Goal: Contribute content: Contribute content

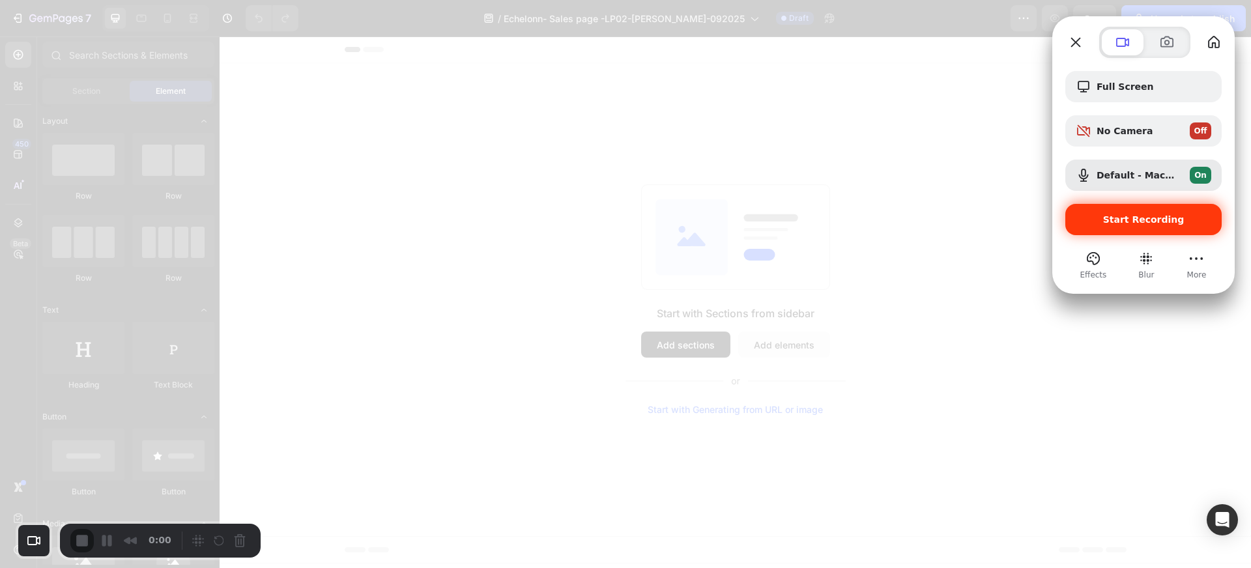
click at [1150, 216] on span "Start Recording" at bounding box center [1143, 219] width 81 height 10
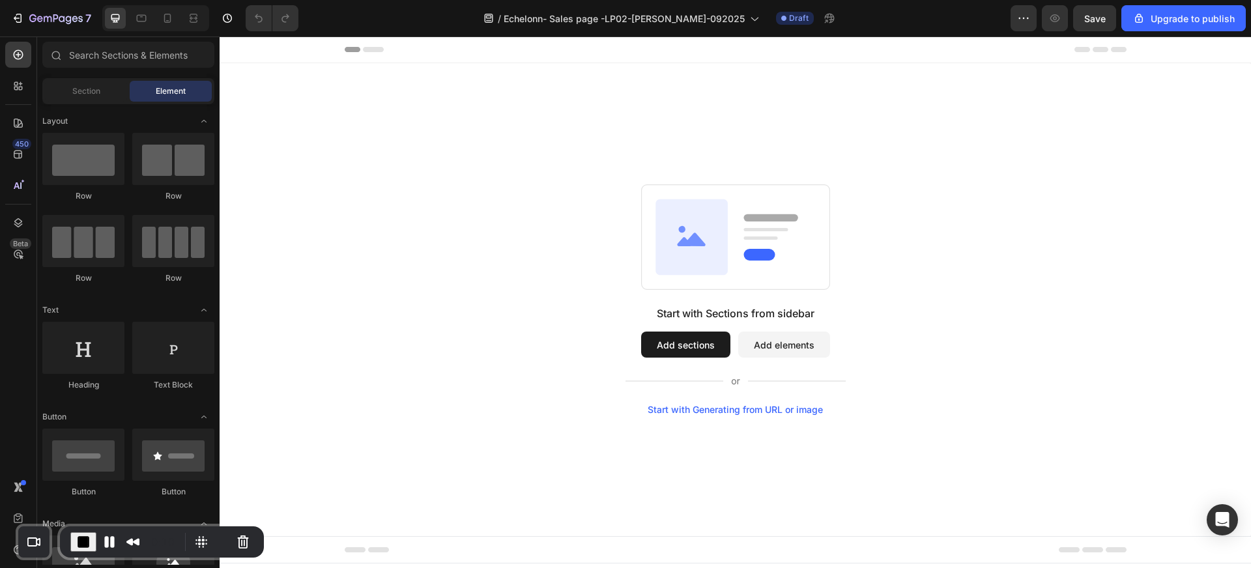
click at [668, 349] on button "Add sections" at bounding box center [685, 345] width 89 height 26
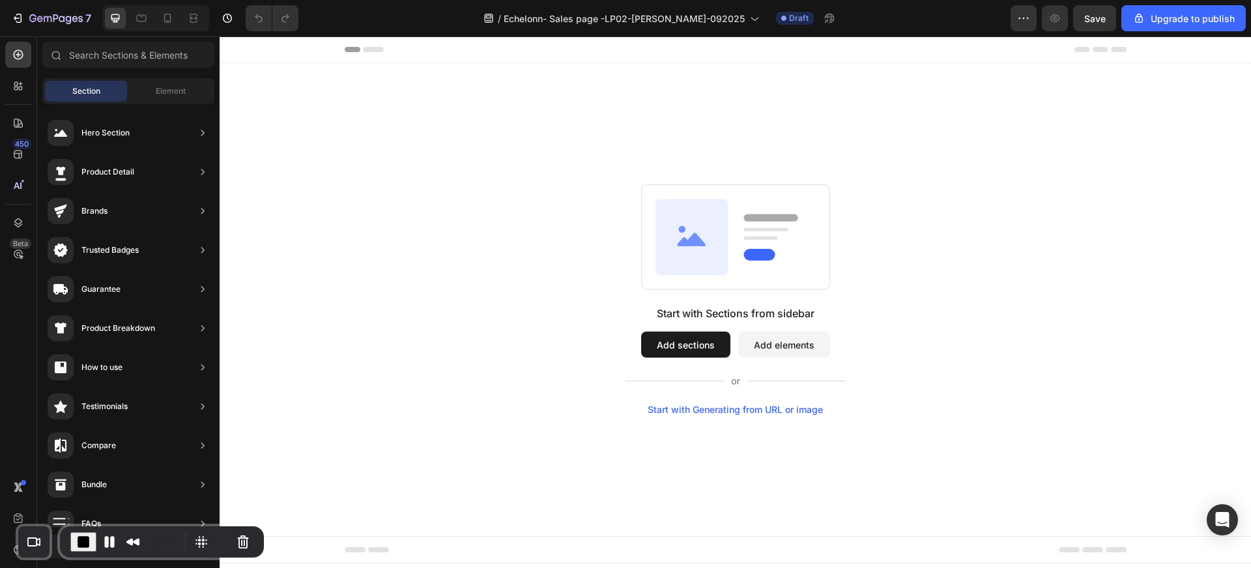
click at [699, 347] on button "Add sections" at bounding box center [685, 345] width 89 height 26
click at [783, 353] on button "Add elements" at bounding box center [784, 345] width 92 height 26
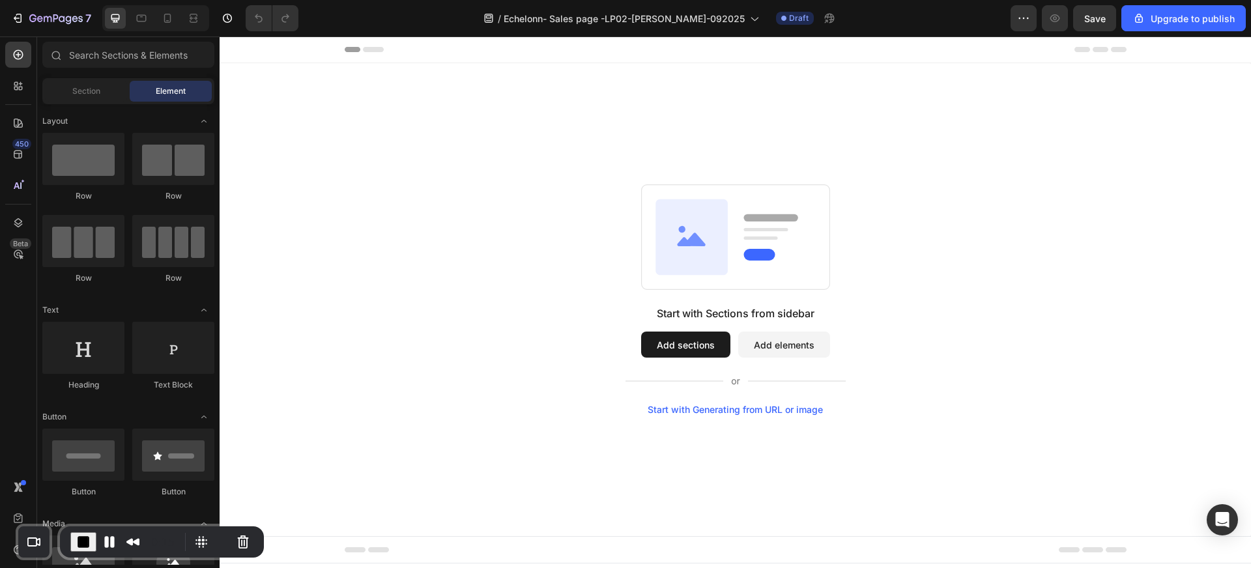
click at [691, 348] on button "Add sections" at bounding box center [685, 345] width 89 height 26
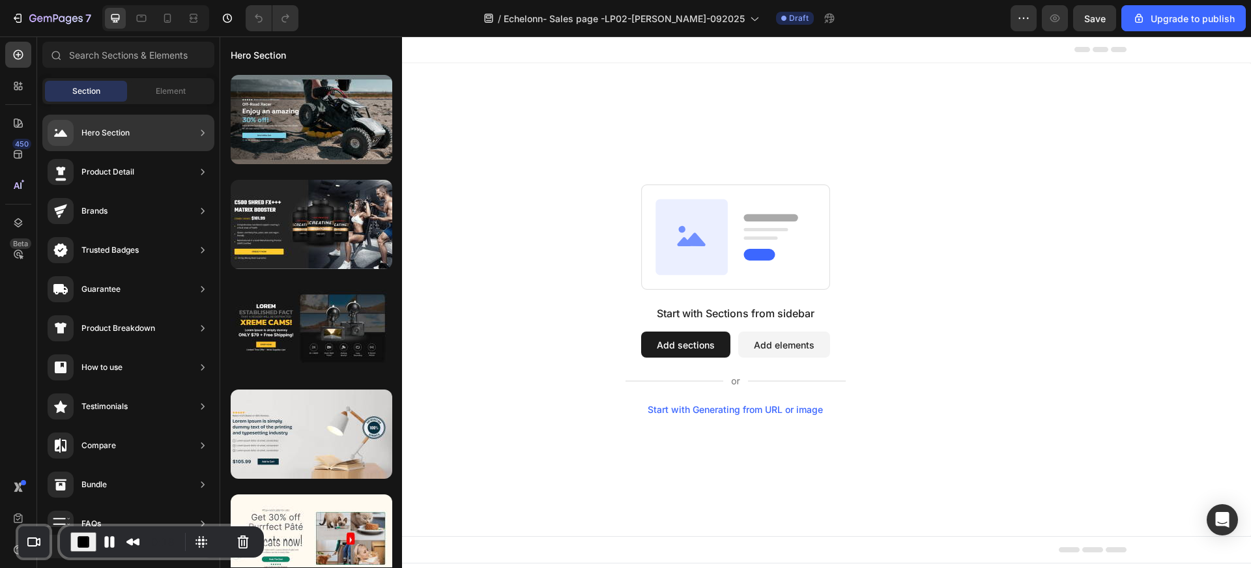
click at [137, 133] on div "Hero Section" at bounding box center [128, 133] width 172 height 36
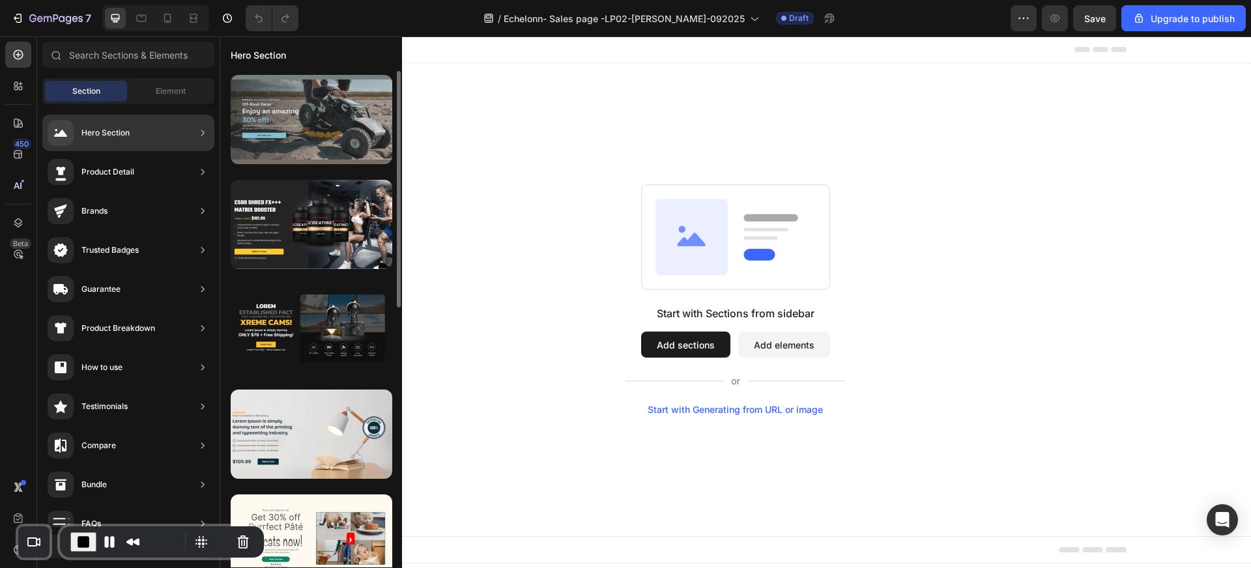
click at [268, 131] on div at bounding box center [312, 119] width 162 height 89
click at [326, 131] on div at bounding box center [312, 119] width 162 height 89
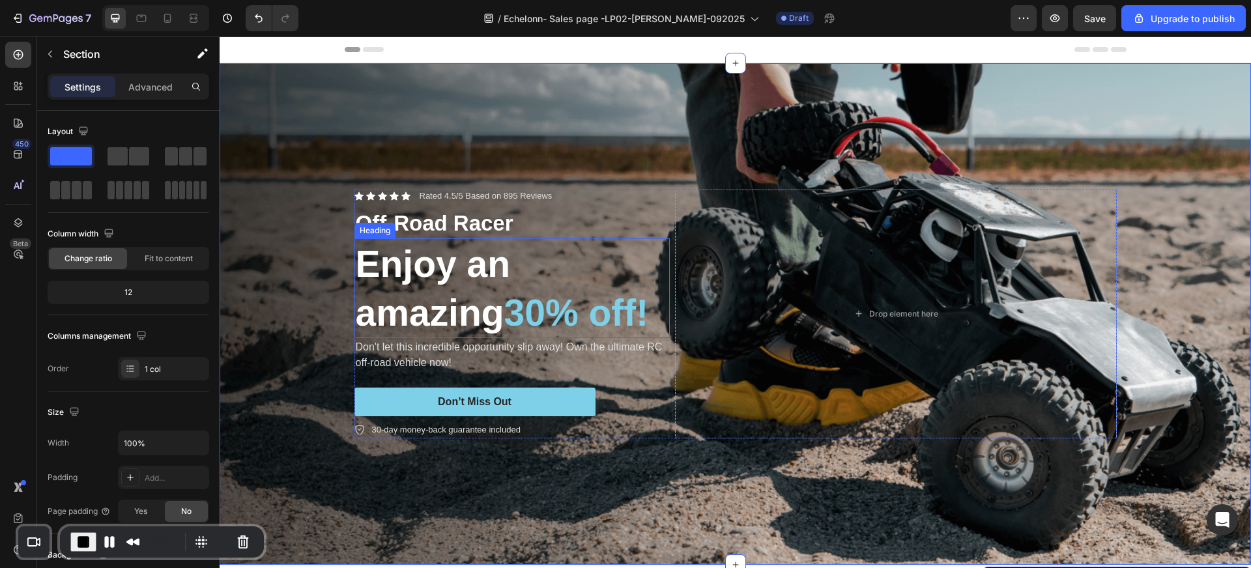
scroll to position [184, 0]
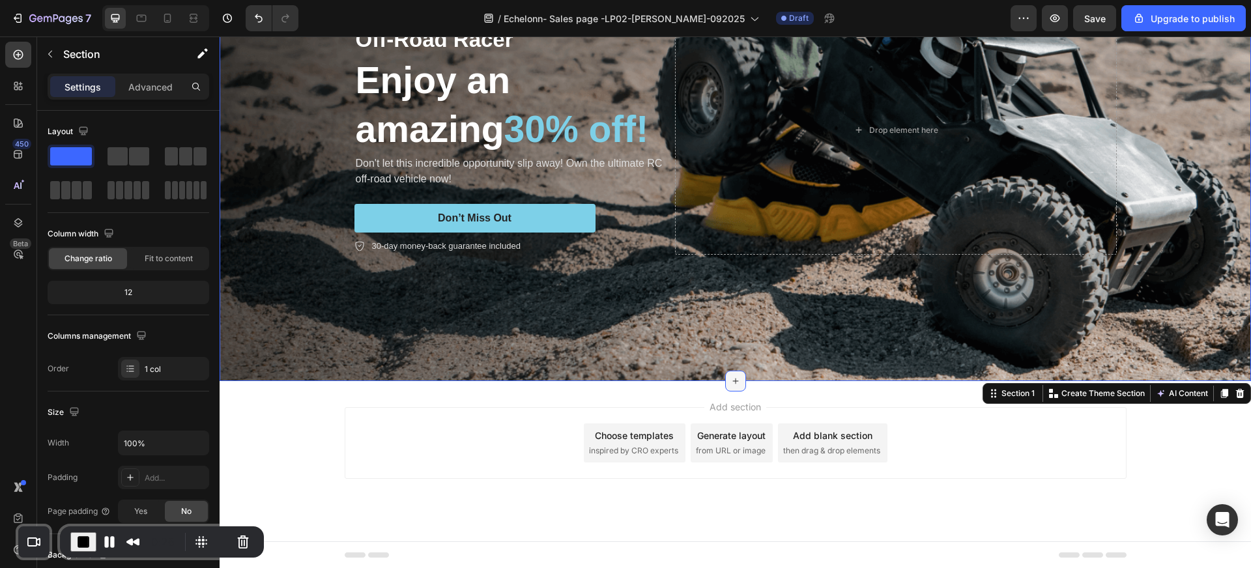
click at [737, 386] on div at bounding box center [735, 381] width 21 height 21
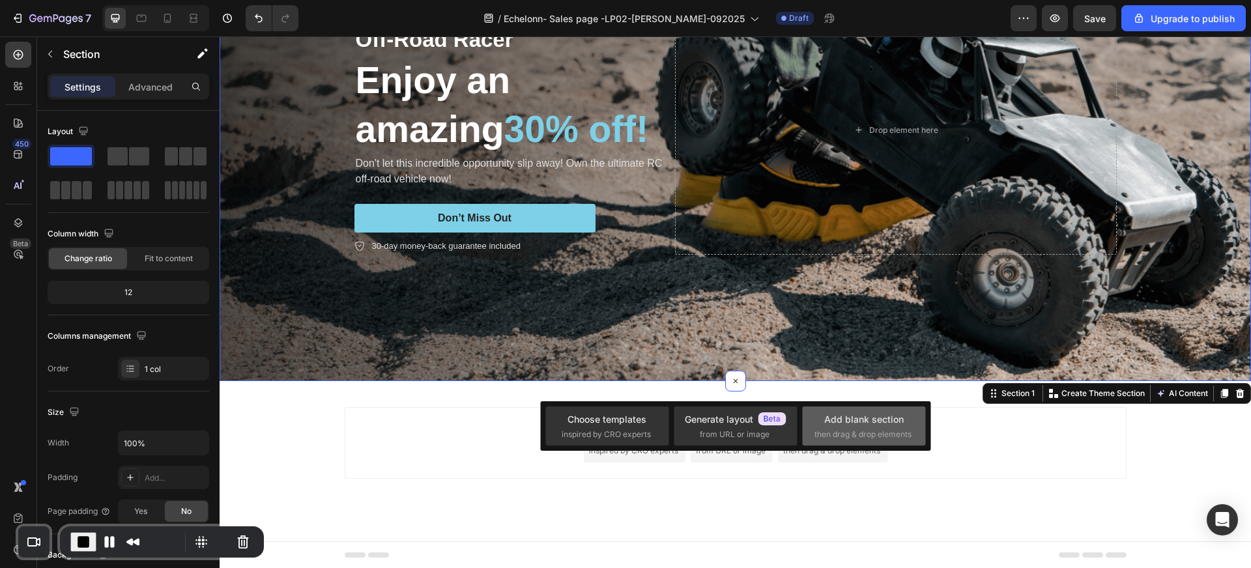
click at [835, 426] on div "Add blank section then drag & drop elements" at bounding box center [863, 426] width 99 height 28
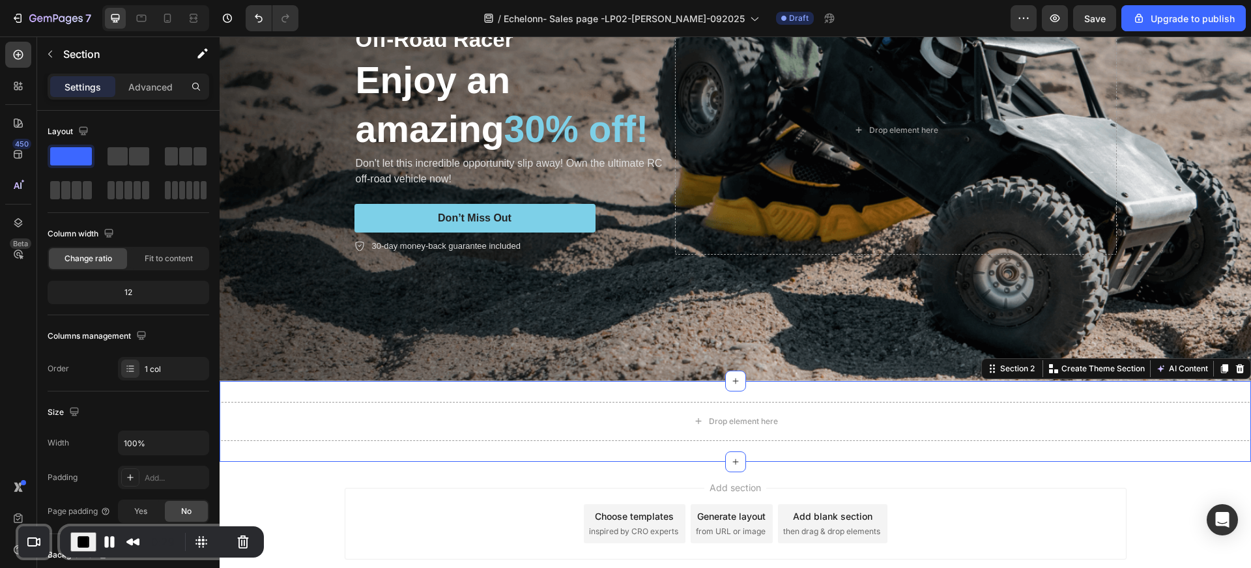
click at [825, 390] on div "Drop element here Section 2 You can create reusable sections Create Theme Secti…" at bounding box center [735, 421] width 1031 height 81
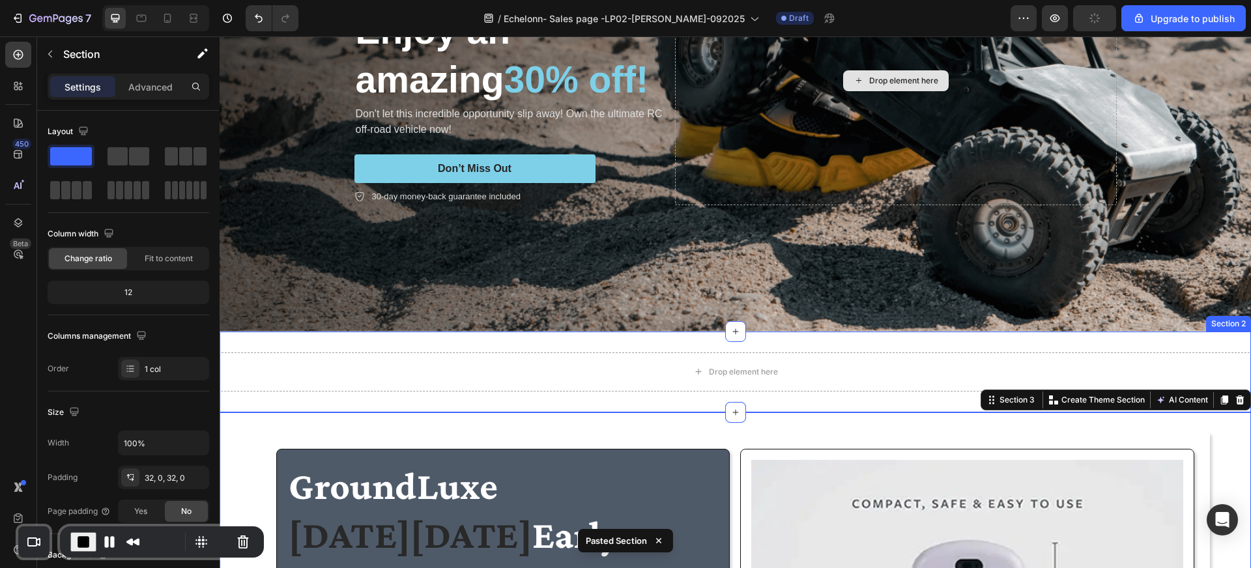
scroll to position [227, 0]
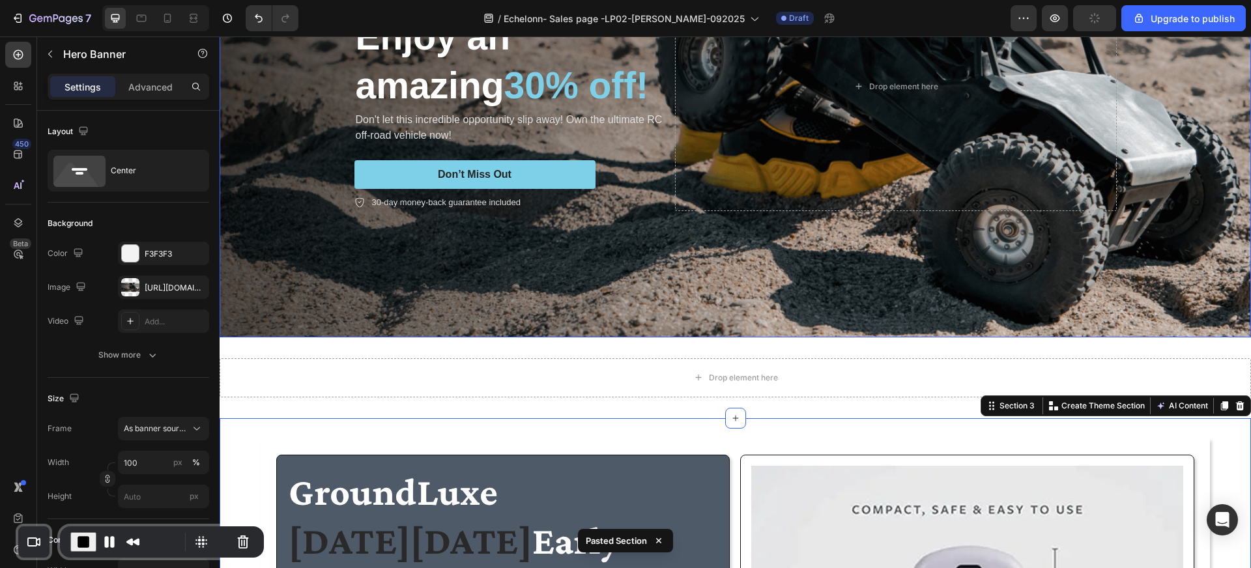
click at [866, 325] on div "Background Image" at bounding box center [735, 87] width 1031 height 502
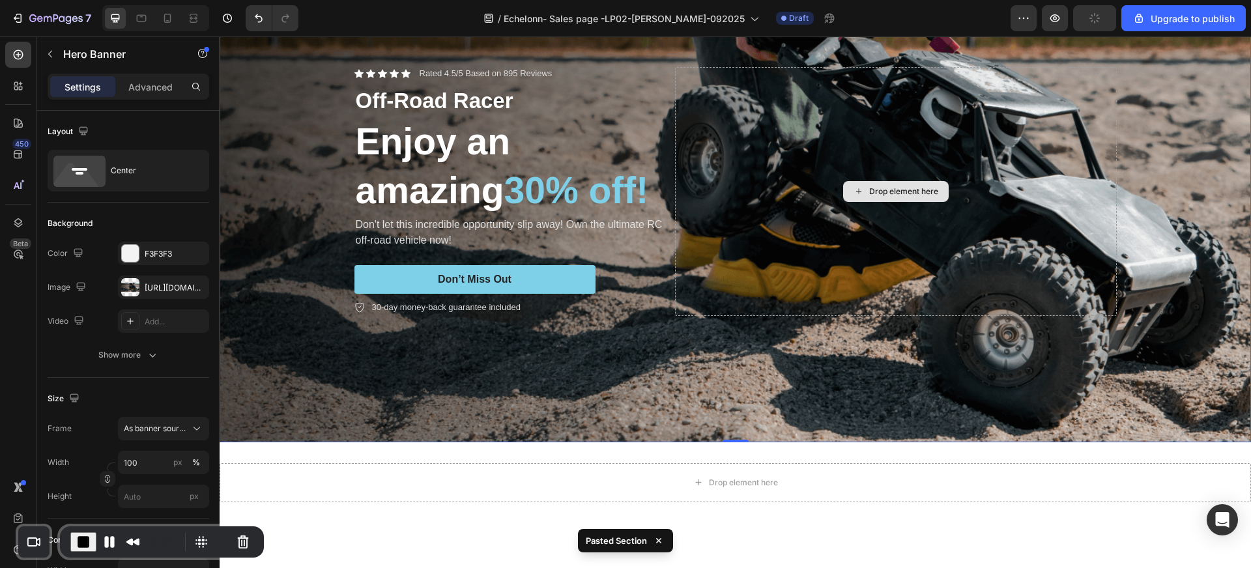
scroll to position [0, 0]
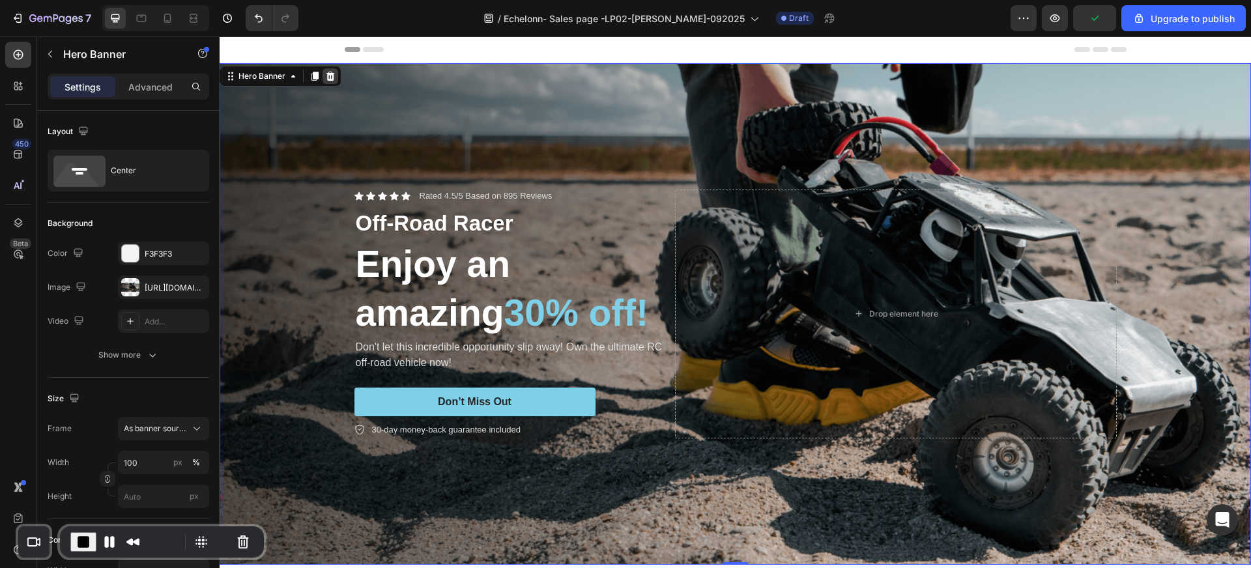
click at [331, 78] on icon at bounding box center [330, 76] width 10 height 10
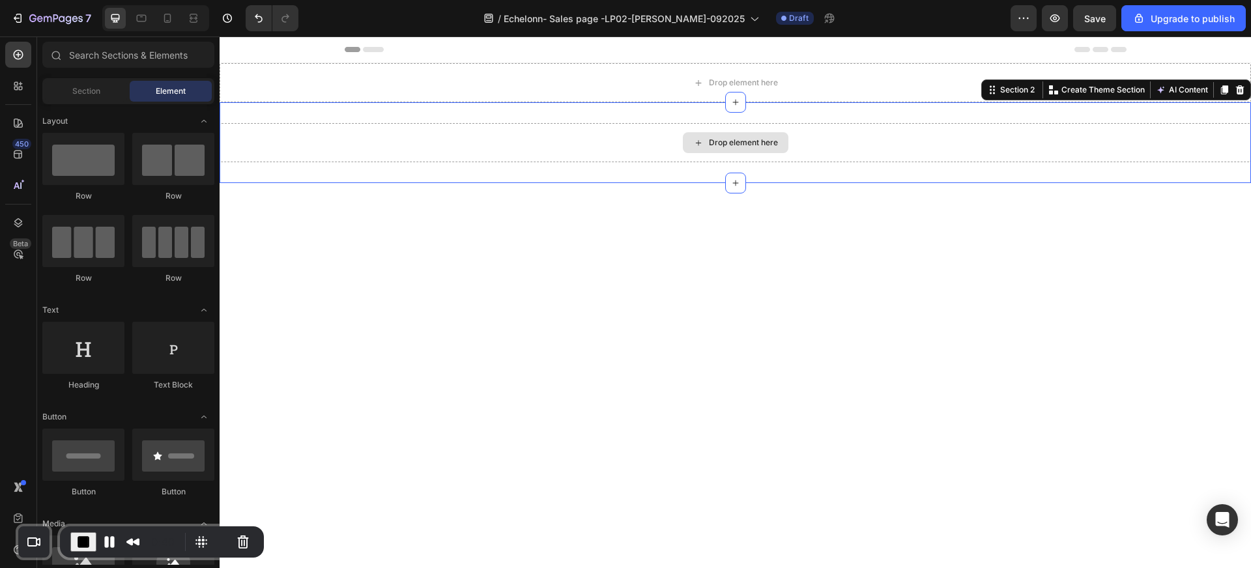
click at [482, 139] on div "Drop element here" at bounding box center [735, 142] width 1031 height 39
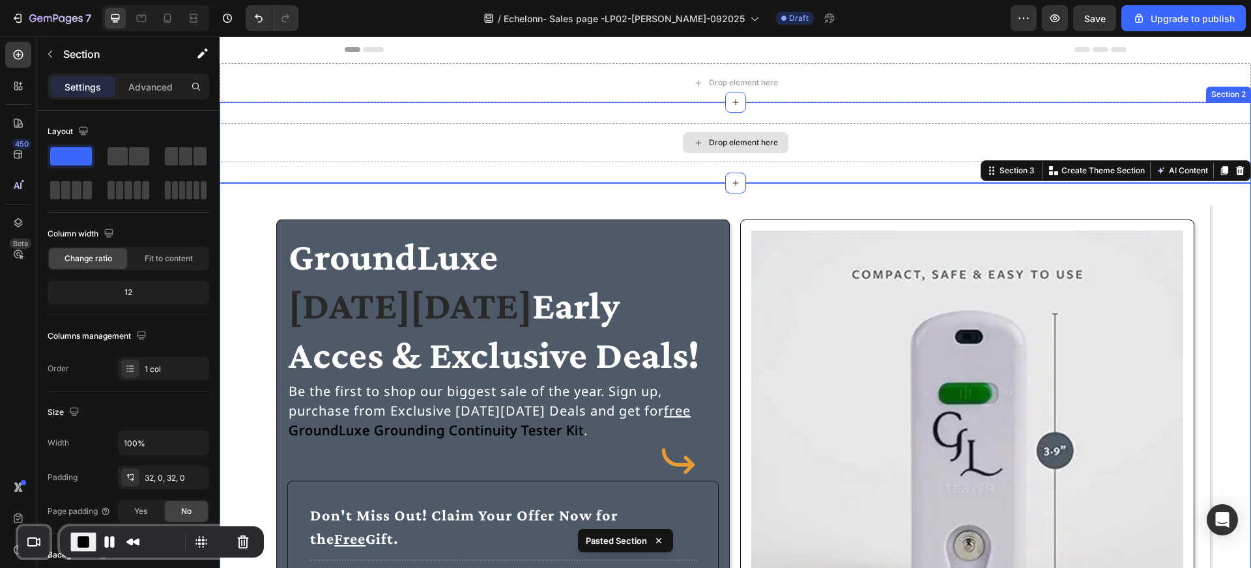
click at [524, 136] on div "Drop element here" at bounding box center [735, 142] width 1031 height 39
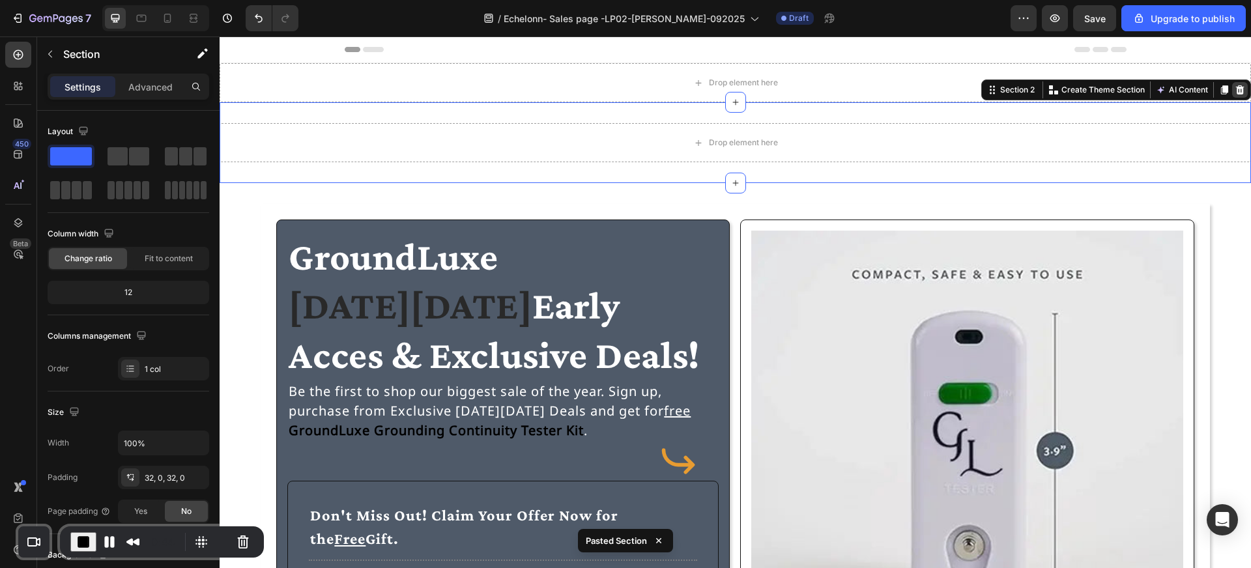
click at [1242, 89] on icon at bounding box center [1240, 89] width 8 height 9
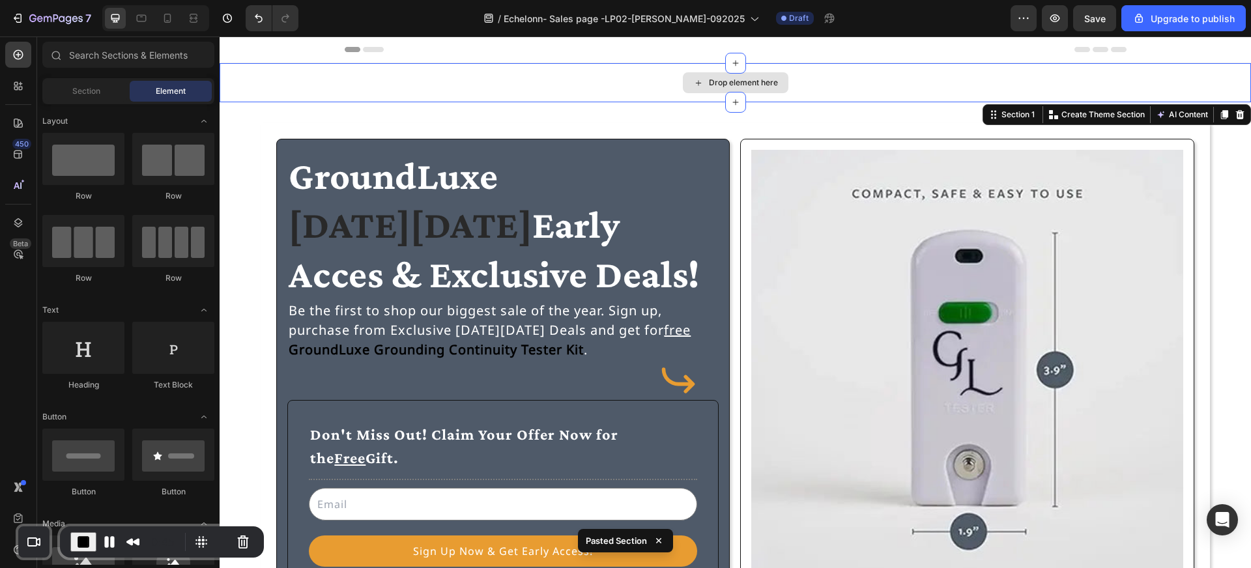
click at [1173, 72] on div "Drop element here" at bounding box center [735, 82] width 1031 height 39
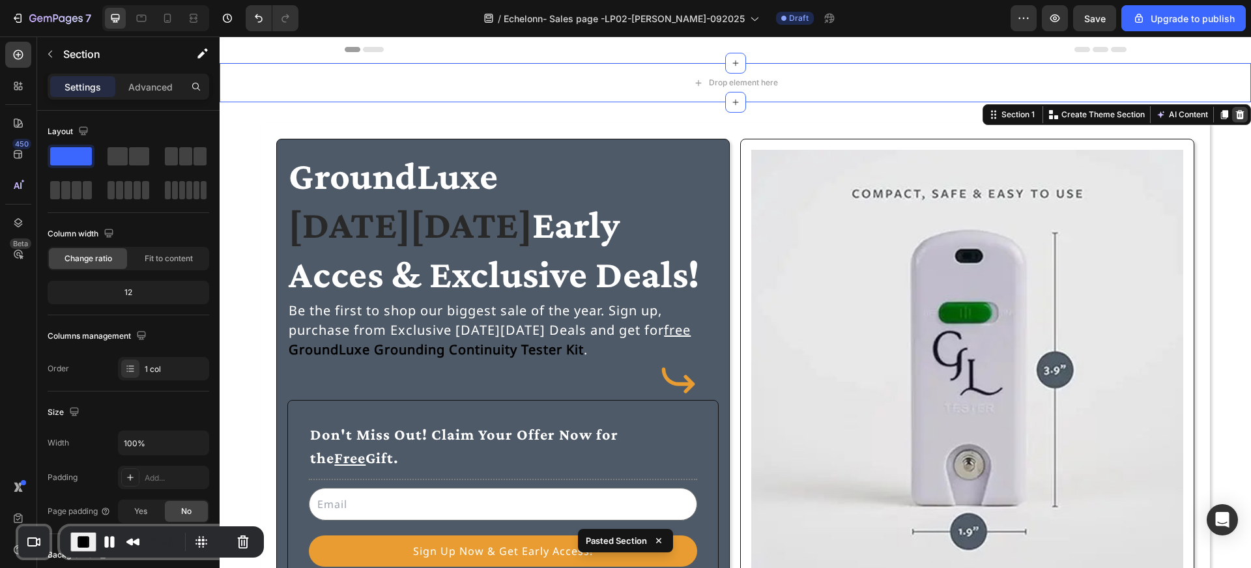
click at [1242, 114] on icon at bounding box center [1240, 114] width 8 height 9
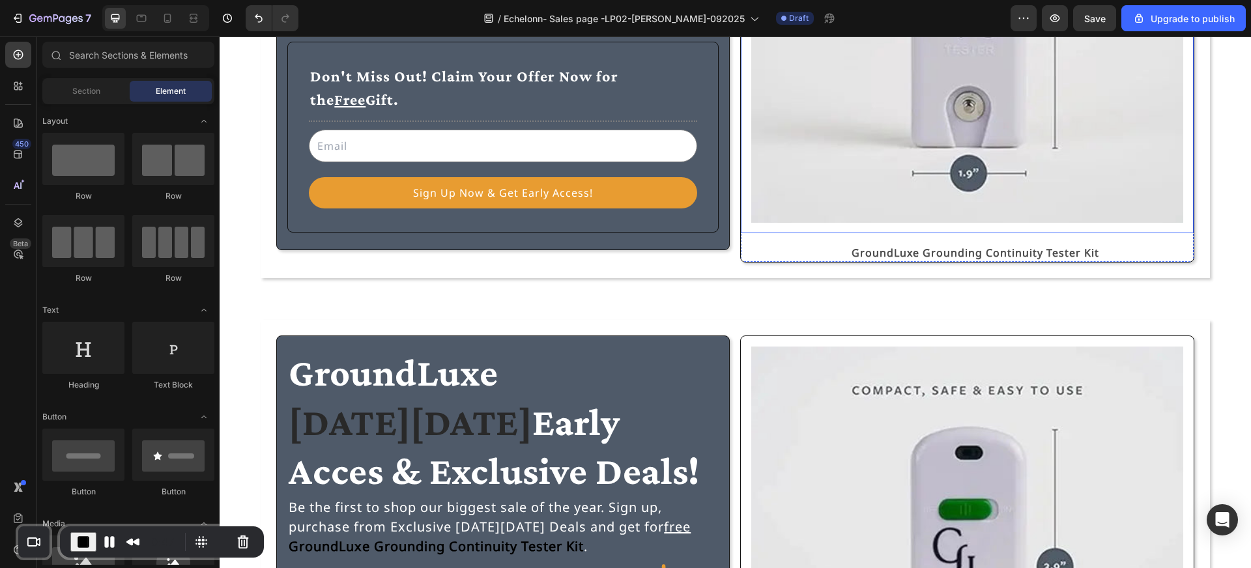
scroll to position [444, 0]
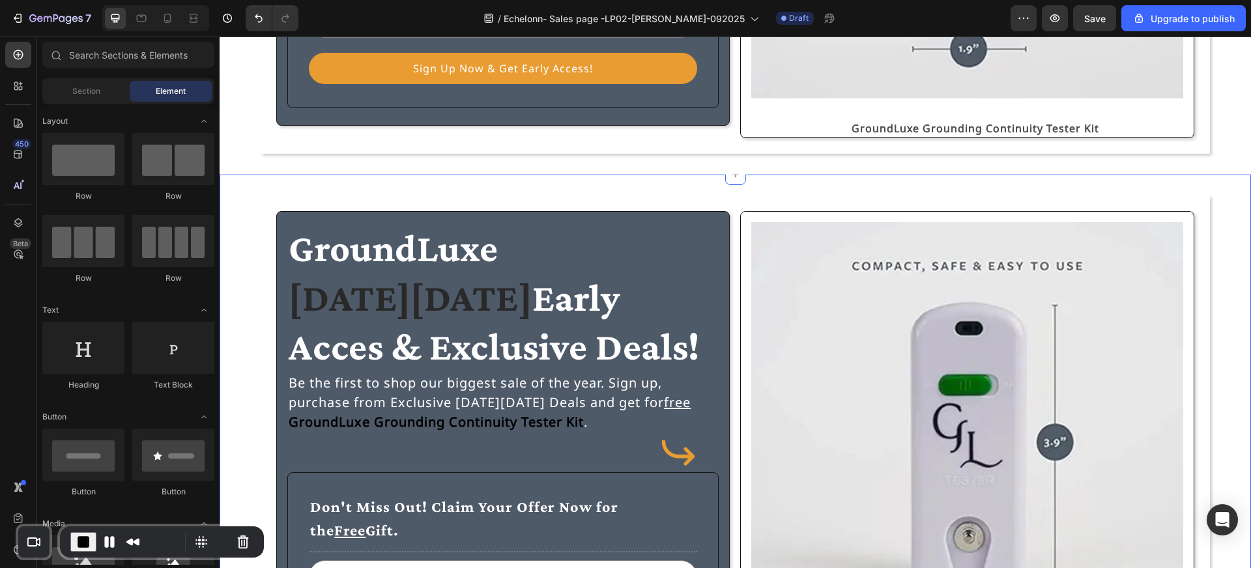
click at [1117, 186] on div "GroundLuxe [DATE][DATE] Early Acces & Exclusive Deals! Heading Be the first to …" at bounding box center [735, 452] width 1031 height 555
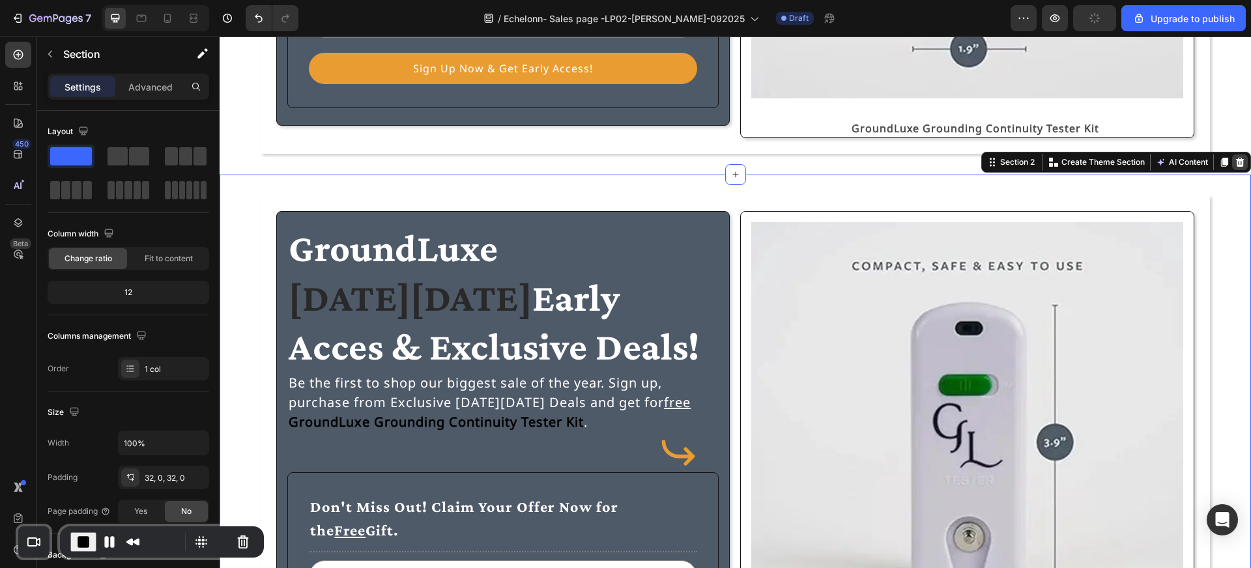
click at [1244, 160] on icon at bounding box center [1240, 162] width 10 height 10
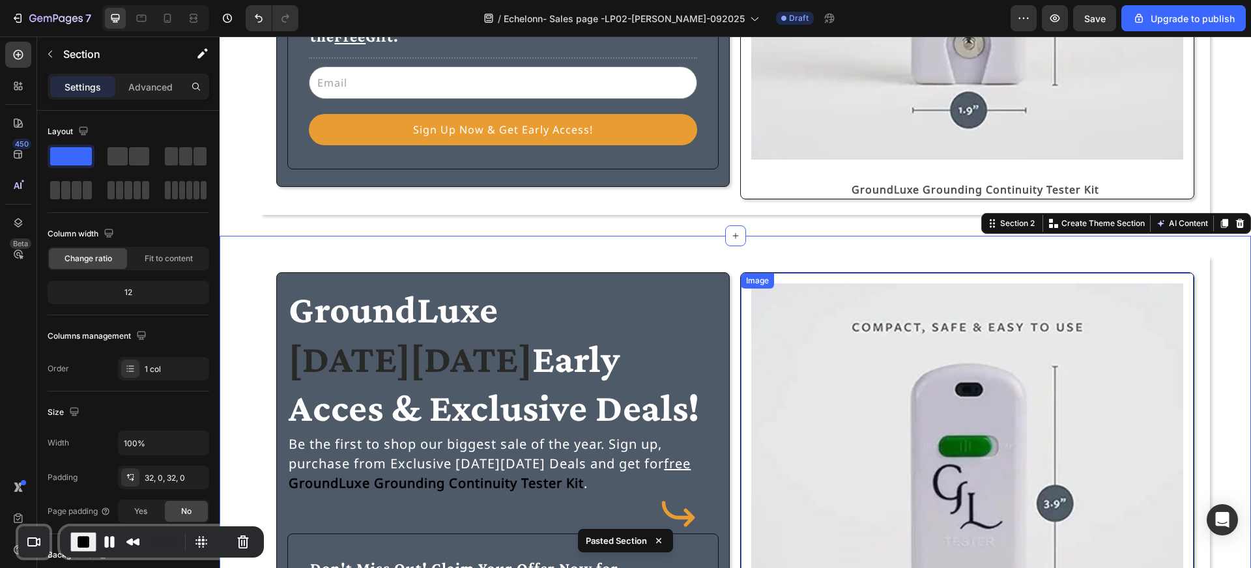
scroll to position [310, 0]
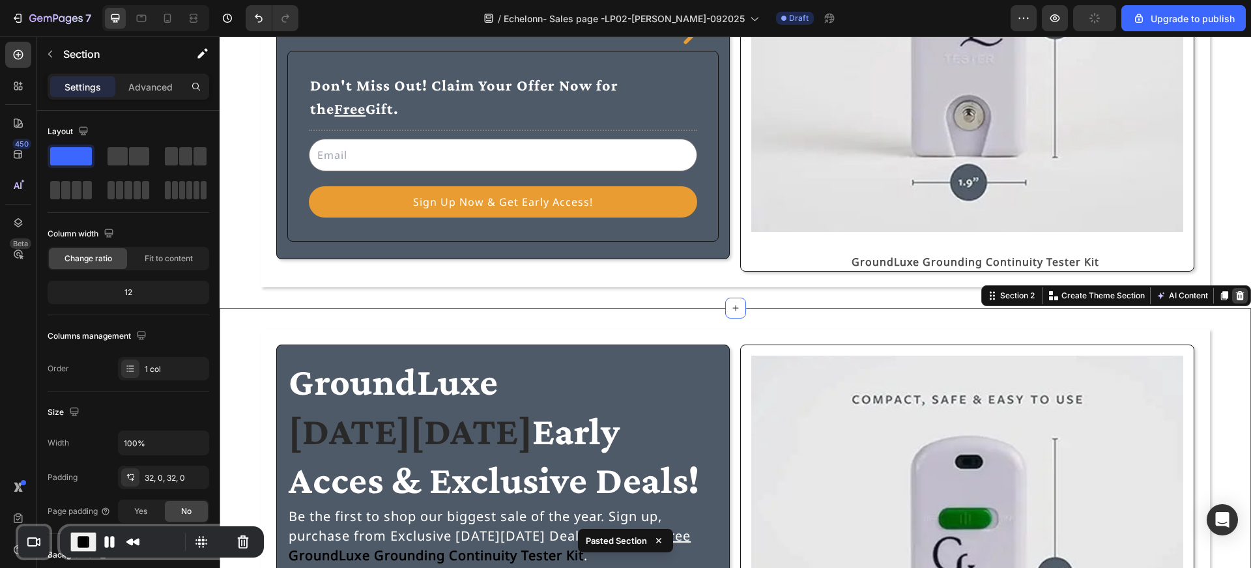
click at [1240, 295] on icon at bounding box center [1240, 295] width 8 height 9
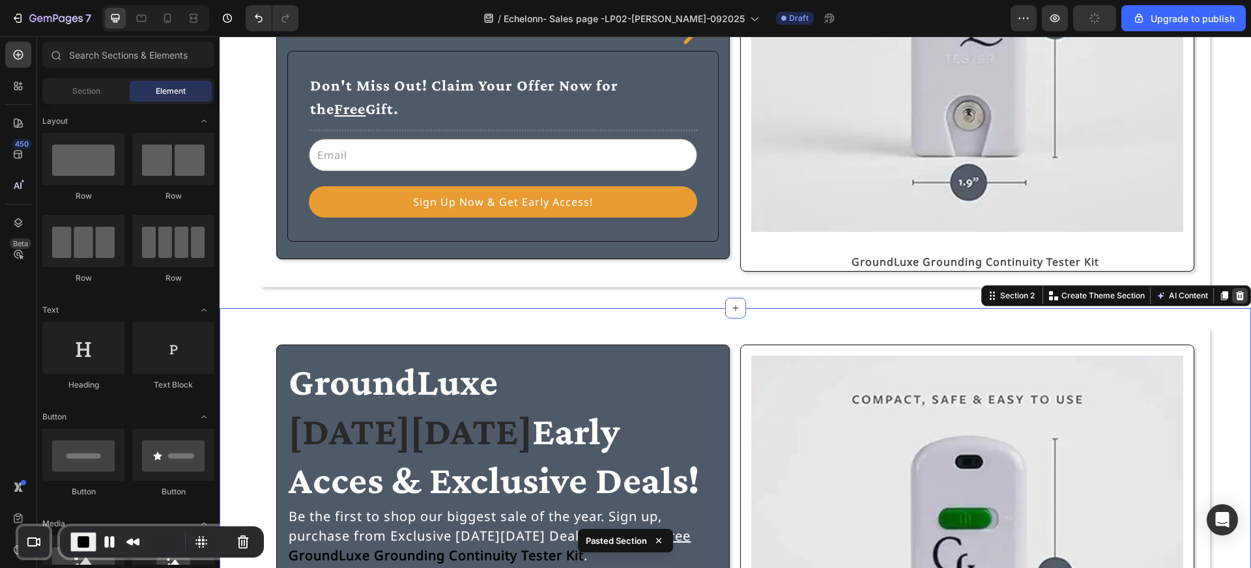
scroll to position [238, 0]
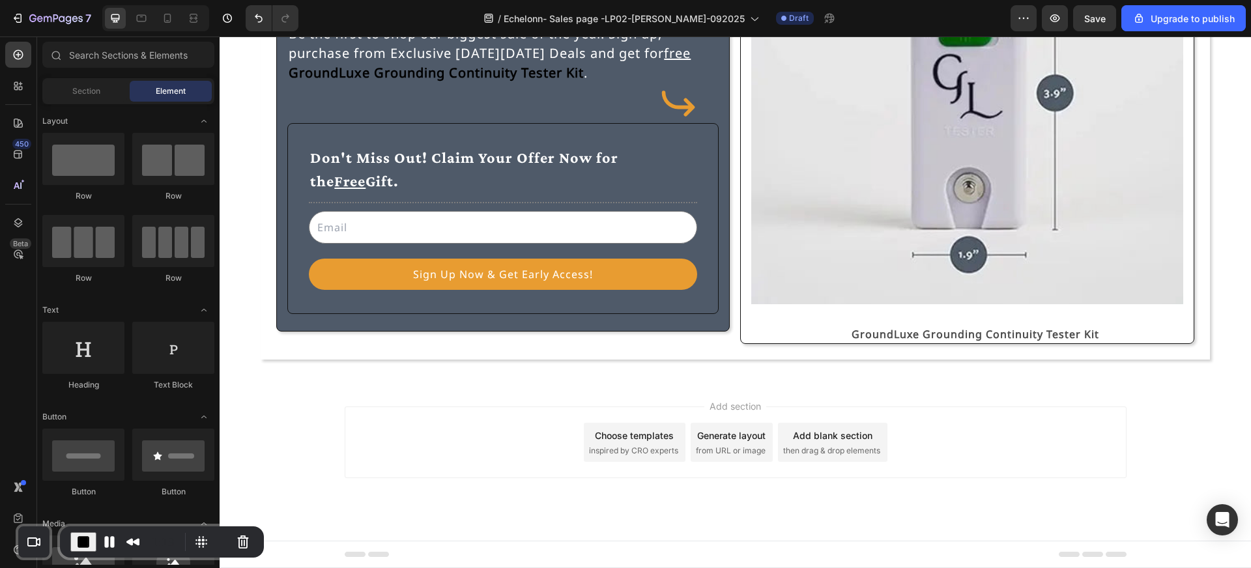
click at [812, 448] on span "then drag & drop elements" at bounding box center [831, 451] width 97 height 12
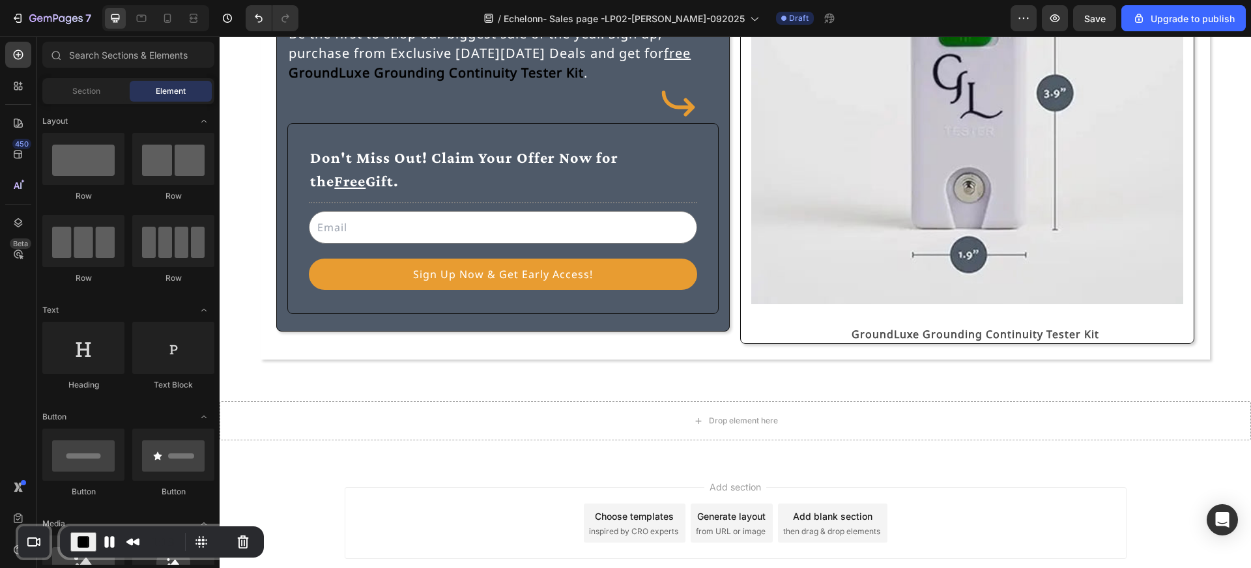
scroll to position [310, 0]
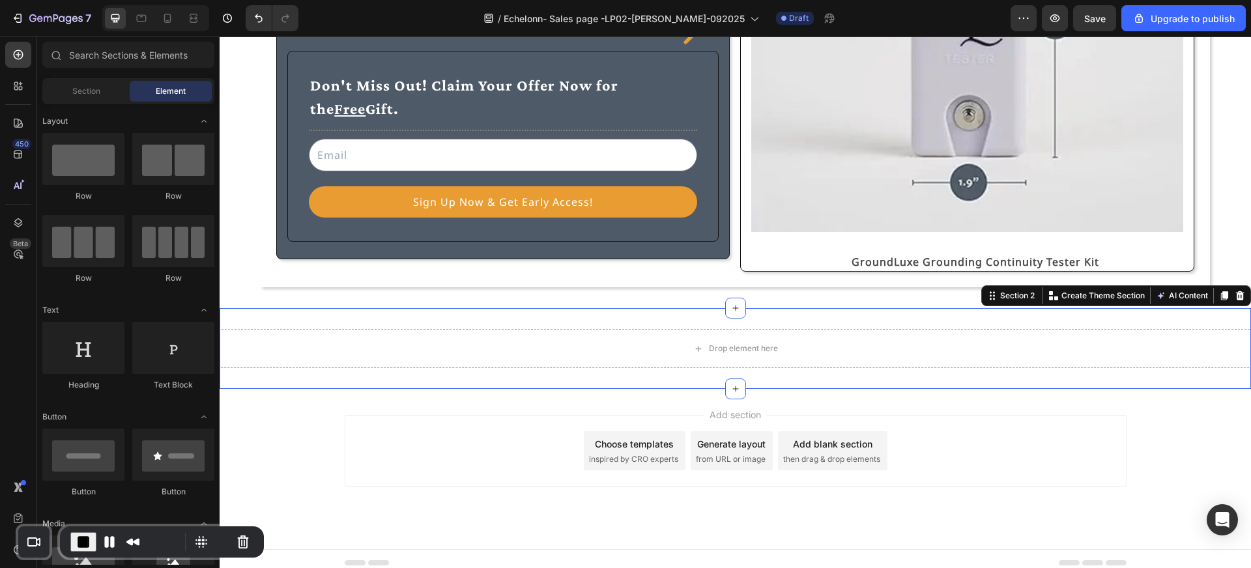
click at [779, 322] on div "Drop element here Section 2 You can create reusable sections Create Theme Secti…" at bounding box center [735, 348] width 1031 height 81
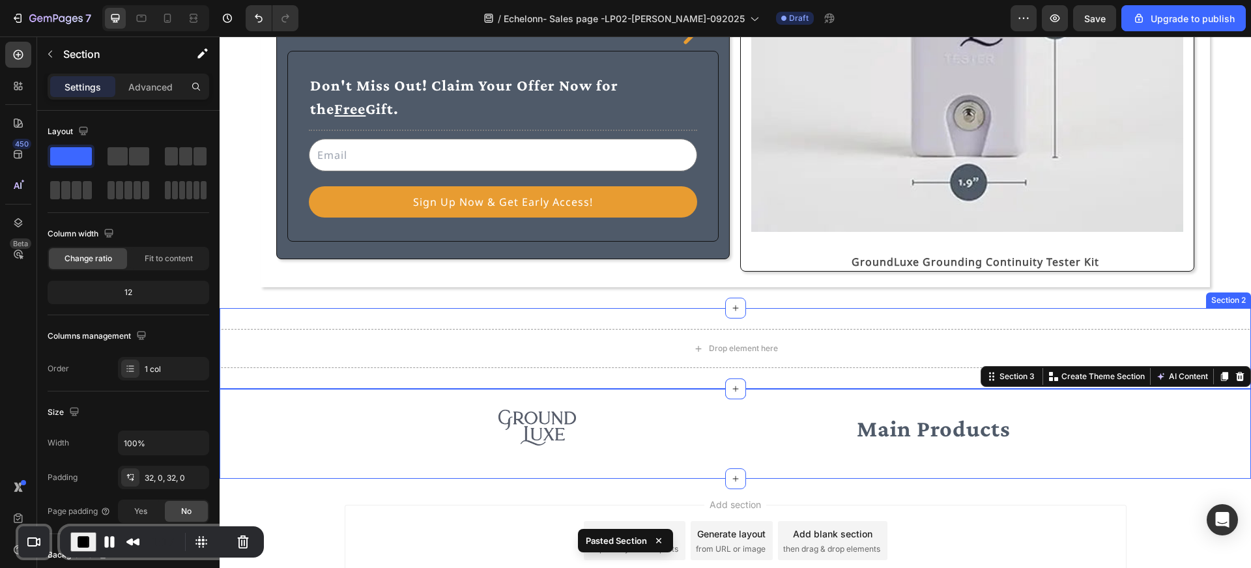
click at [818, 317] on div "Drop element here Section 2" at bounding box center [735, 348] width 1031 height 81
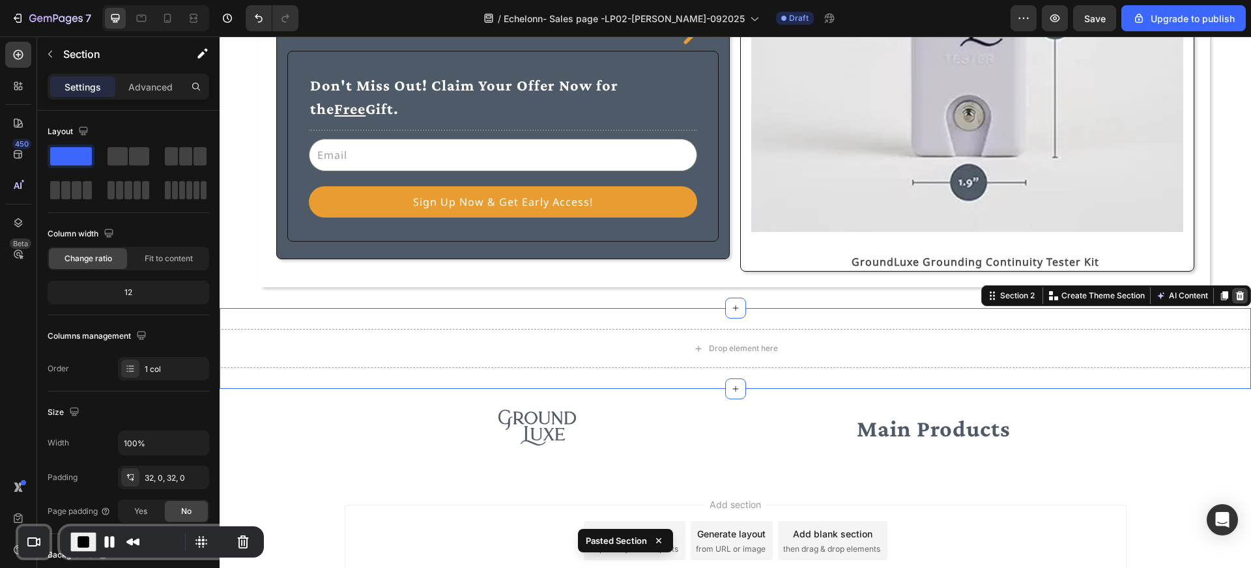
click at [1238, 294] on icon at bounding box center [1240, 295] width 8 height 9
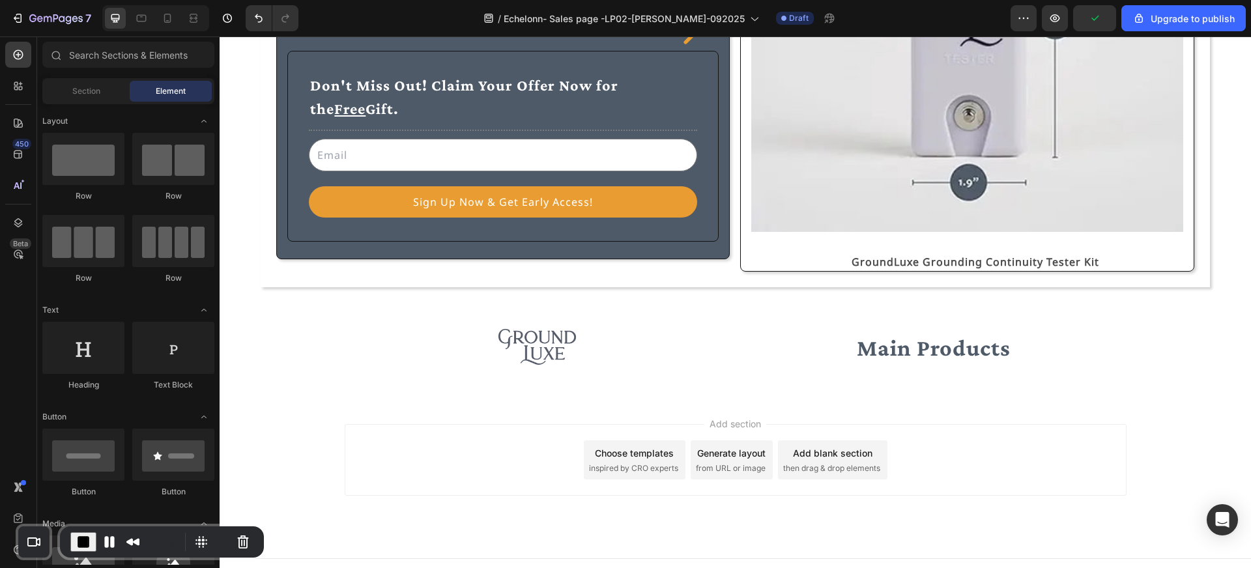
click at [842, 452] on div "Add blank section" at bounding box center [832, 453] width 79 height 14
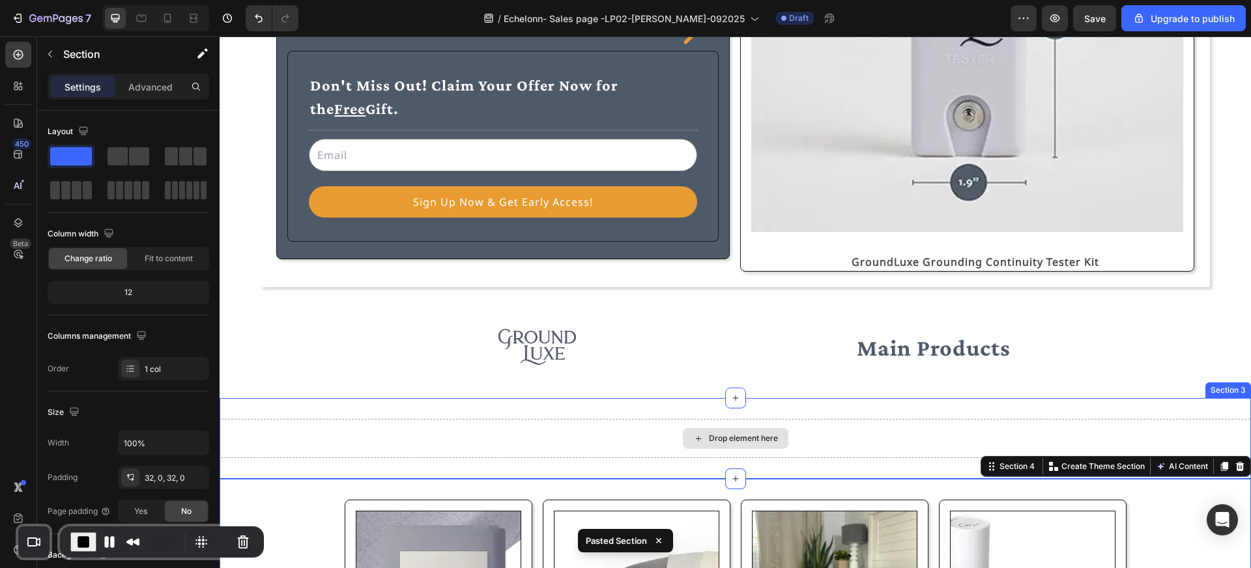
click at [856, 432] on div "Drop element here" at bounding box center [735, 438] width 1031 height 39
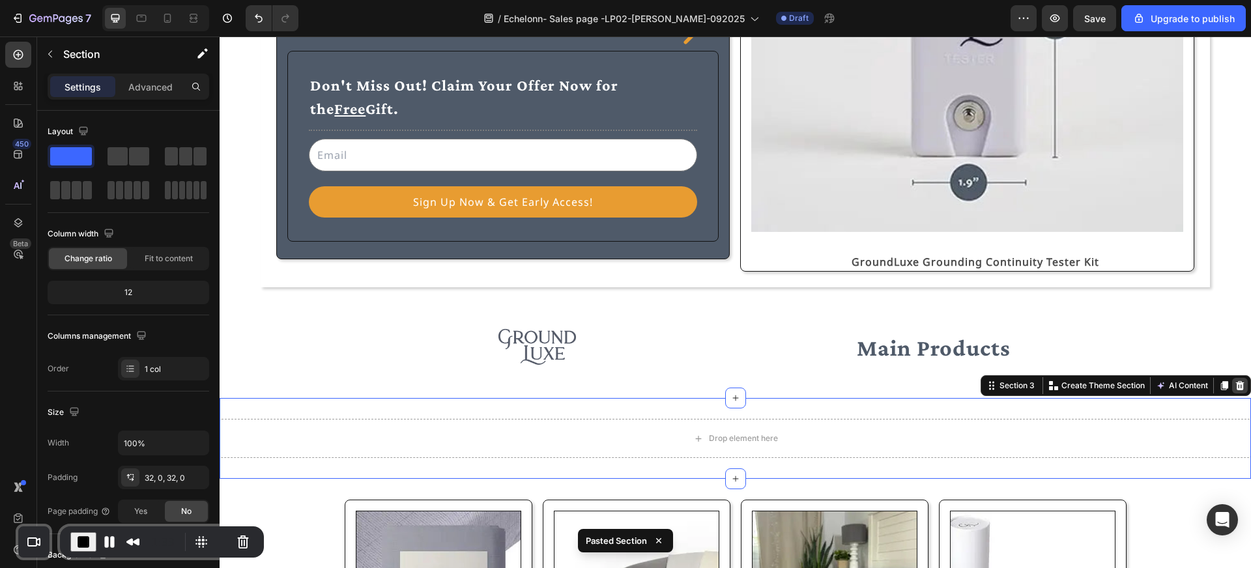
click at [1244, 383] on icon at bounding box center [1240, 385] width 10 height 10
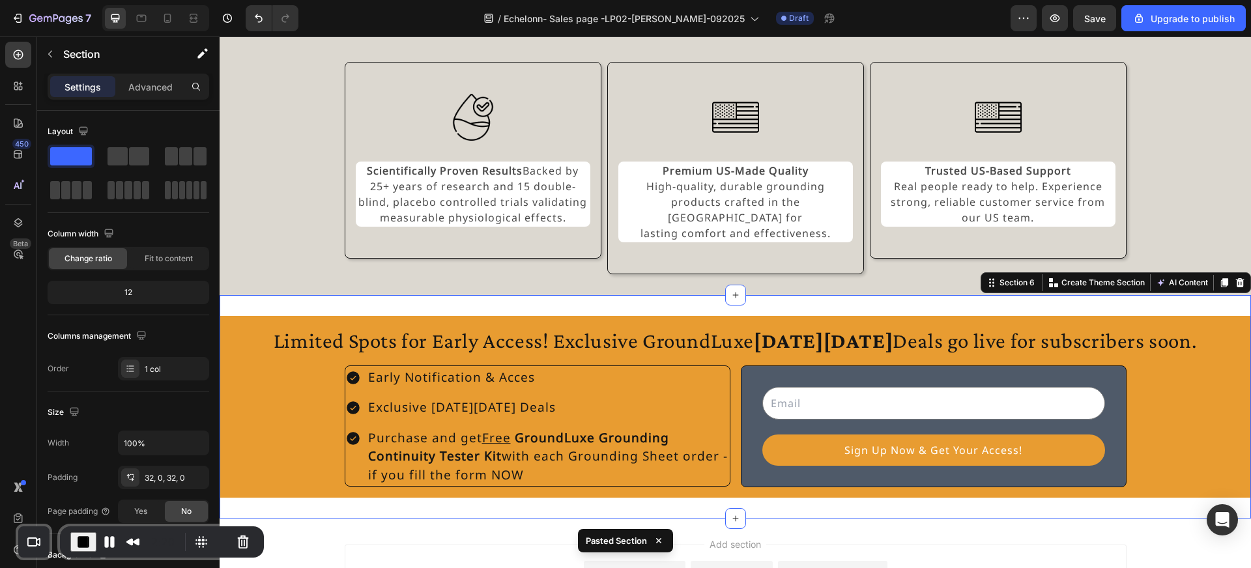
scroll to position [1190, 0]
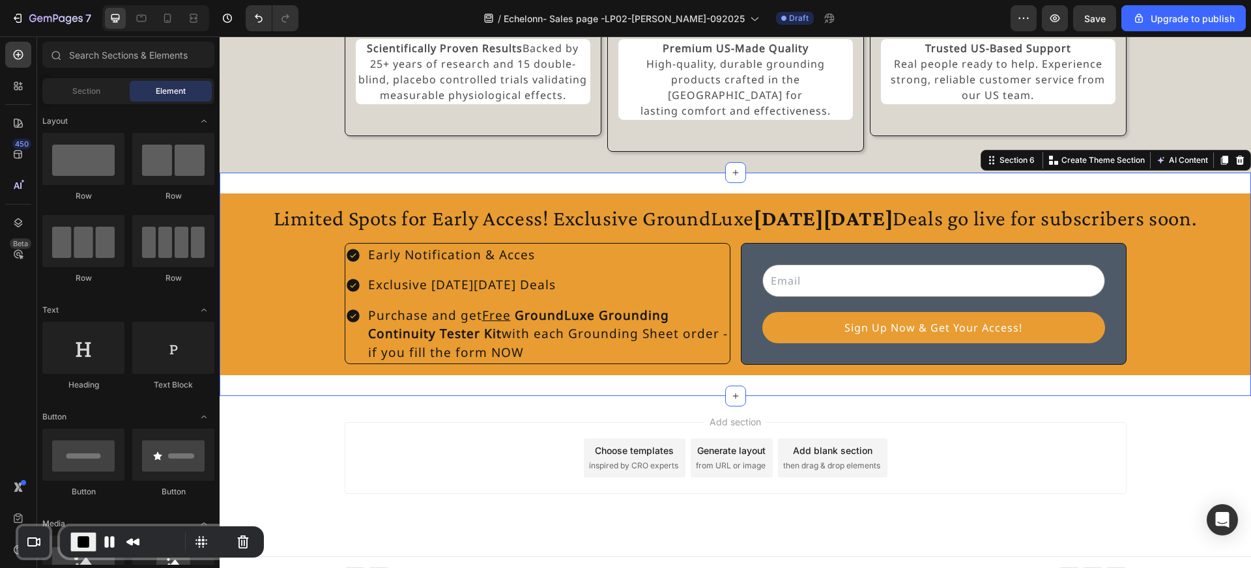
click at [824, 396] on div "Add section Choose templates inspired by CRO experts Generate layout from URL o…" at bounding box center [735, 476] width 1031 height 160
click at [958, 377] on div "Limited Spots for Early Access! Exclusive GroundLuxe [DATE][DATE] Deals go live…" at bounding box center [735, 284] width 1031 height 223
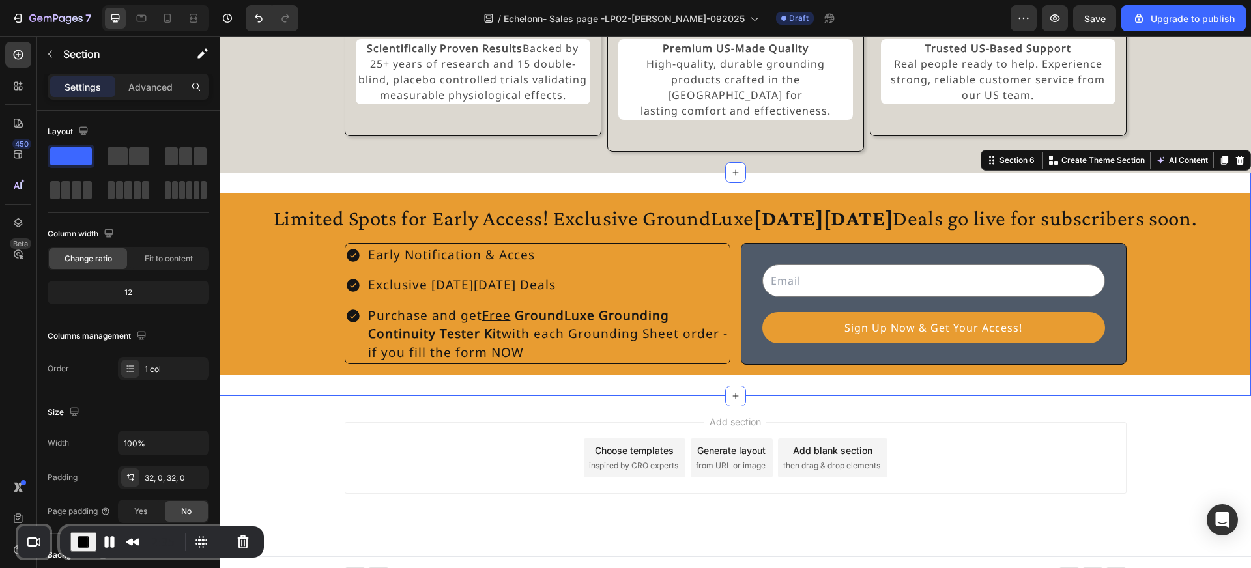
click at [969, 396] on div "Add section Choose templates inspired by CRO experts Generate layout from URL o…" at bounding box center [735, 476] width 1031 height 160
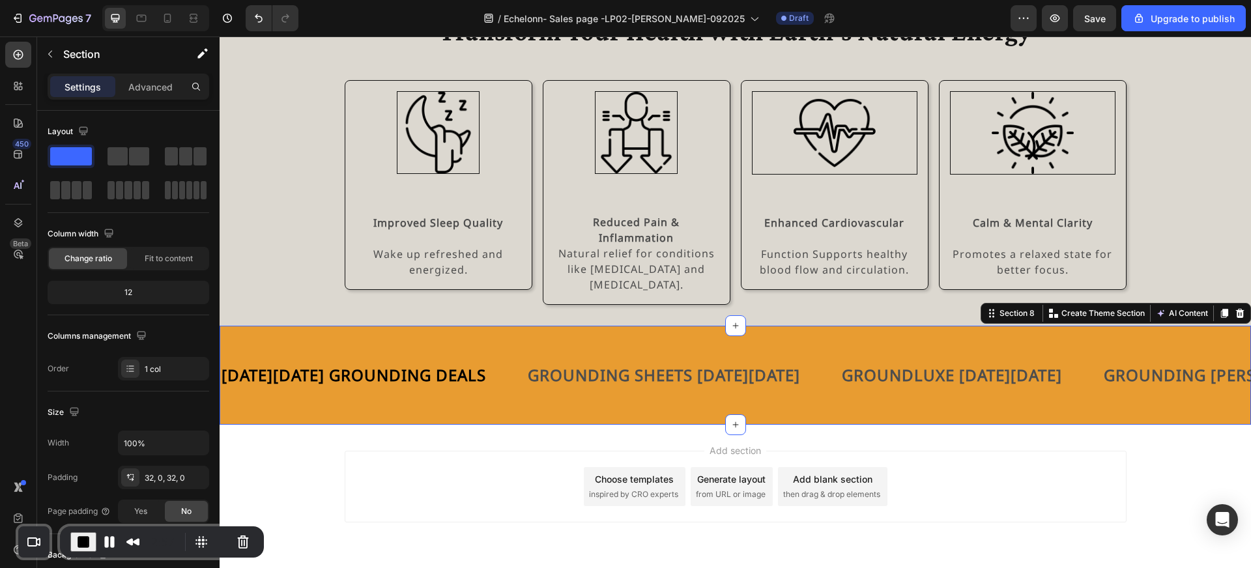
scroll to position [1616, 0]
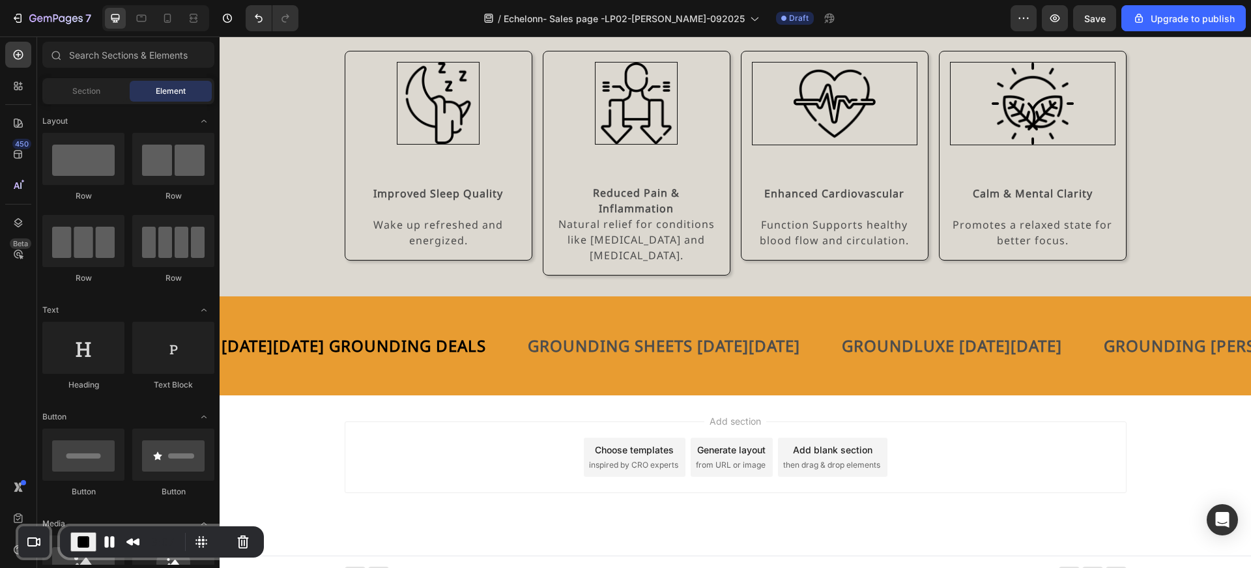
click at [978, 425] on div "Add section Choose templates inspired by CRO experts Generate layout from URL o…" at bounding box center [736, 458] width 782 height 72
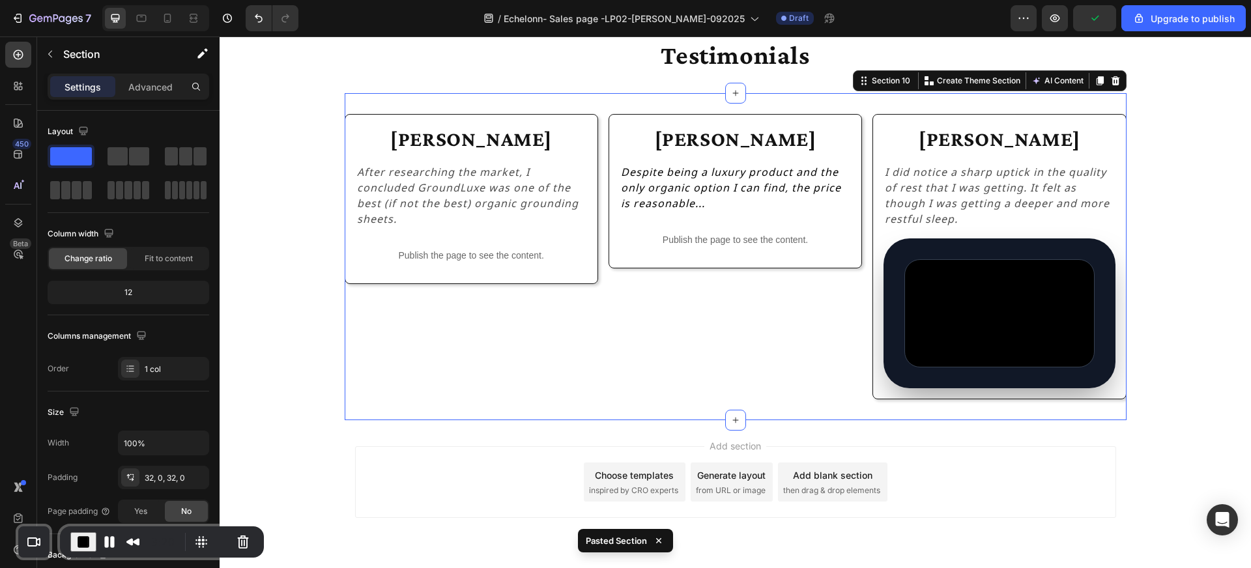
scroll to position [2001, 0]
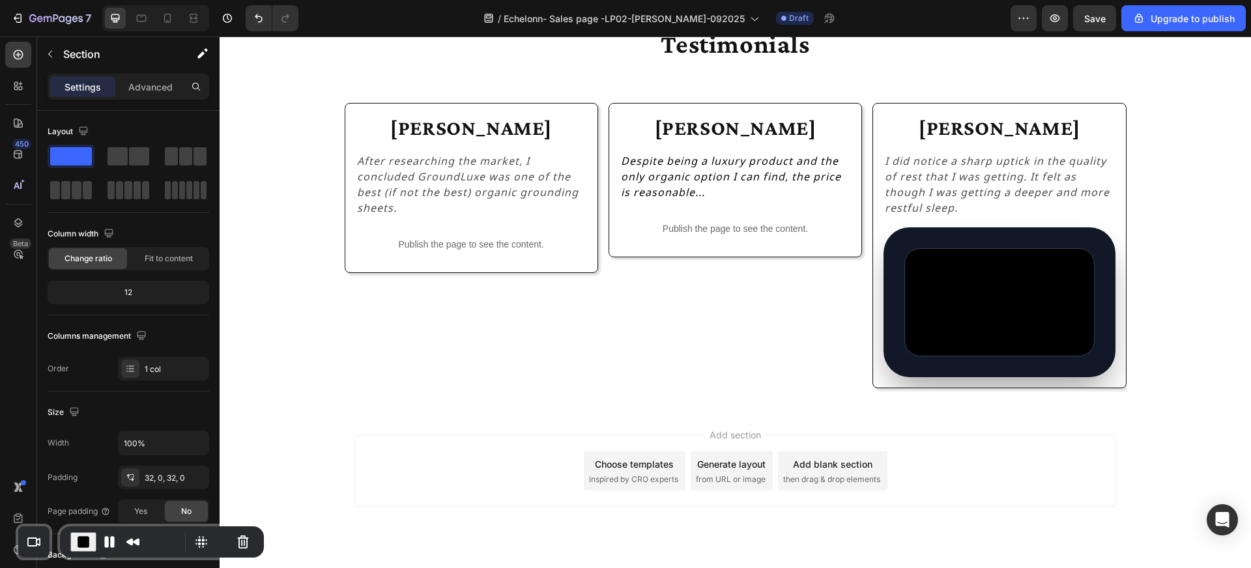
click at [1018, 428] on div "Add section Choose templates inspired by CRO experts Generate layout from URL o…" at bounding box center [736, 489] width 782 height 160
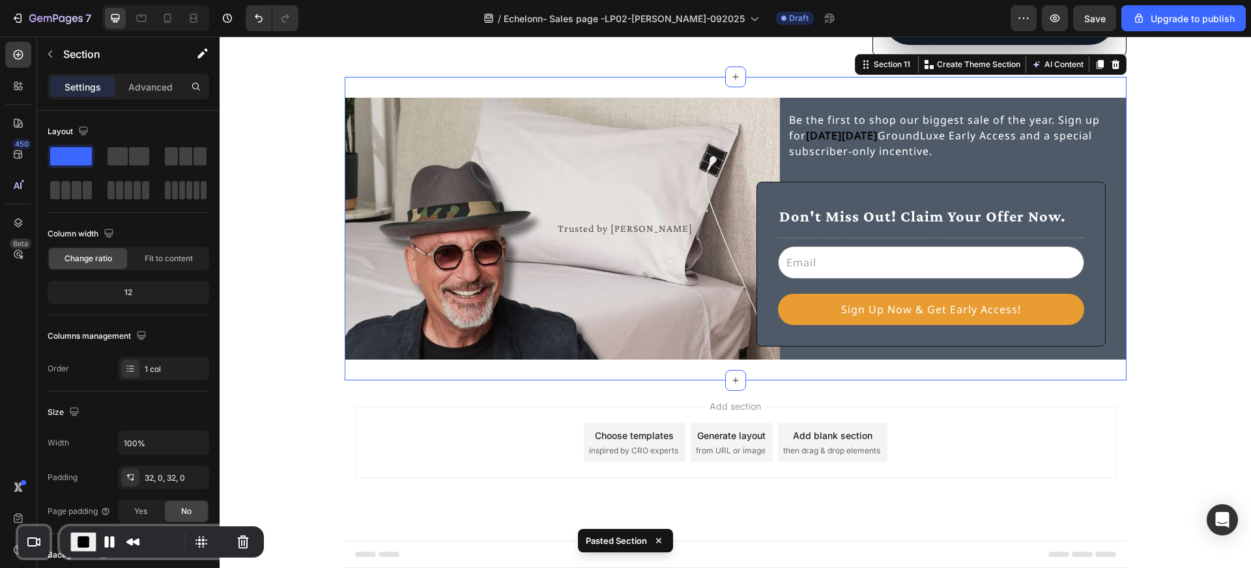
scroll to position [2338, 0]
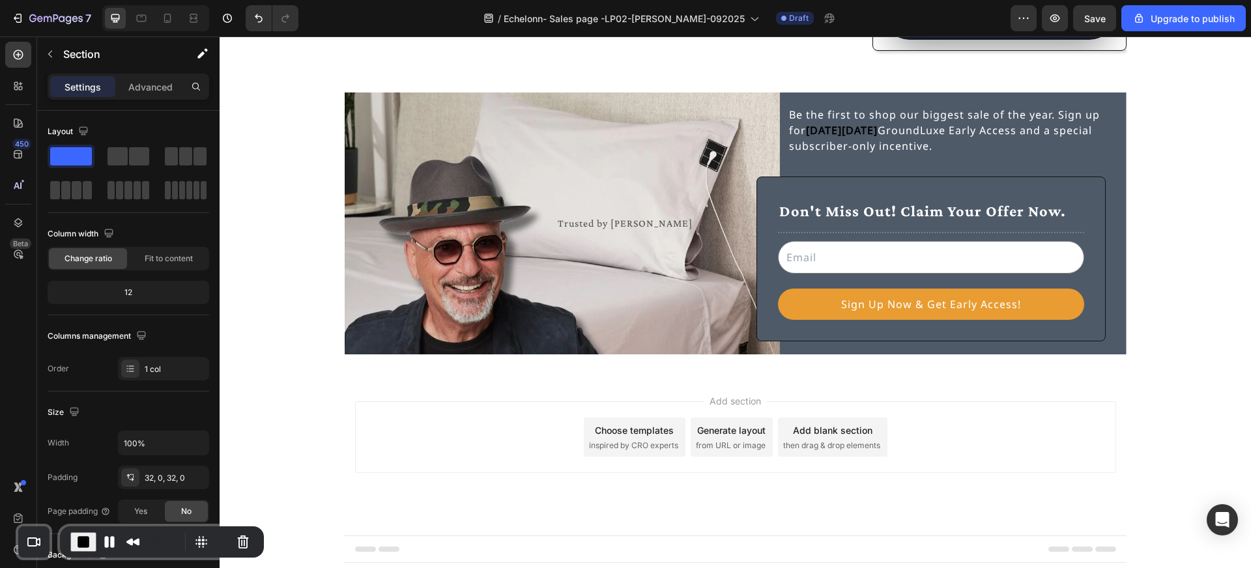
click at [923, 388] on div "Add section Choose templates inspired by CRO experts Generate layout from URL o…" at bounding box center [736, 455] width 782 height 160
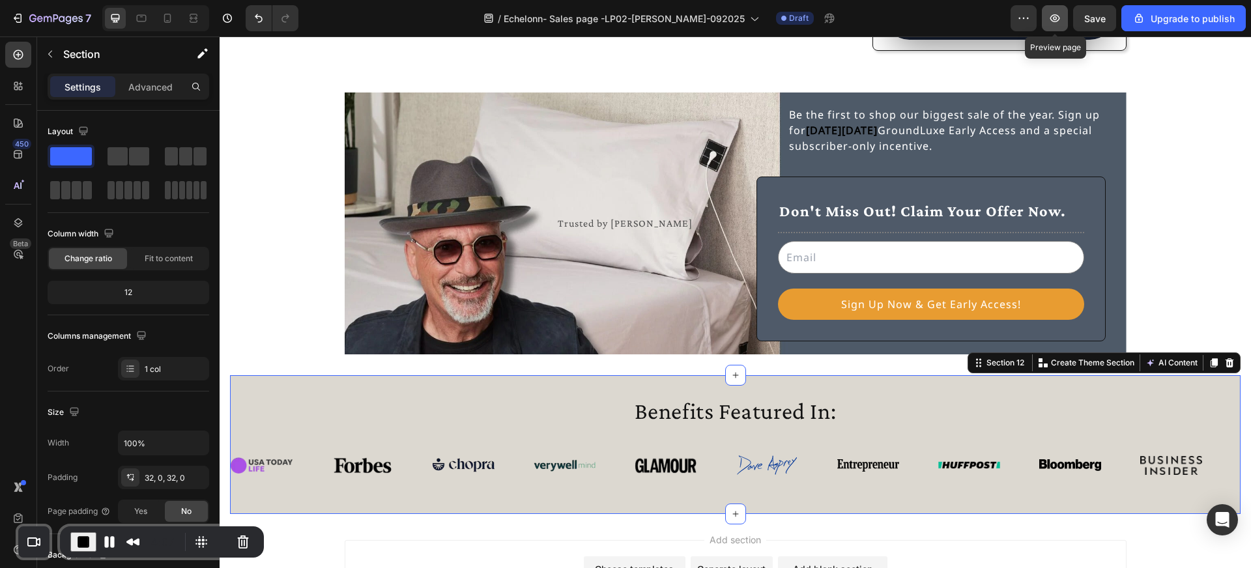
click at [1060, 18] on icon "button" at bounding box center [1055, 18] width 10 height 8
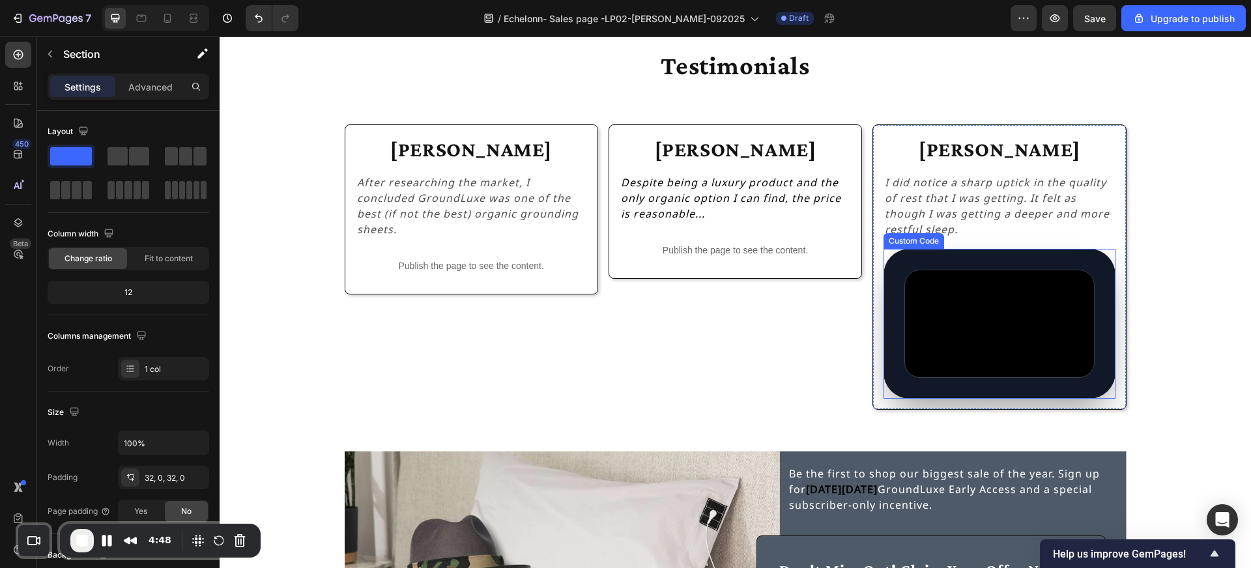
scroll to position [1944, 0]
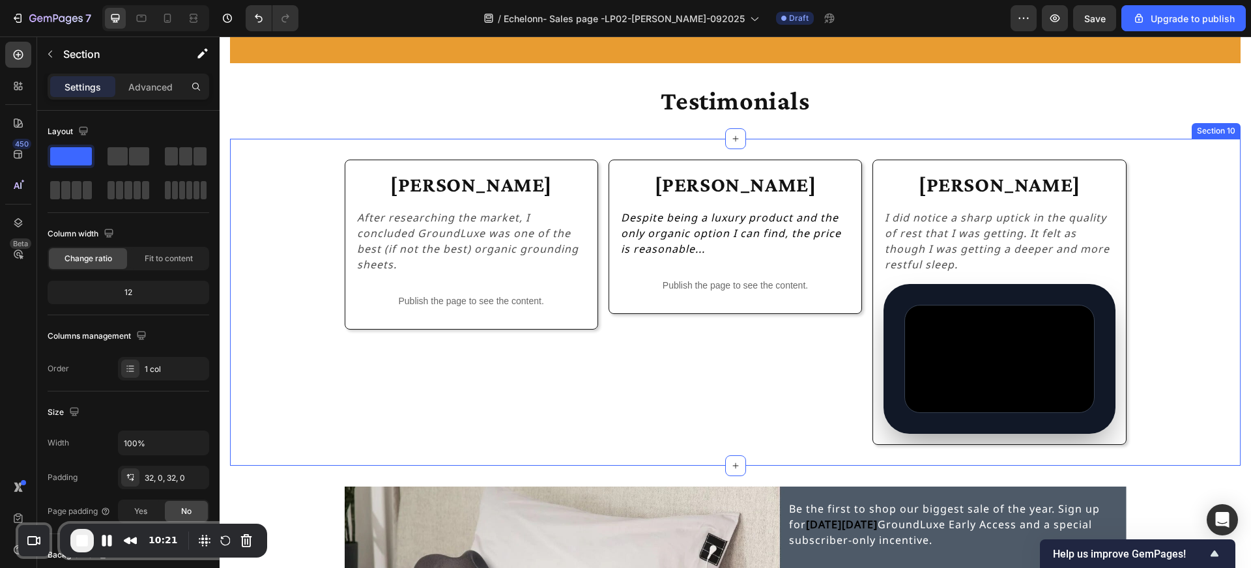
click at [924, 141] on div "[PERSON_NAME] Heading After researching the market, I concluded GroundLuxe was …" at bounding box center [735, 302] width 1010 height 327
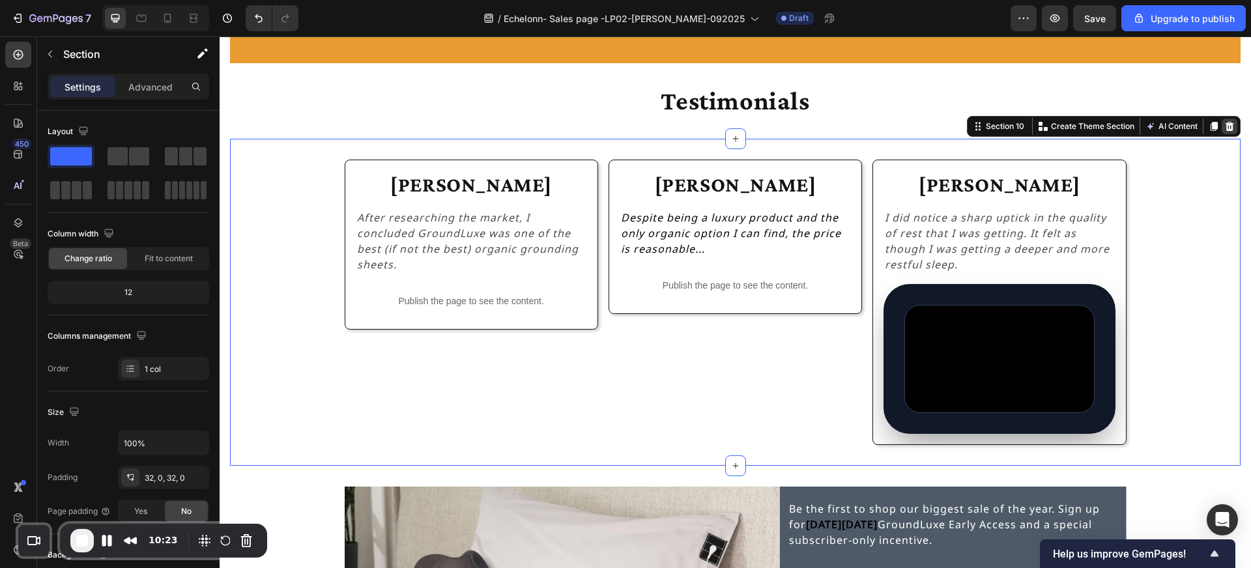
click at [1227, 126] on icon at bounding box center [1229, 126] width 10 height 10
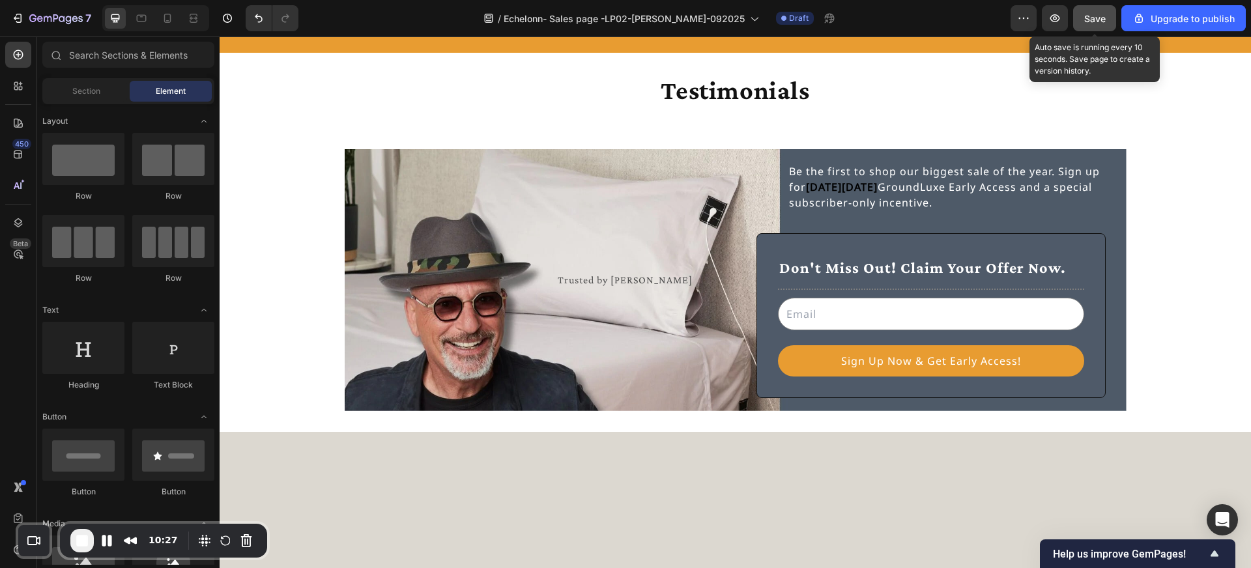
click at [1086, 20] on span "Save" at bounding box center [1094, 18] width 21 height 11
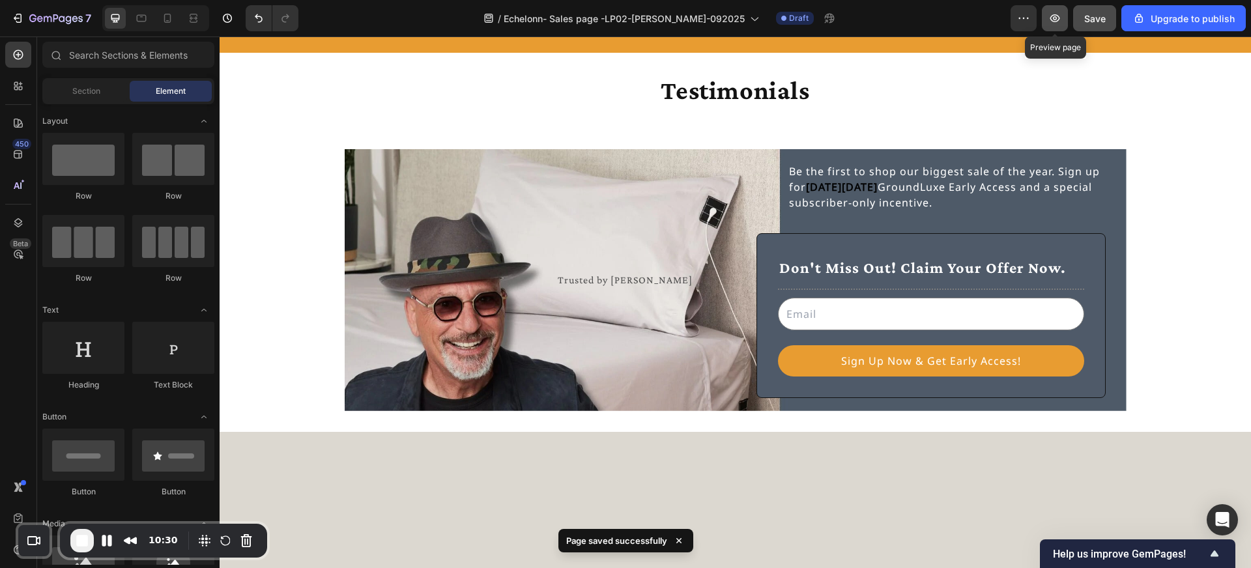
click at [1058, 20] on icon "button" at bounding box center [1054, 18] width 13 height 13
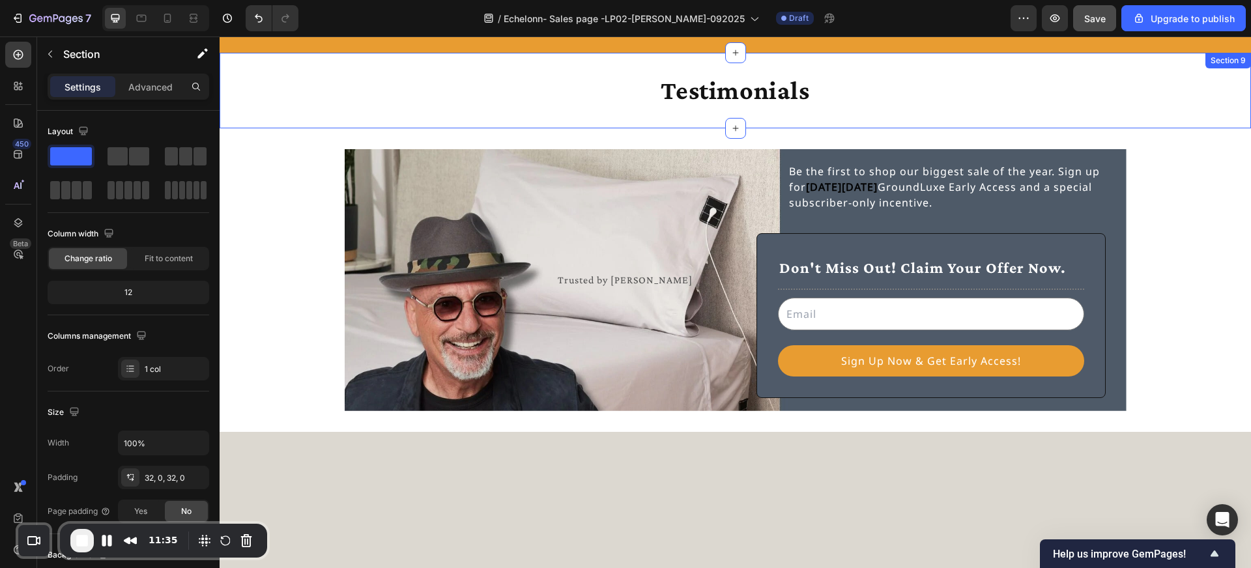
click at [769, 127] on div "Testimonials Heading Section 9" at bounding box center [735, 91] width 1031 height 76
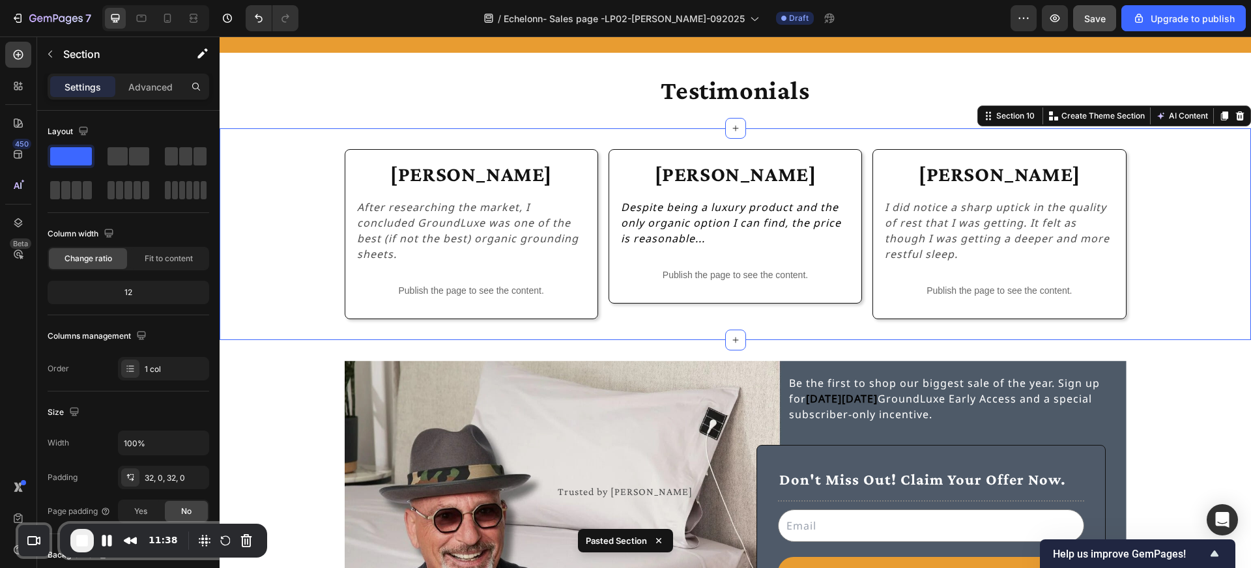
click at [1145, 293] on div "[PERSON_NAME] Heading After researching the market, I concluded GroundLuxe was …" at bounding box center [735, 234] width 1031 height 170
click at [1059, 19] on icon "button" at bounding box center [1054, 18] width 13 height 13
click at [975, 332] on div "[PERSON_NAME] Heading After researching the market, I concluded GroundLuxe was …" at bounding box center [735, 234] width 1031 height 212
click at [1177, 163] on div "[PERSON_NAME] Heading After researching the market, I concluded GroundLuxe was …" at bounding box center [735, 234] width 1031 height 170
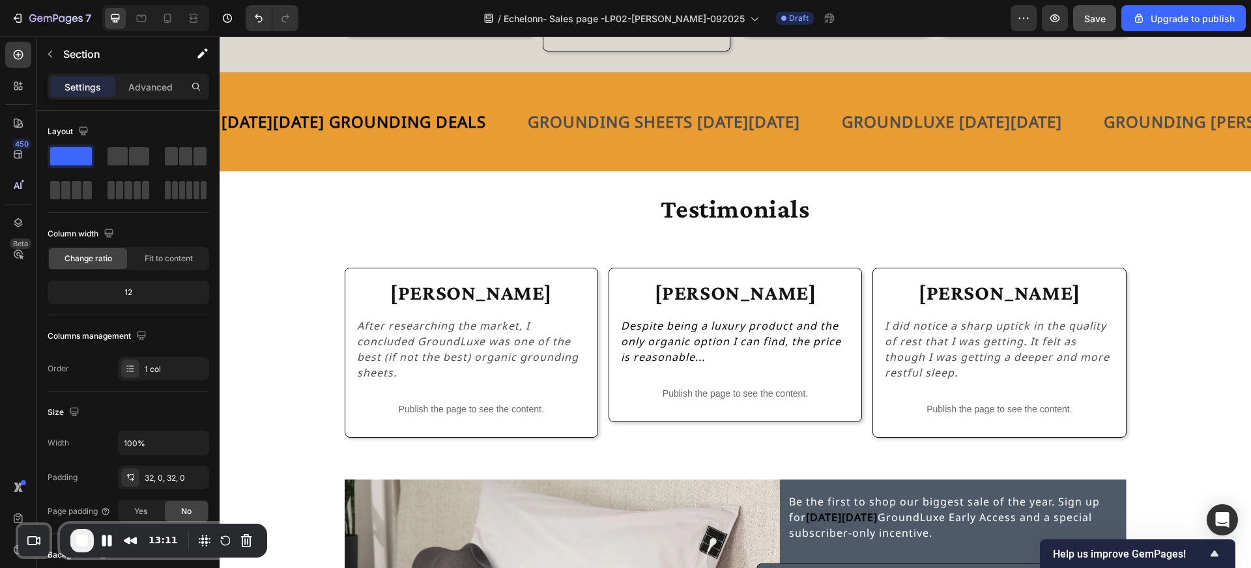
scroll to position [1857, 0]
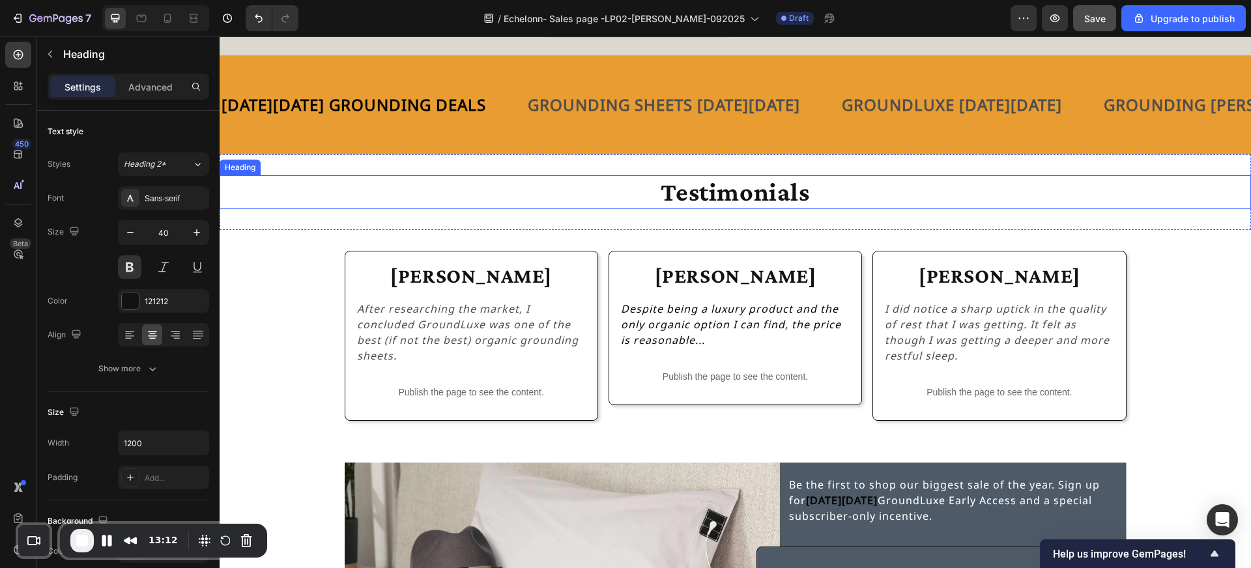
click at [931, 185] on h2 "Testimonials" at bounding box center [736, 192] width 782 height 34
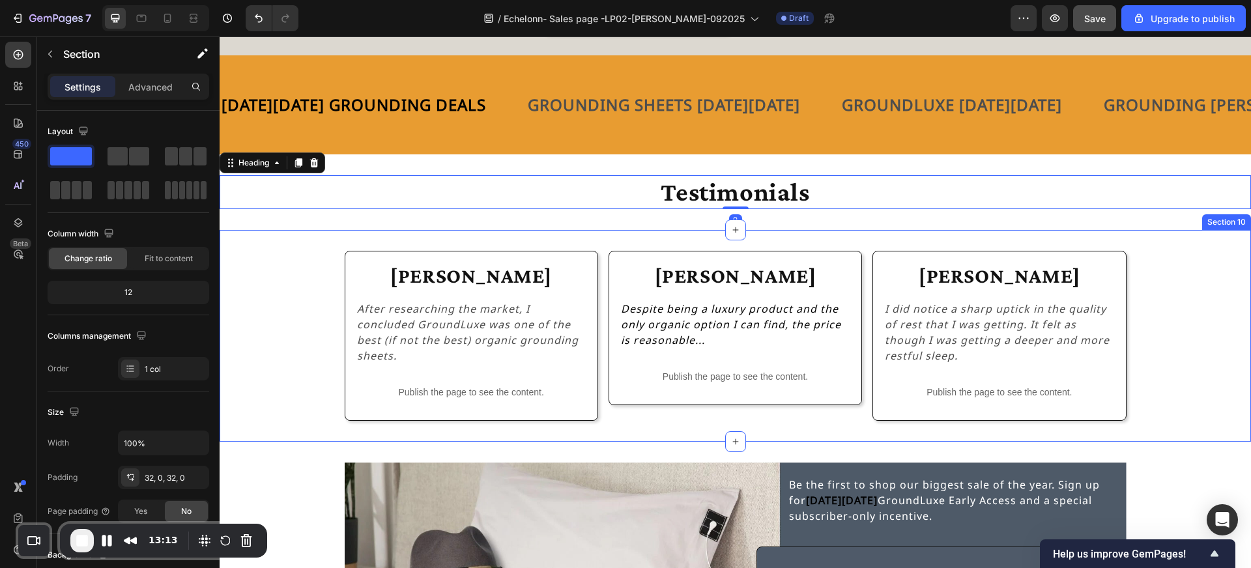
click at [973, 230] on div "[PERSON_NAME] Heading After researching the market, I concluded GroundLuxe was …" at bounding box center [735, 336] width 1031 height 212
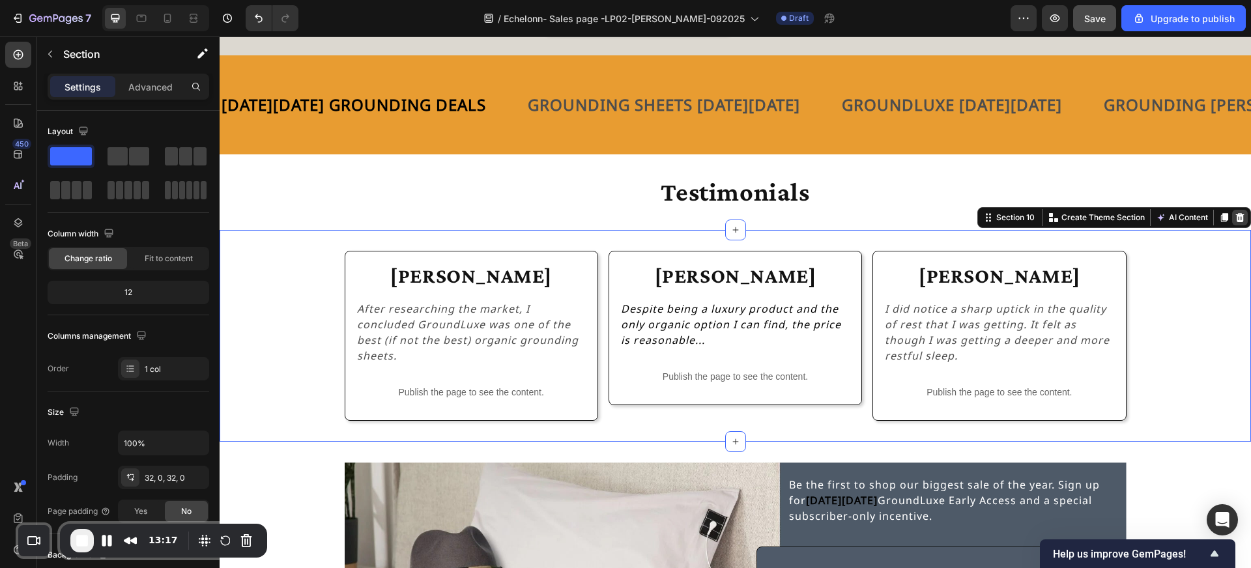
click at [1235, 212] on icon at bounding box center [1240, 217] width 10 height 10
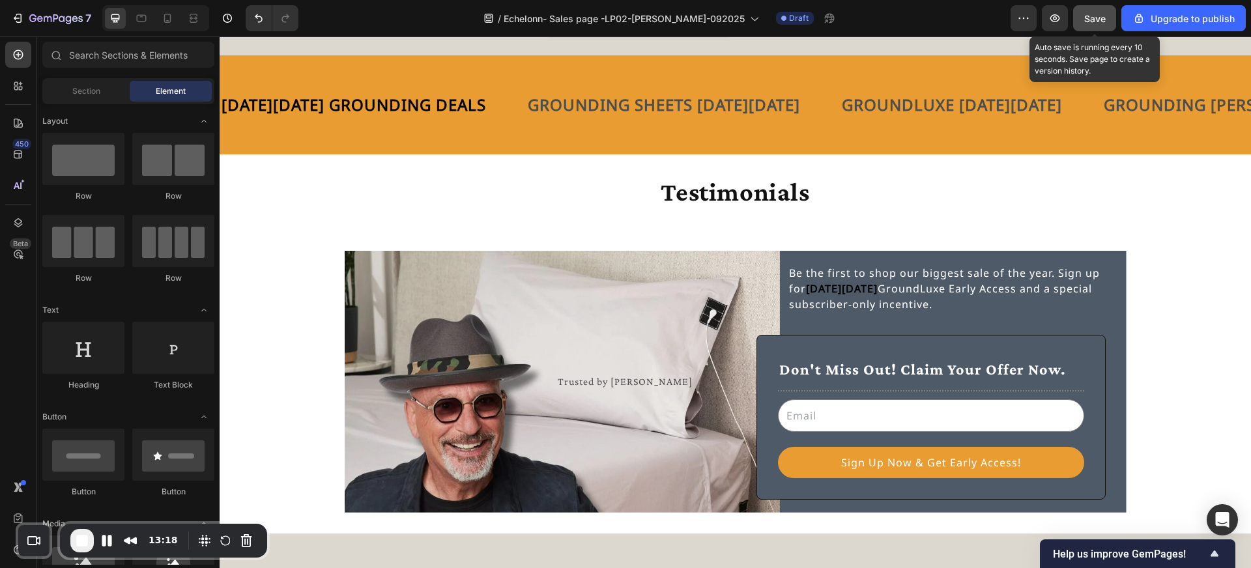
click at [1093, 12] on div "Save" at bounding box center [1094, 19] width 21 height 14
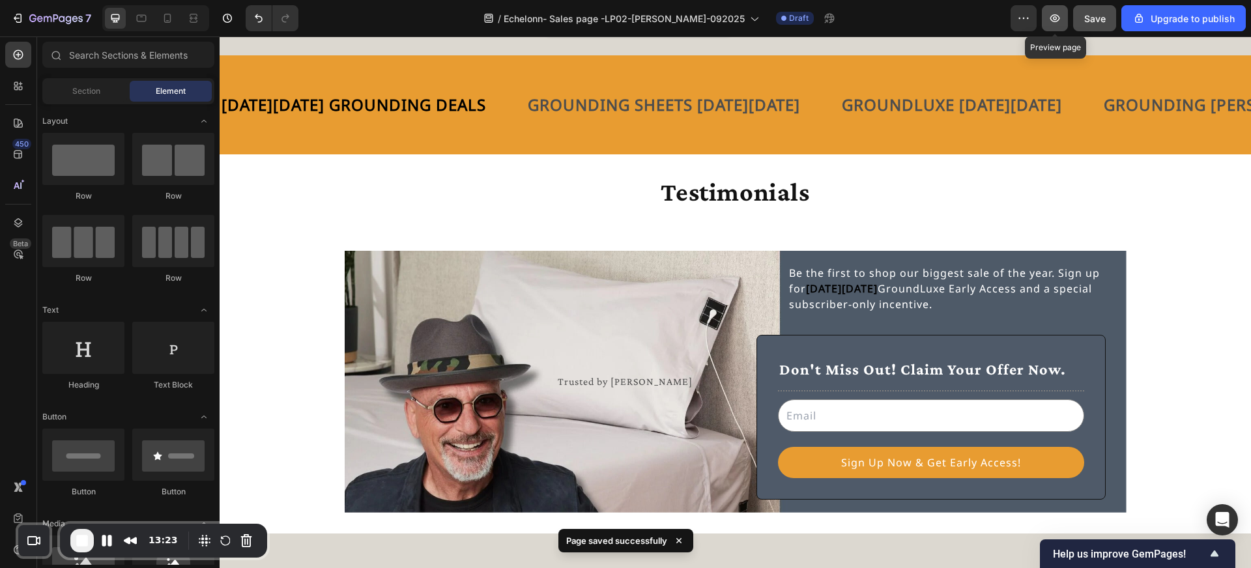
click at [1054, 14] on icon "button" at bounding box center [1055, 18] width 10 height 8
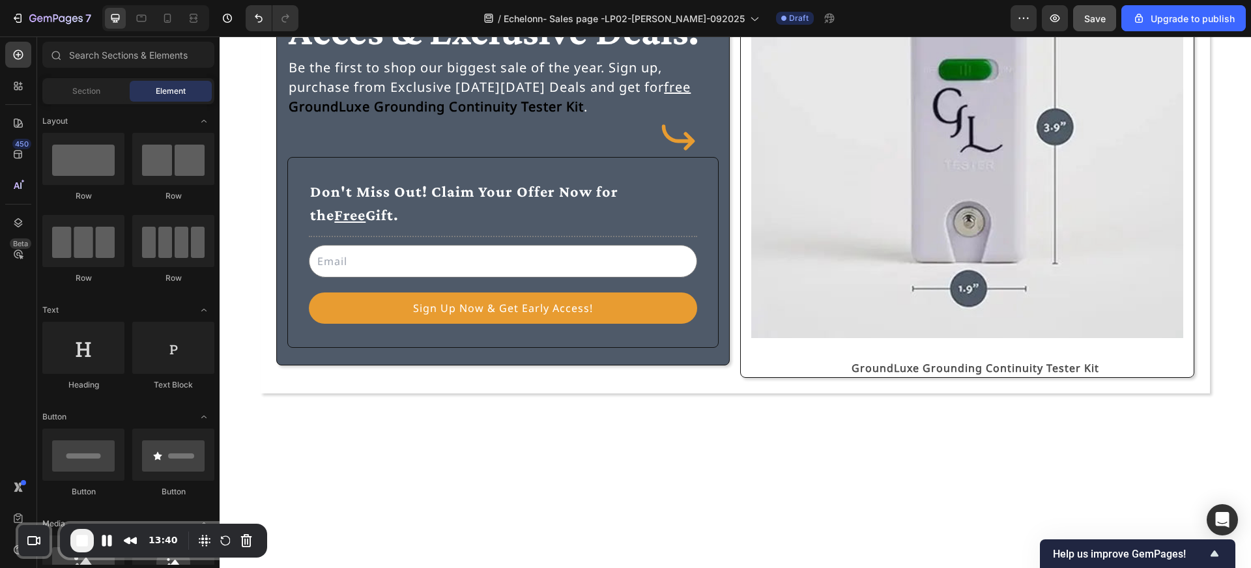
scroll to position [0, 0]
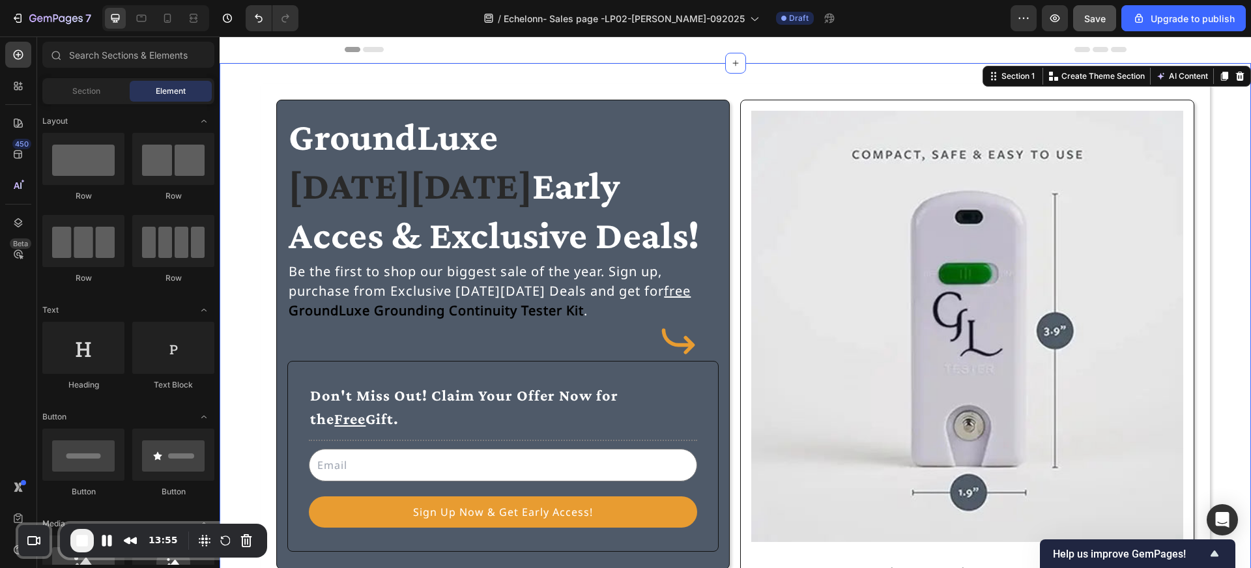
click at [254, 111] on div "GroundLuxe [DATE][DATE] Early Acces & Exclusive Deals! Heading Be the first to …" at bounding box center [735, 340] width 1031 height 513
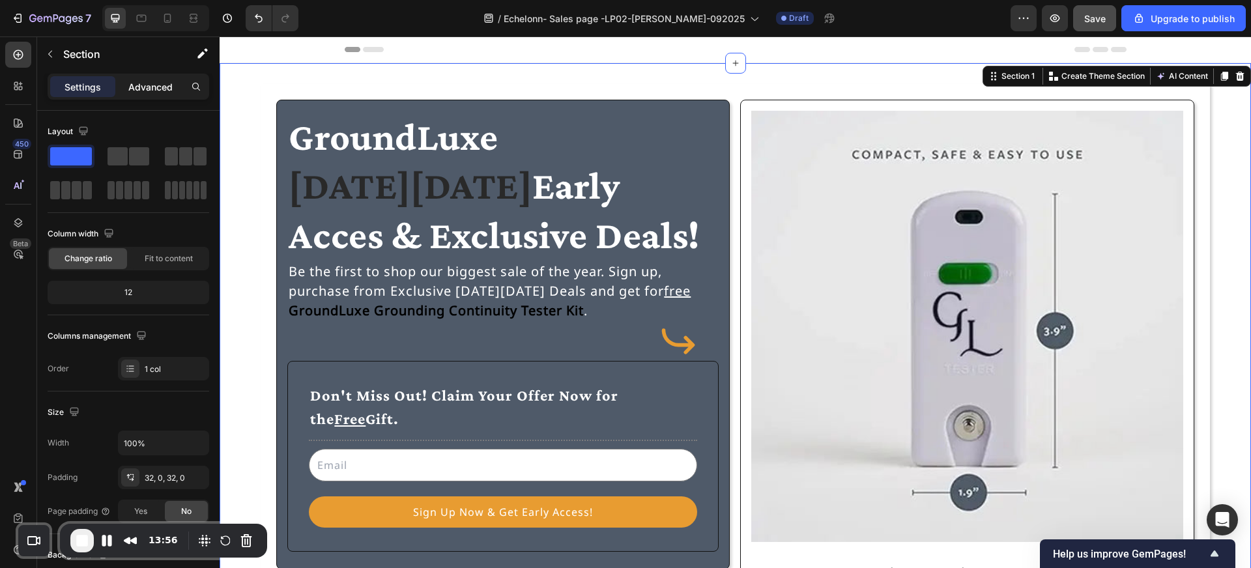
click at [159, 87] on p "Advanced" at bounding box center [150, 87] width 44 height 14
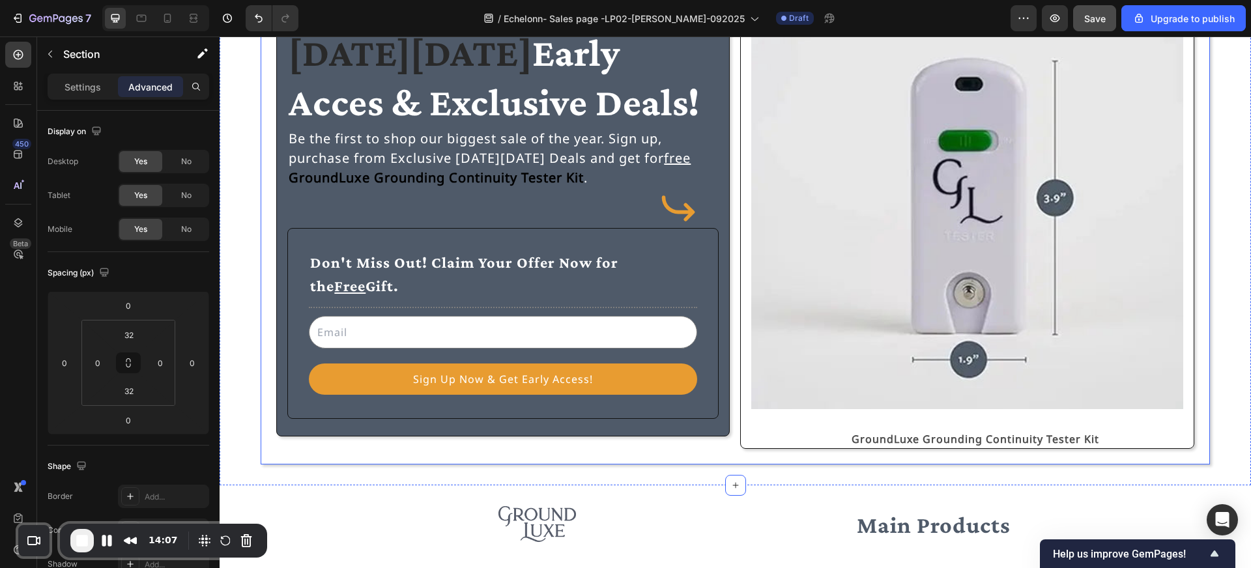
scroll to position [320, 0]
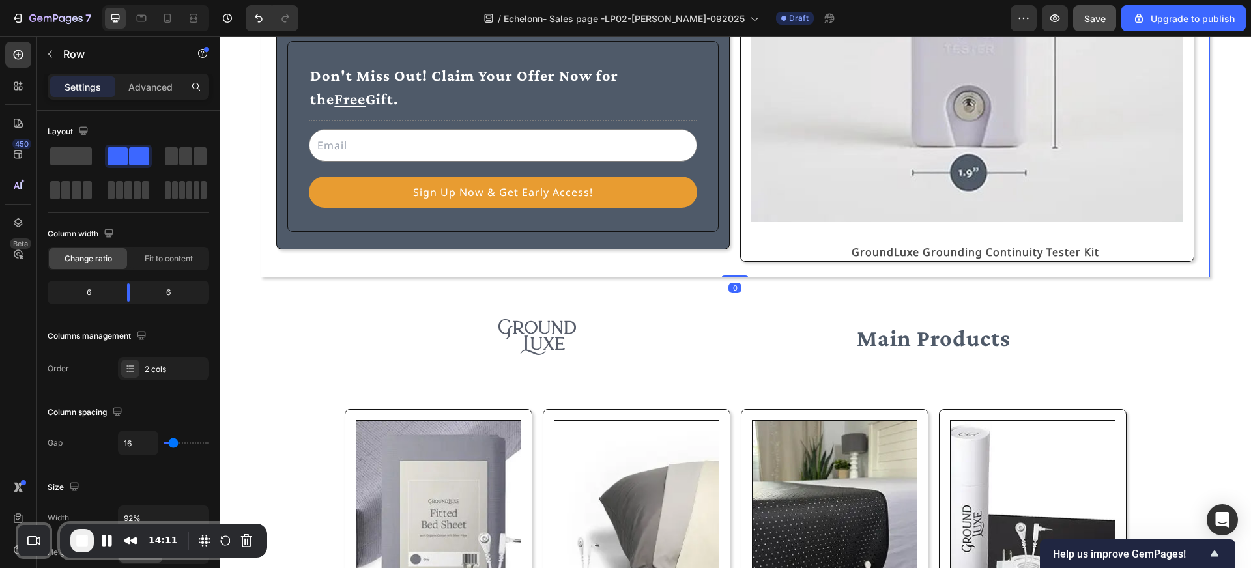
click at [278, 273] on div "GroundLuxe [DATE][DATE] Early Acces & Exclusive Deals! Heading Be the first to …" at bounding box center [735, 20] width 949 height 513
click at [147, 83] on p "Advanced" at bounding box center [150, 87] width 44 height 14
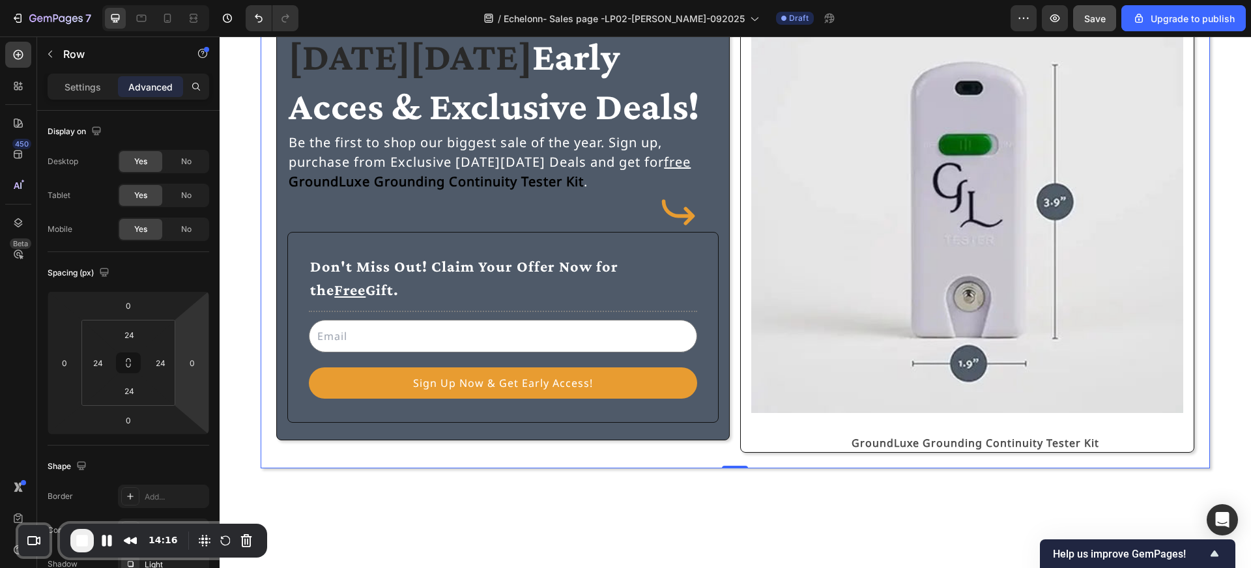
scroll to position [0, 0]
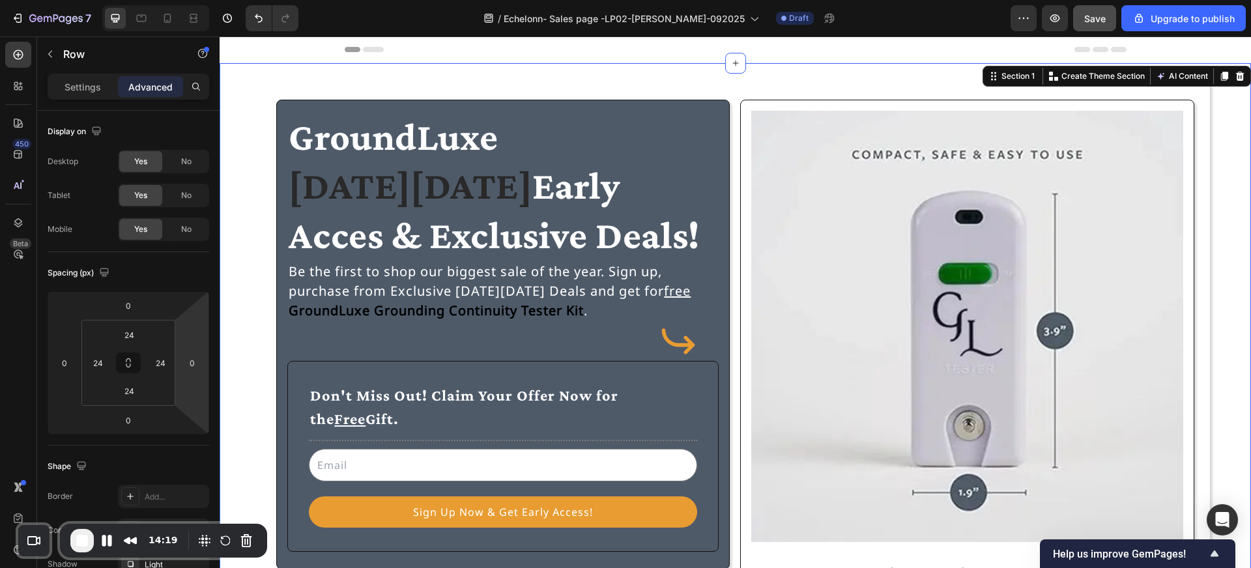
click at [240, 125] on div "GroundLuxe [DATE][DATE] Early Acces & Exclusive Deals! Heading Be the first to …" at bounding box center [735, 340] width 1031 height 513
click at [100, 365] on input "0" at bounding box center [98, 363] width 20 height 20
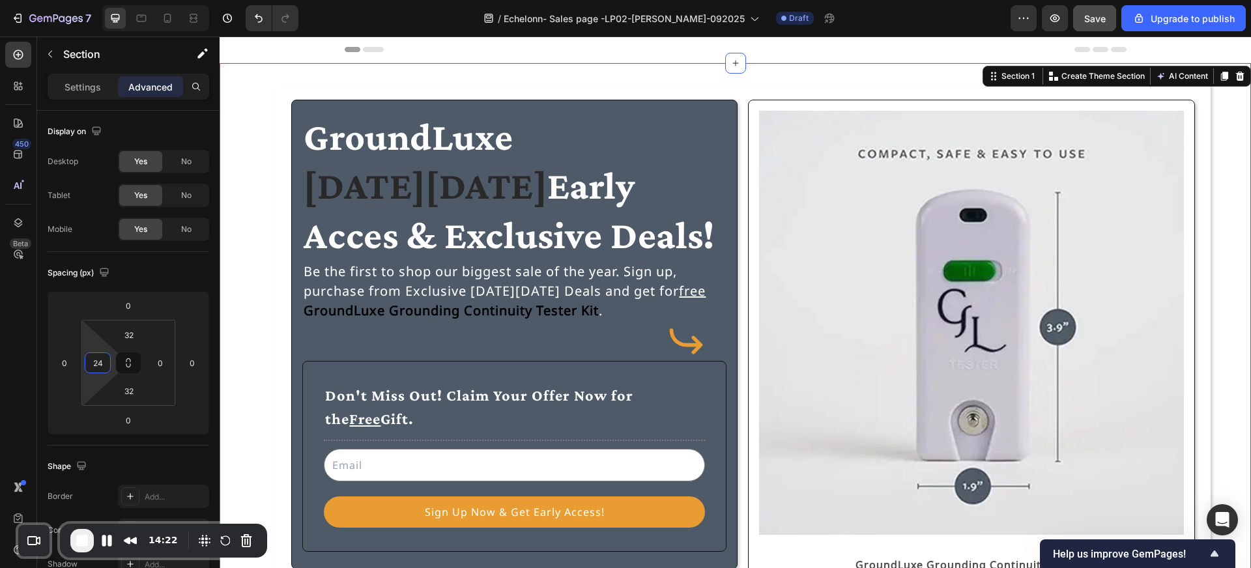
type input "24"
type input "2"
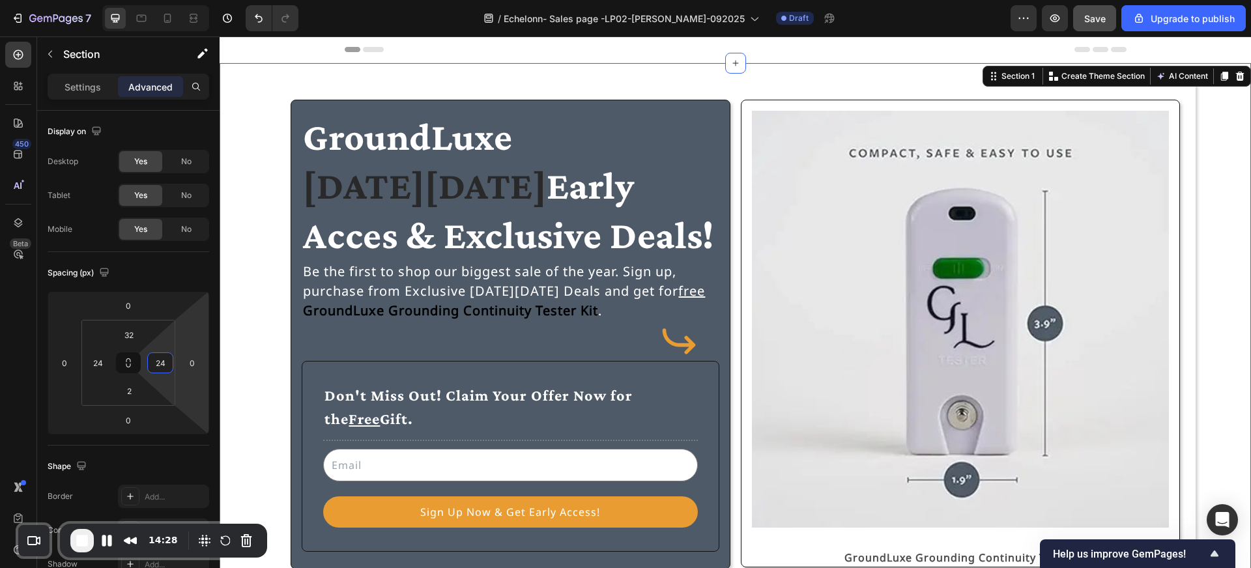
type input "24"
click at [251, 332] on div "GroundLuxe [DATE][DATE] Early Acces & Exclusive Deals! Heading Be the first to …" at bounding box center [735, 334] width 1000 height 501
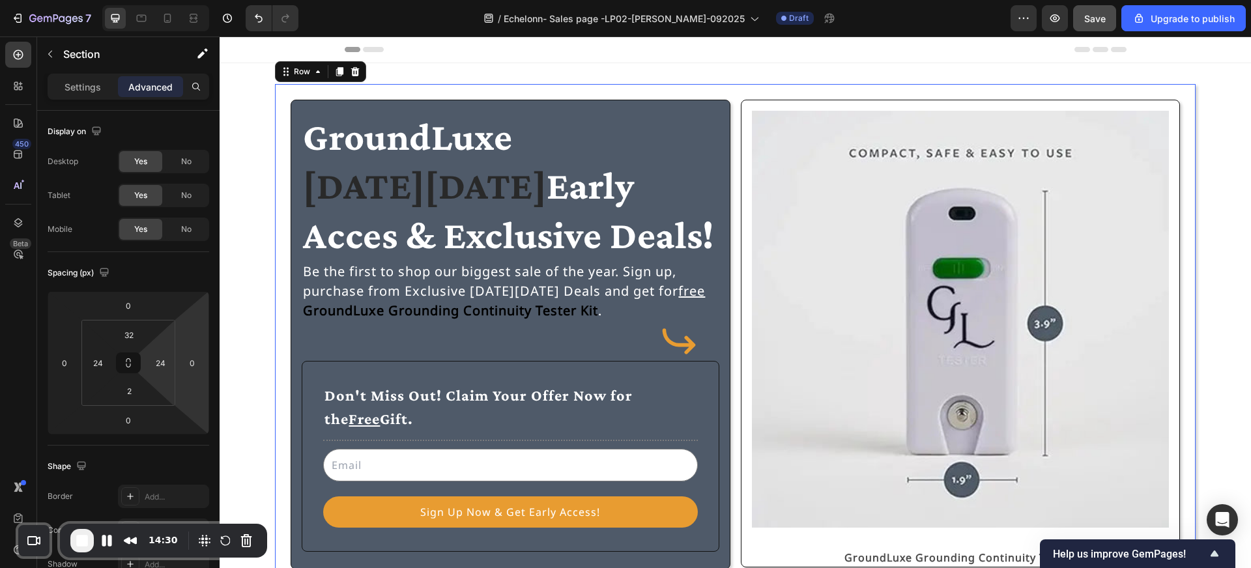
click at [332, 92] on div "GroundLuxe [DATE][DATE] Early Acces & Exclusive Deals! Heading Be the first to …" at bounding box center [735, 334] width 920 height 501
click at [162, 358] on input "24" at bounding box center [160, 363] width 20 height 20
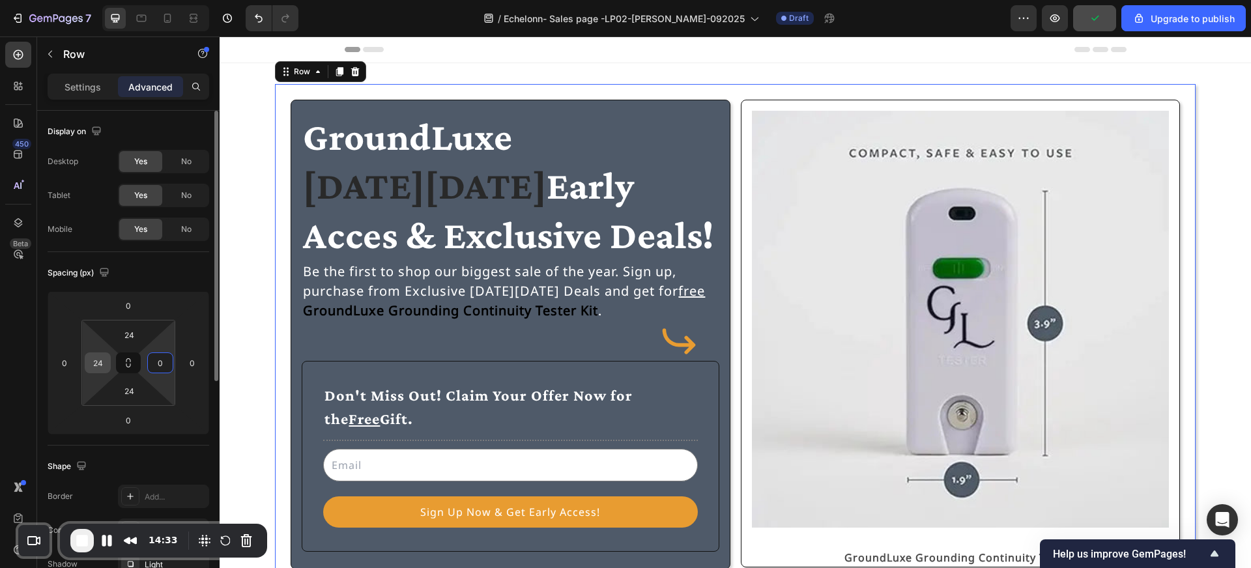
type input "0"
click at [101, 365] on input "24" at bounding box center [98, 363] width 20 height 20
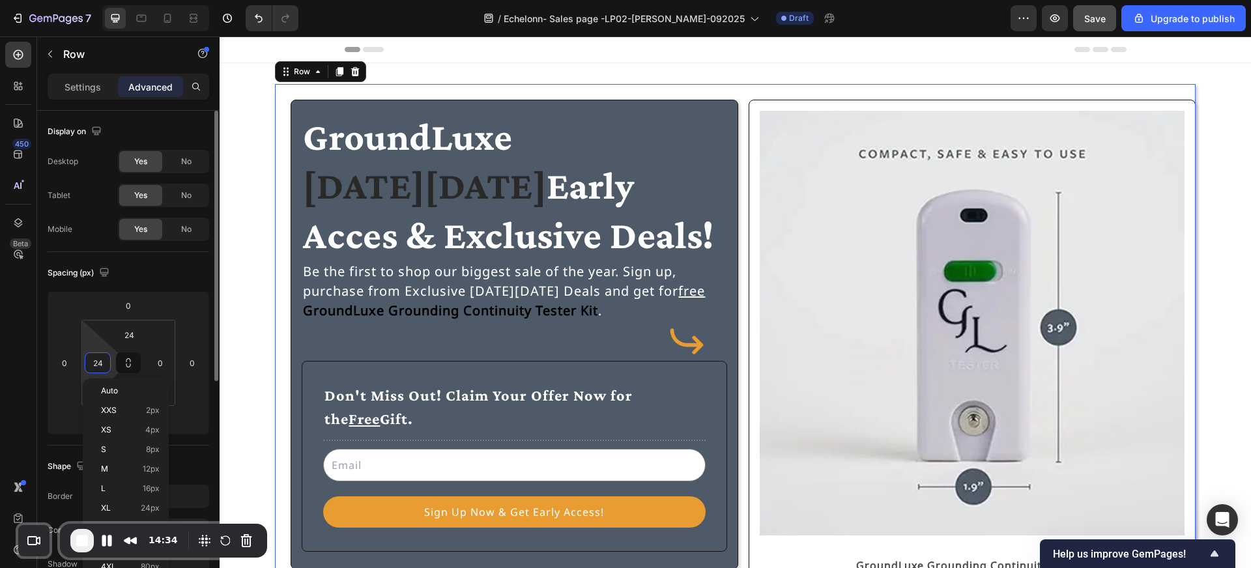
type input "0"
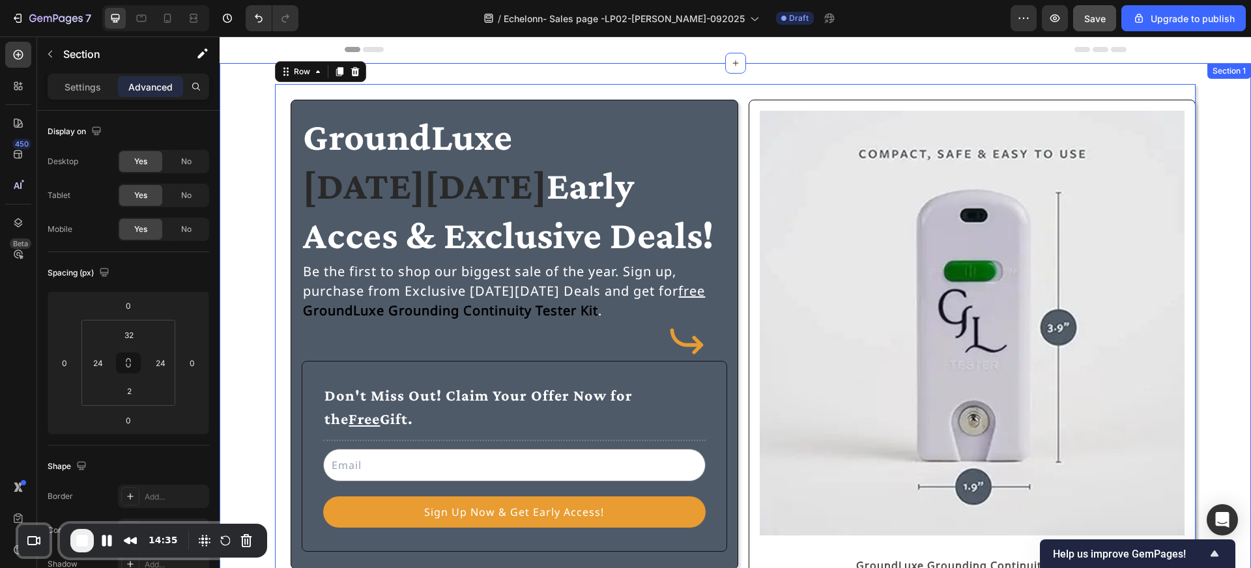
click at [233, 351] on div "GroundLuxe [DATE][DATE] Early Acces & Exclusive Deals! Heading Be the first to …" at bounding box center [735, 327] width 1031 height 529
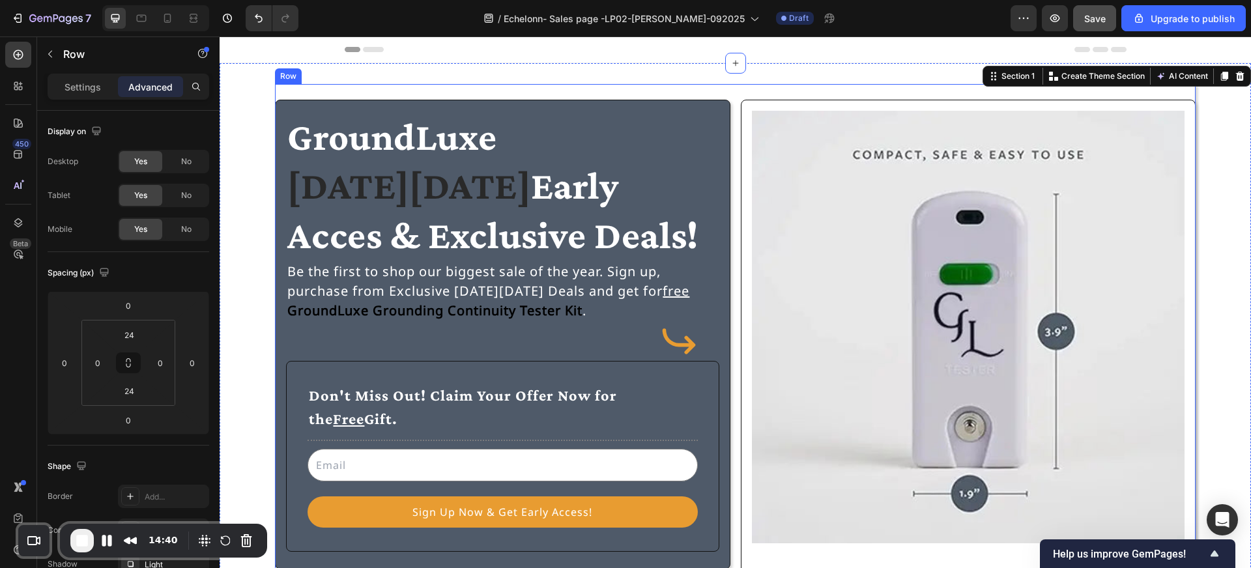
click at [292, 91] on div "GroundLuxe [DATE][DATE] Early Acces & Exclusive Deals! Heading Be the first to …" at bounding box center [735, 341] width 920 height 515
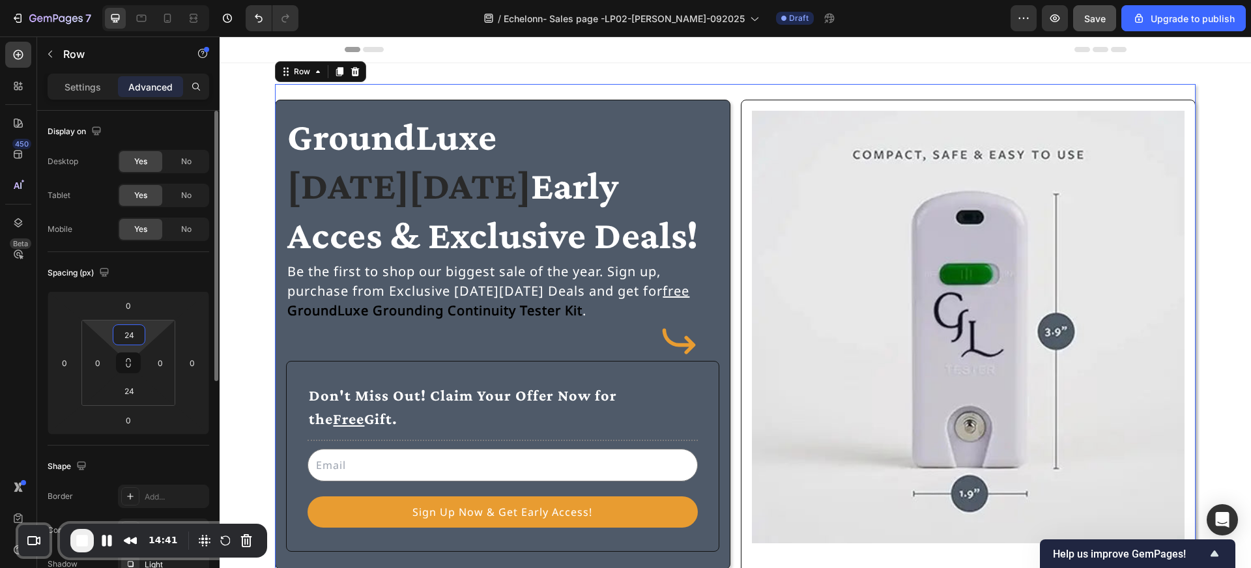
click at [141, 332] on input "24" at bounding box center [129, 335] width 26 height 20
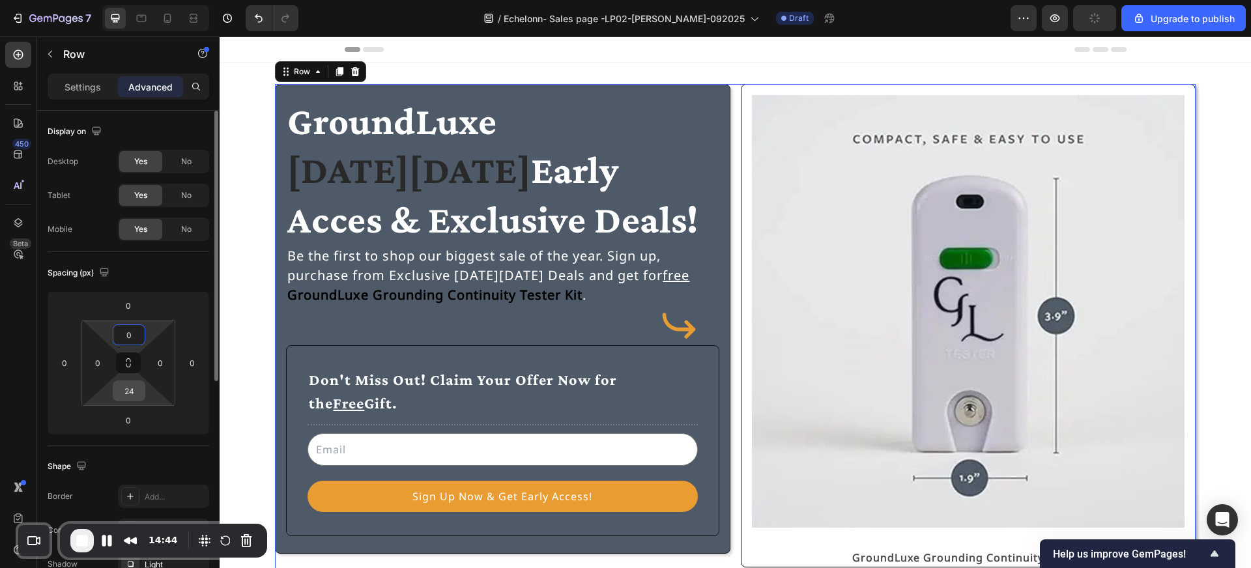
type input "0"
click at [133, 387] on input "24" at bounding box center [129, 391] width 26 height 20
type input "0"
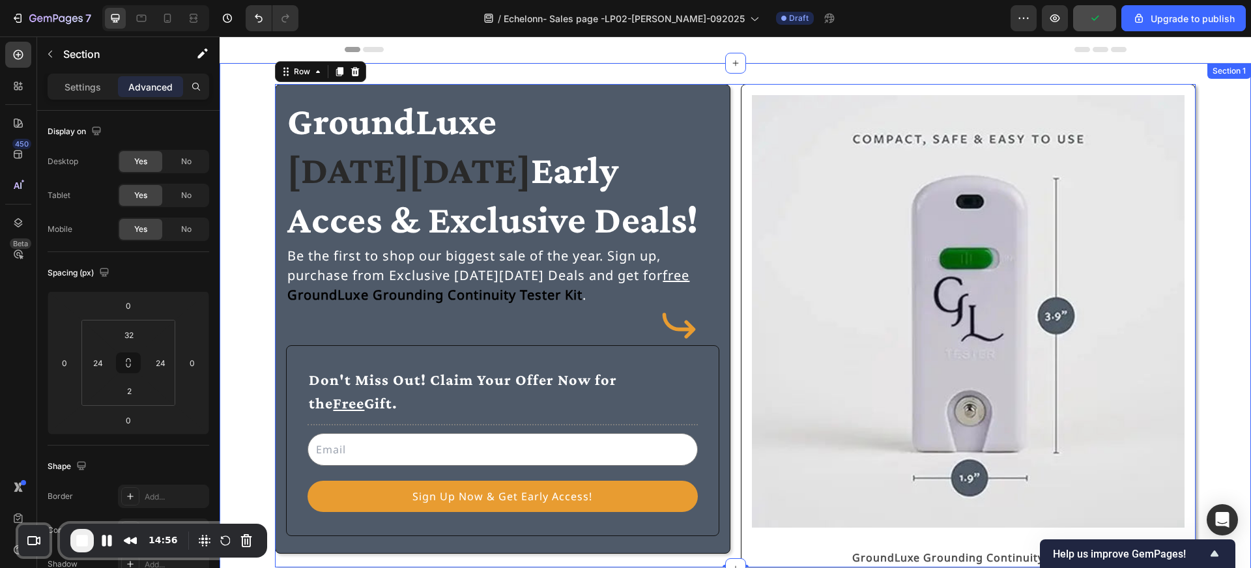
click at [478, 70] on div "GroundLuxe [DATE][DATE] Early Acces & Exclusive Deals! Heading Be the first to …" at bounding box center [735, 316] width 1031 height 506
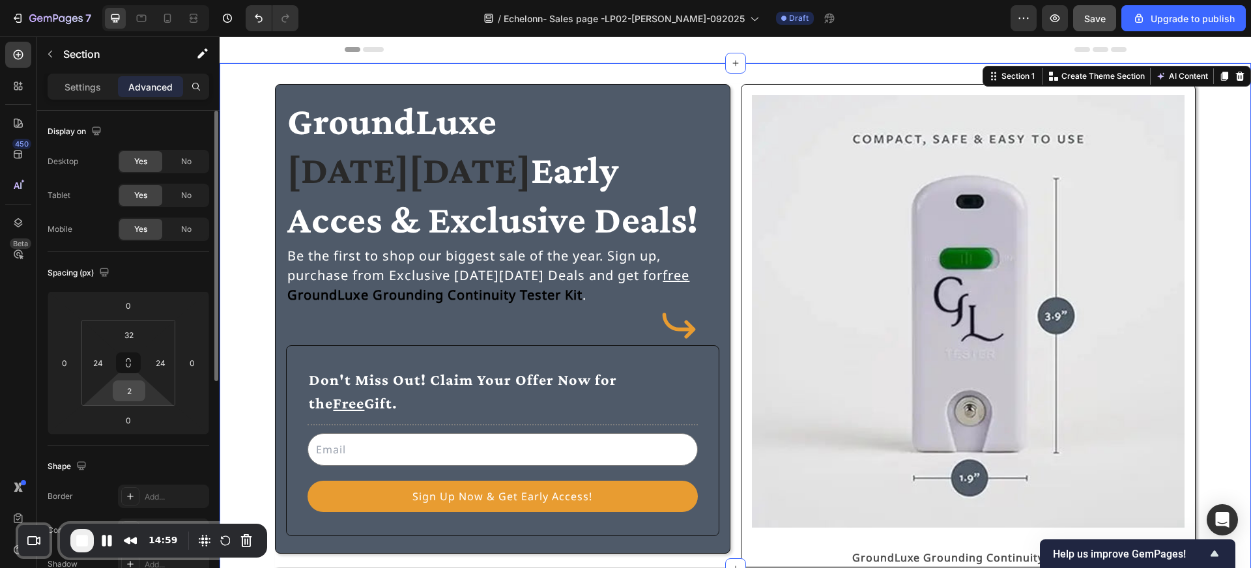
click at [137, 390] on input "2" at bounding box center [129, 391] width 26 height 20
type input "2"
type input "32"
click at [448, 142] on span "GroundLuxe" at bounding box center [391, 121] width 209 height 44
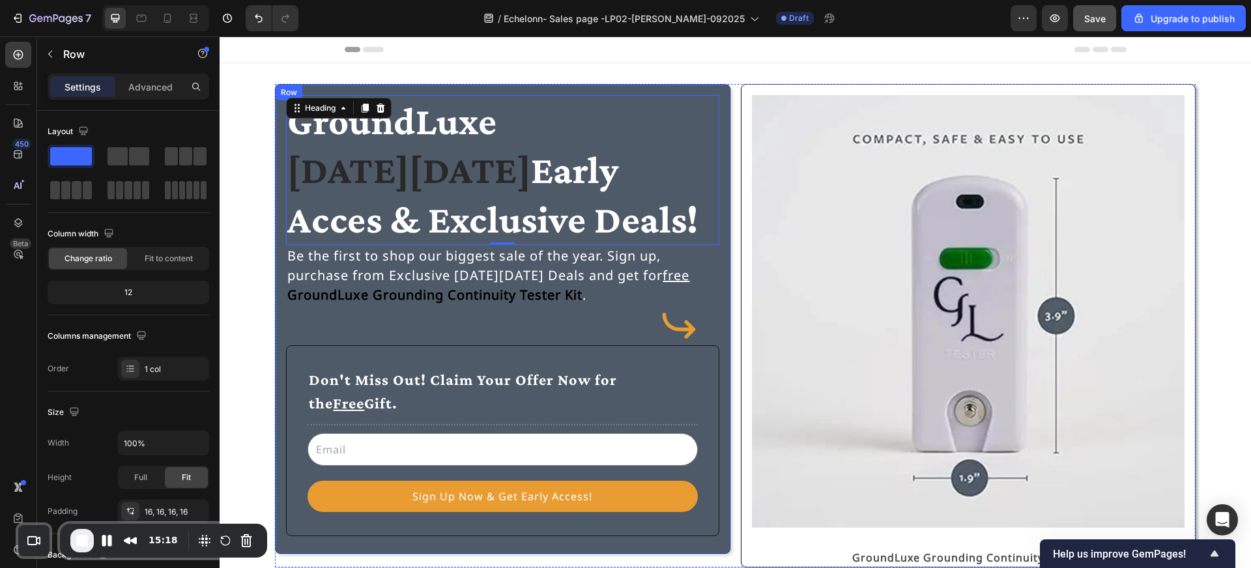
click at [485, 91] on div "GroundLuxe [DATE][DATE] Early Acces & Exclusive Deals! Heading 0 Be the first t…" at bounding box center [502, 319] width 455 height 470
click at [150, 89] on p "Advanced" at bounding box center [150, 87] width 44 height 14
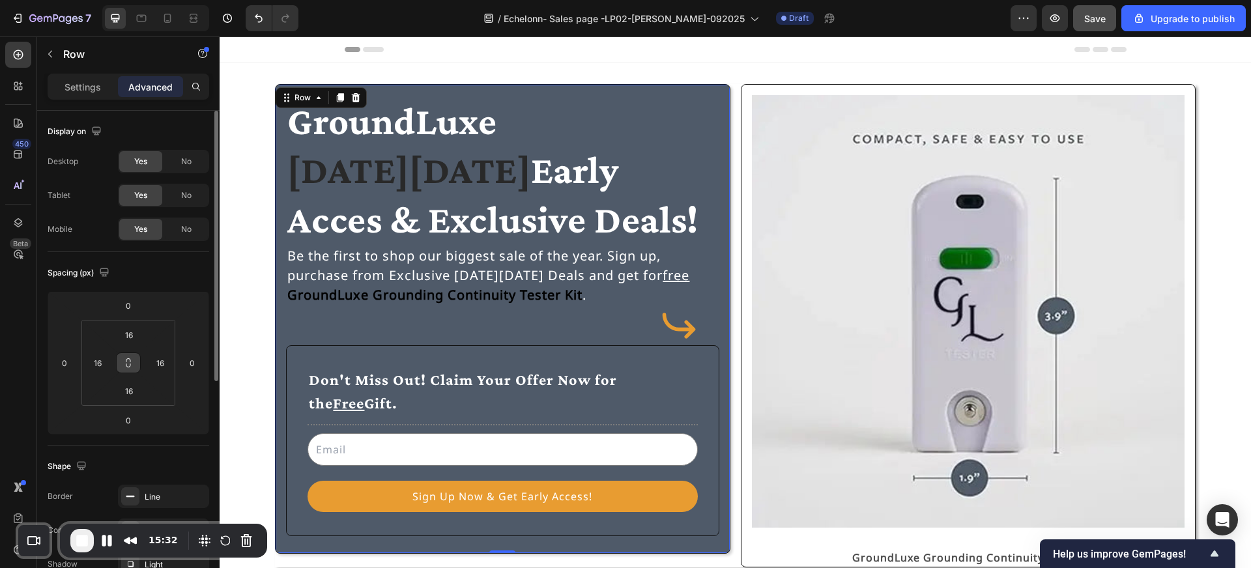
click at [131, 365] on icon at bounding box center [128, 363] width 10 height 10
click at [132, 337] on input "16" at bounding box center [129, 335] width 26 height 20
click at [185, 276] on div "Spacing (px)" at bounding box center [129, 273] width 162 height 21
click at [130, 364] on icon at bounding box center [128, 363] width 10 height 10
click at [130, 364] on icon at bounding box center [128, 366] width 5 height 4
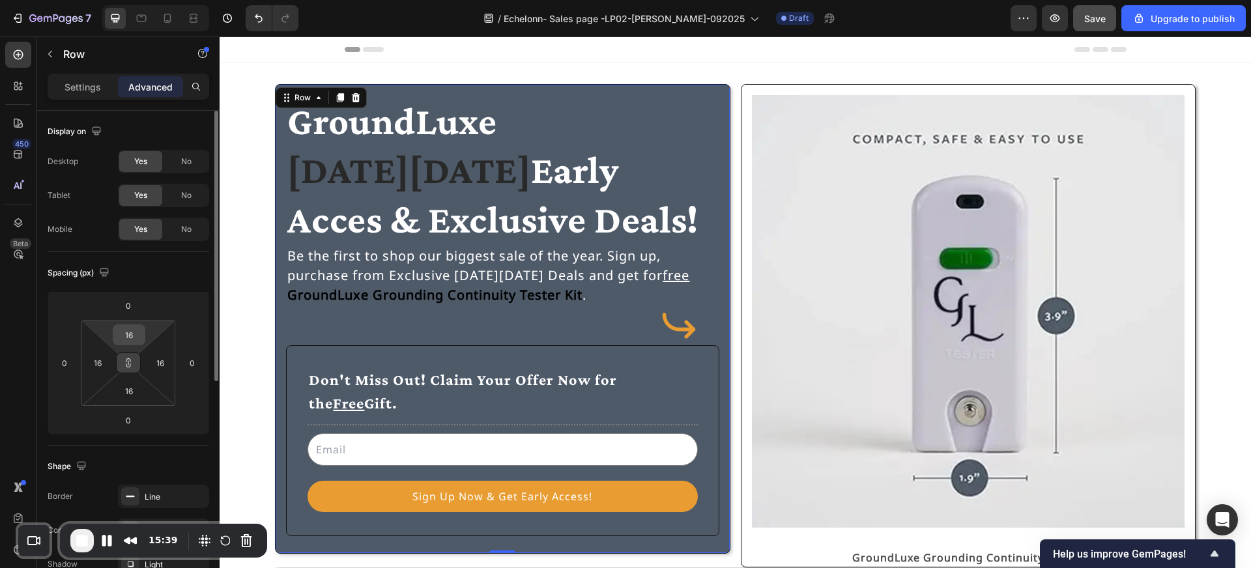
click at [128, 334] on input "16" at bounding box center [129, 335] width 26 height 20
type input "2"
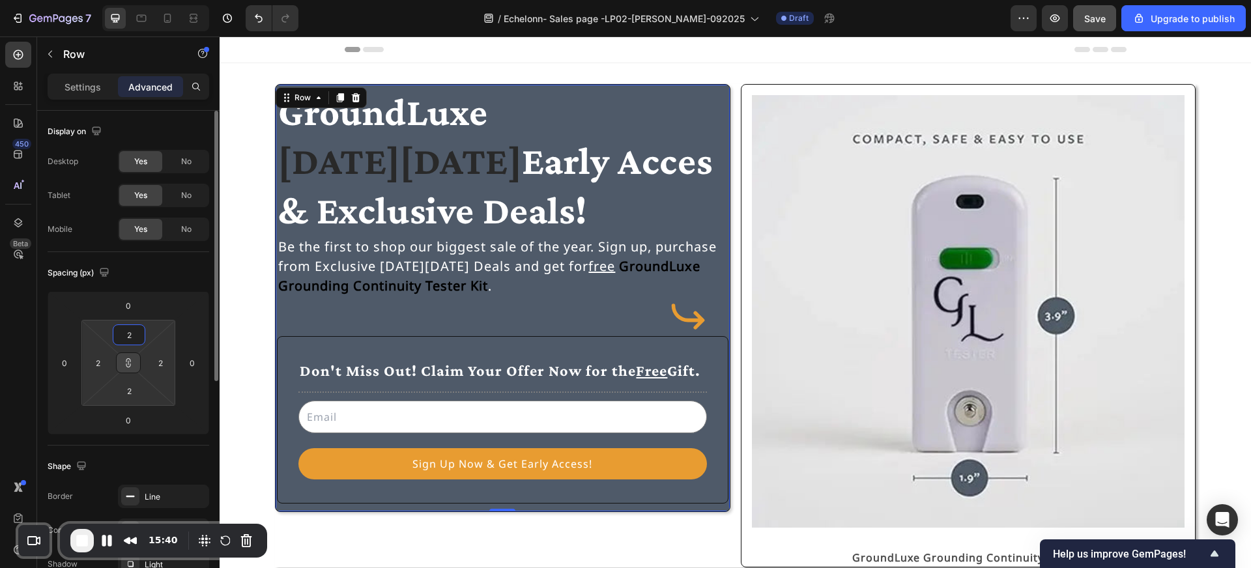
type input "24"
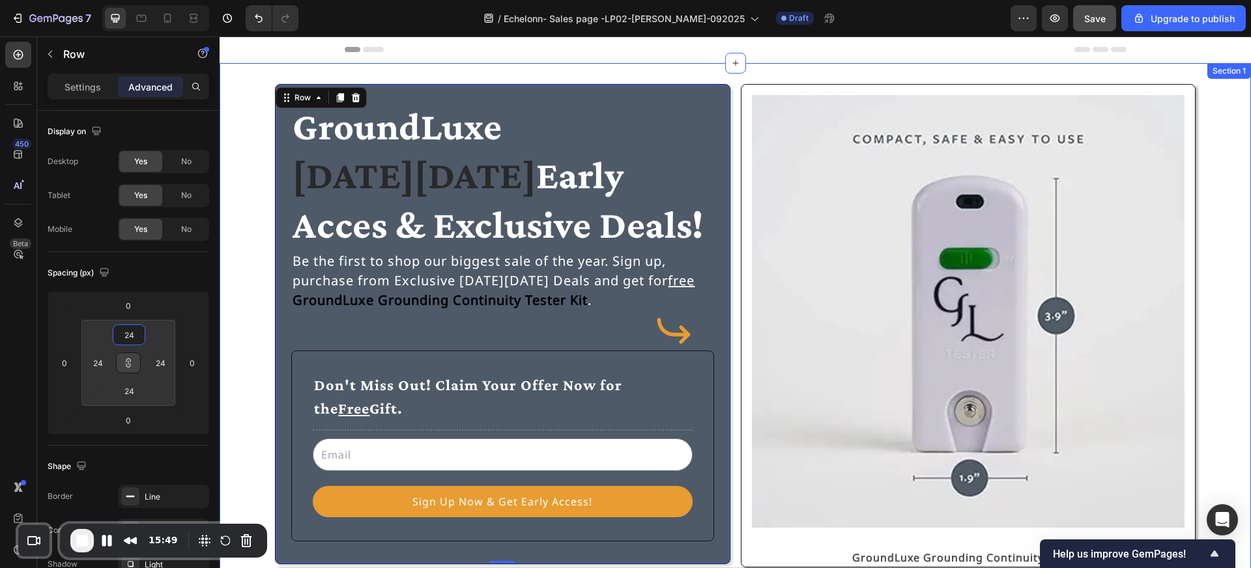
click at [240, 369] on div "GroundLuxe [DATE][DATE] Early Acces & Exclusive Deals! Heading Be the first to …" at bounding box center [735, 325] width 1000 height 483
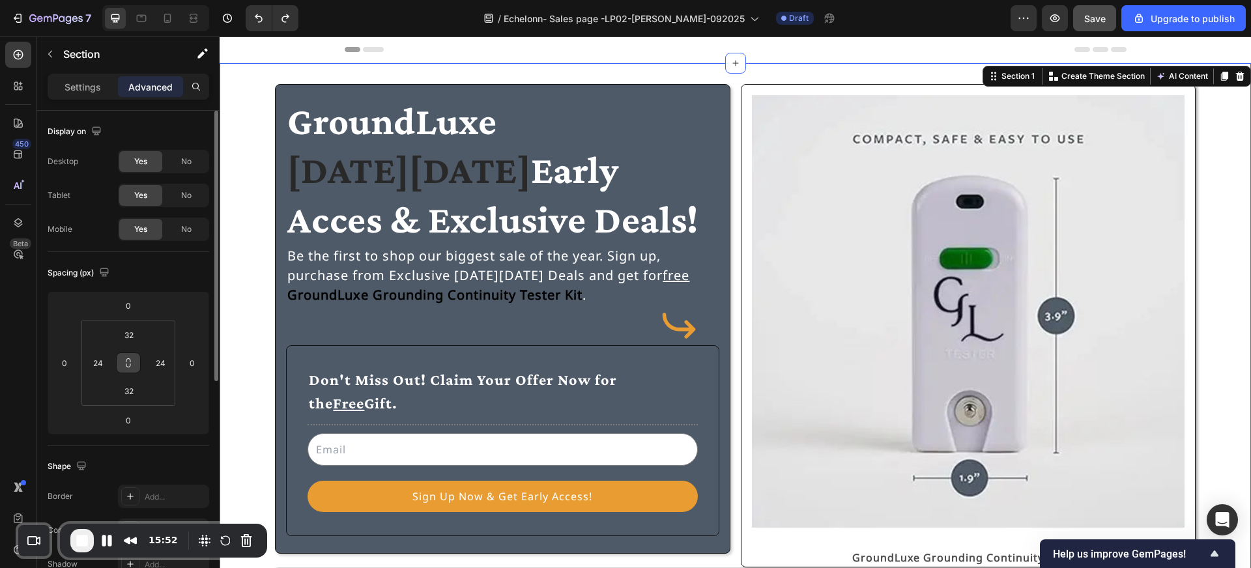
click at [132, 360] on icon at bounding box center [128, 363] width 10 height 10
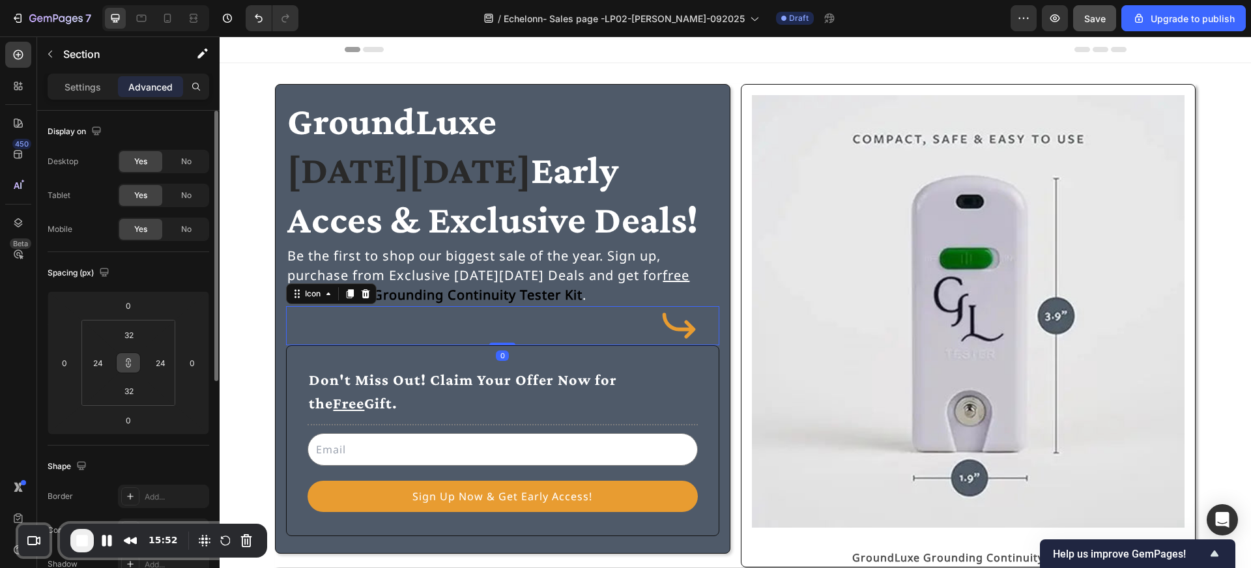
click at [322, 310] on div "Icon 0" at bounding box center [502, 325] width 433 height 39
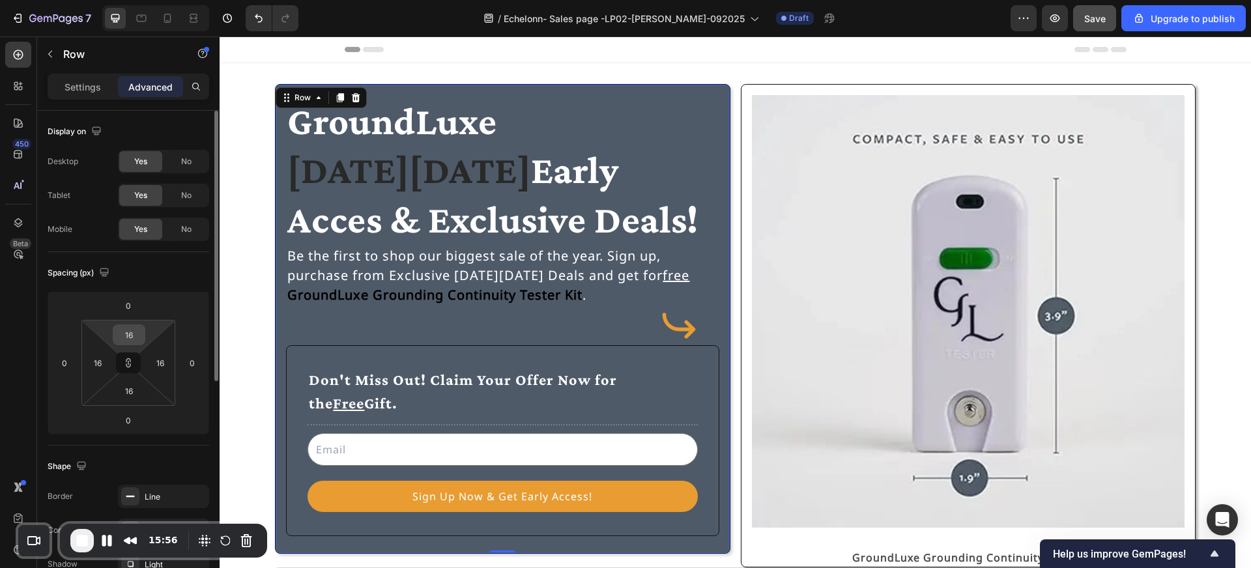
click at [128, 338] on input "16" at bounding box center [129, 335] width 26 height 20
type input "2"
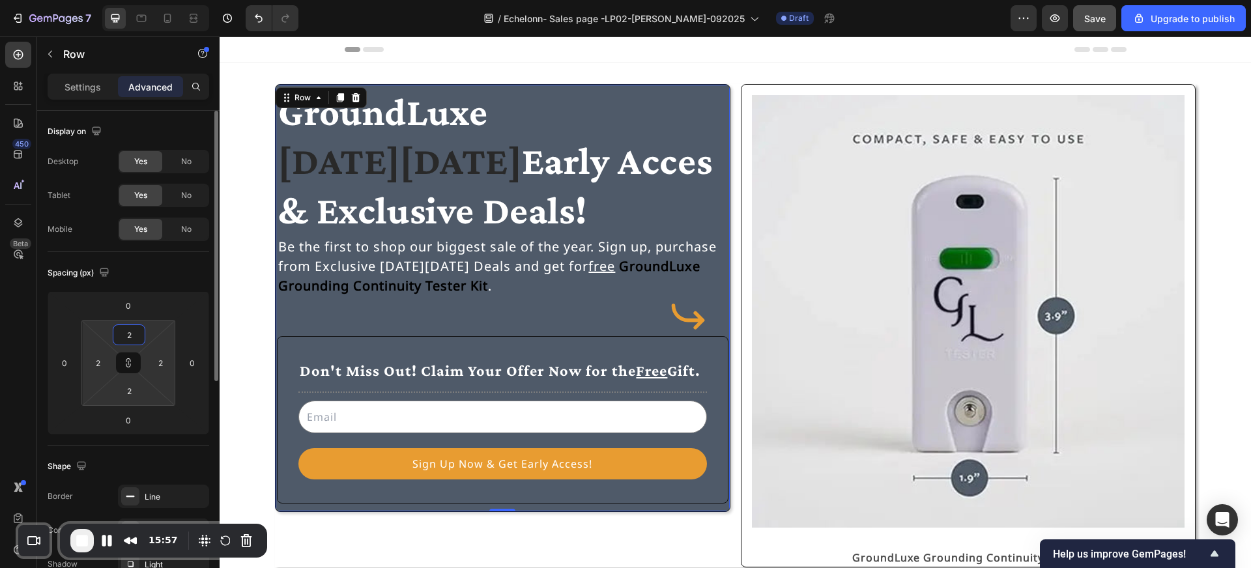
type input "24"
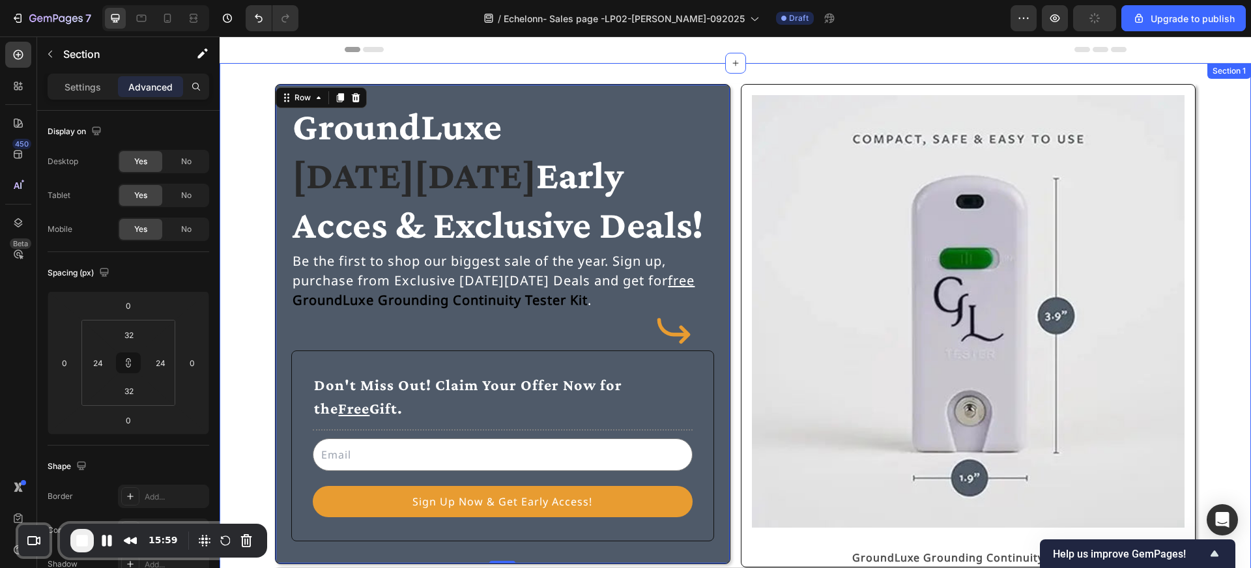
click at [249, 326] on div "GroundLuxe [DATE][DATE] Early Acces & Exclusive Deals! Heading Be the first to …" at bounding box center [735, 325] width 1000 height 483
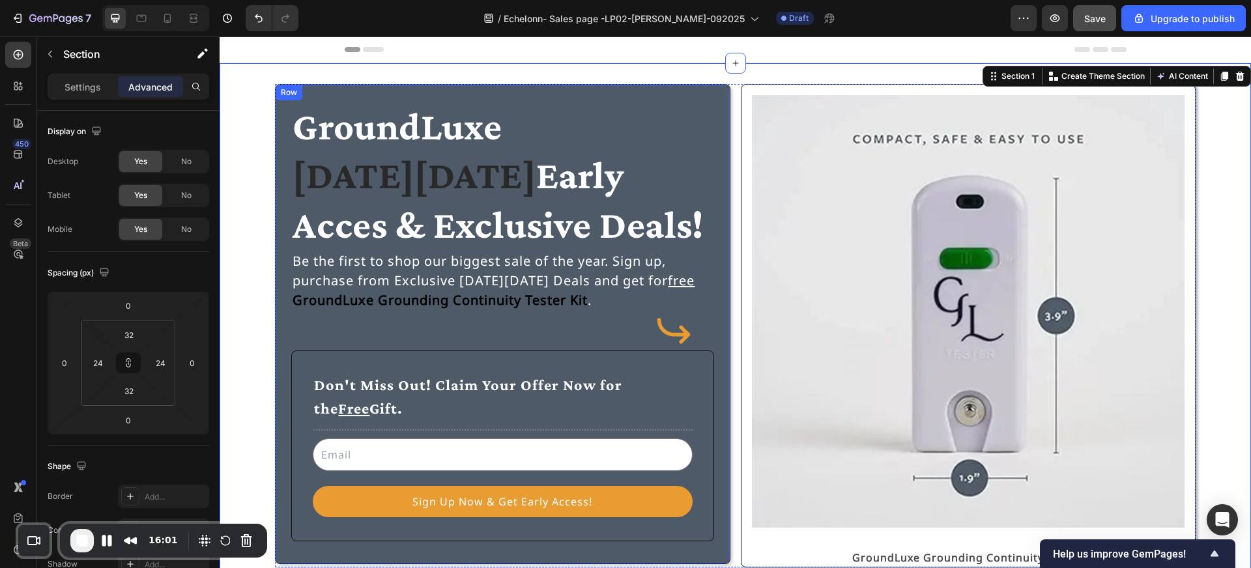
click at [478, 95] on div "GroundLuxe [DATE][DATE] Early Acces & Exclusive Deals! Heading Be the first to …" at bounding box center [502, 324] width 455 height 480
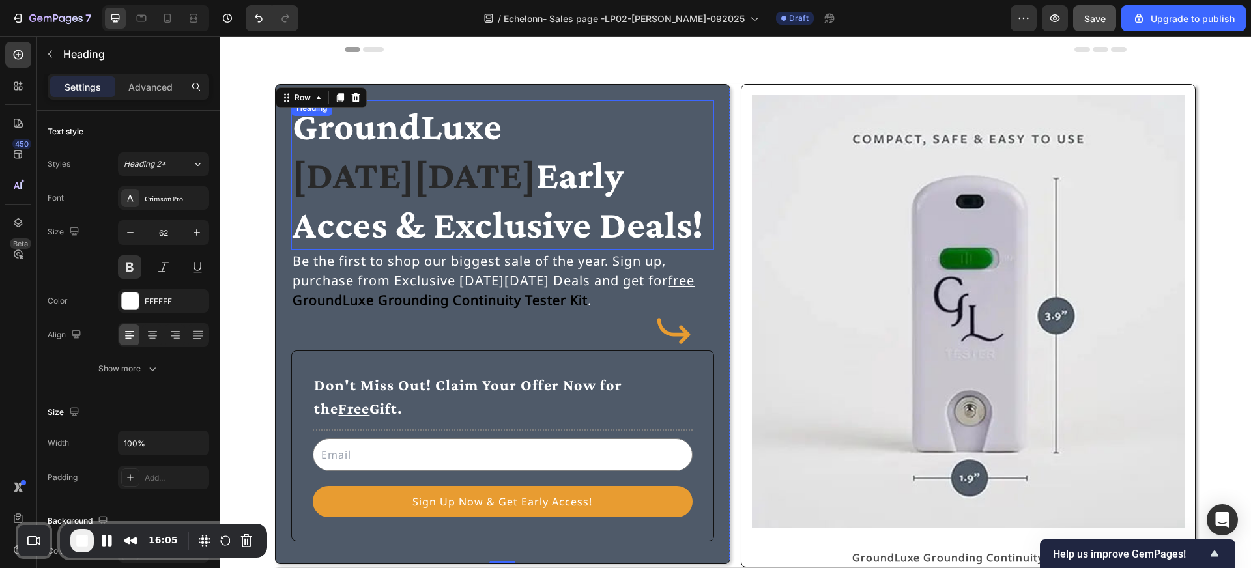
click at [459, 174] on strong "[DATE][DATE]" at bounding box center [414, 175] width 243 height 44
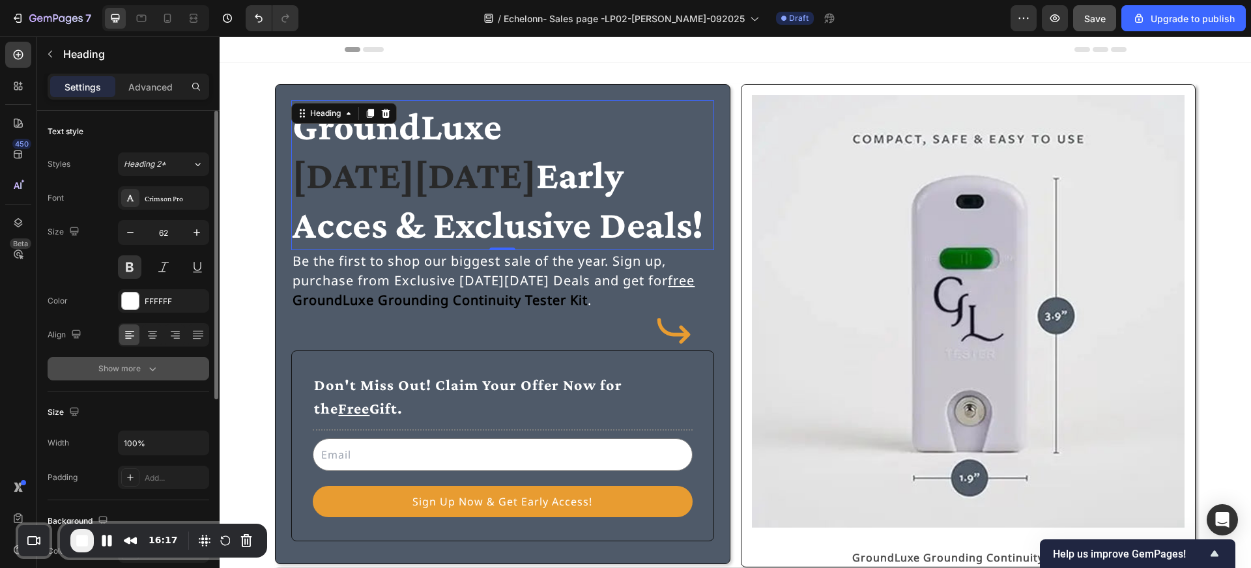
click at [156, 374] on icon "button" at bounding box center [152, 368] width 13 height 13
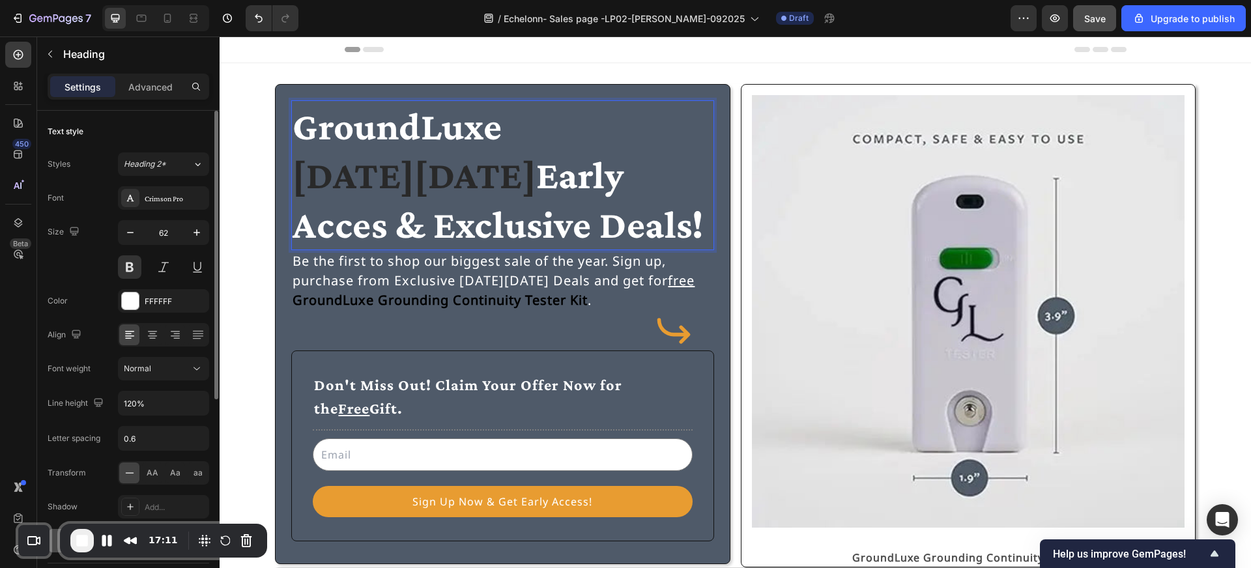
click at [519, 235] on span "Early Acces & Exclusive Deals!" at bounding box center [498, 199] width 410 height 93
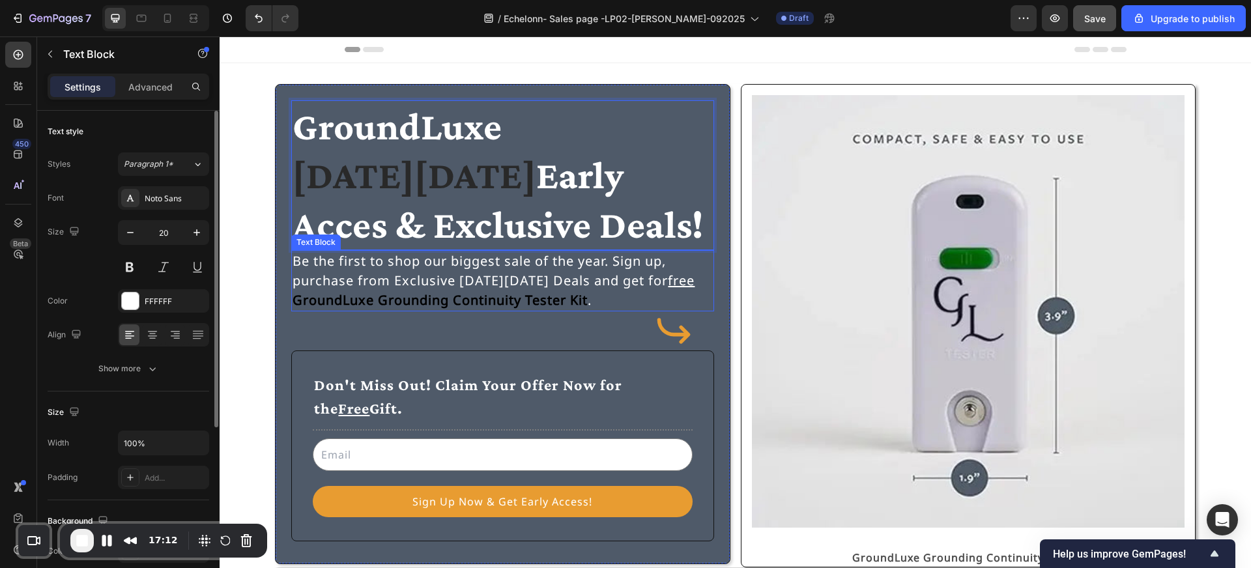
click at [524, 279] on p "Be the first to shop our biggest sale of the year. Sign up, purchase from Exclu…" at bounding box center [503, 280] width 420 height 59
click at [541, 227] on span "Early Acces & Exclusive Deals!" at bounding box center [498, 199] width 410 height 93
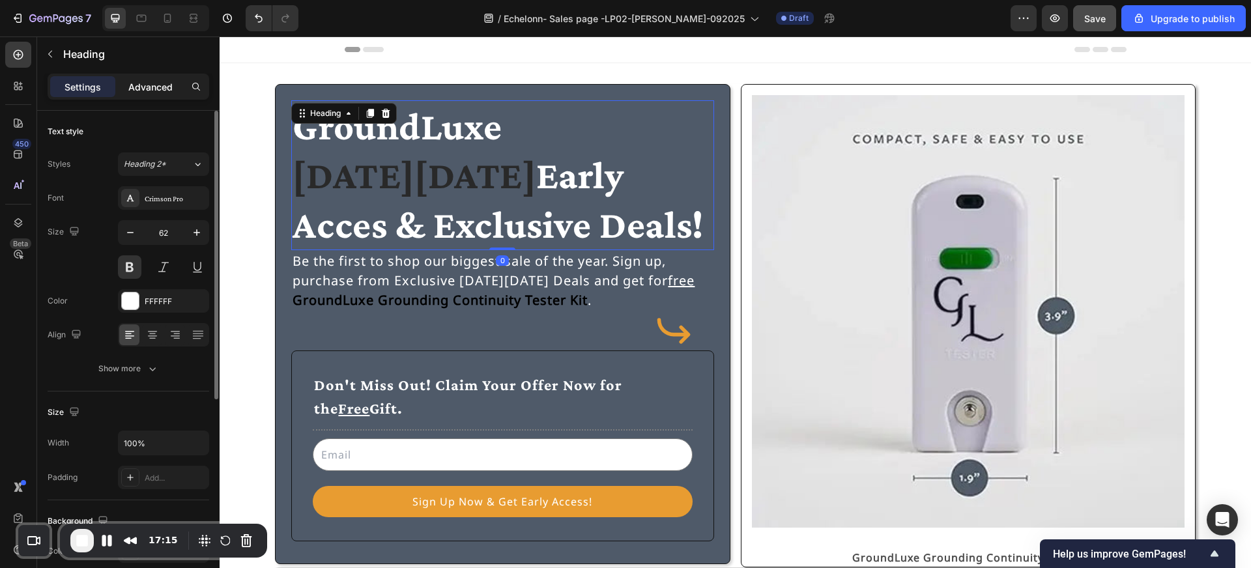
click at [168, 83] on p "Advanced" at bounding box center [150, 87] width 44 height 14
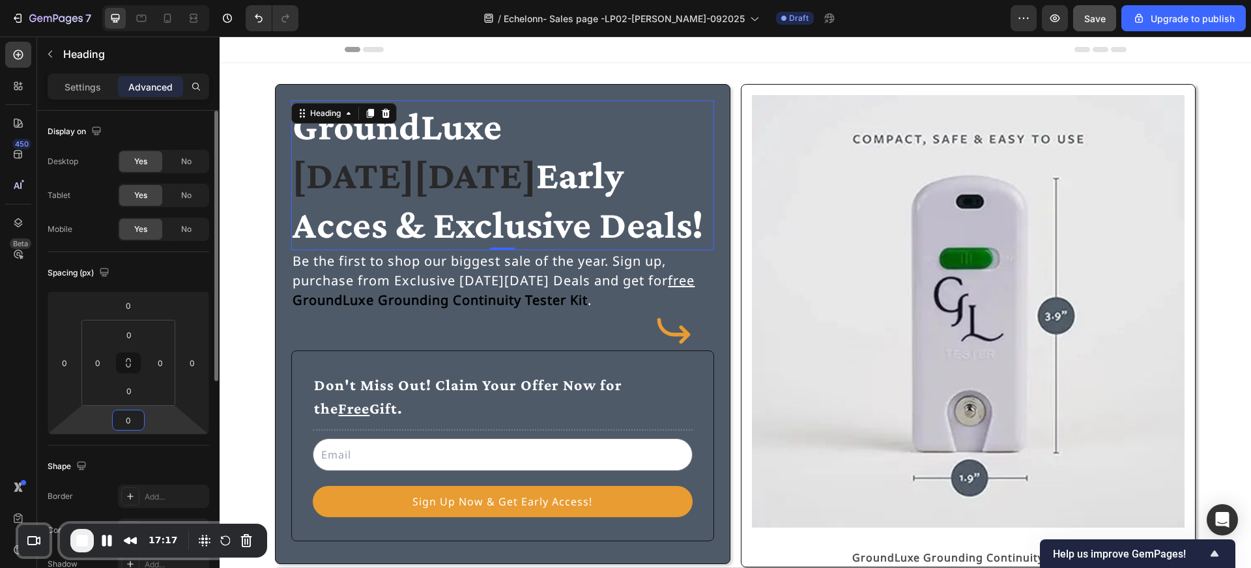
click at [133, 418] on input "0" at bounding box center [128, 420] width 26 height 20
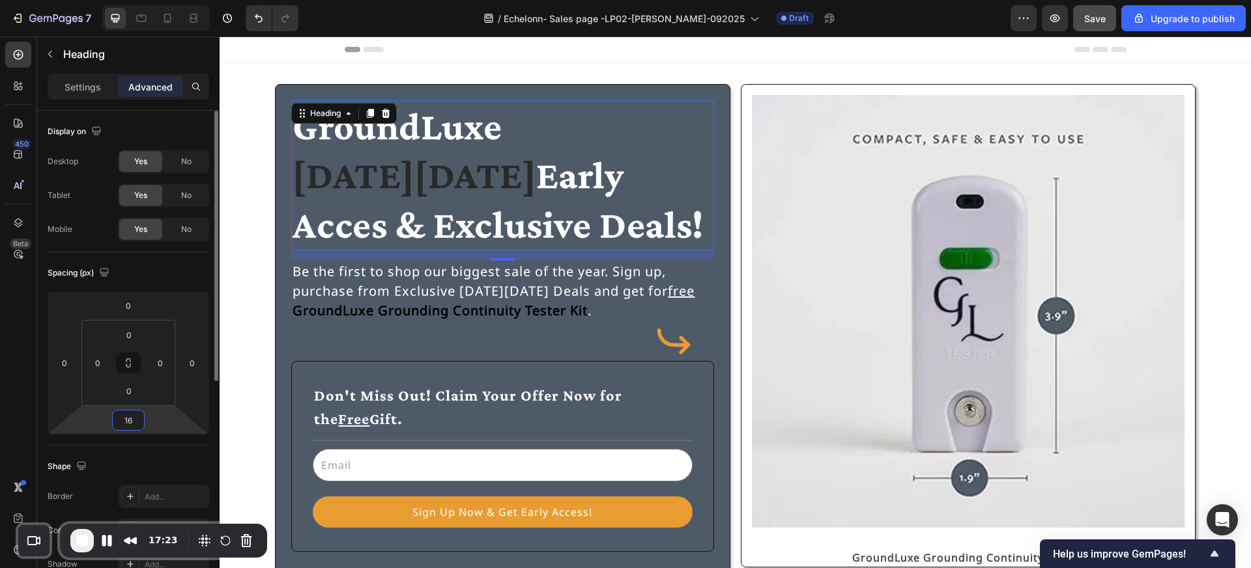
type input "1"
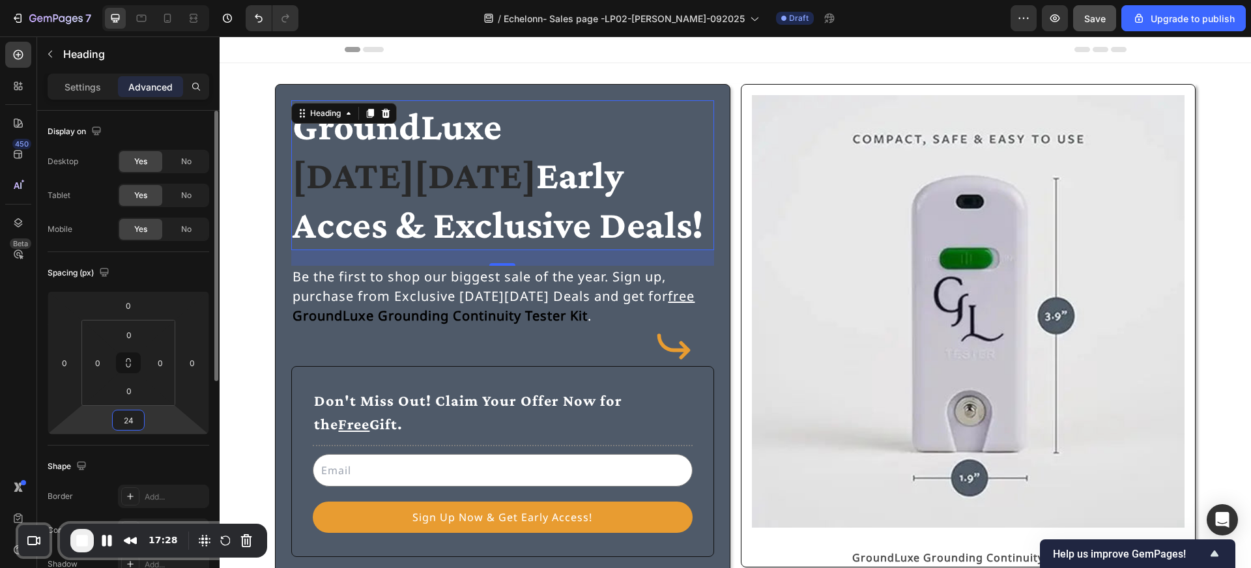
type input "2"
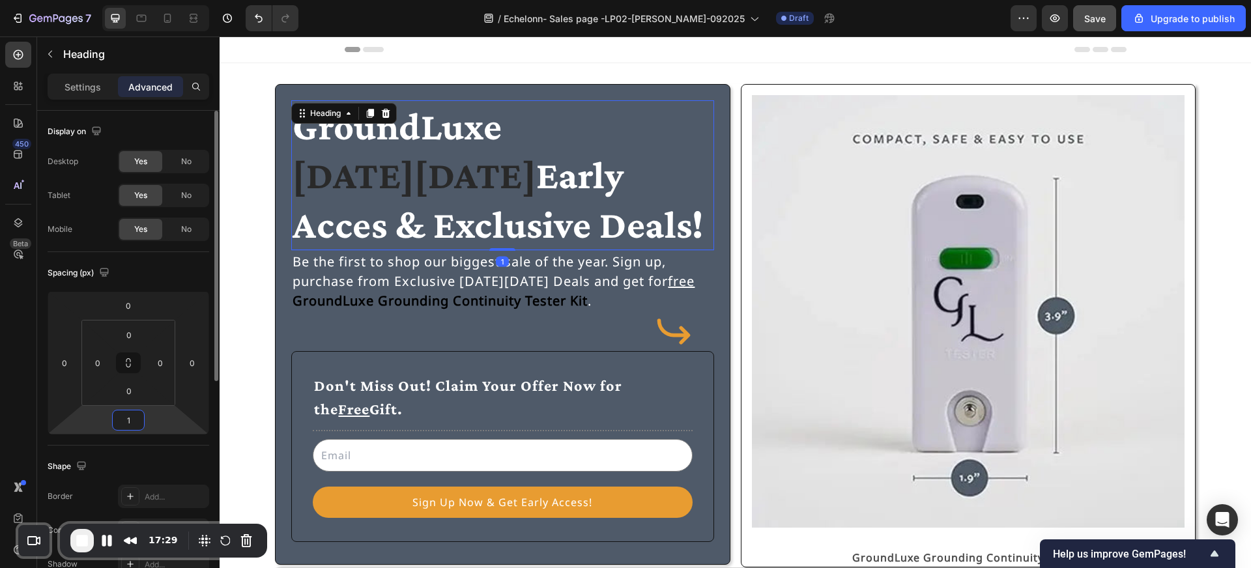
type input "16"
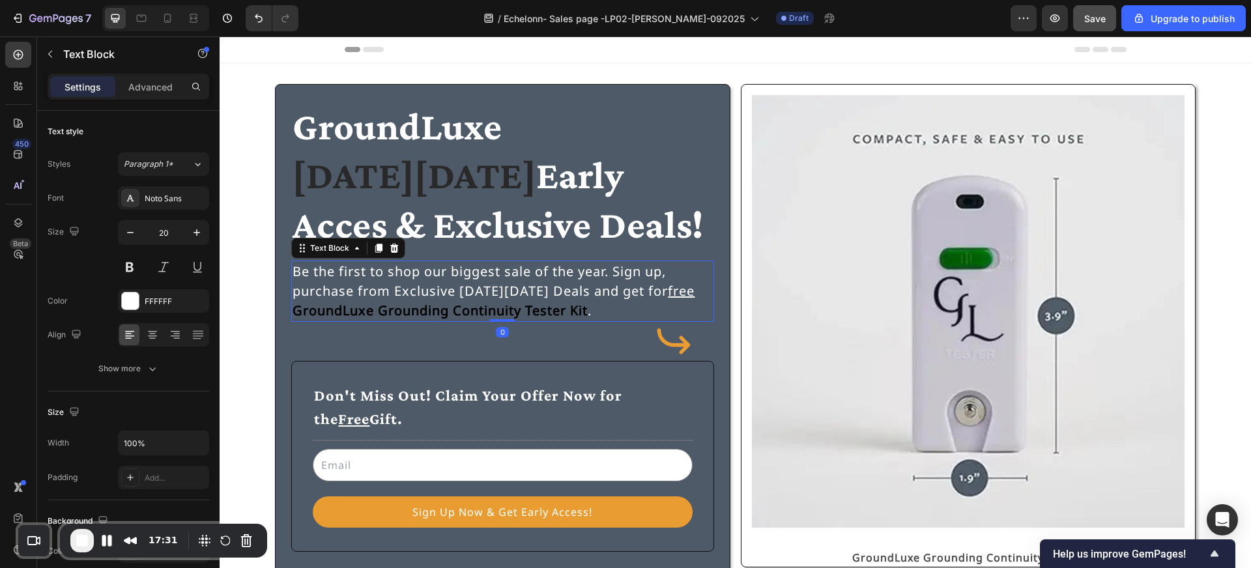
click at [454, 289] on p "Be the first to shop our biggest sale of the year. Sign up, purchase from Exclu…" at bounding box center [503, 291] width 420 height 59
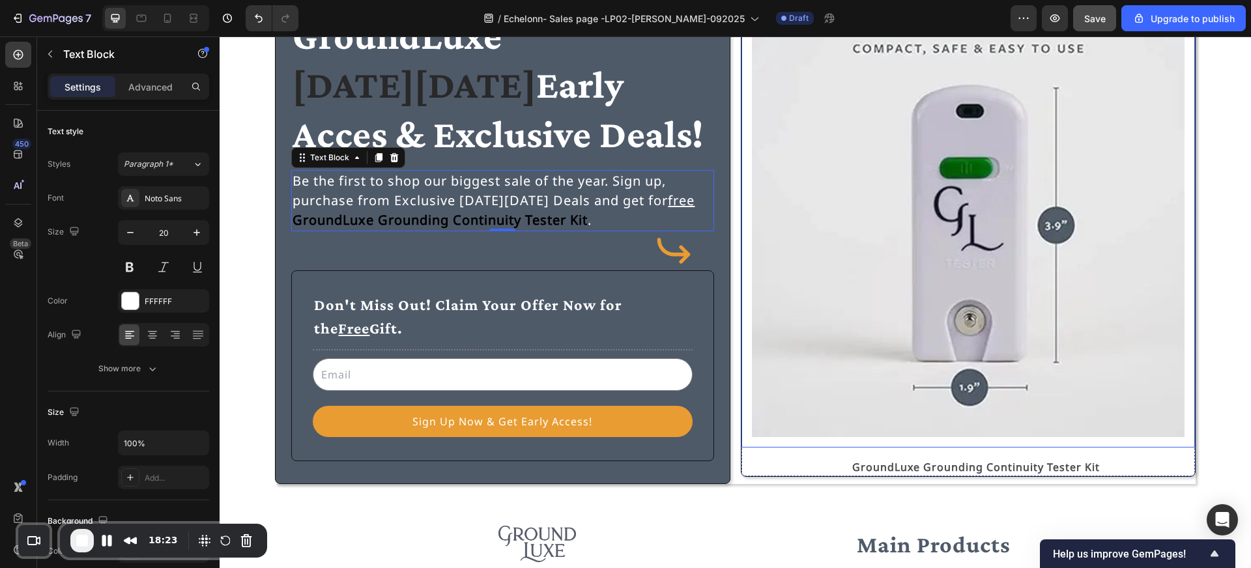
scroll to position [98, 0]
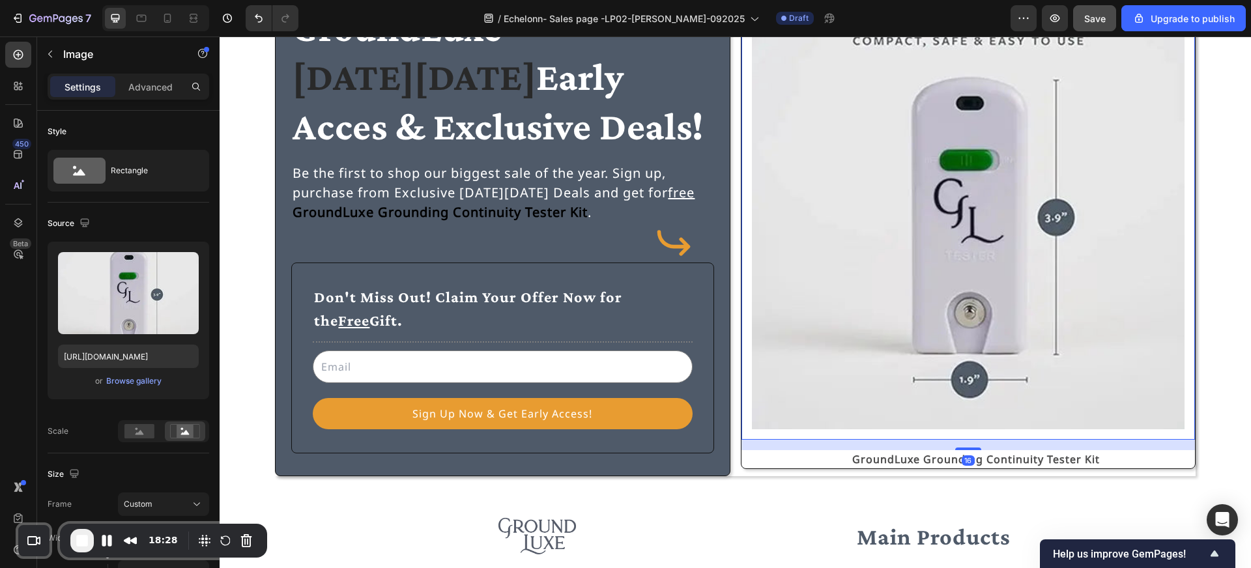
click at [938, 433] on div "Image 16" at bounding box center [967, 212] width 453 height 453
click at [972, 455] on div at bounding box center [968, 454] width 26 height 4
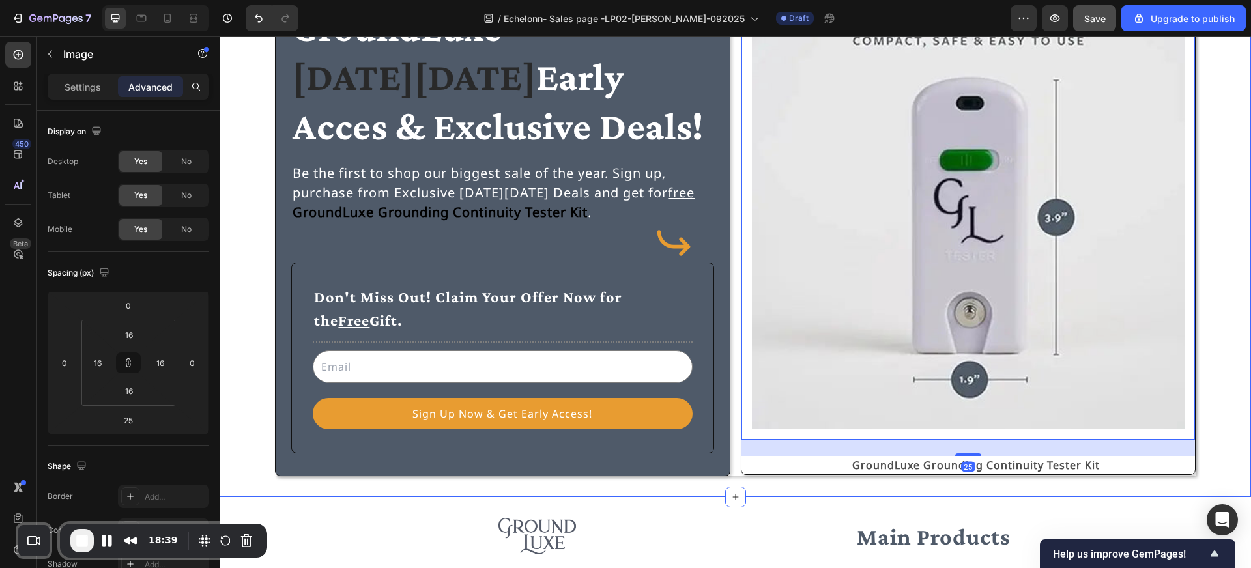
click at [1072, 485] on div "⁠⁠⁠⁠⁠⁠⁠ GroundLuxe [DATE][DATE] Early Acces & Exclusive Deals! Heading Be the f…" at bounding box center [735, 231] width 1031 height 532
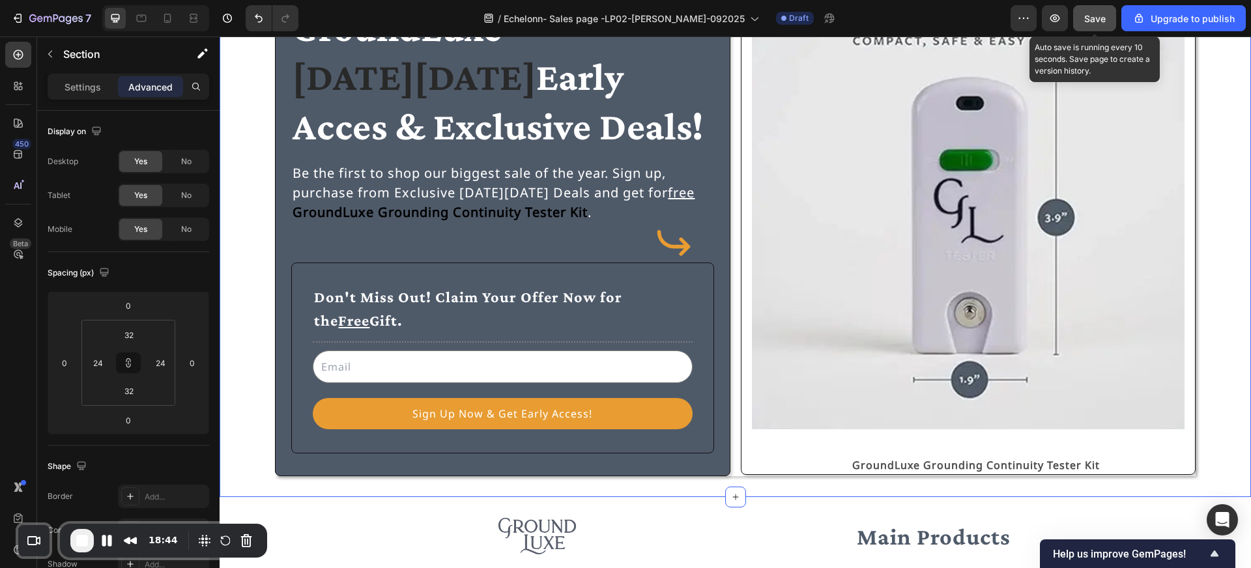
click at [1091, 21] on span "Save" at bounding box center [1094, 18] width 21 height 11
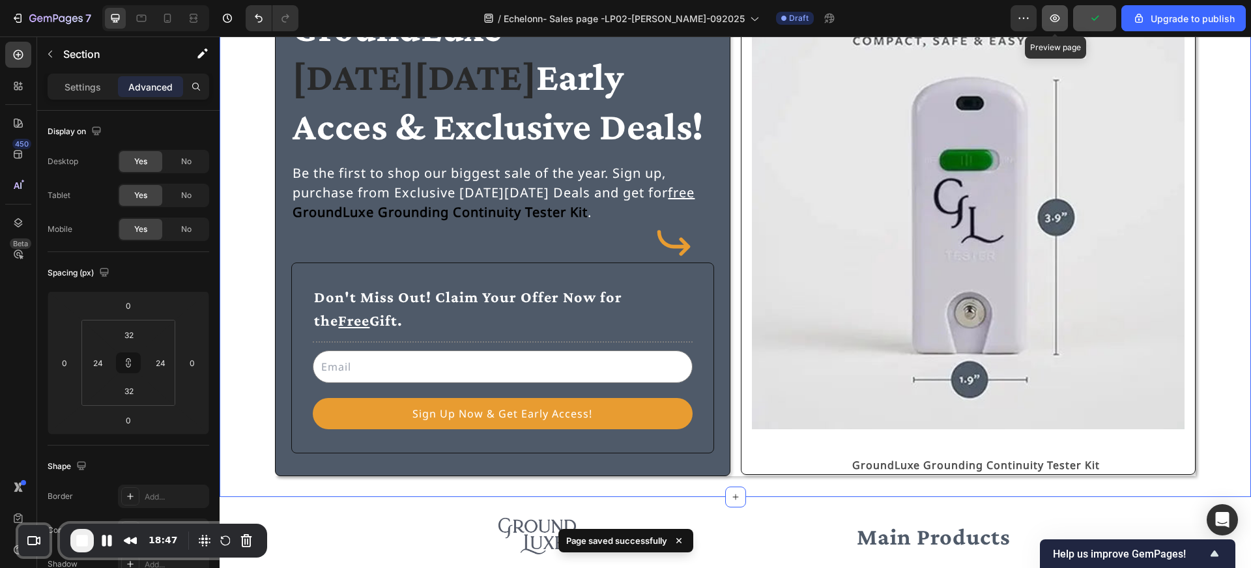
click at [1055, 14] on icon "button" at bounding box center [1055, 18] width 10 height 8
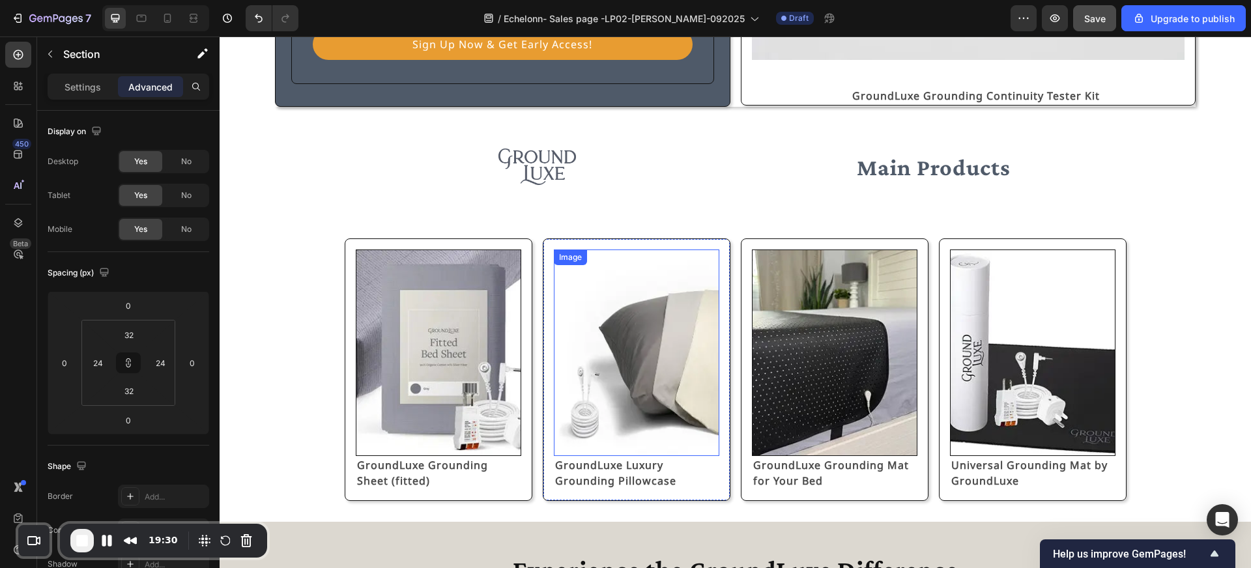
scroll to position [485, 0]
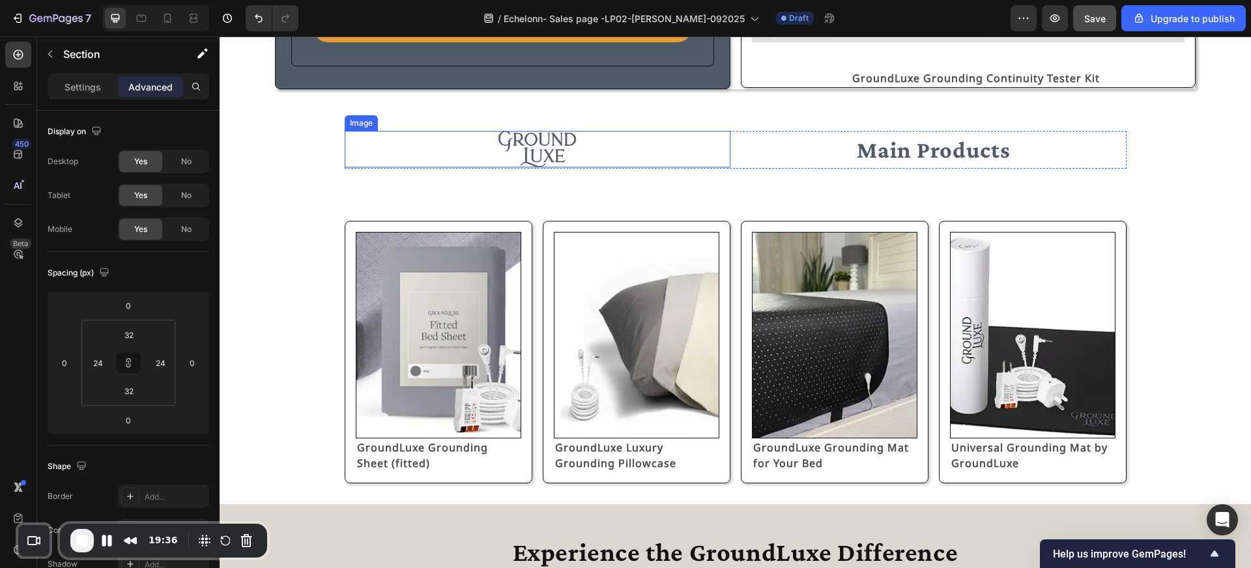
click at [397, 132] on div at bounding box center [538, 149] width 386 height 36
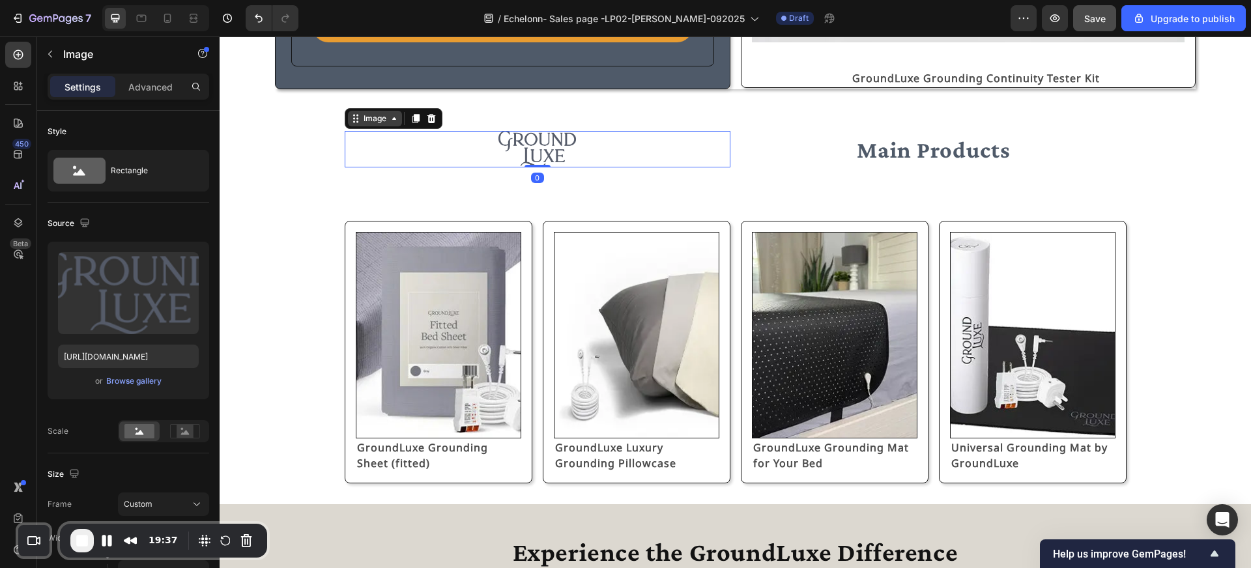
click at [381, 121] on div "Image" at bounding box center [375, 119] width 28 height 12
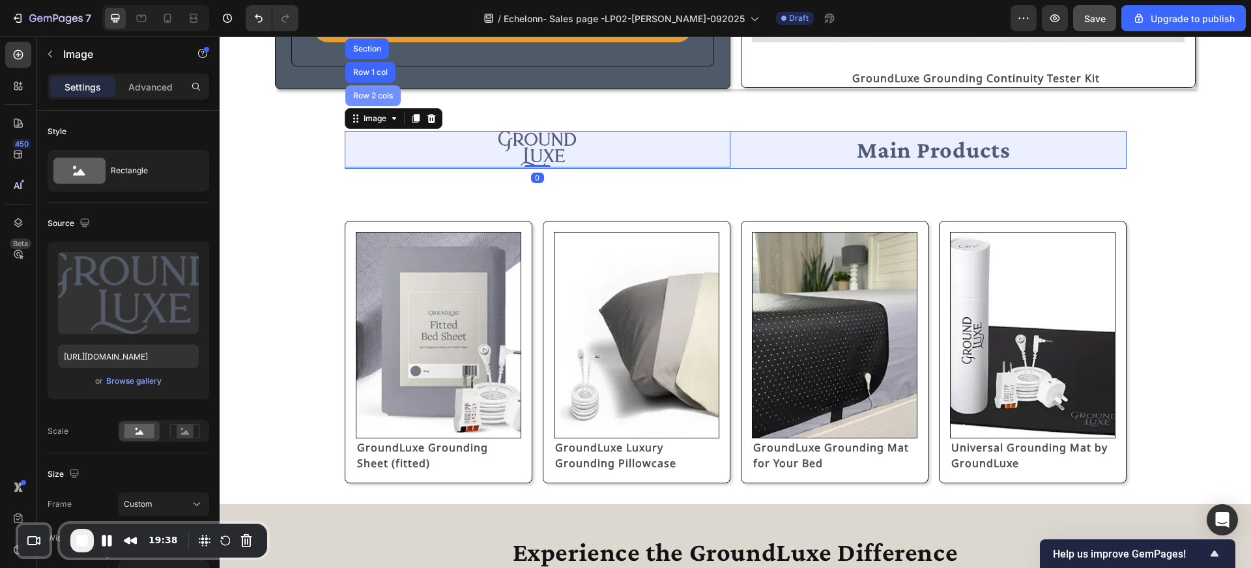
click at [379, 97] on div "Row 2 cols" at bounding box center [373, 96] width 45 height 8
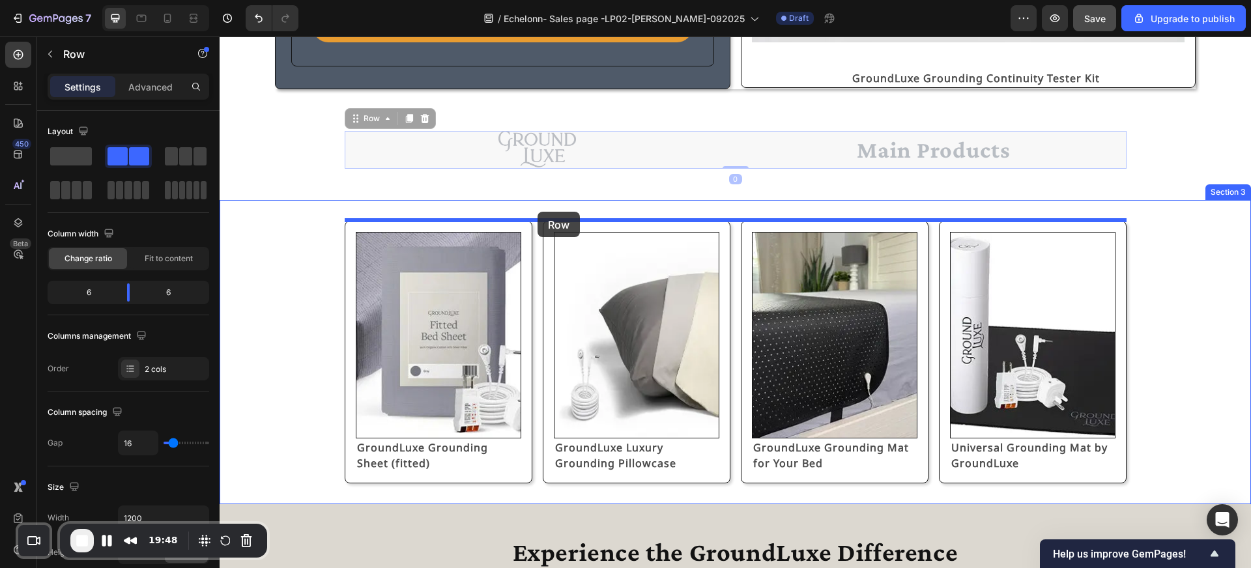
drag, startPoint x: 380, startPoint y: 119, endPoint x: 537, endPoint y: 212, distance: 182.6
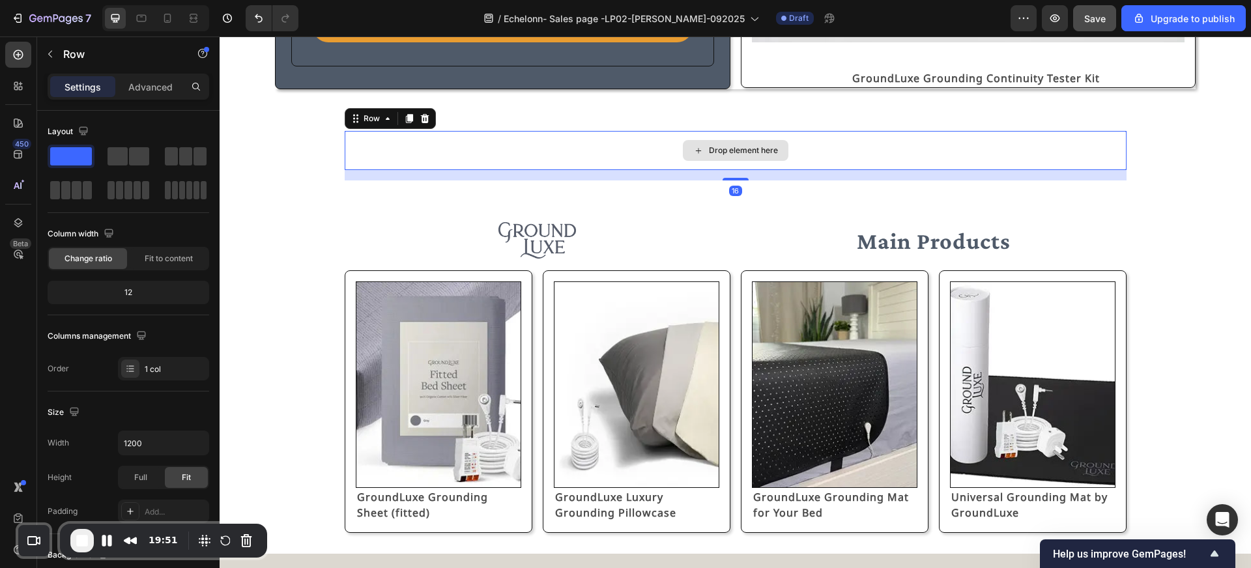
click at [520, 169] on div "Drop element here" at bounding box center [736, 150] width 782 height 39
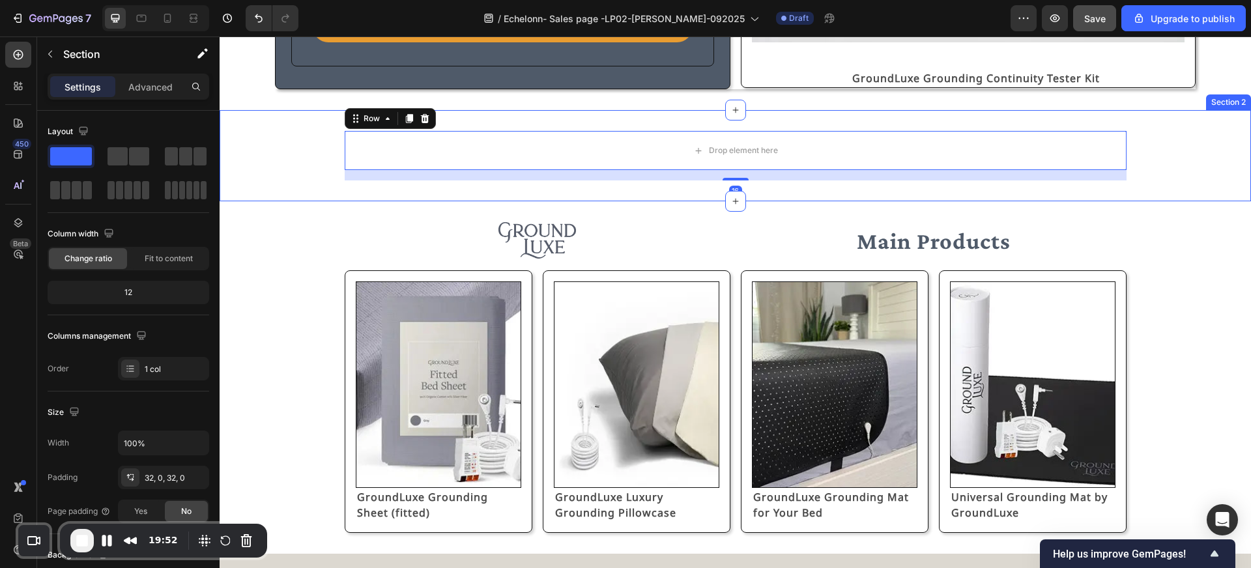
click at [523, 188] on div "Drop element here Row 16 Section 2" at bounding box center [735, 155] width 1031 height 91
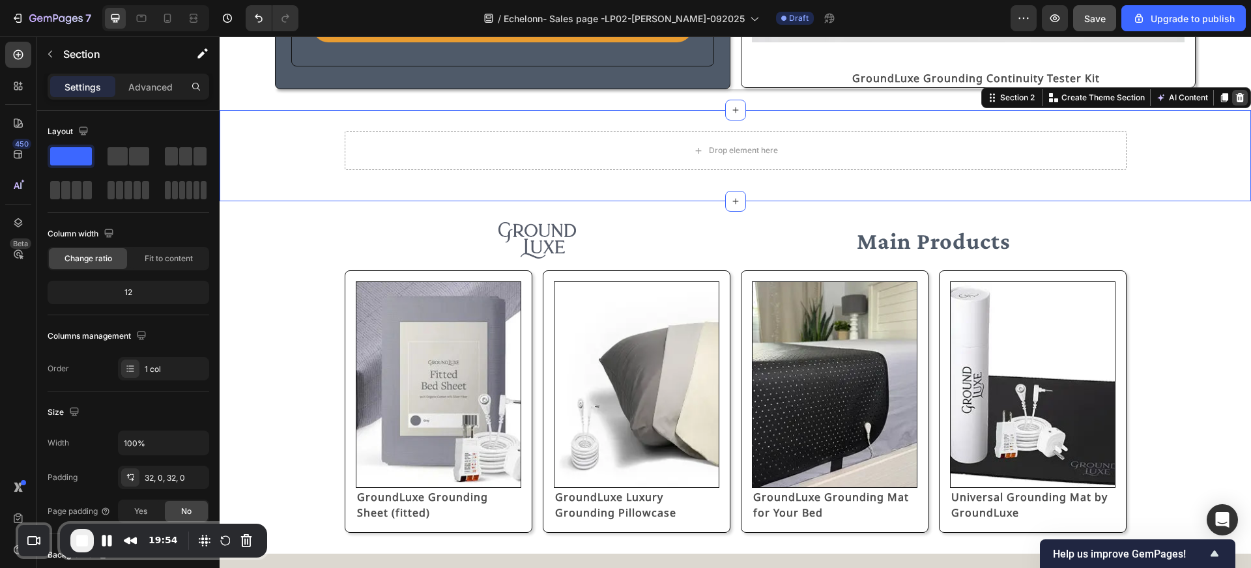
click at [1240, 96] on icon at bounding box center [1240, 97] width 8 height 9
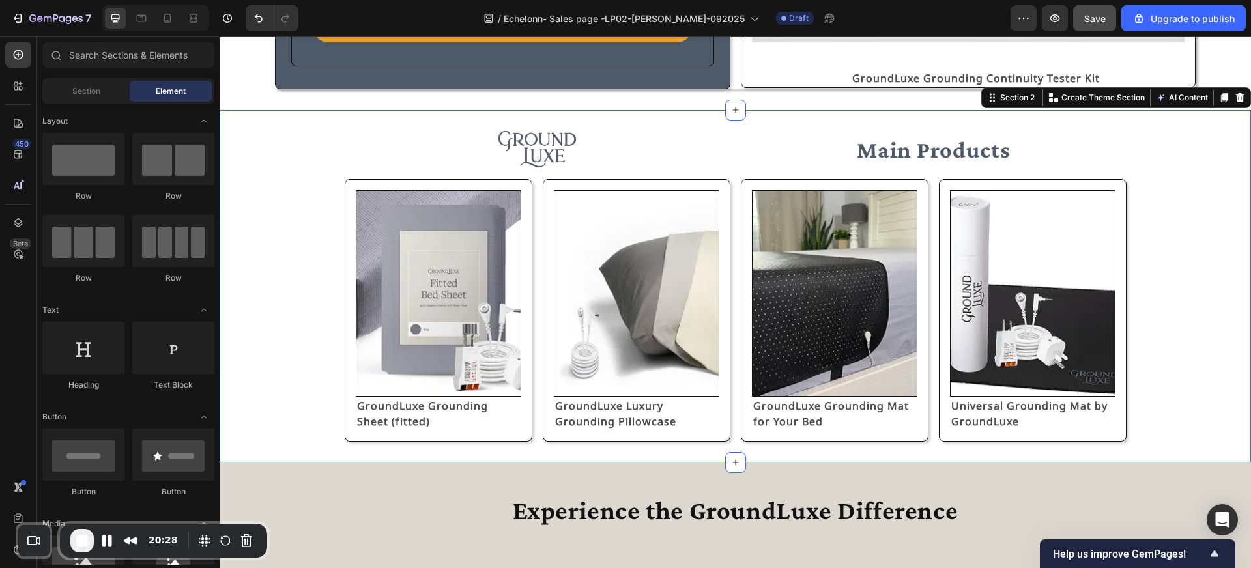
click at [1159, 137] on div "Image Main Products Text Block Row Image GroundLuxe Grounding Sheet (fitted) Te…" at bounding box center [735, 286] width 1031 height 311
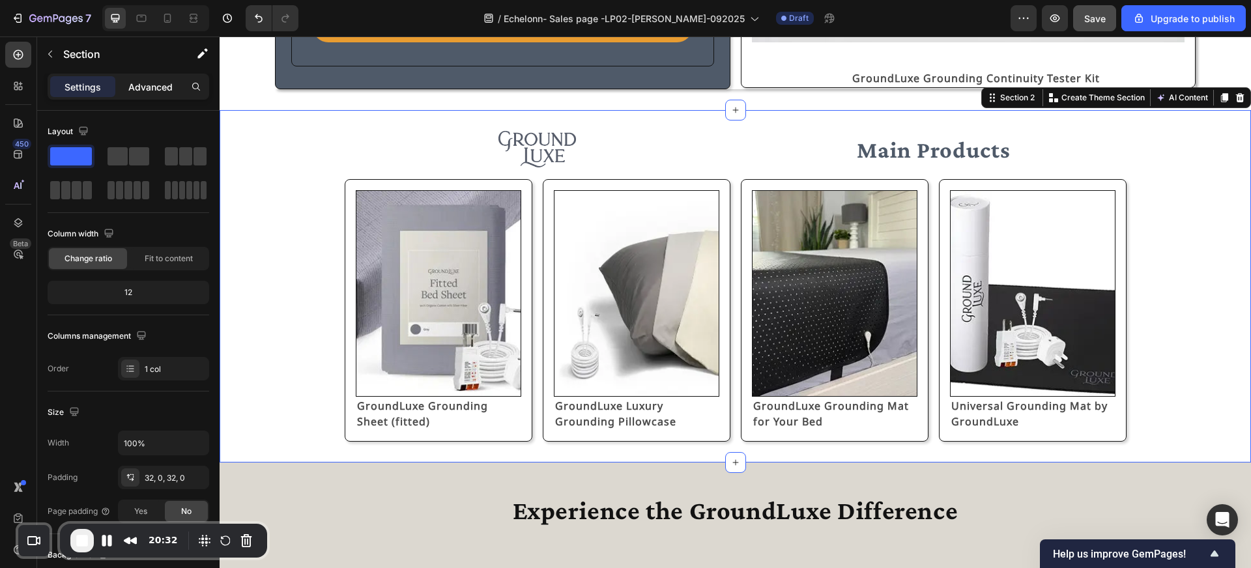
click at [161, 87] on p "Advanced" at bounding box center [150, 87] width 44 height 14
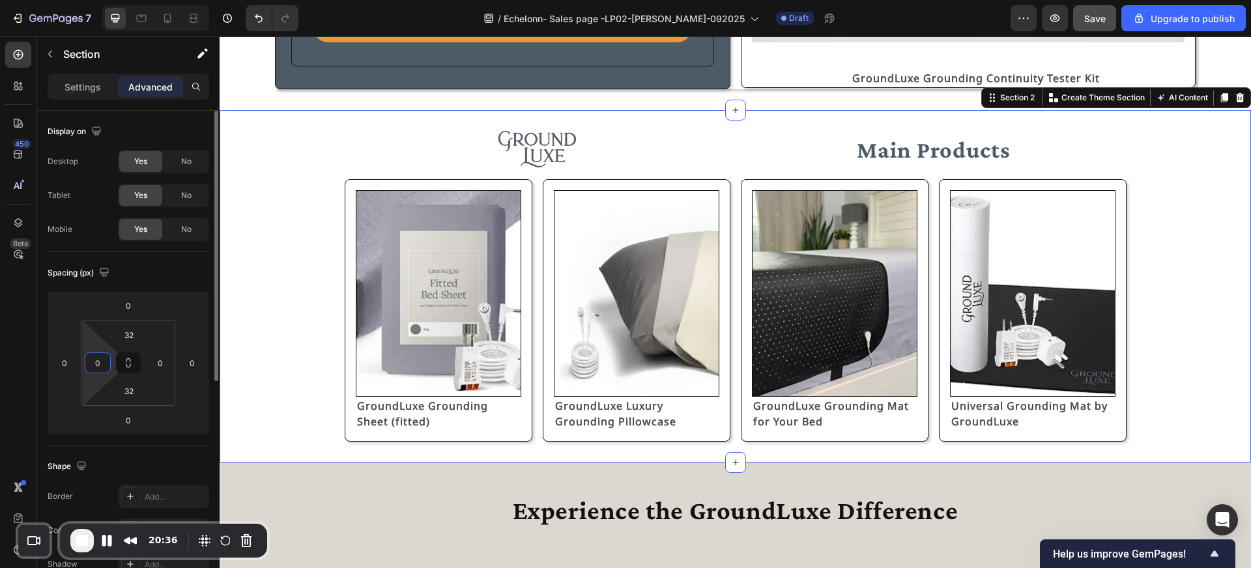
click at [94, 369] on input "0" at bounding box center [98, 363] width 20 height 20
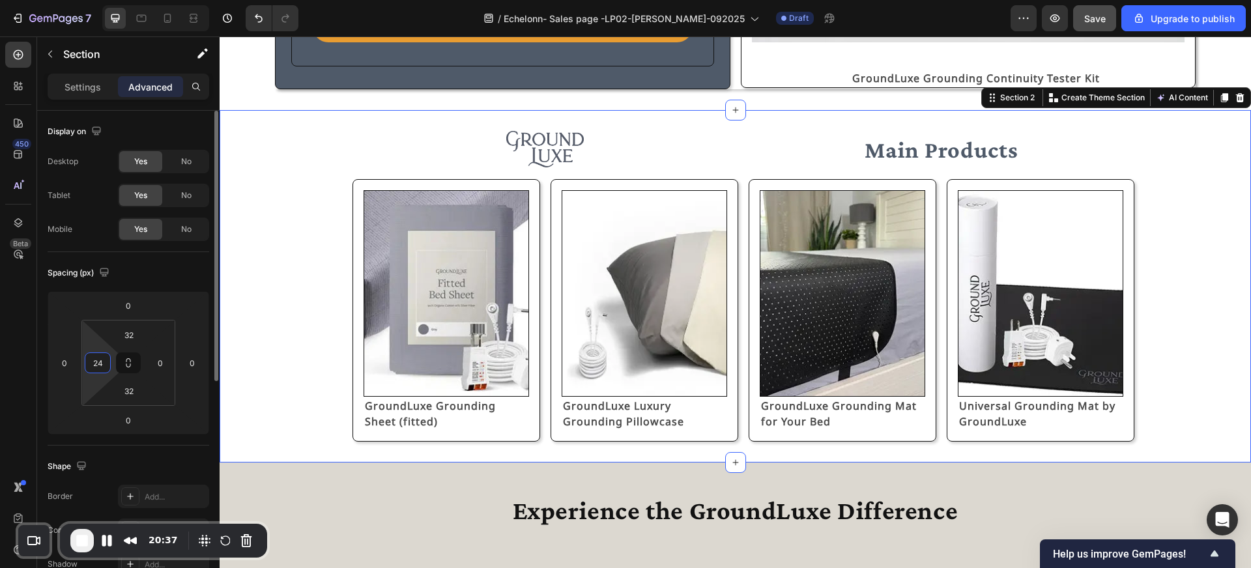
type input "24"
type input "2"
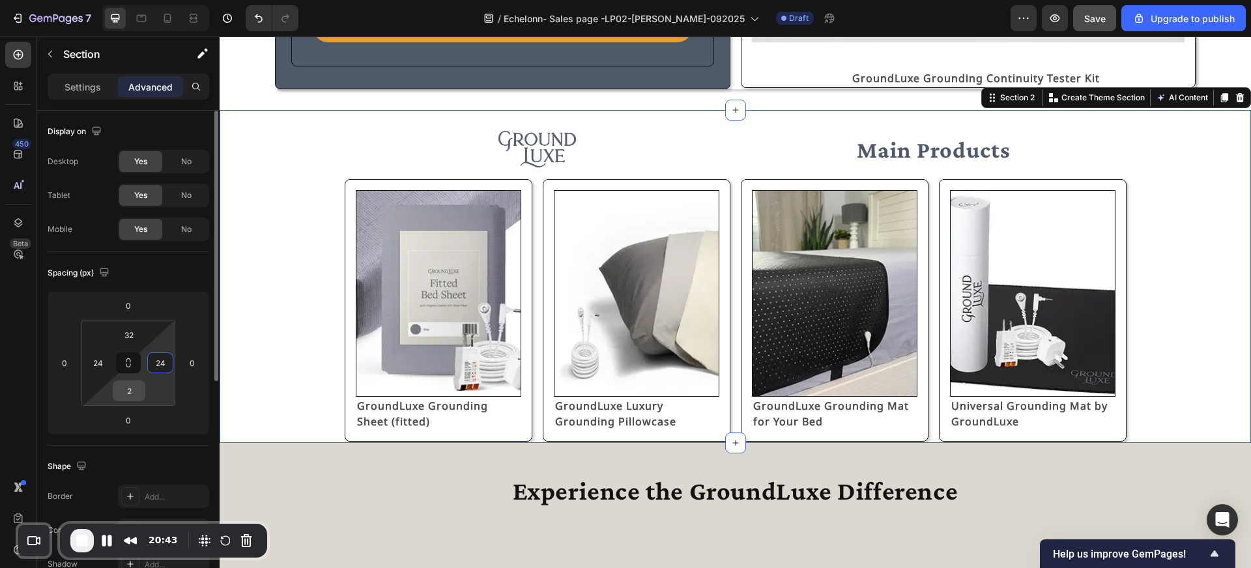
type input "24"
click at [127, 397] on input "2" at bounding box center [129, 391] width 26 height 20
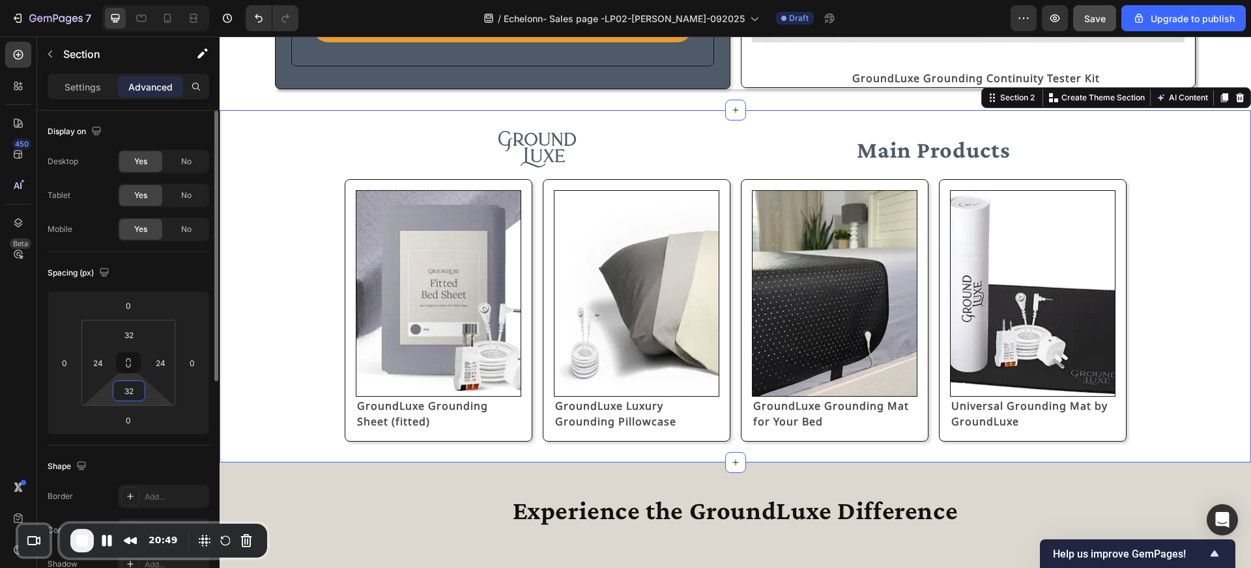
type input "32"
click at [279, 334] on div "Image Main Products Text Block Row Image GroundLuxe Grounding Sheet (fitted) Te…" at bounding box center [735, 286] width 1000 height 311
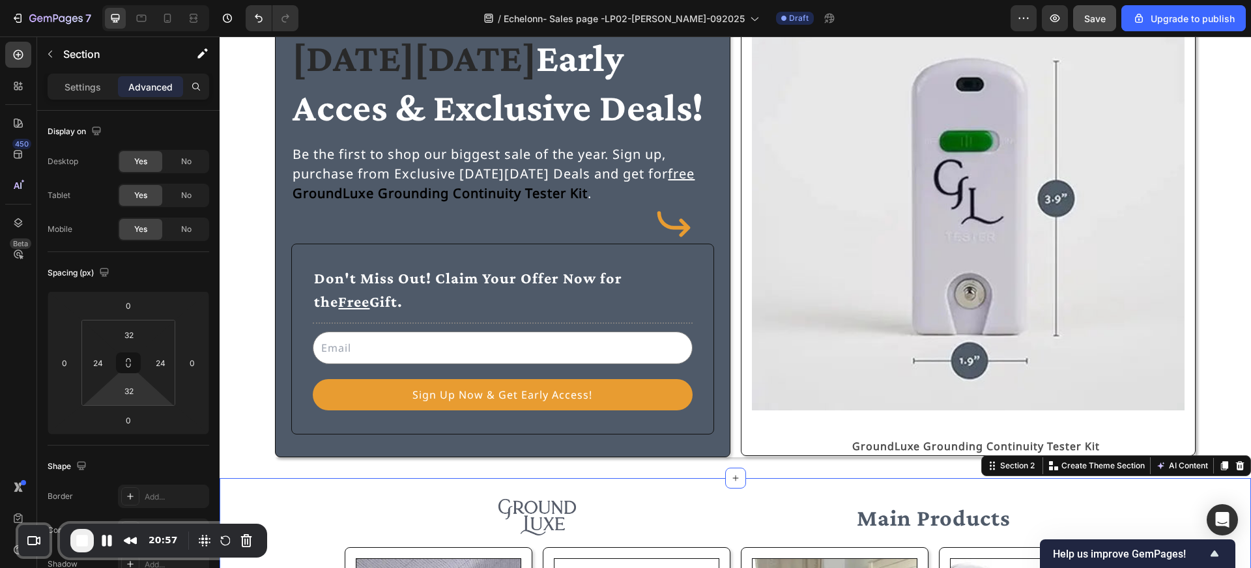
scroll to position [0, 0]
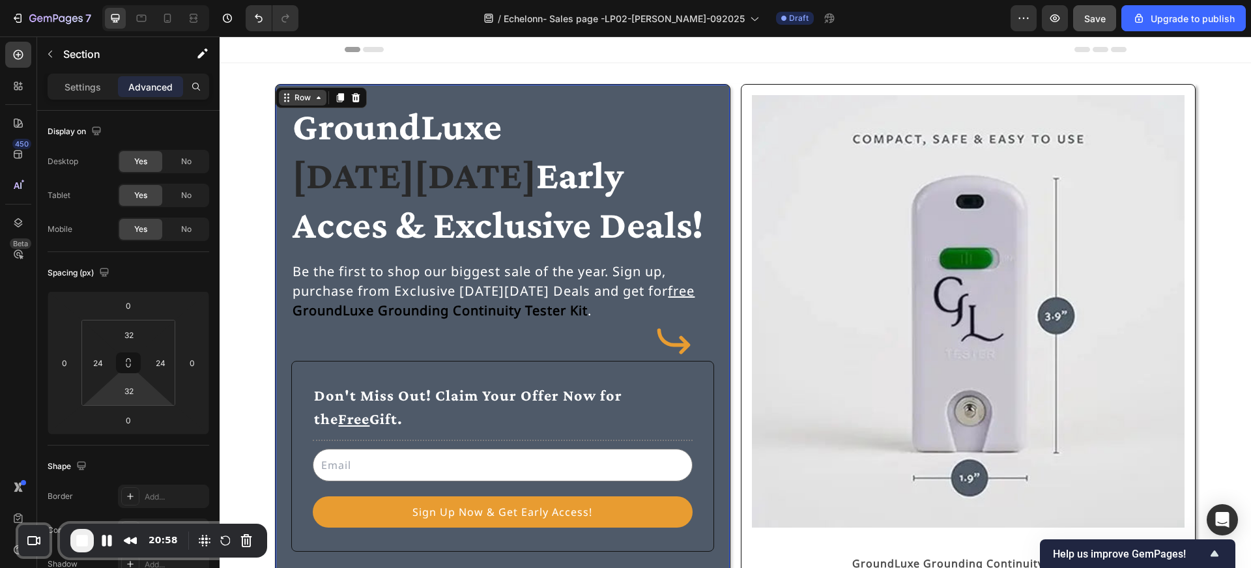
click at [285, 96] on div "Row" at bounding box center [303, 98] width 48 height 16
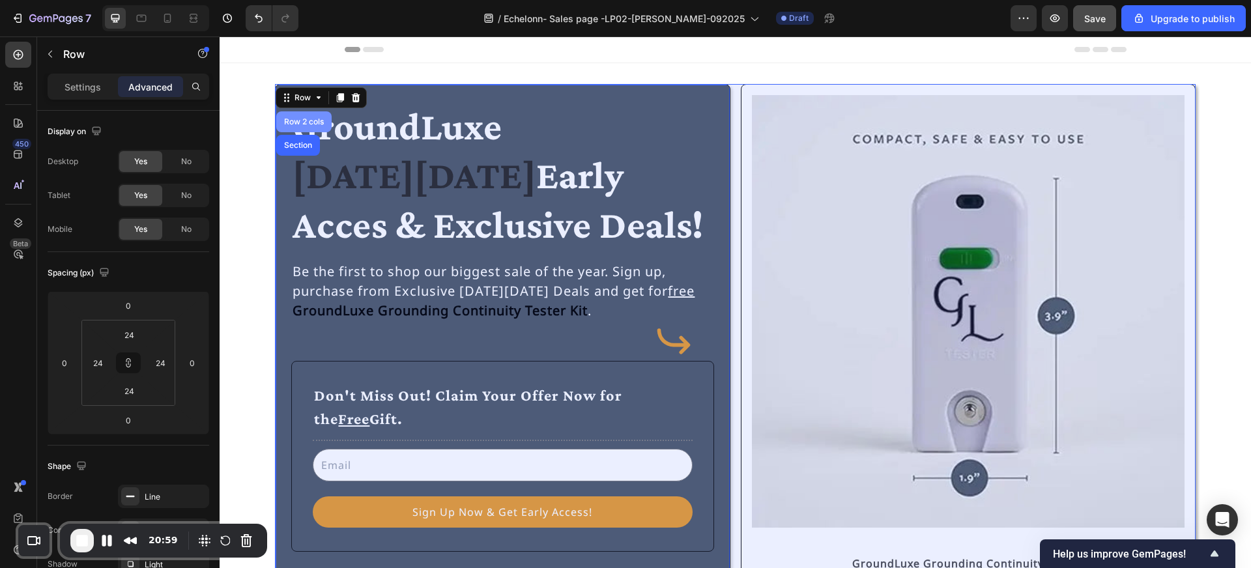
click at [296, 122] on div "Row 2 cols" at bounding box center [303, 122] width 45 height 8
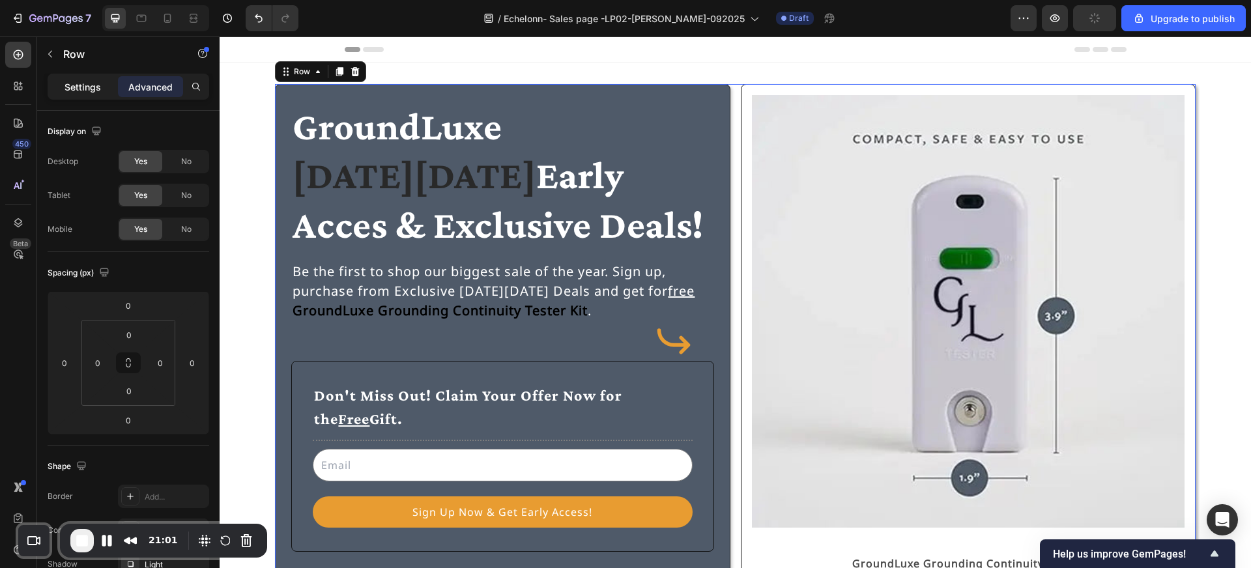
click at [75, 85] on p "Settings" at bounding box center [82, 87] width 36 height 14
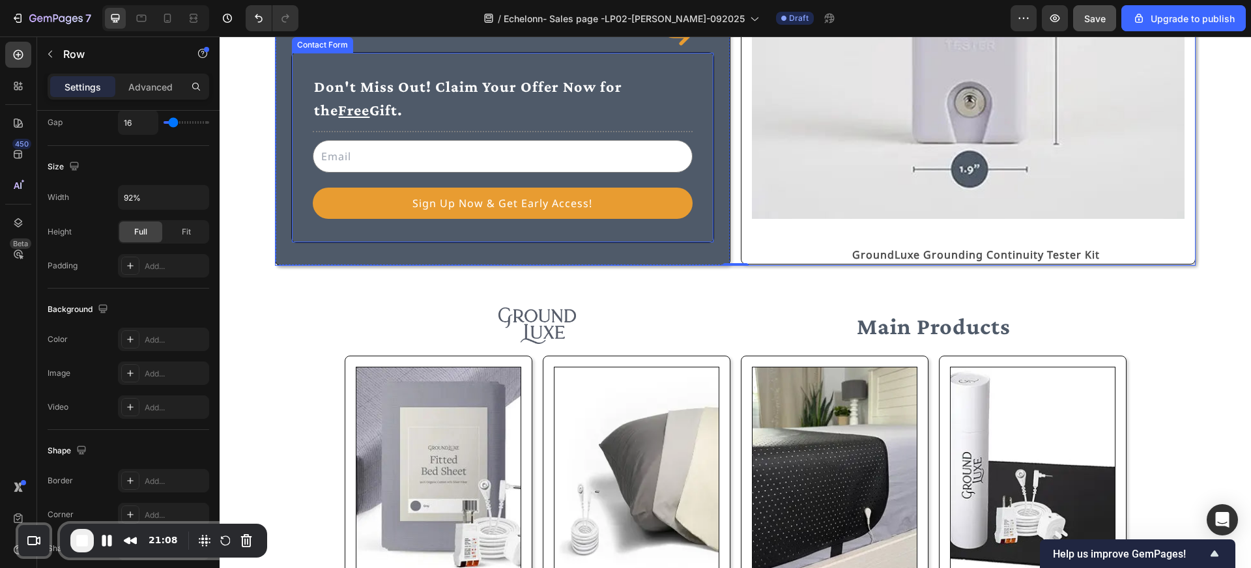
scroll to position [416, 0]
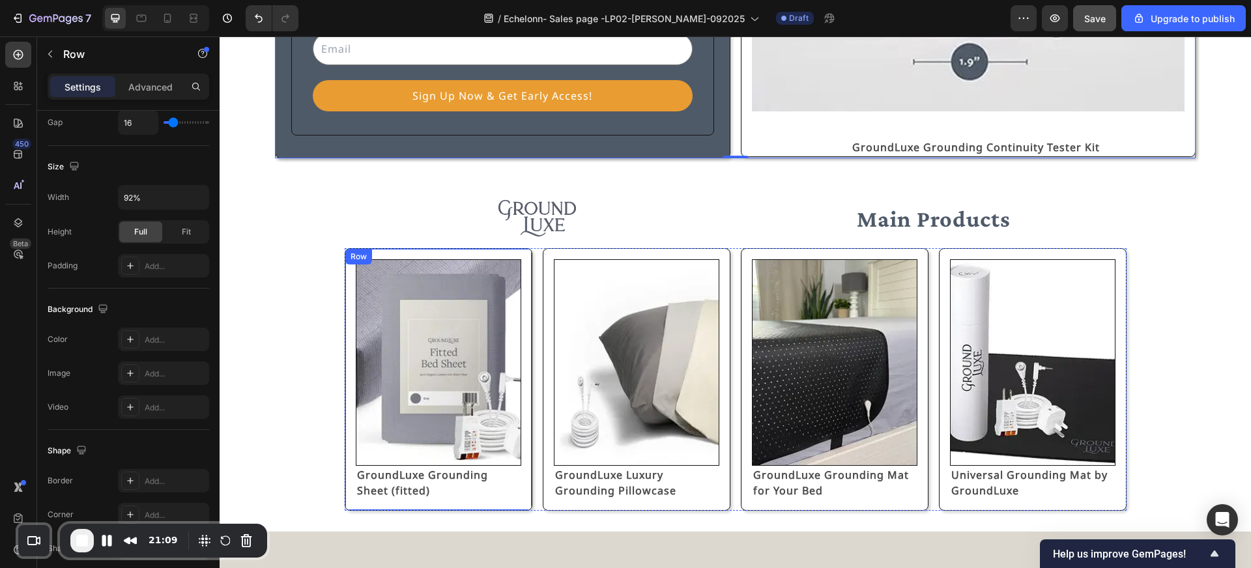
click at [351, 248] on div "Image GroundLuxe Grounding Sheet (fitted) Text Block Row" at bounding box center [439, 379] width 188 height 263
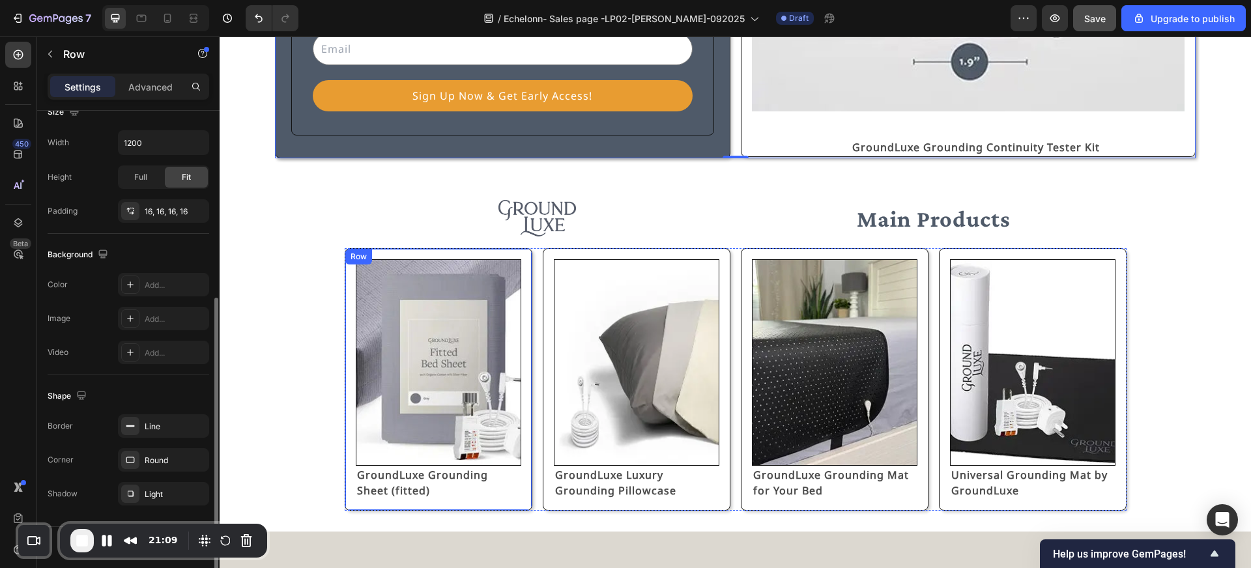
scroll to position [300, 0]
click at [362, 262] on div "Row" at bounding box center [372, 262] width 21 height 12
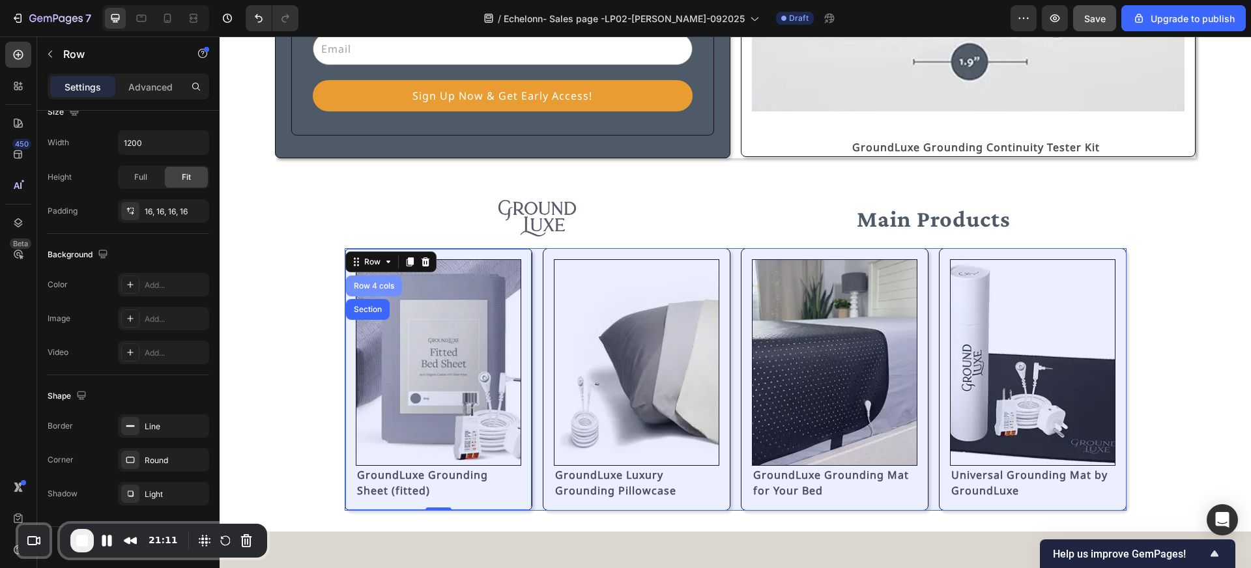
click at [367, 287] on div "Row 4 cols" at bounding box center [374, 286] width 46 height 8
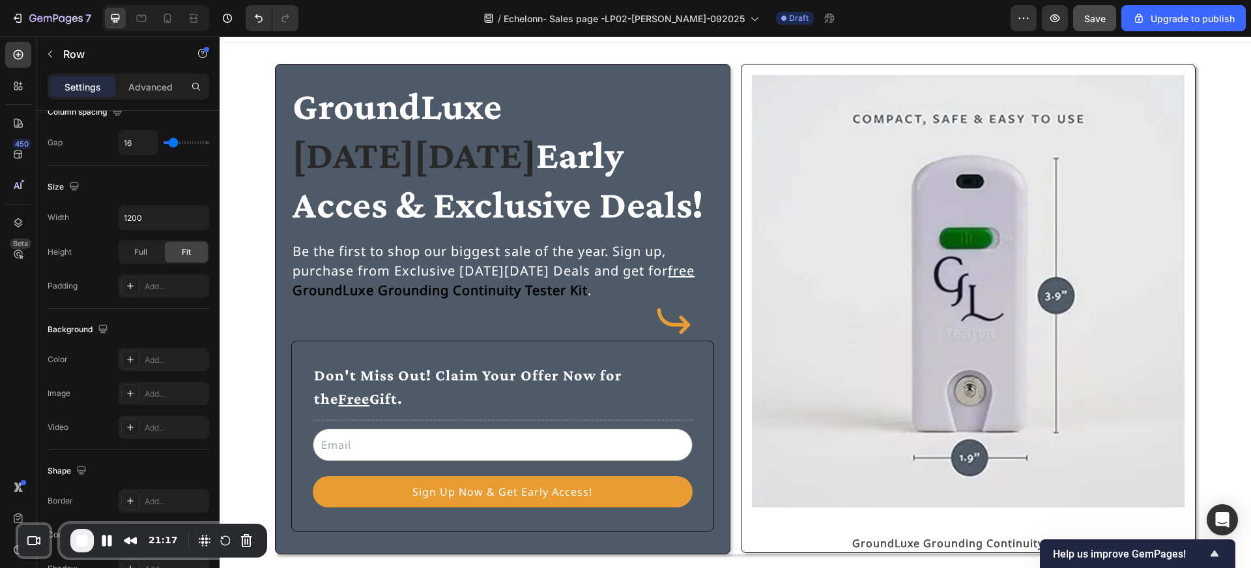
scroll to position [0, 0]
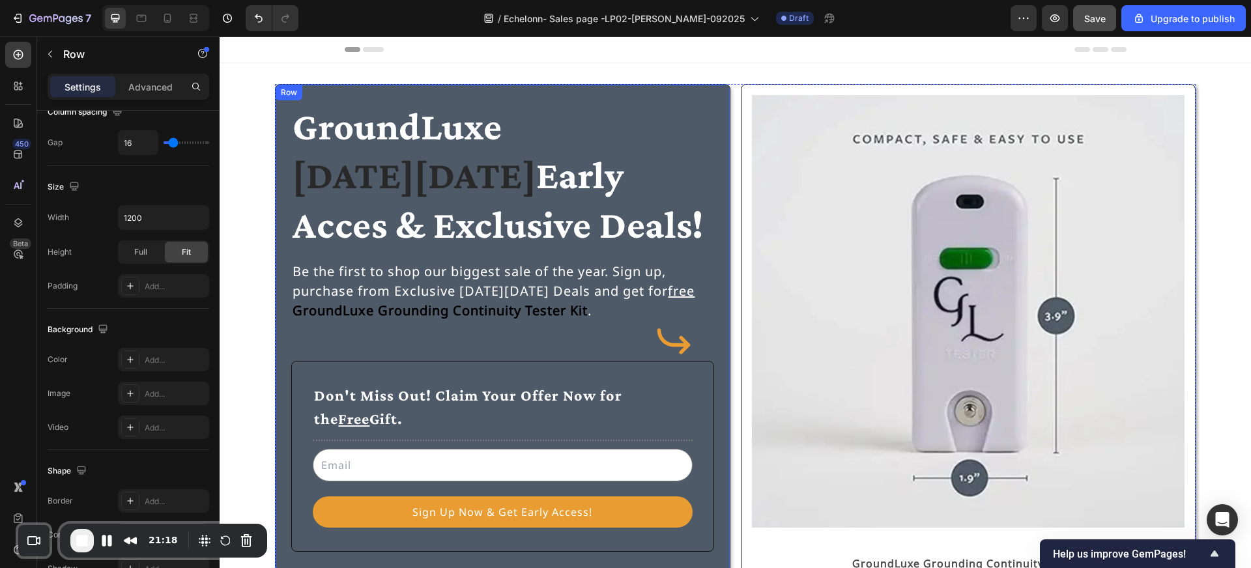
click at [282, 89] on div "Row" at bounding box center [289, 93] width 27 height 16
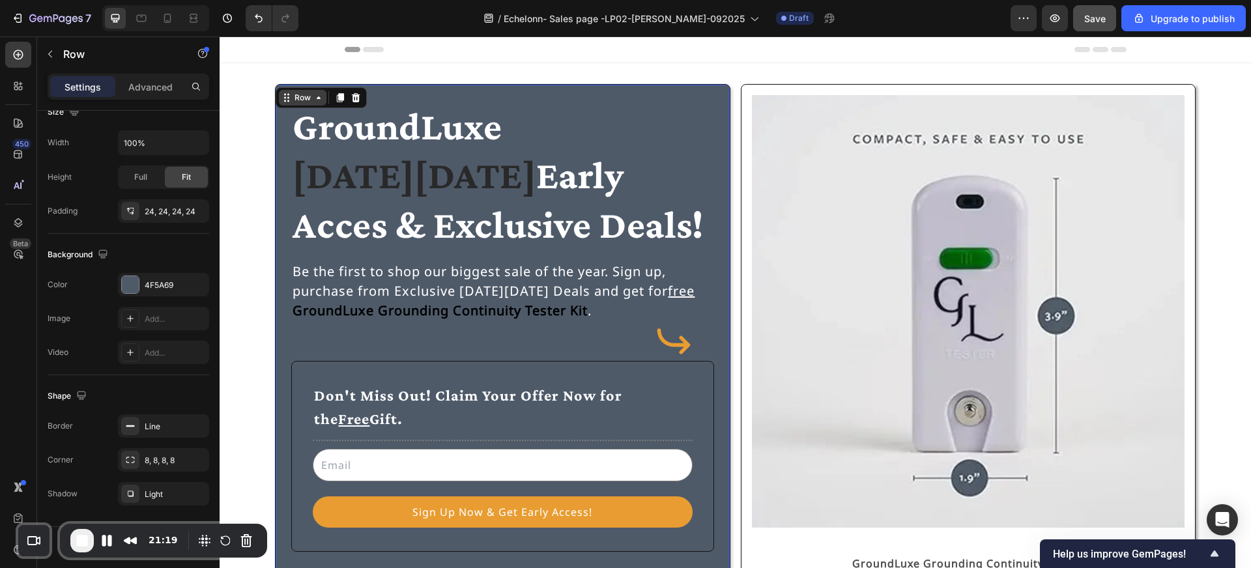
click at [296, 101] on div "Row" at bounding box center [302, 98] width 21 height 12
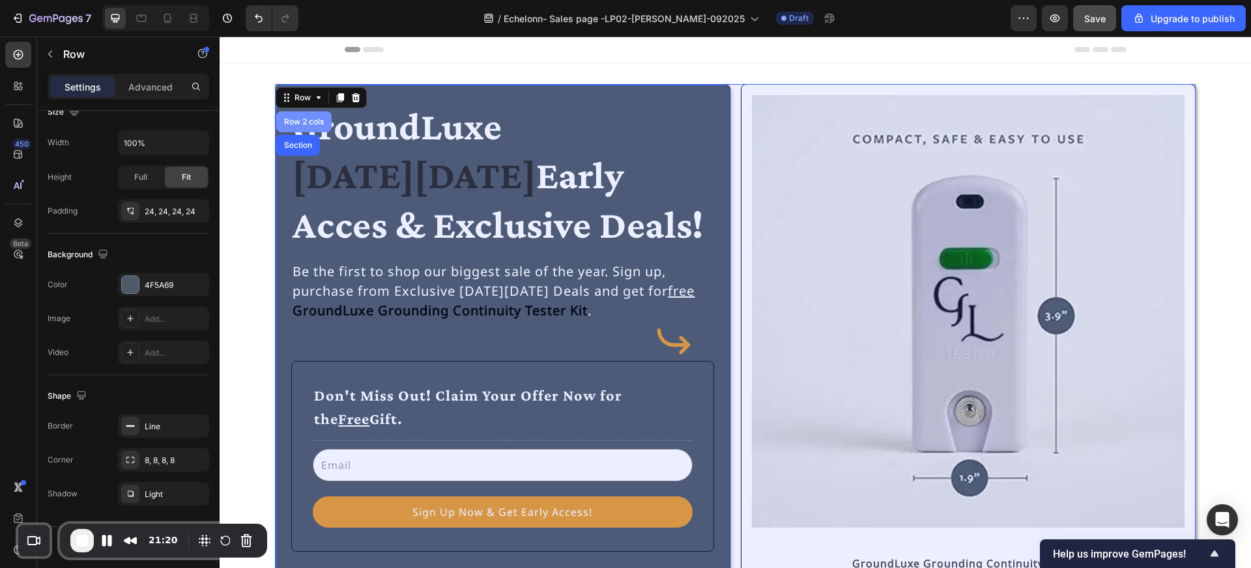
click at [297, 121] on div "Row 2 cols" at bounding box center [303, 122] width 45 height 8
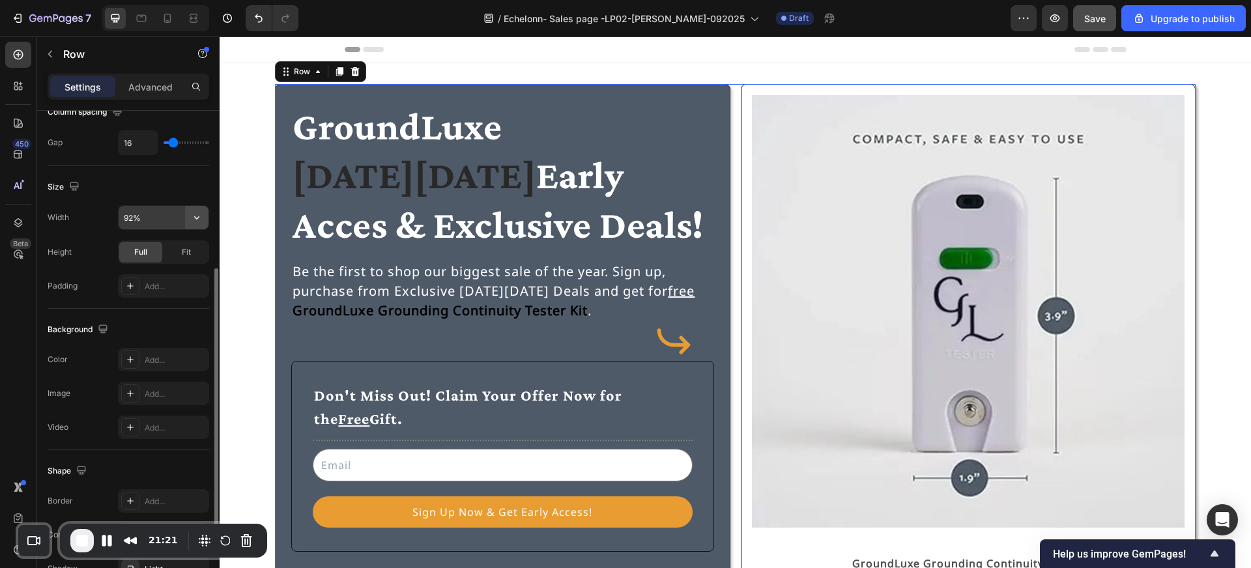
click at [202, 218] on icon "button" at bounding box center [196, 217] width 13 height 13
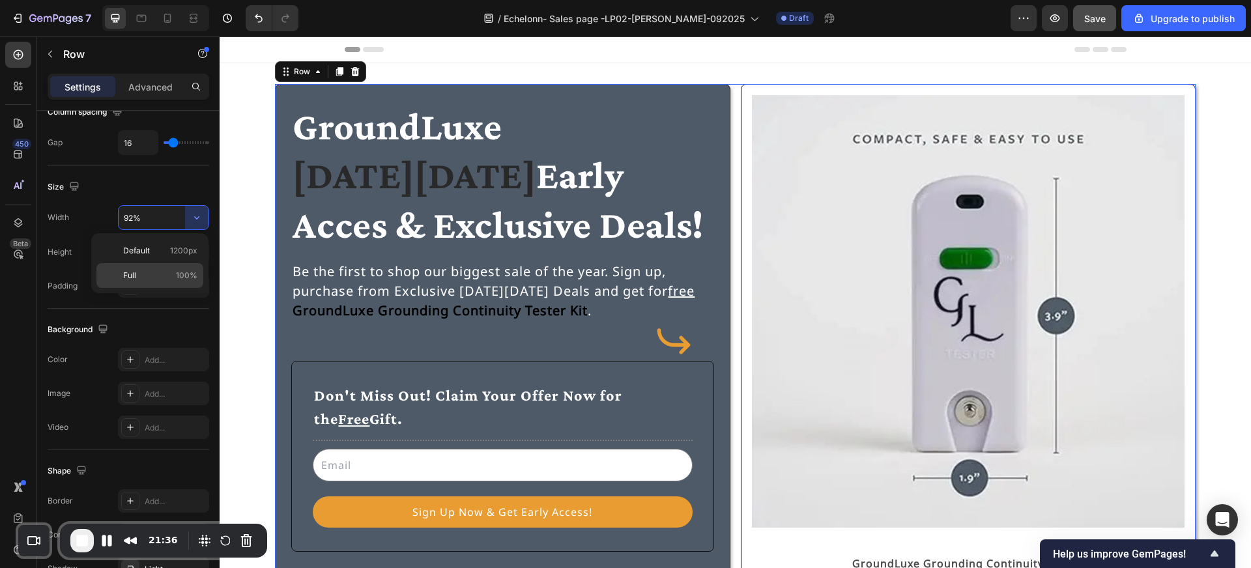
click at [177, 270] on span "100%" at bounding box center [186, 276] width 21 height 12
type input "100%"
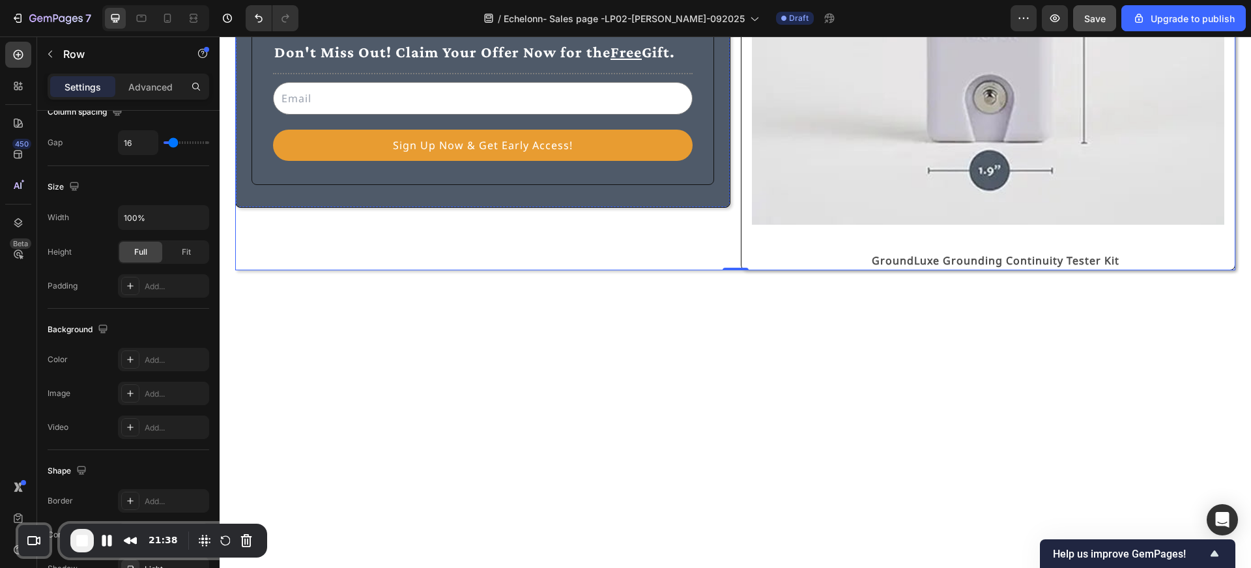
scroll to position [375, 0]
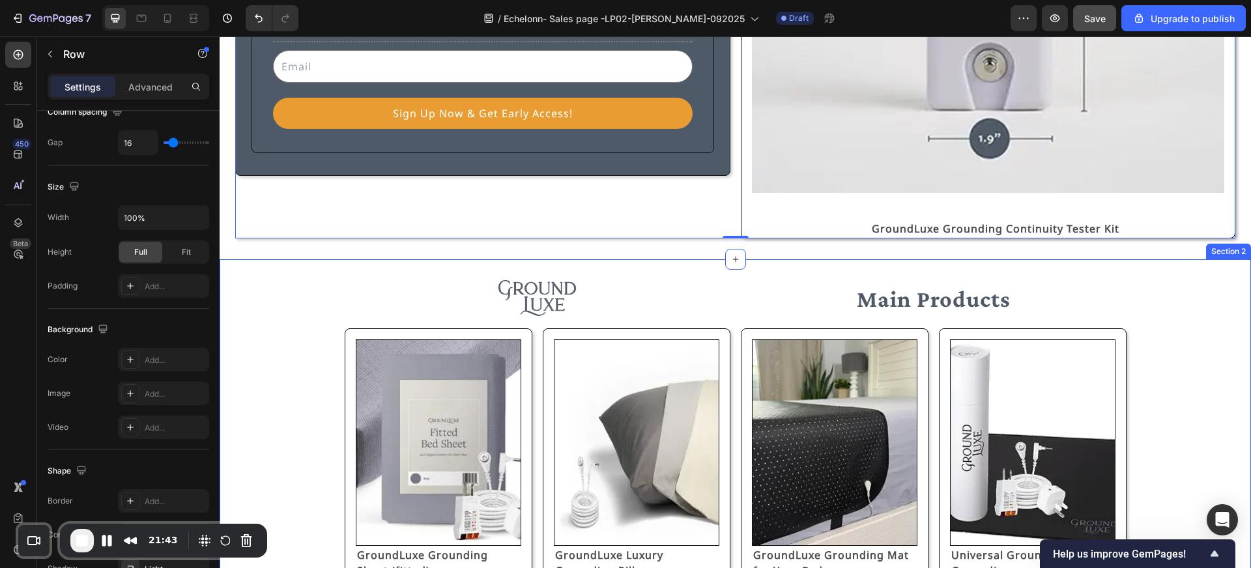
click at [317, 306] on div "Image Main Products Text Block Row Image GroundLuxe Grounding Sheet (fitted) Te…" at bounding box center [735, 435] width 1000 height 311
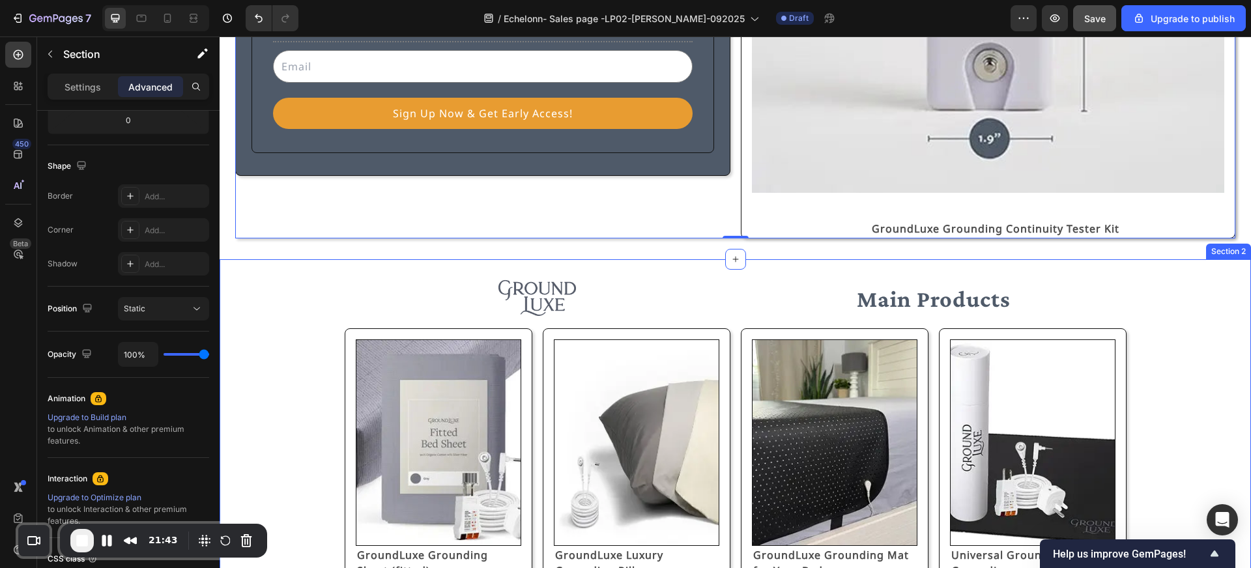
scroll to position [0, 0]
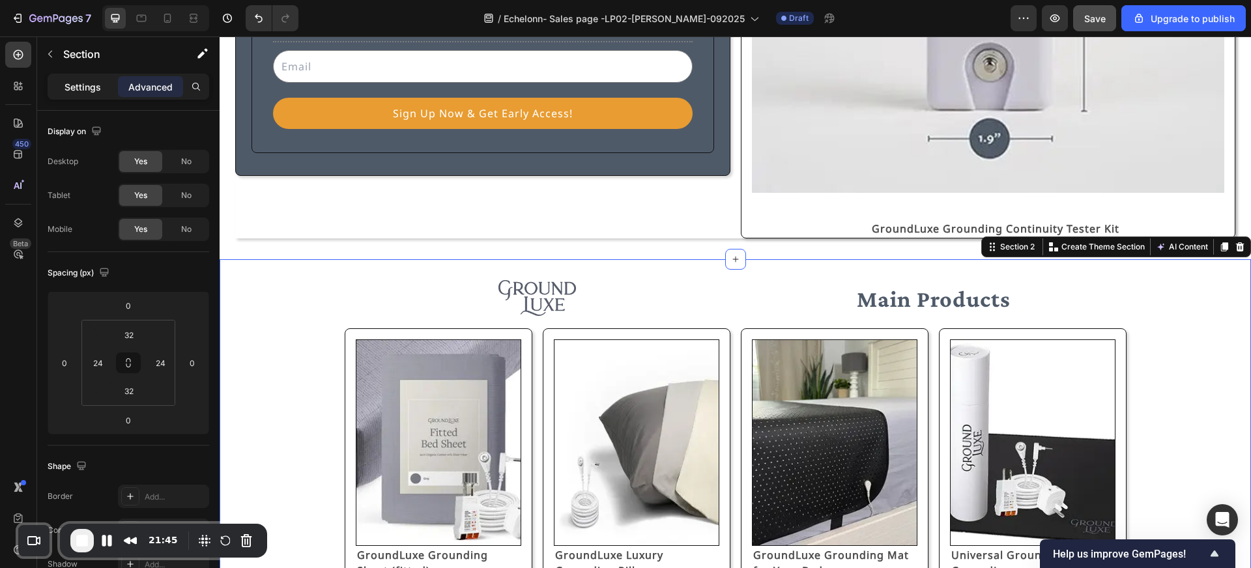
click at [85, 94] on div "Settings" at bounding box center [82, 86] width 65 height 21
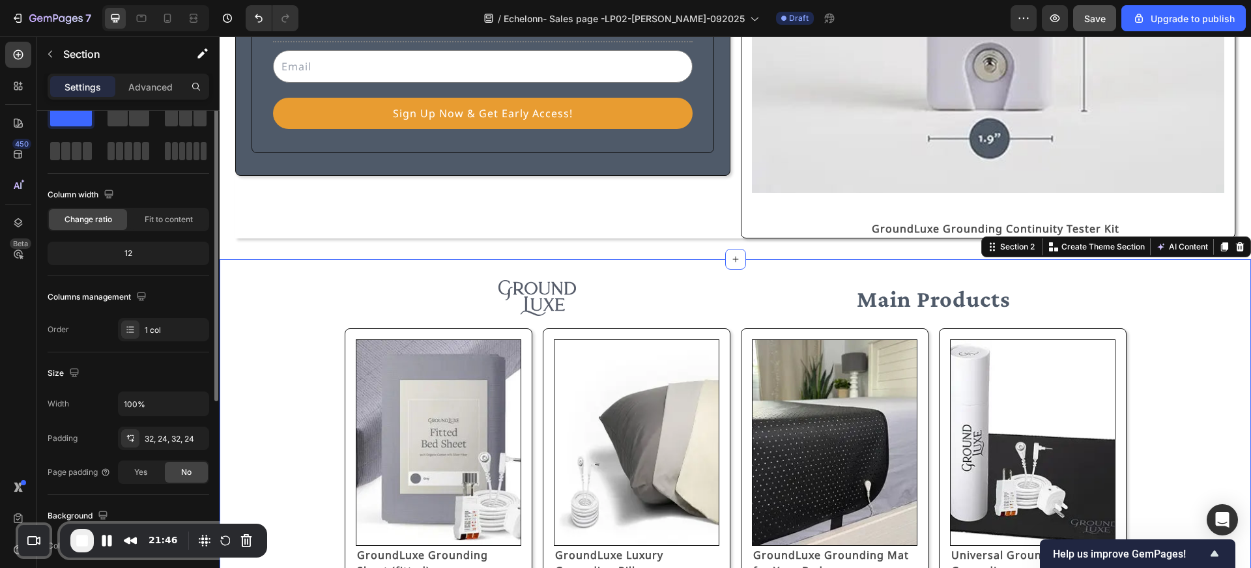
scroll to position [42, 0]
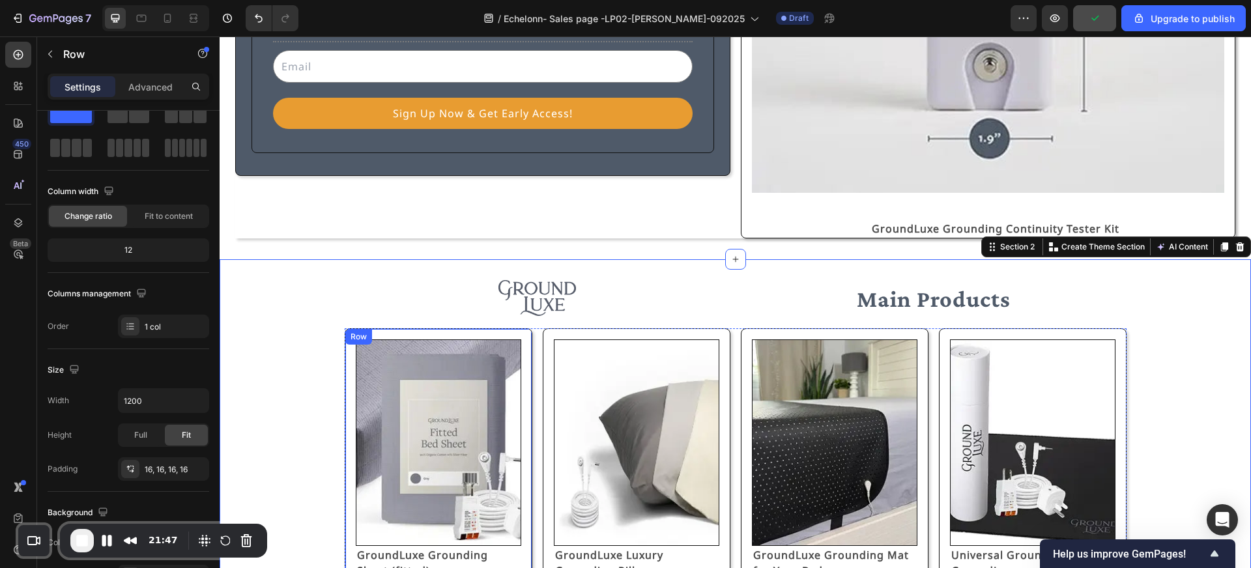
click at [353, 332] on div "Row" at bounding box center [358, 337] width 27 height 16
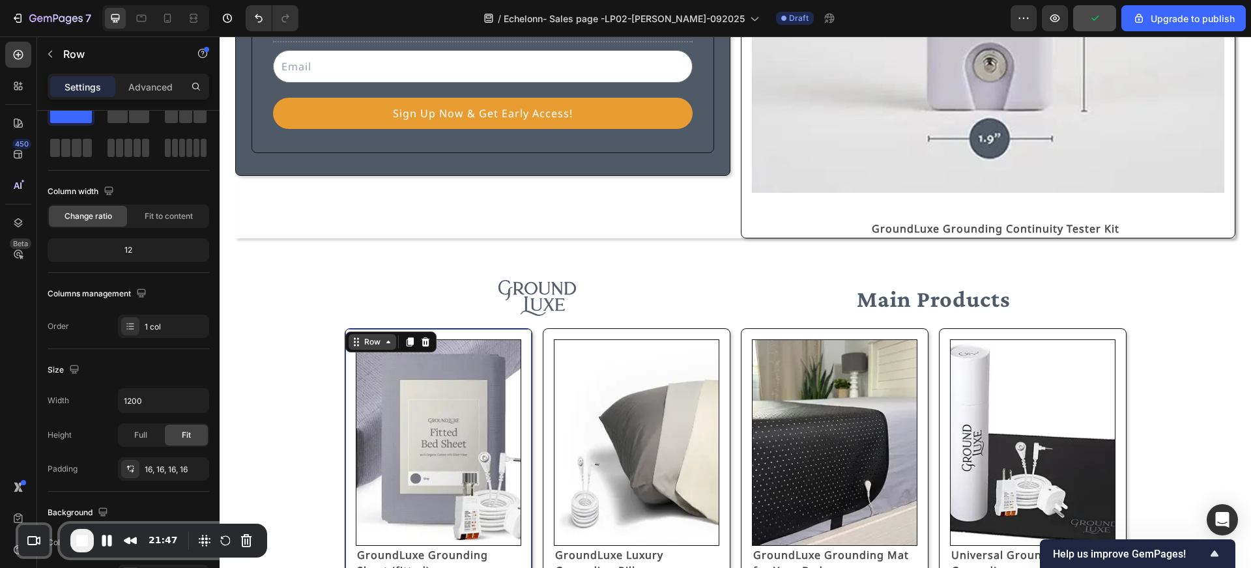
scroll to position [0, 0]
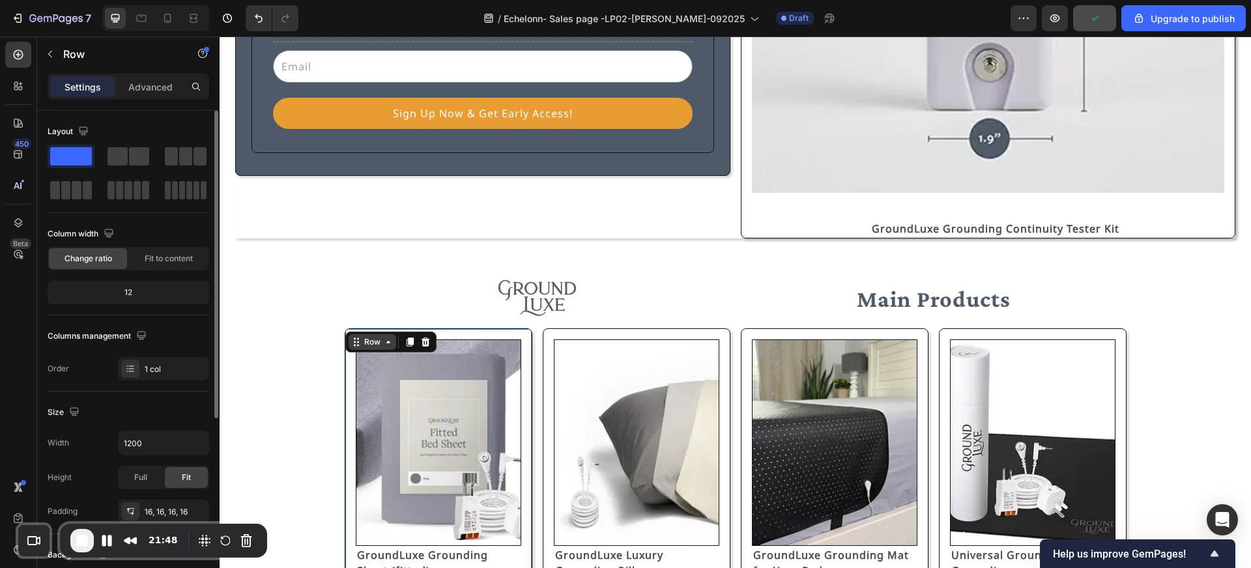
click at [362, 340] on div "Row" at bounding box center [372, 342] width 21 height 12
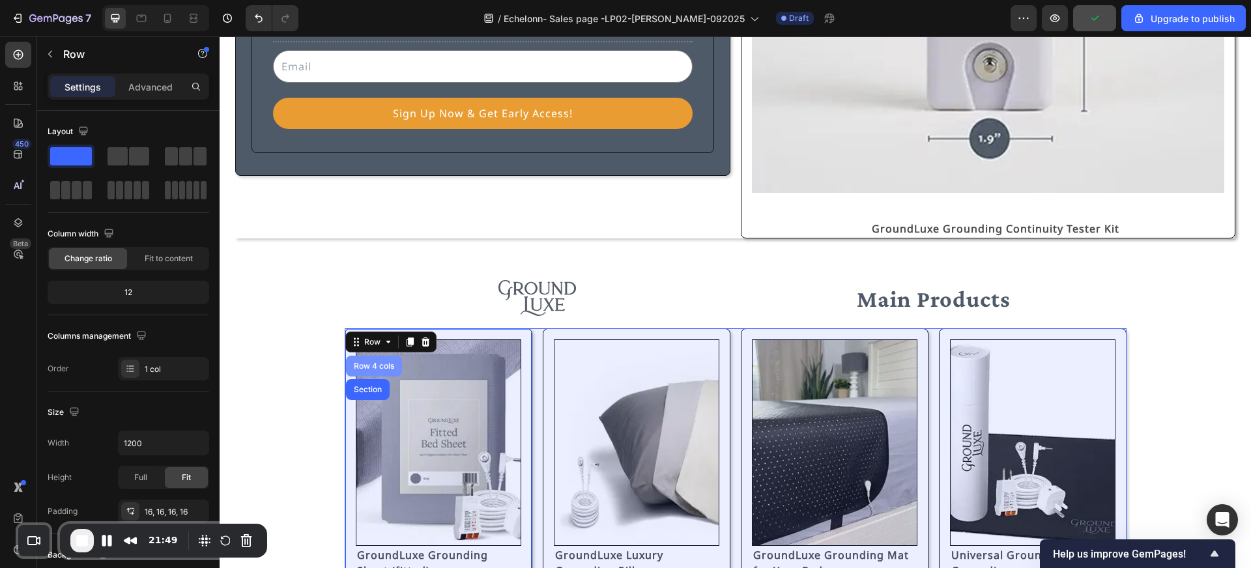
click at [363, 360] on div "Row 4 cols" at bounding box center [374, 366] width 56 height 21
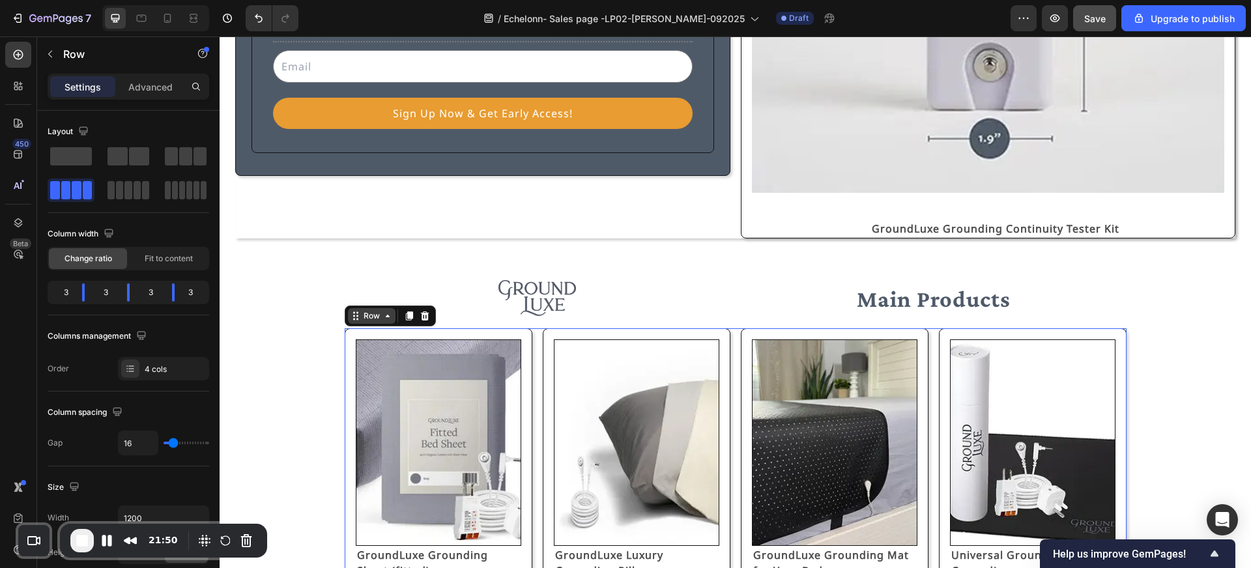
click at [373, 312] on div "Row" at bounding box center [371, 316] width 21 height 12
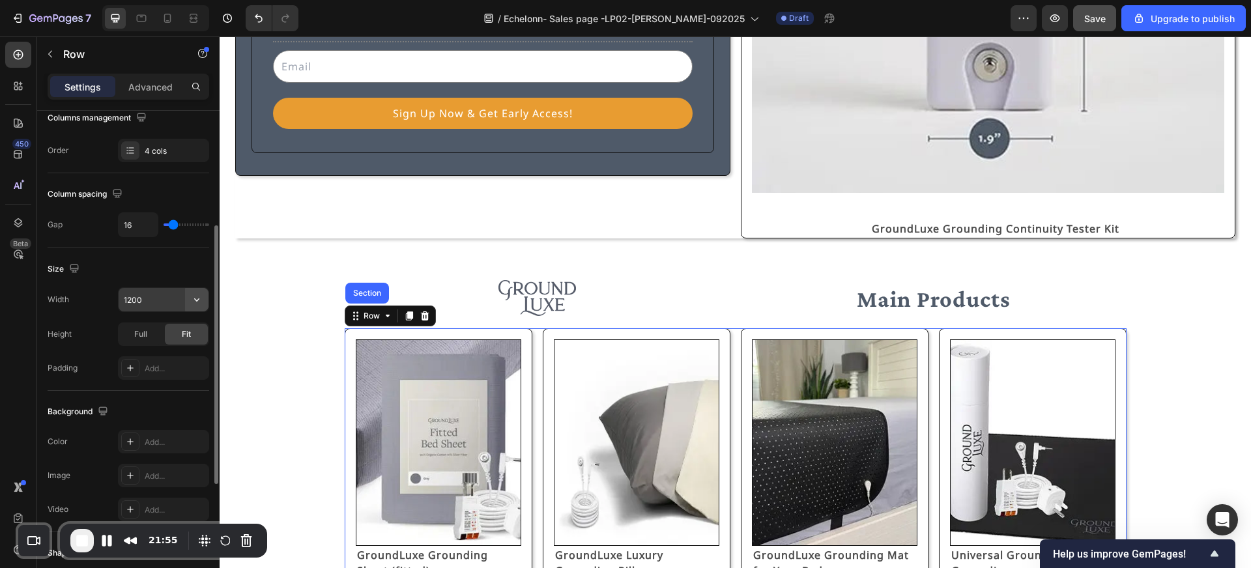
click at [203, 298] on icon "button" at bounding box center [196, 299] width 13 height 13
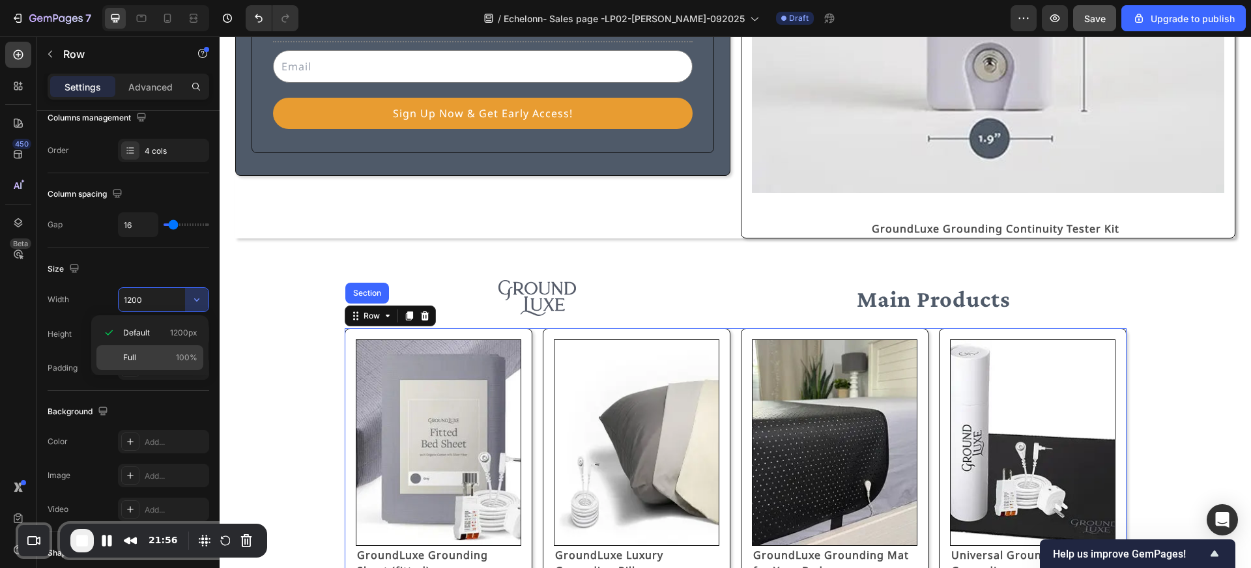
click at [172, 351] on div "Full 100%" at bounding box center [149, 357] width 107 height 25
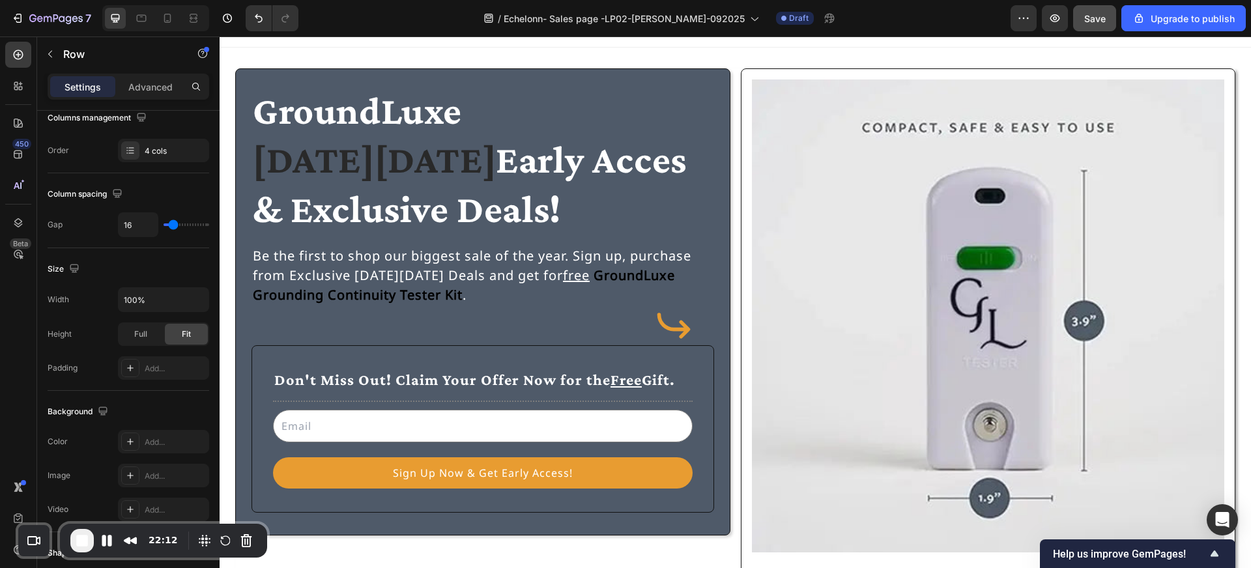
scroll to position [0, 0]
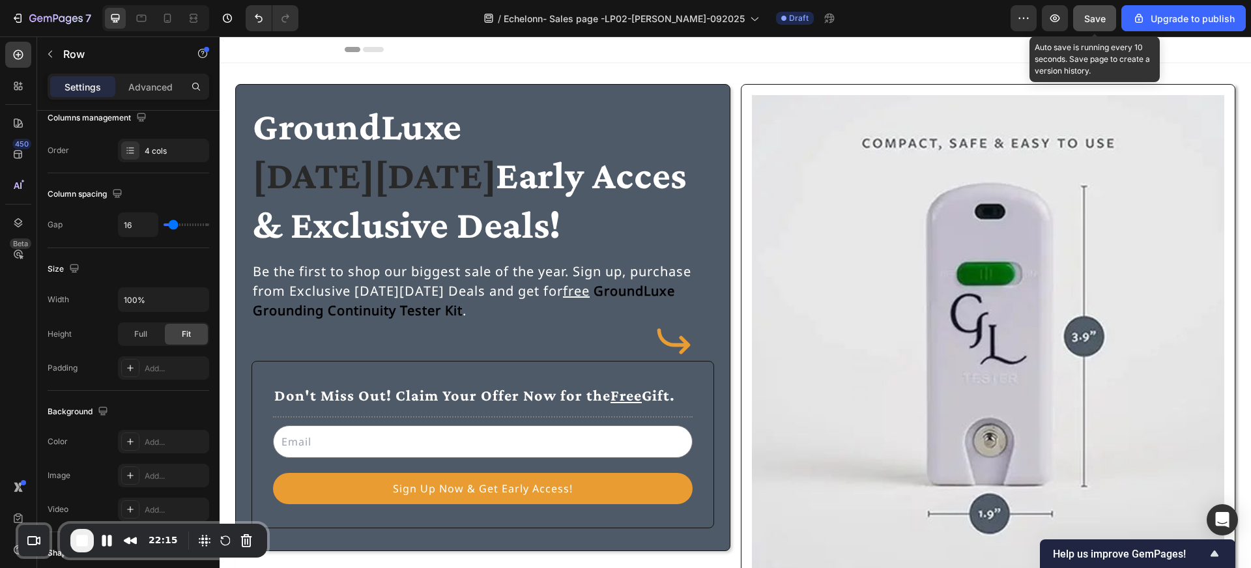
click at [1104, 10] on button "Save" at bounding box center [1094, 18] width 43 height 26
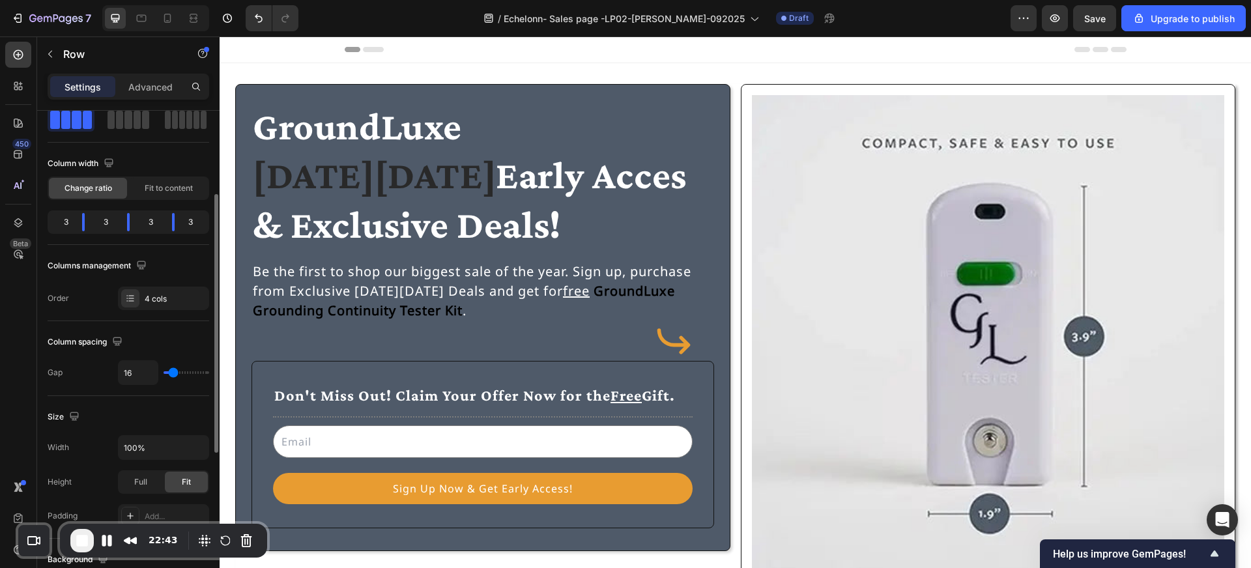
scroll to position [189, 0]
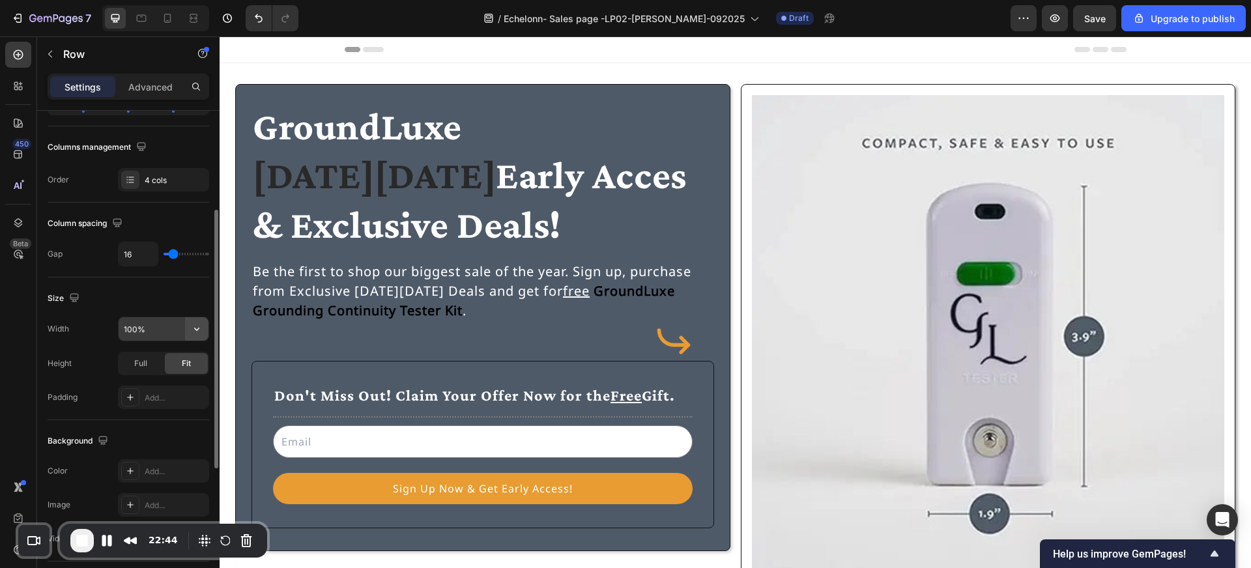
click at [198, 332] on icon "button" at bounding box center [196, 328] width 13 height 13
click at [173, 367] on span "1200px" at bounding box center [183, 362] width 27 height 12
type input "1200"
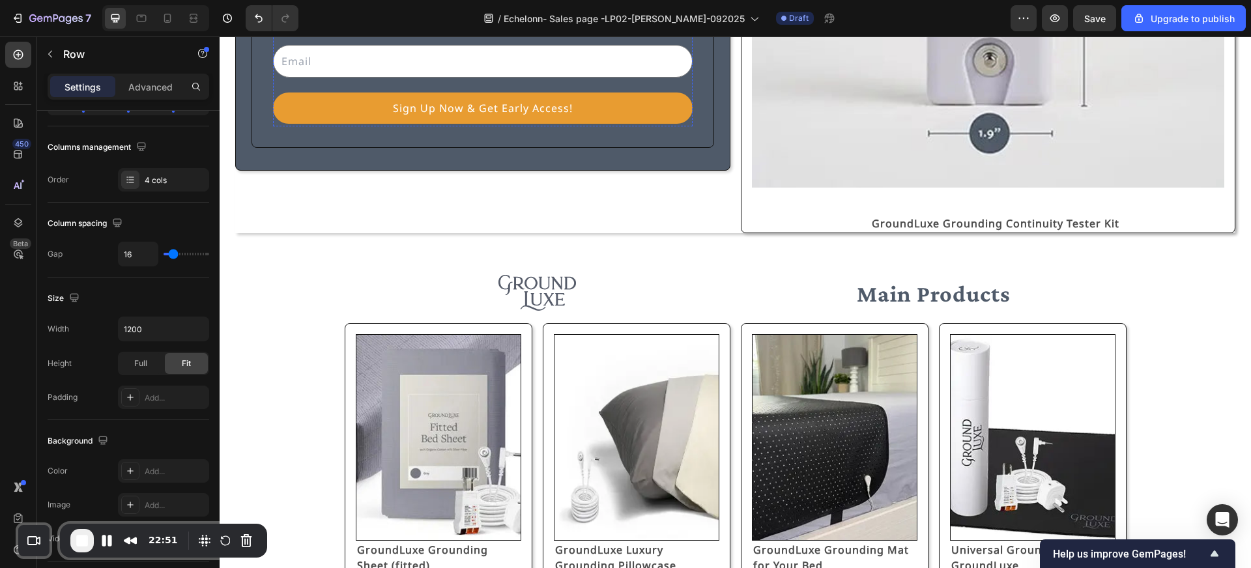
scroll to position [401, 0]
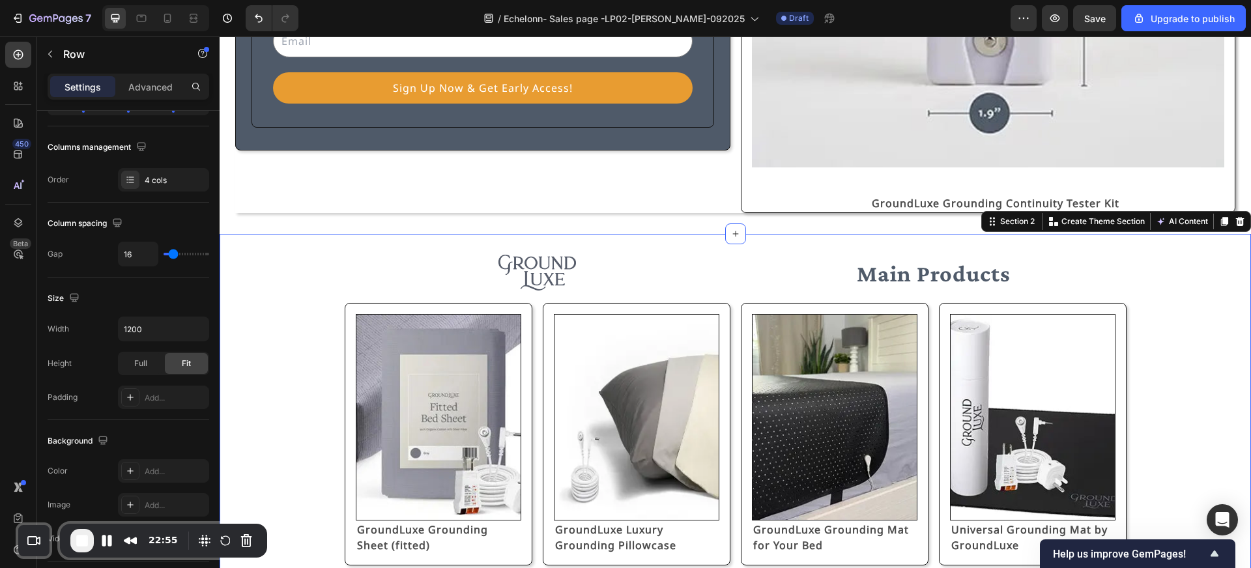
click at [339, 289] on div "Image Main Products Text Block Row Image GroundLuxe Grounding Sheet (fitted) Te…" at bounding box center [735, 410] width 1000 height 311
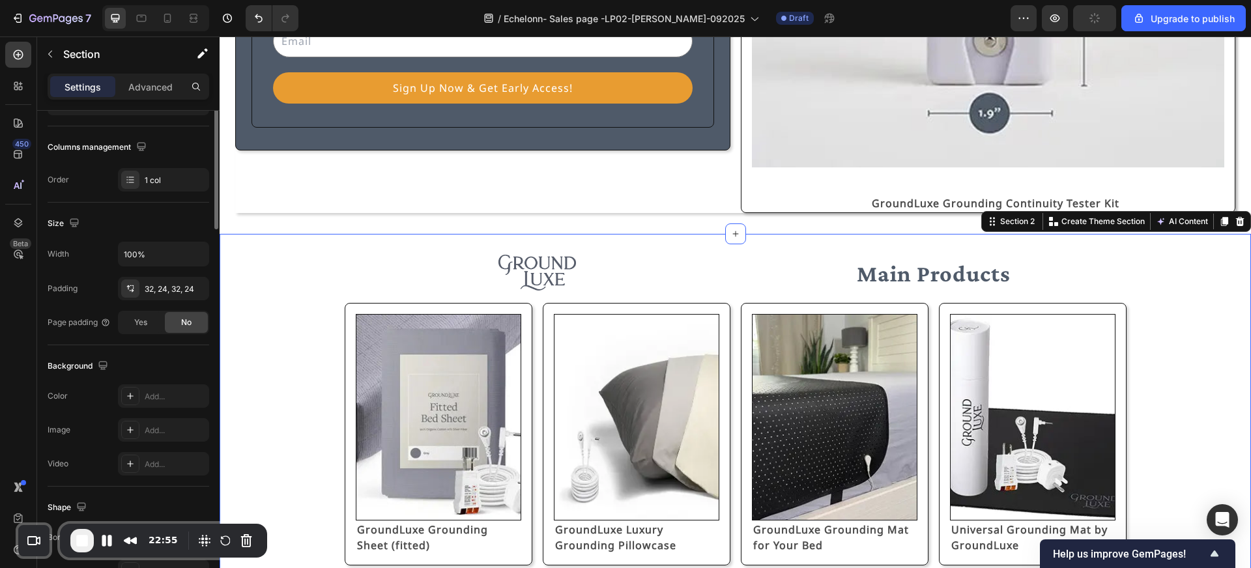
scroll to position [0, 0]
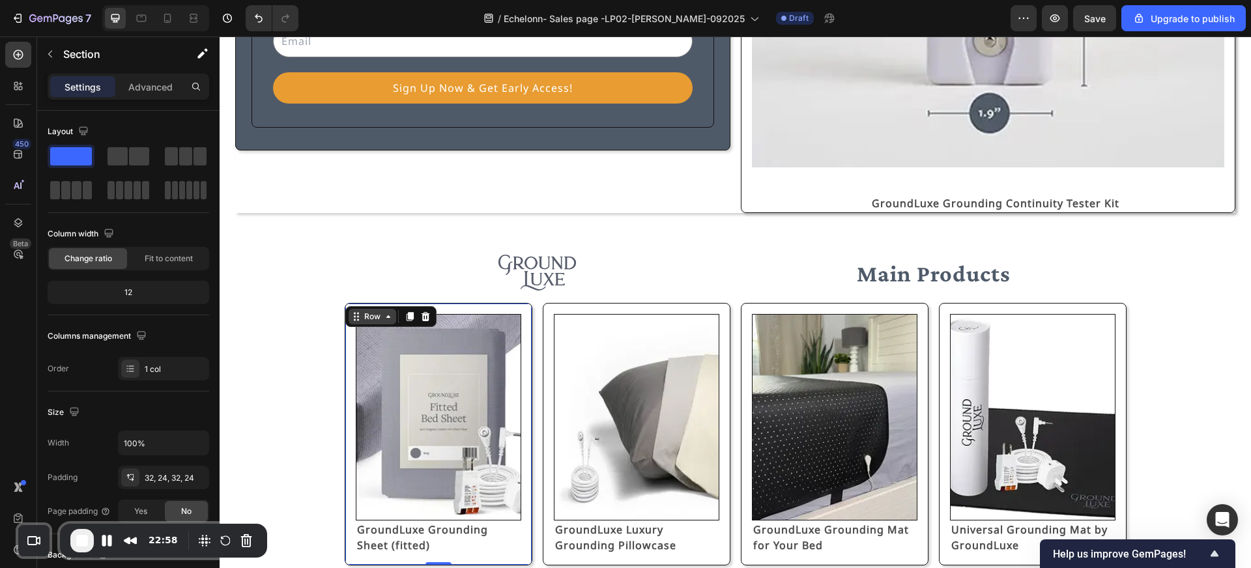
click at [352, 311] on div "Row" at bounding box center [373, 317] width 48 height 16
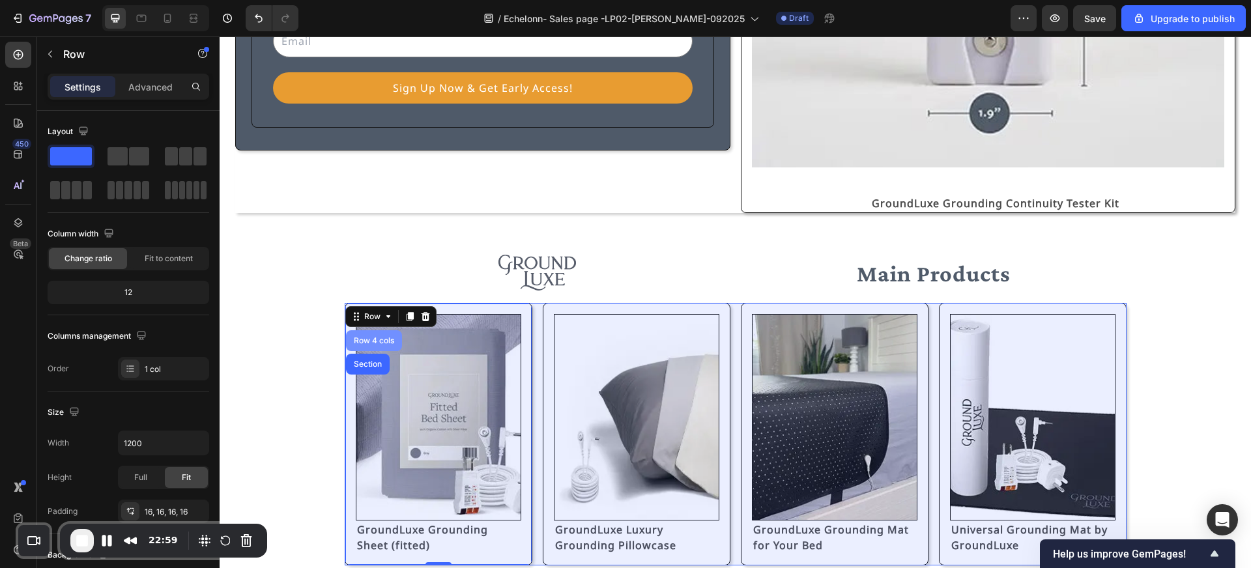
click at [360, 339] on div "Row 4 cols" at bounding box center [374, 341] width 46 height 8
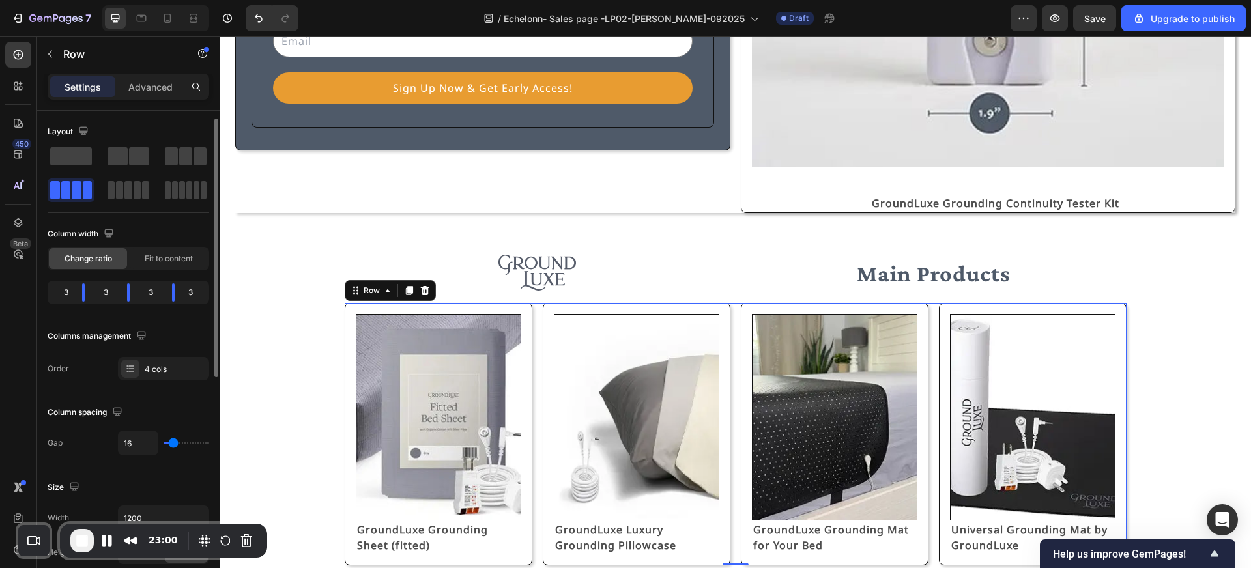
scroll to position [34, 0]
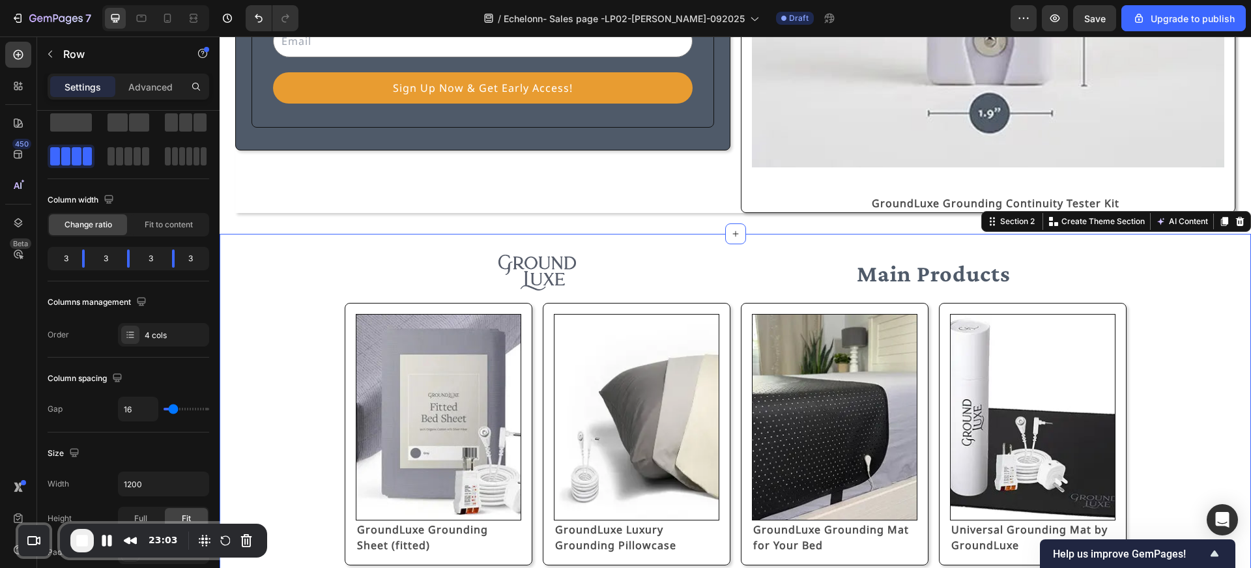
click at [287, 445] on div "Image Main Products Text Block Row Image GroundLuxe Grounding Sheet (fitted) Te…" at bounding box center [735, 410] width 1000 height 311
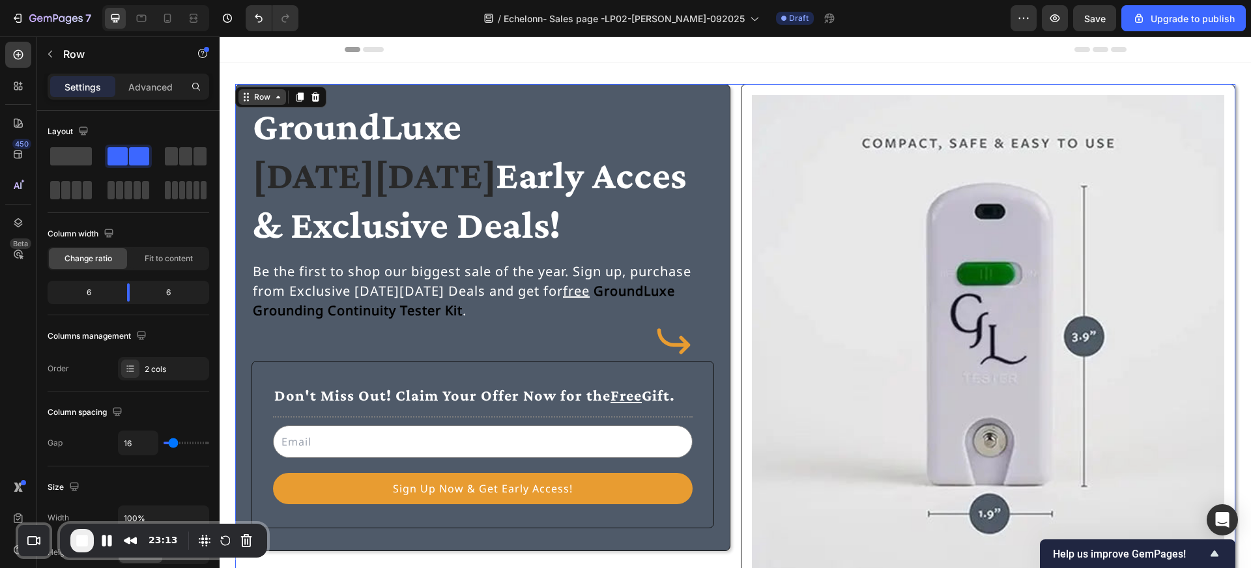
click at [266, 100] on div "Row" at bounding box center [261, 97] width 21 height 12
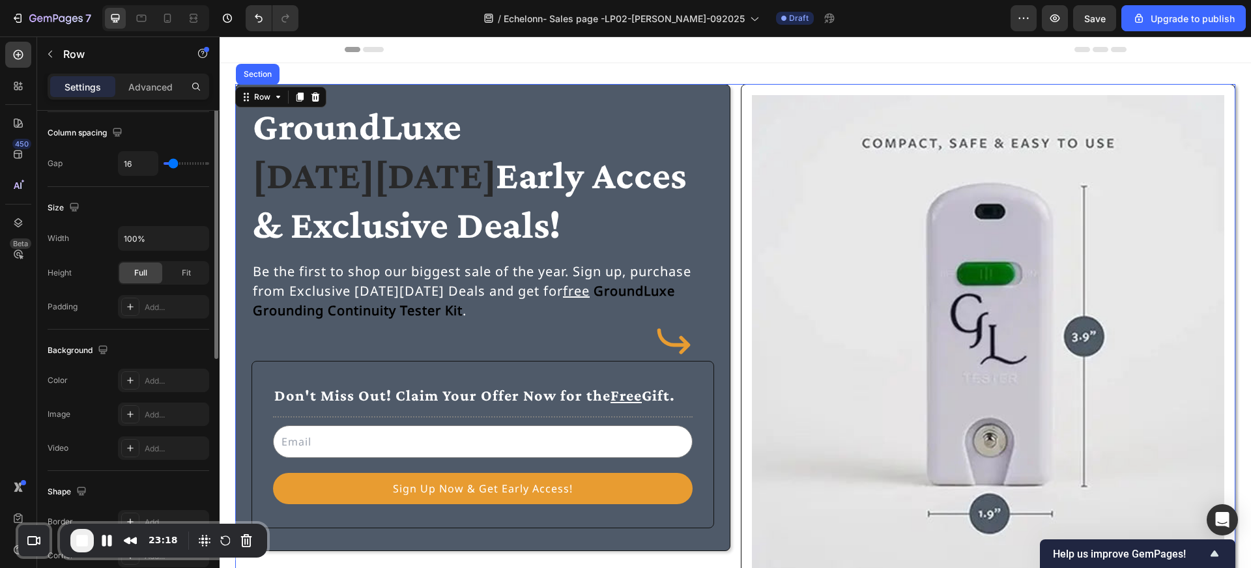
scroll to position [161, 0]
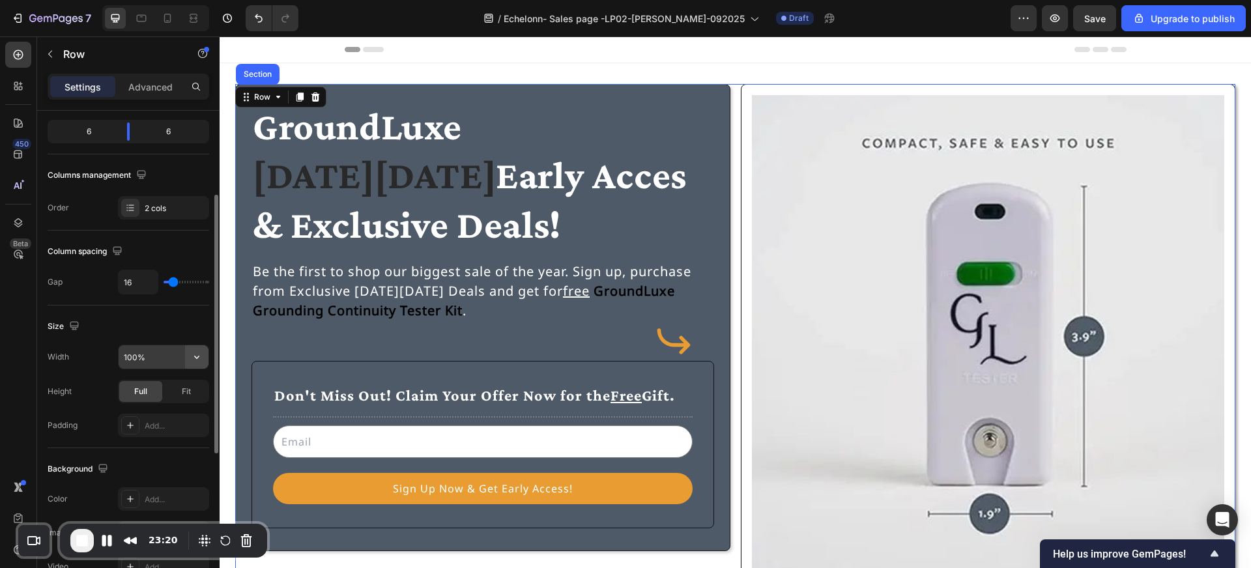
click at [195, 354] on icon "button" at bounding box center [196, 357] width 13 height 13
click at [180, 392] on span "1200px" at bounding box center [183, 390] width 27 height 12
type input "1200"
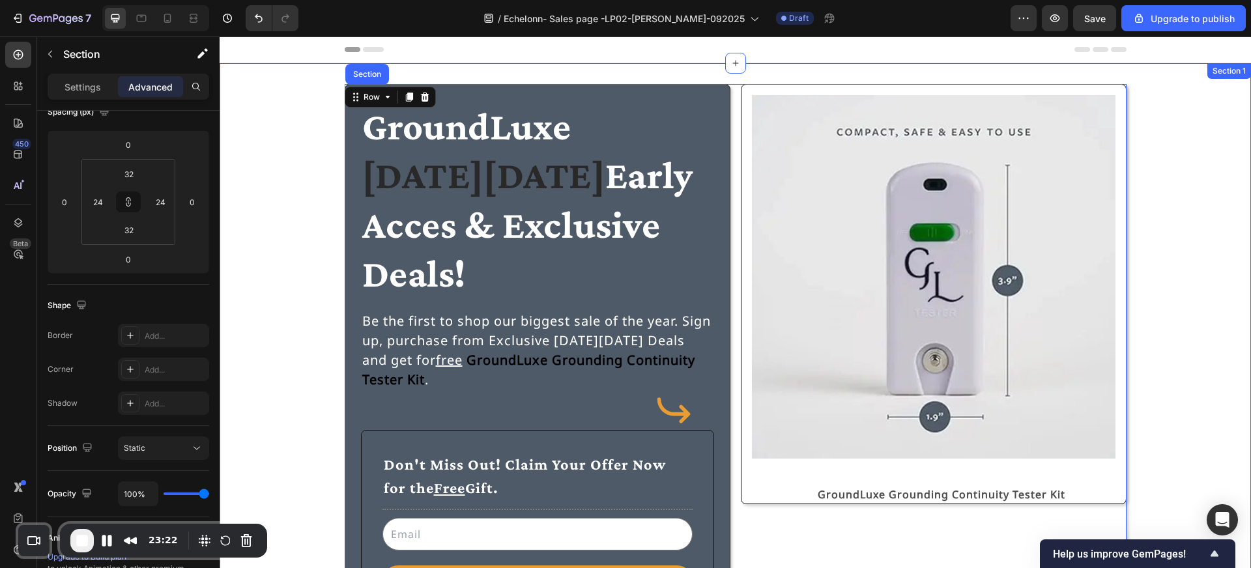
click at [268, 358] on div "GroundLuxe [DATE][DATE] Early Acces & Exclusive Deals! Heading Be the first to …" at bounding box center [735, 364] width 1000 height 560
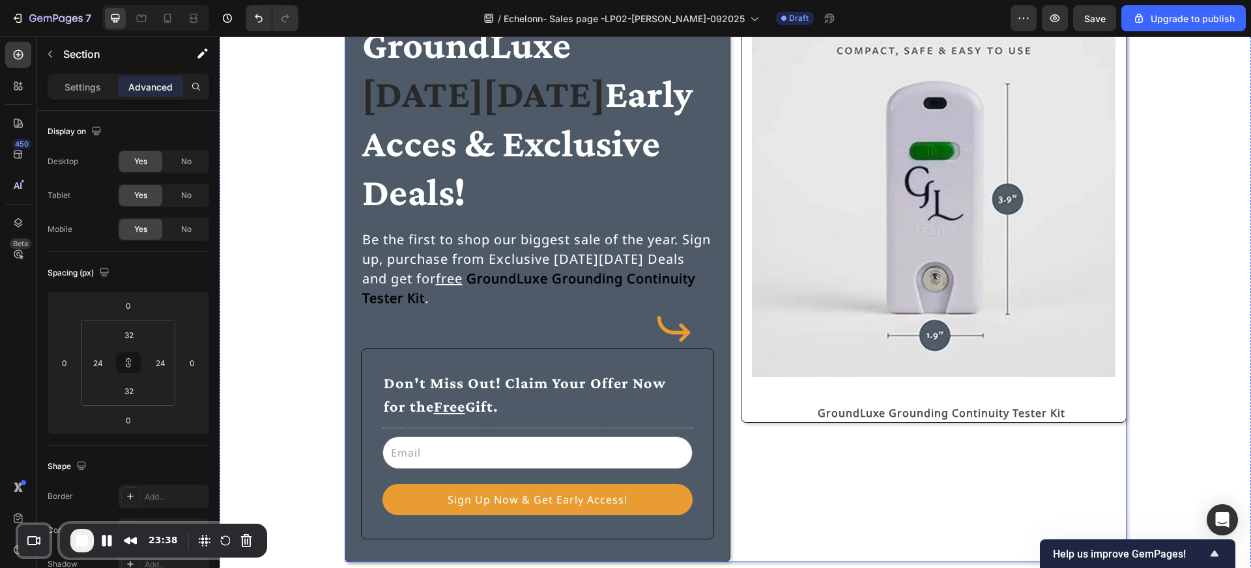
scroll to position [81, 0]
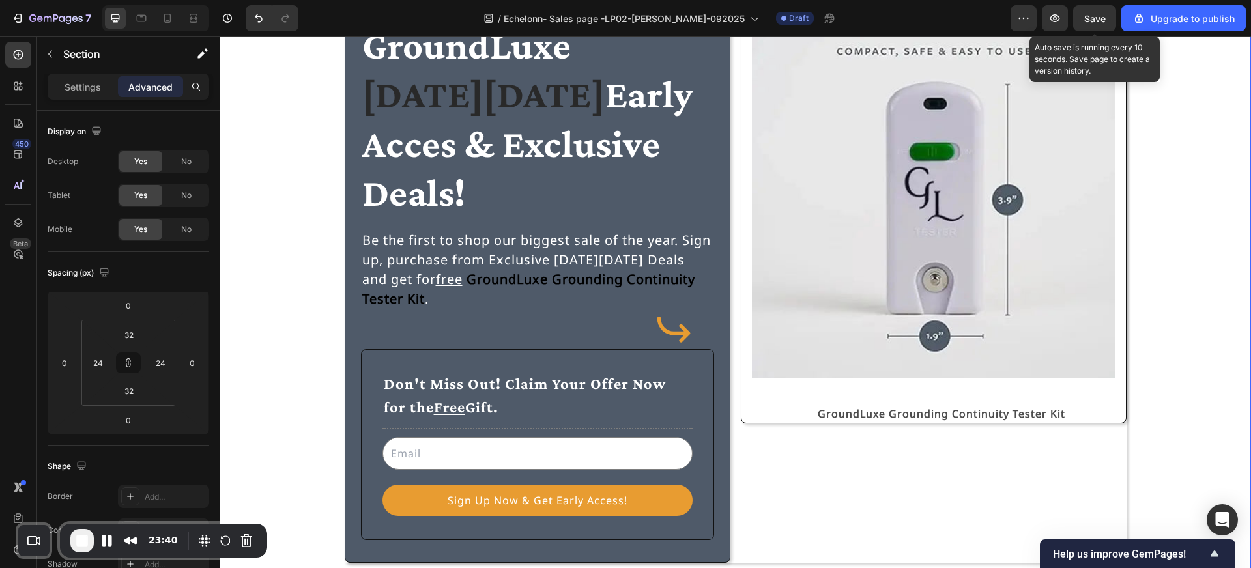
click at [1096, 12] on div "Save" at bounding box center [1094, 19] width 21 height 14
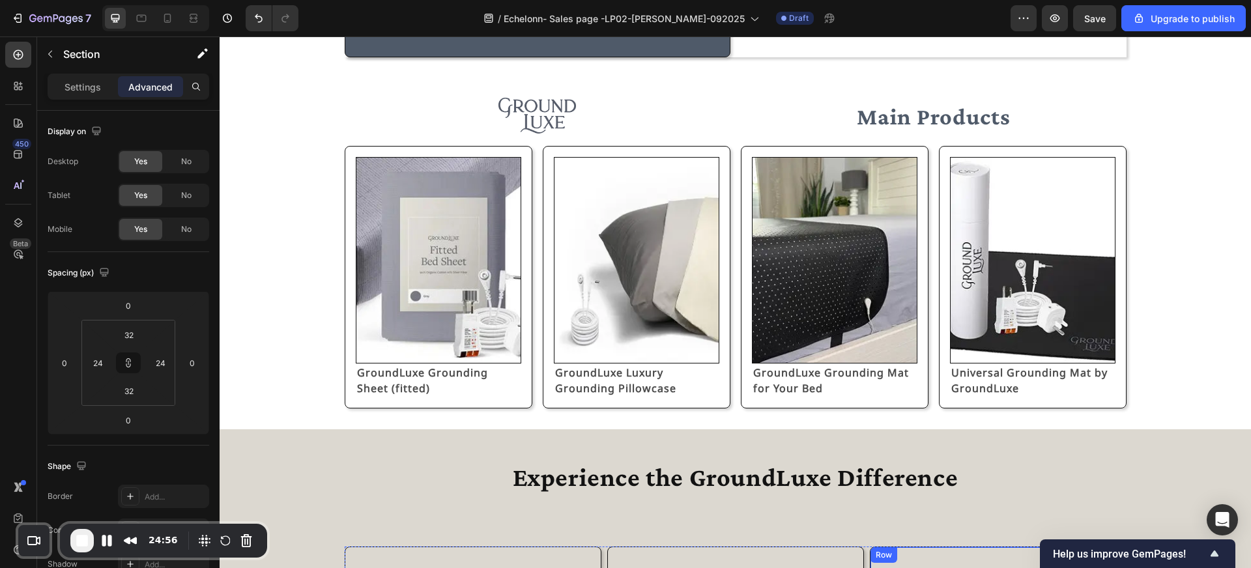
scroll to position [586, 0]
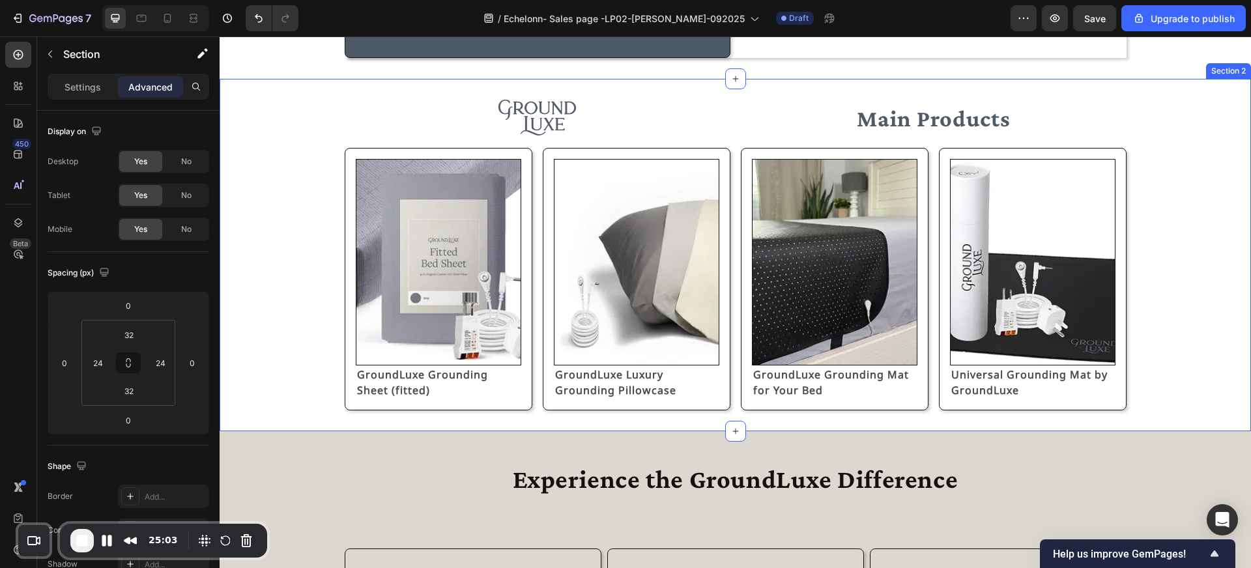
click at [676, 89] on div "Image Main Products Text Block Row Image GroundLuxe Grounding Sheet (fitted) Te…" at bounding box center [735, 255] width 1031 height 352
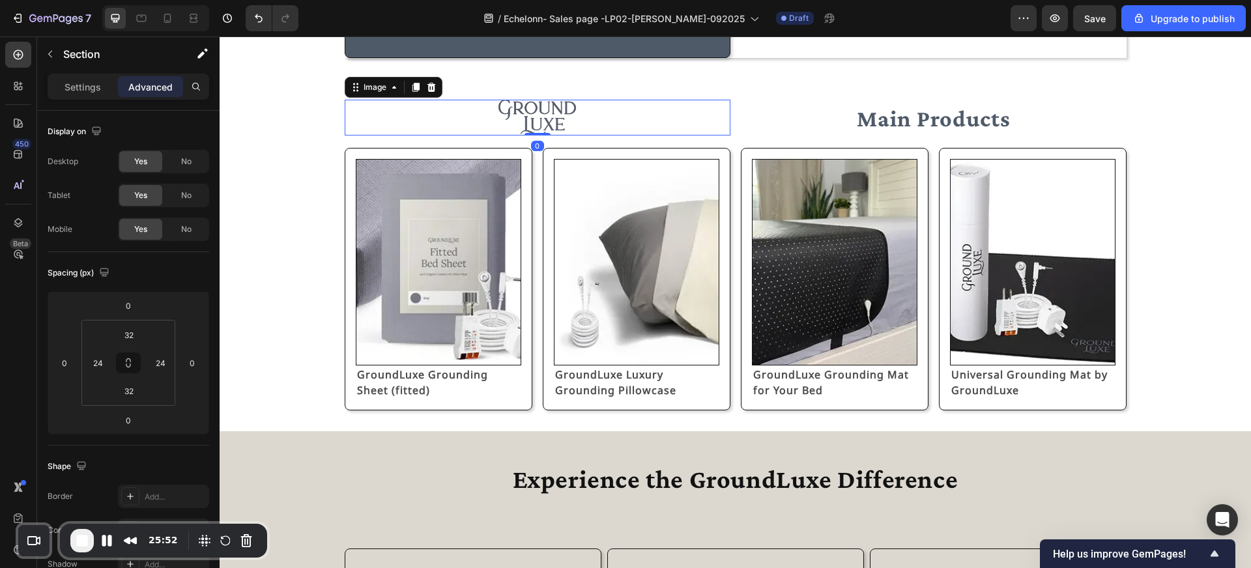
click at [687, 105] on div at bounding box center [538, 118] width 386 height 36
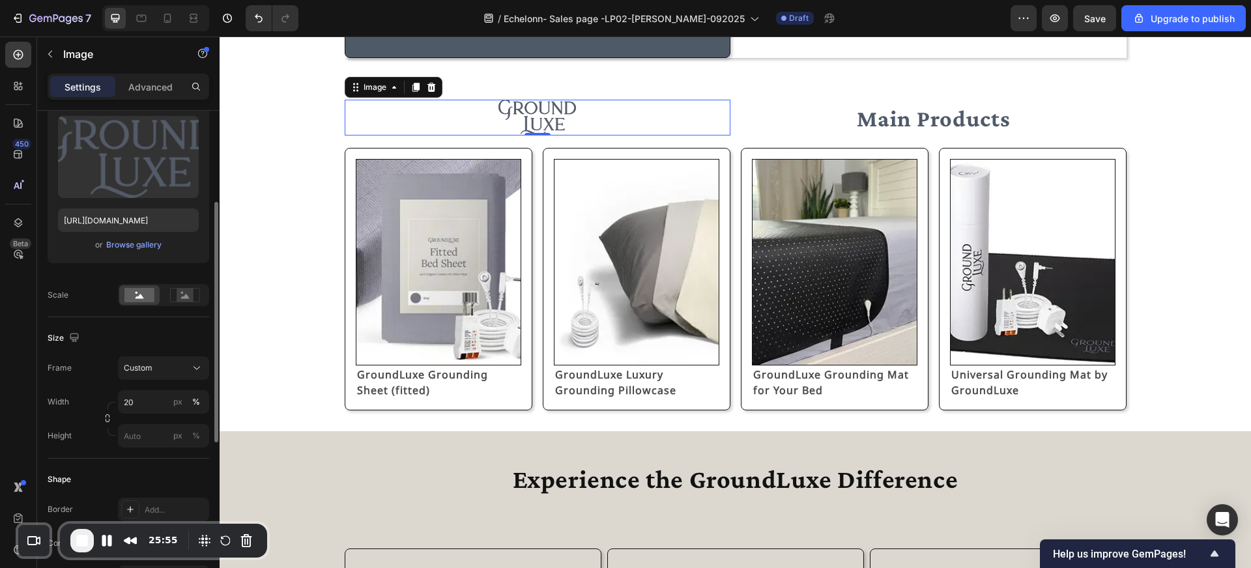
scroll to position [153, 0]
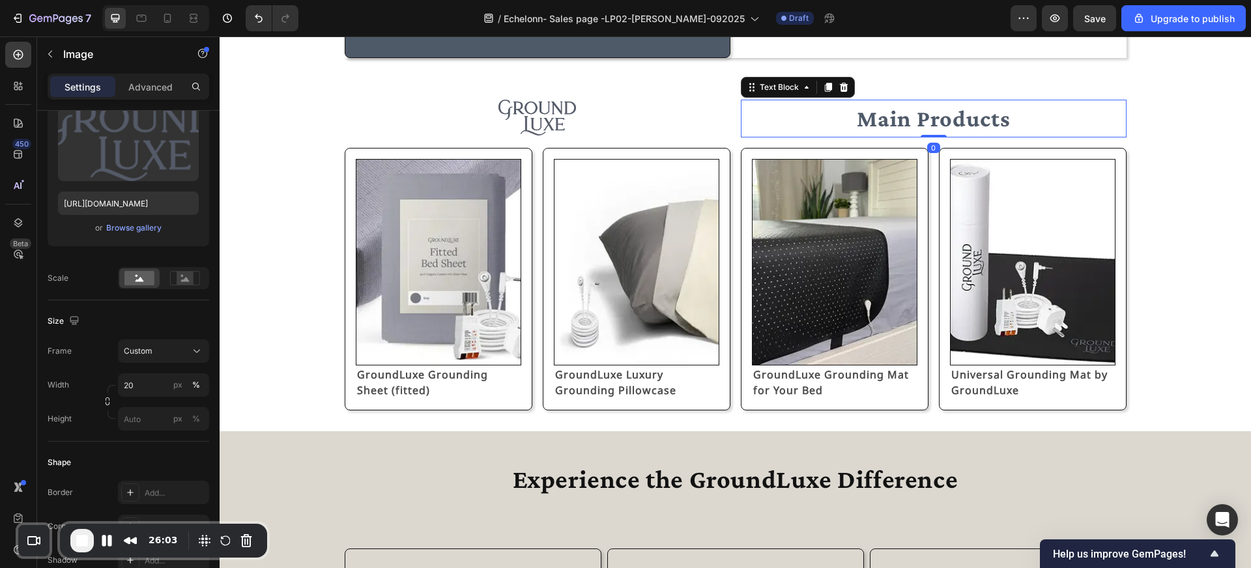
click at [775, 119] on p "Main Products" at bounding box center [933, 118] width 383 height 35
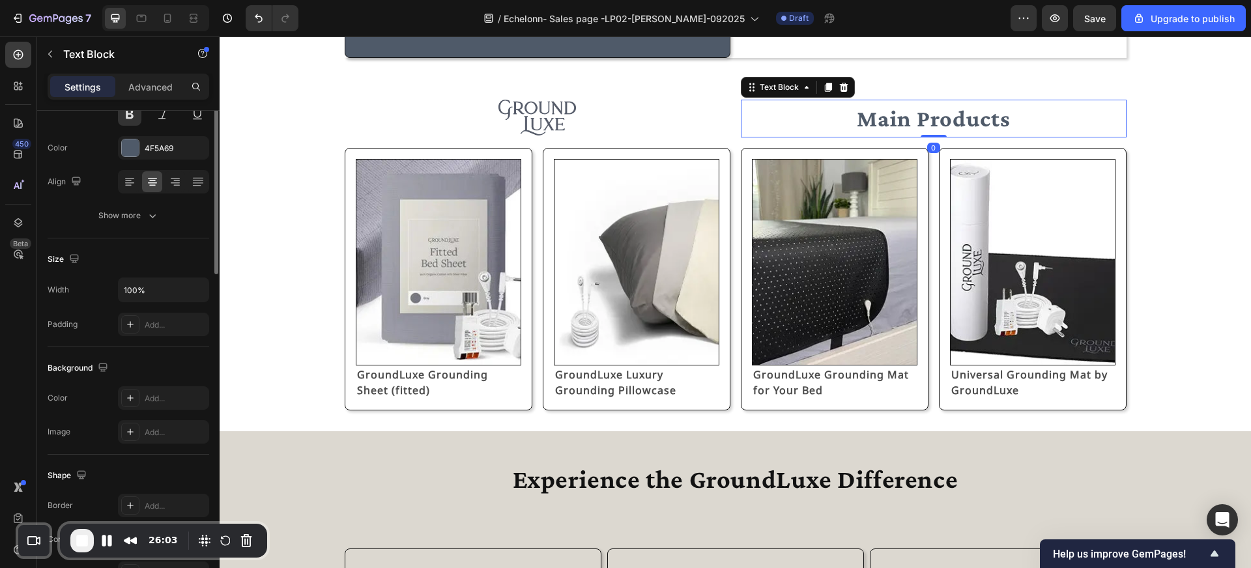
scroll to position [0, 0]
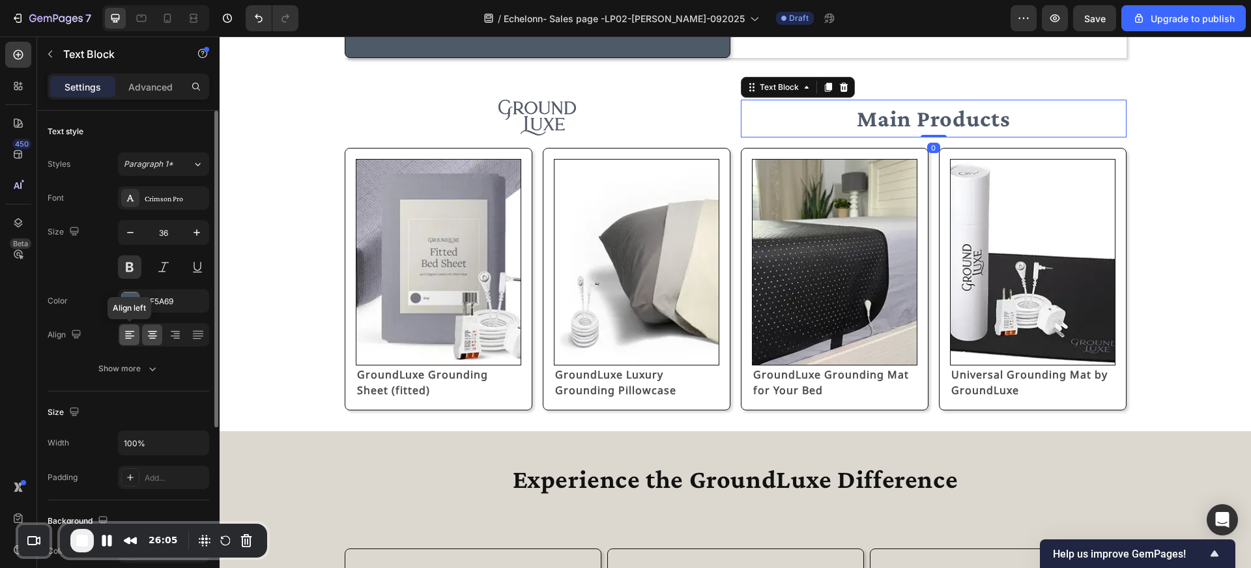
click at [130, 341] on div at bounding box center [129, 334] width 20 height 21
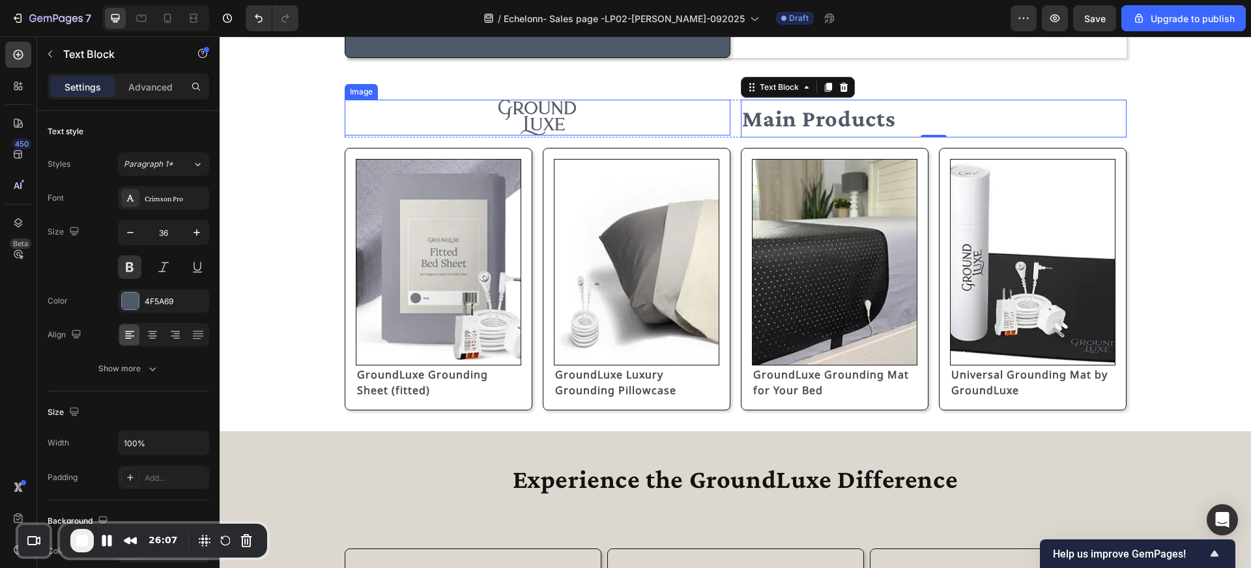
click at [588, 120] on div at bounding box center [538, 118] width 386 height 36
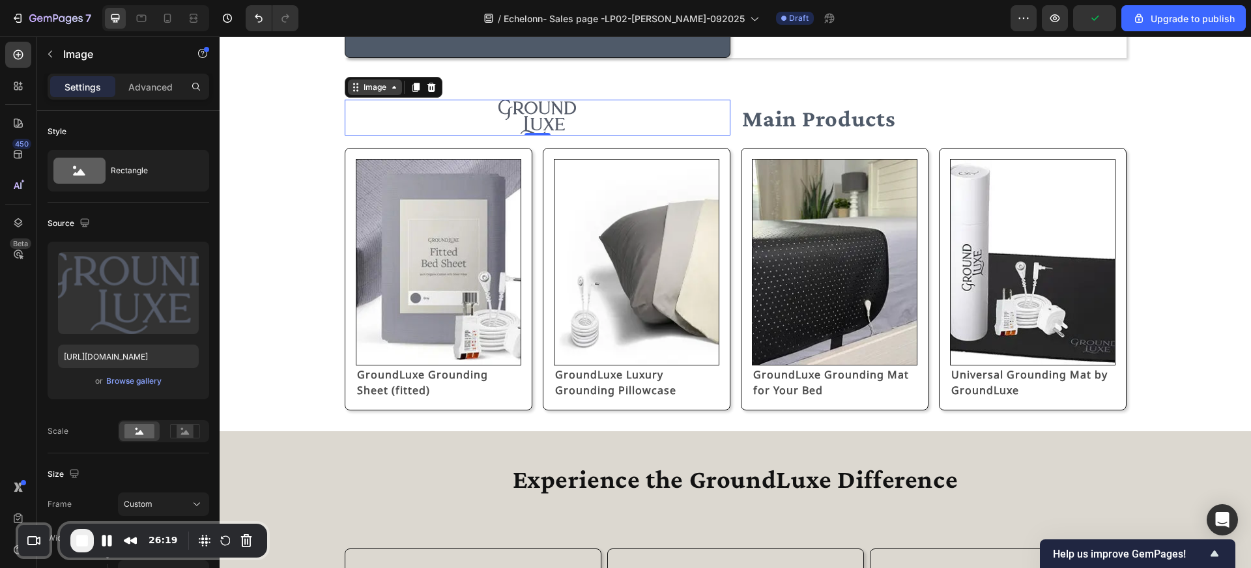
click at [389, 87] on icon at bounding box center [394, 87] width 10 height 10
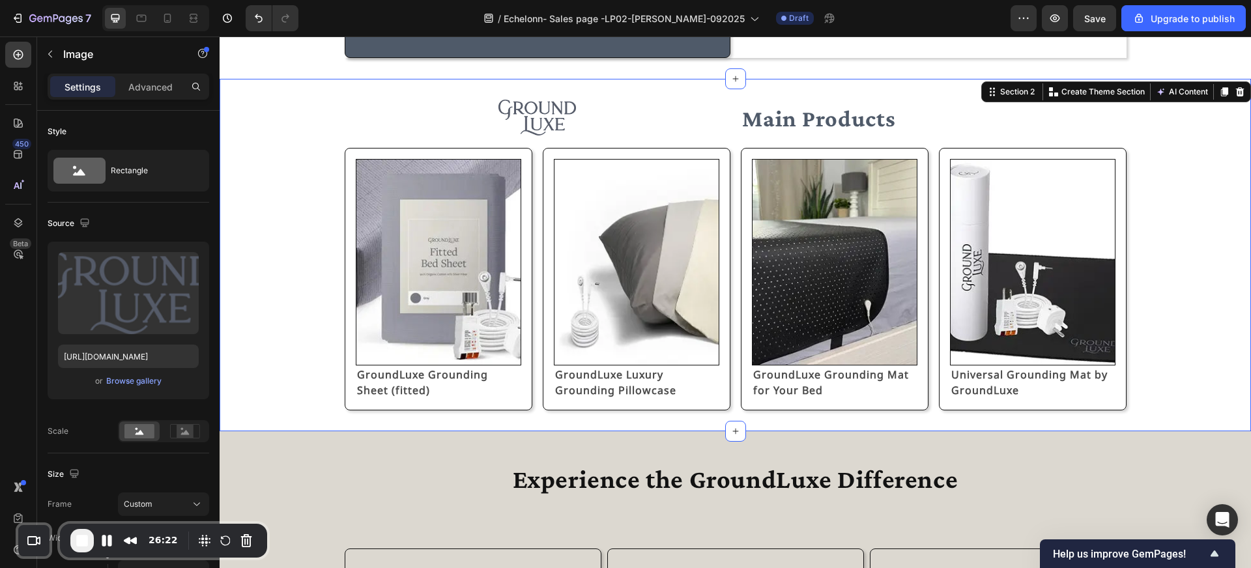
click at [317, 108] on div "Image Main Products Text Block Row Image GroundLuxe Grounding Sheet (fitted) Te…" at bounding box center [735, 255] width 1000 height 311
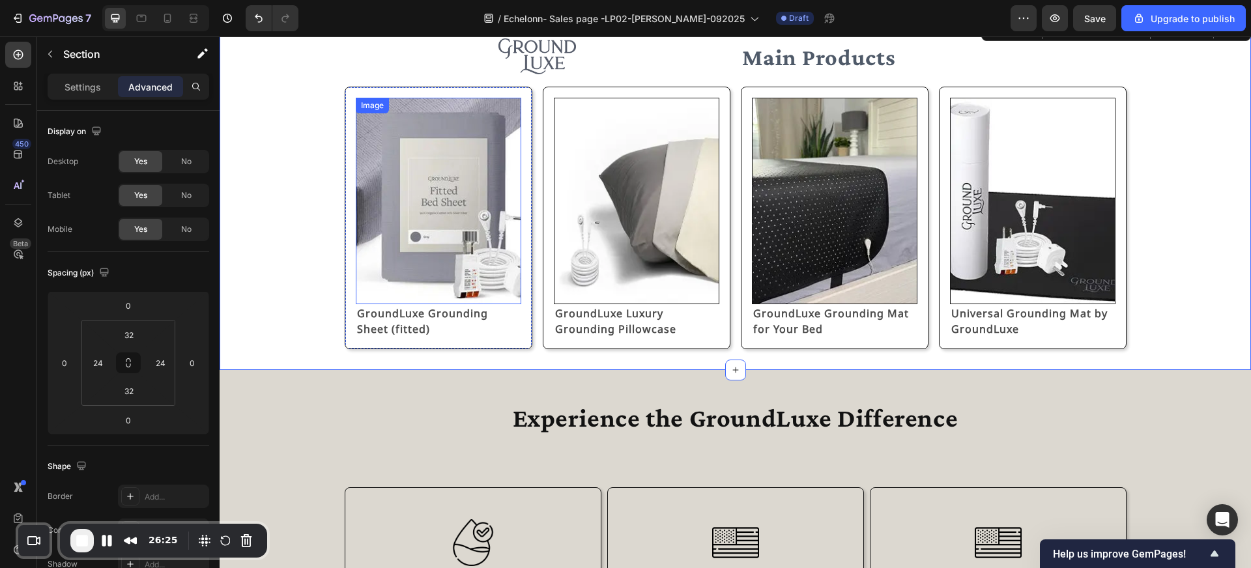
scroll to position [649, 0]
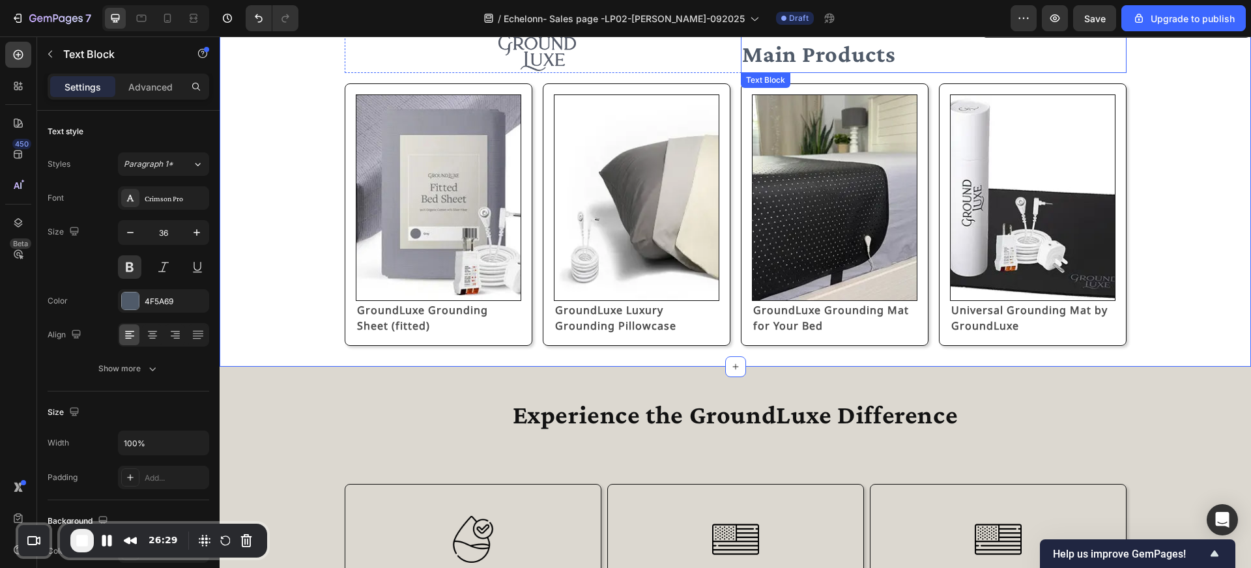
click at [789, 53] on p "Main Products" at bounding box center [933, 53] width 383 height 35
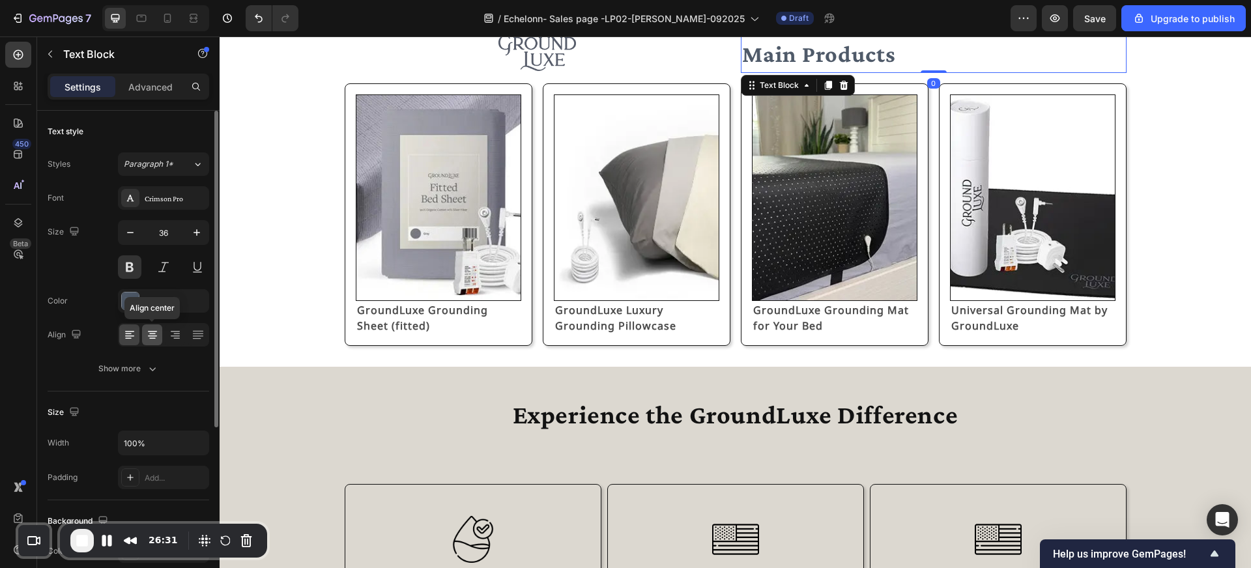
click at [154, 339] on icon at bounding box center [152, 334] width 13 height 13
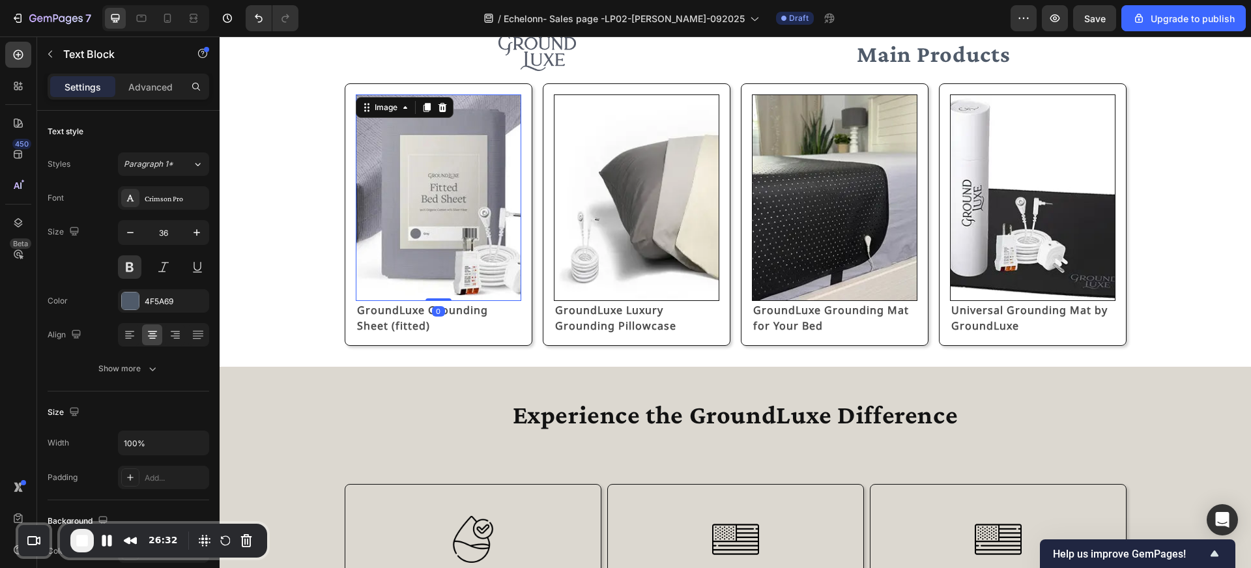
click at [417, 269] on img at bounding box center [438, 197] width 165 height 207
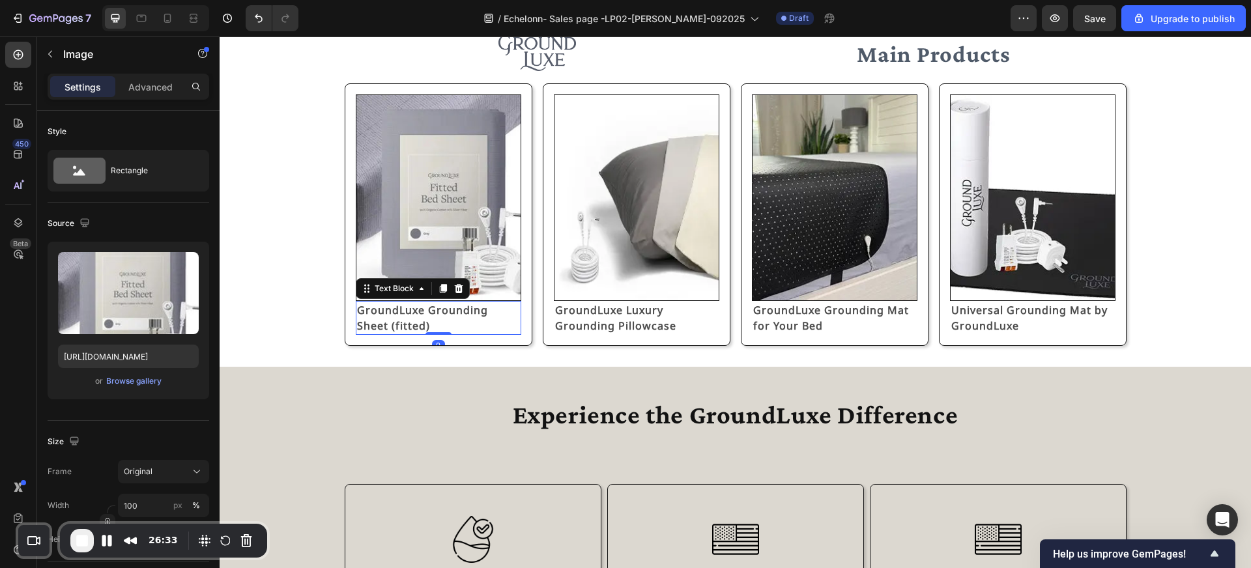
click at [482, 313] on p "GroundLuxe Grounding Sheet (fitted)" at bounding box center [438, 317] width 163 height 31
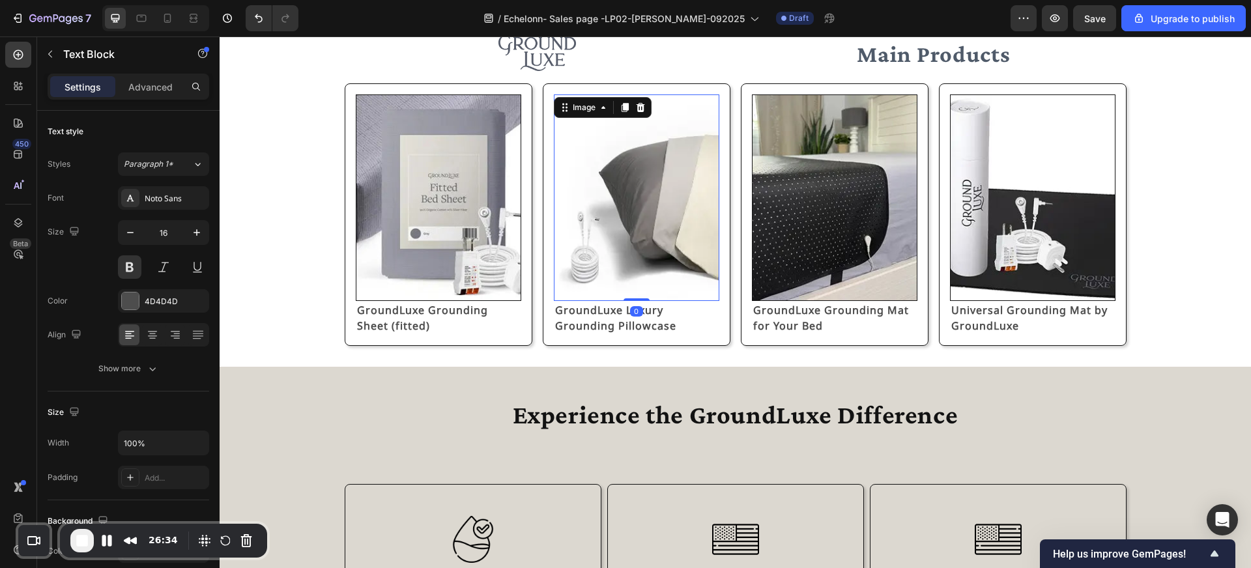
click at [608, 294] on img at bounding box center [636, 197] width 165 height 207
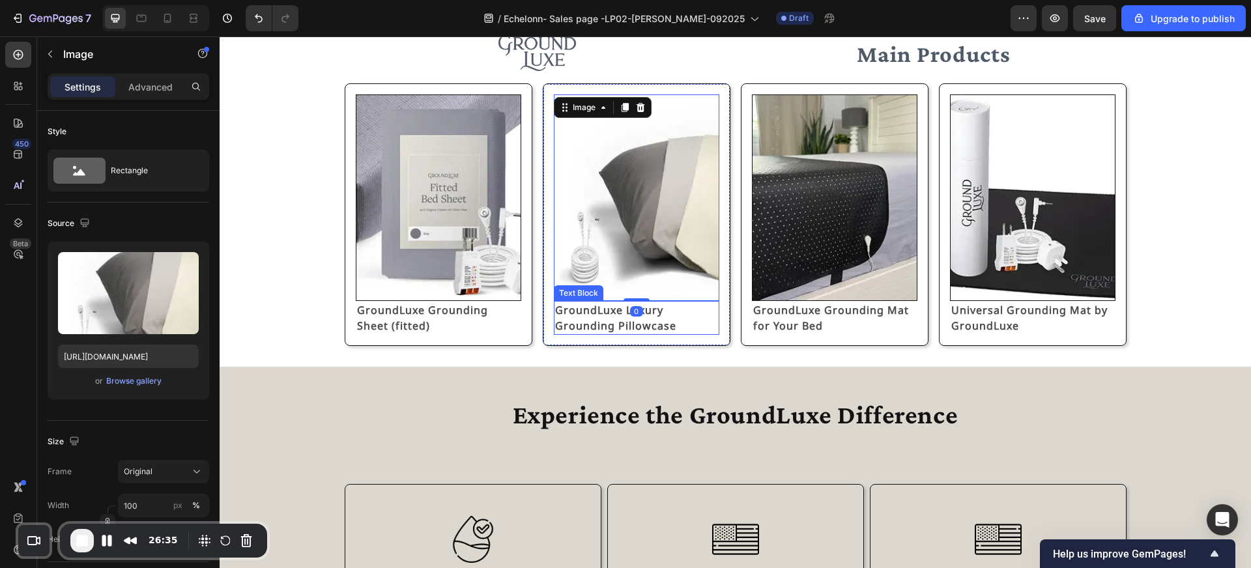
click at [610, 313] on p "GroundLuxe Luxury Grounding Pillowcase" at bounding box center [636, 317] width 163 height 31
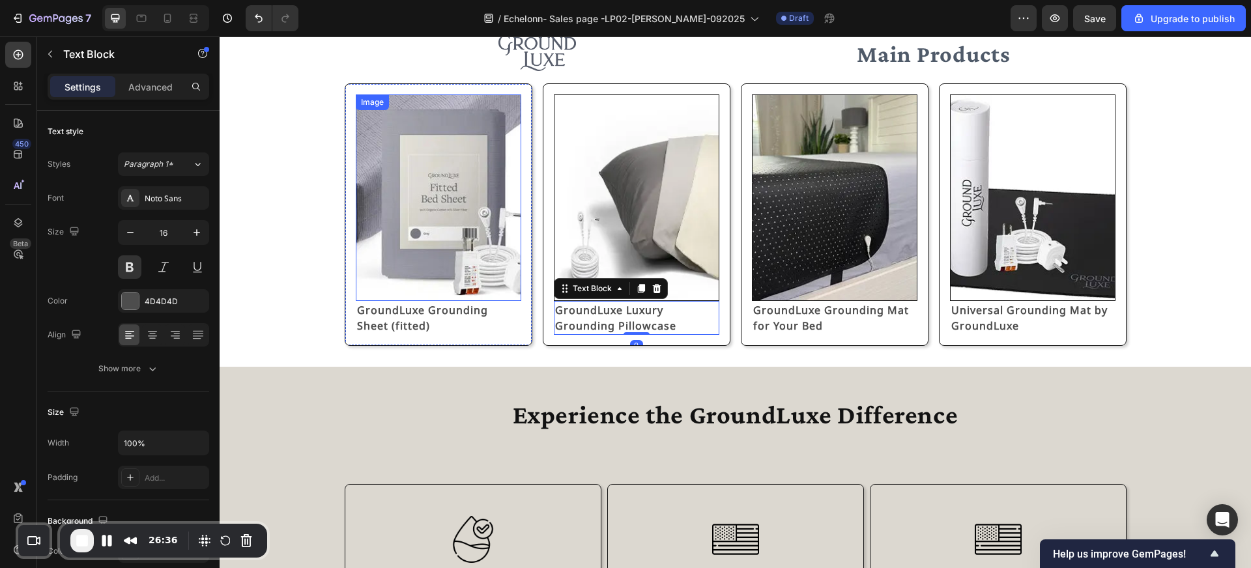
click at [414, 290] on img at bounding box center [438, 197] width 165 height 207
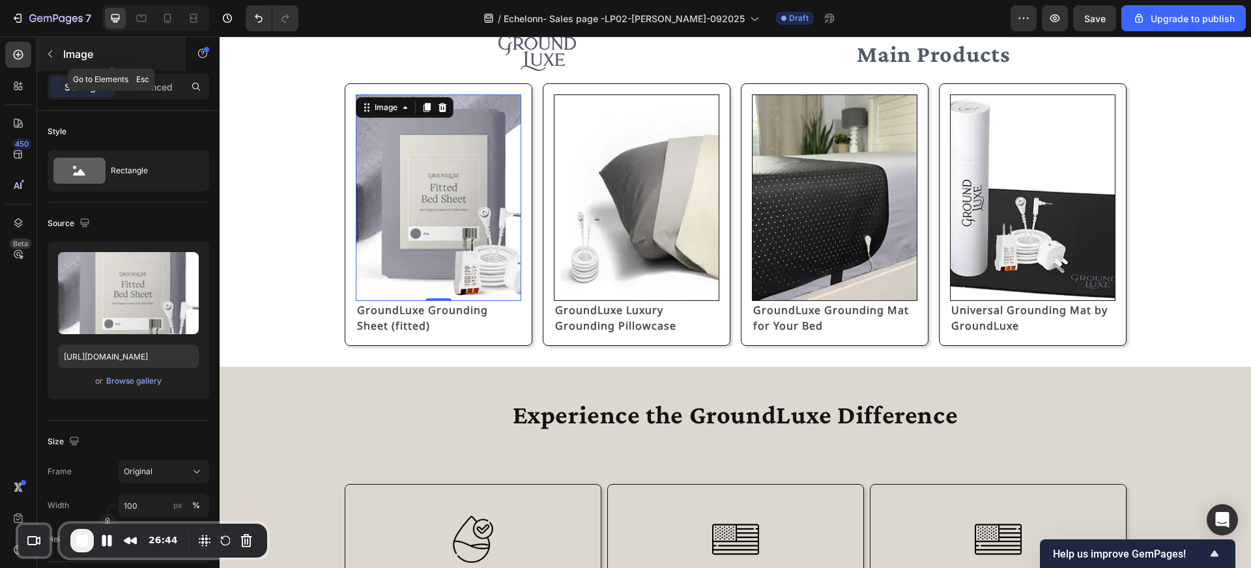
click at [70, 55] on p "Image" at bounding box center [118, 54] width 111 height 16
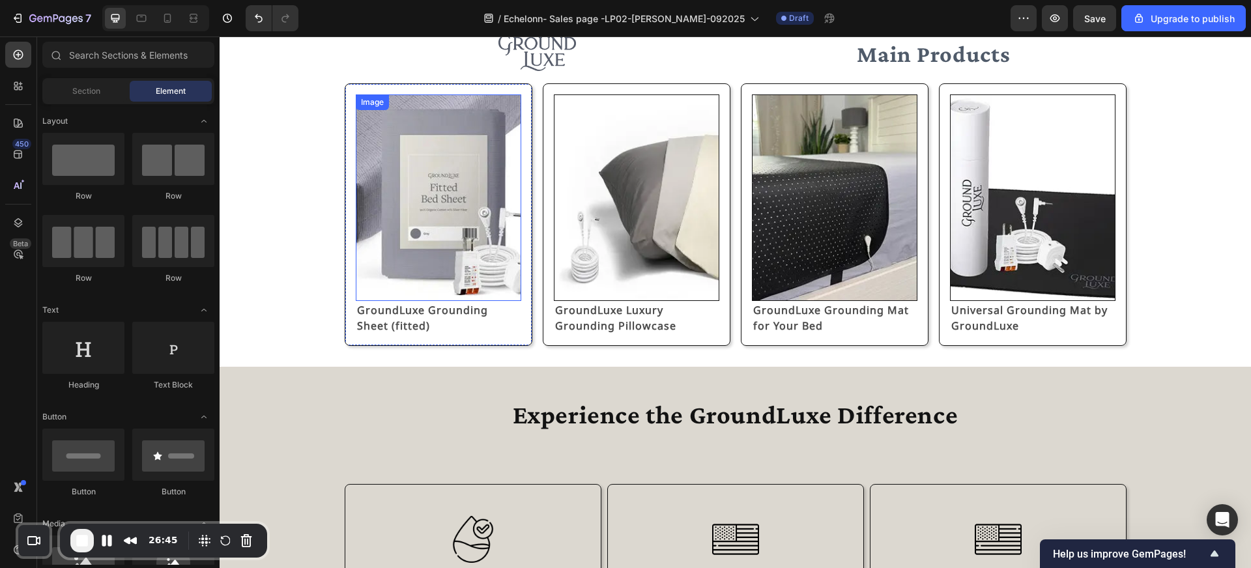
click at [459, 208] on img at bounding box center [438, 197] width 165 height 207
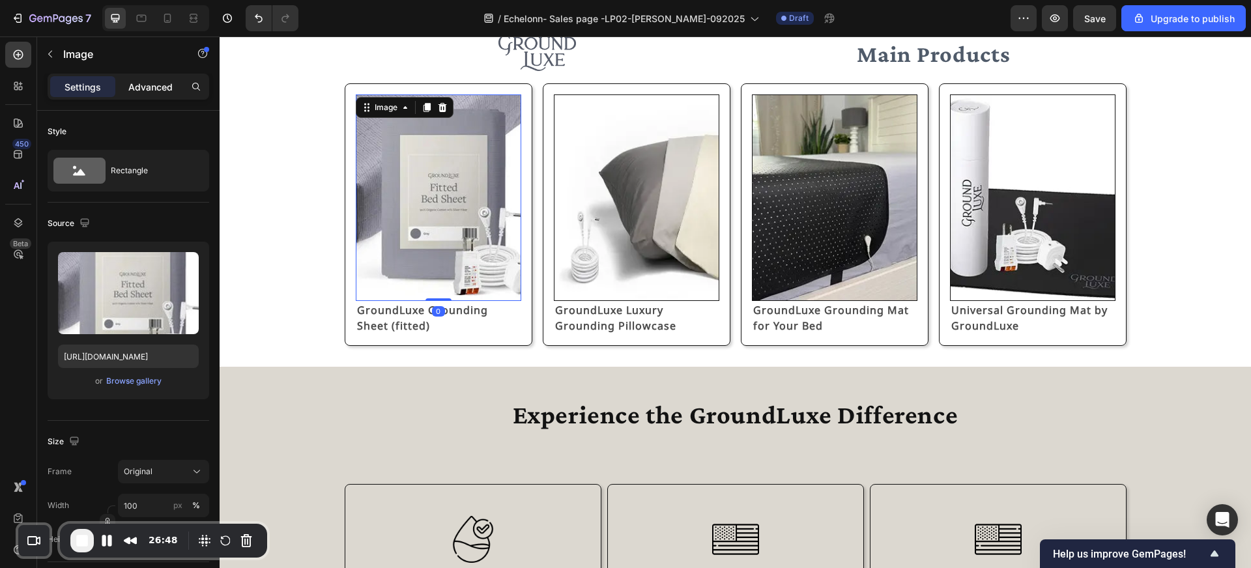
click at [165, 94] on div "Advanced" at bounding box center [150, 86] width 65 height 21
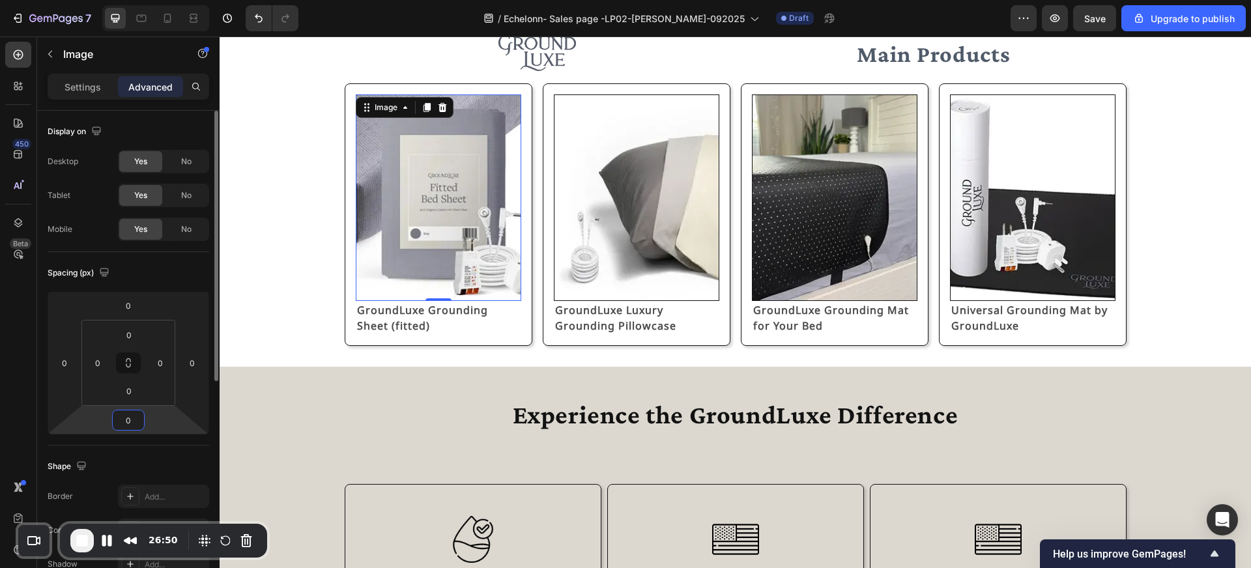
click at [134, 417] on input "0" at bounding box center [128, 420] width 26 height 20
type input "8"
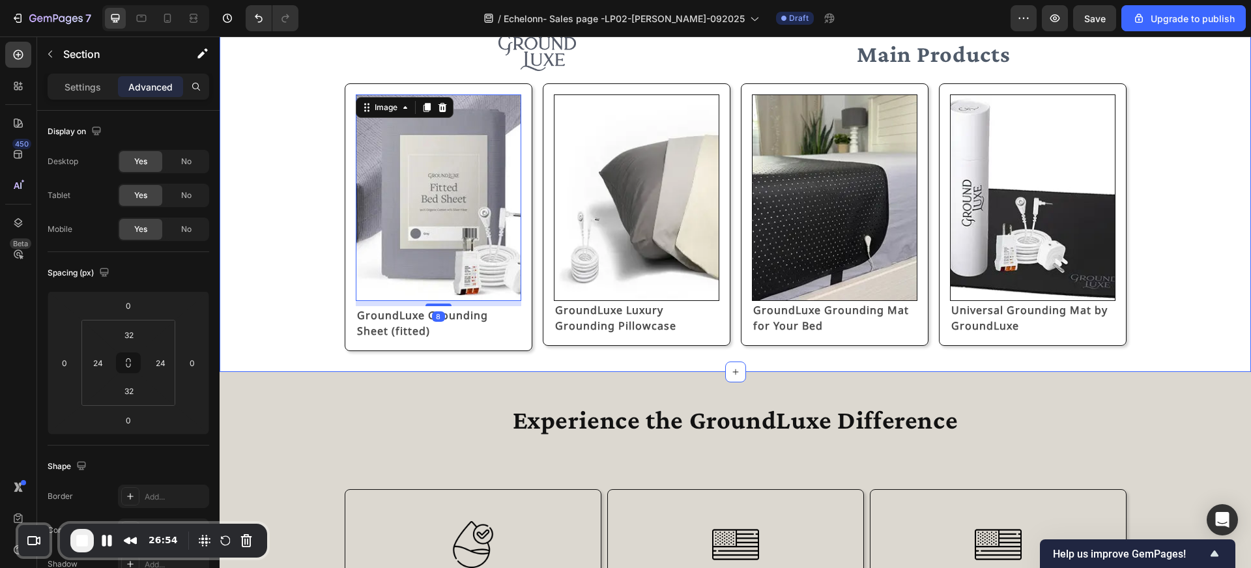
click at [470, 358] on div "Image Main Products Text Block Row Image 8 GroundLuxe Grounding Sheet (fitted) …" at bounding box center [735, 193] width 1031 height 358
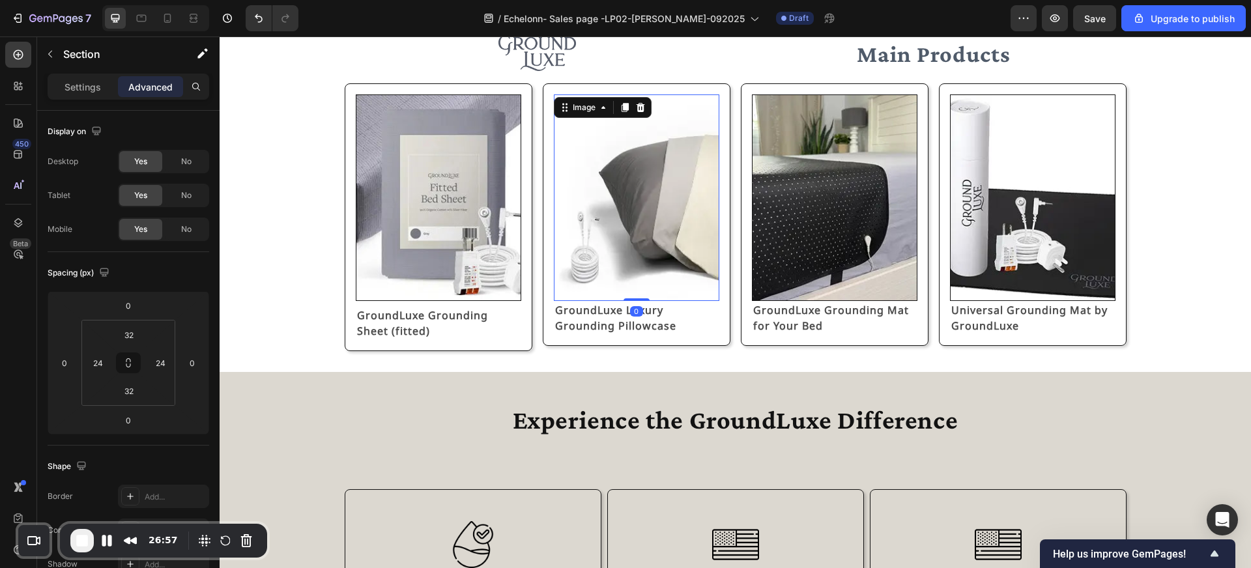
click at [630, 285] on img at bounding box center [636, 197] width 165 height 207
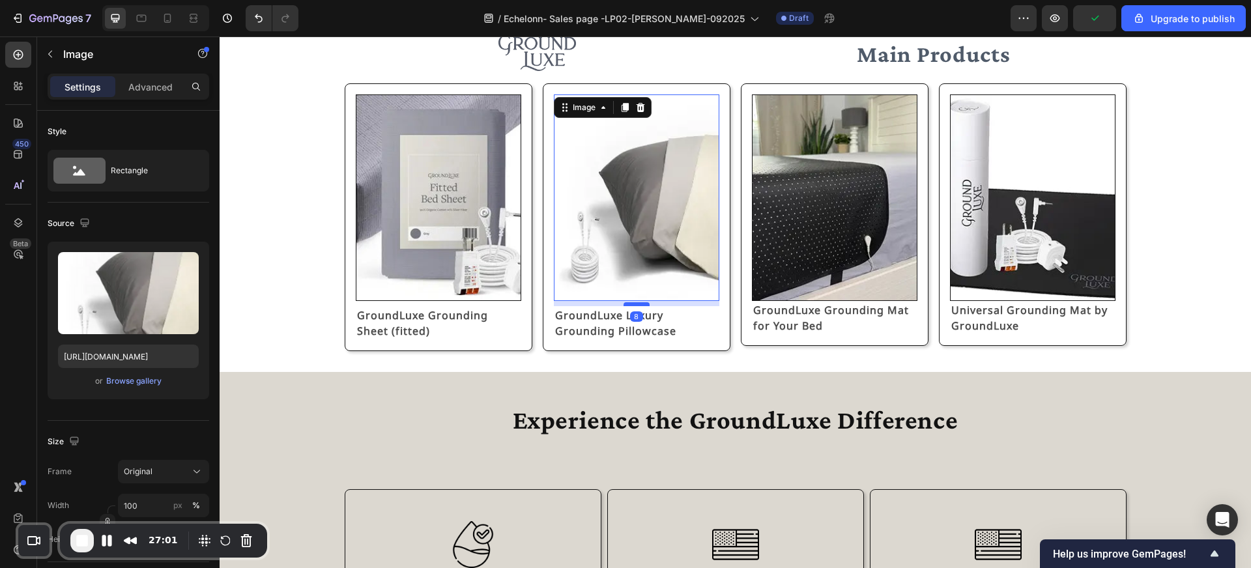
click at [637, 304] on div at bounding box center [636, 304] width 26 height 4
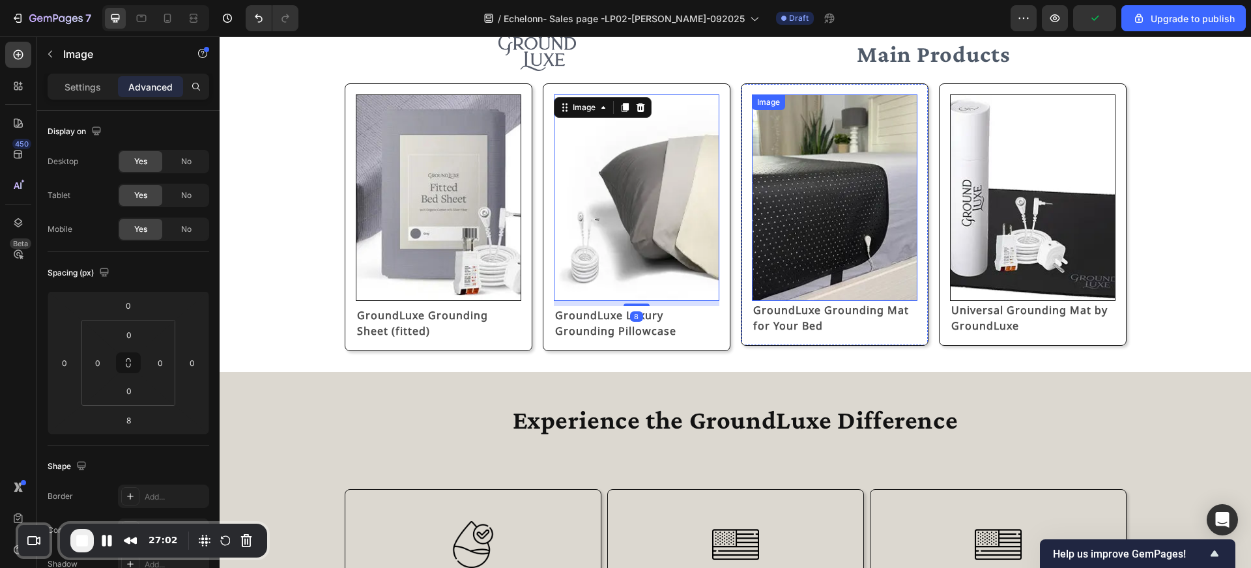
click at [819, 275] on img at bounding box center [834, 197] width 165 height 207
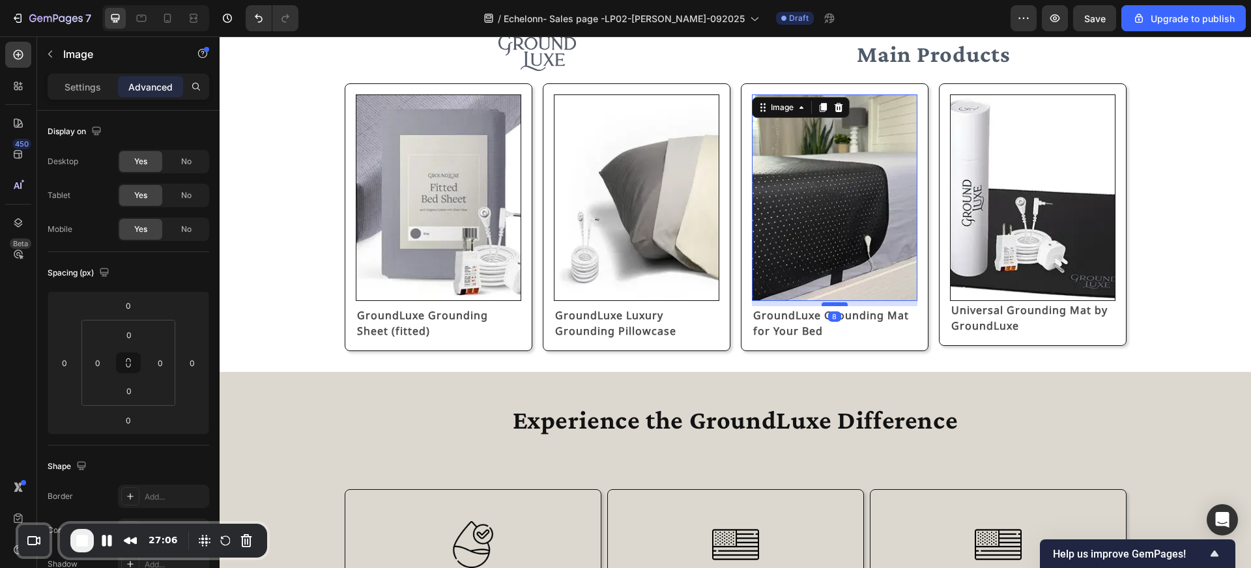
click at [831, 304] on div at bounding box center [835, 304] width 26 height 4
type input "8"
click at [1044, 283] on img at bounding box center [1032, 197] width 165 height 207
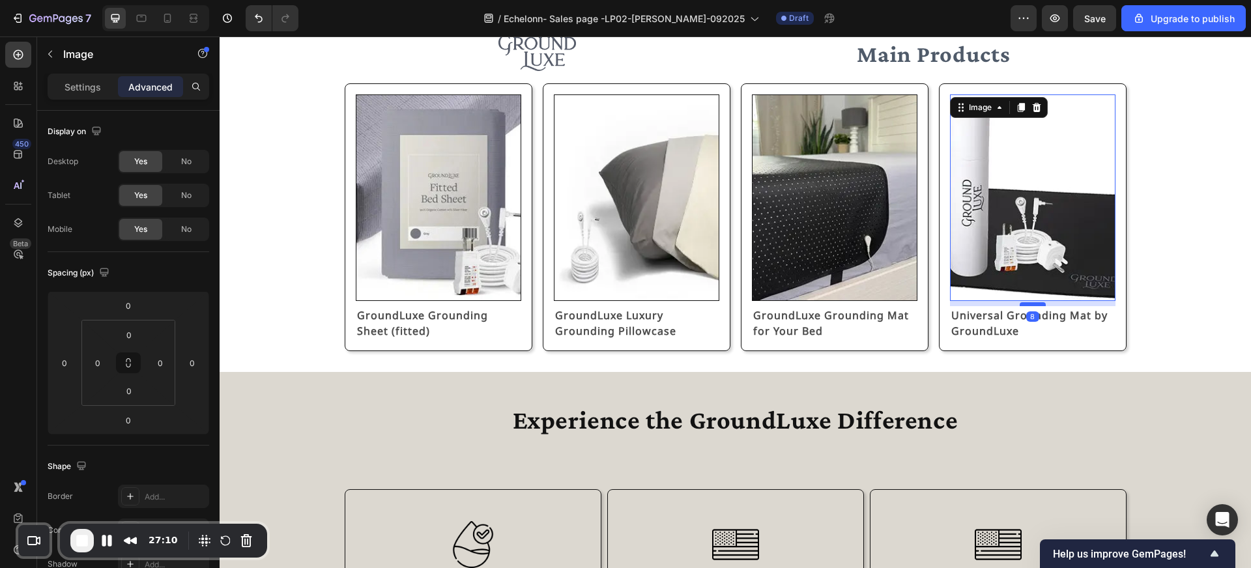
click at [1035, 304] on div at bounding box center [1033, 304] width 26 height 4
type input "8"
click at [1074, 378] on div "Experience the GroundLuxe Difference Heading Row Section 3" at bounding box center [735, 420] width 1031 height 96
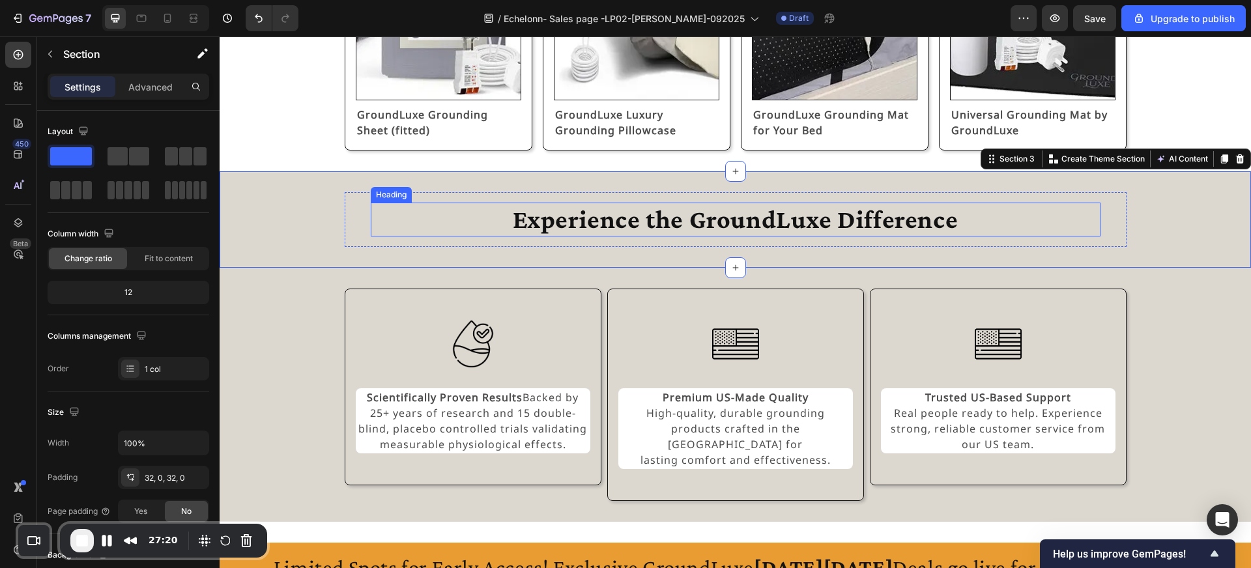
scroll to position [865, 0]
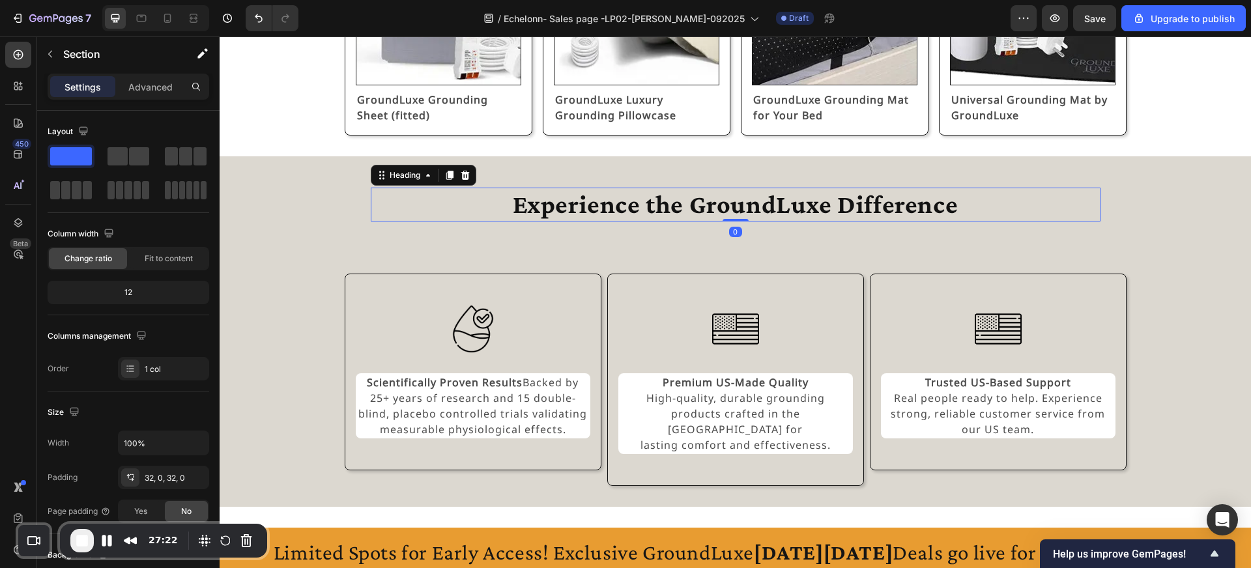
click at [751, 216] on h2 "Experience the GroundLuxe Difference" at bounding box center [736, 205] width 730 height 34
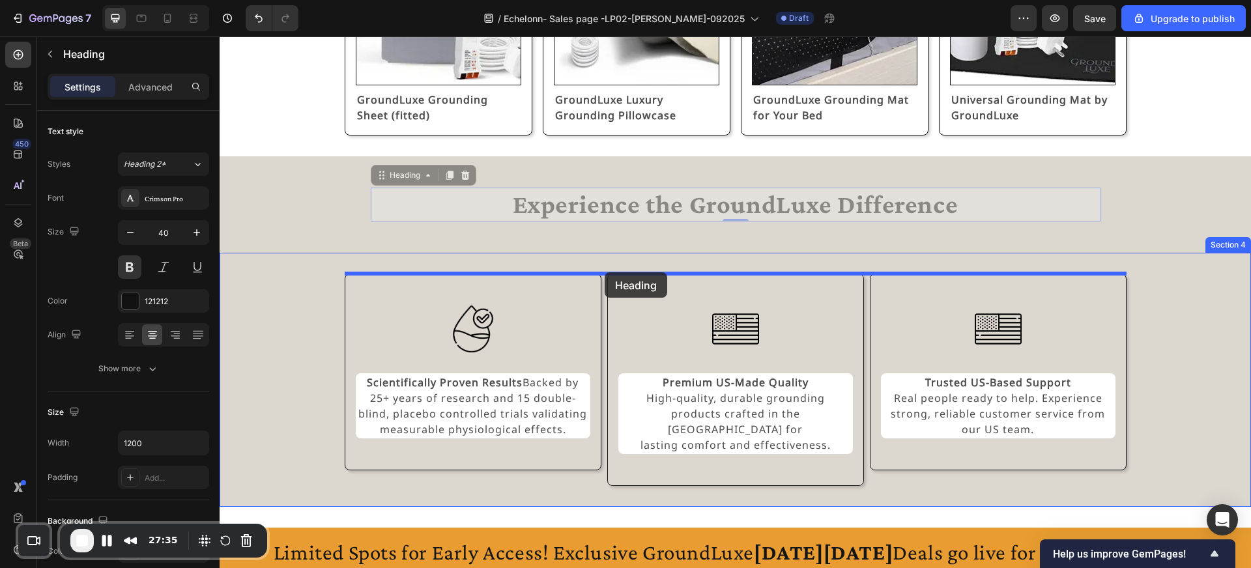
drag, startPoint x: 412, startPoint y: 178, endPoint x: 605, endPoint y: 272, distance: 214.5
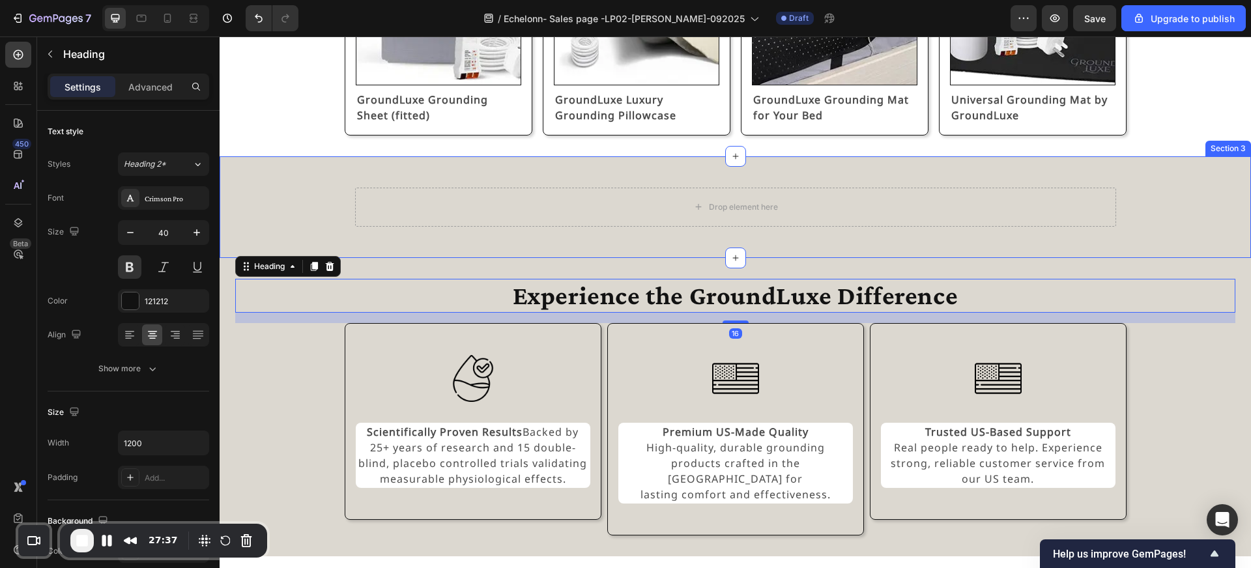
click at [580, 167] on div "Drop element here Row Section 3" at bounding box center [735, 207] width 1031 height 102
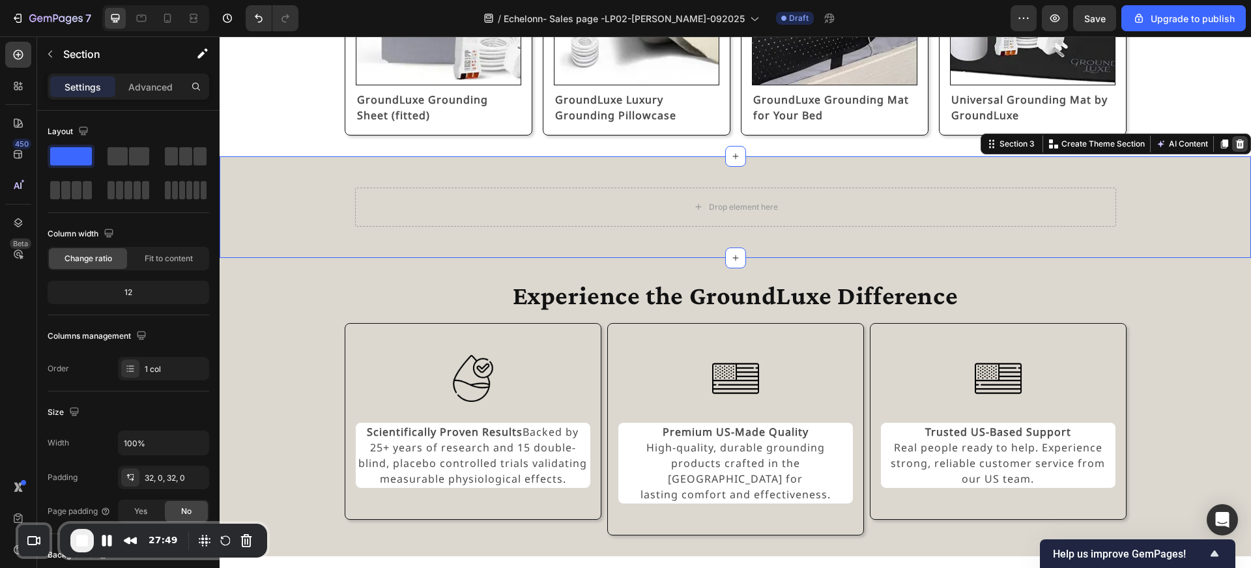
click at [1238, 139] on icon at bounding box center [1240, 144] width 10 height 10
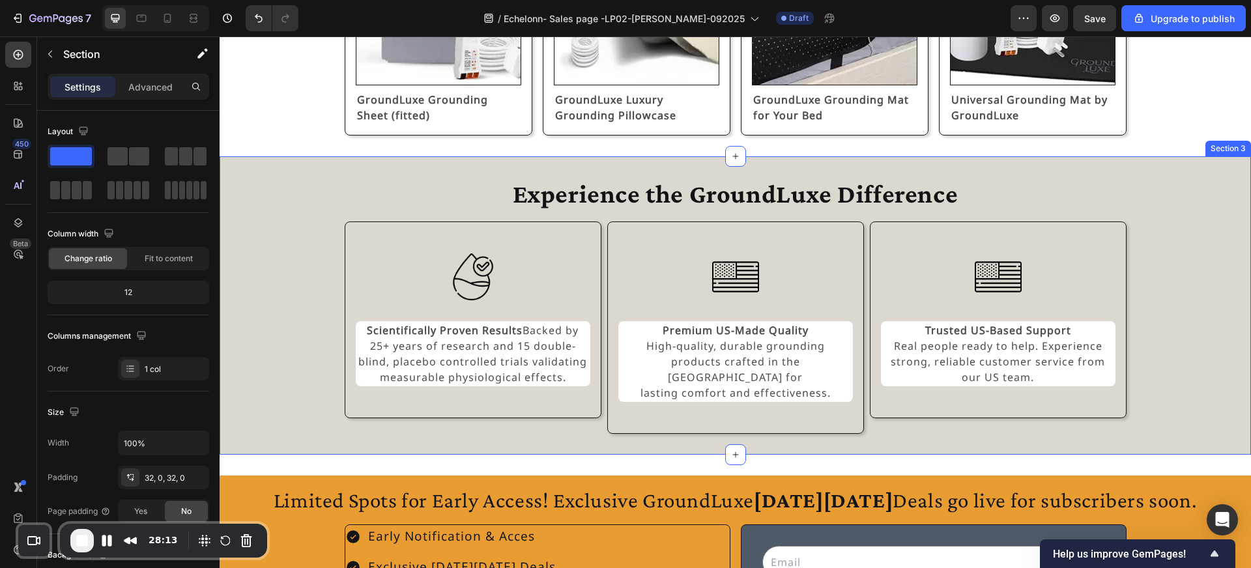
click at [1019, 169] on div "Experience the GroundLuxe Difference Heading Image Scientifically Proven Result…" at bounding box center [735, 305] width 1031 height 298
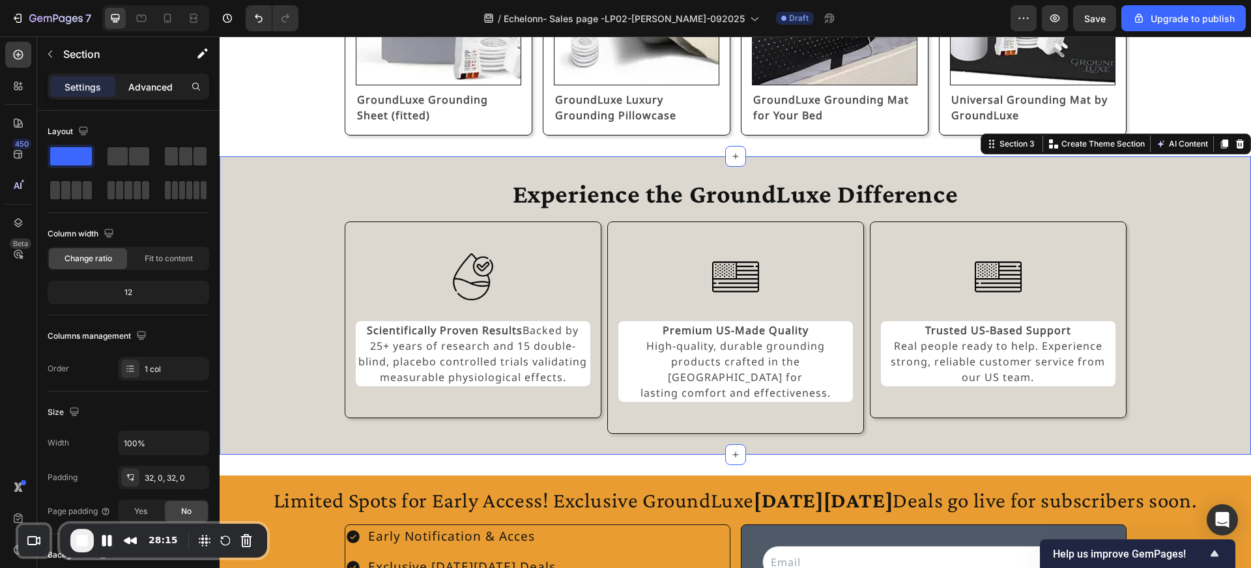
click at [151, 91] on p "Advanced" at bounding box center [150, 87] width 44 height 14
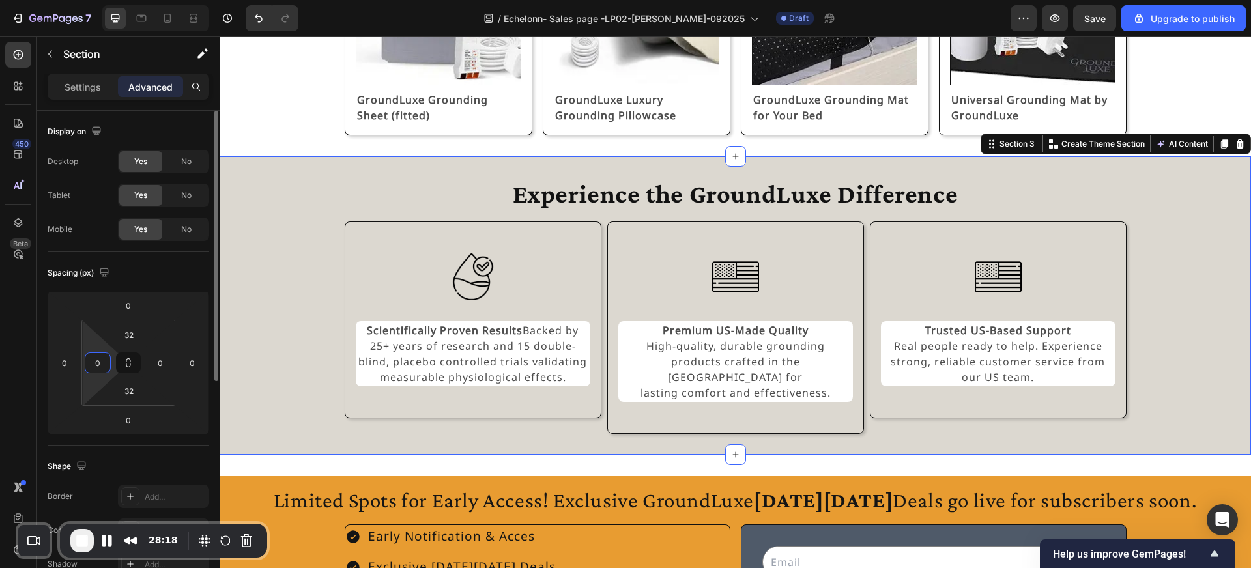
click at [104, 358] on input "0" at bounding box center [98, 363] width 20 height 20
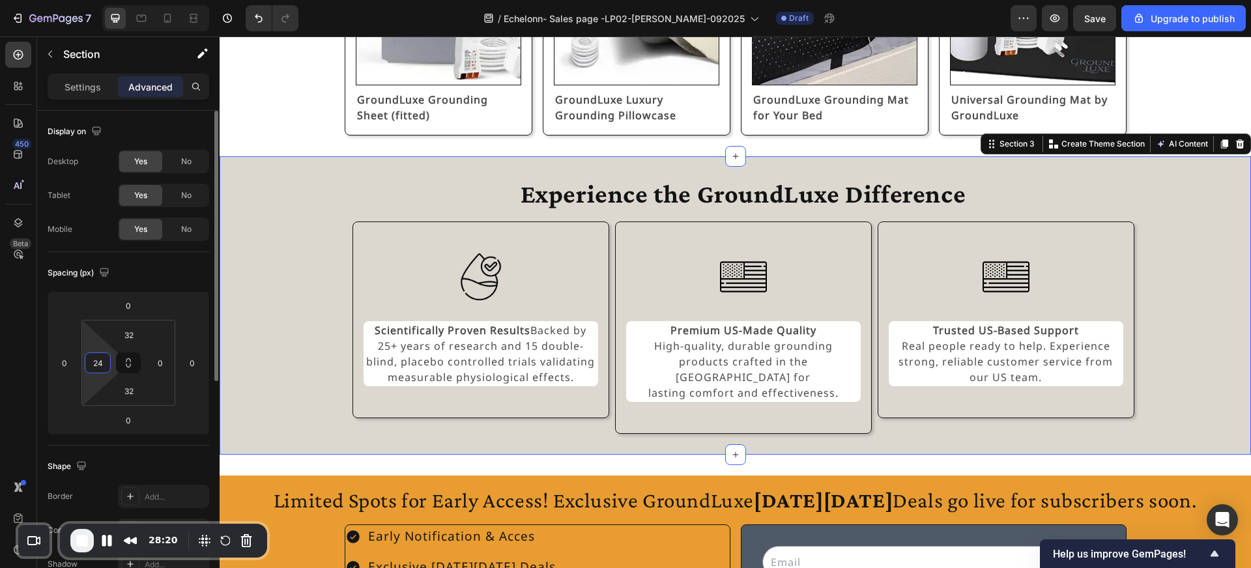
type input "24"
type input "2"
click at [108, 358] on div "24" at bounding box center [98, 362] width 26 height 21
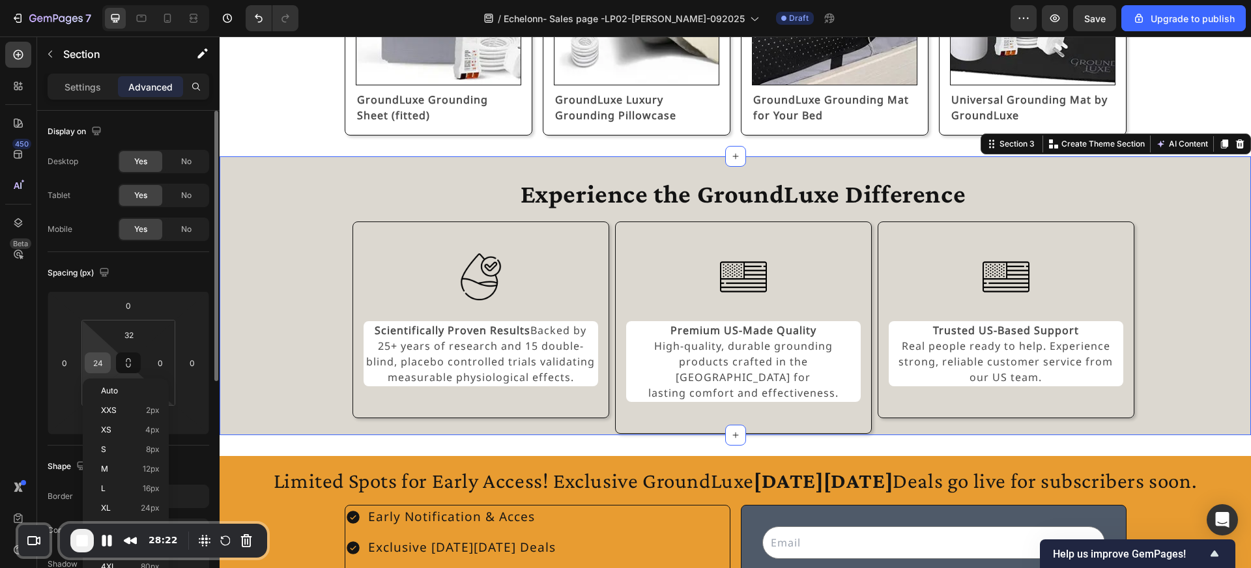
click at [101, 359] on input "24" at bounding box center [98, 363] width 20 height 20
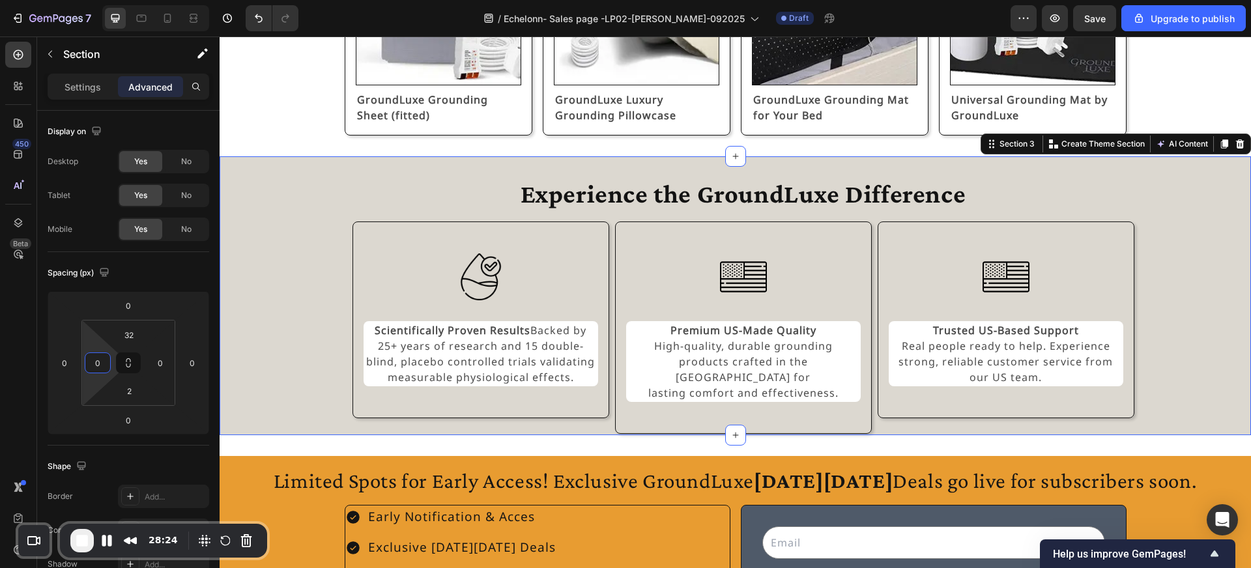
type input "0"
click at [285, 358] on div "Experience the GroundLuxe Difference Heading Image Scientifically Proven Result…" at bounding box center [743, 305] width 1016 height 257
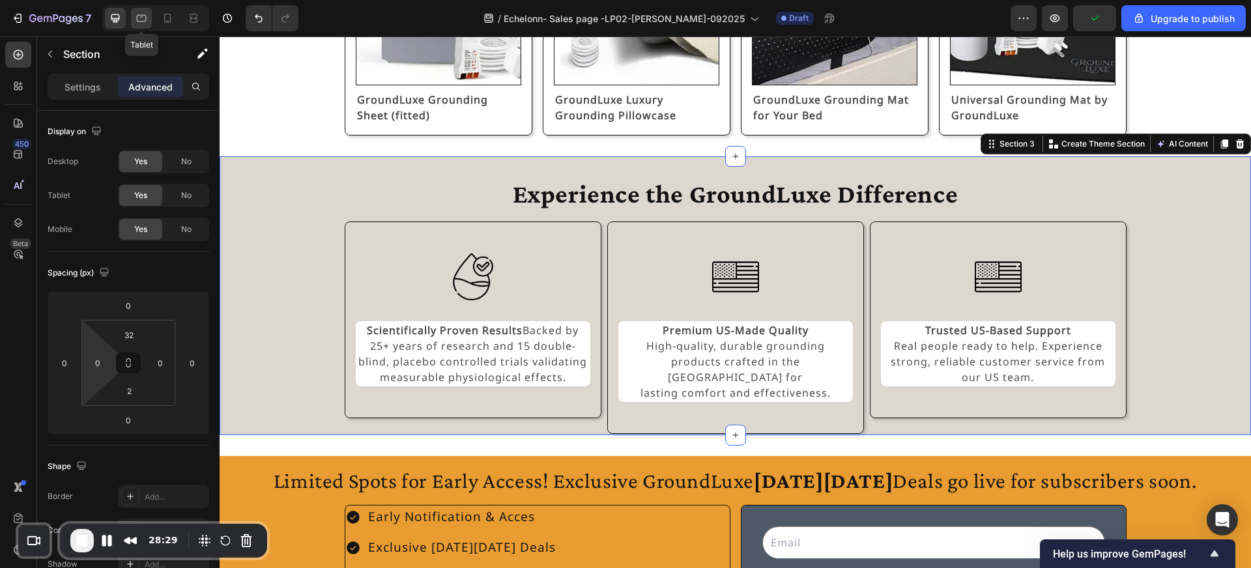
click at [149, 20] on div at bounding box center [141, 18] width 21 height 21
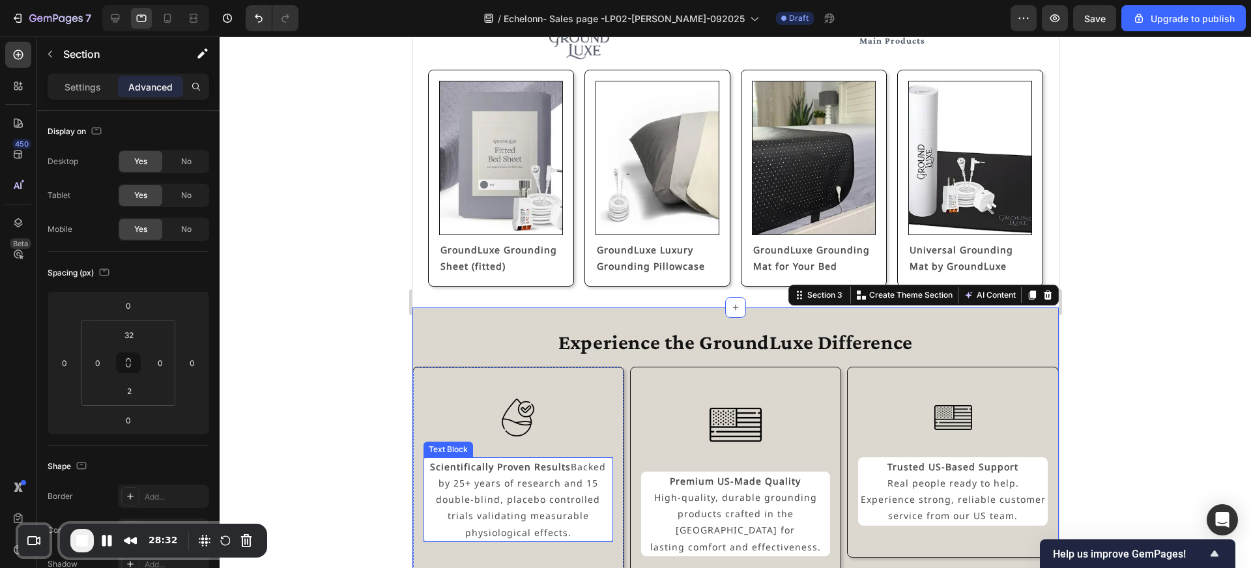
scroll to position [560, 0]
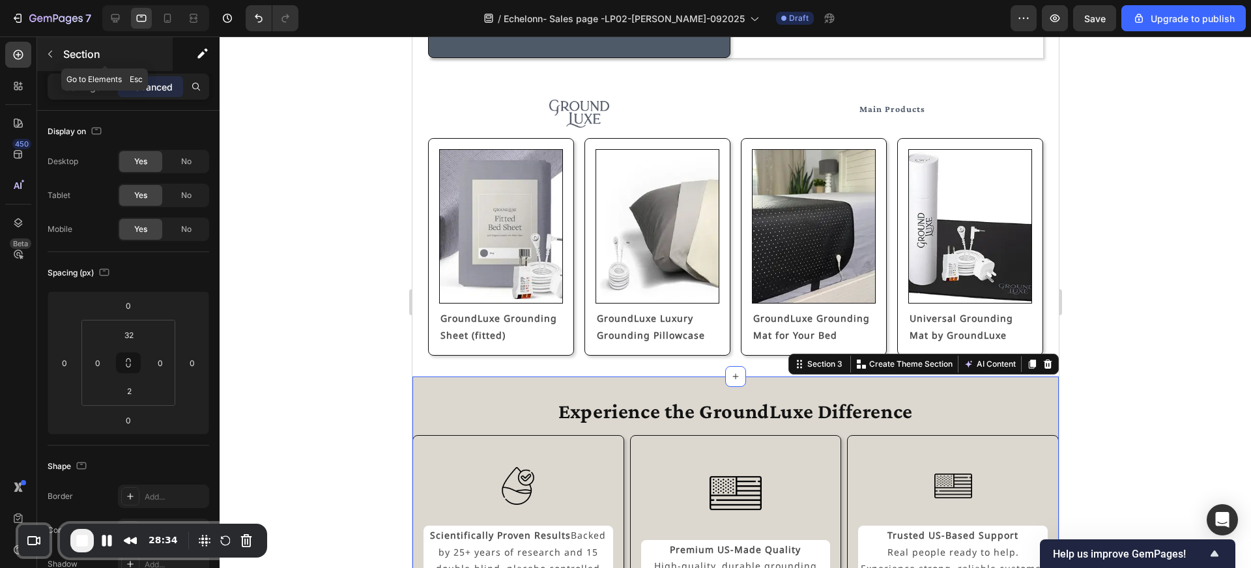
click at [61, 54] on div "Section" at bounding box center [105, 54] width 136 height 34
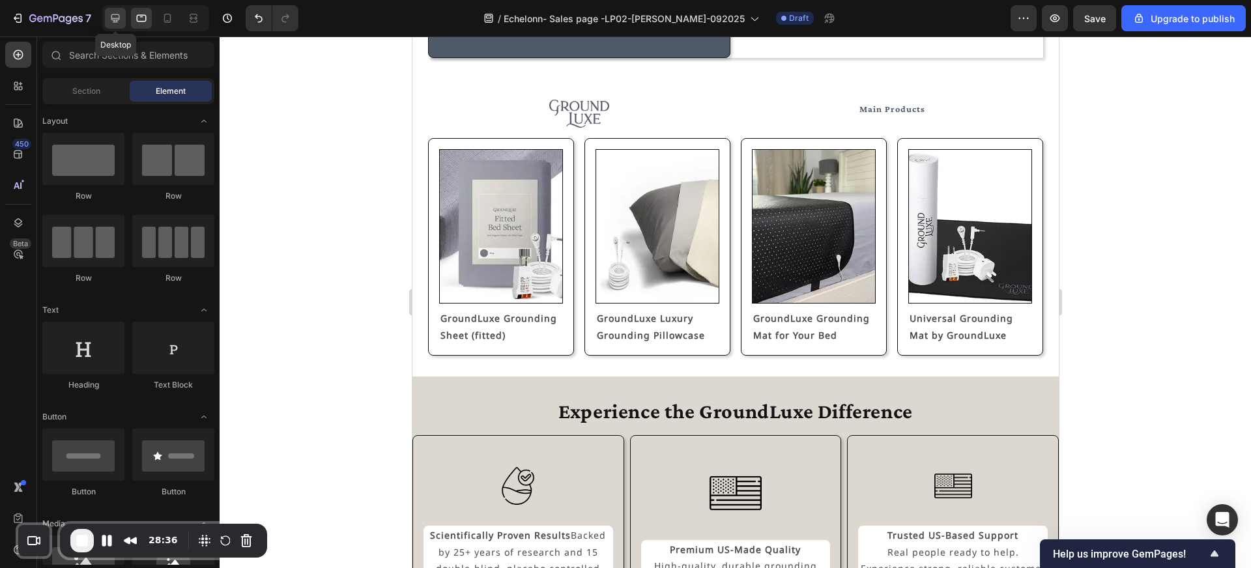
click at [118, 18] on icon at bounding box center [115, 18] width 8 height 8
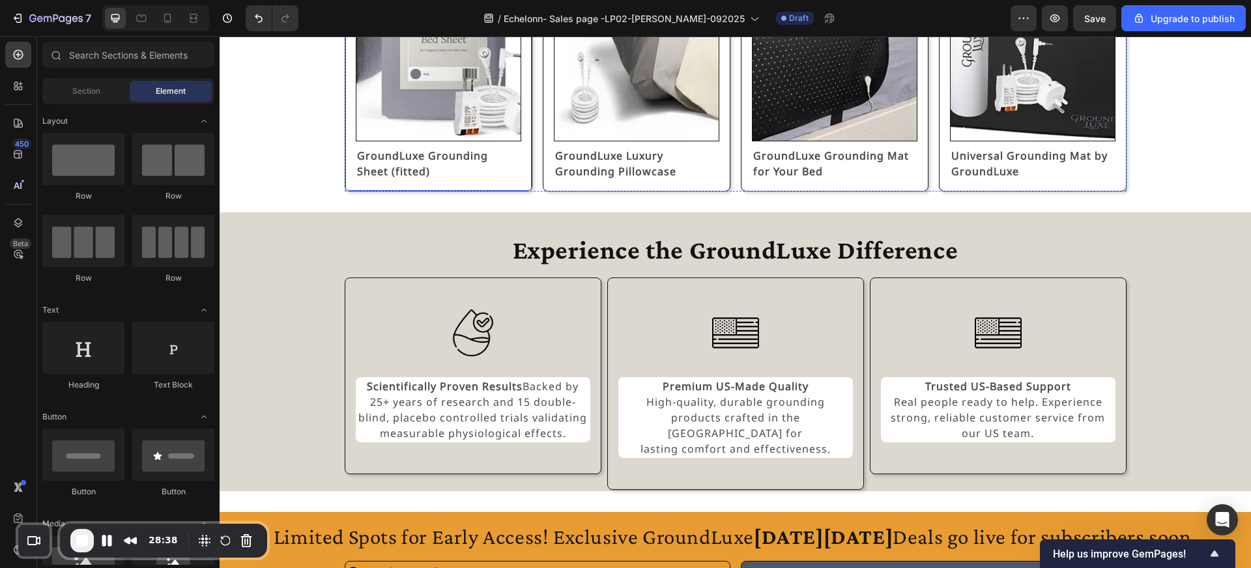
scroll to position [840, 0]
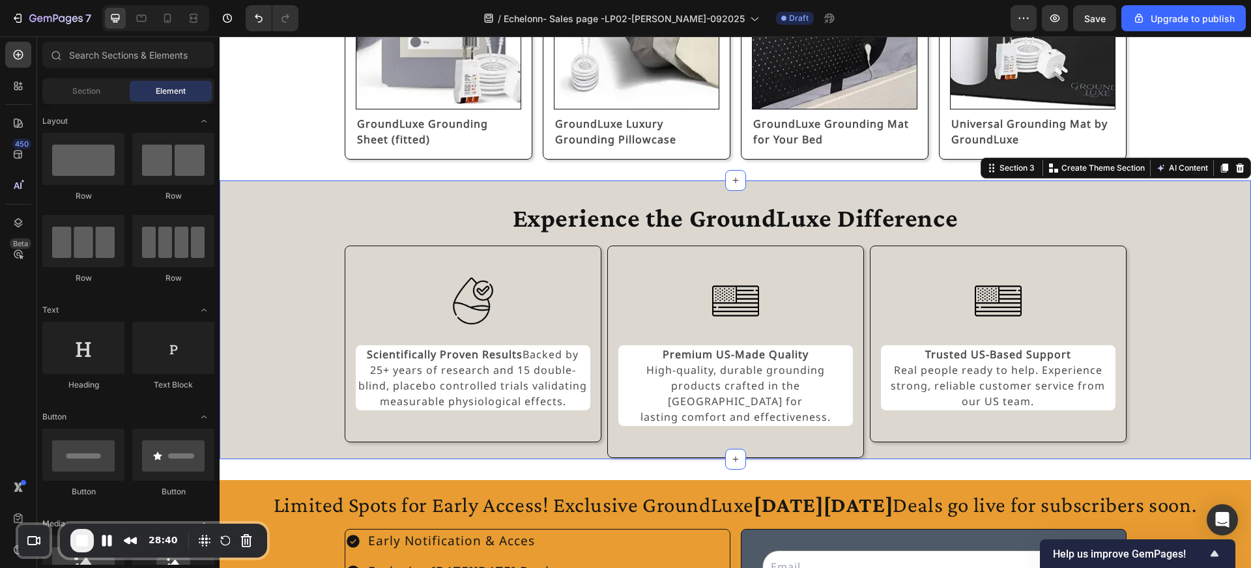
click at [359, 199] on div "Experience the GroundLuxe Difference Heading Image Scientifically Proven Result…" at bounding box center [735, 319] width 1031 height 279
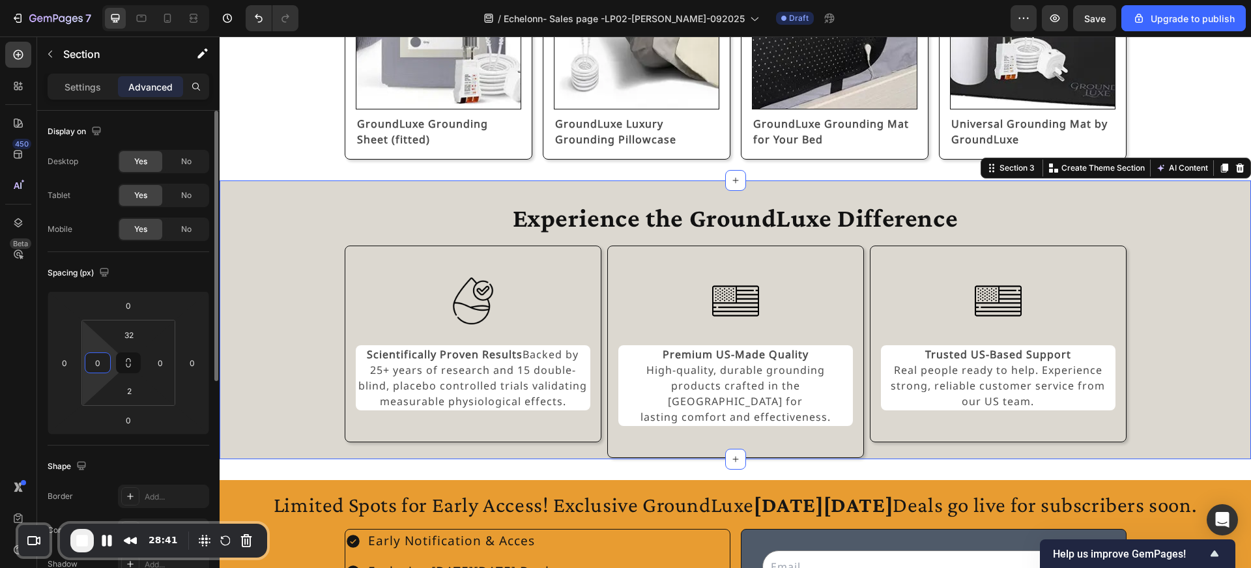
click at [98, 363] on input "0" at bounding box center [98, 363] width 20 height 20
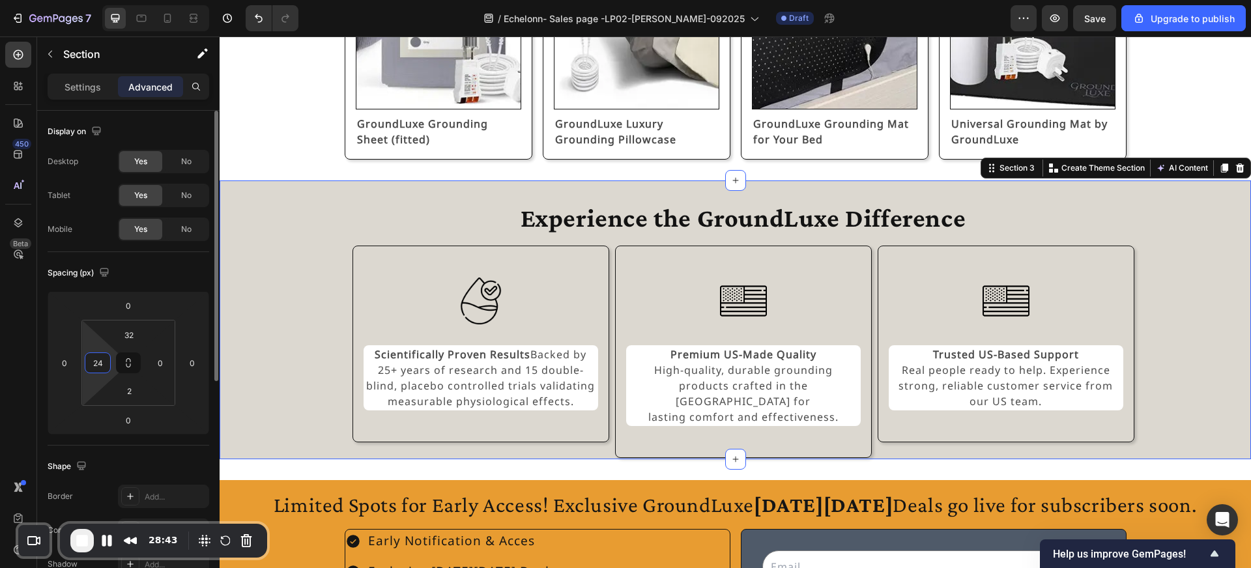
type input "24"
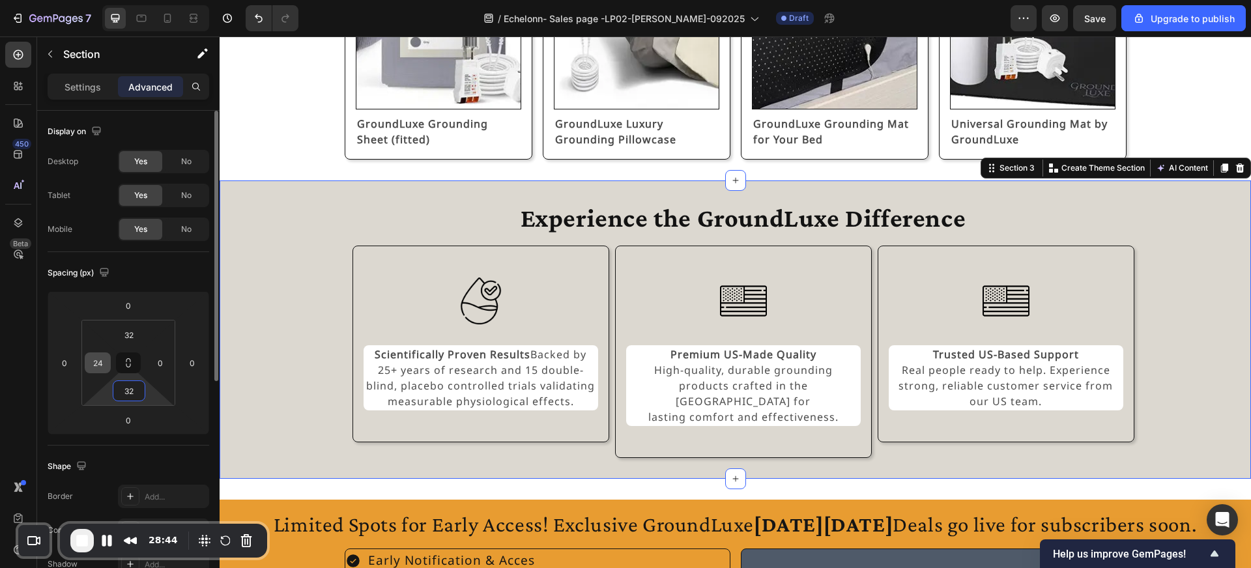
type input "32"
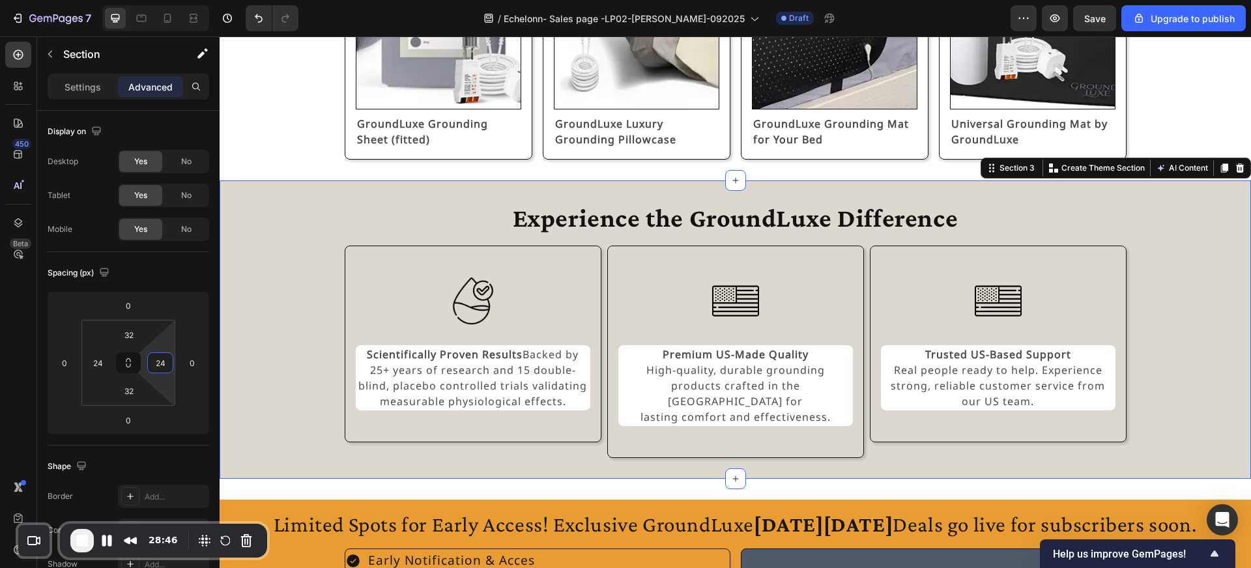
type input "24"
click at [278, 302] on div "Experience the GroundLuxe Difference Heading Image Scientifically Proven Result…" at bounding box center [735, 329] width 1000 height 257
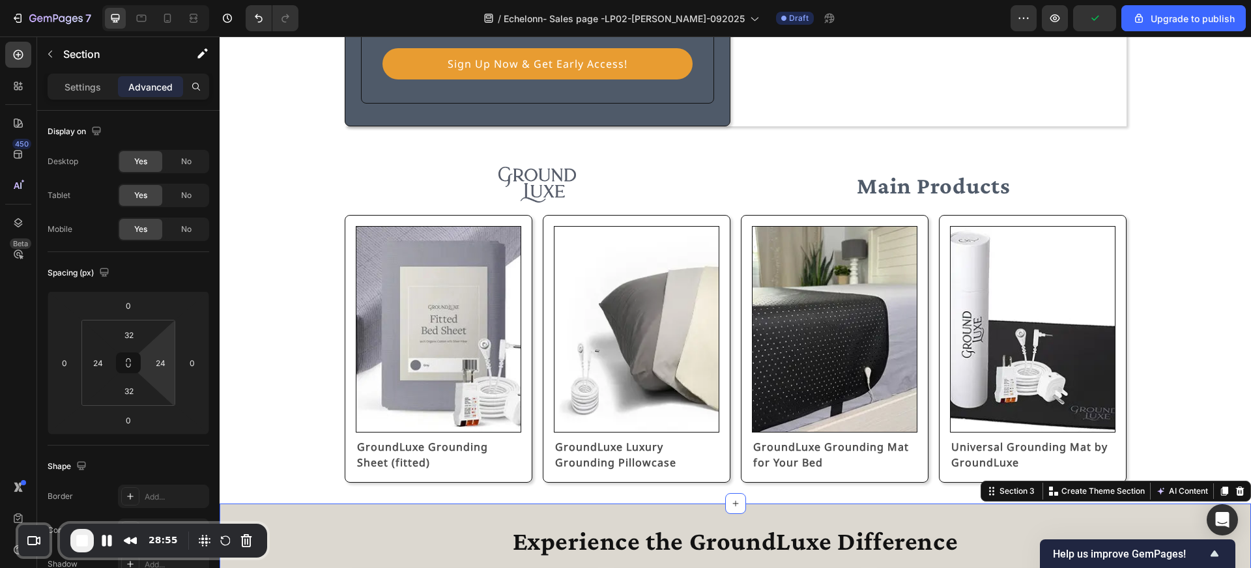
scroll to position [463, 0]
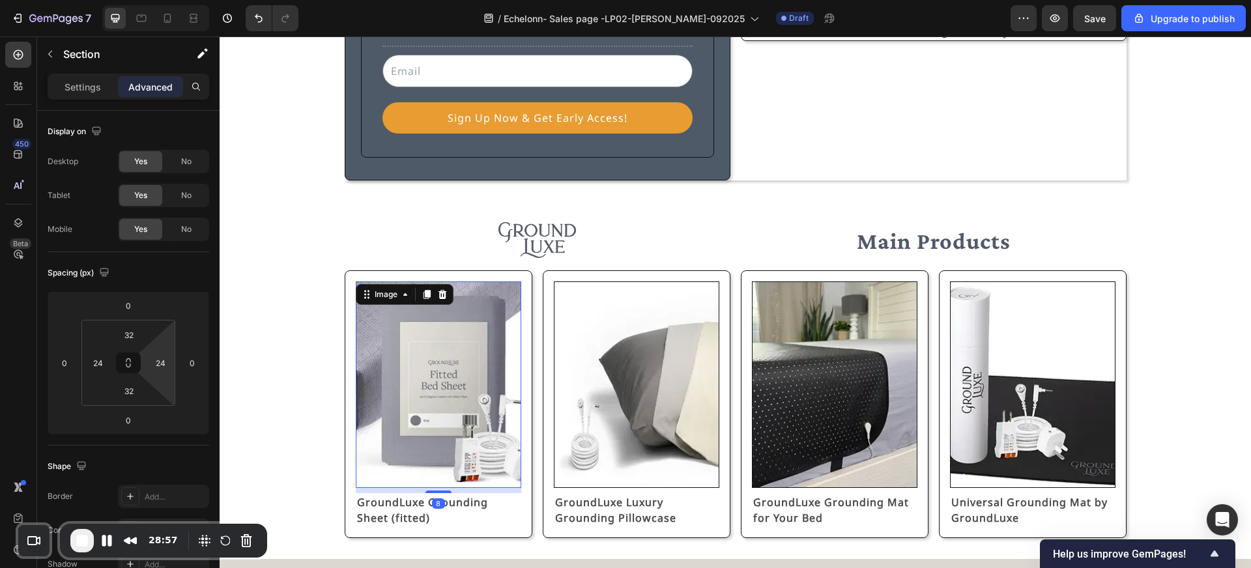
click at [446, 482] on img at bounding box center [438, 384] width 165 height 207
click at [457, 499] on p "GroundLuxe Grounding Sheet (fitted)" at bounding box center [438, 509] width 163 height 31
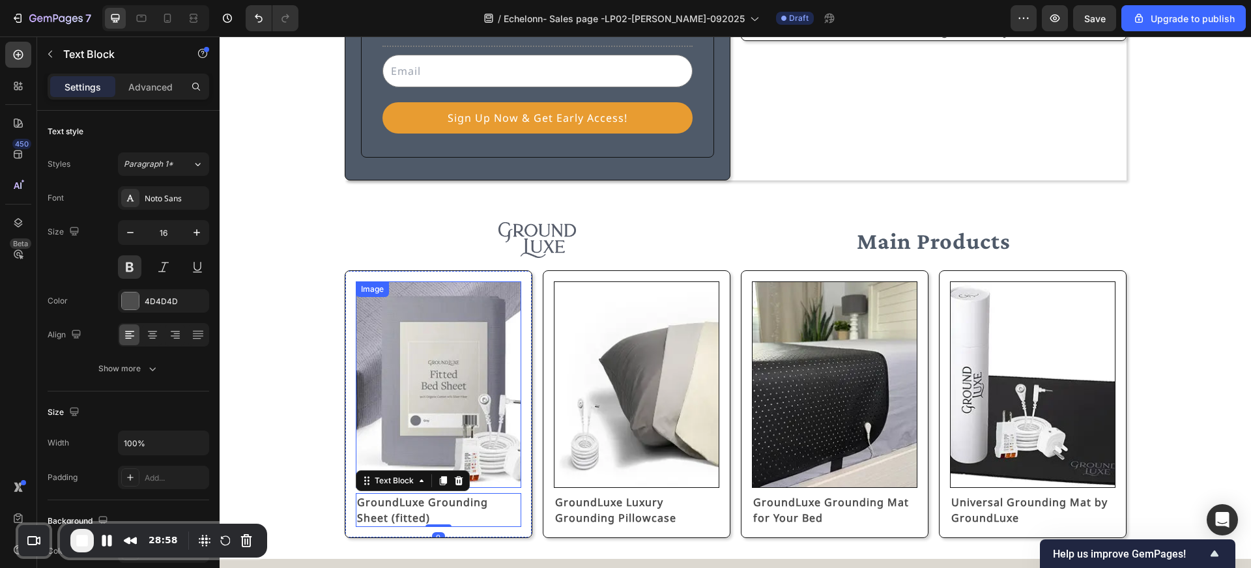
click at [462, 446] on img at bounding box center [438, 384] width 165 height 207
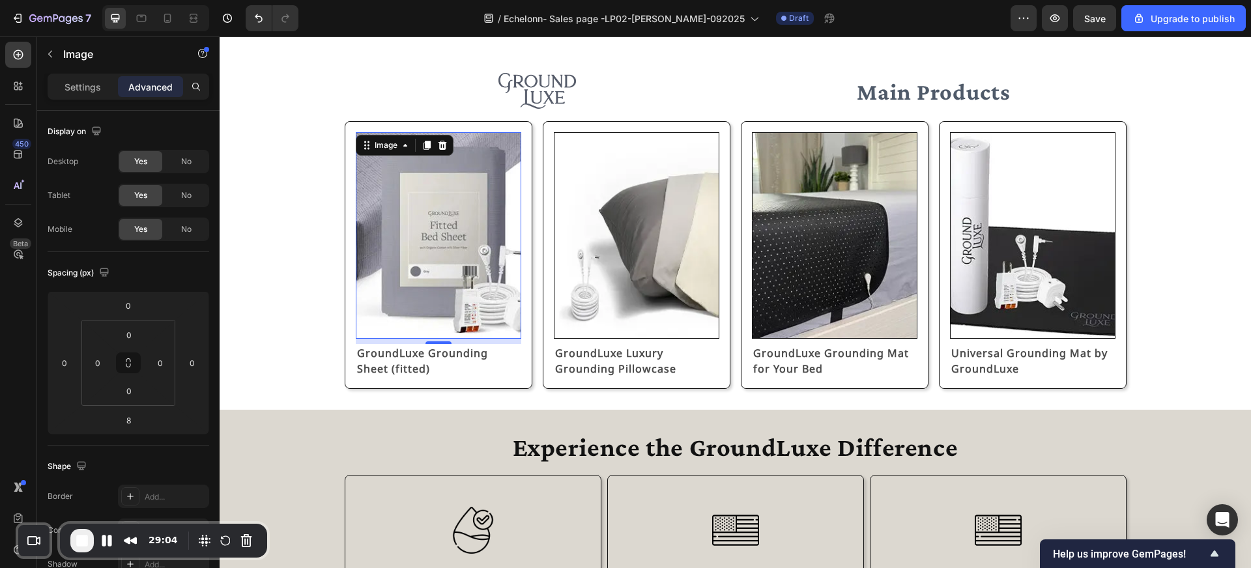
scroll to position [614, 0]
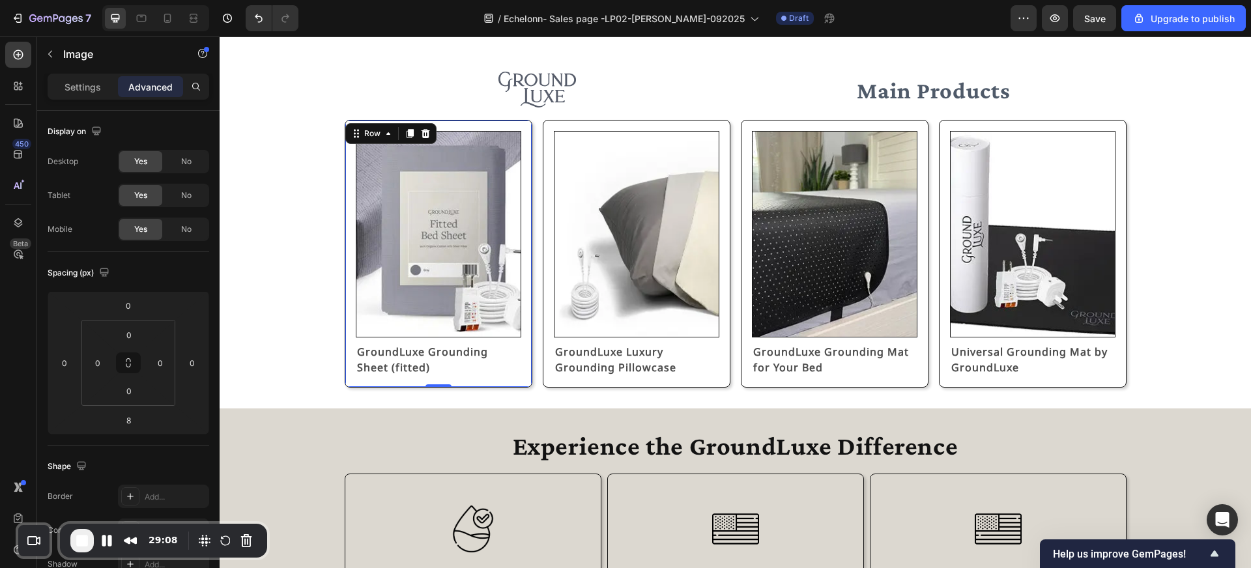
click at [422, 120] on div "Image GroundLuxe Grounding Sheet (fitted) Text Block Row 0" at bounding box center [439, 254] width 188 height 268
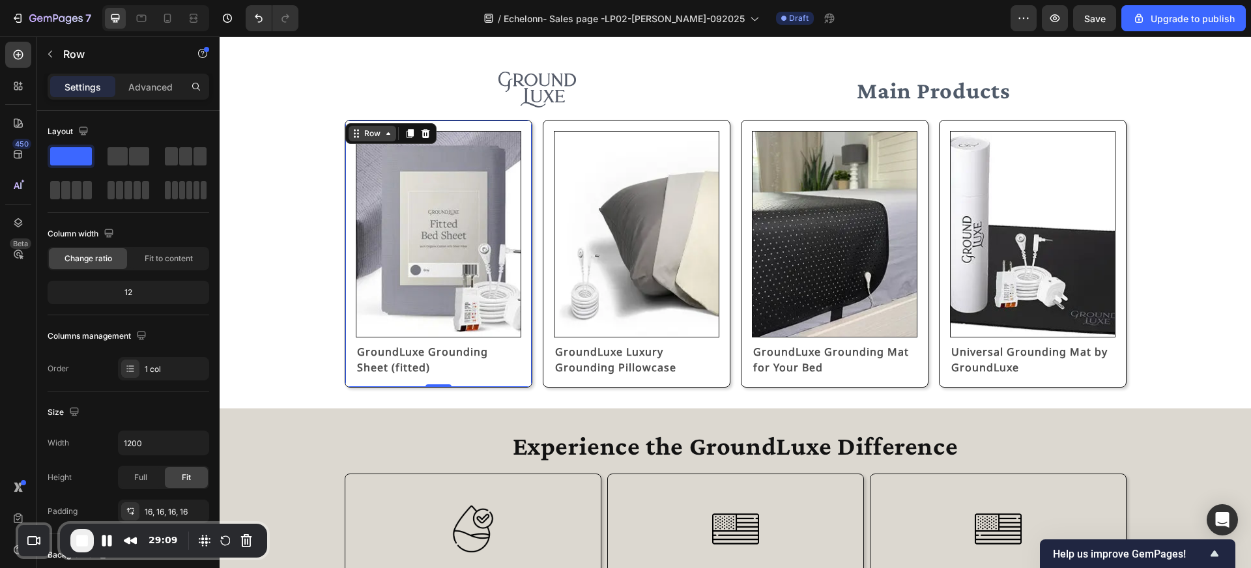
click at [384, 131] on icon at bounding box center [388, 133] width 10 height 10
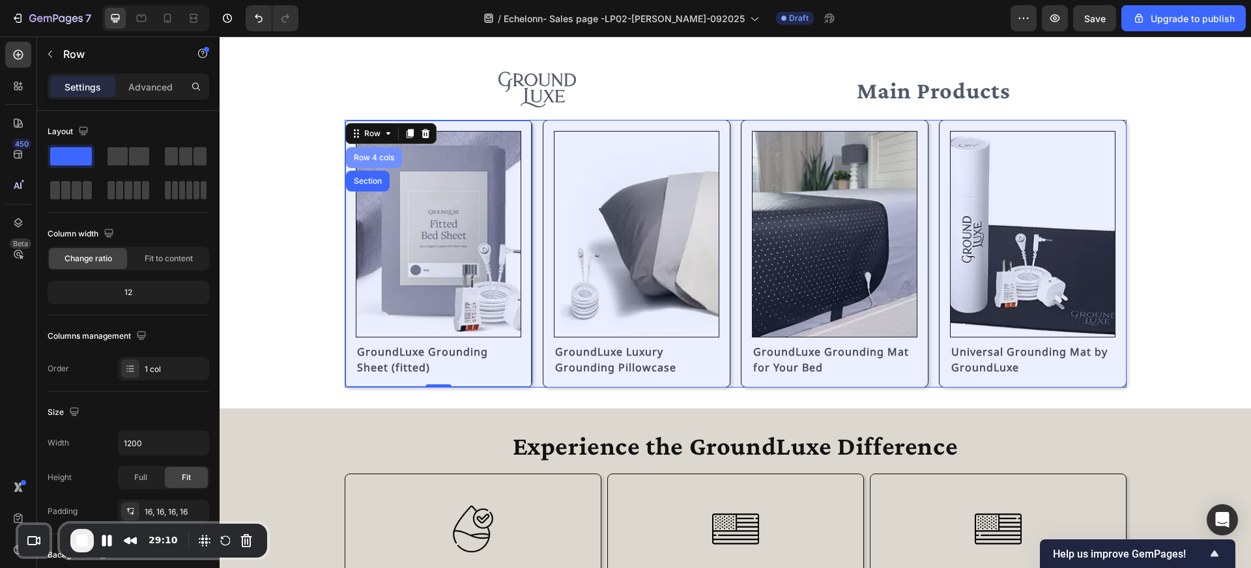
click at [382, 154] on div "Row 4 cols" at bounding box center [374, 158] width 46 height 8
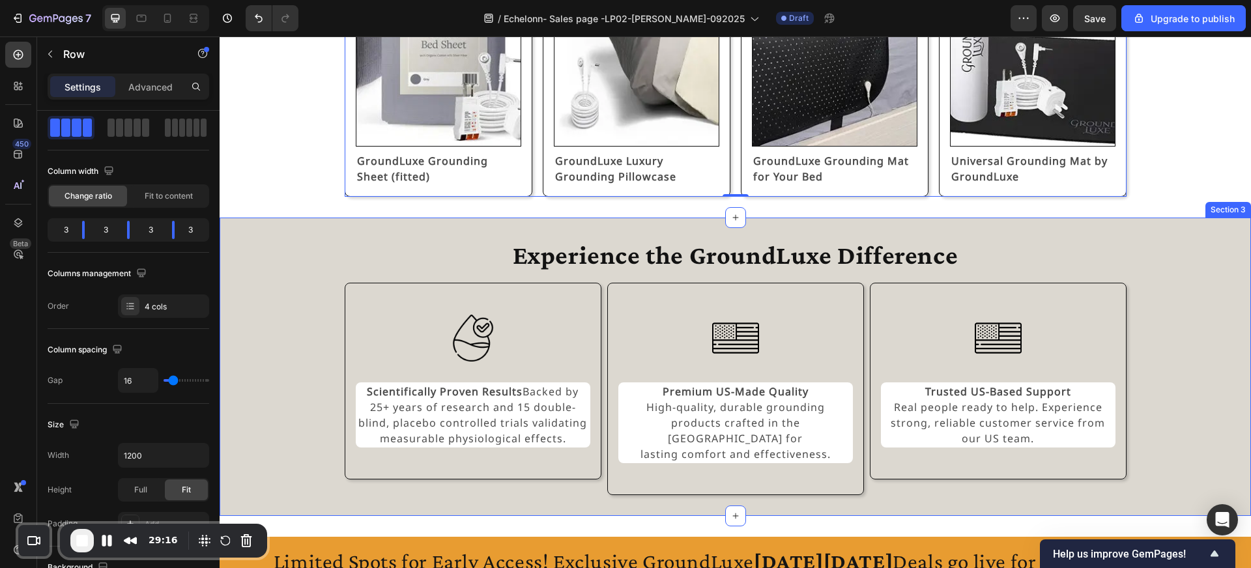
scroll to position [818, 0]
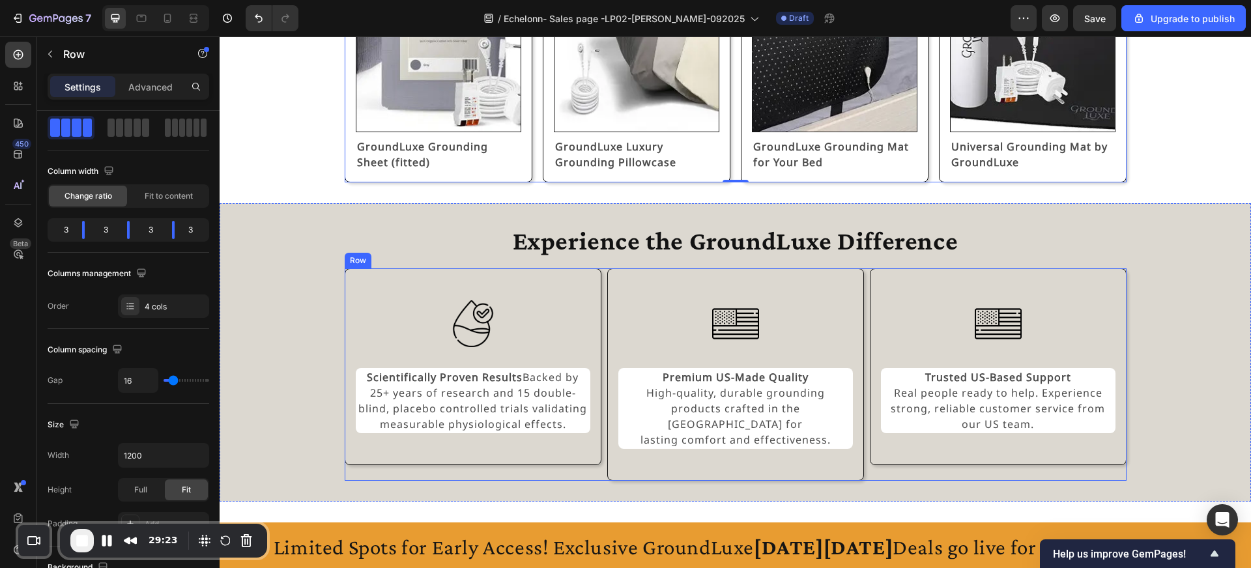
click at [603, 347] on div "Image Scientifically Proven Results Backed by 25+ years of research and 15 doub…" at bounding box center [736, 374] width 782 height 212
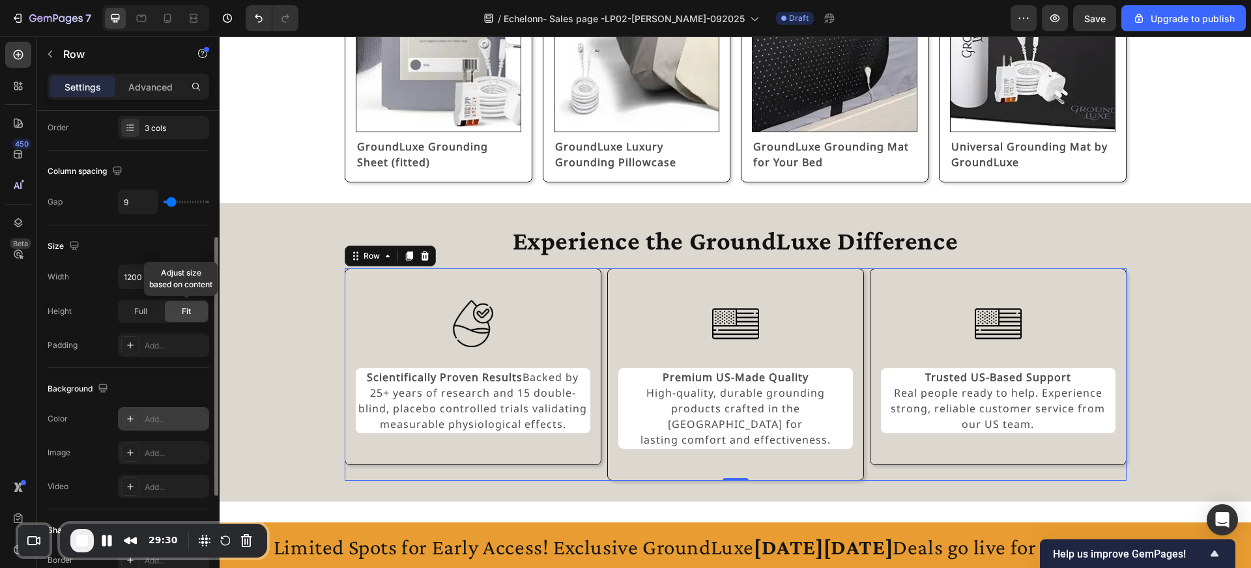
scroll to position [141, 0]
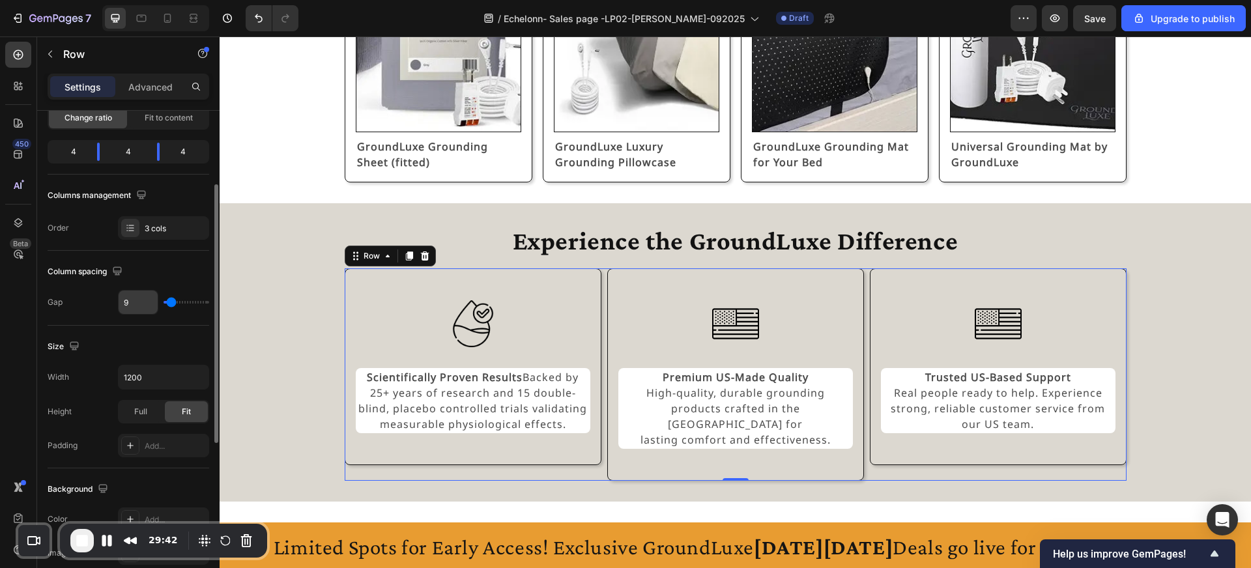
click at [129, 298] on input "9" at bounding box center [138, 302] width 39 height 23
type input "1"
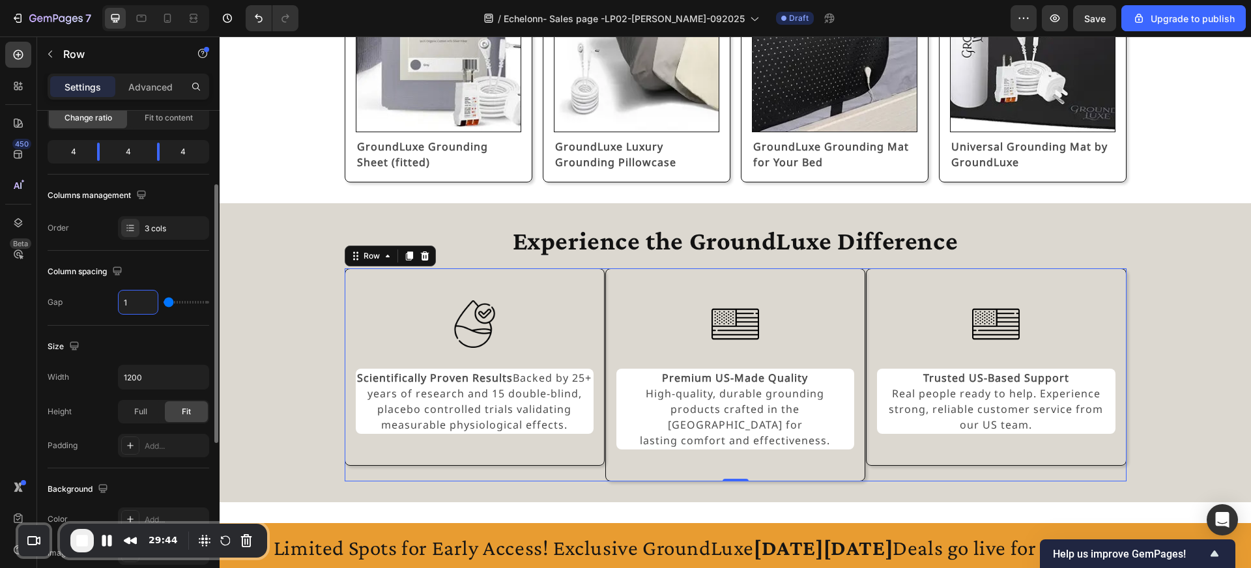
type input "16"
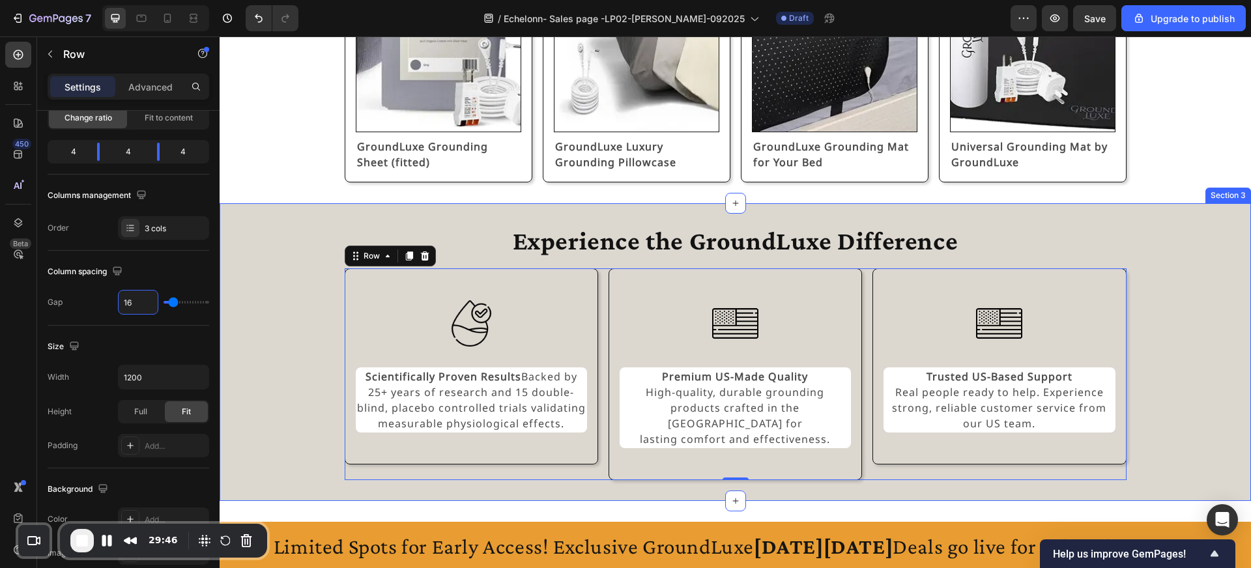
click at [316, 356] on div "Experience the GroundLuxe Difference Heading Image Scientifically Proven Result…" at bounding box center [735, 352] width 1000 height 256
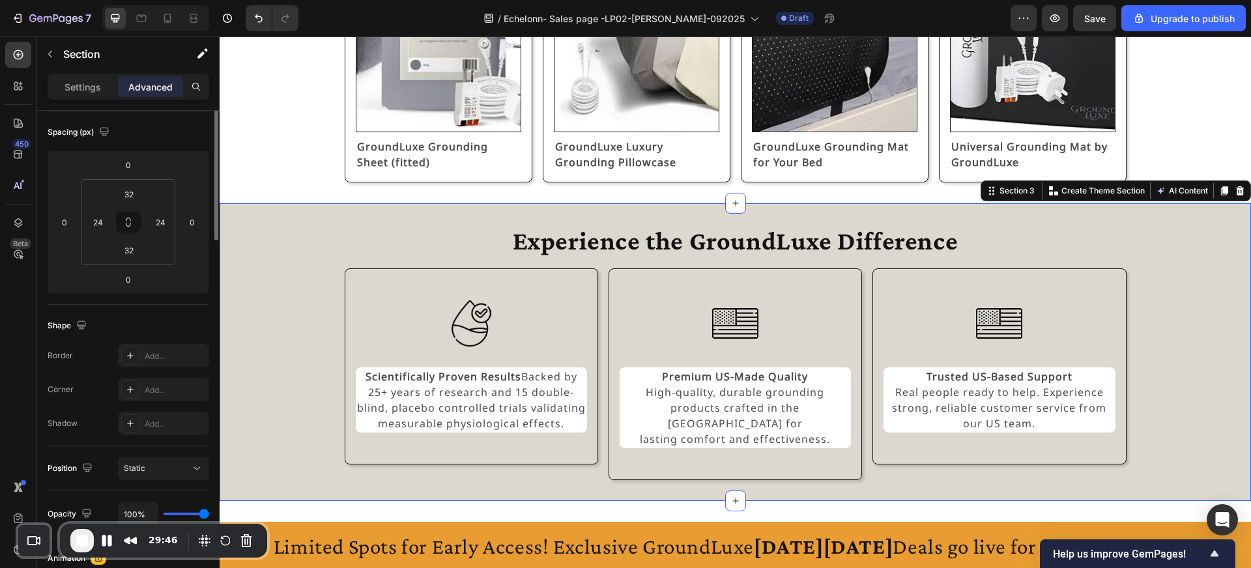
scroll to position [0, 0]
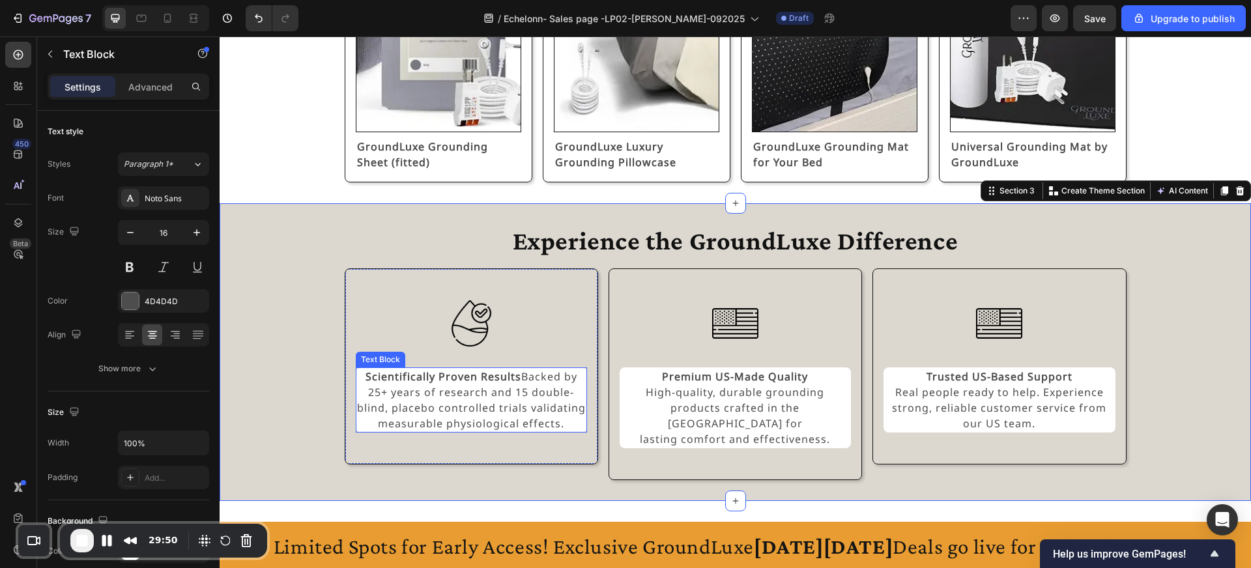
click at [461, 369] on strong "Scientifically Proven Results" at bounding box center [443, 376] width 156 height 14
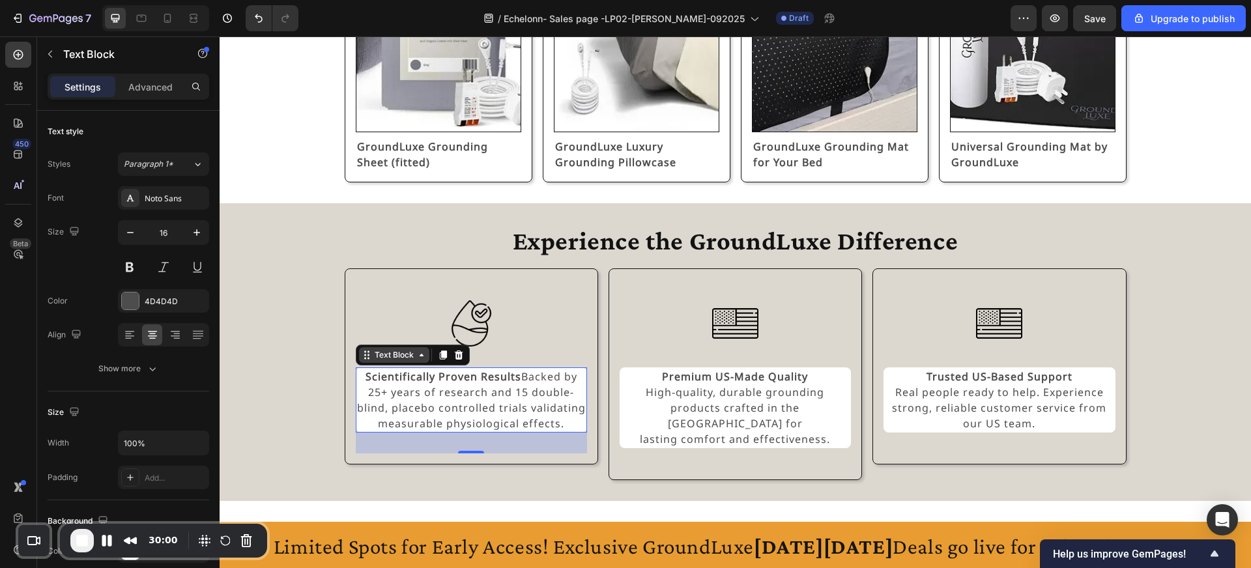
click at [410, 358] on div "Text Block" at bounding box center [394, 355] width 44 height 12
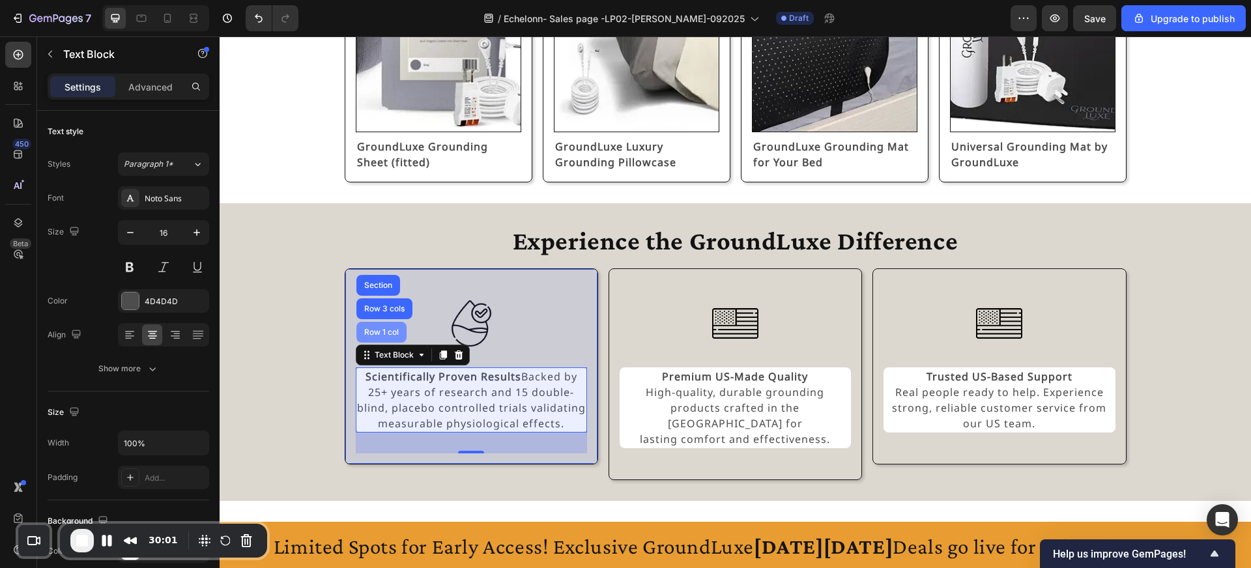
click at [399, 337] on div "Row 1 col" at bounding box center [381, 332] width 50 height 21
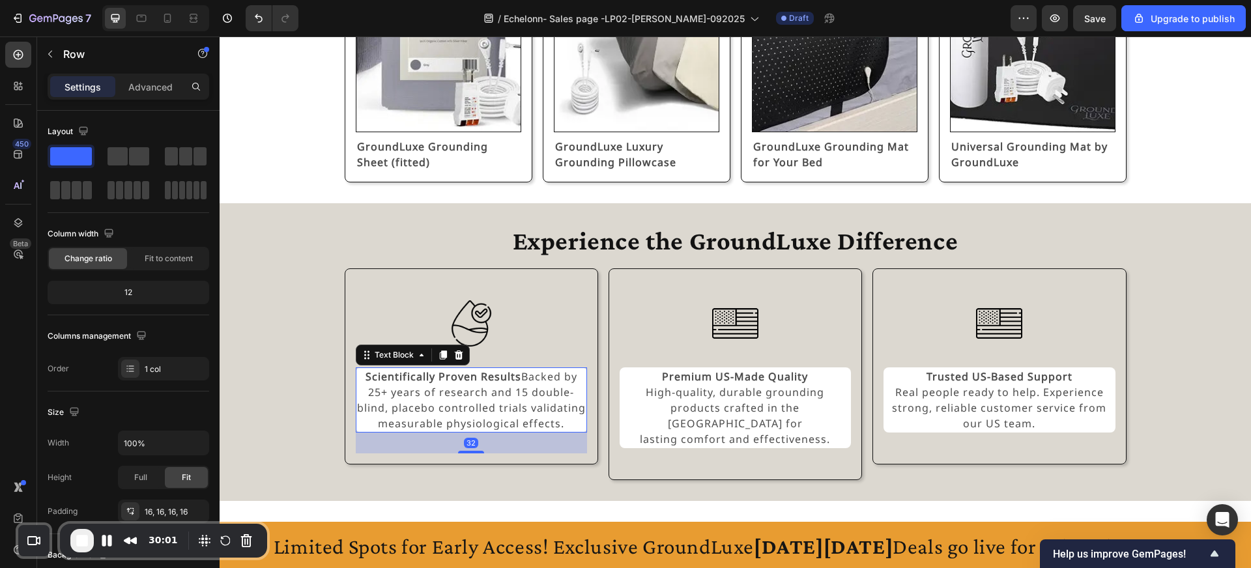
click at [440, 390] on p "Scientifically Proven Results Backed by 25+ years of research and 15 double-bli…" at bounding box center [471, 400] width 229 height 63
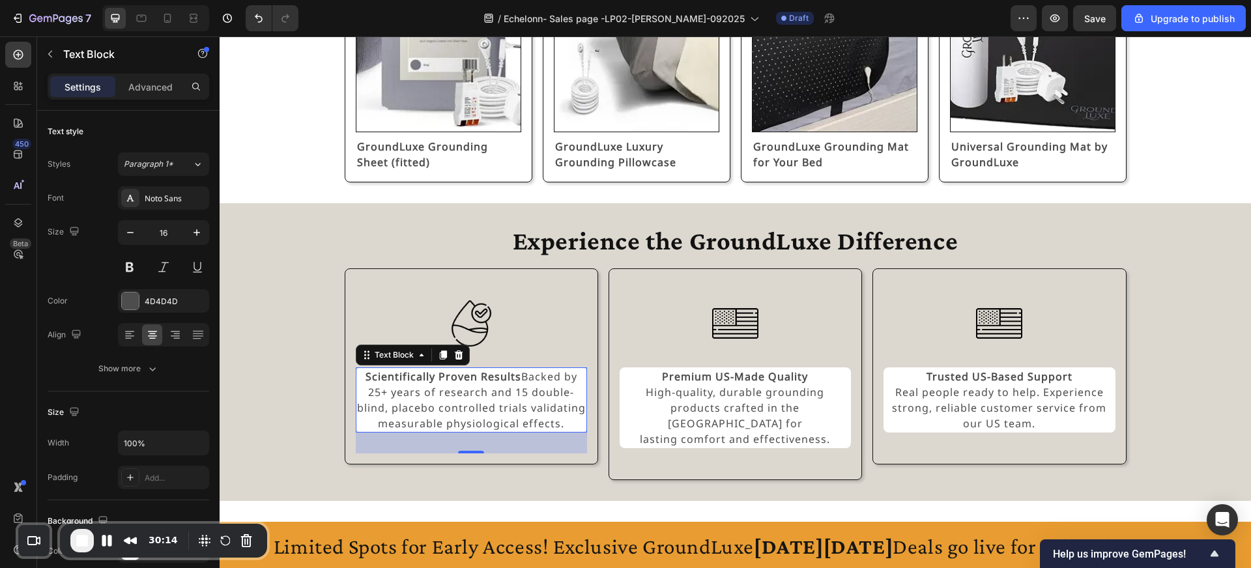
click at [526, 371] on p "Scientifically Proven Results Backed by 25+ years of research and 15 double-bli…" at bounding box center [471, 400] width 229 height 63
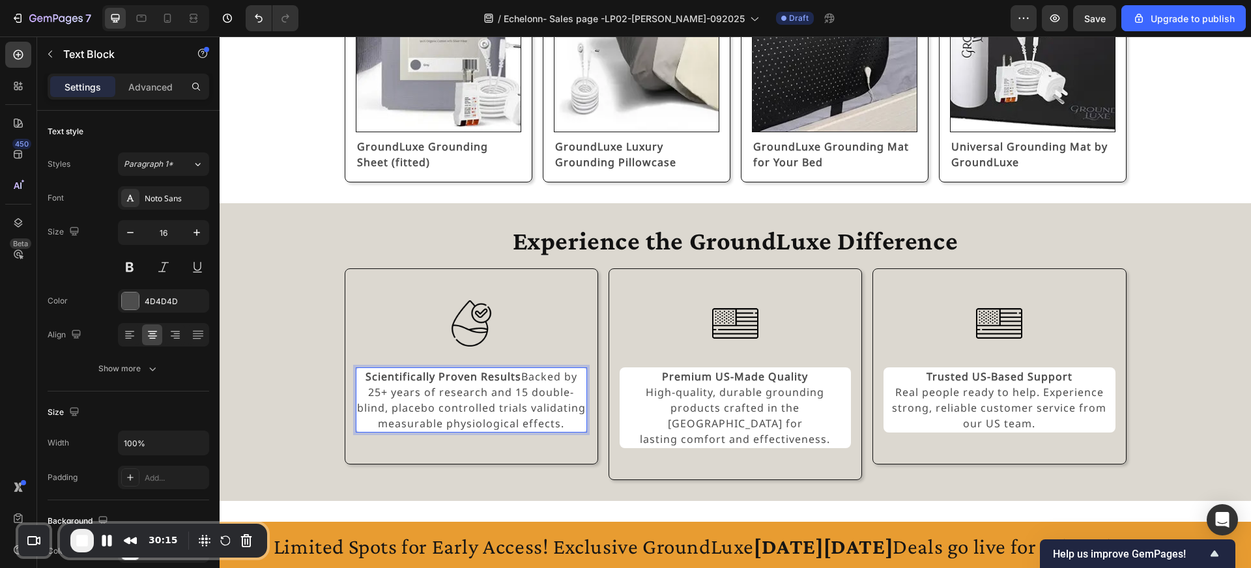
click at [526, 371] on p "Scientifically Proven Results Backed by 25+ years of research and 15 double-bli…" at bounding box center [471, 400] width 229 height 63
click at [519, 373] on strong "Scientifically Proven Results" at bounding box center [443, 376] width 156 height 14
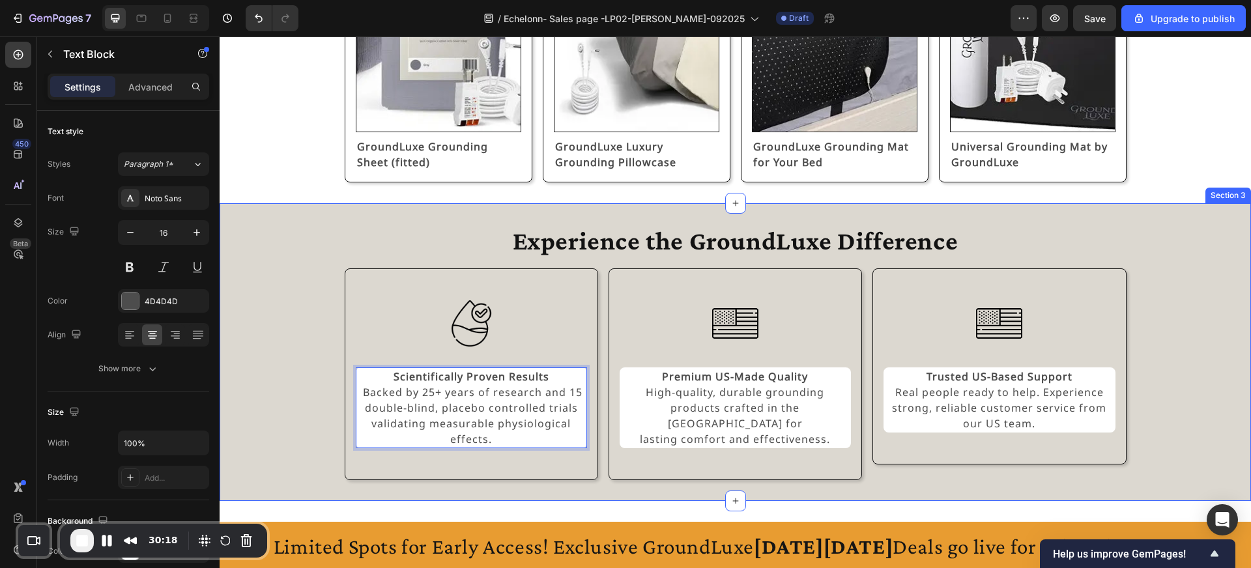
click at [260, 390] on div "Experience the GroundLuxe Difference Heading Image Scientifically Proven Result…" at bounding box center [735, 352] width 1000 height 256
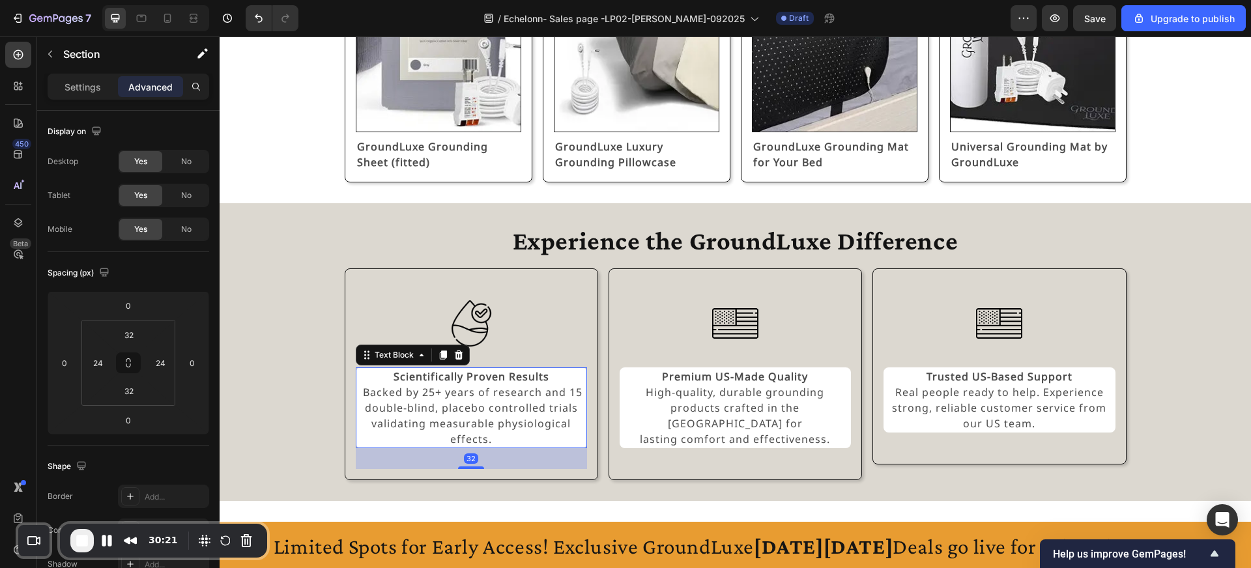
click at [395, 399] on p "Backed by 25+ years of research and 15 double-blind, placebo controlled trials …" at bounding box center [471, 415] width 229 height 63
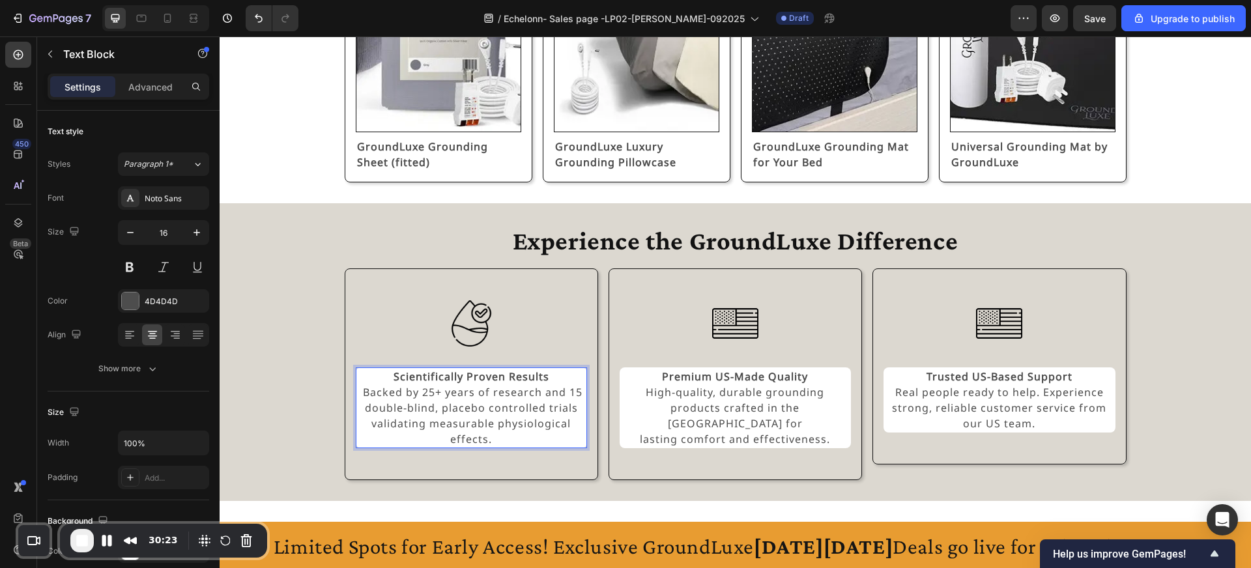
click at [372, 393] on p "Backed by 25+ years of research and 15 double-blind, placebo controlled trials …" at bounding box center [471, 415] width 229 height 63
click at [363, 392] on strong "Rich Text Editor. Editing area: main" at bounding box center [361, 392] width 3 height 14
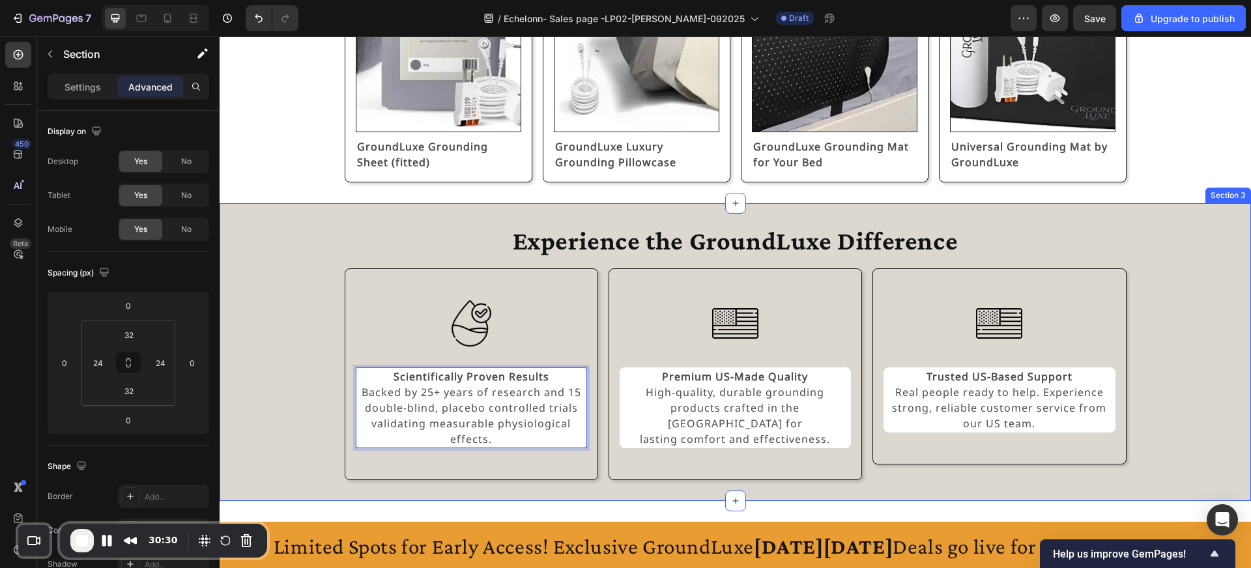
click at [274, 357] on div "Experience the GroundLuxe Difference Heading Image Scientifically Proven Result…" at bounding box center [735, 352] width 1000 height 256
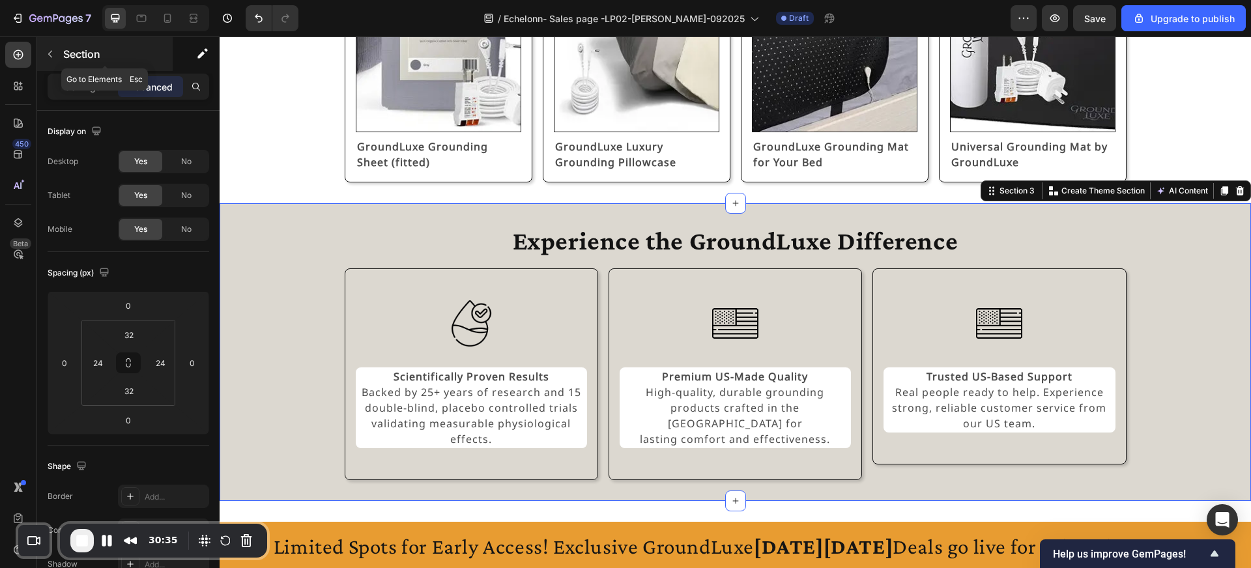
click at [66, 56] on p "Section" at bounding box center [116, 54] width 107 height 16
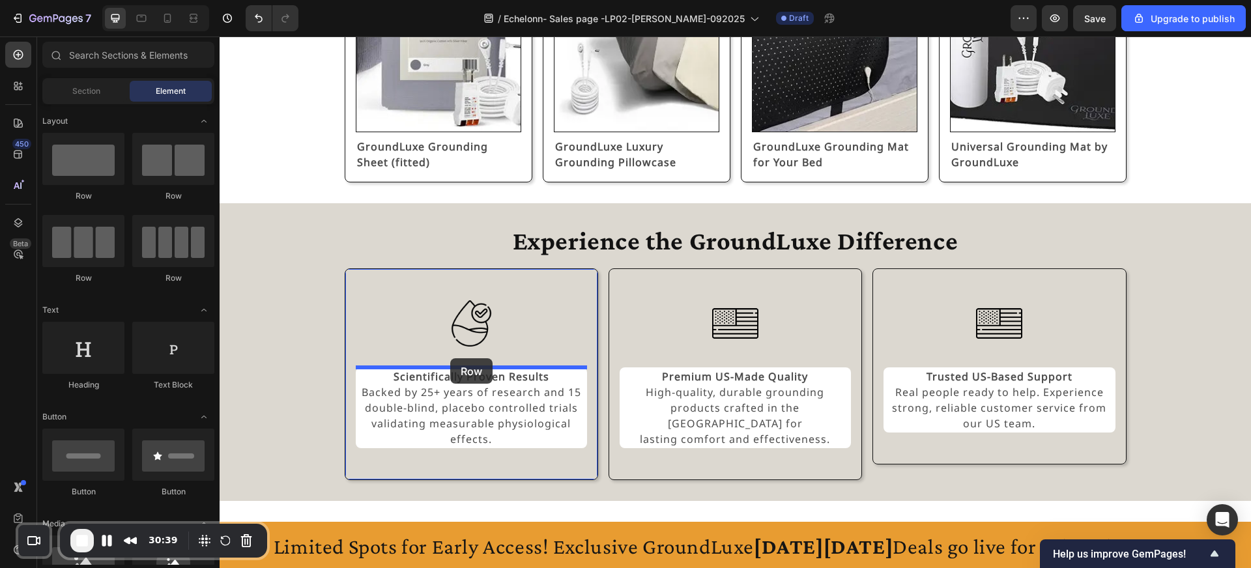
drag, startPoint x: 319, startPoint y: 202, endPoint x: 450, endPoint y: 358, distance: 204.4
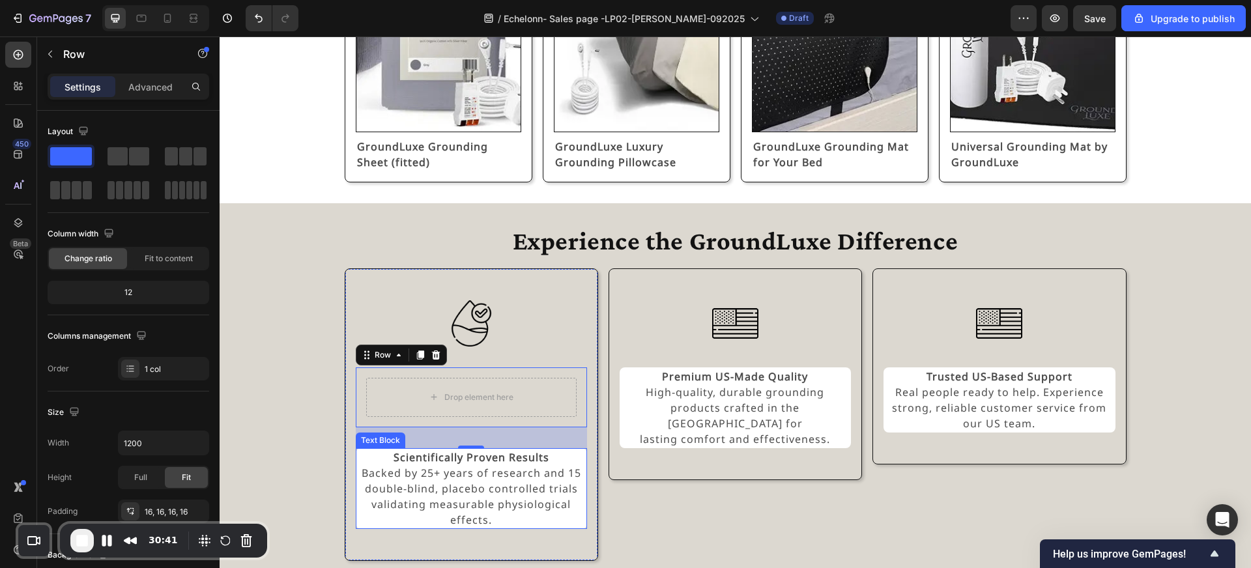
click at [450, 477] on p "Backed by 25+ years of research and 15 double-blind, placebo controlled trials …" at bounding box center [471, 496] width 229 height 63
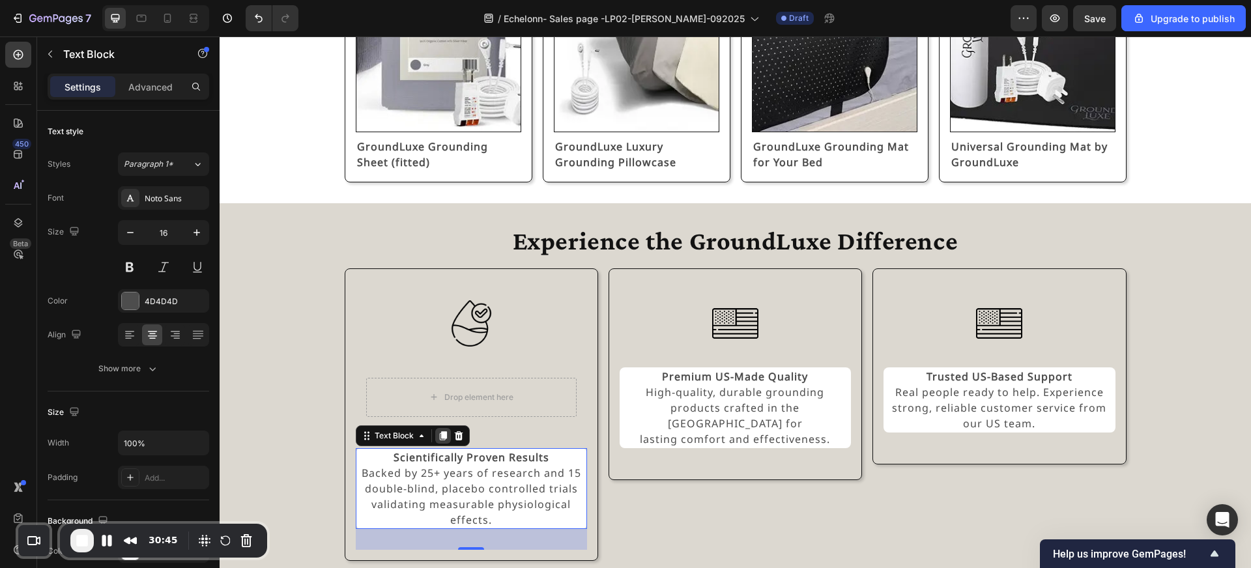
click at [442, 436] on icon at bounding box center [442, 435] width 7 height 9
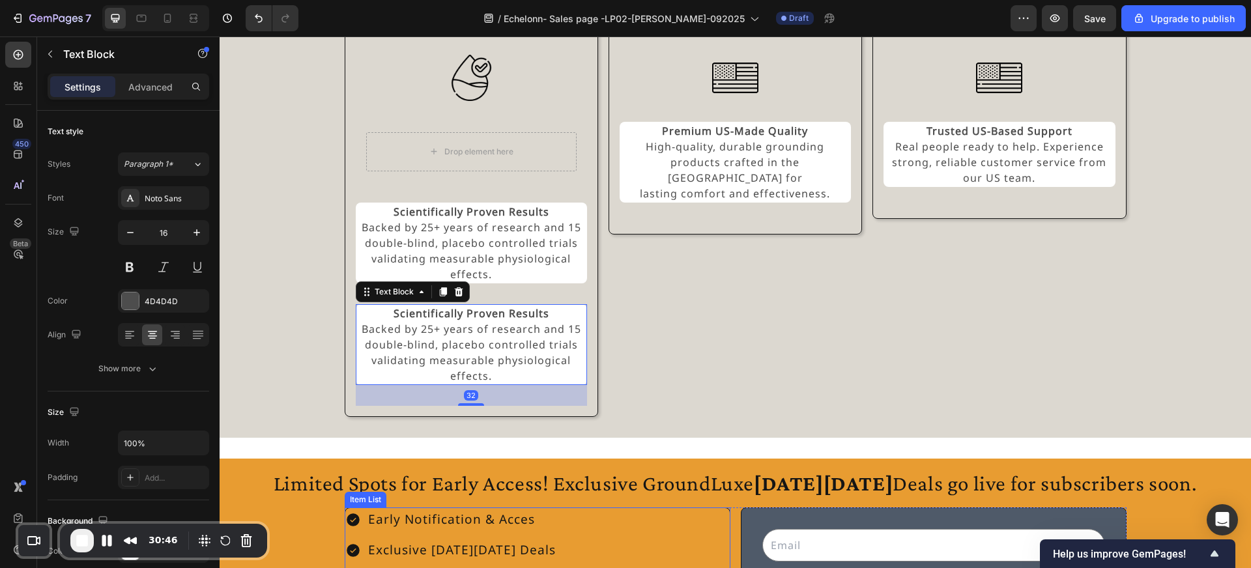
scroll to position [1003, 0]
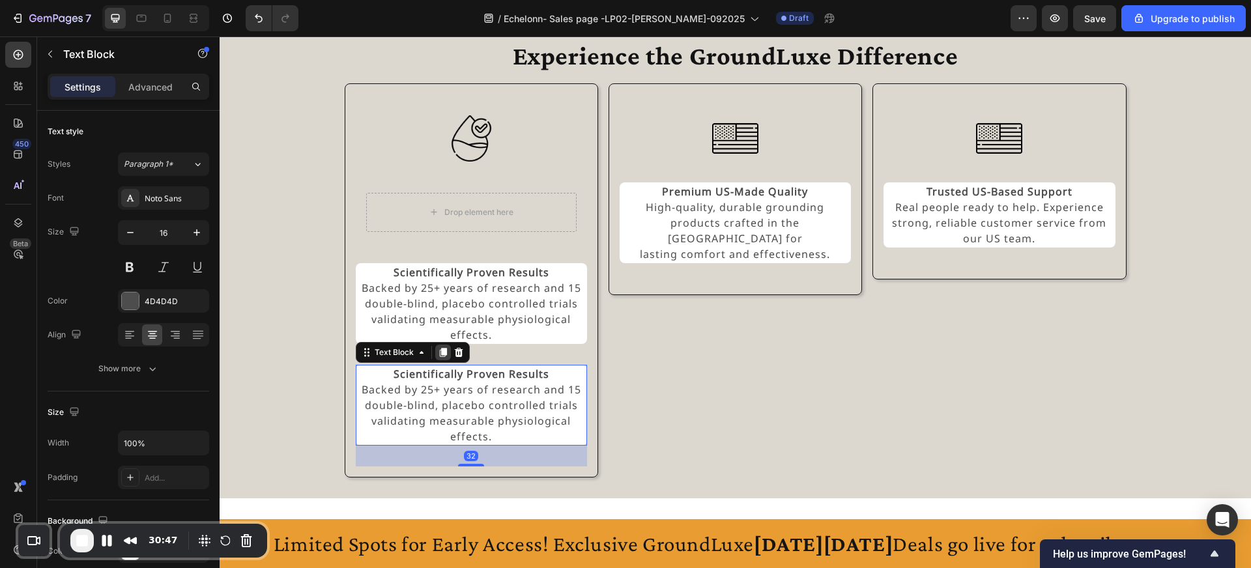
click at [445, 352] on icon at bounding box center [442, 352] width 7 height 9
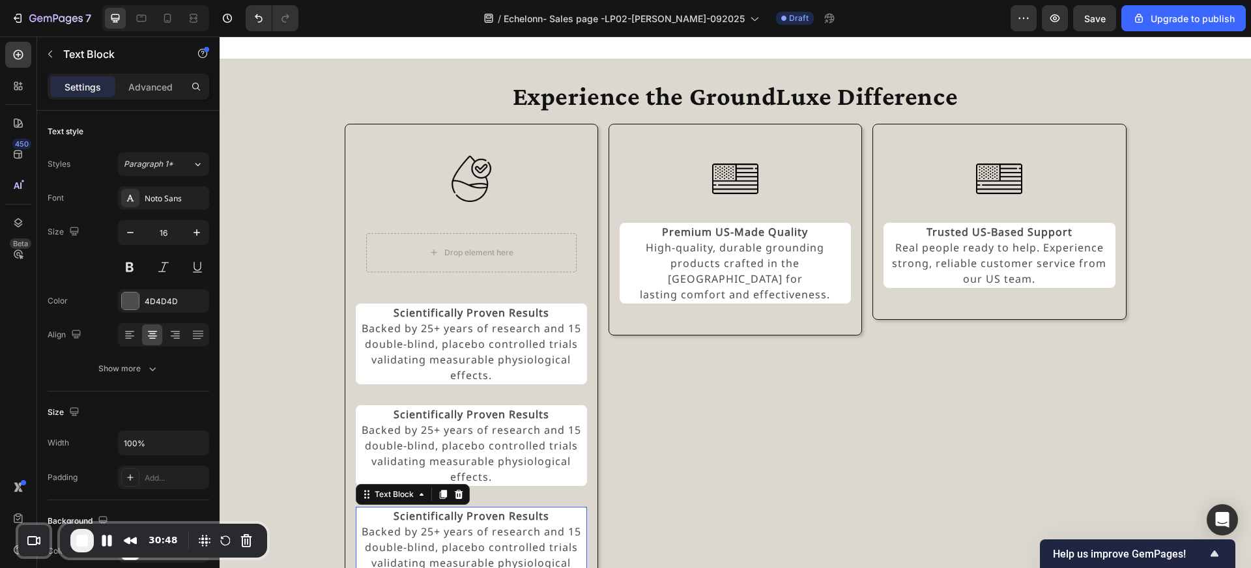
scroll to position [902, 0]
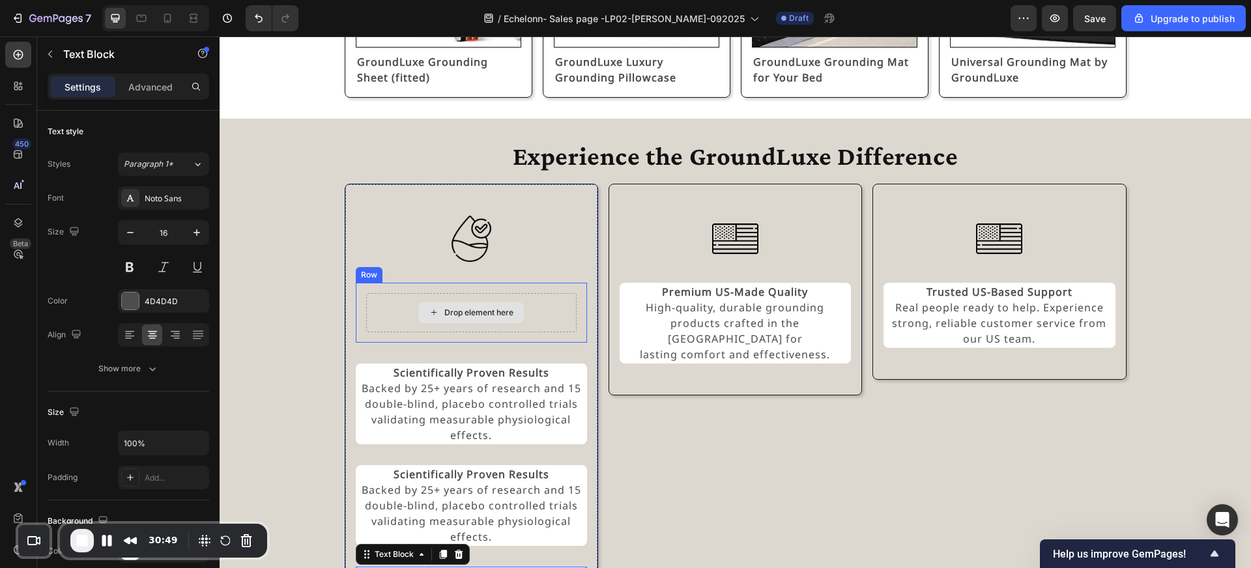
click at [468, 304] on div "Drop element here" at bounding box center [471, 312] width 106 height 21
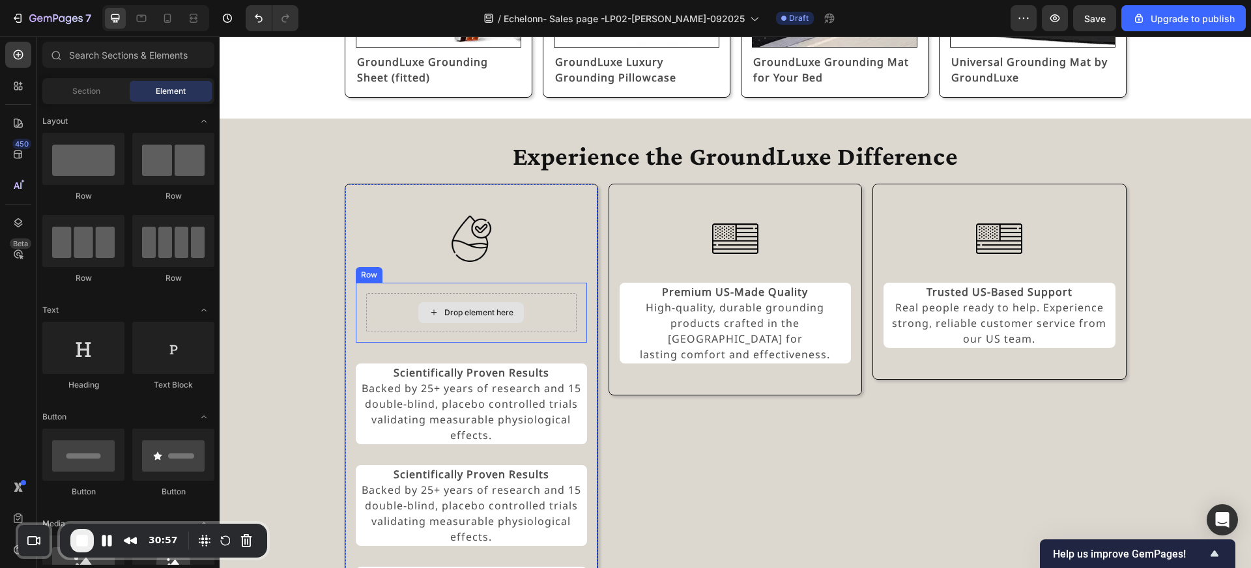
click at [399, 324] on div "Drop element here" at bounding box center [471, 312] width 210 height 39
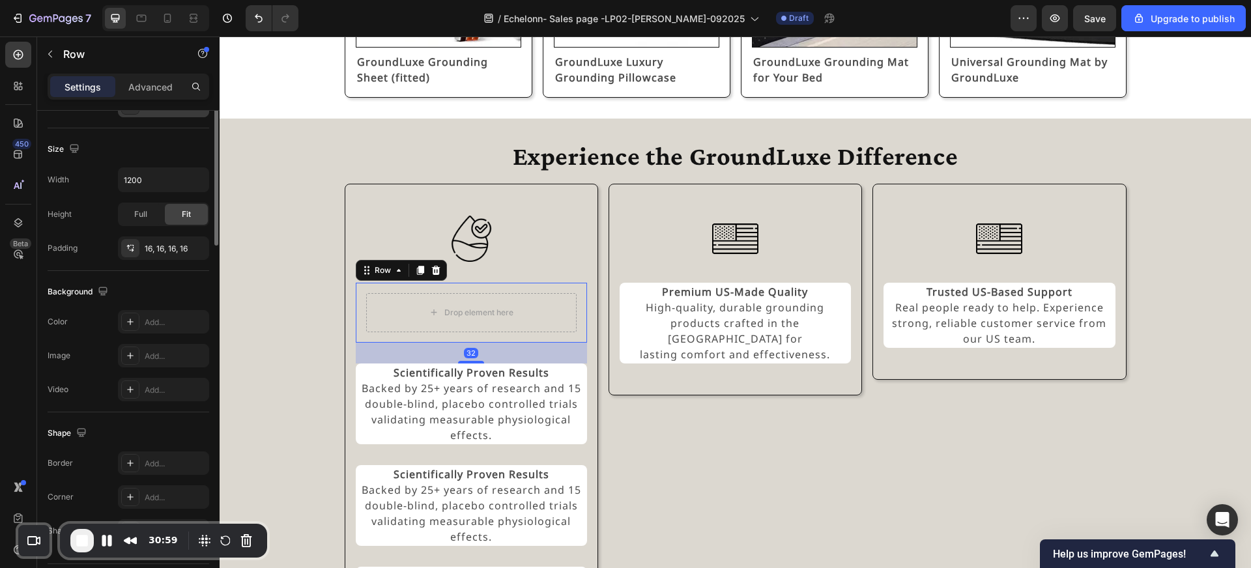
scroll to position [300, 0]
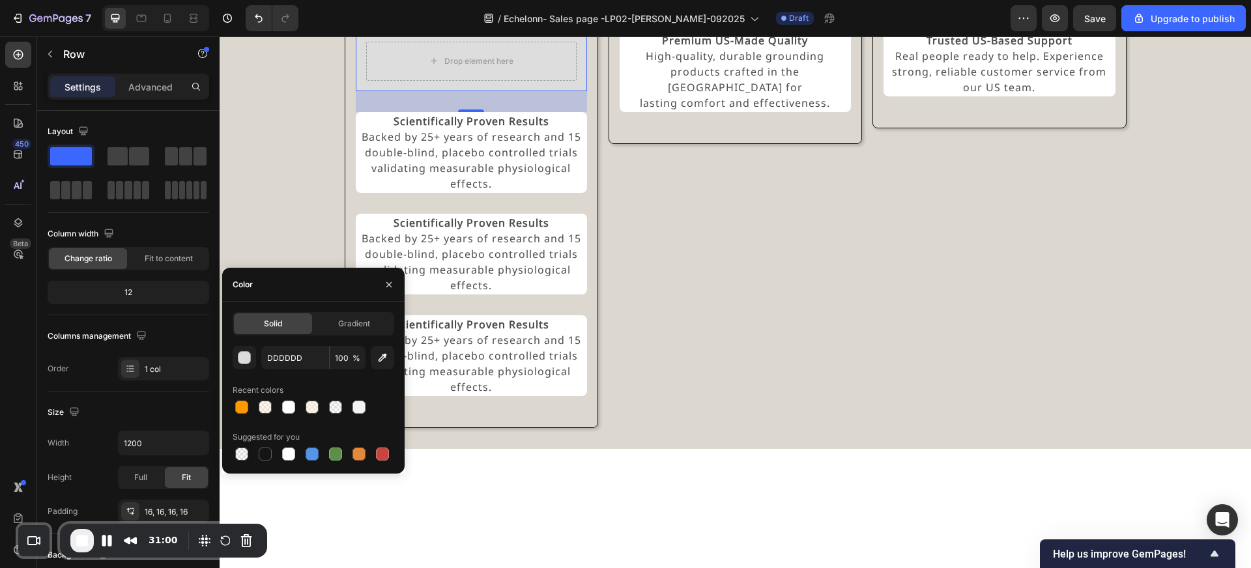
scroll to position [300, 0]
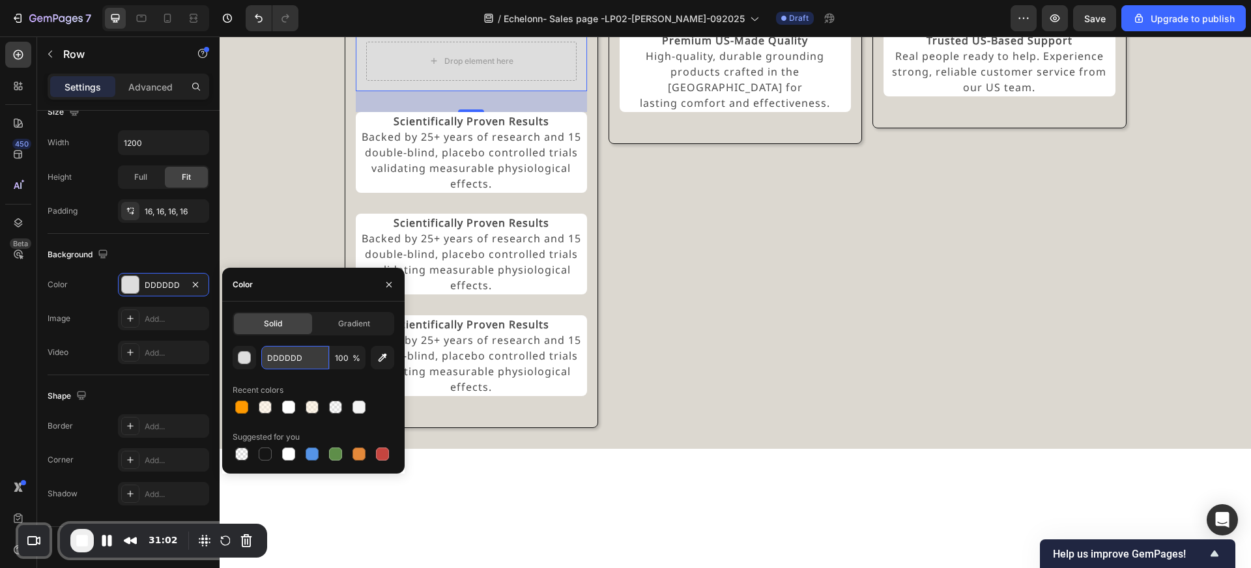
click at [291, 357] on input "DDDDDD" at bounding box center [295, 357] width 68 height 23
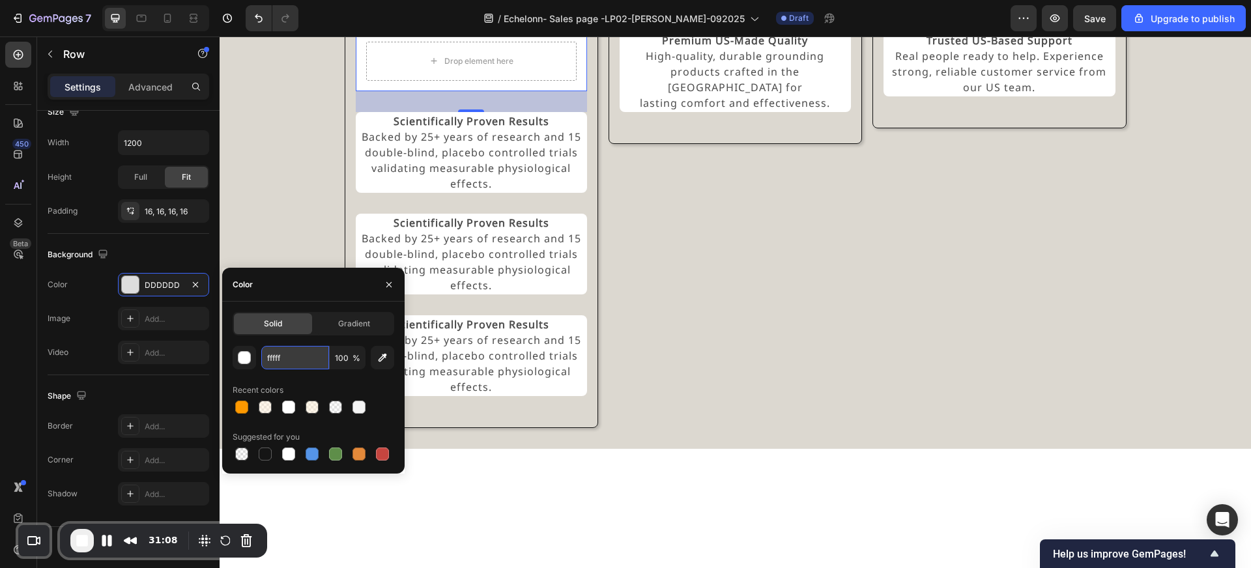
type input "FFFFFF"
click at [493, 91] on div "Drop element here Row 32" at bounding box center [471, 61] width 231 height 60
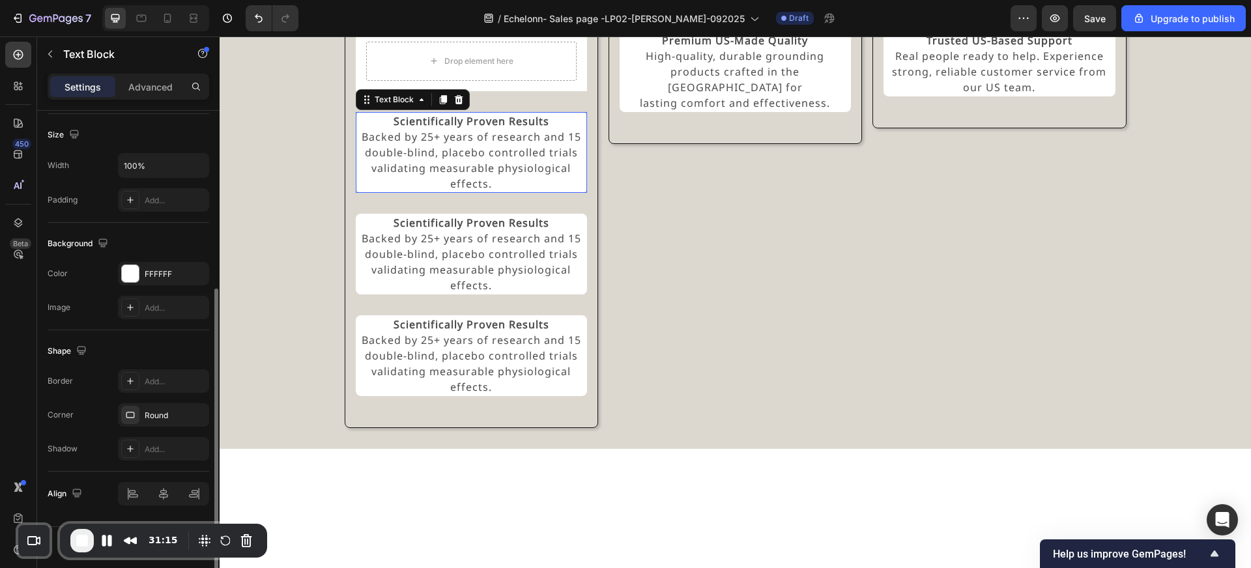
click at [376, 129] on p "Scientifically Proven Results" at bounding box center [471, 121] width 229 height 16
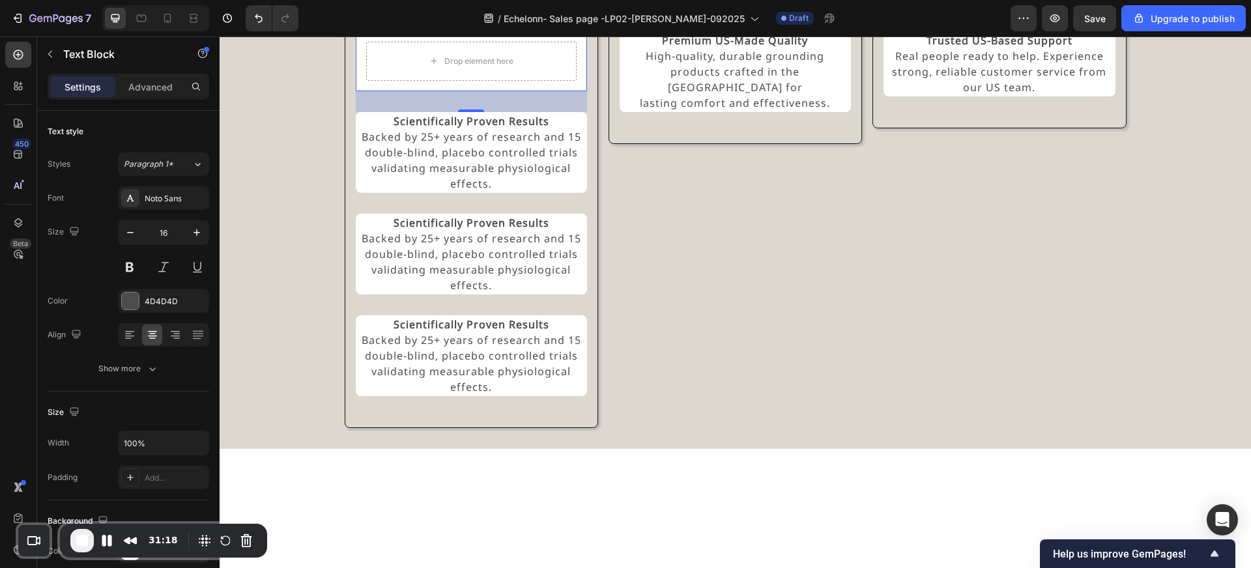
click at [394, 91] on div "Drop element here Row 0" at bounding box center [471, 61] width 231 height 60
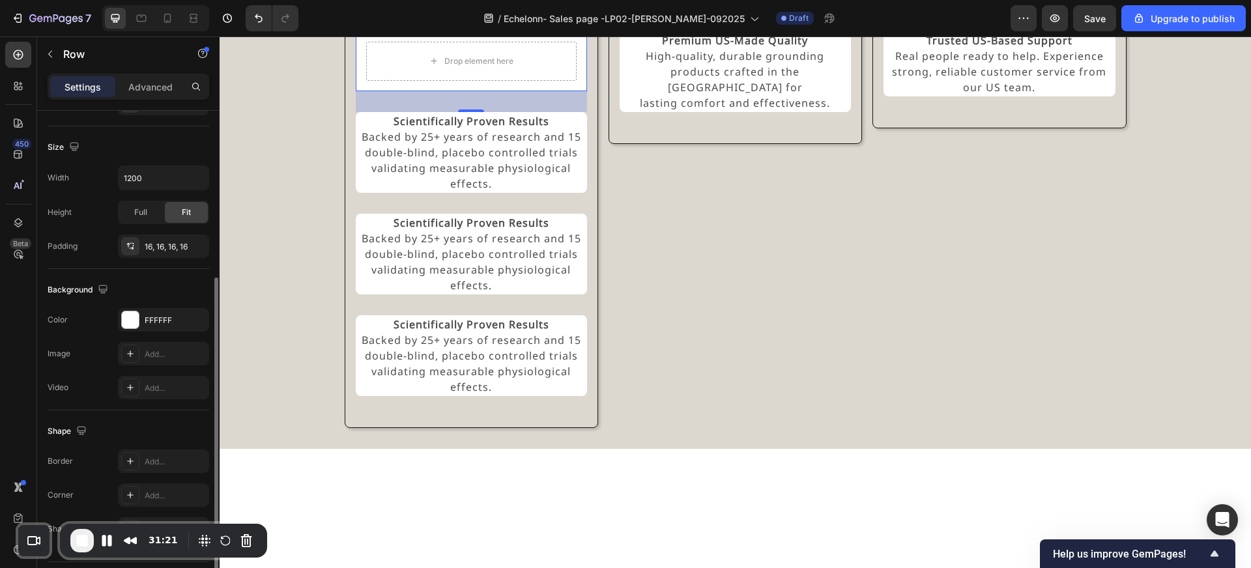
scroll to position [300, 0]
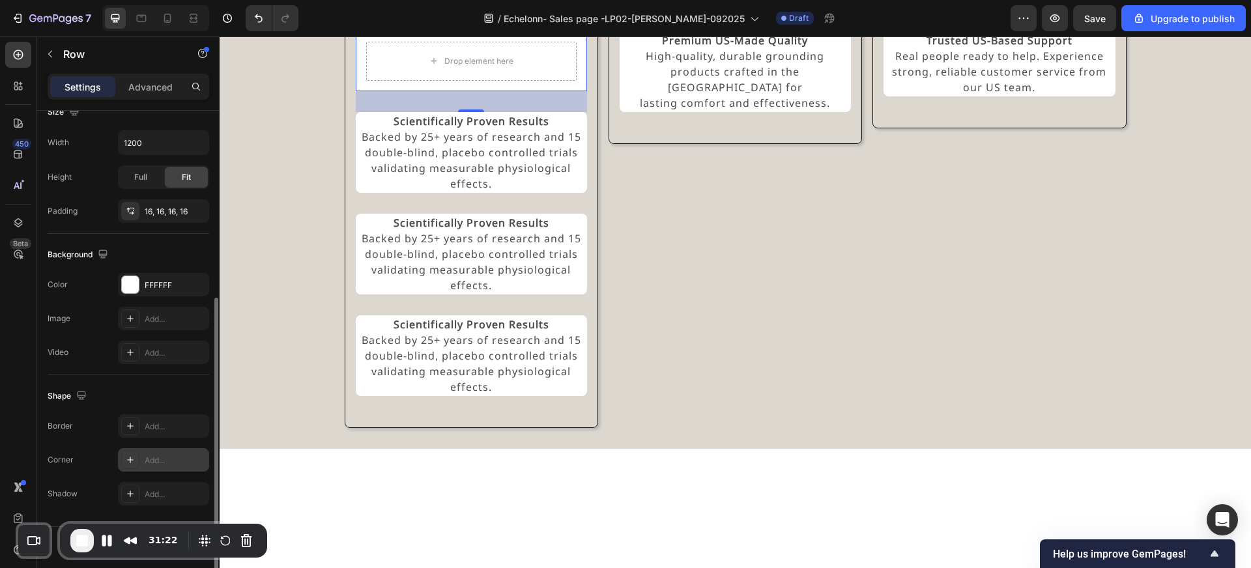
click at [134, 463] on icon at bounding box center [130, 460] width 10 height 10
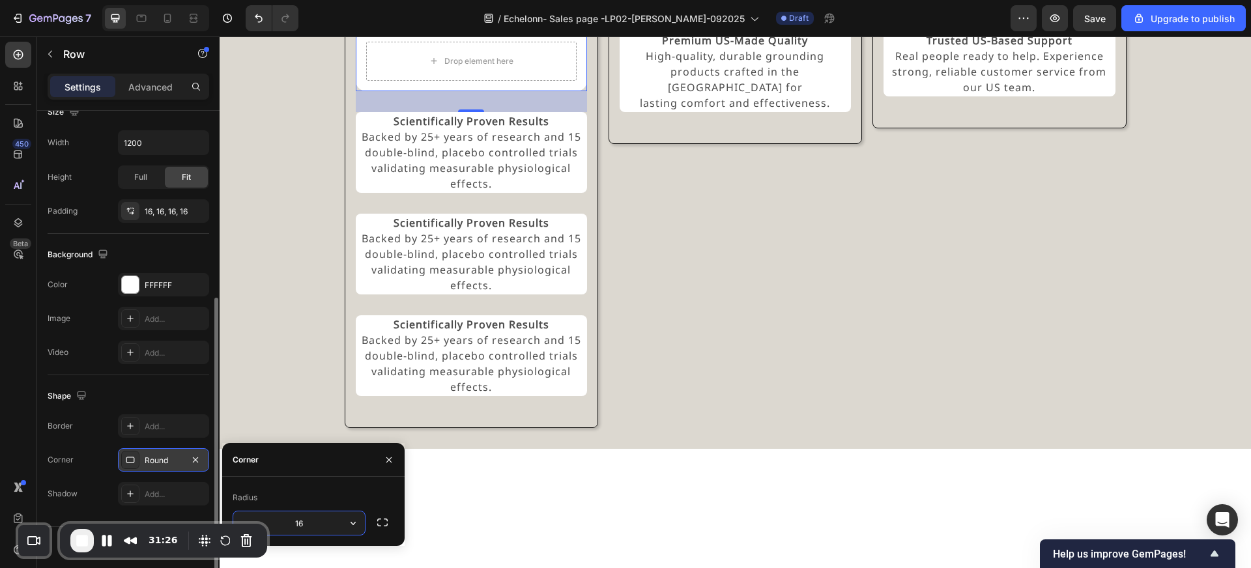
type input "1"
type input "8"
click at [537, 10] on div at bounding box center [471, 10] width 231 height 0
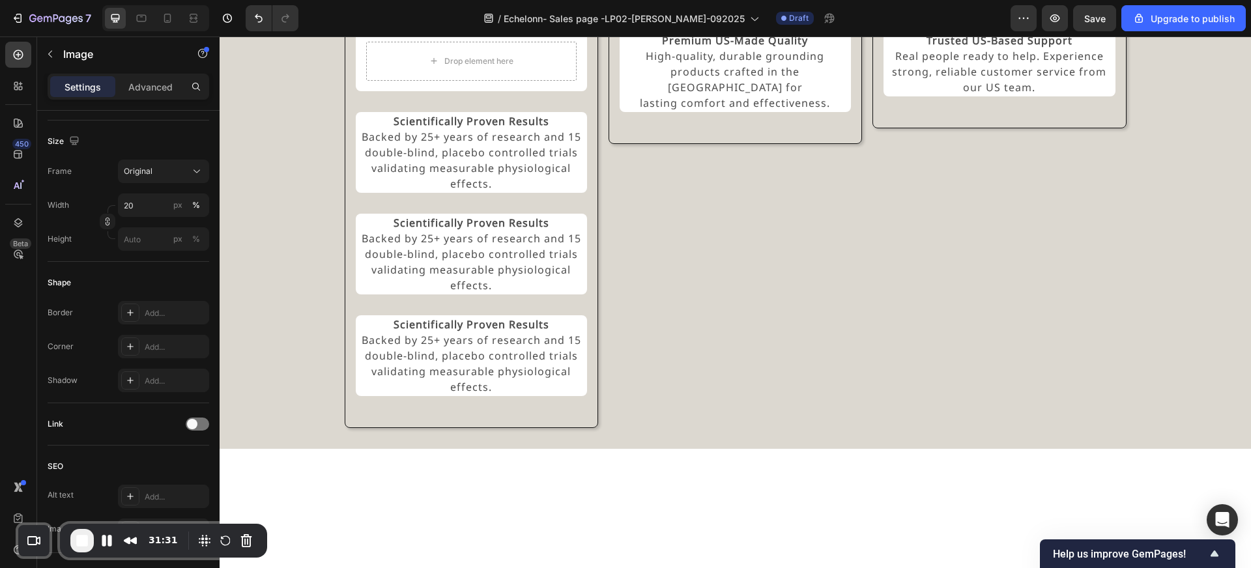
scroll to position [0, 0]
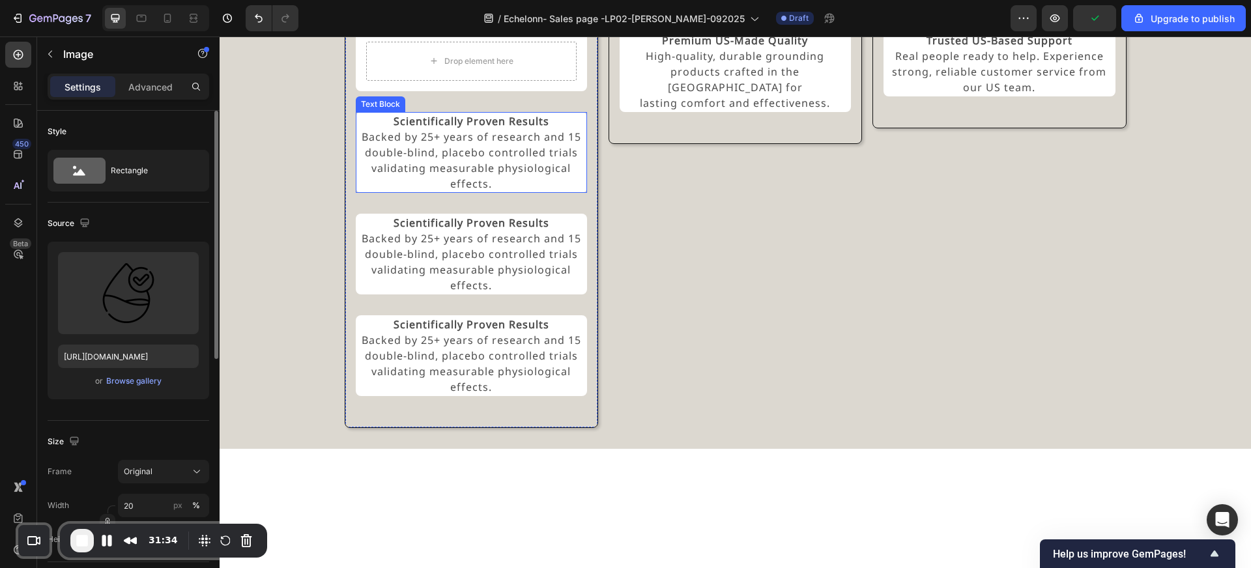
click at [504, 192] on p "Backed by 25+ years of research and 15 double-blind, placebo controlled trials …" at bounding box center [471, 160] width 229 height 63
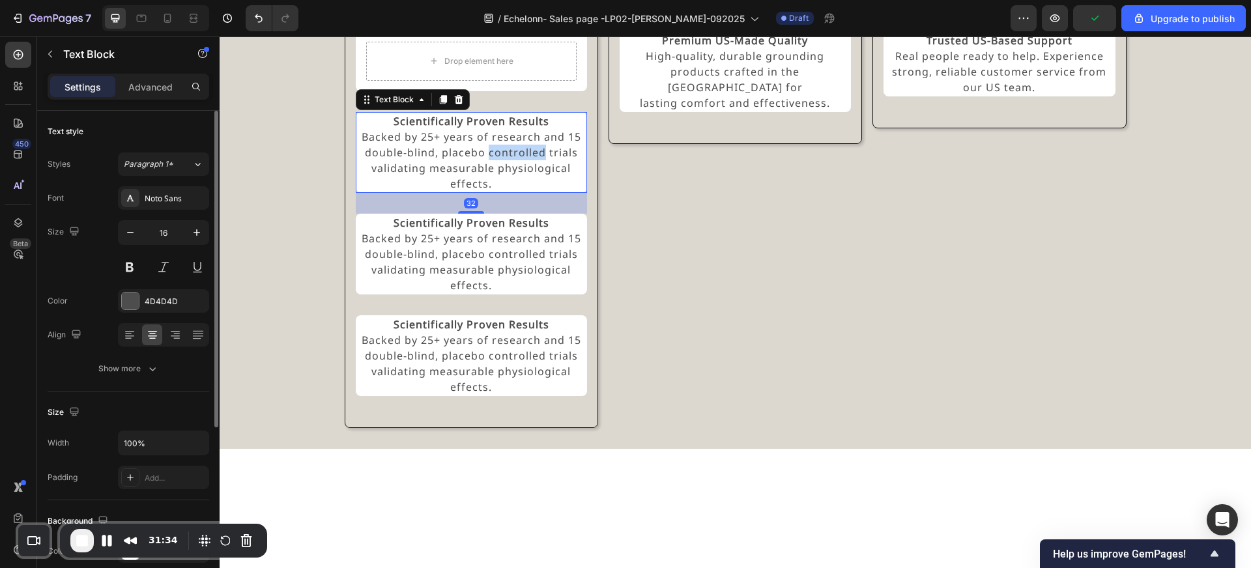
click at [491, 192] on p "Backed by 25+ years of research and 15 double-blind, placebo controlled trials …" at bounding box center [471, 160] width 229 height 63
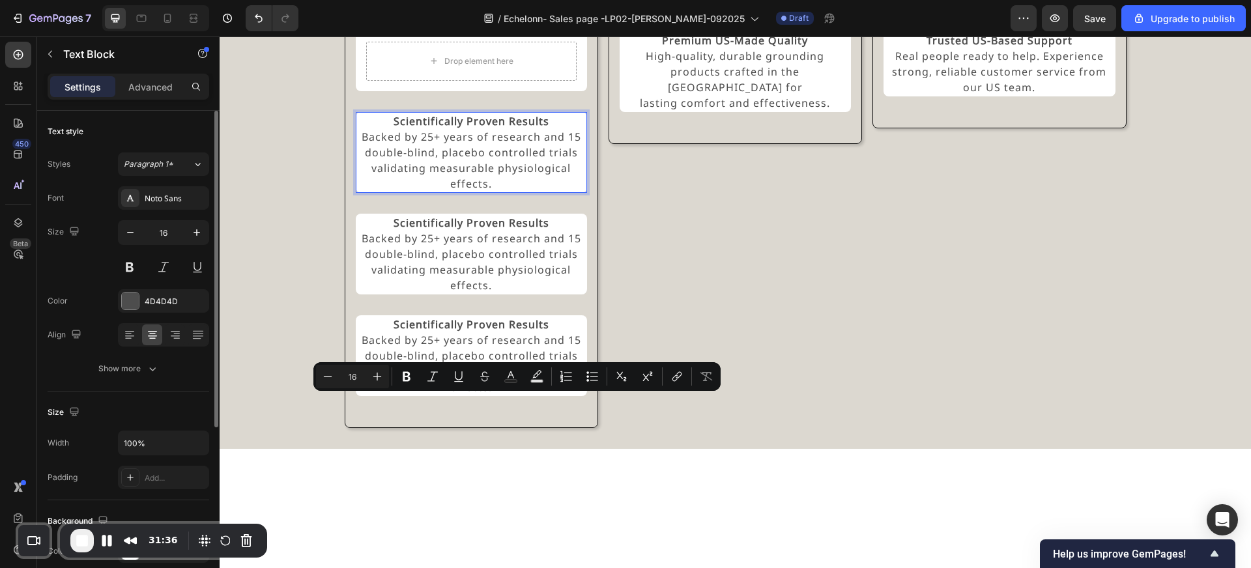
click at [484, 192] on p "Backed by 25+ years of research and 15 double-blind, placebo controlled trials …" at bounding box center [471, 160] width 229 height 63
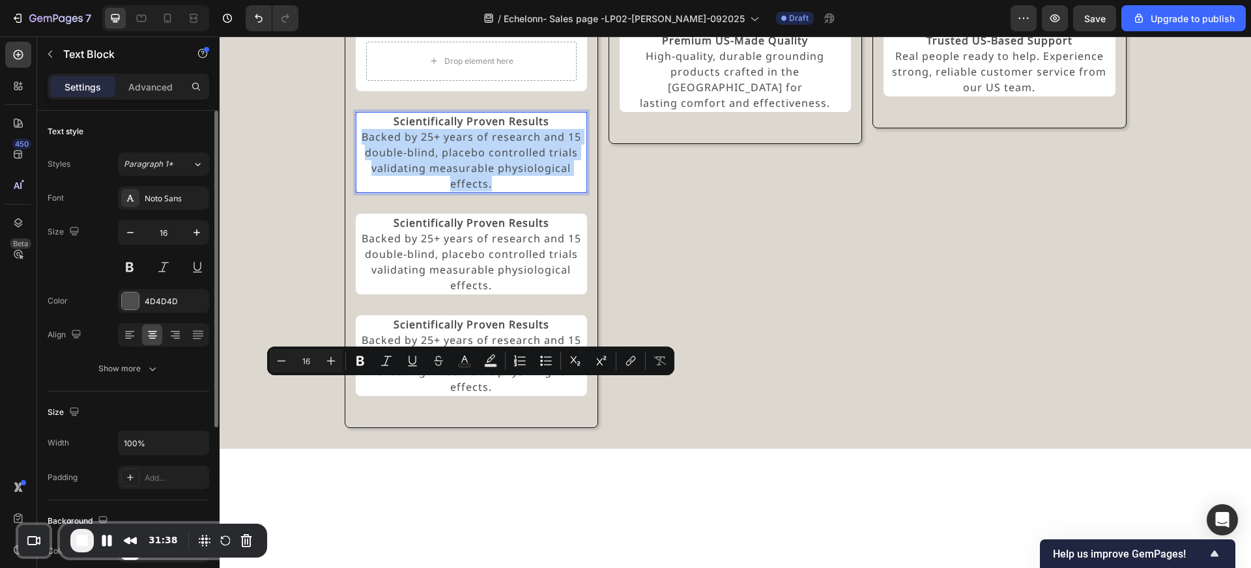
drag, startPoint x: 494, startPoint y: 434, endPoint x: 364, endPoint y: 387, distance: 138.5
click at [364, 192] on p "Backed by 25+ years of research and 15 double-blind, placebo controlled trials …" at bounding box center [471, 160] width 229 height 63
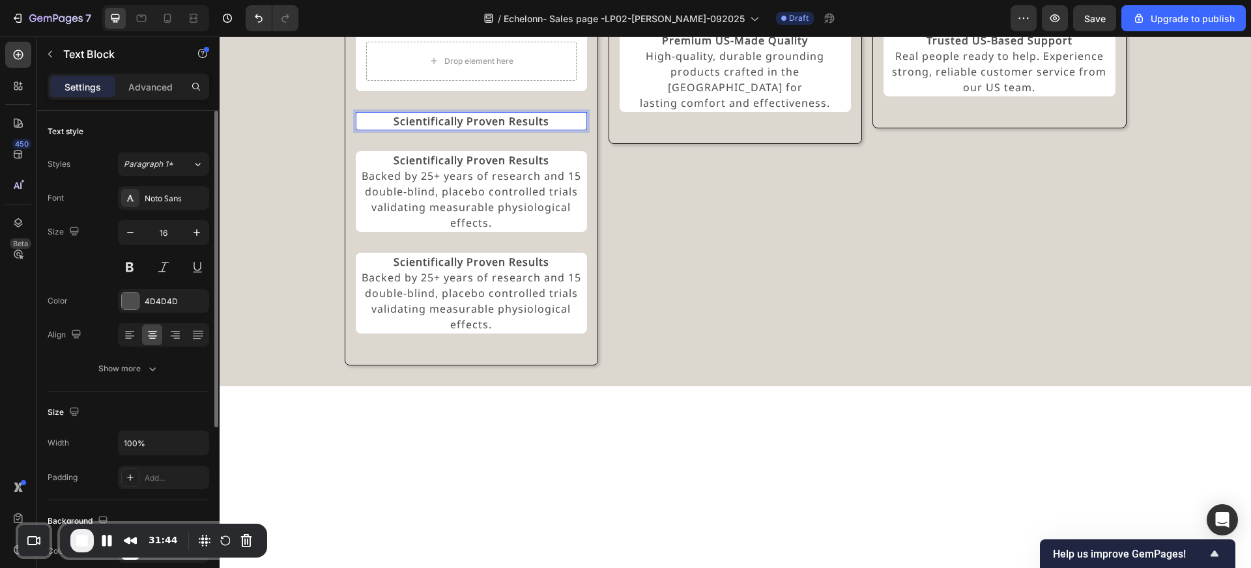
click at [373, 129] on p "Scientifically Proven Results" at bounding box center [471, 121] width 229 height 16
click at [328, 353] on div "Experience the GroundLuxe Difference Heading Image Drop element here Row Scient…" at bounding box center [735, 149] width 1000 height 431
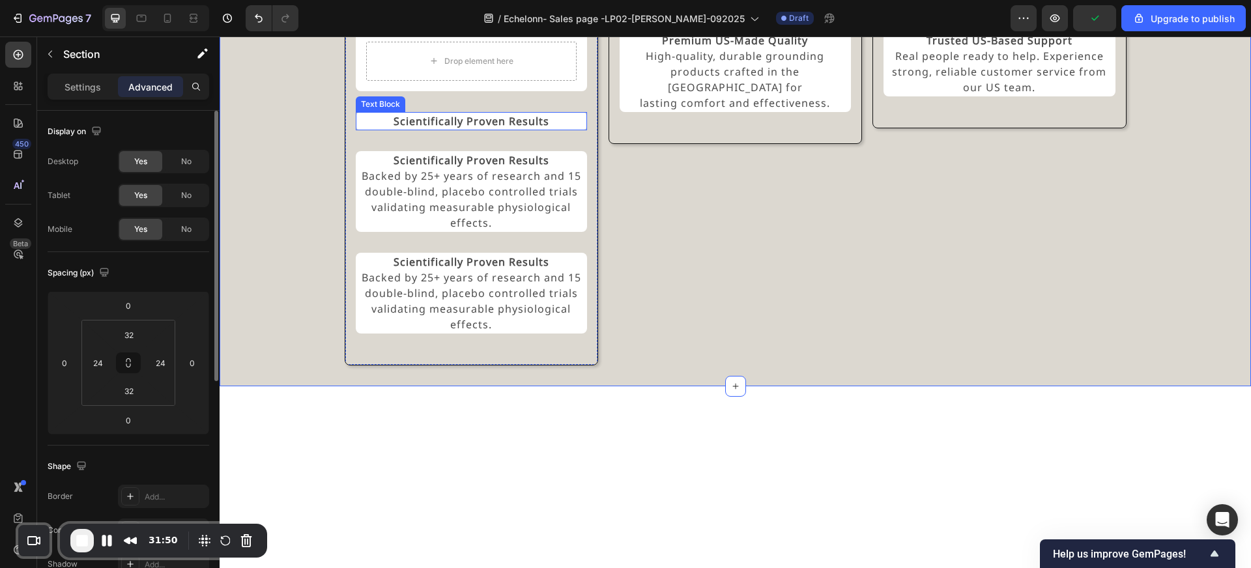
click at [384, 129] on p "Scientifically Proven Results" at bounding box center [471, 121] width 229 height 16
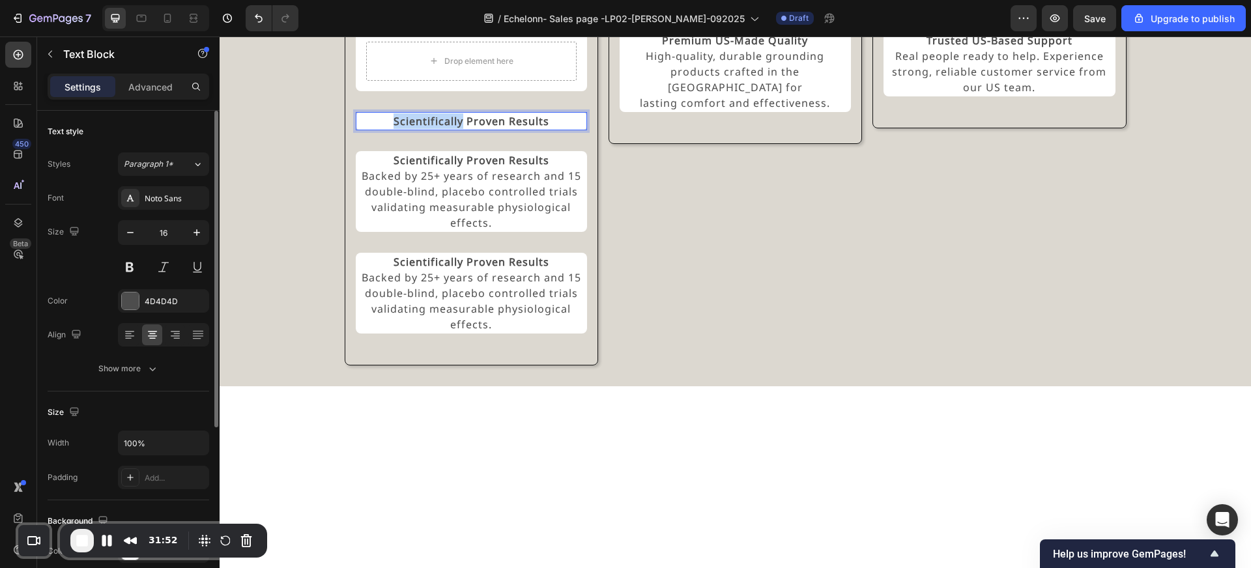
click at [399, 128] on strong "Scientifically Proven Results" at bounding box center [472, 121] width 156 height 14
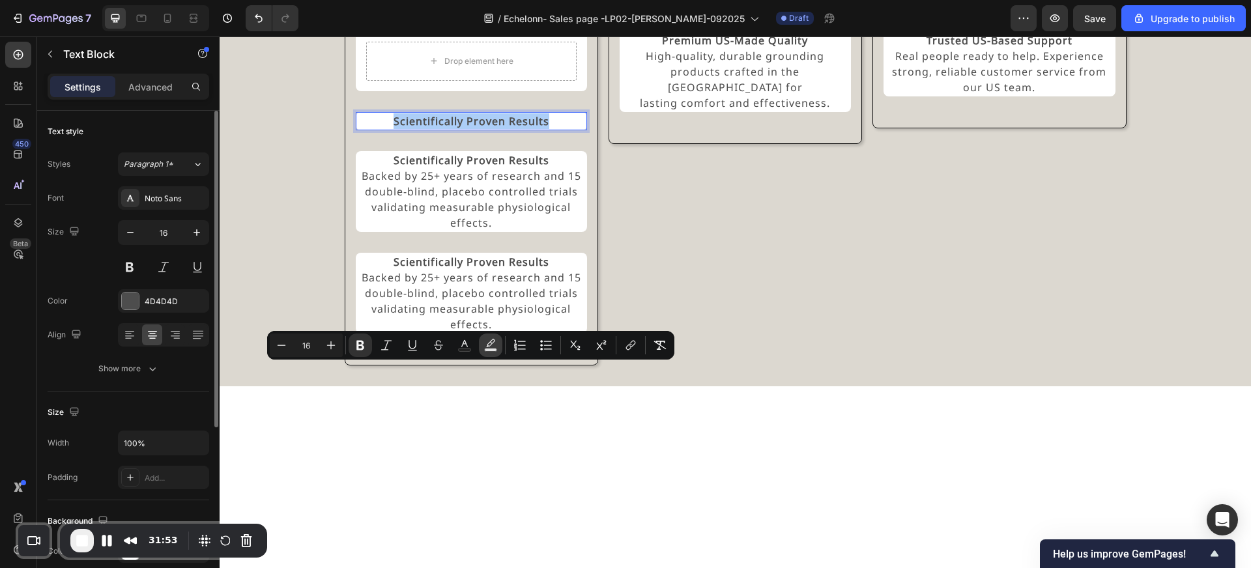
click at [492, 349] on rect "Editor contextual toolbar" at bounding box center [491, 350] width 12 height 3
type input "000000"
type input "77"
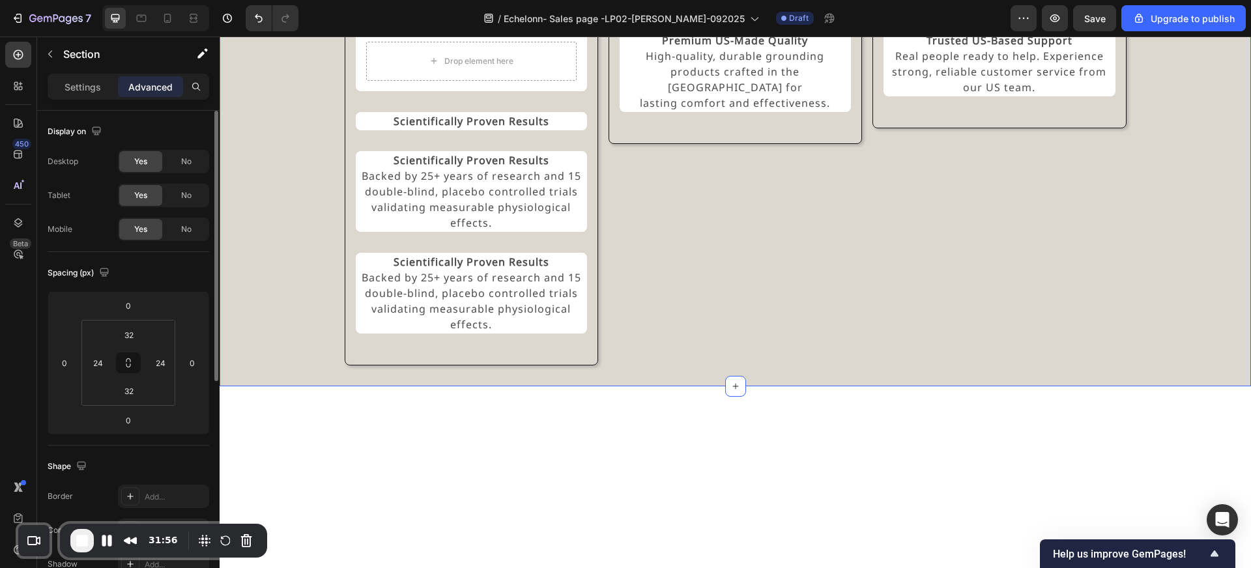
click at [311, 279] on div "Experience the GroundLuxe Difference Heading Image Drop element here Row Scient…" at bounding box center [735, 149] width 1000 height 431
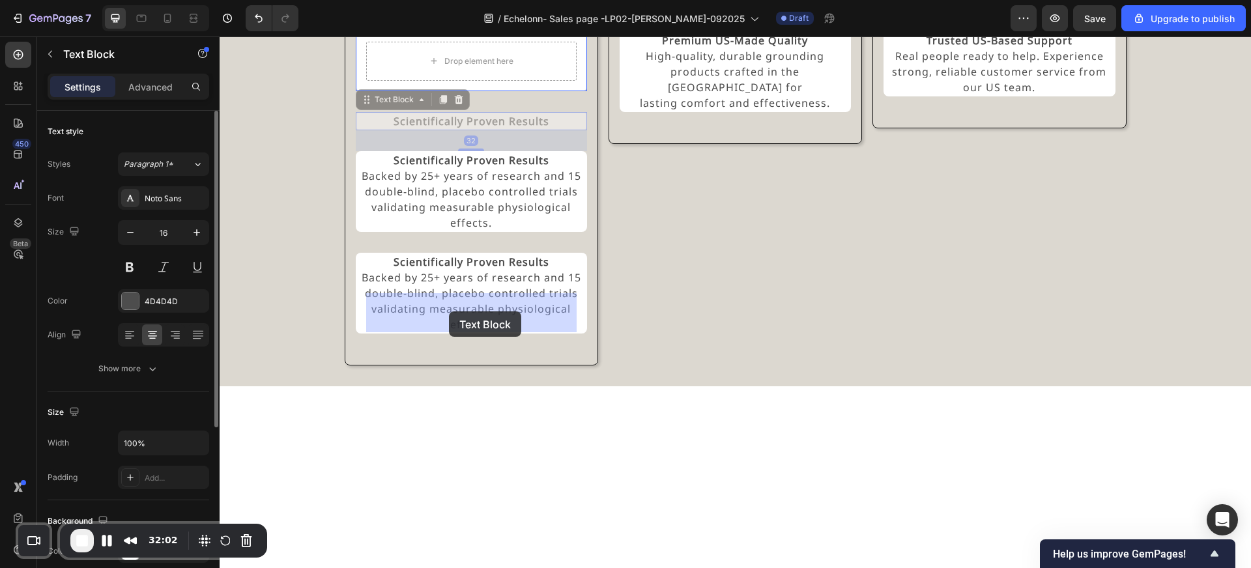
drag, startPoint x: 446, startPoint y: 373, endPoint x: 449, endPoint y: 311, distance: 62.0
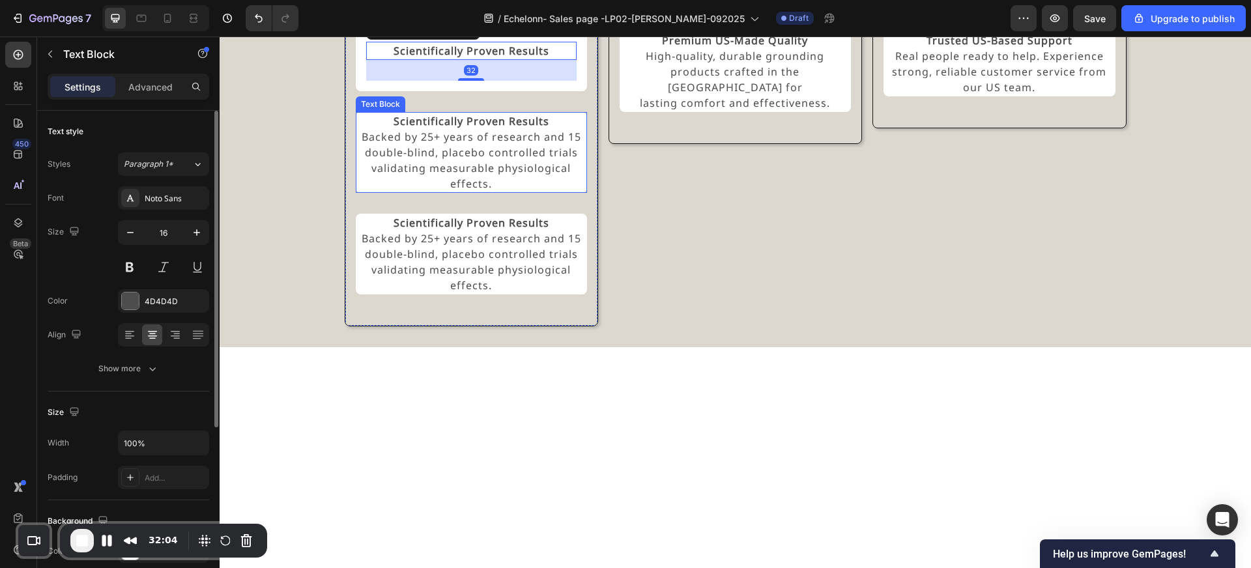
click at [428, 128] on strong "Scientifically Proven Results" at bounding box center [472, 121] width 156 height 14
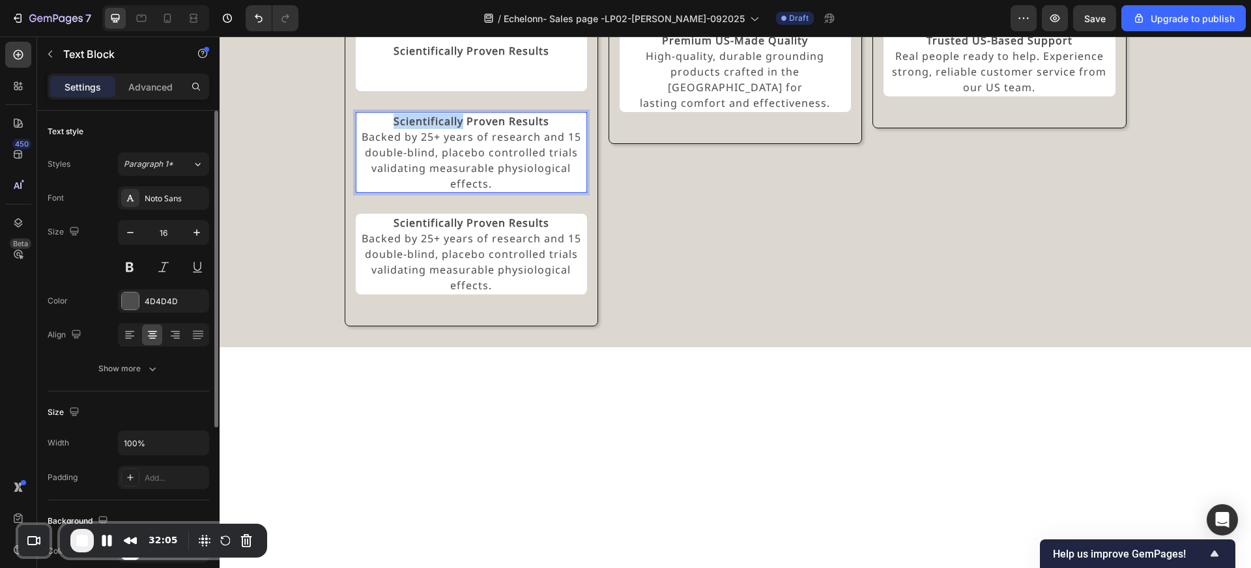
click at [428, 128] on strong "Scientifically Proven Results" at bounding box center [472, 121] width 156 height 14
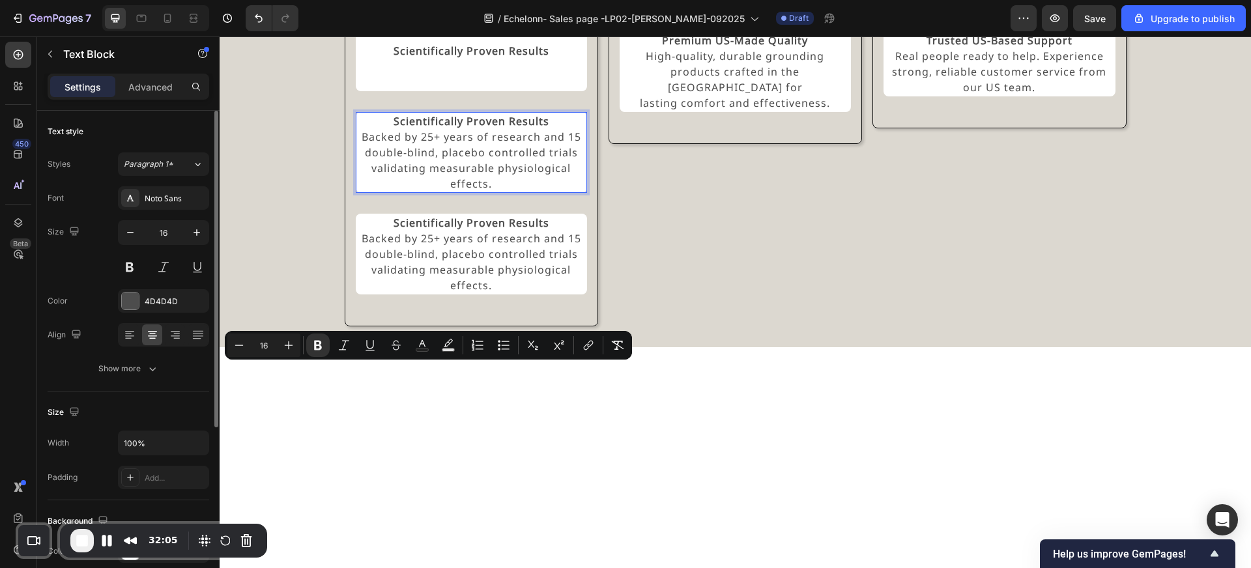
click at [484, 128] on strong "Scientifically Proven Results" at bounding box center [472, 121] width 156 height 14
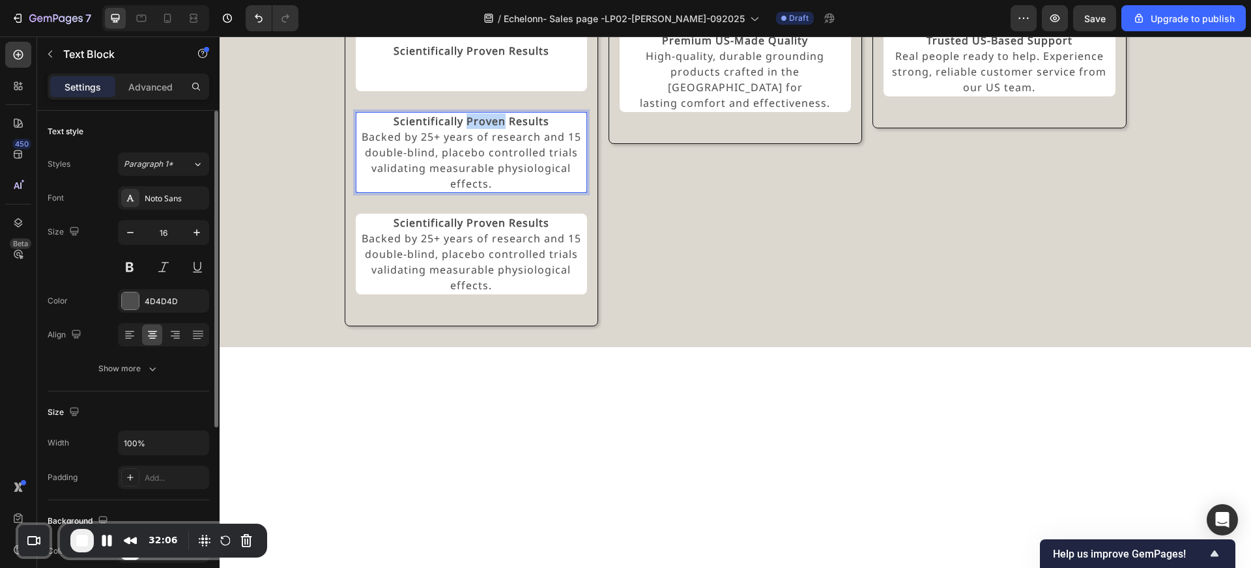
click at [484, 128] on strong "Scientifically Proven Results" at bounding box center [472, 121] width 156 height 14
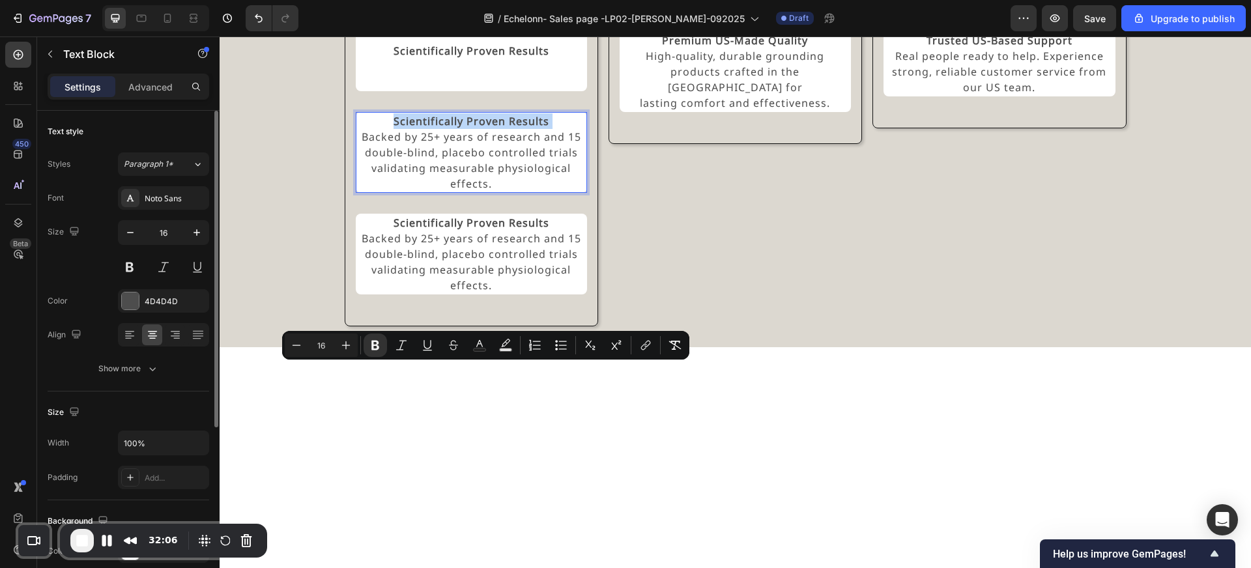
click at [484, 128] on strong "Scientifically Proven Results" at bounding box center [472, 121] width 156 height 14
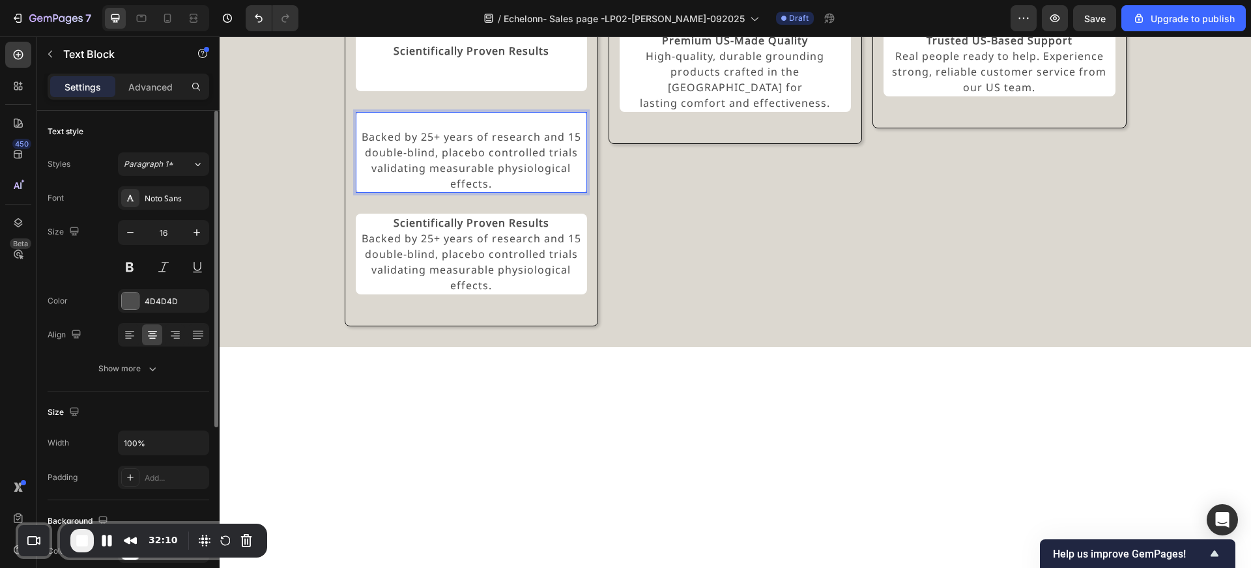
click at [364, 192] on p "Backed by 25+ years of research and 15 double-blind, placebo controlled trials …" at bounding box center [471, 160] width 229 height 63
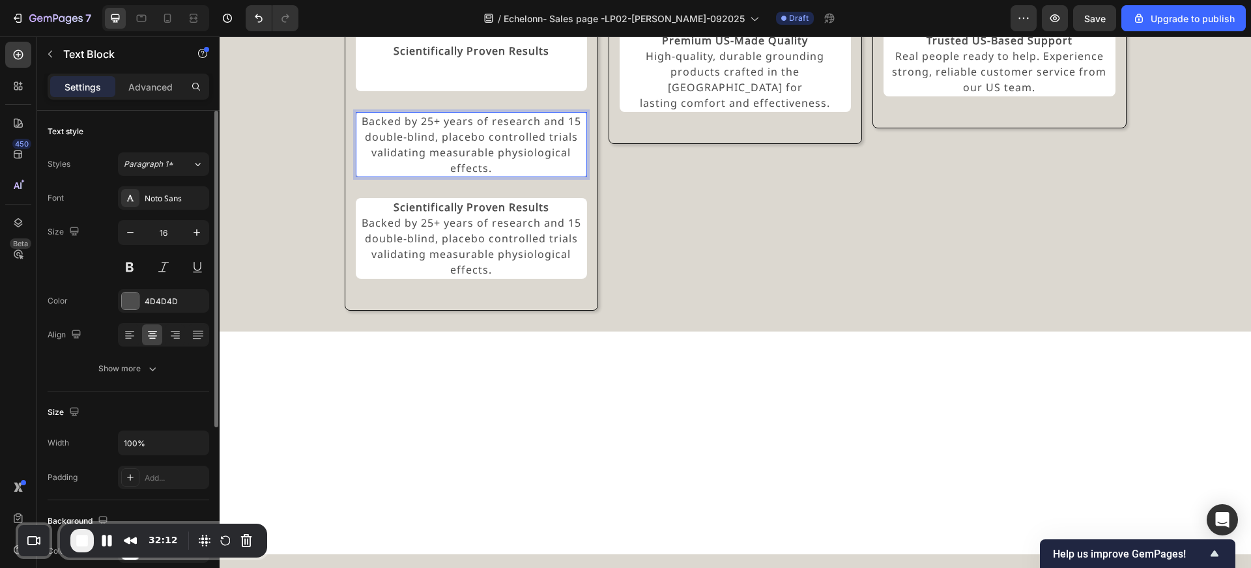
click at [401, 176] on p "Backed by 25+ years of research and 15 double-blind, placebo controlled trials …" at bounding box center [471, 144] width 229 height 63
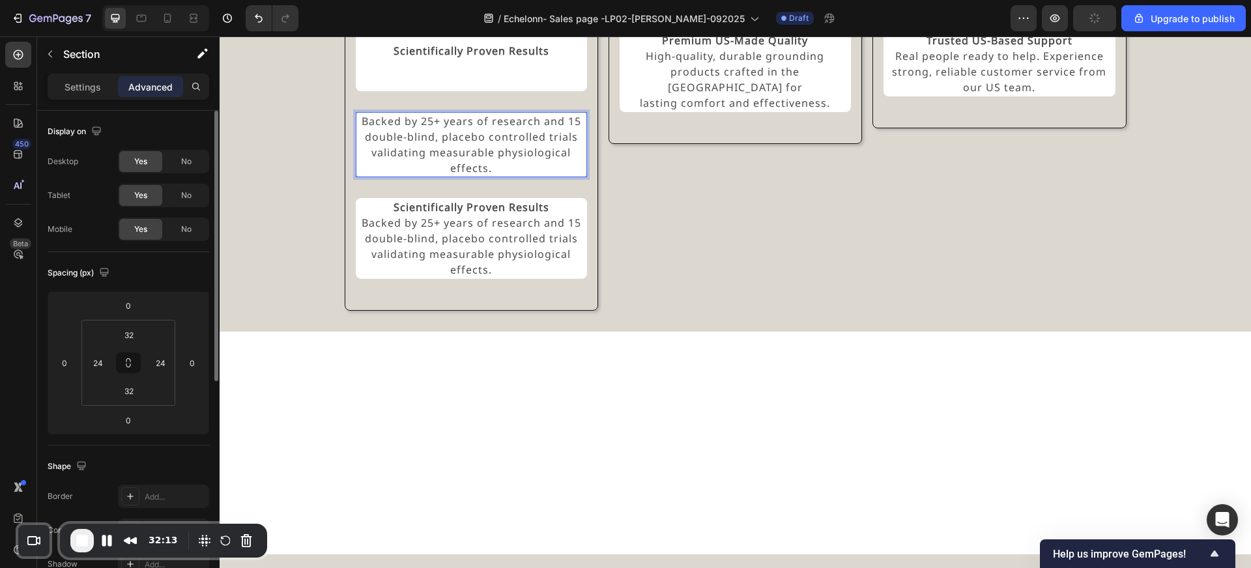
click at [278, 311] on div "Experience the GroundLuxe Difference Heading Image Scientifically Proven Result…" at bounding box center [735, 122] width 1000 height 377
click at [391, 176] on p "Backed by 25+ years of research and 15 double-blind, placebo controlled trials …" at bounding box center [471, 144] width 229 height 63
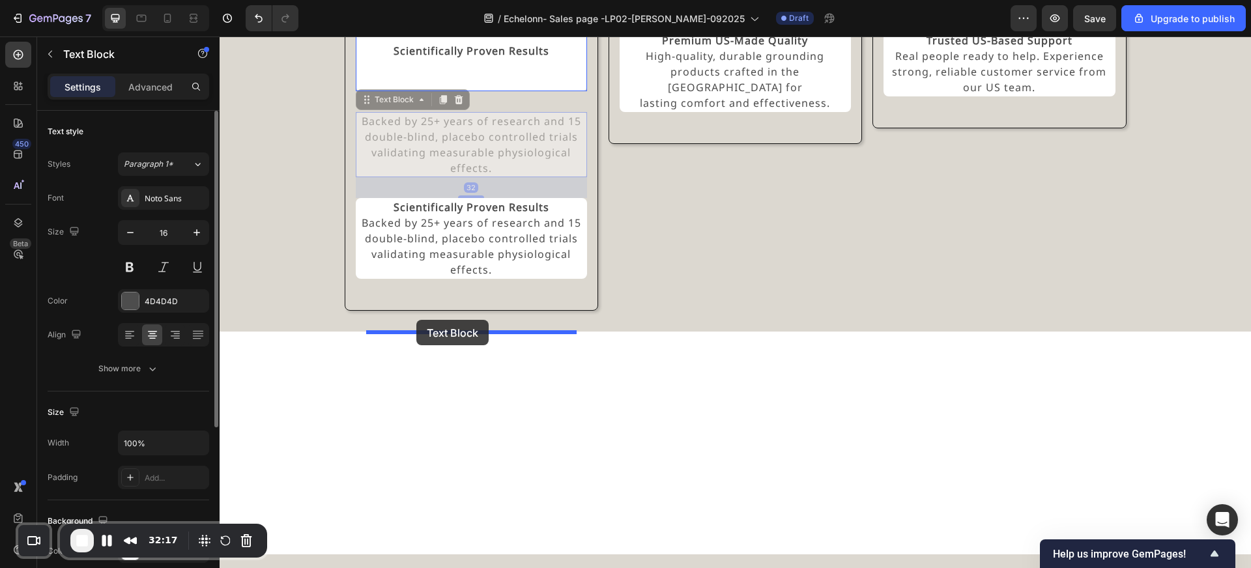
drag, startPoint x: 400, startPoint y: 352, endPoint x: 416, endPoint y: 320, distance: 35.8
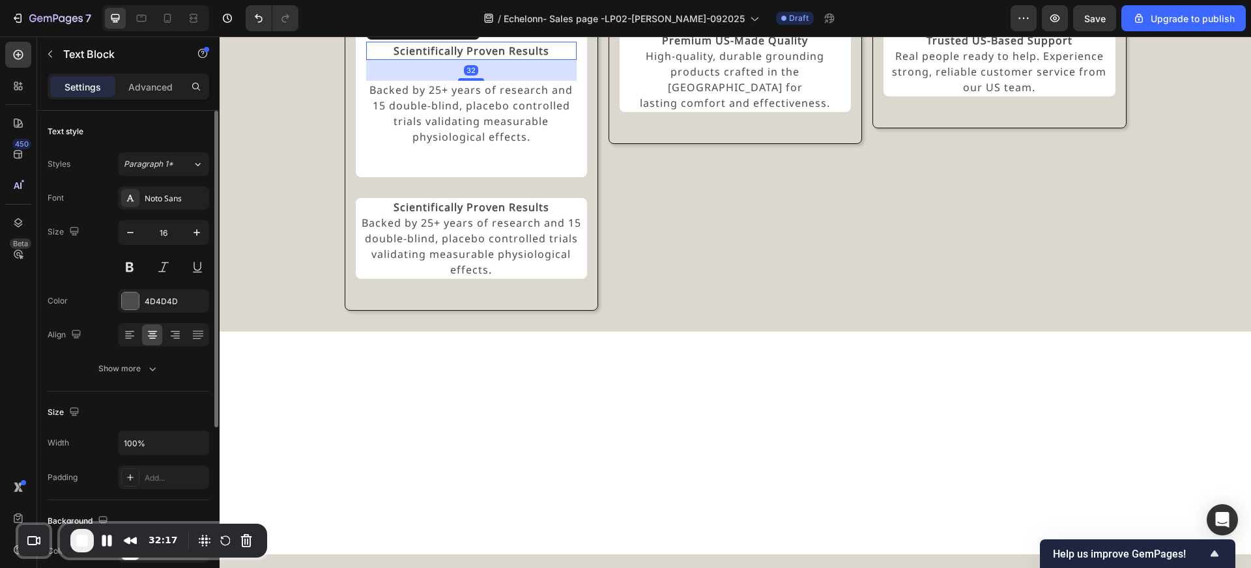
click at [501, 58] on strong "Scientifically Proven Results" at bounding box center [472, 51] width 156 height 14
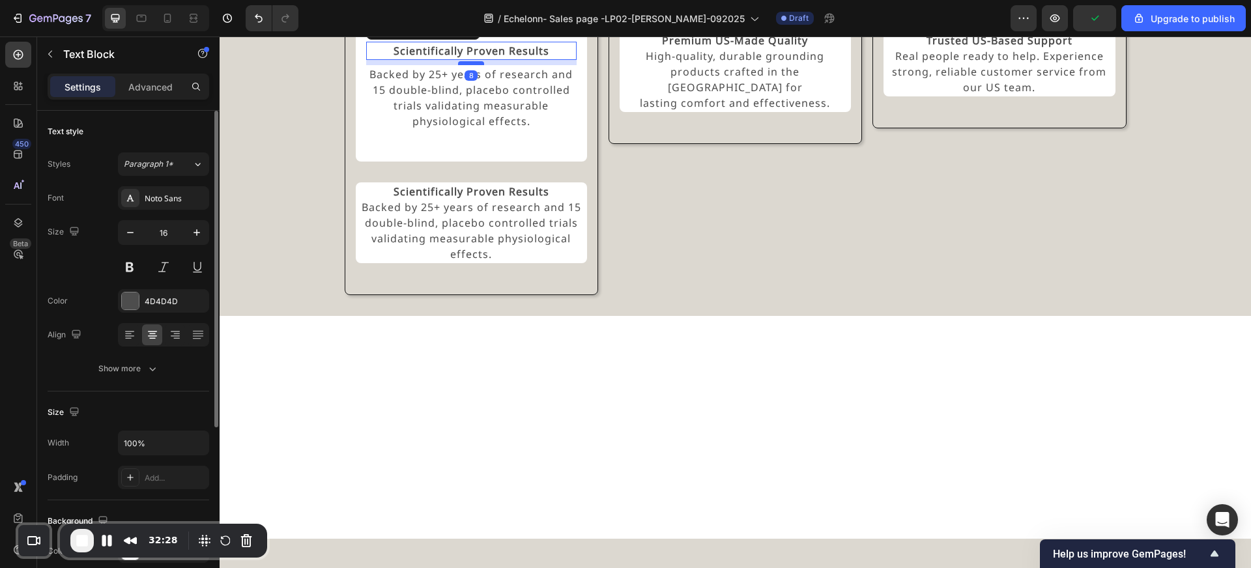
drag, startPoint x: 472, startPoint y: 330, endPoint x: 474, endPoint y: 315, distance: 15.8
click at [474, 65] on div at bounding box center [471, 63] width 26 height 4
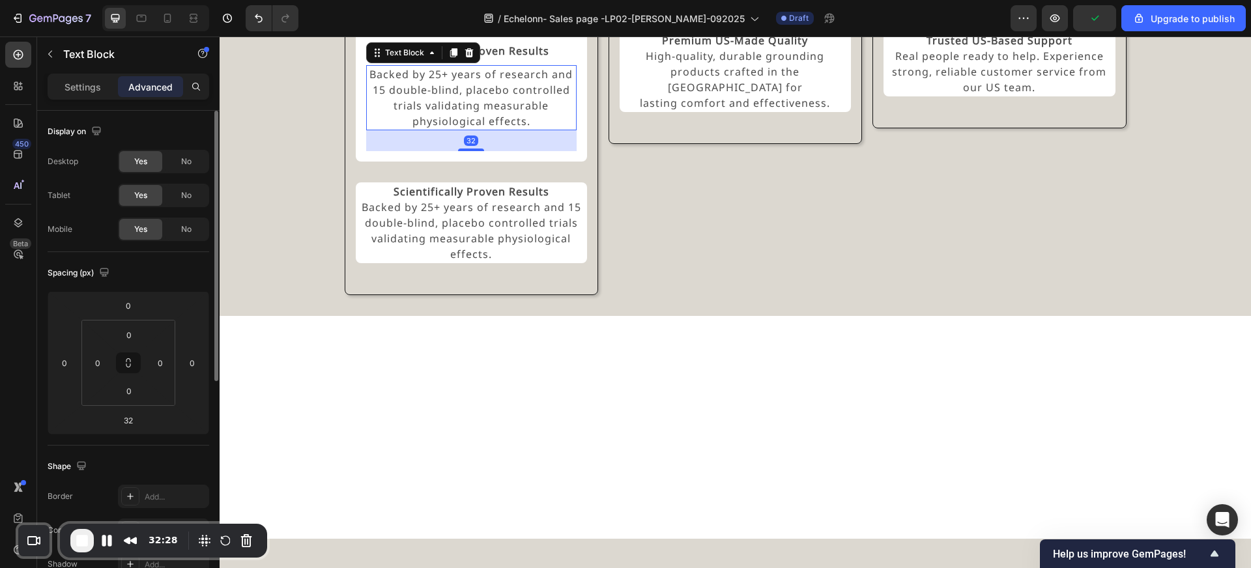
click at [478, 129] on p "Backed by 25+ years of research and 15 double-blind, placebo controlled trials …" at bounding box center [471, 97] width 208 height 63
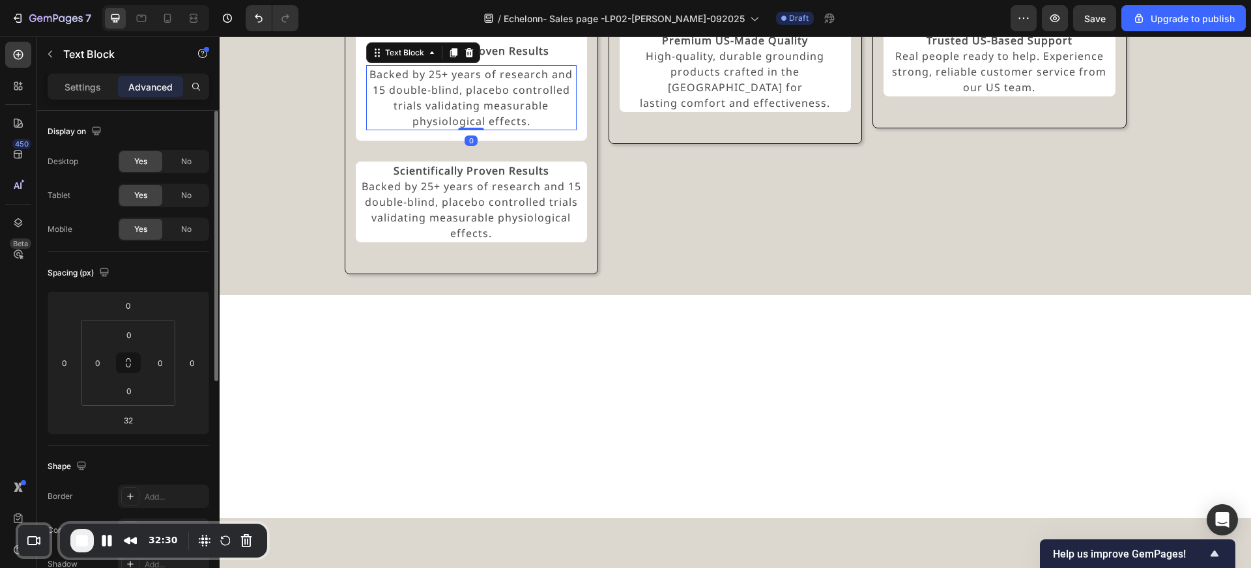
drag, startPoint x: 474, startPoint y: 399, endPoint x: 474, endPoint y: 362, distance: 37.1
click at [474, 130] on div "Backed by 25+ years of research and 15 double-blind, placebo controlled trials …" at bounding box center [471, 97] width 210 height 65
type input "0"
click at [306, 274] on div "Experience the GroundLuxe Difference Heading Image Scientifically Proven Result…" at bounding box center [735, 104] width 1000 height 340
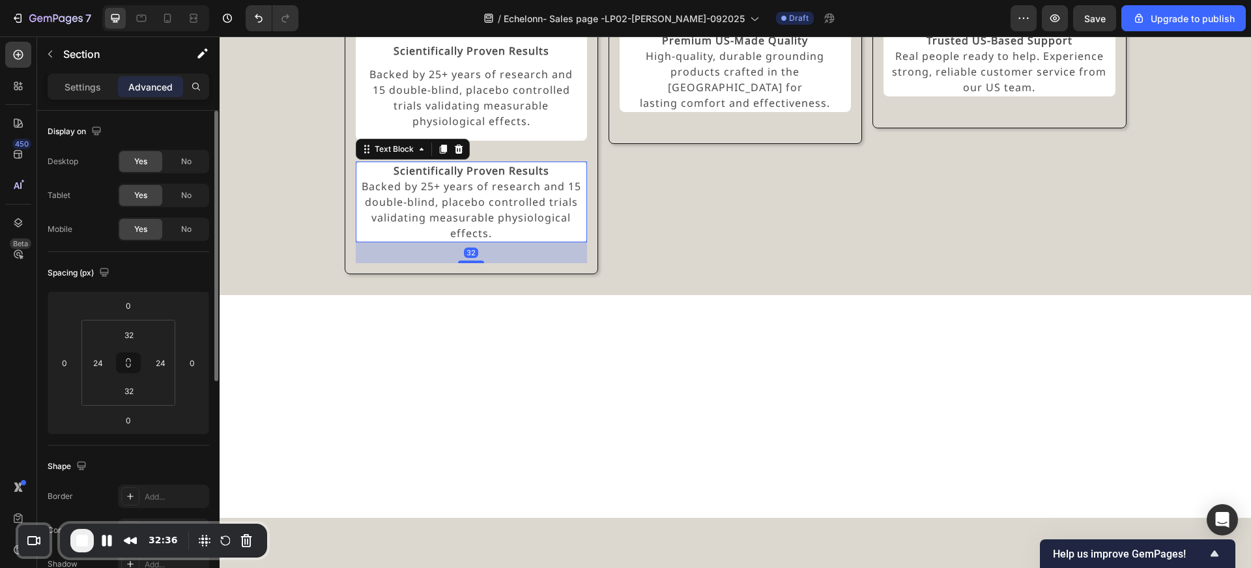
click at [525, 241] on p "Backed by 25+ years of research and 15 double-blind, placebo controlled trials …" at bounding box center [471, 210] width 229 height 63
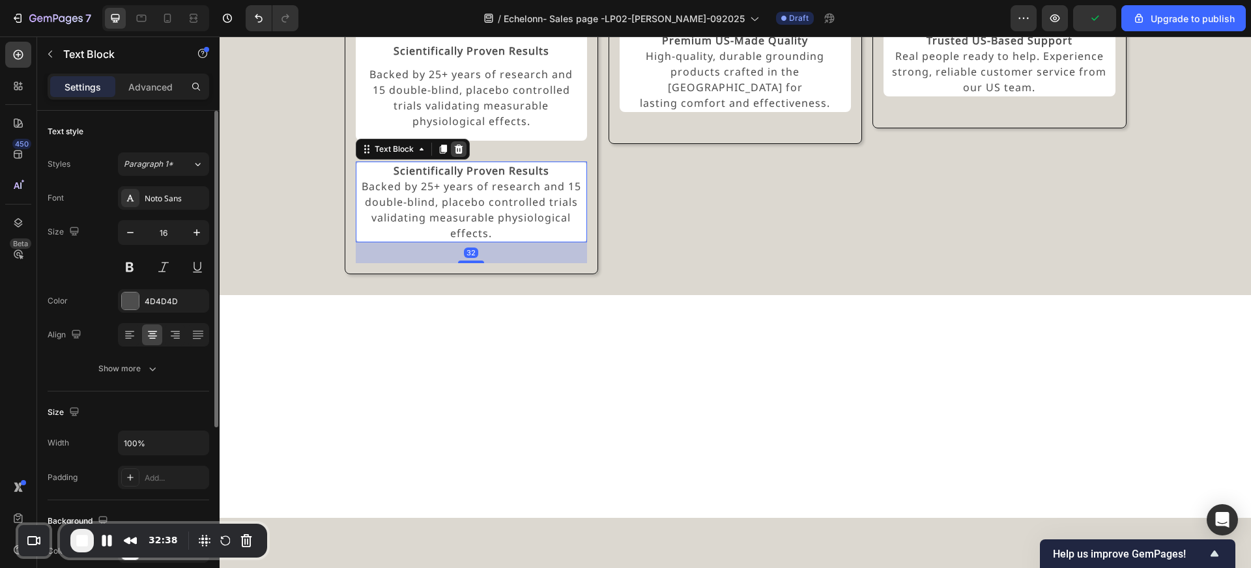
click at [461, 154] on icon at bounding box center [458, 149] width 10 height 10
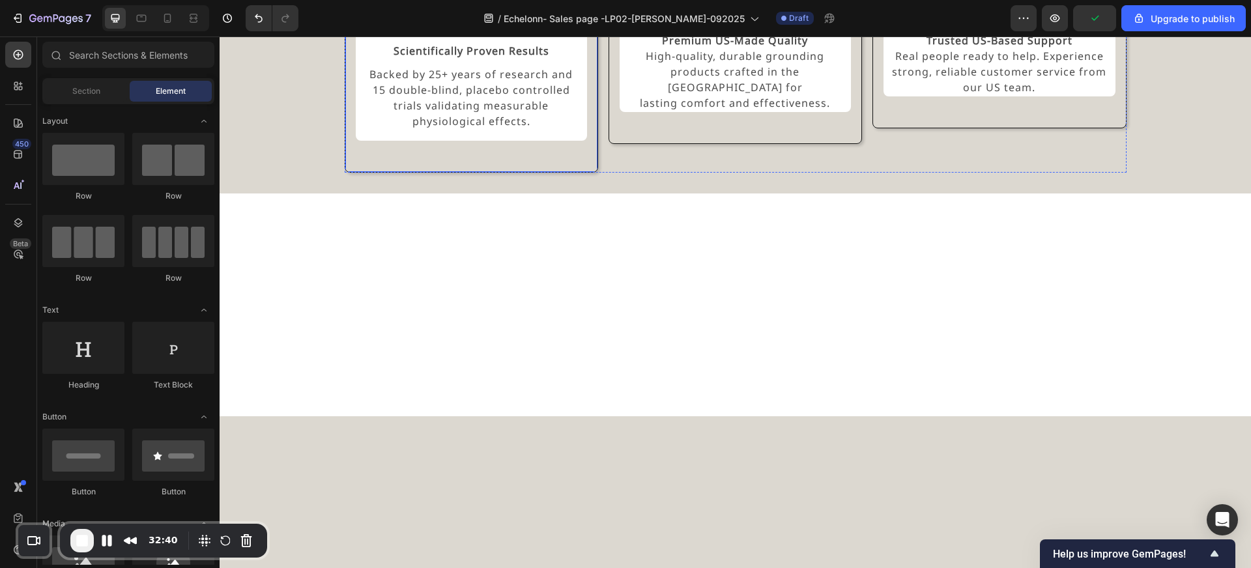
click at [469, 162] on div "Image Scientifically Proven Results Text Block Backed by 25+ years of research …" at bounding box center [471, 76] width 231 height 172
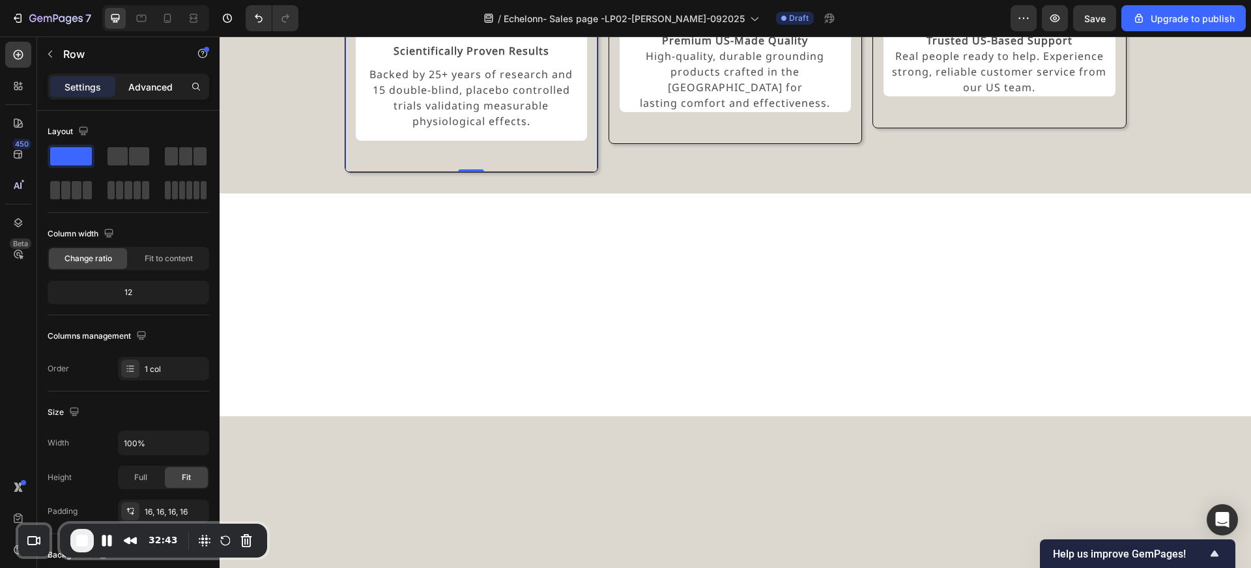
click at [143, 81] on p "Advanced" at bounding box center [150, 87] width 44 height 14
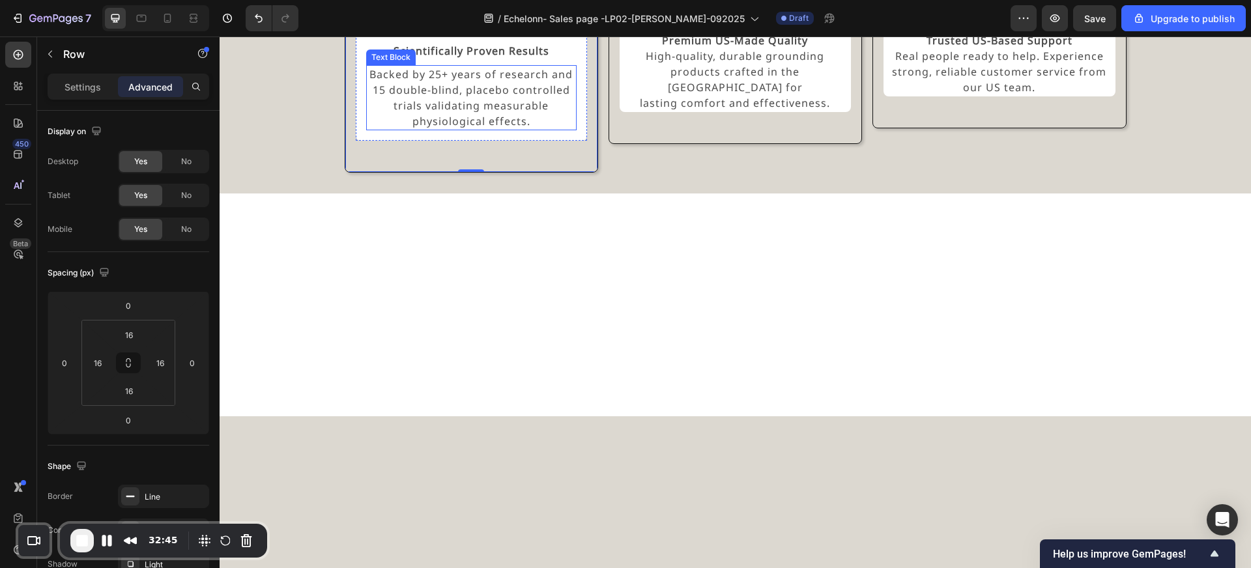
click at [436, 129] on p "Backed by 25+ years of research and 15 double-blind, placebo controlled trials …" at bounding box center [471, 97] width 208 height 63
click at [504, 162] on div "Image Scientifically Proven Results Text Block Backed by 25+ years of research …" at bounding box center [471, 76] width 231 height 172
click at [478, 162] on div "Image Scientifically Proven Results Text Block Backed by 25+ years of research …" at bounding box center [471, 76] width 231 height 172
click at [477, 173] on div "Image Scientifically Proven Results Text Block Backed by 25+ years of research …" at bounding box center [471, 76] width 253 height 194
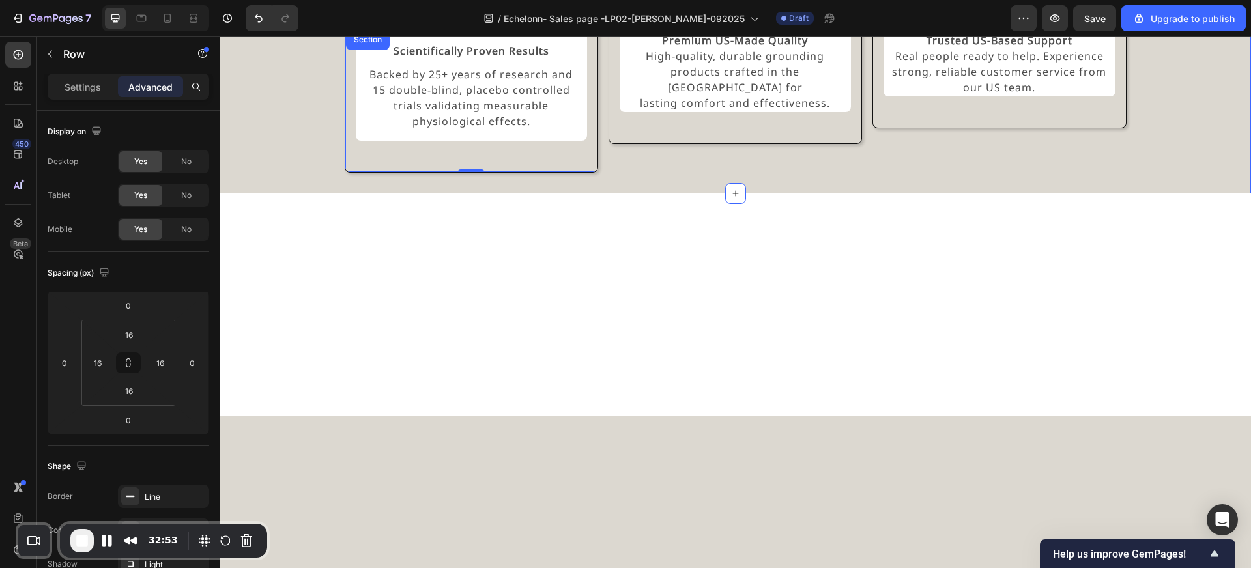
click at [317, 173] on div "Experience the GroundLuxe Difference Heading Image Scientifically Proven Result…" at bounding box center [735, 53] width 1000 height 238
click at [447, 129] on p "Backed by 25+ years of research and 15 double-blind, placebo controlled trials …" at bounding box center [471, 97] width 208 height 63
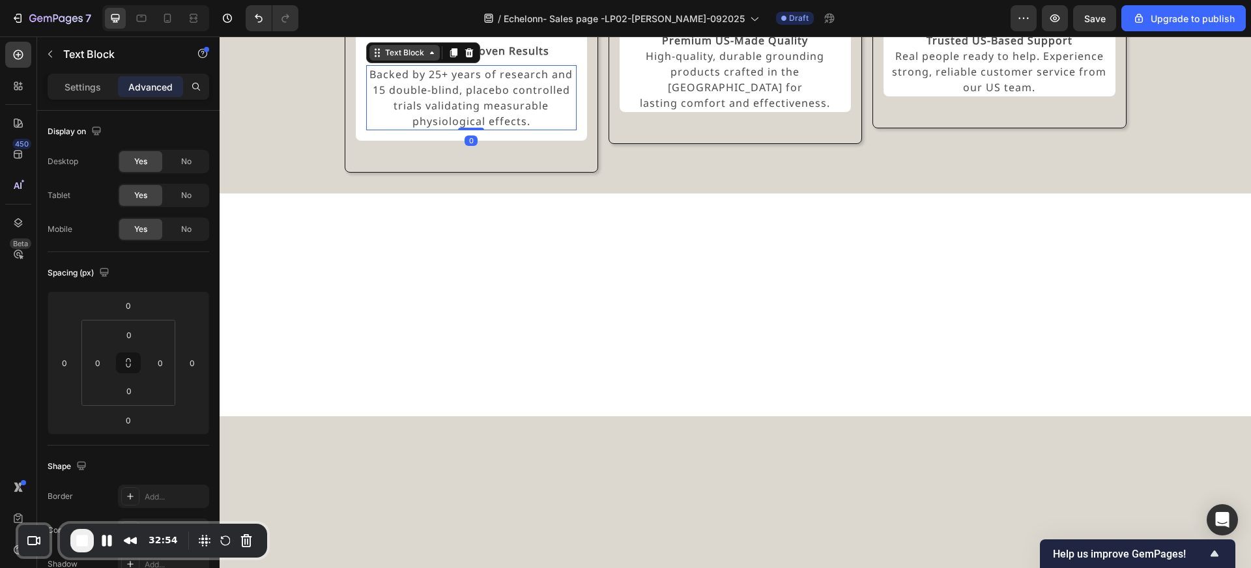
click at [397, 59] on div "Text Block" at bounding box center [404, 53] width 44 height 12
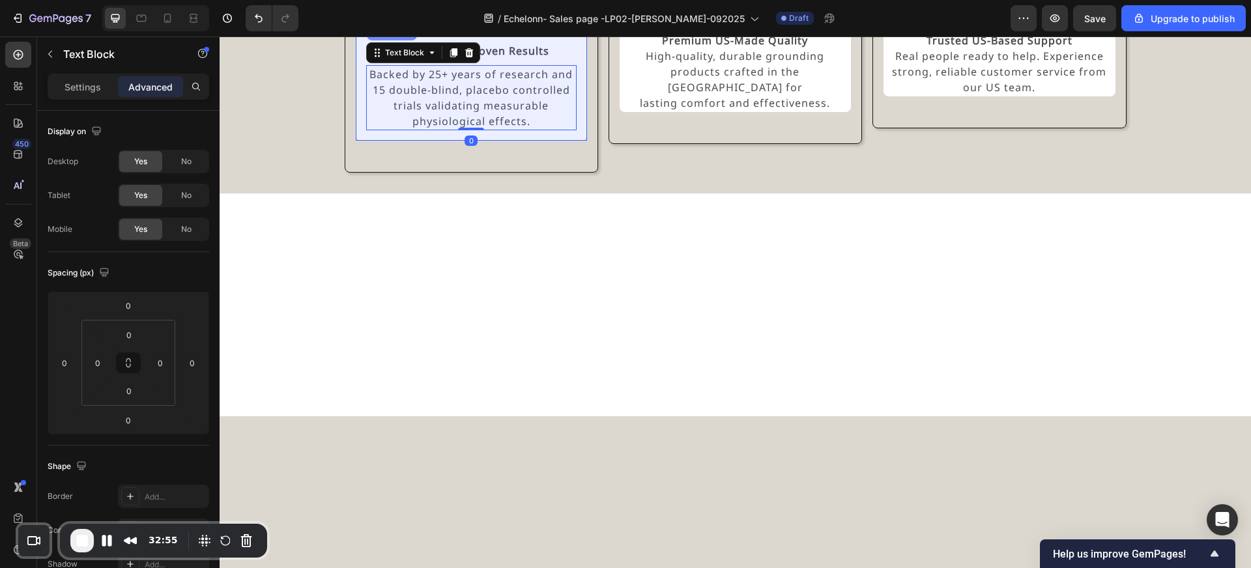
click at [396, 34] on div "Row 1 col" at bounding box center [392, 30] width 40 height 8
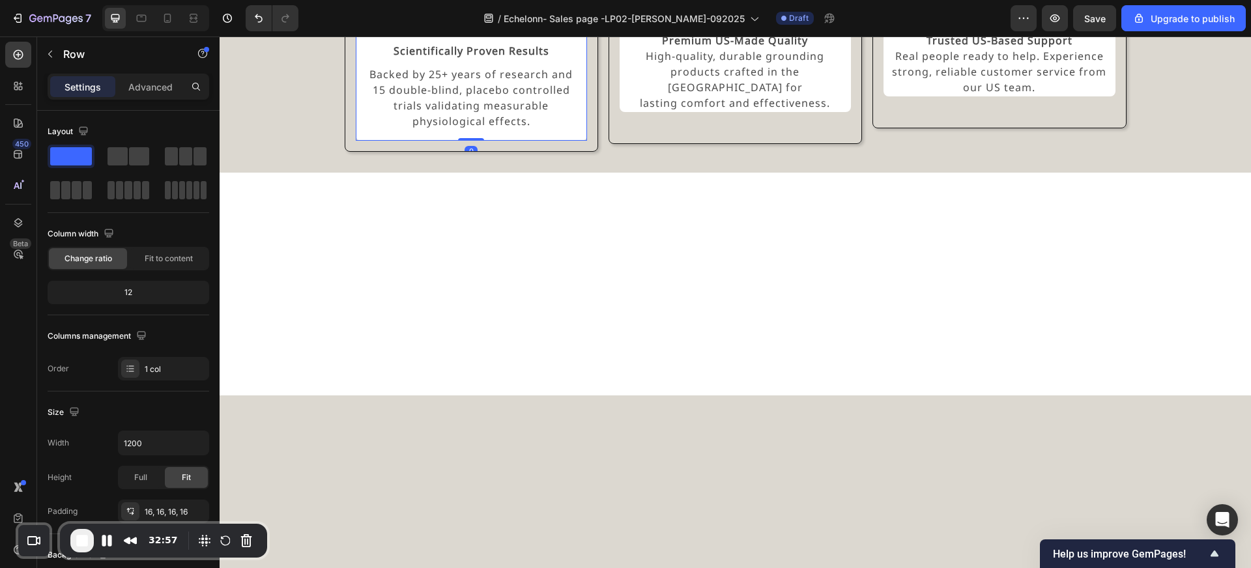
drag, startPoint x: 474, startPoint y: 411, endPoint x: 473, endPoint y: 383, distance: 28.0
click at [473, 141] on div "Scientifically Proven Results Text Block Backed by 25+ years of research and 15…" at bounding box center [471, 85] width 231 height 109
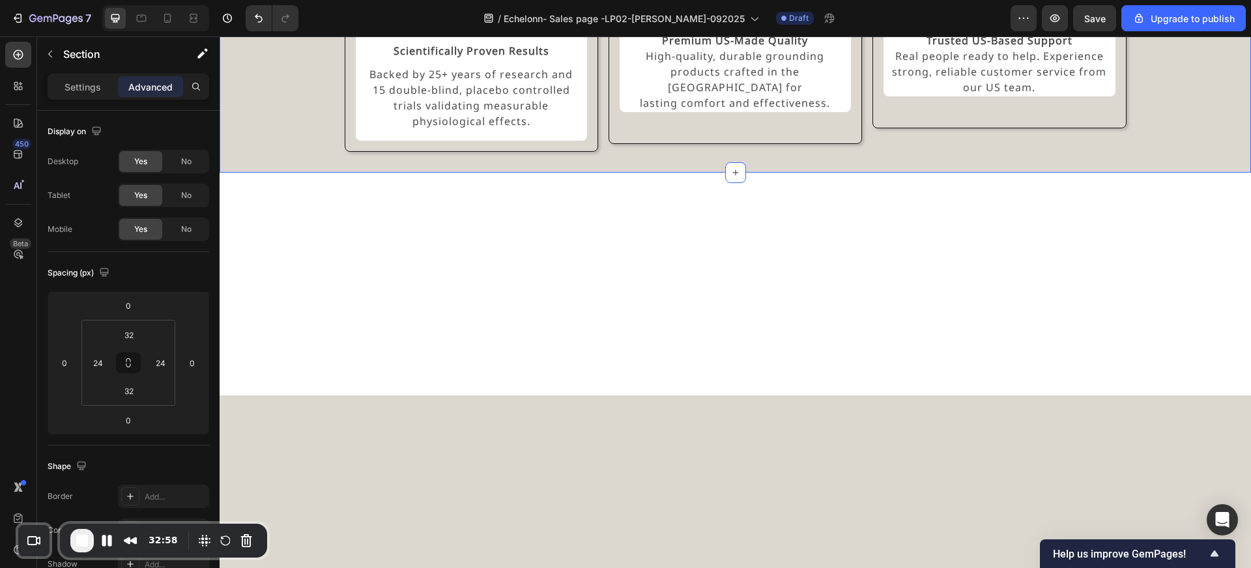
click at [306, 152] on div "Experience the GroundLuxe Difference Heading Image Scientifically Proven Result…" at bounding box center [735, 43] width 1000 height 218
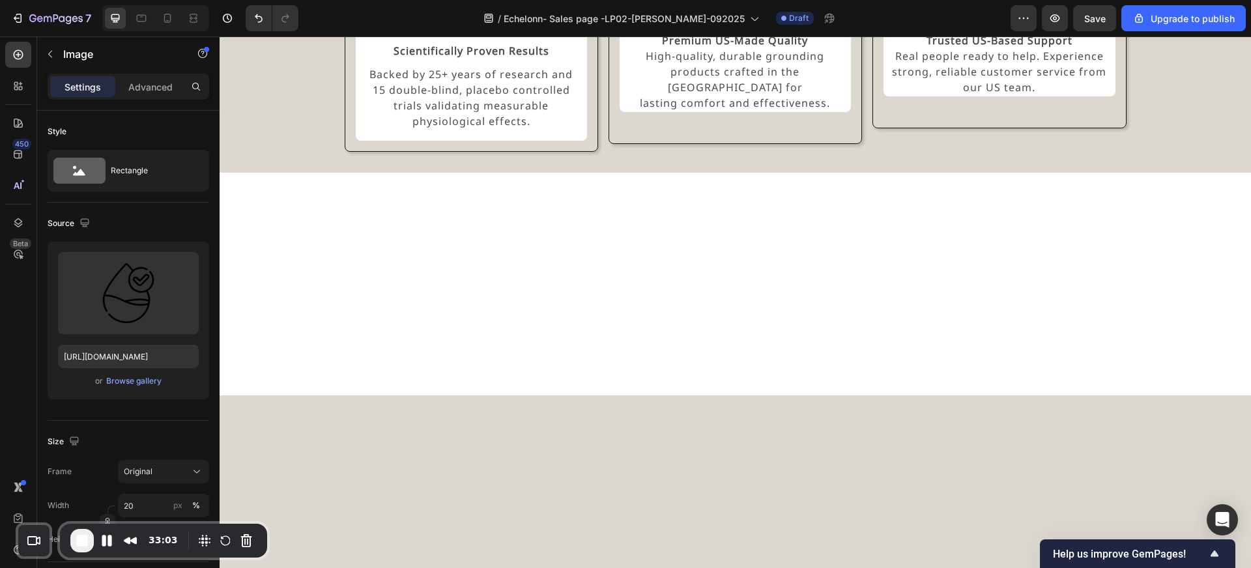
click at [468, 10] on img at bounding box center [471, 10] width 46 height 0
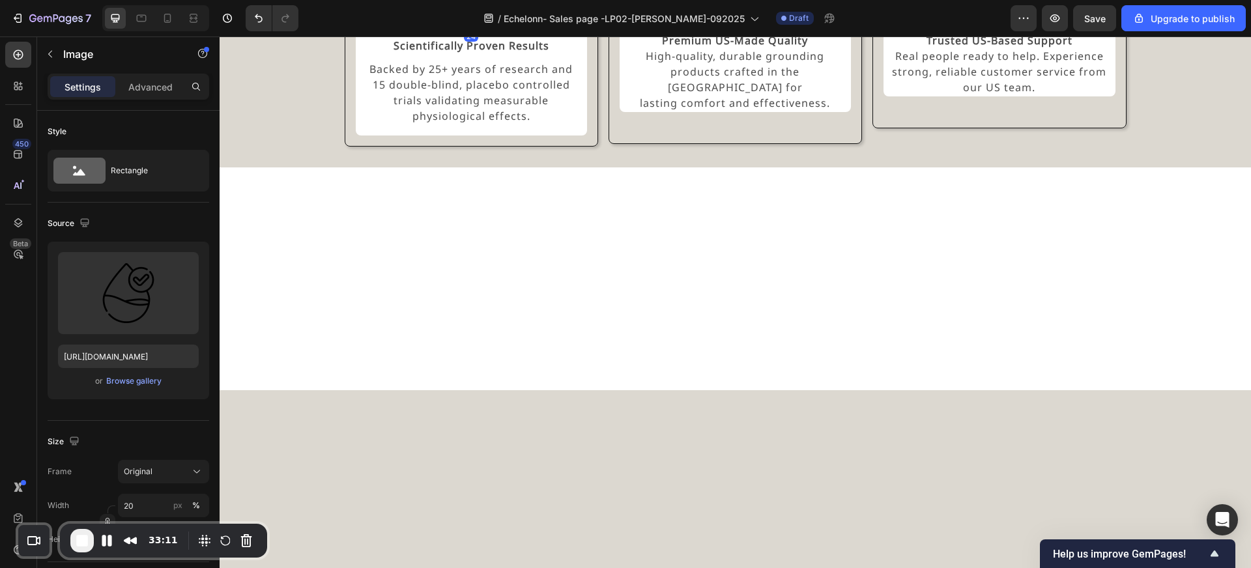
click at [472, 26] on div at bounding box center [471, 24] width 26 height 4
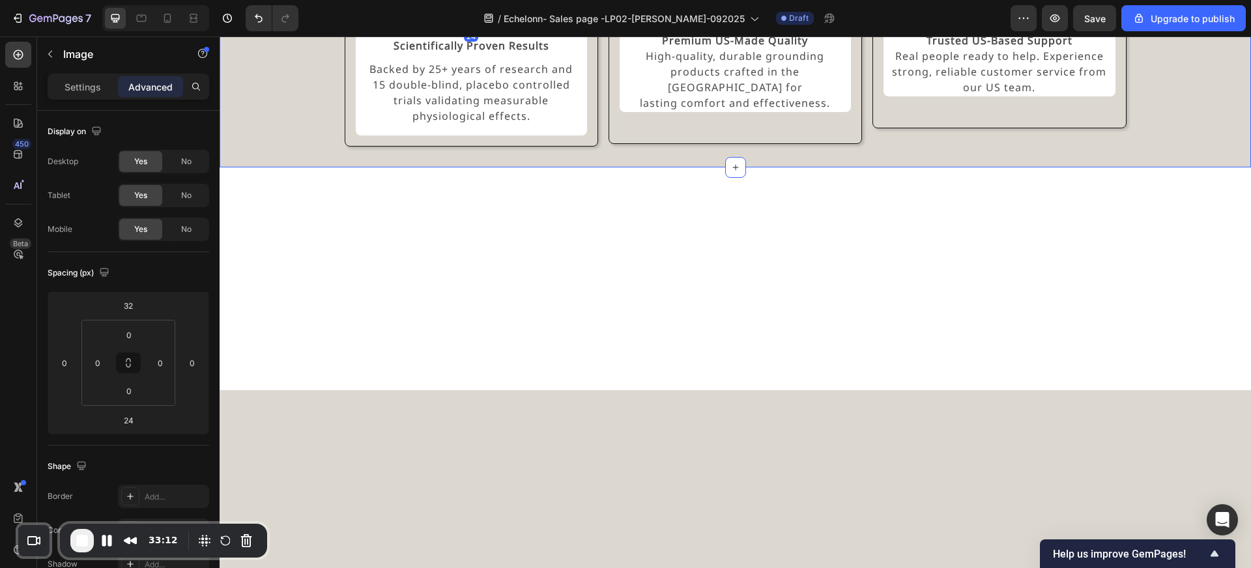
click at [318, 147] on div "Experience the GroundLuxe Difference Heading Image 24 Scientifically Proven Res…" at bounding box center [735, 40] width 1000 height 212
click at [496, 136] on div "Scientifically Proven Results Text Block Backed by 25+ years of research and 15…" at bounding box center [471, 80] width 231 height 109
click at [422, 18] on icon at bounding box center [419, 13] width 7 height 9
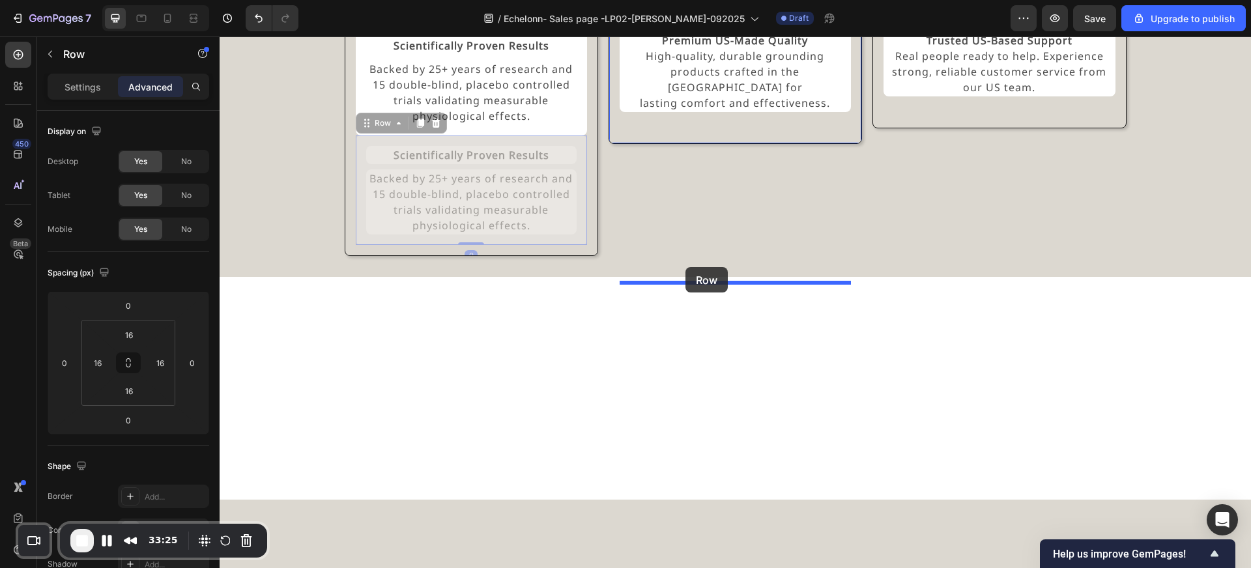
drag, startPoint x: 394, startPoint y: 377, endPoint x: 690, endPoint y: 268, distance: 316.0
type input "32"
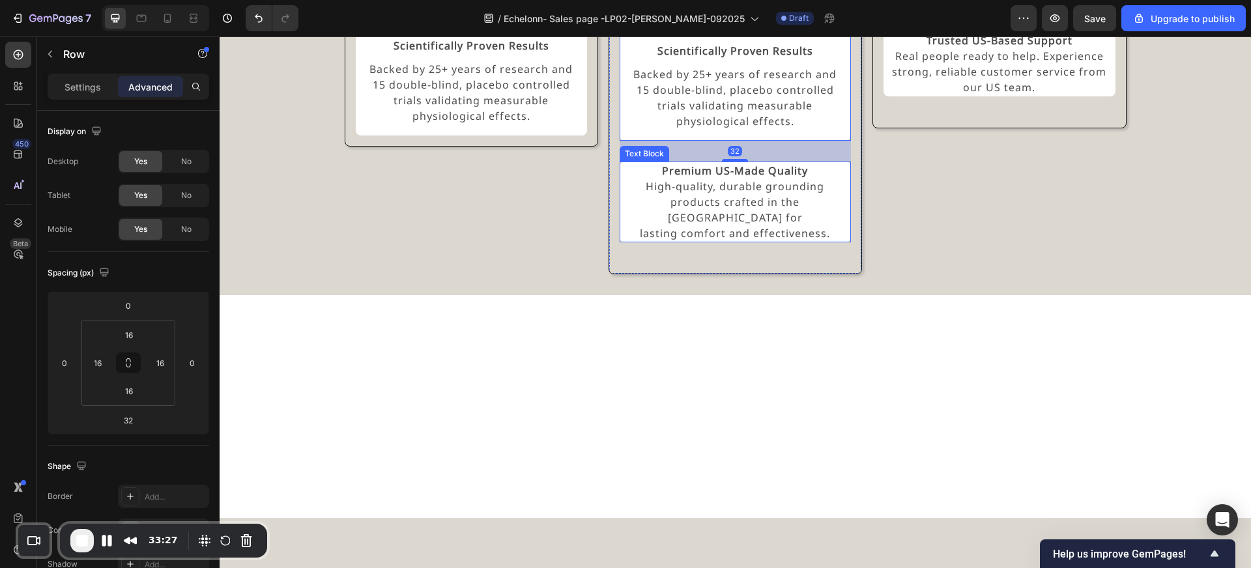
click at [721, 178] on strong "Premium US-Made Quality" at bounding box center [735, 171] width 146 height 14
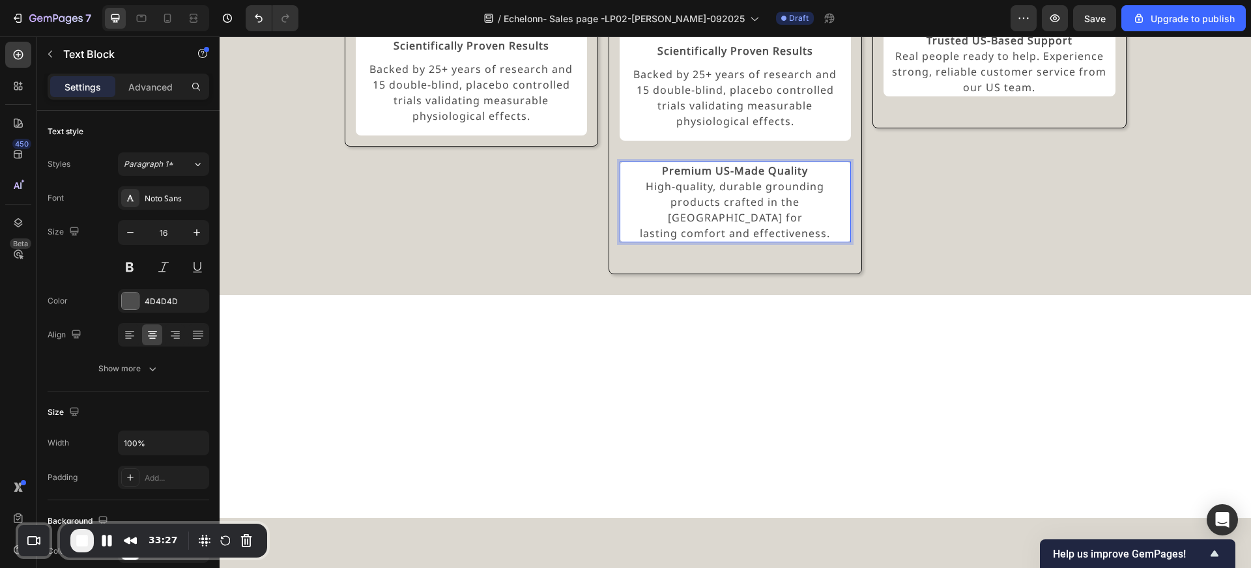
click at [721, 178] on strong "Premium US-Made Quality" at bounding box center [735, 171] width 146 height 14
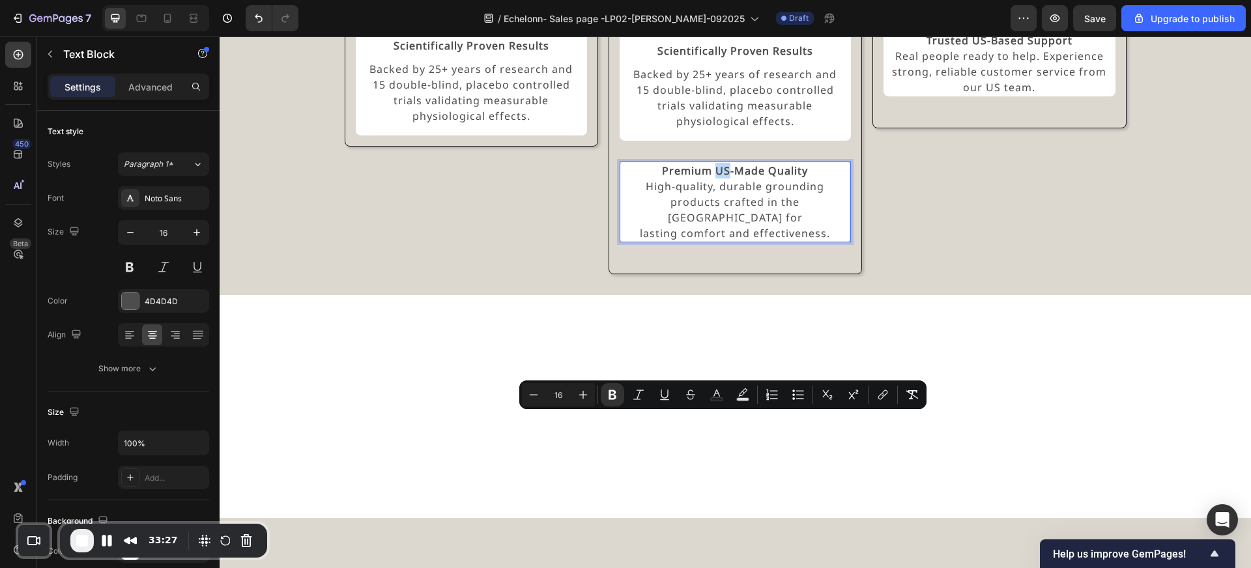
click at [726, 178] on strong "Premium US-Made Quality" at bounding box center [735, 171] width 146 height 14
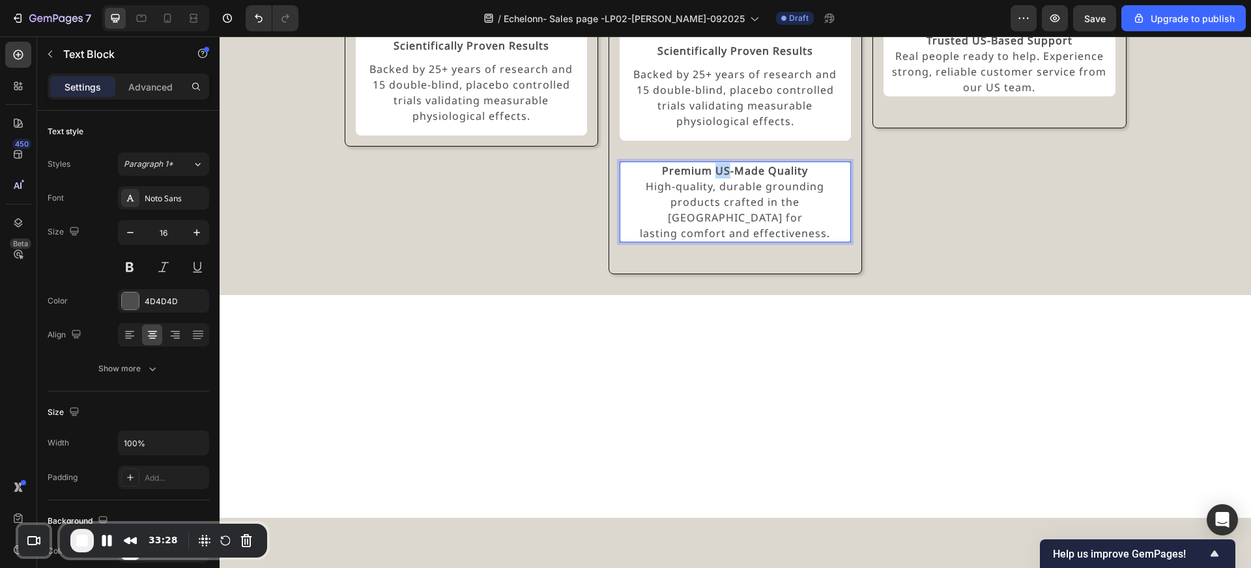
click at [726, 178] on strong "Premium US-Made Quality" at bounding box center [735, 171] width 146 height 14
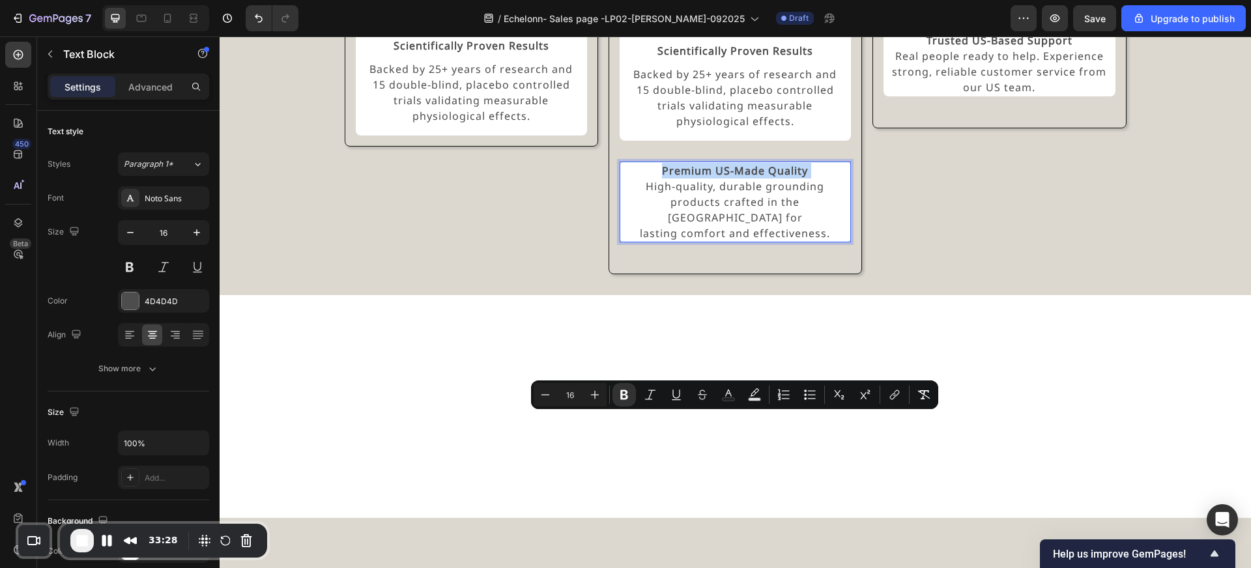
copy p "Premium US-Made Quality"
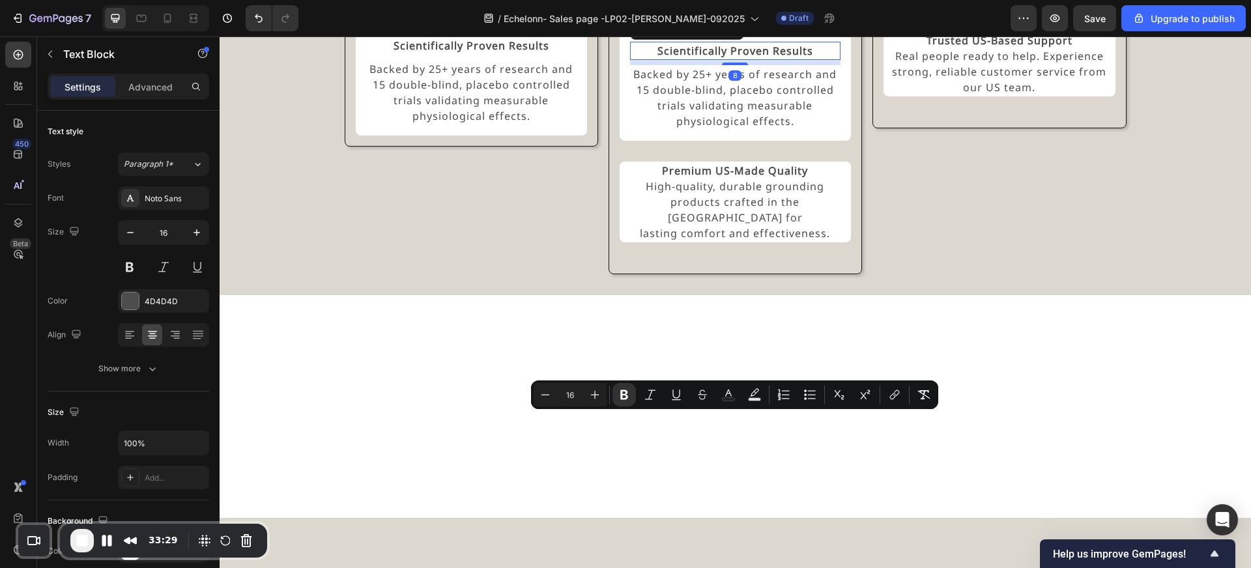
click at [751, 58] on strong "Scientifically Proven Results" at bounding box center [735, 51] width 156 height 14
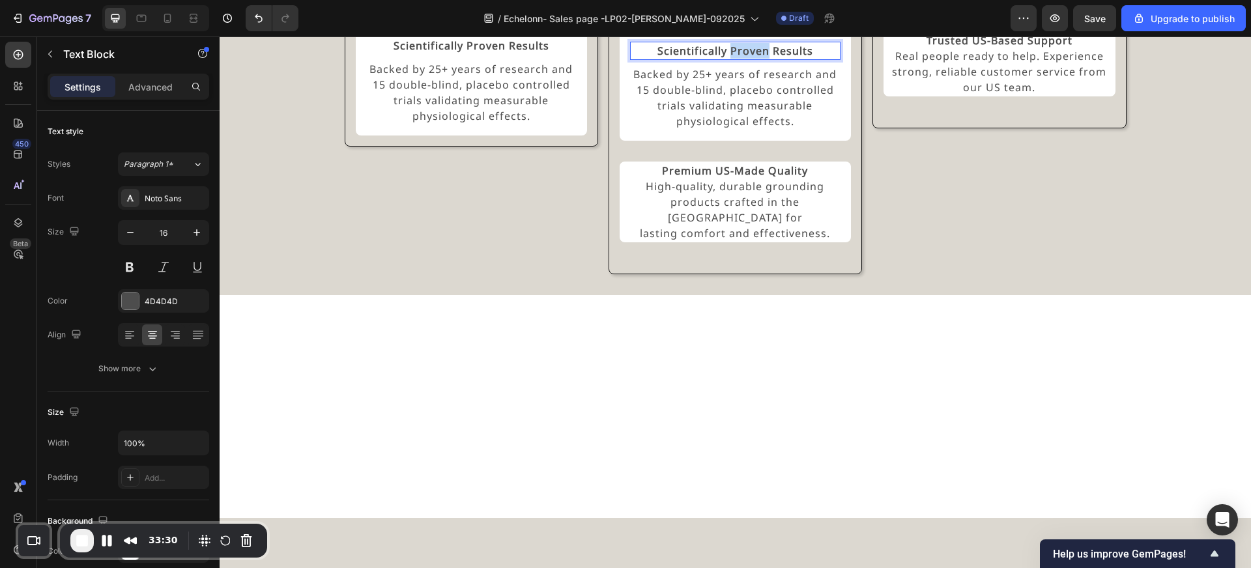
click at [751, 58] on strong "Scientifically Proven Results" at bounding box center [735, 51] width 156 height 14
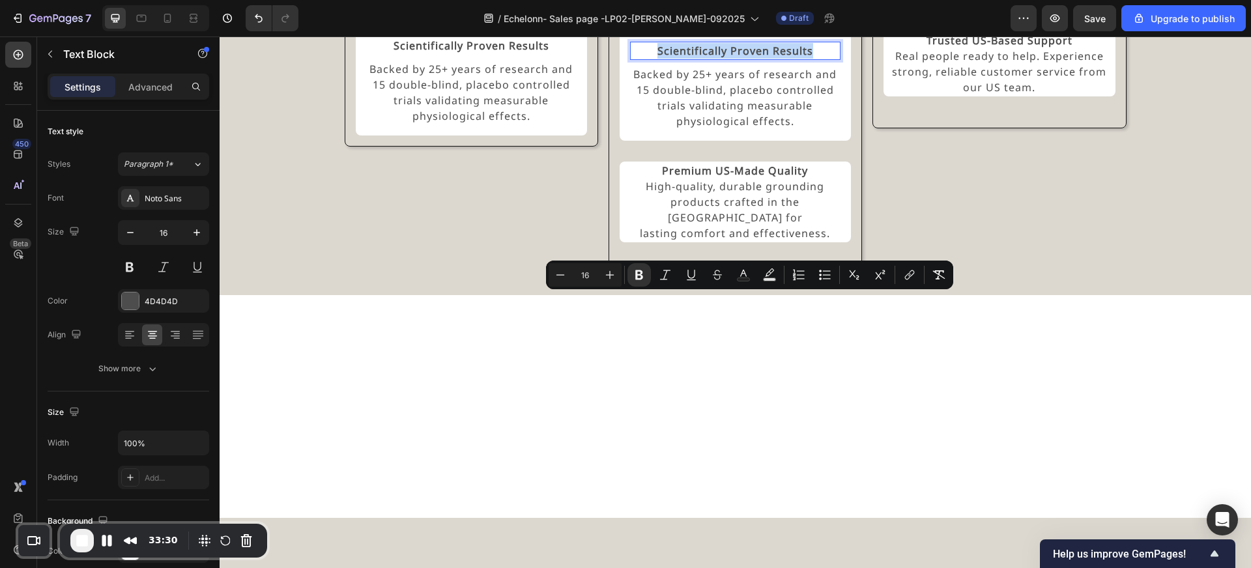
click at [751, 58] on strong "Scientifically Proven Results" at bounding box center [735, 51] width 156 height 14
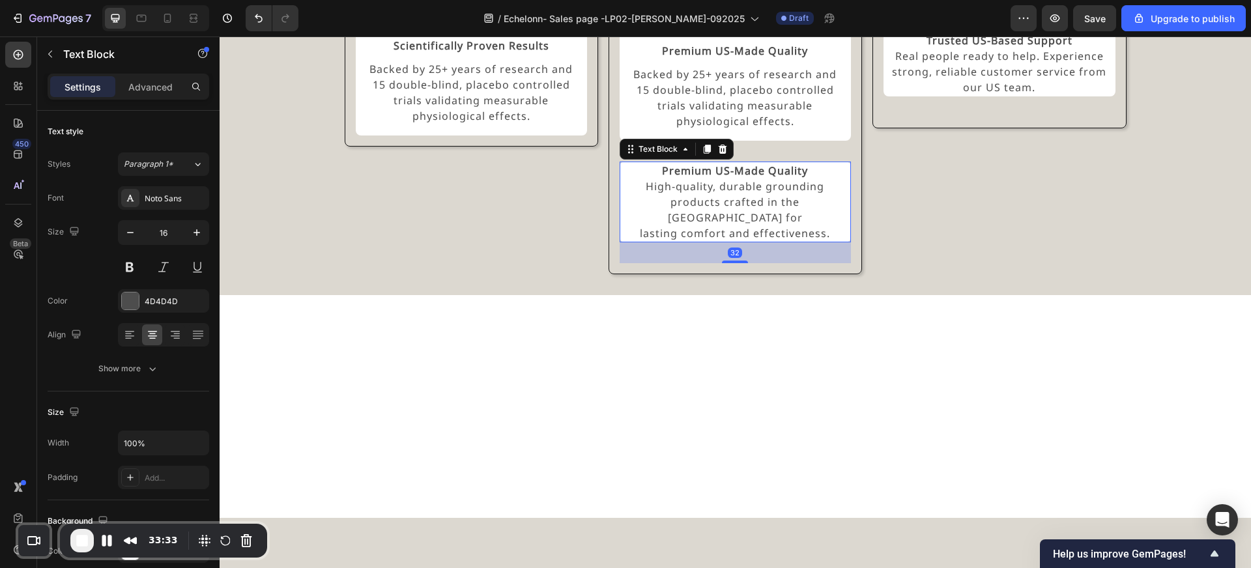
click at [743, 241] on p "Premium US-Made Quality High-quality, durable grounding products crafted in the…" at bounding box center [735, 202] width 229 height 78
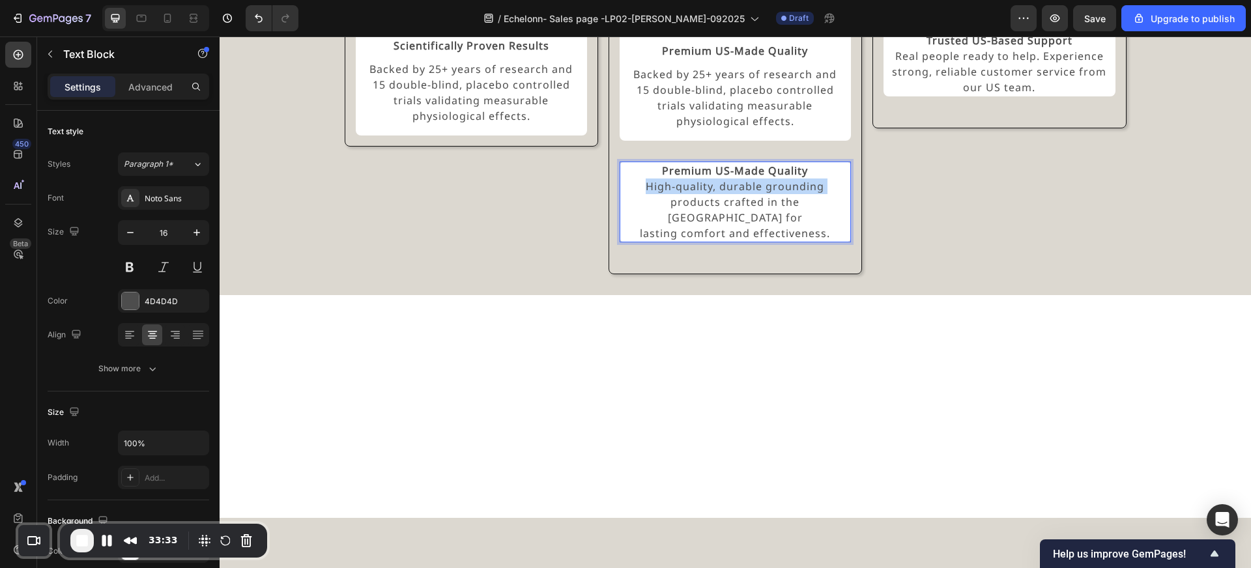
click at [743, 241] on p "Premium US-Made Quality High-quality, durable grounding products crafted in the…" at bounding box center [735, 202] width 229 height 78
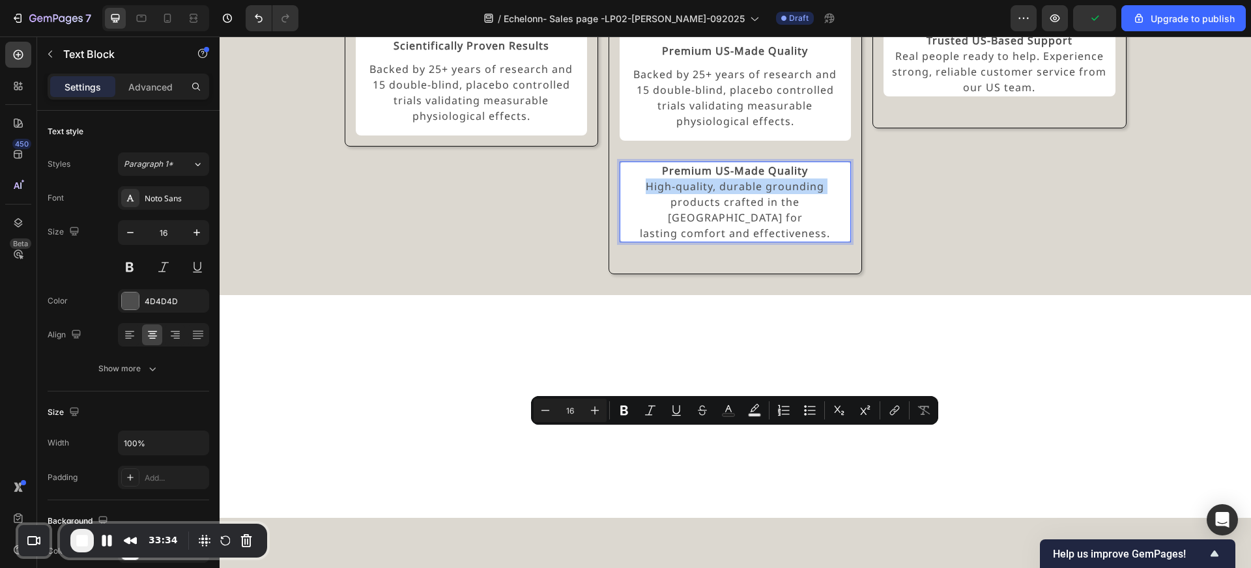
click at [673, 241] on p "Premium US-Made Quality High-quality, durable grounding products crafted in the…" at bounding box center [735, 202] width 229 height 78
drag, startPoint x: 650, startPoint y: 439, endPoint x: 827, endPoint y: 466, distance: 179.3
click at [827, 241] on p "Premium US-Made Quality High-quality, durable grounding products crafted in the…" at bounding box center [735, 202] width 229 height 78
copy p "High-quality, durable grounding products crafted in the USA for lasting comfort…"
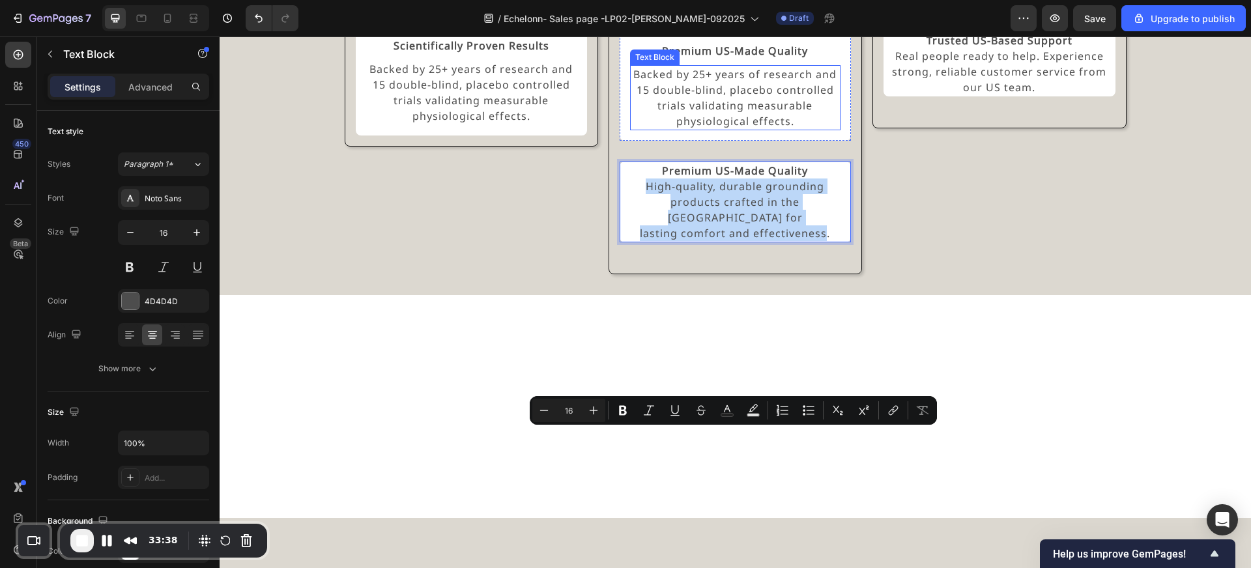
click at [745, 129] on p "Backed by 25+ years of research and 15 double-blind, placebo controlled trials …" at bounding box center [735, 97] width 208 height 63
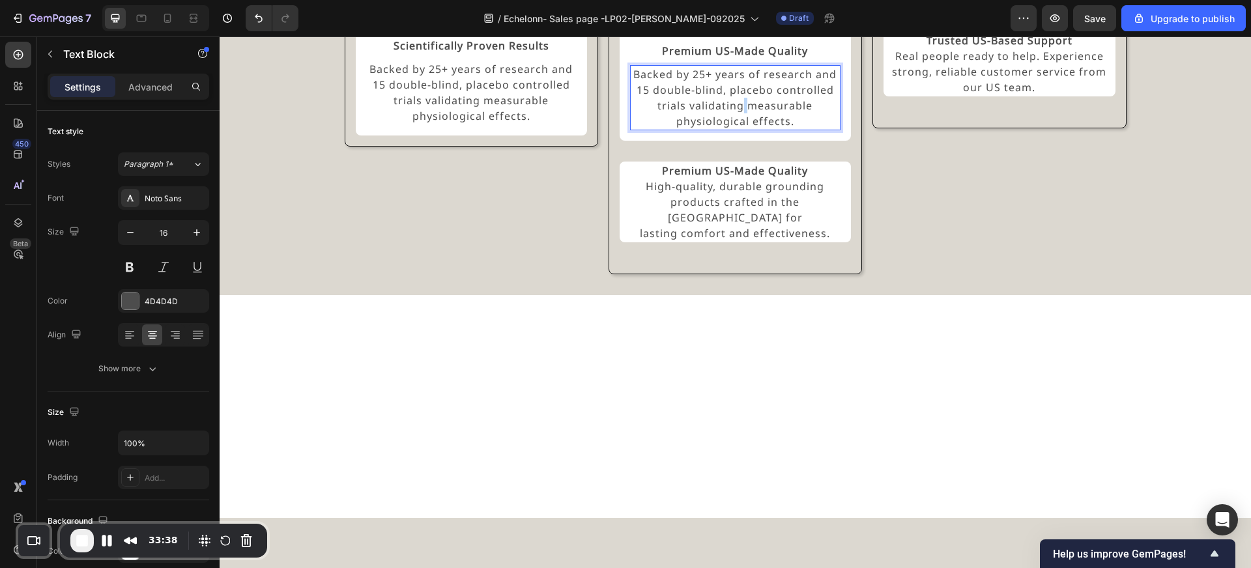
click at [745, 129] on p "Backed by 25+ years of research and 15 double-blind, placebo controlled trials …" at bounding box center [735, 97] width 208 height 63
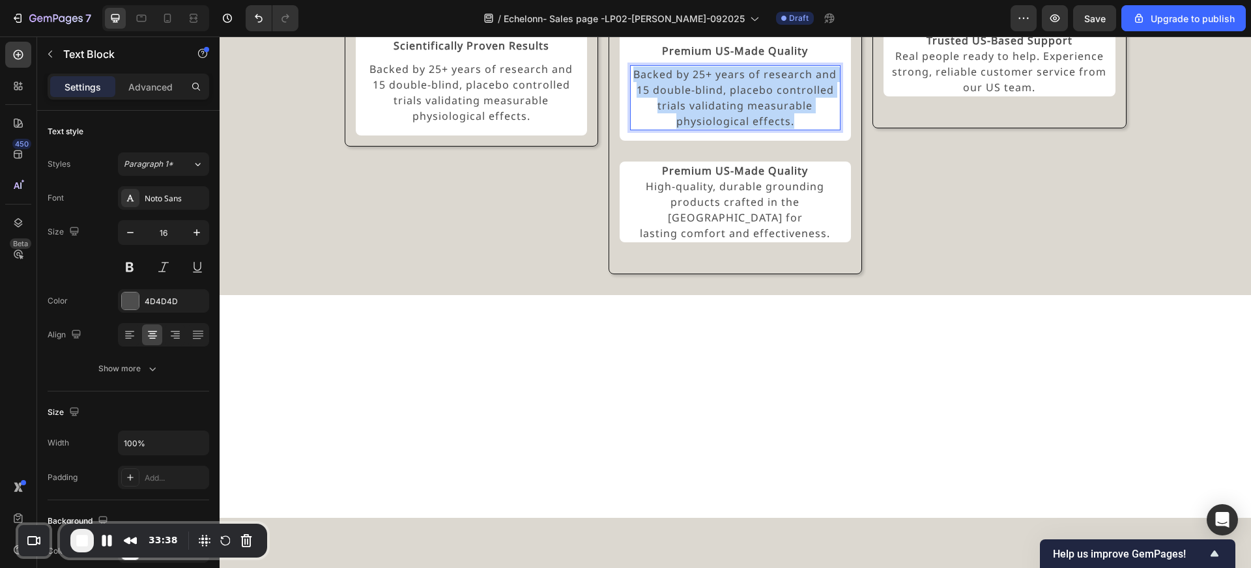
click at [745, 129] on p "Backed by 25+ years of research and 15 double-blind, placebo controlled trials …" at bounding box center [735, 97] width 208 height 63
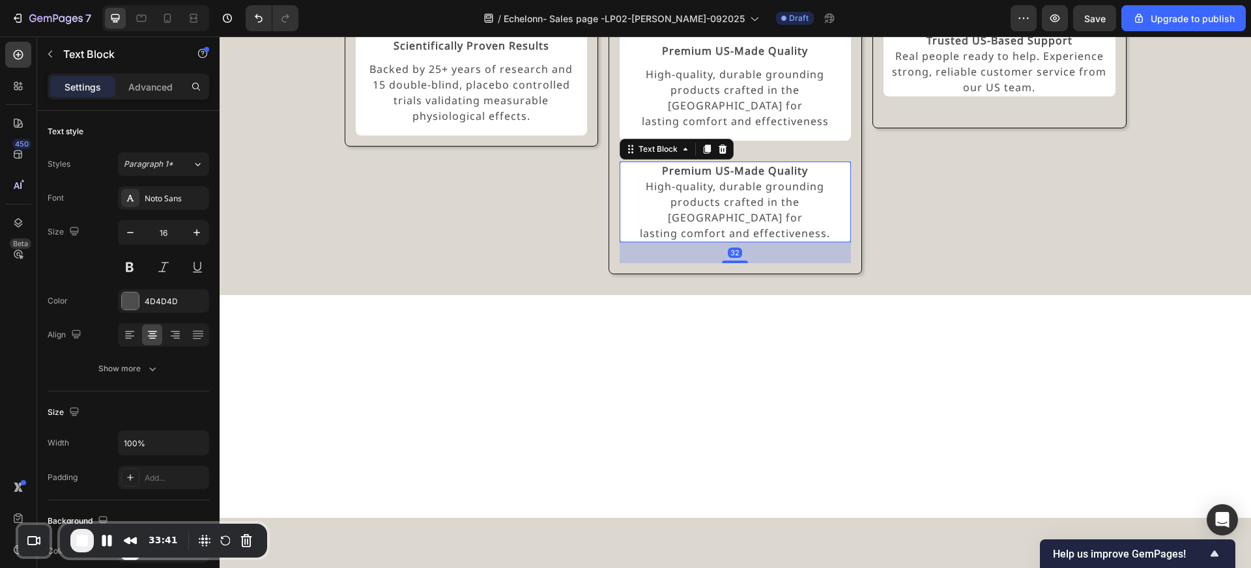
click at [646, 241] on p "Premium US-Made Quality High-quality, durable grounding products crafted in the…" at bounding box center [735, 202] width 229 height 78
click at [723, 153] on icon at bounding box center [722, 148] width 8 height 9
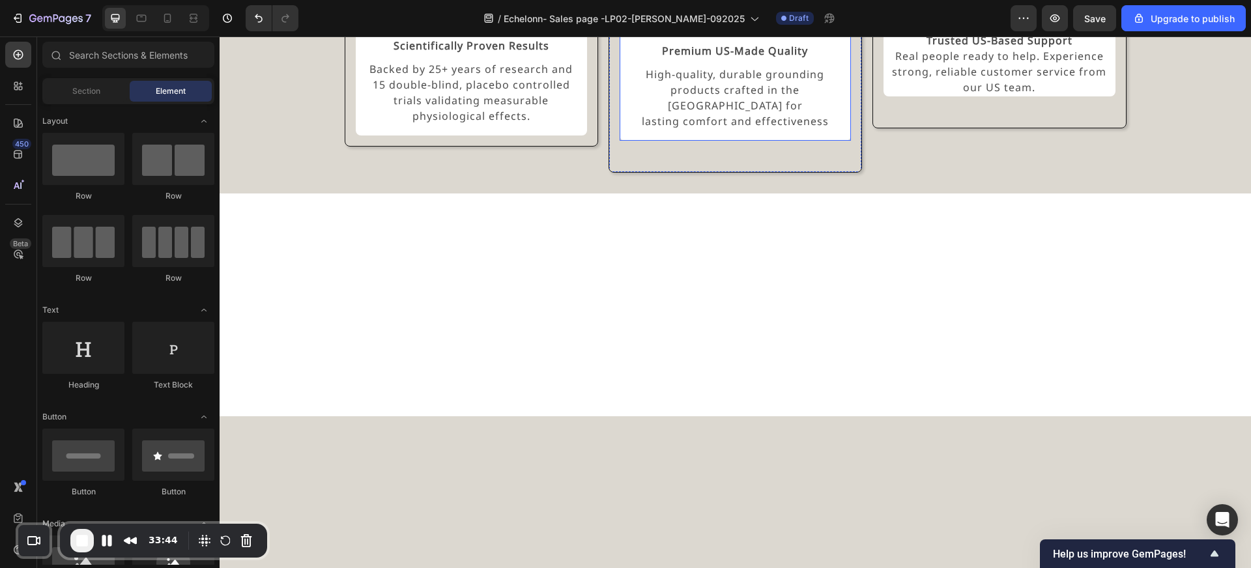
click at [730, 141] on div "Premium US-Made Quality Text Block High-quality, durable grounding products cra…" at bounding box center [735, 85] width 231 height 109
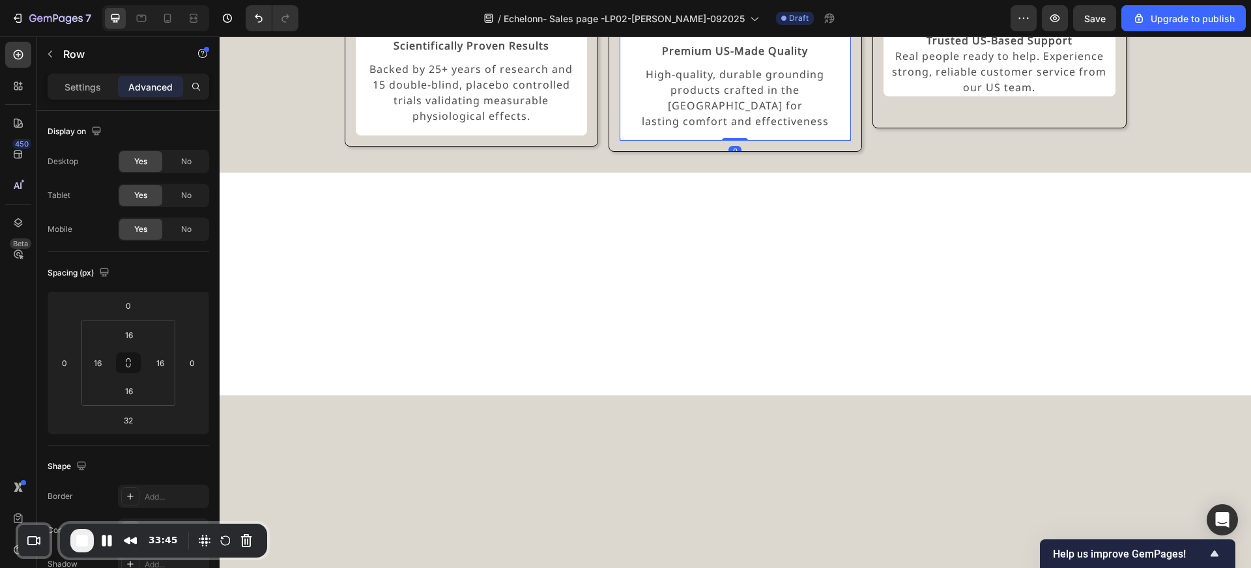
drag, startPoint x: 736, startPoint y: 394, endPoint x: 736, endPoint y: 364, distance: 29.3
click at [736, 141] on div "Premium US-Made Quality Text Block High-quality, durable grounding products cra…" at bounding box center [735, 85] width 231 height 109
type input "0"
click at [671, 152] on div "Image Premium US-Made Quality Text Block High-quality, durable grounding produc…" at bounding box center [734, 65] width 253 height 173
click at [939, 128] on div "Image Trusted US-Based Support Real people ready to help. Experience strong, re…" at bounding box center [998, 54] width 253 height 150
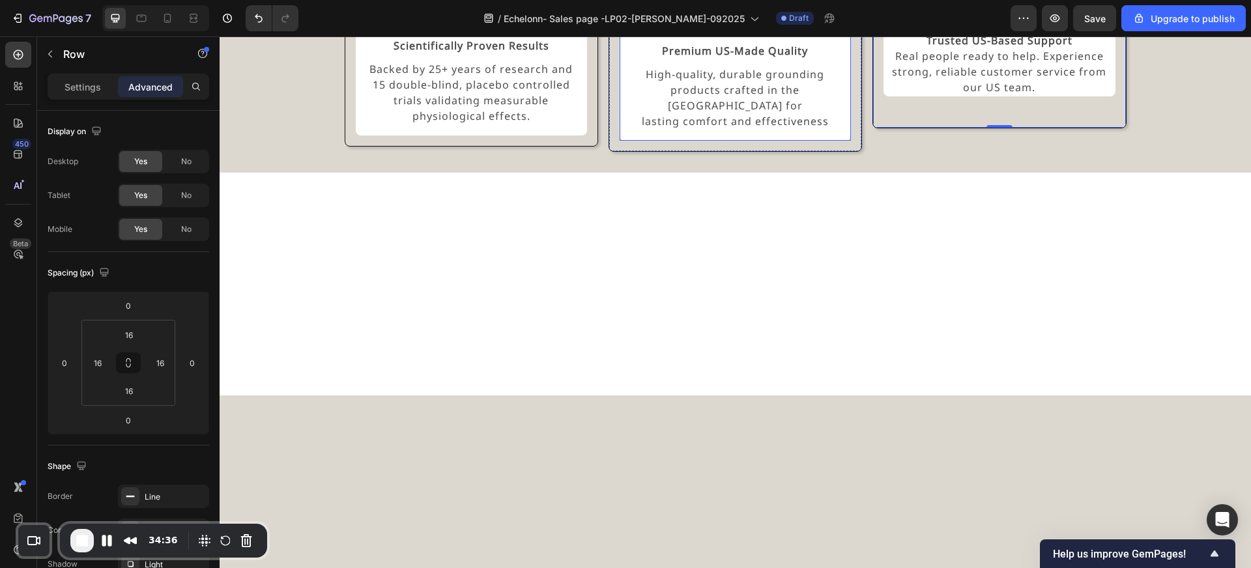
click at [821, 141] on div "Premium US-Made Quality Text Block High-quality, durable grounding products cra…" at bounding box center [735, 85] width 231 height 109
click at [681, 24] on icon at bounding box center [684, 19] width 10 height 10
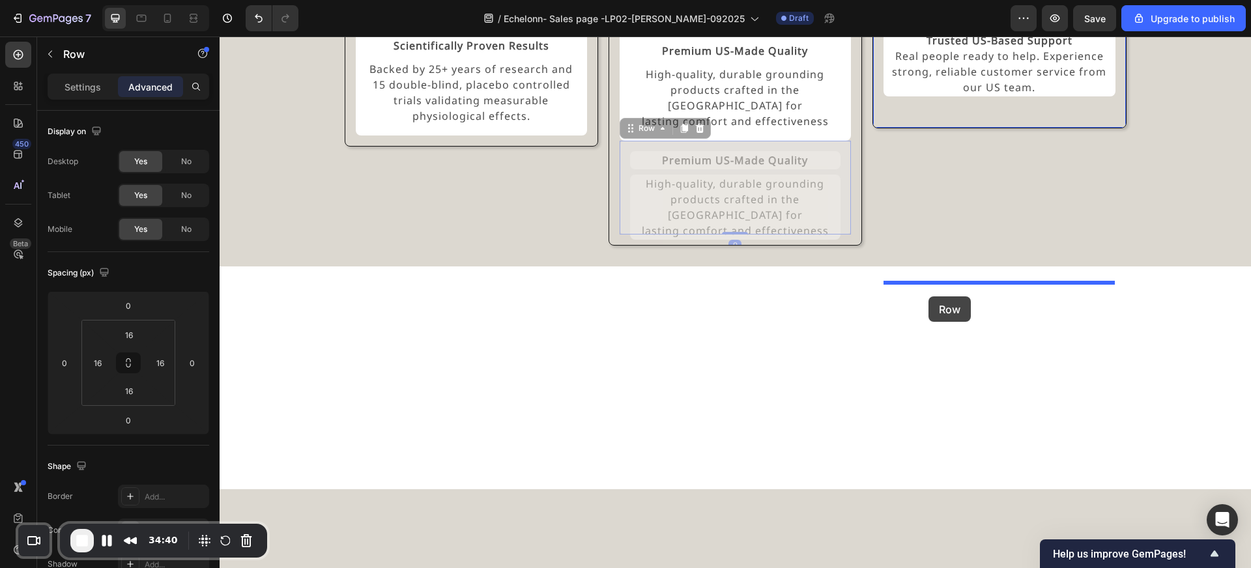
drag, startPoint x: 654, startPoint y: 366, endPoint x: 930, endPoint y: 296, distance: 284.4
type input "32"
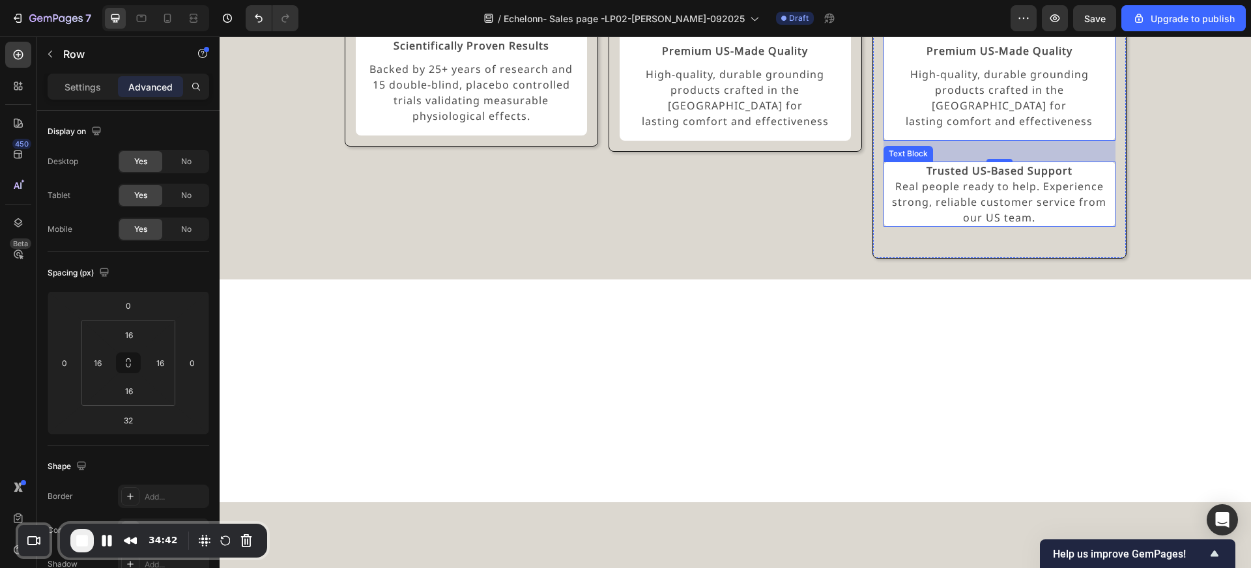
click at [980, 178] on strong "Trusted US-Based Support" at bounding box center [999, 171] width 146 height 14
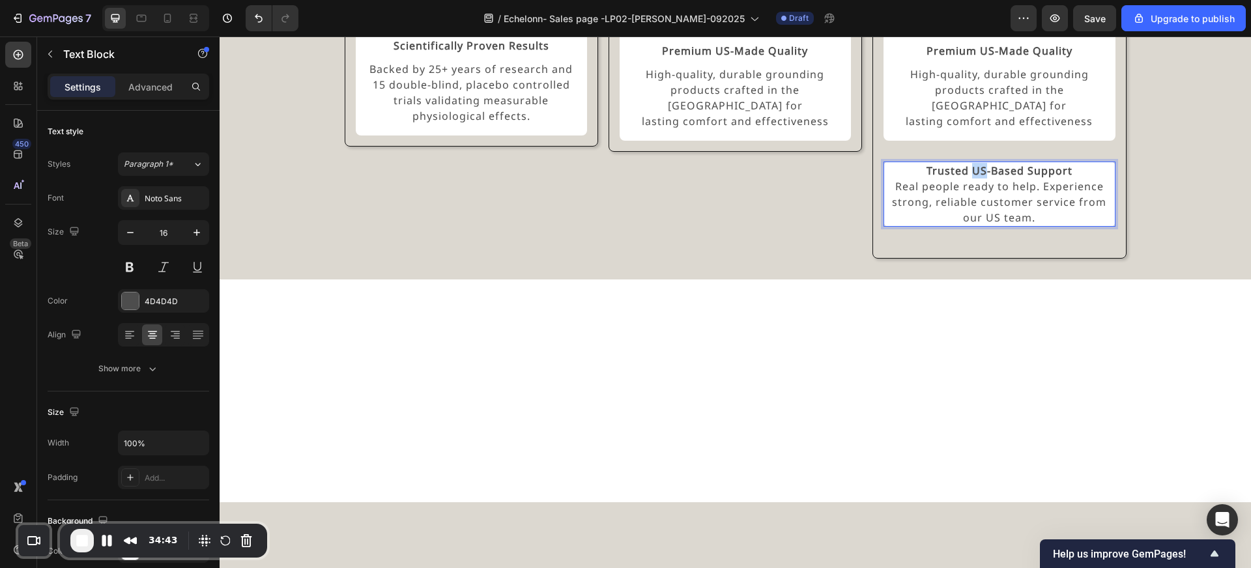
click at [980, 178] on strong "Trusted US-Based Support" at bounding box center [999, 171] width 146 height 14
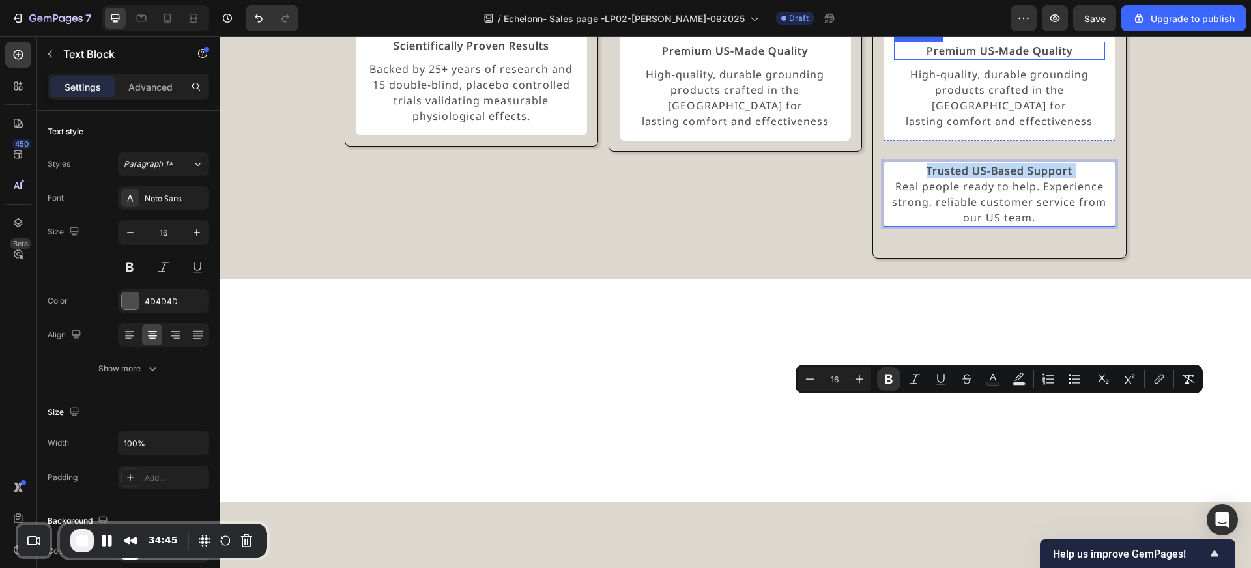
click at [996, 58] on strong "Premium US-Made Quality" at bounding box center [999, 51] width 146 height 14
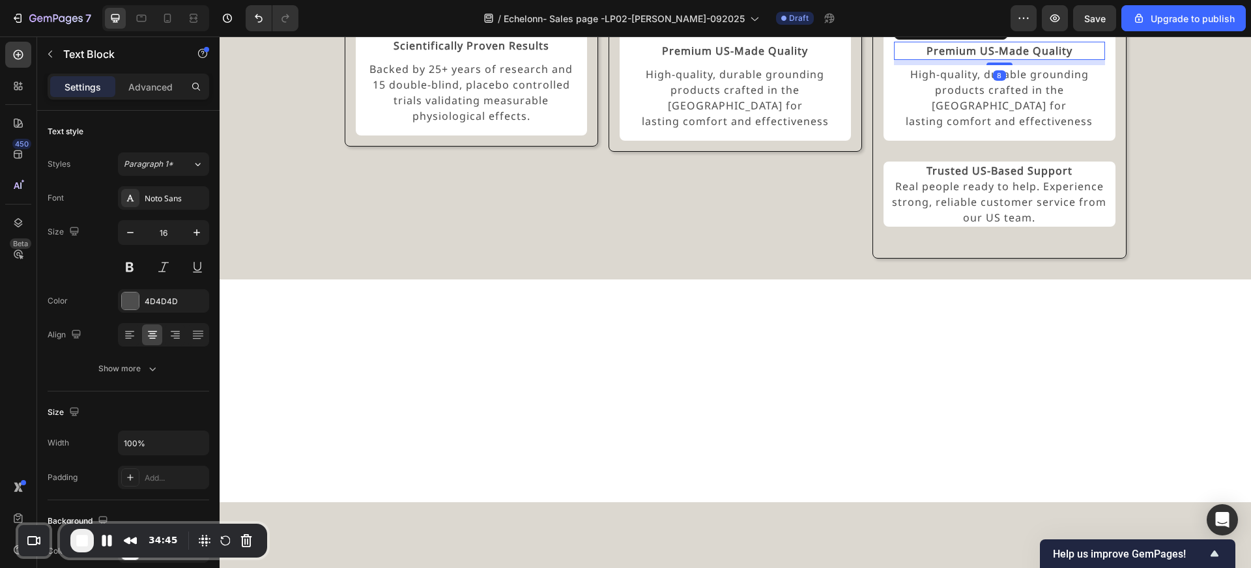
click at [996, 58] on strong "Premium US-Made Quality" at bounding box center [999, 51] width 146 height 14
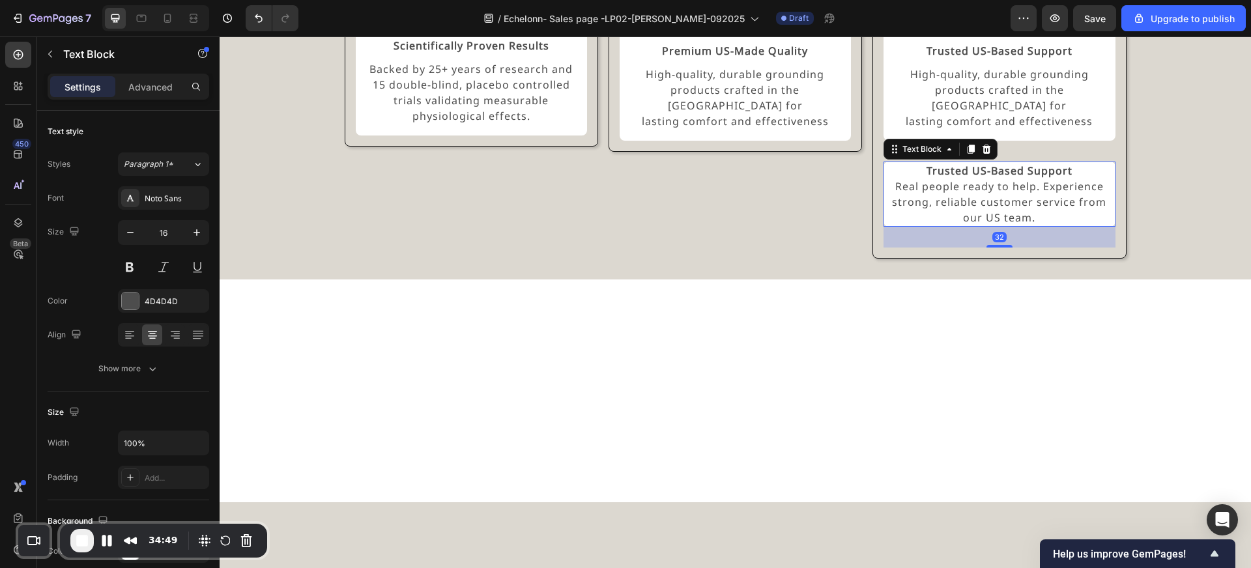
click at [979, 225] on p "Trusted US-Based Support Real people ready to help. Experience strong, reliable…" at bounding box center [999, 194] width 229 height 63
click at [900, 225] on p "Trusted US-Based Support Real people ready to help. Experience strong, reliable…" at bounding box center [999, 194] width 229 height 63
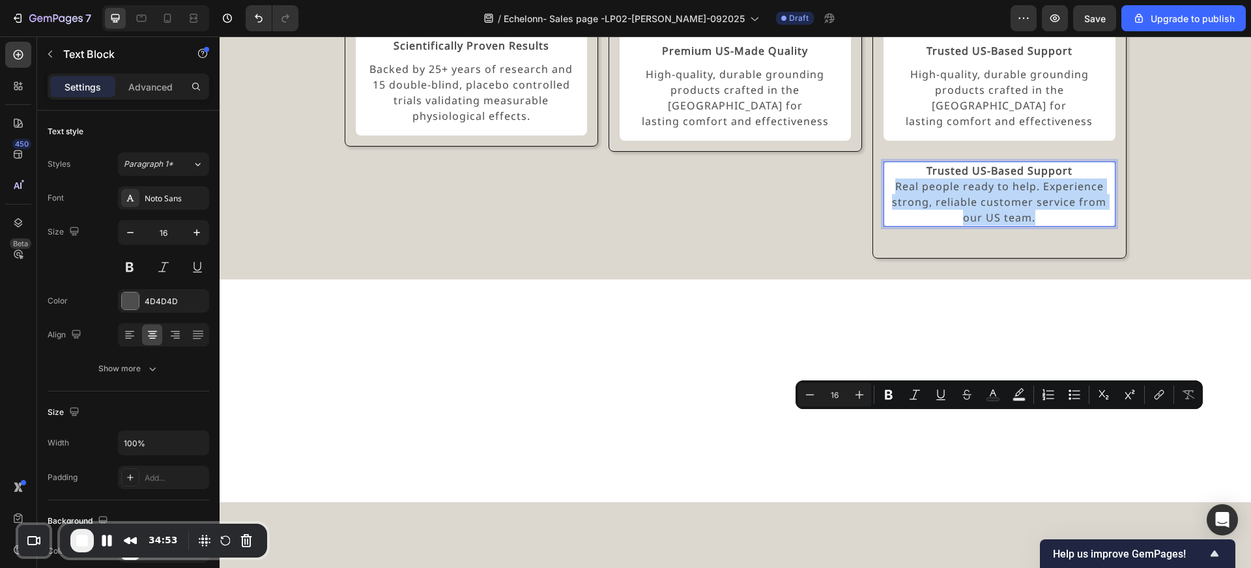
drag, startPoint x: 894, startPoint y: 422, endPoint x: 1040, endPoint y: 451, distance: 148.3
click at [1040, 225] on p "Trusted US-Based Support Real people ready to help. Experience strong, reliable…" at bounding box center [999, 194] width 229 height 63
copy p "Real people ready to help. Experience strong, reliable customer service from ou…"
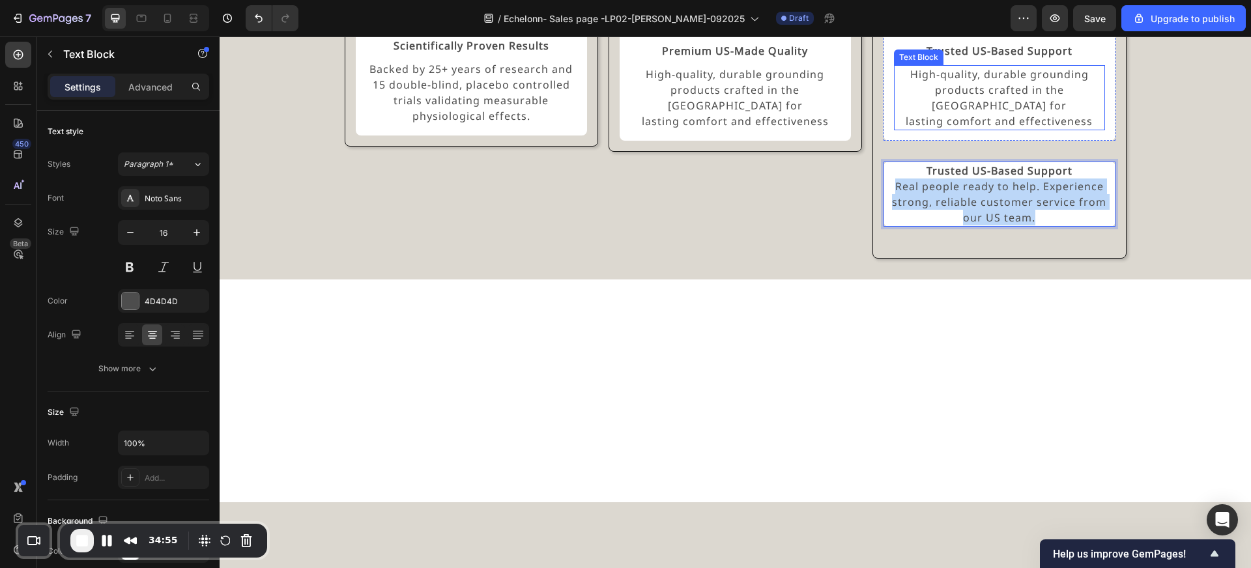
click at [970, 129] on p "High-quality, durable grounding products crafted in the USA for lasting comfort…" at bounding box center [999, 97] width 208 height 63
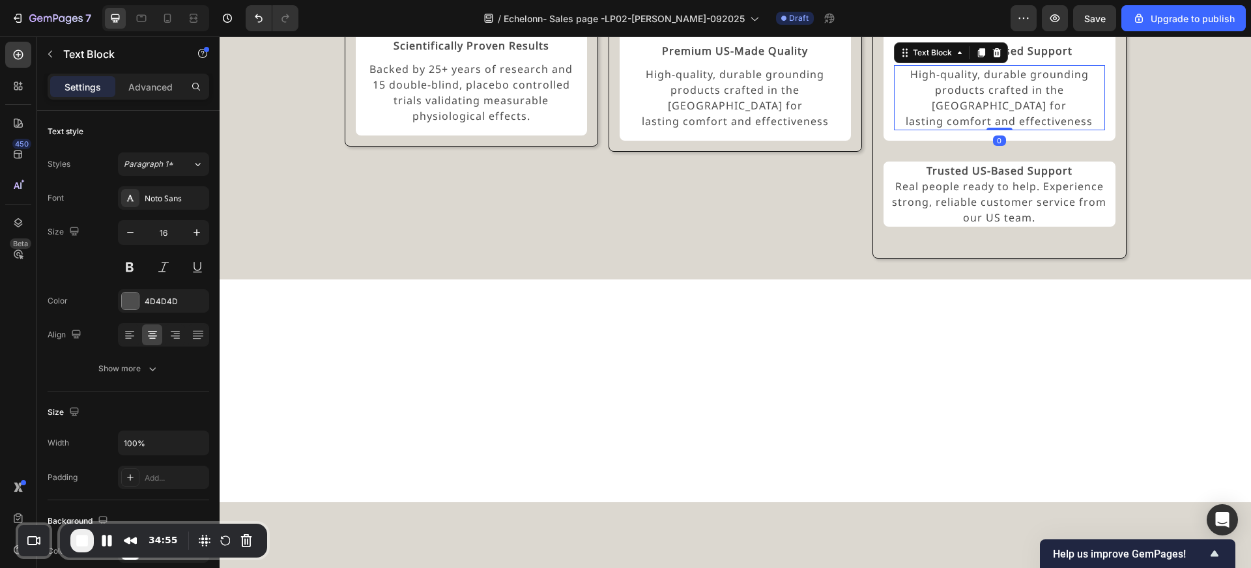
click at [970, 129] on p "High-quality, durable grounding products crafted in the USA for lasting comfort…" at bounding box center [999, 97] width 208 height 63
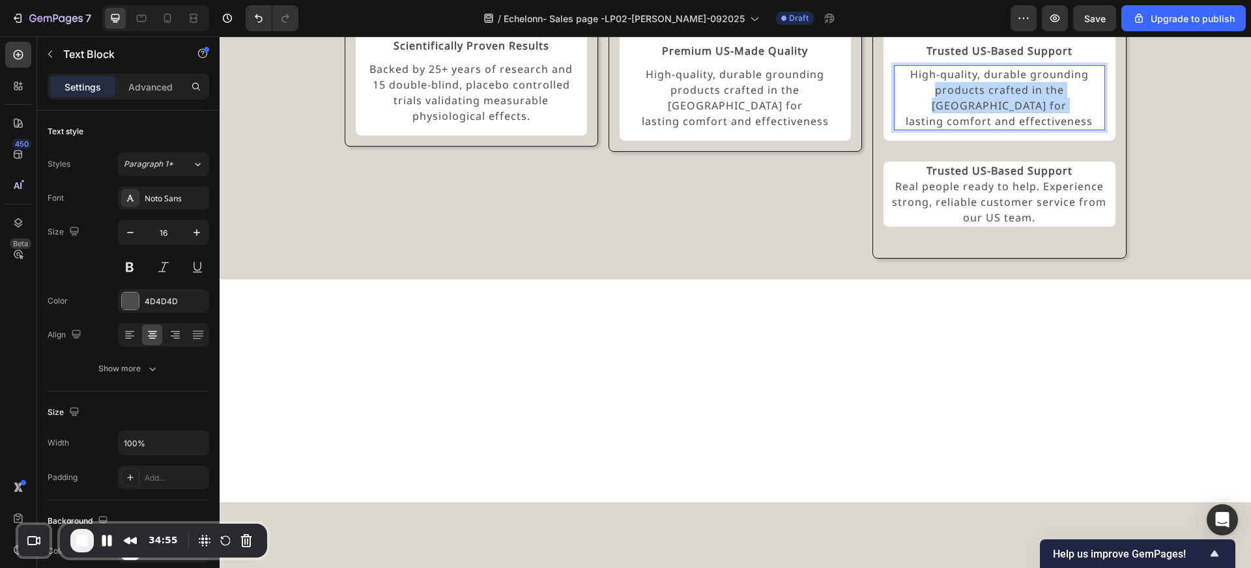
click at [970, 129] on p "High-quality, durable grounding products crafted in the USA for lasting comfort…" at bounding box center [999, 97] width 208 height 63
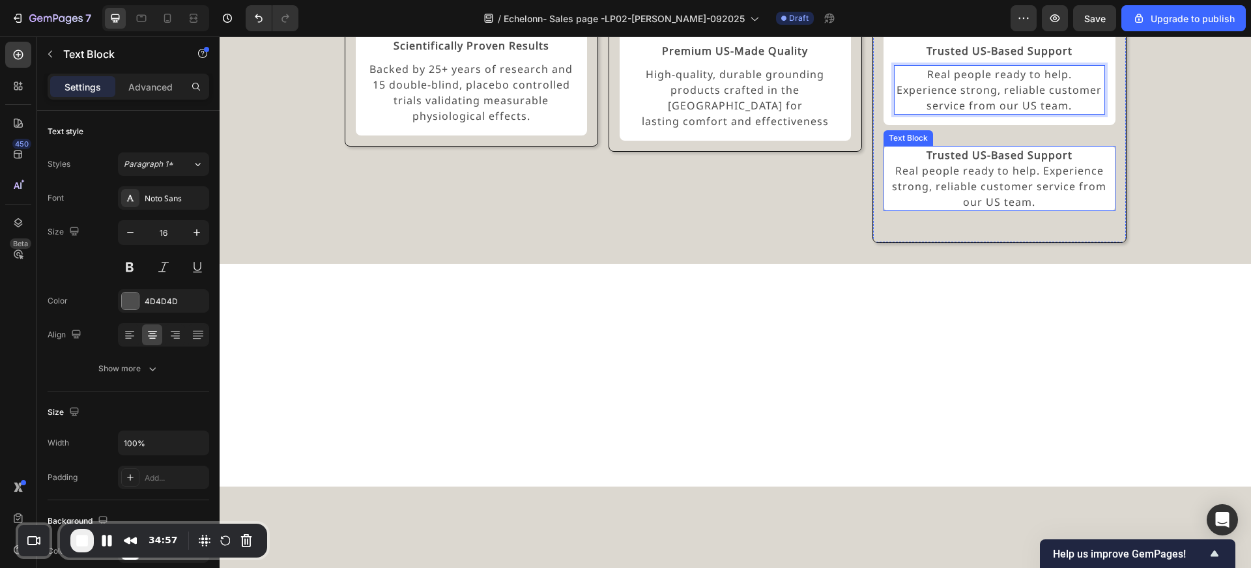
click at [972, 162] on strong "Trusted US-Based Support" at bounding box center [999, 155] width 146 height 14
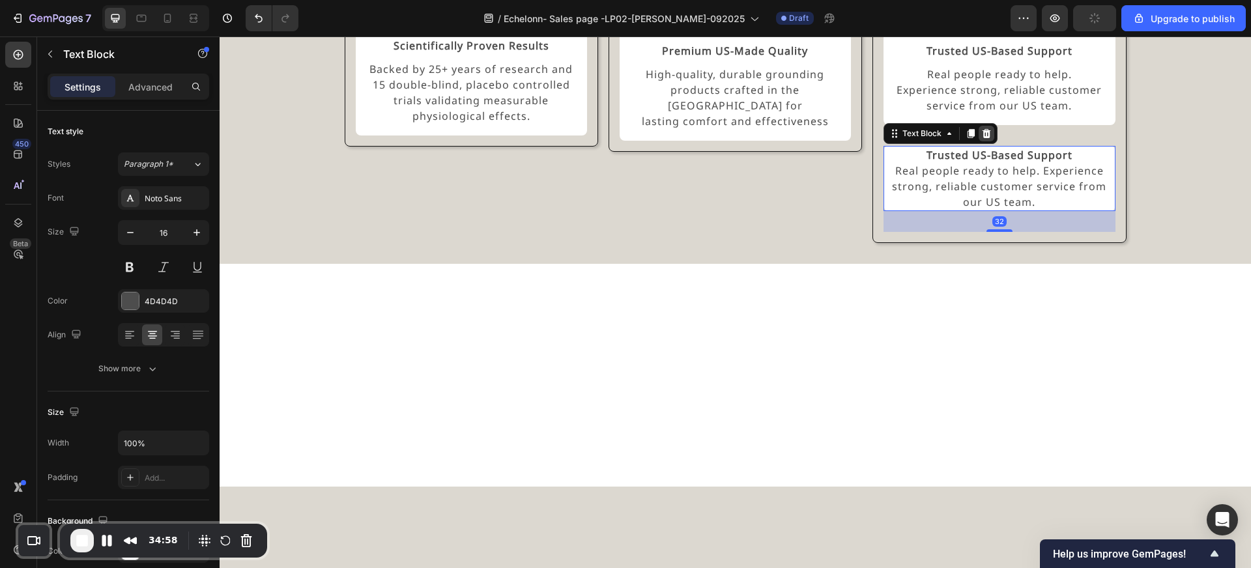
click at [984, 137] on icon at bounding box center [986, 132] width 8 height 9
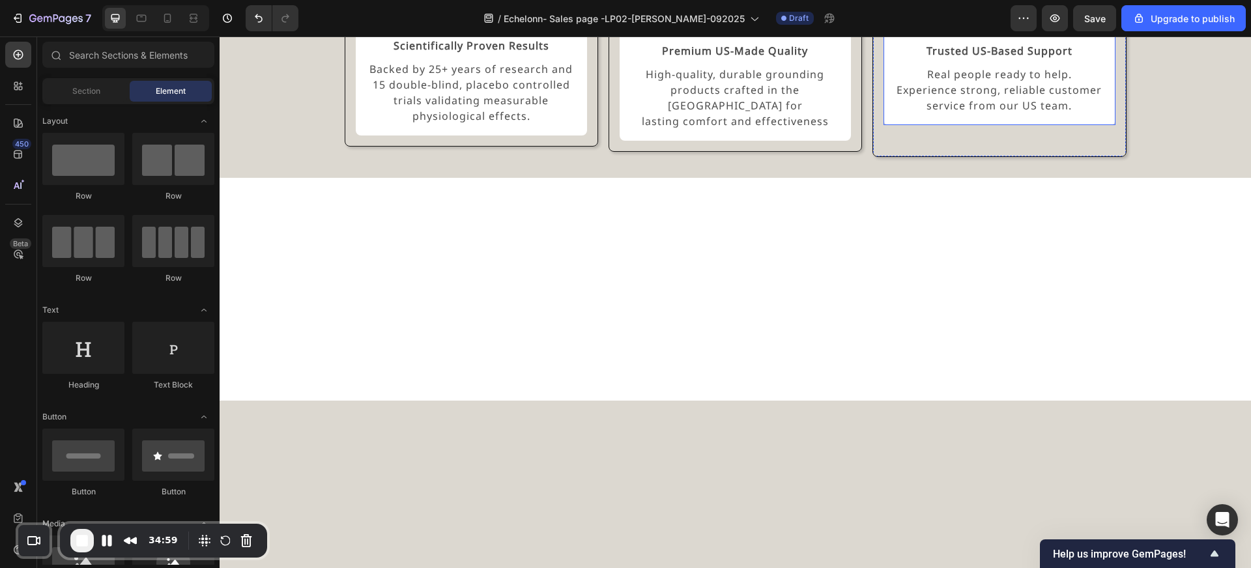
click at [989, 125] on div "Trusted US-Based Support Text Block Real people ready to help. Experience stron…" at bounding box center [998, 78] width 231 height 94
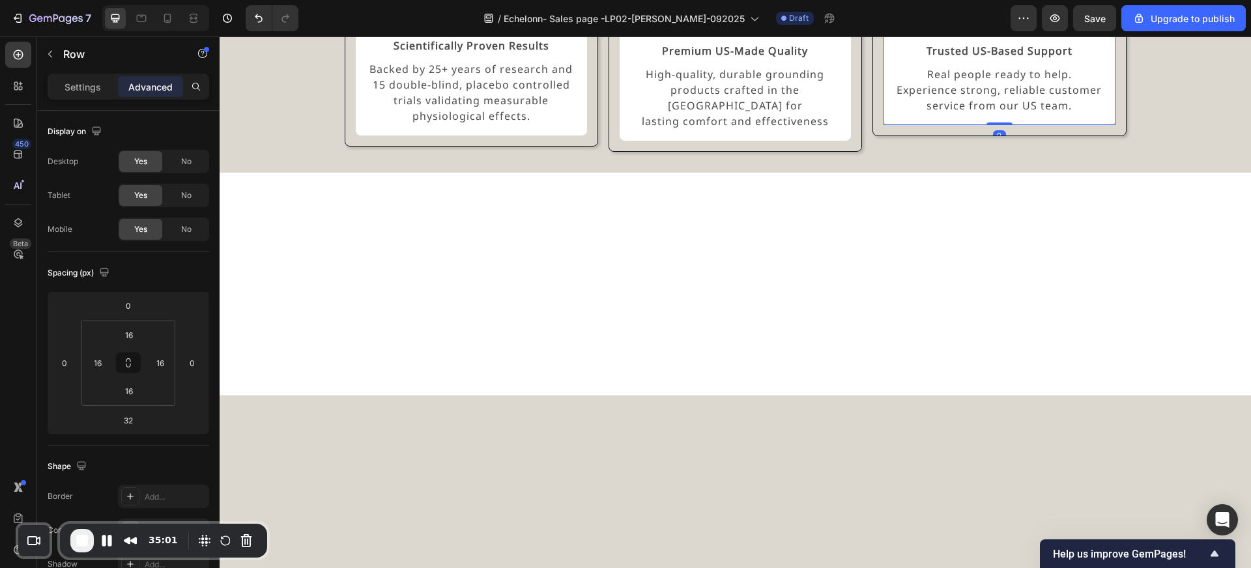
drag, startPoint x: 1001, startPoint y: 395, endPoint x: 1001, endPoint y: 364, distance: 30.6
click at [1001, 125] on div "Trusted US-Based Support Text Block Real people ready to help. Experience stron…" at bounding box center [998, 78] width 231 height 94
type input "0"
click at [994, 173] on div "Experience the GroundLuxe Difference Heading Image Scientifically Proven Result…" at bounding box center [735, 42] width 1031 height 259
click at [735, 10] on img at bounding box center [735, 10] width 46 height 0
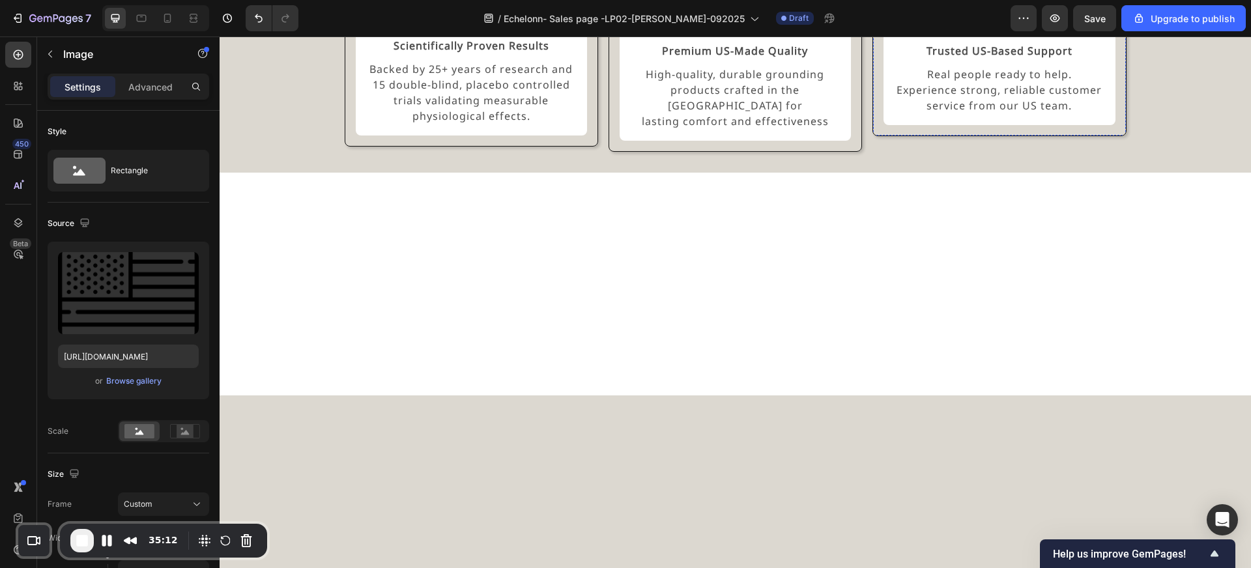
click at [992, 10] on img at bounding box center [999, 10] width 46 height 0
click at [459, 10] on img at bounding box center [471, 10] width 46 height 0
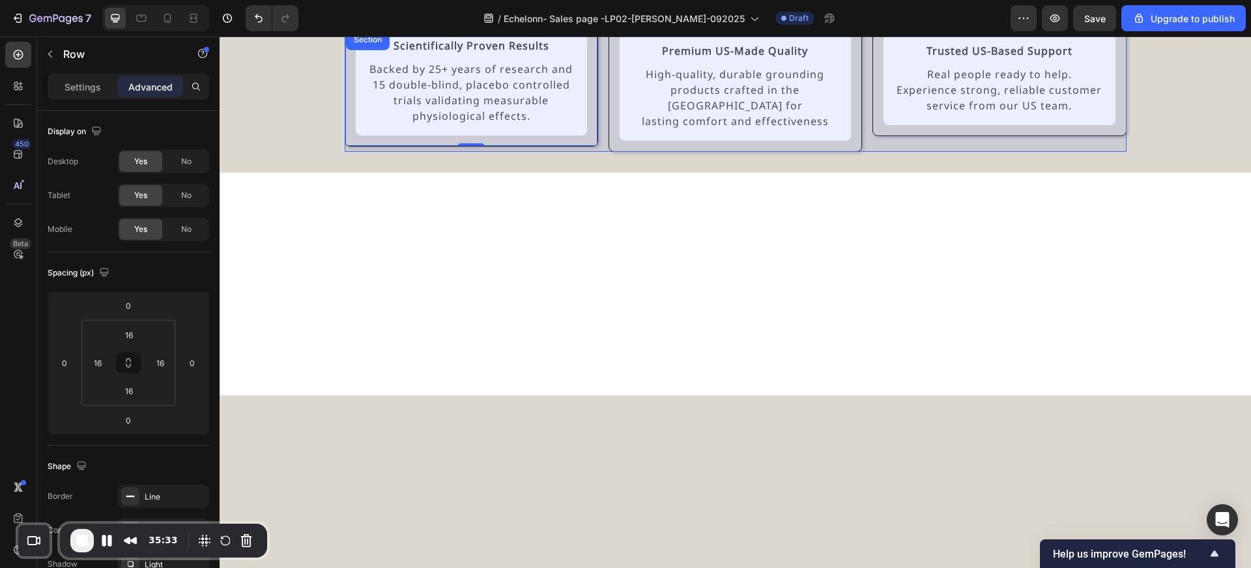
click at [367, 20] on div "Row 3 cols" at bounding box center [374, 16] width 46 height 8
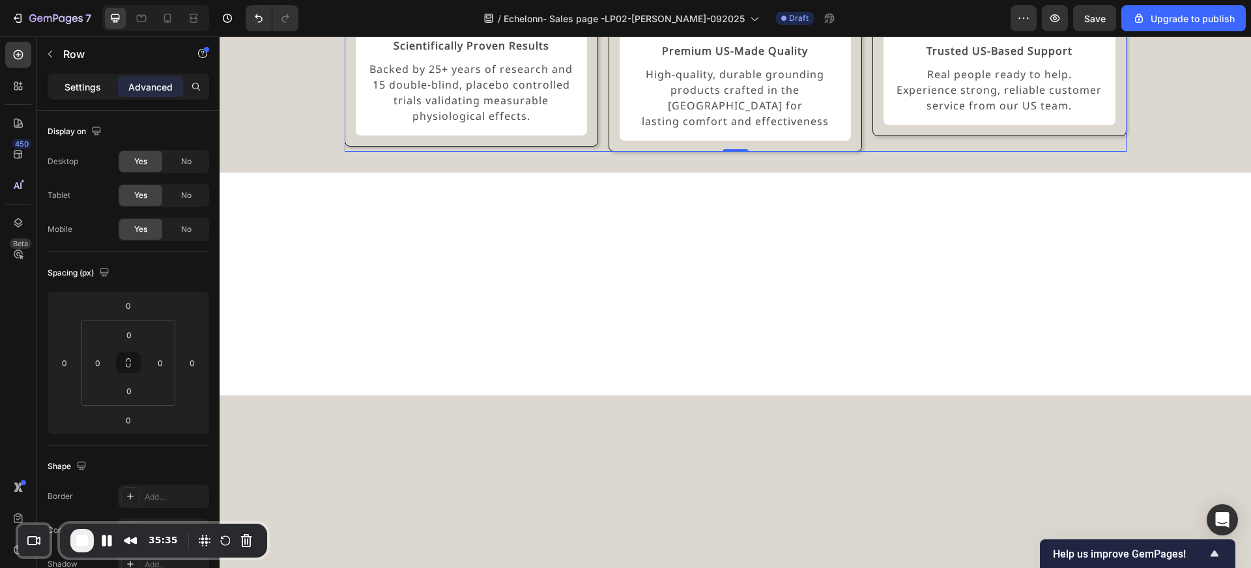
click at [92, 94] on div "Settings" at bounding box center [82, 86] width 65 height 21
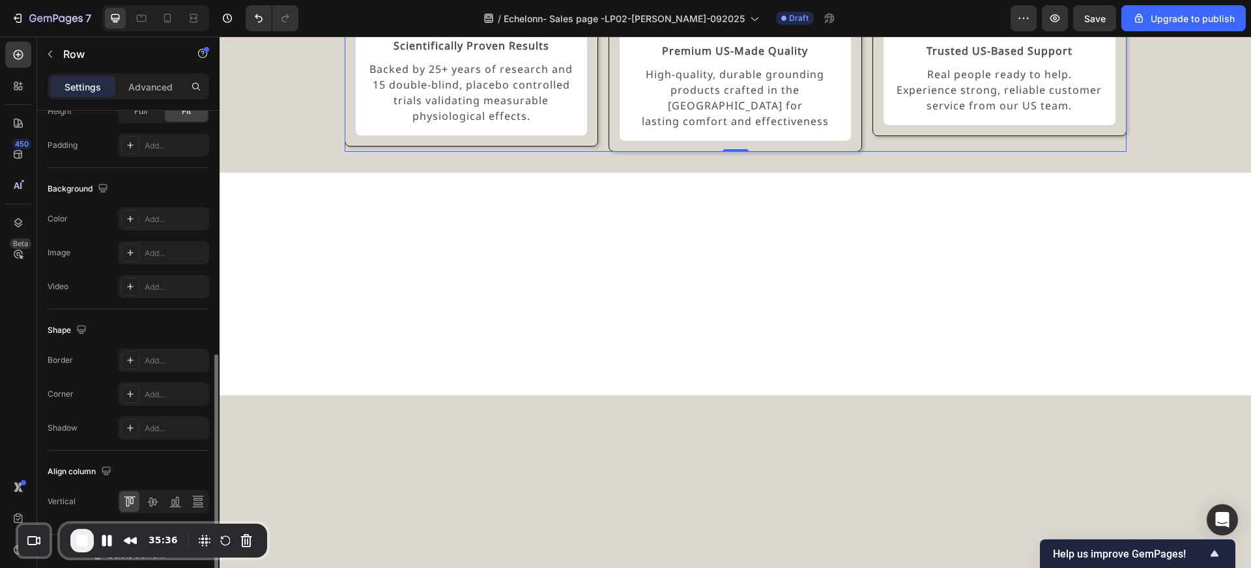
scroll to position [449, 0]
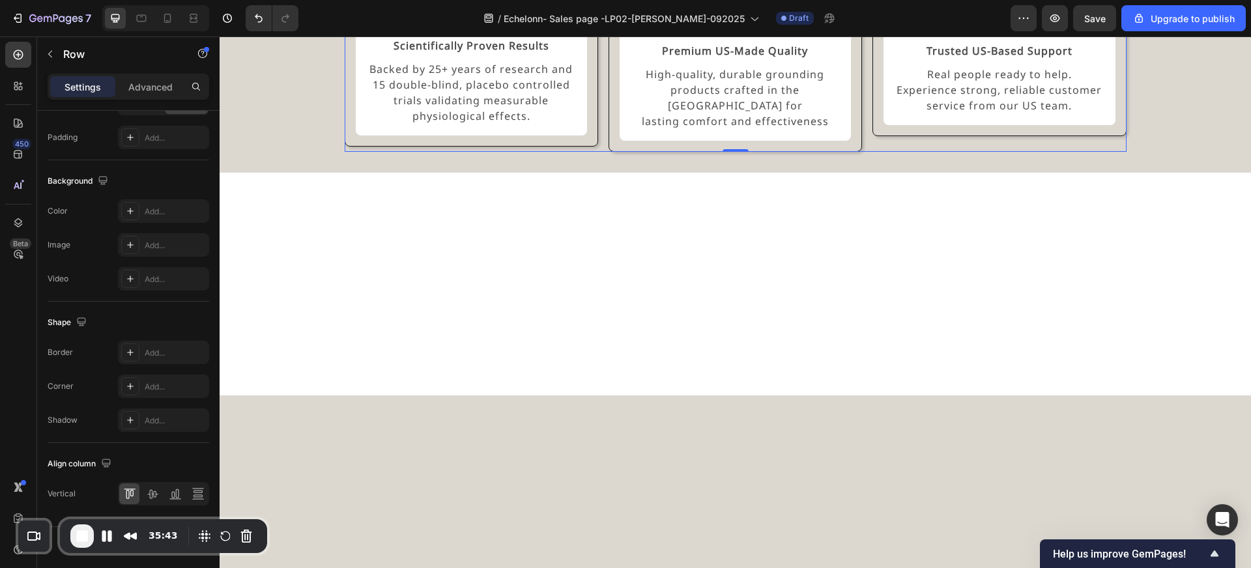
drag, startPoint x: 64, startPoint y: 532, endPoint x: 59, endPoint y: 528, distance: 6.9
click at [60, 528] on div "35:43" at bounding box center [163, 536] width 207 height 34
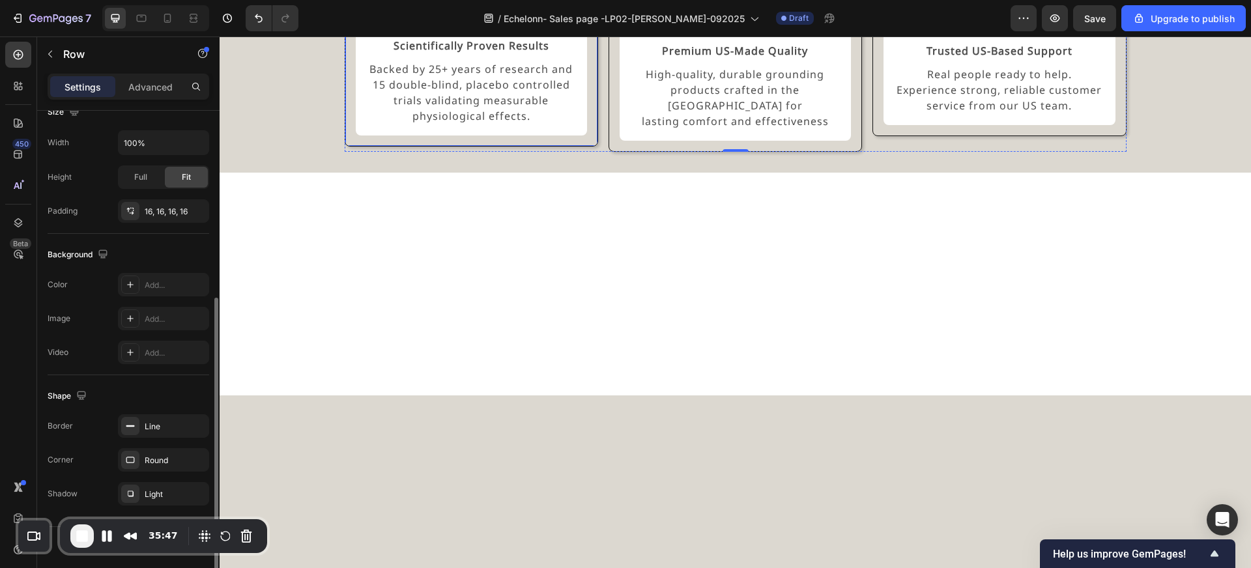
click at [381, 147] on div "Image Scientifically Proven Results Text Block Backed by 25+ years of research …" at bounding box center [471, 63] width 253 height 168
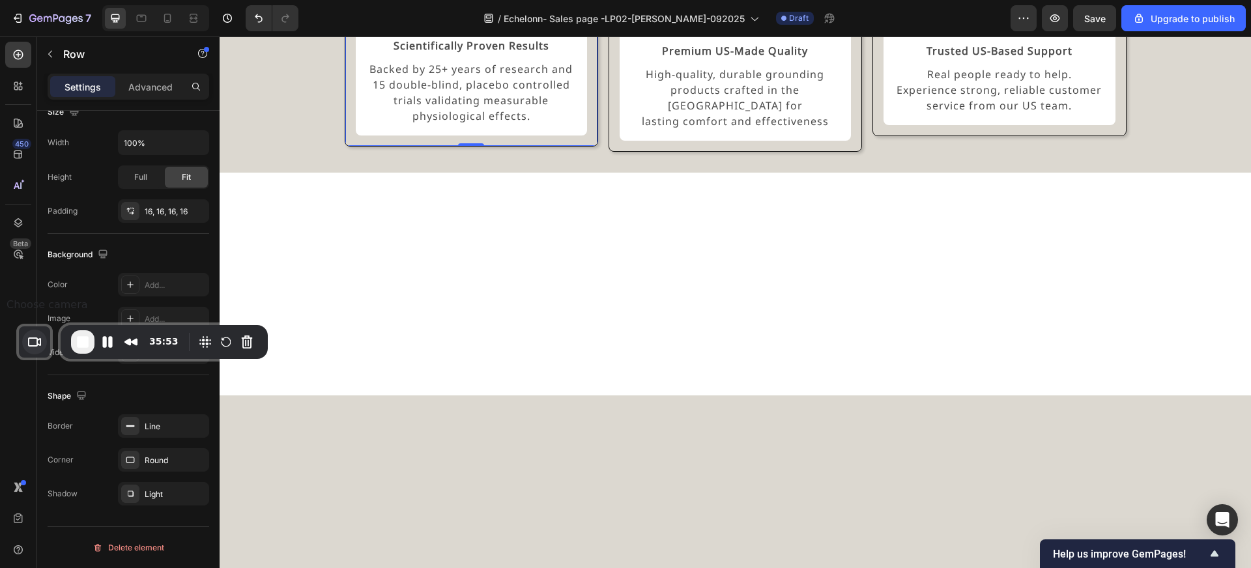
drag, startPoint x: 35, startPoint y: 523, endPoint x: 35, endPoint y: 329, distance: 194.1
click at [35, 329] on div "Recorder camera selector" at bounding box center [34, 341] width 31 height 31
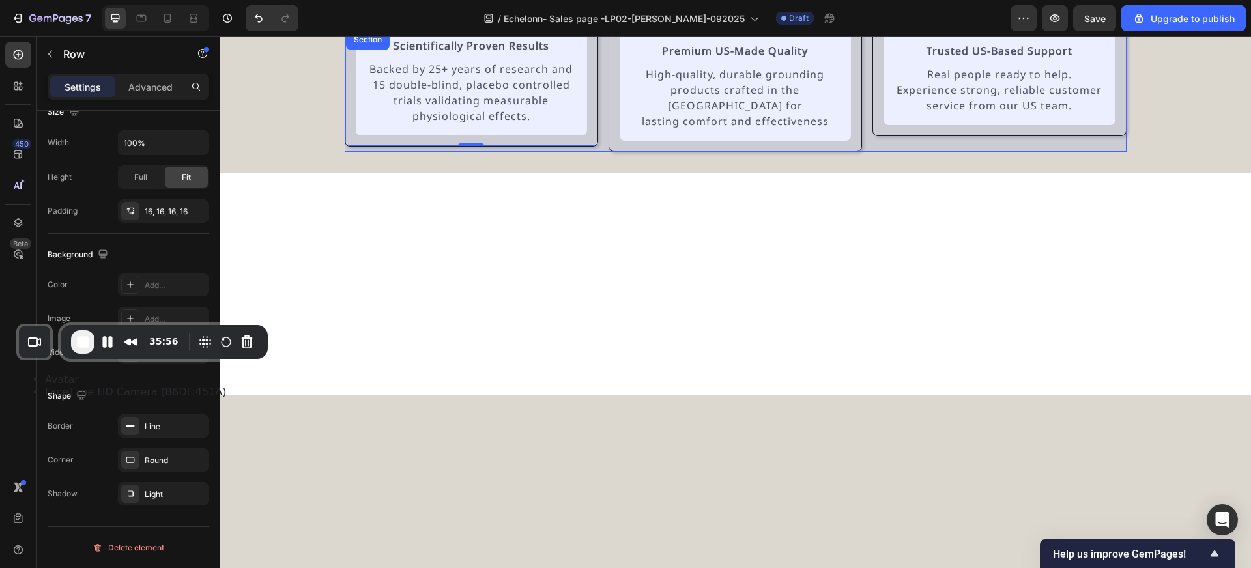
click at [384, 20] on div "Row 3 cols" at bounding box center [374, 16] width 46 height 8
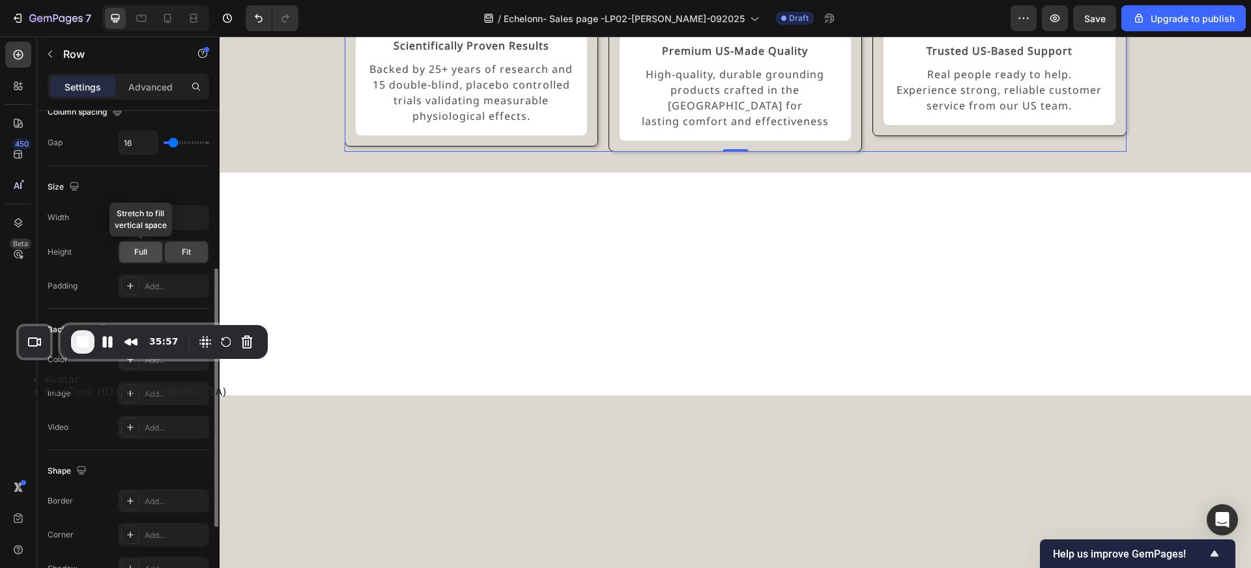
click at [137, 253] on span "Full" at bounding box center [140, 252] width 13 height 12
click at [390, 147] on div "Image Scientifically Proven Results Text Block Backed by 25+ years of research …" at bounding box center [471, 63] width 253 height 168
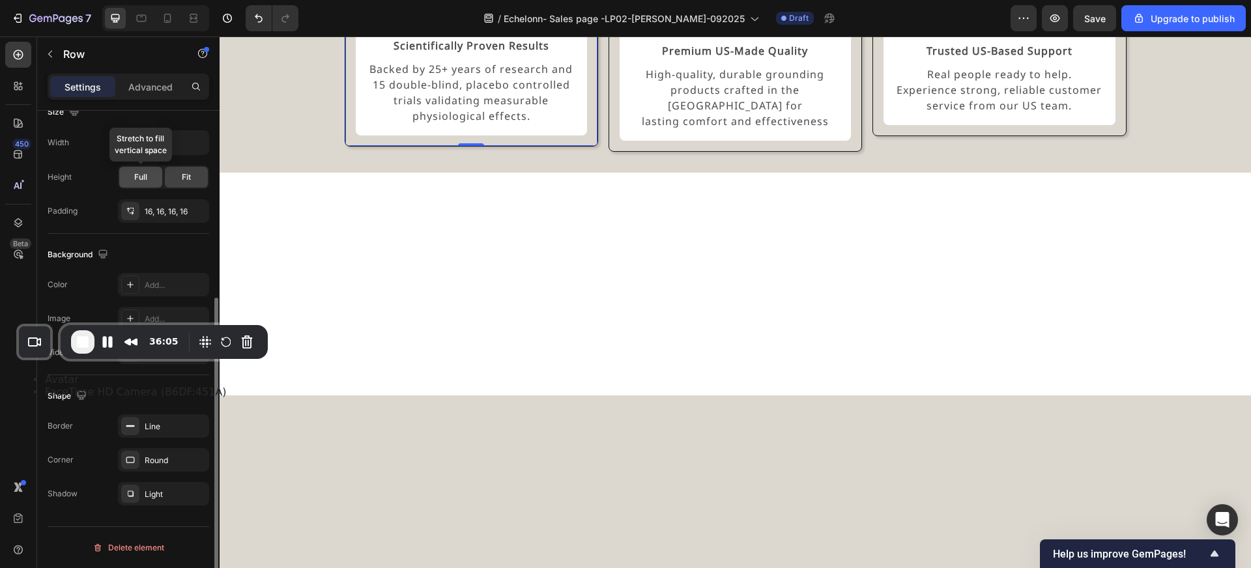
click at [152, 184] on div "Full" at bounding box center [140, 177] width 43 height 21
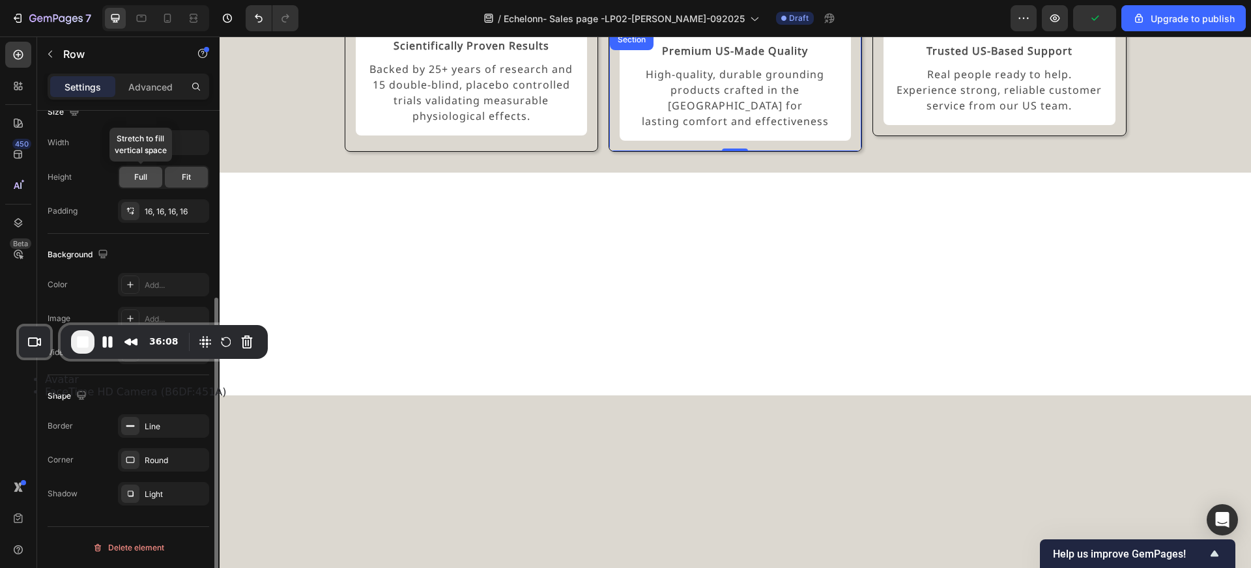
click at [141, 177] on span "Full" at bounding box center [140, 177] width 13 height 12
click at [147, 175] on div "Full" at bounding box center [140, 177] width 43 height 21
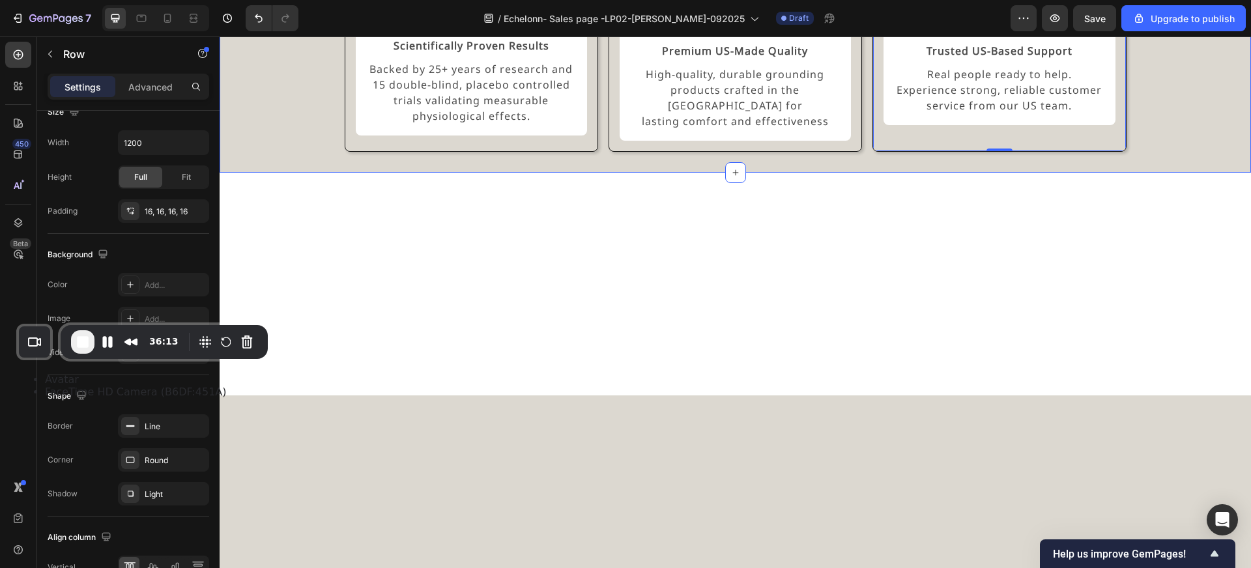
click at [283, 152] on div "Experience the GroundLuxe Difference Heading Image Scientifically Proven Result…" at bounding box center [735, 43] width 1000 height 218
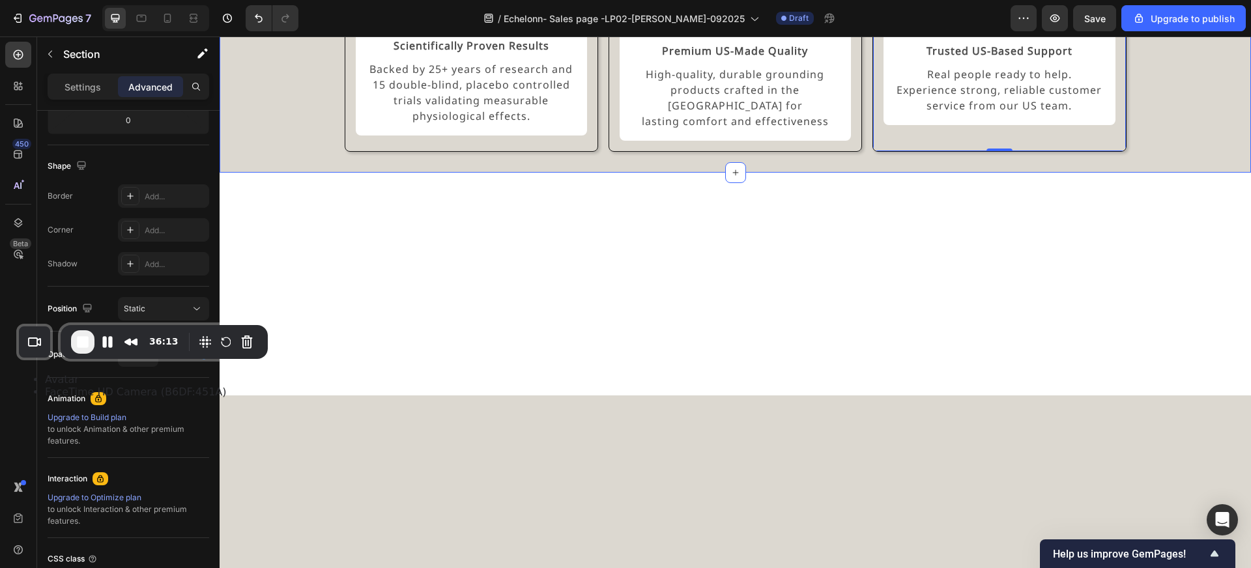
scroll to position [0, 0]
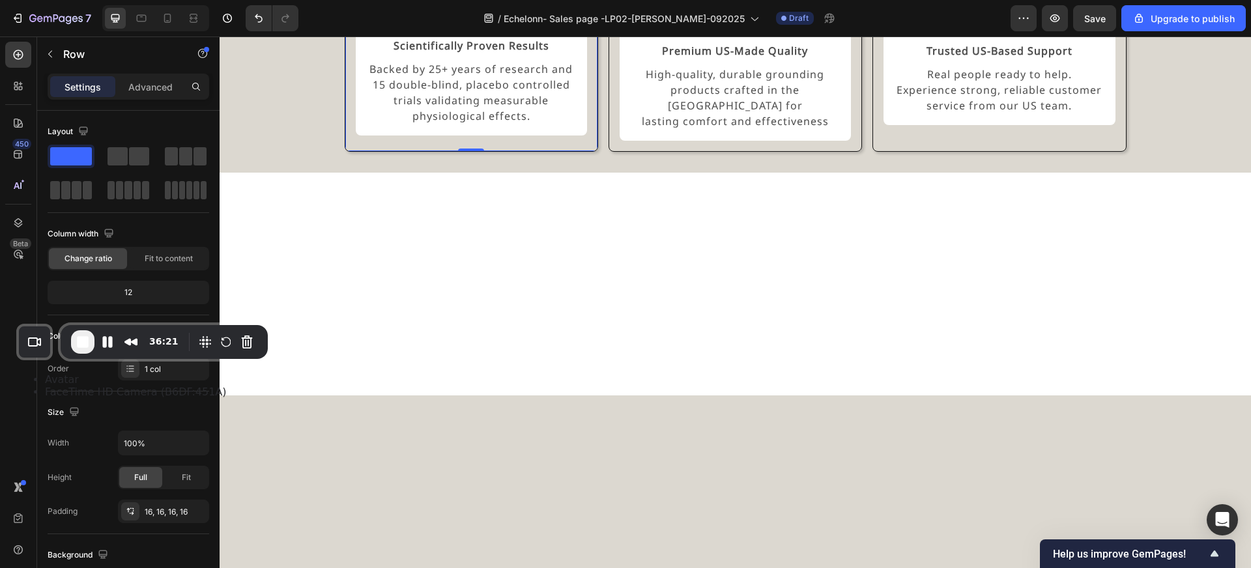
click at [384, 152] on div "Image Scientifically Proven Results Text Block Backed by 25+ years of research …" at bounding box center [471, 65] width 253 height 173
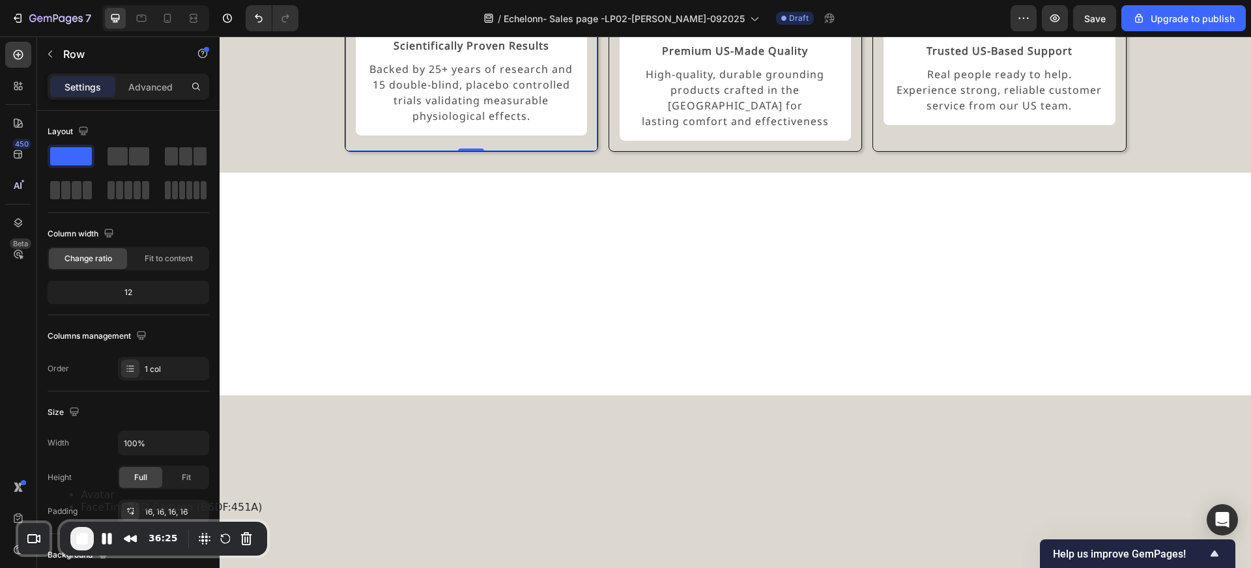
drag, startPoint x: 187, startPoint y: 332, endPoint x: 186, endPoint y: 530, distance: 198.1
click at [0, 0] on div "Avatar FaceTime HD Camera (B6DF:451A) Click to enable keyboard move mode. 36:25" at bounding box center [0, 0] width 0 height 0
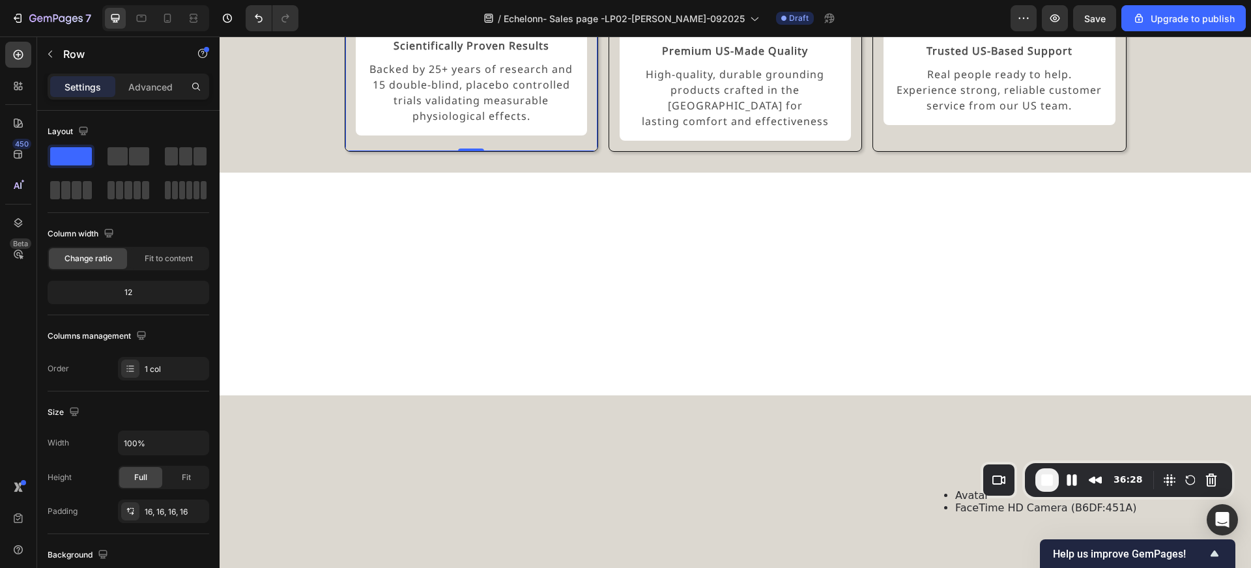
drag, startPoint x: 186, startPoint y: 530, endPoint x: 1151, endPoint y: 470, distance: 966.7
click at [0, 0] on div "Avatar FaceTime HD Camera (B6DF:451A) Click to enable keyboard move mode. 36:28" at bounding box center [0, 0] width 0 height 0
click at [674, 396] on div at bounding box center [735, 284] width 1031 height 223
click at [668, 396] on div at bounding box center [735, 284] width 1031 height 223
click at [1084, 396] on div at bounding box center [735, 284] width 1031 height 223
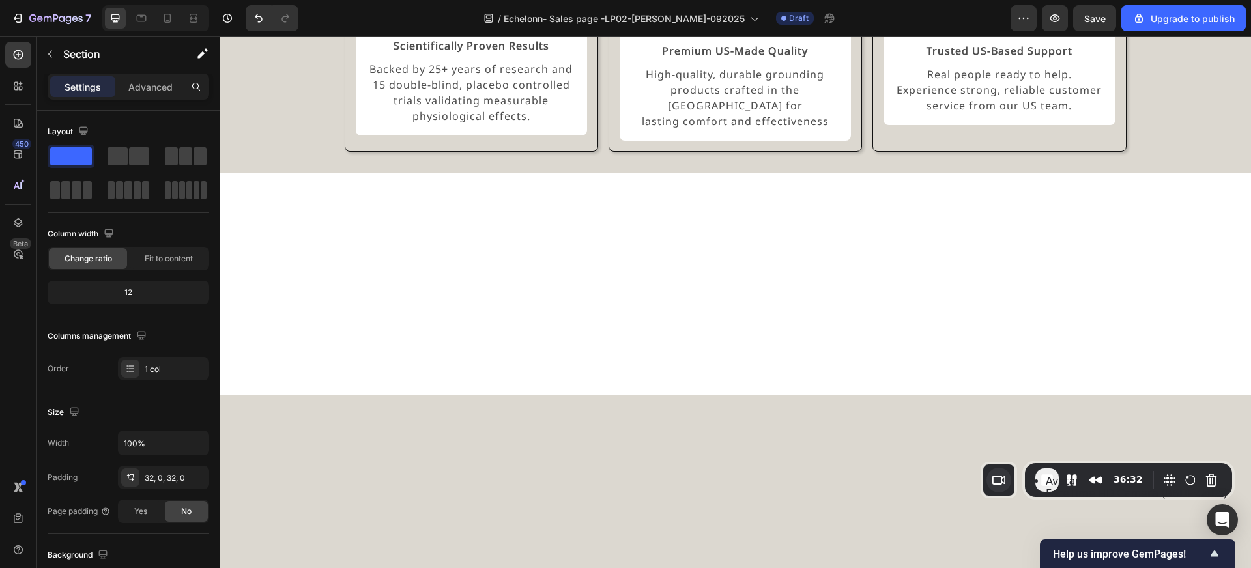
click at [999, 476] on button "Choose camera" at bounding box center [998, 480] width 25 height 25
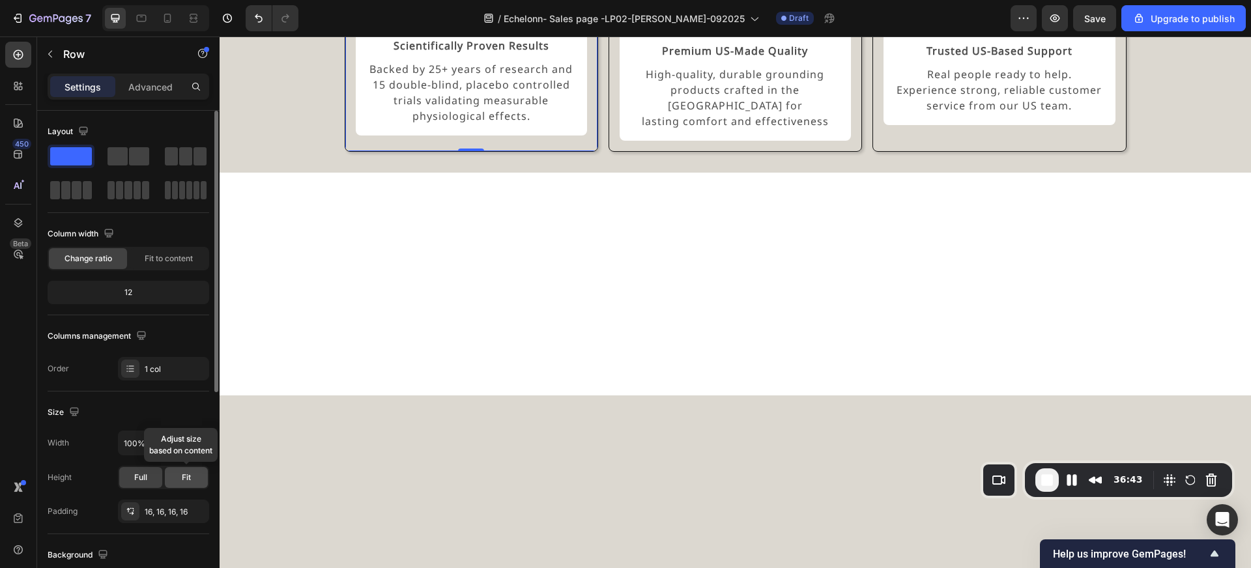
click at [184, 477] on span "Fit" at bounding box center [186, 478] width 9 height 12
click at [144, 476] on span "Full" at bounding box center [140, 478] width 13 height 12
click at [182, 479] on span "Fit" at bounding box center [186, 478] width 9 height 12
click at [157, 480] on div "Full" at bounding box center [140, 477] width 43 height 21
click at [191, 480] on span "Fit" at bounding box center [186, 478] width 9 height 12
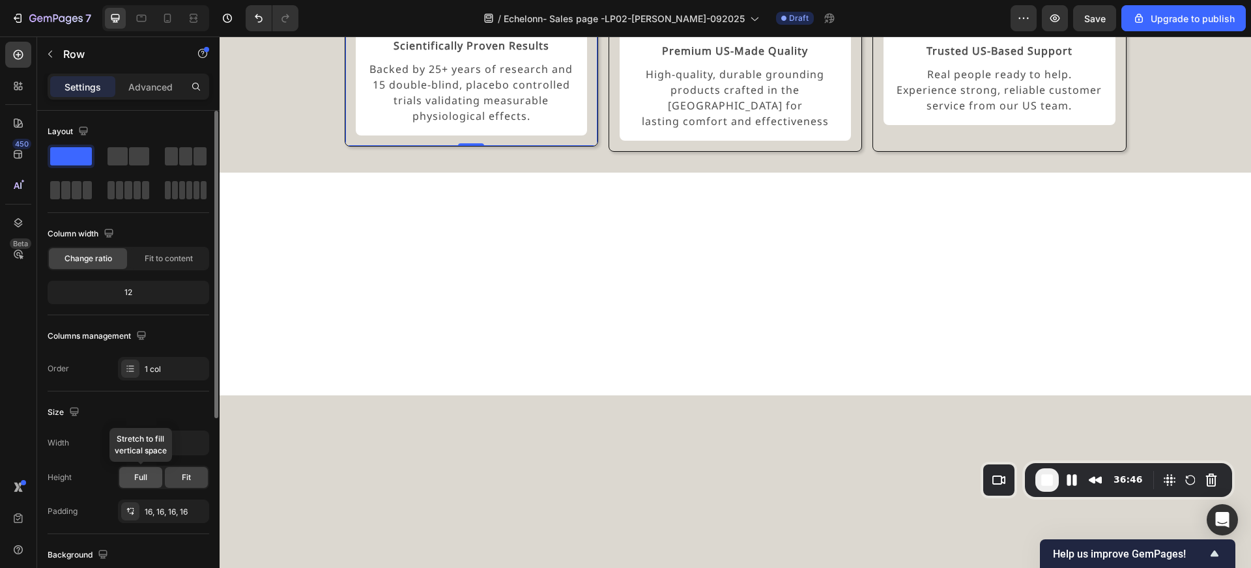
click at [138, 479] on span "Full" at bounding box center [140, 478] width 13 height 12
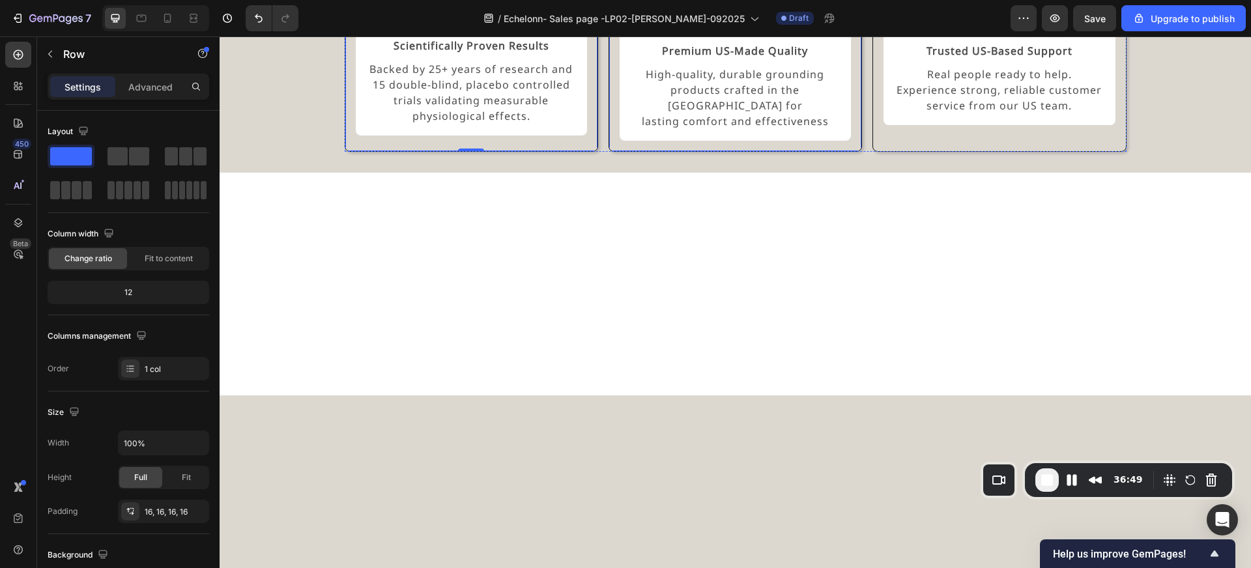
click at [637, 141] on div "Image Premium US-Made Quality Text Block High-quality, durable grounding produc…" at bounding box center [735, 65] width 231 height 151
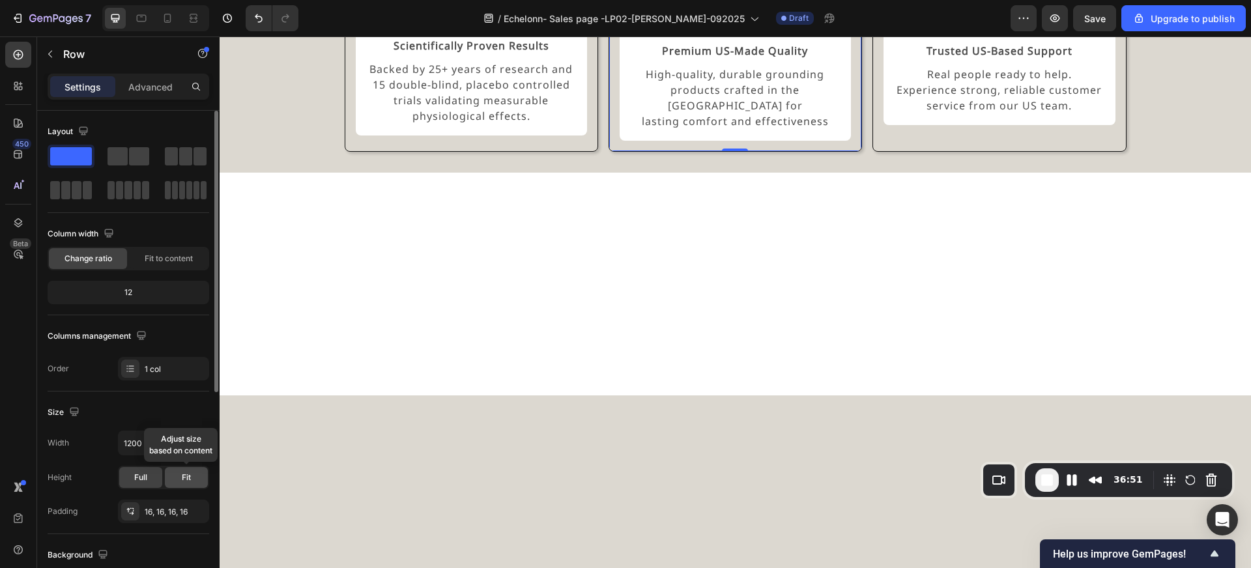
click at [192, 480] on div "Fit" at bounding box center [186, 477] width 43 height 21
click at [147, 479] on div "Full" at bounding box center [140, 477] width 43 height 21
click at [615, 396] on div at bounding box center [735, 284] width 1031 height 223
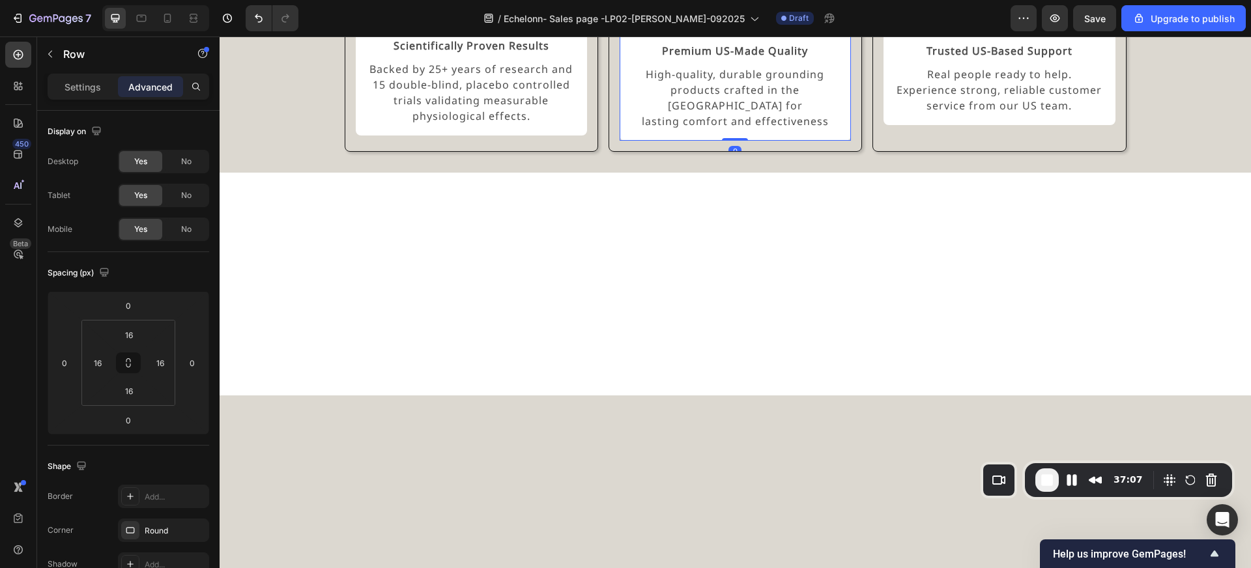
click at [629, 141] on div "Premium US-Made Quality Text Block High-quality, durable grounding products cra…" at bounding box center [735, 85] width 231 height 109
click at [462, 136] on div "Scientifically Proven Results Text Block Backed by 25+ years of research and 15…" at bounding box center [471, 80] width 231 height 109
click at [476, 10] on img at bounding box center [471, 10] width 46 height 0
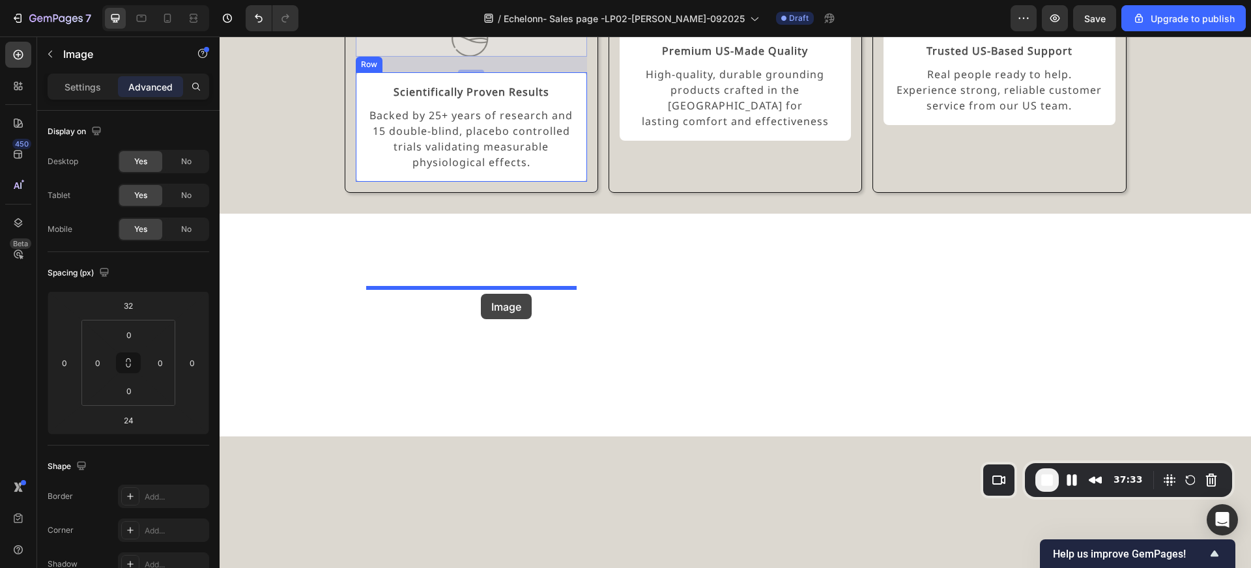
drag, startPoint x: 476, startPoint y: 233, endPoint x: 481, endPoint y: 294, distance: 60.8
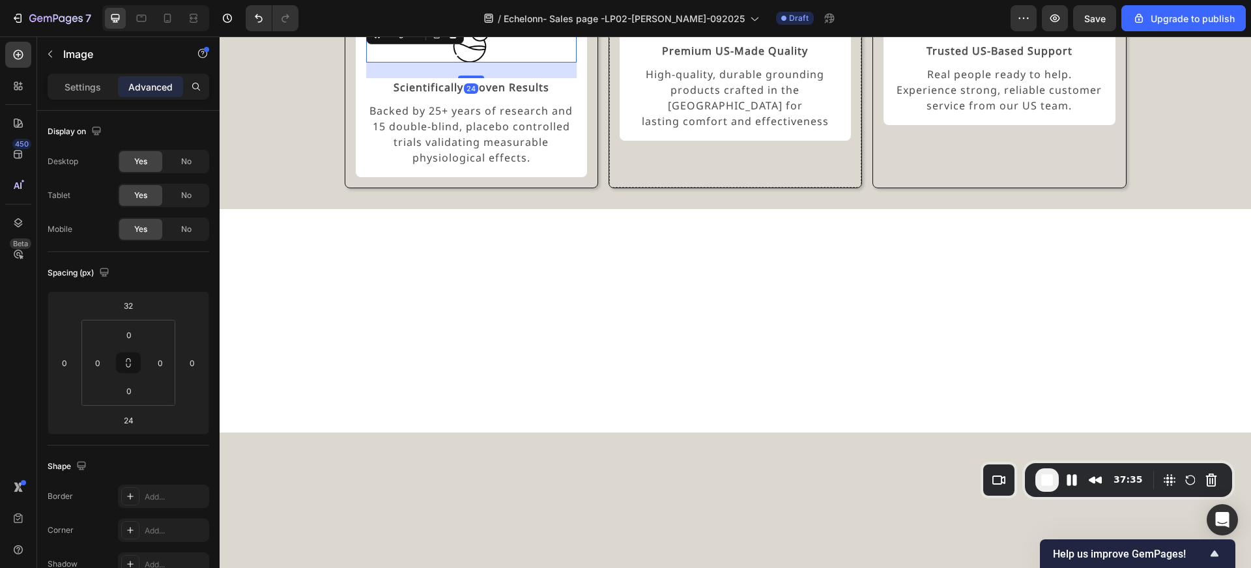
click at [737, 10] on img at bounding box center [735, 10] width 46 height 0
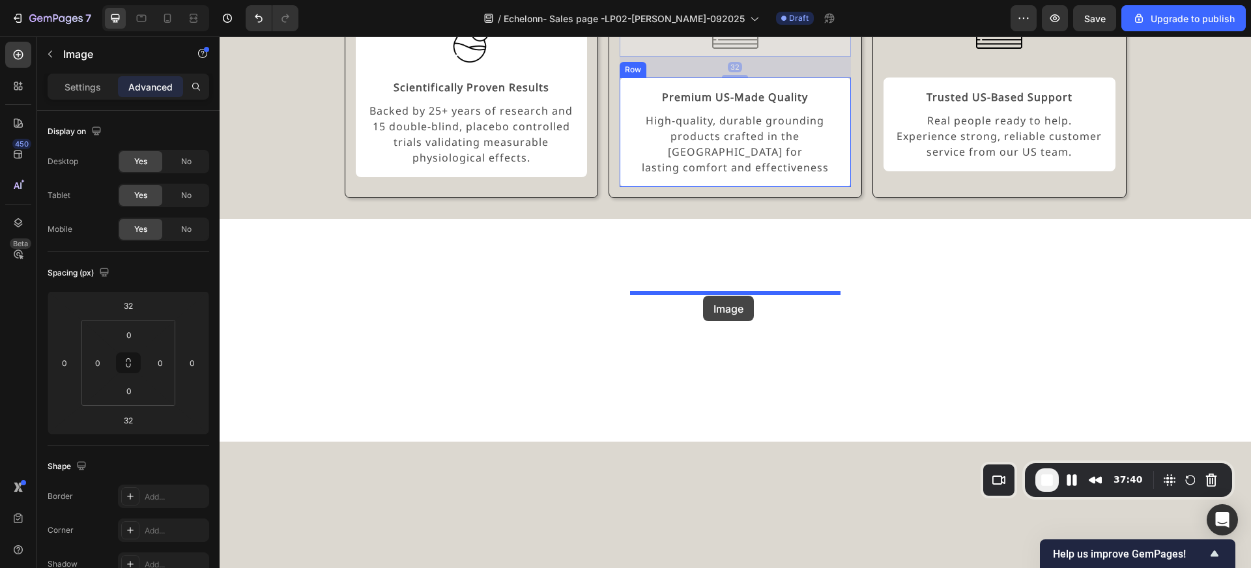
drag, startPoint x: 665, startPoint y: 230, endPoint x: 703, endPoint y: 296, distance: 76.2
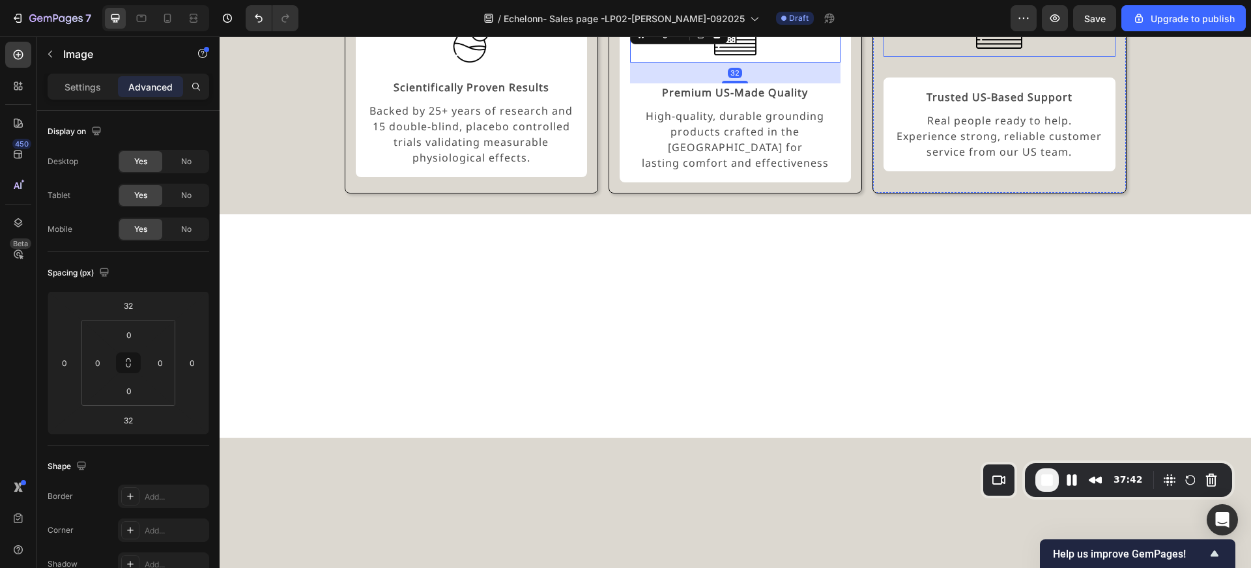
click at [955, 57] on div "Image" at bounding box center [998, 33] width 231 height 46
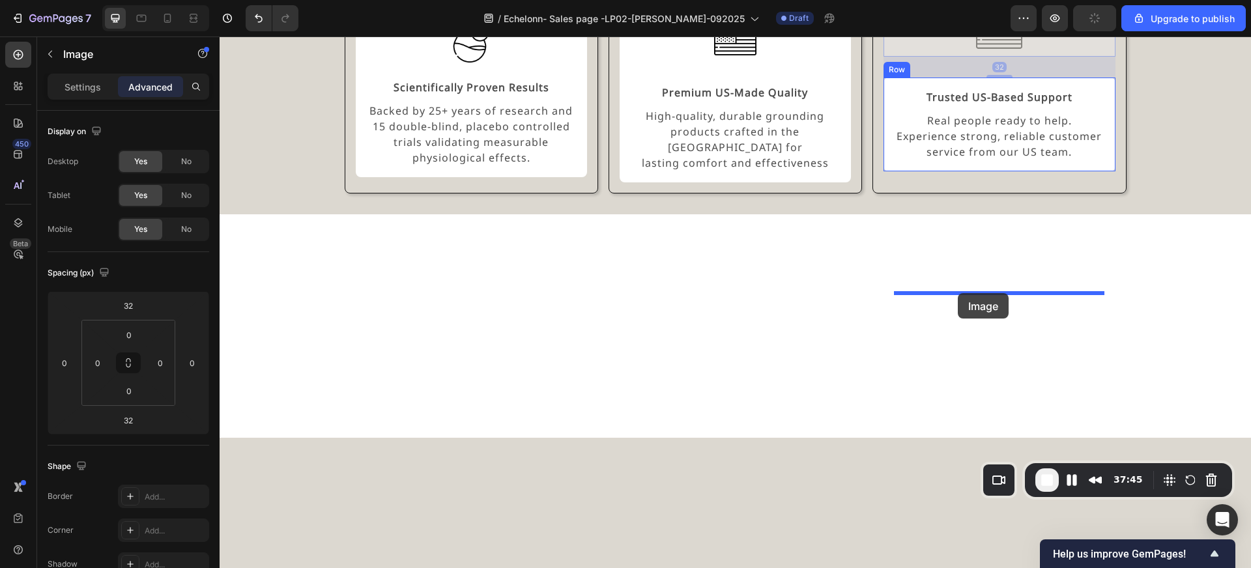
drag, startPoint x: 921, startPoint y: 233, endPoint x: 958, endPoint y: 293, distance: 70.7
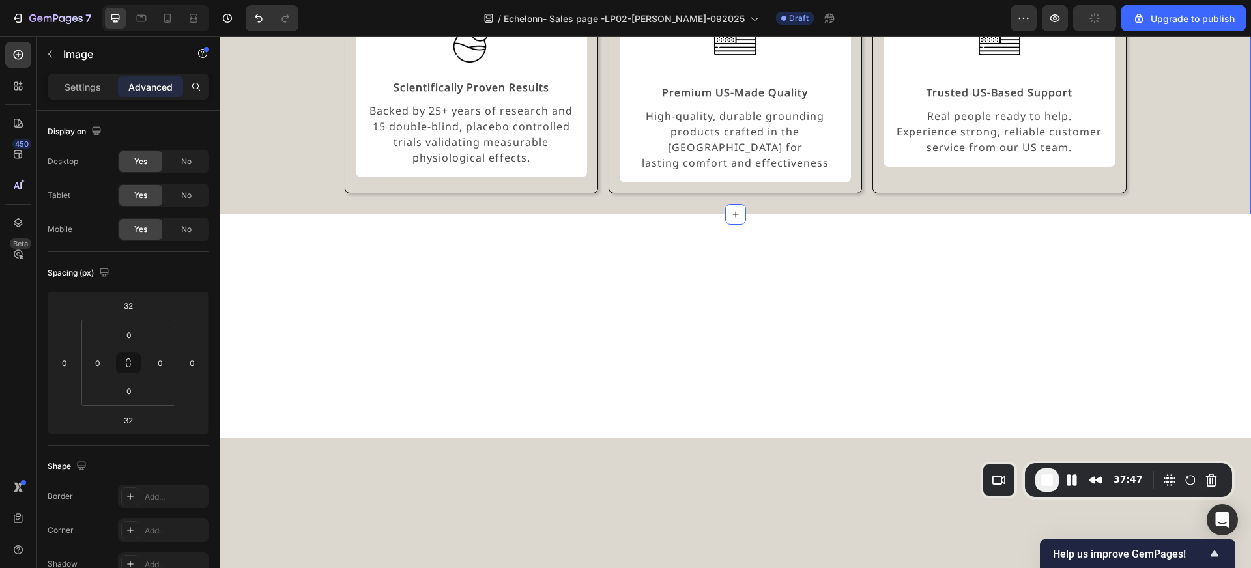
click at [1156, 194] on div "Experience the GroundLuxe Difference Heading Image Scientifically Proven Result…" at bounding box center [735, 64] width 1000 height 260
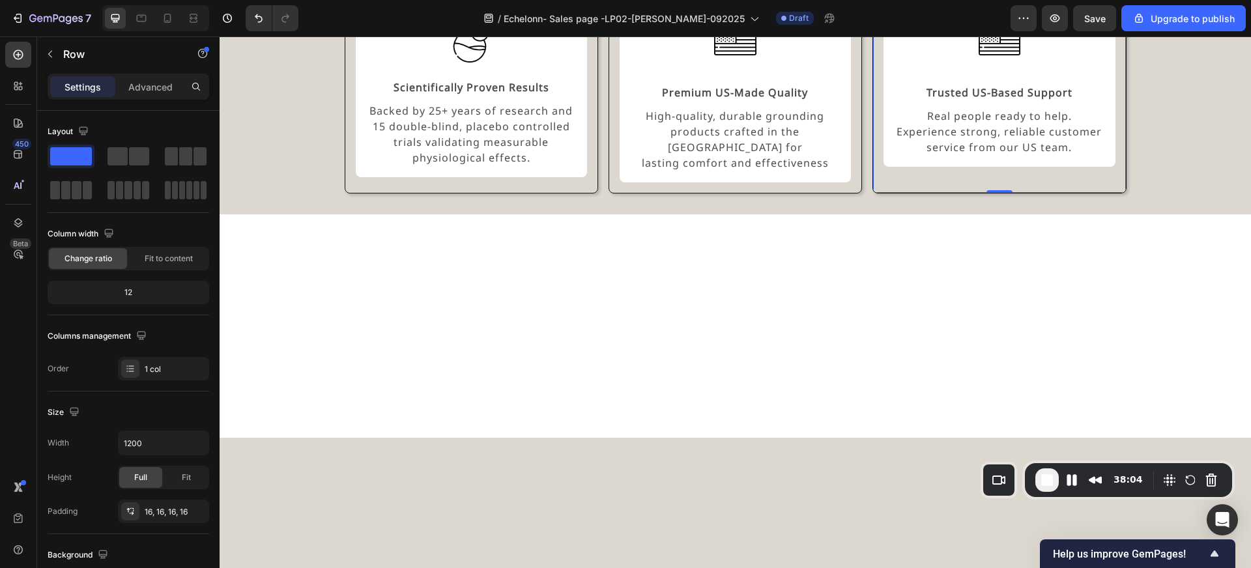
click at [1173, 194] on div "Experience the GroundLuxe Difference Heading Image Scientifically Proven Result…" at bounding box center [735, 64] width 1000 height 260
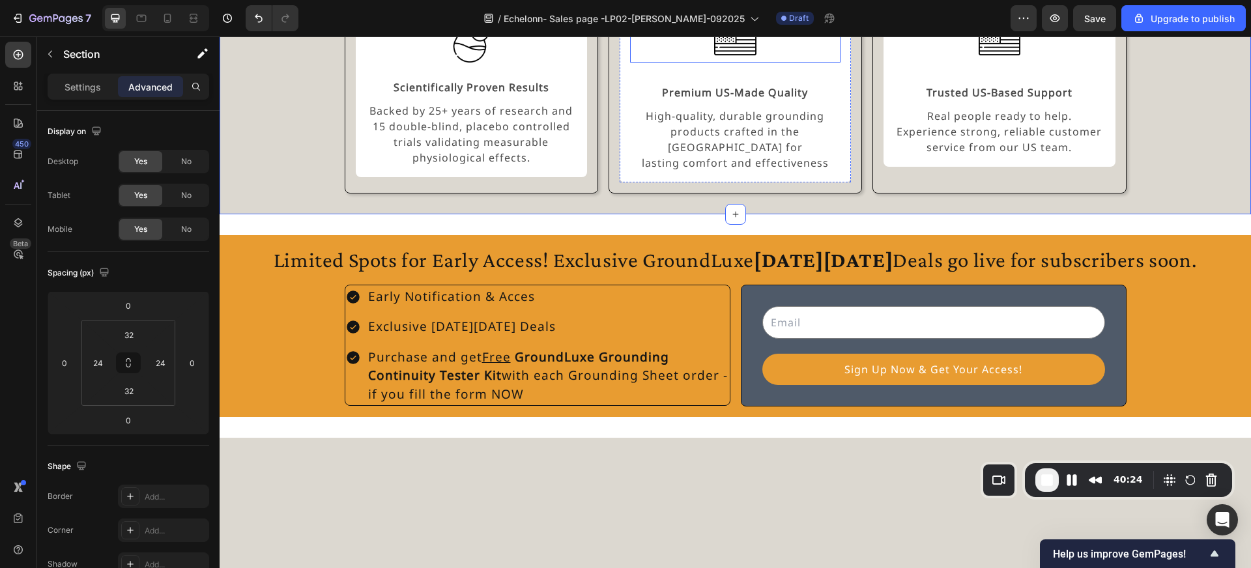
click at [730, 63] on img at bounding box center [735, 42] width 42 height 42
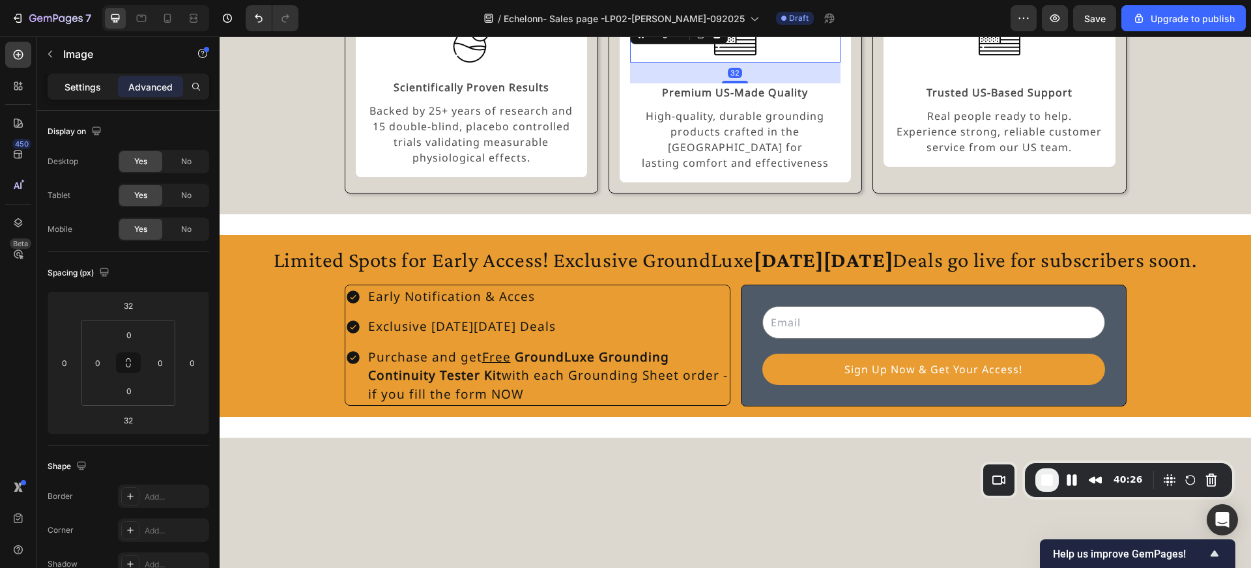
click at [68, 85] on p "Settings" at bounding box center [82, 87] width 36 height 14
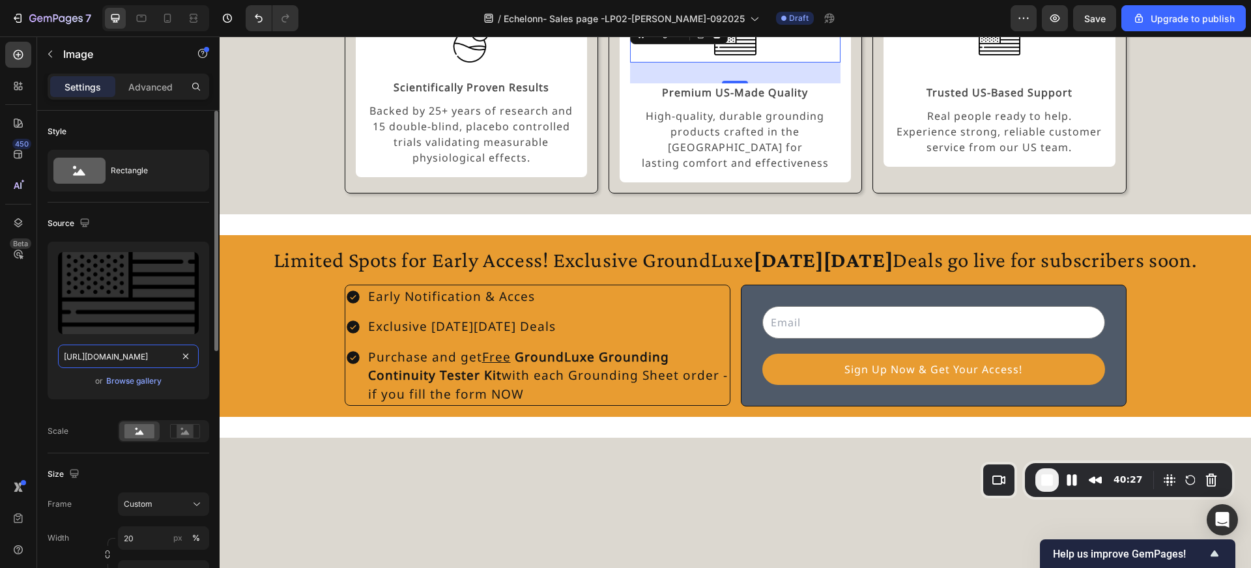
click at [141, 360] on input "https://cdn.shopify.com/s/files/1/0593/7328/9661/files/gempages_574793632628867…" at bounding box center [128, 356] width 141 height 23
paste input "groundluxe.com/cdn/shop/files/award.png?v=1710368048"
type input "https://groundluxe.com/cdn/shop/files/award.png?v=1710368048"
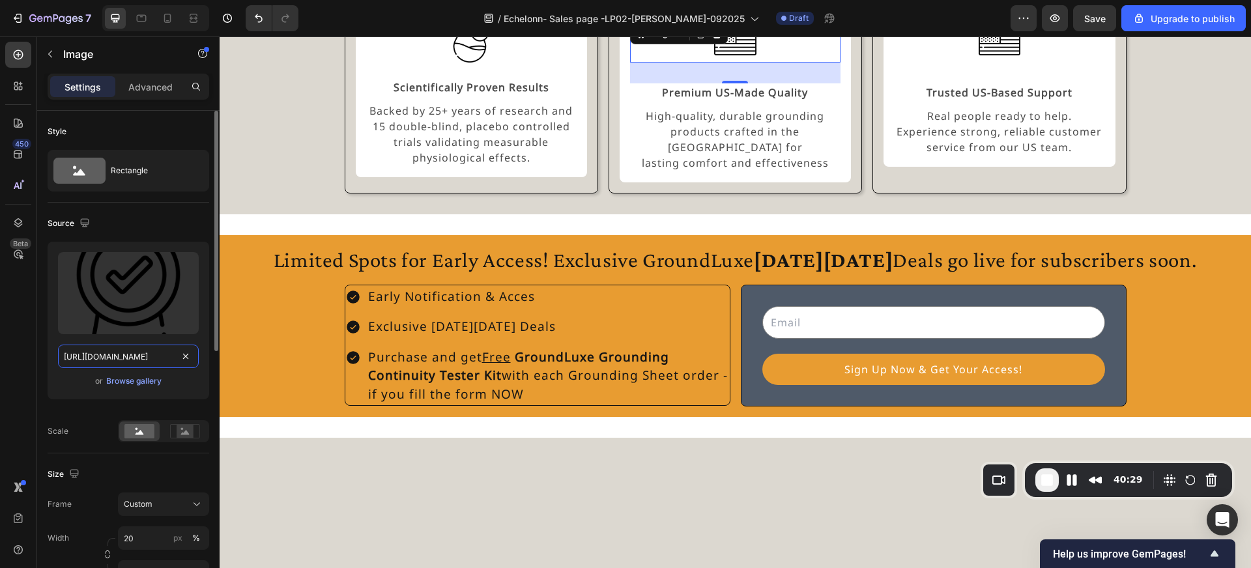
scroll to position [0, 134]
click at [258, 194] on div "Experience the GroundLuxe Difference Heading Image Scientifically Proven Result…" at bounding box center [735, 64] width 1000 height 260
click at [695, 63] on div at bounding box center [735, 42] width 210 height 42
click at [128, 382] on div "Browse gallery" at bounding box center [133, 381] width 55 height 12
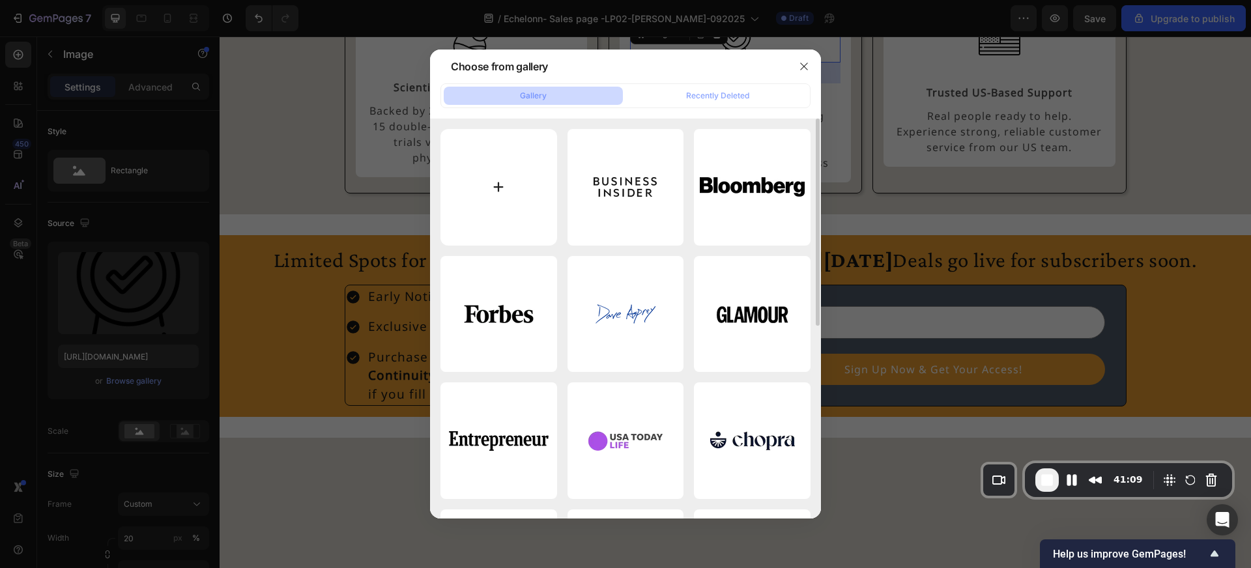
click at [502, 192] on input "file" at bounding box center [498, 187] width 117 height 117
type input "C:\fakepath\imgi_14_award.webp"
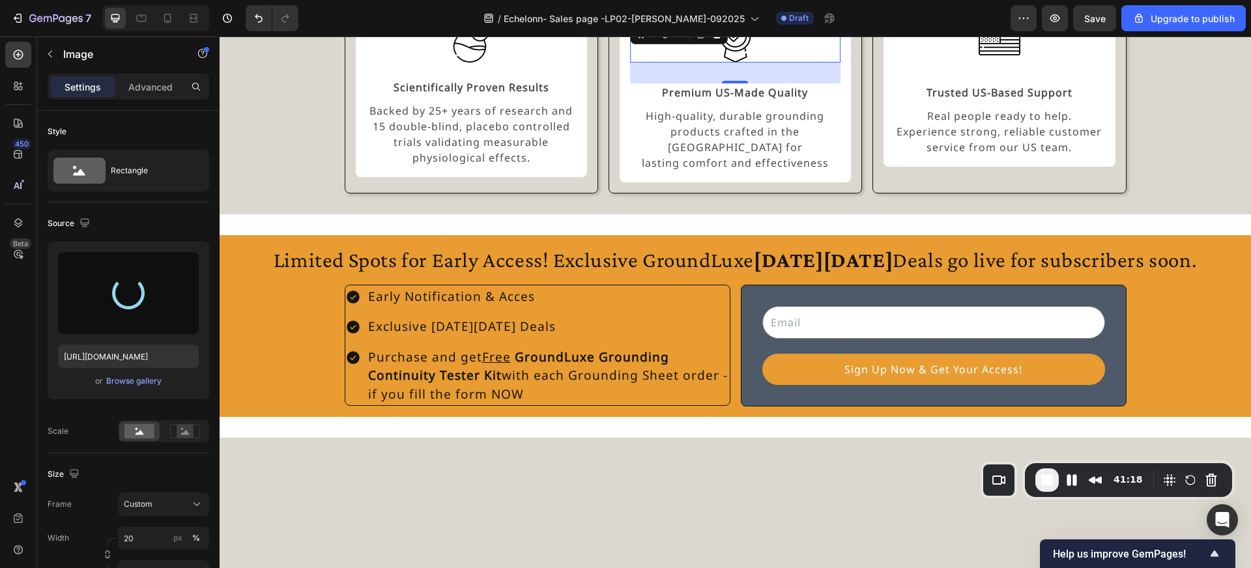
type input "https://cdn.shopify.com/s/files/1/0593/7328/9661/files/gempages_574793632628867…"
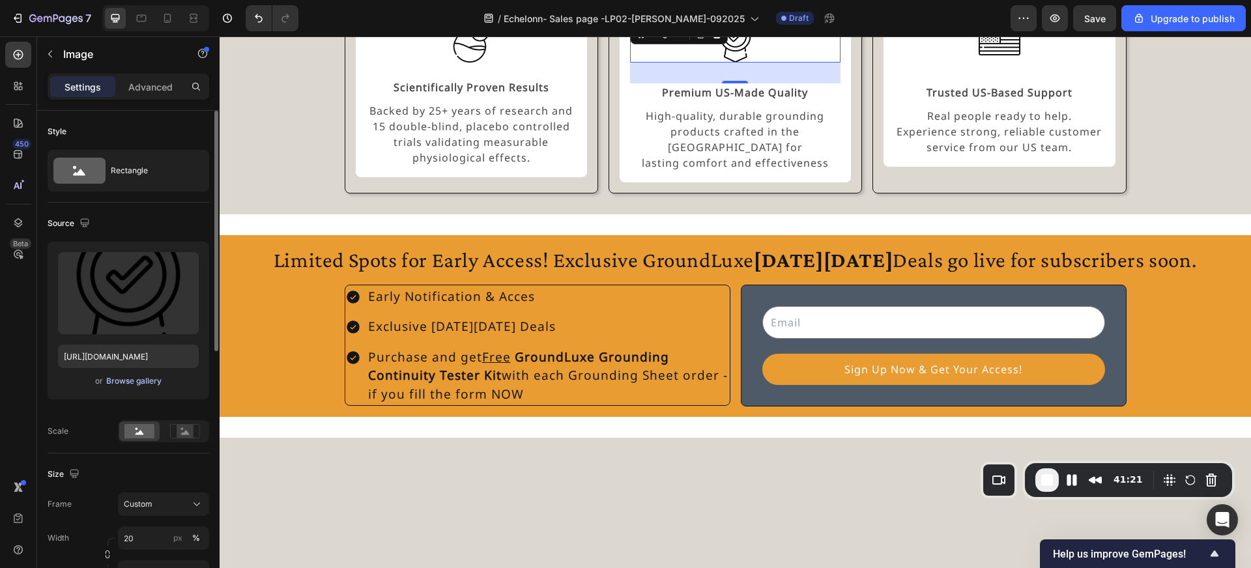
click at [141, 382] on div "Browse gallery" at bounding box center [133, 381] width 55 height 12
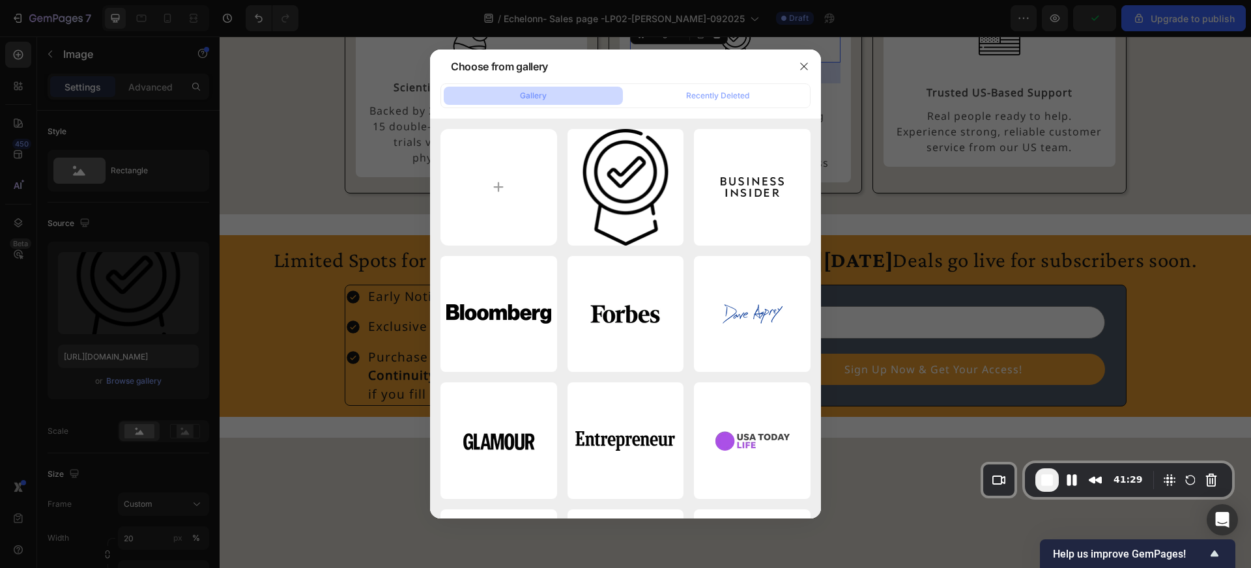
click at [297, 193] on div at bounding box center [625, 284] width 1251 height 568
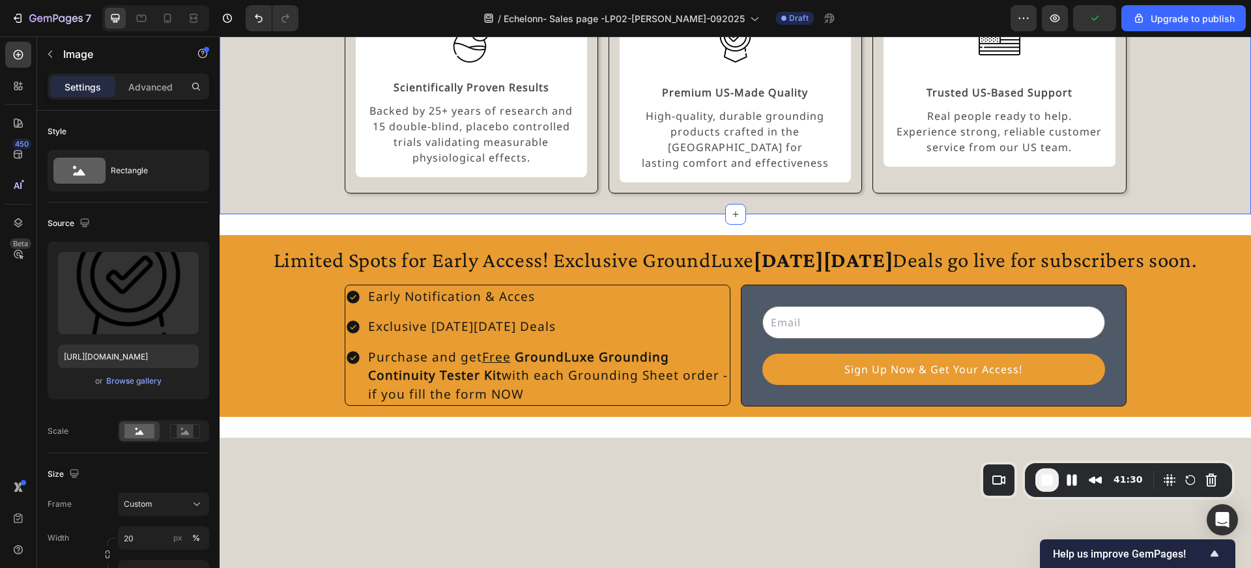
click at [297, 193] on div "Experience the GroundLuxe Difference Heading Image Scientifically Proven Result…" at bounding box center [735, 64] width 1000 height 260
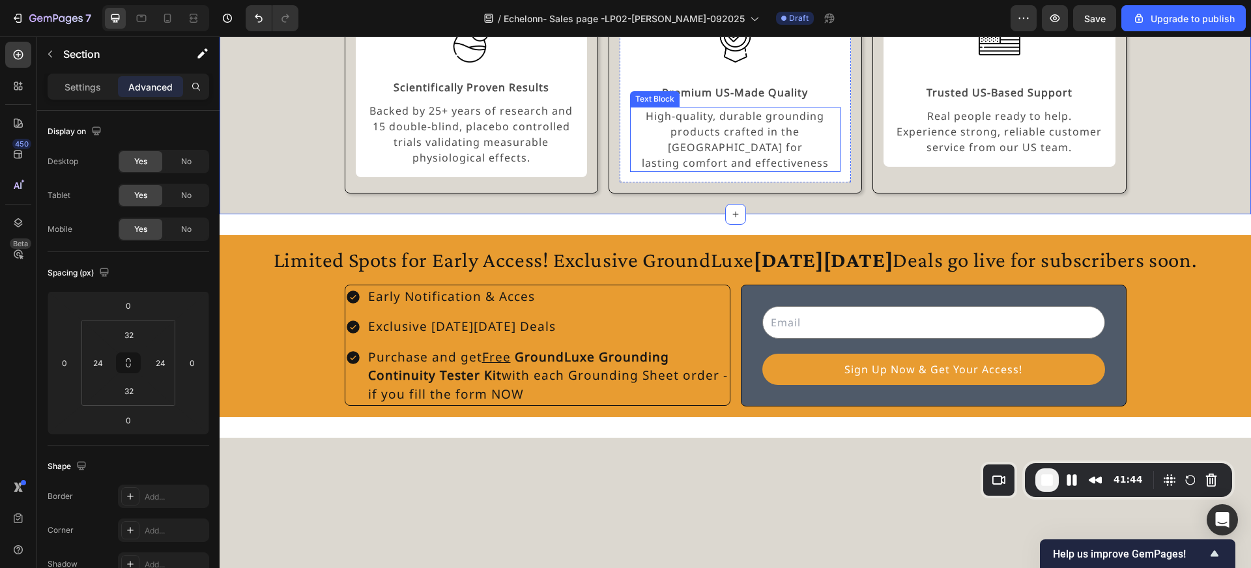
click at [718, 171] on p "High-quality, durable grounding products crafted in the USA for lasting comfort…" at bounding box center [735, 139] width 208 height 63
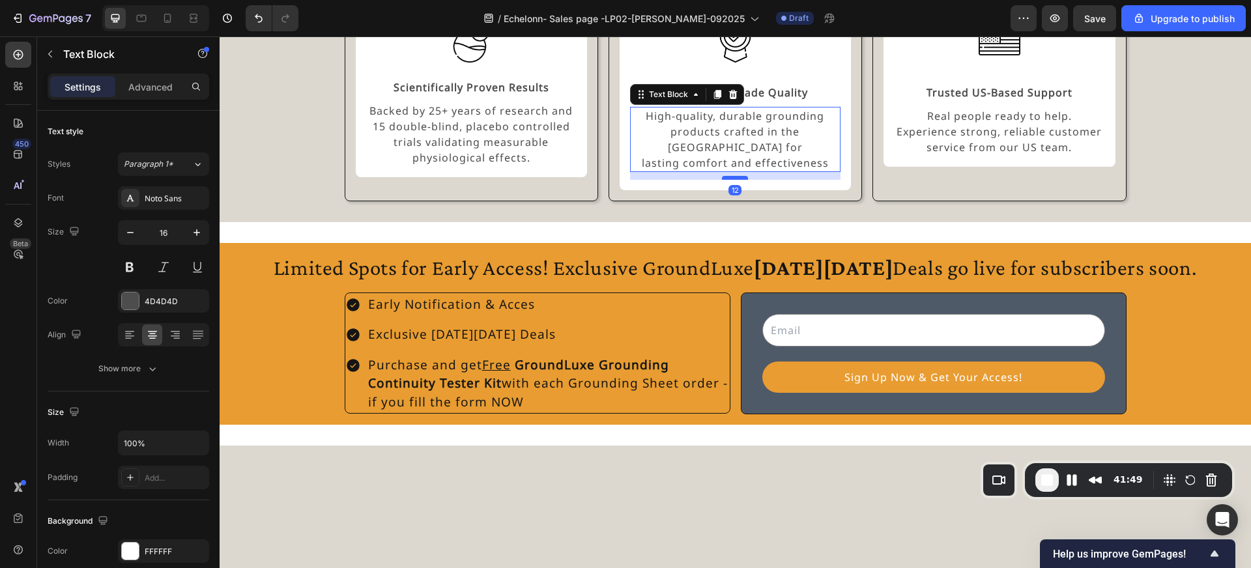
drag, startPoint x: 736, startPoint y: 360, endPoint x: 736, endPoint y: 368, distance: 7.8
click at [736, 180] on div at bounding box center [735, 178] width 26 height 4
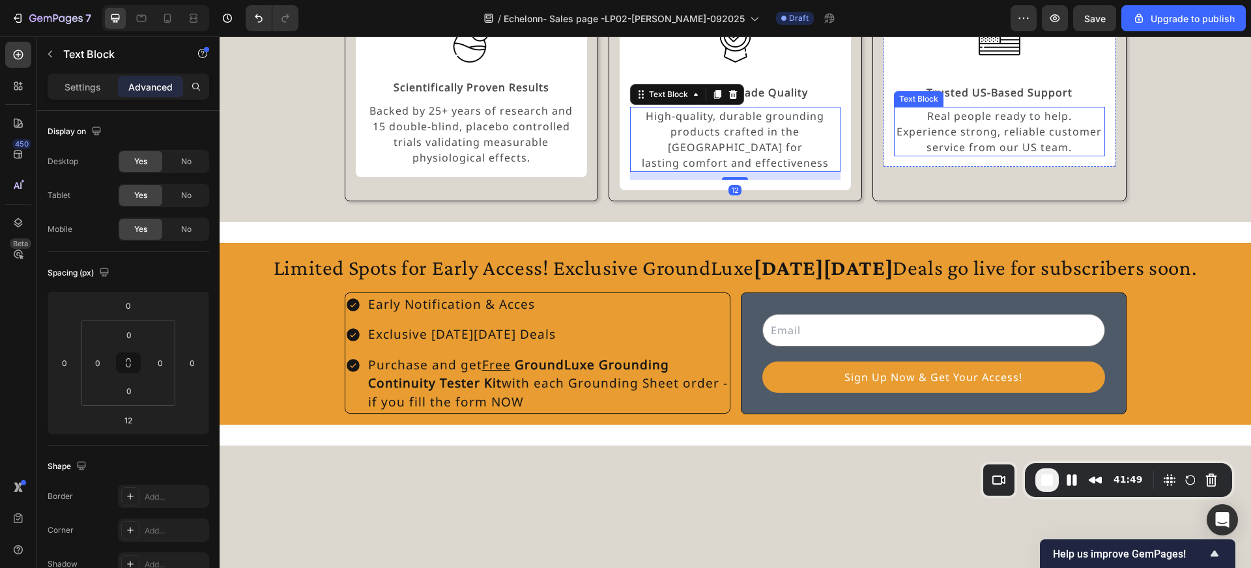
click at [958, 155] on p "Real people ready to help. Experience strong, reliable customer service from ou…" at bounding box center [999, 131] width 208 height 47
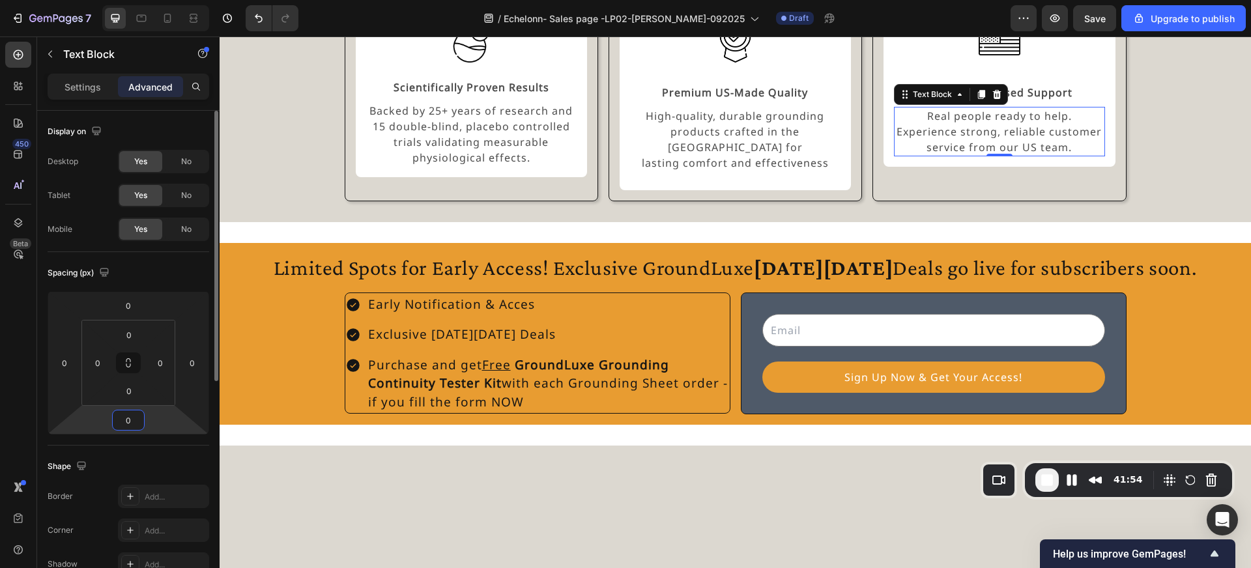
click at [137, 412] on input "0" at bounding box center [128, 420] width 26 height 20
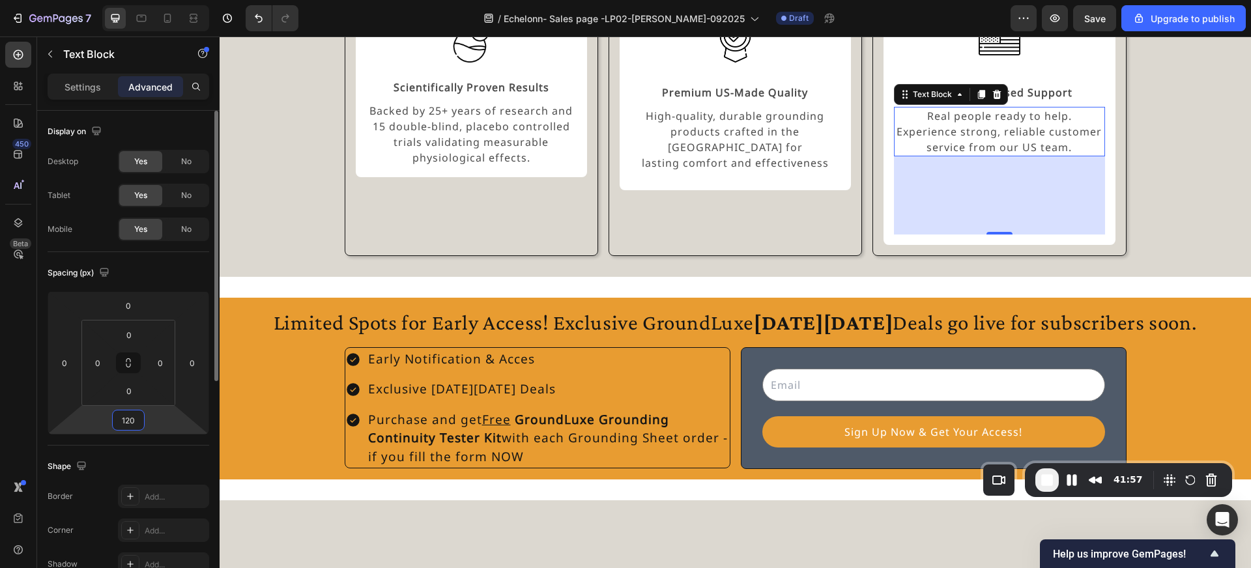
type input "12"
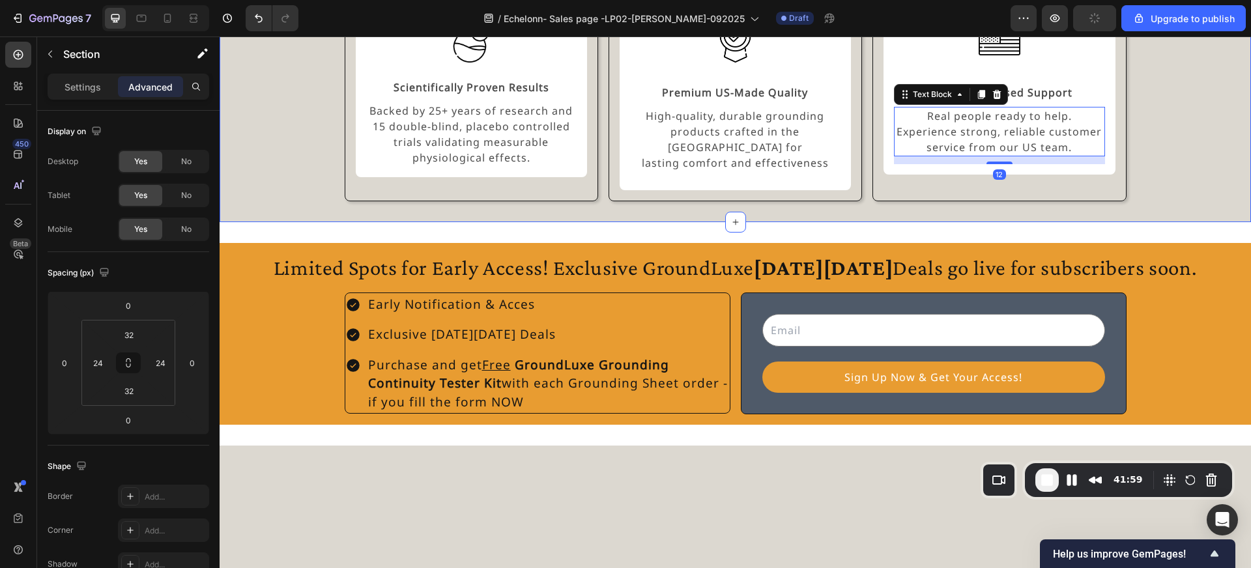
click at [258, 202] on div "Experience the GroundLuxe Difference Heading Image Scientifically Proven Result…" at bounding box center [735, 68] width 1000 height 268
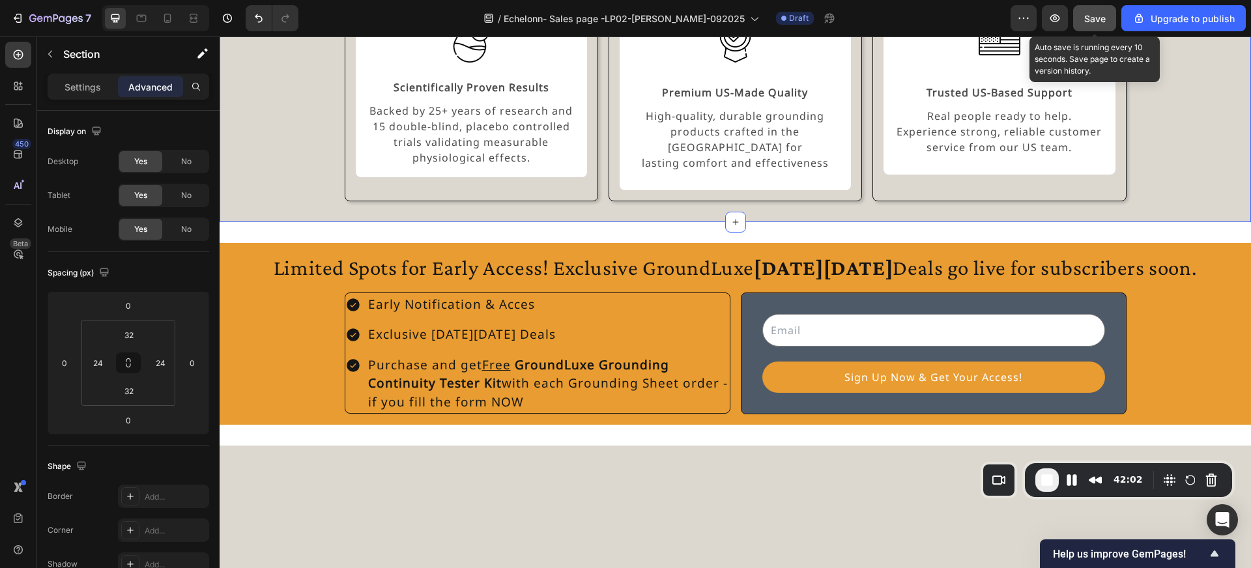
click at [1091, 21] on span "Save" at bounding box center [1094, 18] width 21 height 11
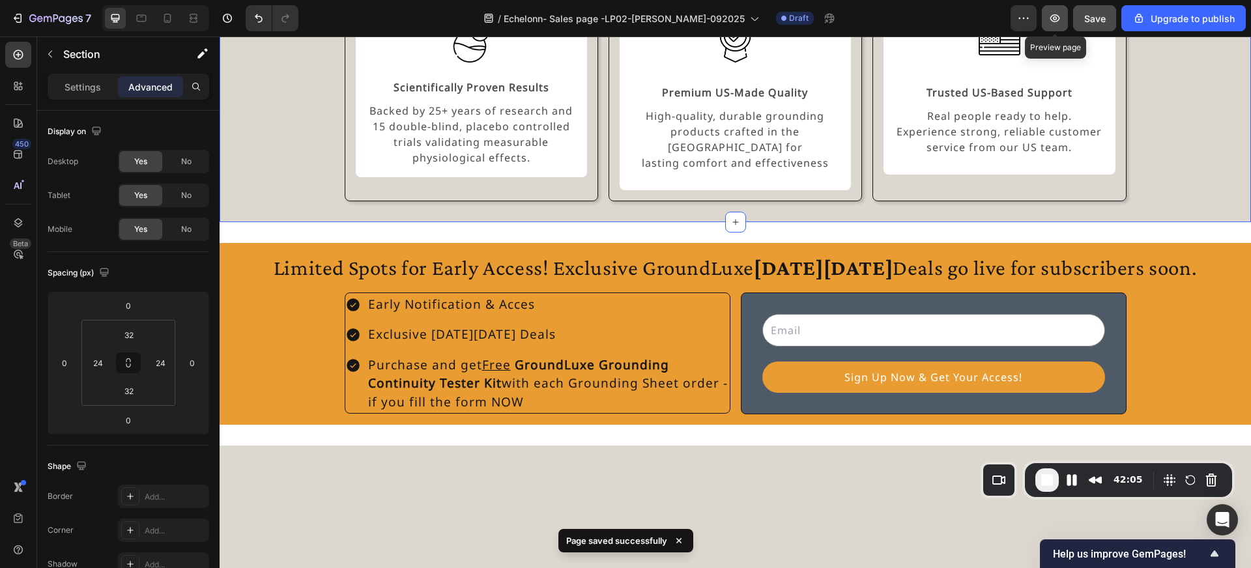
click at [1054, 18] on icon "button" at bounding box center [1055, 18] width 4 height 4
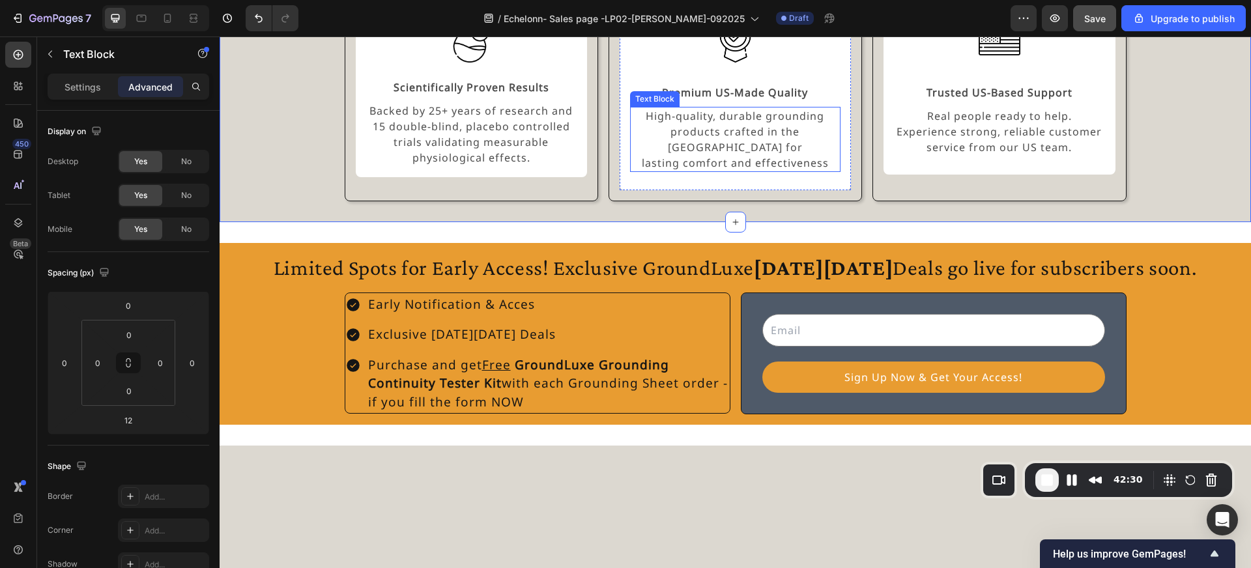
click at [730, 171] on p "High-quality, durable grounding products crafted in the USA for lasting comfort…" at bounding box center [735, 139] width 208 height 63
click at [478, 63] on img at bounding box center [471, 42] width 42 height 42
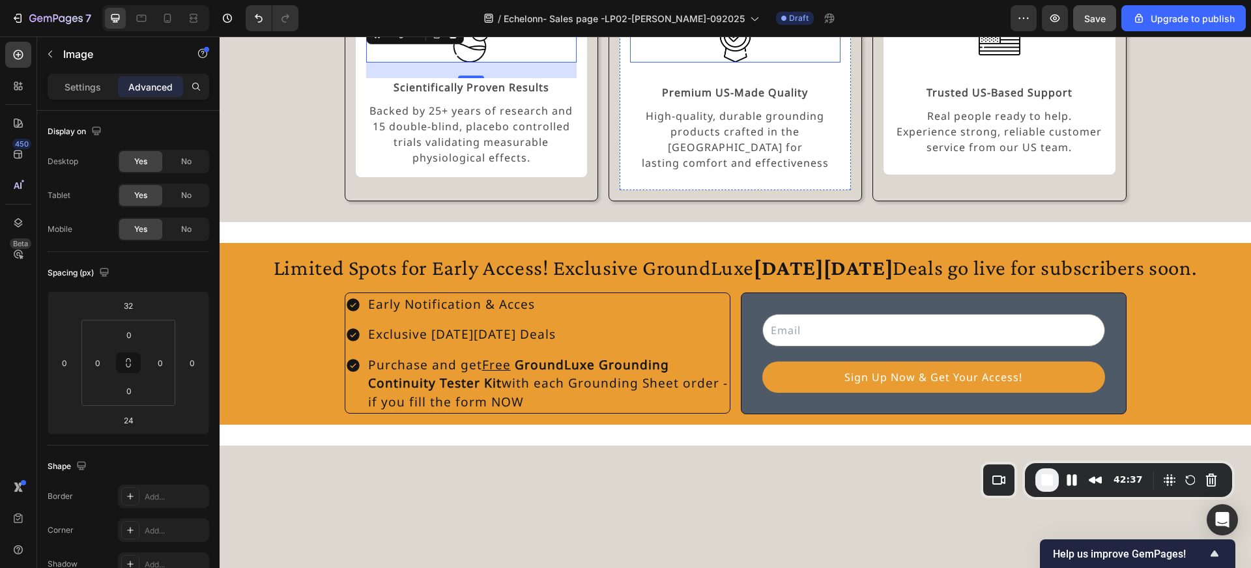
click at [713, 63] on div at bounding box center [735, 42] width 210 height 42
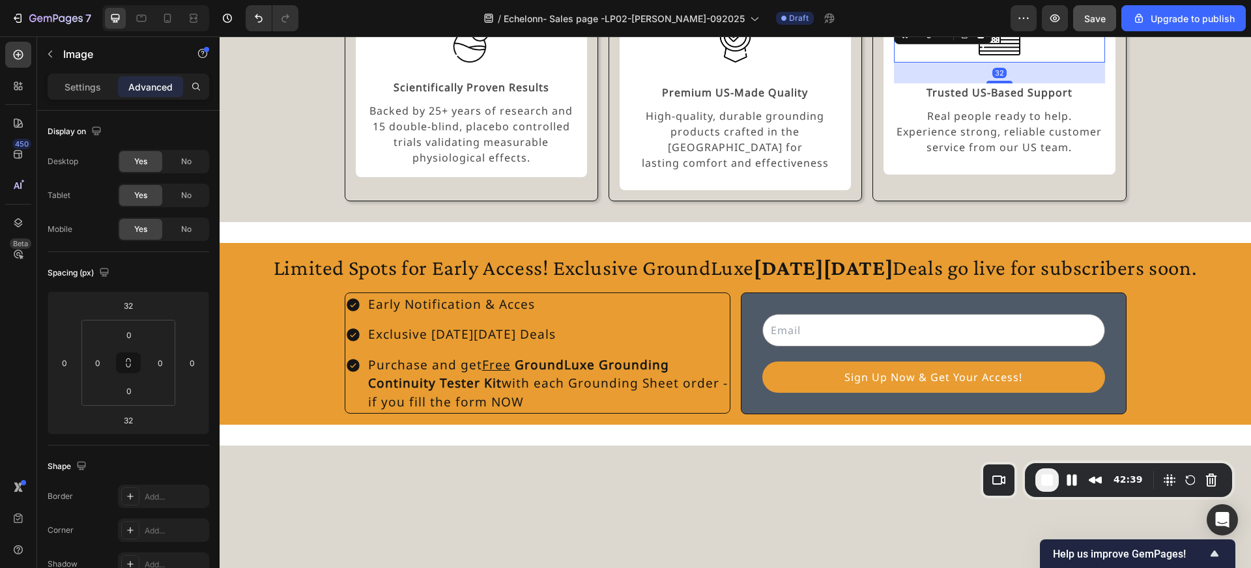
click at [990, 63] on img at bounding box center [1000, 42] width 42 height 42
click at [471, 63] on img at bounding box center [471, 42] width 42 height 42
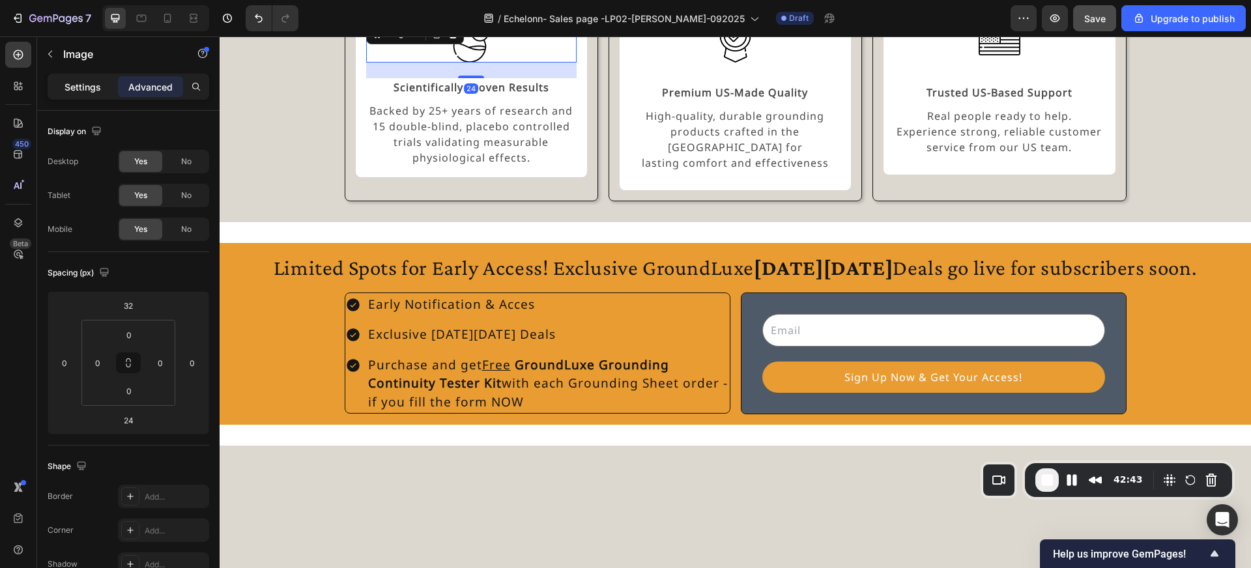
click at [80, 91] on p "Settings" at bounding box center [82, 87] width 36 height 14
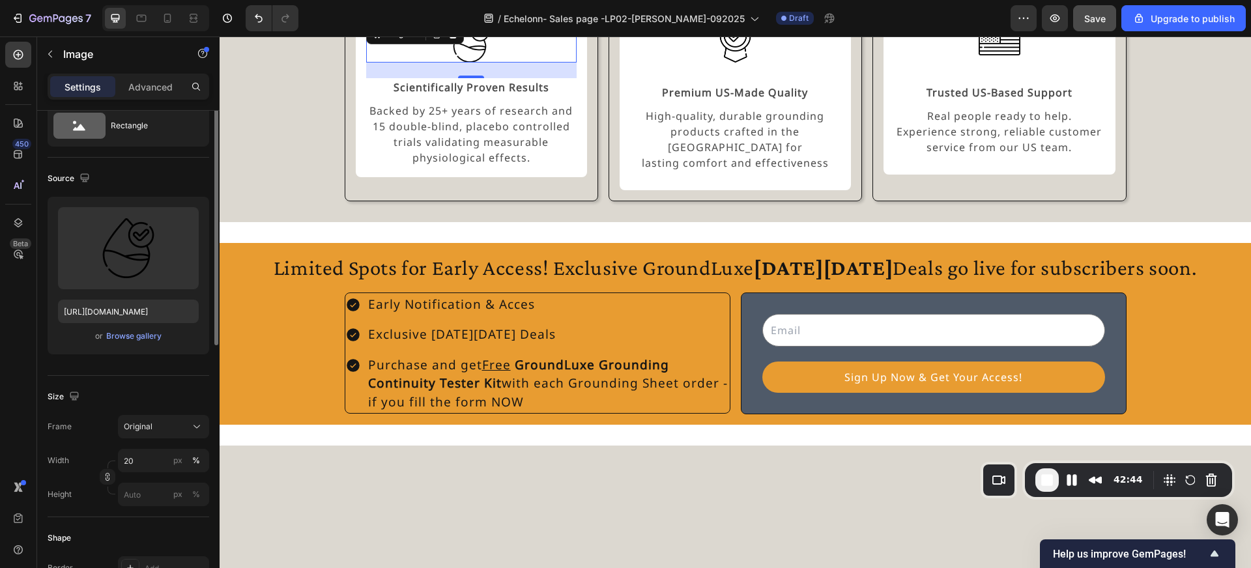
scroll to position [61, 0]
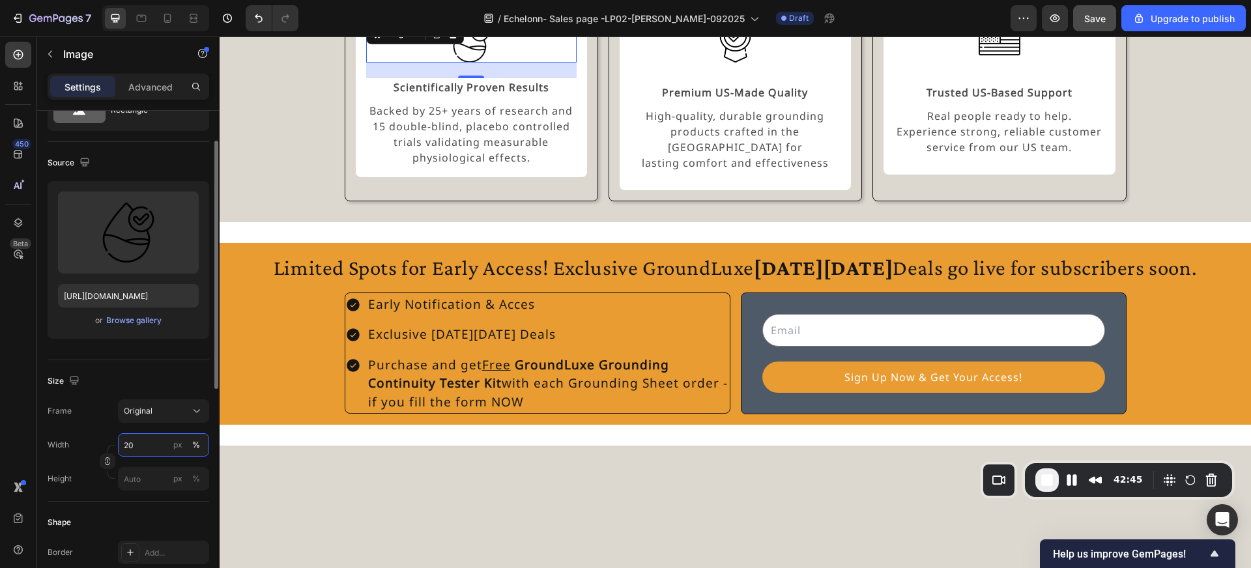
click at [142, 441] on input "20" at bounding box center [163, 444] width 91 height 23
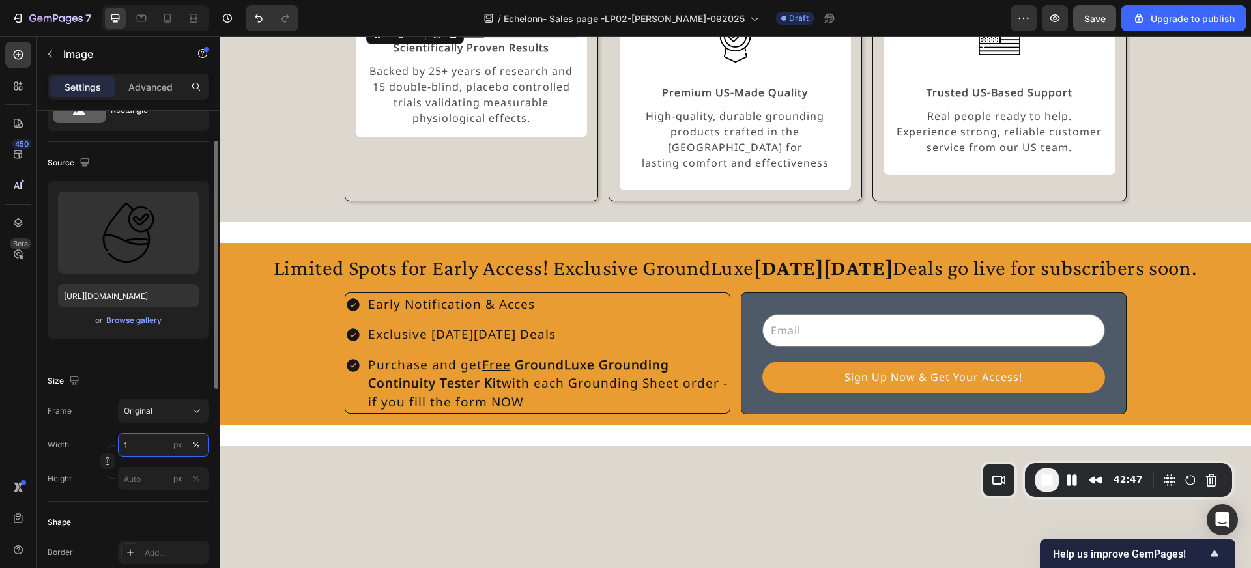
type input "17"
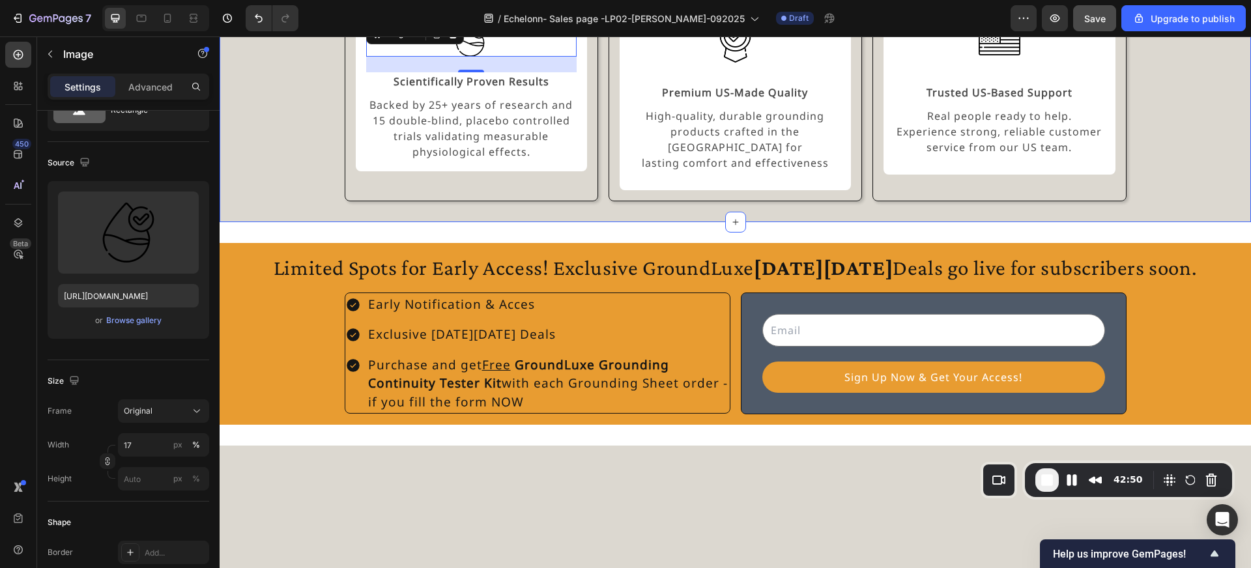
click at [294, 202] on div "Experience the GroundLuxe Difference Heading Image 24 Scientifically Proven Res…" at bounding box center [735, 68] width 1000 height 268
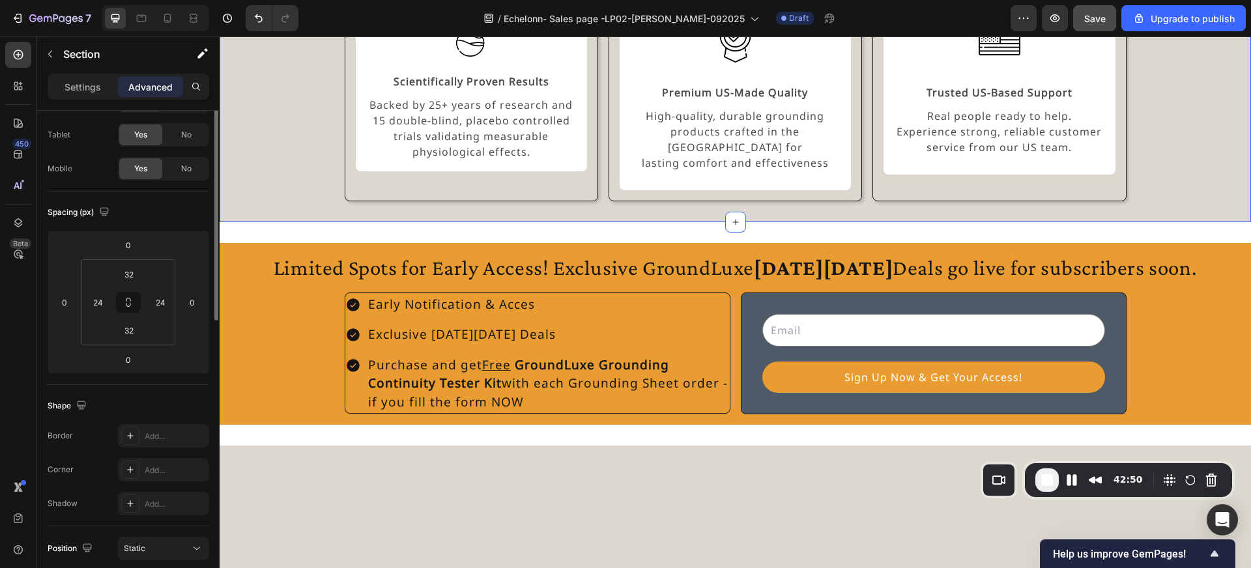
scroll to position [0, 0]
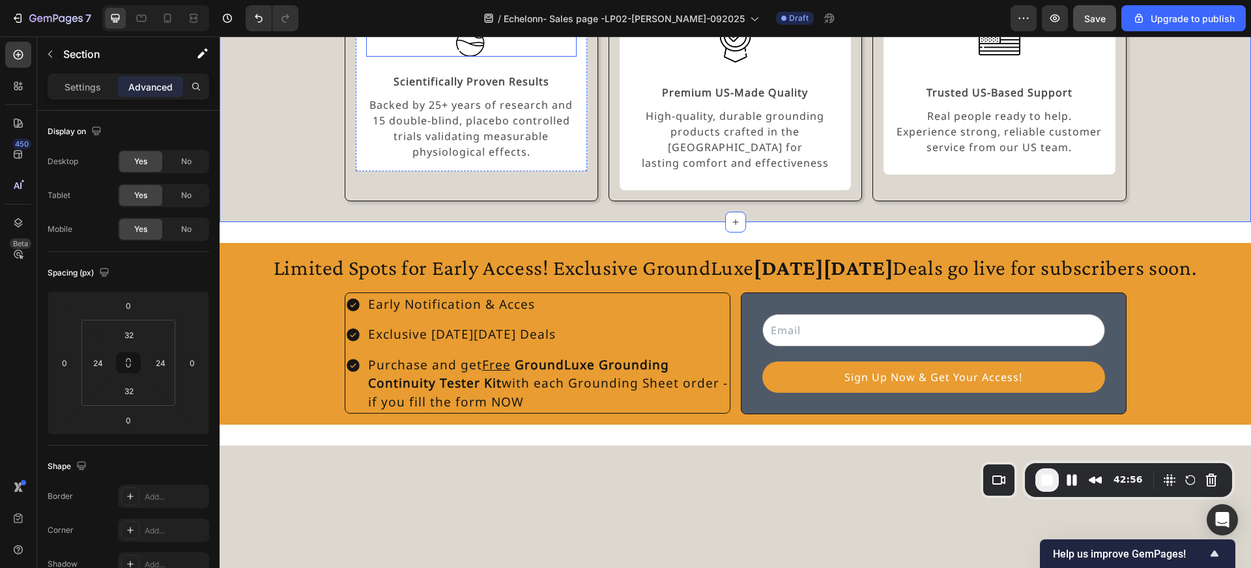
click at [470, 57] on img at bounding box center [471, 39] width 36 height 36
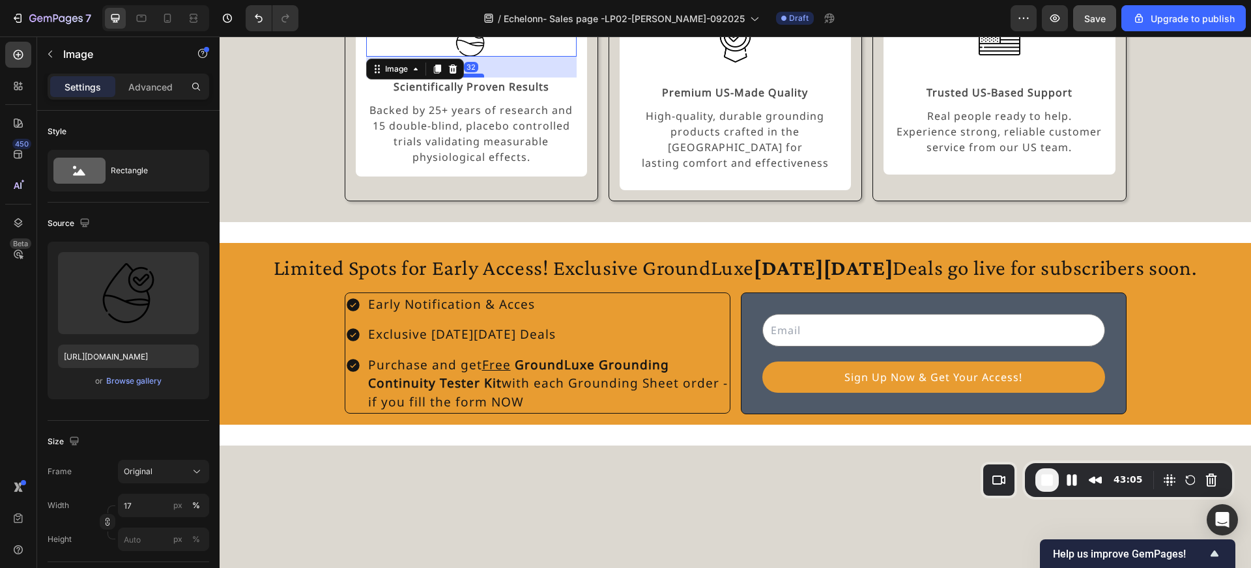
click at [473, 78] on div at bounding box center [471, 76] width 26 height 4
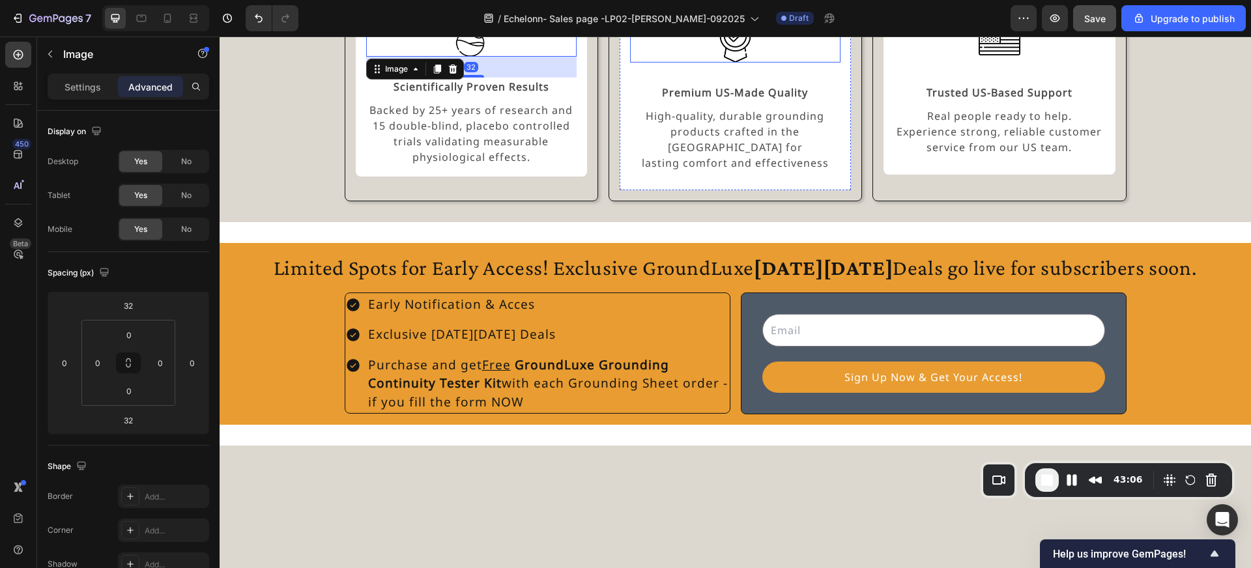
click at [736, 63] on img at bounding box center [735, 42] width 42 height 42
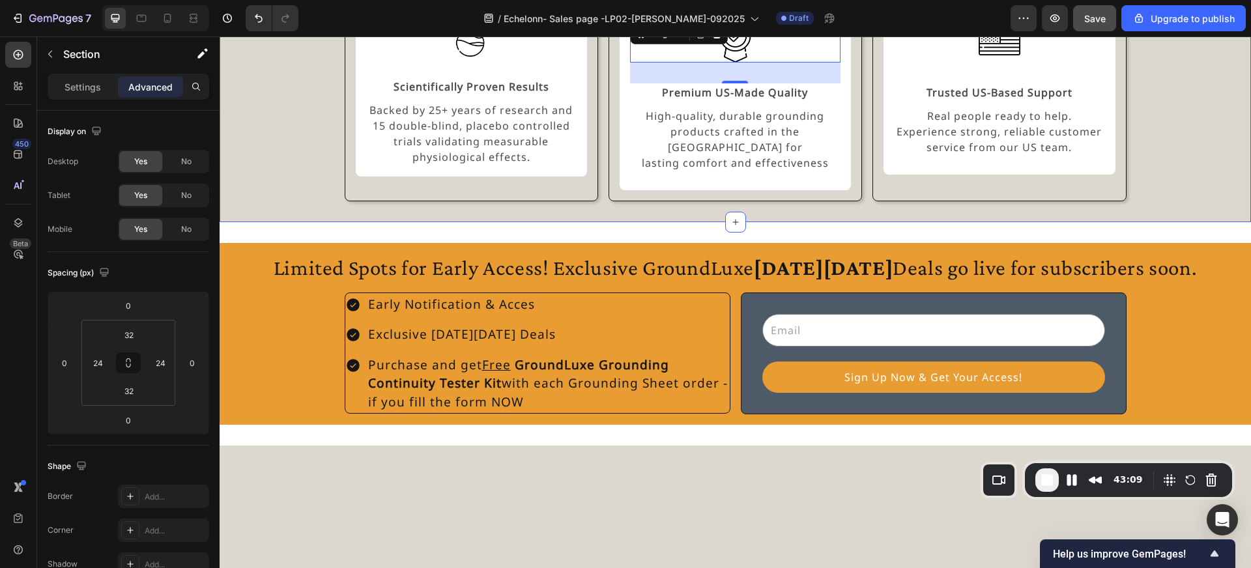
click at [270, 202] on div "Experience the GroundLuxe Difference Heading Image Scientifically Proven Result…" at bounding box center [735, 68] width 1000 height 268
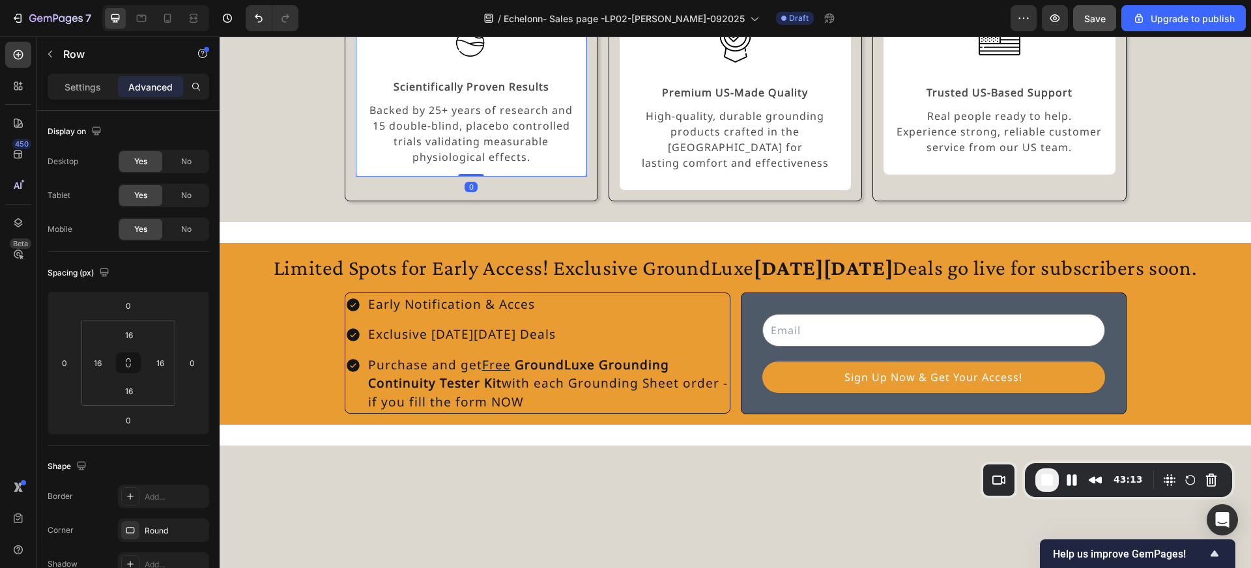
click at [455, 166] on div "Image Scientifically Proven Results Text Block Backed by 25+ years of research …" at bounding box center [471, 83] width 210 height 166
click at [472, 57] on img at bounding box center [471, 39] width 36 height 36
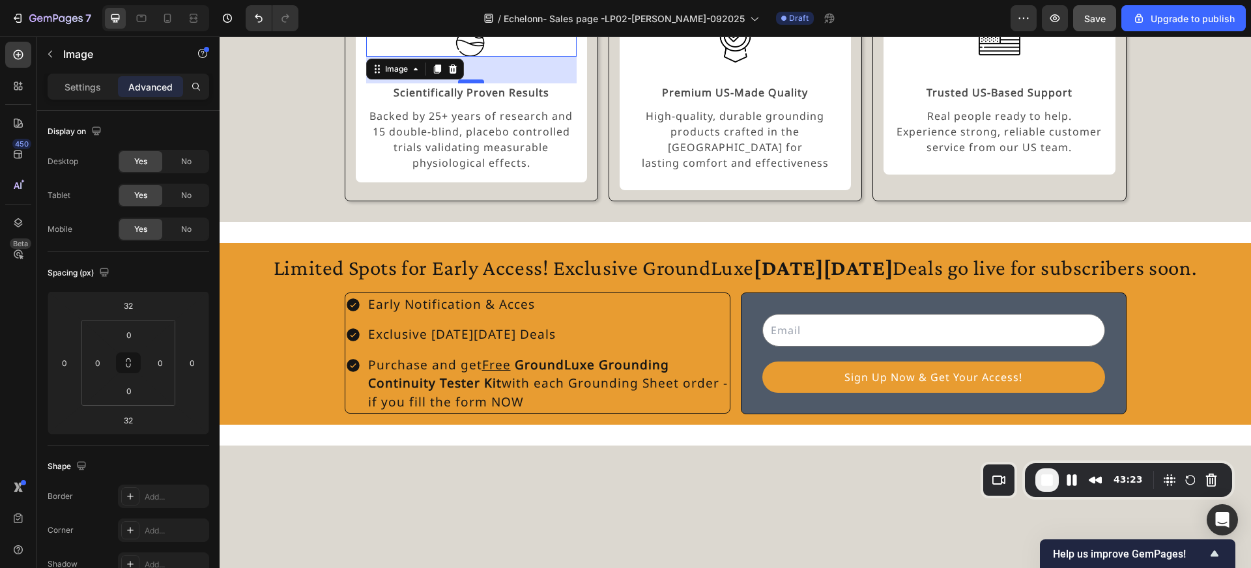
click at [473, 83] on div at bounding box center [471, 81] width 26 height 4
type input "41"
click at [308, 202] on div "Experience the GroundLuxe Difference Heading Image 41 Scientifically Proven Res…" at bounding box center [735, 68] width 1000 height 268
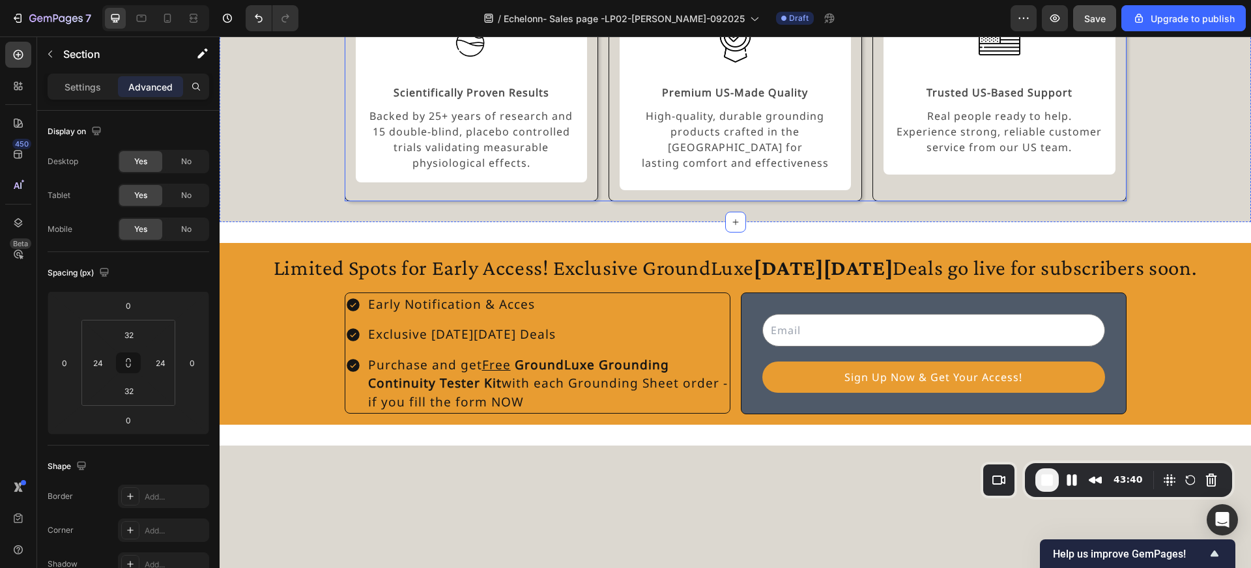
click at [603, 202] on div "Image Scientifically Proven Results Text Block Backed by 25+ years of research …" at bounding box center [736, 90] width 782 height 223
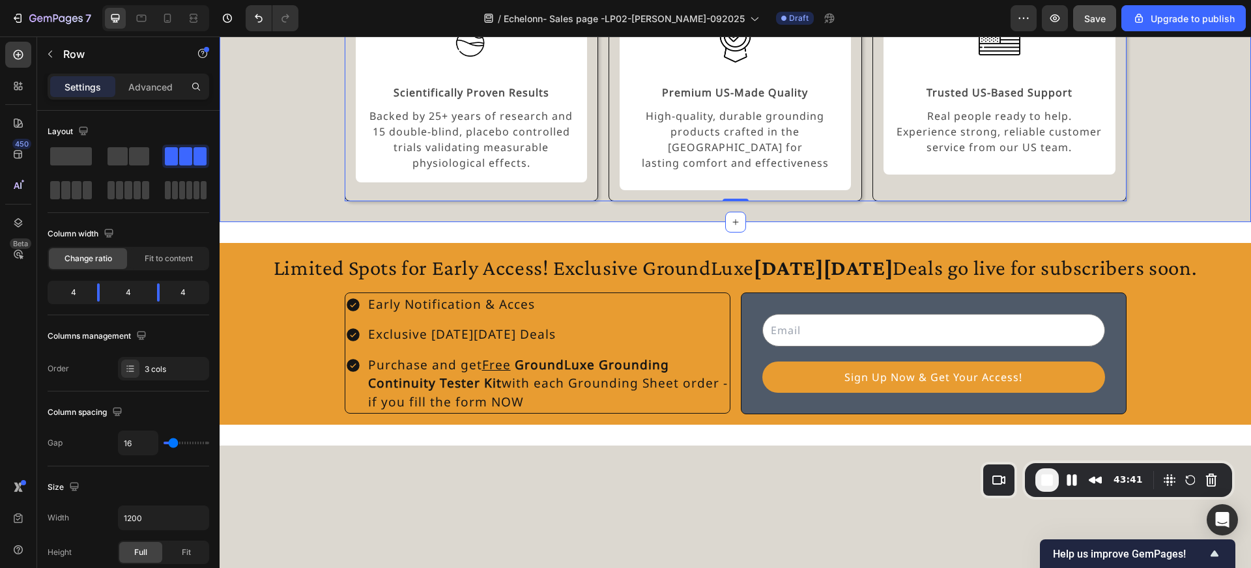
click at [603, 223] on div "Experience the GroundLuxe Difference Heading Image Scientifically Proven Result…" at bounding box center [735, 67] width 1031 height 309
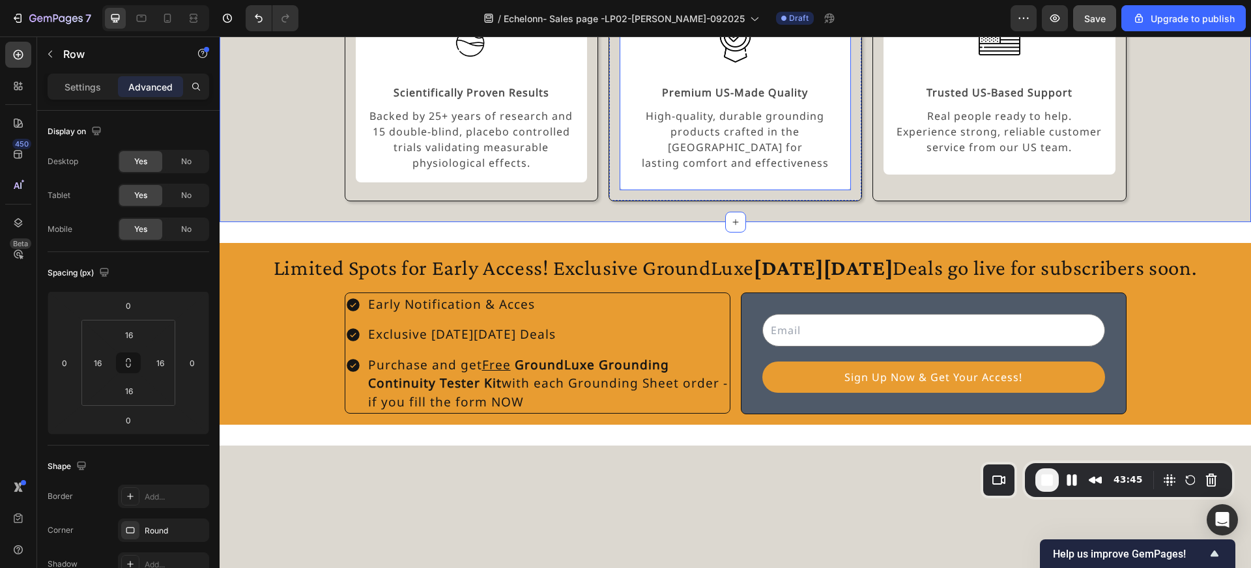
click at [771, 191] on div "Image Premium US-Made Quality Text Block High-quality, durable grounding produc…" at bounding box center [735, 90] width 231 height 201
click at [764, 171] on p "High-quality, durable grounding products crafted in the USA for lasting comfort…" at bounding box center [735, 139] width 208 height 63
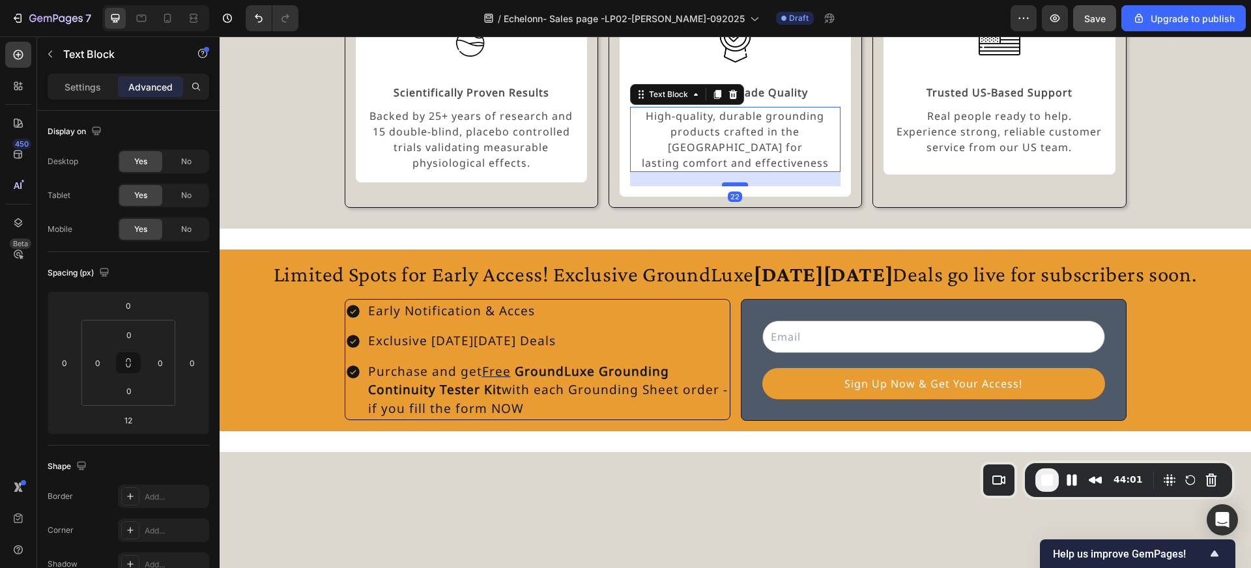
click at [735, 186] on div at bounding box center [735, 184] width 26 height 4
type input "22"
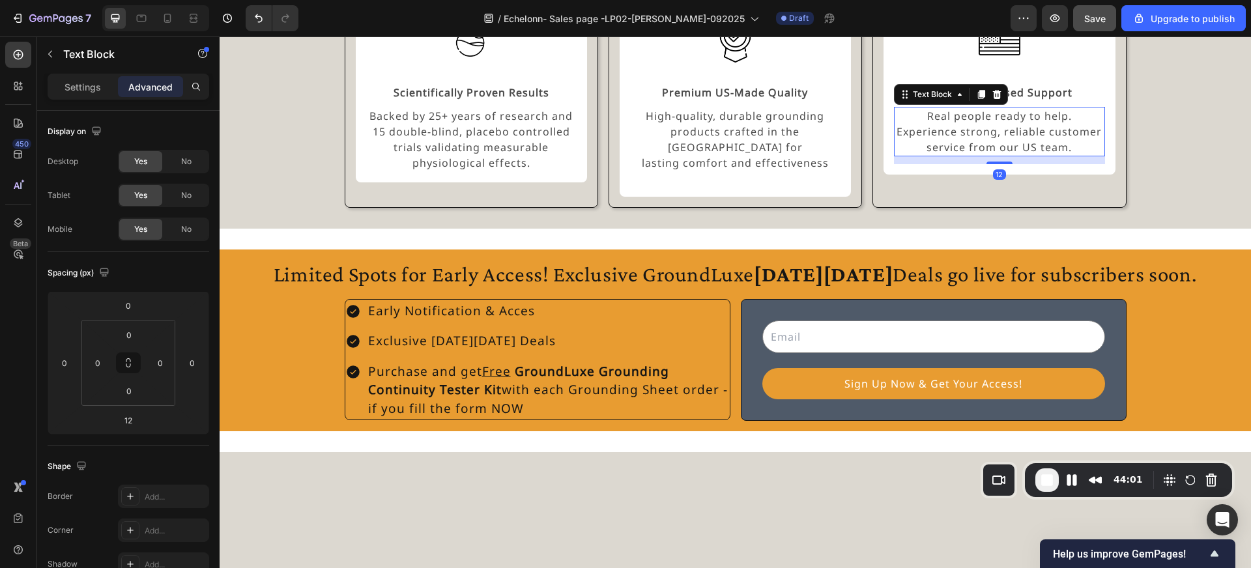
click at [969, 155] on p "Real people ready to help. Experience strong, reliable customer service from ou…" at bounding box center [999, 131] width 208 height 47
click at [999, 171] on div at bounding box center [999, 169] width 26 height 4
type input "22"
click at [988, 229] on div "Experience the GroundLuxe Difference Heading Image Scientifically Proven Result…" at bounding box center [735, 71] width 1031 height 316
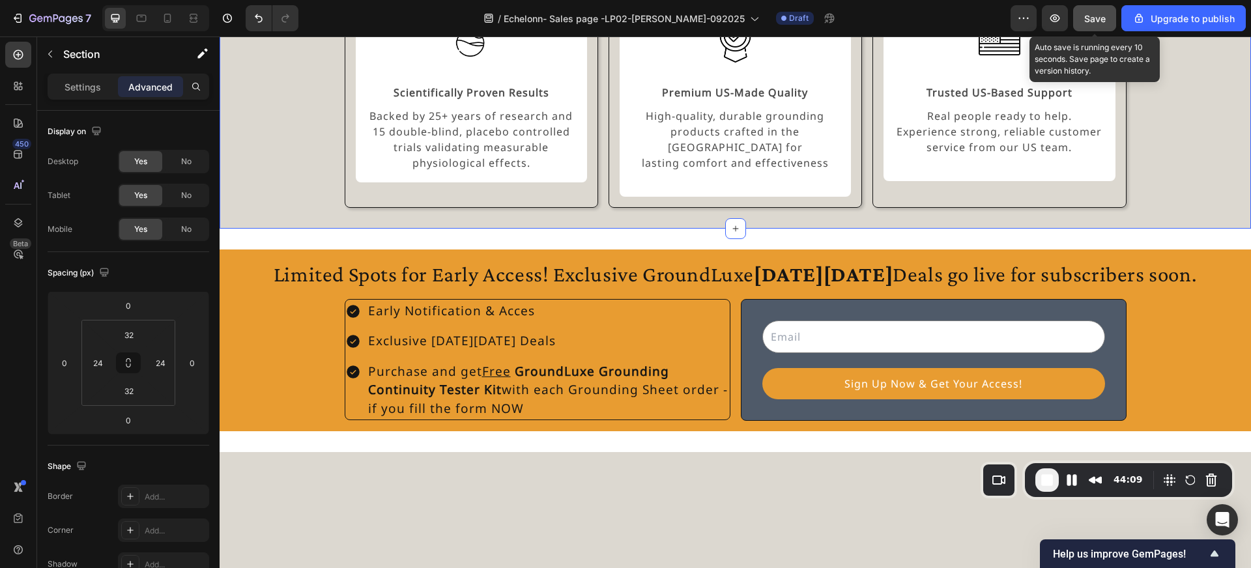
click at [1089, 17] on span "Save" at bounding box center [1094, 18] width 21 height 11
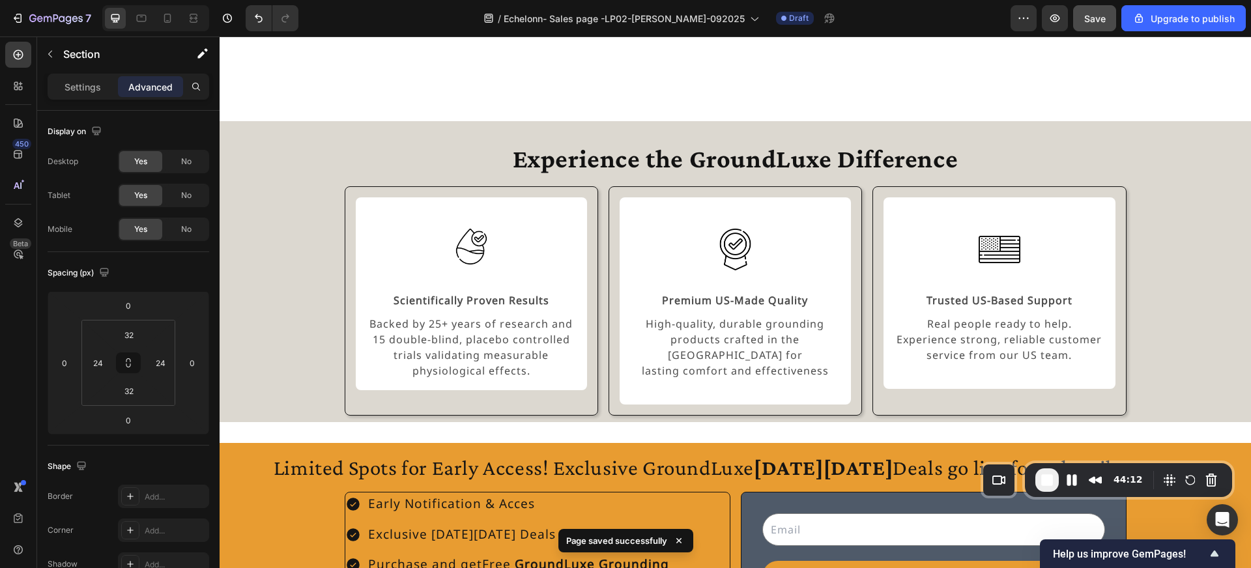
scroll to position [904, 0]
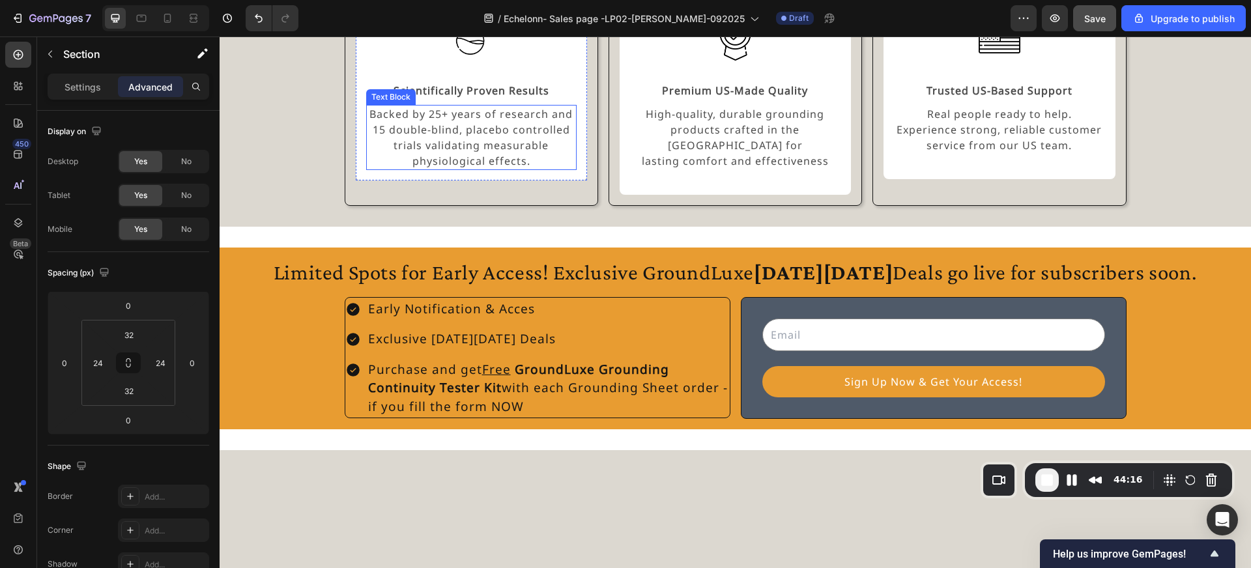
click at [443, 169] on p "Backed by 25+ years of research and 15 double-blind, placebo controlled trials …" at bounding box center [471, 137] width 208 height 63
click at [427, 169] on p "Backed by 25+ years of research and 15 double-blind, placebo controlled trials …" at bounding box center [471, 137] width 208 height 63
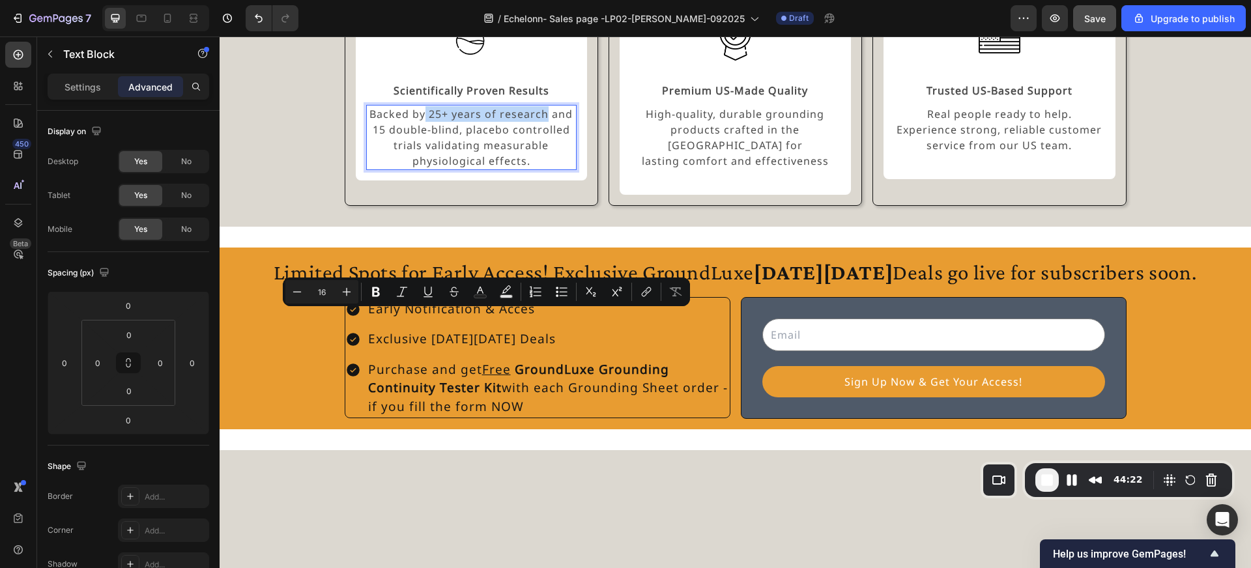
drag, startPoint x: 427, startPoint y: 319, endPoint x: 548, endPoint y: 322, distance: 121.2
click at [548, 169] on p "Backed by 25+ years of research and 15 double-blind, placebo controlled trials …" at bounding box center [471, 137] width 208 height 63
click at [379, 298] on button "Bold" at bounding box center [375, 291] width 23 height 23
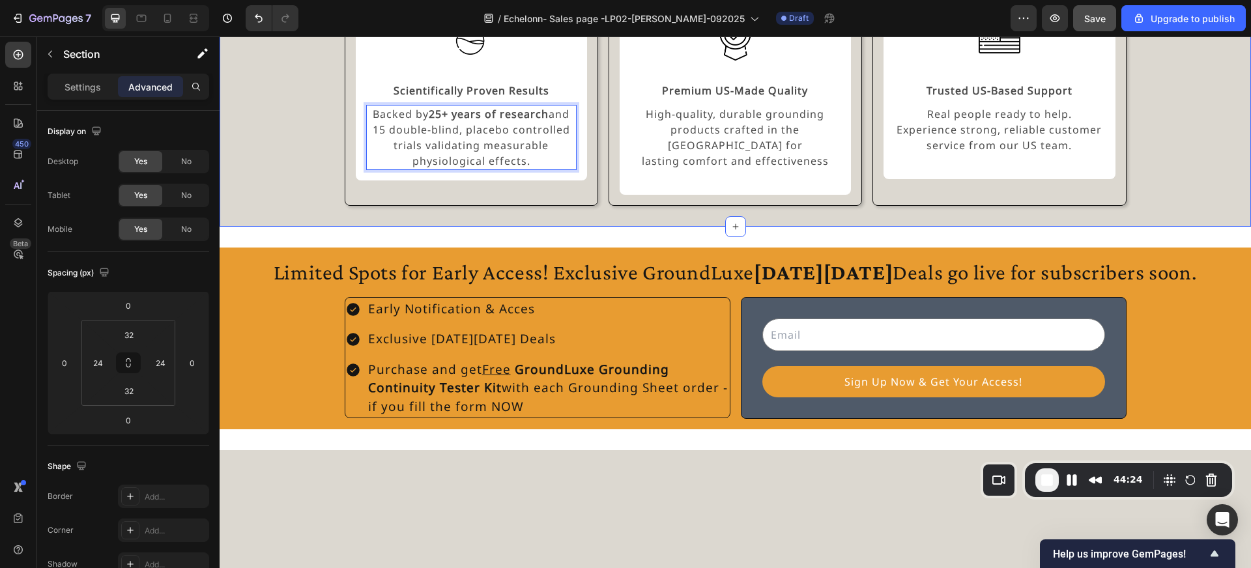
click at [337, 207] on div "Experience the GroundLuxe Difference Heading Image Scientifically Proven Result…" at bounding box center [735, 69] width 1000 height 274
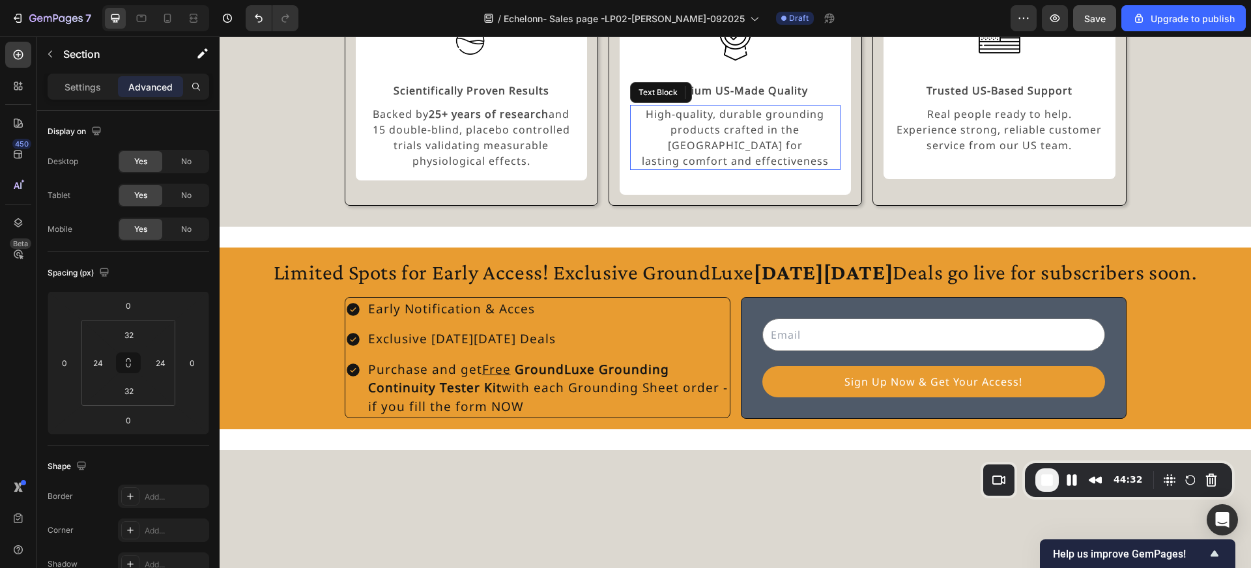
click at [721, 169] on p "High-quality, durable grounding products crafted in the USA for lasting comfort…" at bounding box center [735, 137] width 208 height 63
click at [708, 169] on p "High-quality, durable grounding products crafted in the USA for lasting comfort…" at bounding box center [735, 137] width 208 height 63
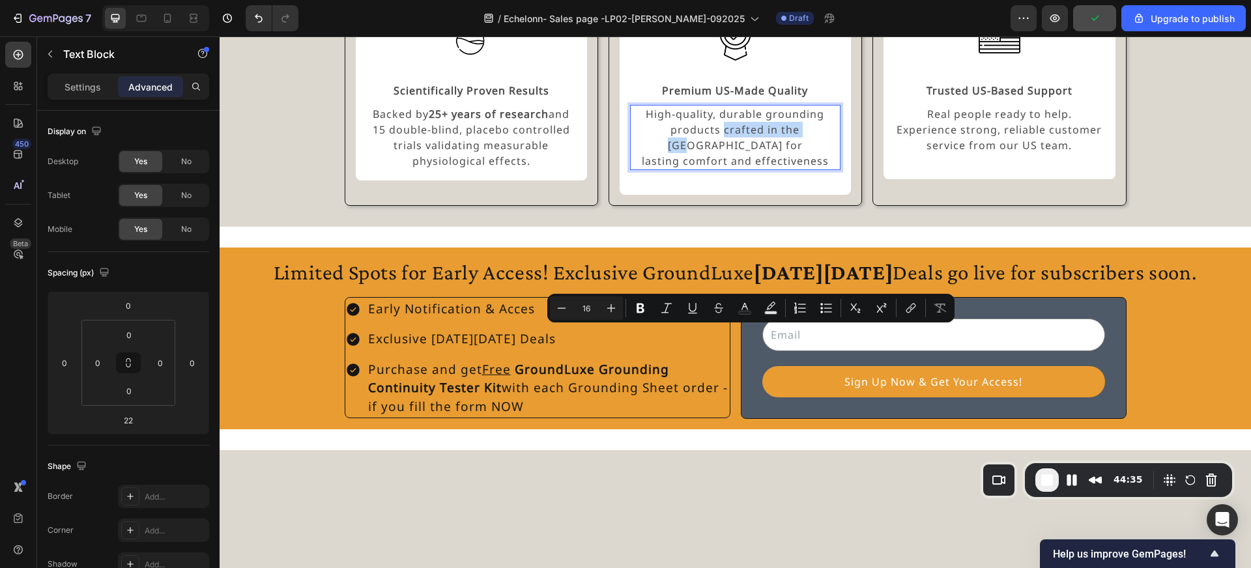
drag, startPoint x: 701, startPoint y: 336, endPoint x: 797, endPoint y: 339, distance: 95.8
click at [797, 169] on p "High-quality, durable grounding products crafted in the USA for lasting comfort…" at bounding box center [735, 137] width 208 height 63
click at [642, 309] on icon "Editor contextual toolbar" at bounding box center [637, 308] width 13 height 13
drag, startPoint x: 801, startPoint y: 336, endPoint x: 703, endPoint y: 338, distance: 97.8
click at [703, 169] on p "High-quality, durable grounding products crafted in the USA for lasting comfort…" at bounding box center [735, 137] width 208 height 63
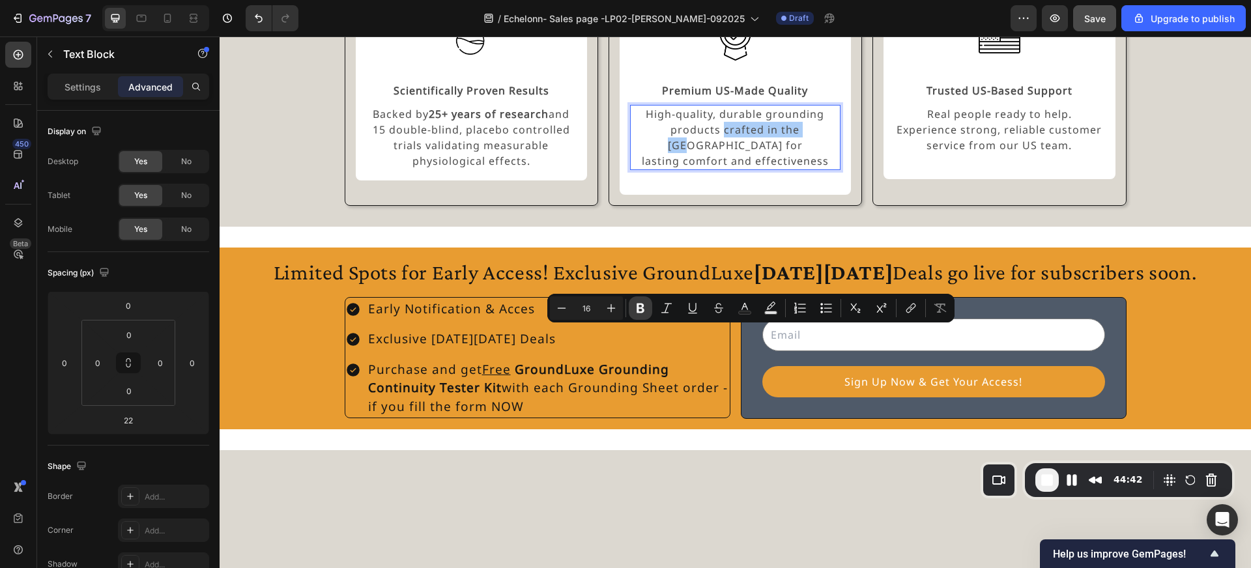
click at [644, 313] on icon "Editor contextual toolbar" at bounding box center [640, 308] width 13 height 13
click at [982, 153] on p "Real people ready to help. Experience strong, reliable customer service from ou…" at bounding box center [999, 129] width 208 height 47
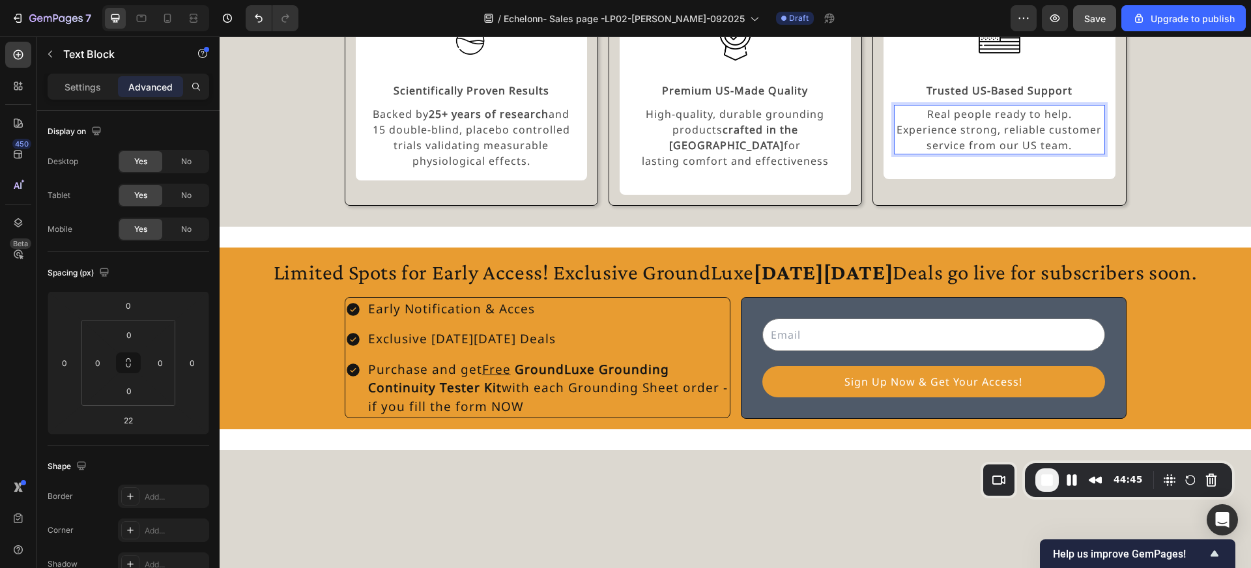
click at [987, 153] on p "Real people ready to help. Experience strong, reliable customer service from ou…" at bounding box center [999, 129] width 208 height 47
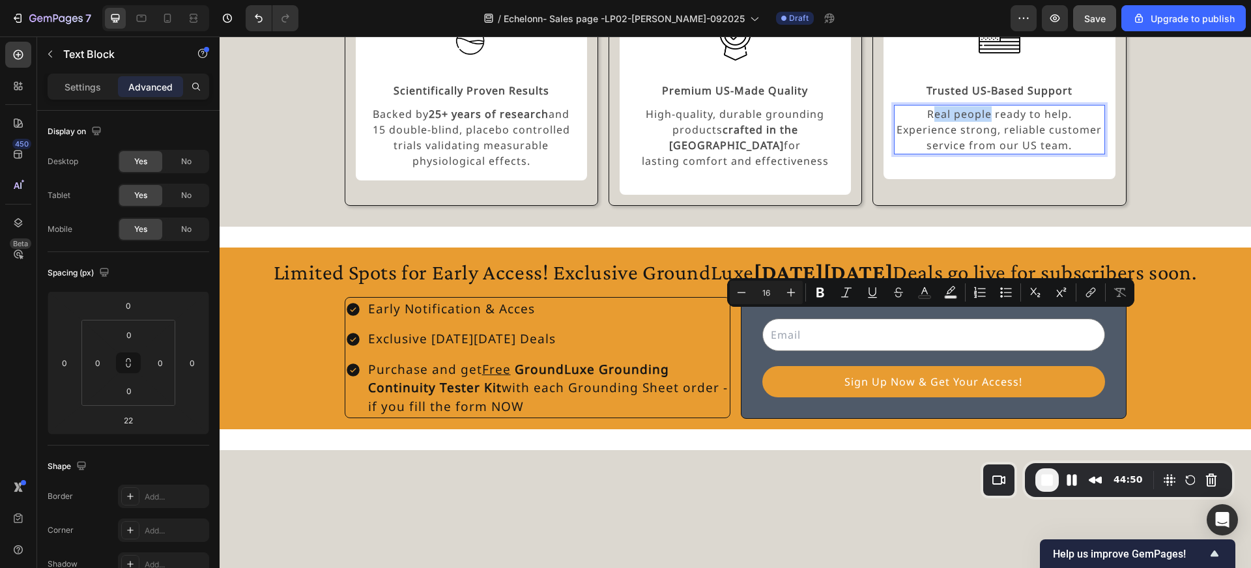
drag, startPoint x: 959, startPoint y: 322, endPoint x: 905, endPoint y: 324, distance: 54.1
click at [905, 153] on p "Real people ready to help. Experience strong, reliable customer service from ou…" at bounding box center [999, 129] width 208 height 47
click at [1006, 153] on p "Real people ready to help. Experience strong, reliable customer service from ou…" at bounding box center [999, 129] width 208 height 47
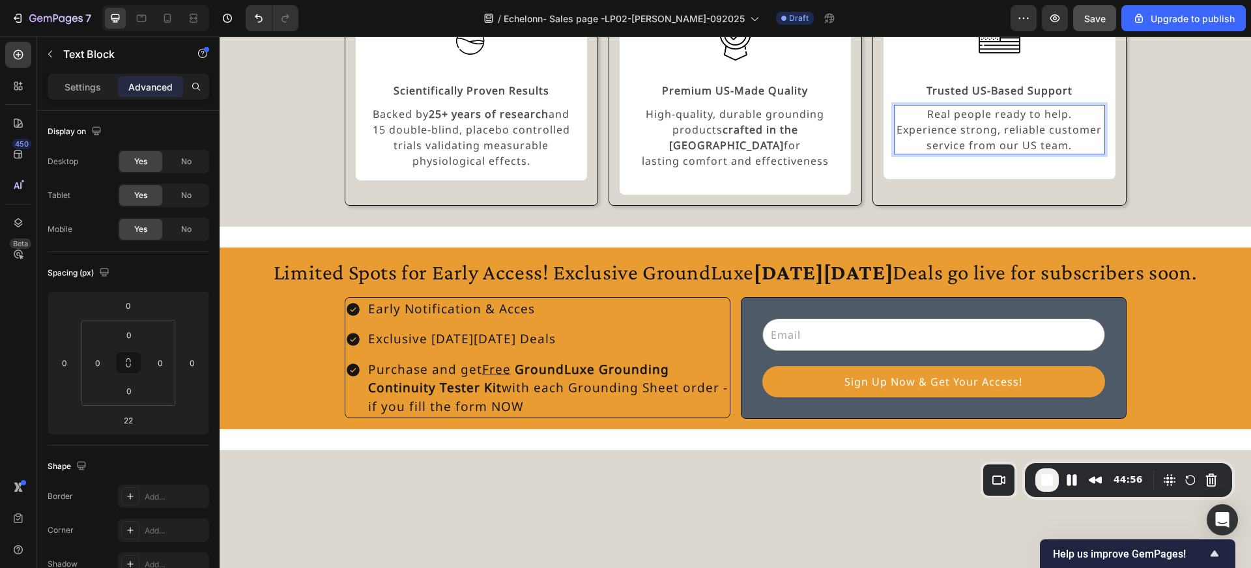
click at [955, 153] on p "Real people ready to help. Experience strong, reliable customer service from ou…" at bounding box center [999, 129] width 208 height 47
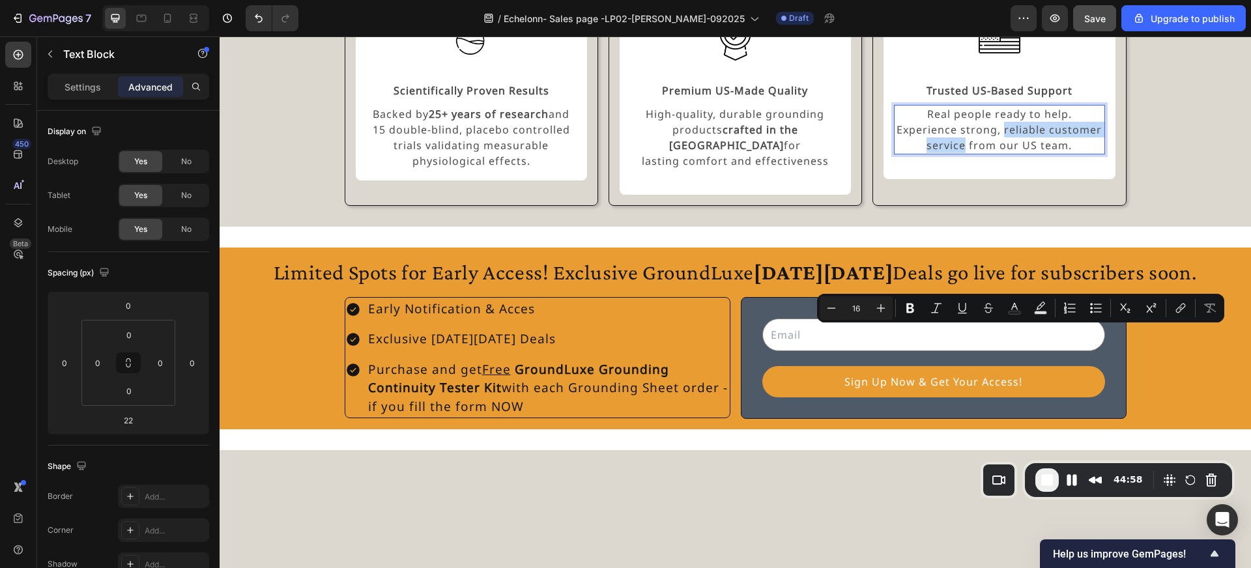
drag, startPoint x: 951, startPoint y: 336, endPoint x: 1087, endPoint y: 336, distance: 135.5
click at [1087, 153] on p "Real people ready to help. Experience strong, reliable customer service from ou…" at bounding box center [999, 129] width 208 height 47
click at [1051, 207] on div "Image Trusted US-Based Support Text Block Real people ready to help. Experience…" at bounding box center [998, 92] width 253 height 230
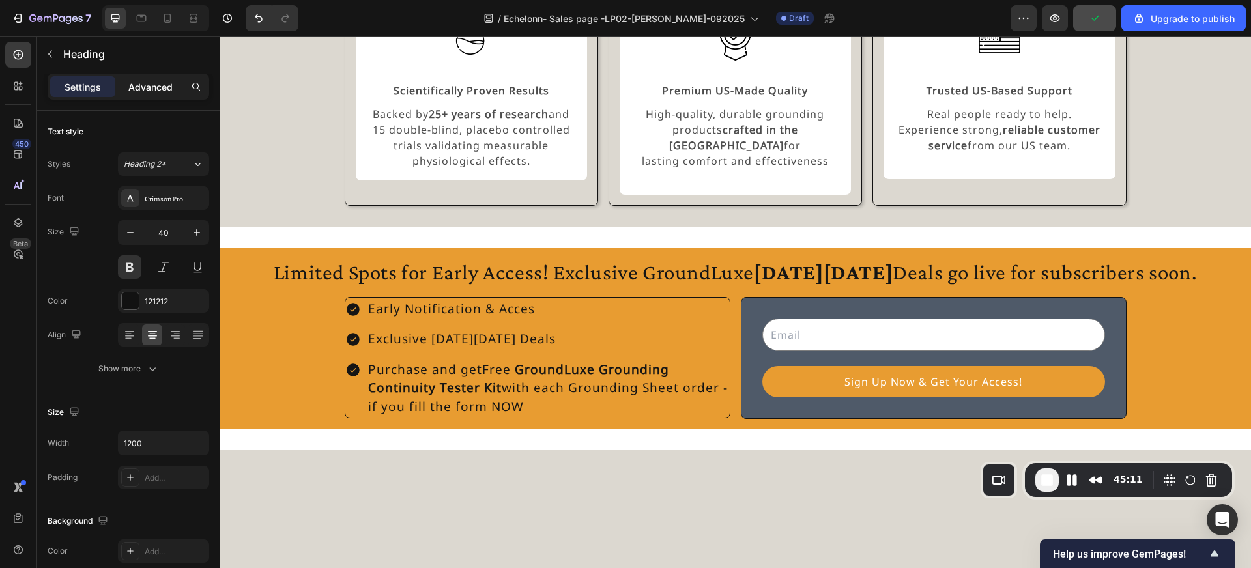
click at [145, 94] on div "Advanced" at bounding box center [150, 86] width 65 height 21
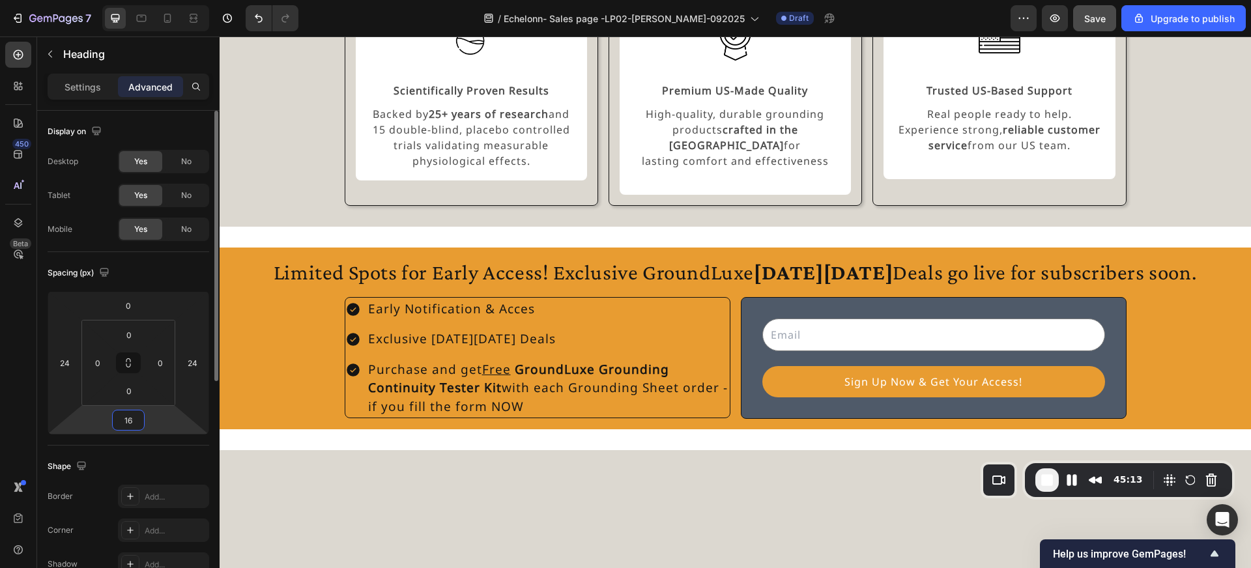
click at [134, 420] on input "16" at bounding box center [128, 420] width 26 height 20
type input "24"
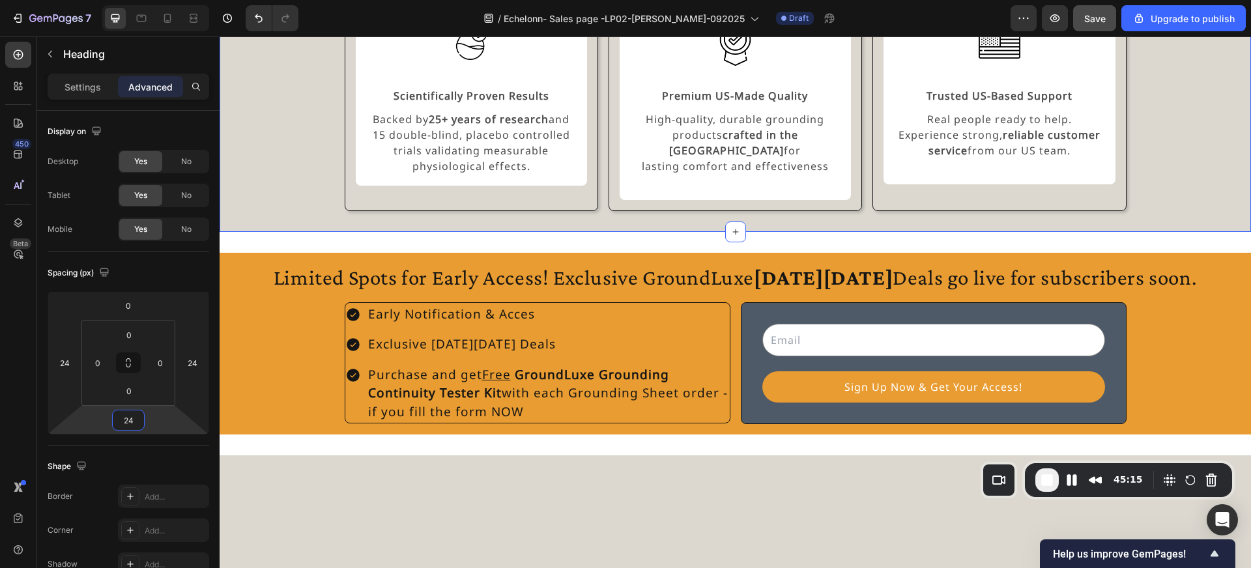
click at [272, 212] on div "Experience the GroundLuxe Difference Heading 24 Image Scientifically Proven Res…" at bounding box center [735, 71] width 1000 height 279
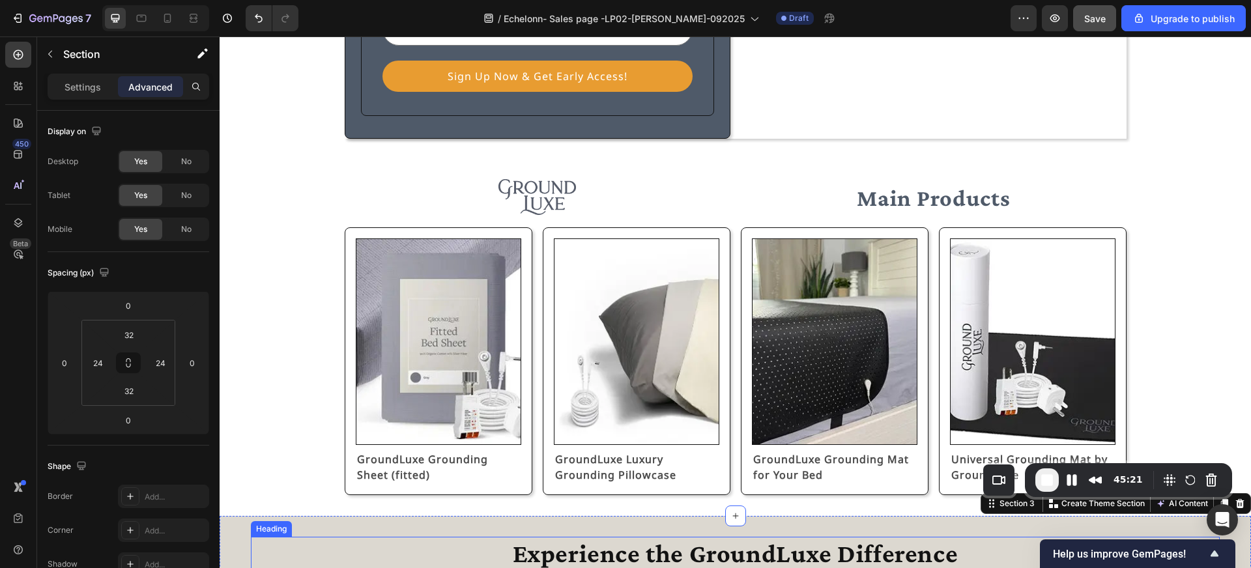
scroll to position [481, 0]
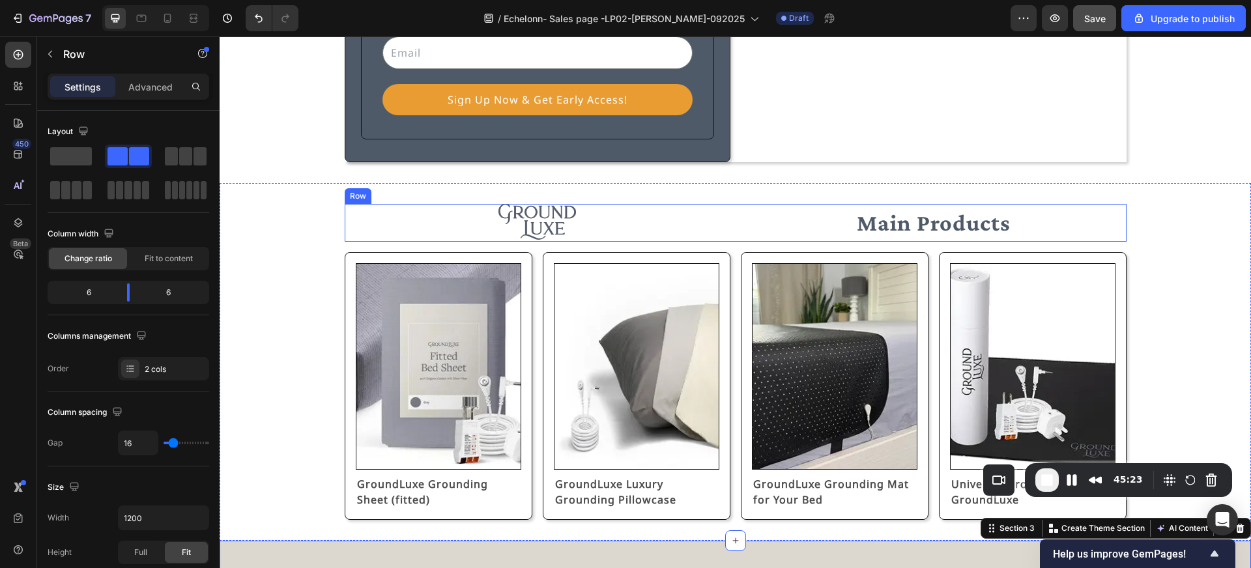
click at [739, 215] on div "Image Main Products Text Block Row" at bounding box center [736, 223] width 782 height 38
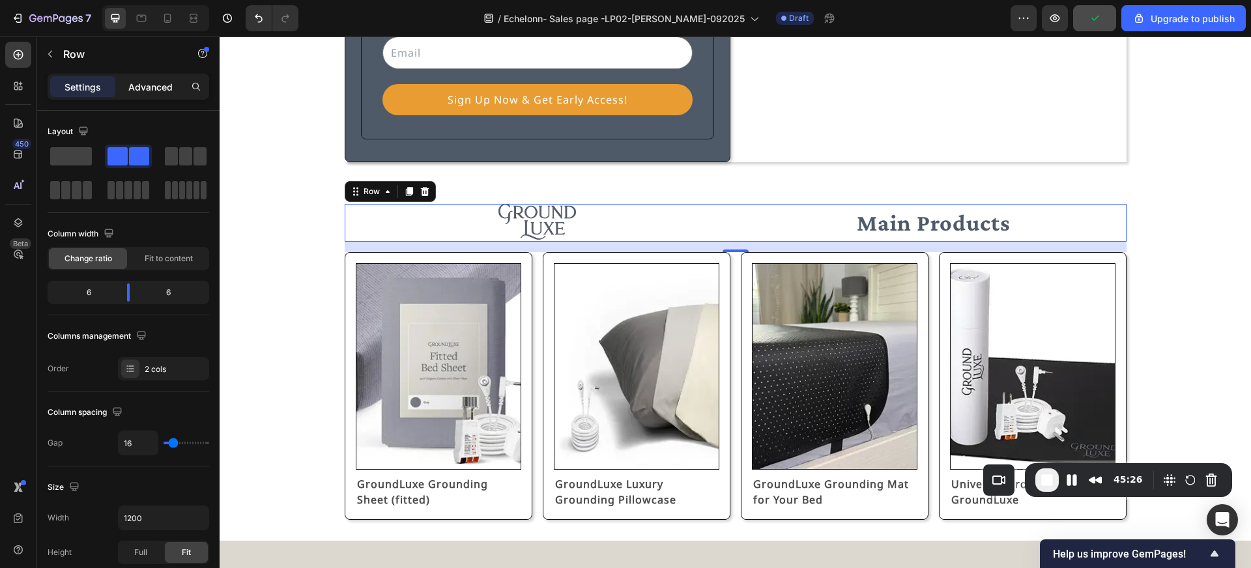
click at [161, 80] on p "Advanced" at bounding box center [150, 87] width 44 height 14
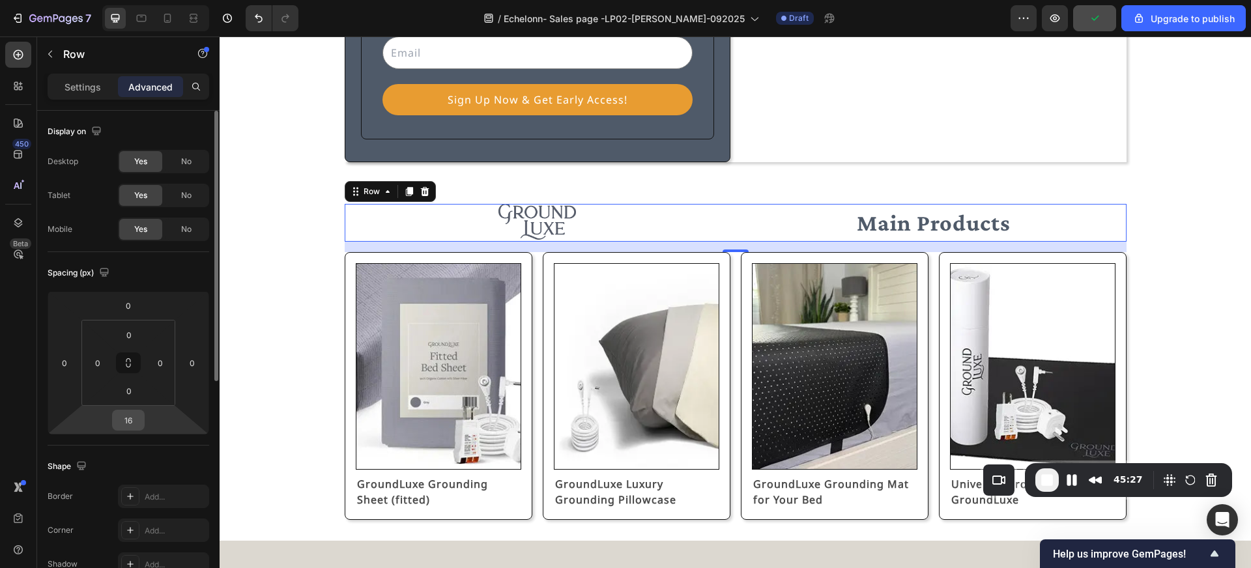
click at [140, 411] on div "16" at bounding box center [128, 420] width 33 height 21
click at [133, 417] on input "16" at bounding box center [128, 420] width 26 height 20
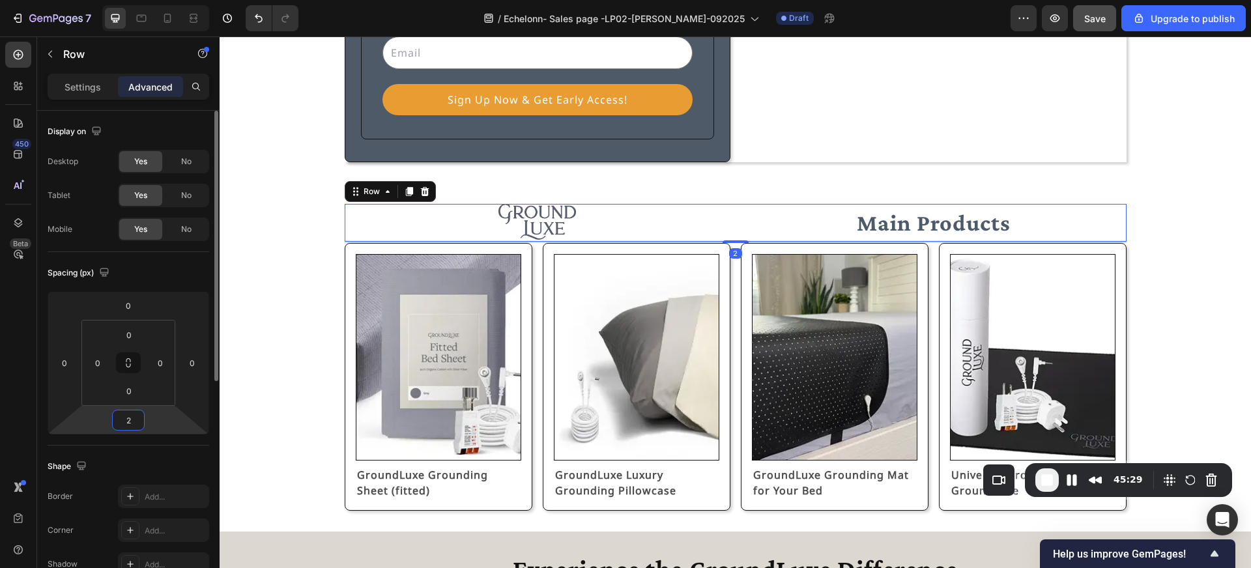
type input "24"
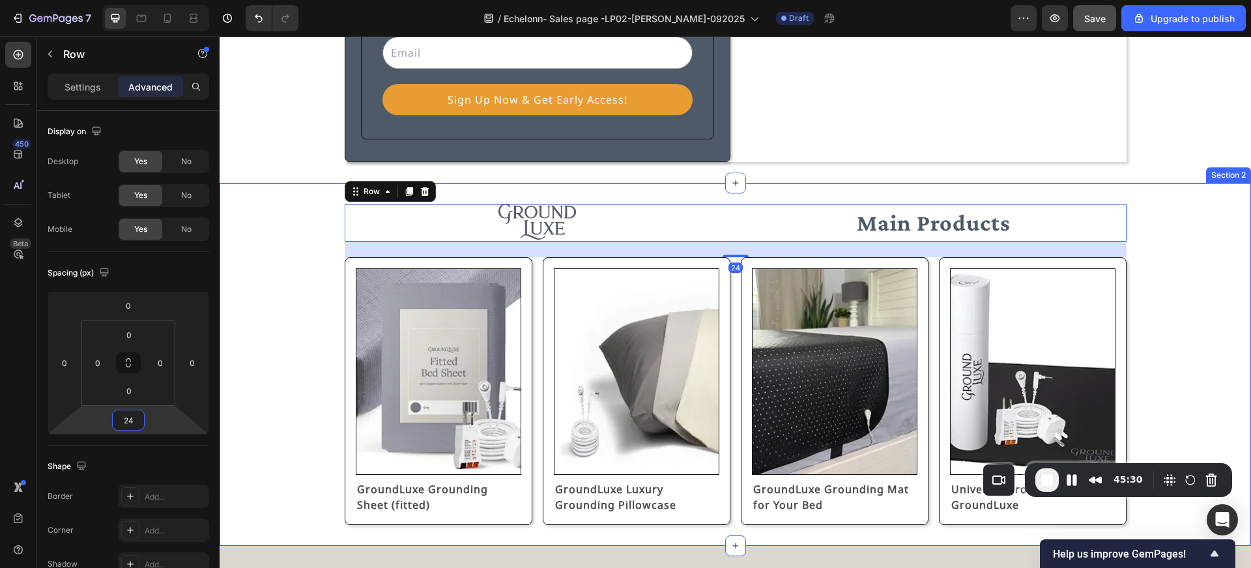
click at [287, 374] on div "Image Main Products Text Block Row 24 Image GroundLuxe Grounding Sheet (fitted)…" at bounding box center [735, 364] width 1000 height 321
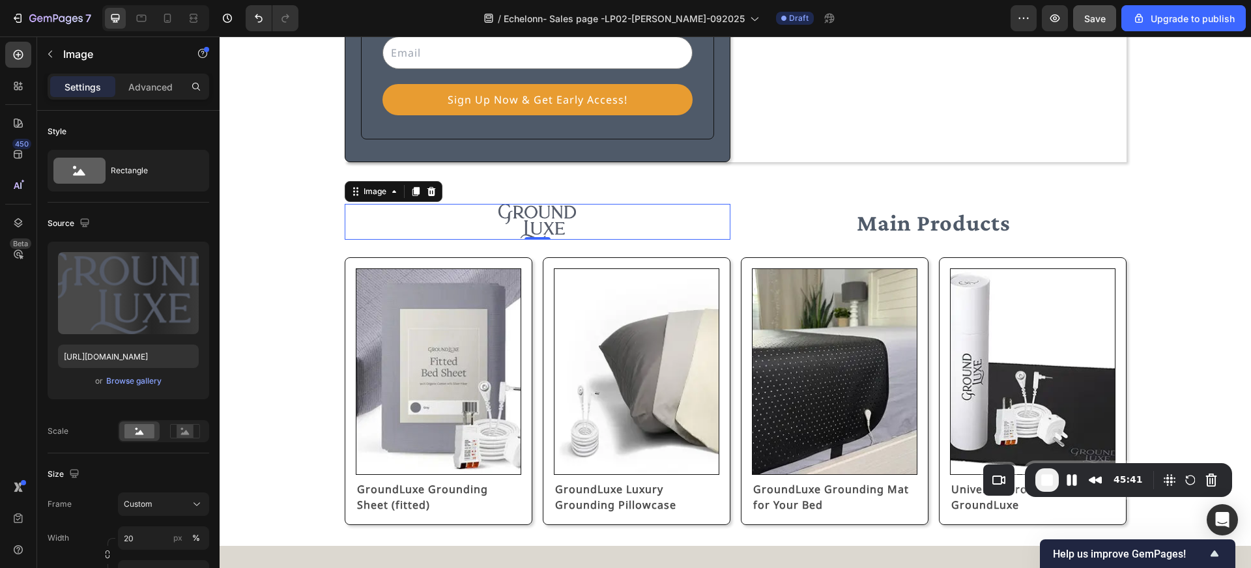
click at [512, 216] on img at bounding box center [536, 222] width 77 height 36
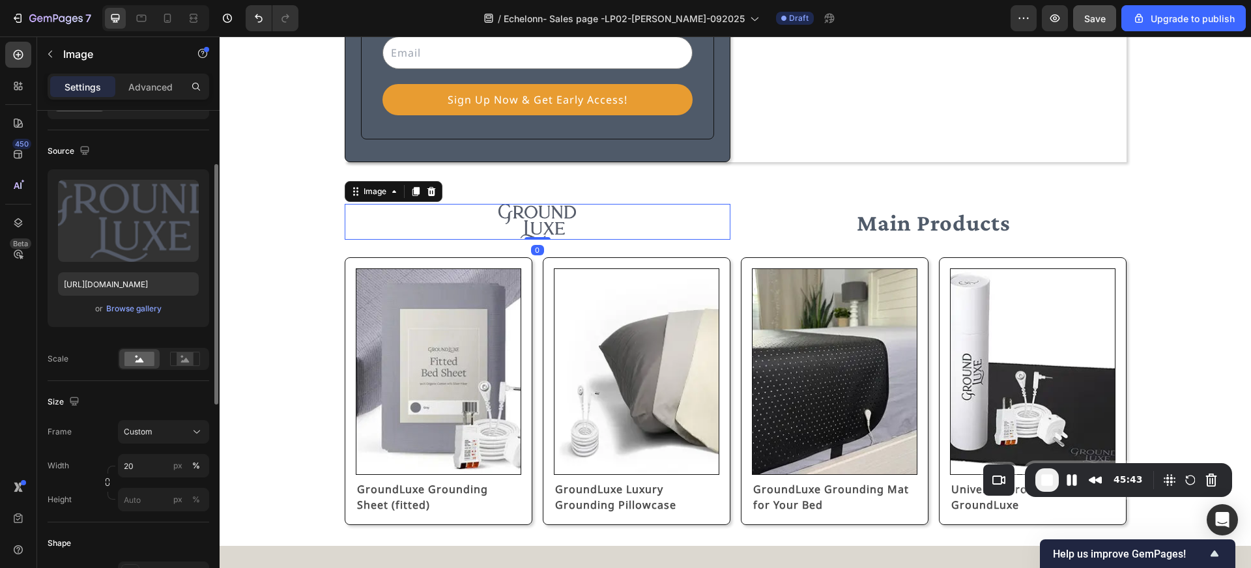
scroll to position [126, 0]
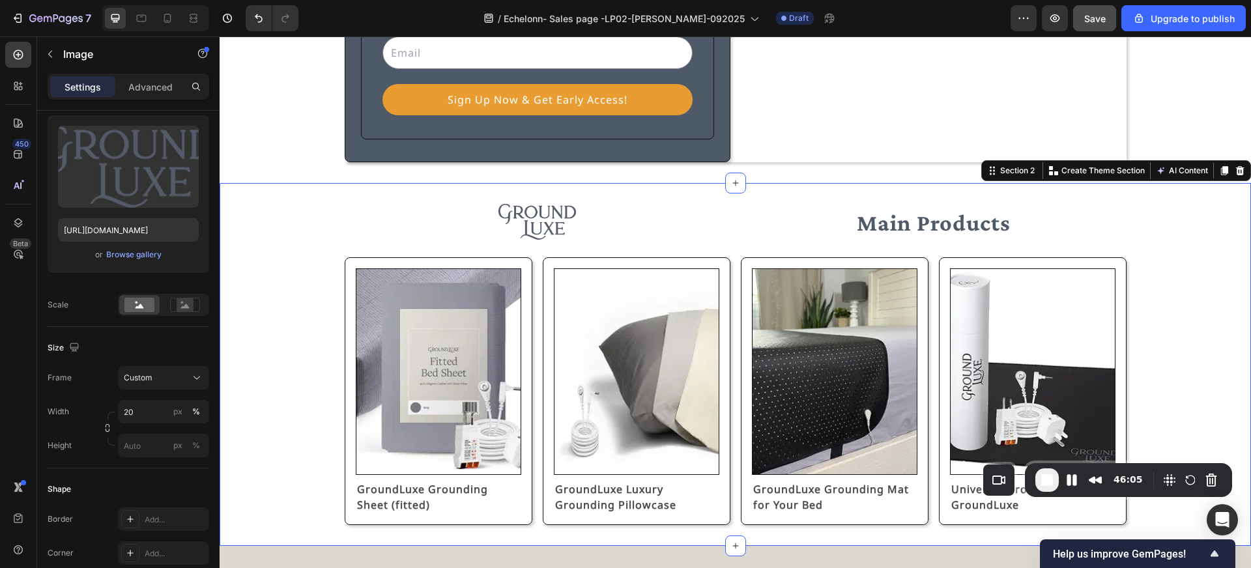
click at [322, 230] on div "Image Main Products Text Block Row Image GroundLuxe Grounding Sheet (fitted) Te…" at bounding box center [735, 364] width 1000 height 321
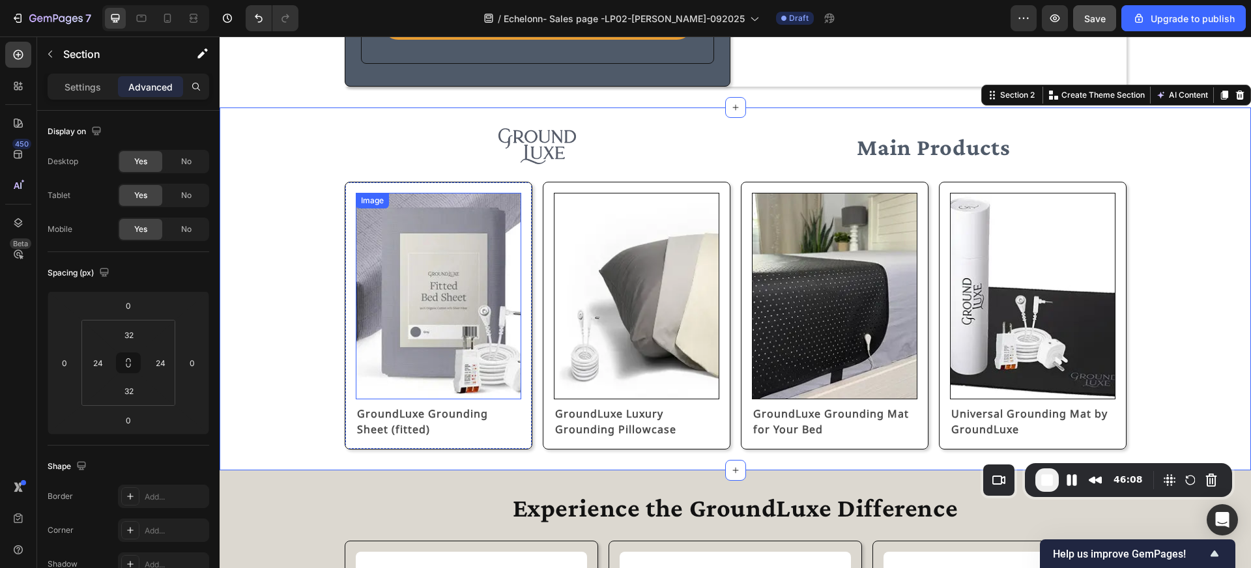
scroll to position [564, 0]
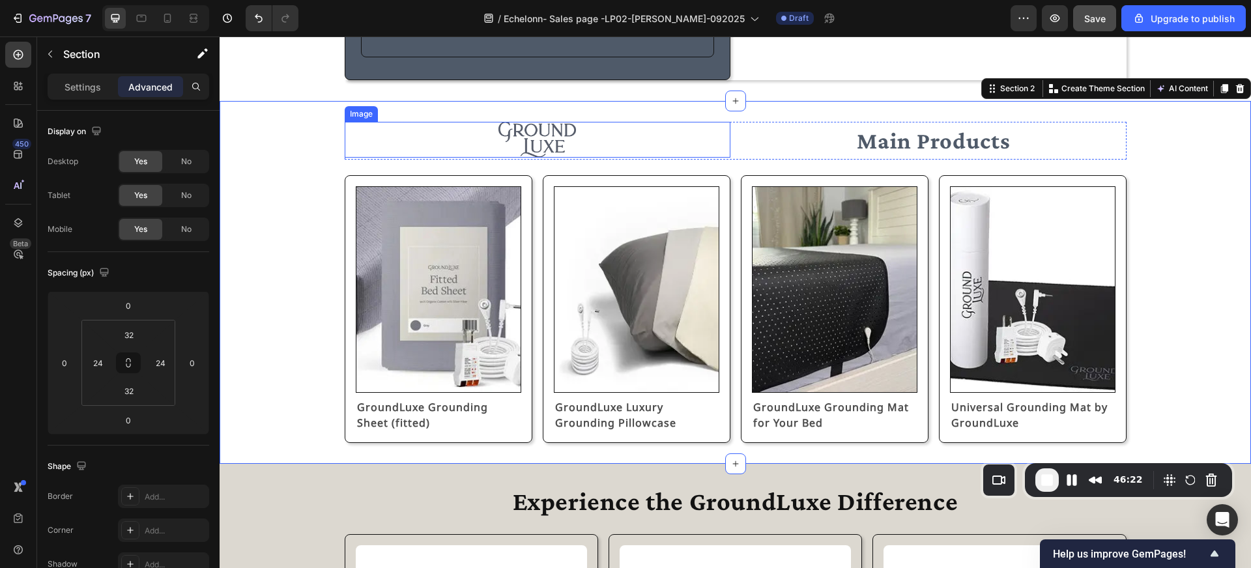
click at [470, 137] on div at bounding box center [538, 140] width 386 height 36
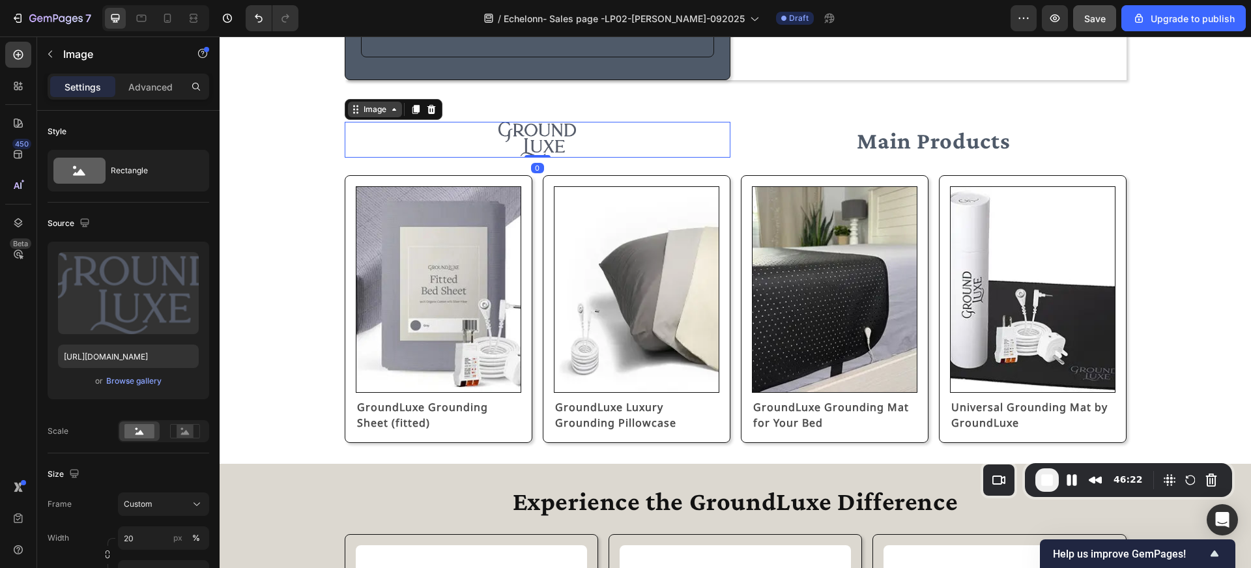
click at [382, 107] on div "Image" at bounding box center [375, 110] width 28 height 12
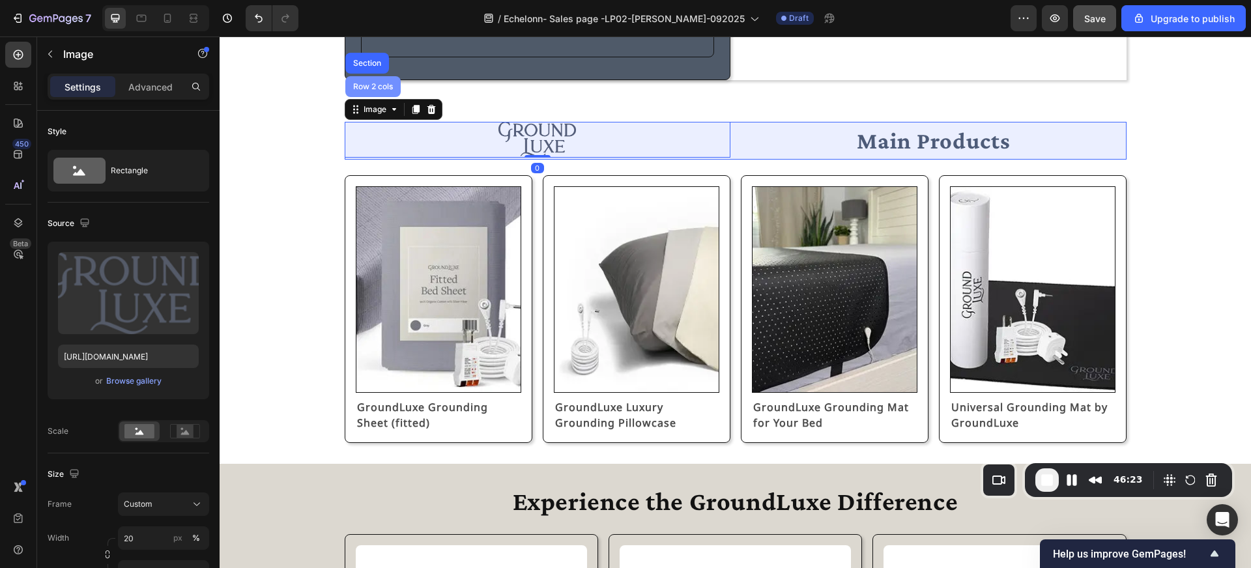
click at [382, 89] on div "Row 2 cols" at bounding box center [373, 87] width 45 height 8
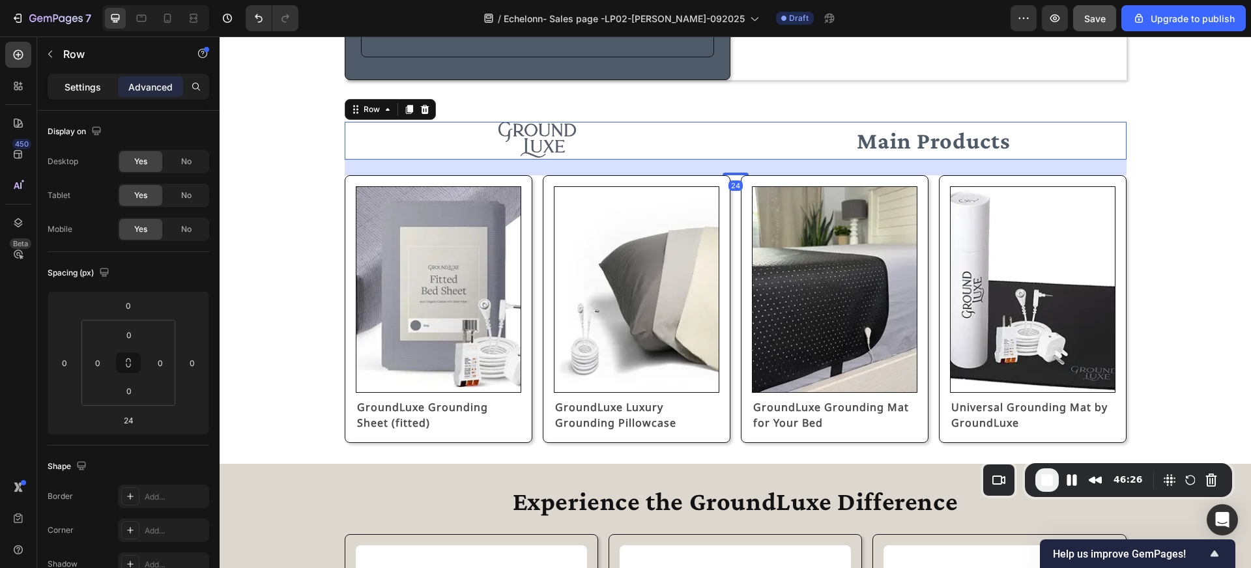
click at [82, 90] on p "Settings" at bounding box center [82, 87] width 36 height 14
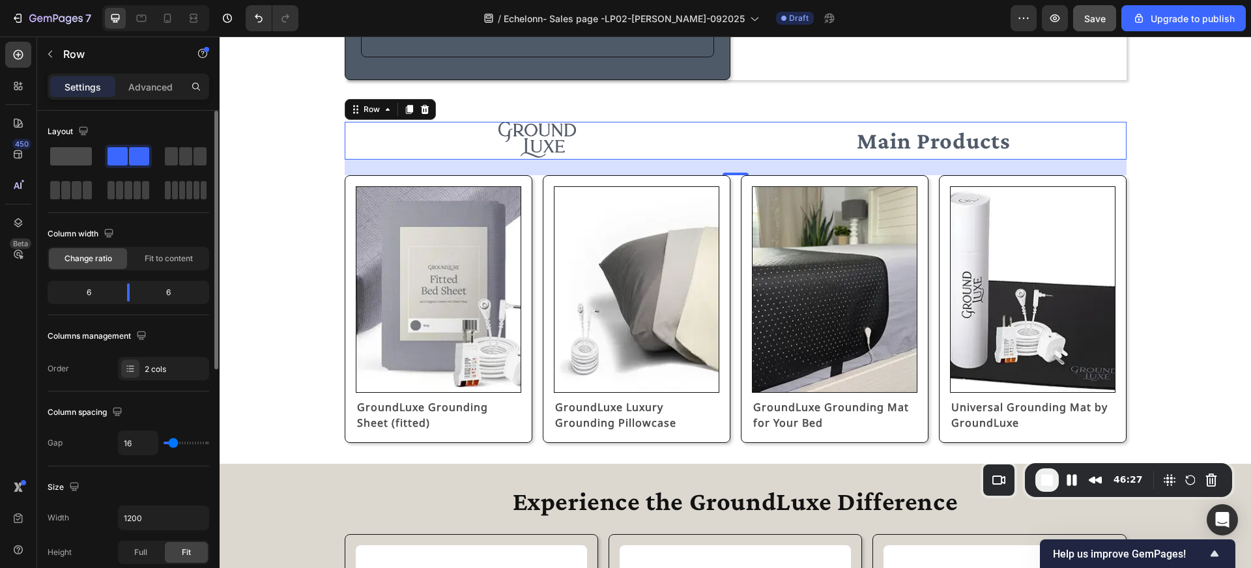
click at [75, 154] on span at bounding box center [71, 156] width 42 height 18
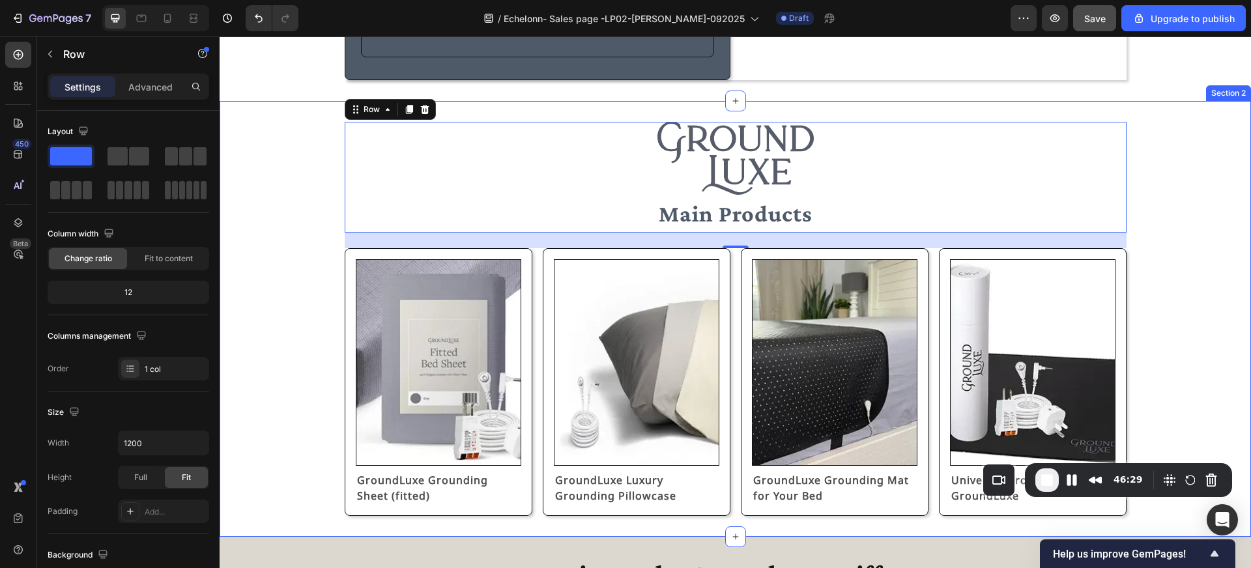
click at [276, 164] on div "Image Main Products Text Block Row 24 Image GroundLuxe Grounding Sheet (fitted)…" at bounding box center [735, 319] width 1000 height 394
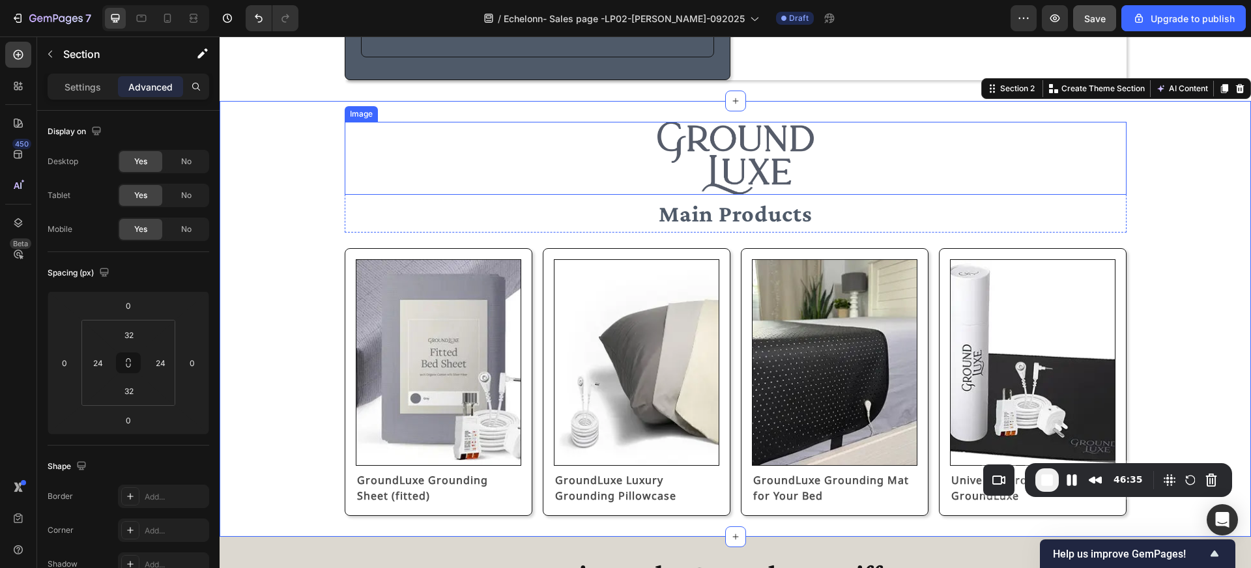
click at [674, 164] on img at bounding box center [735, 158] width 156 height 73
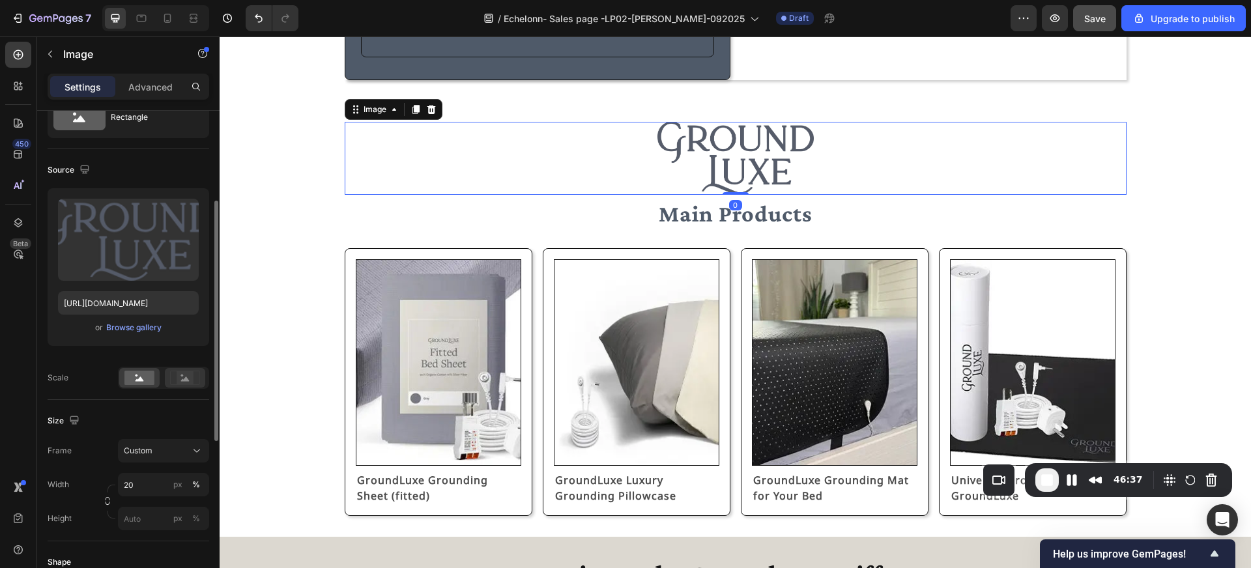
scroll to position [119, 0]
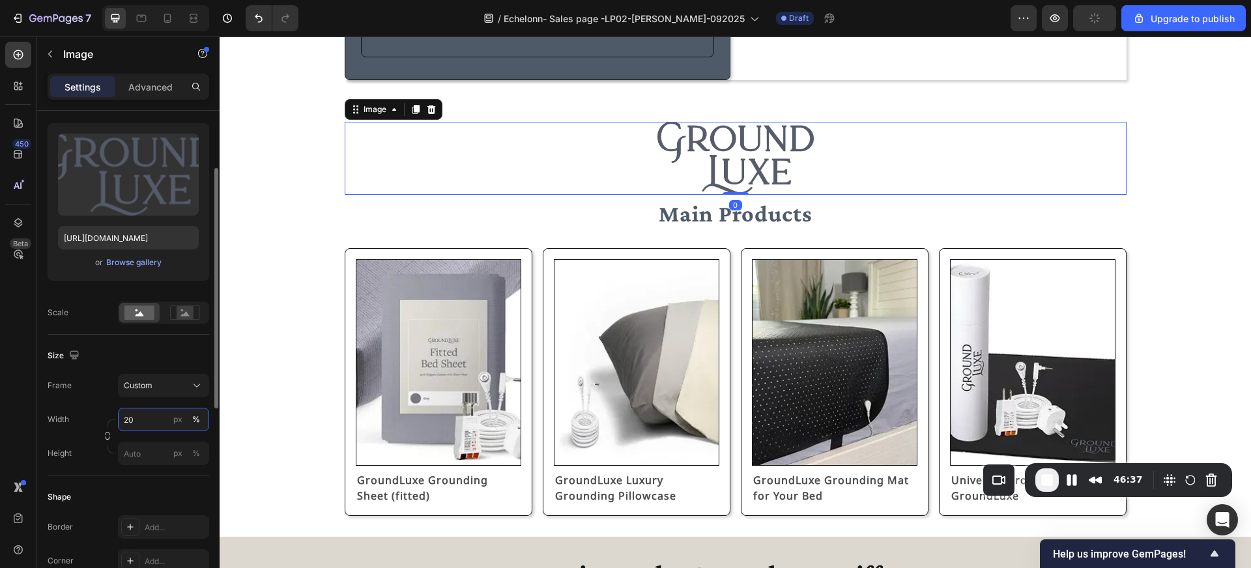
click at [143, 417] on input "20" at bounding box center [163, 419] width 91 height 23
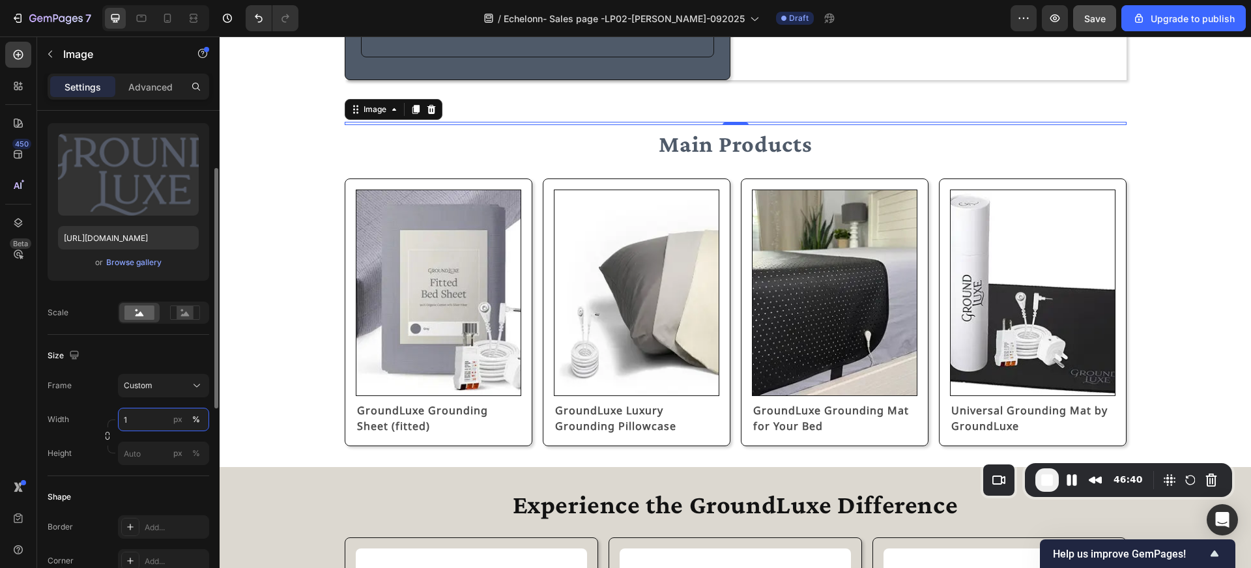
type input "15"
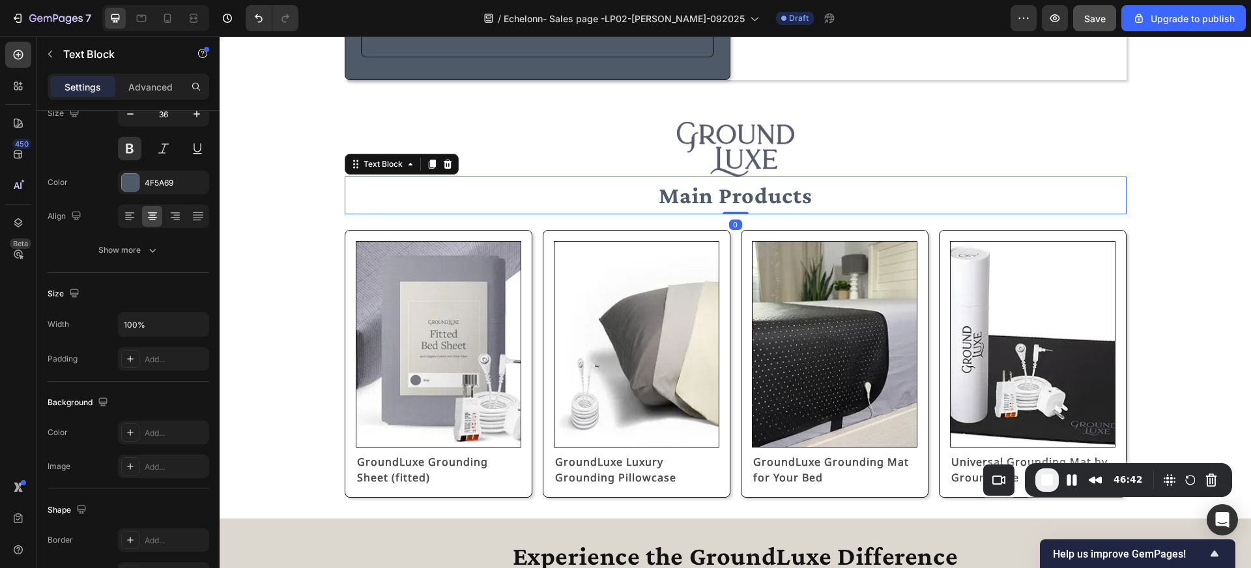
click at [361, 187] on p "Main Products" at bounding box center [735, 195] width 779 height 35
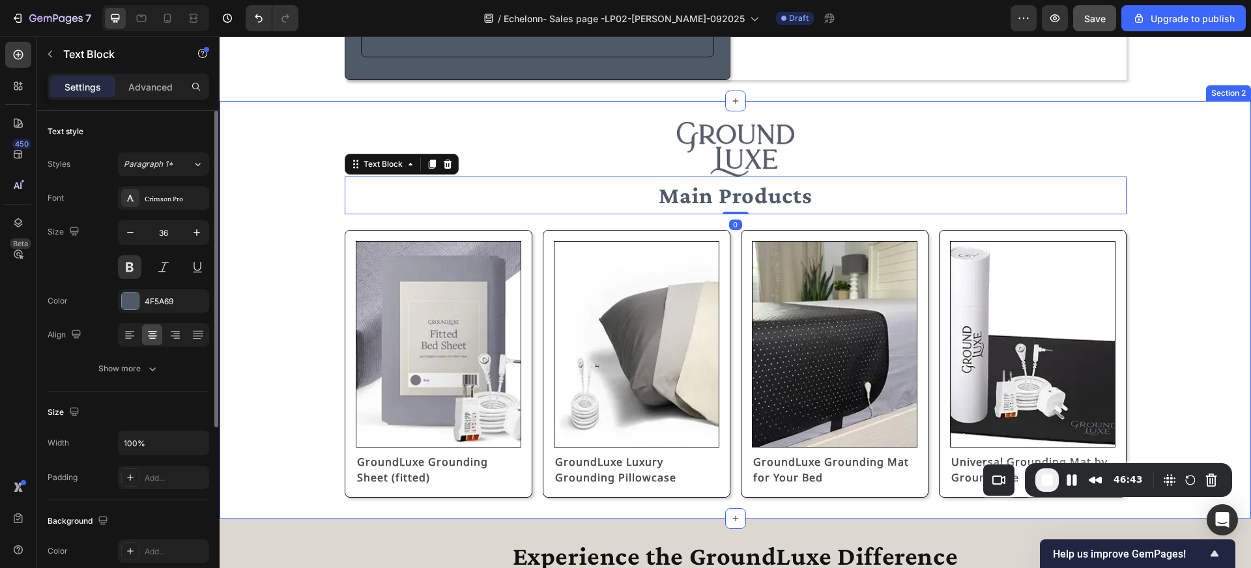
click at [316, 163] on div "Image Main Products Text Block 0 Row Image GroundLuxe Grounding Sheet (fitted) …" at bounding box center [735, 310] width 1000 height 376
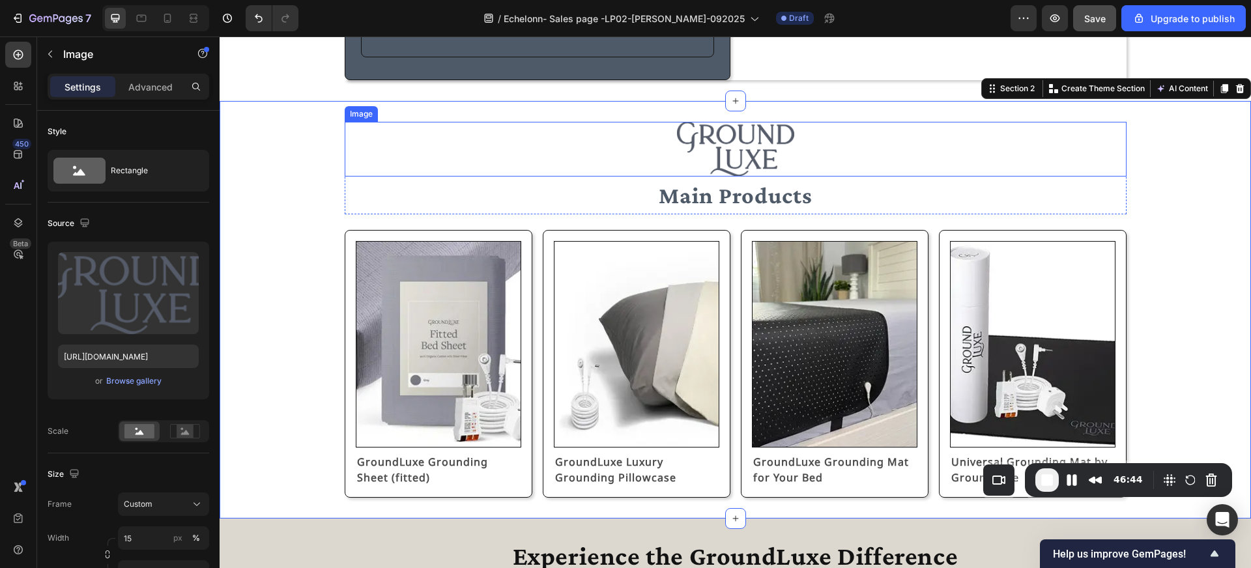
click at [717, 160] on img at bounding box center [735, 149] width 117 height 55
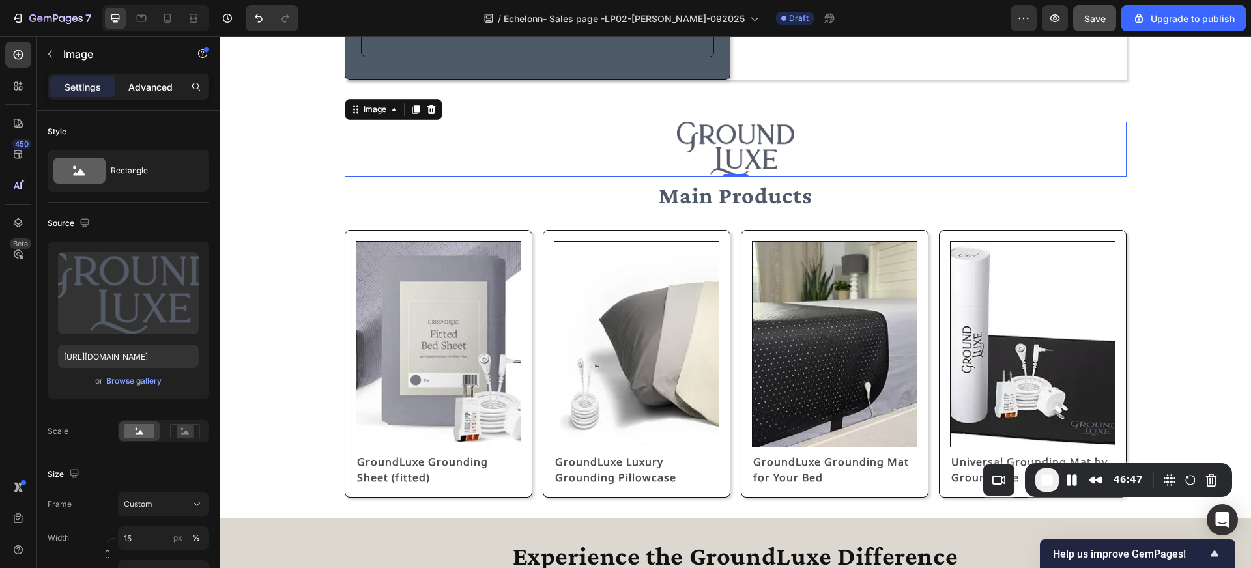
click at [149, 84] on p "Advanced" at bounding box center [150, 87] width 44 height 14
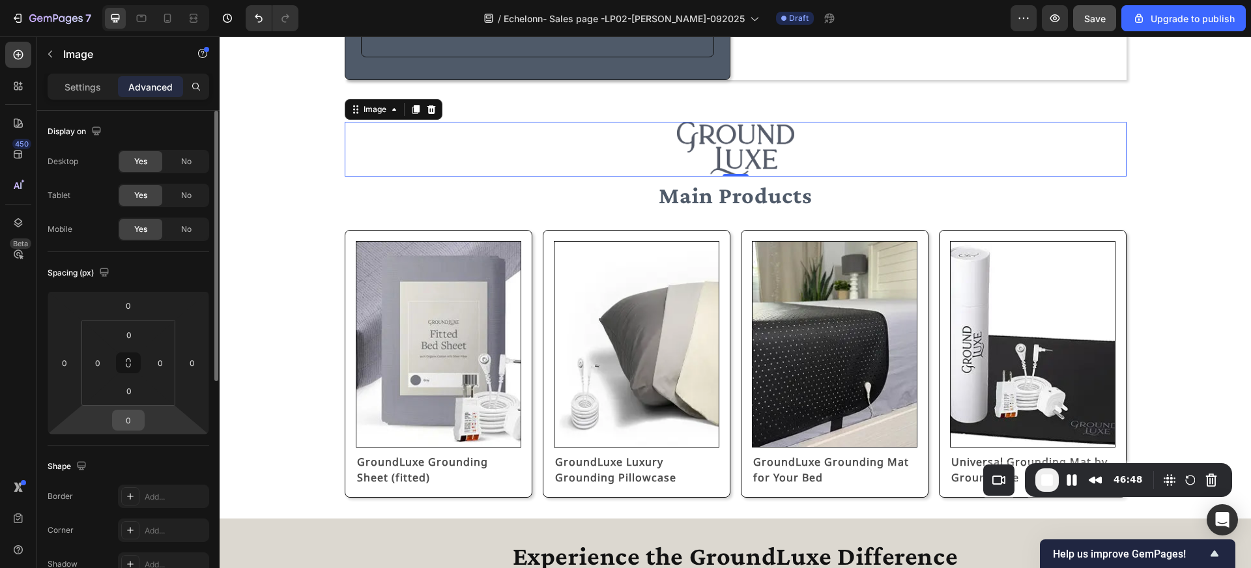
click at [131, 420] on input "0" at bounding box center [128, 420] width 26 height 20
type input "8"
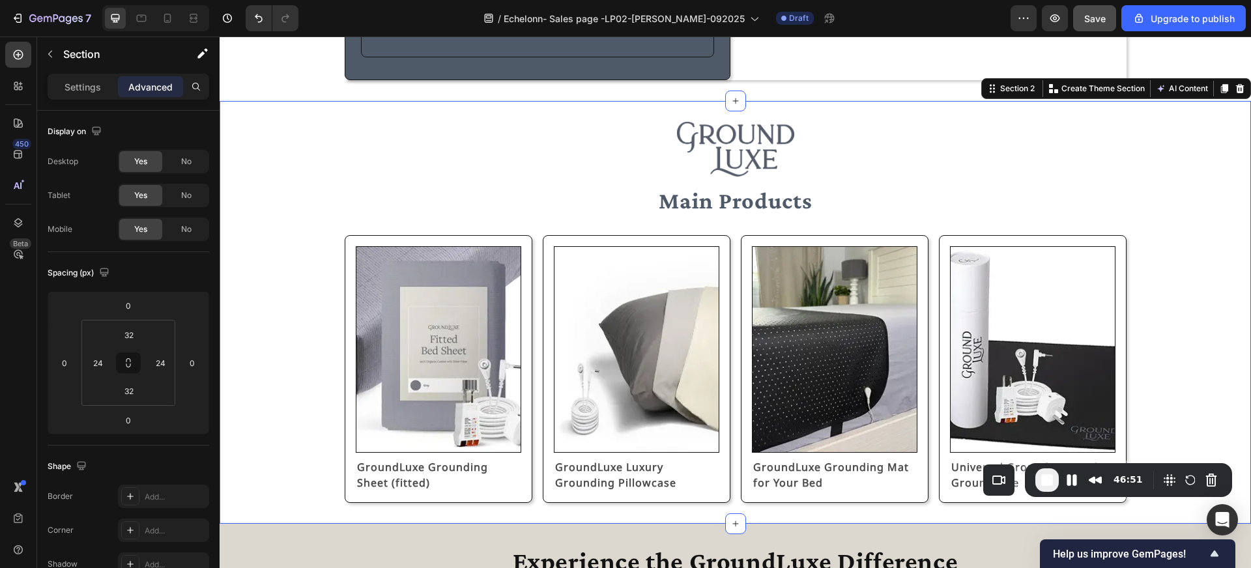
click at [327, 207] on div "Image Main Products Text Block Row Image GroundLuxe Grounding Sheet (fitted) Te…" at bounding box center [735, 312] width 1000 height 381
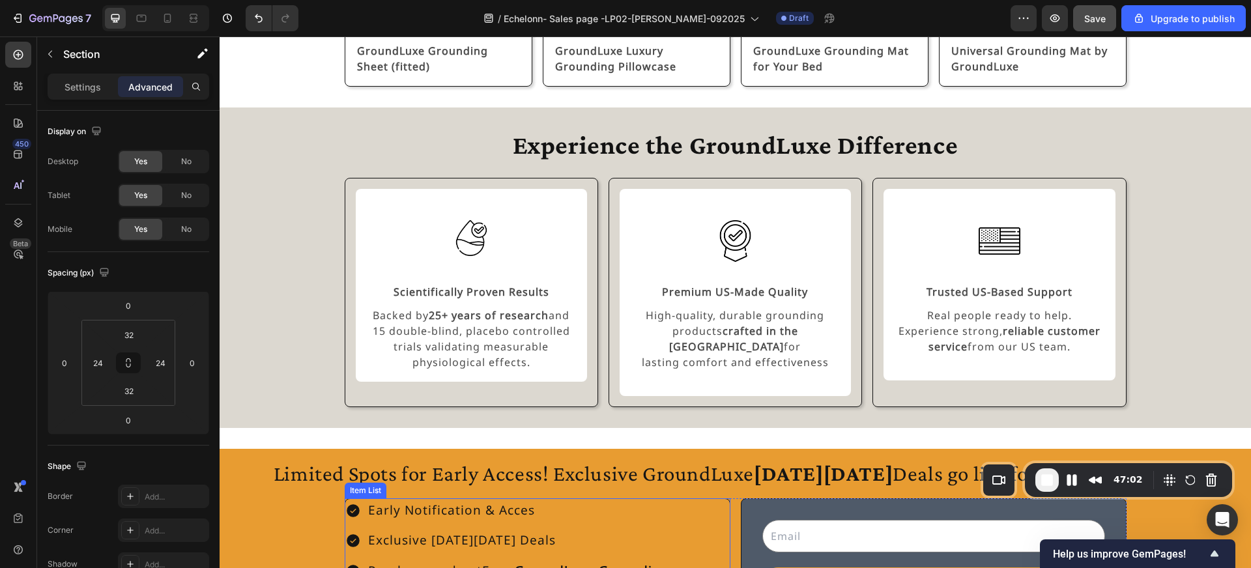
scroll to position [979, 0]
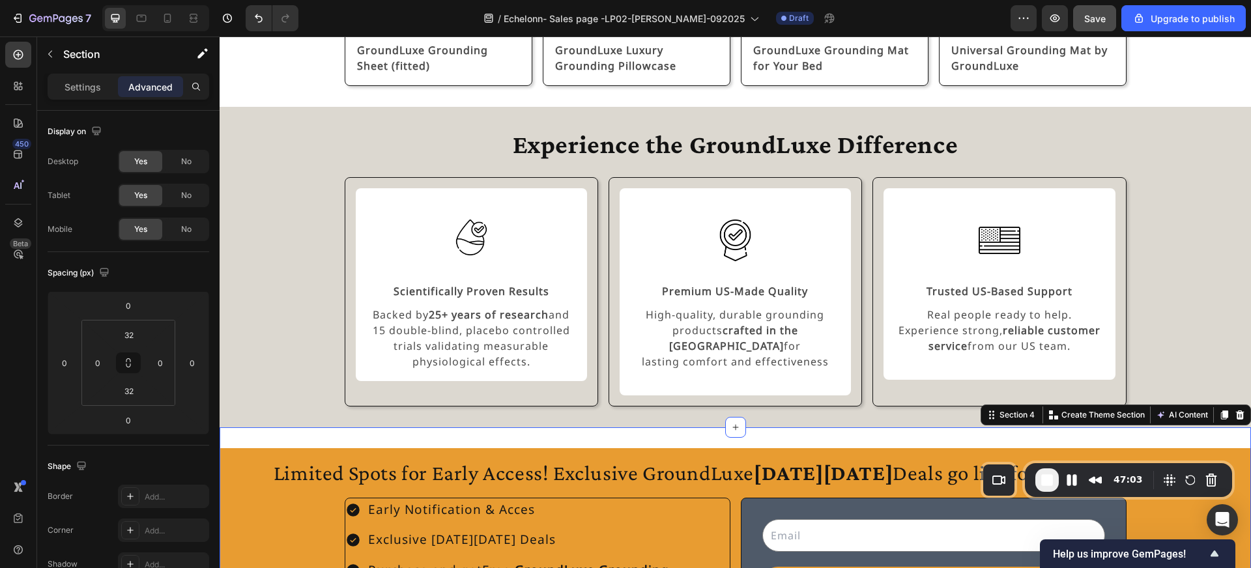
click at [567, 427] on div "Limited Spots for Early Access! Exclusive GroundLuxe Black Friday Deals go live…" at bounding box center [735, 538] width 1031 height 223
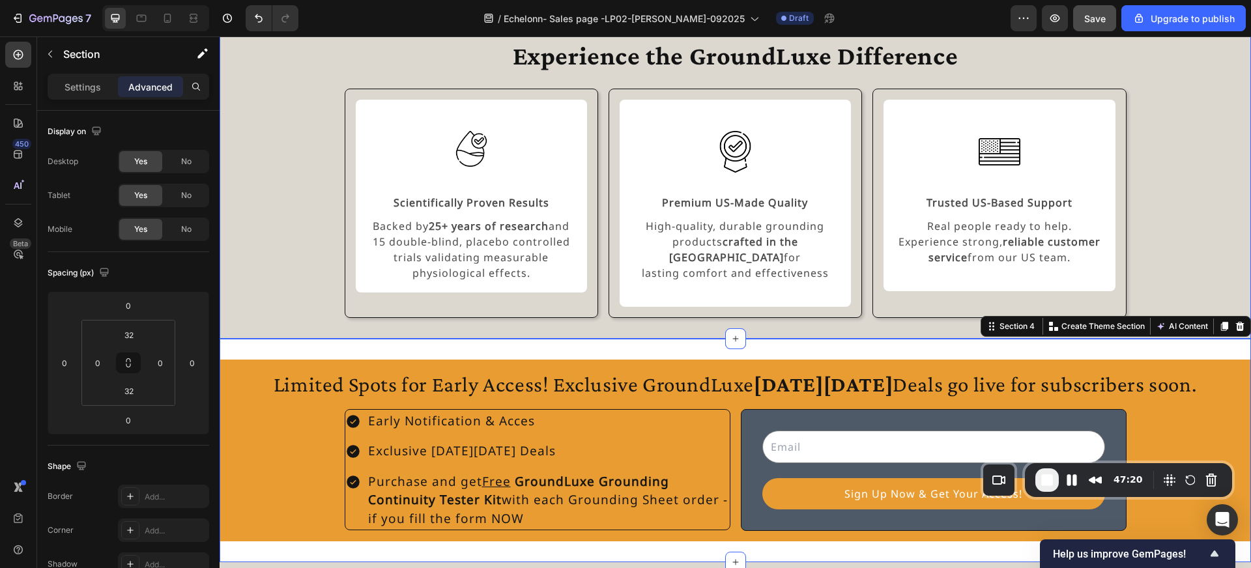
scroll to position [1070, 0]
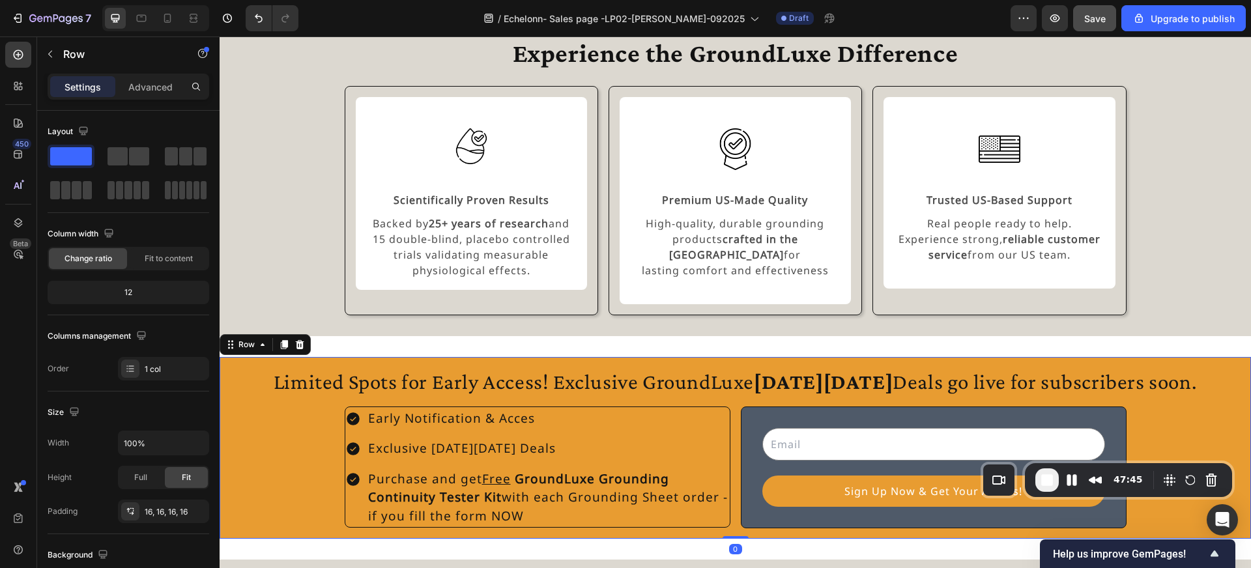
click at [637, 357] on div "Limited Spots for Early Access! Exclusive GroundLuxe Black Friday Deals go live…" at bounding box center [735, 448] width 1031 height 182
click at [148, 91] on p "Advanced" at bounding box center [150, 87] width 44 height 14
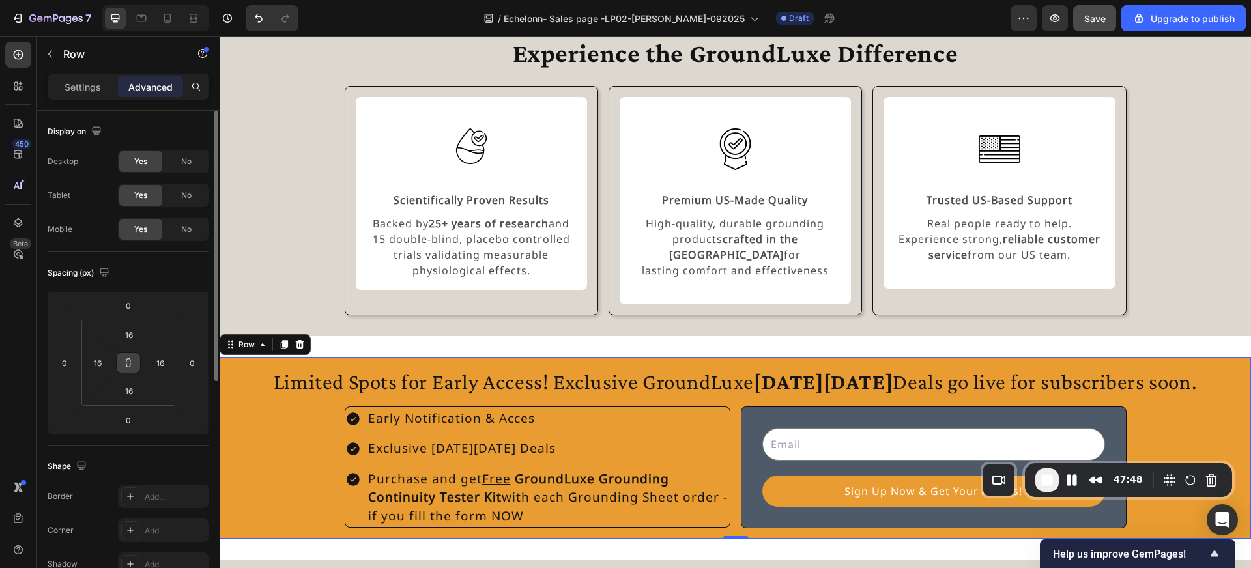
click at [130, 358] on icon at bounding box center [128, 363] width 10 height 10
click at [133, 335] on input "16" at bounding box center [129, 335] width 26 height 20
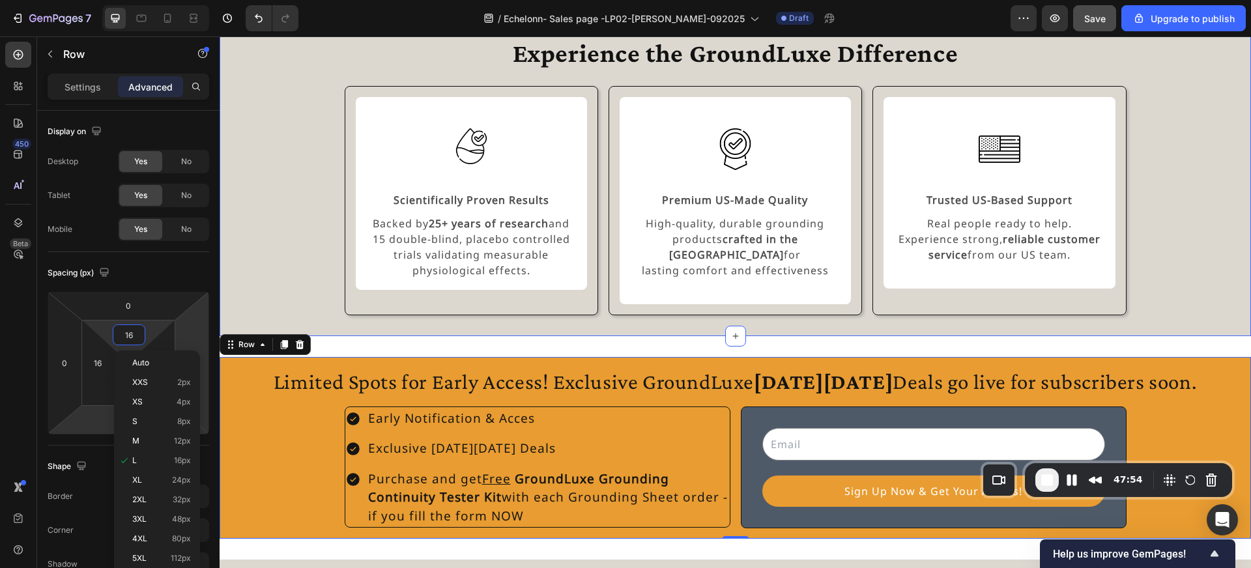
click at [272, 268] on div "Experience the GroundLuxe Difference Heading Image Scientifically Proven Result…" at bounding box center [735, 175] width 1000 height 279
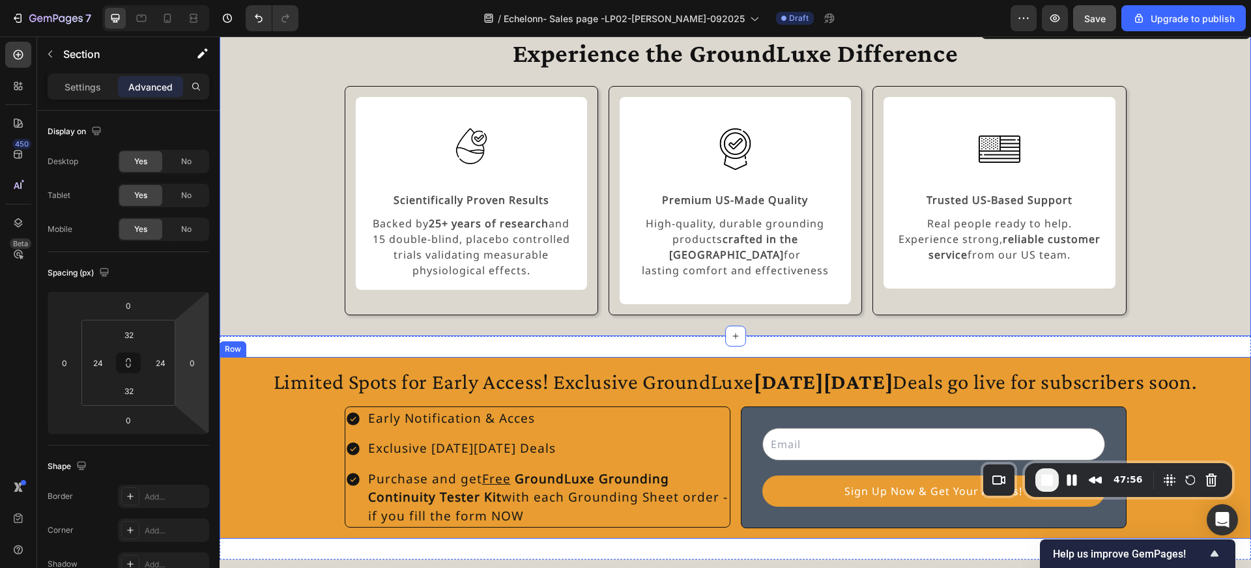
click at [399, 357] on div "Limited Spots for Early Access! Exclusive GroundLuxe Black Friday Deals go live…" at bounding box center [735, 448] width 1031 height 182
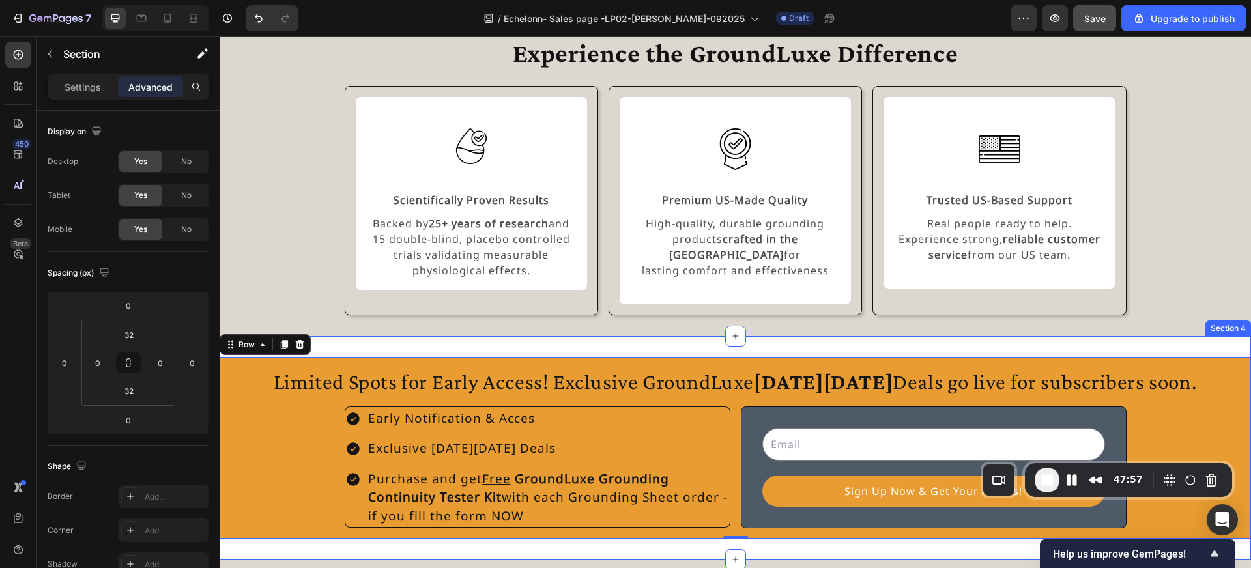
click at [416, 336] on div "Limited Spots for Early Access! Exclusive GroundLuxe Black Friday Deals go live…" at bounding box center [735, 447] width 1031 height 223
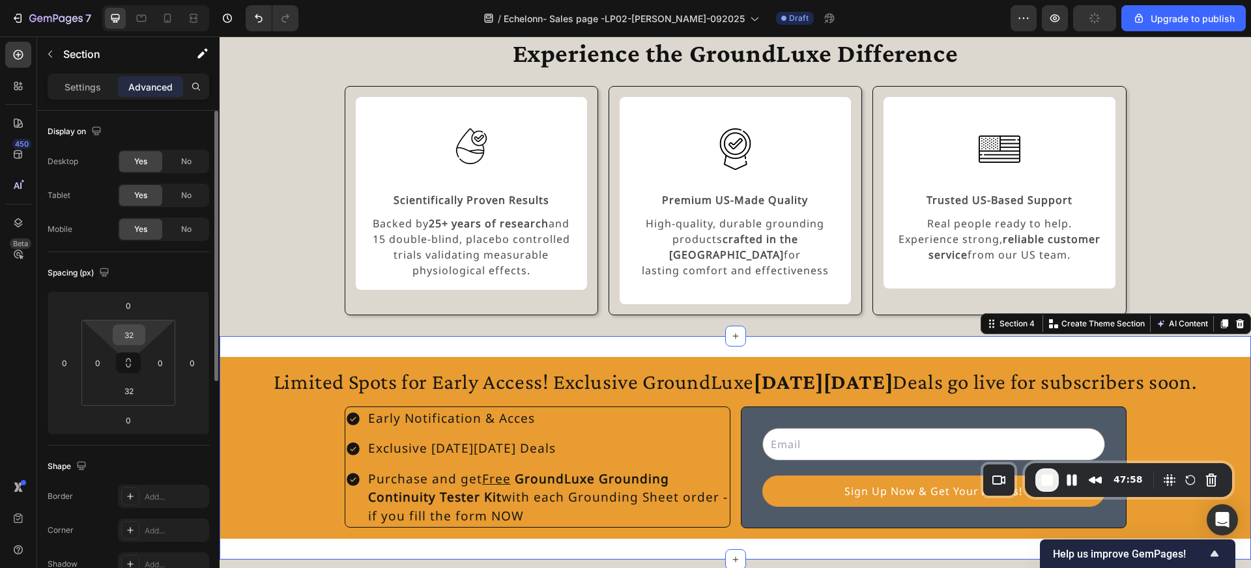
click at [136, 335] on input "32" at bounding box center [129, 335] width 26 height 20
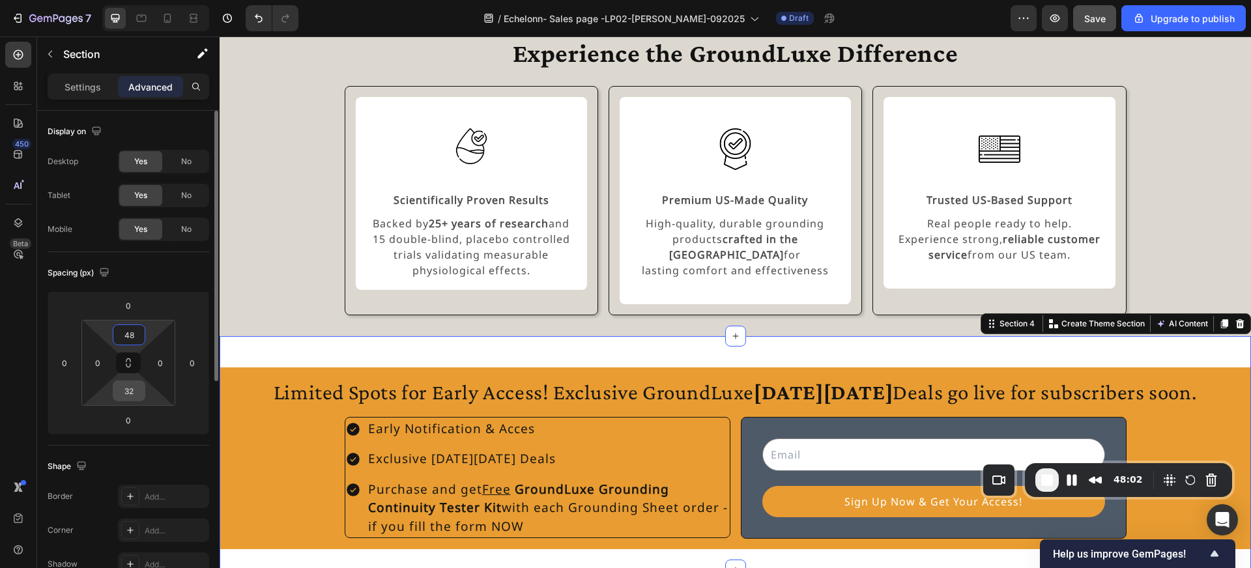
type input "48"
click at [130, 394] on input "32" at bounding box center [129, 391] width 26 height 20
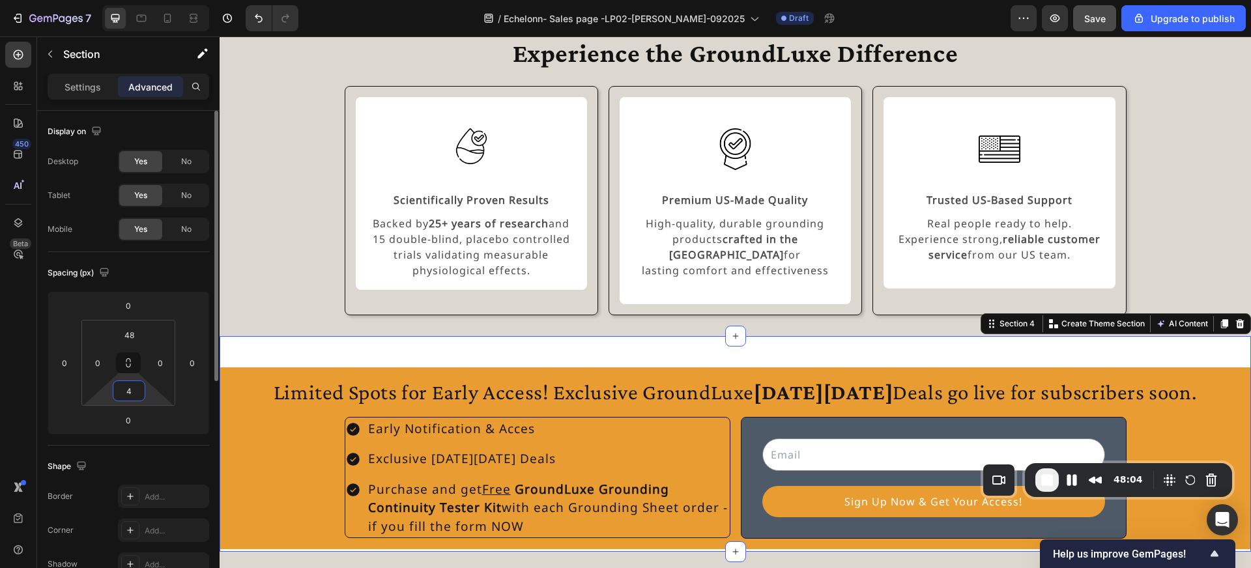
type input "48"
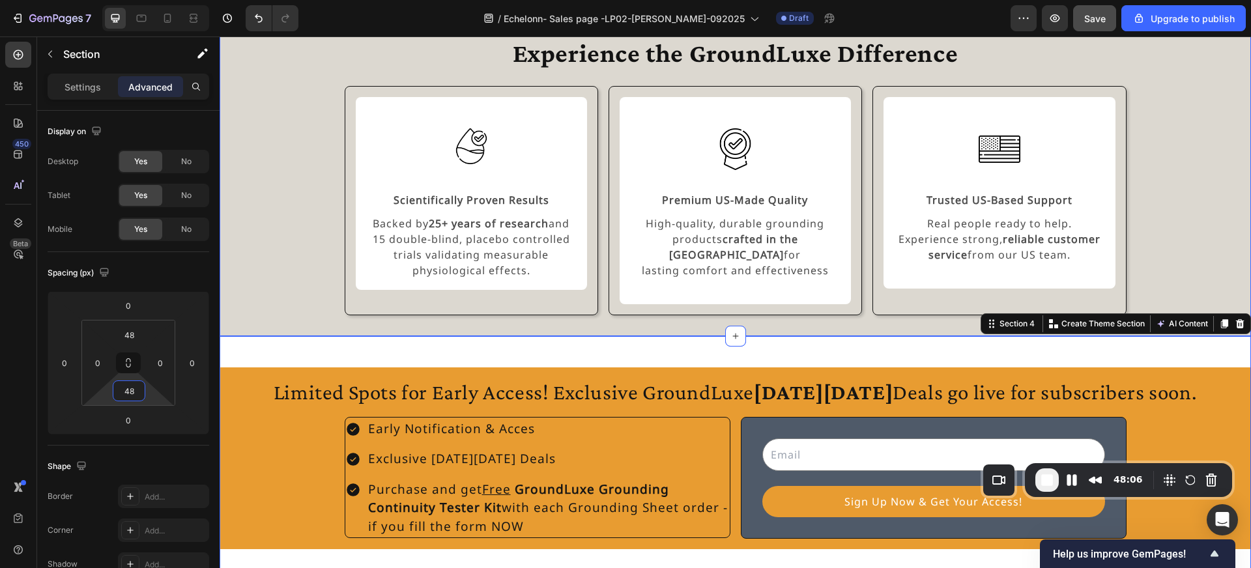
click at [297, 279] on div "Experience the GroundLuxe Difference Heading Image Scientifically Proven Result…" at bounding box center [735, 175] width 1000 height 279
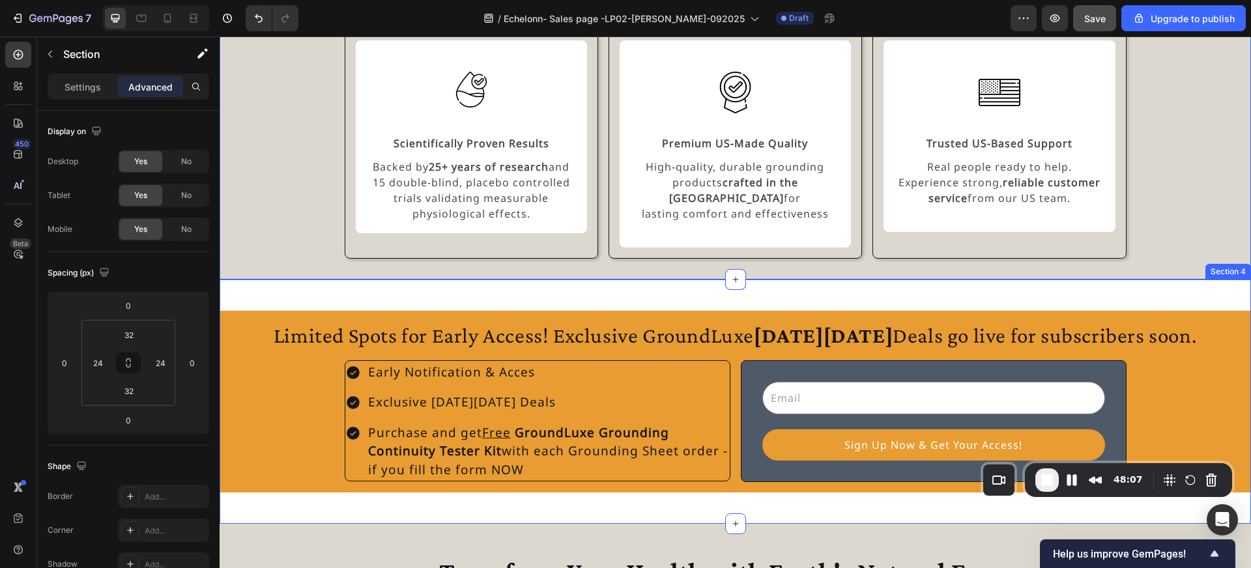
scroll to position [1146, 0]
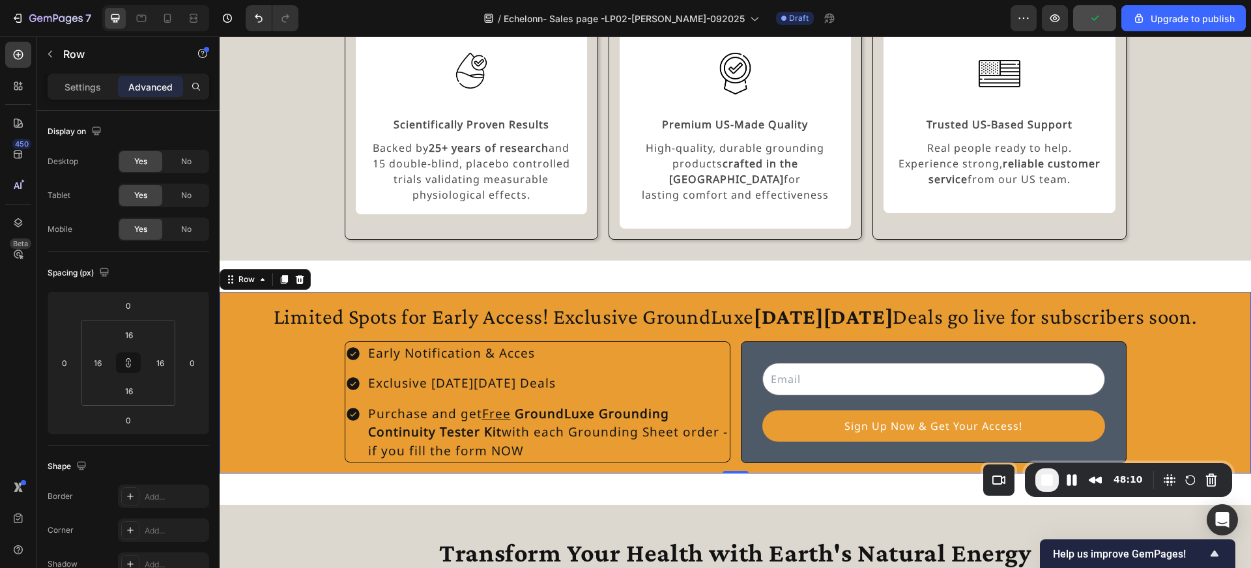
click at [489, 292] on div "Limited Spots for Early Access! Exclusive GroundLuxe Black Friday Deals go live…" at bounding box center [735, 383] width 1031 height 182
click at [135, 337] on input "16" at bounding box center [129, 335] width 26 height 20
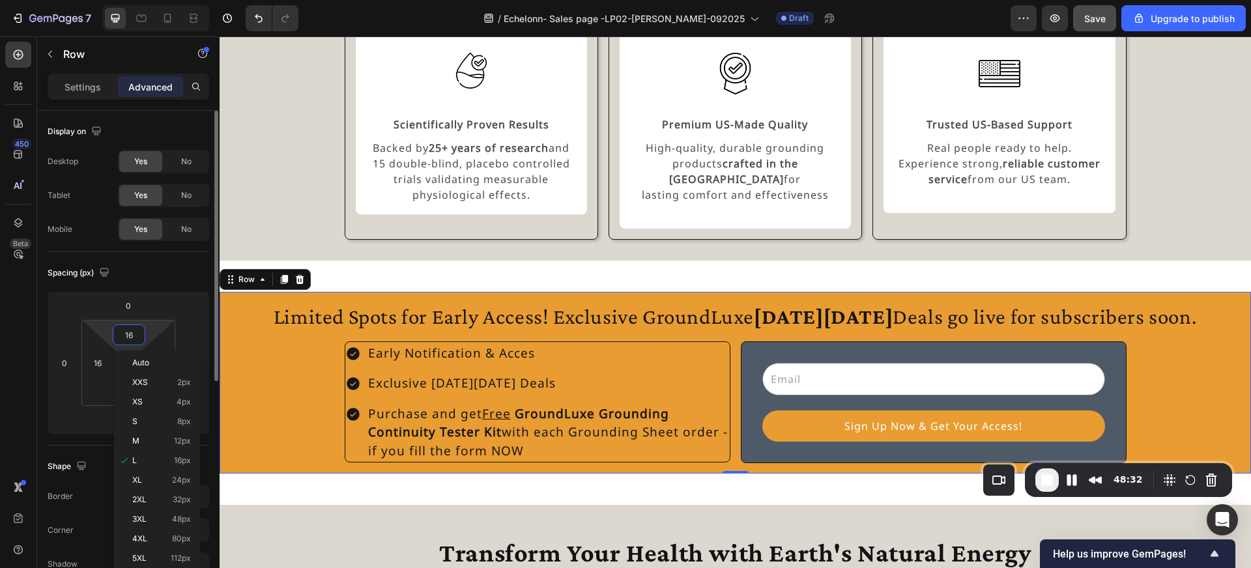
click at [173, 265] on div "Spacing (px)" at bounding box center [129, 273] width 162 height 21
click at [131, 337] on input "16" at bounding box center [129, 335] width 26 height 20
type input "2"
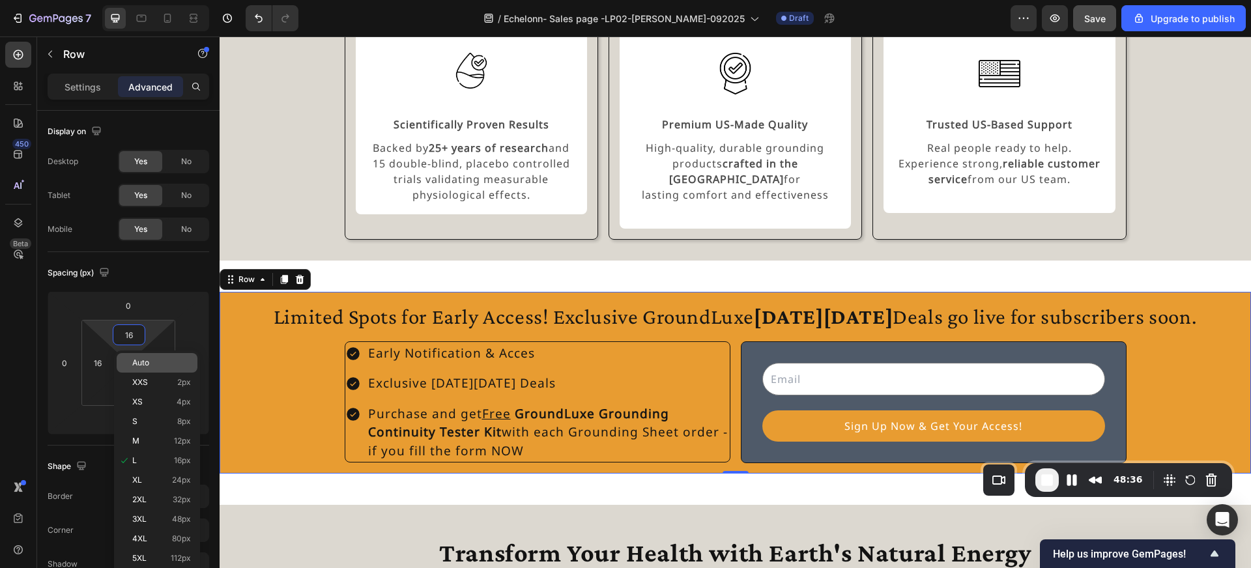
type input "2"
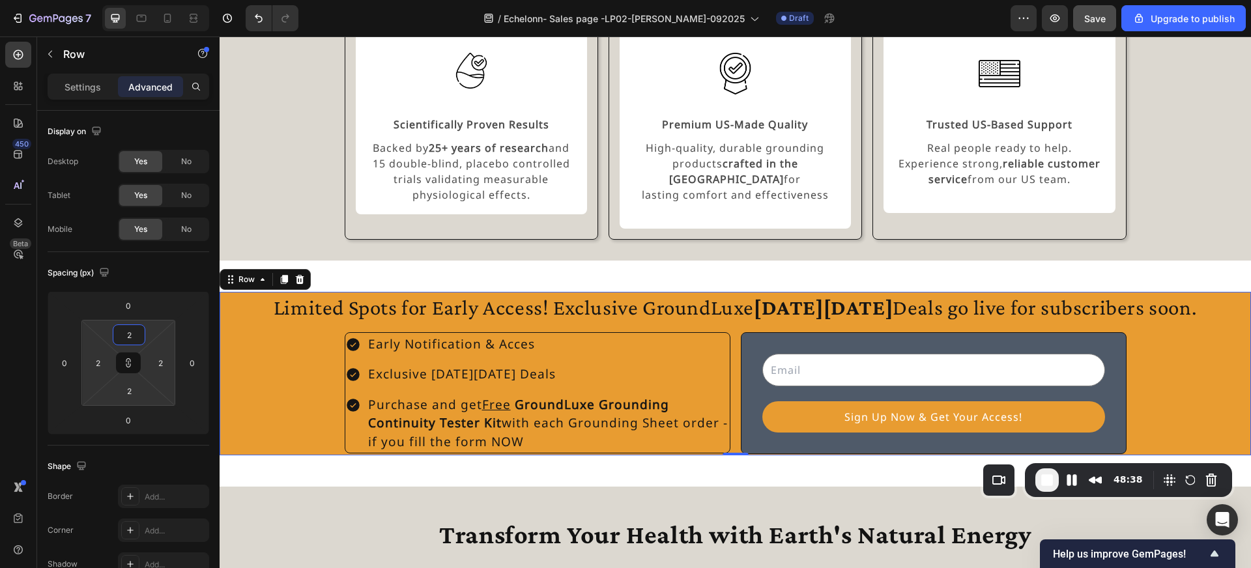
type input "24"
type input "2"
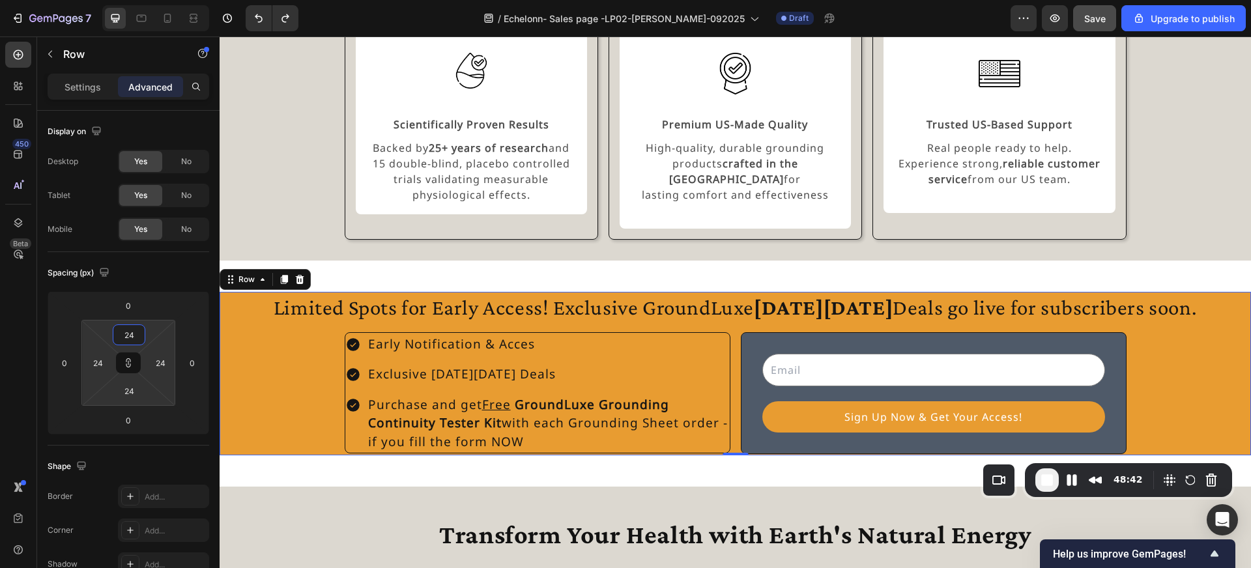
type input "2"
type input "16"
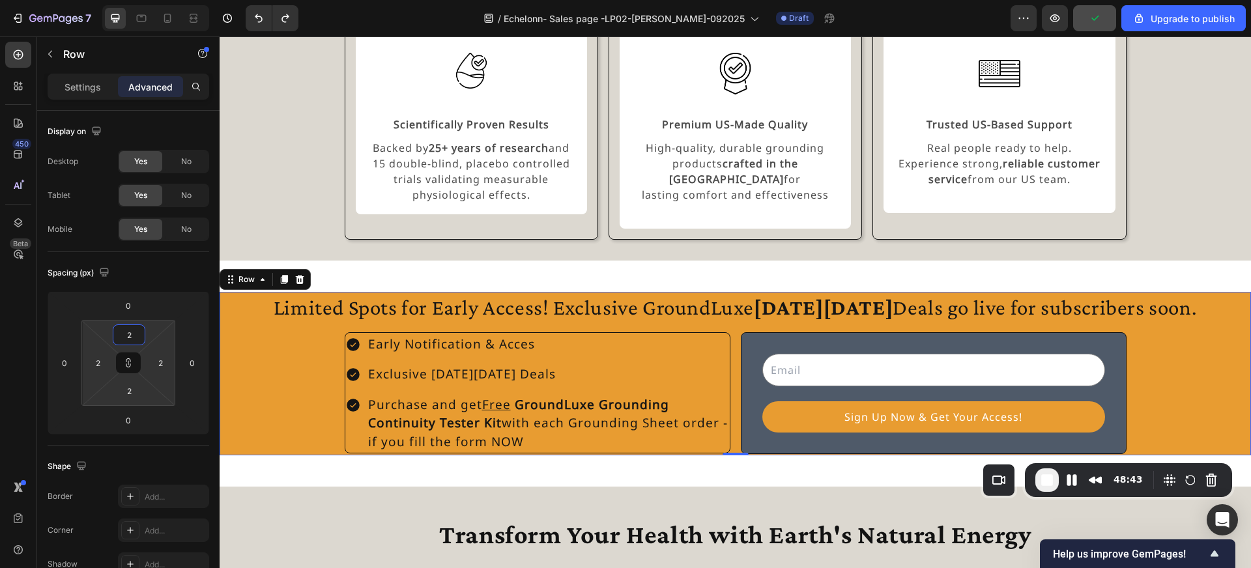
type input "16"
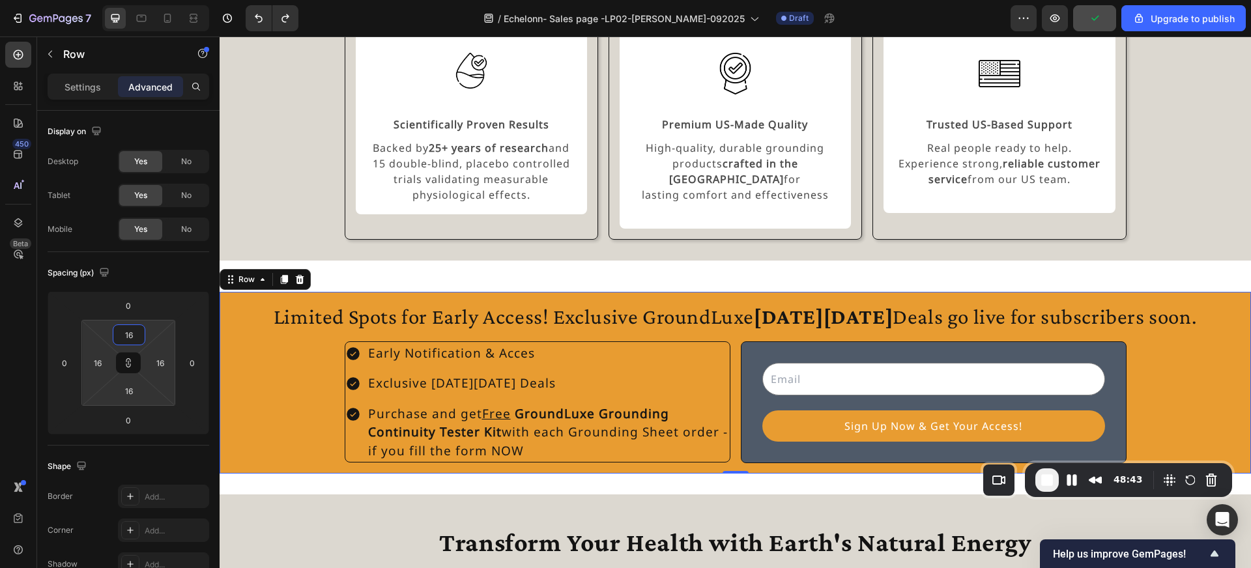
type input "1"
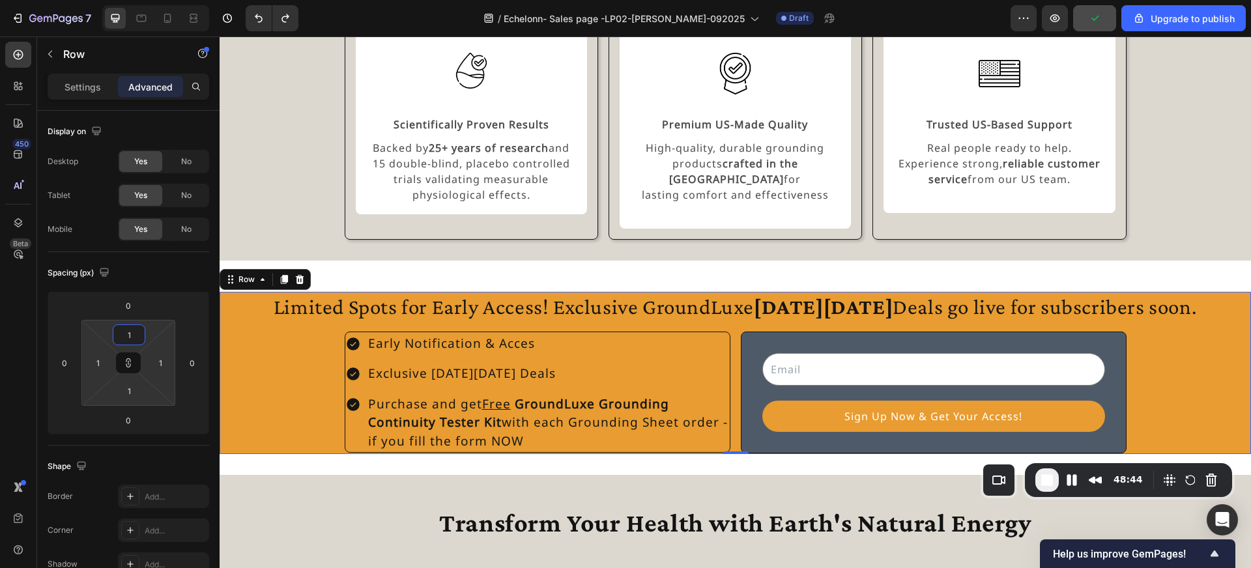
type input "16"
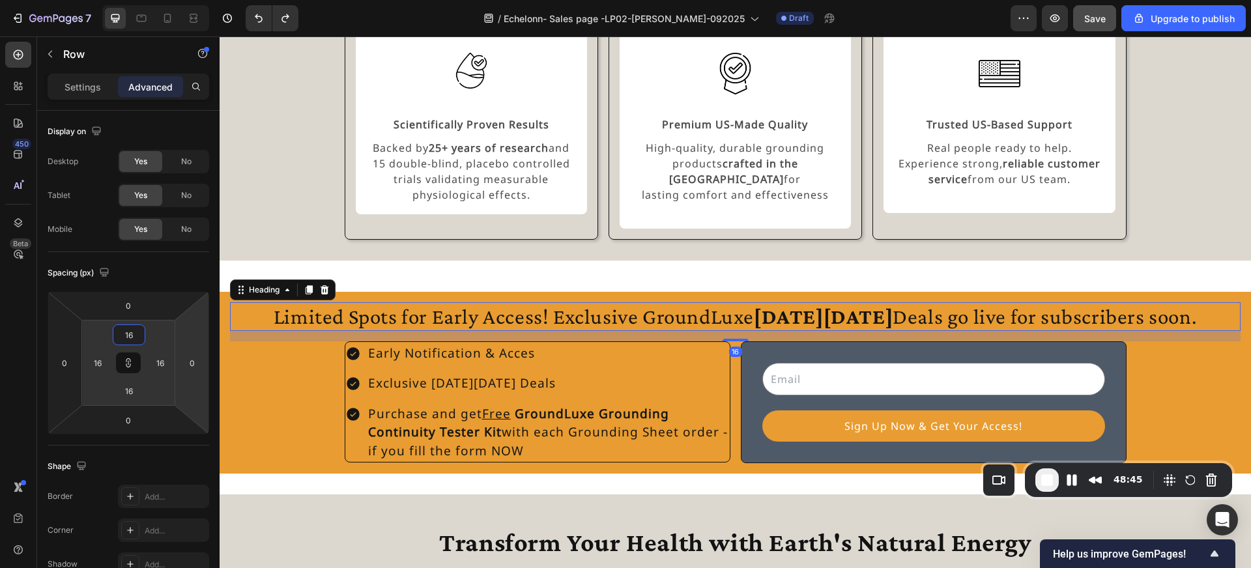
click at [434, 303] on h2 "Limited Spots for Early Access! Exclusive GroundLuxe Black Friday Deals go live…" at bounding box center [735, 316] width 1010 height 29
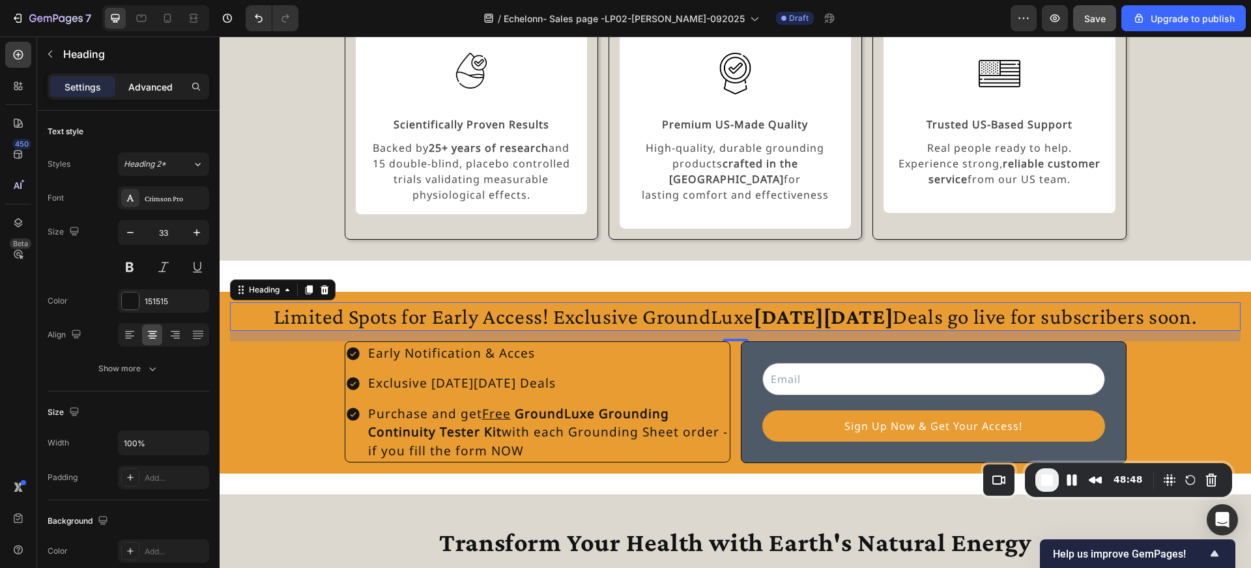
click at [159, 83] on p "Advanced" at bounding box center [150, 87] width 44 height 14
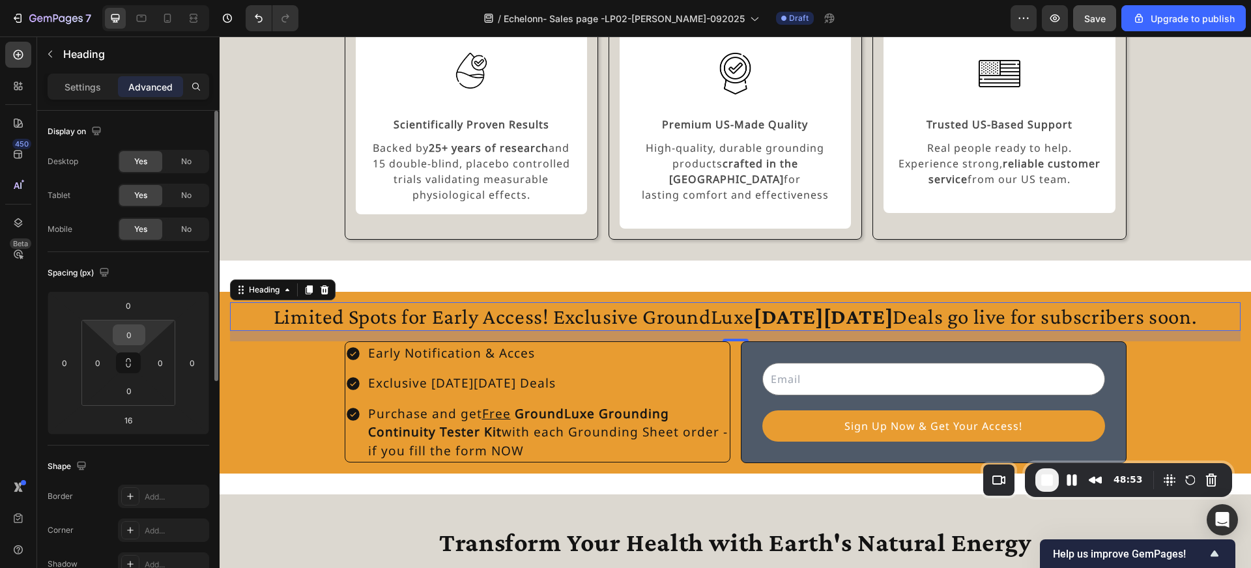
click at [139, 332] on input "0" at bounding box center [129, 335] width 26 height 20
type input "2"
type input "0"
click at [134, 306] on input "0" at bounding box center [128, 306] width 26 height 20
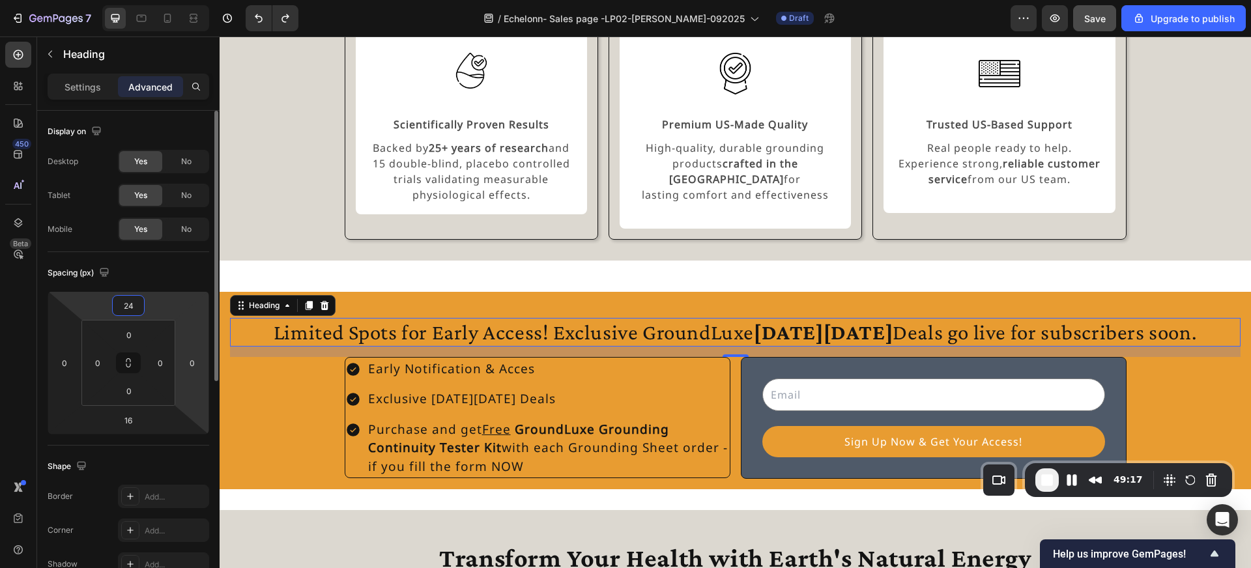
type input "0"
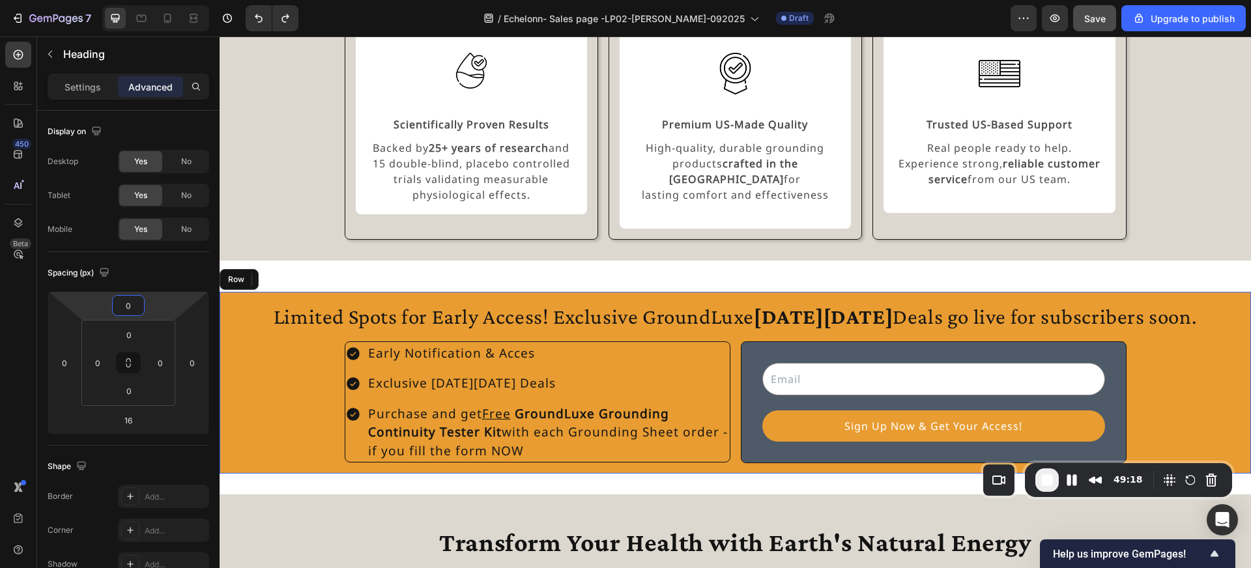
click at [317, 358] on div "Limited Spots for Early Access! Exclusive GroundLuxe Black Friday Deals go live…" at bounding box center [735, 382] width 1010 height 161
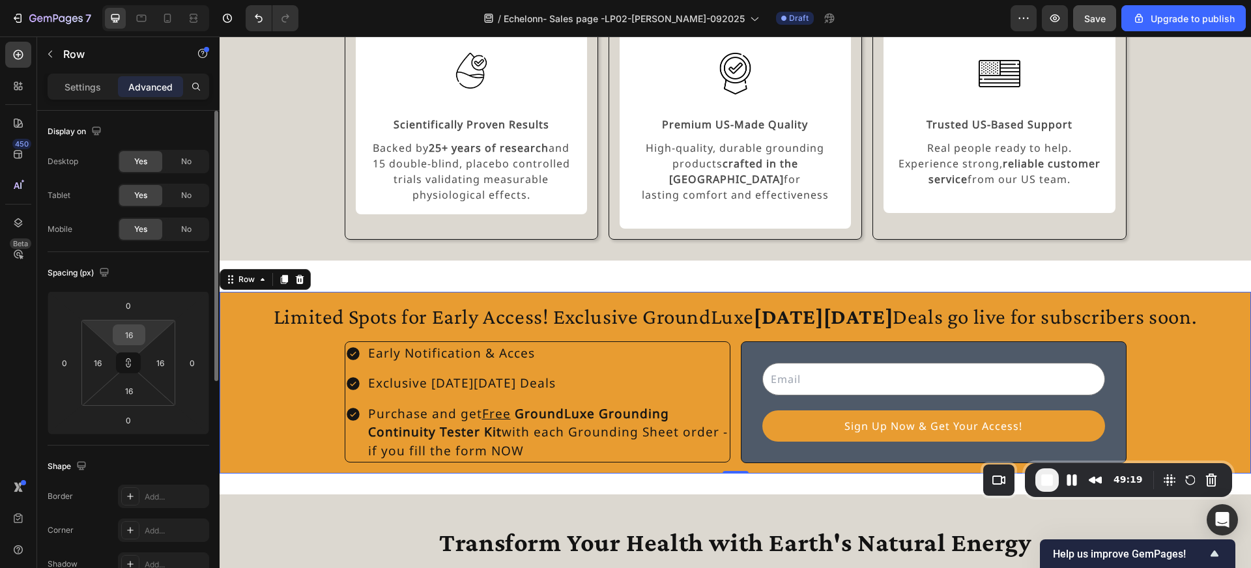
click at [132, 334] on input "16" at bounding box center [129, 335] width 26 height 20
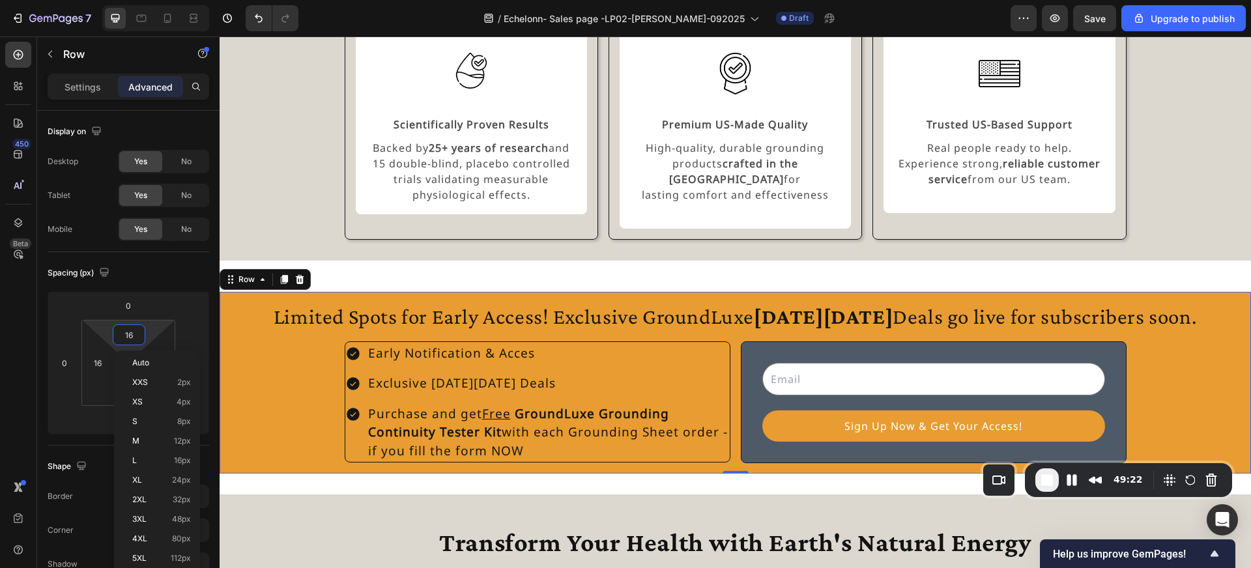
click at [257, 331] on div "Limited Spots for Early Access! Exclusive GroundLuxe Black Friday Deals go live…" at bounding box center [735, 382] width 1010 height 161
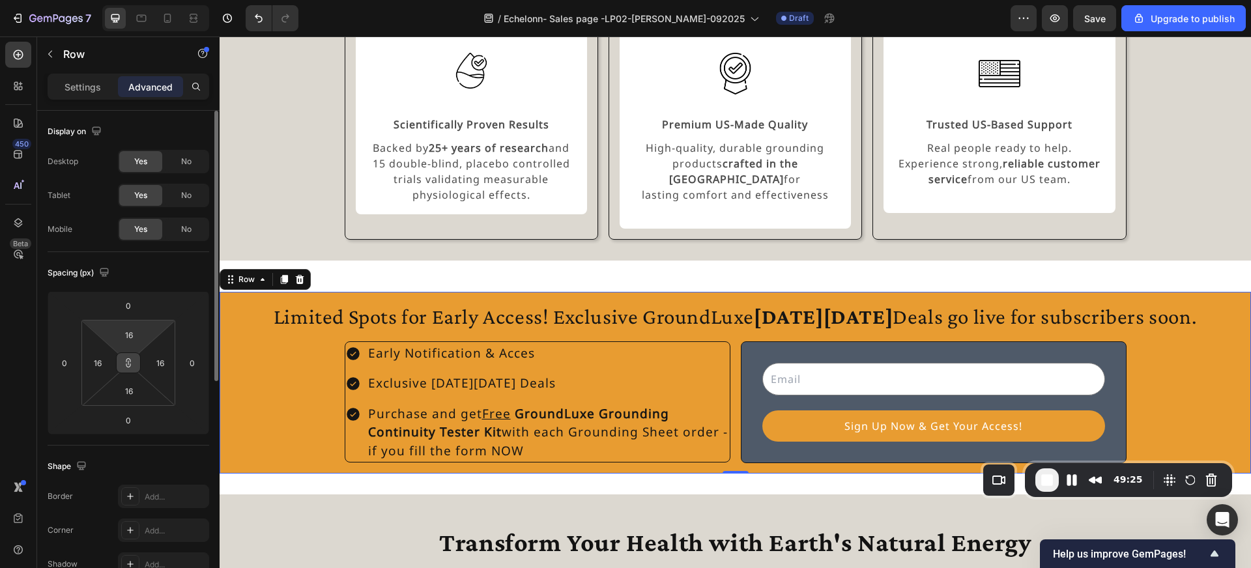
click at [127, 362] on icon at bounding box center [128, 363] width 10 height 10
click at [134, 339] on input "16" at bounding box center [129, 335] width 26 height 20
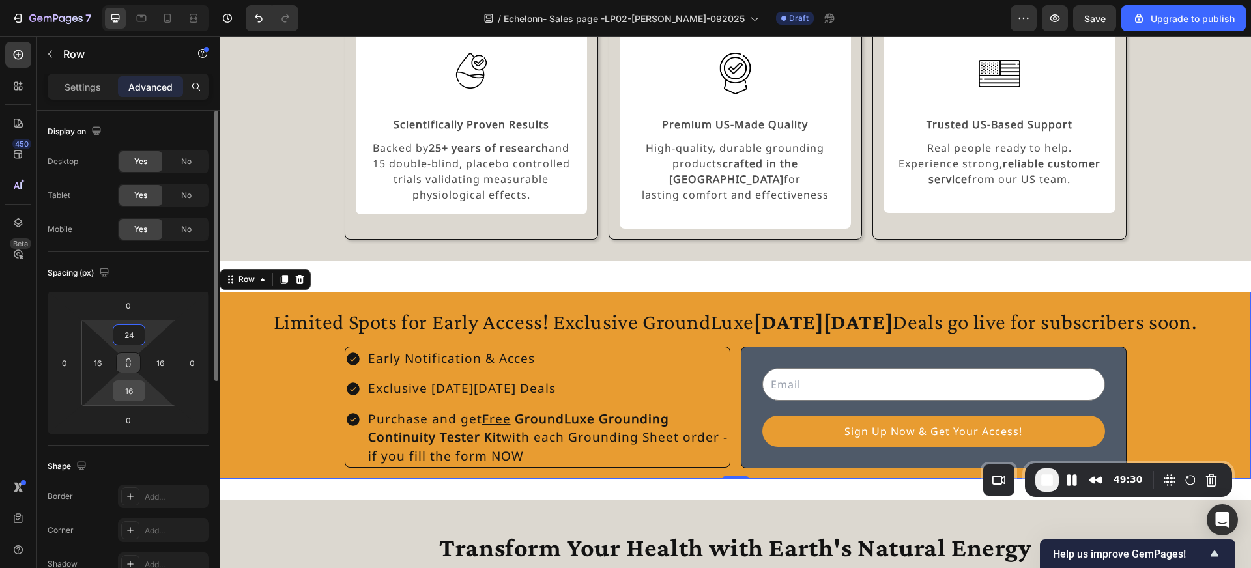
type input "24"
click at [132, 386] on input "16" at bounding box center [129, 391] width 26 height 20
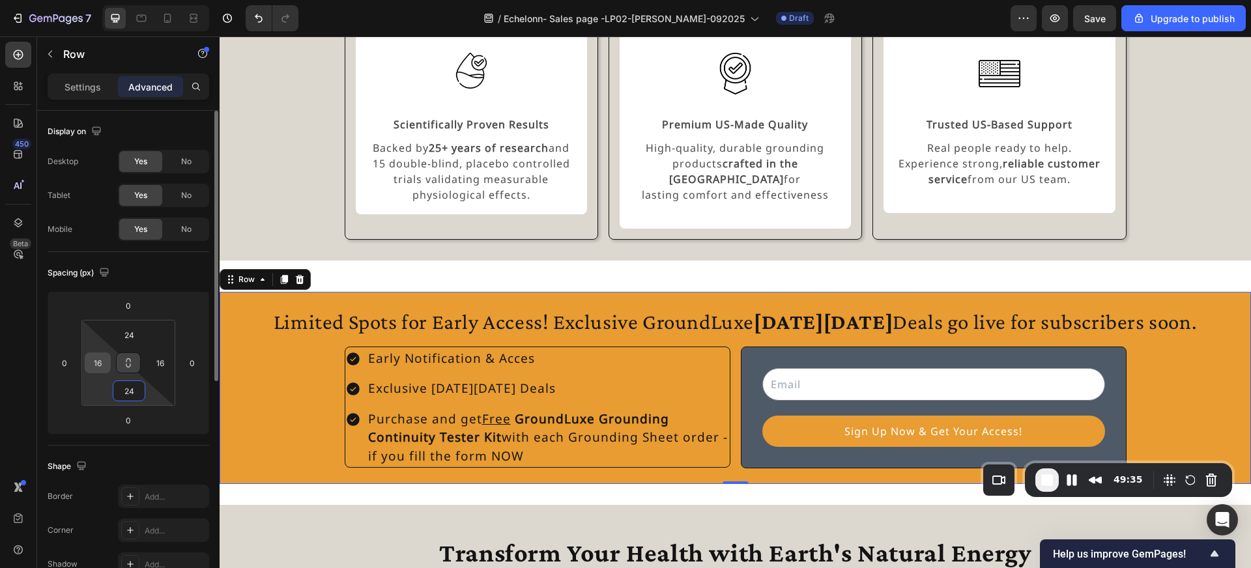
type input "24"
click at [102, 366] on input "16" at bounding box center [98, 363] width 20 height 20
type input "0"
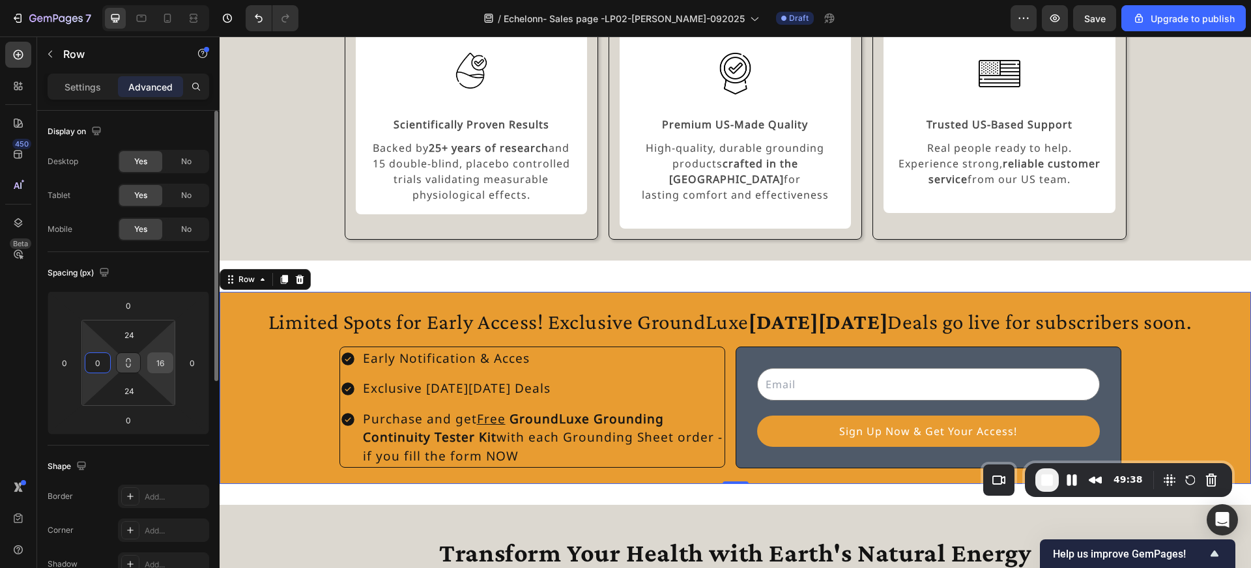
click at [163, 358] on input "16" at bounding box center [160, 363] width 20 height 20
type input "0"
click at [279, 402] on div "Limited Spots for Early Access! Exclusive GroundLuxe Black Friday Deals go live…" at bounding box center [730, 388] width 1021 height 161
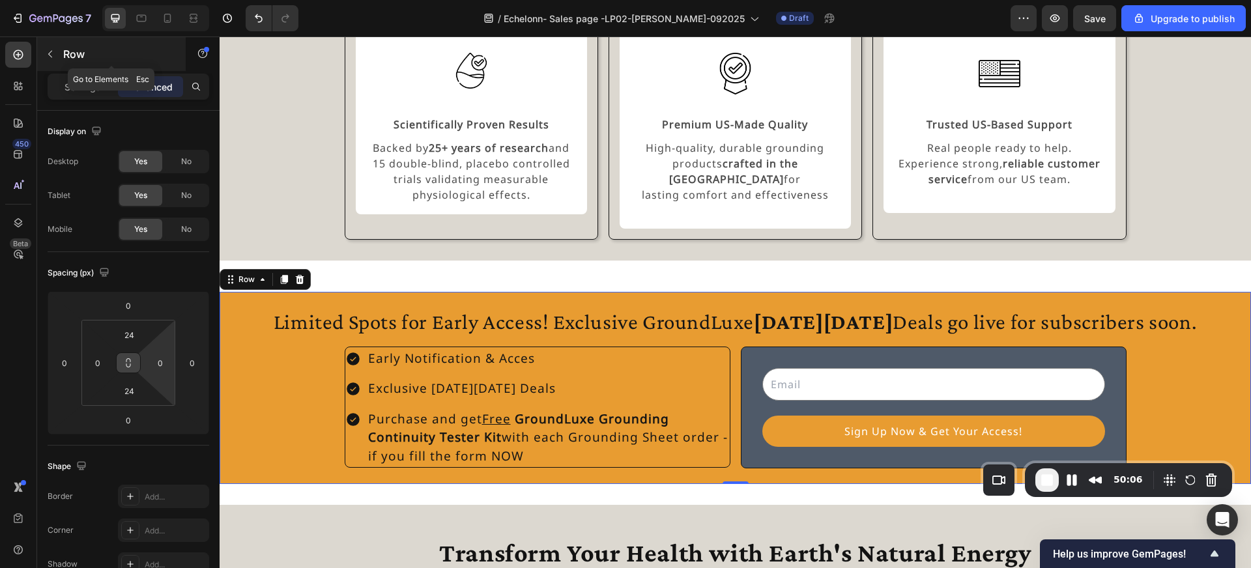
click at [77, 59] on p "Row" at bounding box center [118, 54] width 111 height 16
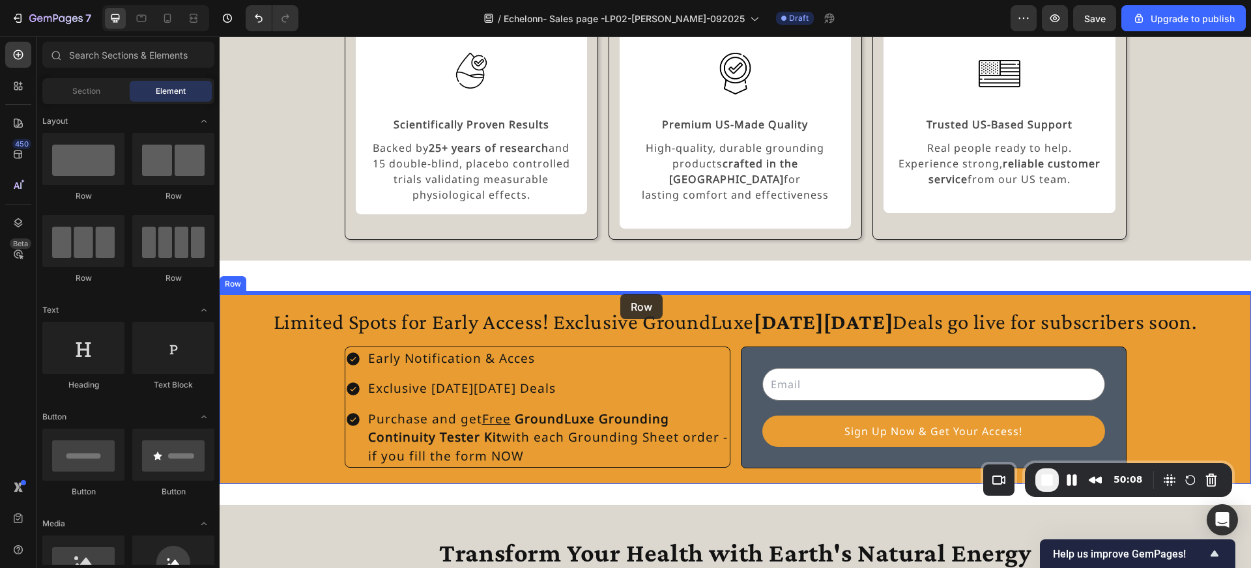
drag, startPoint x: 319, startPoint y: 205, endPoint x: 620, endPoint y: 294, distance: 313.9
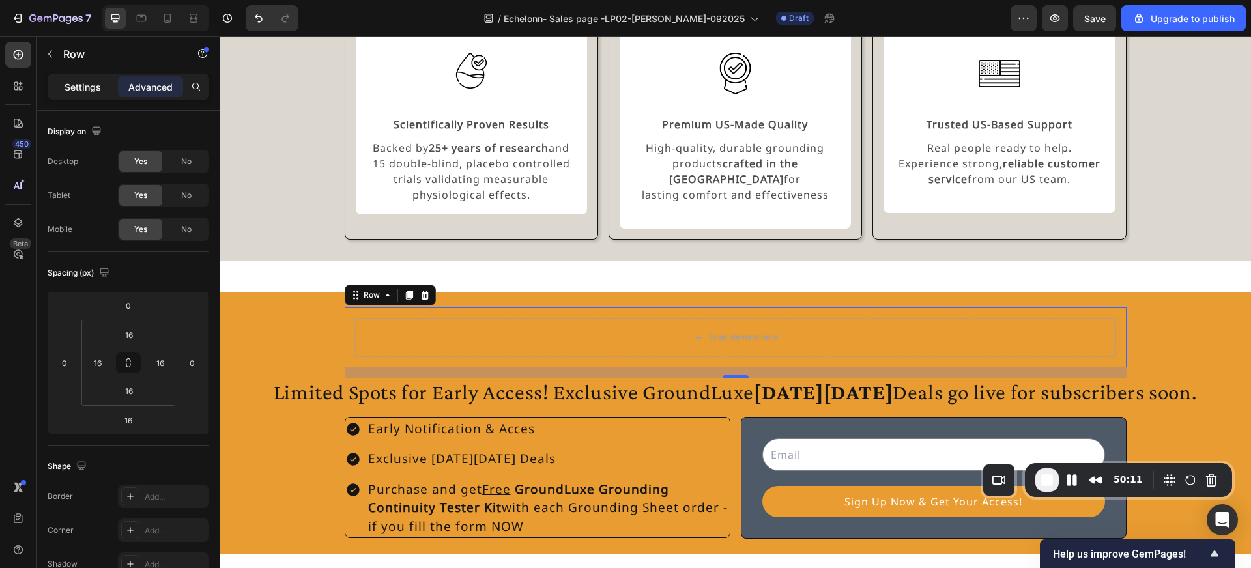
click at [93, 94] on div "Settings" at bounding box center [82, 86] width 65 height 21
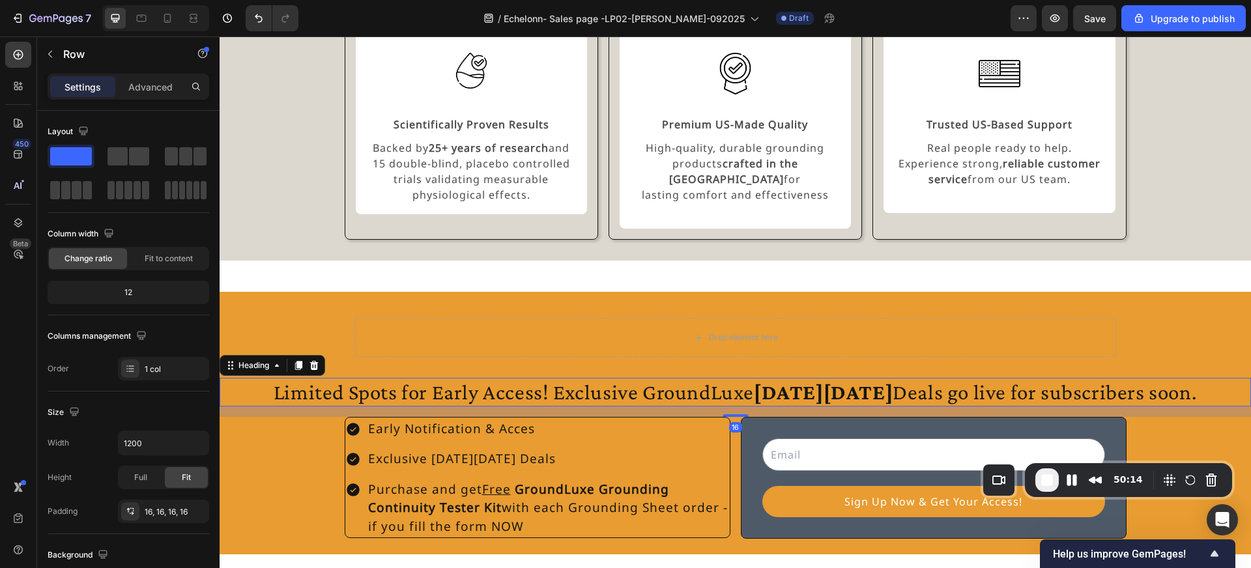
click at [468, 378] on h2 "Limited Spots for Early Access! Exclusive GroundLuxe Black Friday Deals go live…" at bounding box center [735, 392] width 1031 height 29
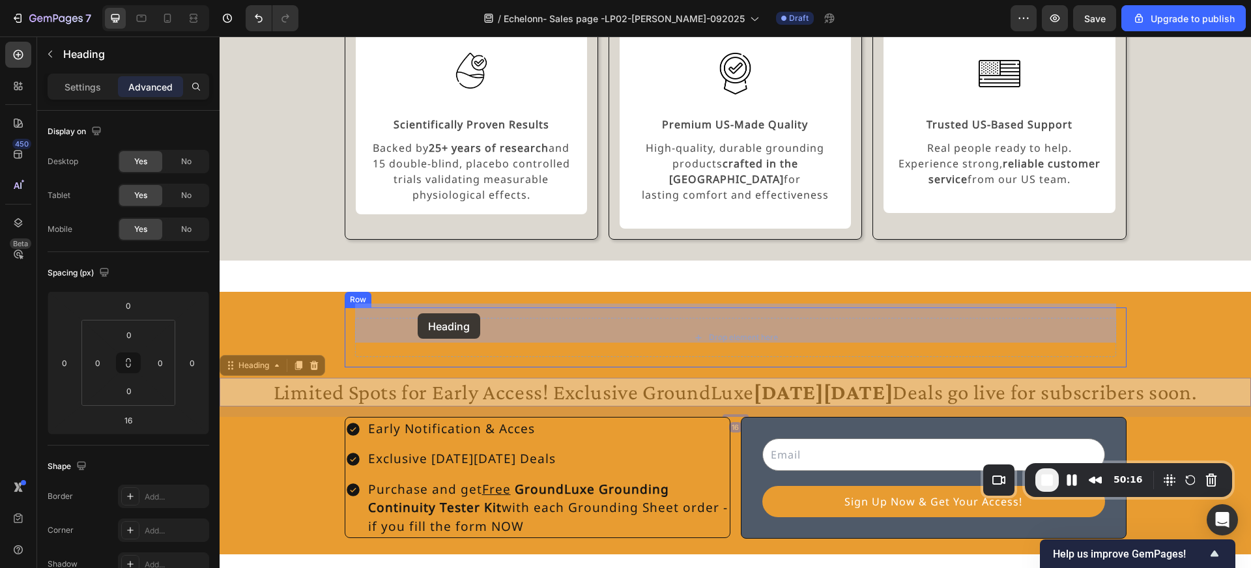
drag, startPoint x: 244, startPoint y: 352, endPoint x: 418, endPoint y: 313, distance: 178.1
type input "0"
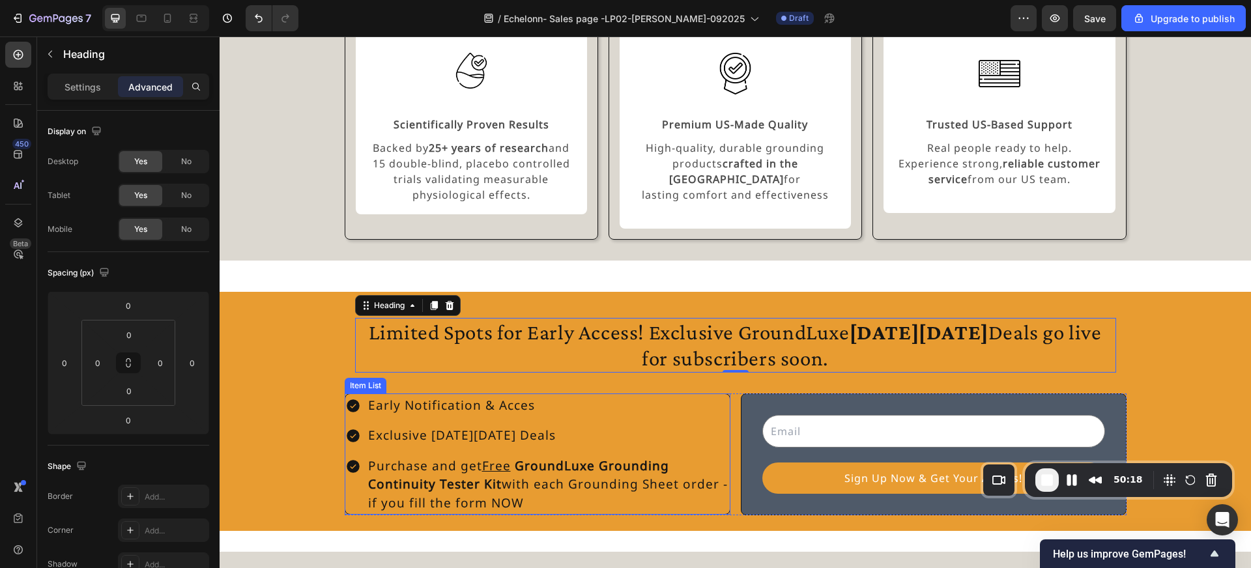
click at [361, 380] on div "Item List" at bounding box center [365, 386] width 36 height 12
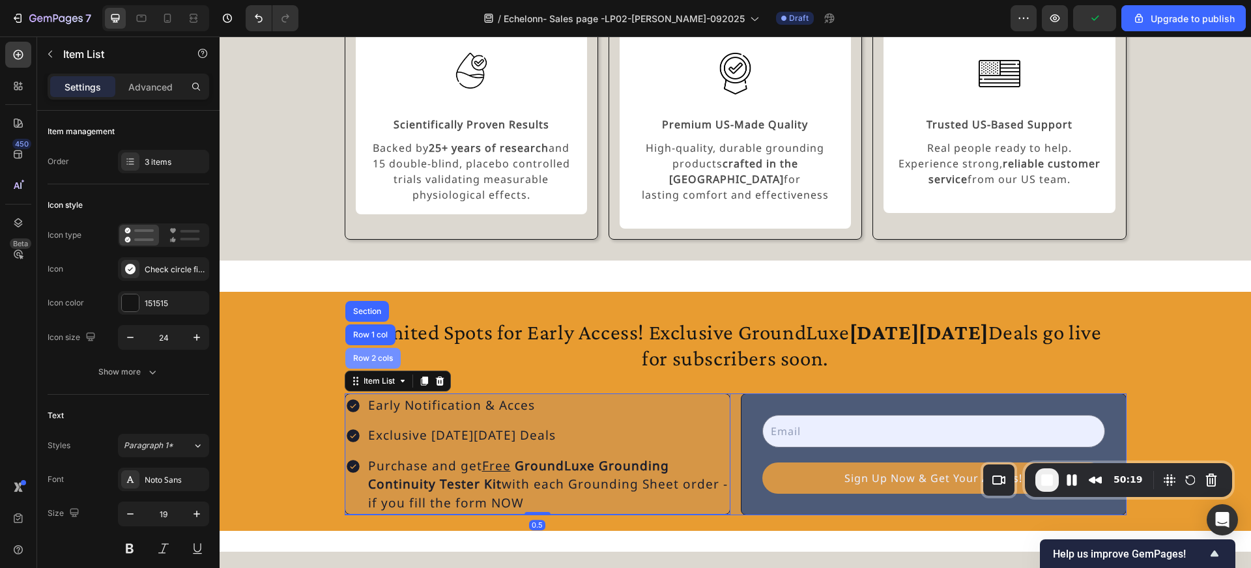
click at [366, 349] on div "Row 2 cols" at bounding box center [372, 358] width 55 height 21
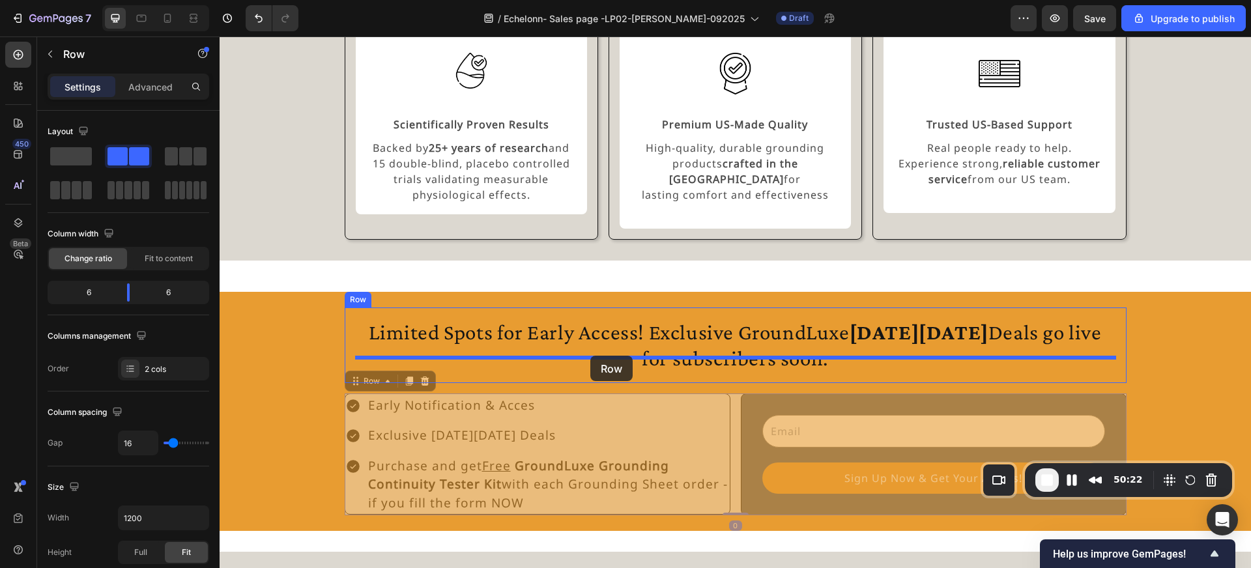
drag, startPoint x: 368, startPoint y: 367, endPoint x: 590, endPoint y: 356, distance: 222.5
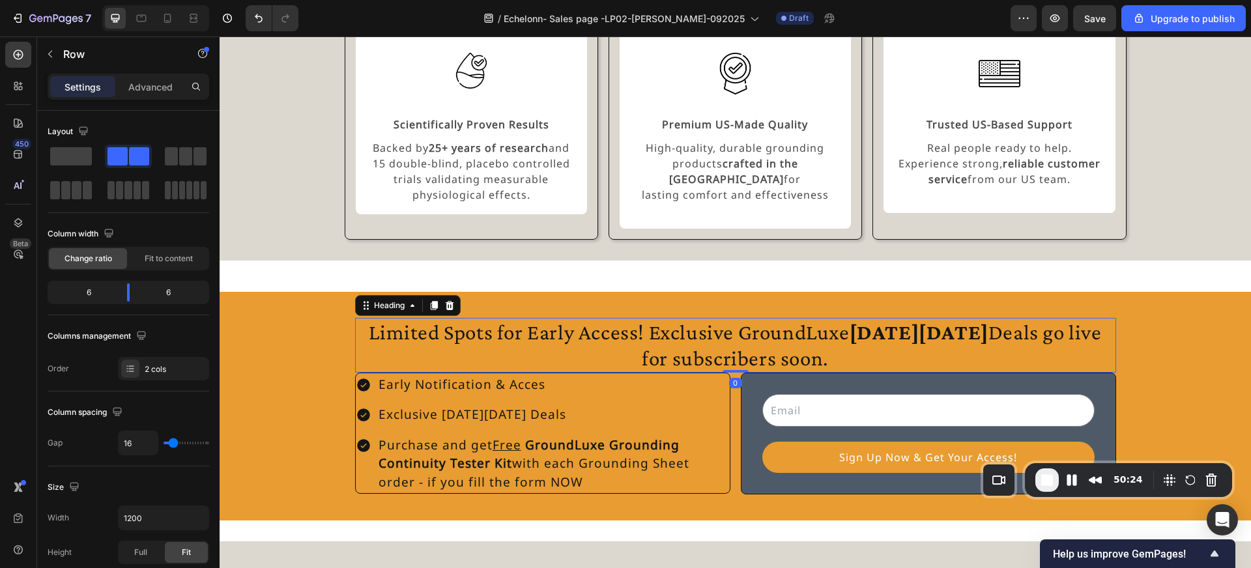
click at [825, 347] on h2 "Limited Spots for Early Access! Exclusive GroundLuxe Black Friday Deals go live…" at bounding box center [735, 345] width 761 height 54
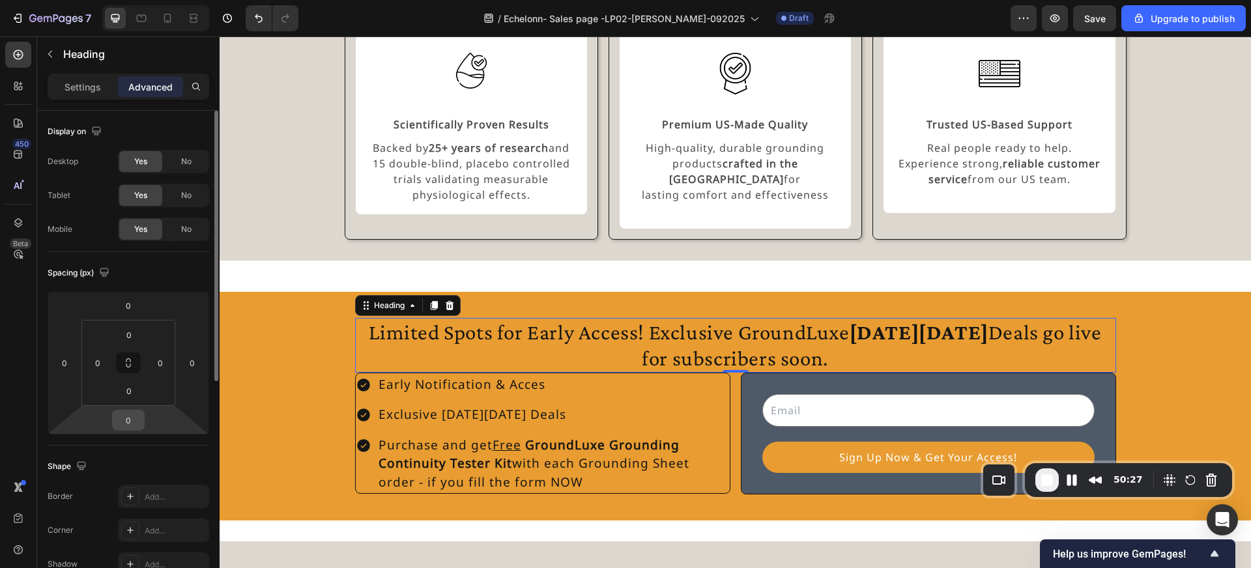
click at [137, 416] on input "0" at bounding box center [128, 420] width 26 height 20
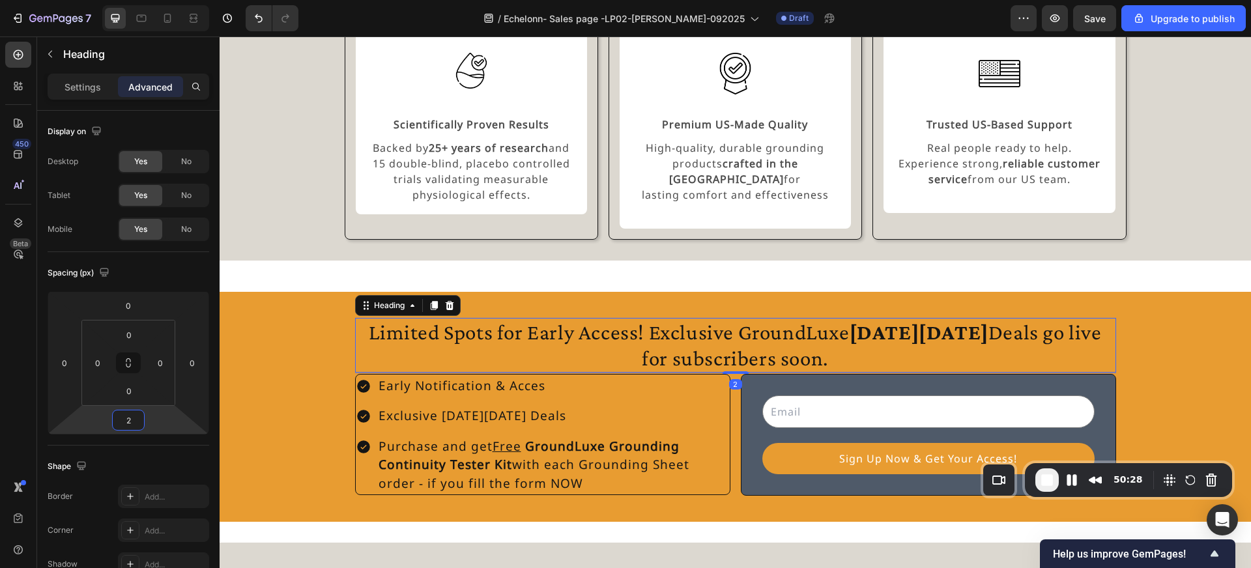
type input "24"
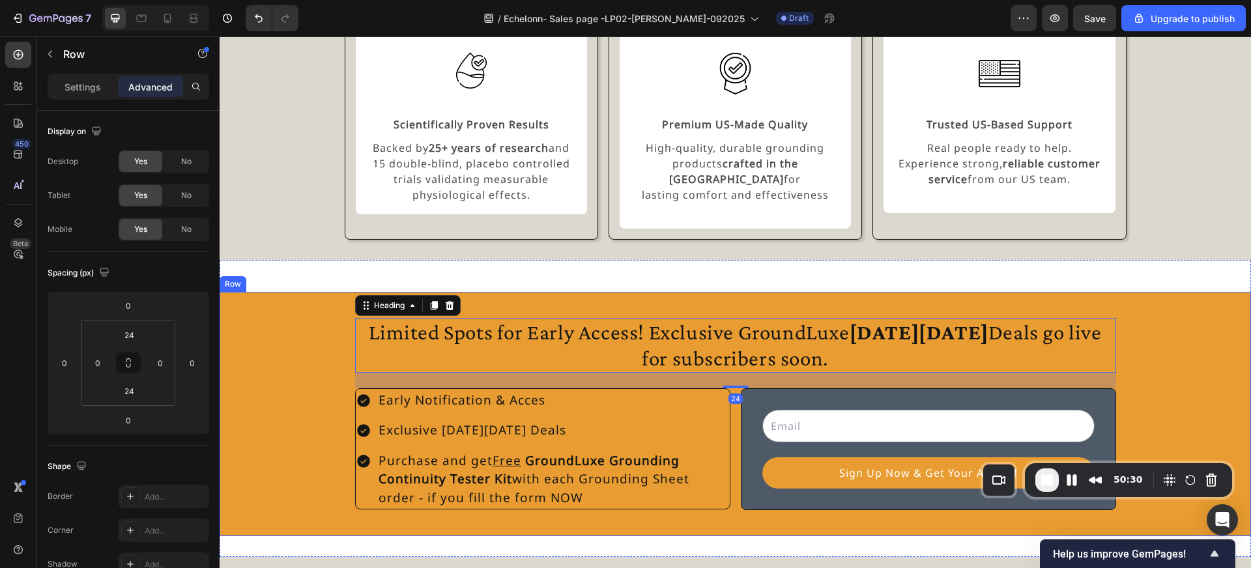
click at [308, 395] on div "Limited Spots for Early Access! Exclusive GroundLuxe Black Friday Deals go live…" at bounding box center [735, 414] width 1031 height 212
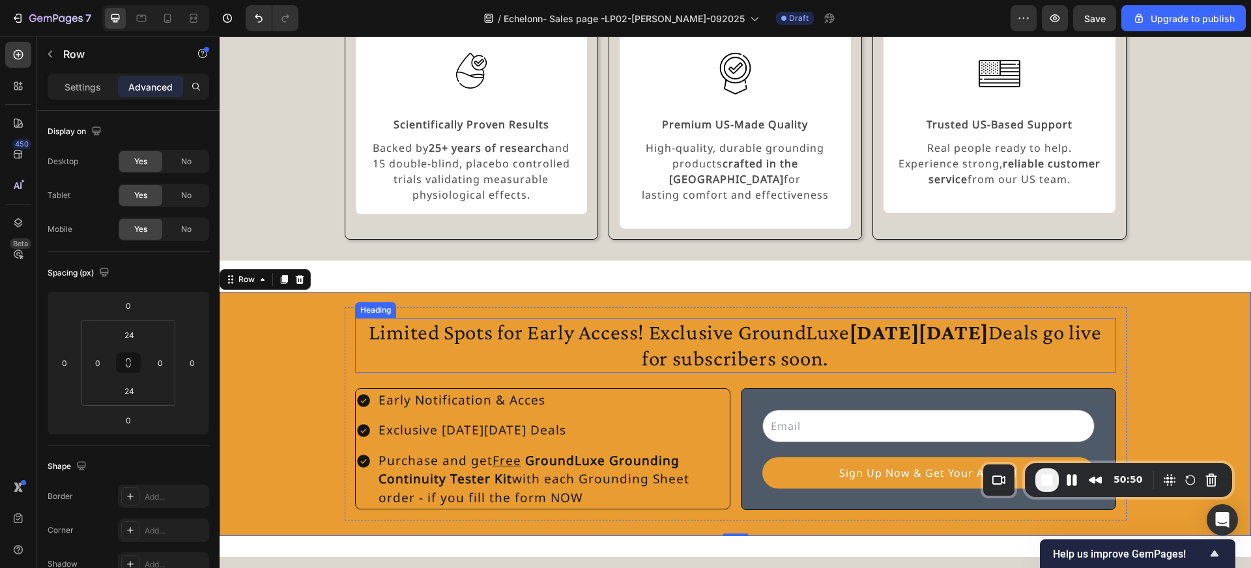
click at [537, 345] on h2 "Limited Spots for Early Access! Exclusive GroundLuxe Black Friday Deals go live…" at bounding box center [735, 345] width 761 height 54
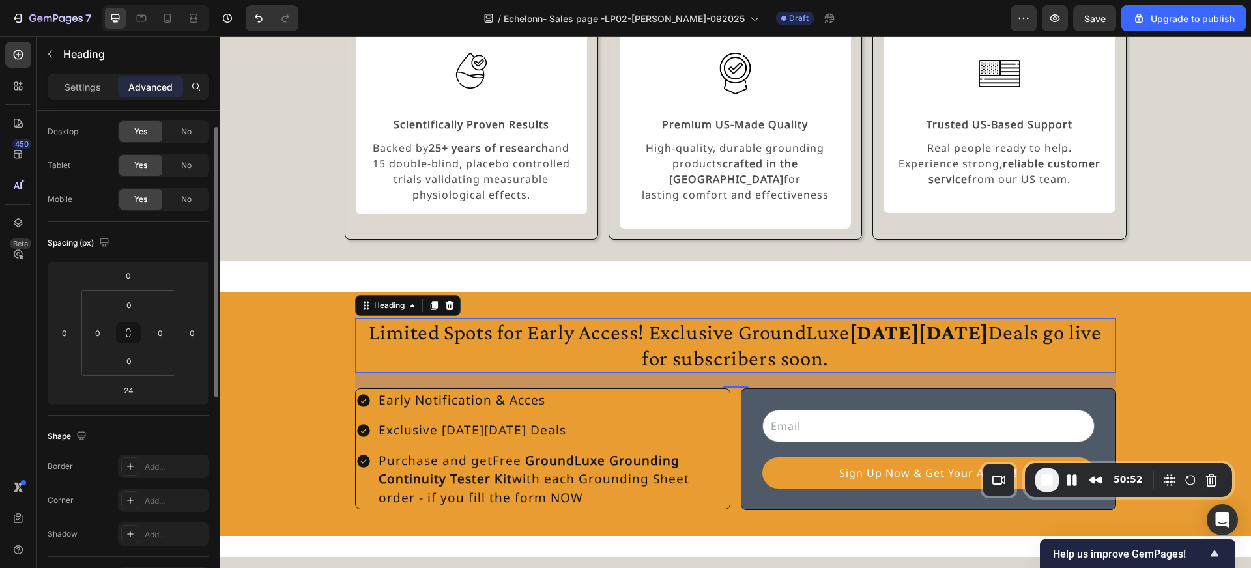
scroll to position [47, 0]
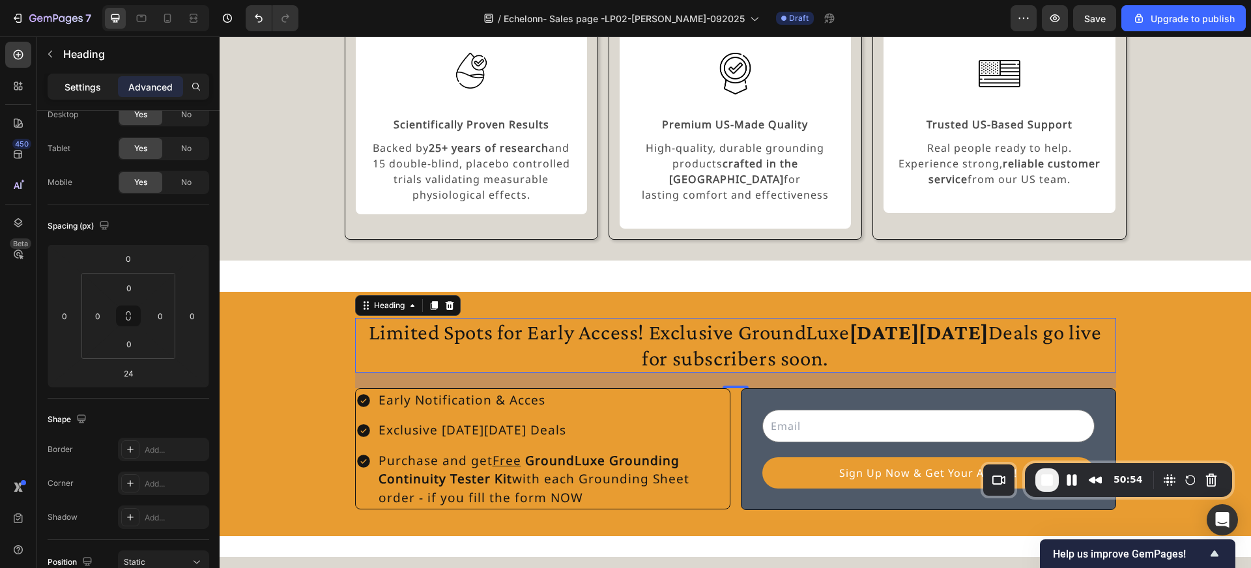
click at [80, 82] on p "Settings" at bounding box center [82, 87] width 36 height 14
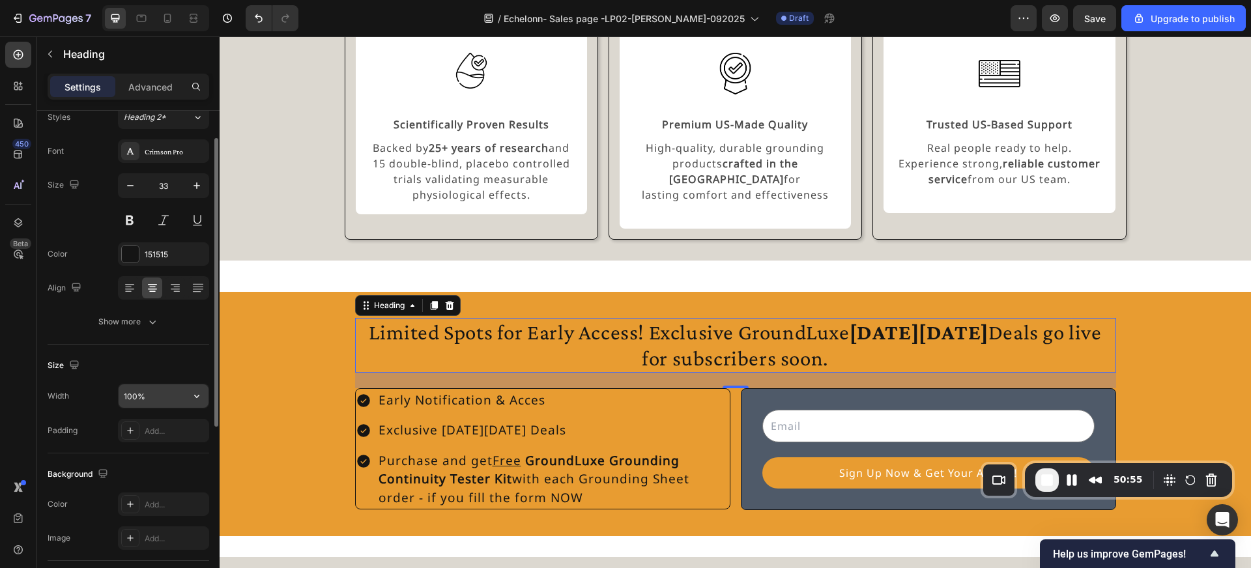
click at [132, 399] on input "100%" at bounding box center [164, 395] width 90 height 23
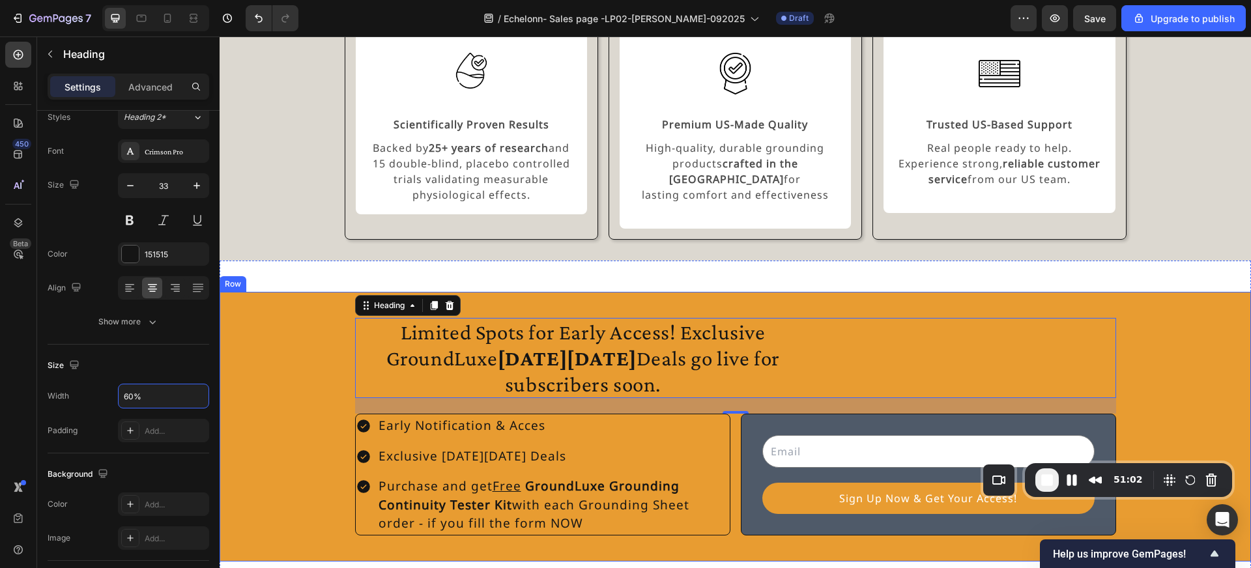
type input "100%"
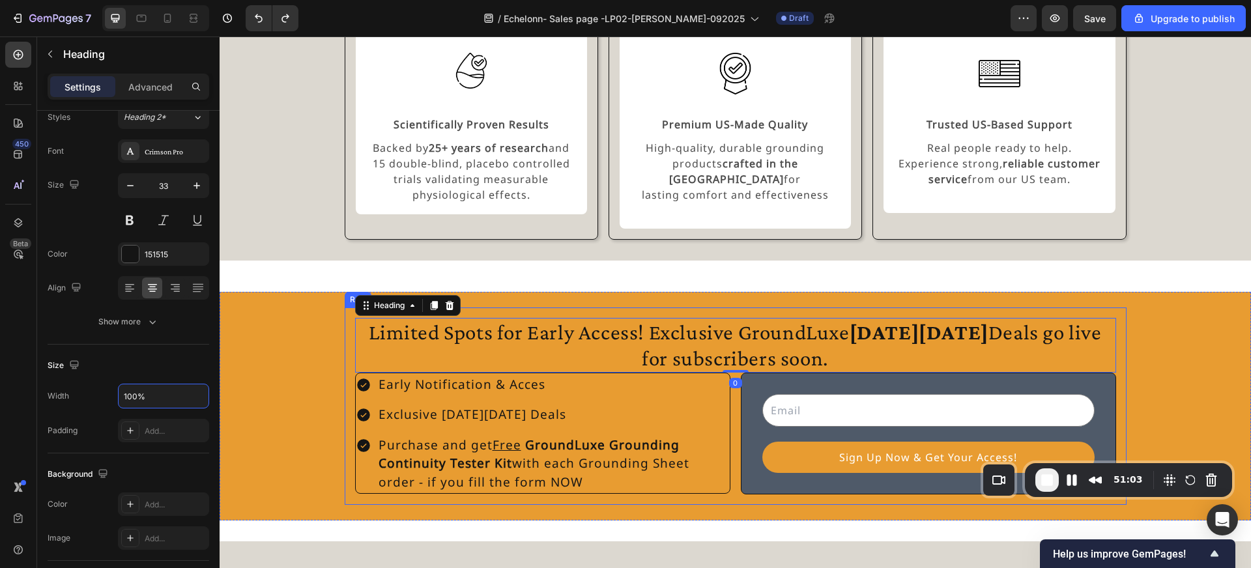
click at [345, 354] on div "Limited Spots for Early Access! Exclusive GroundLuxe Black Friday Deals go live…" at bounding box center [736, 406] width 782 height 197
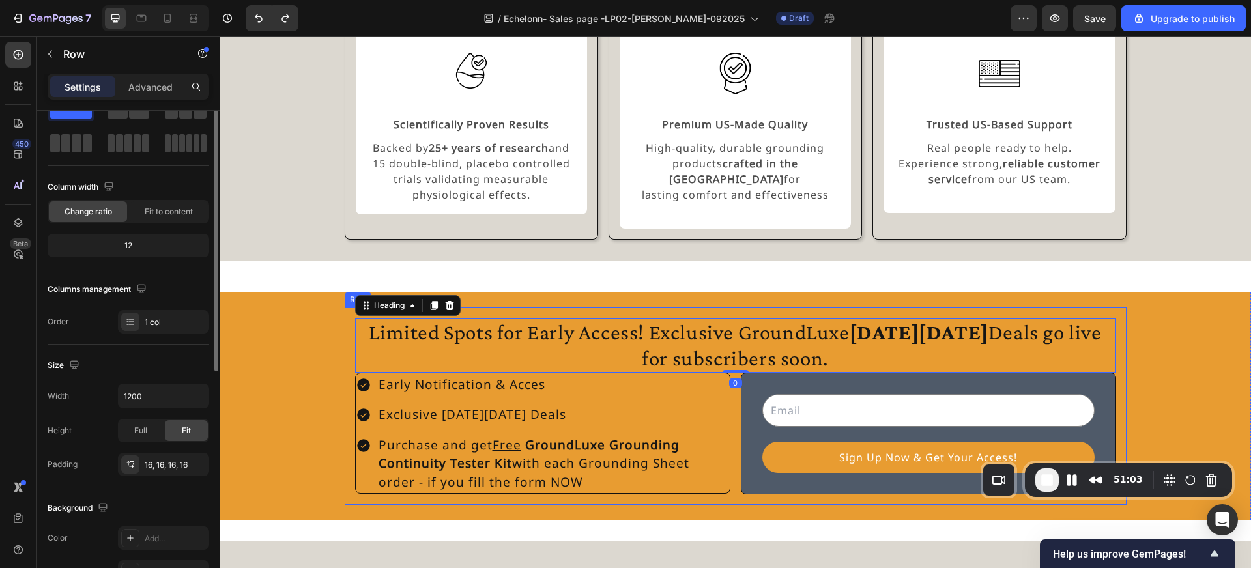
scroll to position [0, 0]
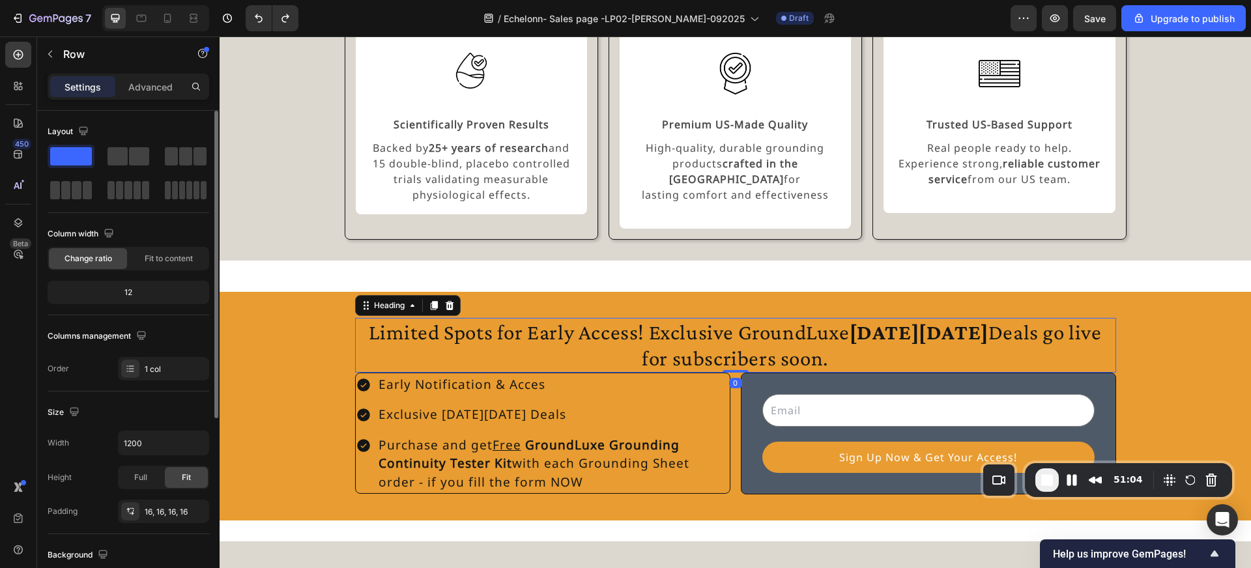
click at [423, 330] on h2 "Limited Spots for Early Access! Exclusive GroundLuxe Black Friday Deals go live…" at bounding box center [735, 345] width 761 height 54
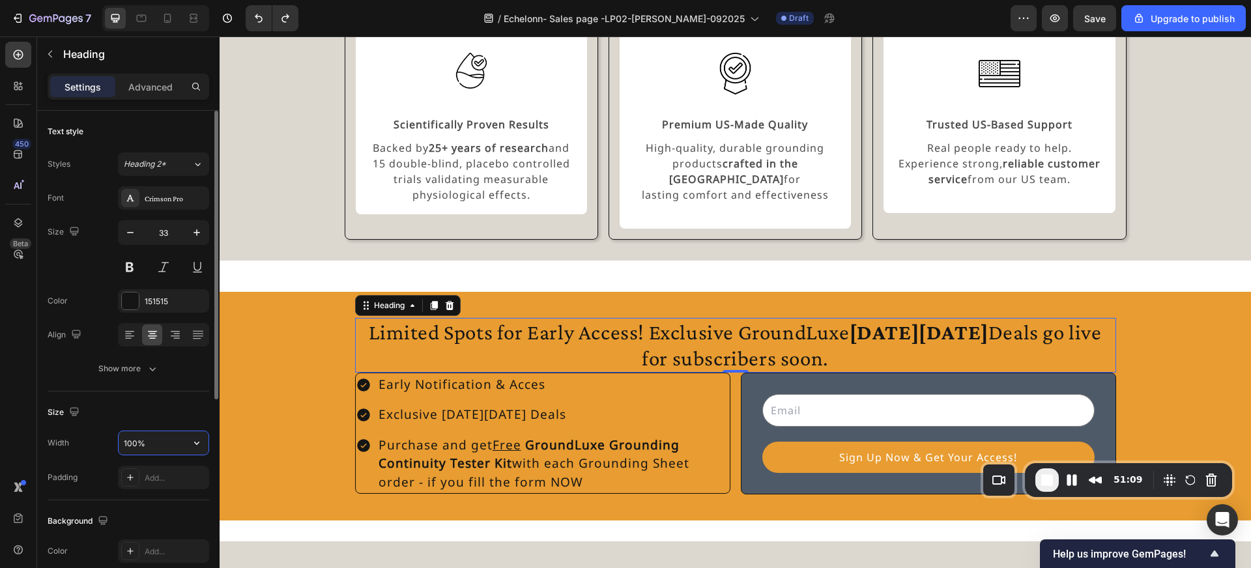
click at [136, 446] on input "100%" at bounding box center [164, 442] width 90 height 23
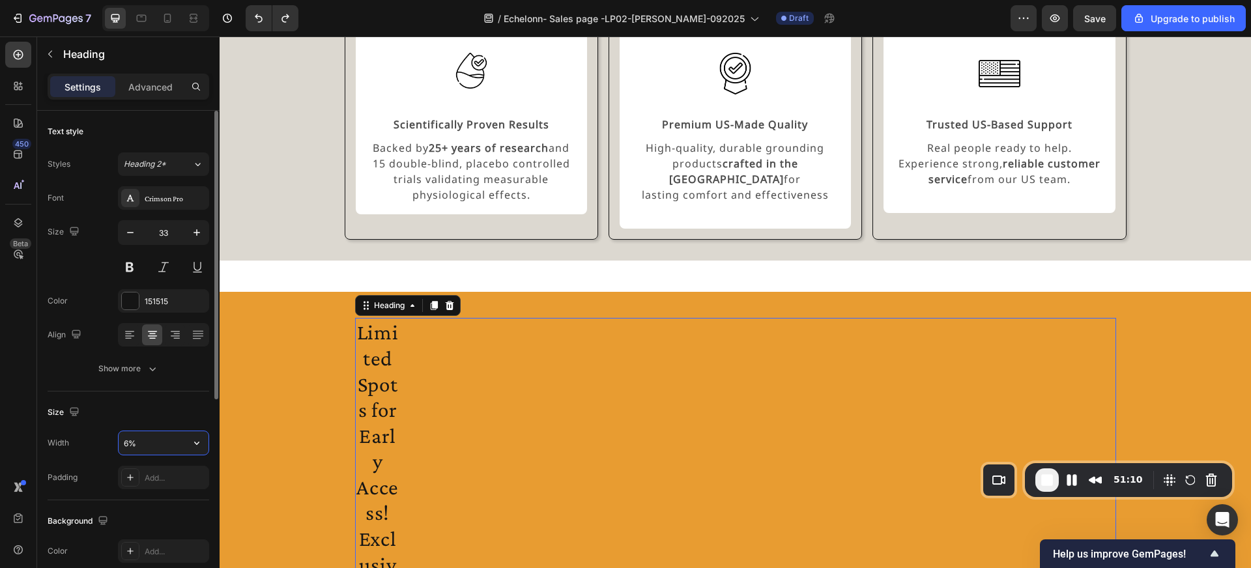
type input "60%"
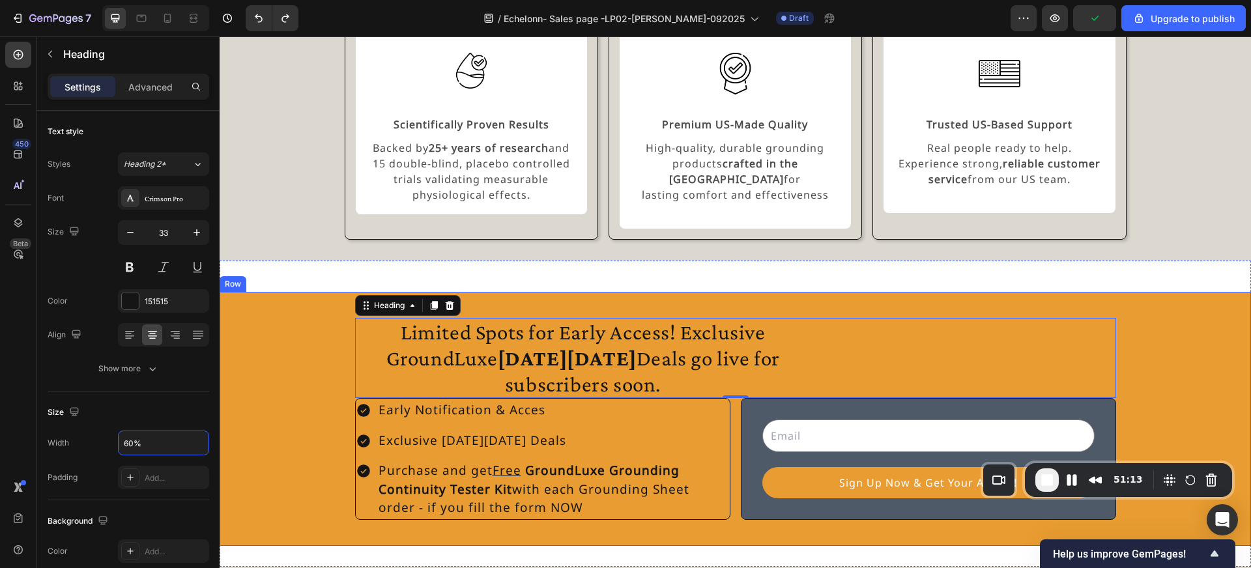
click at [275, 375] on div "Limited Spots for Early Access! Exclusive GroundLuxe Black Friday Deals go live…" at bounding box center [735, 419] width 1031 height 223
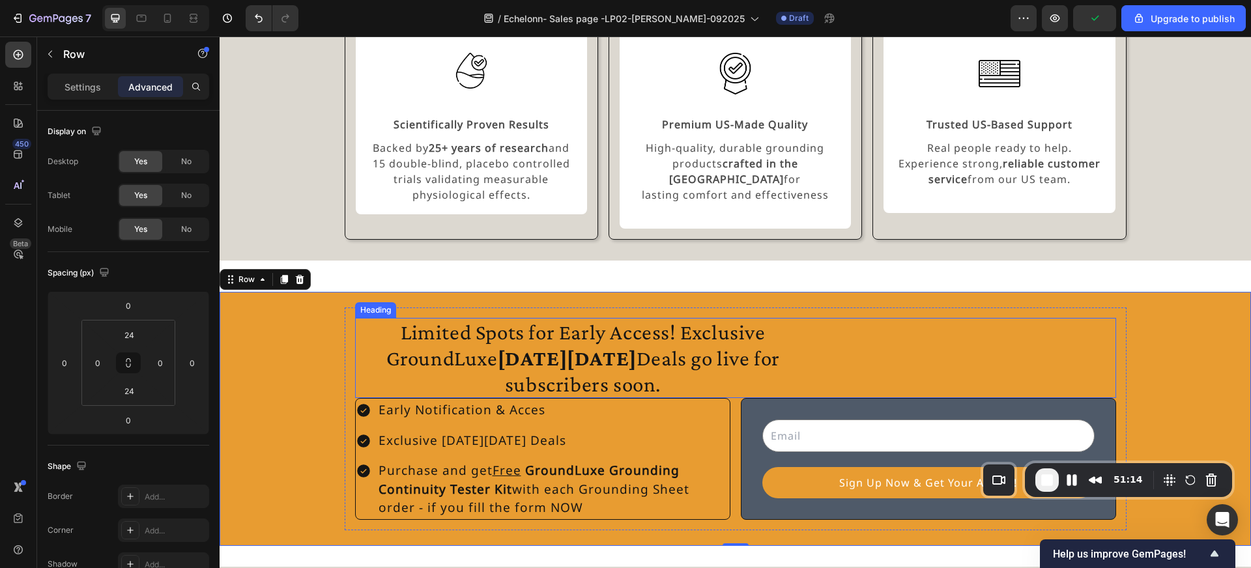
click at [384, 351] on h2 "Limited Spots for Early Access! Exclusive GroundLuxe Black Friday Deals go live…" at bounding box center [583, 358] width 457 height 80
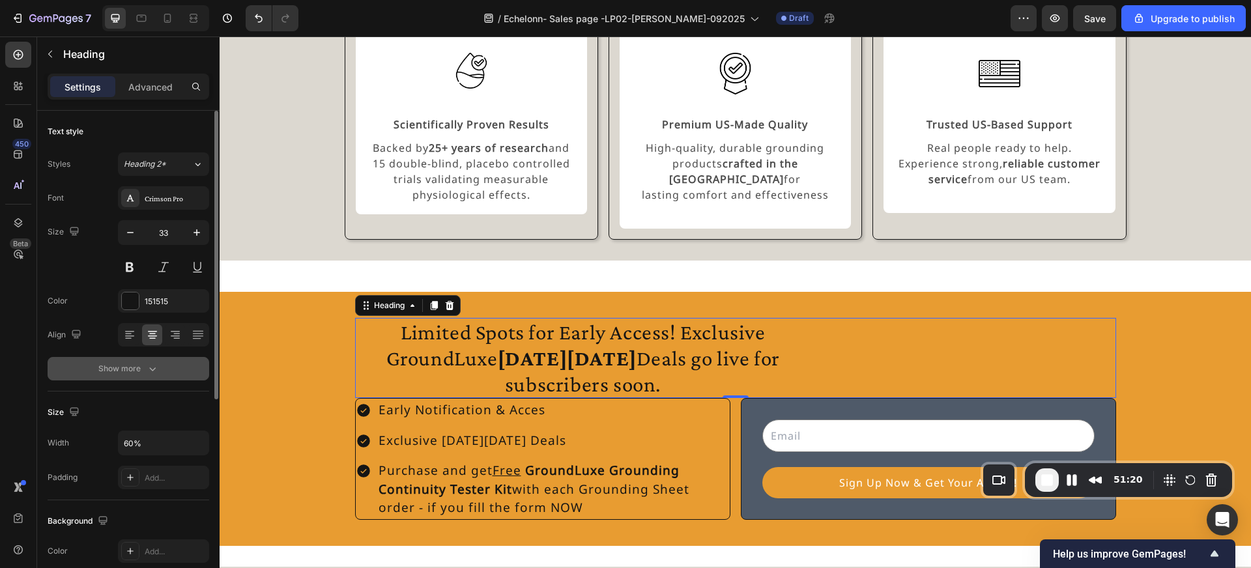
click at [155, 377] on button "Show more" at bounding box center [129, 368] width 162 height 23
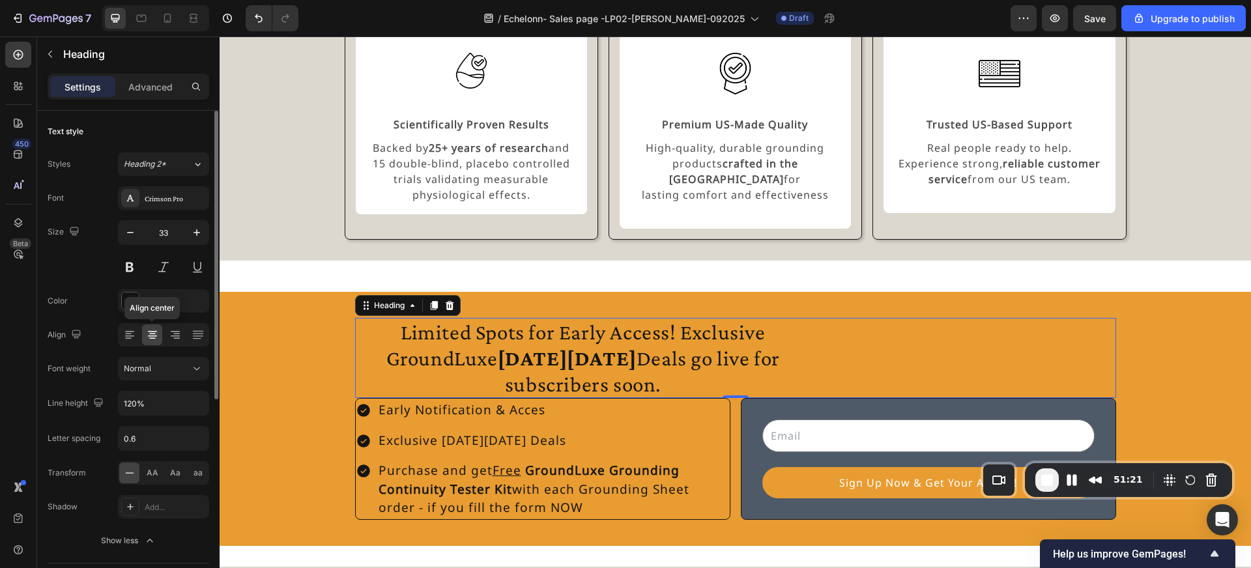
click at [159, 339] on div at bounding box center [152, 334] width 20 height 21
click at [396, 334] on h2 "Limited Spots for Early Access! Exclusive GroundLuxe Black Friday Deals go live…" at bounding box center [583, 358] width 457 height 80
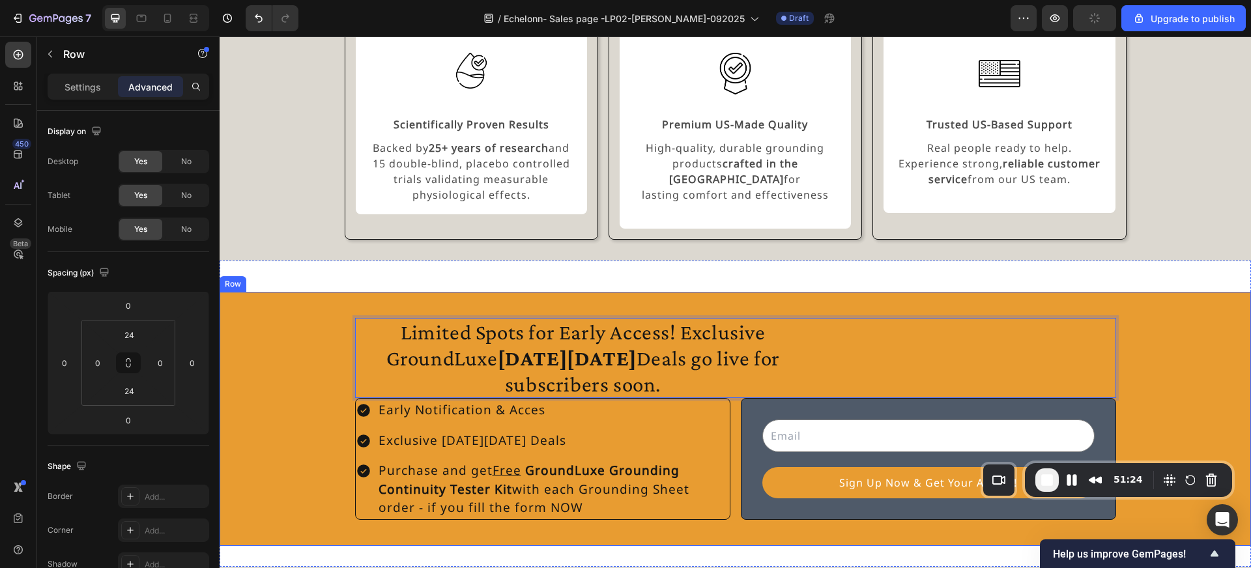
click at [336, 323] on div "Limited Spots for Early Access! Exclusive GroundLuxe Black Friday Deals go live…" at bounding box center [735, 419] width 1031 height 223
click at [369, 325] on p "Limited Spots for Early Access! Exclusive GroundLuxe Black Friday Deals go live…" at bounding box center [583, 358] width 454 height 78
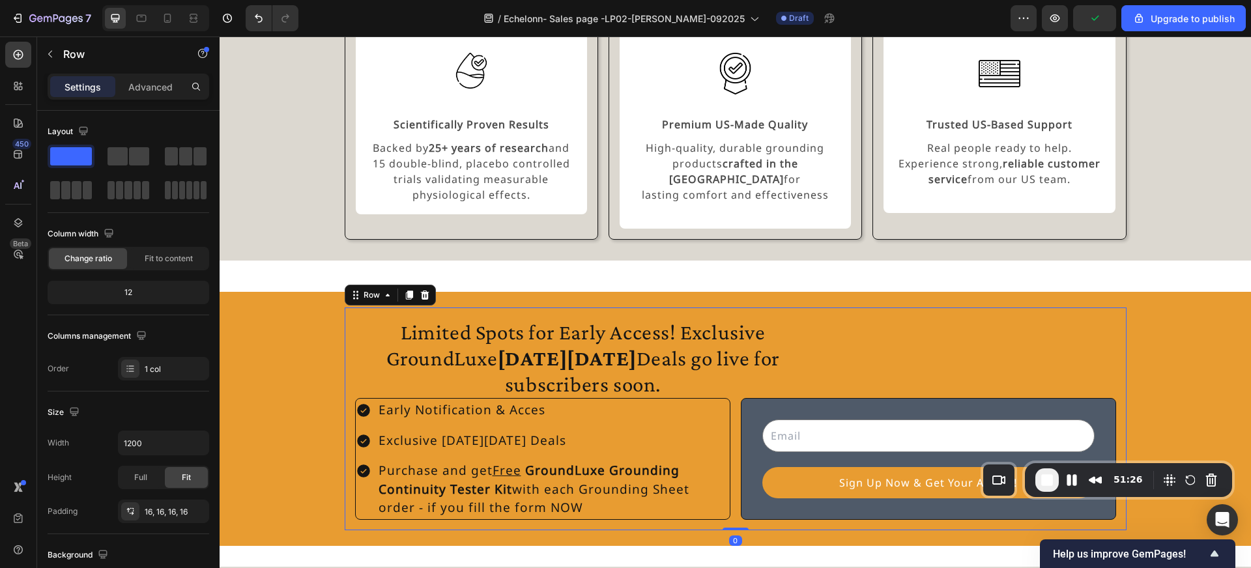
click at [352, 308] on div "Limited Spots for Early Access! Exclusive GroundLuxe Black Friday Deals go live…" at bounding box center [736, 419] width 782 height 223
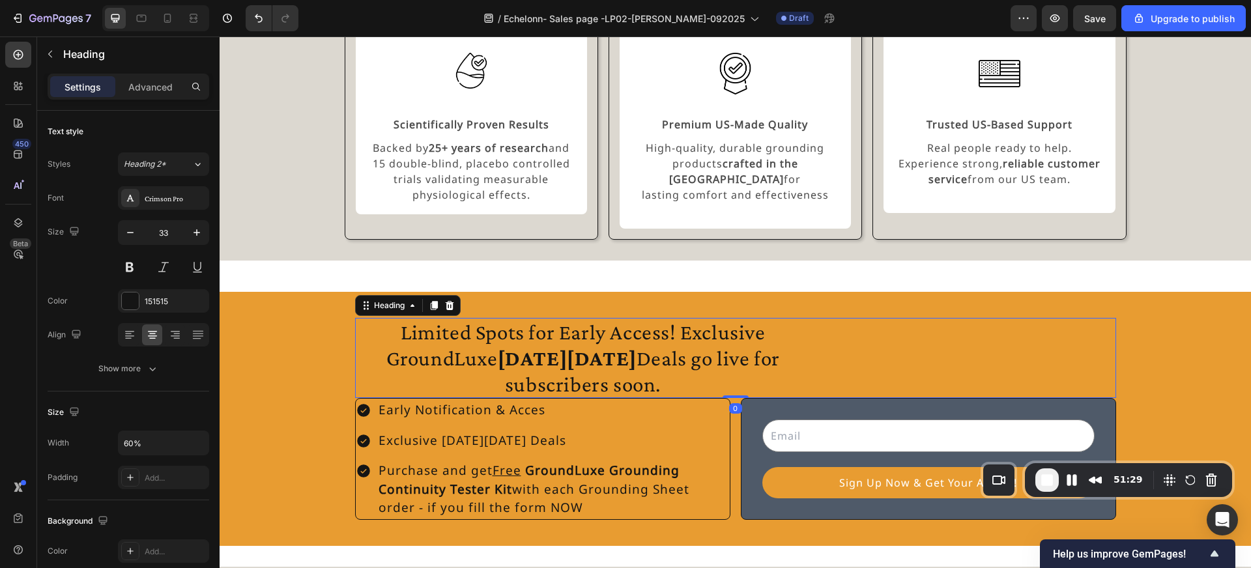
click at [383, 339] on p "Limited Spots for Early Access! Exclusive GroundLuxe Black Friday Deals go live…" at bounding box center [583, 358] width 454 height 78
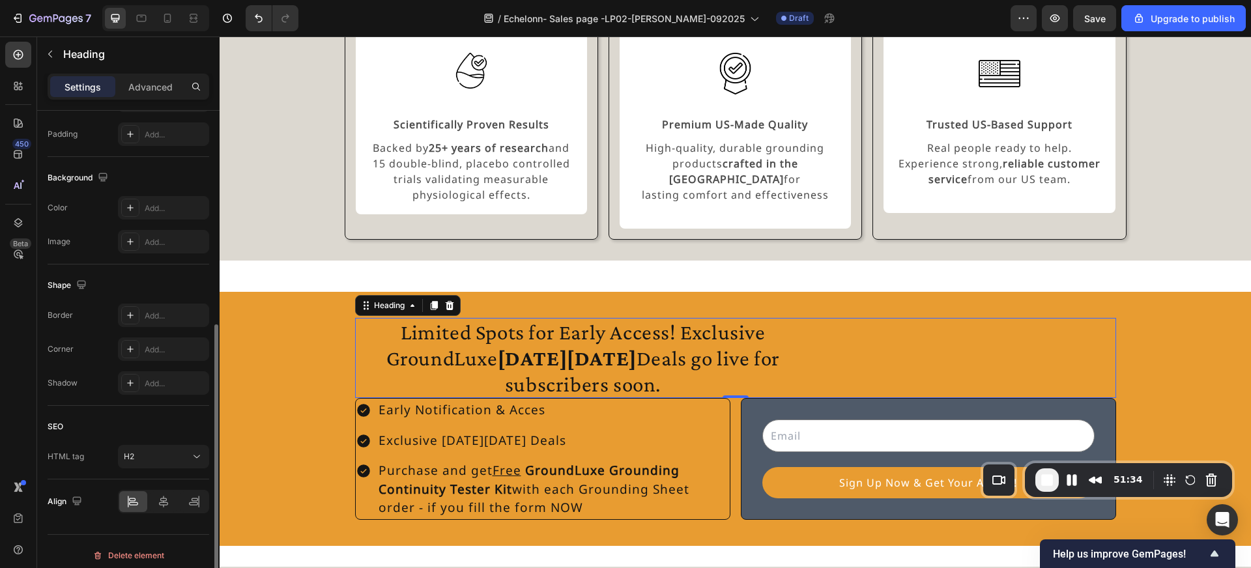
scroll to position [351, 0]
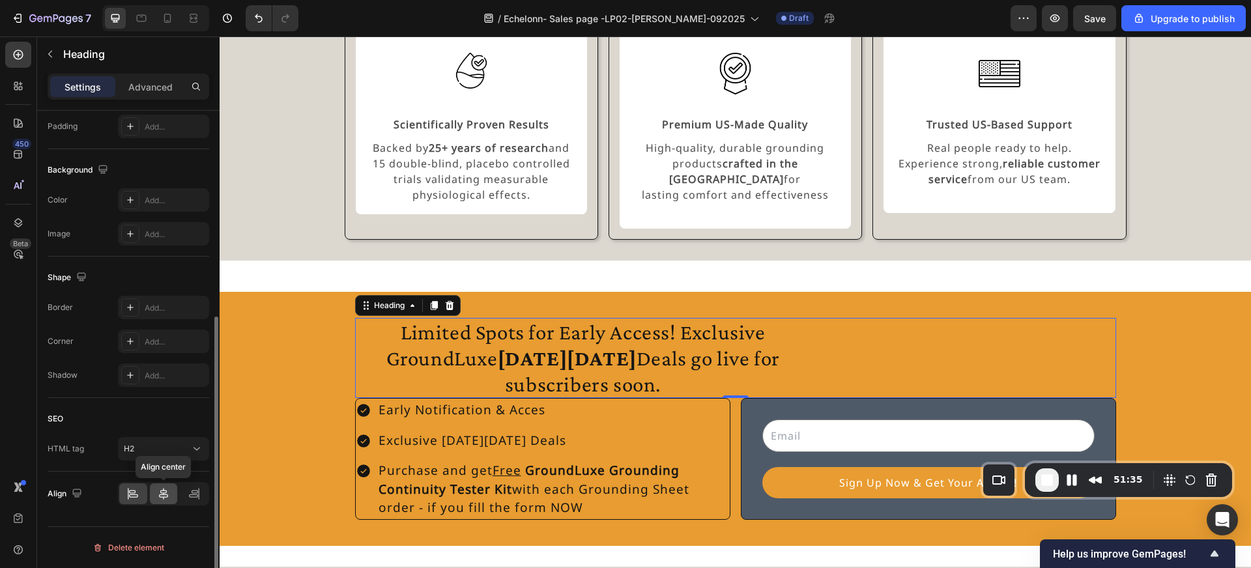
click at [159, 495] on icon at bounding box center [163, 493] width 13 height 13
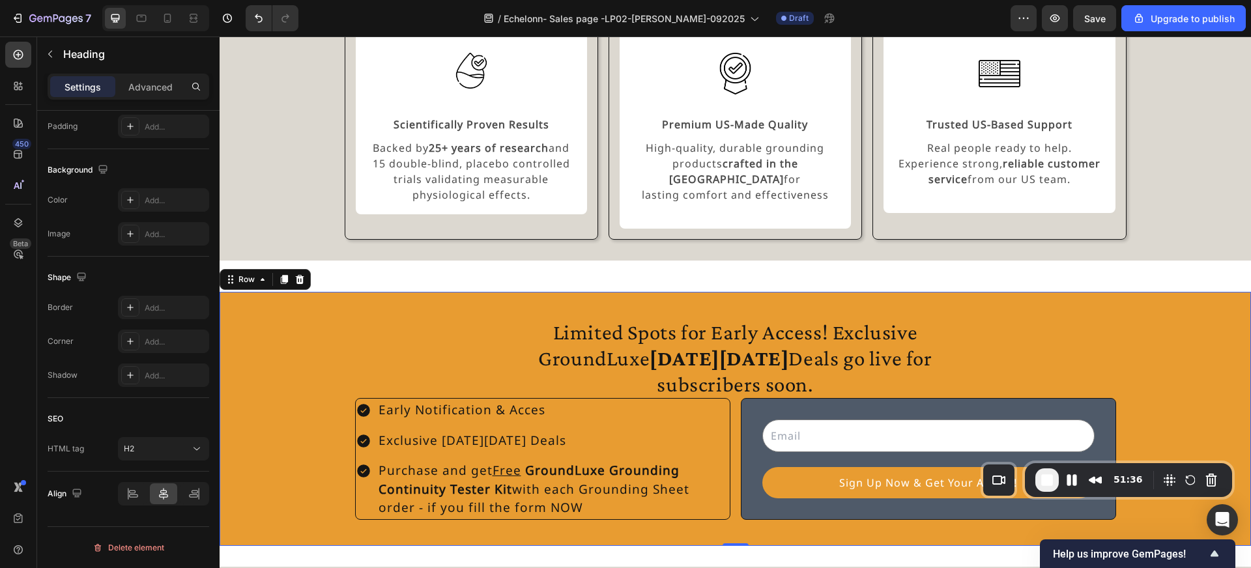
click at [318, 350] on div "Limited Spots for Early Access! Exclusive GroundLuxe Black Friday Deals go live…" at bounding box center [735, 419] width 1031 height 223
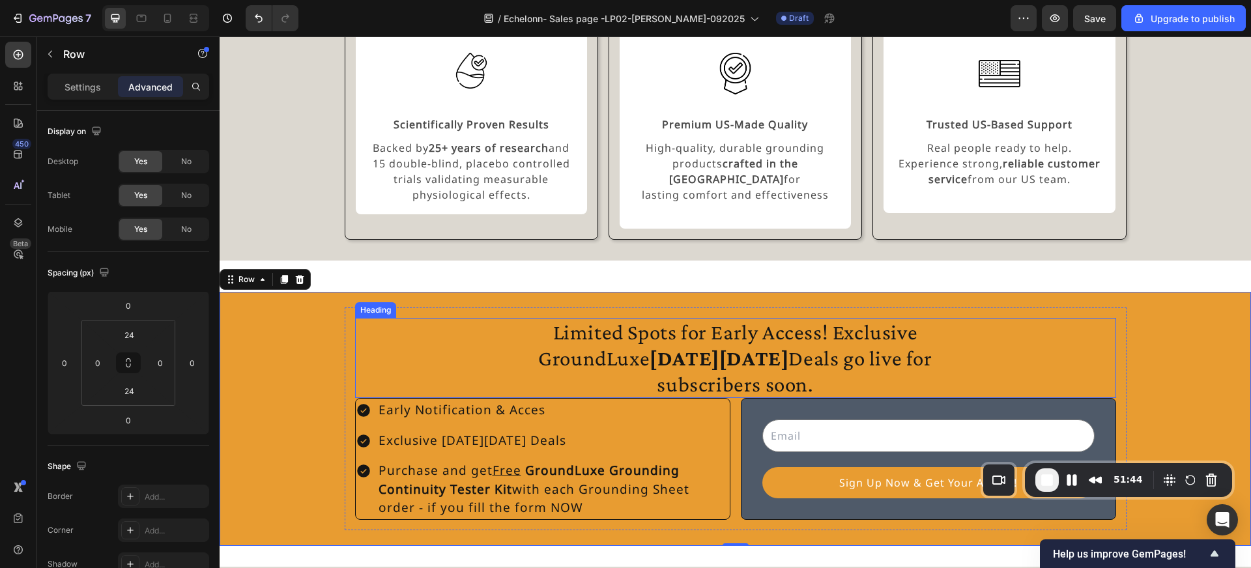
click at [501, 340] on div "Limited Spots for Early Access! Exclusive GroundLuxe Black Friday Deals go live…" at bounding box center [735, 358] width 761 height 80
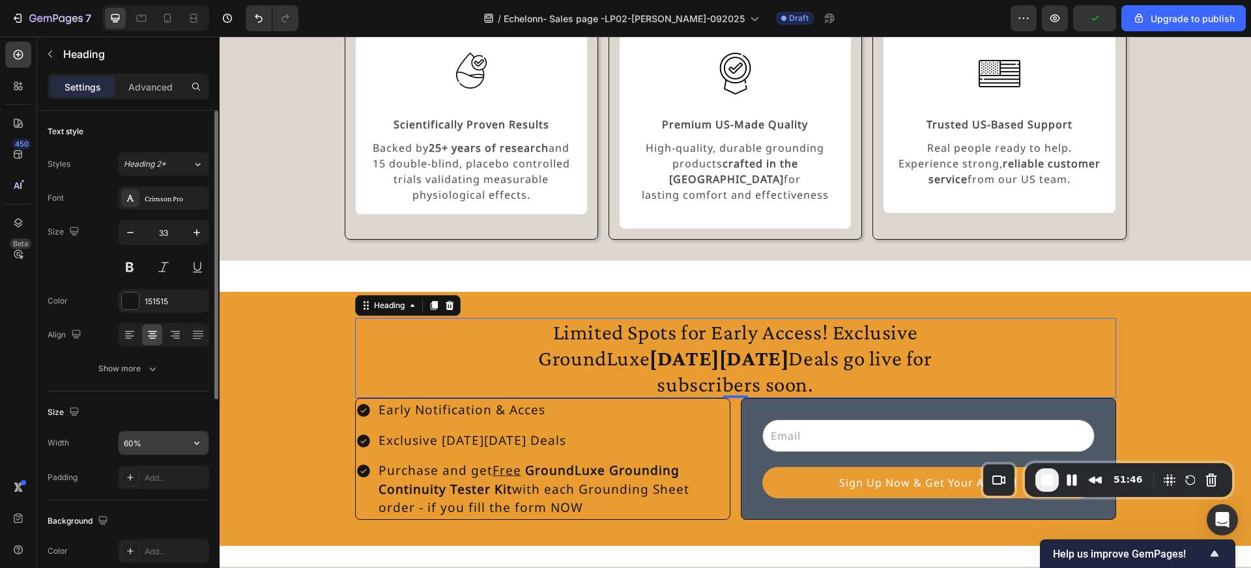
click at [130, 446] on input "60%" at bounding box center [164, 442] width 90 height 23
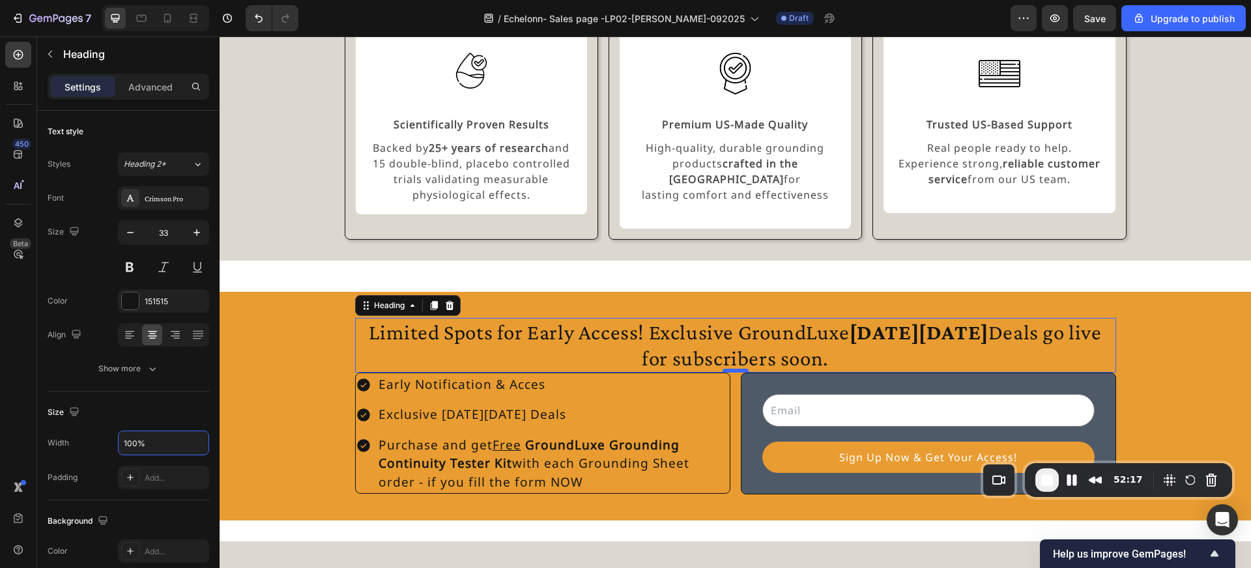
type input "100%"
click at [736, 369] on div at bounding box center [736, 371] width 26 height 4
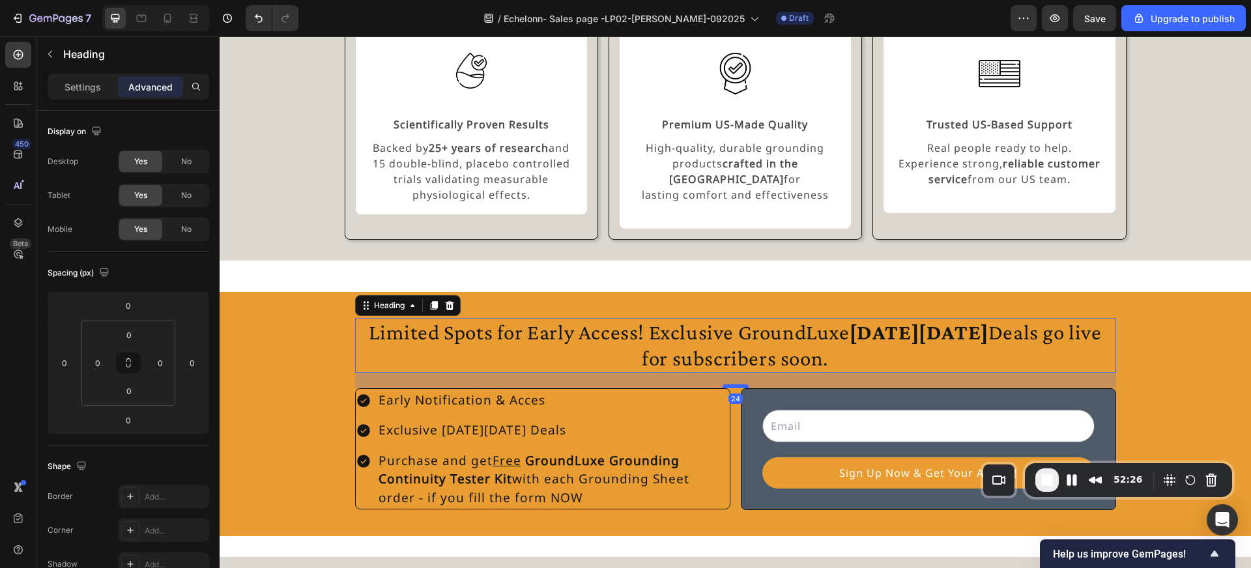
drag, startPoint x: 736, startPoint y: 357, endPoint x: 737, endPoint y: 373, distance: 15.6
click at [737, 384] on div at bounding box center [736, 386] width 26 height 4
type input "24"
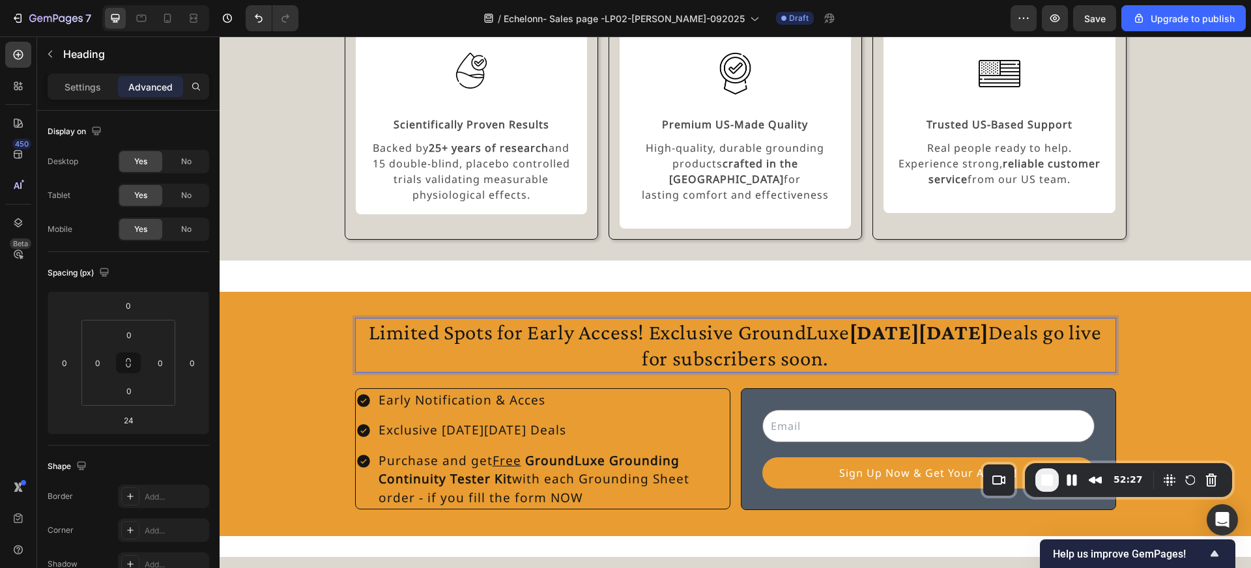
click at [728, 336] on p "Limited Spots for Early Access! Exclusive GroundLuxe Black Friday Deals go live…" at bounding box center [735, 344] width 758 height 51
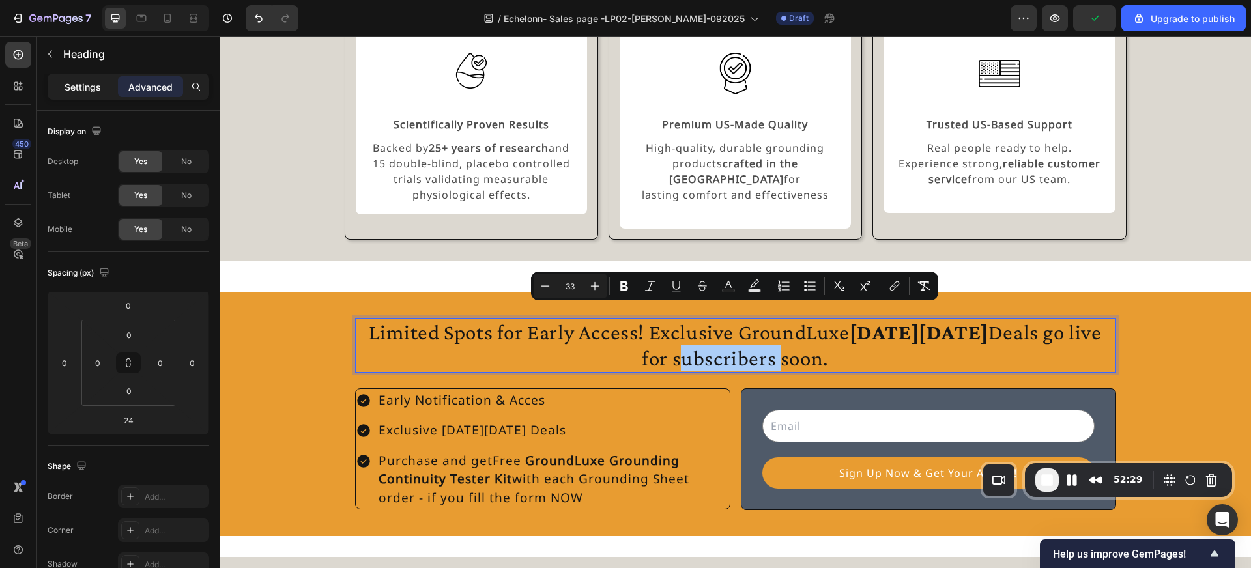
click at [93, 87] on p "Settings" at bounding box center [82, 87] width 36 height 14
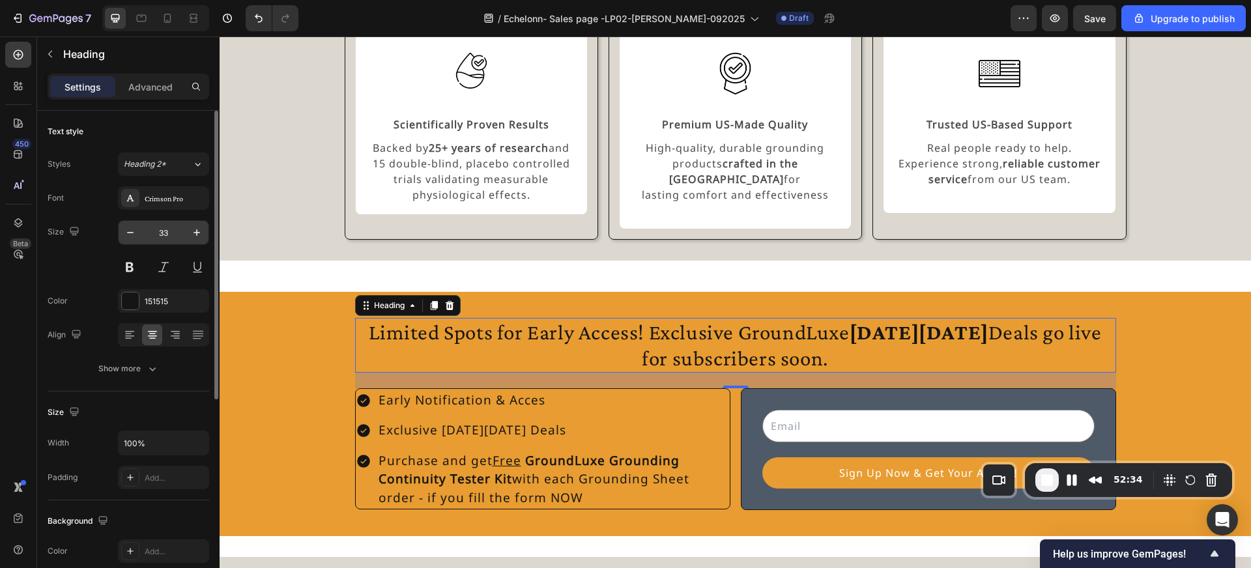
click at [169, 235] on input "33" at bounding box center [163, 232] width 43 height 23
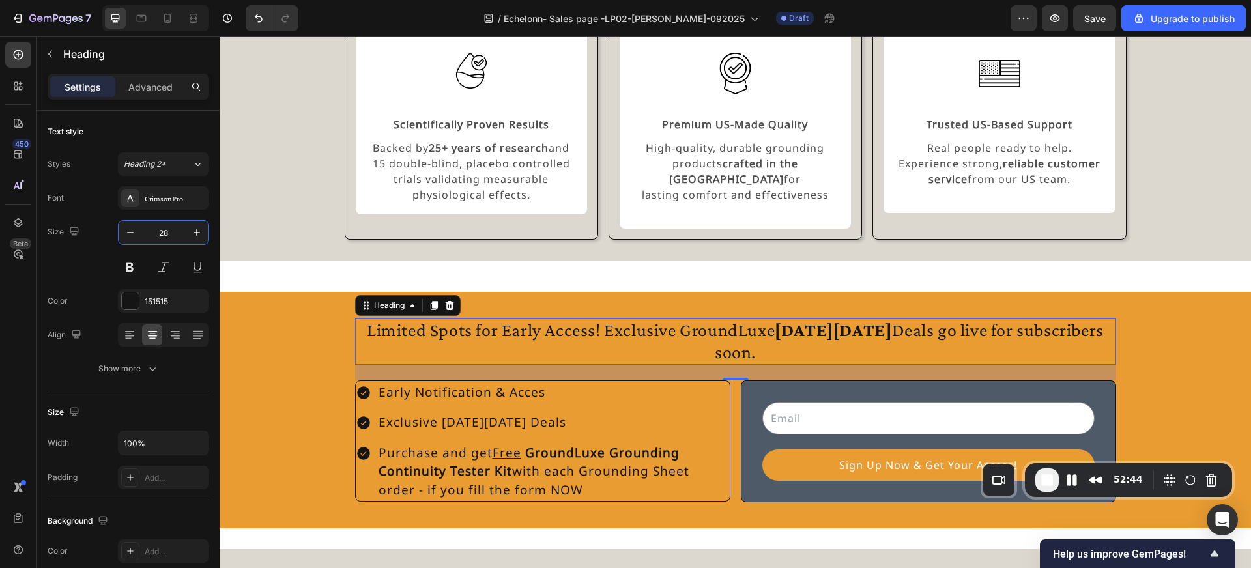
type input "28"
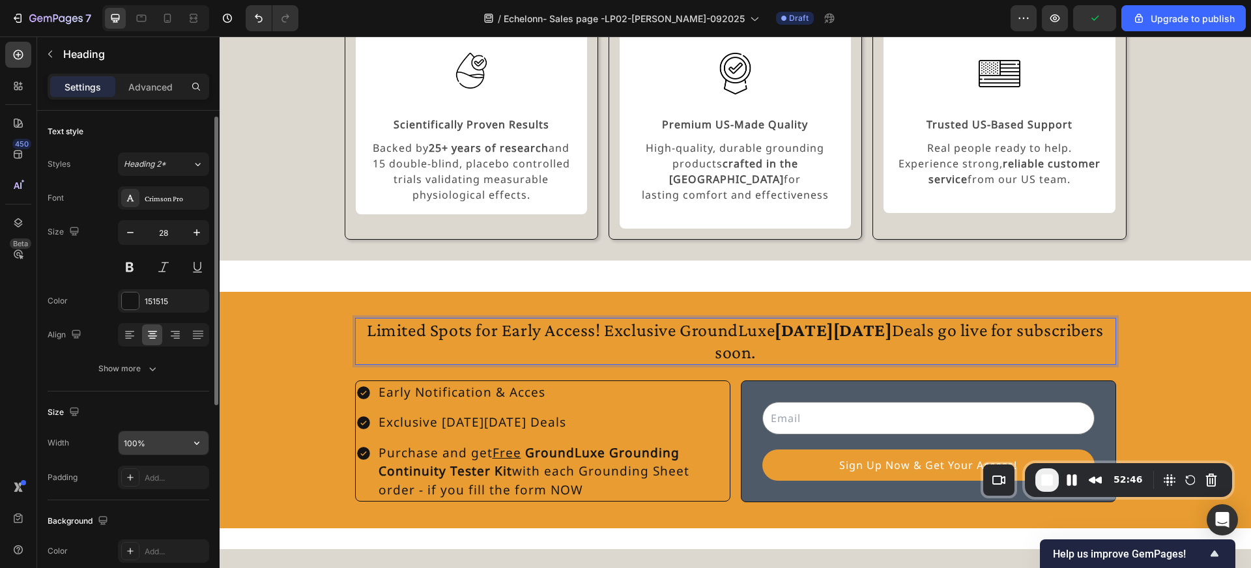
scroll to position [5, 0]
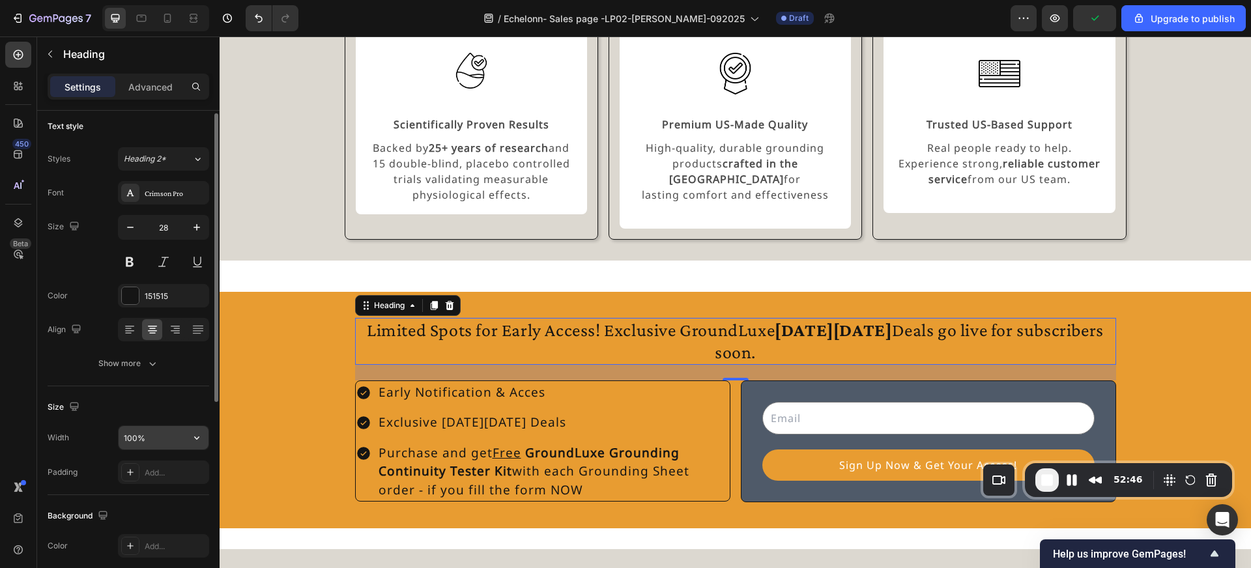
click at [134, 437] on input "100%" at bounding box center [164, 437] width 90 height 23
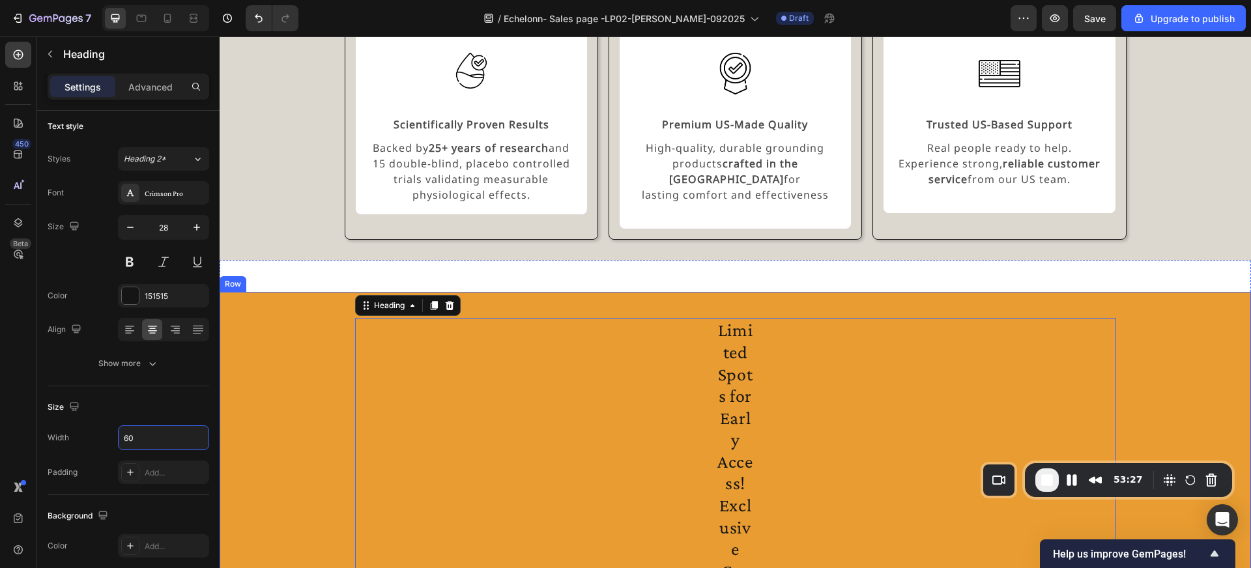
type input "60%"
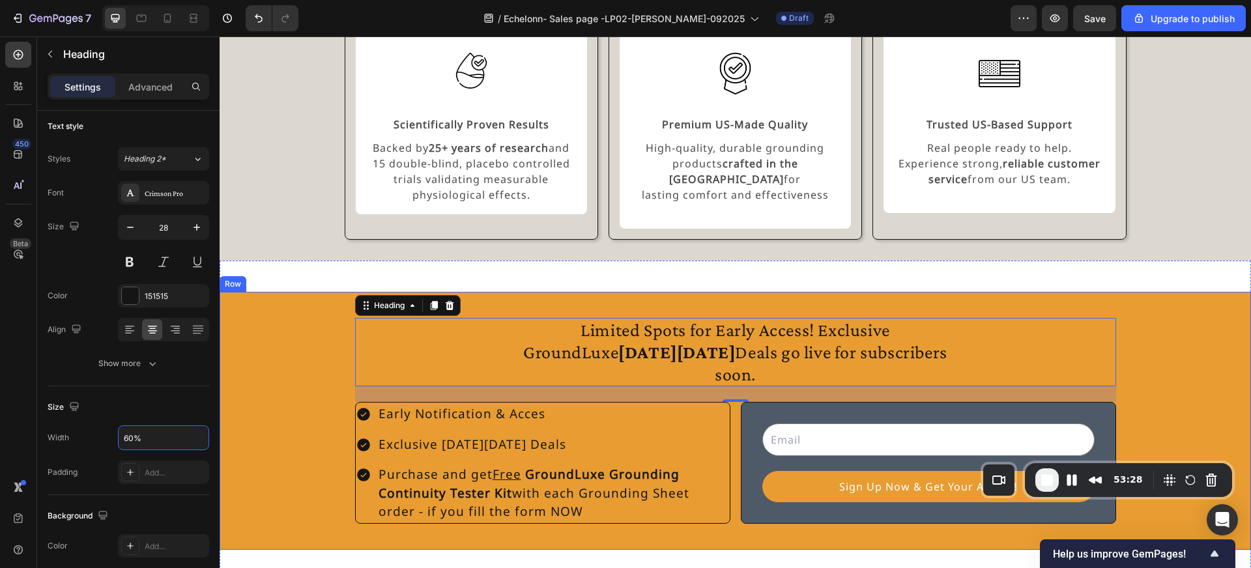
click at [309, 382] on div "Limited Spots for Early Access! Exclusive GroundLuxe Black Friday Deals go live…" at bounding box center [735, 421] width 1031 height 227
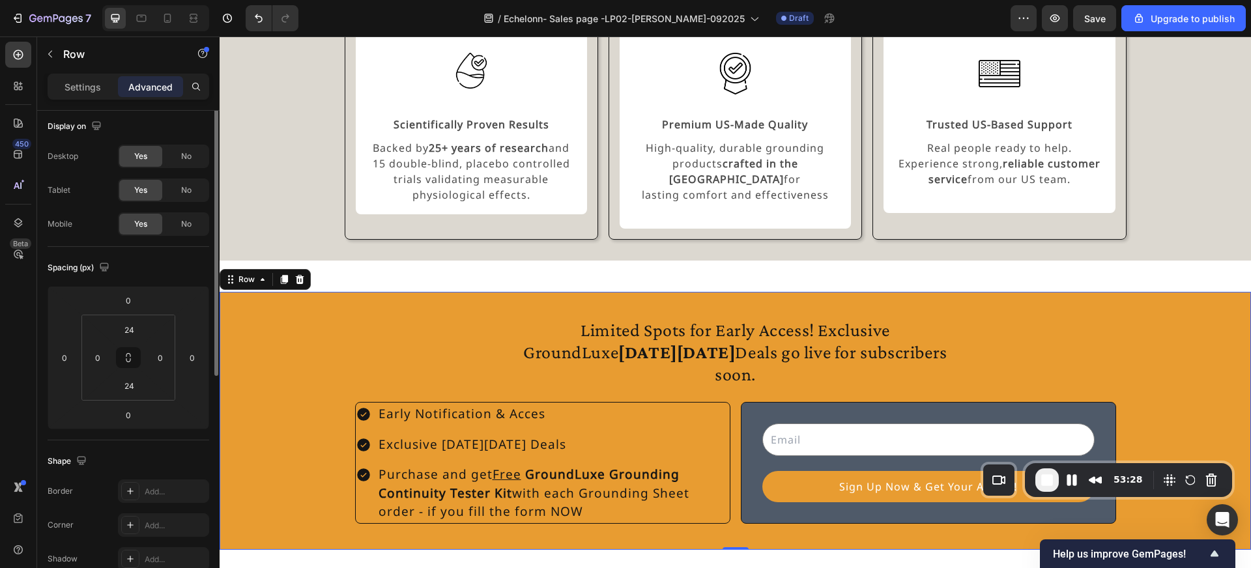
scroll to position [0, 0]
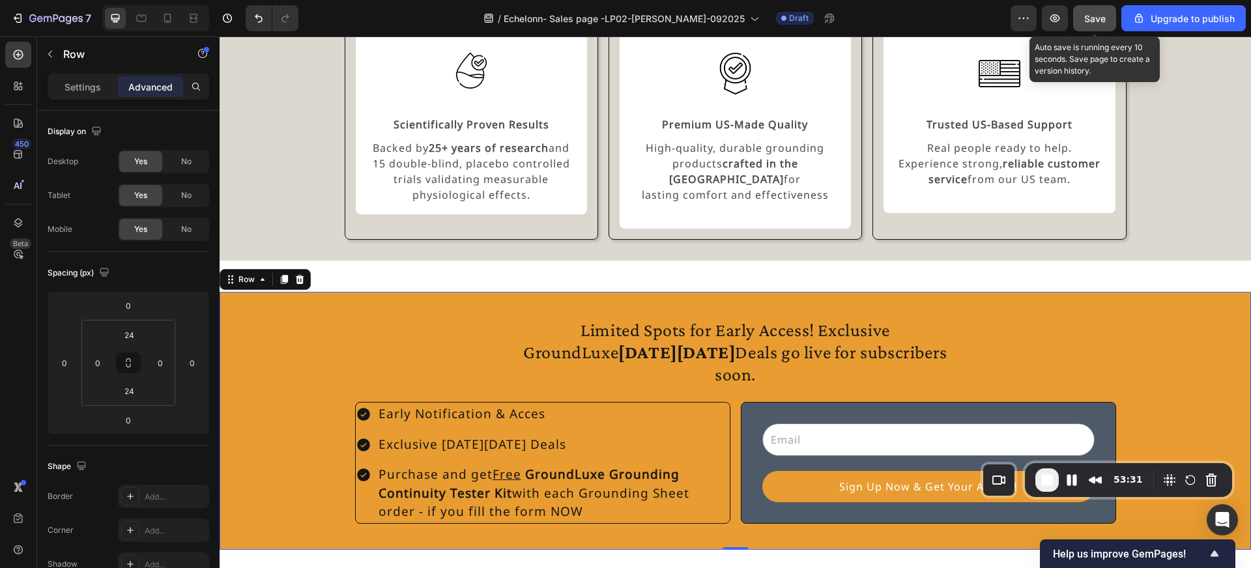
click at [1091, 23] on span "Save" at bounding box center [1094, 18] width 21 height 11
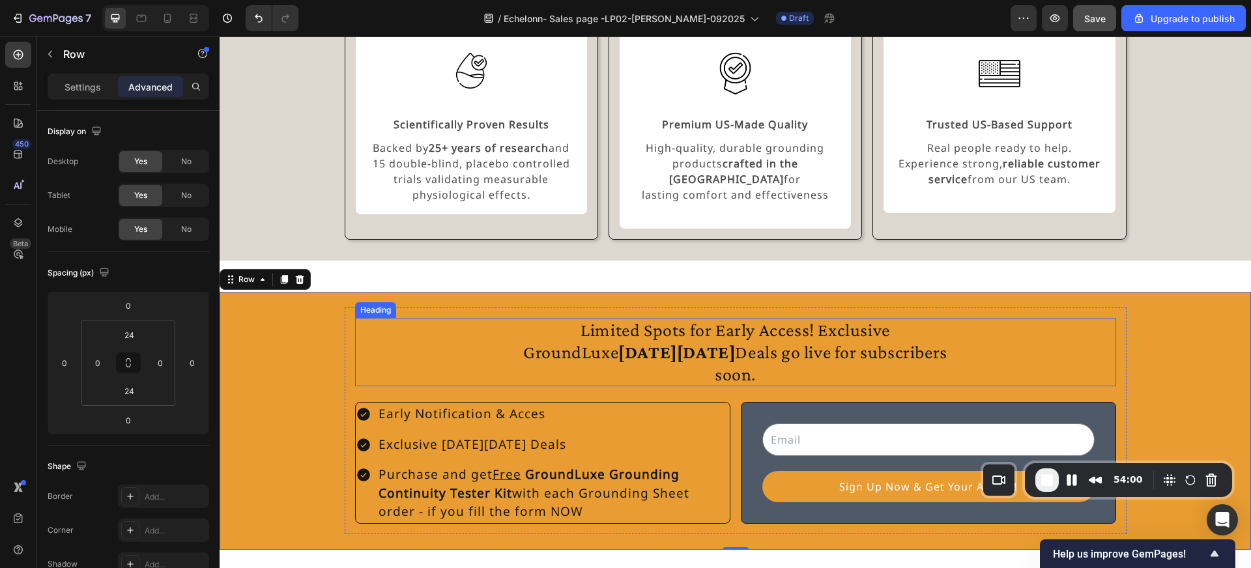
scroll to position [1147, 0]
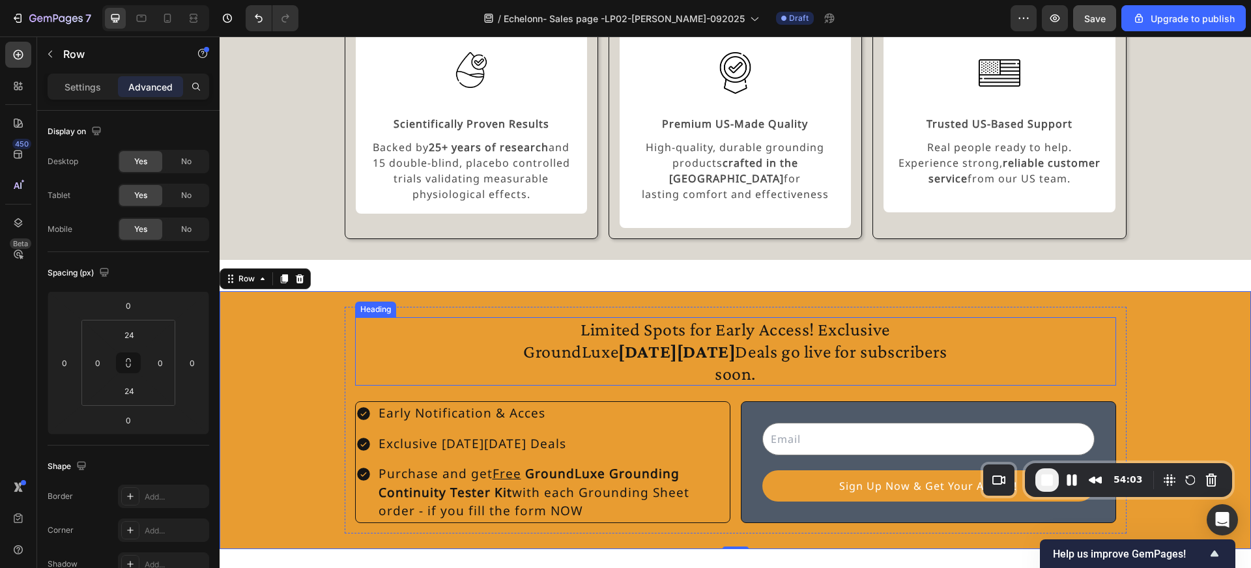
click at [794, 325] on p "Limited Spots for Early Access! Exclusive GroundLuxe Black Friday Deals go live…" at bounding box center [735, 352] width 454 height 66
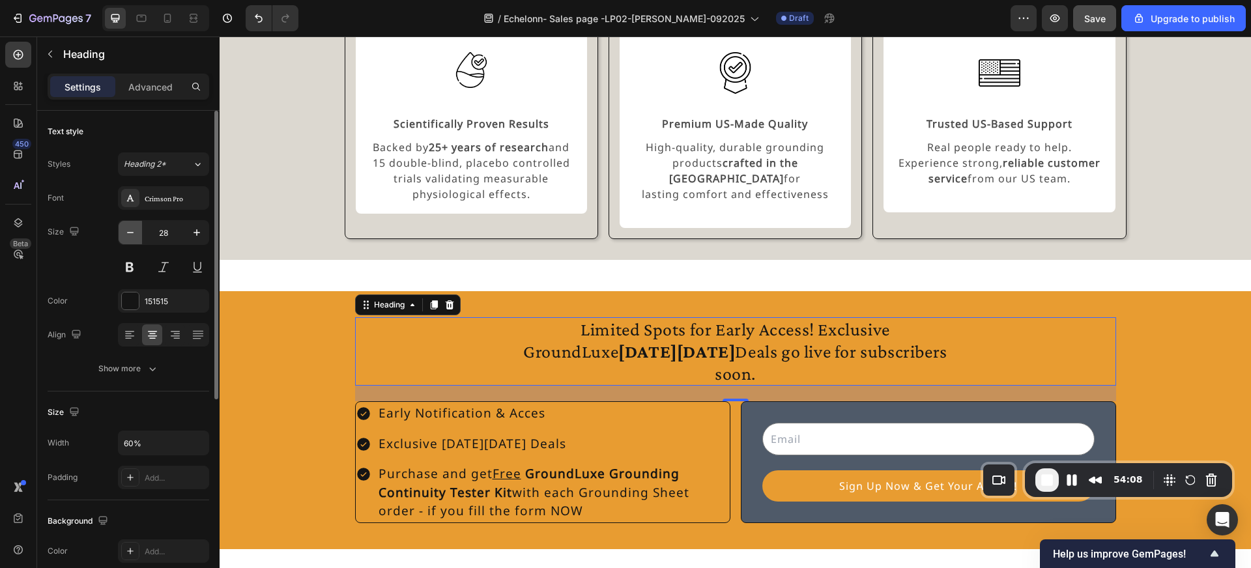
click at [130, 238] on icon "button" at bounding box center [130, 232] width 13 height 13
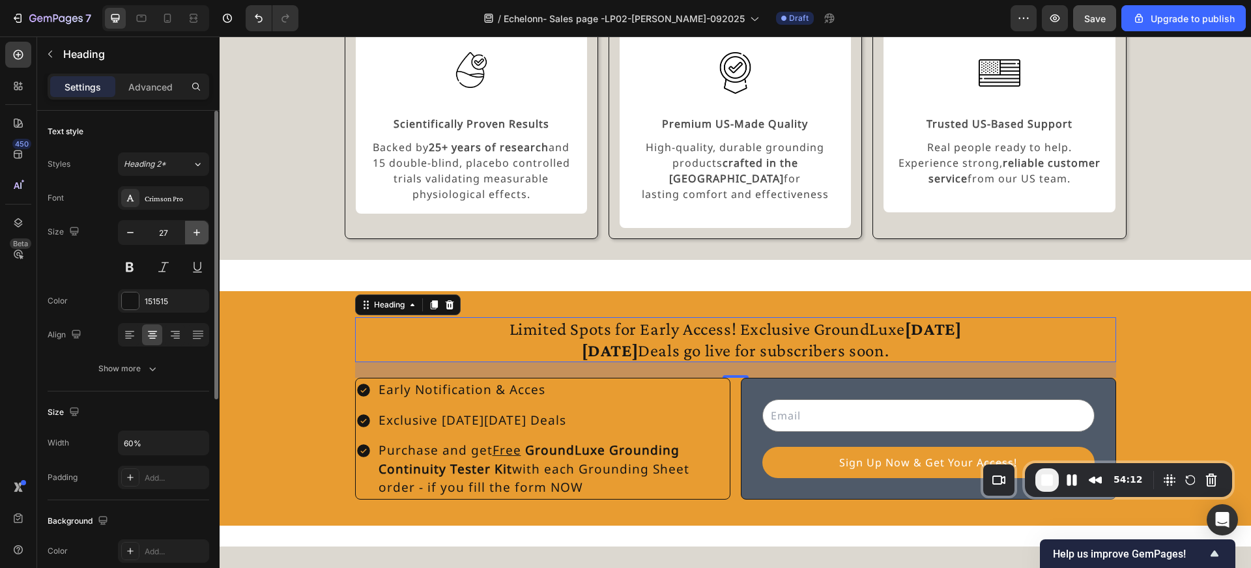
click at [202, 233] on icon "button" at bounding box center [196, 232] width 13 height 13
type input "28"
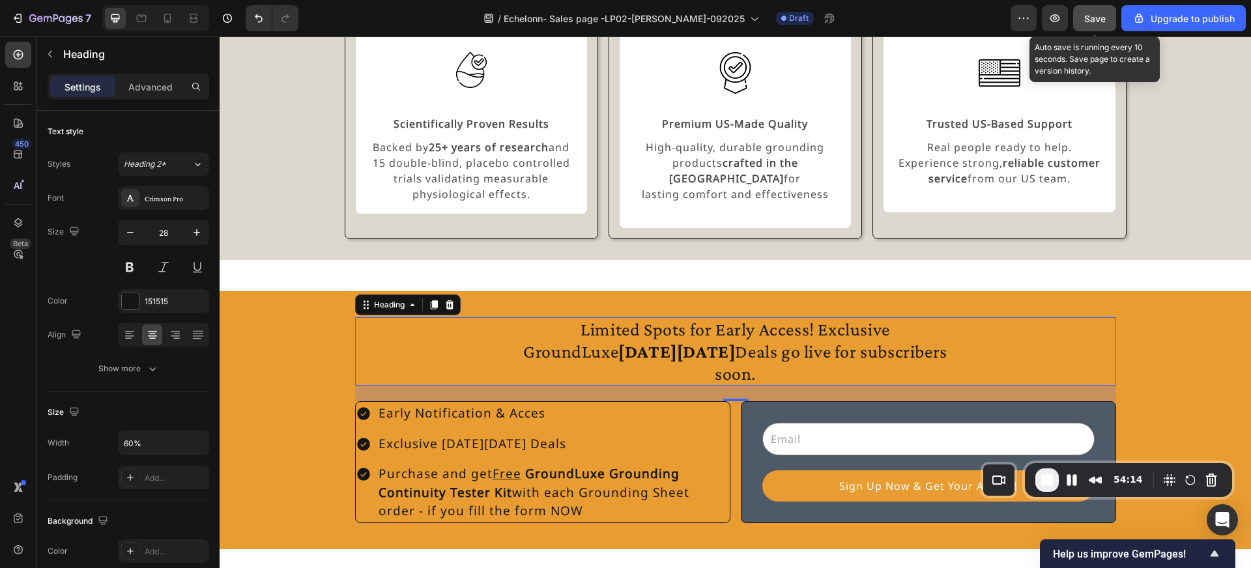
click at [1101, 19] on span "Save" at bounding box center [1094, 18] width 21 height 11
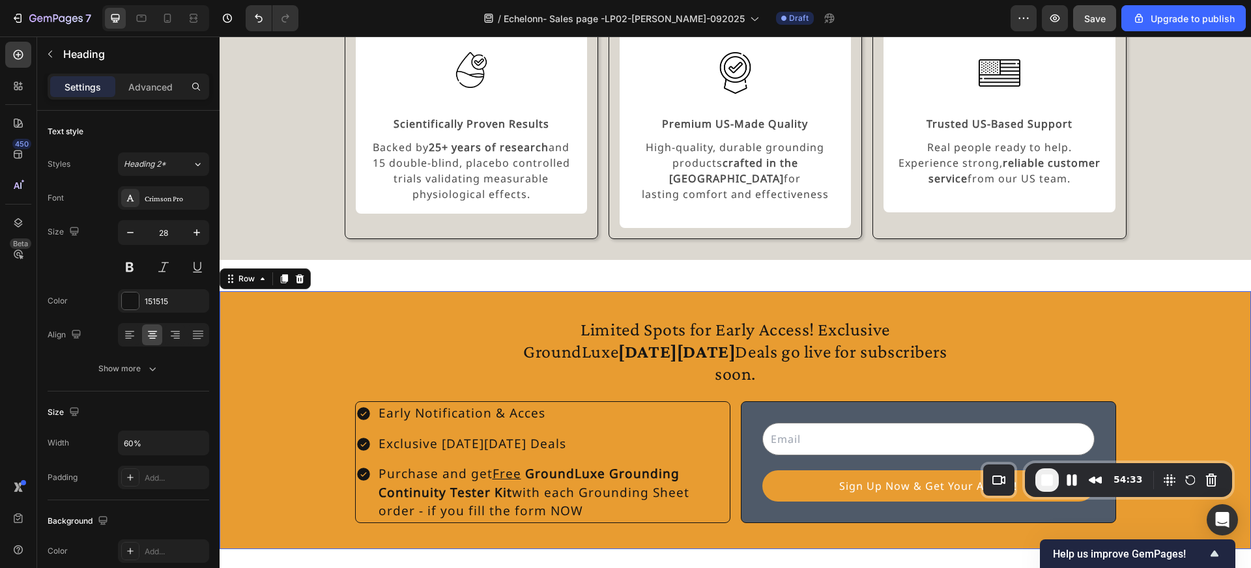
click at [498, 291] on div "Limited Spots for Early Access! Exclusive GroundLuxe Black Friday Deals go live…" at bounding box center [735, 420] width 1031 height 258
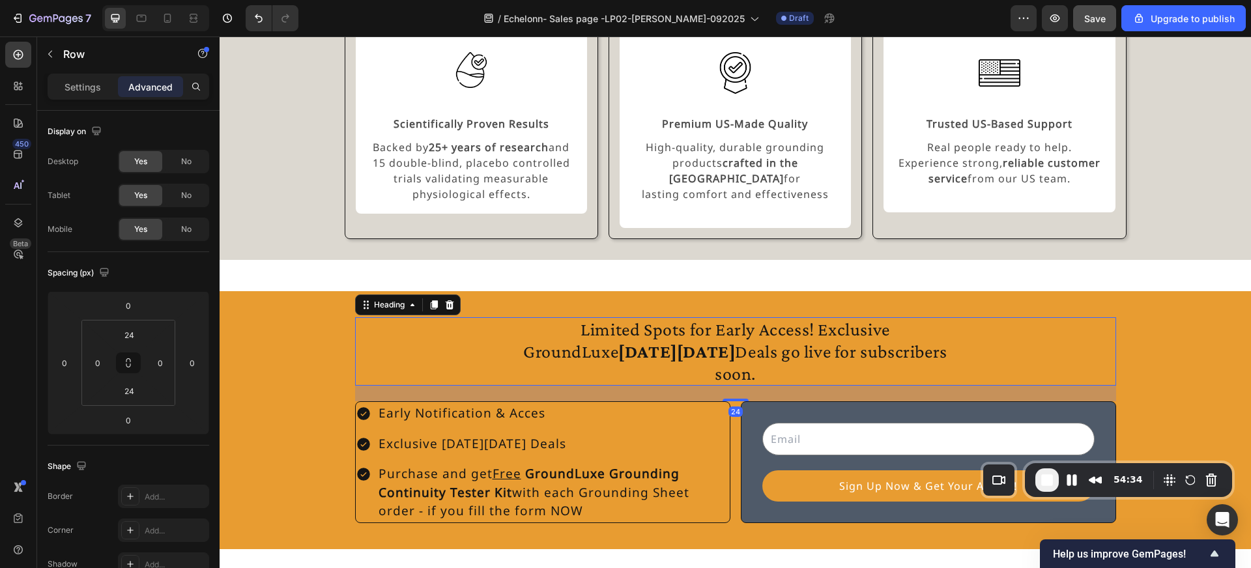
click at [494, 322] on div "Limited Spots for Early Access! Exclusive GroundLuxe Black Friday Deals go live…" at bounding box center [735, 351] width 761 height 68
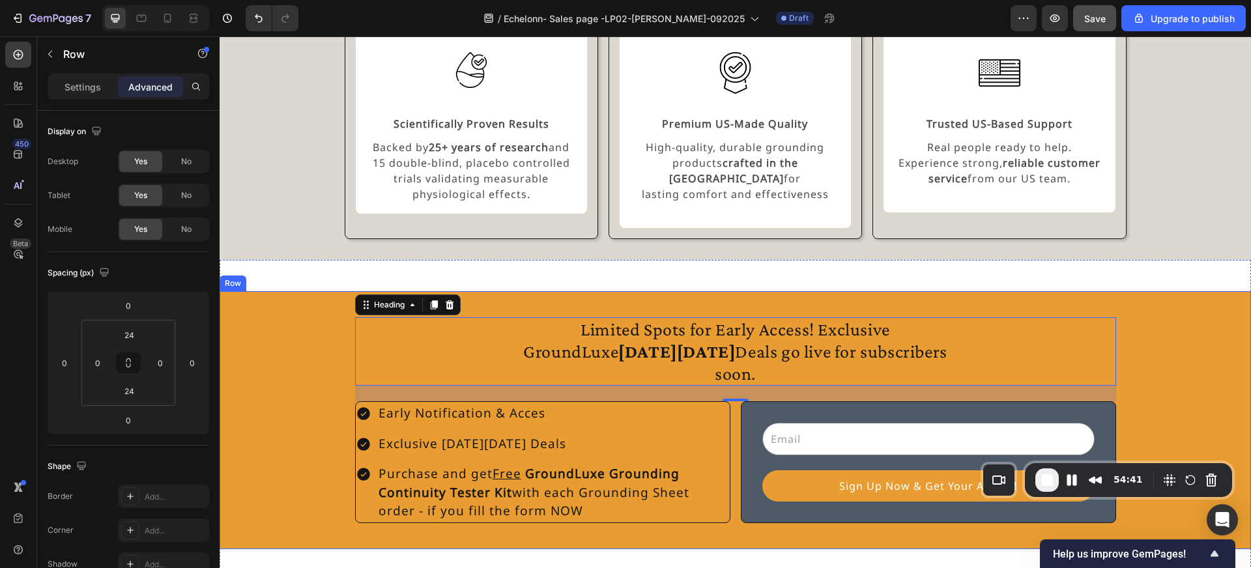
click at [689, 501] on div "Limited Spots for Early Access! Exclusive GroundLuxe Black Friday Deals go live…" at bounding box center [735, 420] width 1031 height 258
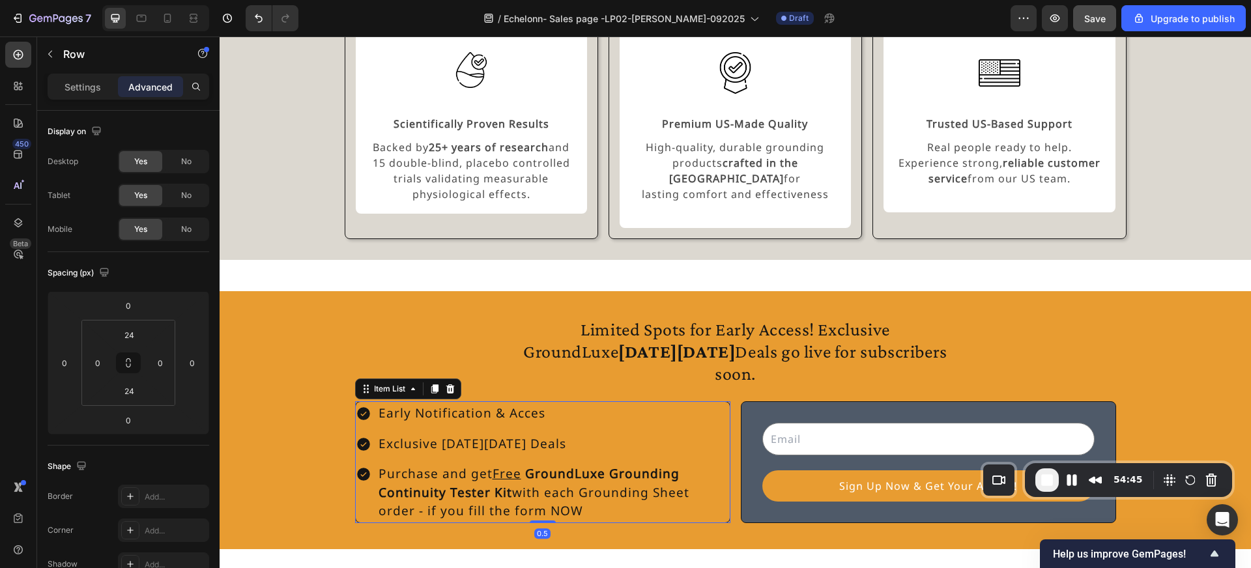
click at [364, 473] on div "Purchase and get Free GroundLuxe Grounding Continuity Tester Kit with each Grou…" at bounding box center [543, 493] width 374 height 60
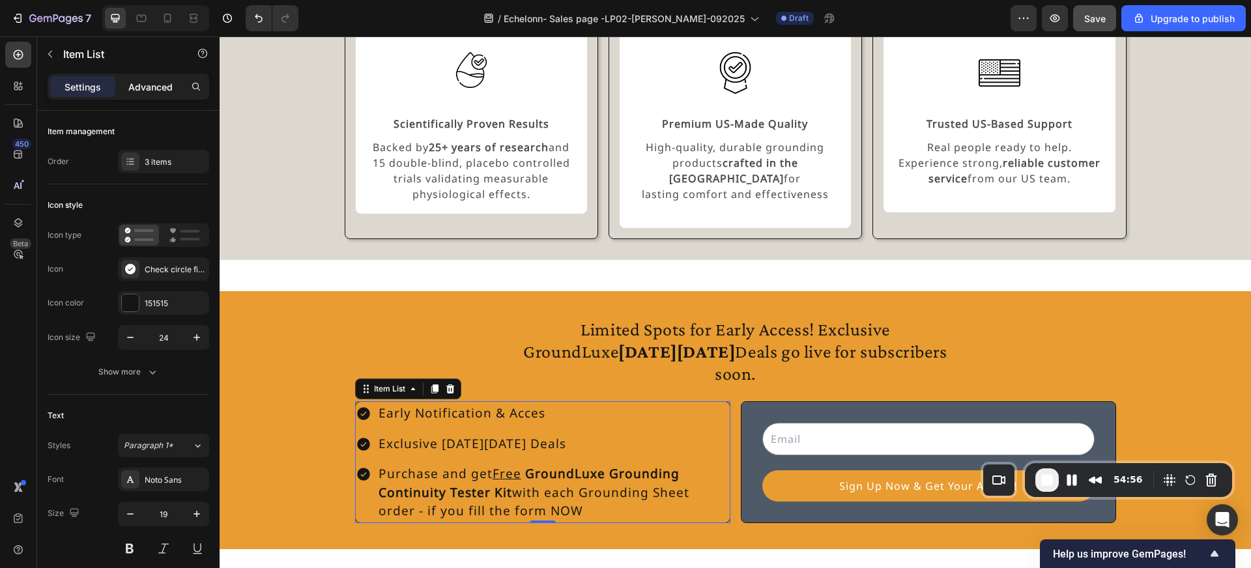
click at [143, 87] on p "Advanced" at bounding box center [150, 87] width 44 height 14
type input "100%"
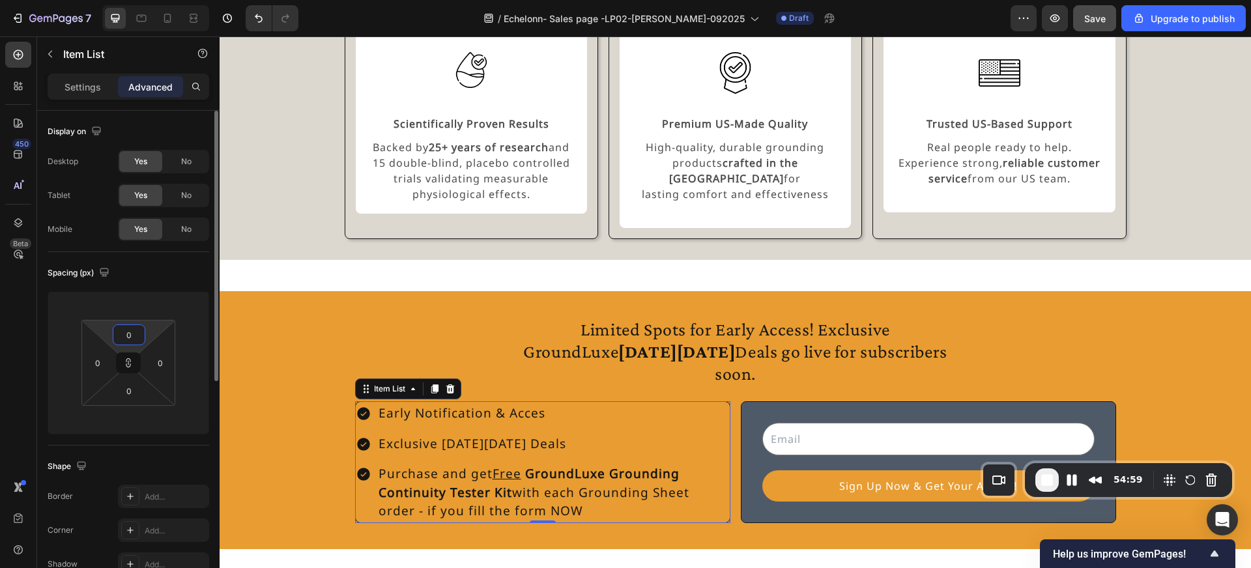
click at [133, 332] on input "0" at bounding box center [129, 335] width 26 height 20
click at [135, 273] on div "Spacing (px)" at bounding box center [129, 273] width 162 height 21
click at [136, 331] on input "0" at bounding box center [129, 335] width 26 height 20
type input "1"
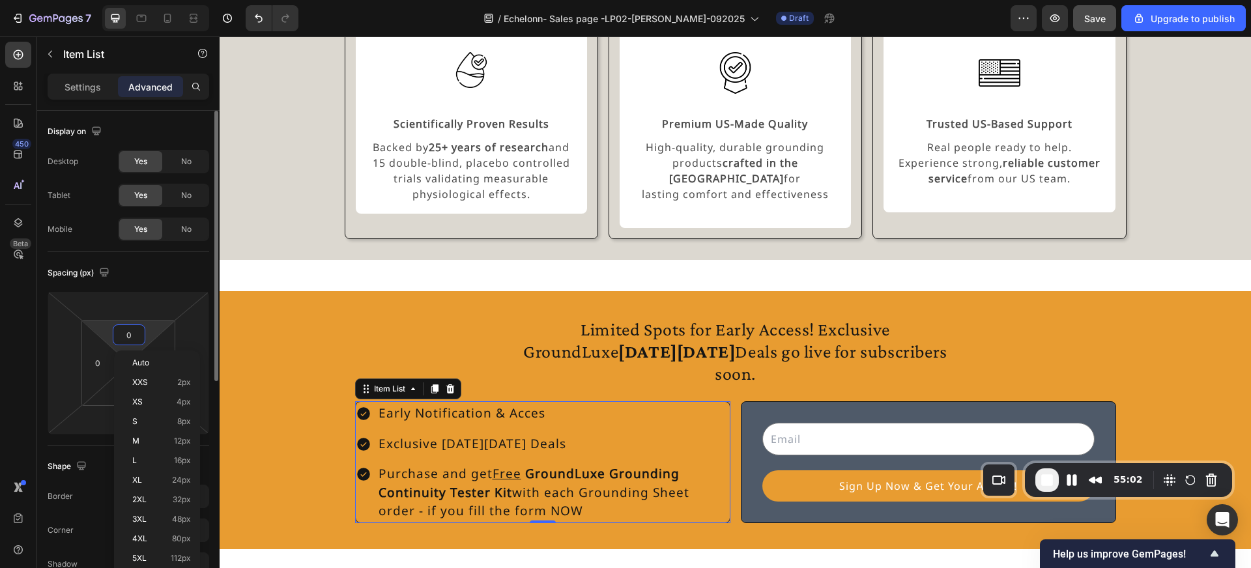
type input "1"
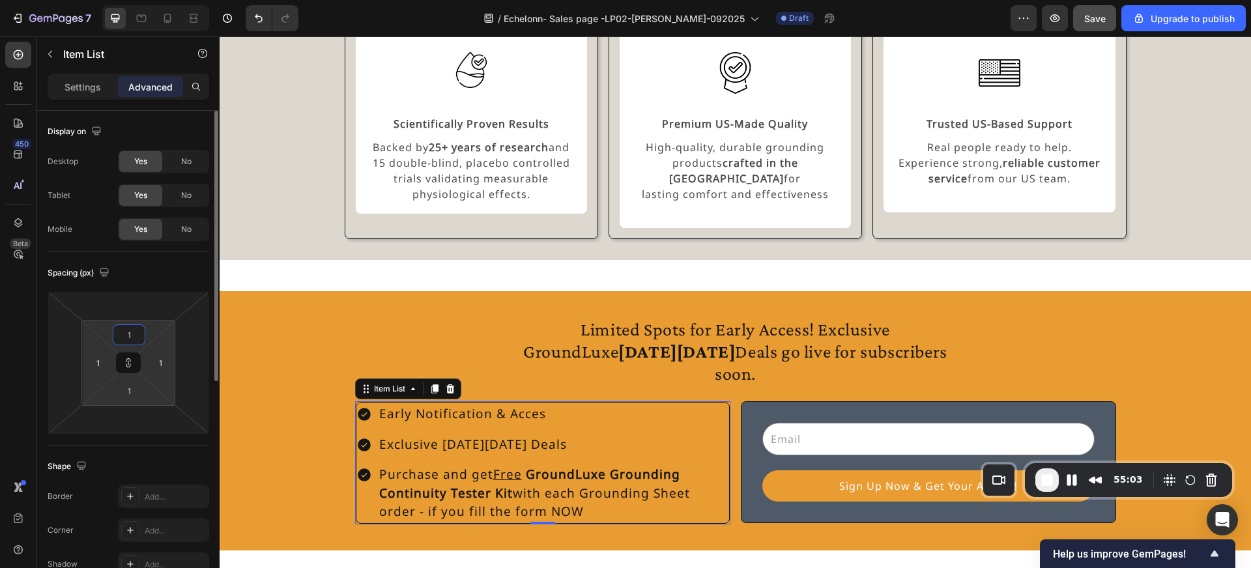
type input "16"
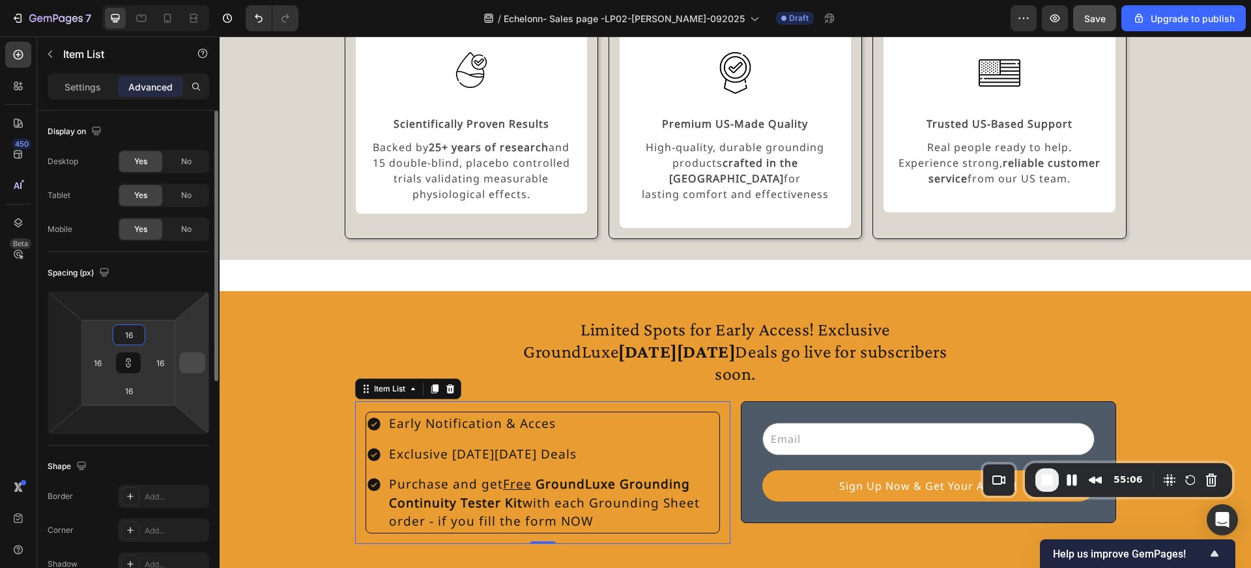
type input "1"
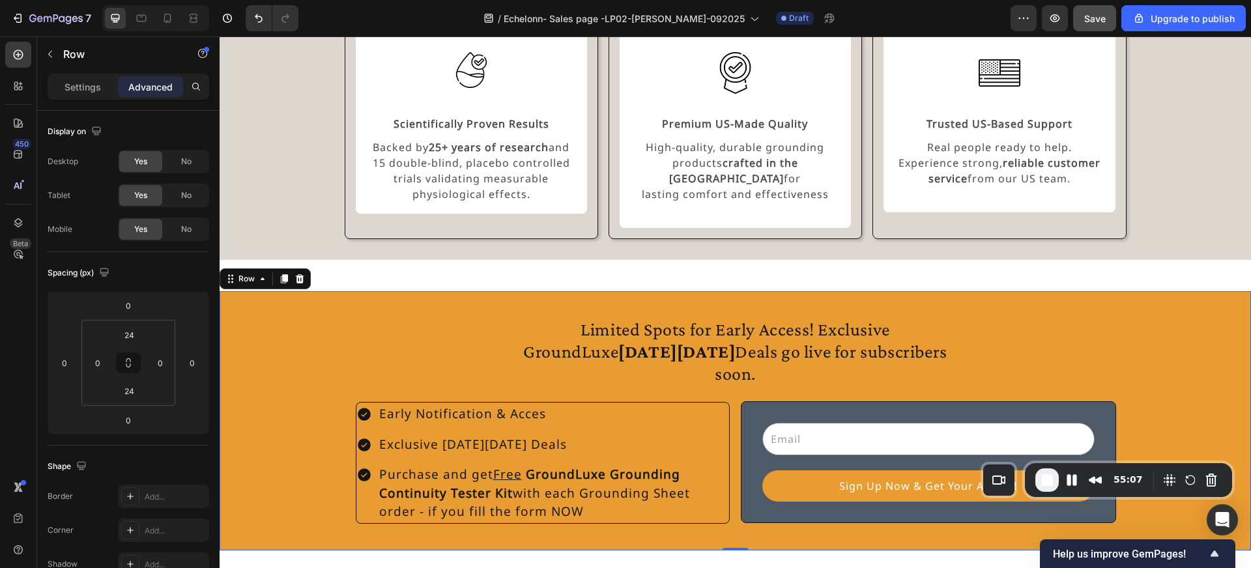
click at [328, 390] on div "Limited Spots for Early Access! Exclusive GroundLuxe Black Friday Deals go live…" at bounding box center [735, 420] width 1031 height 227
click at [375, 386] on div "Item List" at bounding box center [376, 394] width 42 height 16
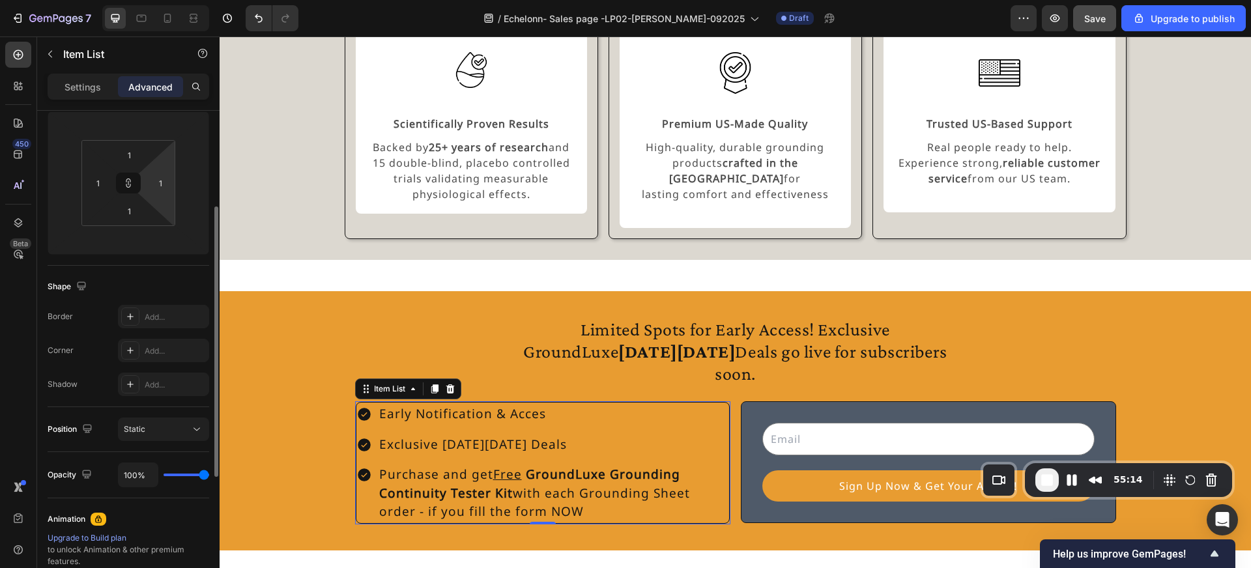
scroll to position [179, 0]
click at [98, 185] on input "1" at bounding box center [98, 185] width 20 height 20
type input "16"
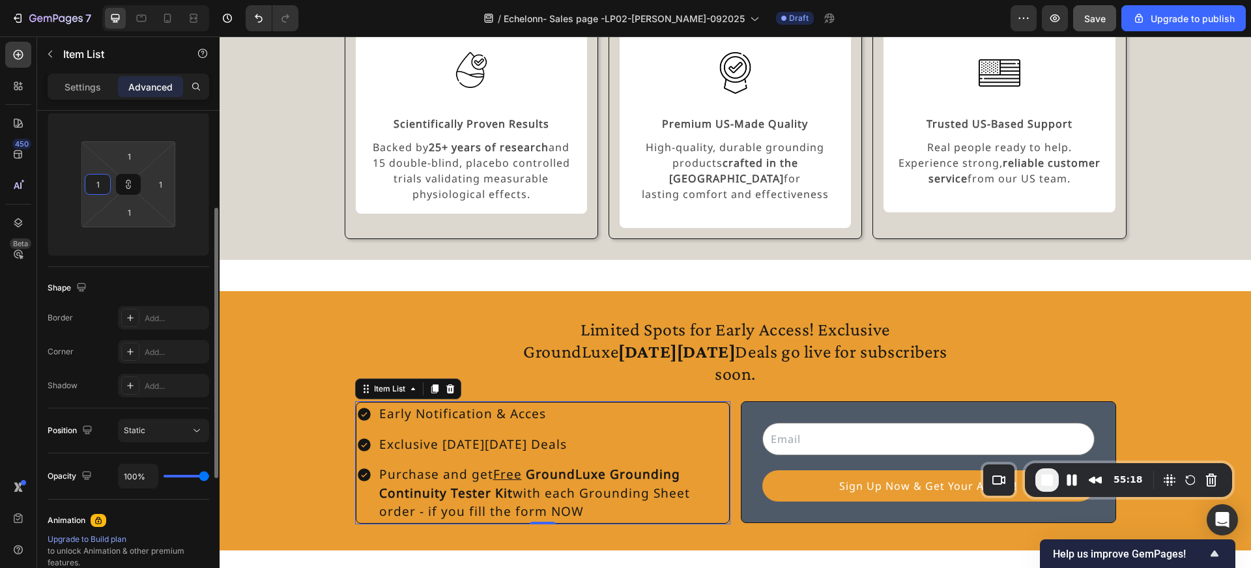
type input "16"
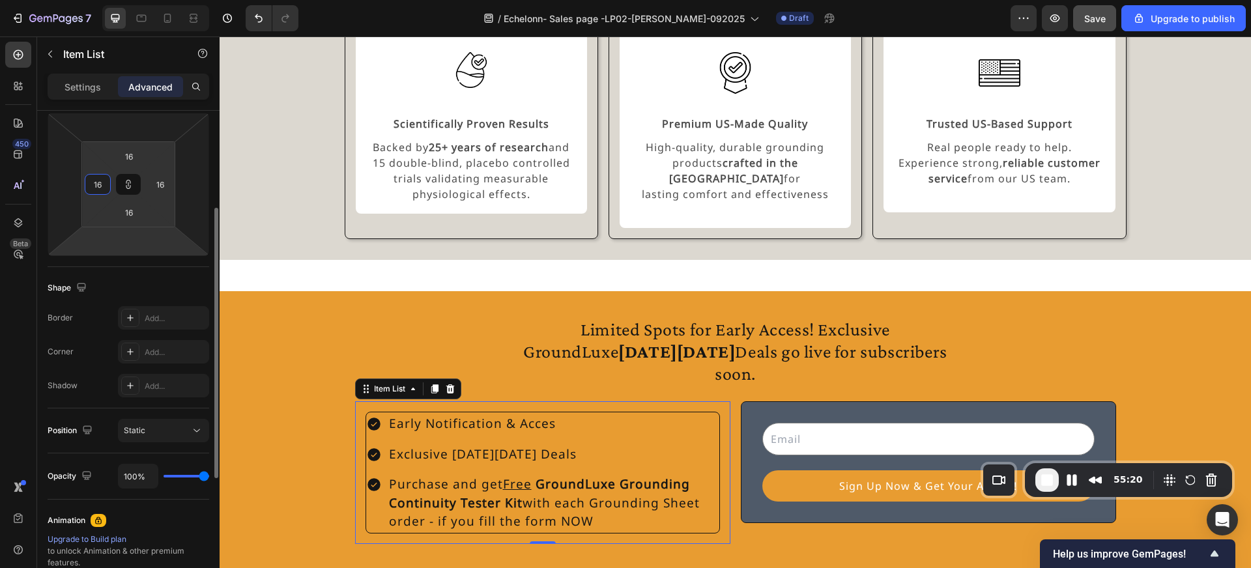
type input "1"
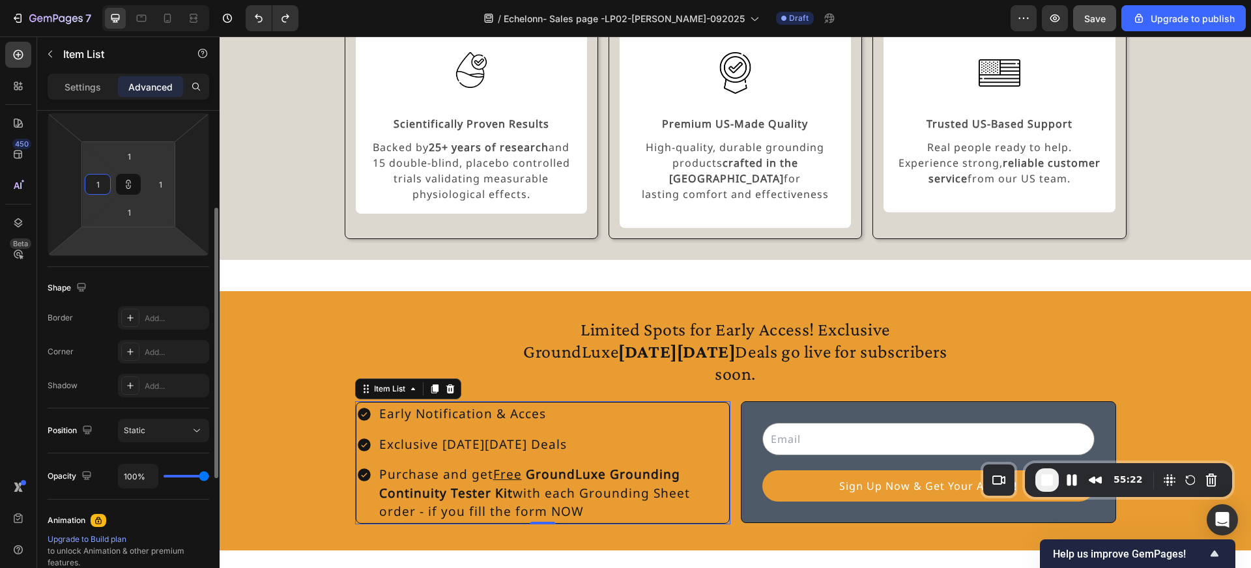
type input "0"
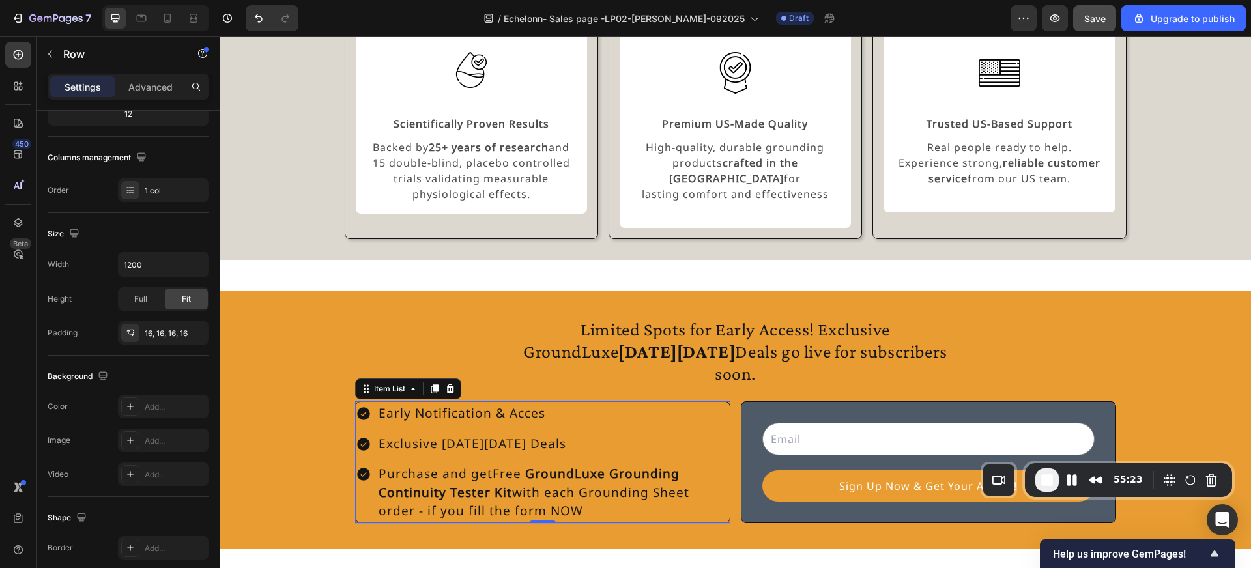
click at [345, 399] on div "Limited Spots for Early Access! Exclusive GroundLuxe Black Friday Deals go live…" at bounding box center [736, 420] width 782 height 227
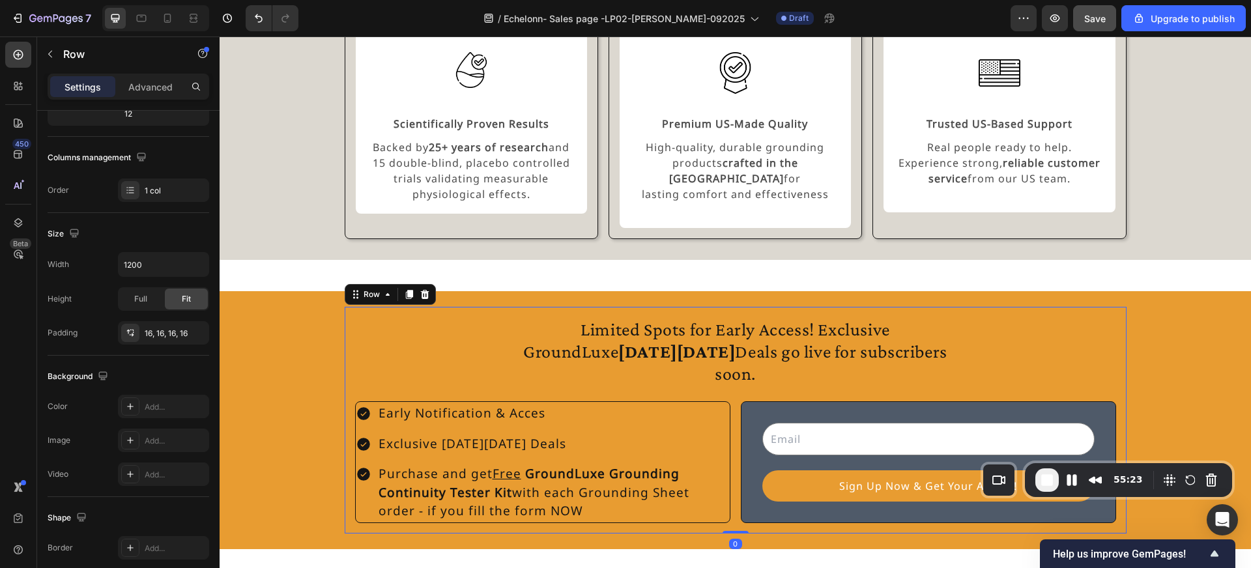
scroll to position [0, 0]
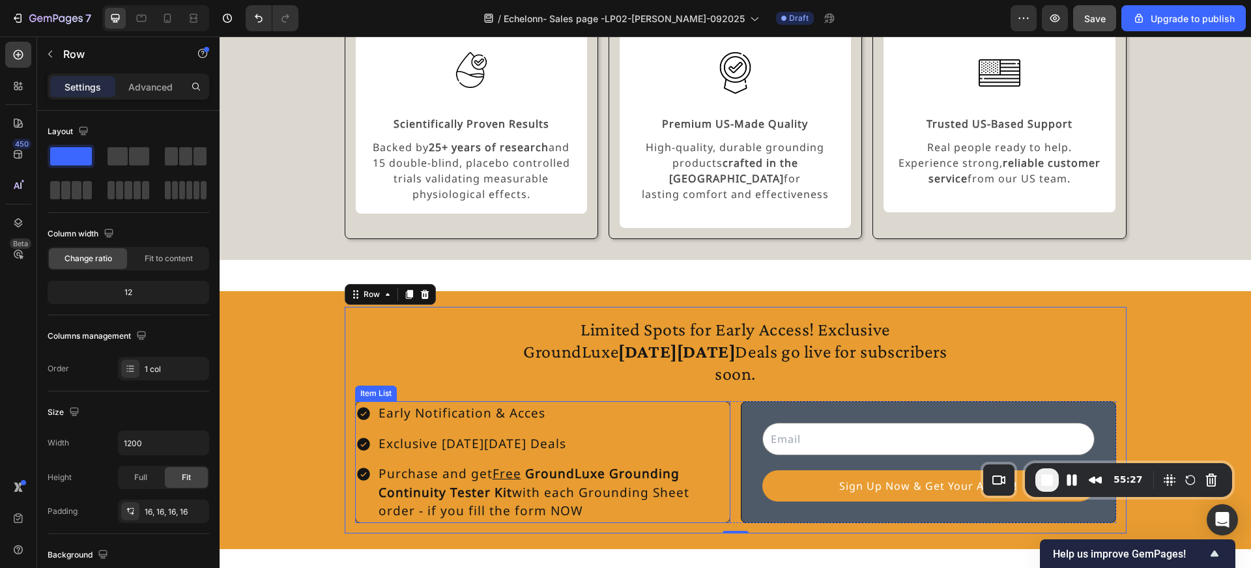
click at [363, 465] on div "Purchase and get Free GroundLuxe Grounding Continuity Tester Kit with each Grou…" at bounding box center [543, 493] width 374 height 60
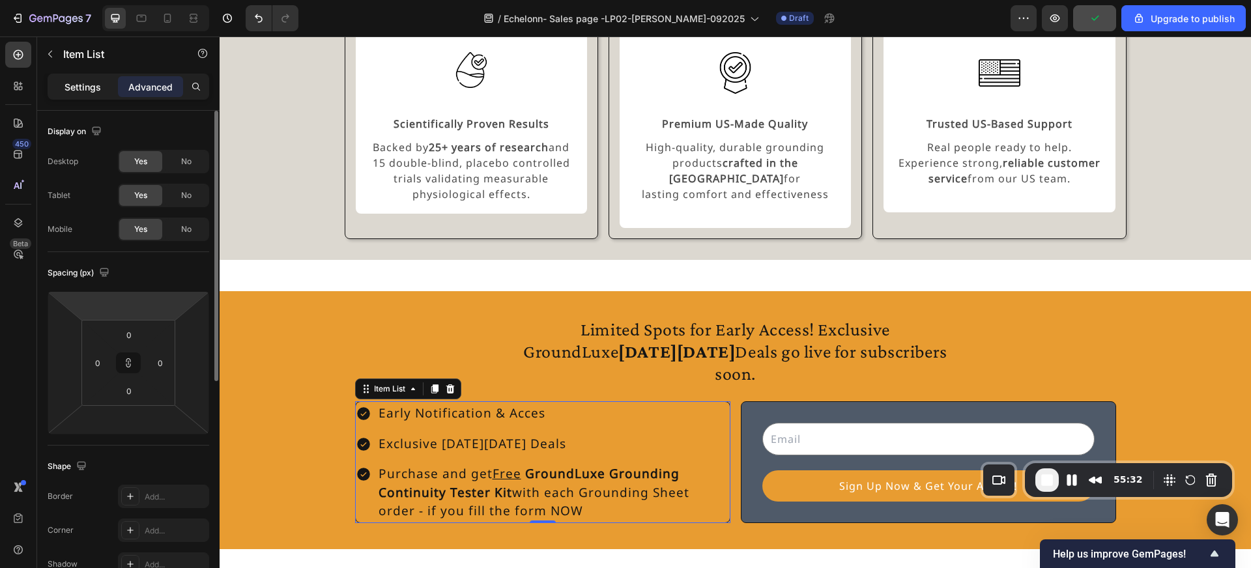
click at [86, 91] on p "Settings" at bounding box center [82, 87] width 36 height 14
type input "8"
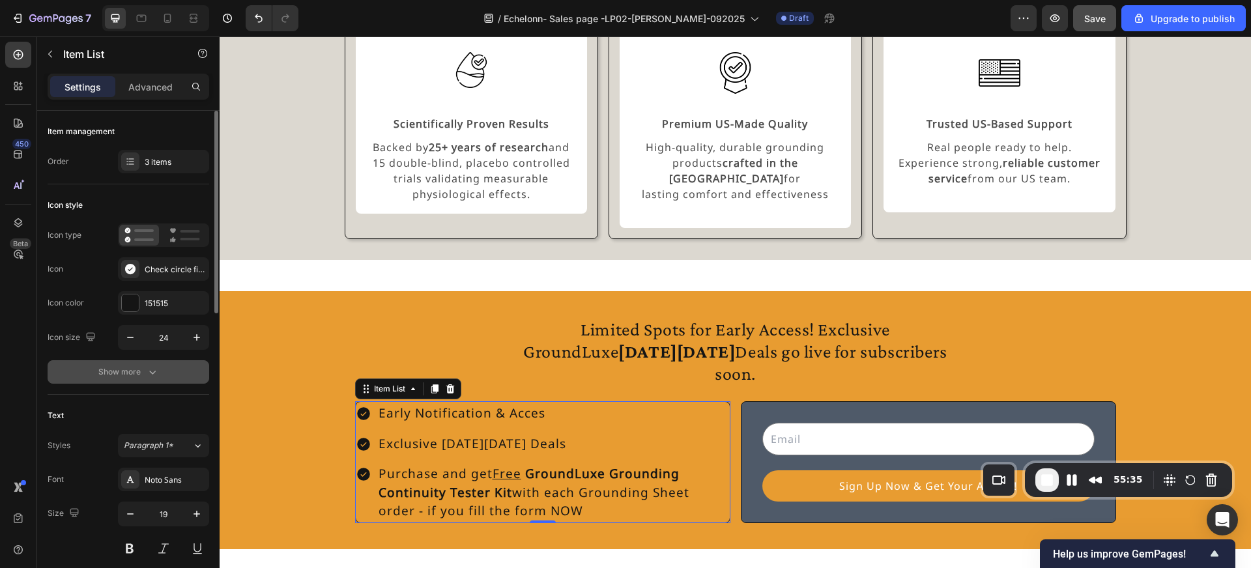
click at [159, 378] on button "Show more" at bounding box center [129, 371] width 162 height 23
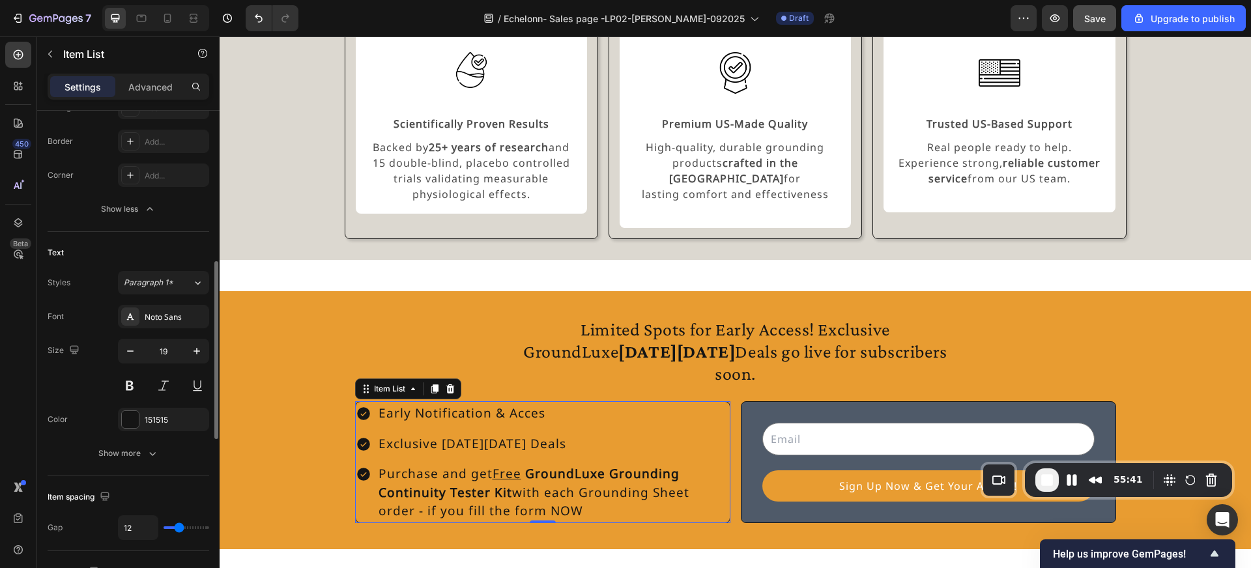
scroll to position [373, 0]
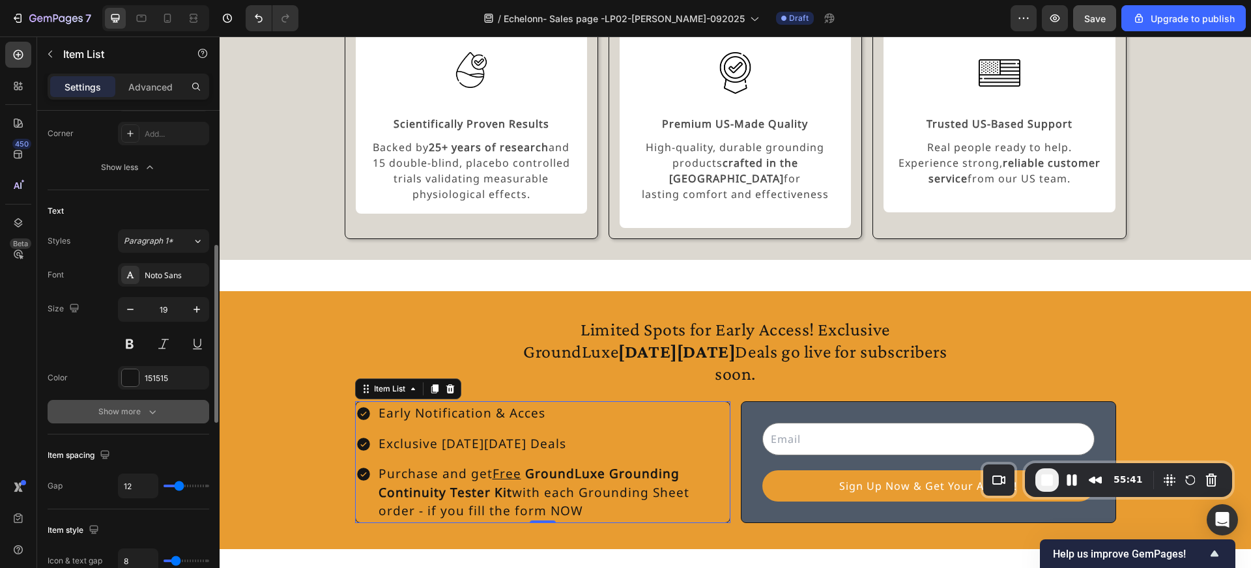
click at [143, 416] on div "Show more" at bounding box center [128, 411] width 61 height 13
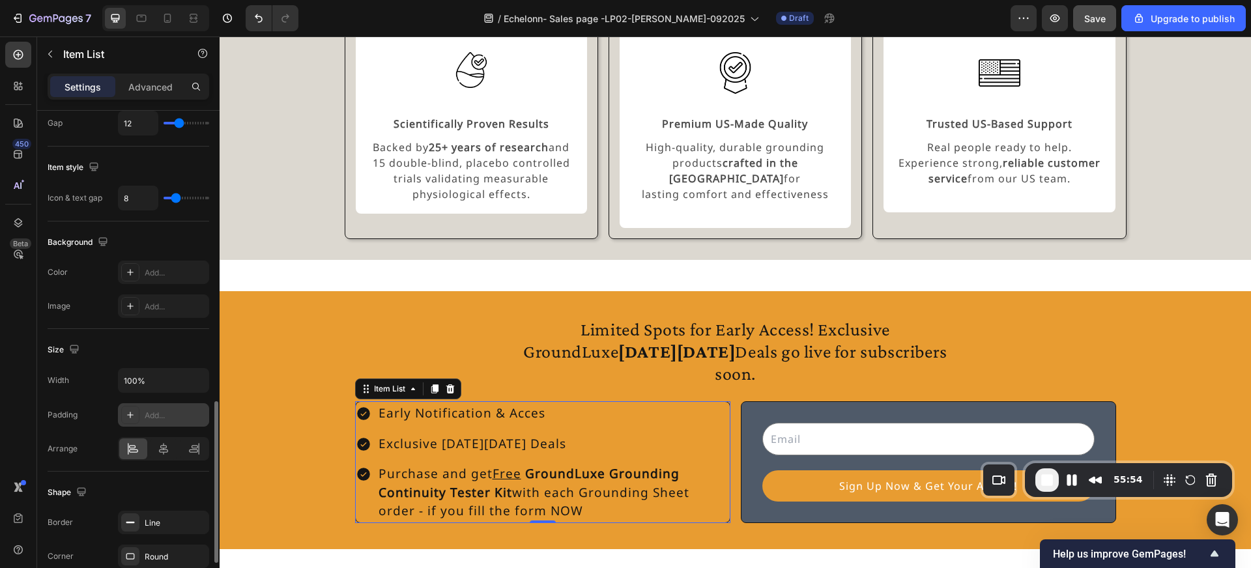
scroll to position [879, 0]
click at [134, 410] on icon at bounding box center [130, 410] width 10 height 10
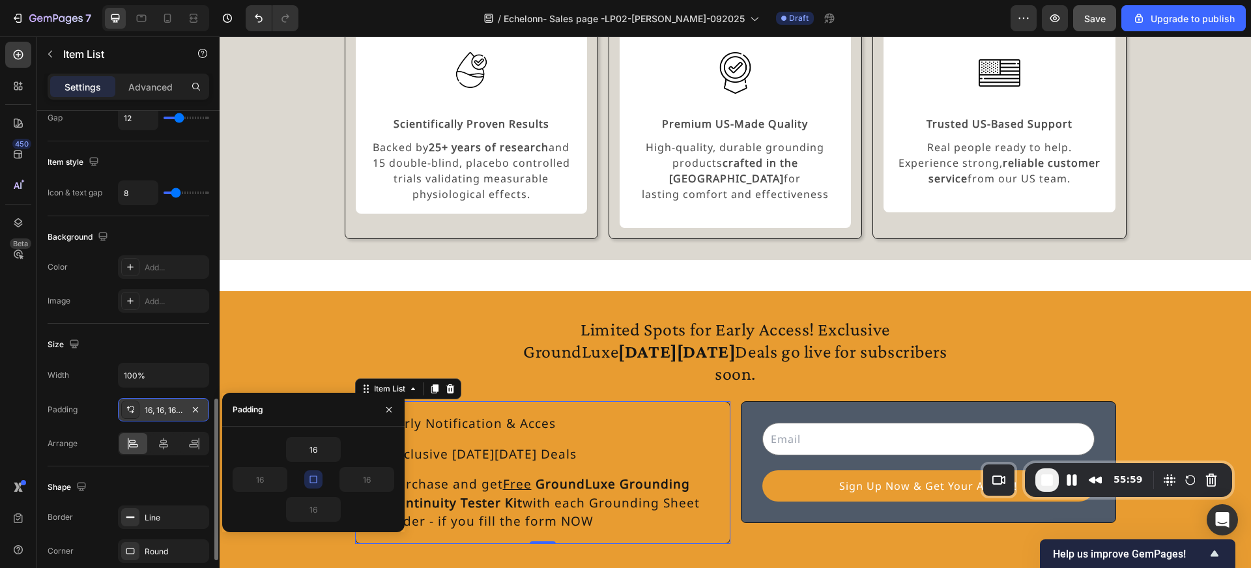
click at [272, 448] on div "16" at bounding box center [314, 449] width 162 height 25
click at [201, 408] on button "button" at bounding box center [196, 410] width 16 height 16
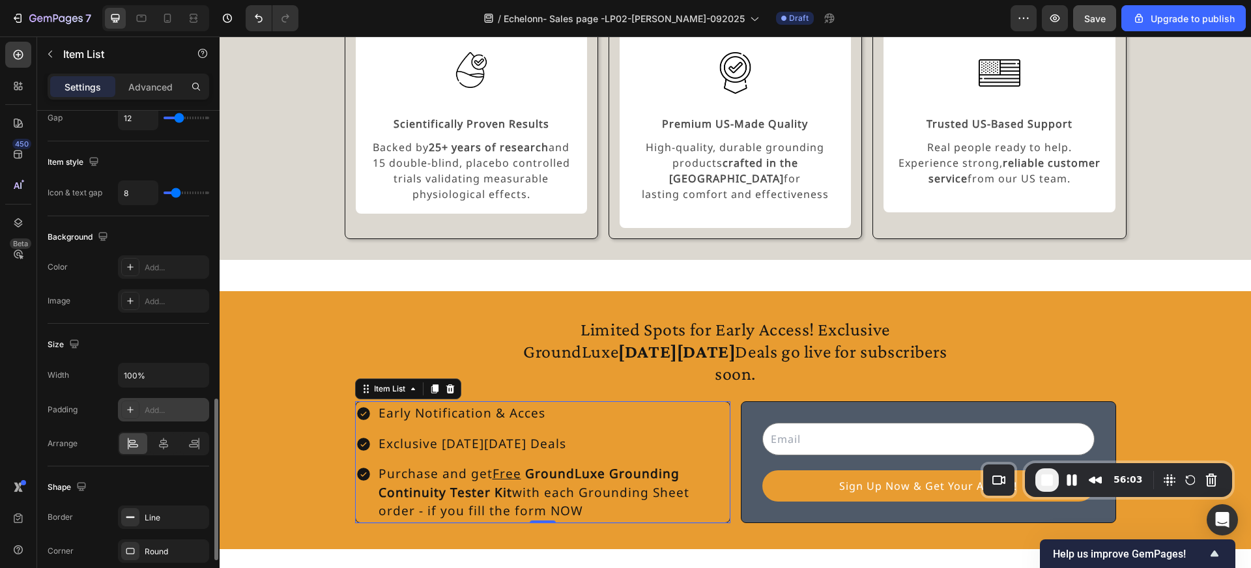
click at [156, 410] on div "Add..." at bounding box center [175, 411] width 61 height 12
type input "16"
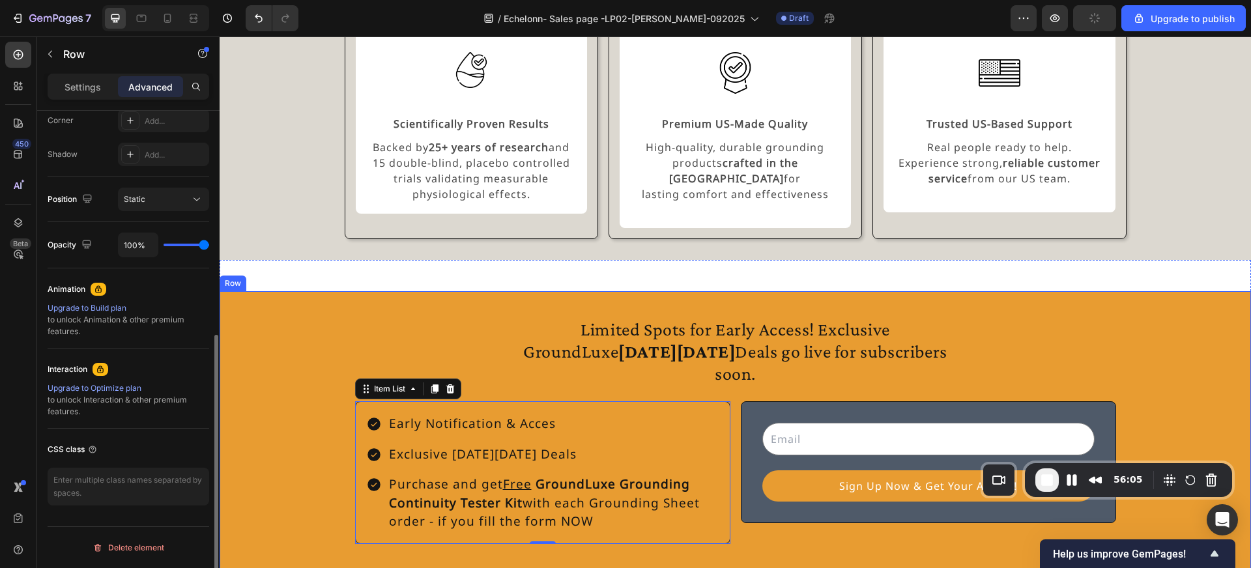
click at [265, 379] on div "Limited Spots for Early Access! Exclusive GroundLuxe Black Friday Deals go live…" at bounding box center [735, 430] width 1031 height 247
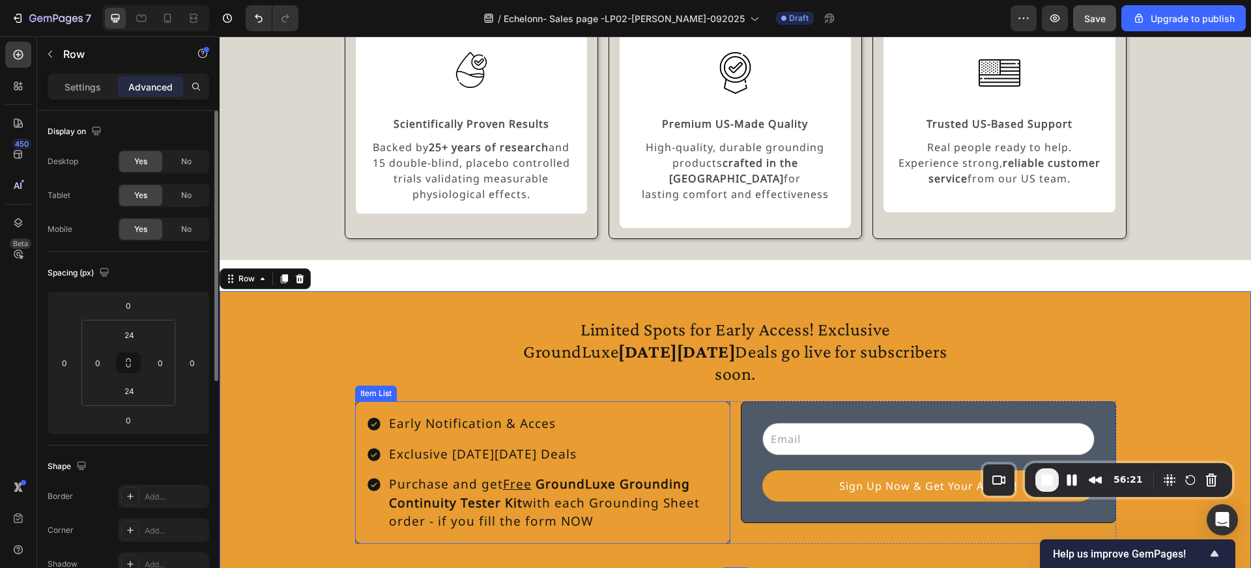
click at [414, 401] on div "Early Notification & Acces Exclusive Black Friday Deals Purchase and get Free G…" at bounding box center [542, 472] width 375 height 143
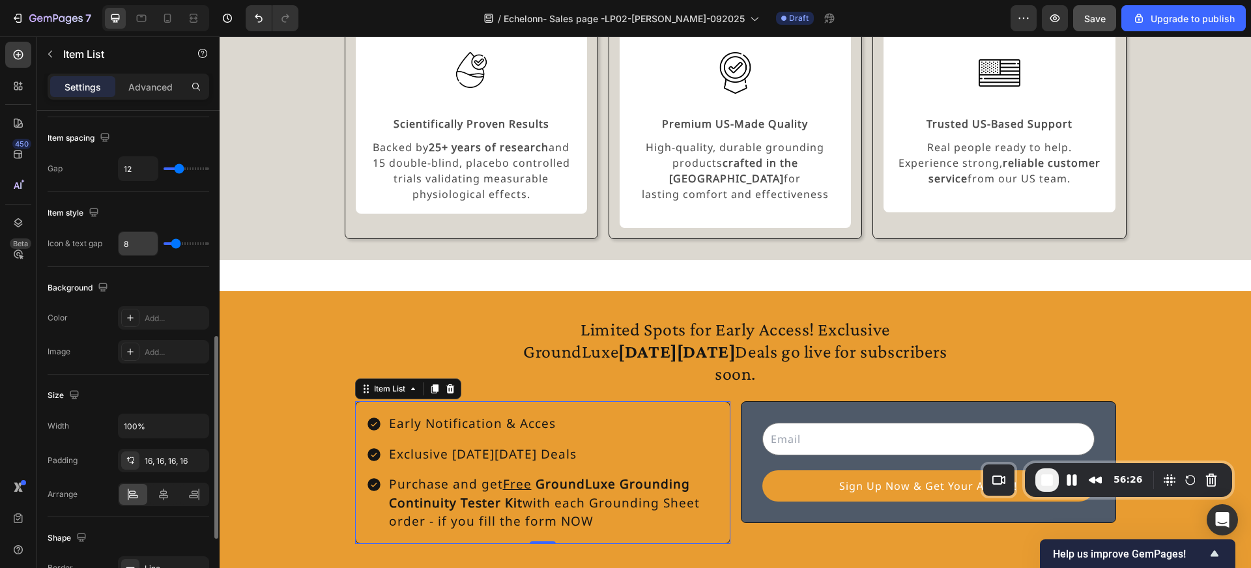
scroll to position [530, 0]
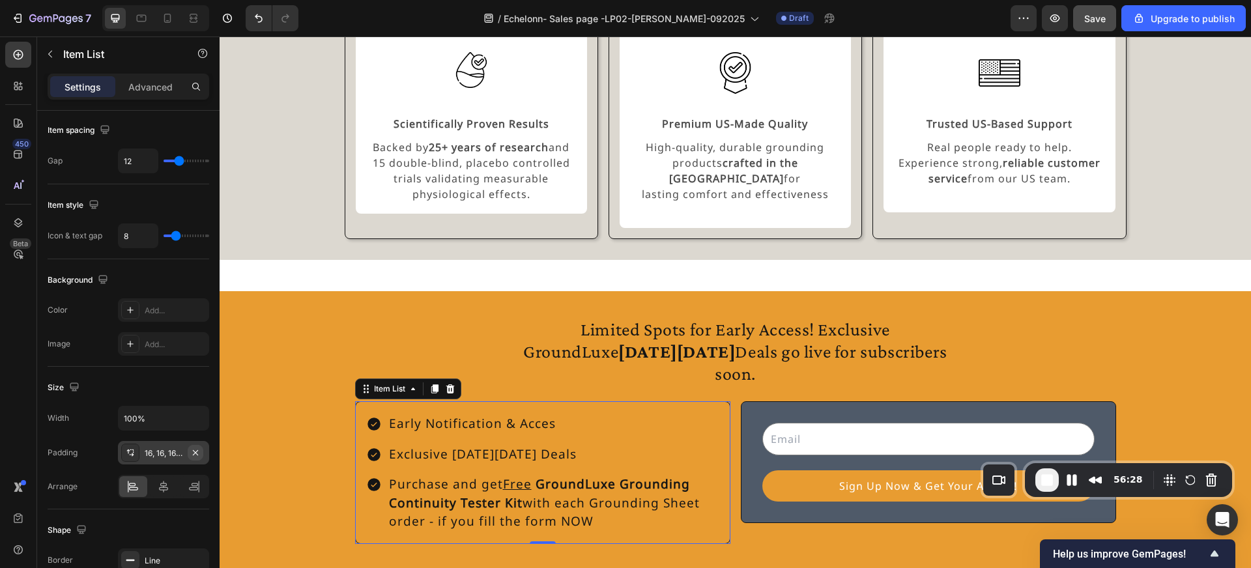
click at [195, 455] on icon "button" at bounding box center [195, 453] width 10 height 10
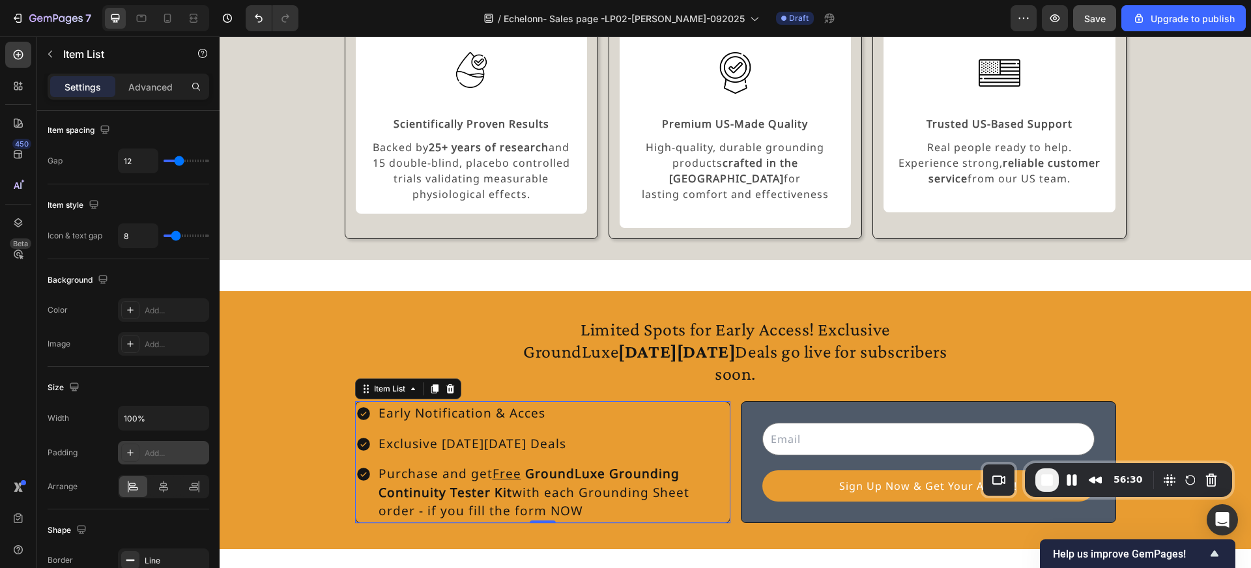
click at [129, 451] on icon at bounding box center [130, 453] width 10 height 10
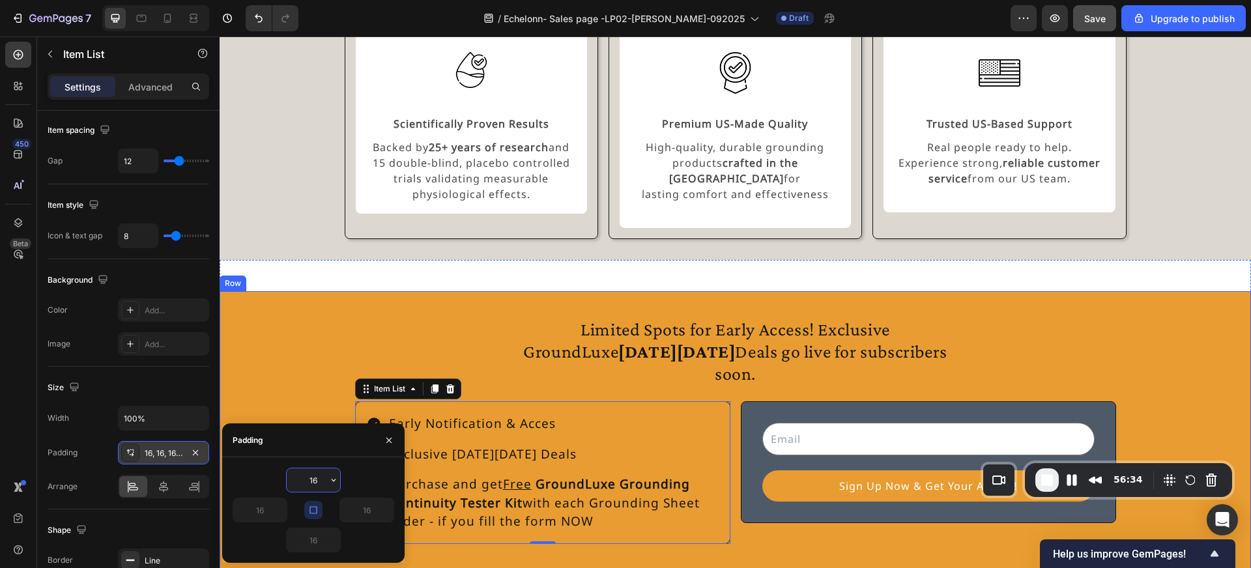
click at [306, 390] on div "Limited Spots for Early Access! Exclusive GroundLuxe Black Friday Deals go live…" at bounding box center [735, 430] width 1031 height 247
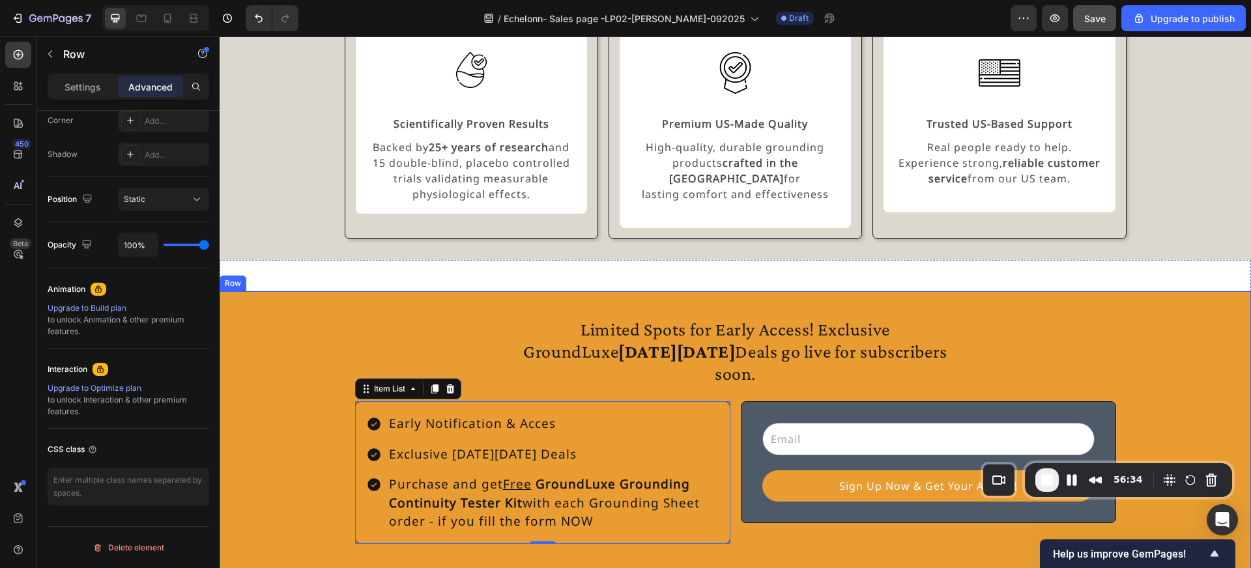
scroll to position [0, 0]
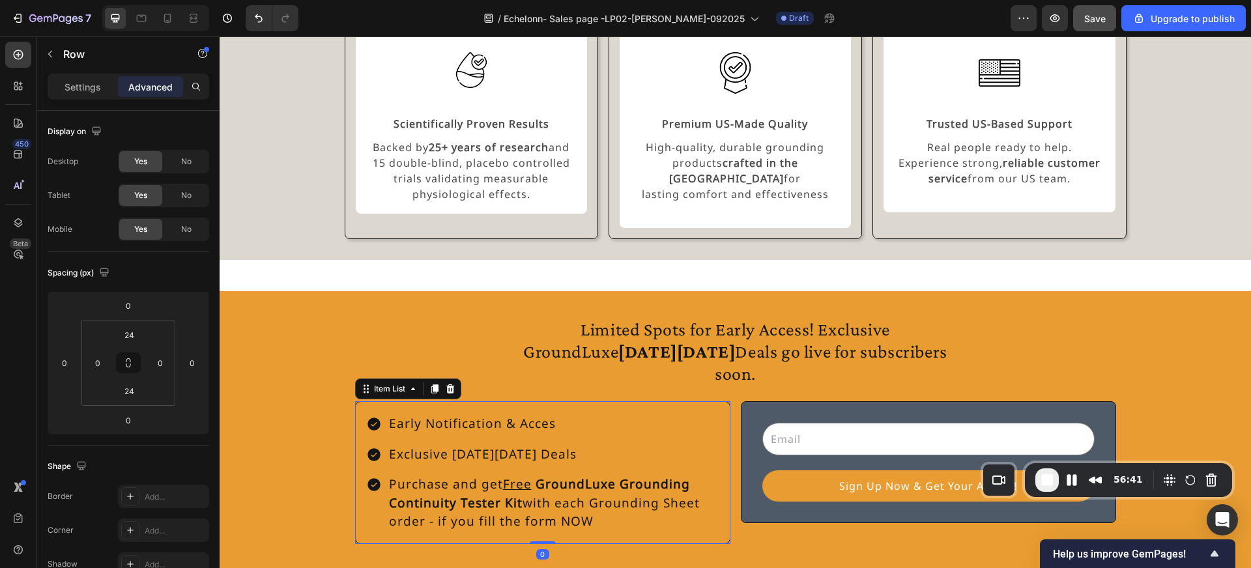
click at [497, 475] on p "Purchase and get Free GroundLuxe Grounding Continuity Tester Kit with each Grou…" at bounding box center [553, 503] width 328 height 56
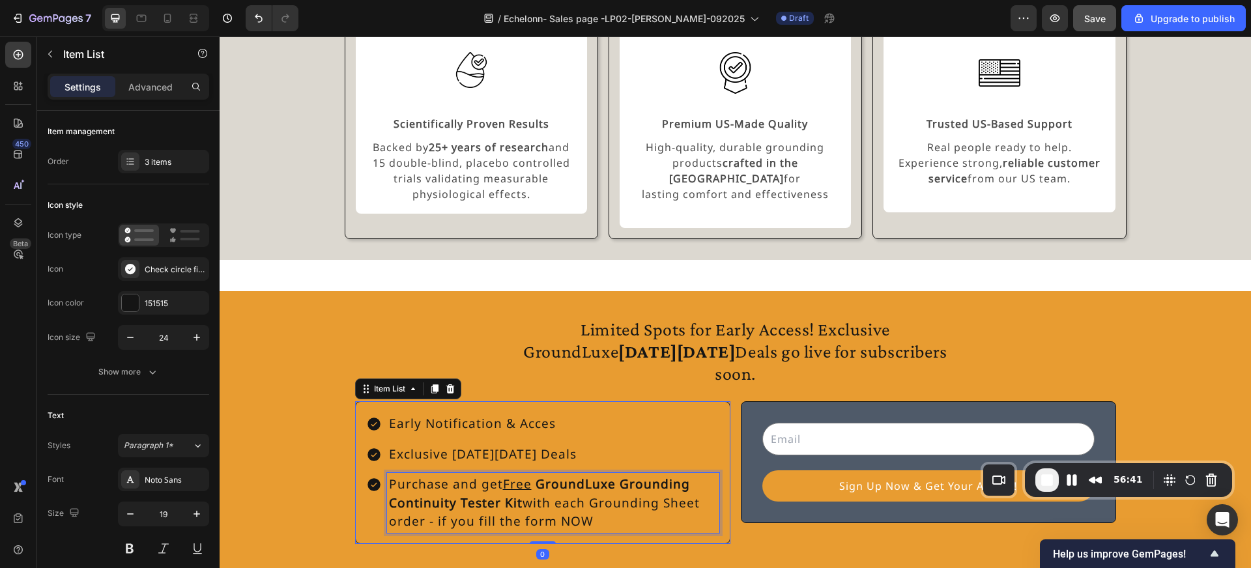
click at [501, 475] on p "Purchase and get Free GroundLuxe Grounding Continuity Tester Kit with each Grou…" at bounding box center [553, 503] width 328 height 56
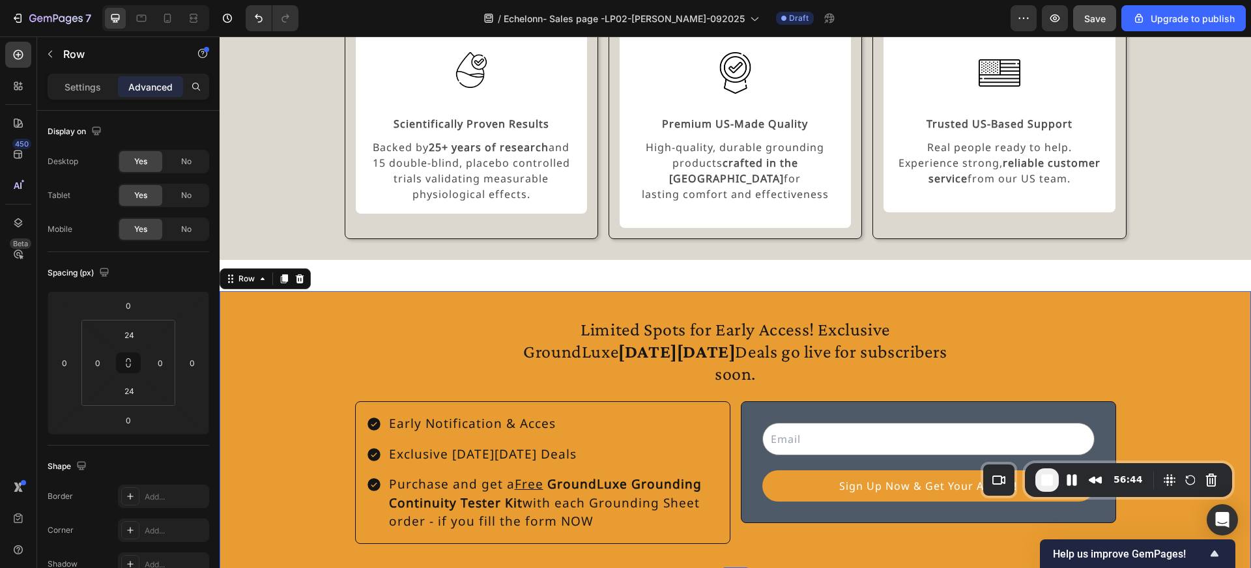
click at [302, 422] on div "Limited Spots for Early Access! Exclusive GroundLuxe Black Friday Deals go live…" at bounding box center [735, 430] width 1031 height 247
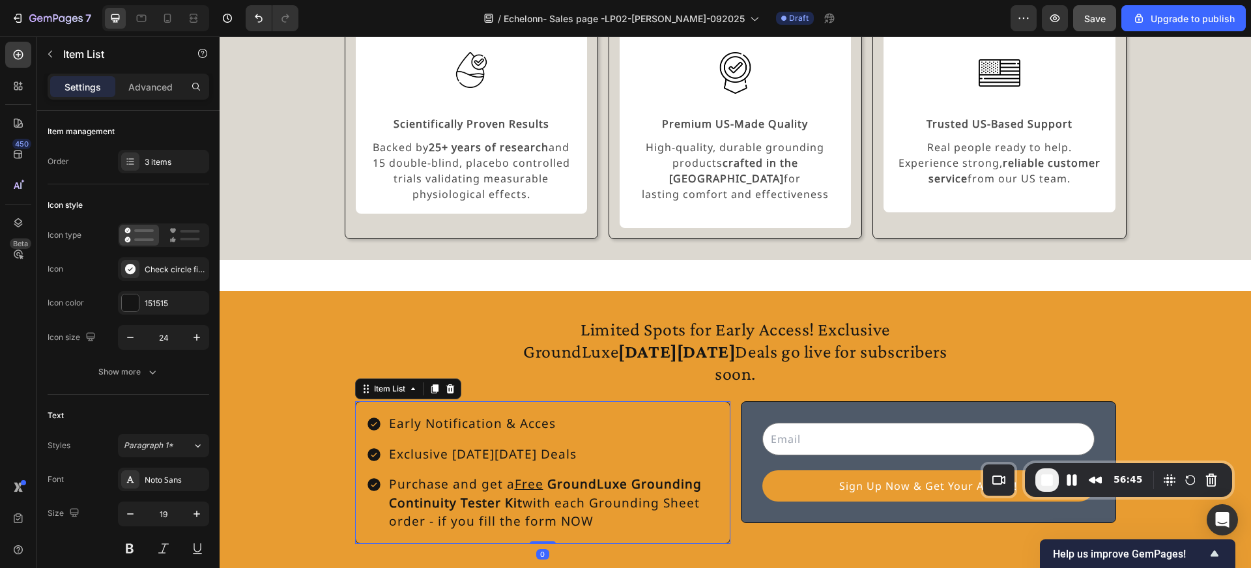
click at [435, 414] on p "Early Notification & Acces" at bounding box center [553, 423] width 328 height 19
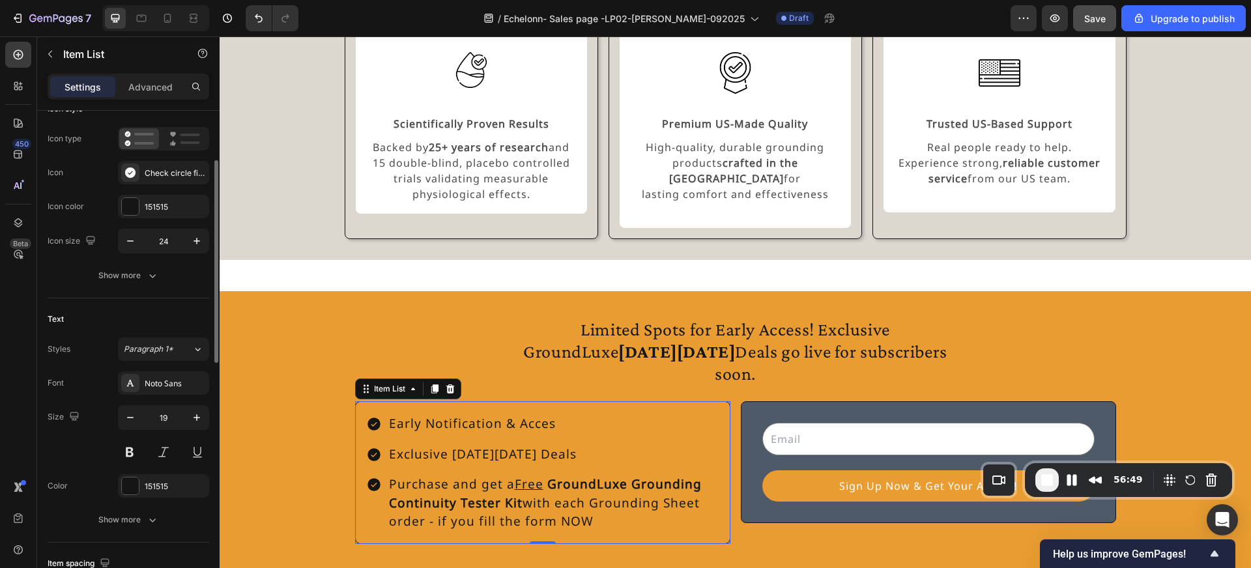
scroll to position [109, 0]
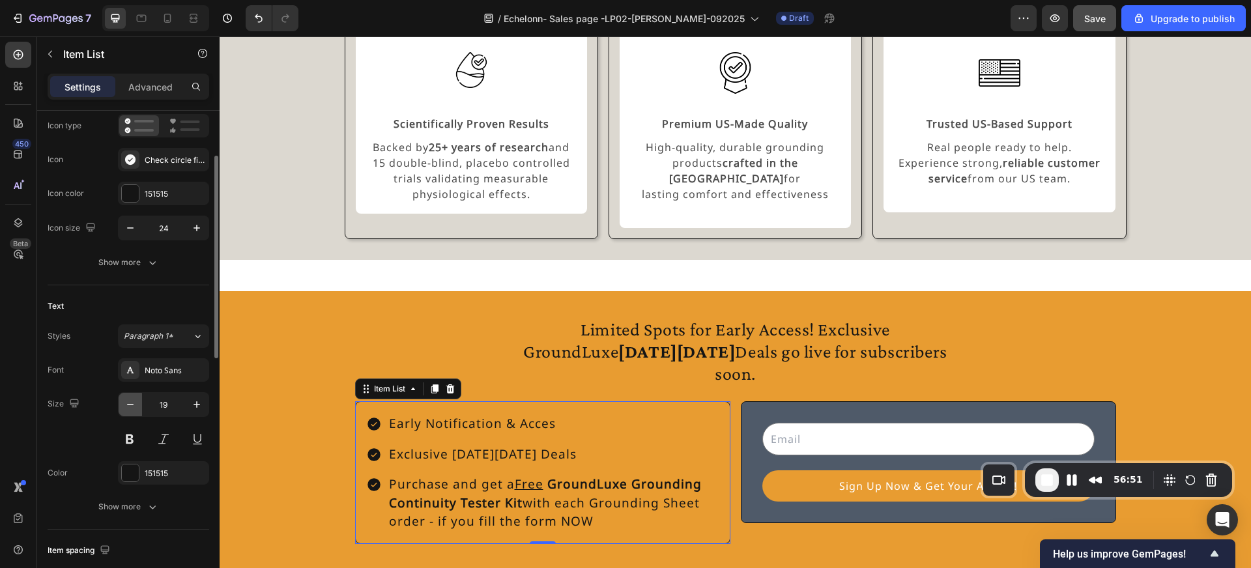
click at [132, 401] on icon "button" at bounding box center [130, 404] width 13 height 13
type input "18"
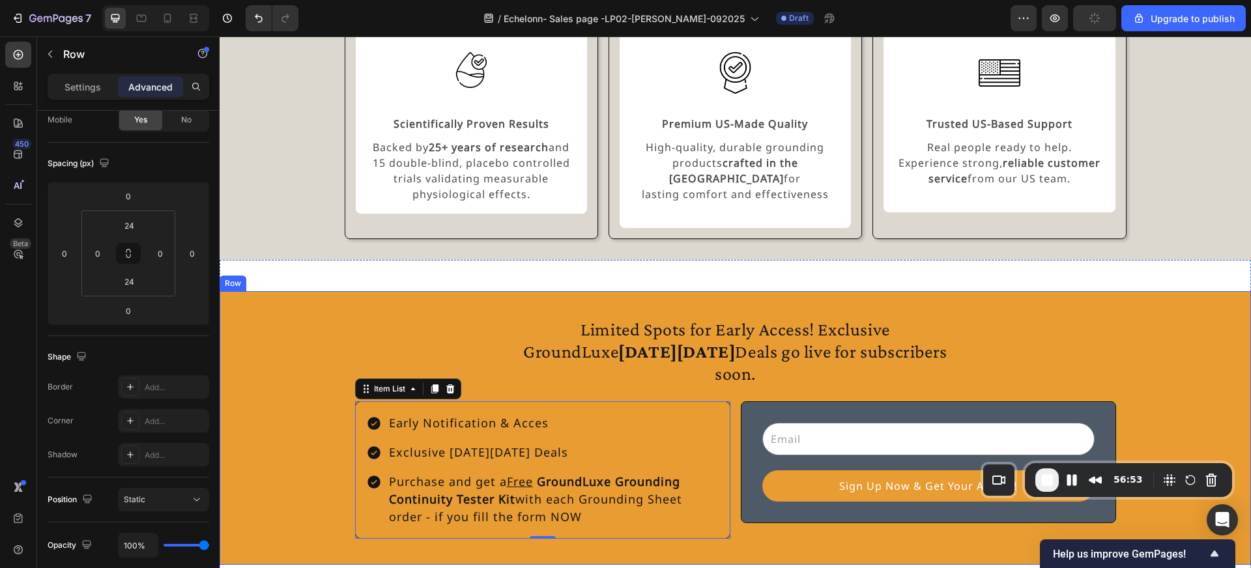
click at [265, 417] on div "Limited Spots for Early Access! Exclusive GroundLuxe Black Friday Deals go live…" at bounding box center [735, 428] width 1031 height 242
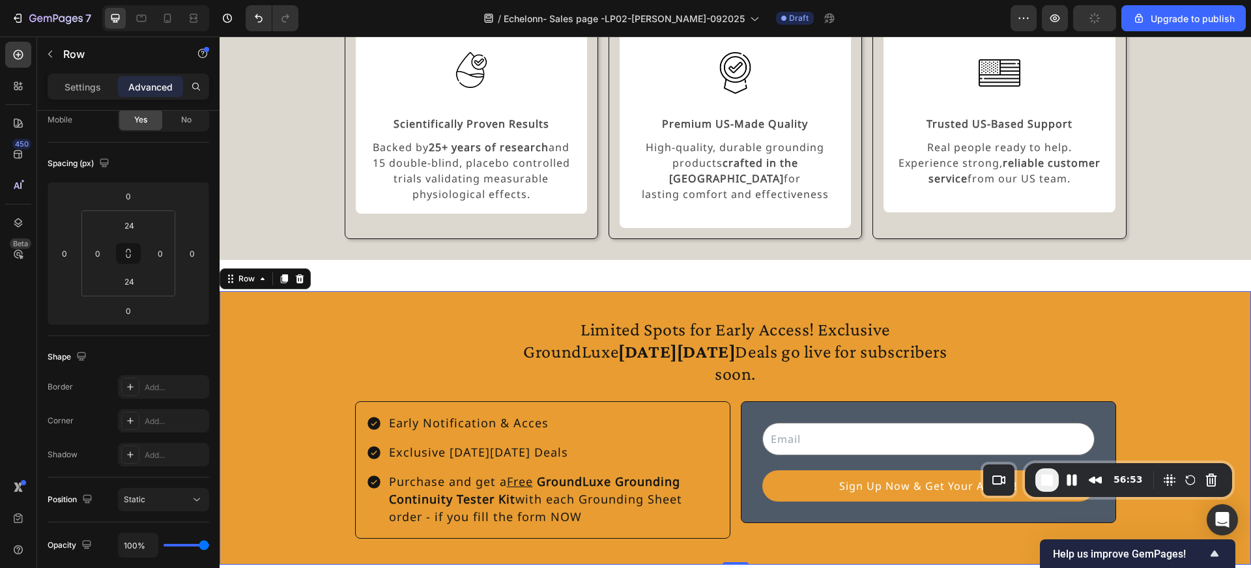
scroll to position [0, 0]
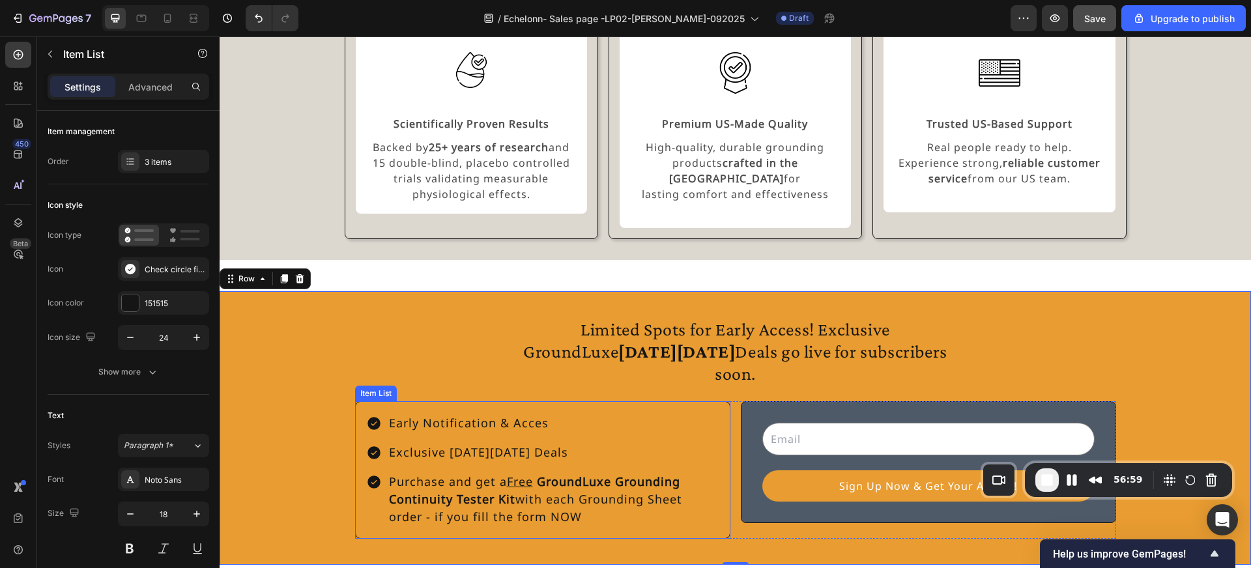
click at [473, 414] on p "Early Notification & Acces" at bounding box center [553, 423] width 328 height 18
click at [269, 459] on div "Limited Spots for Early Access! Exclusive GroundLuxe Black Friday Deals go live…" at bounding box center [735, 428] width 1031 height 242
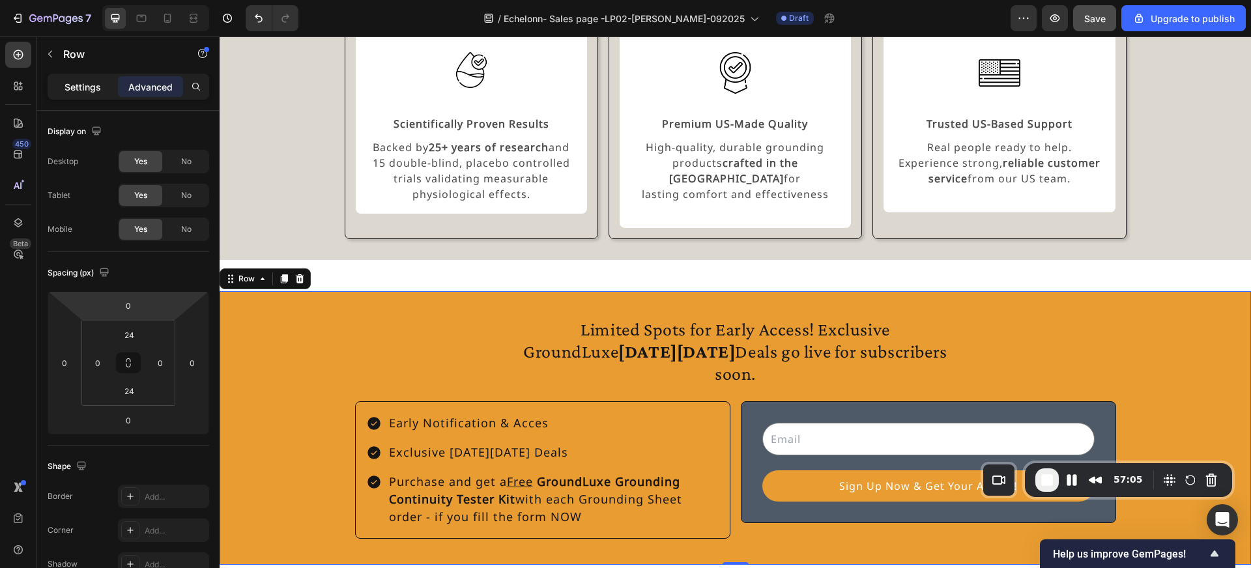
click at [86, 94] on div "Settings" at bounding box center [82, 86] width 65 height 21
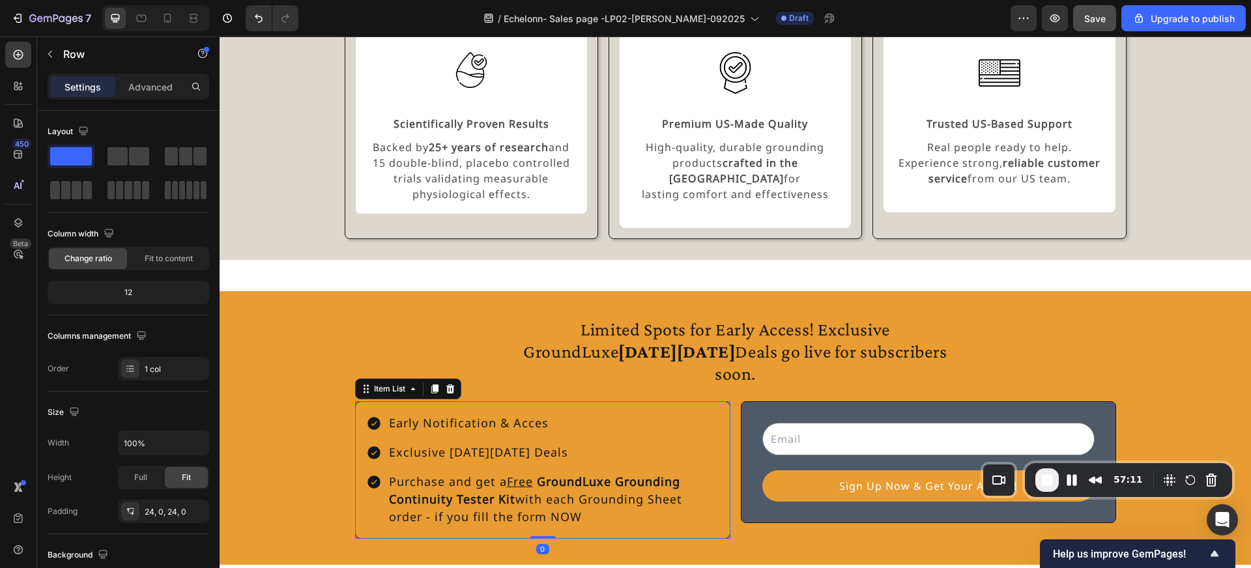
click at [369, 417] on icon at bounding box center [373, 423] width 13 height 13
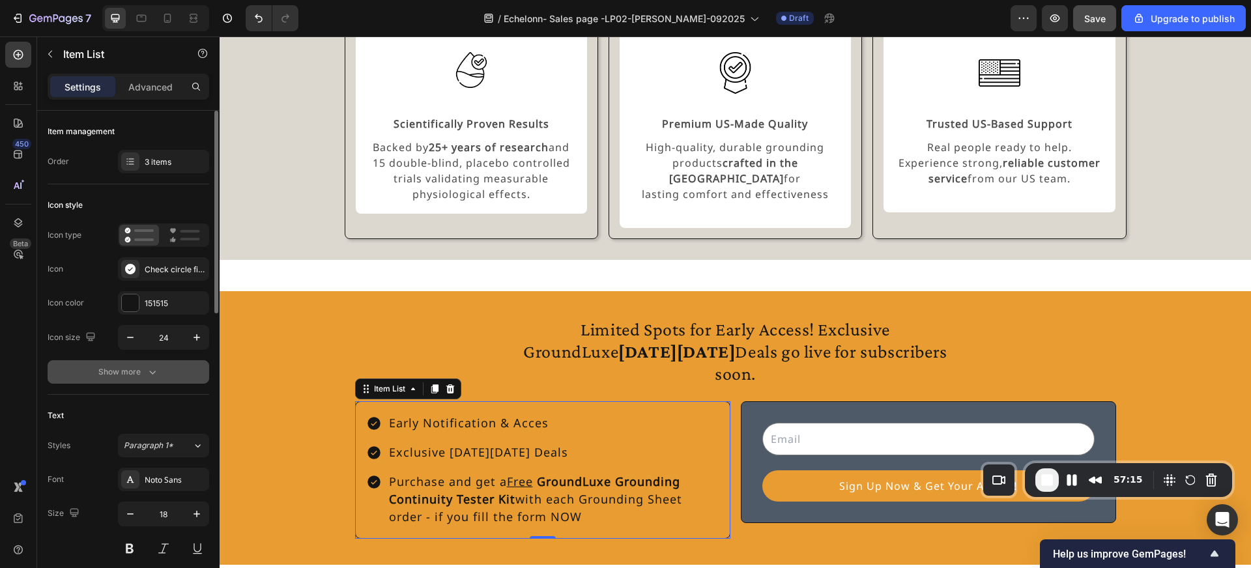
click at [157, 378] on button "Show more" at bounding box center [129, 371] width 162 height 23
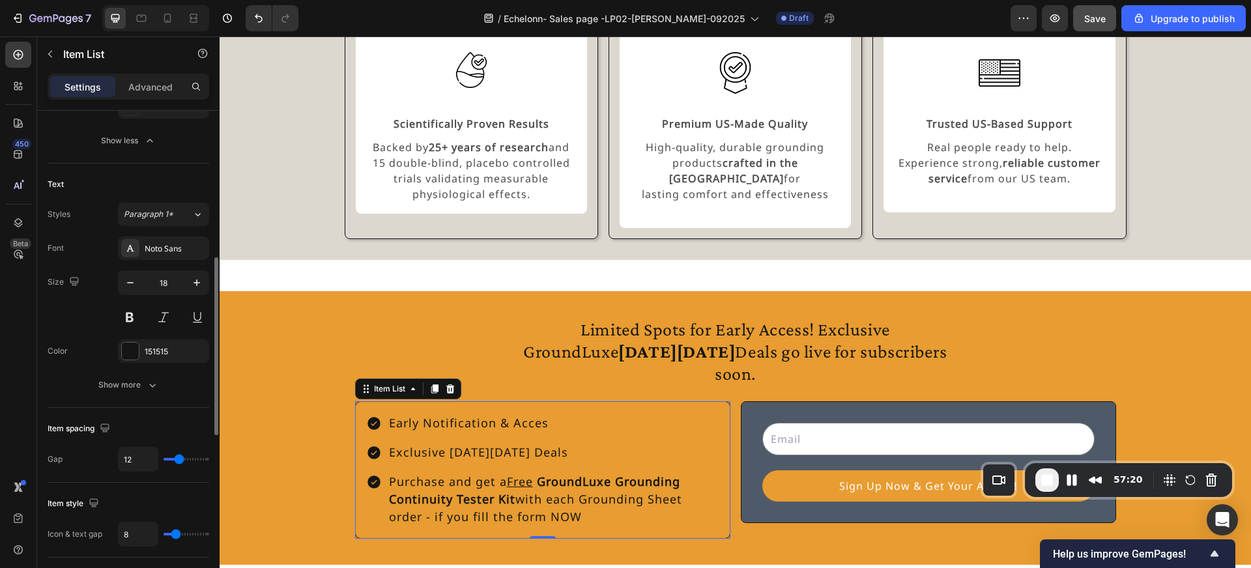
scroll to position [401, 0]
type input "10"
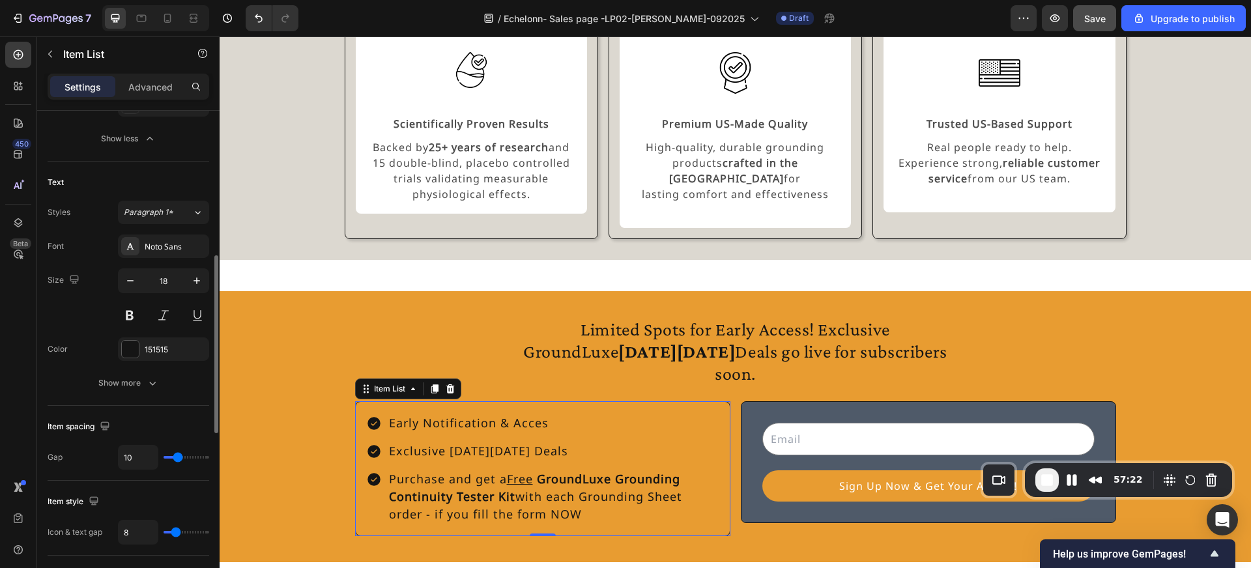
type input "9"
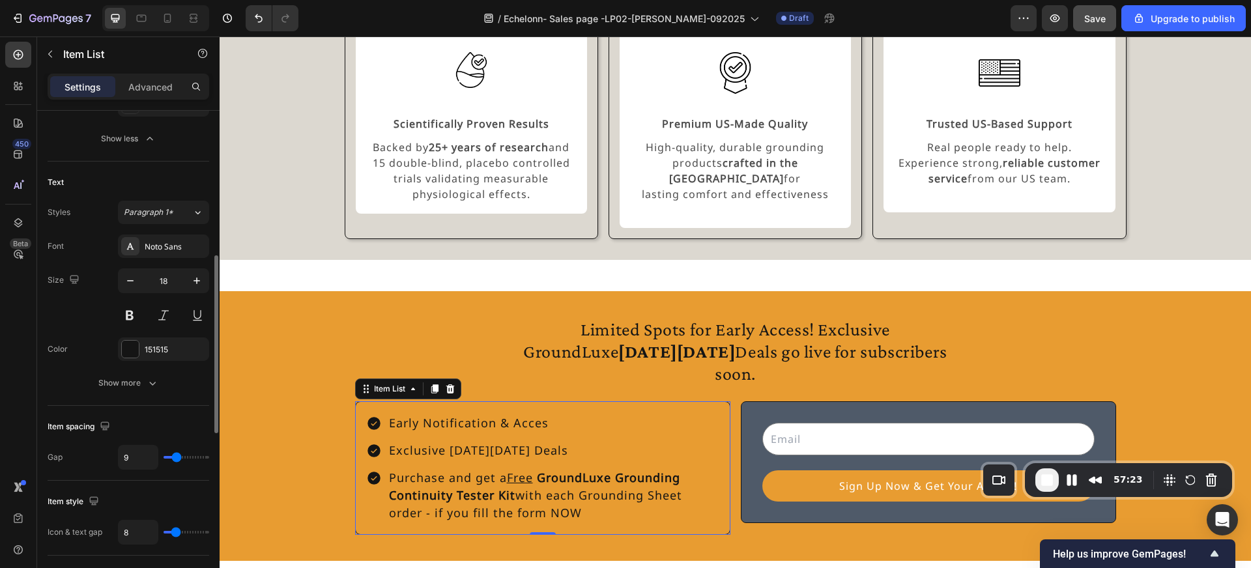
type input "8"
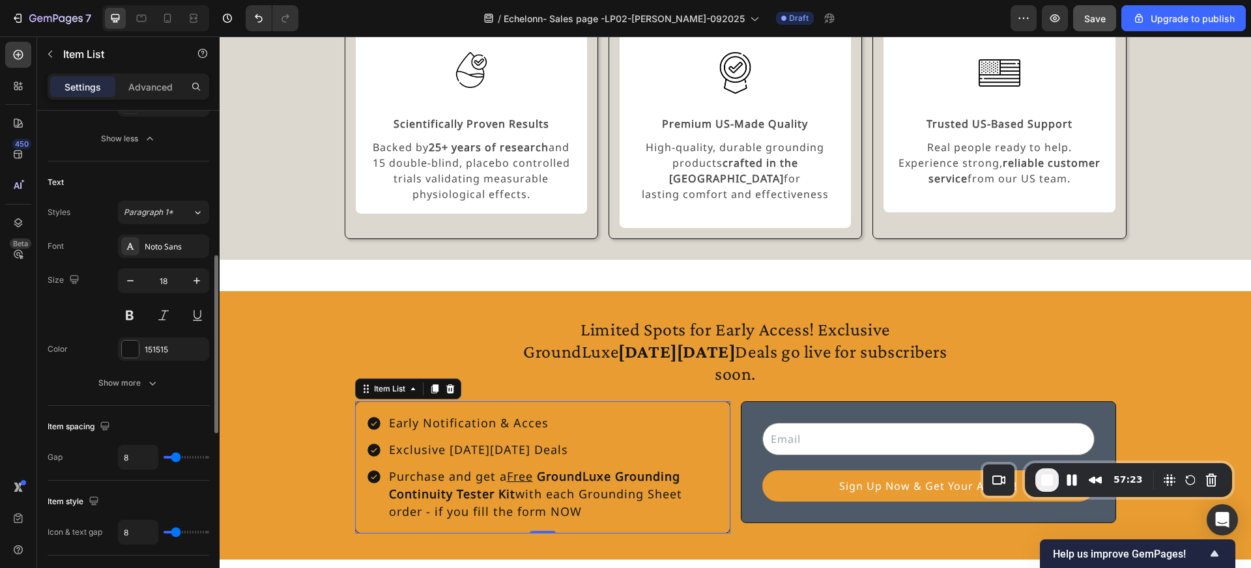
type input "8"
click at [176, 459] on input "range" at bounding box center [187, 457] width 46 height 3
type input "6"
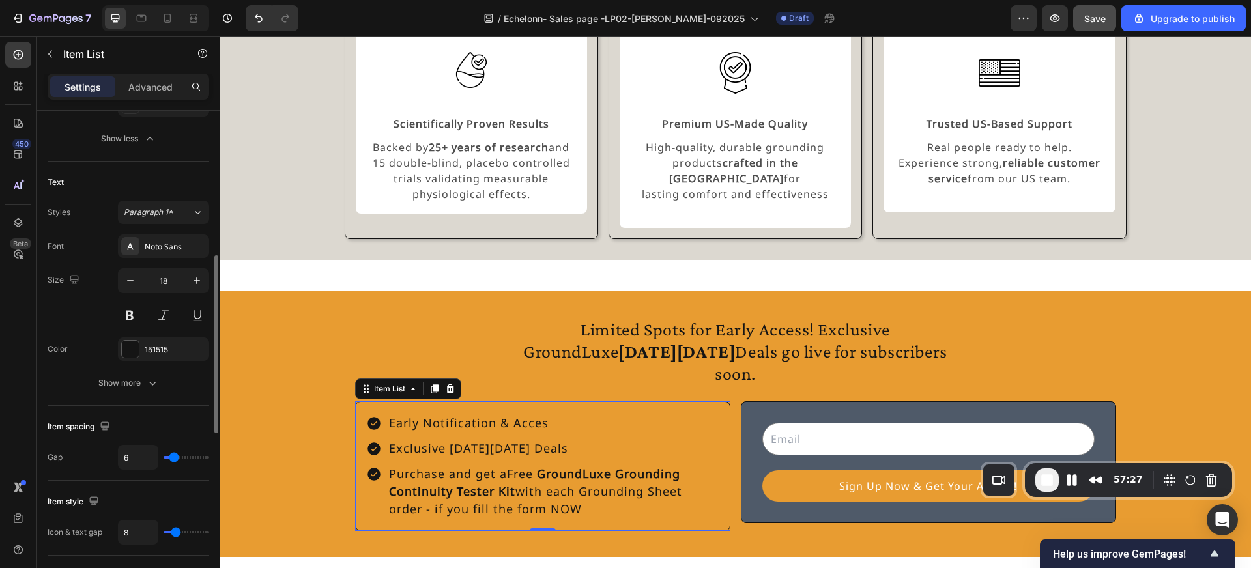
type input "5"
type input "4"
type input "3"
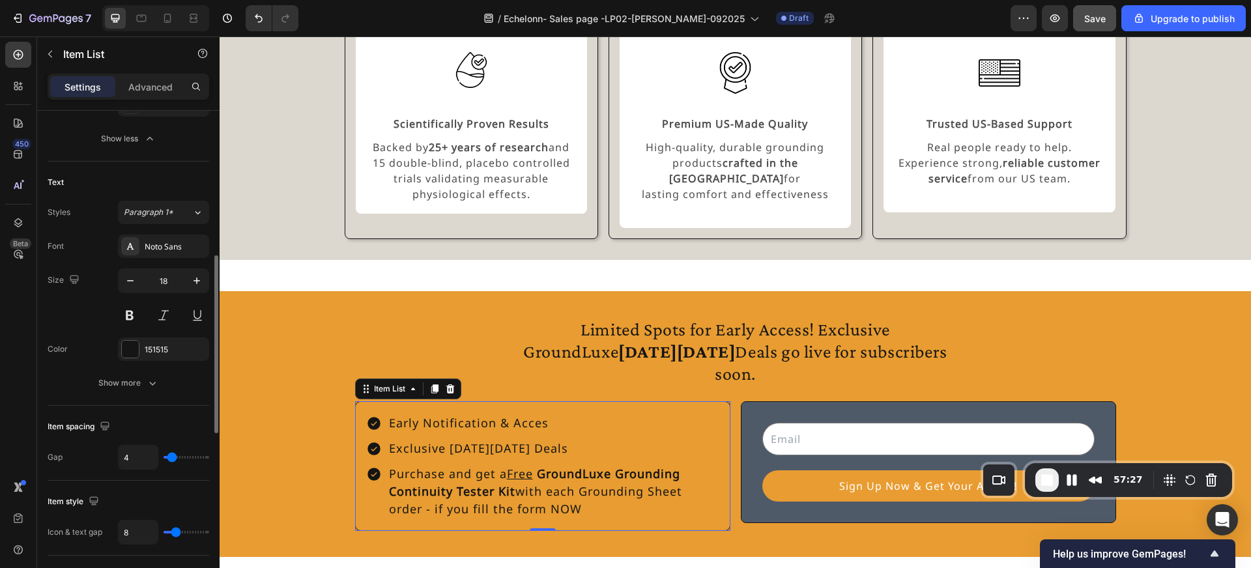
type input "3"
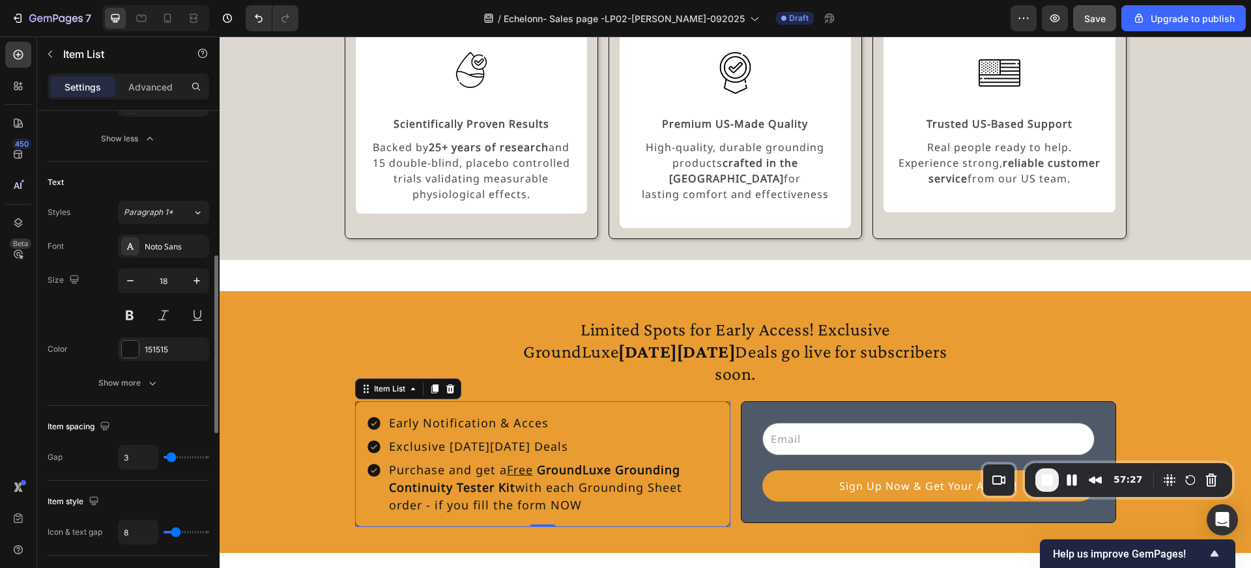
type input "2"
type input "1"
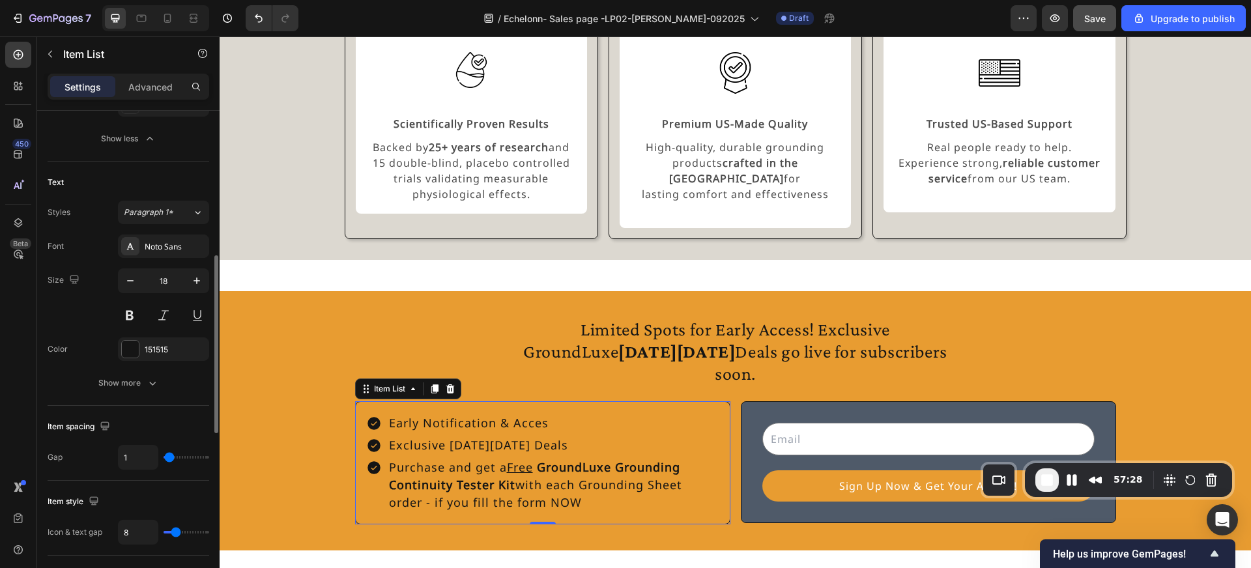
type input "0"
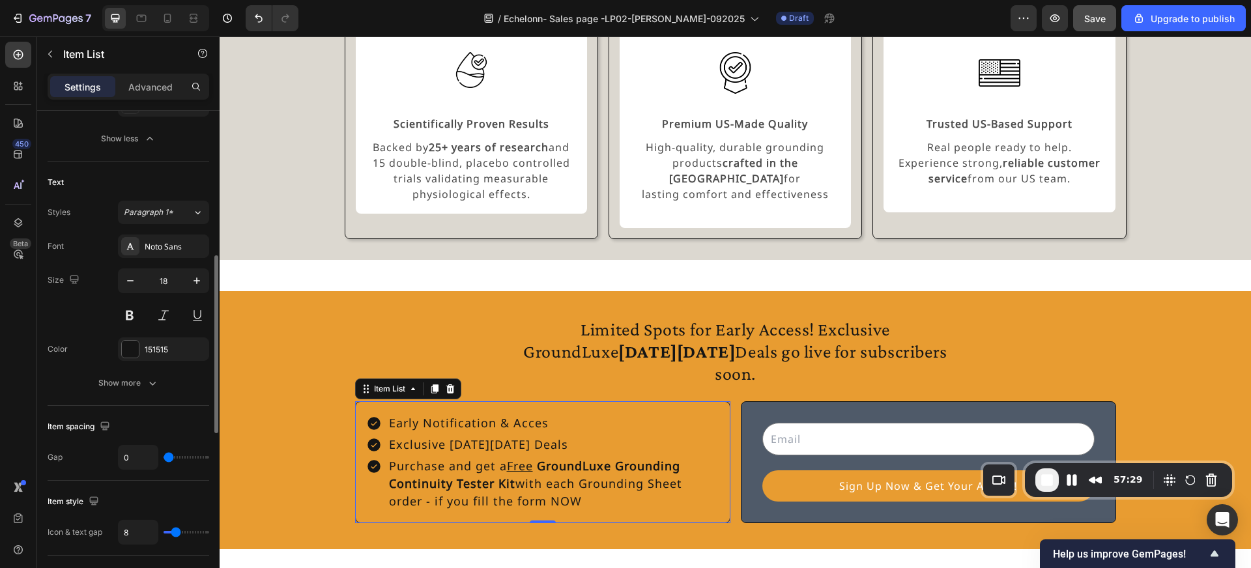
type input "1"
type input "2"
type input "3"
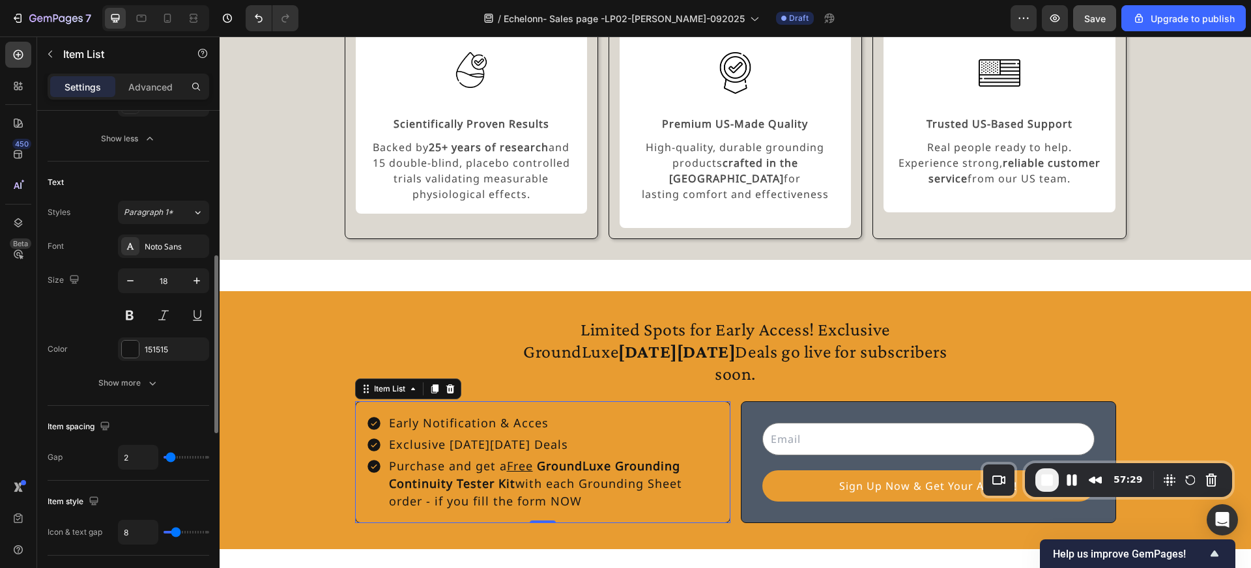
type input "3"
type input "4"
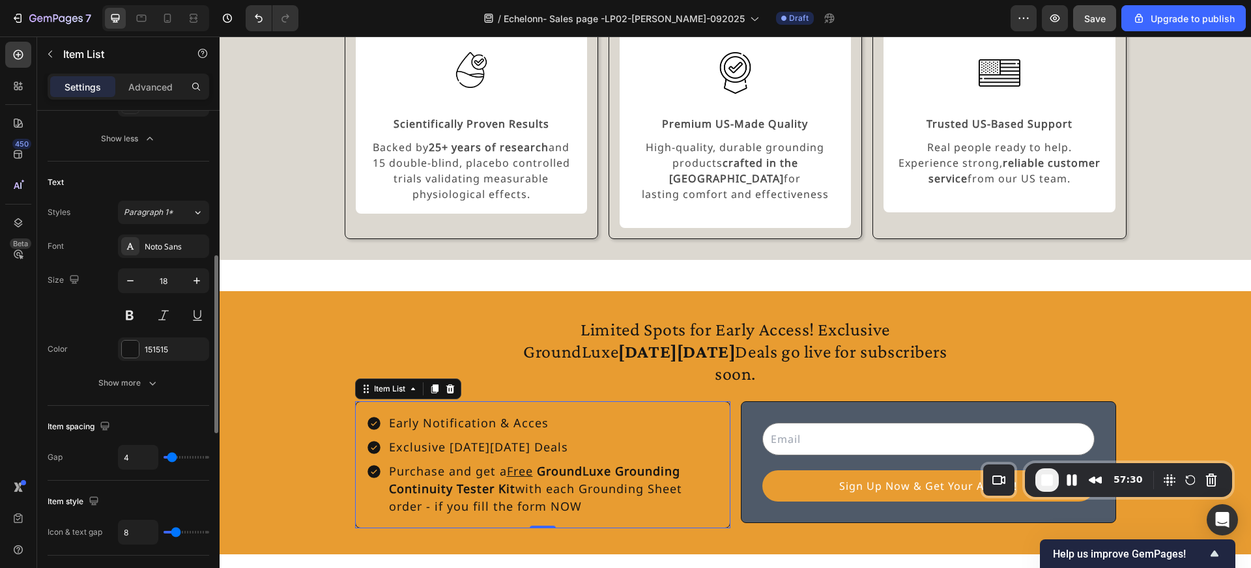
type input "5"
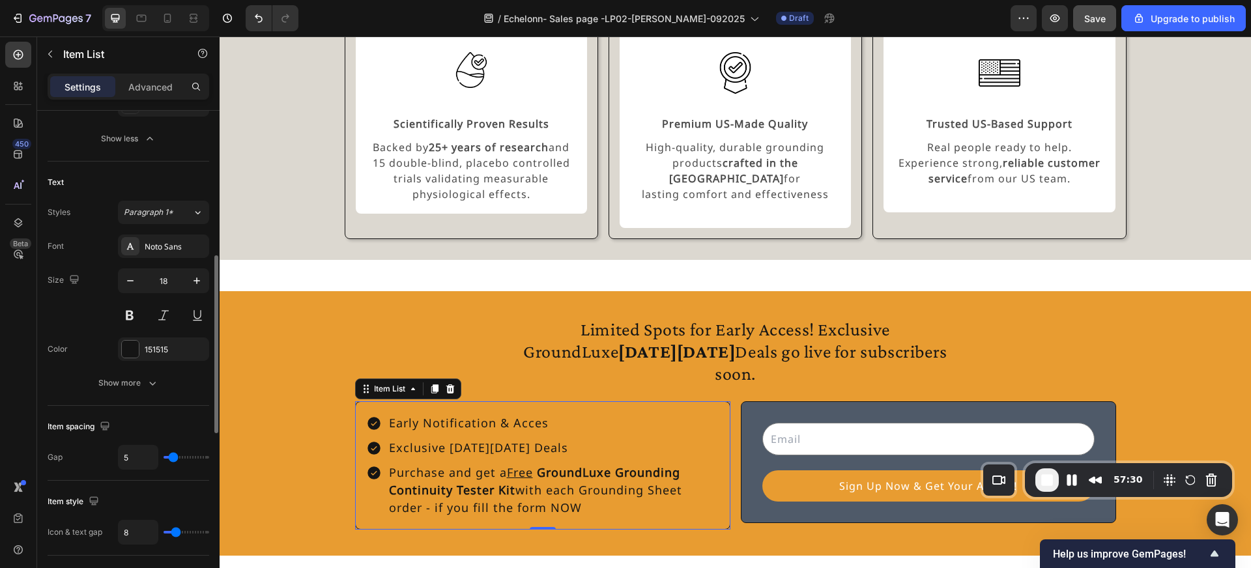
type input "6"
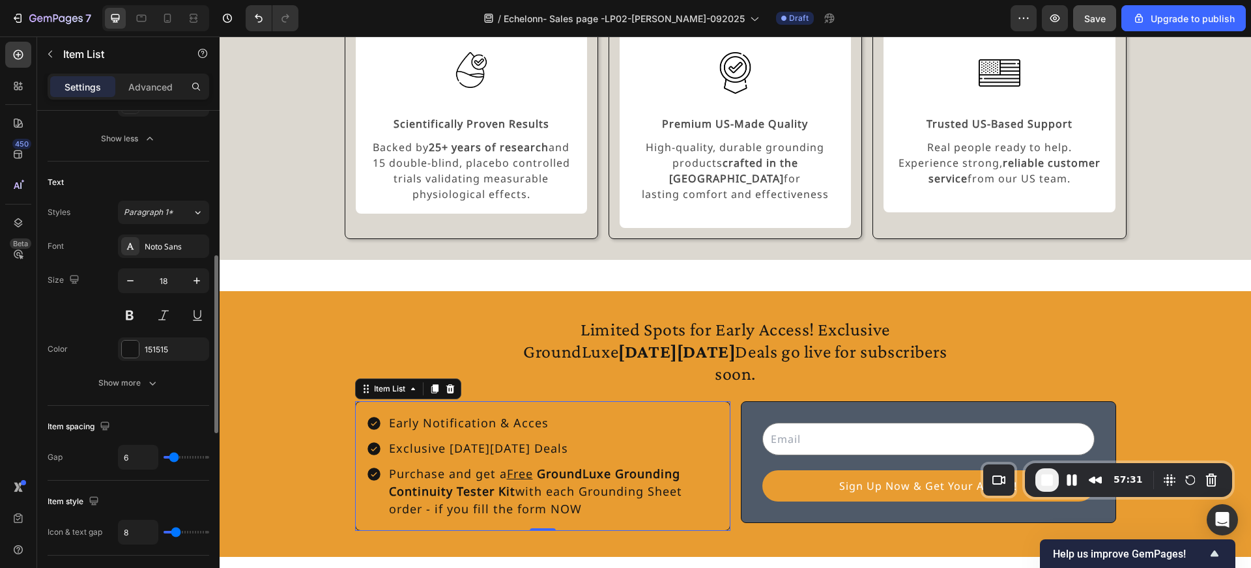
type input "6"
click at [174, 457] on input "range" at bounding box center [187, 457] width 46 height 3
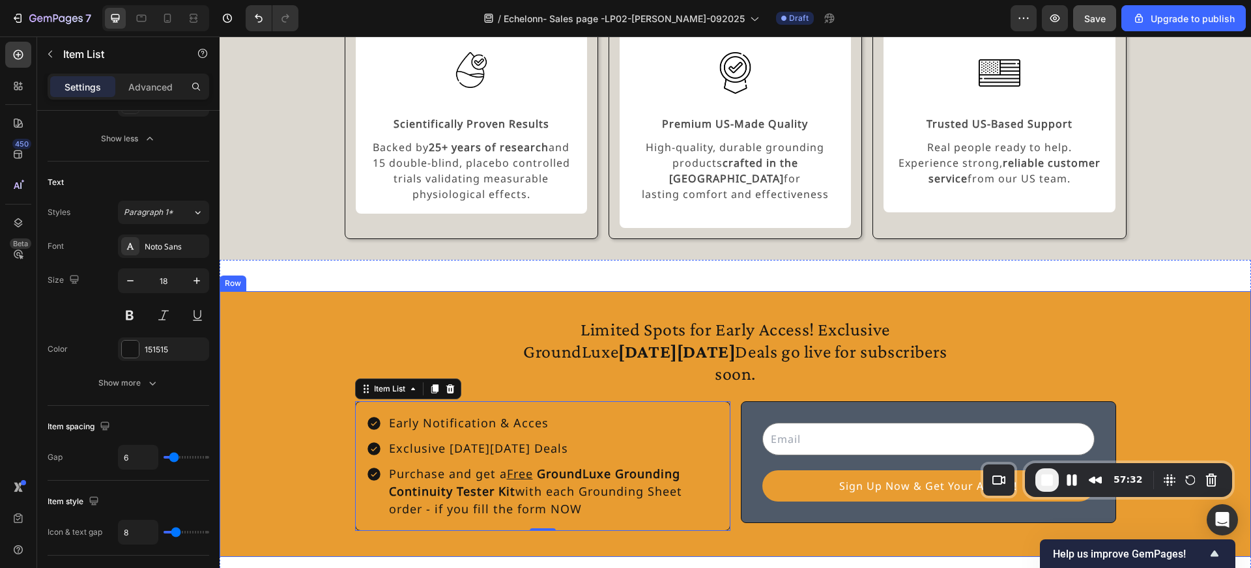
click at [309, 453] on div "Limited Spots for Early Access! Exclusive GroundLuxe Black Friday Deals go live…" at bounding box center [735, 424] width 1031 height 235
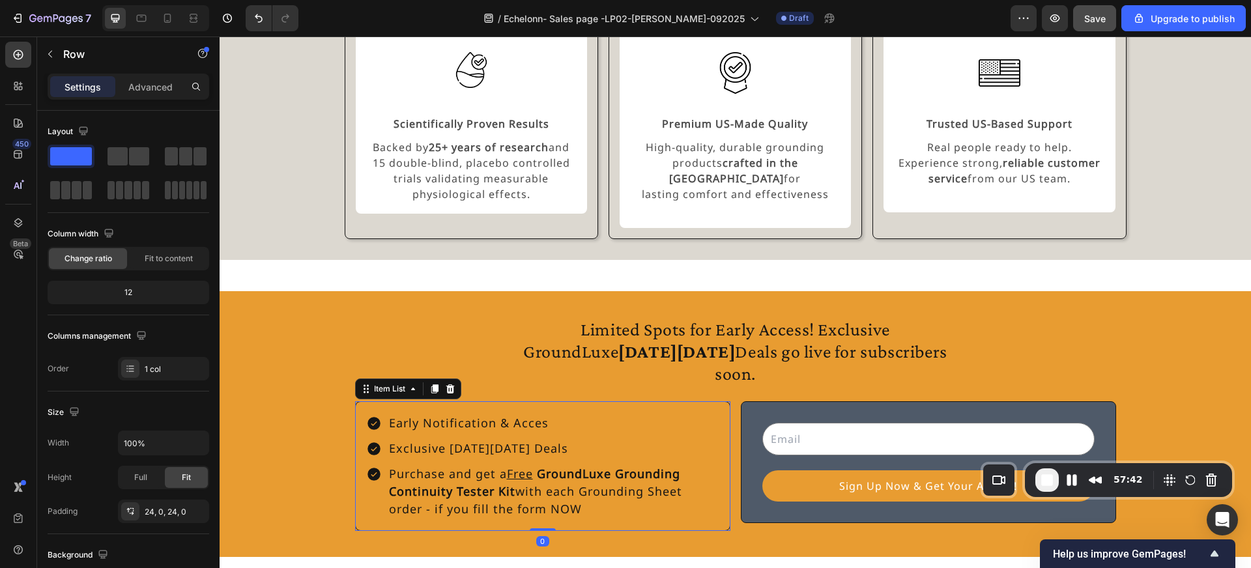
click at [476, 401] on div "Early Notification & Acces Exclusive Black Friday Deals Purchase and get a Free…" at bounding box center [542, 466] width 375 height 130
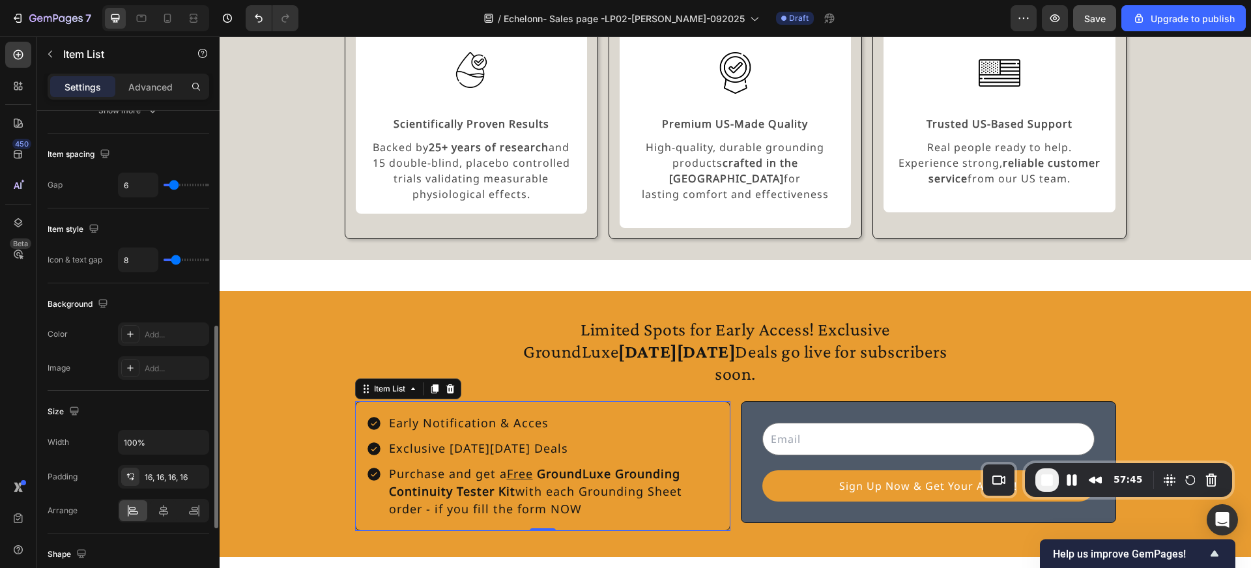
scroll to position [515, 0]
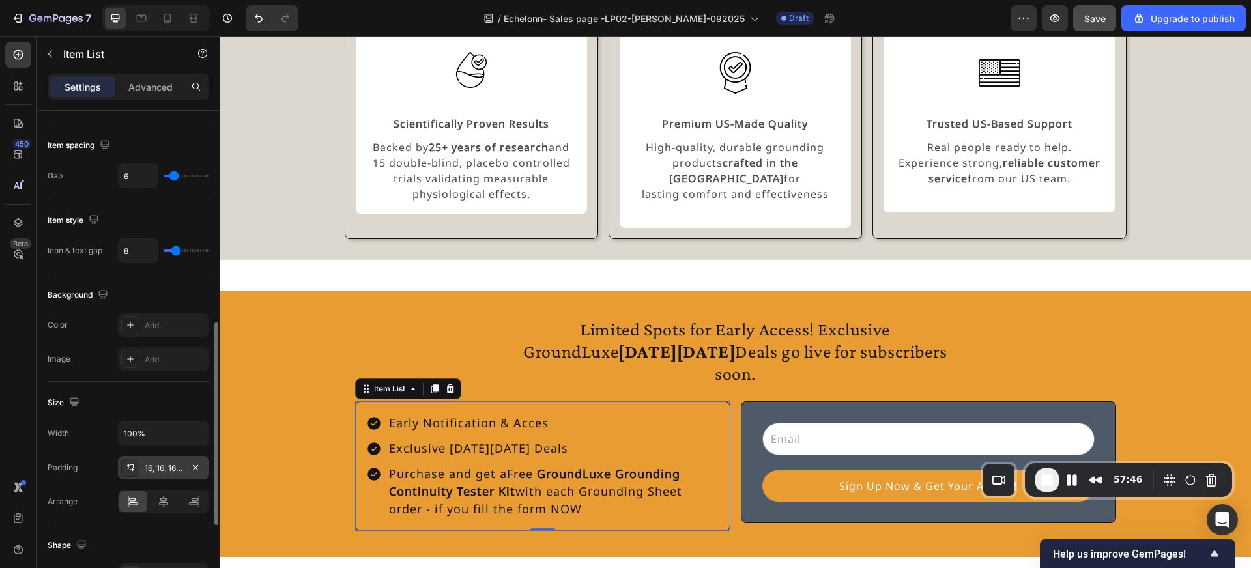
click at [179, 468] on div "16, 16, 16, 16" at bounding box center [164, 469] width 38 height 12
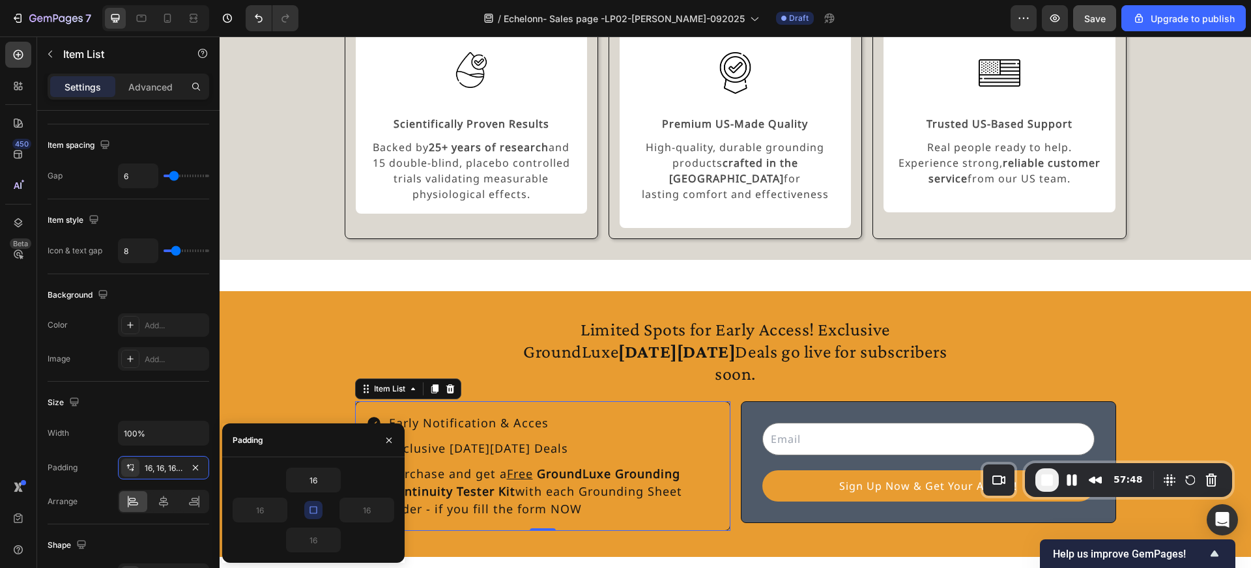
click at [317, 509] on icon "button" at bounding box center [313, 510] width 10 height 10
click at [322, 484] on input "16" at bounding box center [313, 479] width 53 height 23
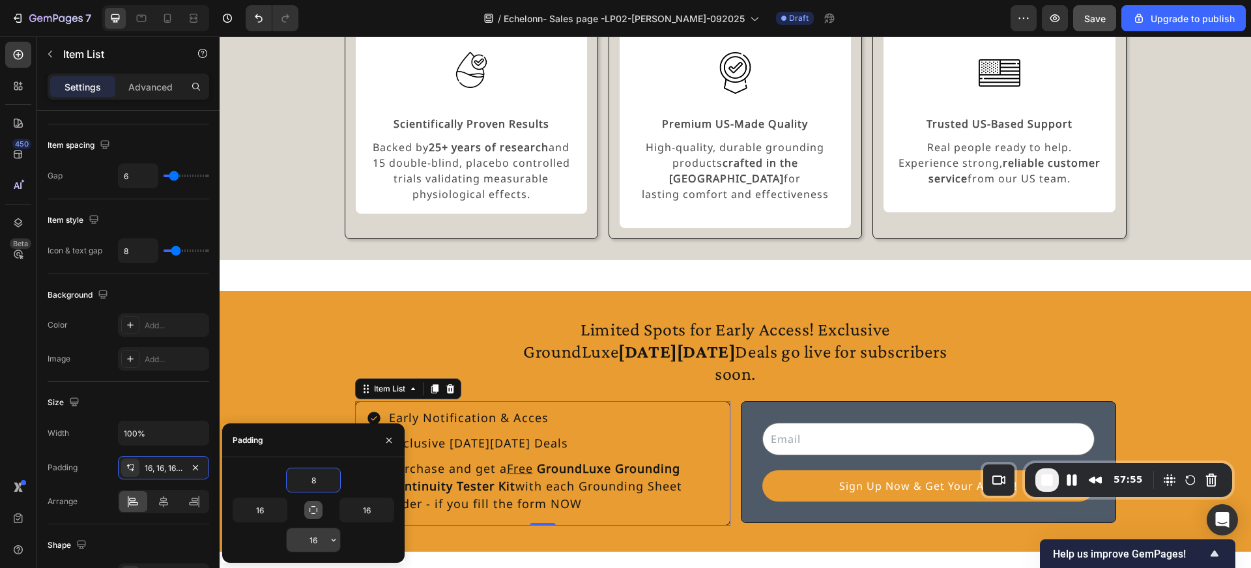
type input "8"
click at [317, 538] on input "16" at bounding box center [313, 539] width 53 height 23
type input "8"
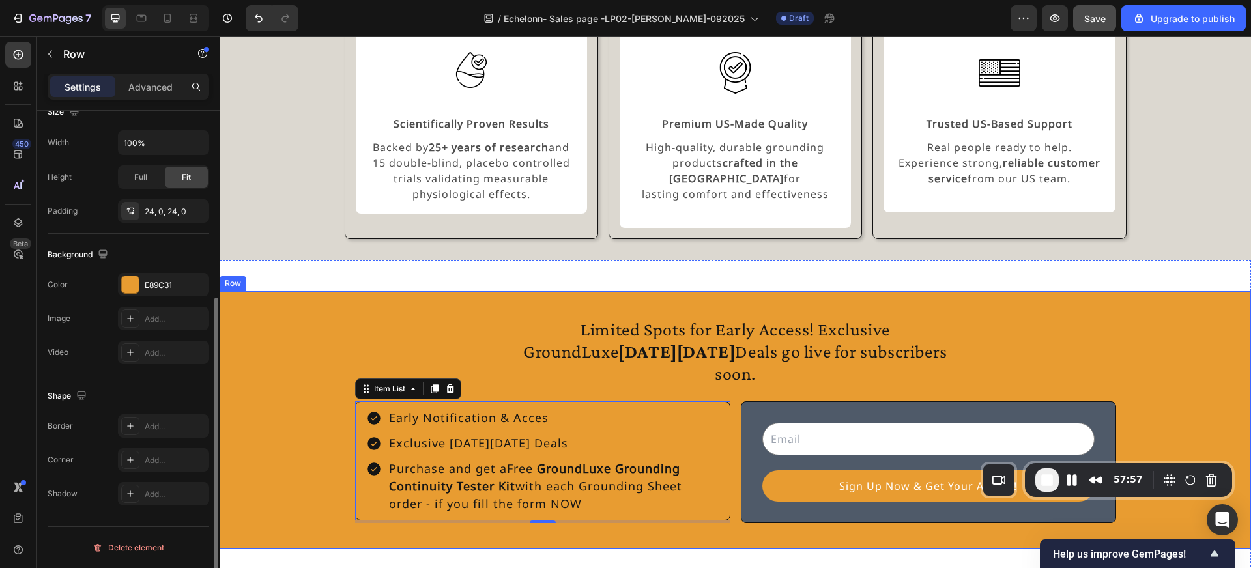
click at [295, 395] on div "Limited Spots for Early Access! Exclusive GroundLuxe Black Friday Deals go live…" at bounding box center [735, 420] width 1031 height 227
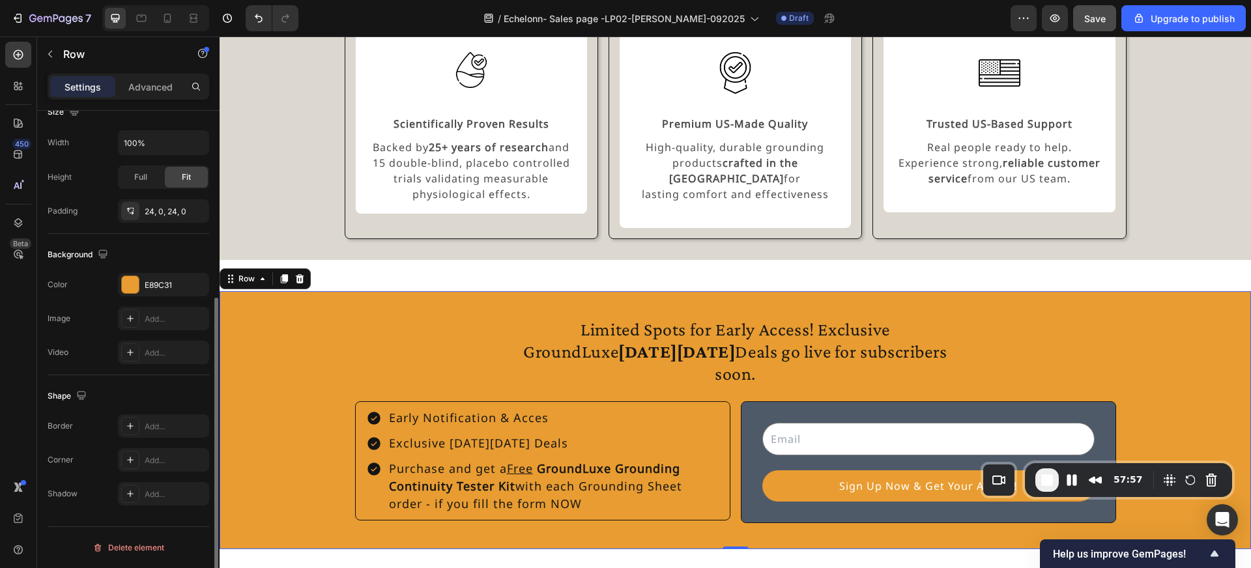
scroll to position [0, 0]
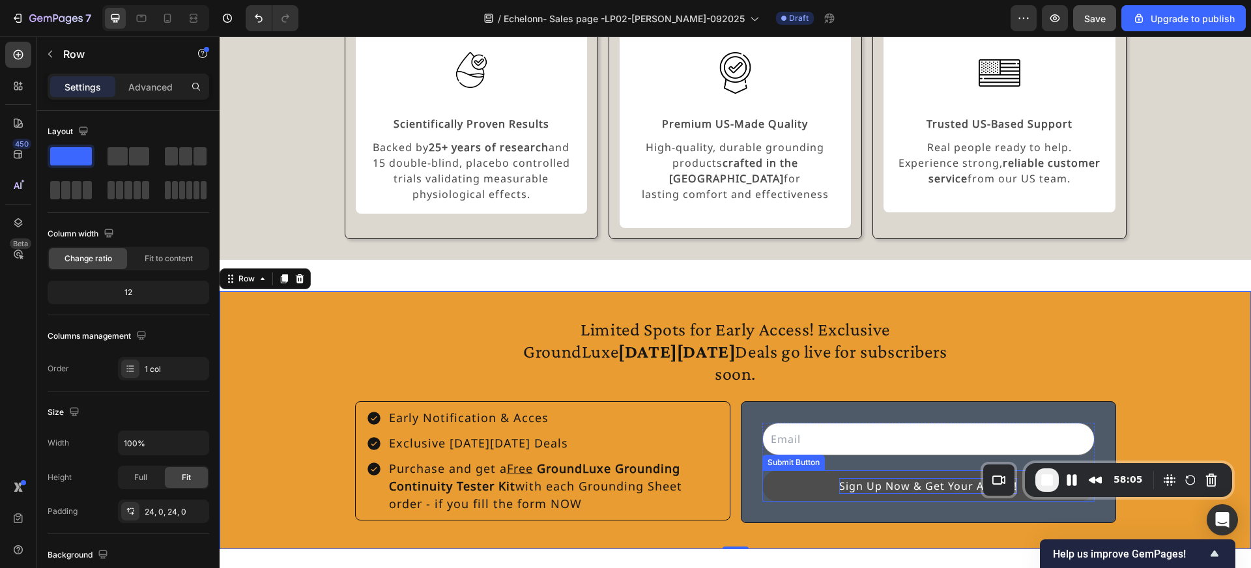
click at [896, 478] on div "Sign Up Now & Get Your Access!" at bounding box center [928, 486] width 178 height 16
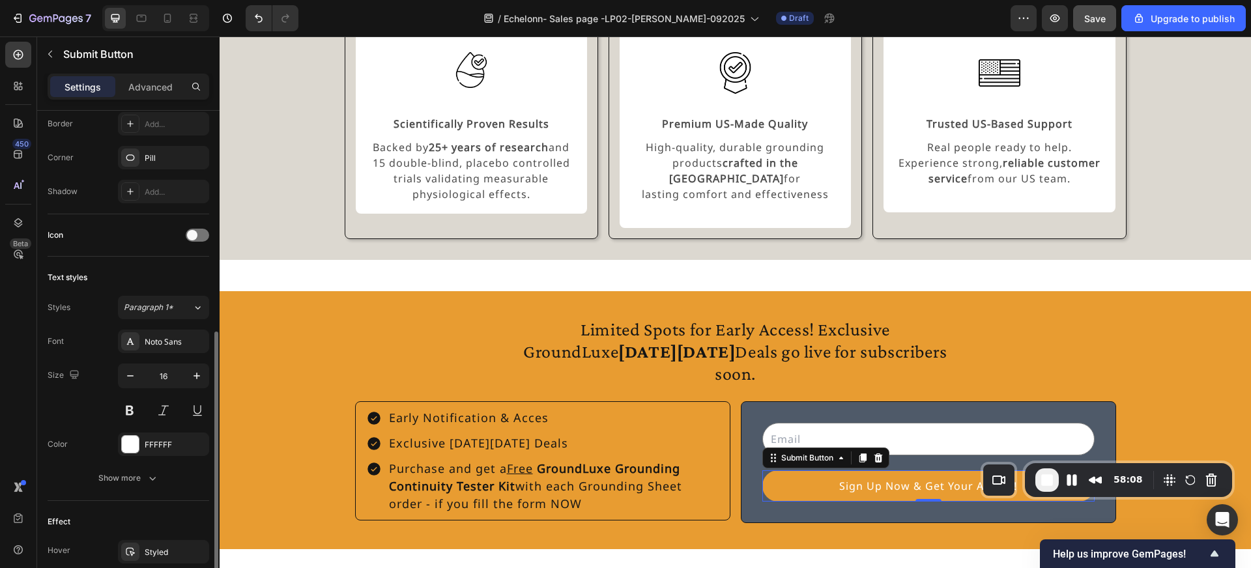
scroll to position [361, 0]
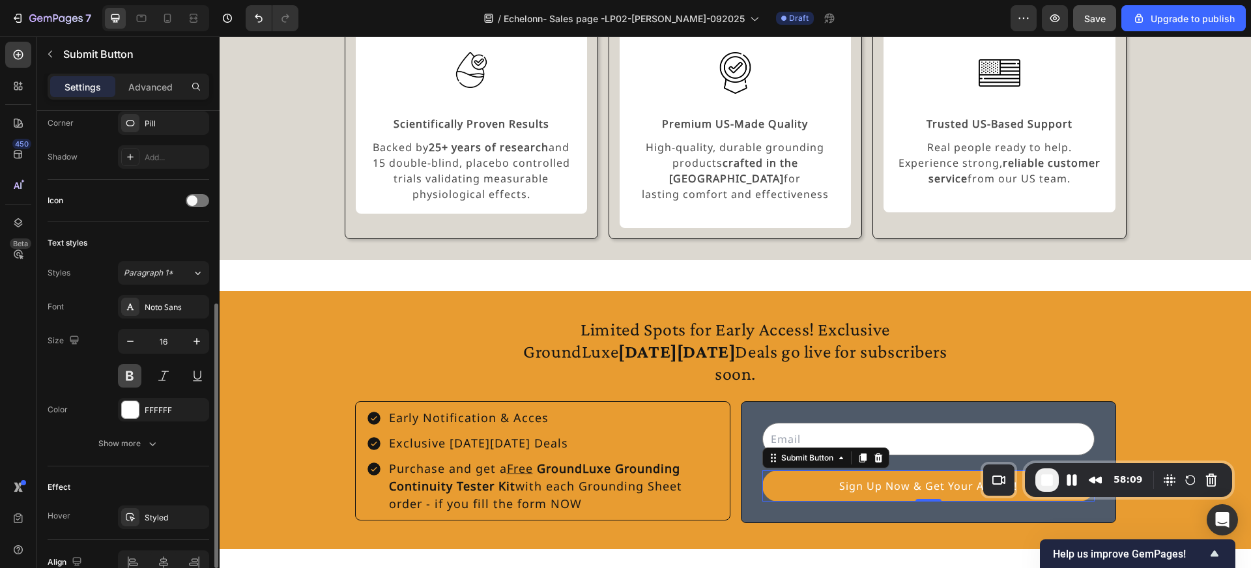
click at [130, 382] on button at bounding box center [129, 375] width 23 height 23
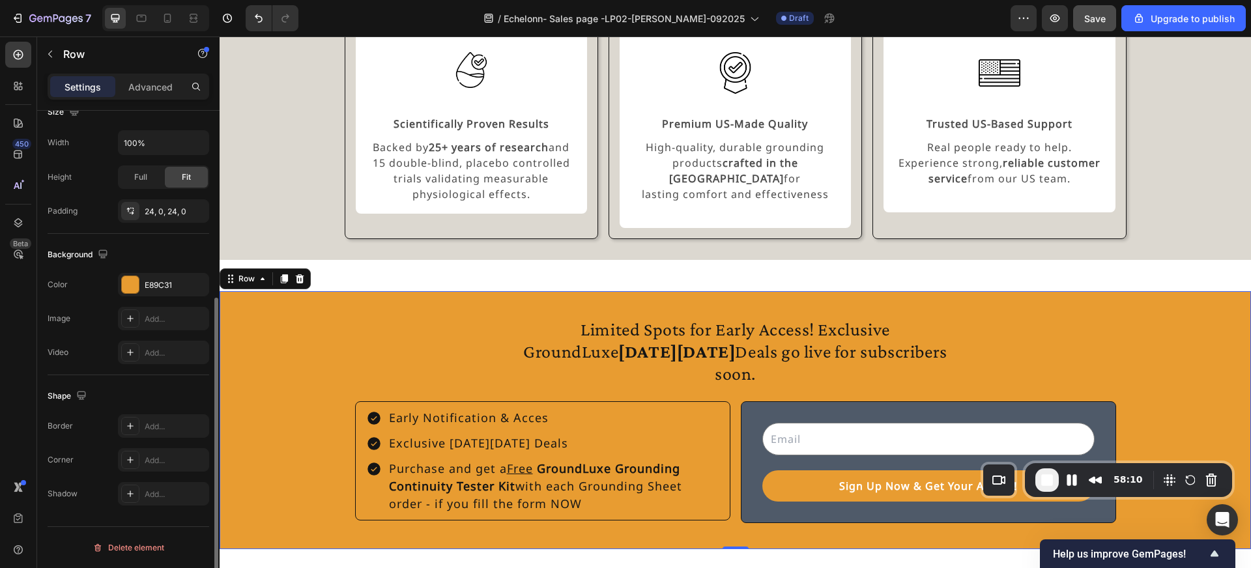
click at [271, 386] on div "Limited Spots for Early Access! Exclusive GroundLuxe Black Friday Deals go live…" at bounding box center [735, 420] width 1031 height 227
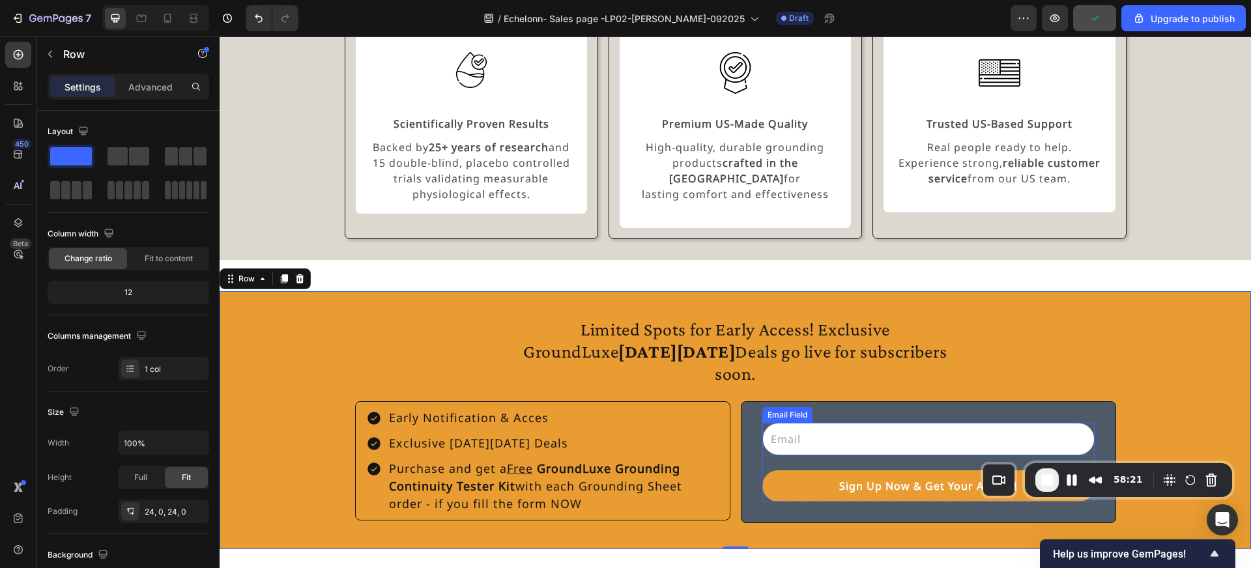
click at [788, 423] on input "email" at bounding box center [928, 439] width 332 height 33
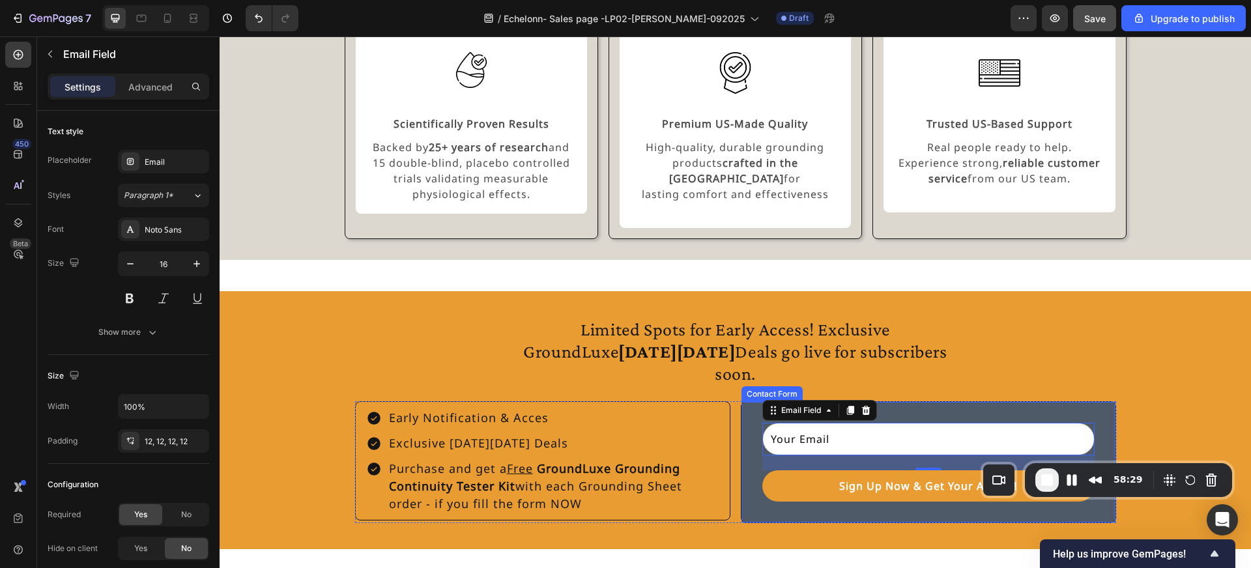
type input "Your Email"
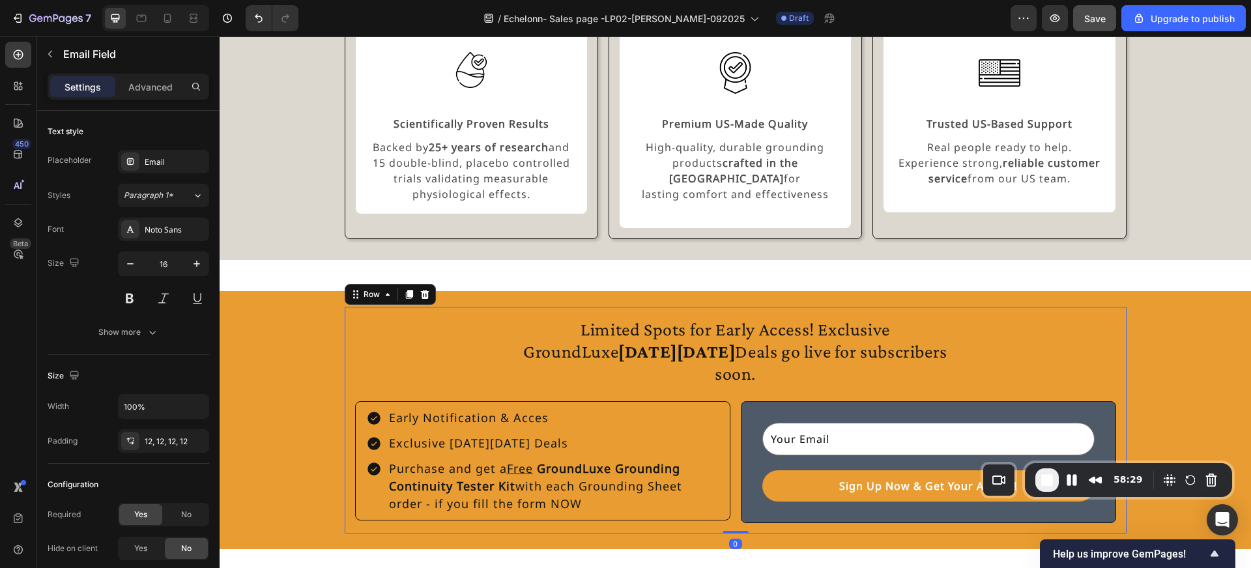
click at [946, 354] on div "Limited Spots for Early Access! Exclusive GroundLuxe Black Friday Deals go live…" at bounding box center [735, 420] width 761 height 206
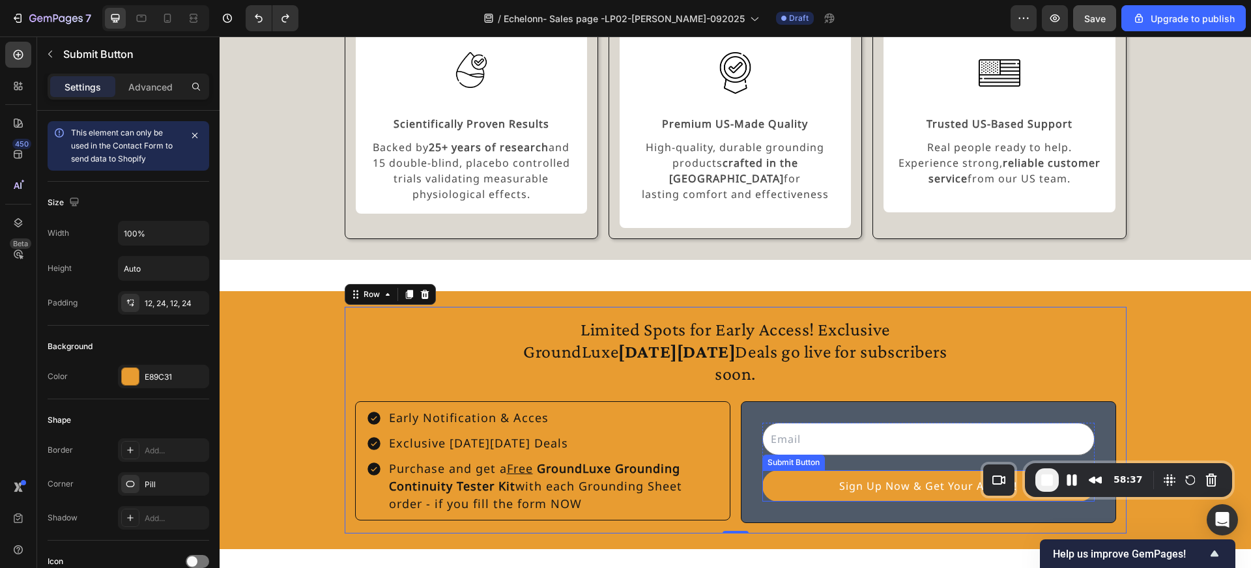
click at [779, 457] on div "Submit Button" at bounding box center [793, 463] width 57 height 12
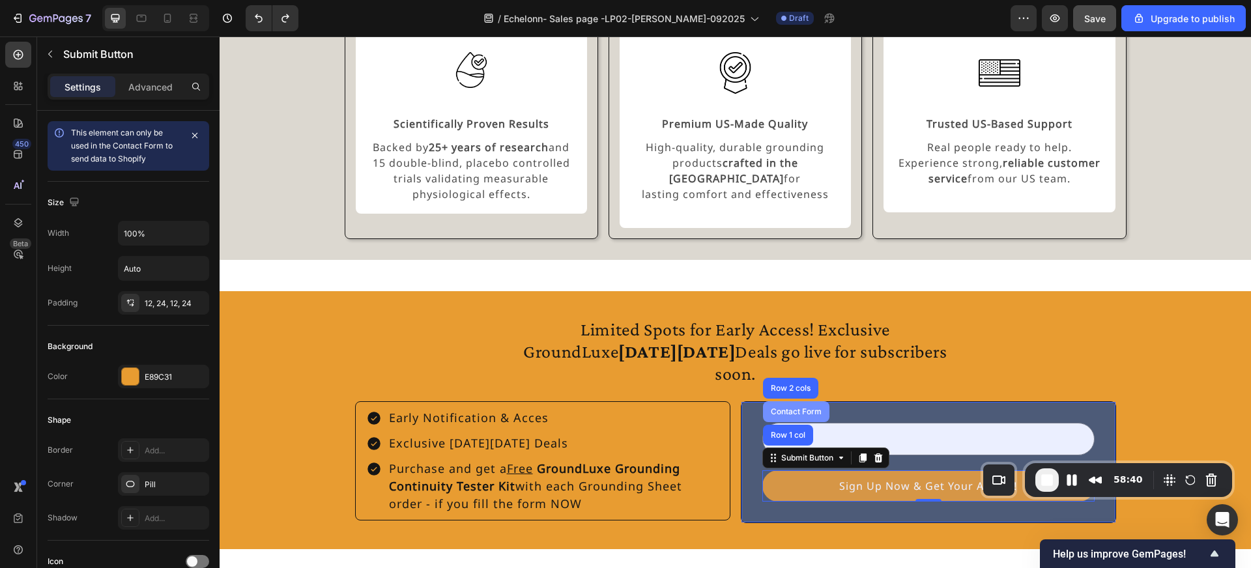
click at [799, 408] on div "Contact Form" at bounding box center [796, 412] width 56 height 8
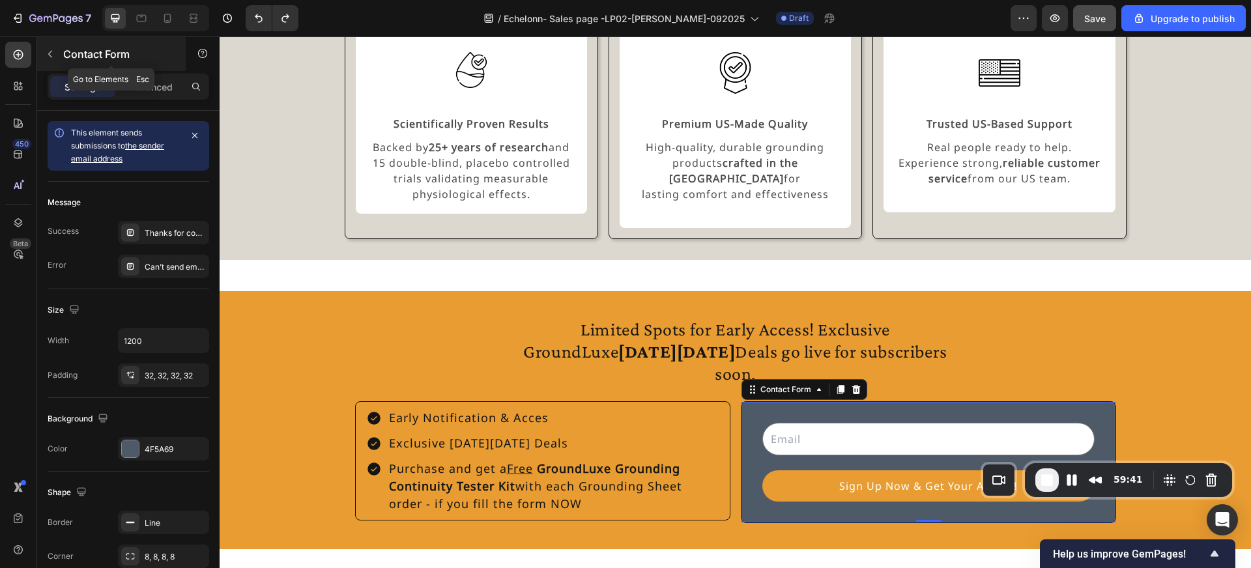
click at [55, 57] on icon "button" at bounding box center [50, 54] width 10 height 10
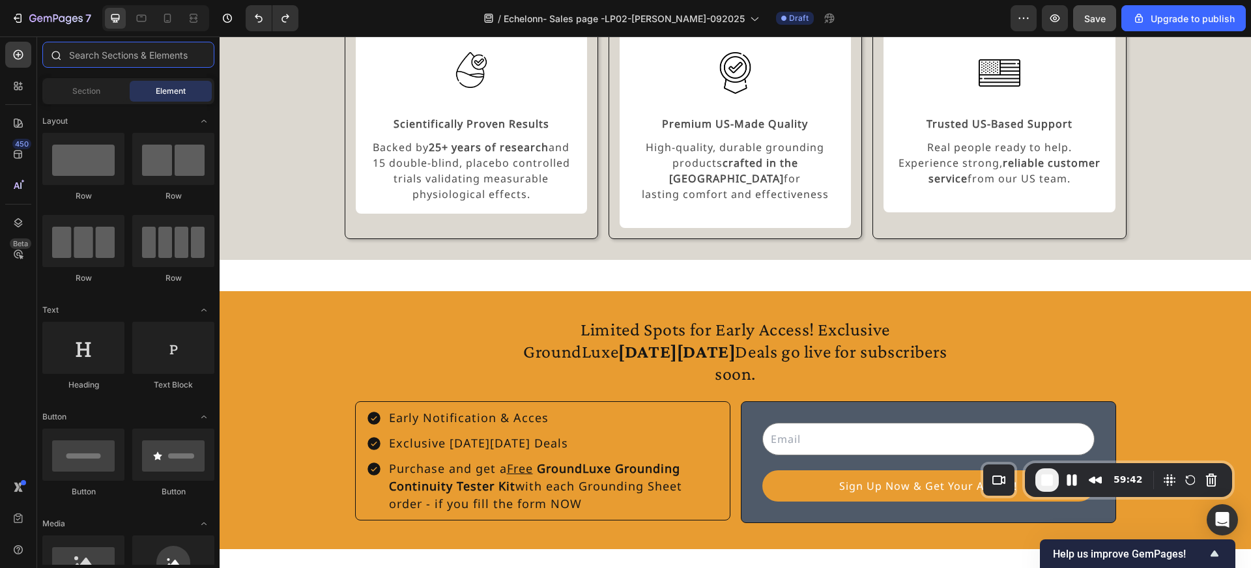
click at [98, 56] on input "text" at bounding box center [128, 55] width 172 height 26
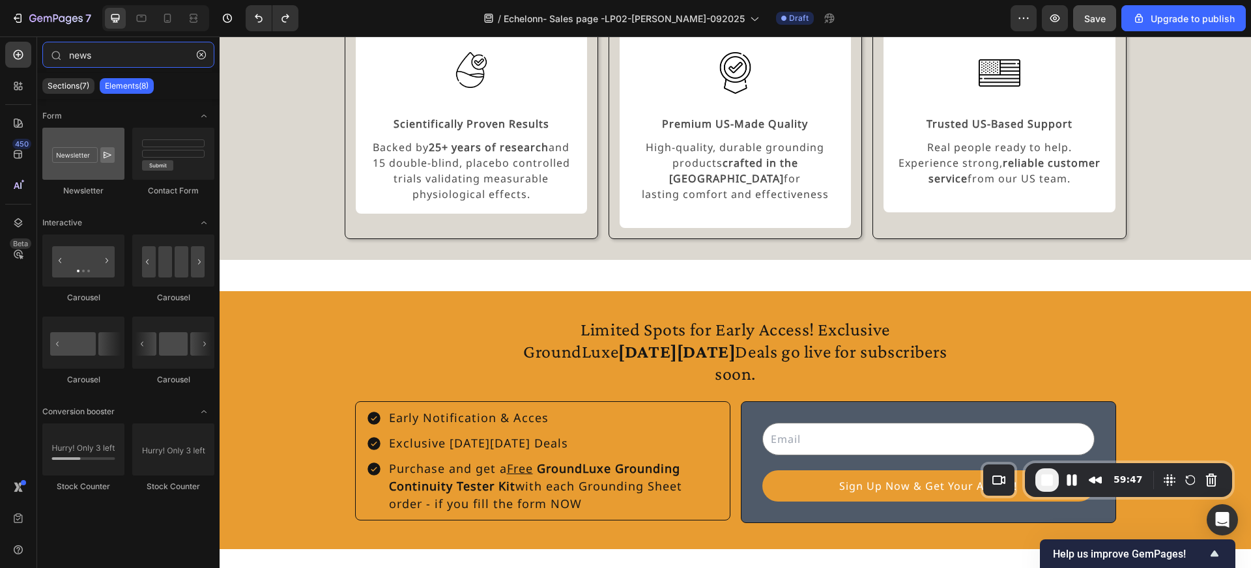
type input "news"
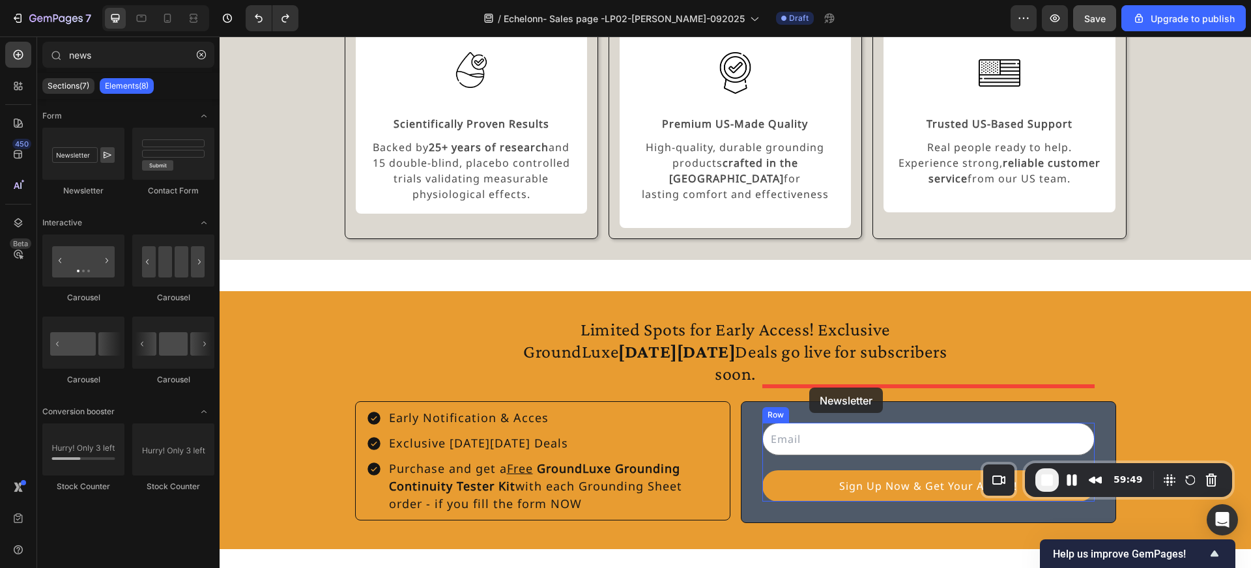
drag, startPoint x: 305, startPoint y: 205, endPoint x: 809, endPoint y: 388, distance: 536.5
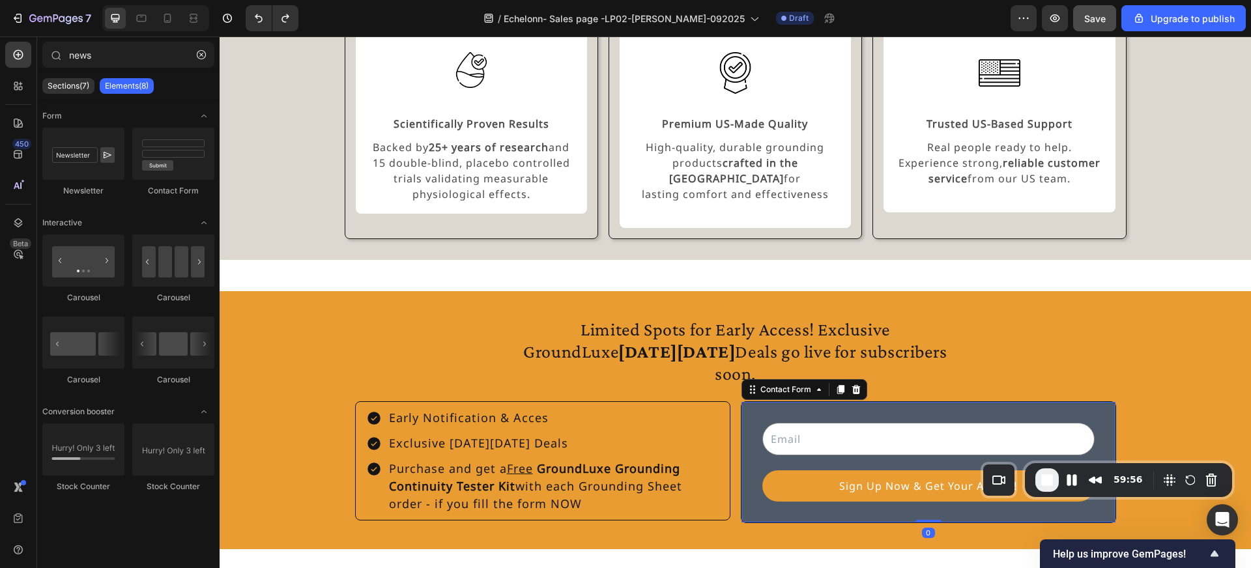
click at [762, 478] on div "Email Field Sign Up Now & Get Your Access! Submit Button Row Contact Form 0" at bounding box center [928, 462] width 375 height 122
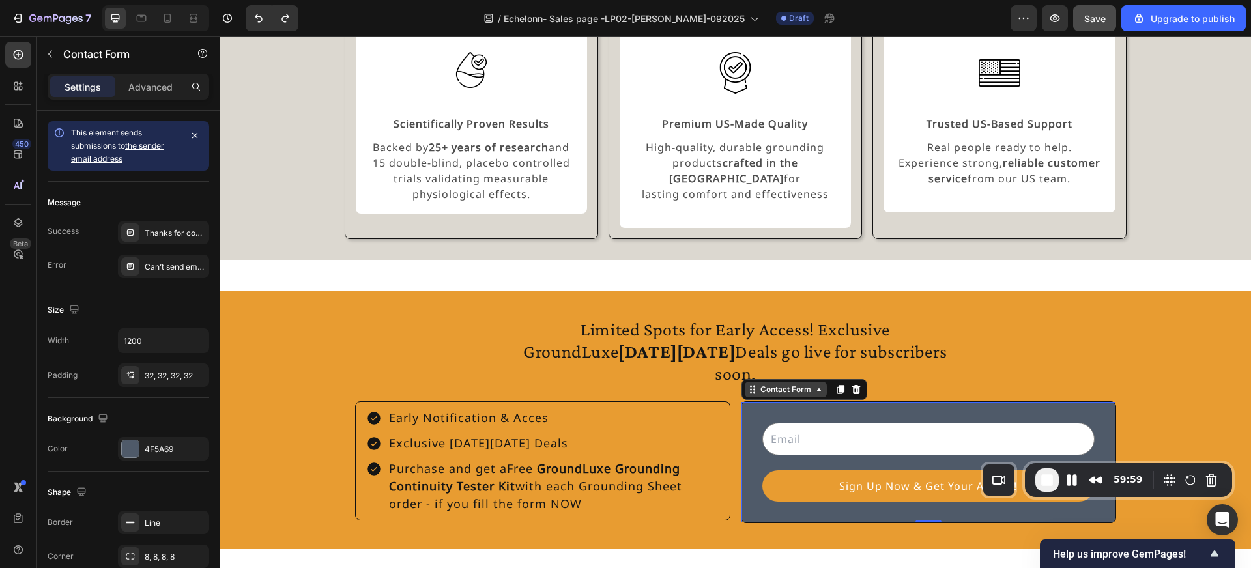
click at [777, 382] on div "Contact Form" at bounding box center [786, 390] width 82 height 16
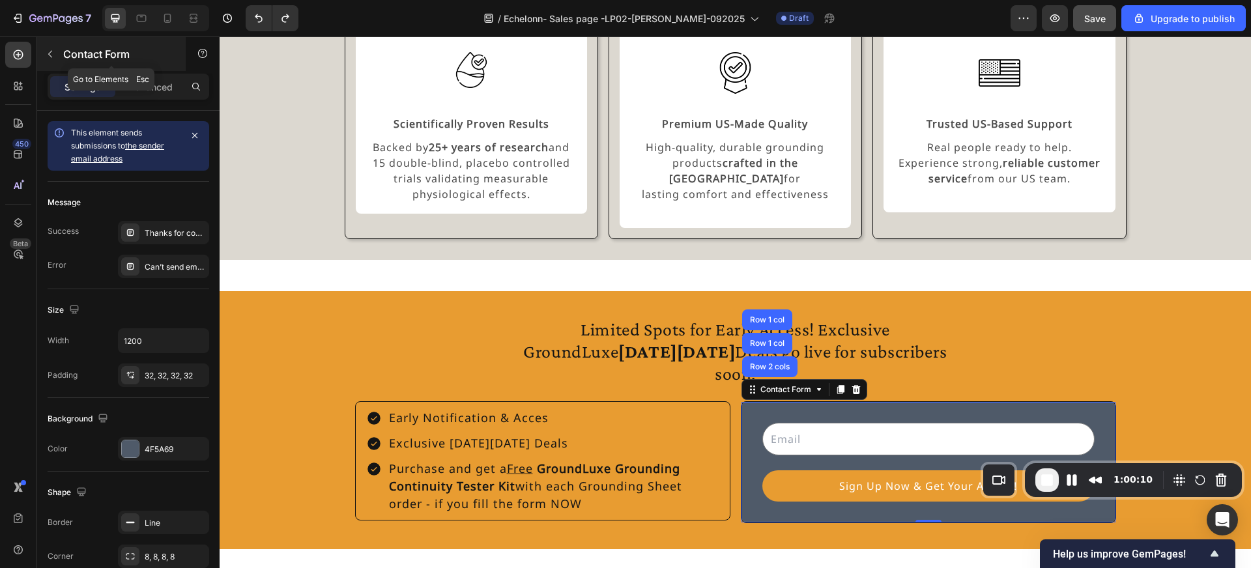
click at [50, 55] on icon "button" at bounding box center [50, 54] width 4 height 7
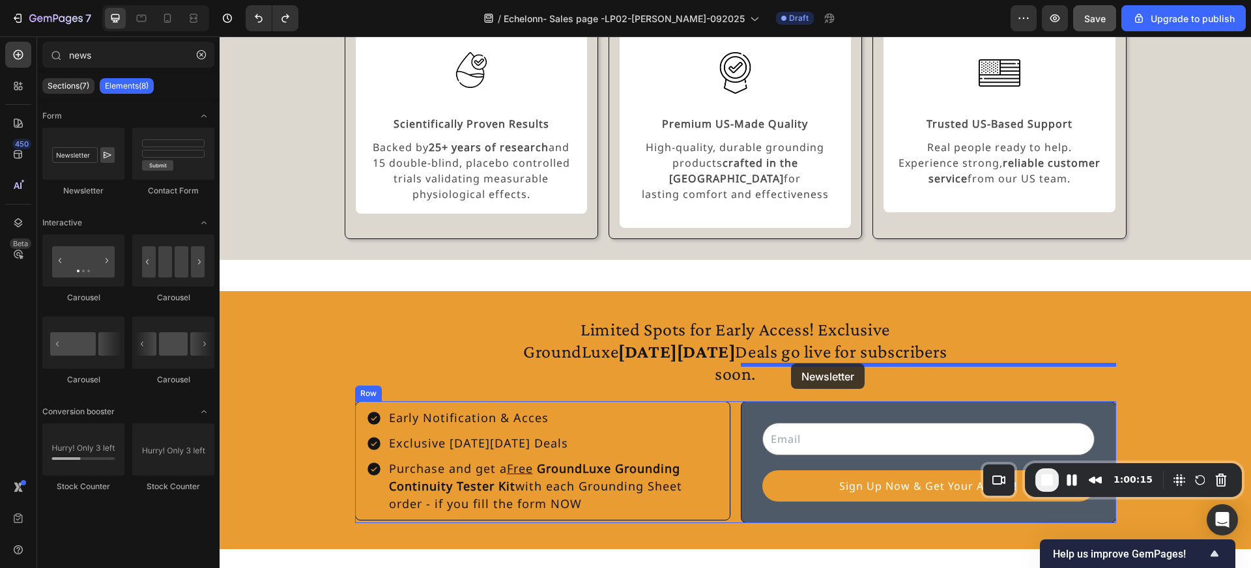
drag, startPoint x: 298, startPoint y: 191, endPoint x: 791, endPoint y: 364, distance: 522.5
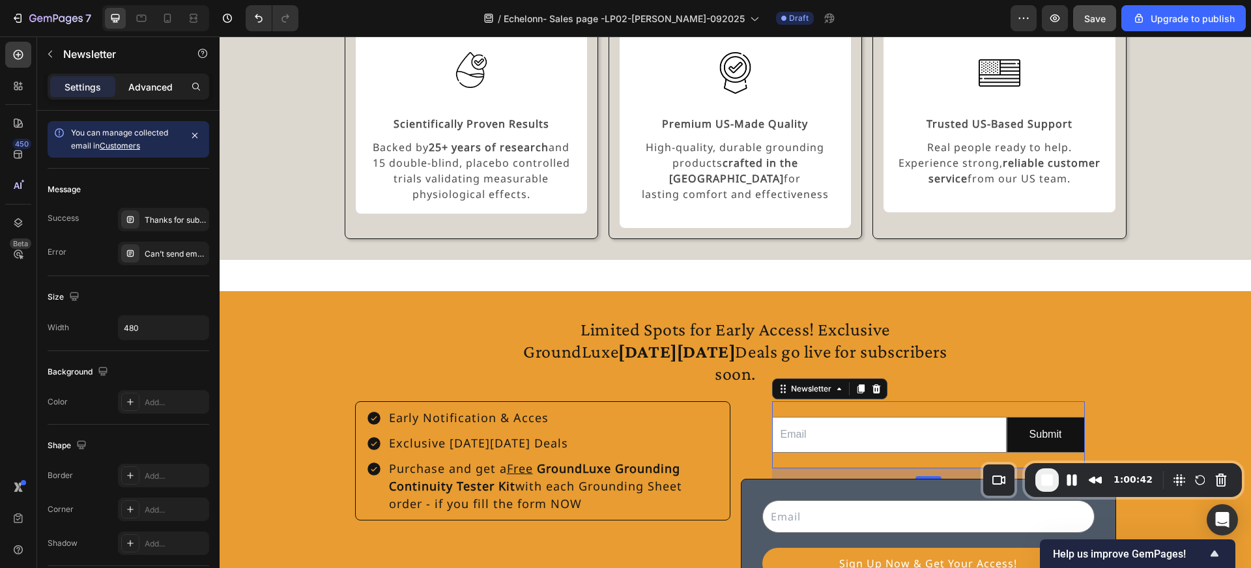
click at [156, 85] on p "Advanced" at bounding box center [150, 87] width 44 height 14
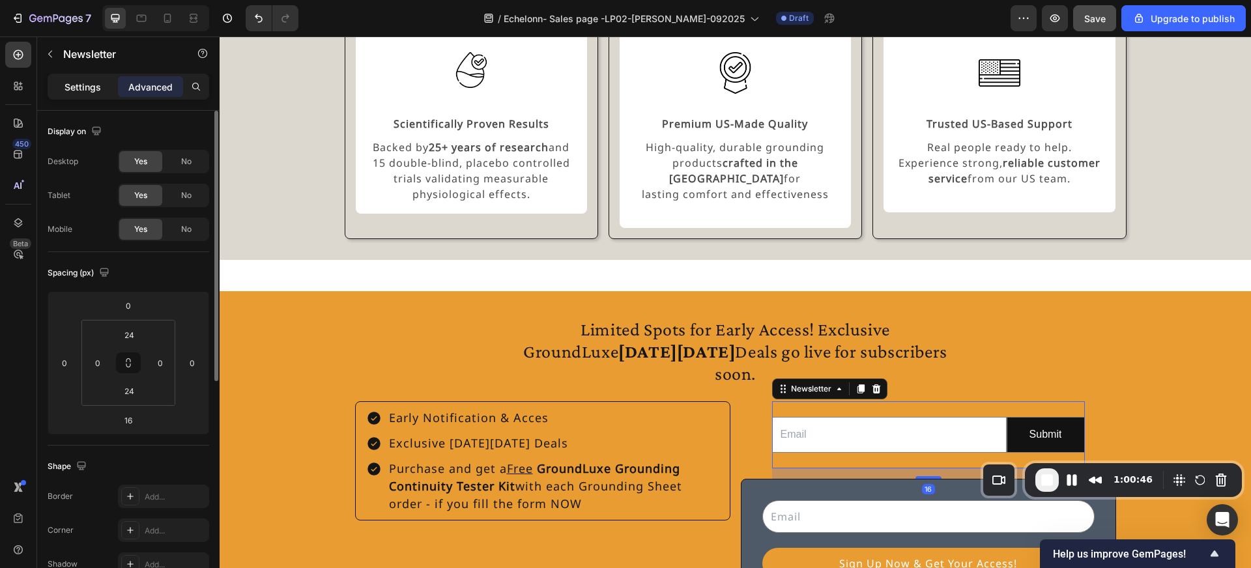
click at [82, 78] on div "Settings" at bounding box center [82, 86] width 65 height 21
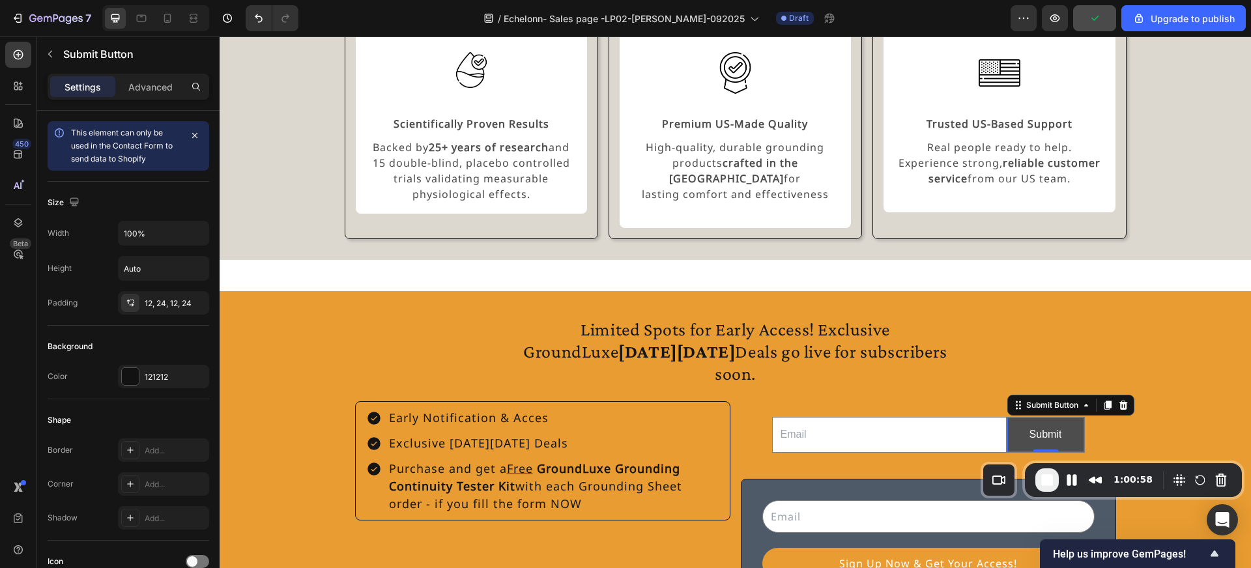
click at [1029, 418] on button "Submit" at bounding box center [1045, 435] width 77 height 35
click at [130, 382] on div at bounding box center [130, 376] width 17 height 17
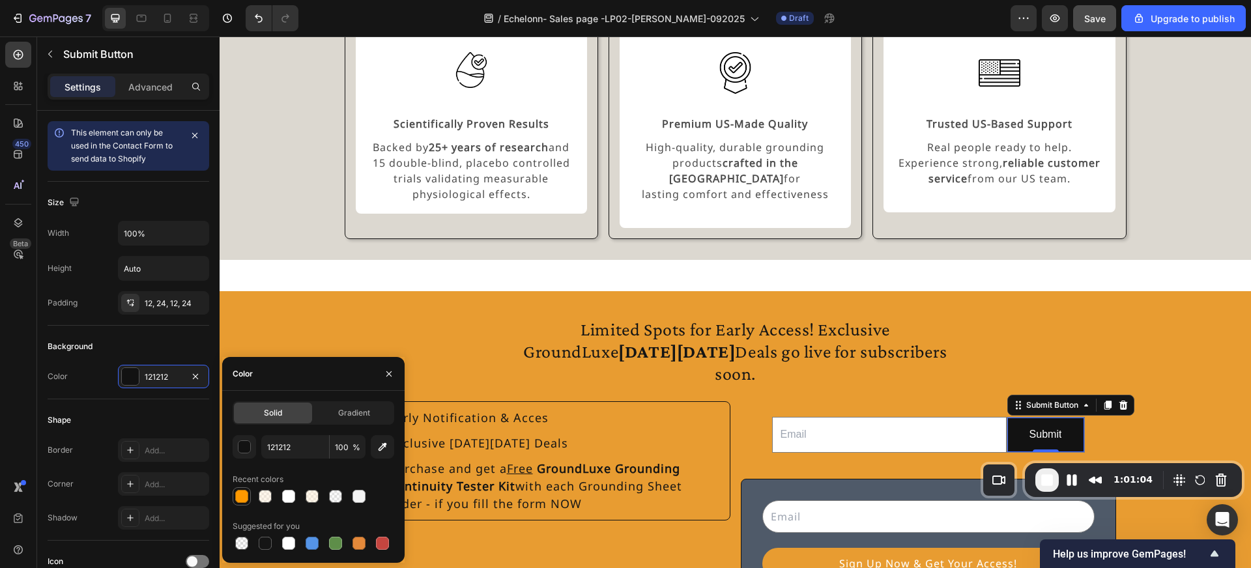
click at [245, 500] on div at bounding box center [241, 496] width 13 height 13
type input "FE9900"
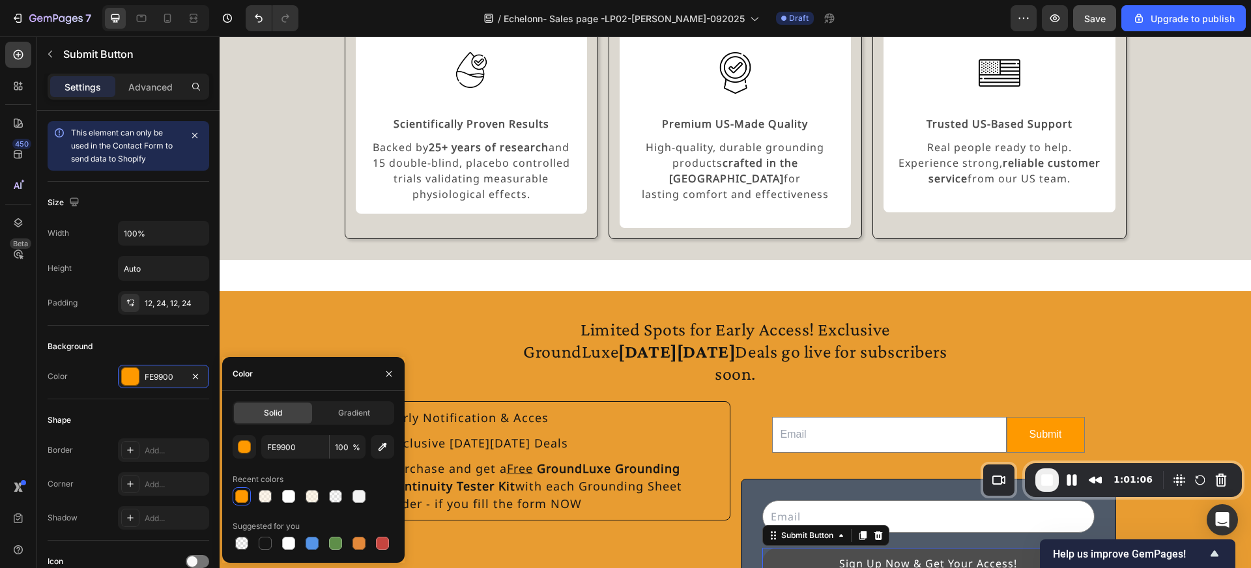
click at [810, 548] on button "Sign Up Now & Get Your Access!" at bounding box center [928, 563] width 332 height 31
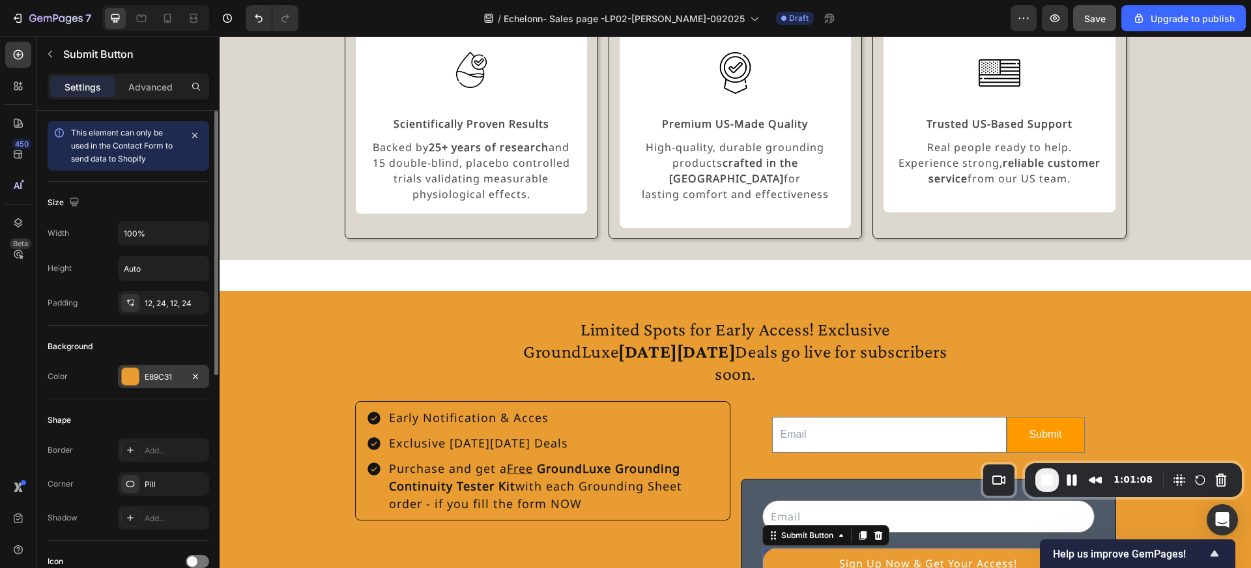
click at [165, 380] on div "E89C31" at bounding box center [164, 377] width 38 height 12
click at [162, 377] on div "E89C31" at bounding box center [164, 377] width 38 height 12
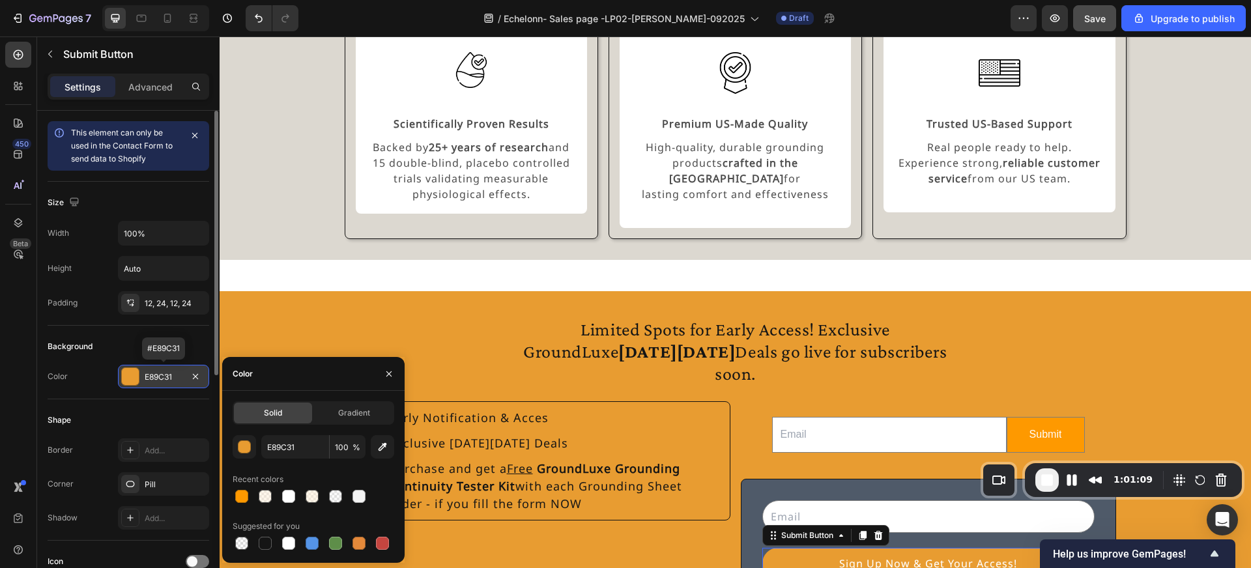
click at [162, 377] on div "E89C31" at bounding box center [164, 377] width 38 height 12
click at [298, 443] on input "E89C31" at bounding box center [295, 446] width 68 height 23
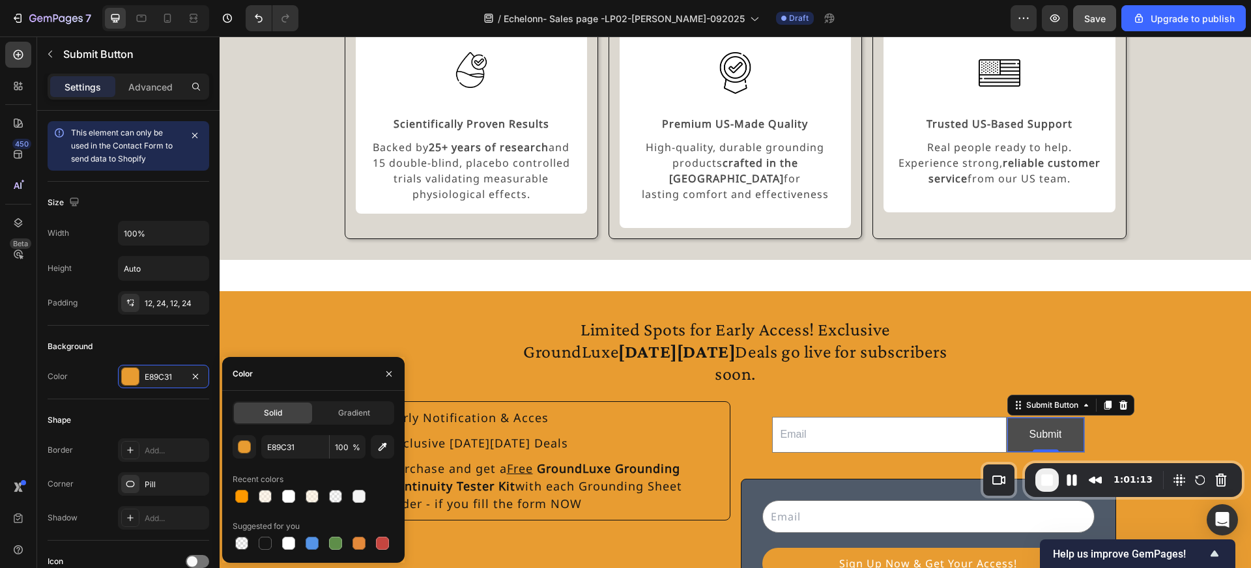
click at [1076, 418] on button "Submit" at bounding box center [1045, 435] width 77 height 35
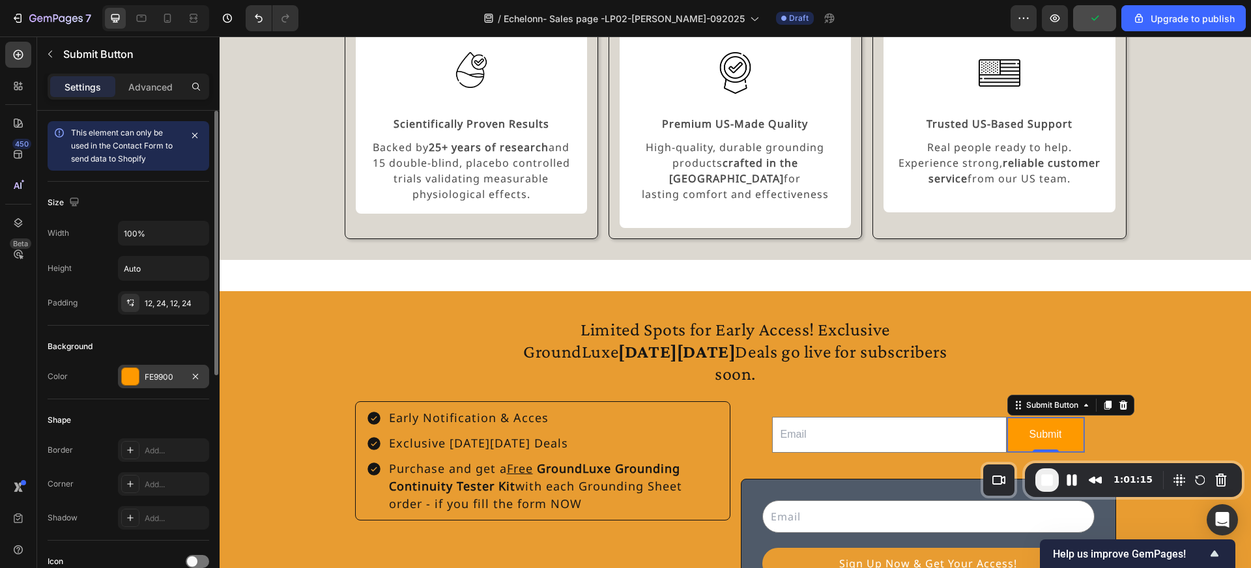
click at [168, 376] on div "FE9900" at bounding box center [164, 377] width 38 height 12
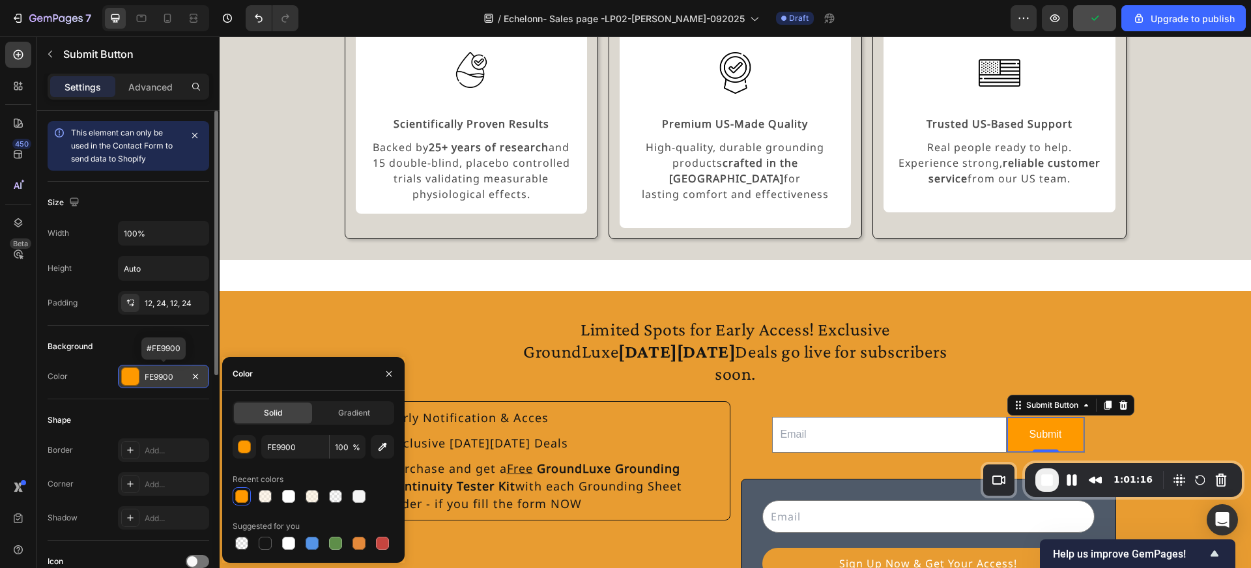
click at [160, 376] on div "FE9900" at bounding box center [164, 377] width 38 height 12
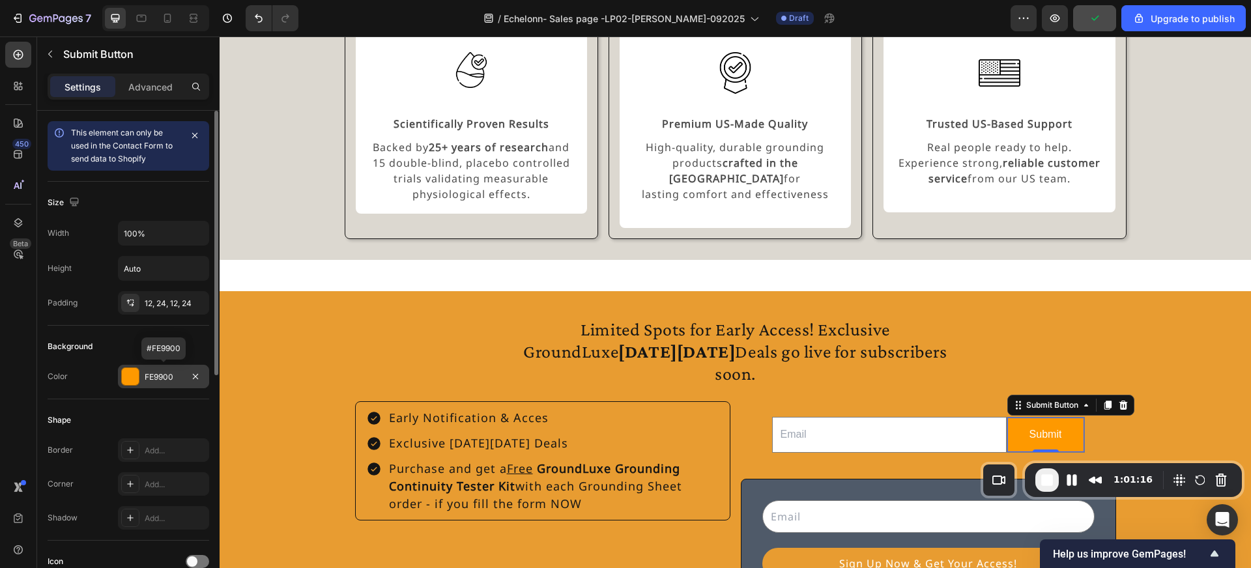
click at [160, 376] on div "FE9900" at bounding box center [164, 377] width 38 height 12
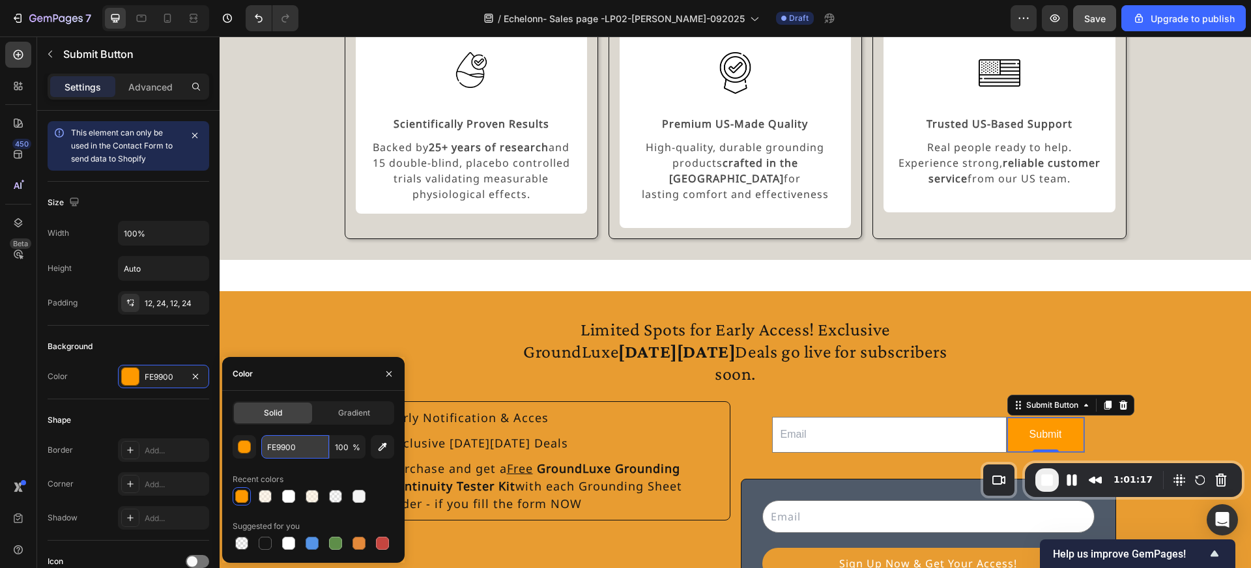
click at [305, 443] on input "FE9900" at bounding box center [295, 446] width 68 height 23
paste input "E89C31"
type input "E89C31"
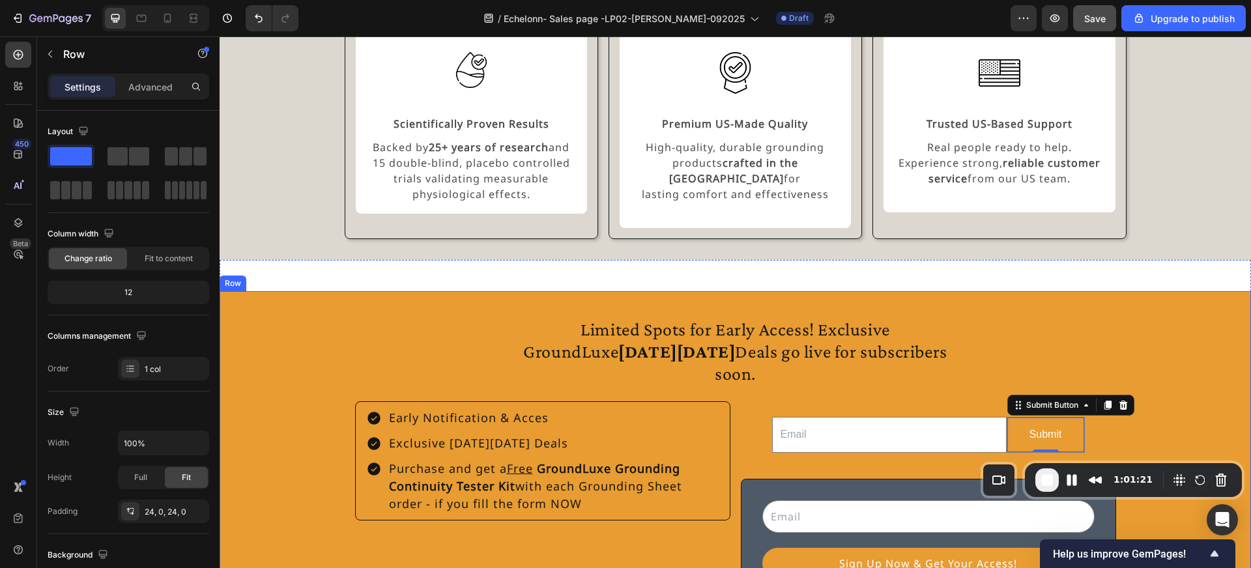
click at [315, 331] on div "Limited Spots for Early Access! Exclusive GroundLuxe Black Friday Deals go live…" at bounding box center [735, 459] width 1031 height 304
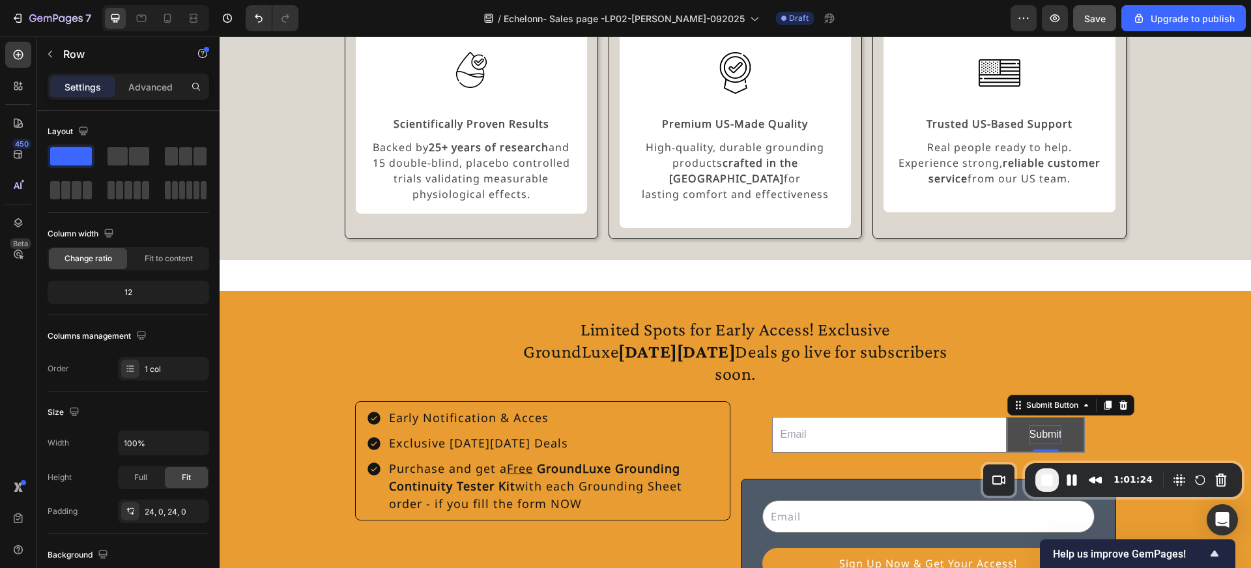
click at [1042, 425] on div "Submit" at bounding box center [1045, 434] width 33 height 19
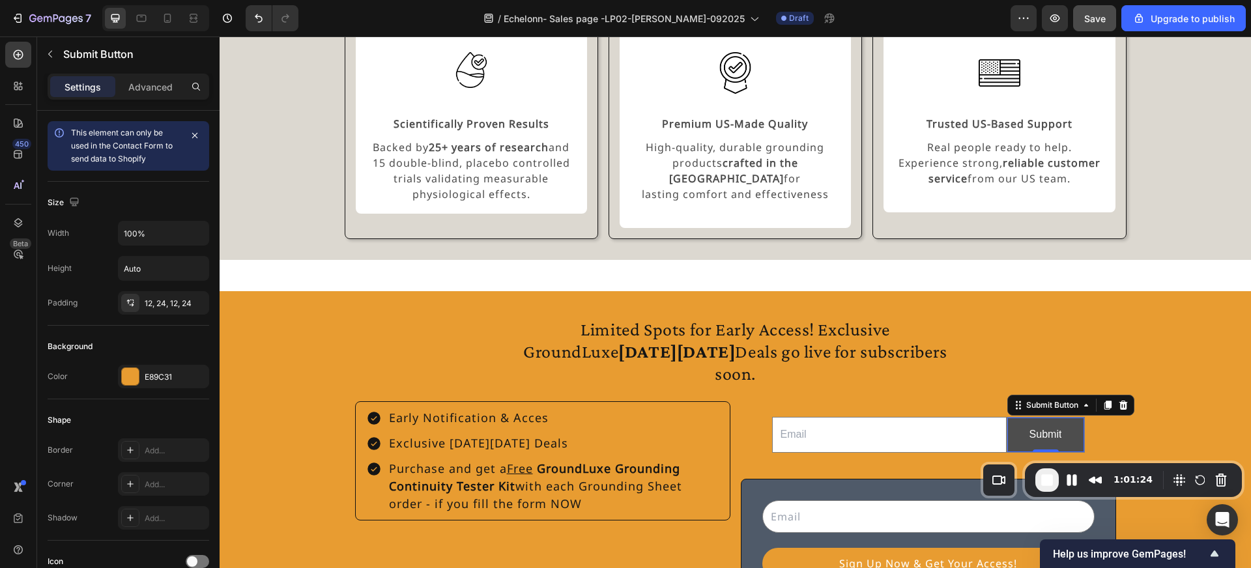
click at [1020, 418] on button "Submit" at bounding box center [1045, 435] width 77 height 35
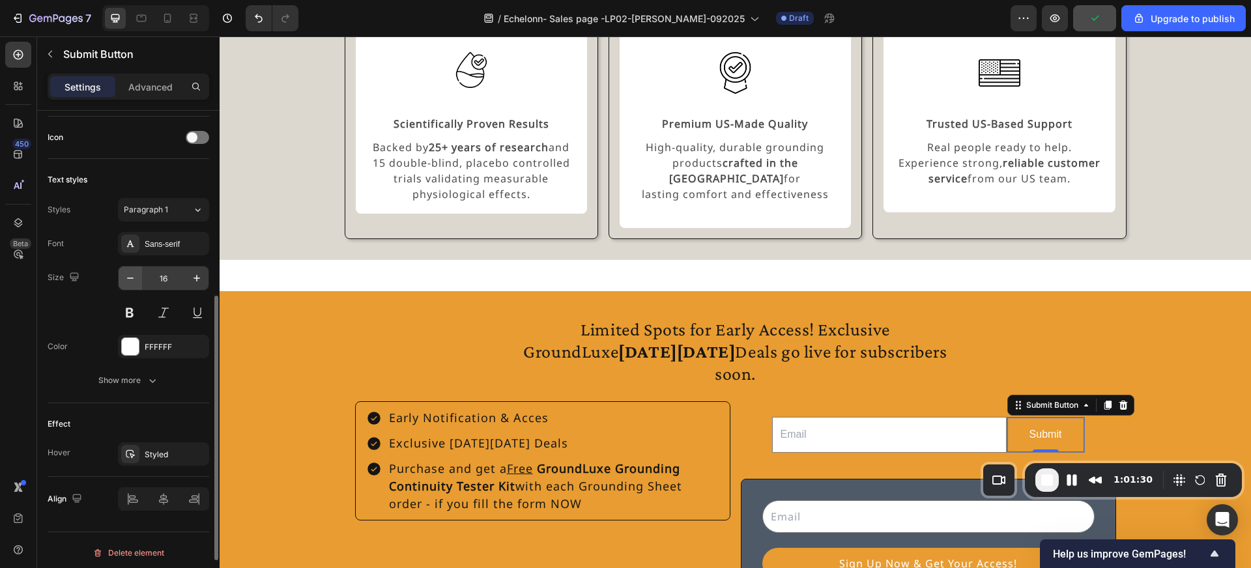
scroll to position [429, 0]
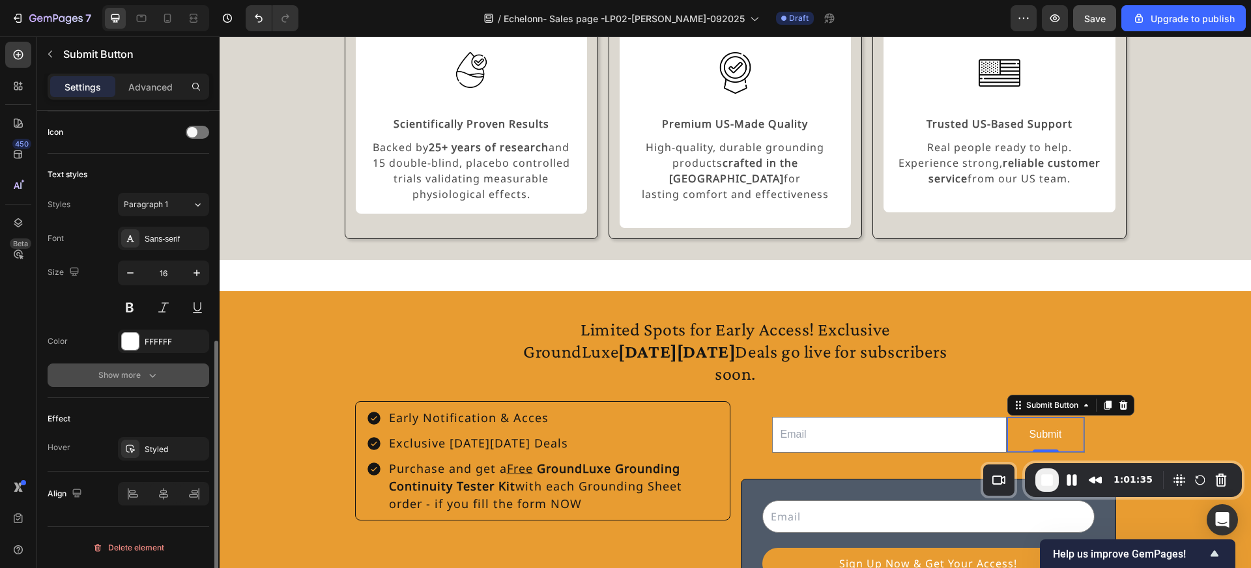
click at [122, 377] on div "Show more" at bounding box center [128, 375] width 61 height 13
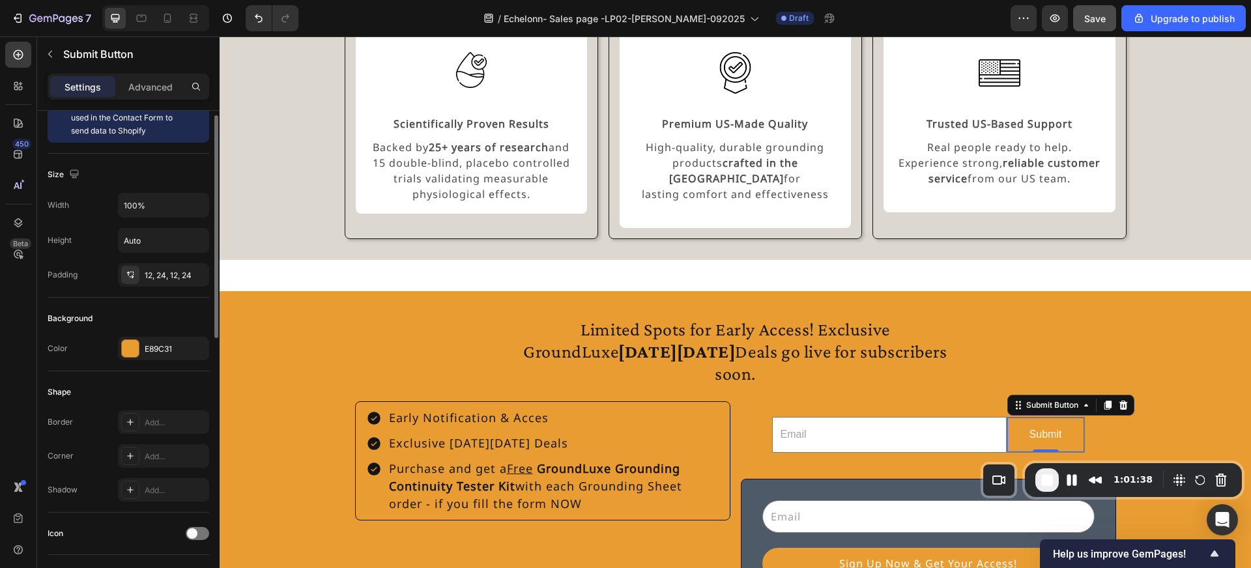
scroll to position [0, 0]
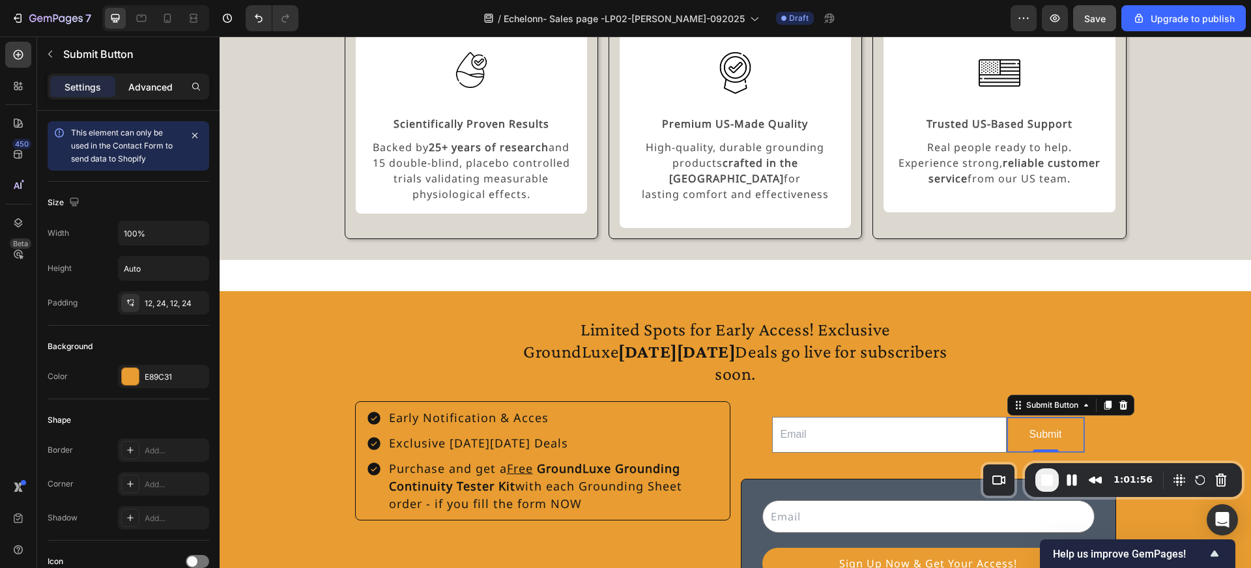
click at [160, 82] on p "Advanced" at bounding box center [150, 87] width 44 height 14
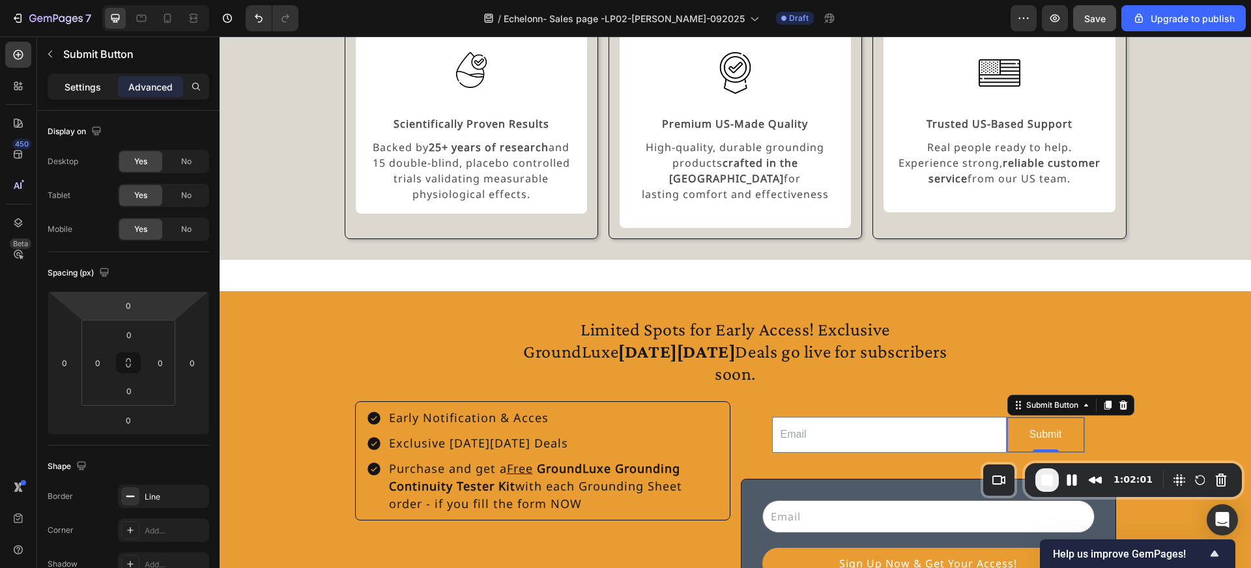
click at [82, 92] on p "Settings" at bounding box center [82, 87] width 36 height 14
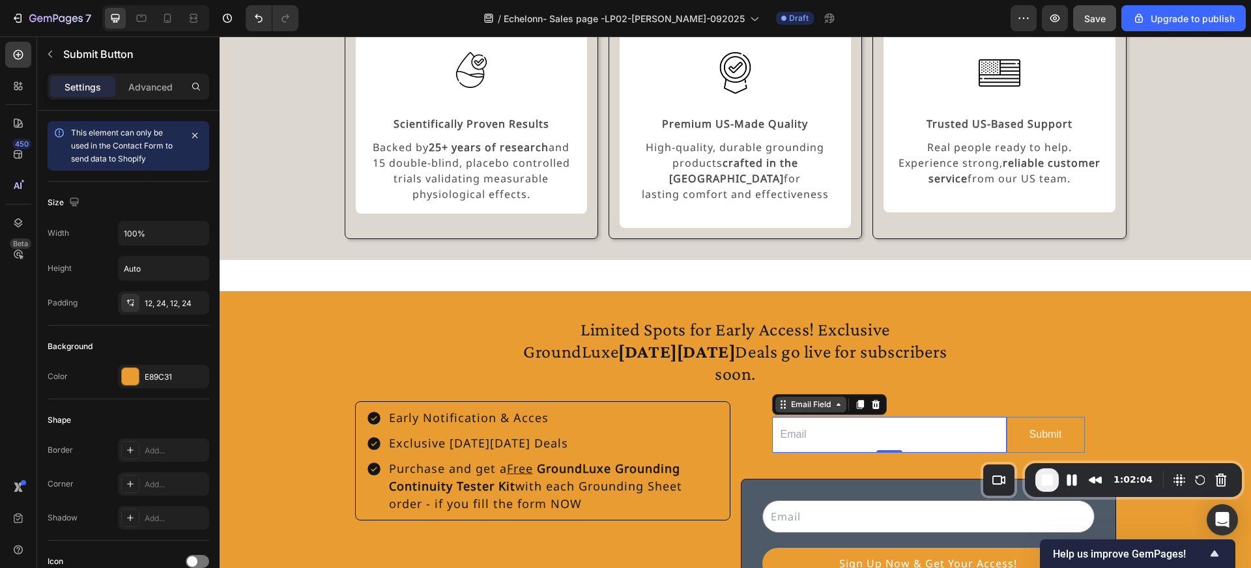
click at [804, 394] on div "Email Field" at bounding box center [829, 404] width 115 height 21
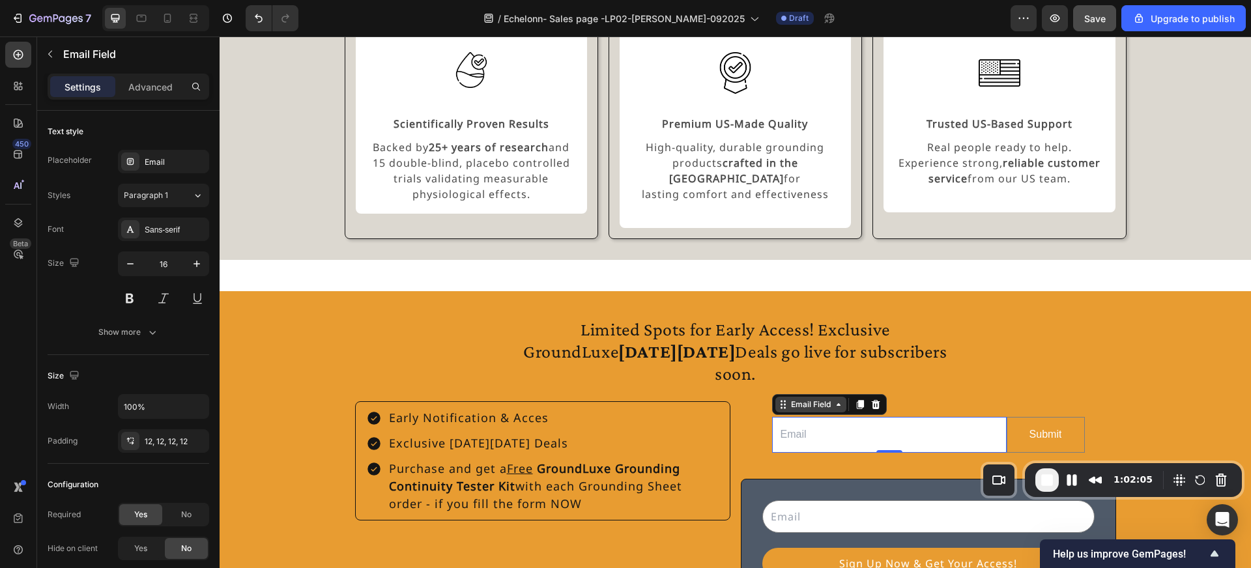
click at [807, 399] on div "Email Field" at bounding box center [810, 405] width 45 height 12
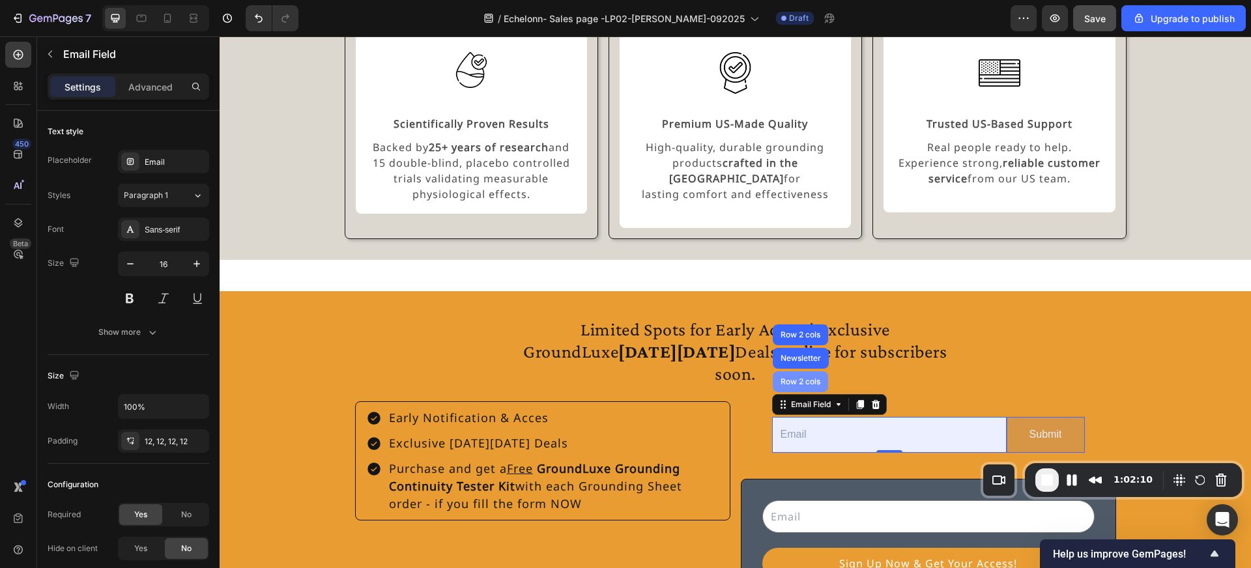
click at [805, 378] on div "Row 2 cols" at bounding box center [800, 382] width 45 height 8
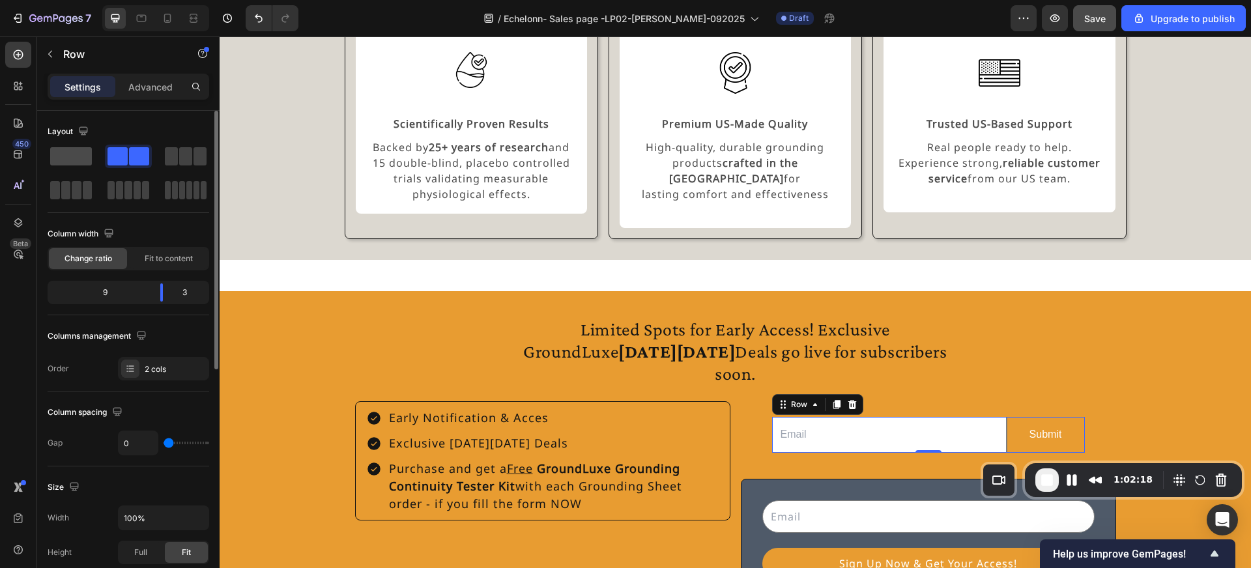
click at [67, 152] on span at bounding box center [71, 156] width 42 height 18
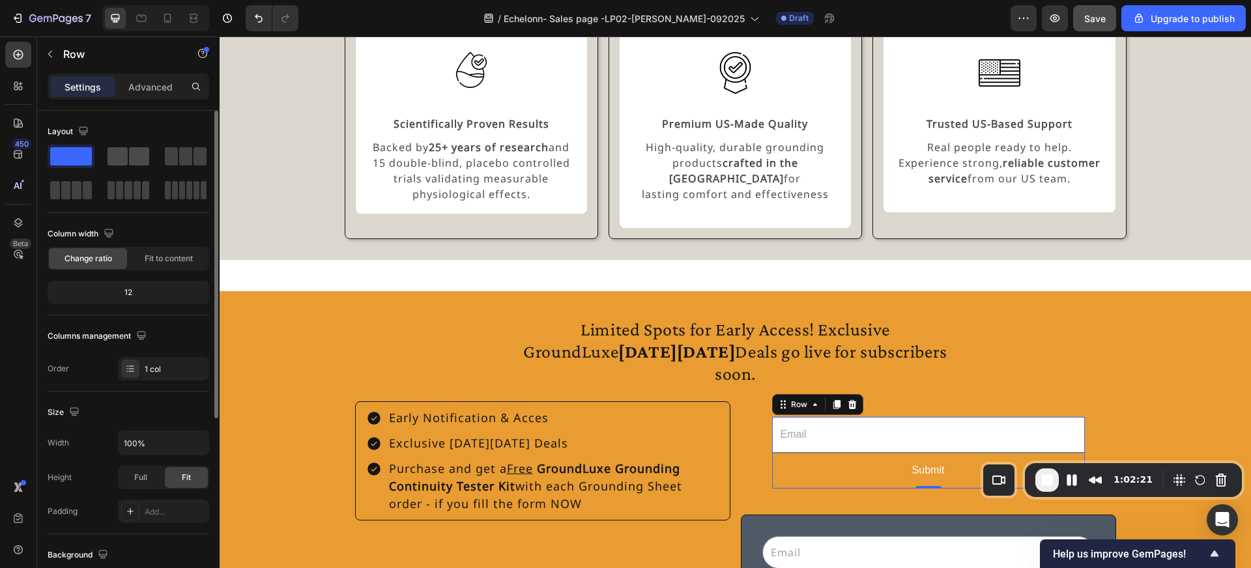
click at [129, 162] on span at bounding box center [139, 156] width 20 height 18
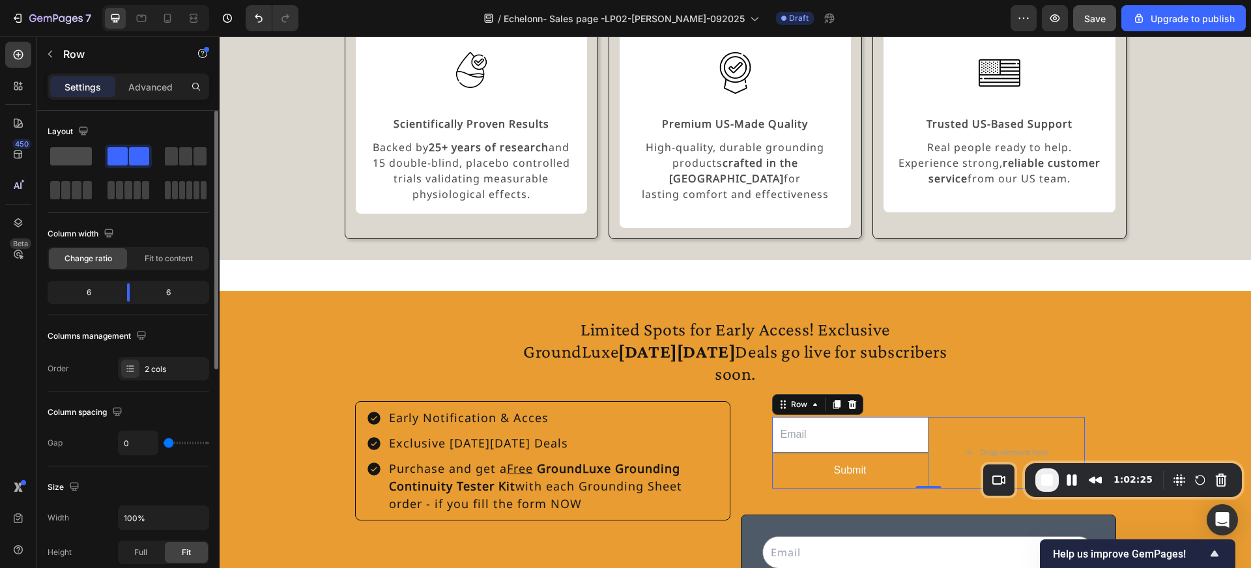
click at [85, 160] on span at bounding box center [71, 156] width 42 height 18
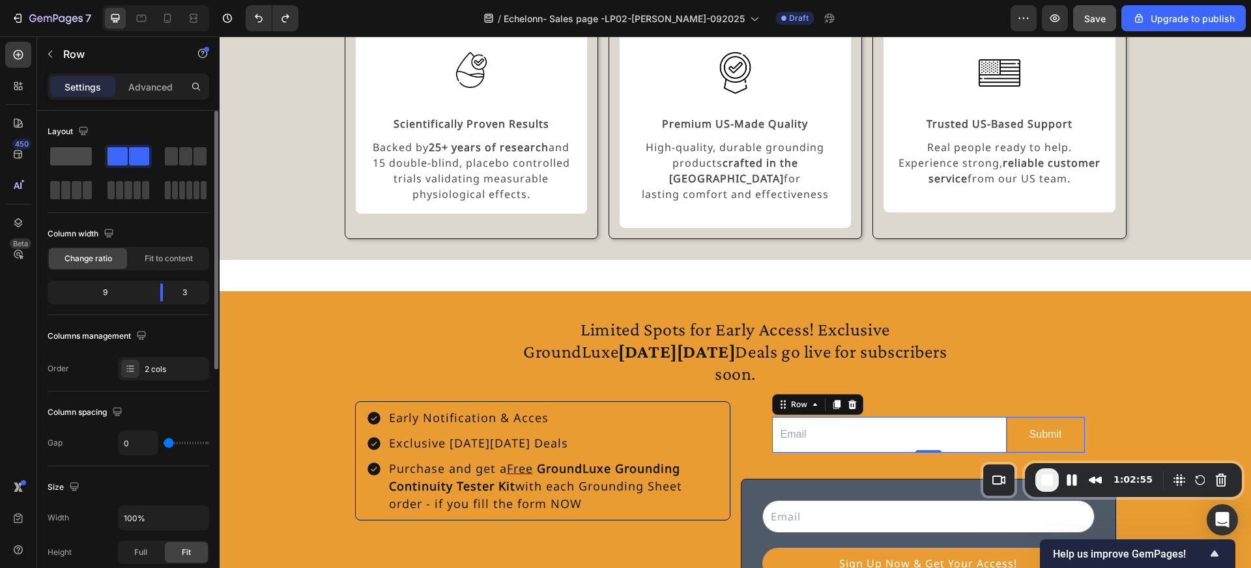
click at [68, 155] on span at bounding box center [71, 156] width 42 height 18
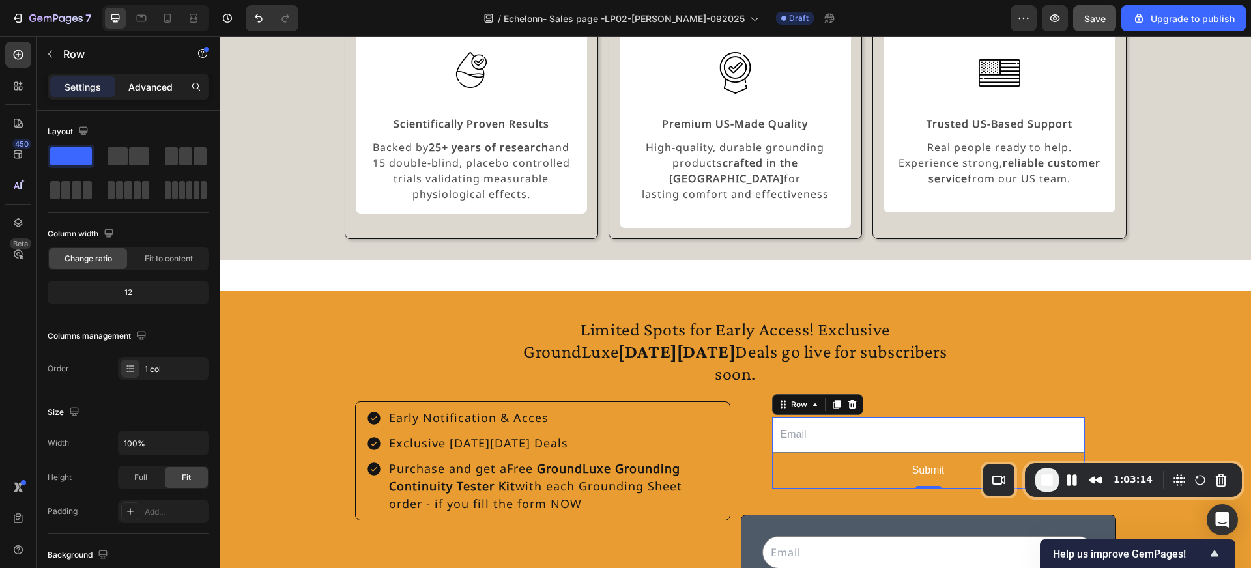
click at [160, 92] on p "Advanced" at bounding box center [150, 87] width 44 height 14
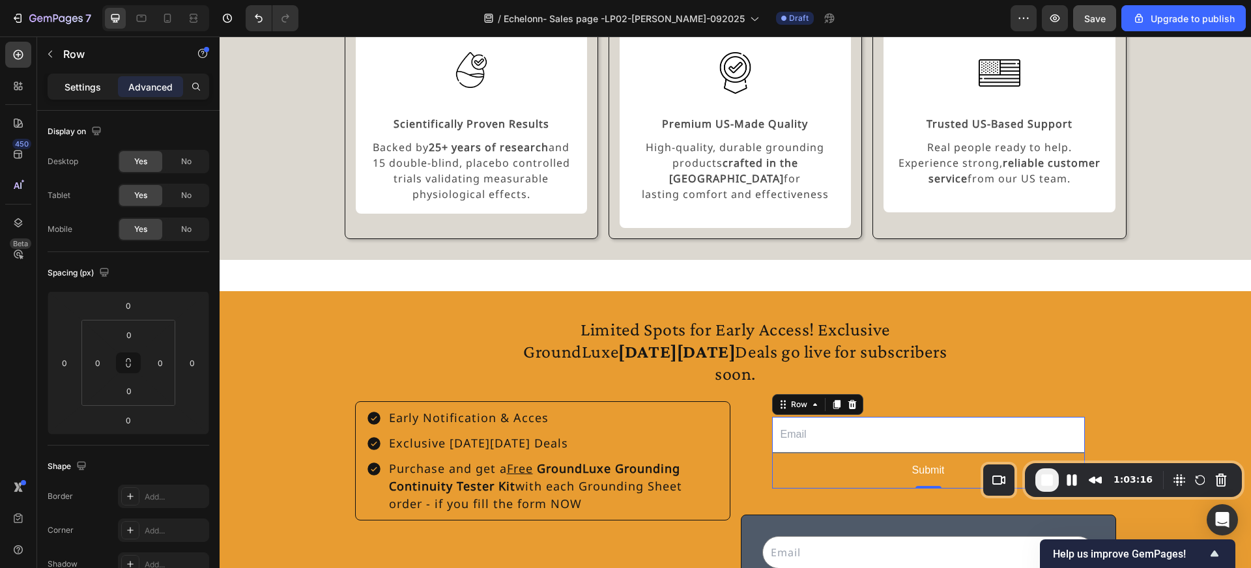
click at [85, 84] on p "Settings" at bounding box center [82, 87] width 36 height 14
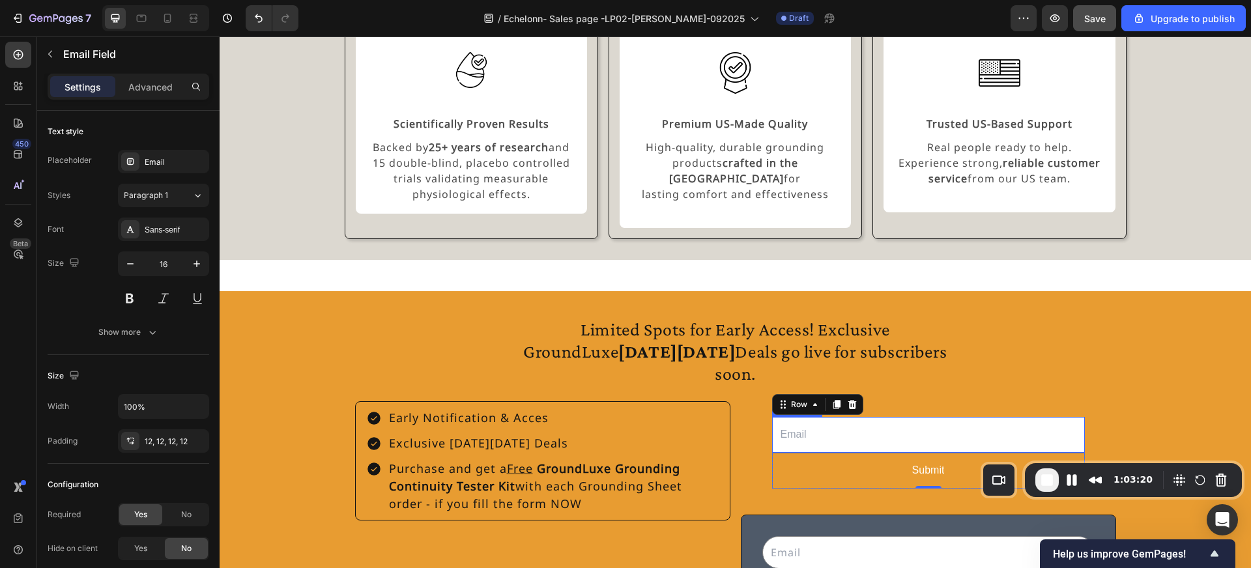
click at [817, 417] on input "email" at bounding box center [928, 435] width 313 height 36
click at [812, 399] on div "Email Field" at bounding box center [810, 405] width 45 height 12
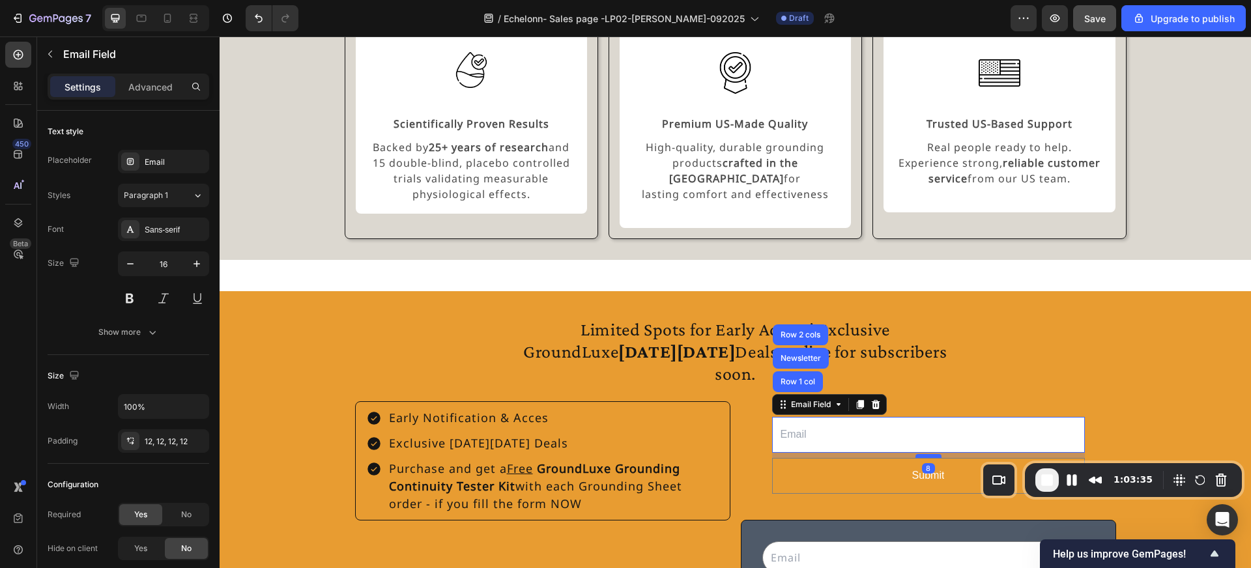
click at [930, 454] on div at bounding box center [928, 456] width 26 height 4
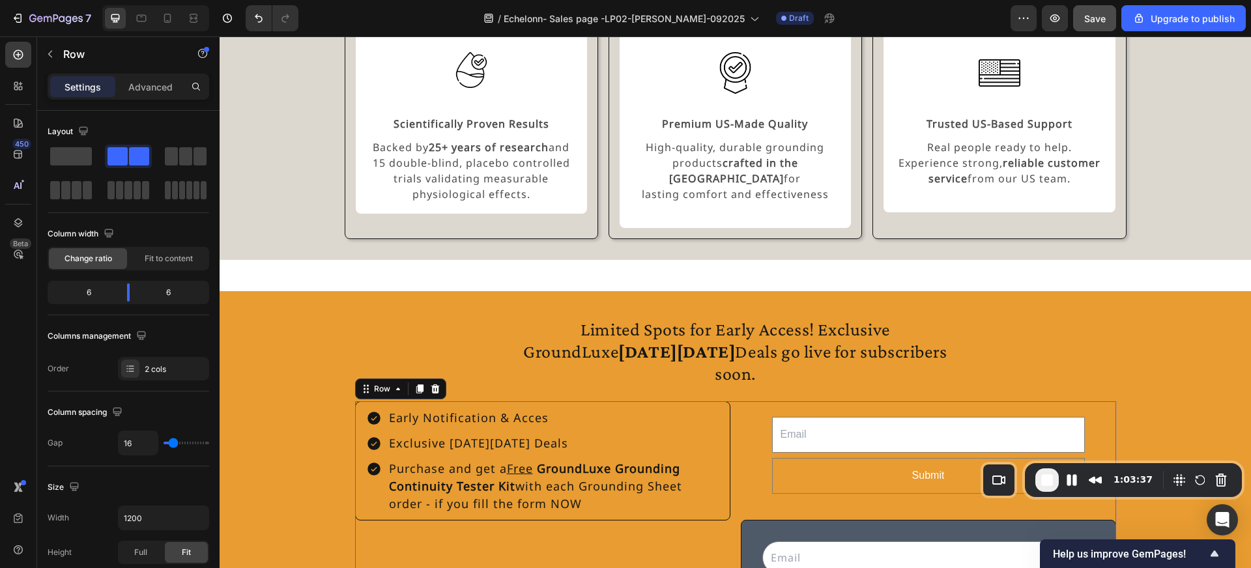
click at [1109, 401] on div "Email Field Submit Submit Button Row Newsletter Email Field Sign Up Now & Get Y…" at bounding box center [928, 521] width 375 height 240
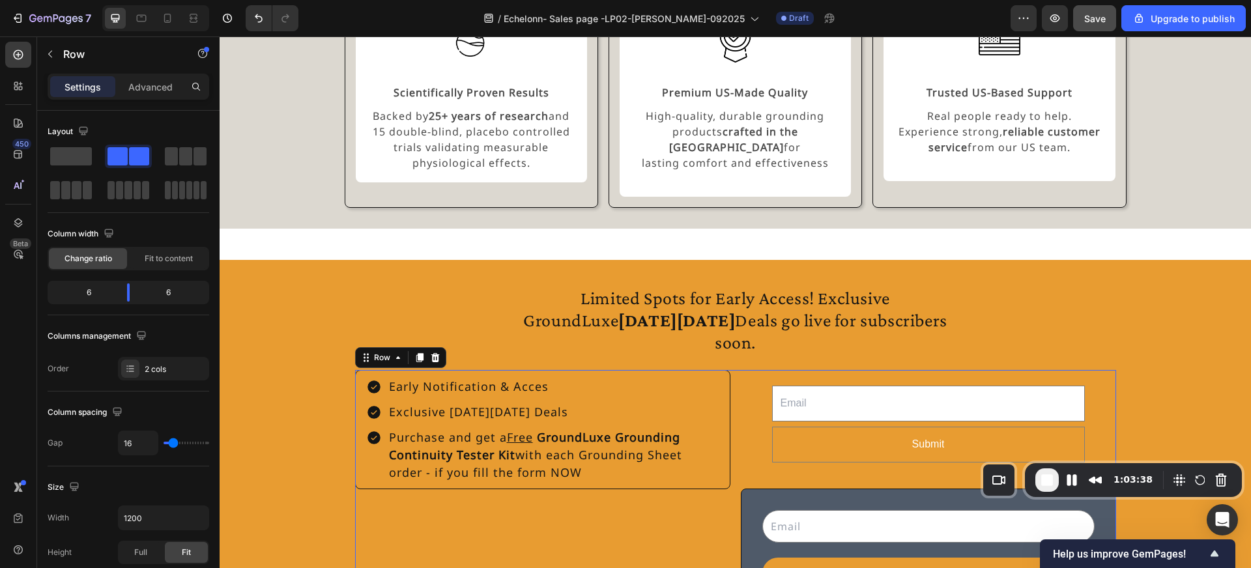
scroll to position [1236, 0]
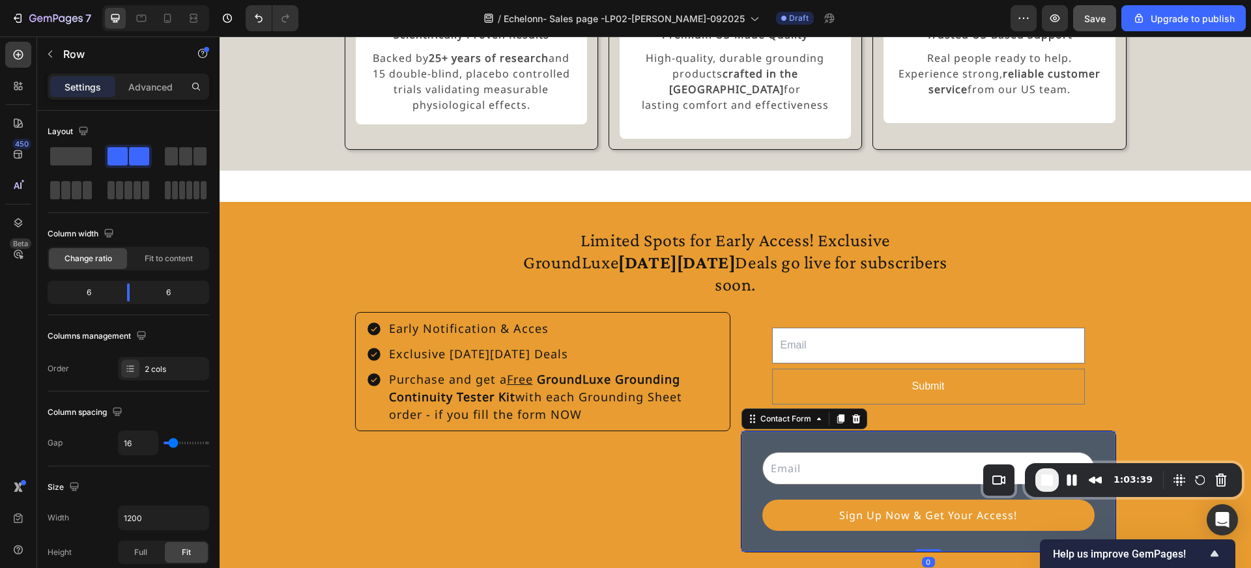
click at [1076, 431] on div "Email Field Sign Up Now & Get Your Access! Submit Button Row Contact Form 0" at bounding box center [928, 492] width 375 height 122
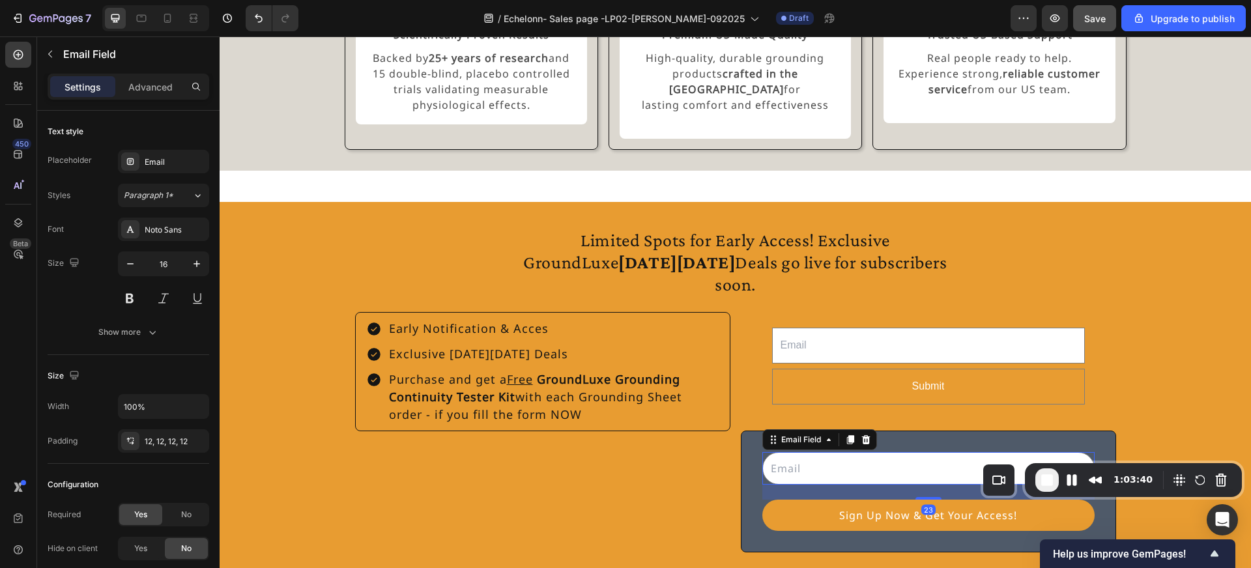
click at [997, 452] on input "email" at bounding box center [928, 468] width 332 height 33
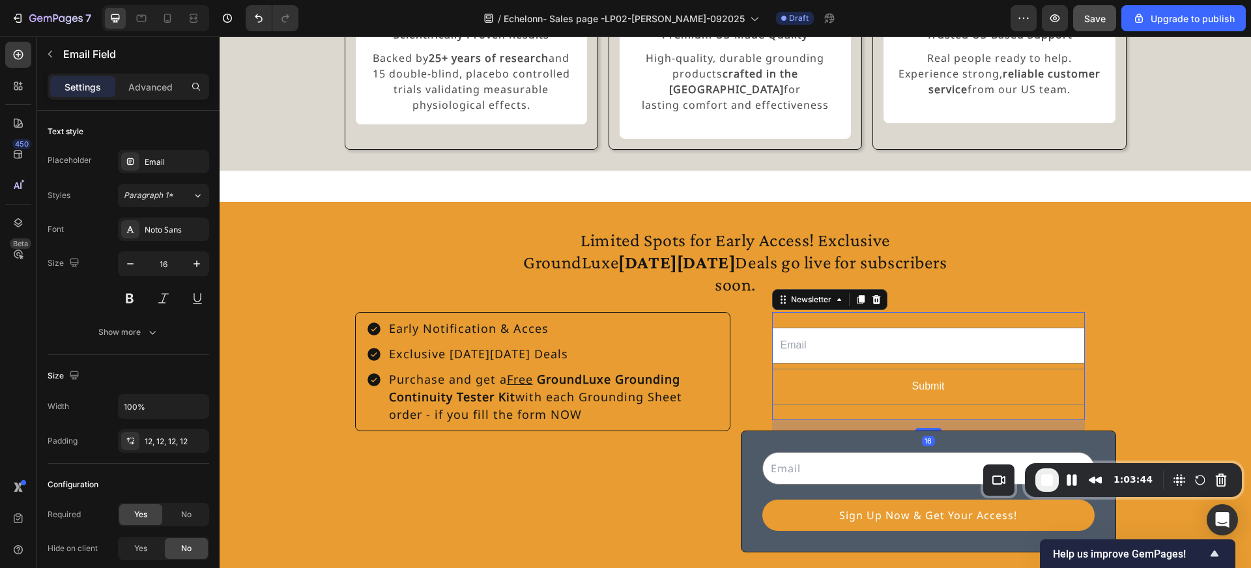
click at [840, 312] on div "Email Field Submit Submit Button Row Newsletter 16" at bounding box center [928, 366] width 313 height 108
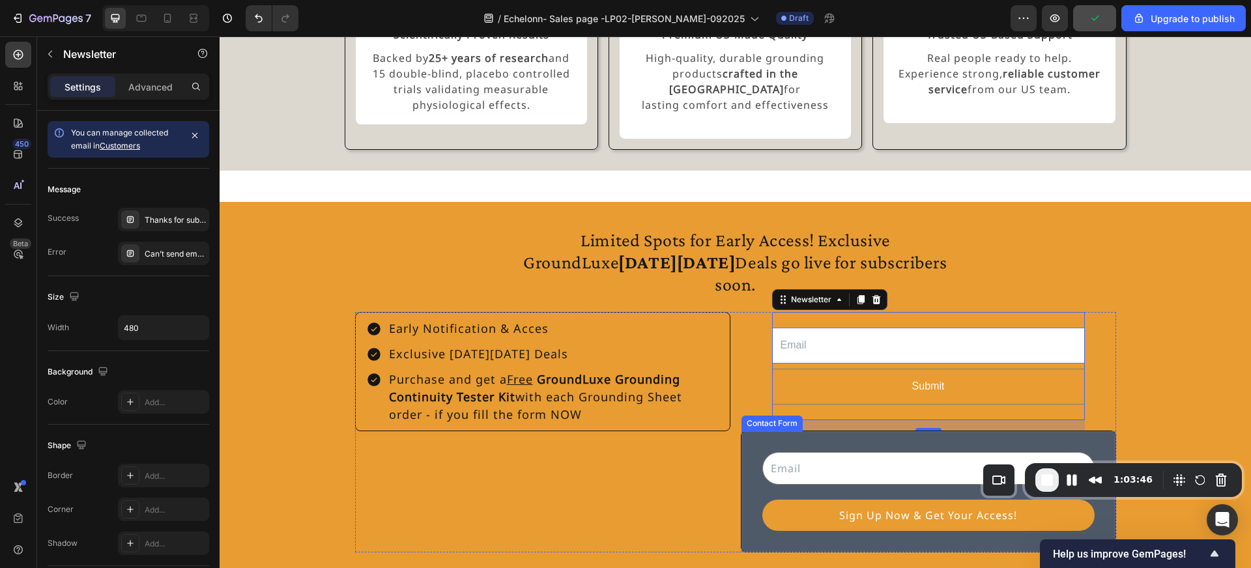
click at [760, 431] on div "Email Field Sign Up Now & Get Your Access! Submit Button Row Contact Form" at bounding box center [928, 492] width 375 height 122
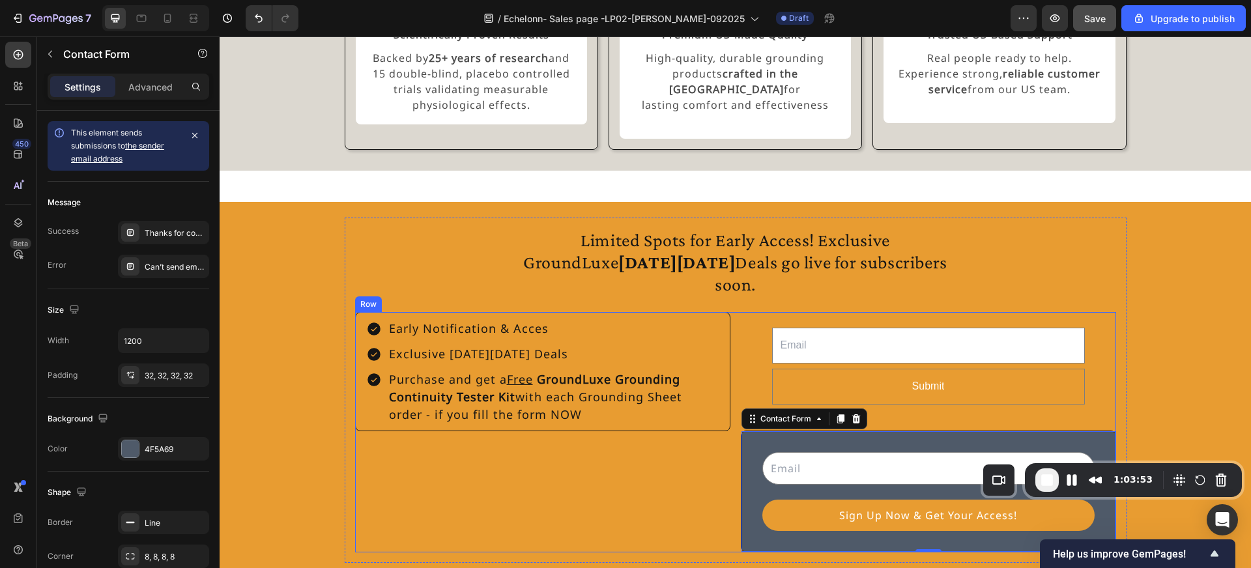
click at [1105, 329] on div "Email Field Submit Submit Button Row Newsletter Email Field Sign Up Now & Get Y…" at bounding box center [928, 432] width 375 height 240
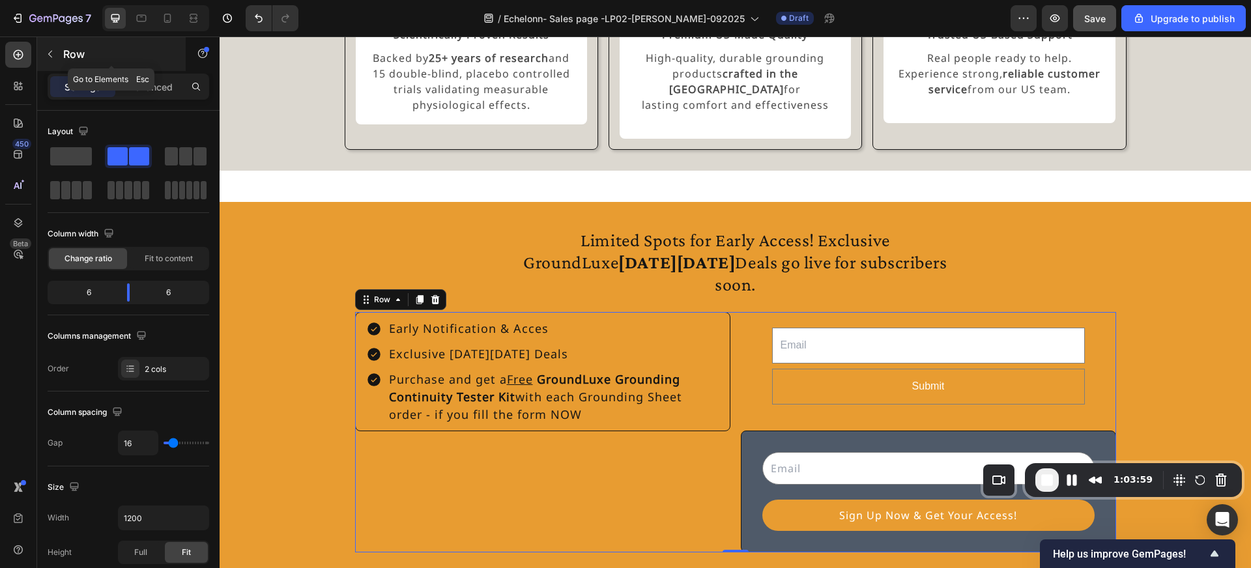
click at [53, 56] on icon "button" at bounding box center [50, 54] width 10 height 10
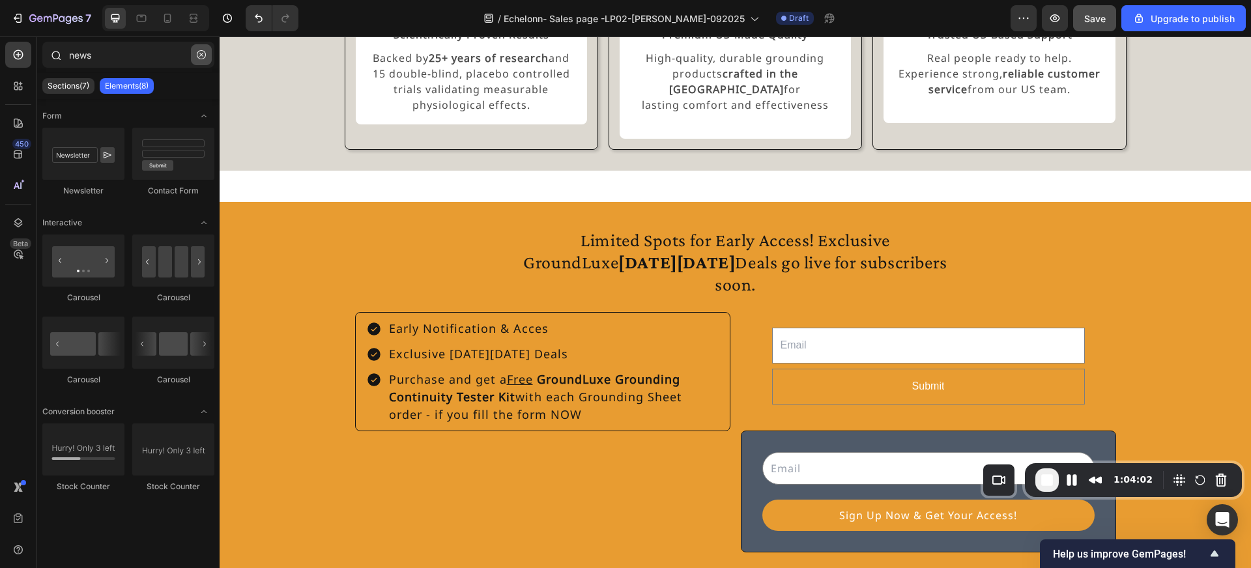
click at [201, 57] on icon "button" at bounding box center [201, 54] width 9 height 9
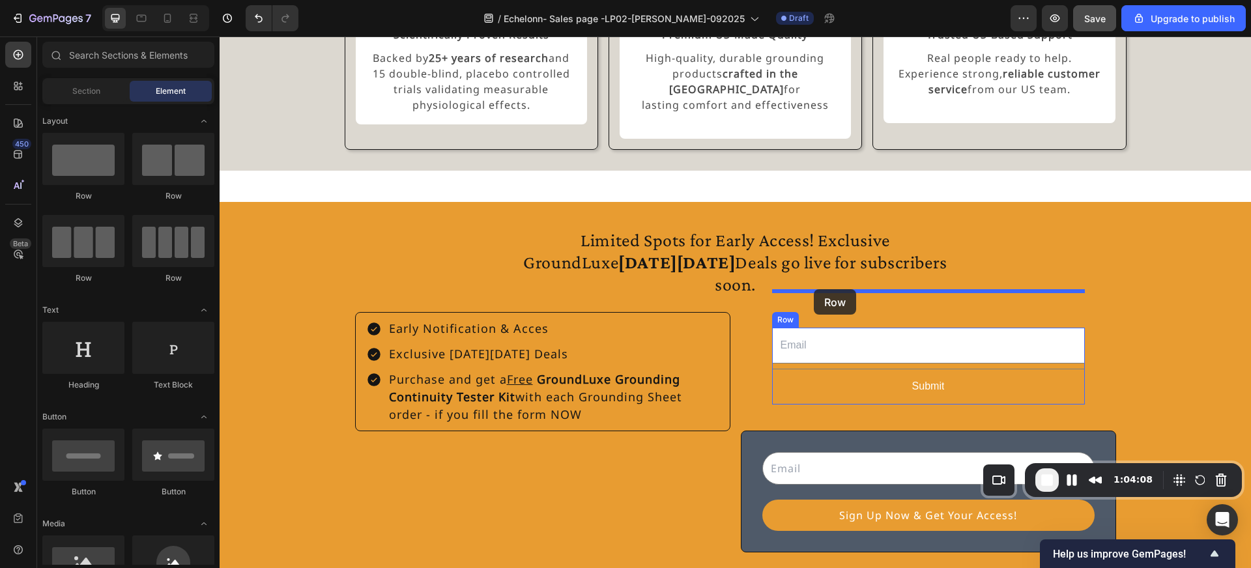
drag, startPoint x: 299, startPoint y: 208, endPoint x: 814, endPoint y: 289, distance: 521.0
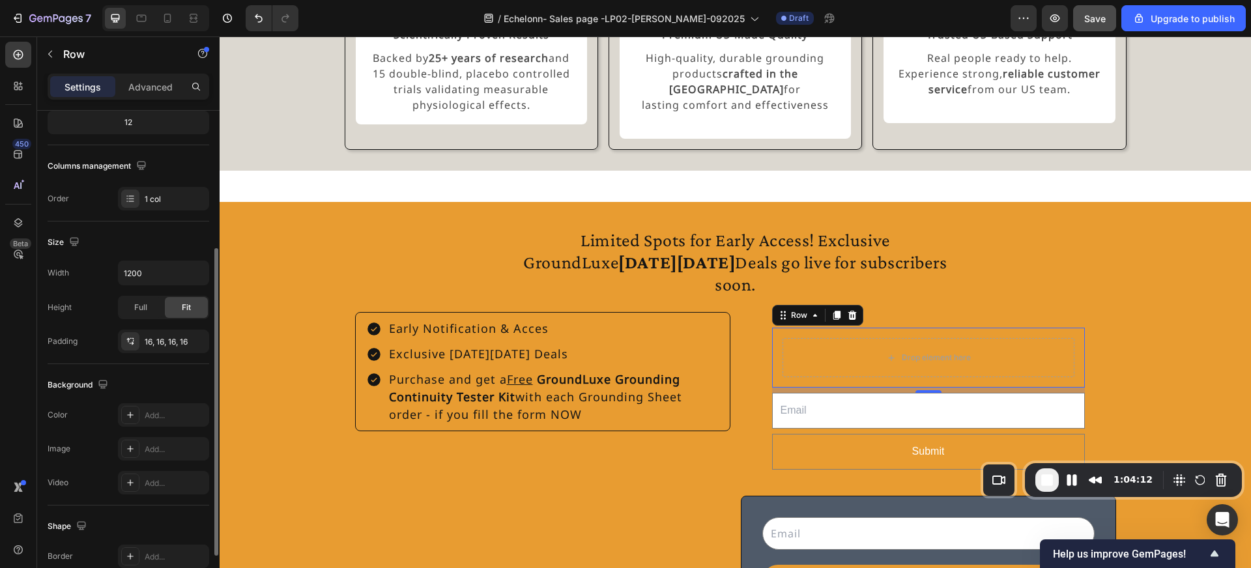
scroll to position [300, 0]
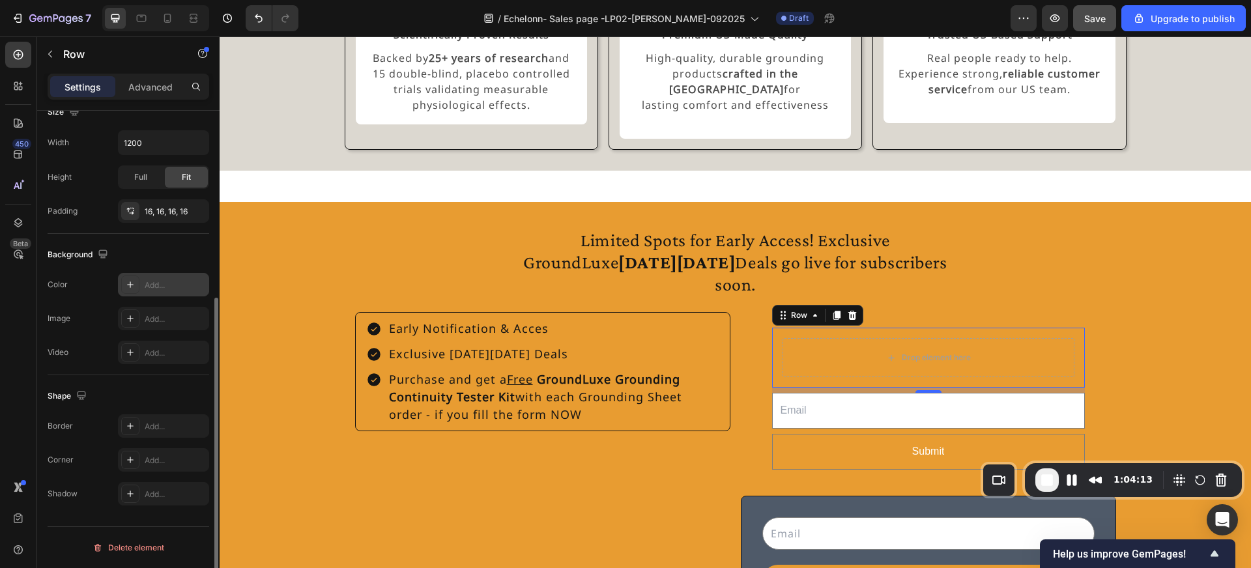
click at [134, 280] on icon at bounding box center [130, 284] width 10 height 10
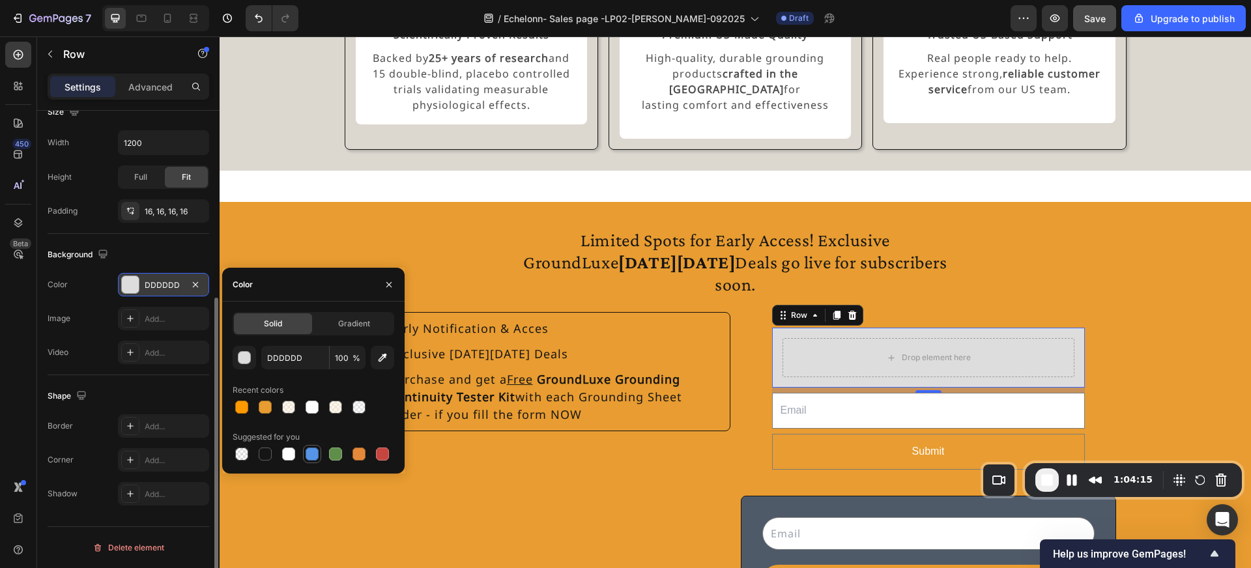
click at [314, 451] on div at bounding box center [312, 454] width 13 height 13
type input "5594E7"
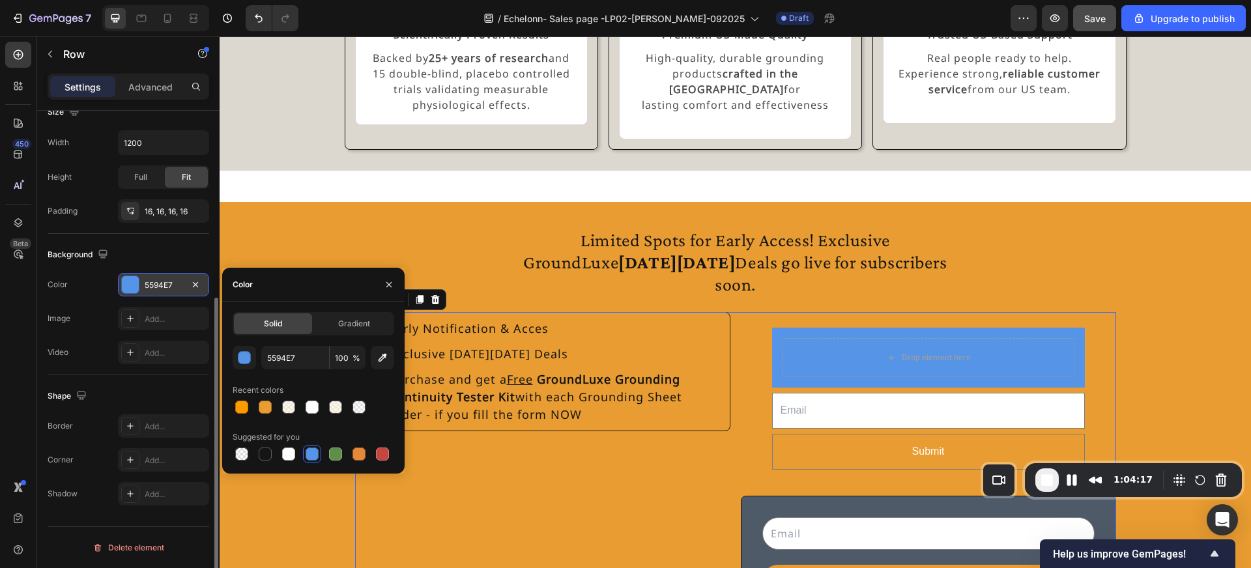
click at [767, 379] on div "Drop element here Row Email Field Submit Submit Button Row Newsletter Email Fie…" at bounding box center [928, 465] width 375 height 306
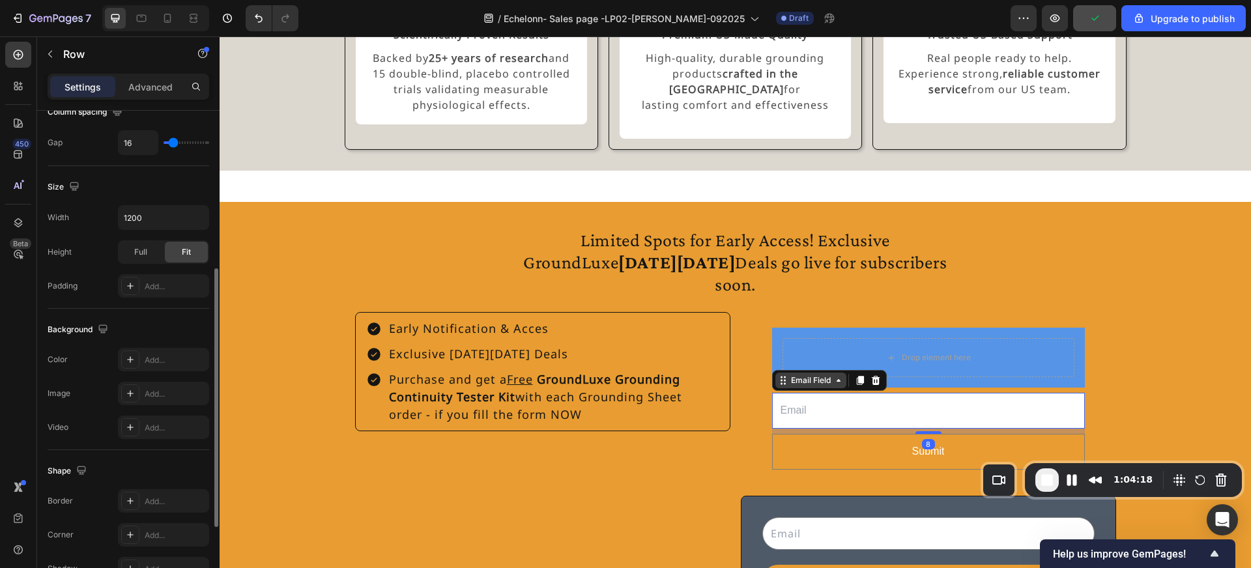
click at [789, 373] on div "Email Field" at bounding box center [810, 381] width 71 height 16
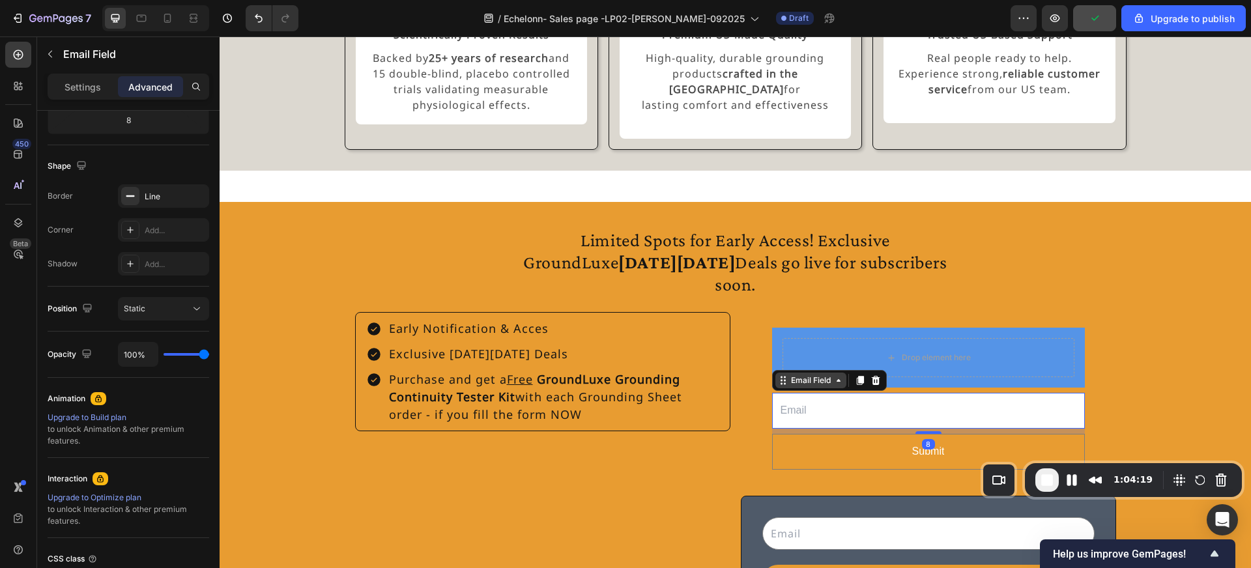
scroll to position [0, 0]
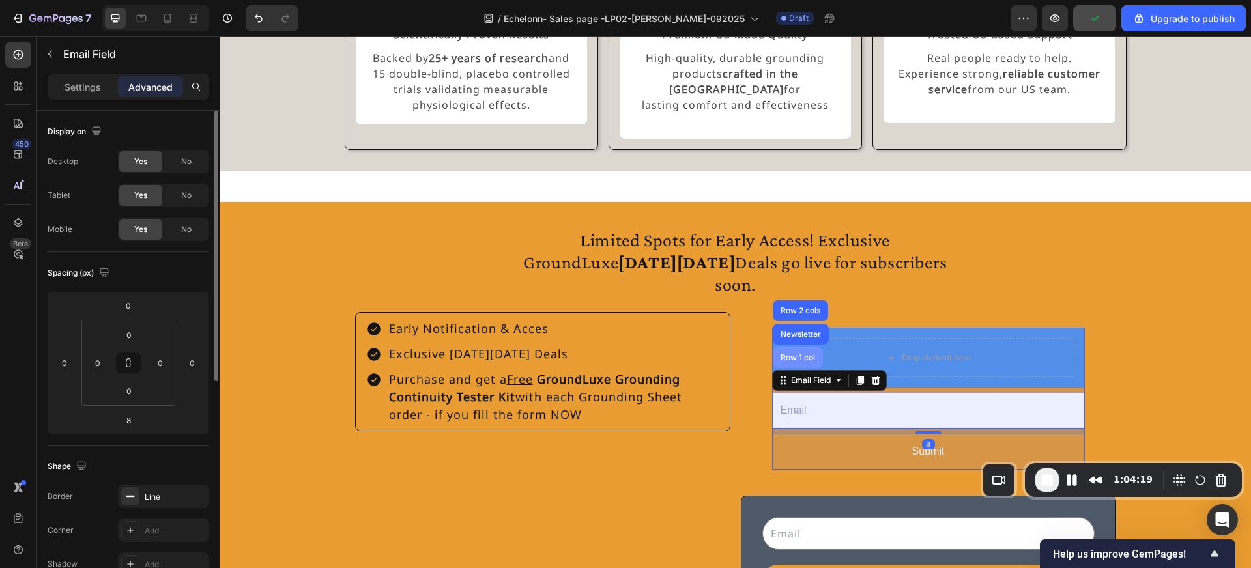
click at [798, 347] on div "Row 1 col" at bounding box center [798, 357] width 50 height 21
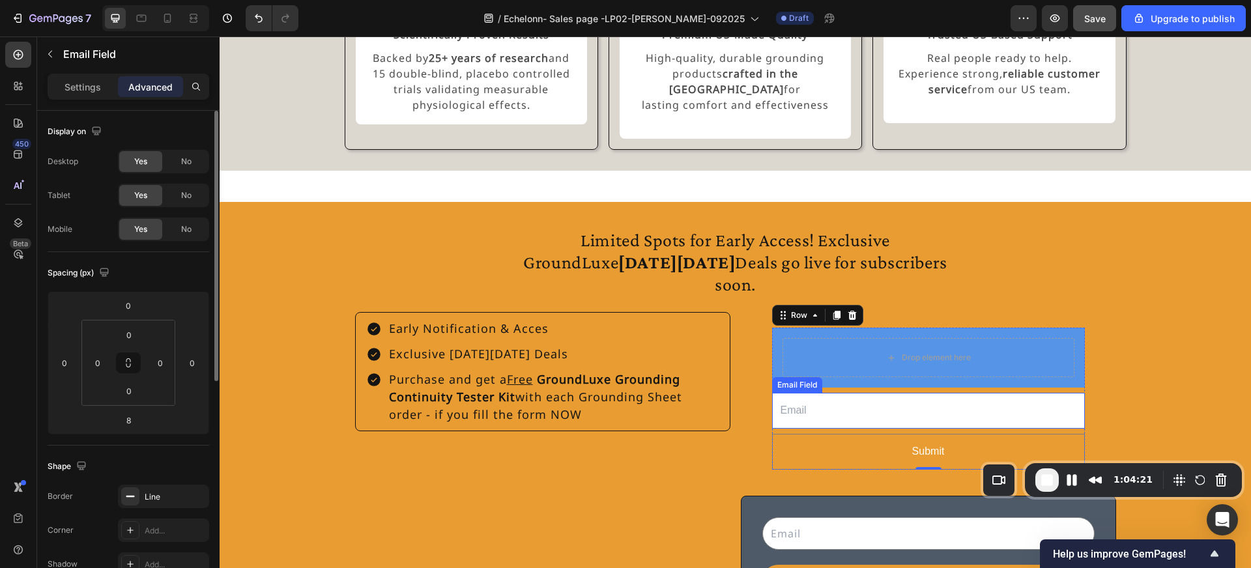
click at [799, 393] on input "email" at bounding box center [928, 411] width 313 height 36
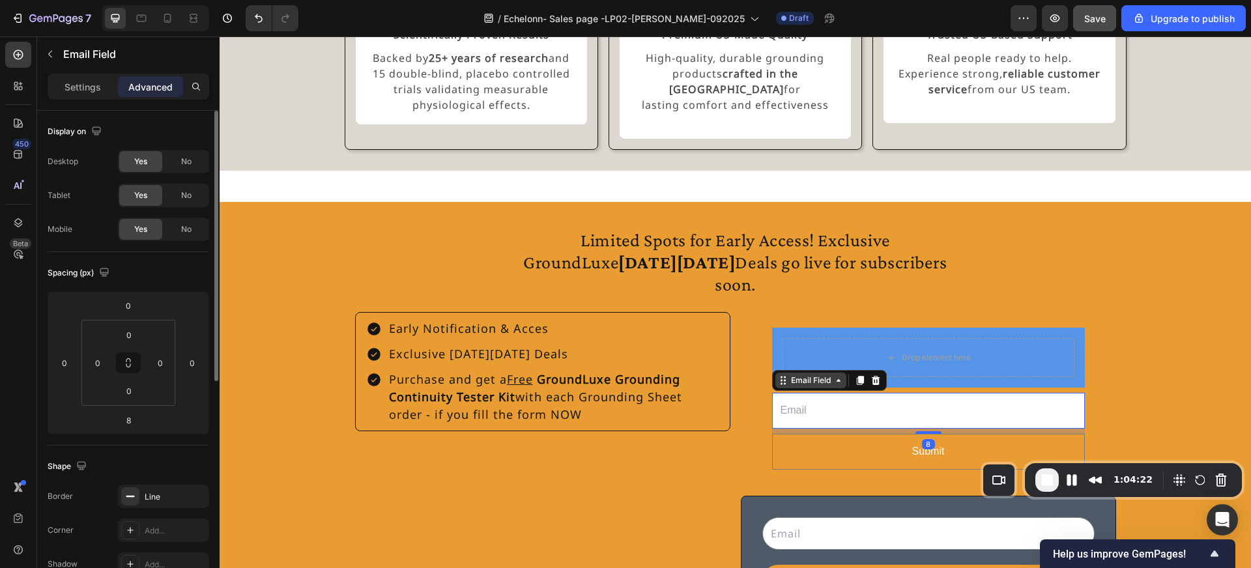
click at [803, 375] on div "Email Field" at bounding box center [810, 381] width 45 height 12
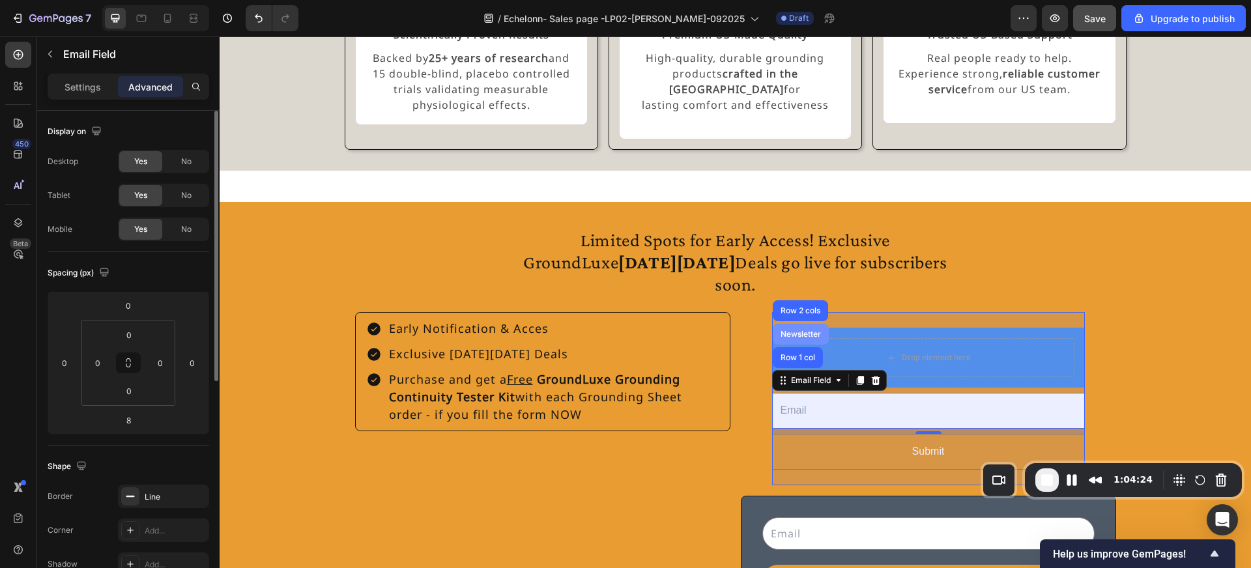
click at [799, 330] on div "Newsletter" at bounding box center [801, 334] width 46 height 8
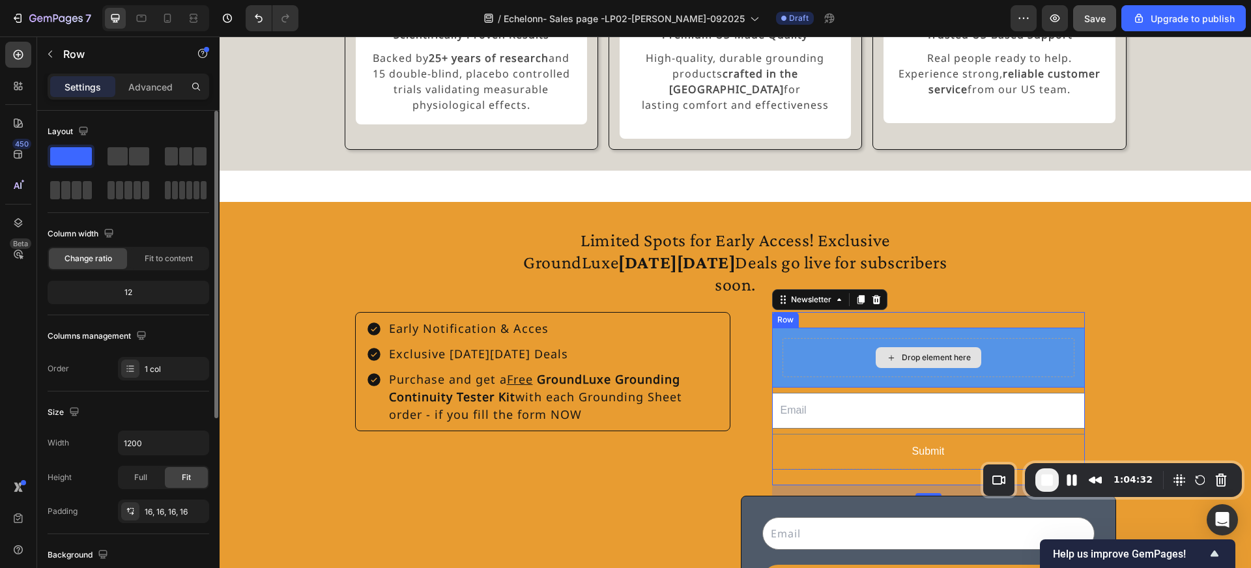
click at [800, 338] on div "Drop element here" at bounding box center [928, 357] width 292 height 39
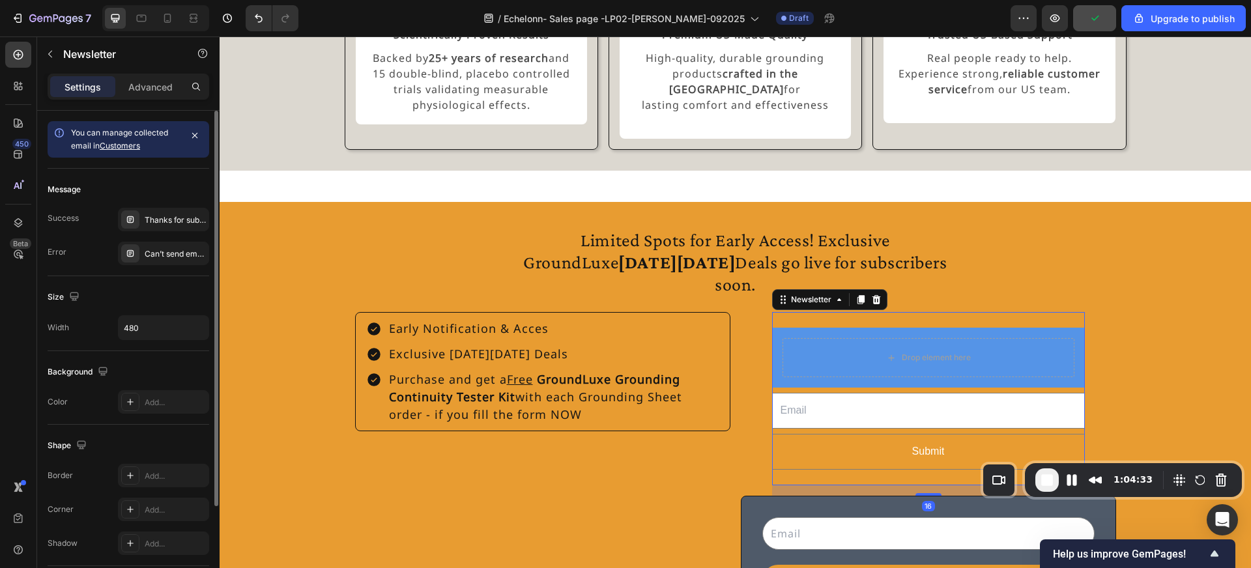
click at [907, 312] on div "Drop element here Row Email Field Submit Submit Button Row Newsletter 16" at bounding box center [928, 398] width 313 height 173
click at [843, 338] on div "Drop element here" at bounding box center [928, 357] width 292 height 39
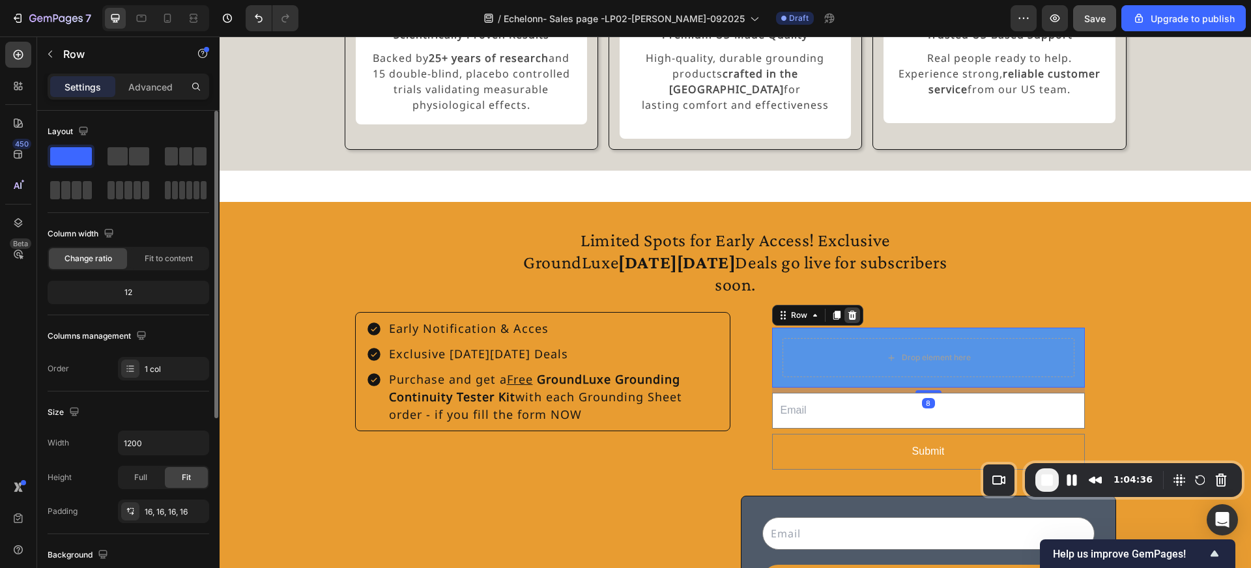
click at [852, 310] on icon at bounding box center [852, 315] width 10 height 10
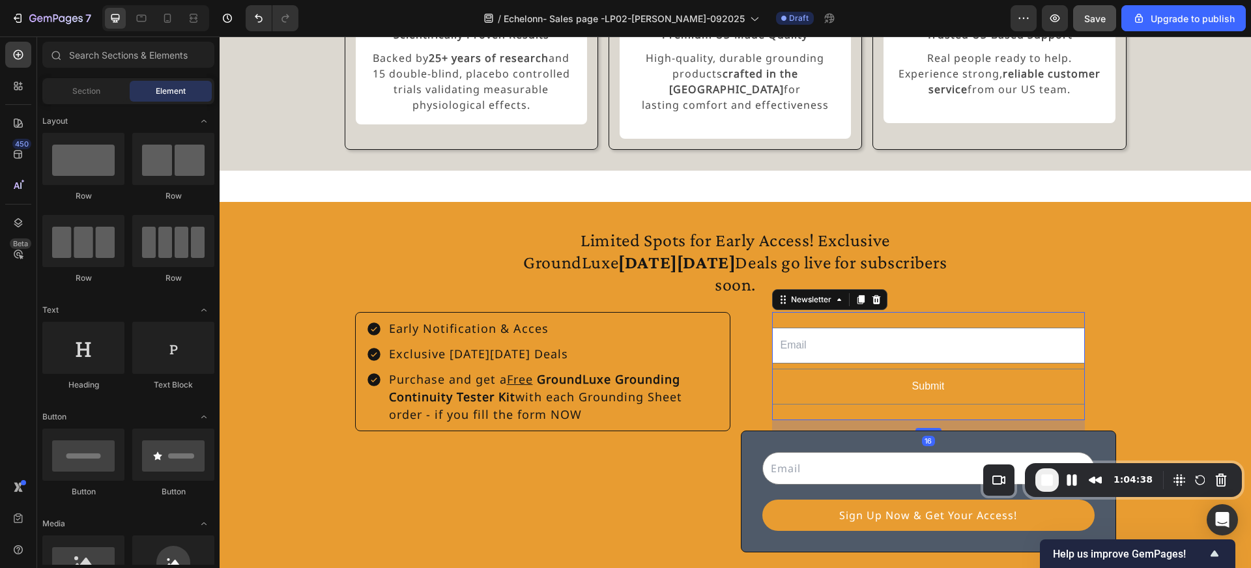
click at [829, 312] on div "Email Field Submit Submit Button Row Newsletter 16" at bounding box center [928, 366] width 313 height 108
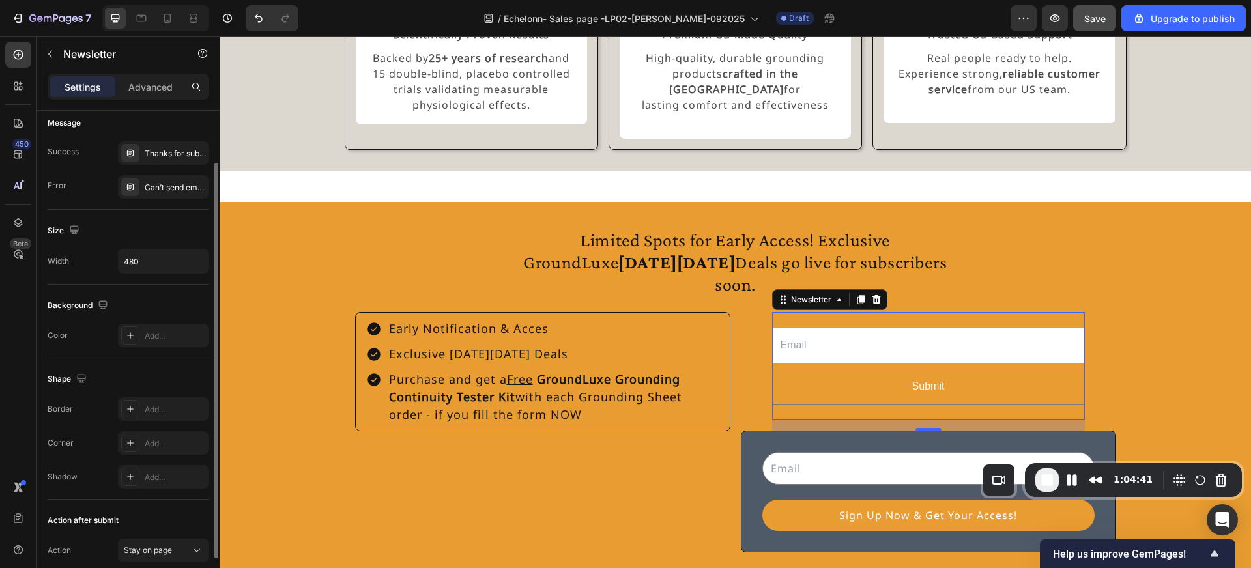
scroll to position [69, 0]
click at [129, 332] on icon at bounding box center [130, 333] width 10 height 10
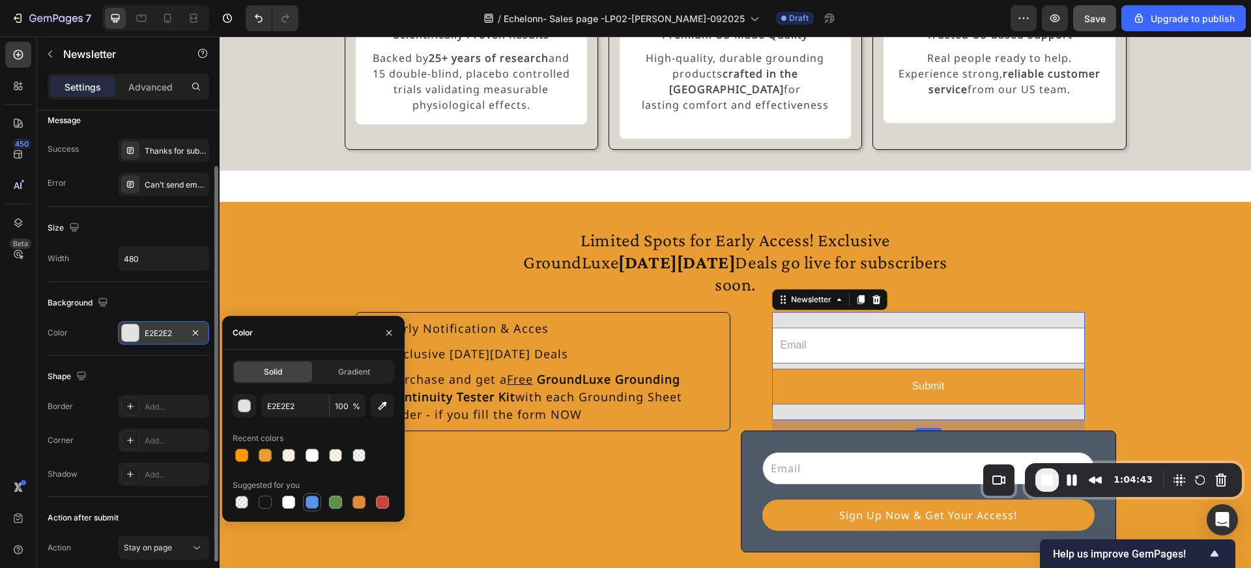
click at [313, 502] on div at bounding box center [312, 502] width 13 height 13
type input "5594E7"
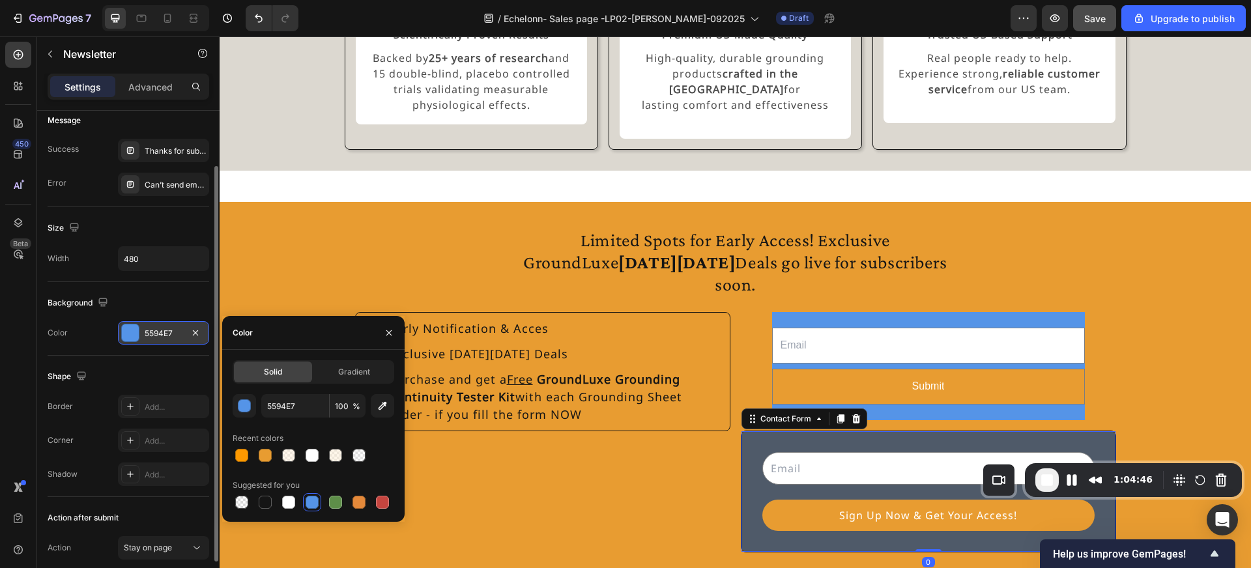
click at [747, 431] on div "Email Field Sign Up Now & Get Your Access! Submit Button Row Contact Form 0" at bounding box center [928, 492] width 375 height 122
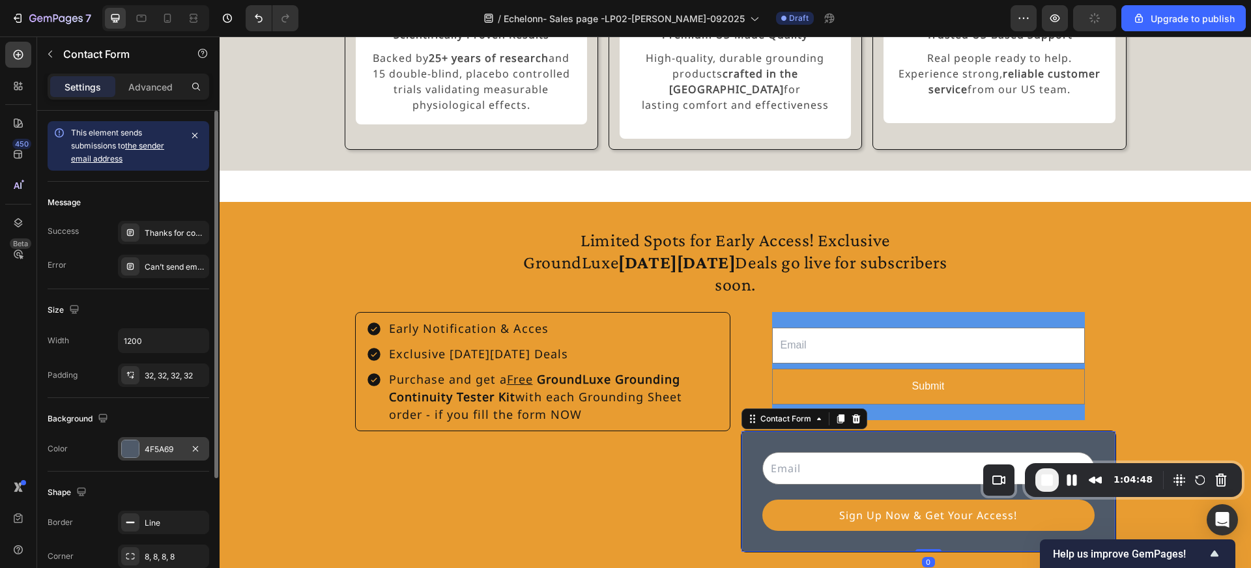
click at [160, 447] on div "4F5A69" at bounding box center [164, 450] width 38 height 12
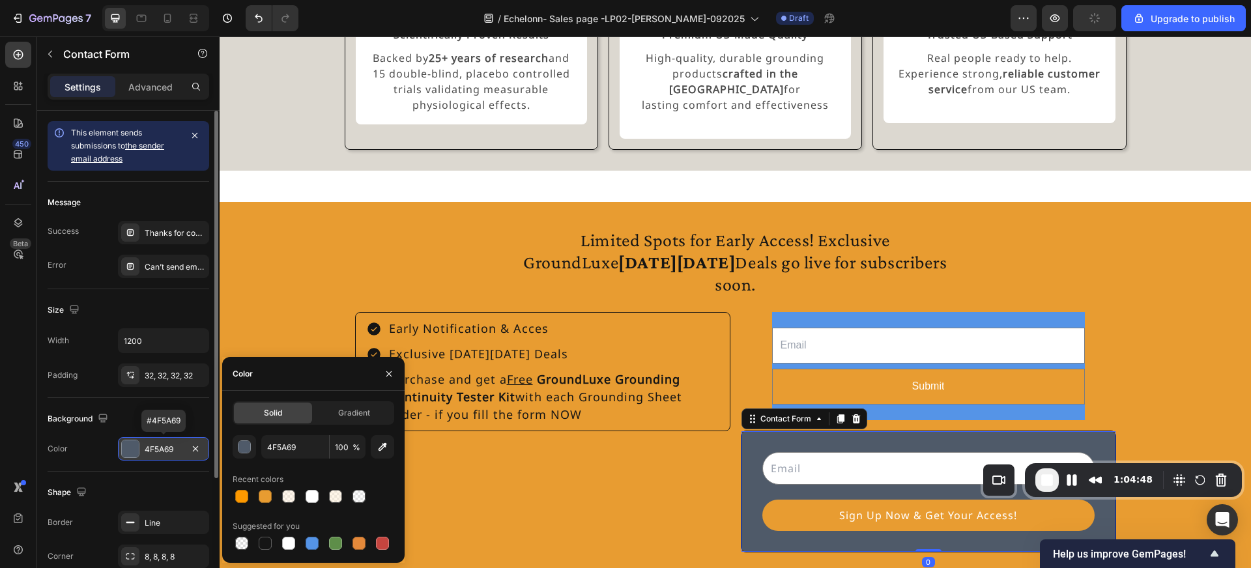
click at [160, 447] on div "4F5A69" at bounding box center [164, 450] width 38 height 12
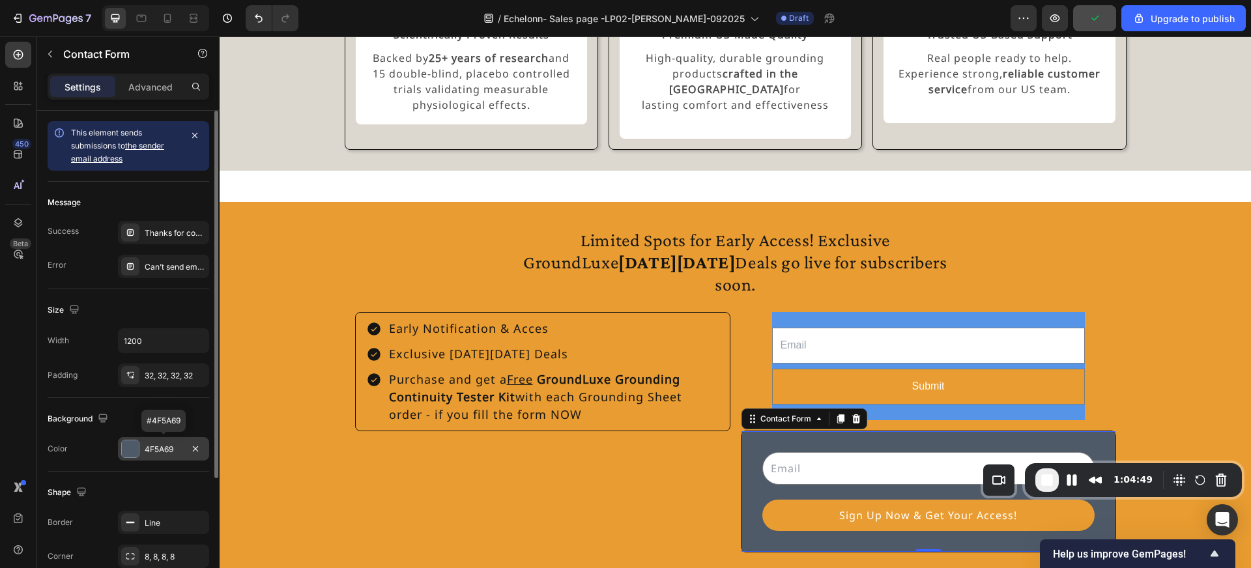
click at [160, 447] on div "4F5A69" at bounding box center [164, 450] width 38 height 12
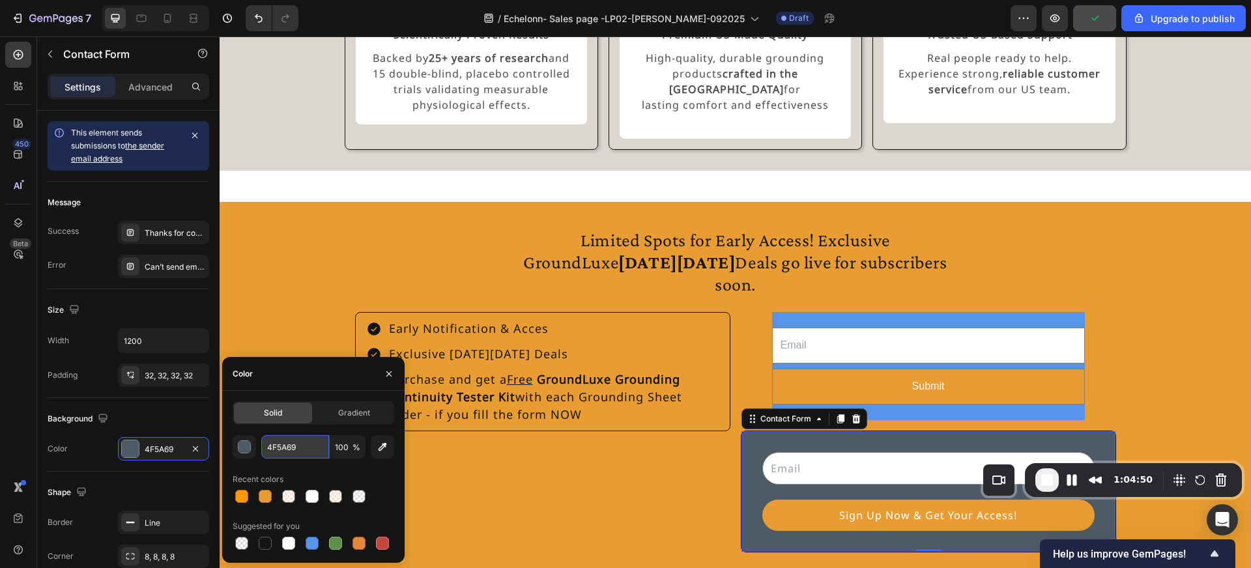
click at [293, 444] on input "4F5A69" at bounding box center [295, 446] width 68 height 23
click at [852, 312] on div "Email Field Submit Submit Button Row Newsletter" at bounding box center [928, 366] width 313 height 108
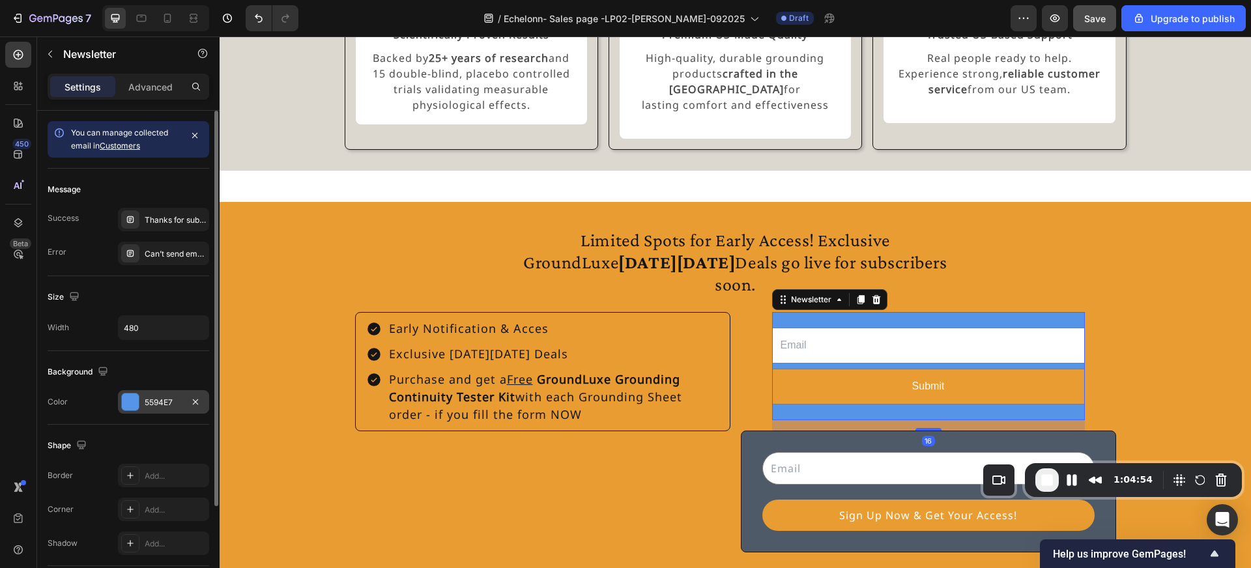
click at [166, 399] on div "5594E7" at bounding box center [164, 403] width 38 height 12
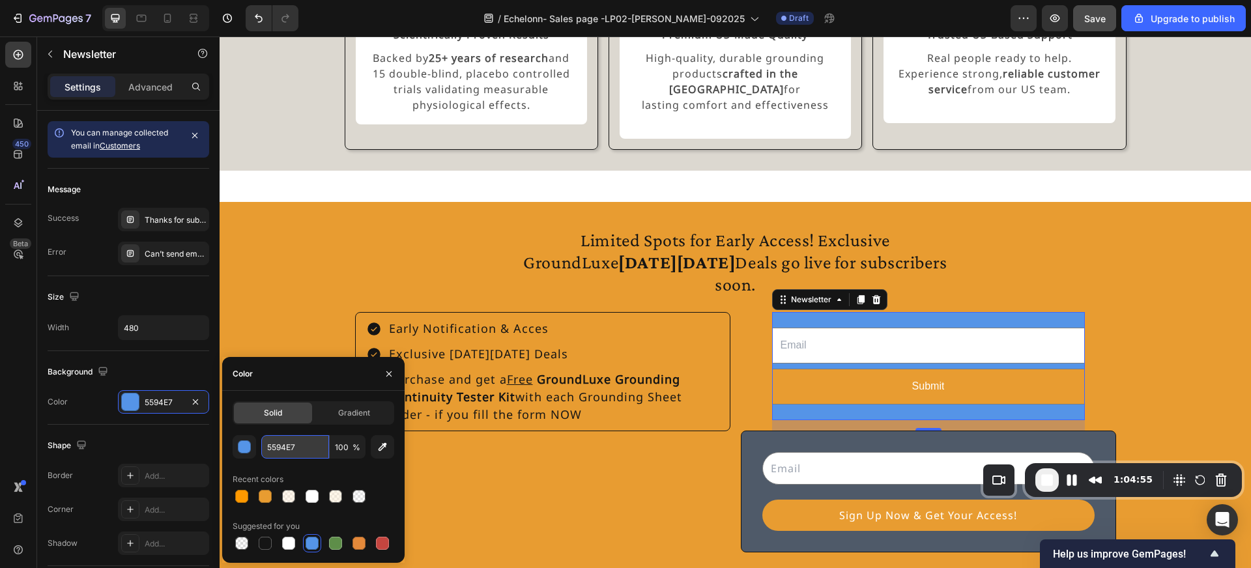
click at [296, 444] on input "5594E7" at bounding box center [295, 446] width 68 height 23
paste input "4F5A69"
type input "4F5A69"
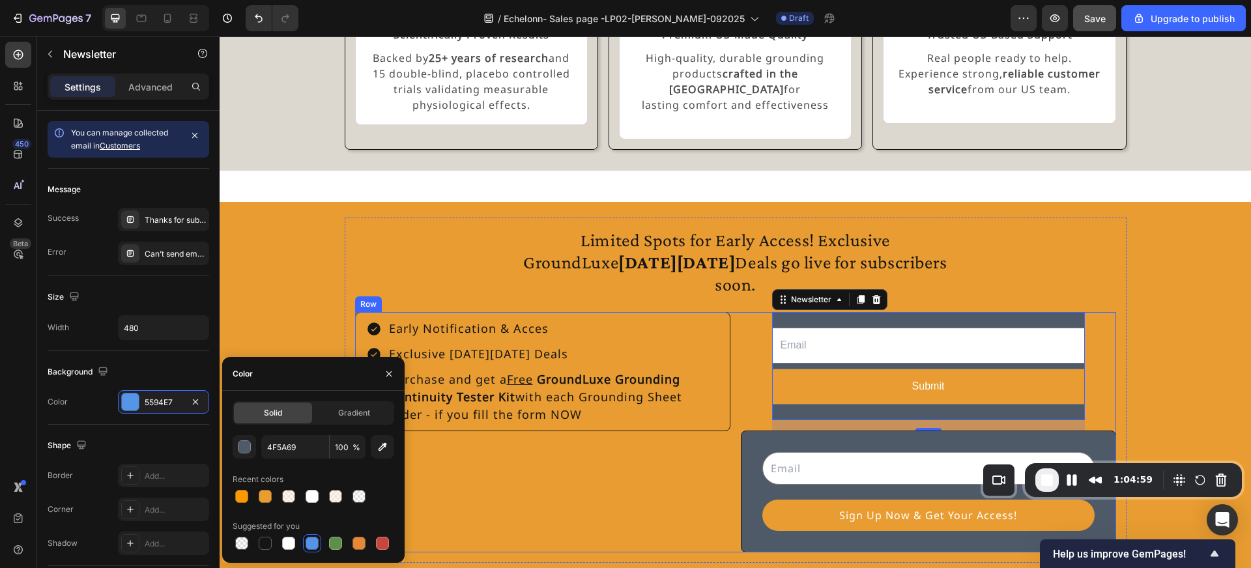
click at [472, 473] on div "Early Notification & Acces Exclusive Black Friday Deals Purchase and get a Free…" at bounding box center [542, 432] width 375 height 240
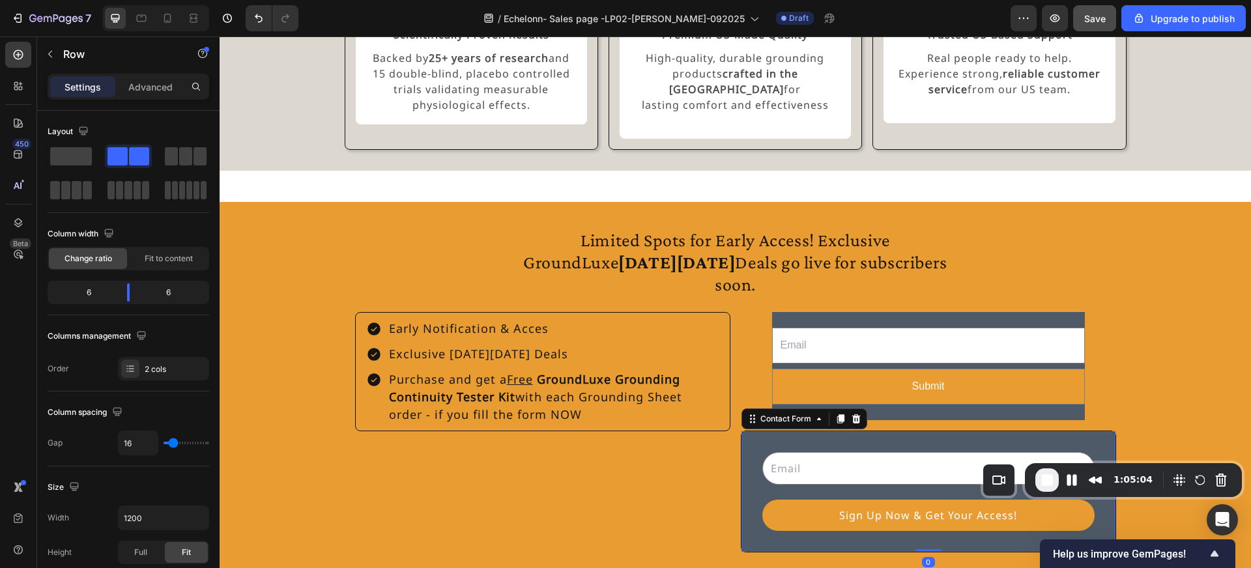
click at [763, 431] on div "Email Field Sign Up Now & Get Your Access! Submit Button Row Contact Form 0" at bounding box center [928, 492] width 375 height 122
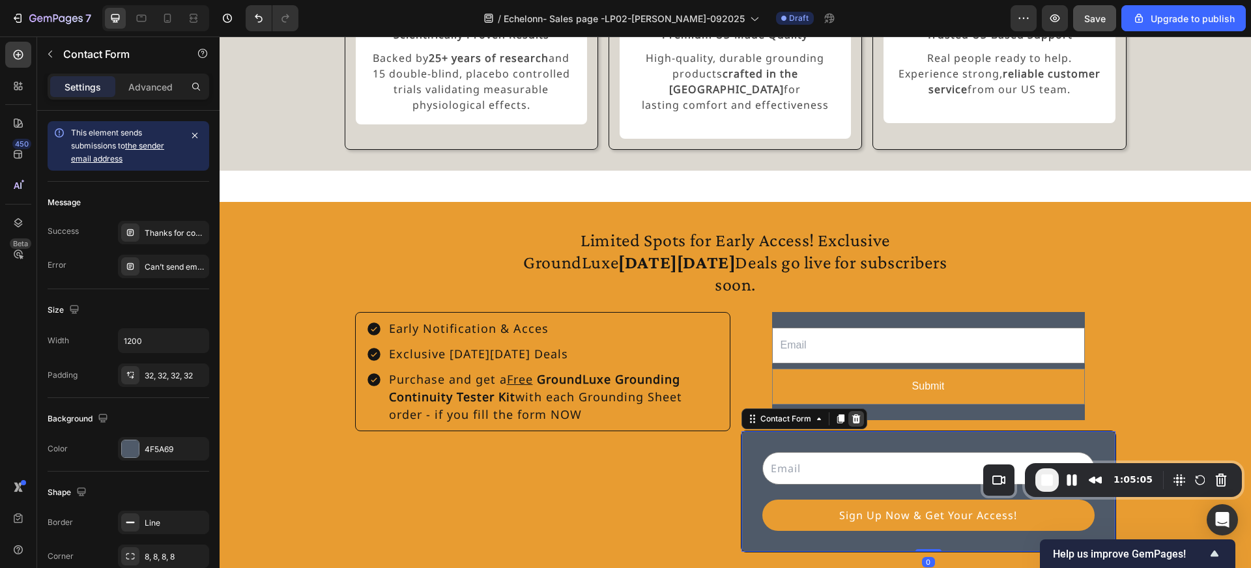
click at [859, 414] on icon at bounding box center [856, 419] width 10 height 10
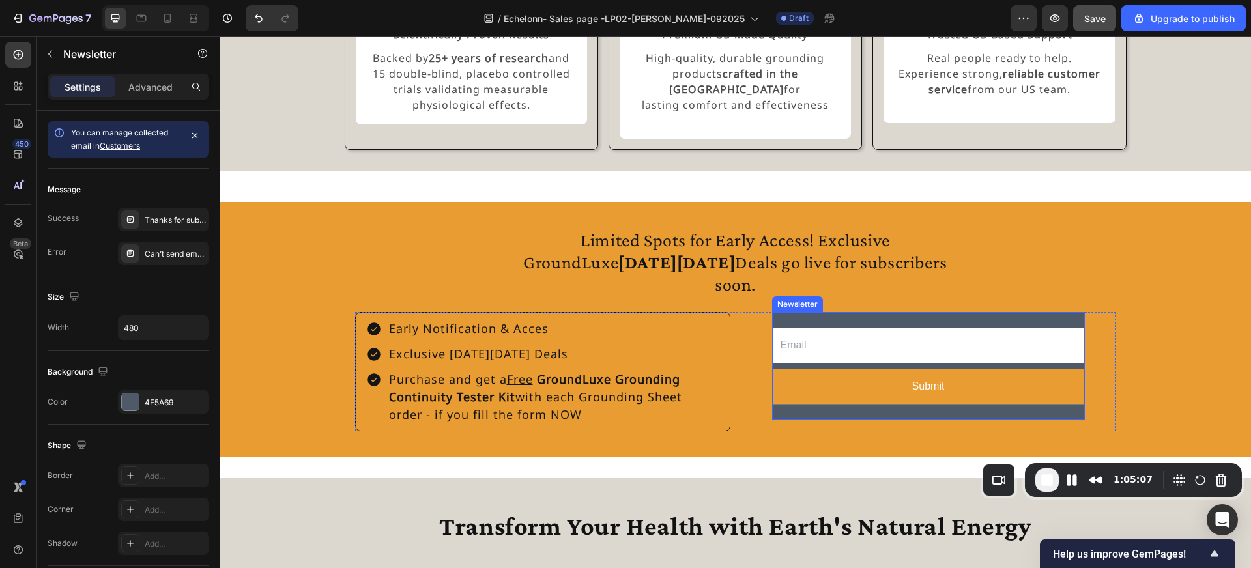
click at [873, 312] on div "Email Field Submit Submit Button Row Newsletter" at bounding box center [928, 366] width 313 height 108
click at [150, 78] on div "Advanced" at bounding box center [150, 86] width 65 height 21
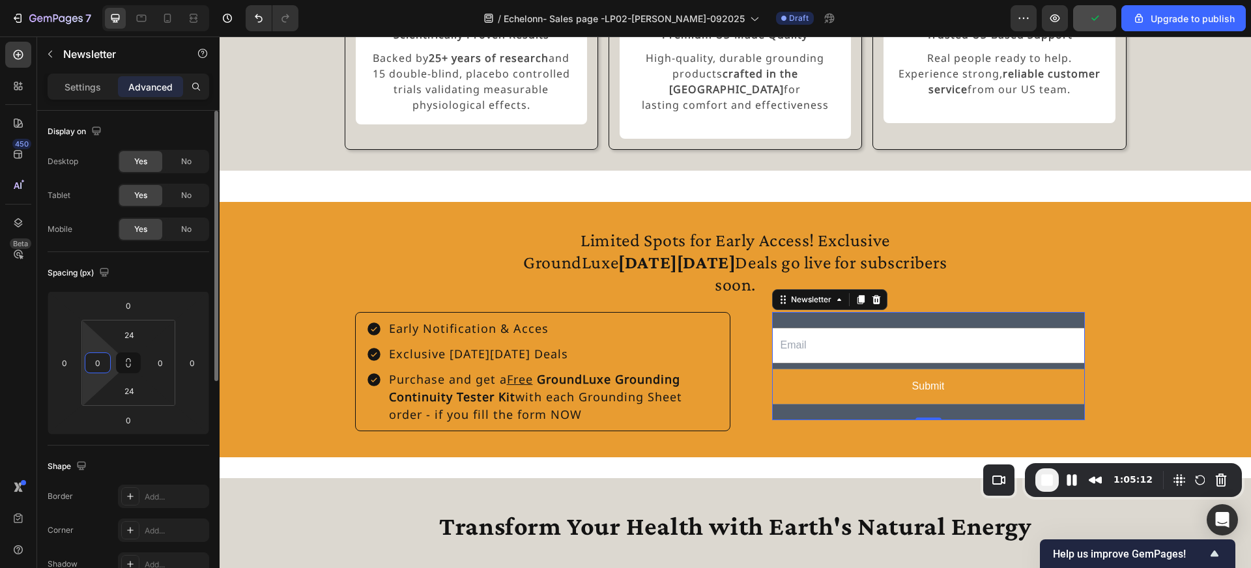
click at [106, 361] on input "0" at bounding box center [98, 363] width 20 height 20
type input "24"
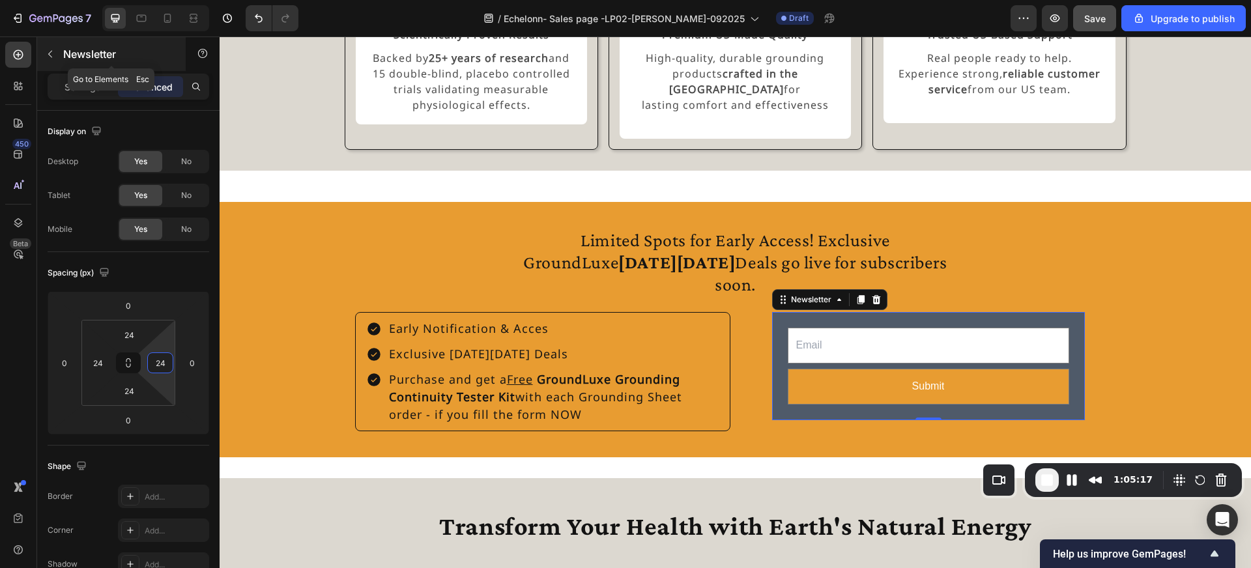
click at [61, 53] on div "Newsletter" at bounding box center [111, 54] width 149 height 34
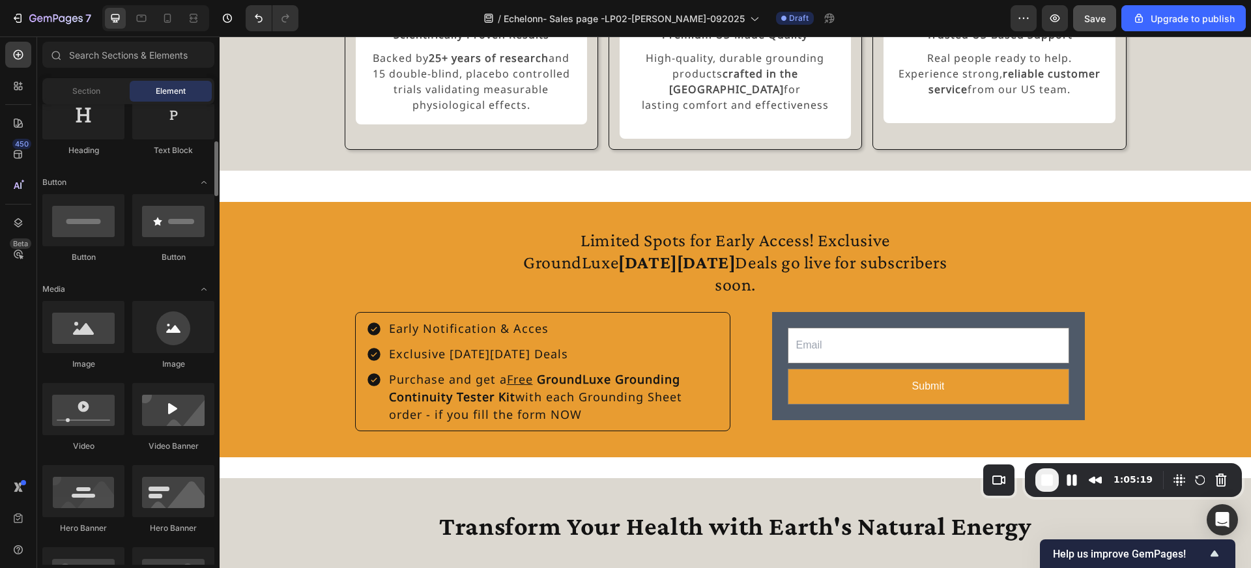
scroll to position [276, 0]
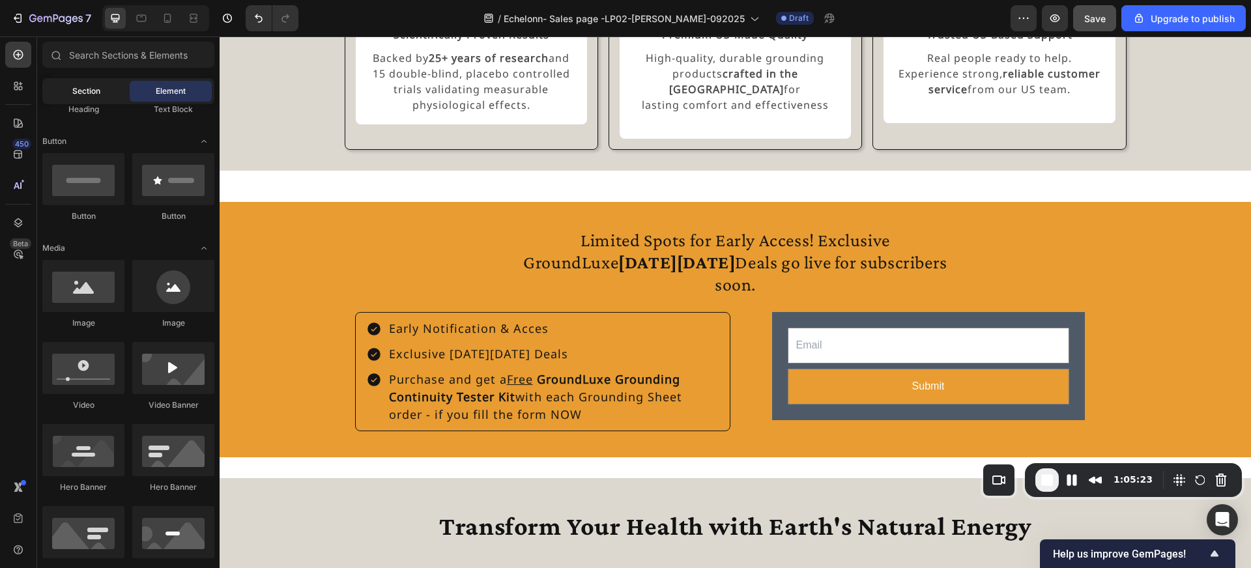
click at [70, 89] on div "Section" at bounding box center [86, 91] width 82 height 21
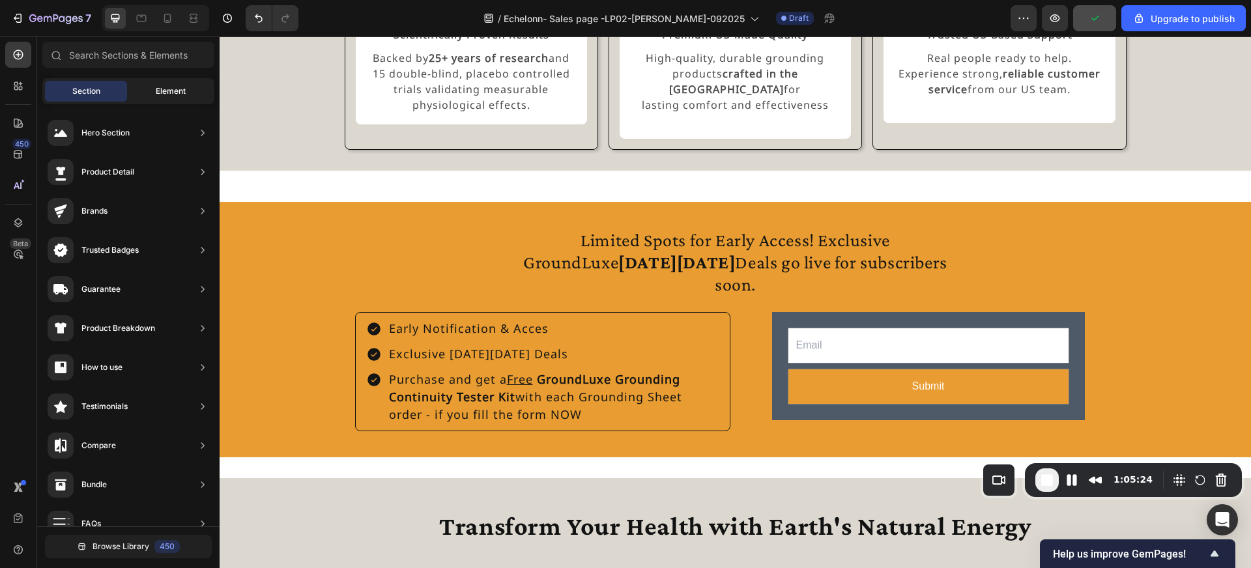
click at [166, 81] on div "Element" at bounding box center [171, 91] width 82 height 21
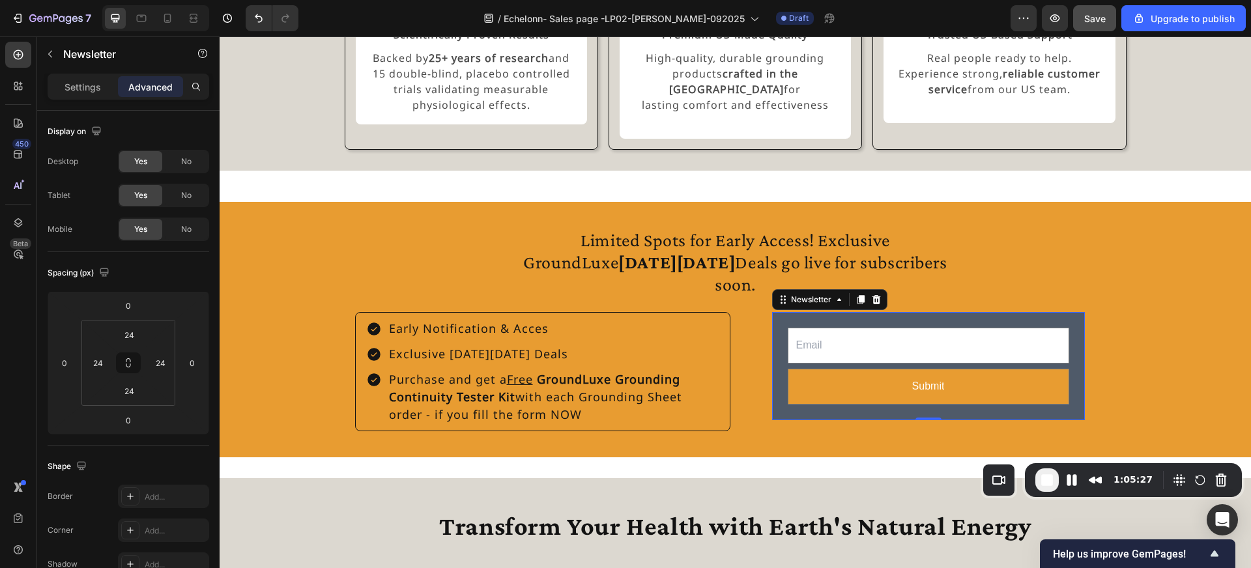
click at [792, 312] on div "Email Field Submit Submit Button Row Newsletter 0" at bounding box center [928, 366] width 313 height 108
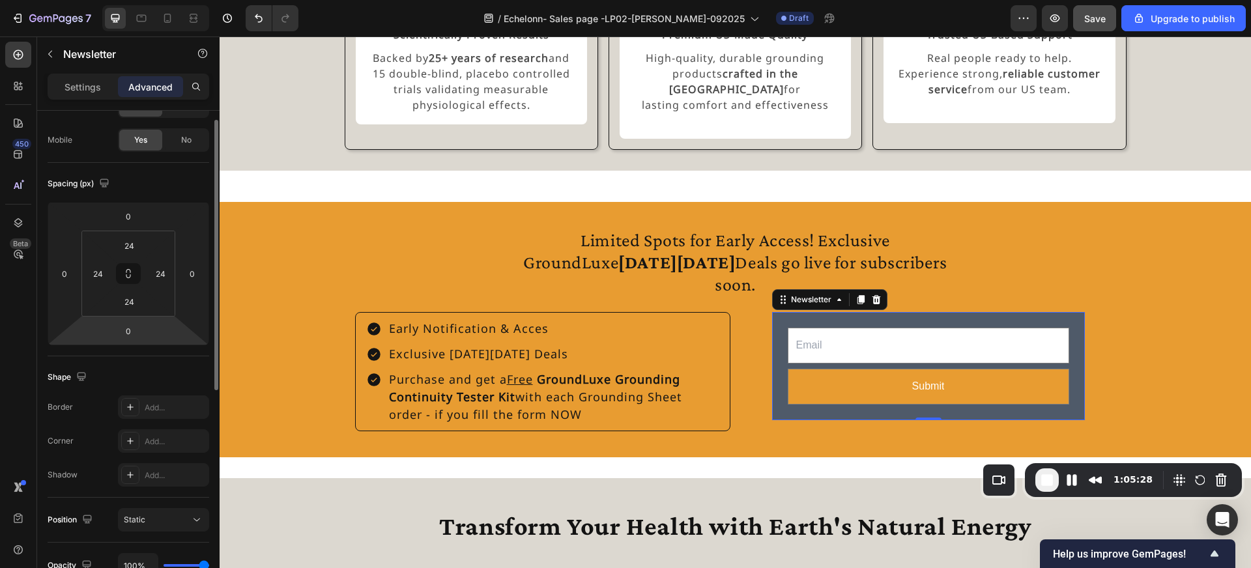
scroll to position [113, 0]
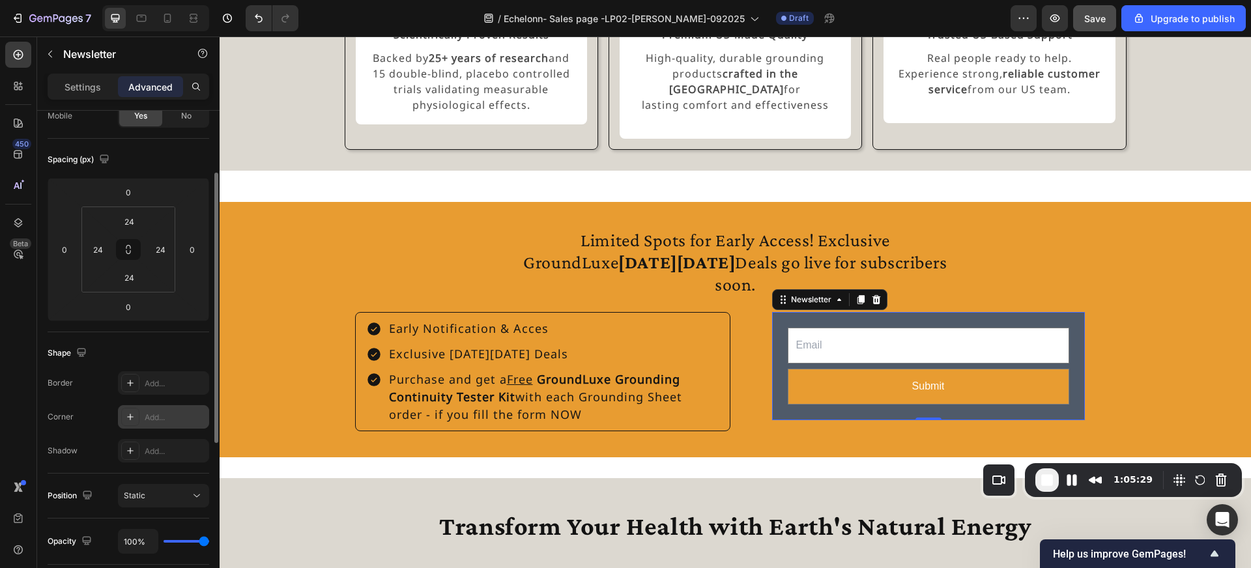
click at [160, 413] on div "Add..." at bounding box center [175, 418] width 61 height 12
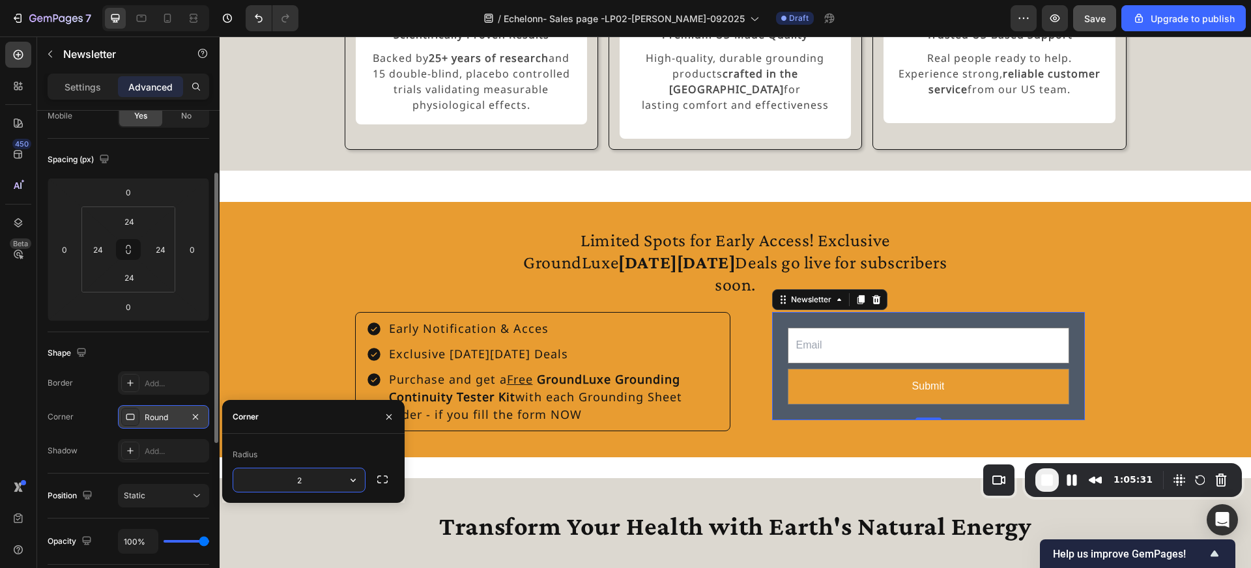
type input "24"
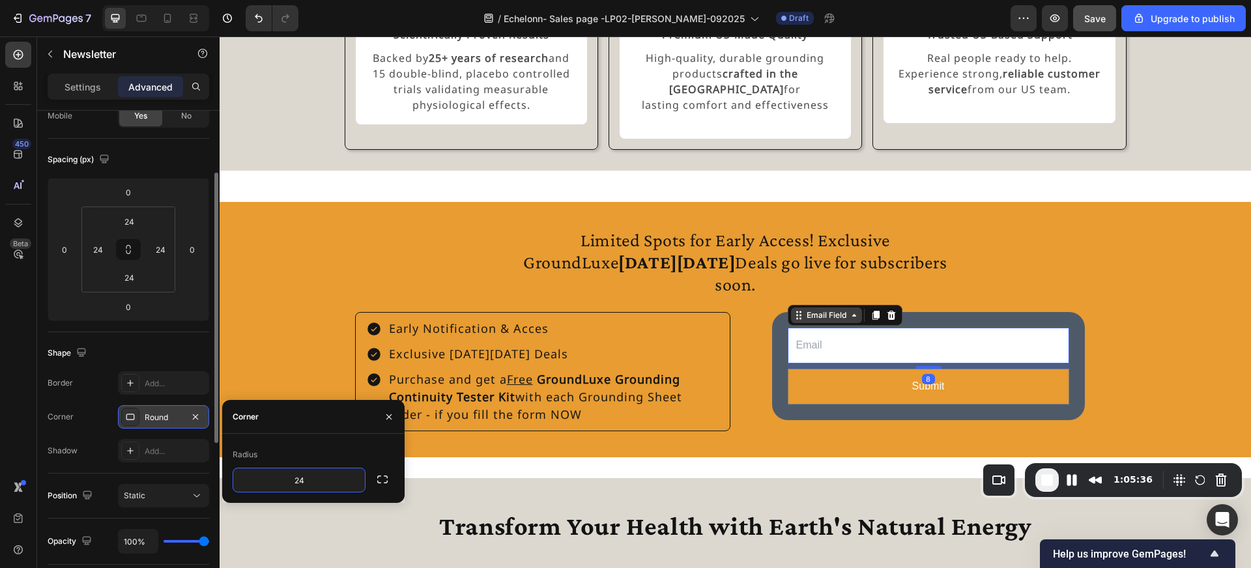
click at [820, 308] on div "Email Field" at bounding box center [826, 316] width 71 height 16
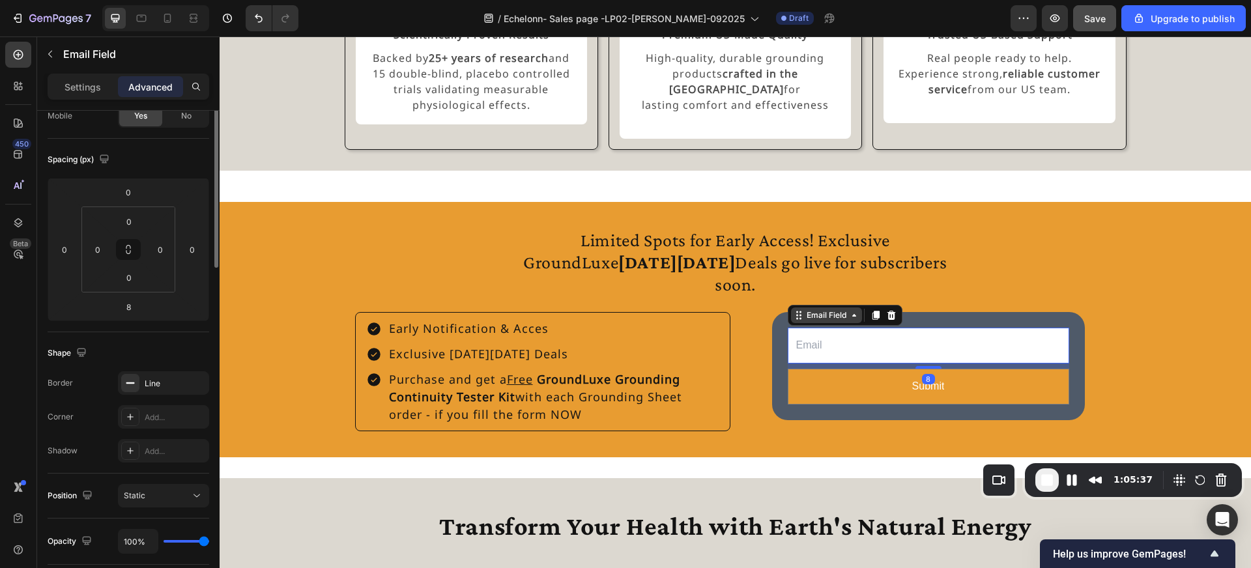
scroll to position [0, 0]
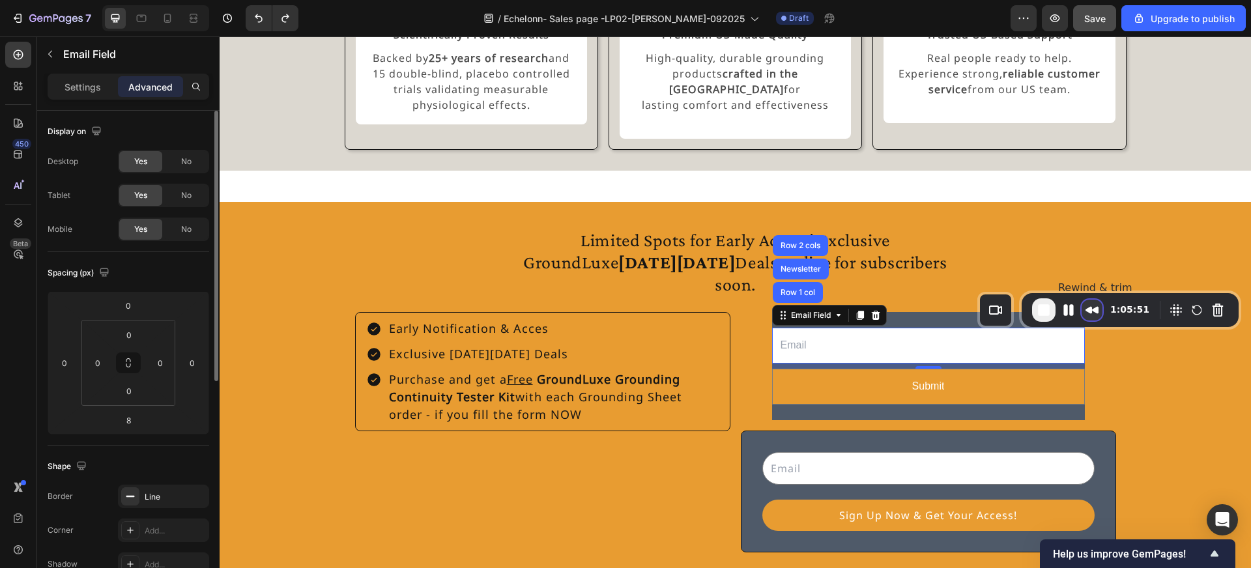
drag, startPoint x: 1097, startPoint y: 478, endPoint x: 1094, endPoint y: 308, distance: 170.1
click at [1094, 308] on button "Rewind and Trim Recording" at bounding box center [1091, 310] width 21 height 21
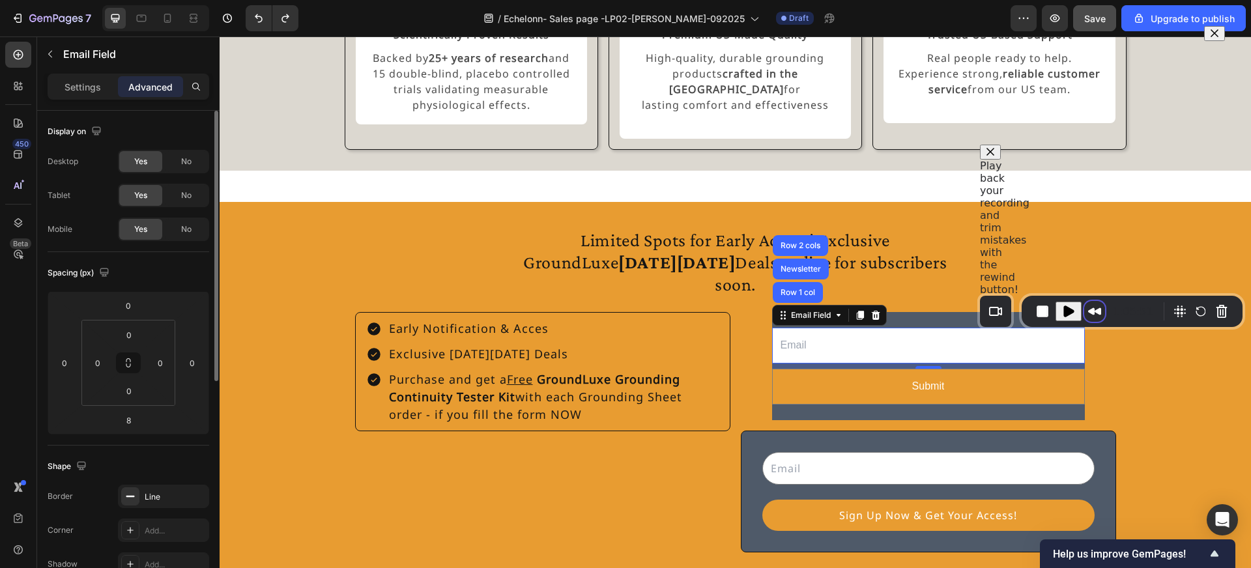
click at [1209, 38] on span at bounding box center [1214, 33] width 10 height 10
click at [1075, 310] on button "Play Recording" at bounding box center [1068, 312] width 26 height 20
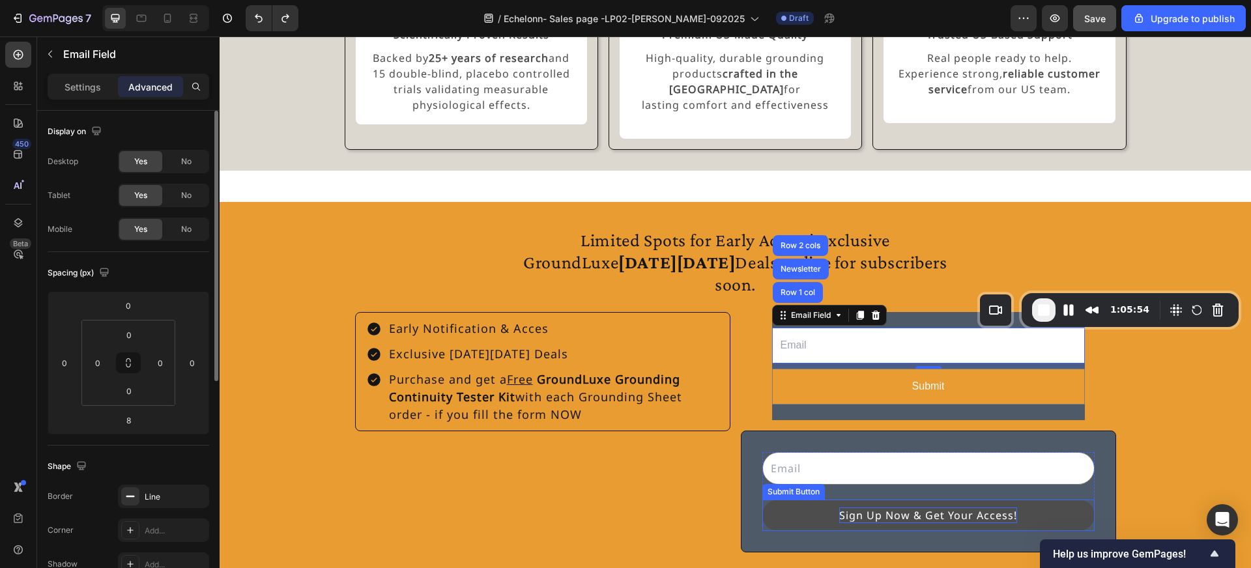
click at [975, 508] on div "Sign Up Now & Get Your Access!" at bounding box center [928, 516] width 178 height 16
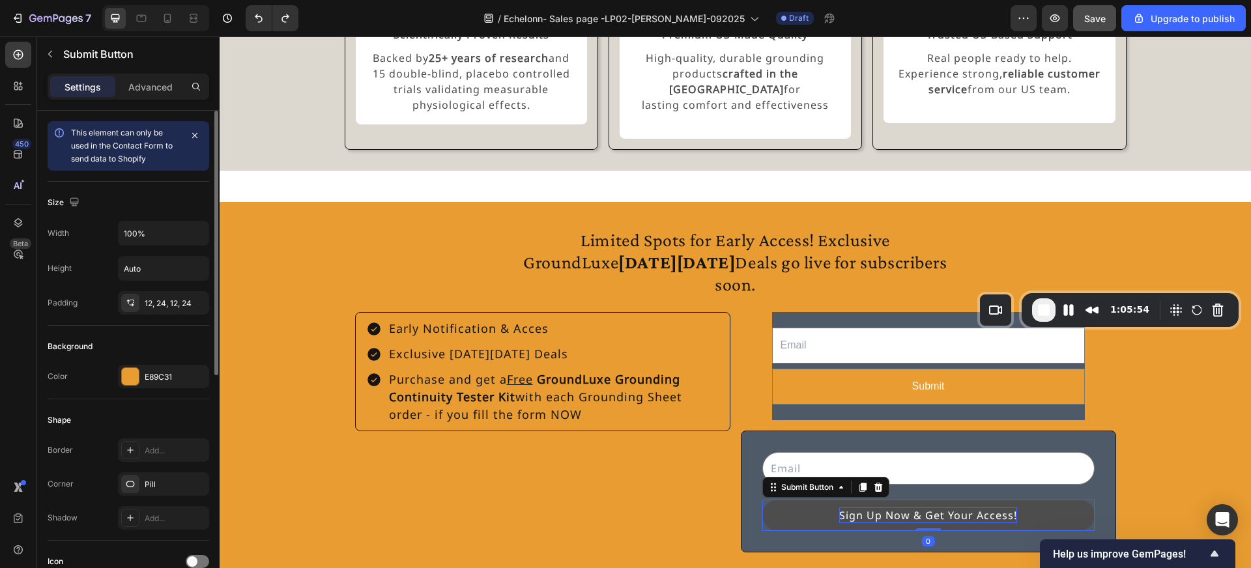
click at [975, 508] on div "Sign Up Now & Get Your Access!" at bounding box center [928, 516] width 178 height 16
click at [975, 508] on p "Sign Up Now & Get Your Access!" at bounding box center [928, 516] width 178 height 16
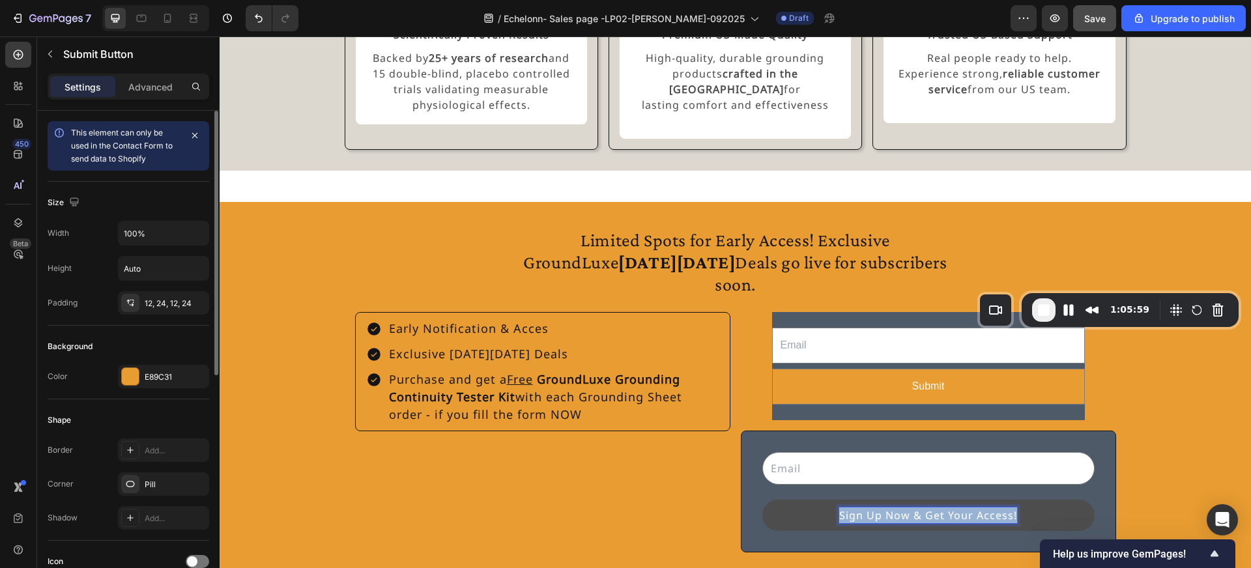
copy p "Sign Up Now & Get Your Access!"
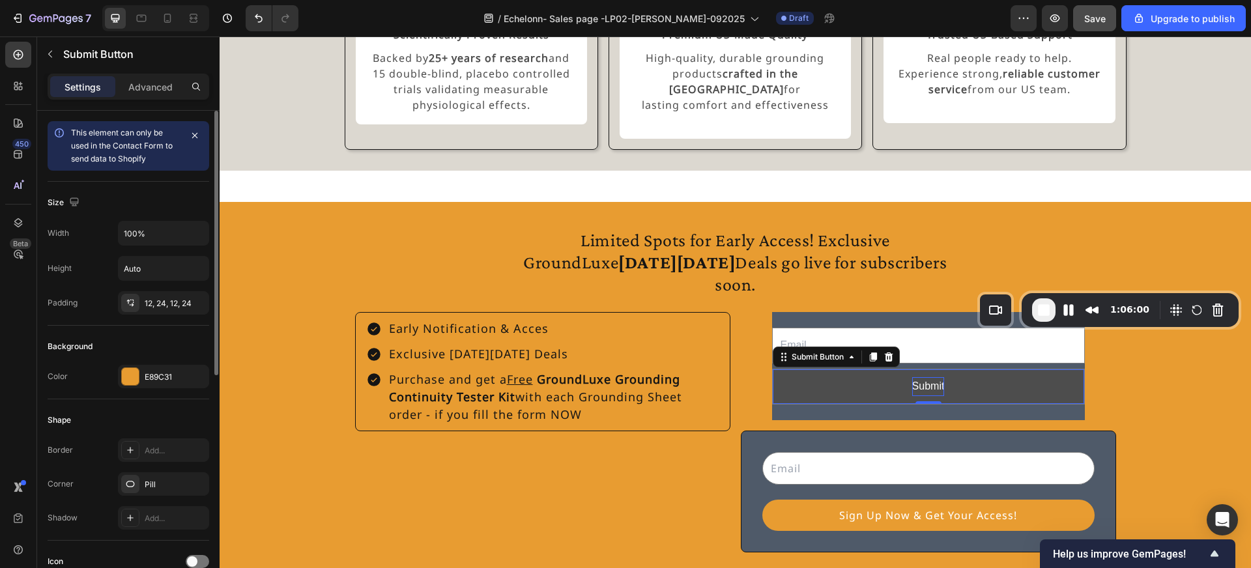
click at [928, 377] on div "Submit" at bounding box center [928, 386] width 33 height 19
click at [928, 377] on p "Submit" at bounding box center [928, 386] width 33 height 19
click at [1022, 369] on button "Sign Up Now & Get Your Access!" at bounding box center [928, 386] width 311 height 35
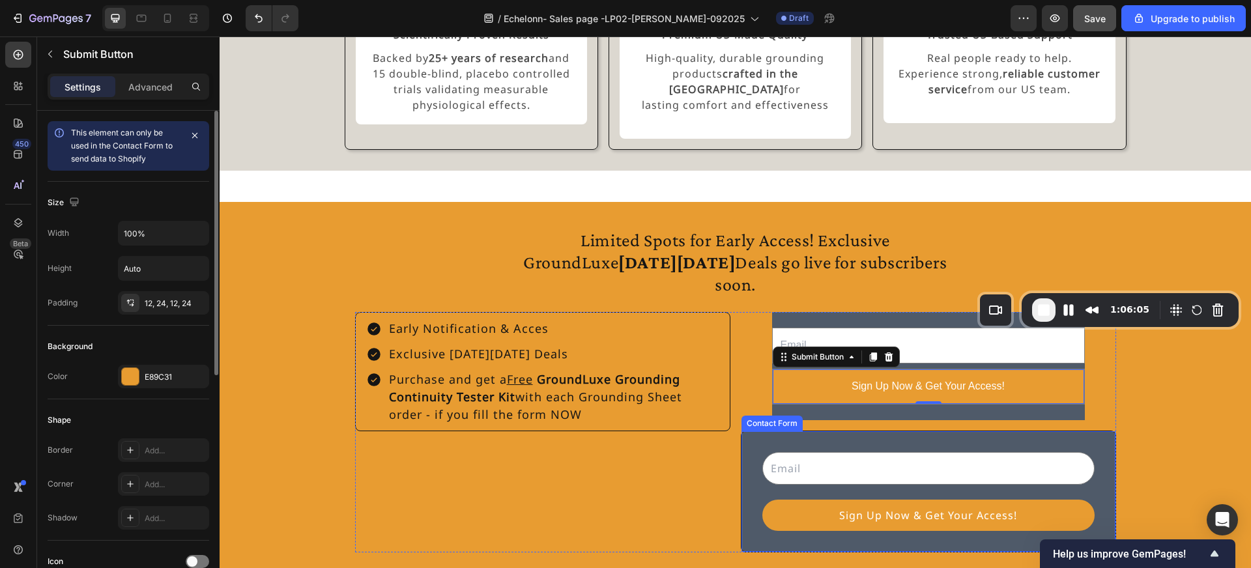
click at [1067, 431] on div "Email Field Sign Up Now & Get Your Access! Submit Button Row Contact Form" at bounding box center [928, 492] width 375 height 122
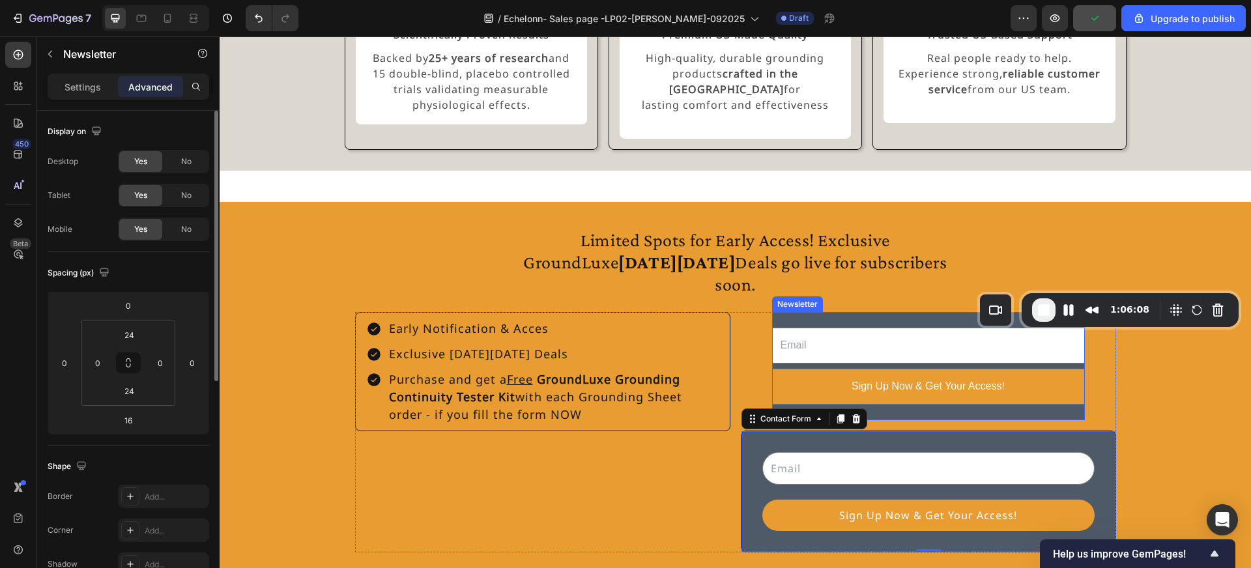
click at [911, 312] on div "Email Field Sign Up Now & Get Your Access! Submit Button Row Newsletter" at bounding box center [928, 366] width 313 height 108
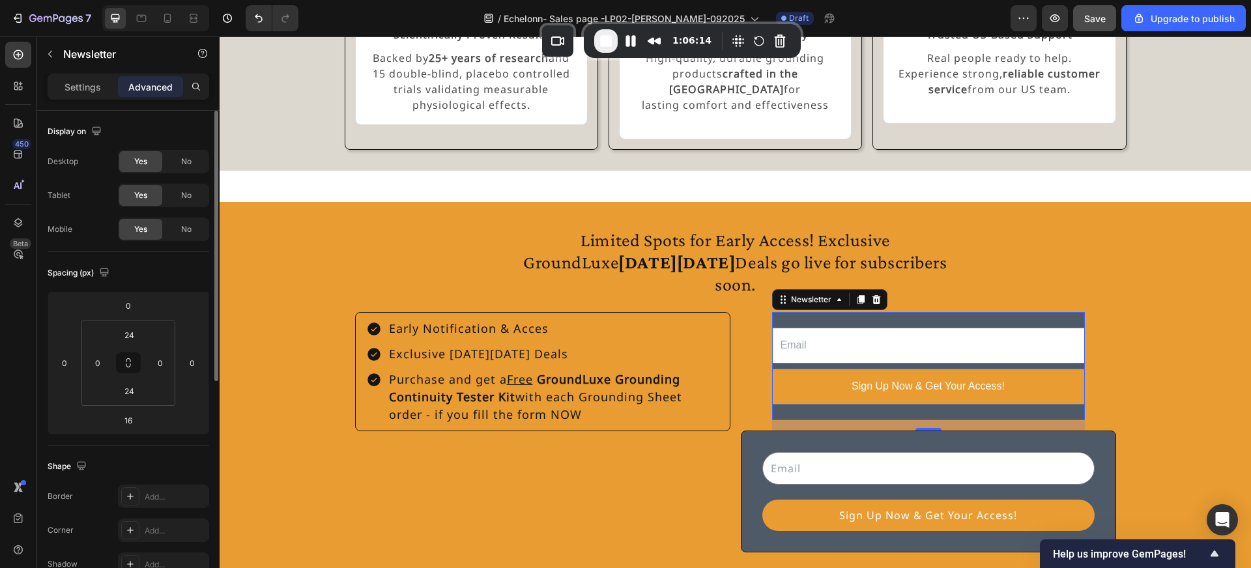
drag, startPoint x: 1056, startPoint y: 295, endPoint x: 620, endPoint y: 28, distance: 511.7
click at [620, 28] on div "1:06:14" at bounding box center [692, 41] width 217 height 34
click at [958, 312] on div "Email Field Sign Up Now & Get Your Access! Submit Button Row Newsletter 16" at bounding box center [928, 366] width 313 height 108
click at [960, 312] on div "Email Field Sign Up Now & Get Your Access! Submit Button Row Newsletter 16" at bounding box center [928, 366] width 313 height 108
click at [162, 530] on div "Add..." at bounding box center [175, 531] width 61 height 12
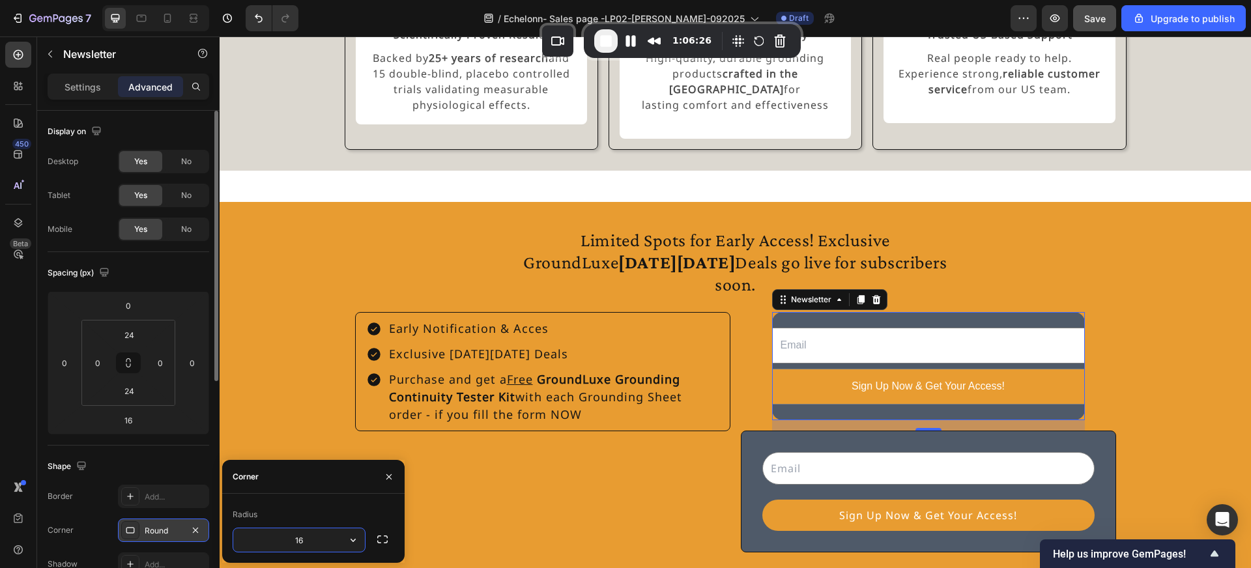
type input "1"
type input "8"
click at [152, 461] on div "Shape" at bounding box center [129, 466] width 162 height 21
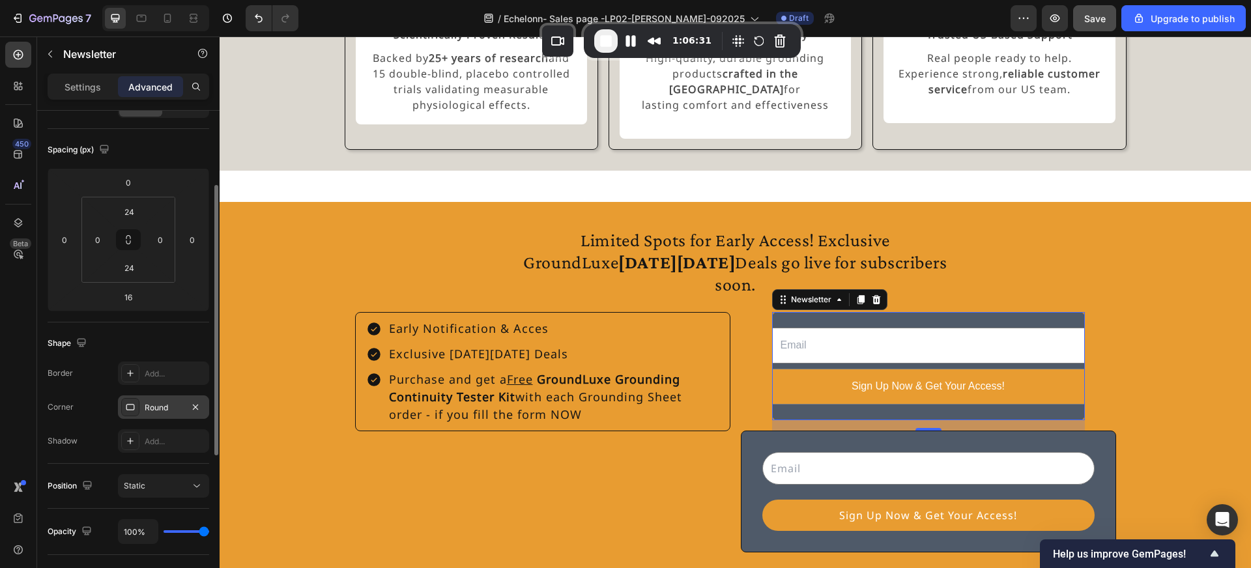
scroll to position [128, 0]
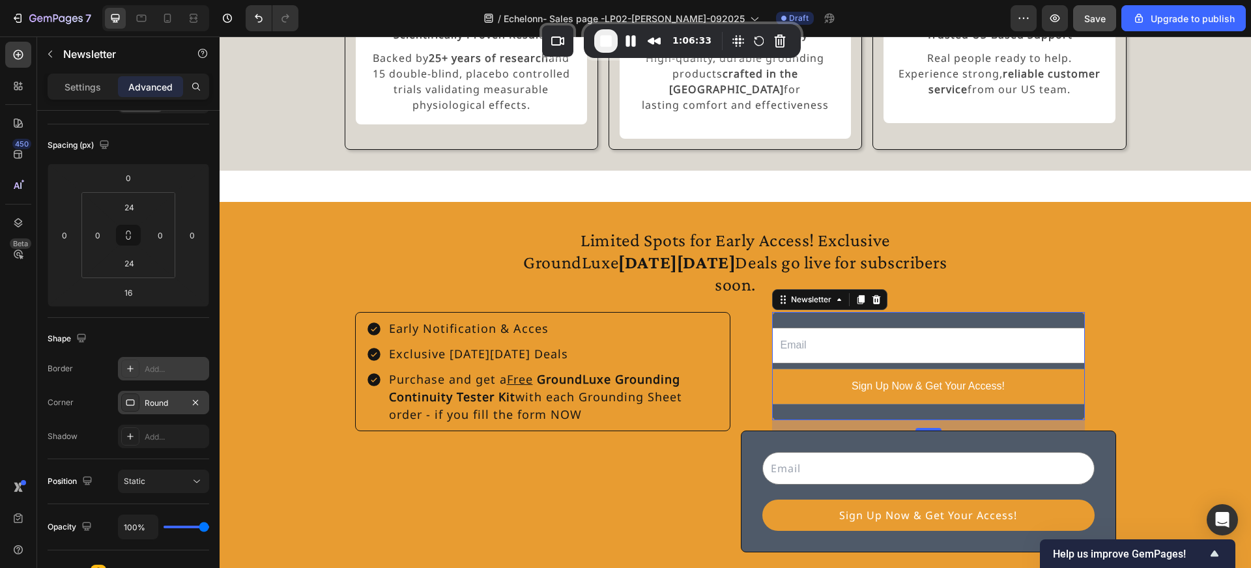
click at [132, 365] on icon at bounding box center [130, 369] width 10 height 10
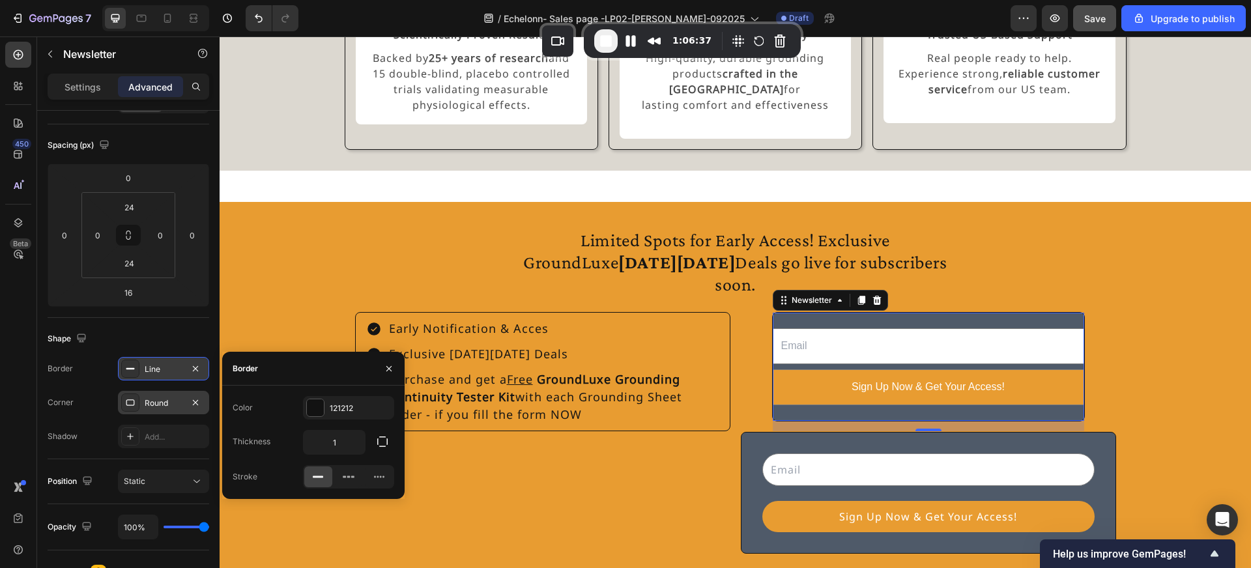
click at [832, 312] on div "Email Field Sign Up Now & Get Your Access! Submit Button Row Newsletter 16" at bounding box center [928, 366] width 313 height 109
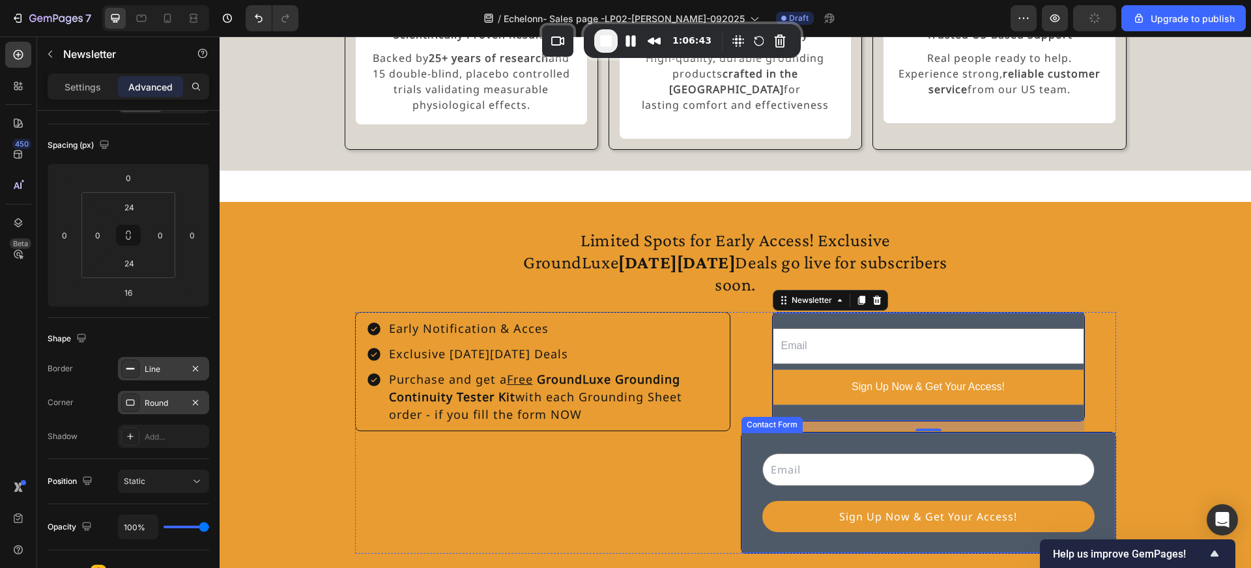
click at [749, 432] on div "Email Field Sign Up Now & Get Your Access! Submit Button Row Contact Form" at bounding box center [928, 493] width 375 height 122
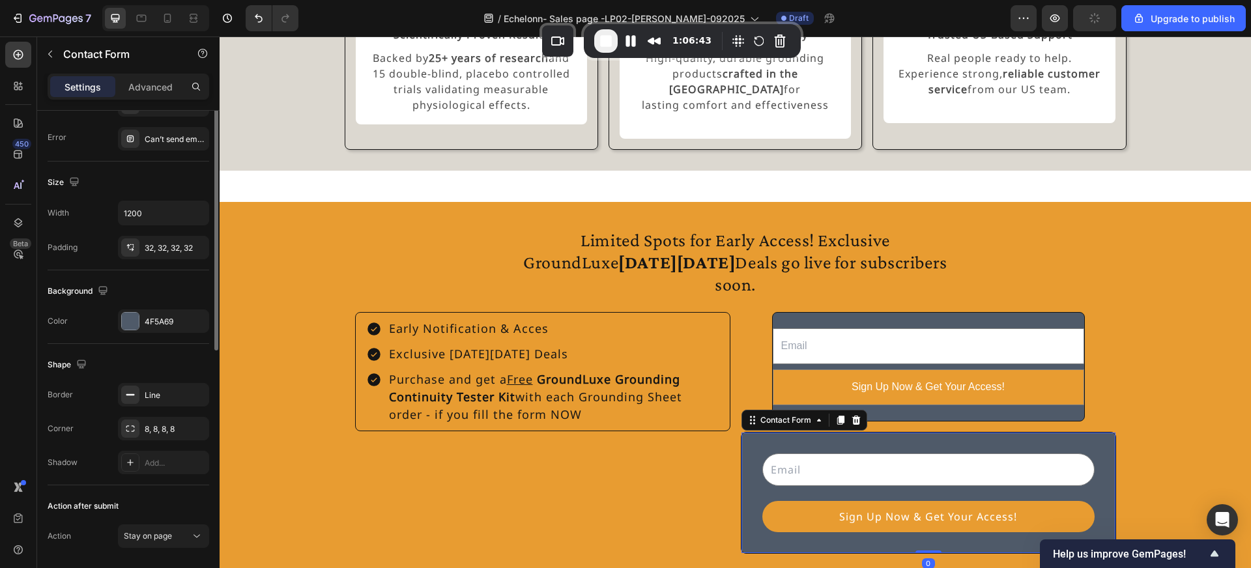
scroll to position [0, 0]
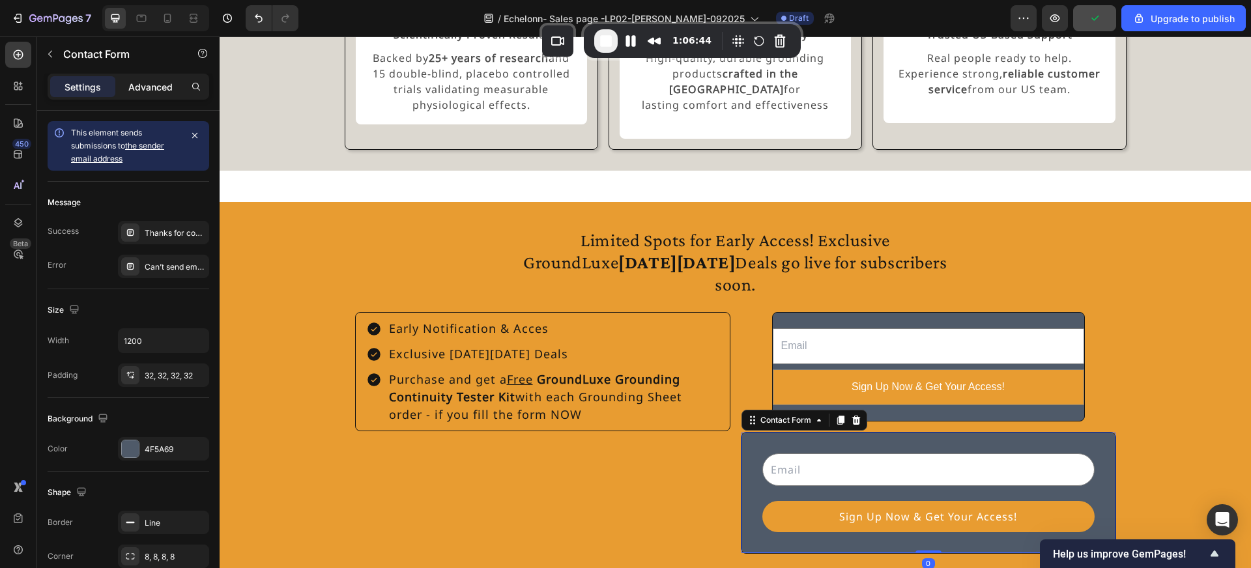
click at [149, 89] on p "Advanced" at bounding box center [150, 87] width 44 height 14
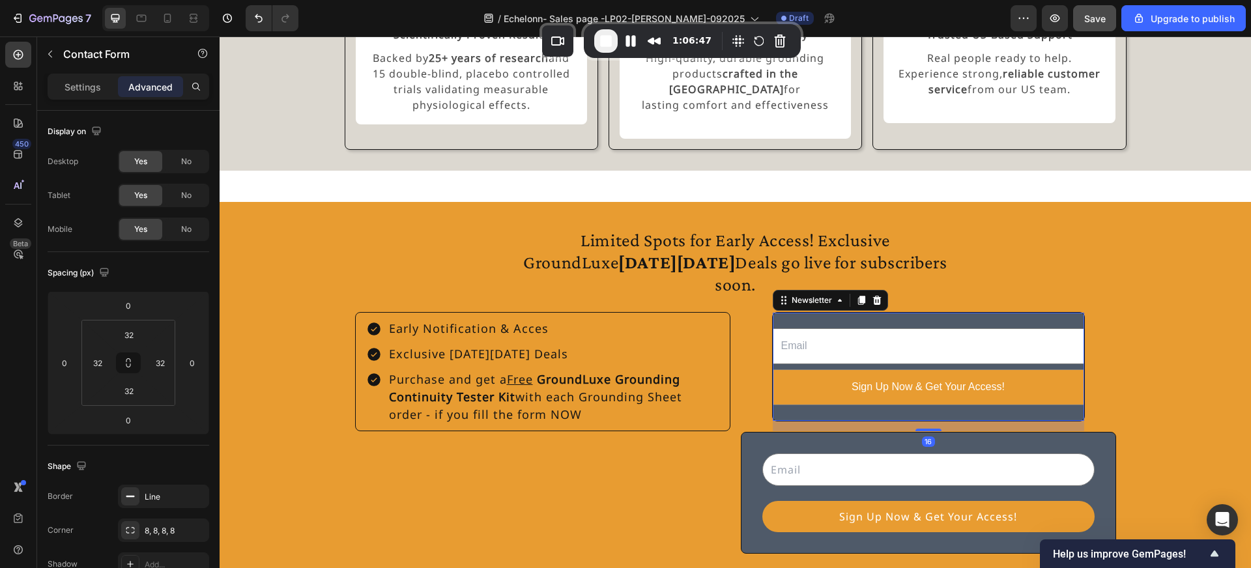
click at [832, 312] on div "Email Field Sign Up Now & Get Your Access! Submit Button Row Newsletter 16" at bounding box center [928, 366] width 313 height 109
click at [130, 362] on icon at bounding box center [128, 363] width 10 height 10
click at [136, 335] on input "24" at bounding box center [129, 335] width 26 height 20
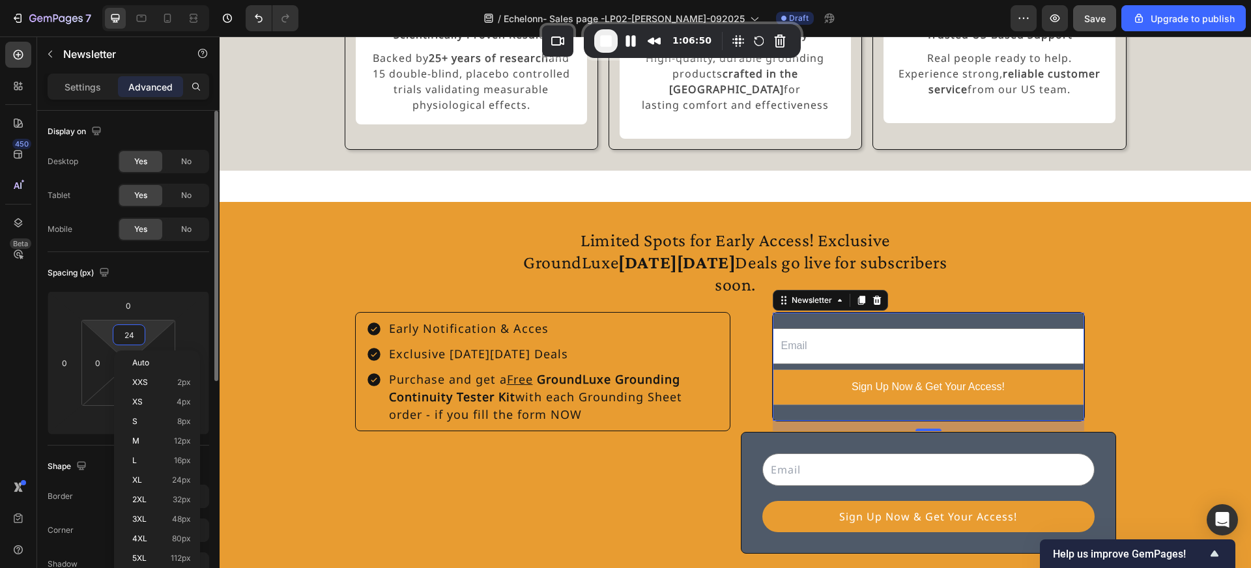
type input "3"
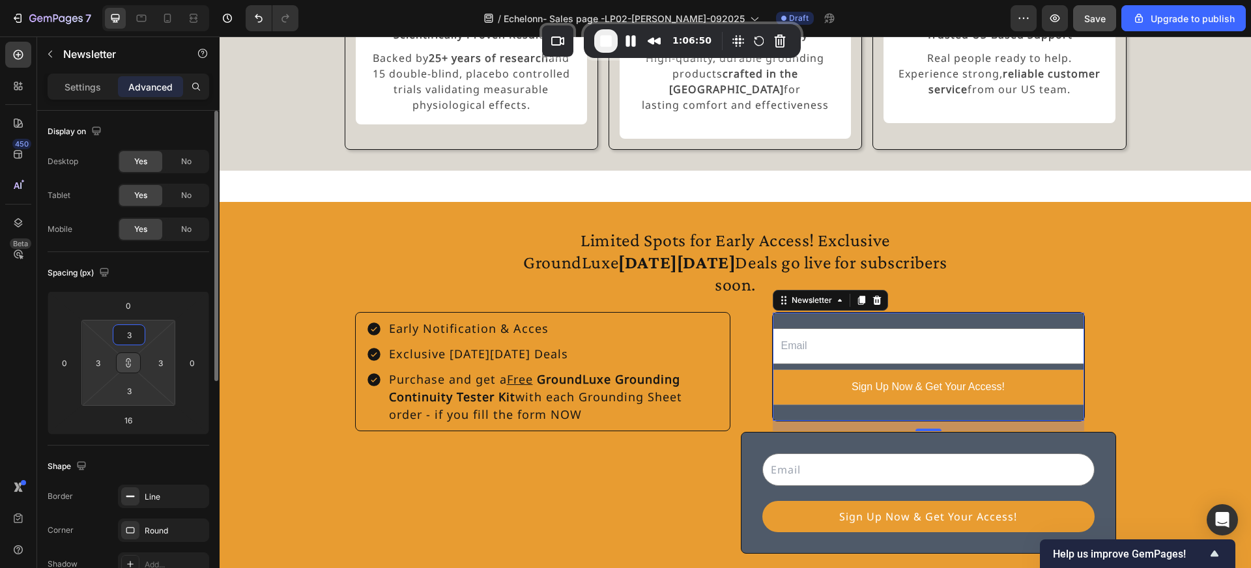
type input "32"
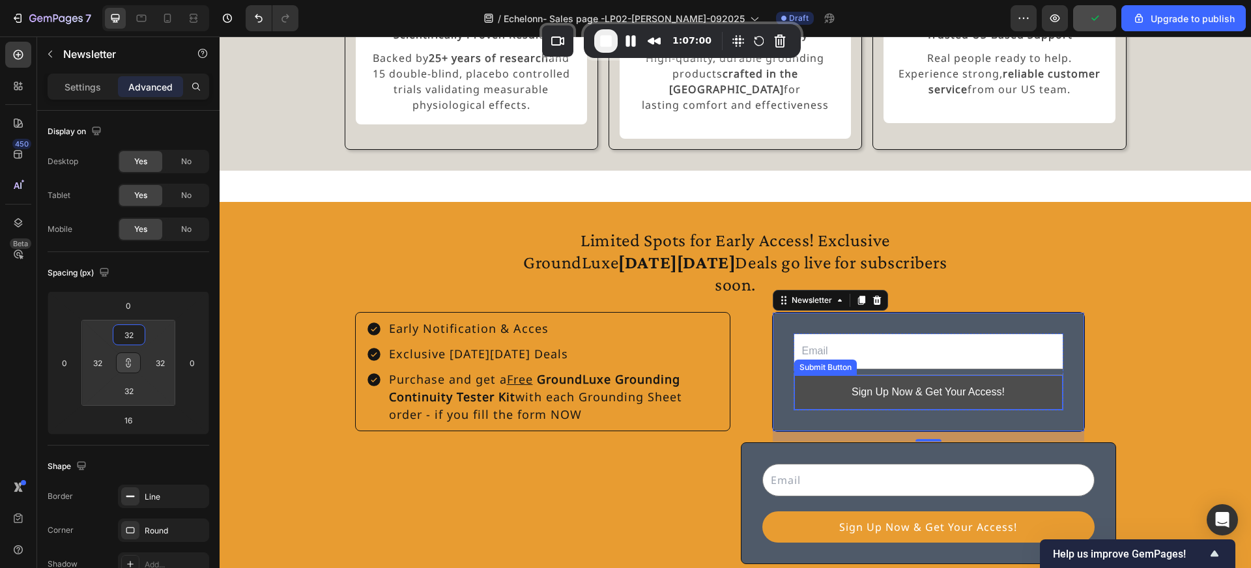
click at [812, 375] on button "Sign Up Now & Get Your Access!" at bounding box center [928, 392] width 268 height 35
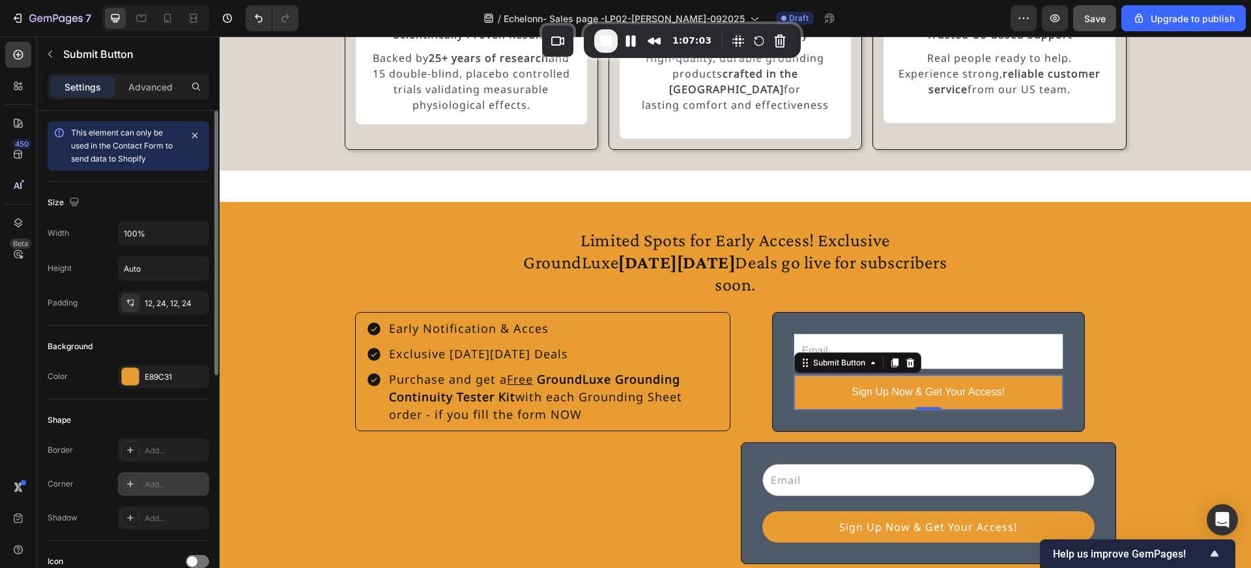
click at [132, 479] on icon at bounding box center [130, 484] width 10 height 10
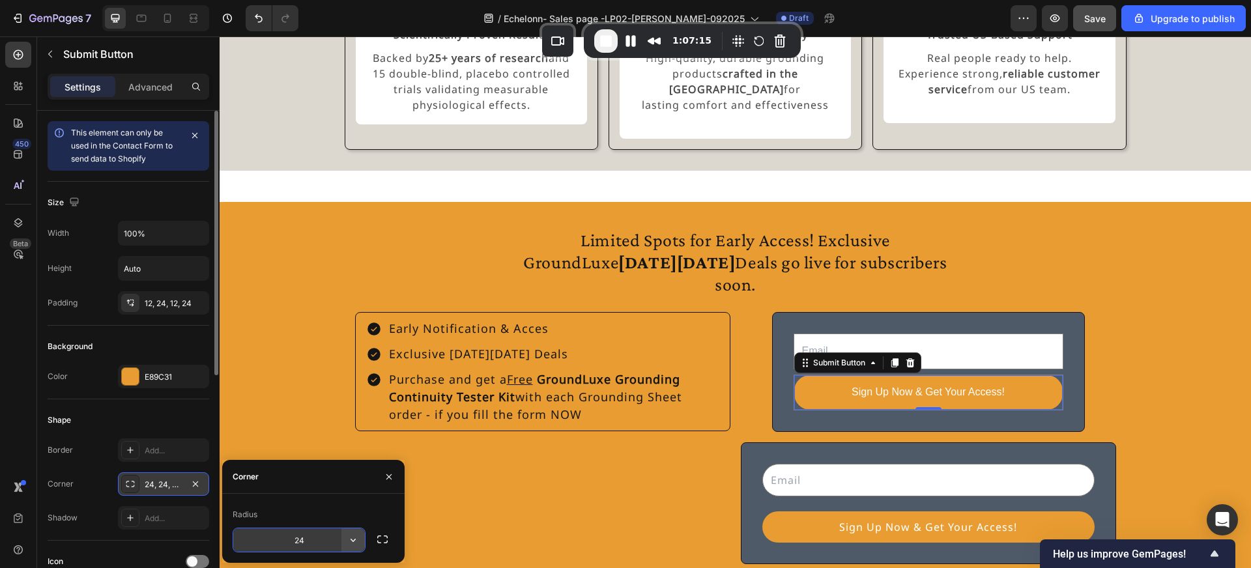
click at [355, 541] on icon "button" at bounding box center [353, 540] width 13 height 13
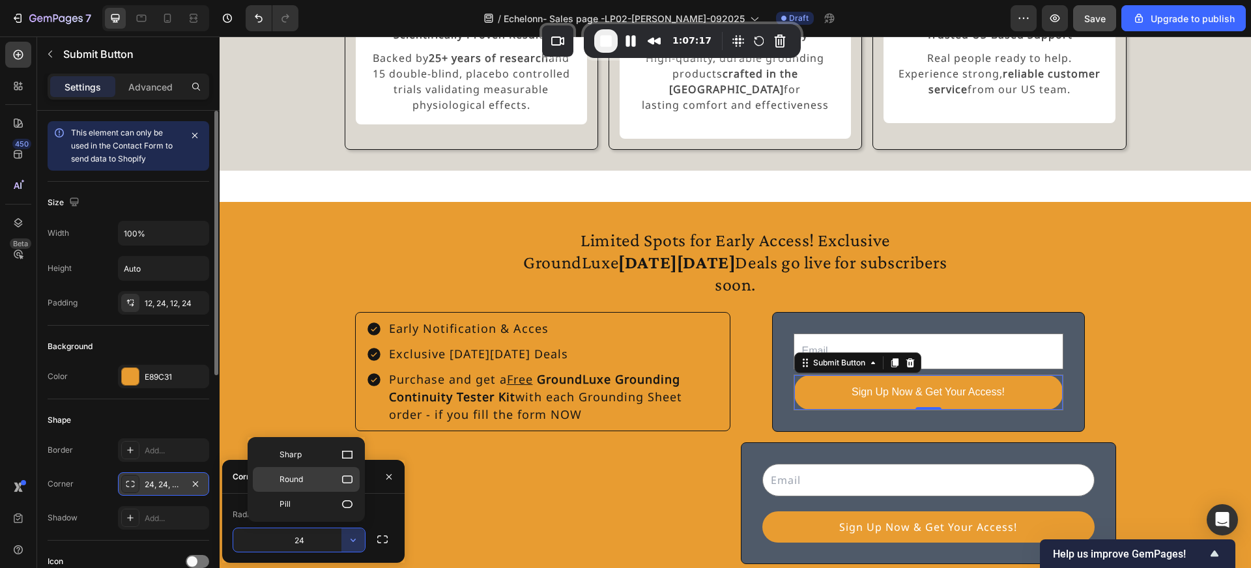
click at [311, 481] on p "Round" at bounding box center [316, 479] width 74 height 13
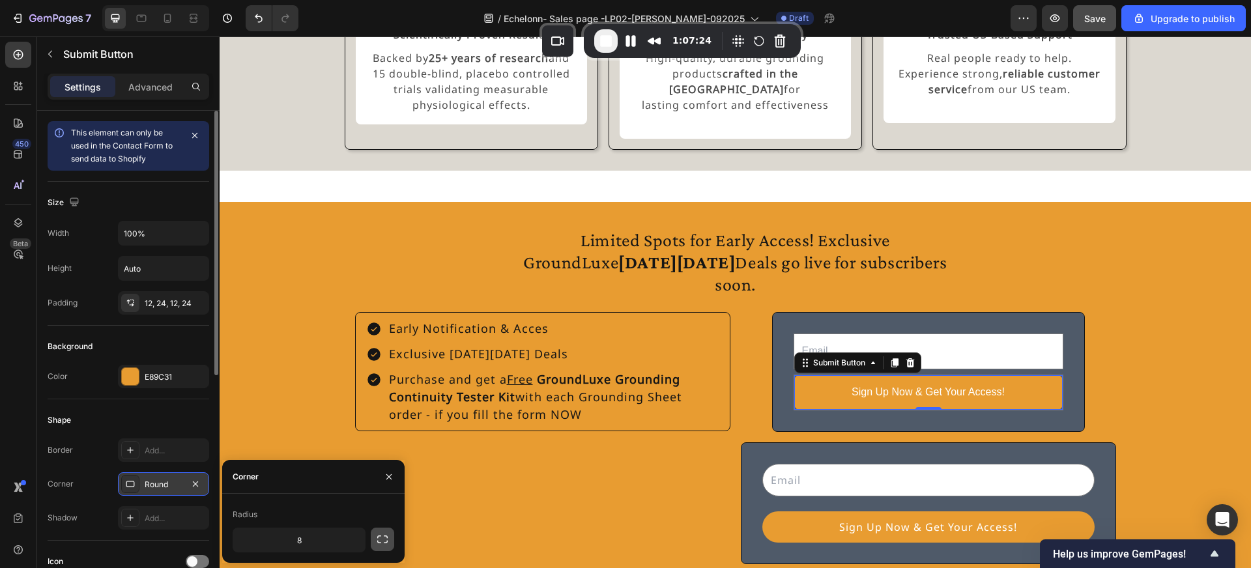
click at [386, 534] on icon "button" at bounding box center [382, 539] width 13 height 13
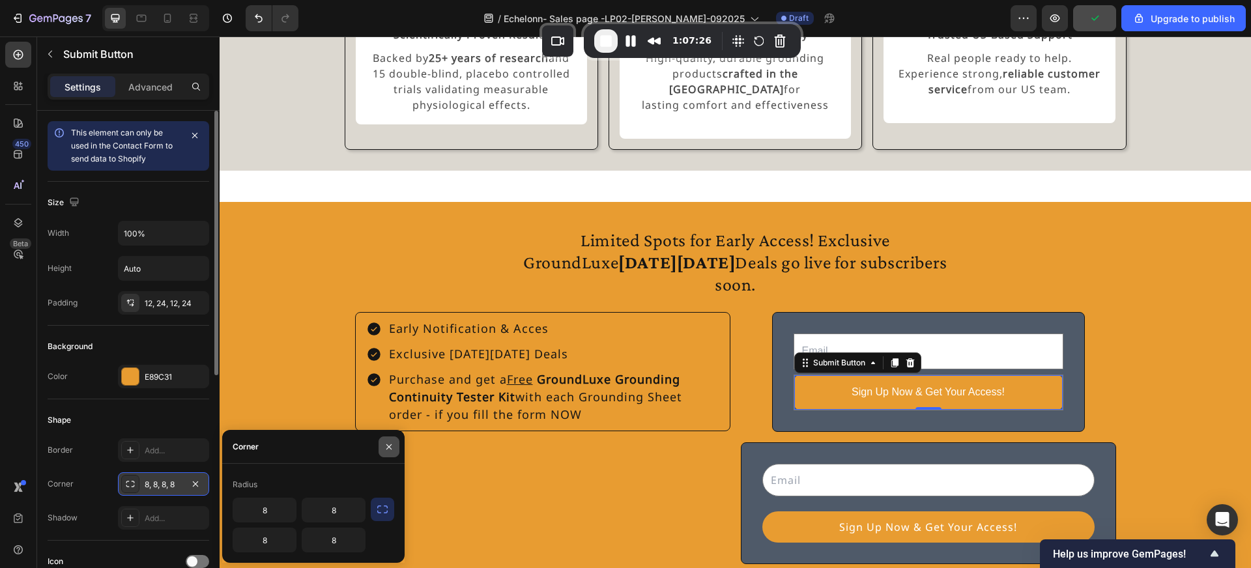
click at [381, 447] on button "button" at bounding box center [389, 446] width 21 height 21
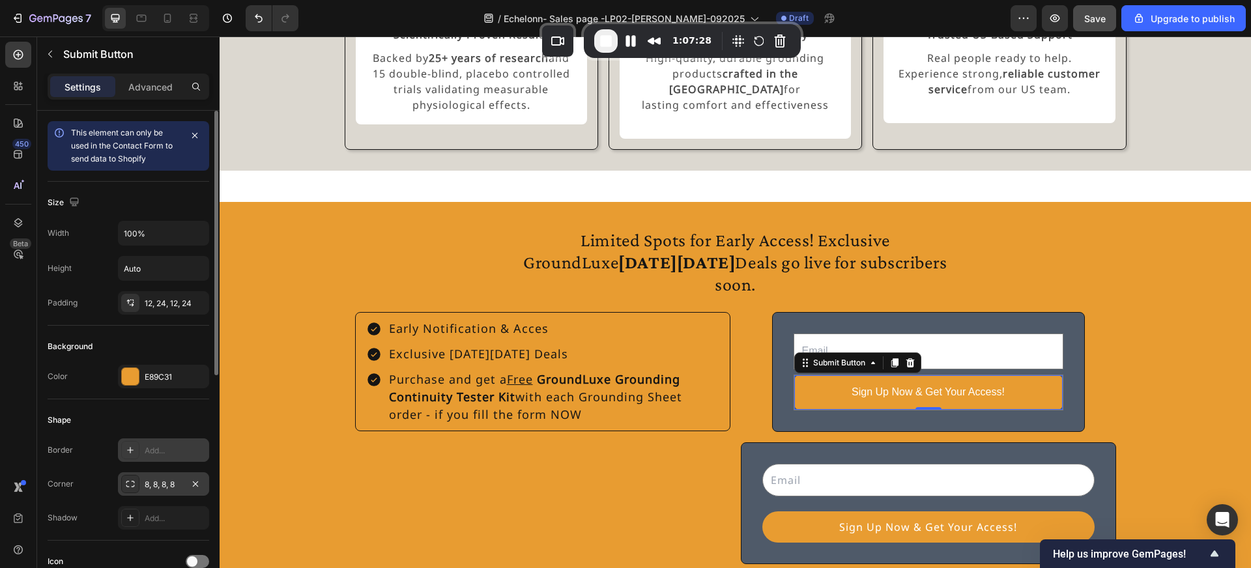
click at [139, 455] on div "Add..." at bounding box center [163, 449] width 91 height 23
click at [185, 486] on div "8, 8, 8, 8" at bounding box center [163, 483] width 91 height 23
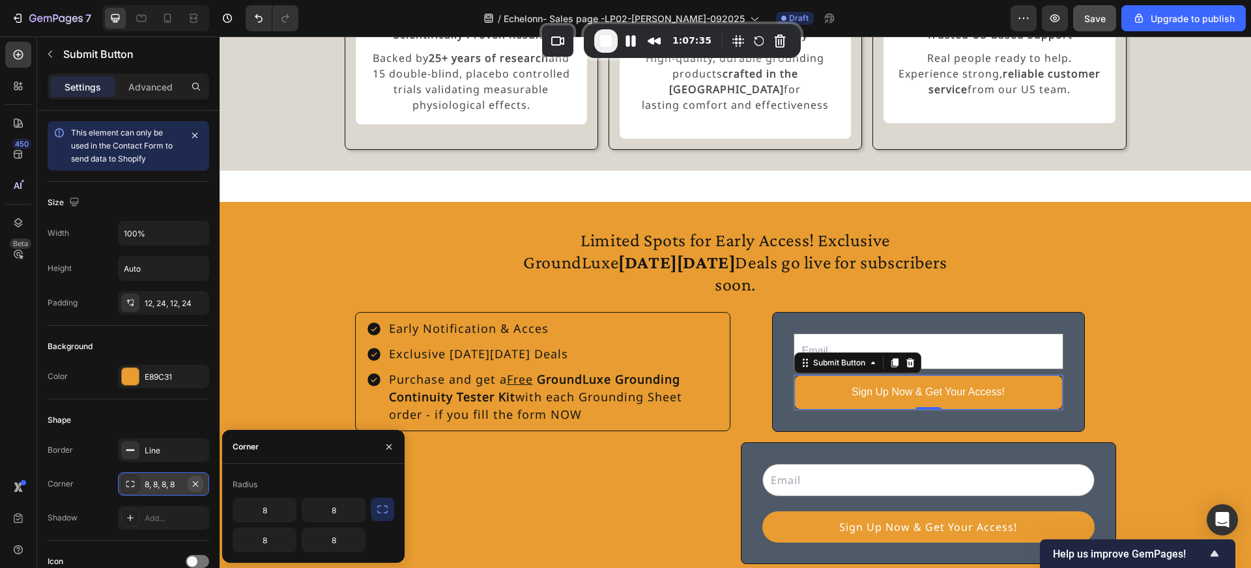
click at [196, 481] on icon "button" at bounding box center [195, 484] width 10 height 10
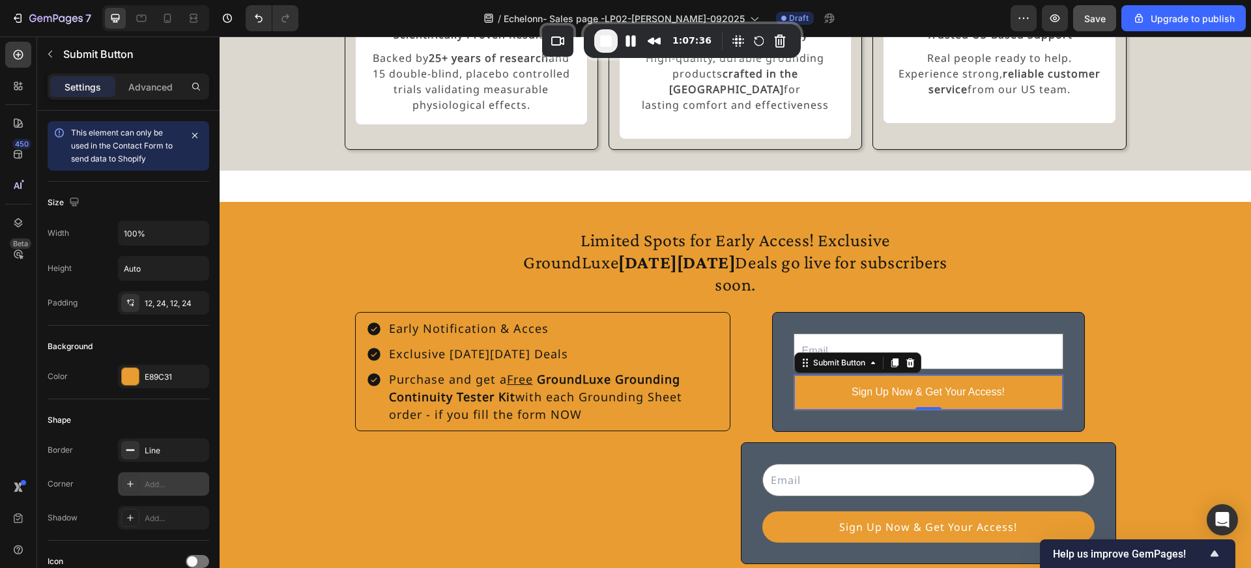
click at [162, 487] on div "Add..." at bounding box center [175, 485] width 61 height 12
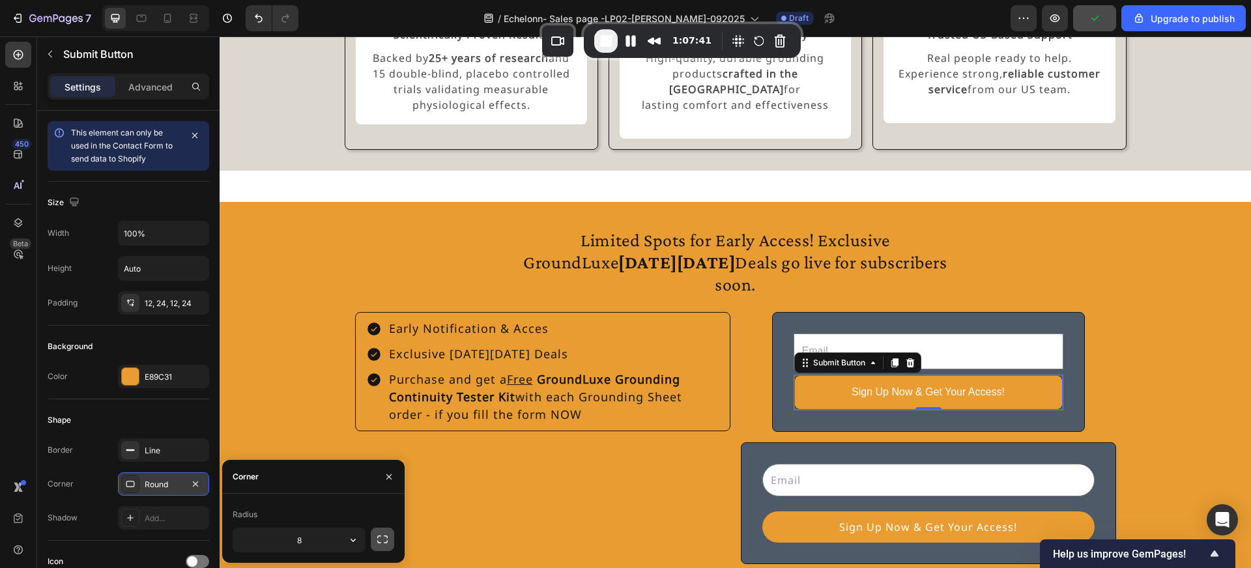
click at [387, 539] on icon "button" at bounding box center [382, 539] width 13 height 13
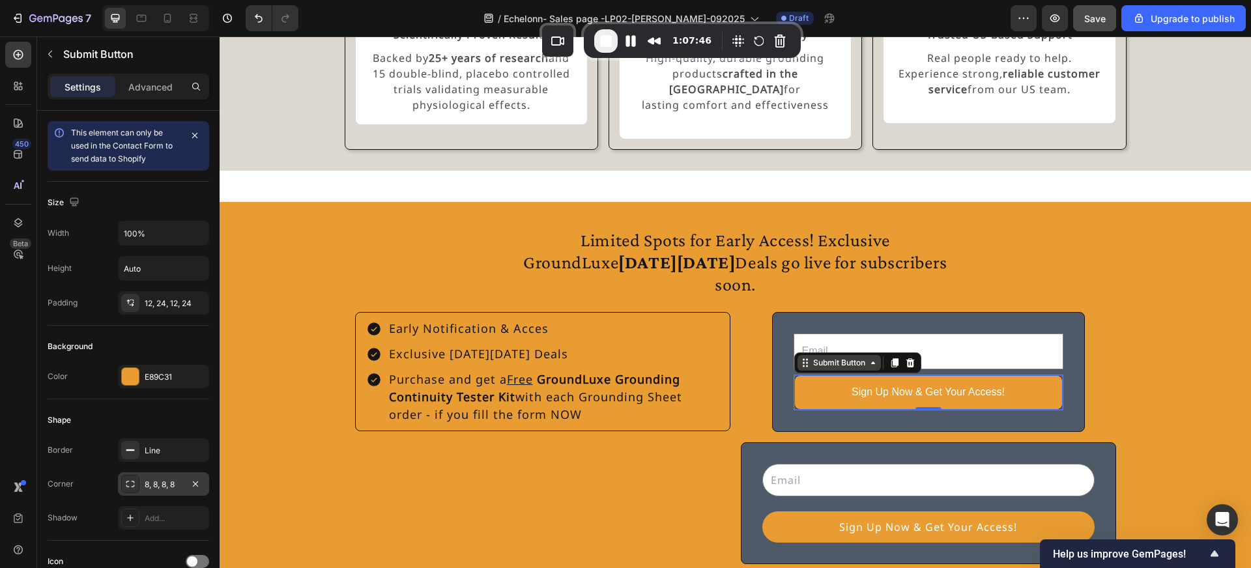
click at [816, 357] on div "Submit Button" at bounding box center [838, 363] width 57 height 12
click at [190, 482] on icon "button" at bounding box center [195, 484] width 10 height 10
click at [171, 489] on div "Add..." at bounding box center [175, 485] width 61 height 12
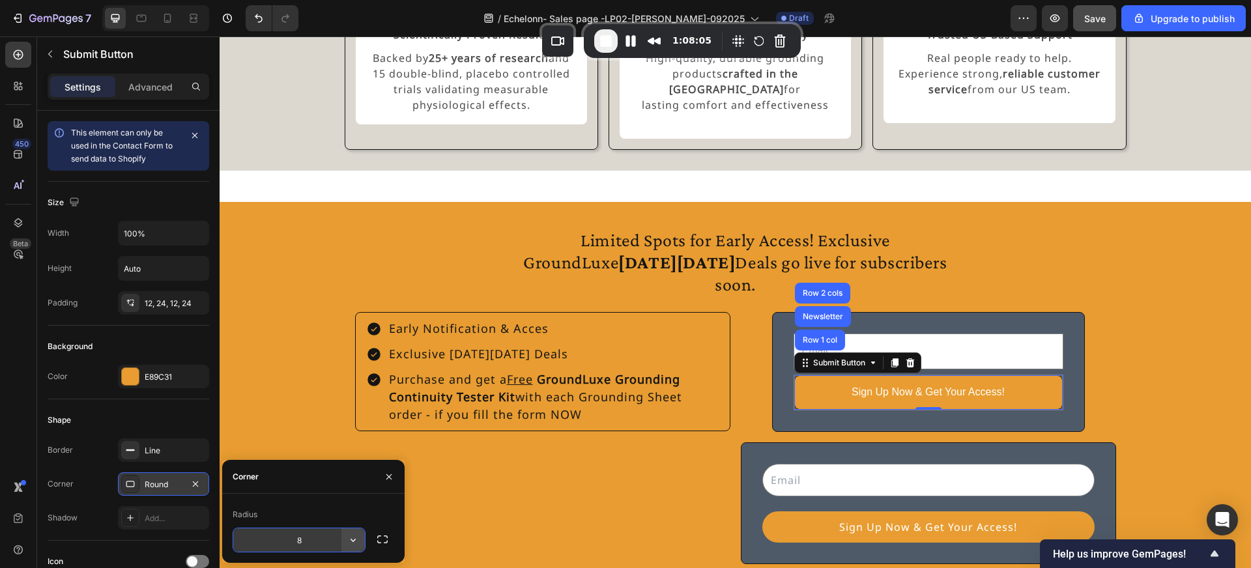
click at [354, 540] on icon "button" at bounding box center [353, 540] width 13 height 13
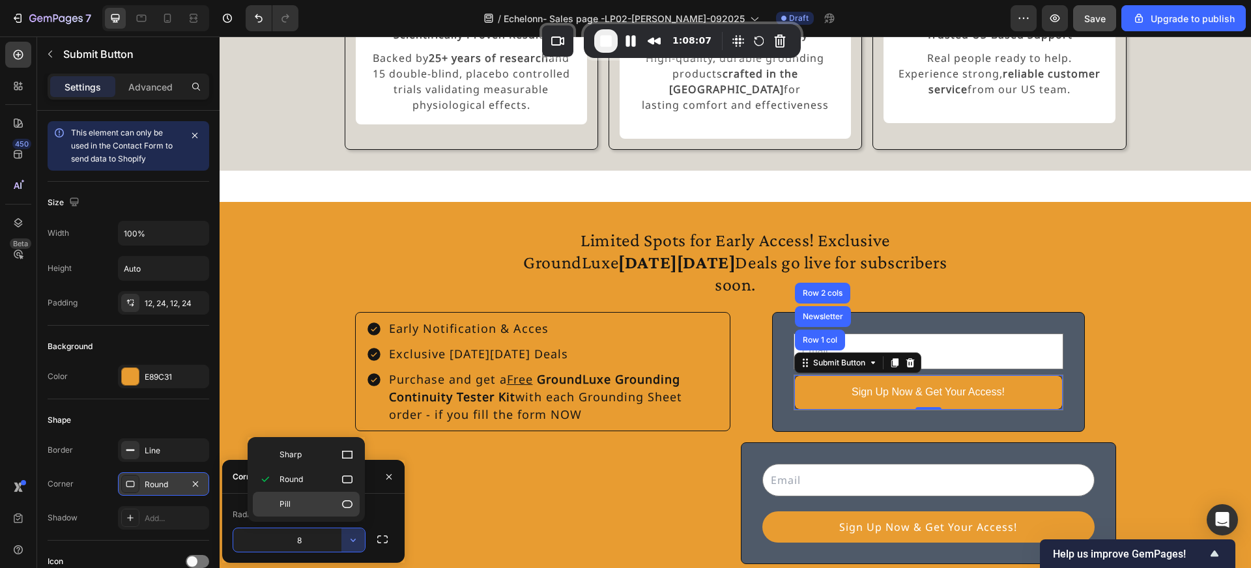
click at [302, 506] on p "Pill" at bounding box center [316, 504] width 74 height 13
type input "9999"
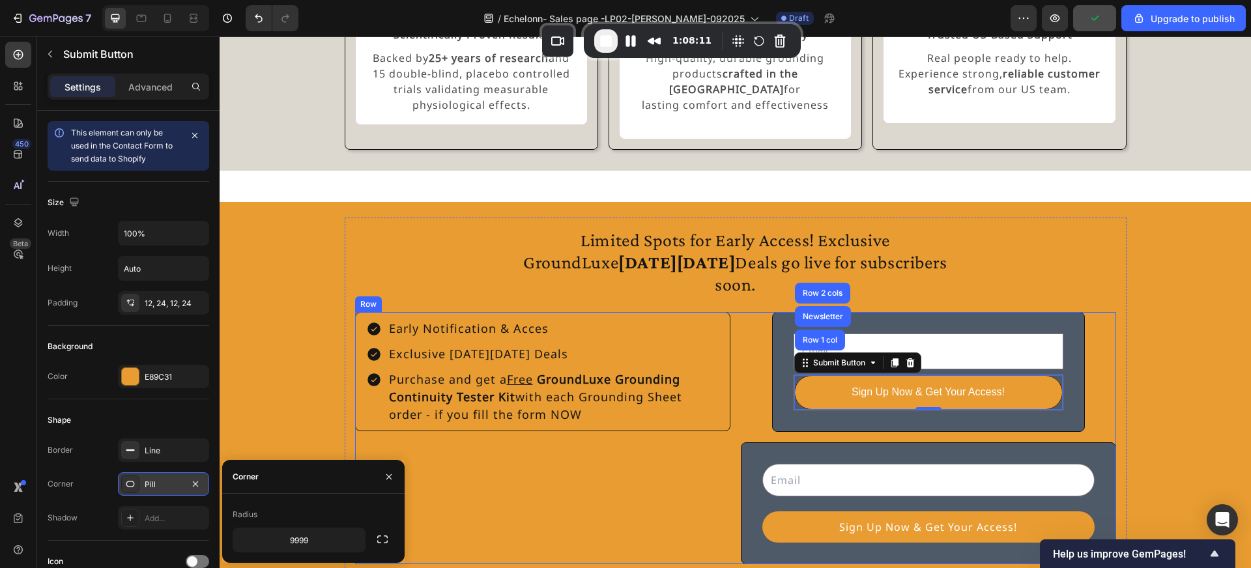
click at [569, 442] on div "Early Notification & Acces Exclusive Black Friday Deals Purchase and get a Free…" at bounding box center [542, 438] width 375 height 252
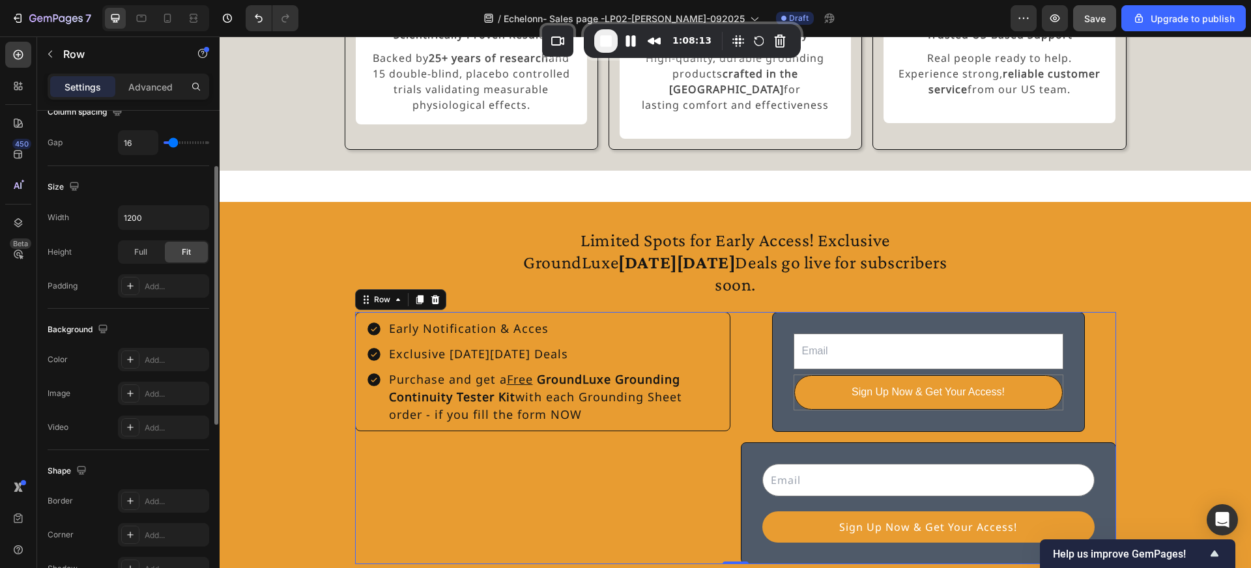
scroll to position [418, 0]
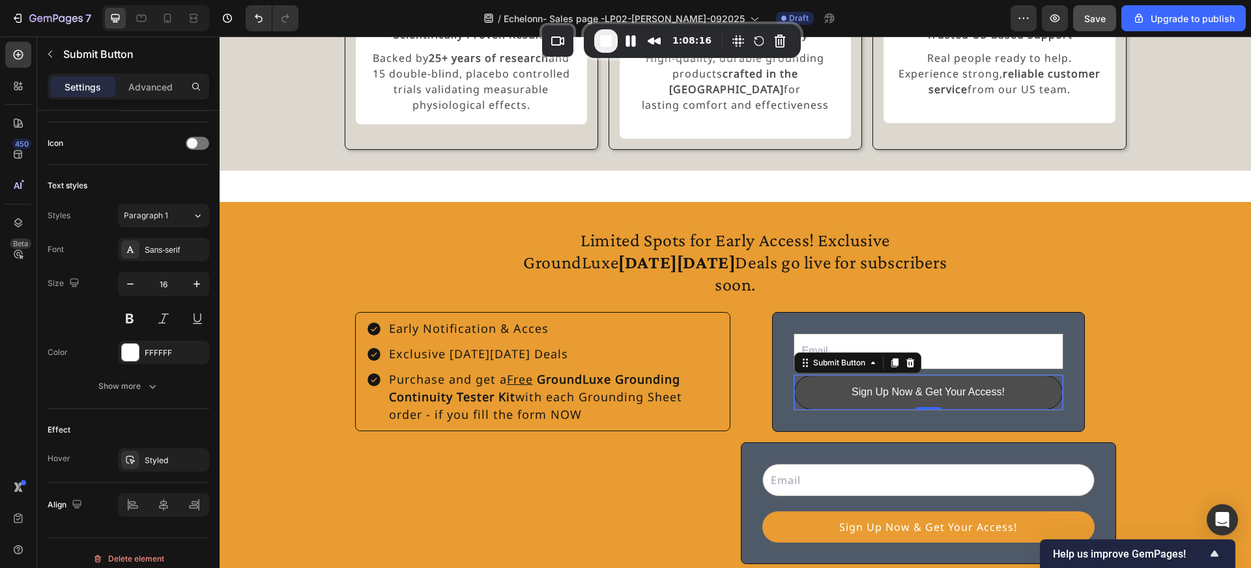
click at [799, 375] on button "Sign Up Now & Get Your Access!" at bounding box center [928, 392] width 268 height 35
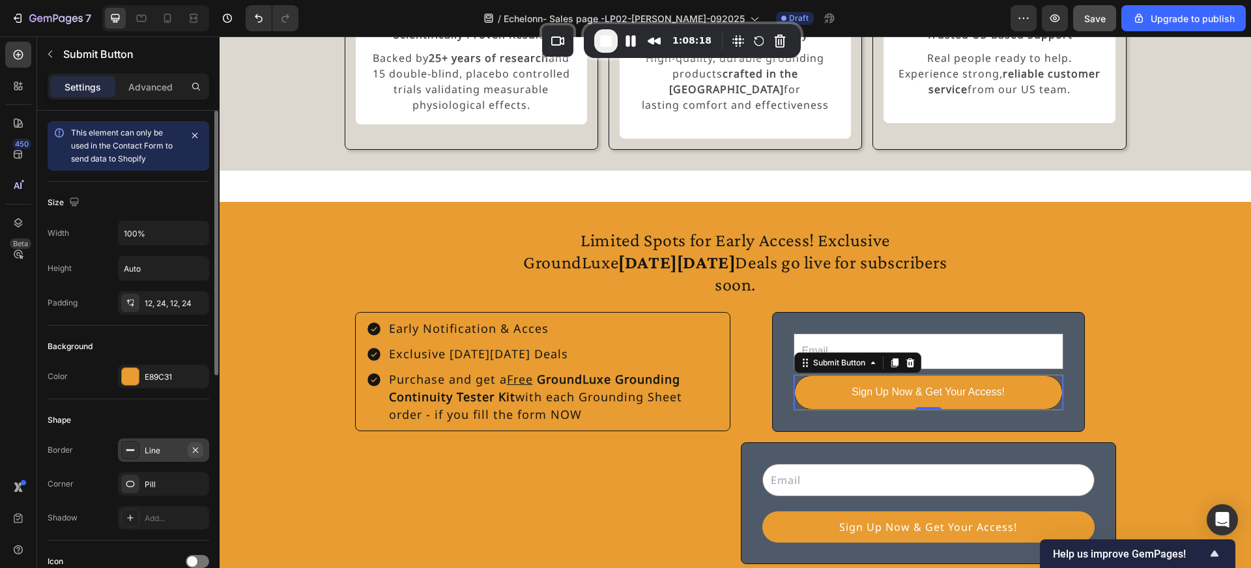
click at [195, 449] on icon "button" at bounding box center [195, 449] width 5 height 5
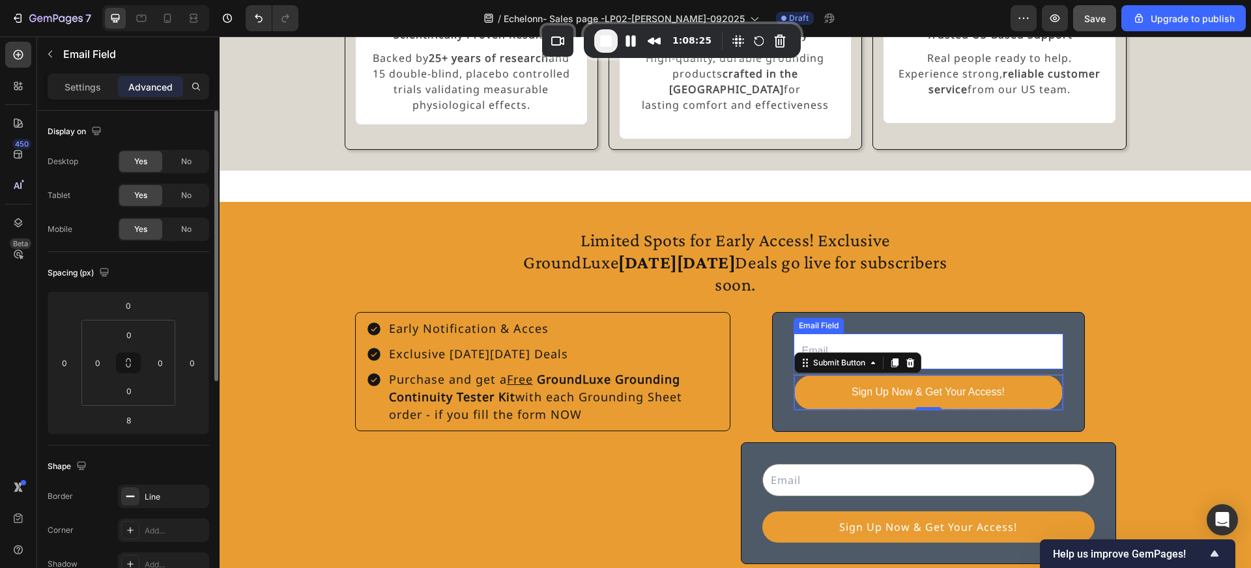
click at [829, 334] on input "email" at bounding box center [929, 352] width 270 height 36
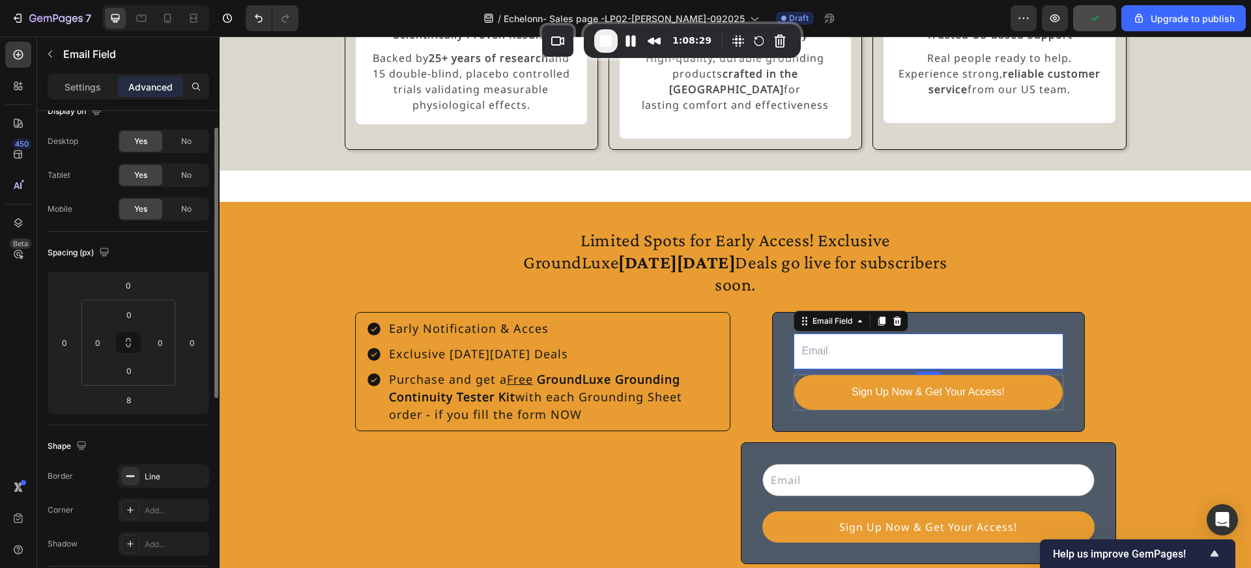
scroll to position [27, 0]
click at [132, 503] on icon at bounding box center [130, 503] width 10 height 10
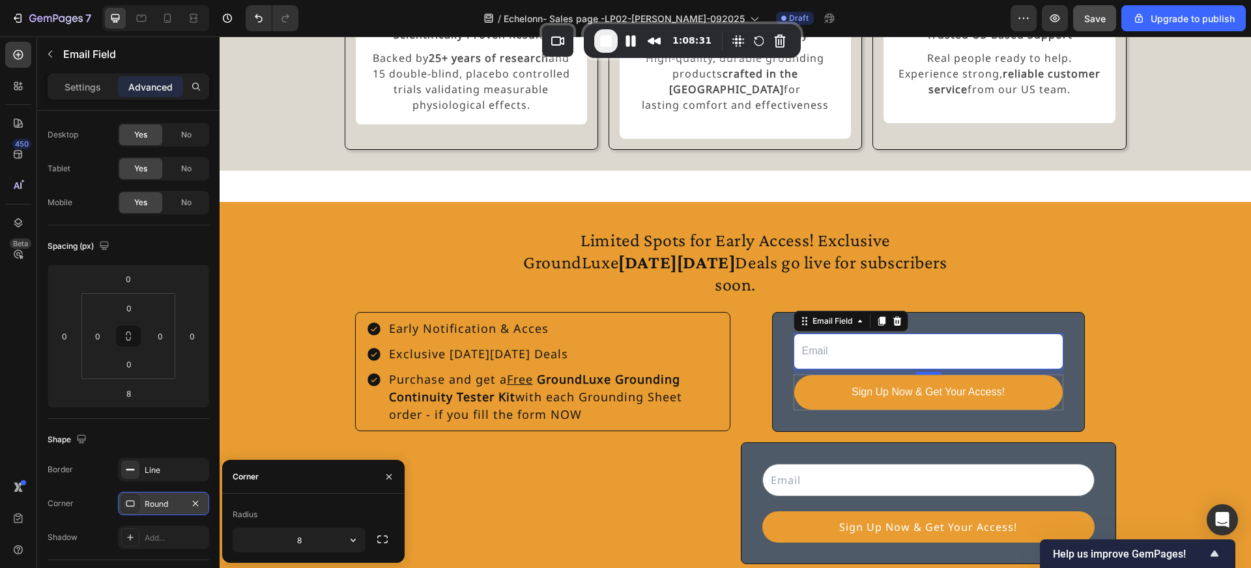
click at [132, 503] on icon at bounding box center [130, 503] width 10 height 10
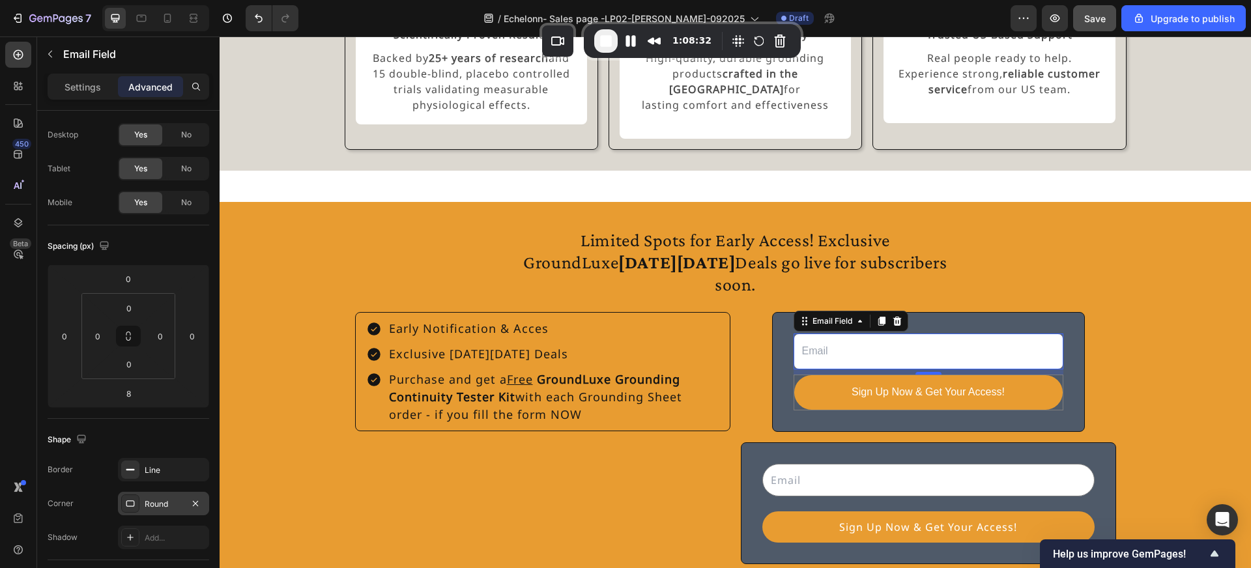
click at [132, 503] on icon at bounding box center [130, 503] width 10 height 10
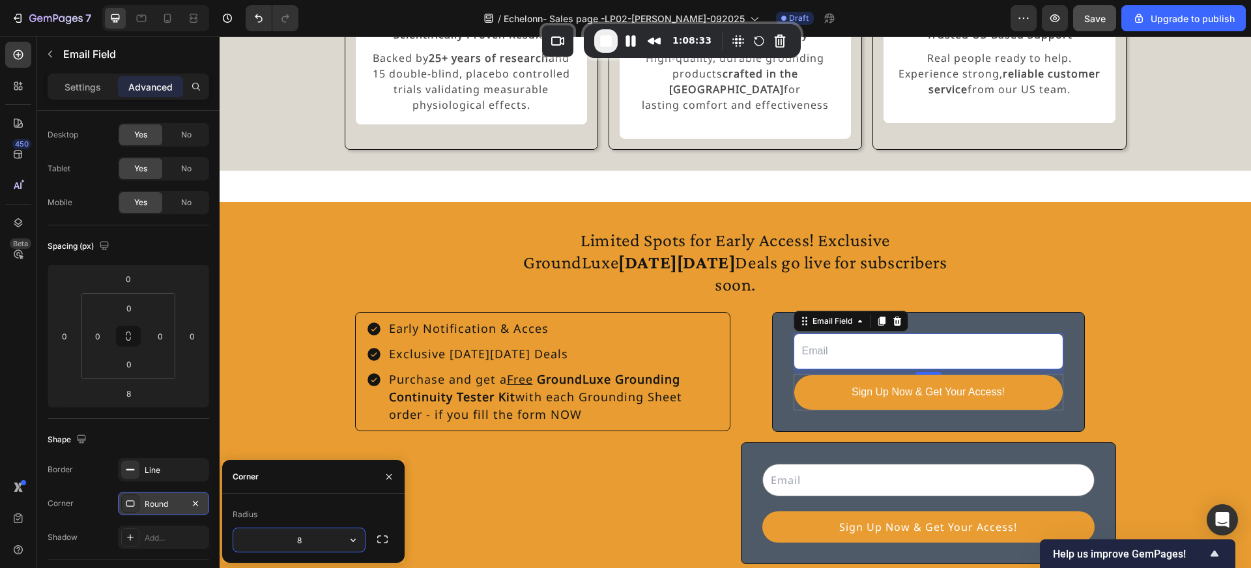
click at [176, 504] on div "Round" at bounding box center [164, 504] width 38 height 12
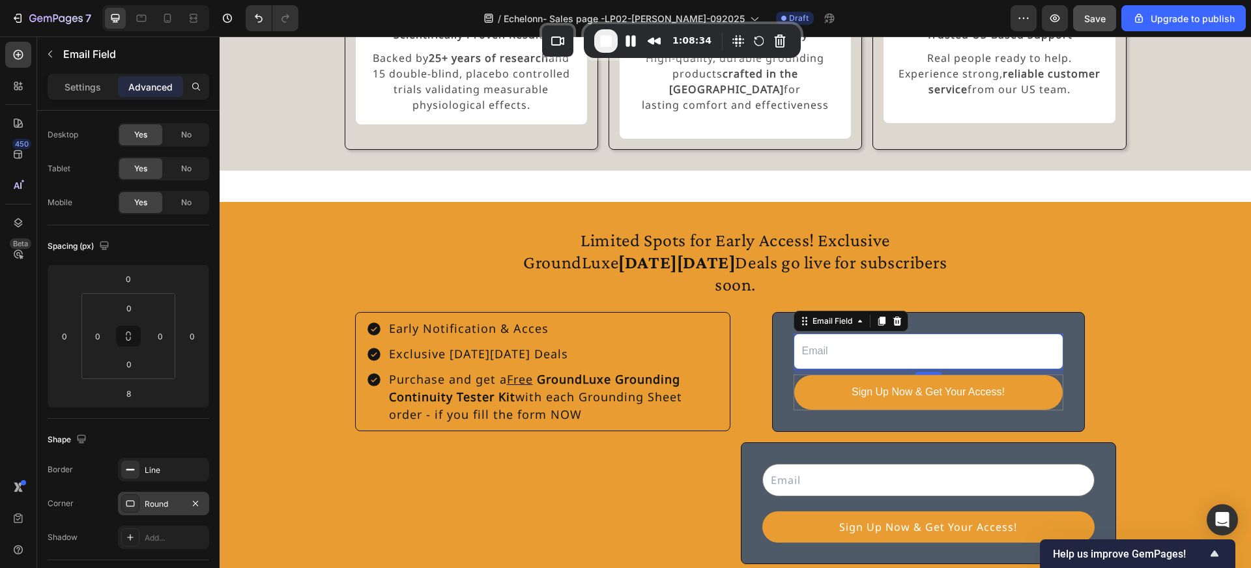
click at [160, 502] on div "Round" at bounding box center [164, 504] width 38 height 12
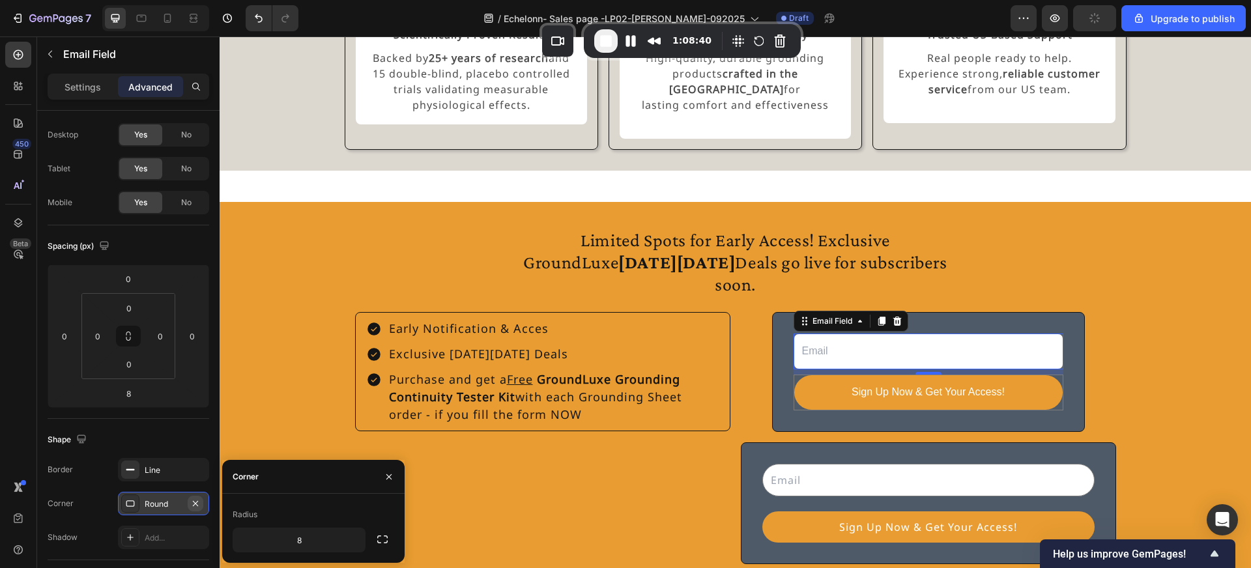
click at [197, 499] on icon "button" at bounding box center [195, 503] width 10 height 10
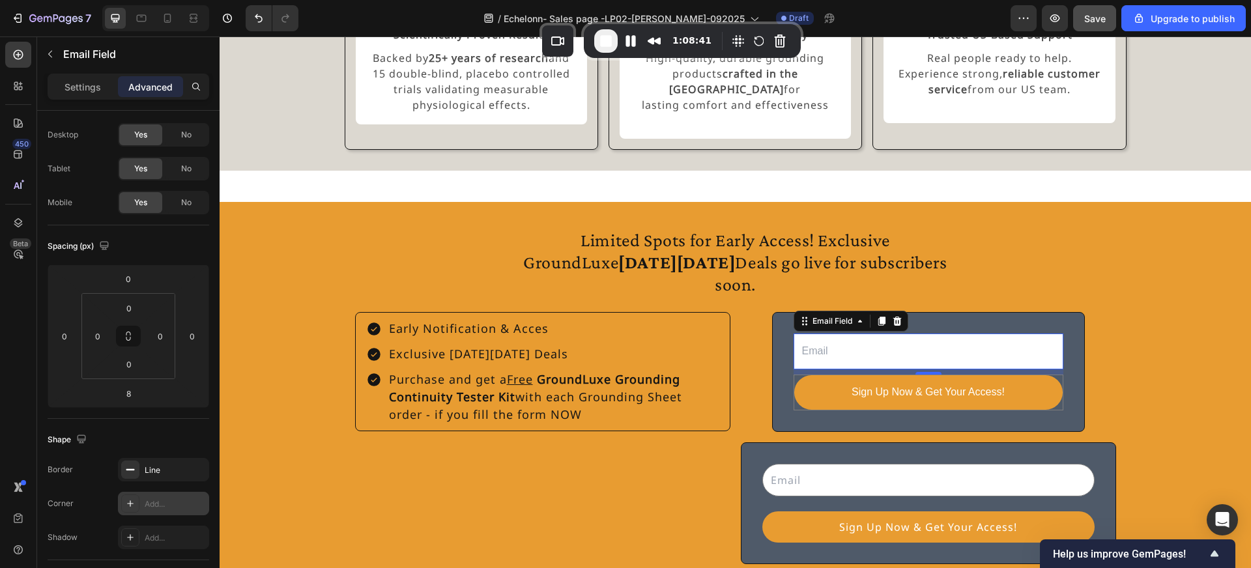
click at [168, 506] on div "Add..." at bounding box center [175, 504] width 61 height 12
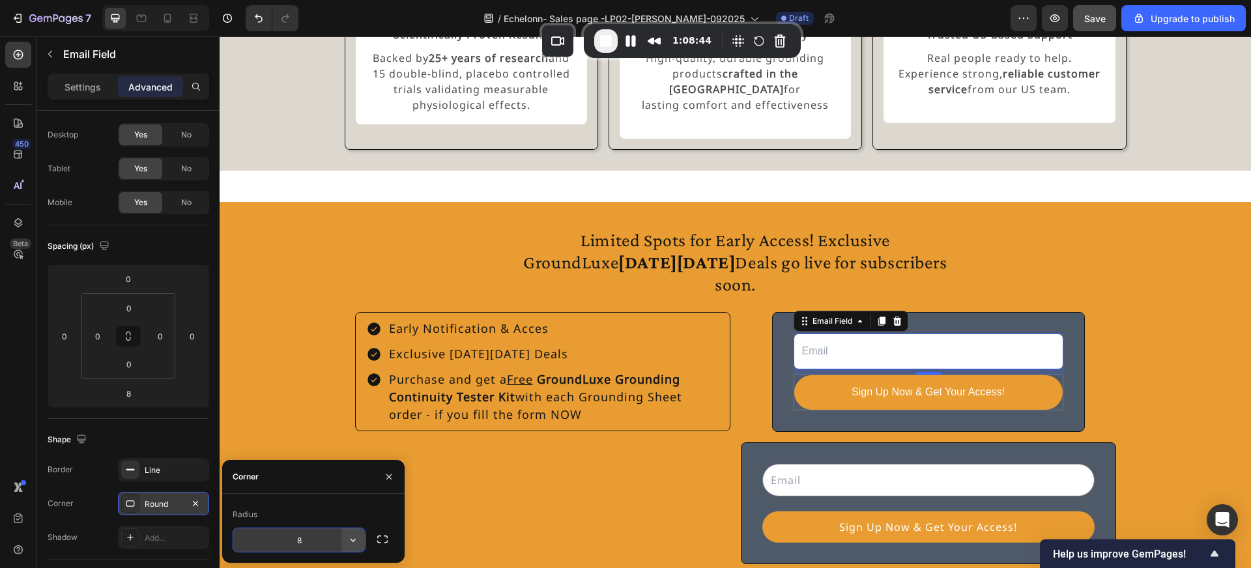
click at [352, 541] on icon "button" at bounding box center [353, 540] width 5 height 3
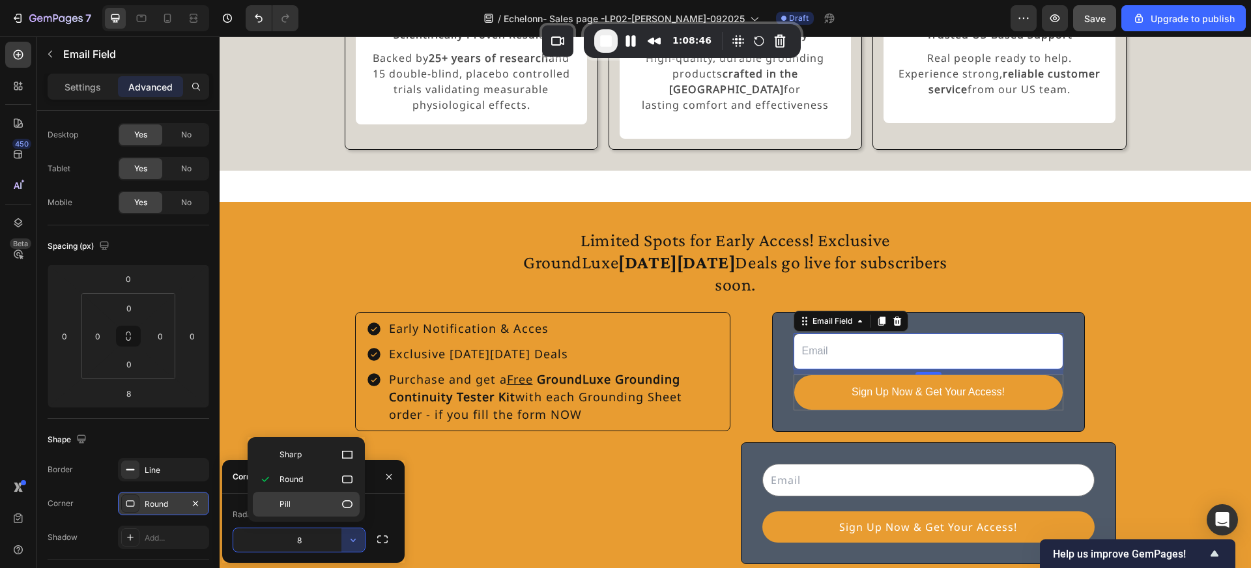
click at [296, 500] on p "Pill" at bounding box center [316, 504] width 74 height 13
type input "9999"
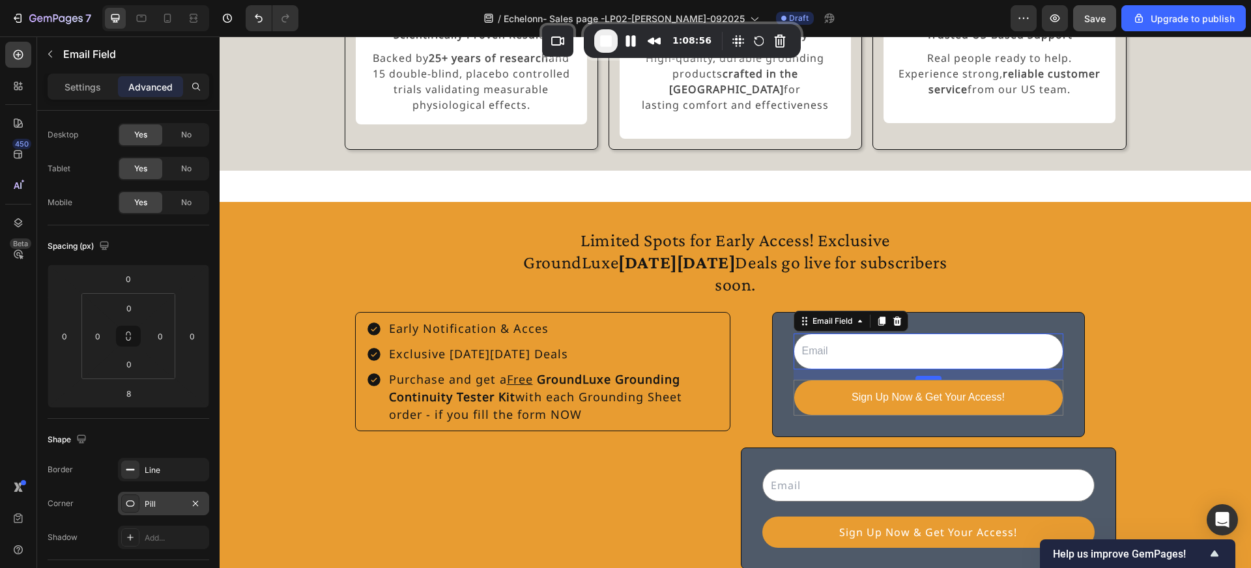
click at [929, 376] on div at bounding box center [928, 378] width 26 height 4
type input "16"
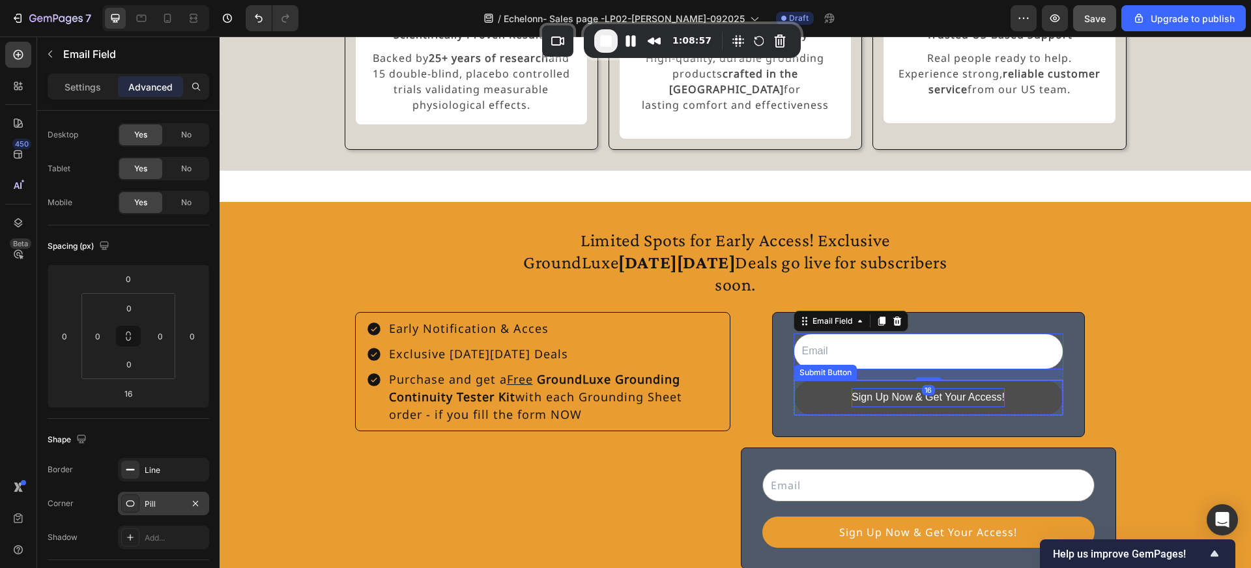
click at [936, 388] on p "Sign Up Now & Get Your Access!" at bounding box center [927, 397] width 153 height 19
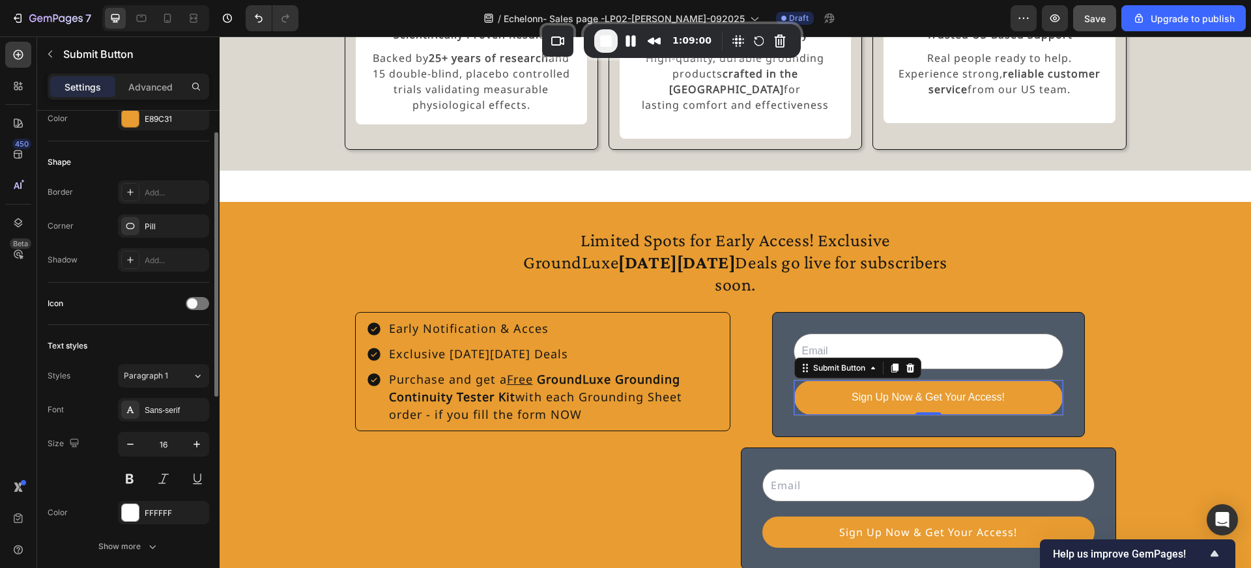
scroll to position [0, 0]
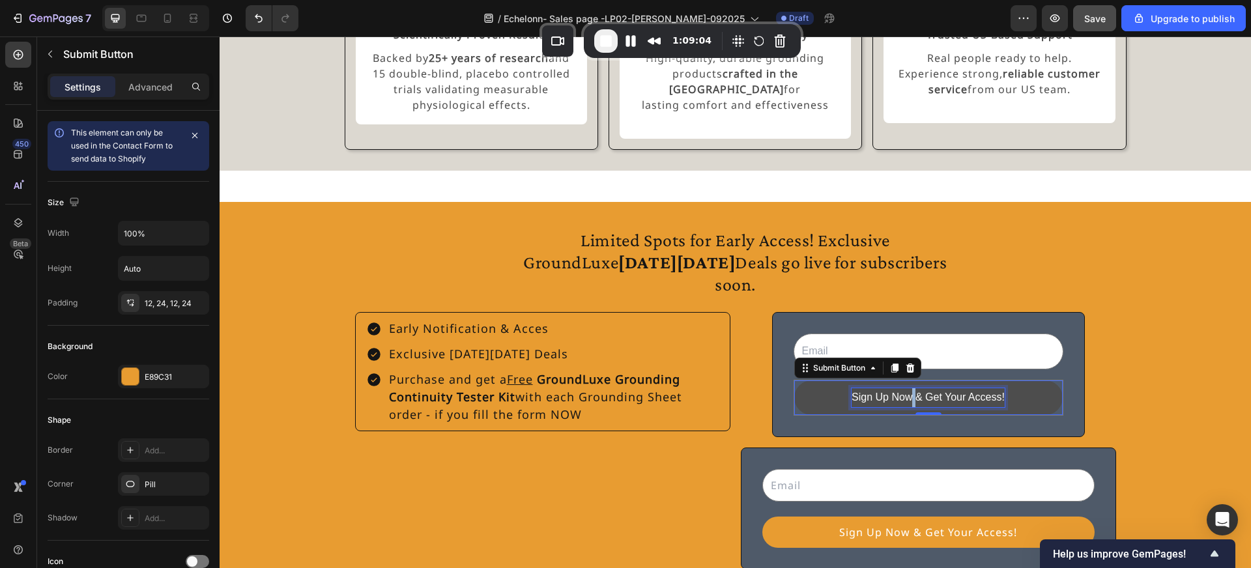
click at [909, 388] on p "Sign Up Now & Get Your Access!" at bounding box center [927, 397] width 153 height 19
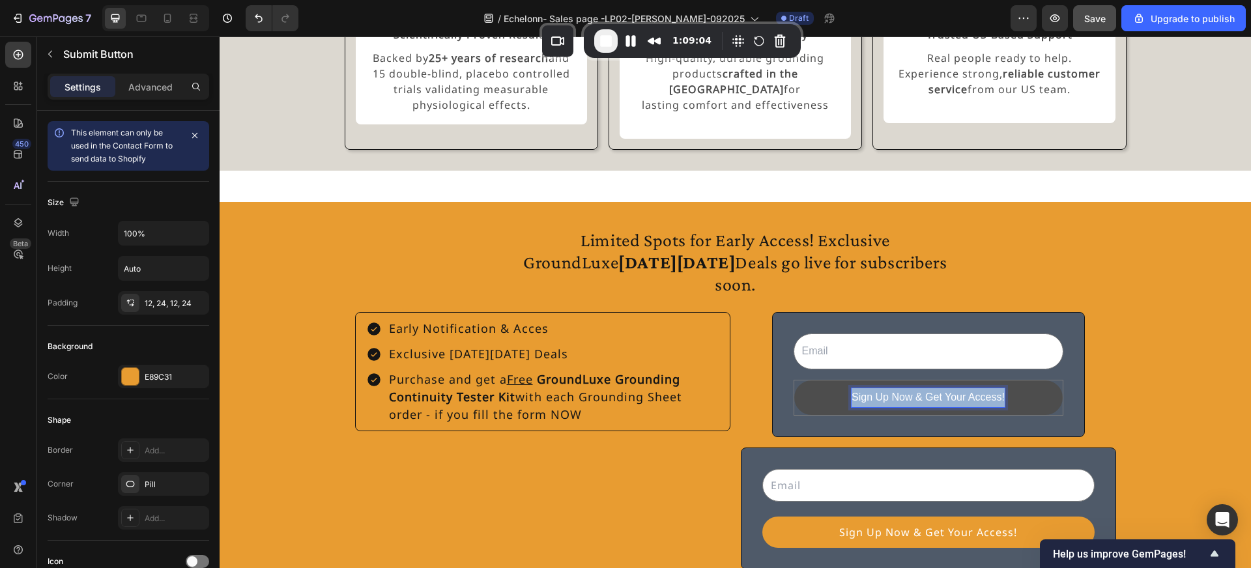
click at [909, 388] on p "Sign Up Now & Get Your Access!" at bounding box center [927, 397] width 153 height 19
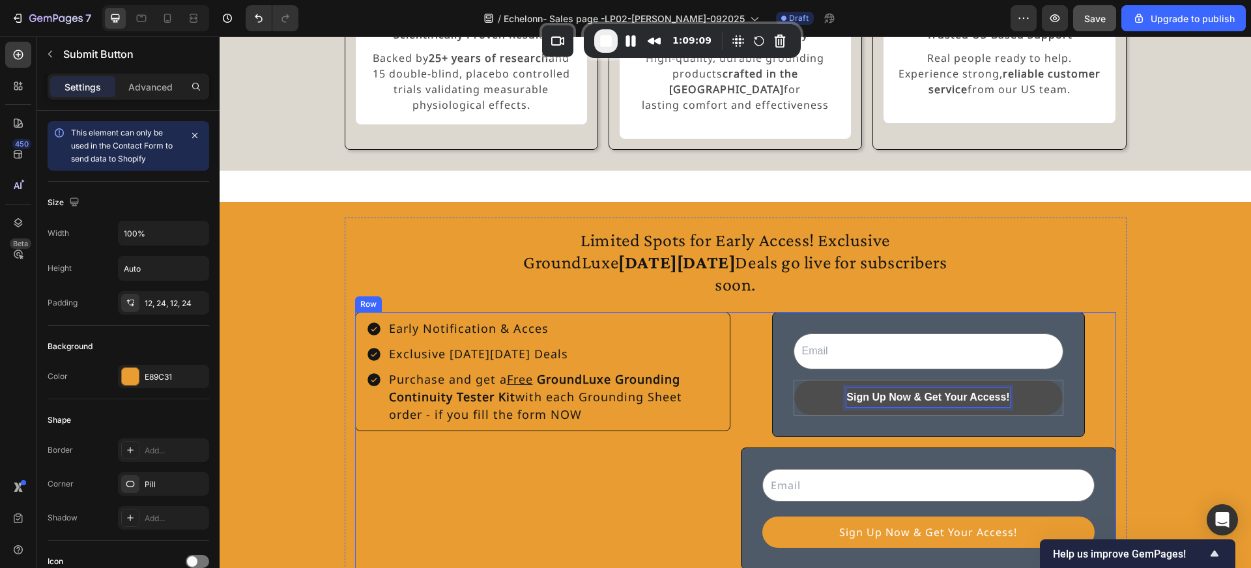
click at [678, 433] on div "Early Notification & Acces Exclusive Black Friday Deals Purchase and get a Free…" at bounding box center [542, 440] width 375 height 257
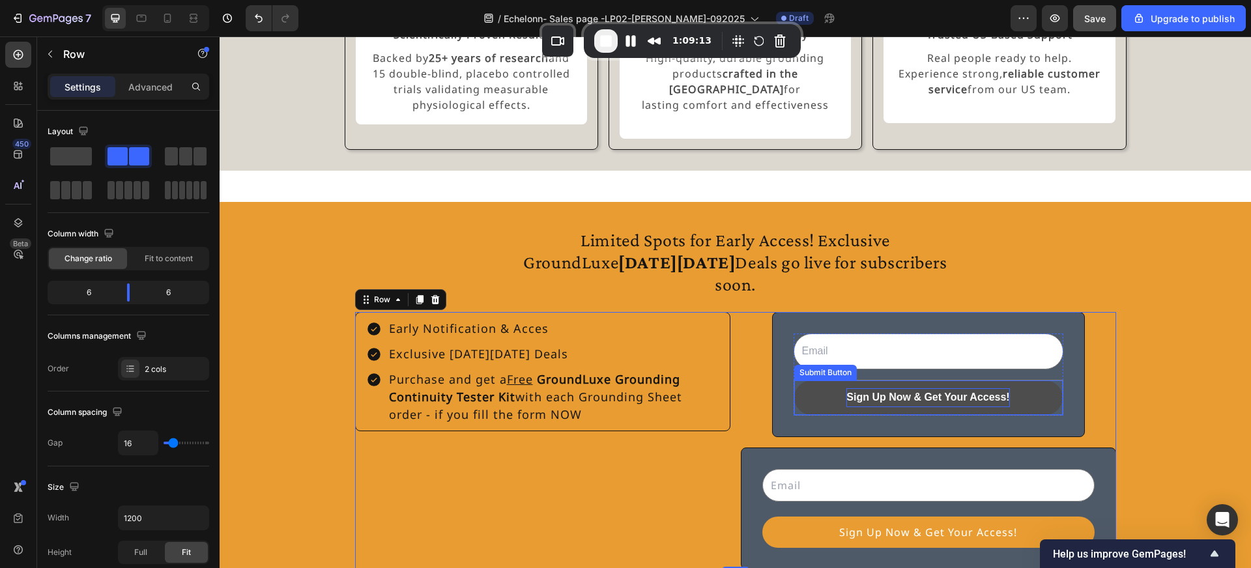
click at [798, 380] on div "Sign Up Now & Get Your Access! Submit Button" at bounding box center [929, 398] width 270 height 36
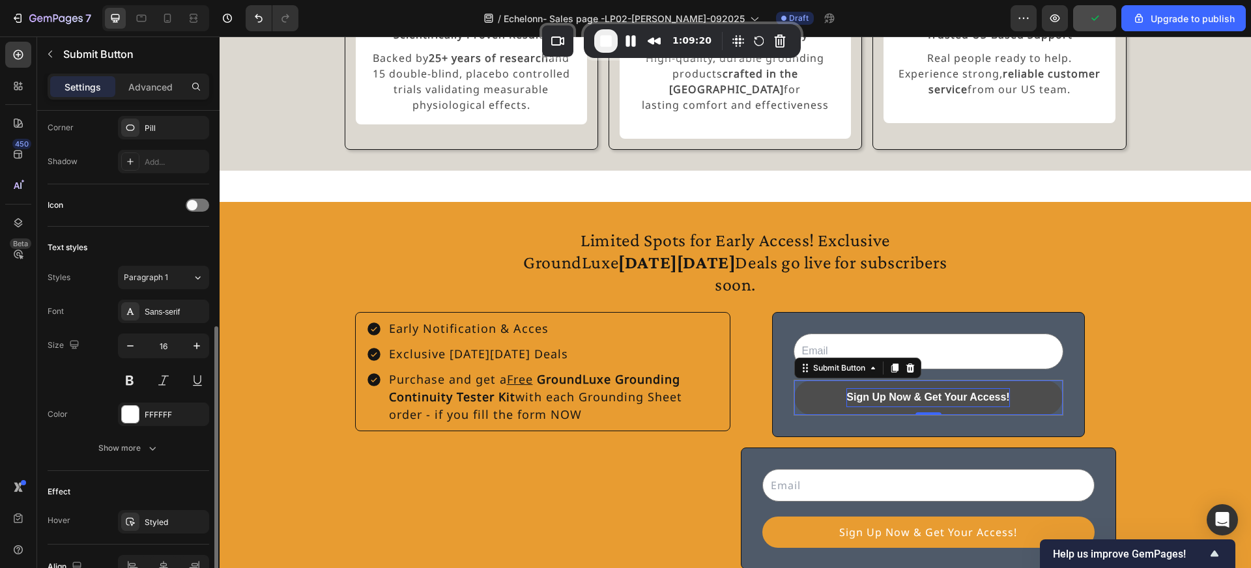
scroll to position [378, 0]
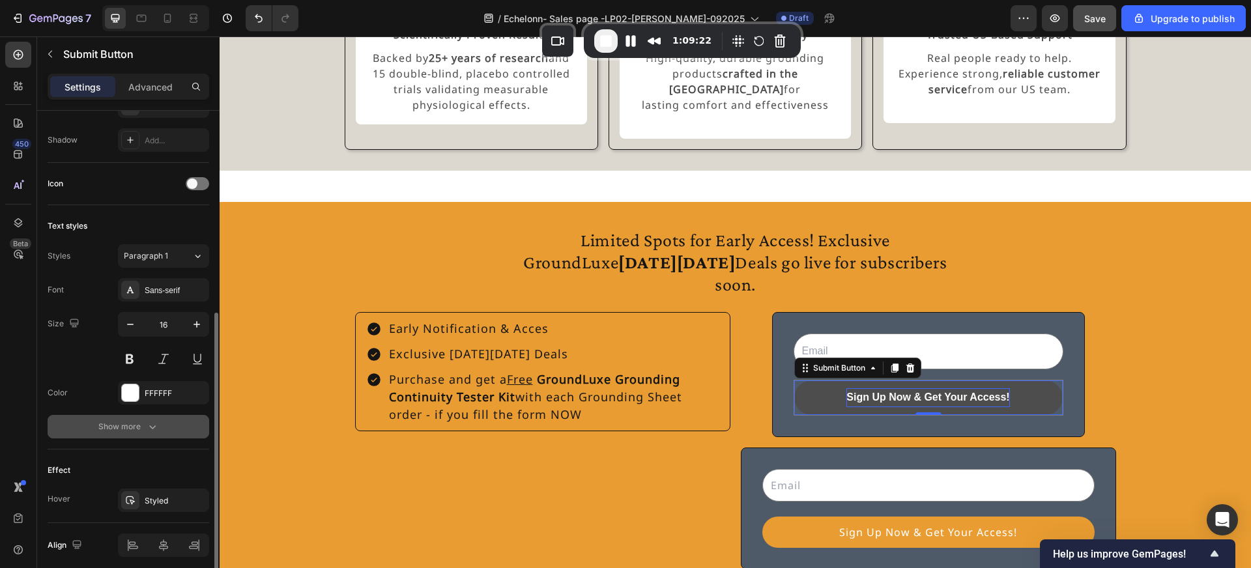
click at [145, 437] on button "Show more" at bounding box center [129, 426] width 162 height 23
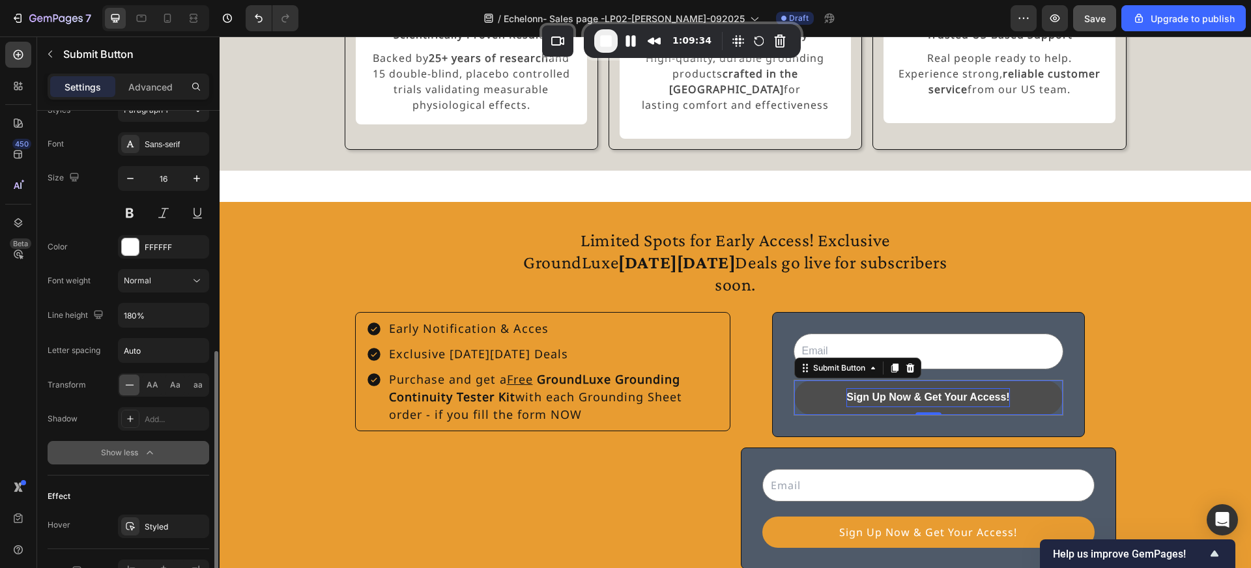
scroll to position [526, 0]
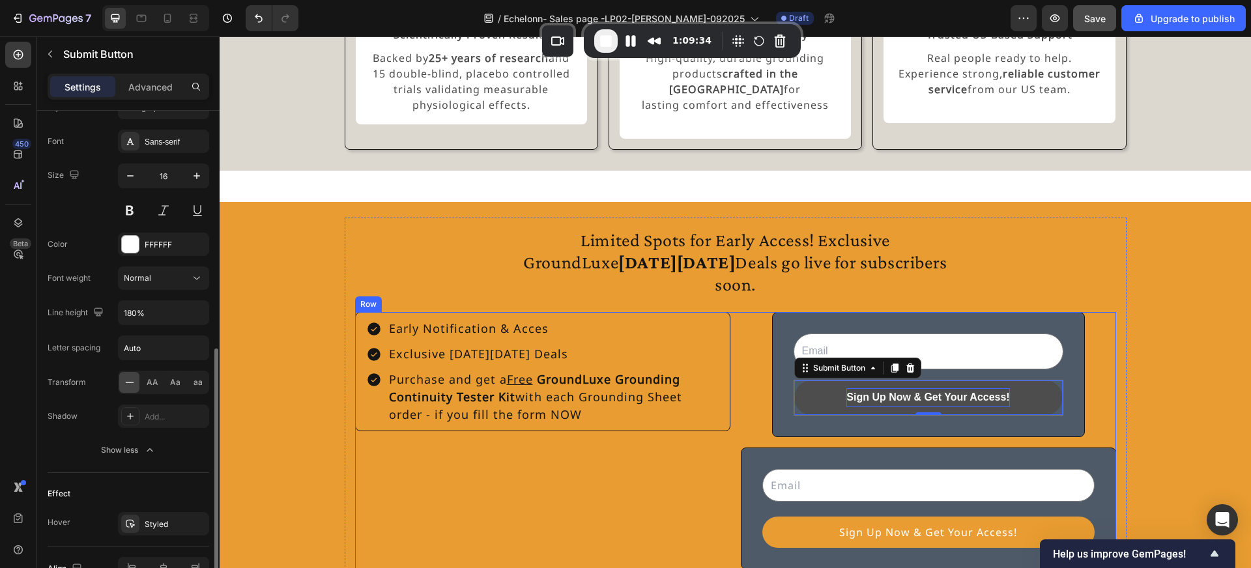
click at [555, 457] on div "Early Notification & Acces Exclusive Black Friday Deals Purchase and get a Free…" at bounding box center [542, 440] width 375 height 257
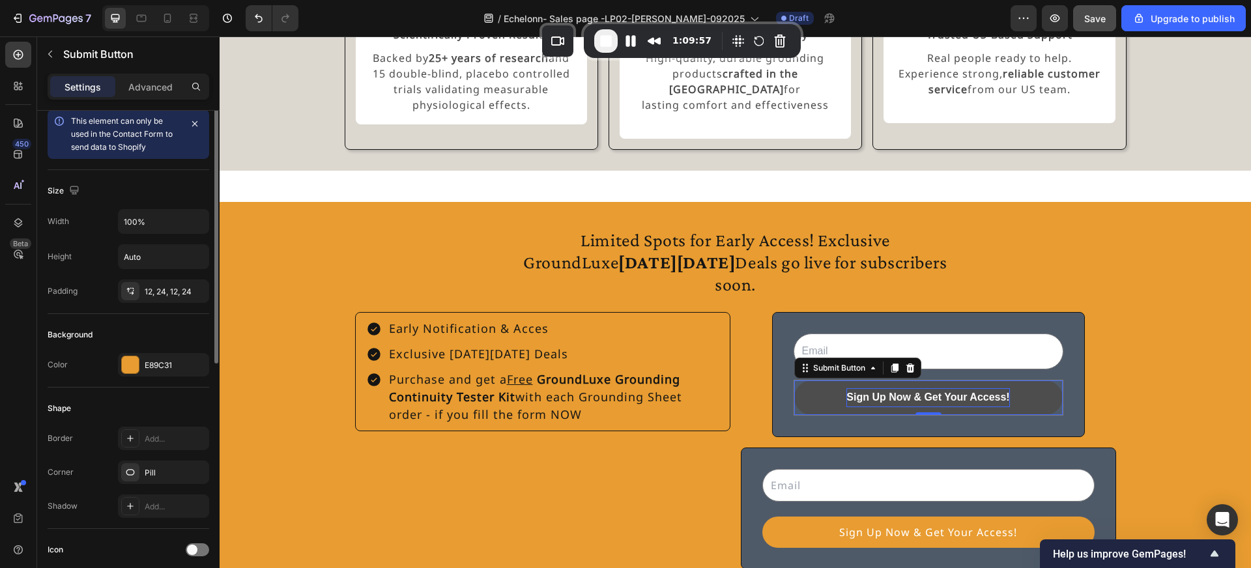
scroll to position [0, 0]
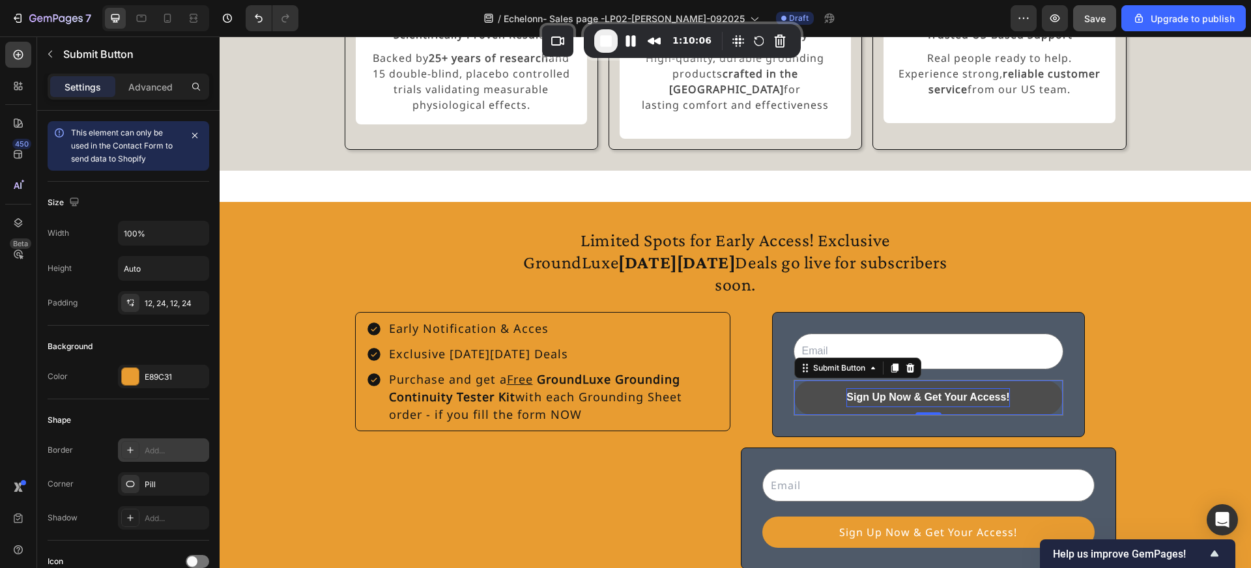
click at [164, 453] on div "Add..." at bounding box center [175, 451] width 61 height 12
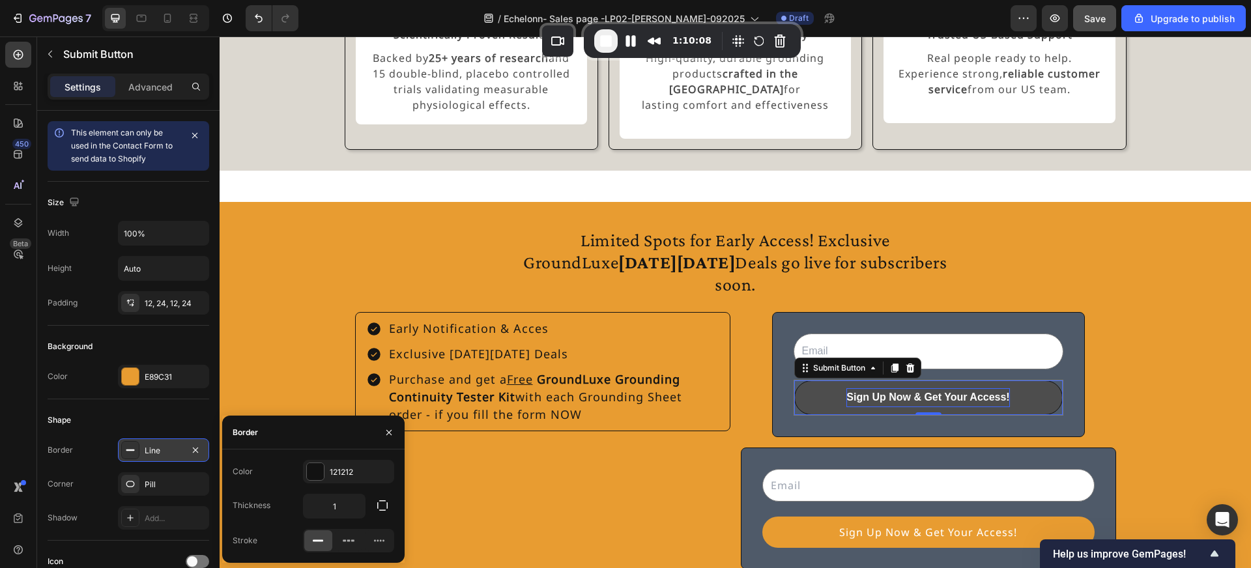
click at [164, 453] on div "Line" at bounding box center [164, 451] width 38 height 12
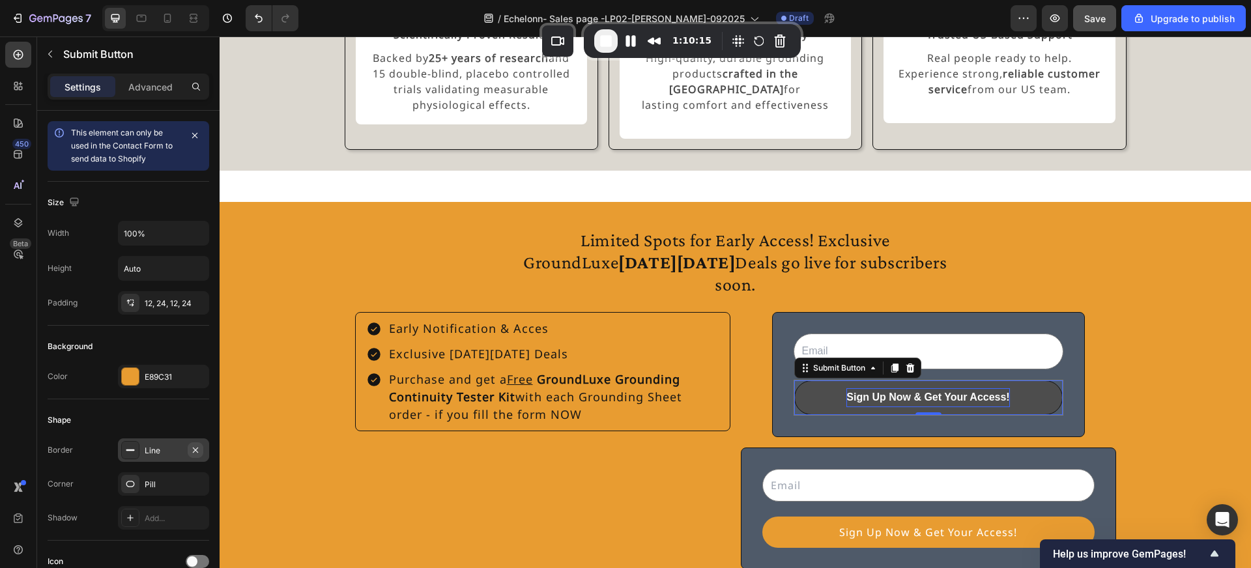
click at [194, 448] on icon "button" at bounding box center [195, 450] width 10 height 10
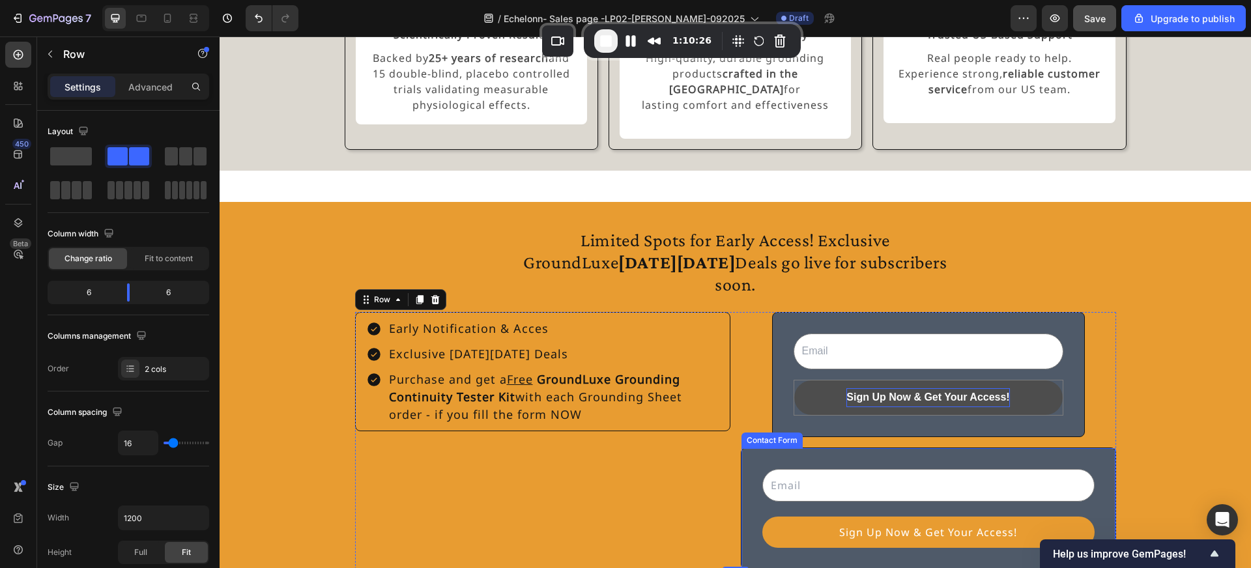
click at [750, 448] on div "Email Field Sign Up Now & Get Your Access! Submit Button Row Contact Form" at bounding box center [928, 509] width 375 height 122
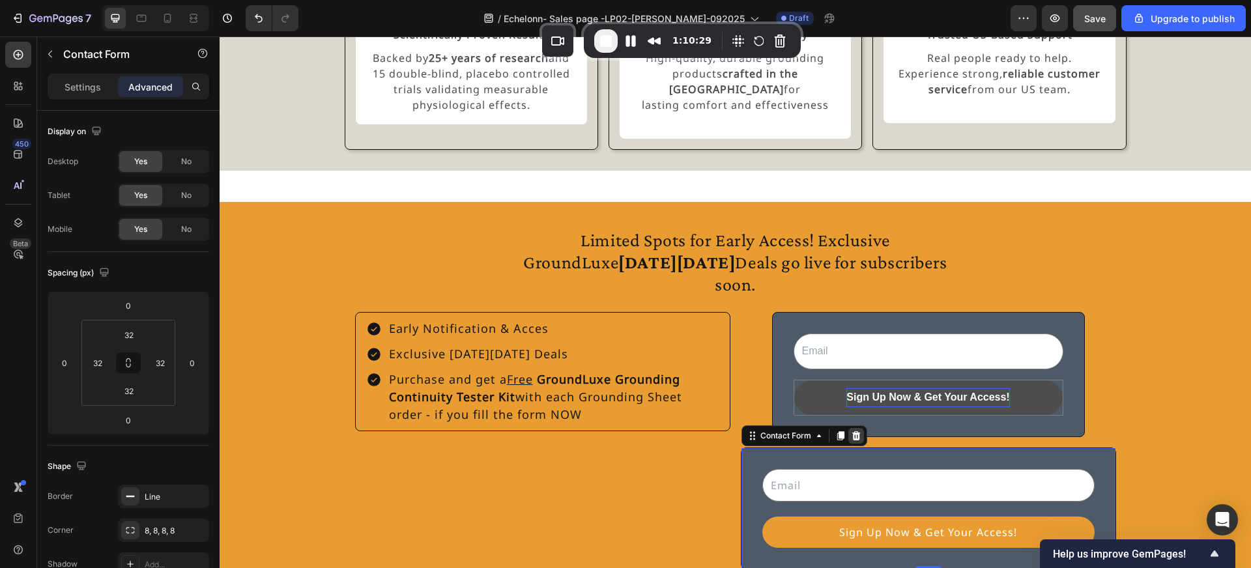
click at [854, 431] on icon at bounding box center [856, 436] width 10 height 10
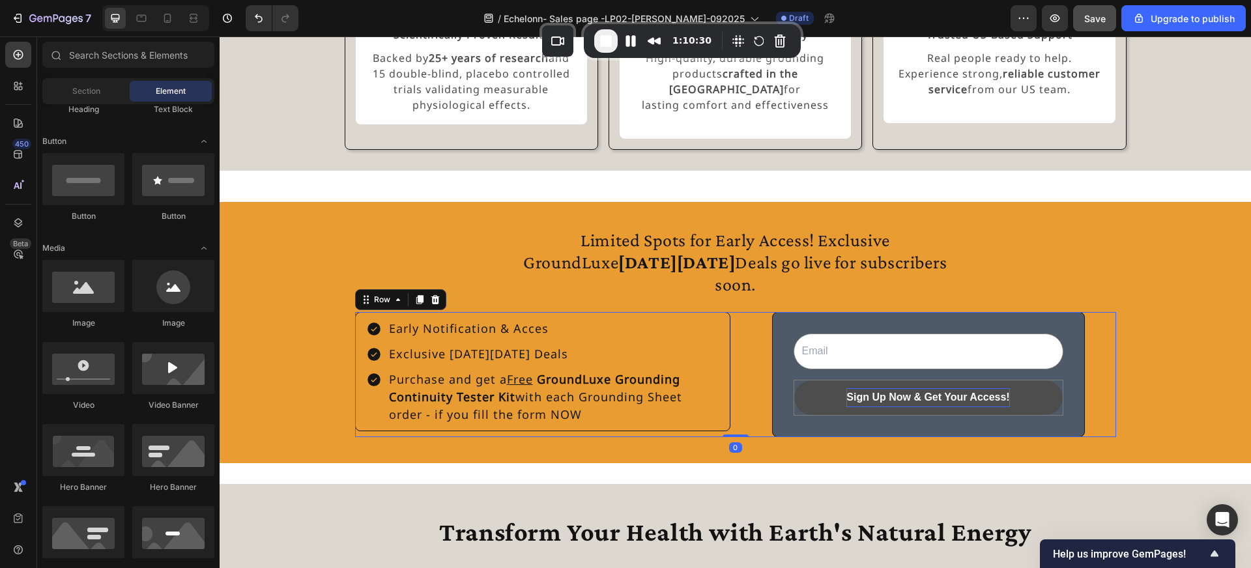
click at [745, 354] on div "Email Field Sign Up Now & Get Your Access! Submit Button Row Newsletter" at bounding box center [928, 374] width 375 height 125
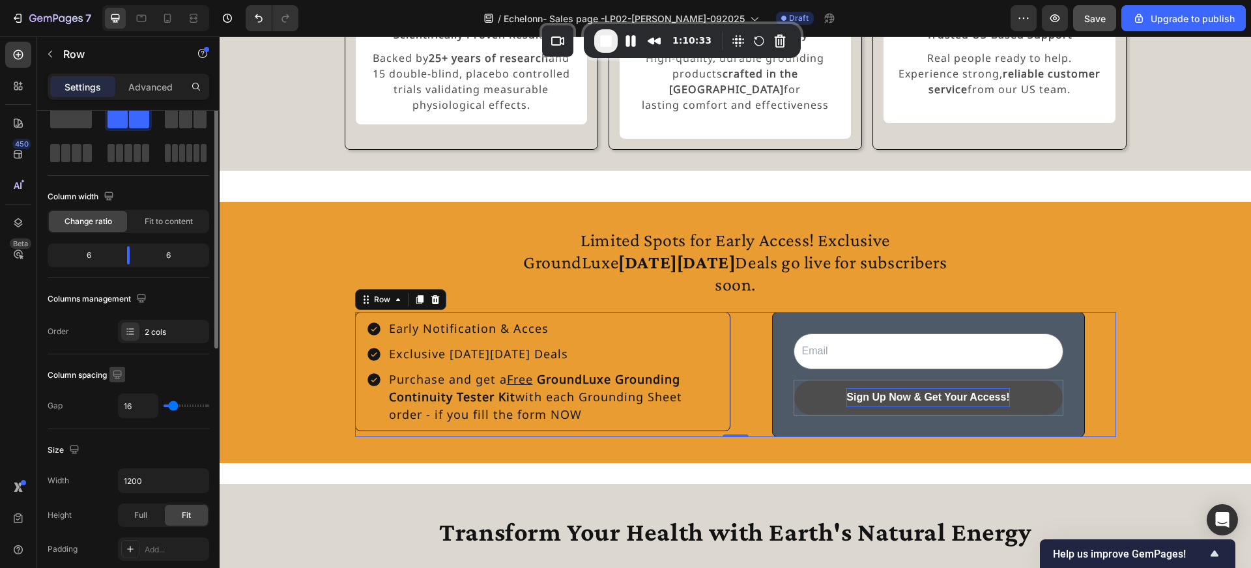
scroll to position [57, 0]
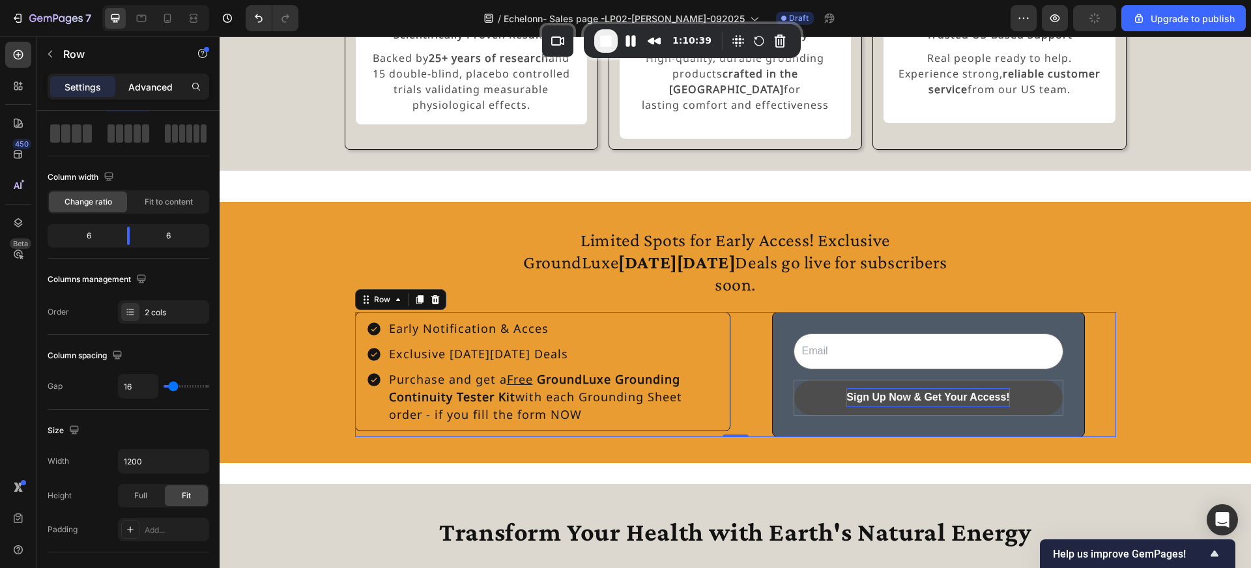
click at [158, 84] on p "Advanced" at bounding box center [150, 87] width 44 height 14
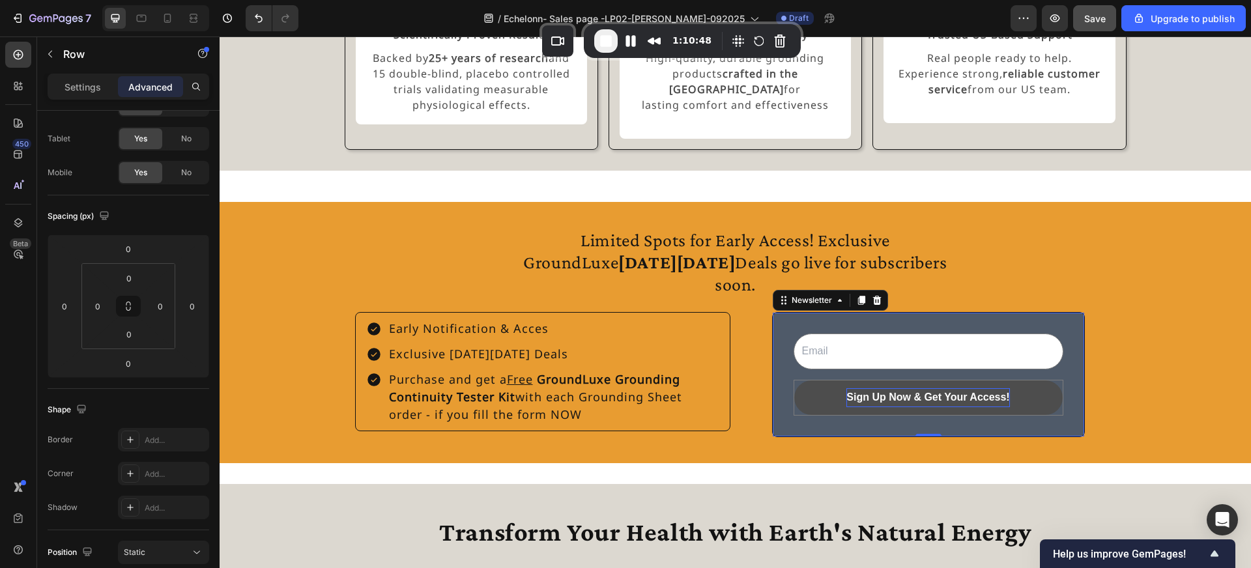
click at [777, 329] on div "Email Field Sign Up Now & Get Your Access! Submit Button Row Newsletter 0" at bounding box center [928, 374] width 313 height 125
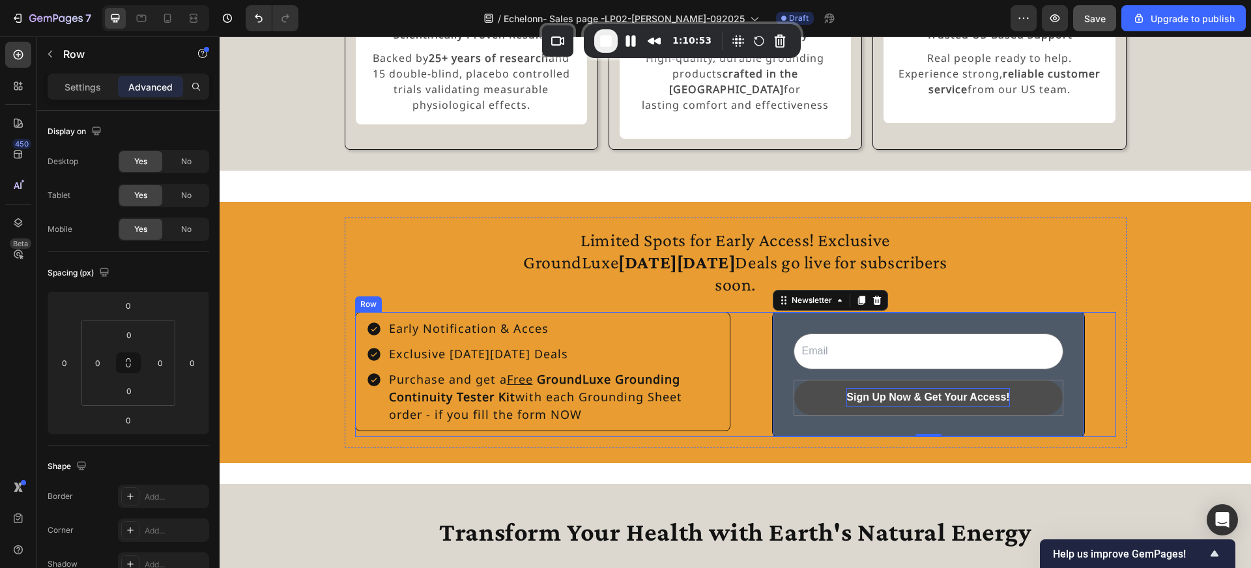
click at [759, 326] on div "Email Field Sign Up Now & Get Your Access! Submit Button Row Newsletter 0" at bounding box center [928, 374] width 375 height 125
click at [1111, 341] on div "Email Field Sign Up Now & Get Your Access! Submit Button Row Newsletter" at bounding box center [928, 374] width 375 height 125
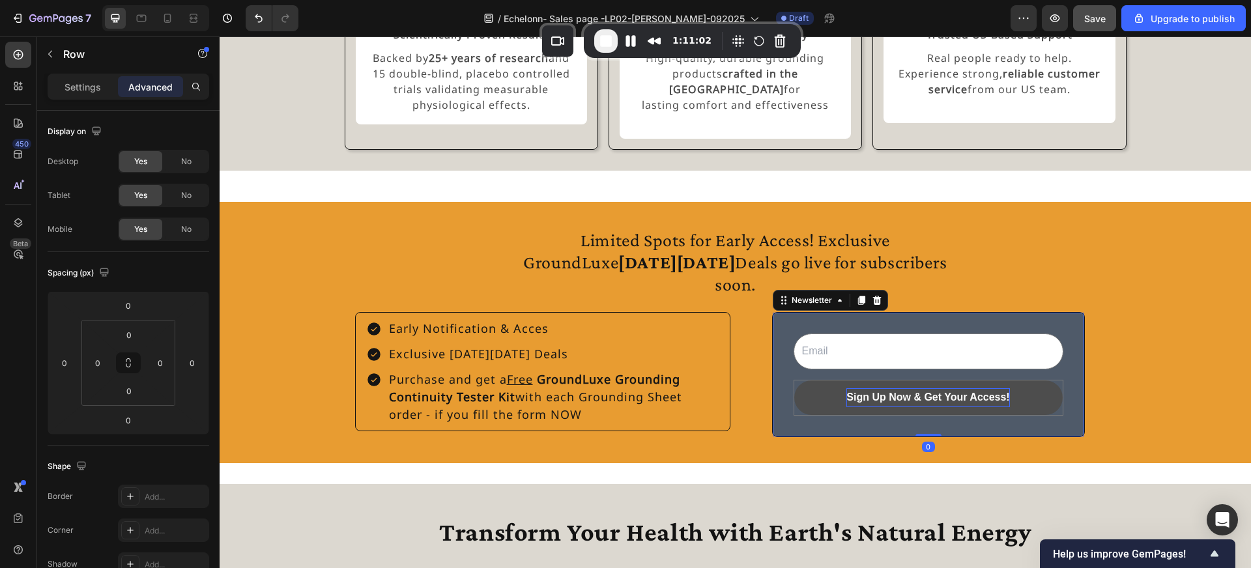
click at [777, 346] on div "Email Field Sign Up Now & Get Your Access! Submit Button Row Newsletter 0" at bounding box center [928, 374] width 313 height 125
click at [167, 367] on input "32" at bounding box center [160, 363] width 20 height 20
type input "0"
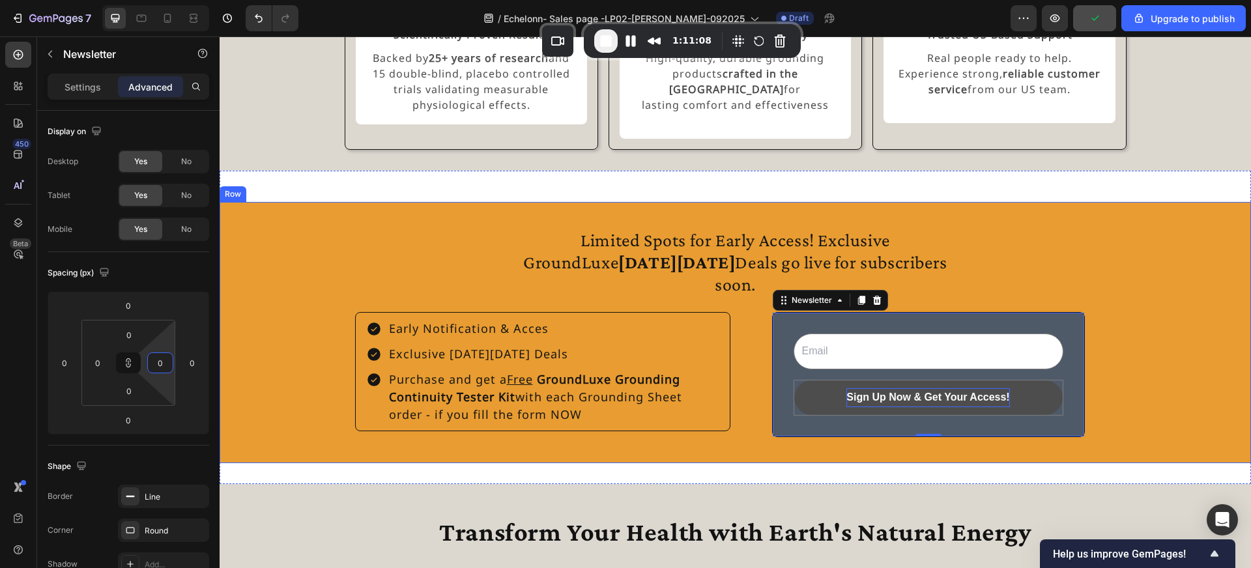
click at [329, 362] on div "Limited Spots for Early Access! Exclusive GroundLuxe Black Friday Deals go live…" at bounding box center [735, 332] width 1031 height 229
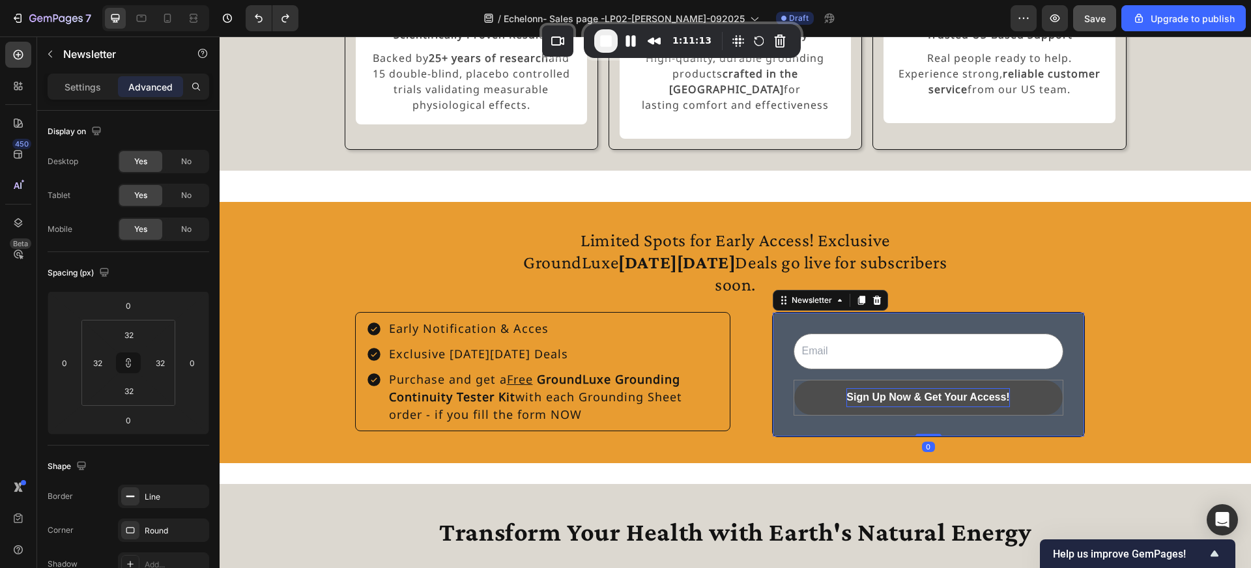
click at [787, 312] on div "Email Field Sign Up Now & Get Your Access! Submit Button Row Newsletter 0" at bounding box center [928, 374] width 313 height 125
click at [165, 363] on input "32" at bounding box center [160, 363] width 20 height 20
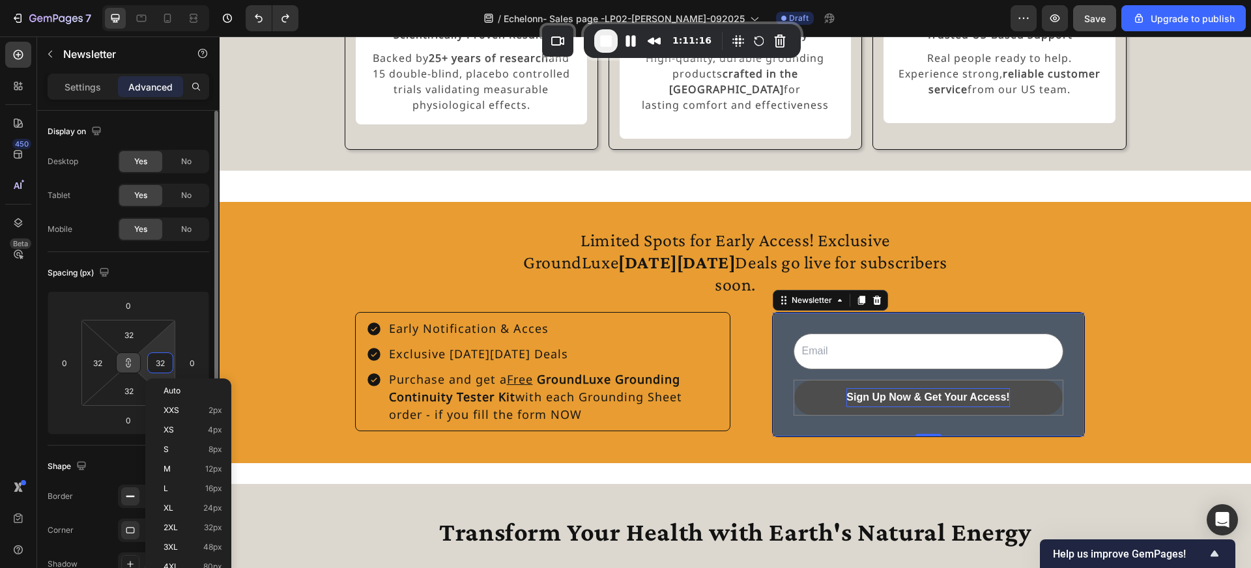
click at [128, 363] on icon at bounding box center [128, 363] width 10 height 10
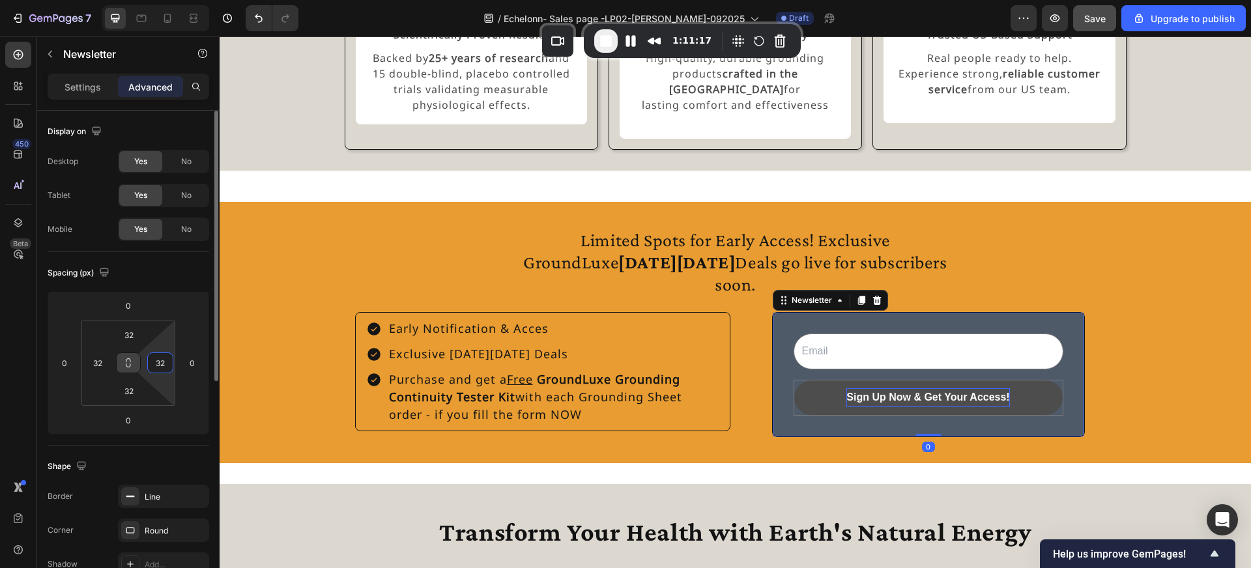
click at [165, 363] on input "32" at bounding box center [160, 363] width 20 height 20
type input "0"
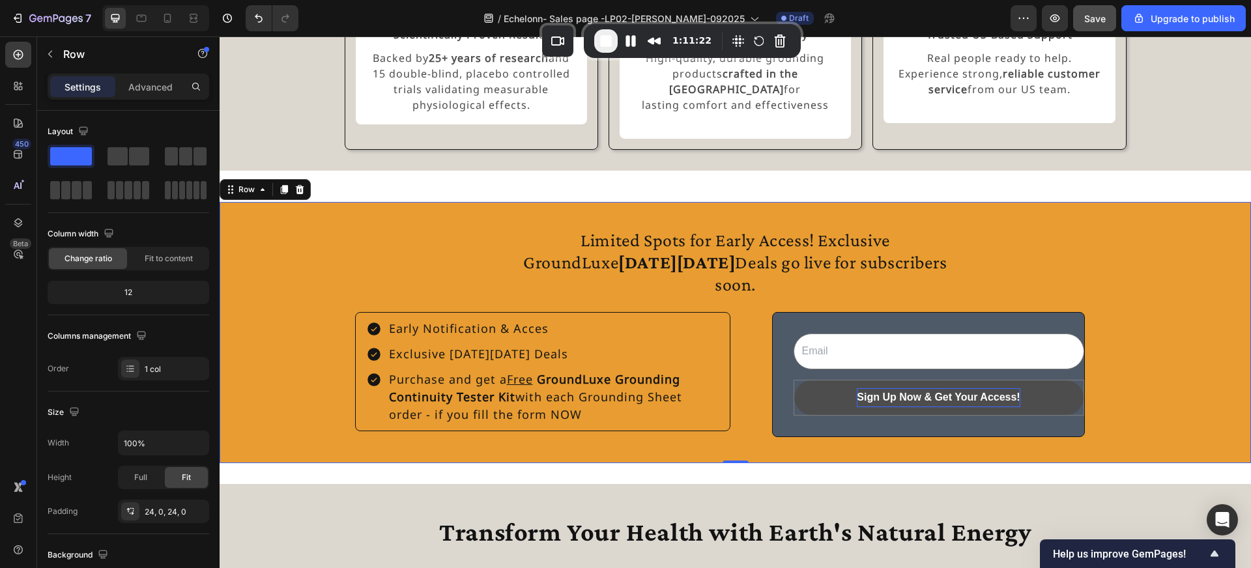
click at [281, 352] on div "Limited Spots for Early Access! Exclusive GroundLuxe Black Friday Deals go live…" at bounding box center [735, 332] width 1031 height 229
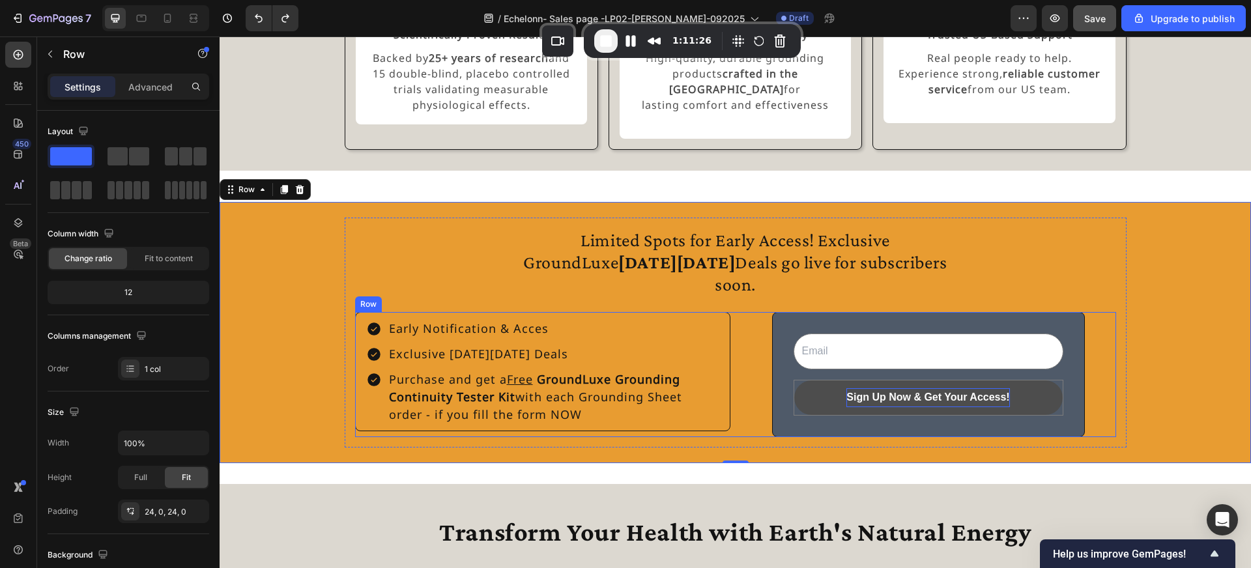
click at [757, 312] on div "Email Field Sign Up Now & Get Your Access! Submit Button Row Newsletter" at bounding box center [928, 374] width 375 height 125
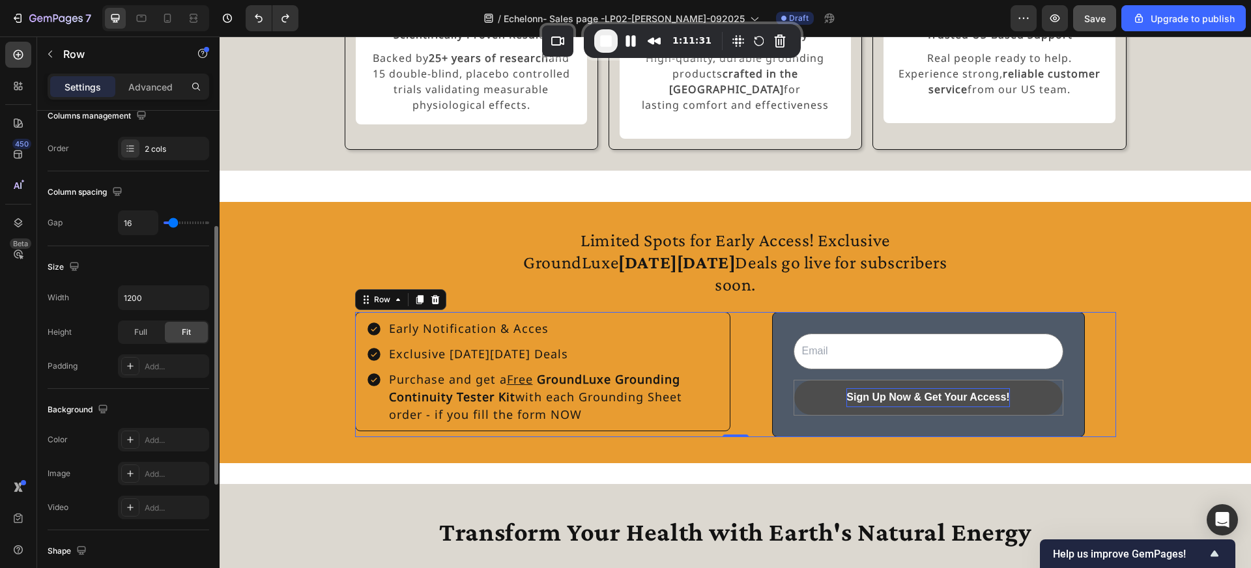
scroll to position [229, 0]
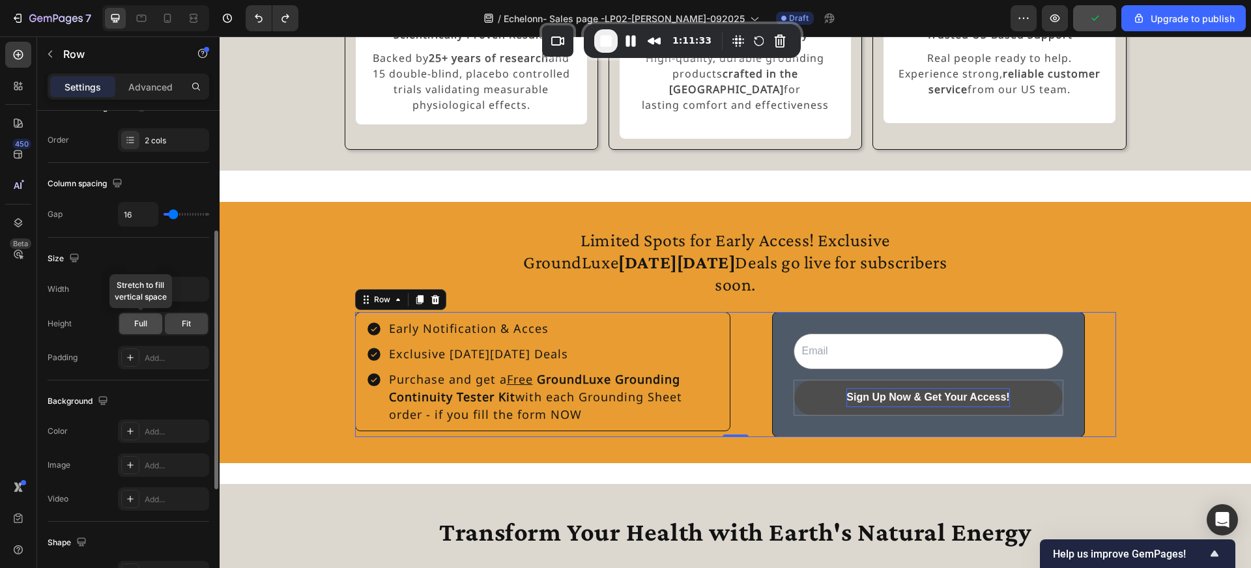
click at [146, 325] on span "Full" at bounding box center [140, 324] width 13 height 12
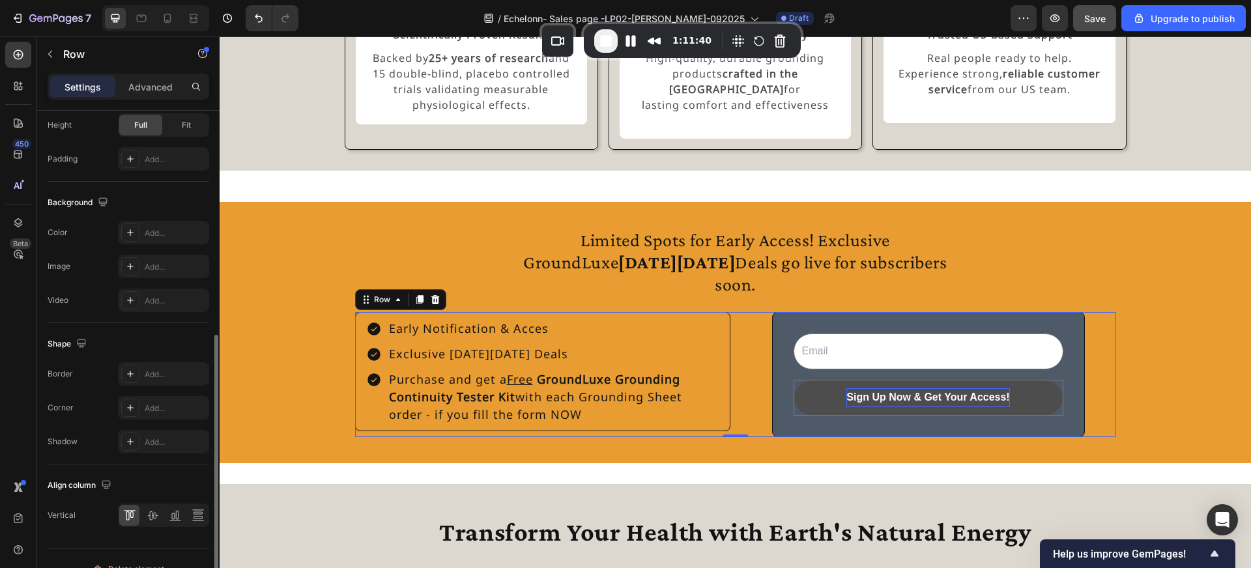
scroll to position [449, 0]
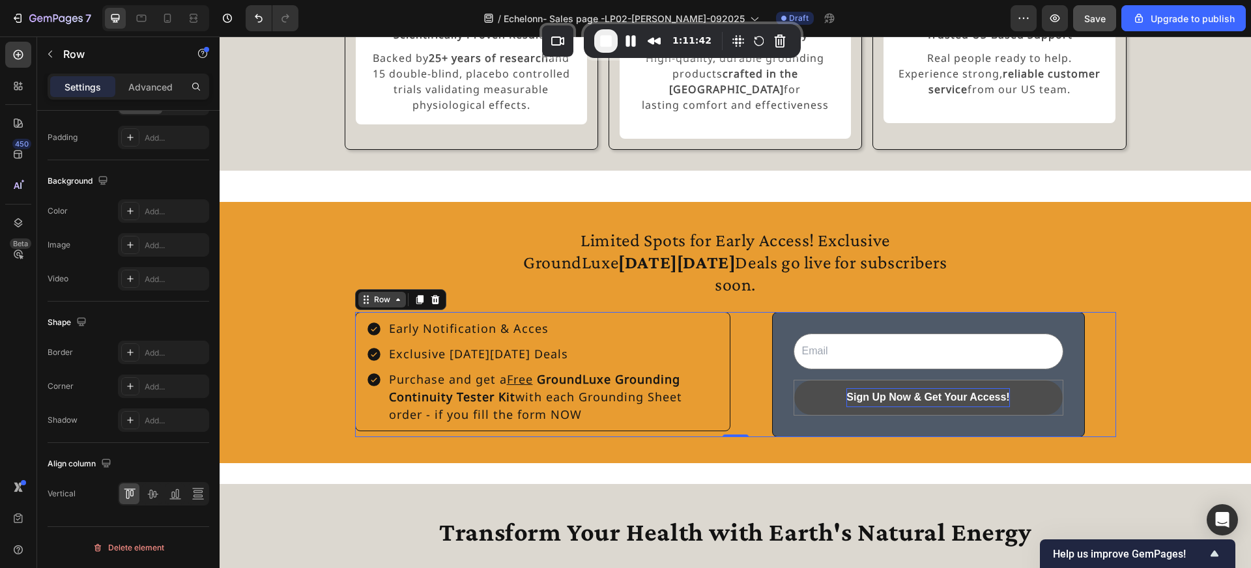
click at [377, 294] on div "Row" at bounding box center [381, 300] width 21 height 12
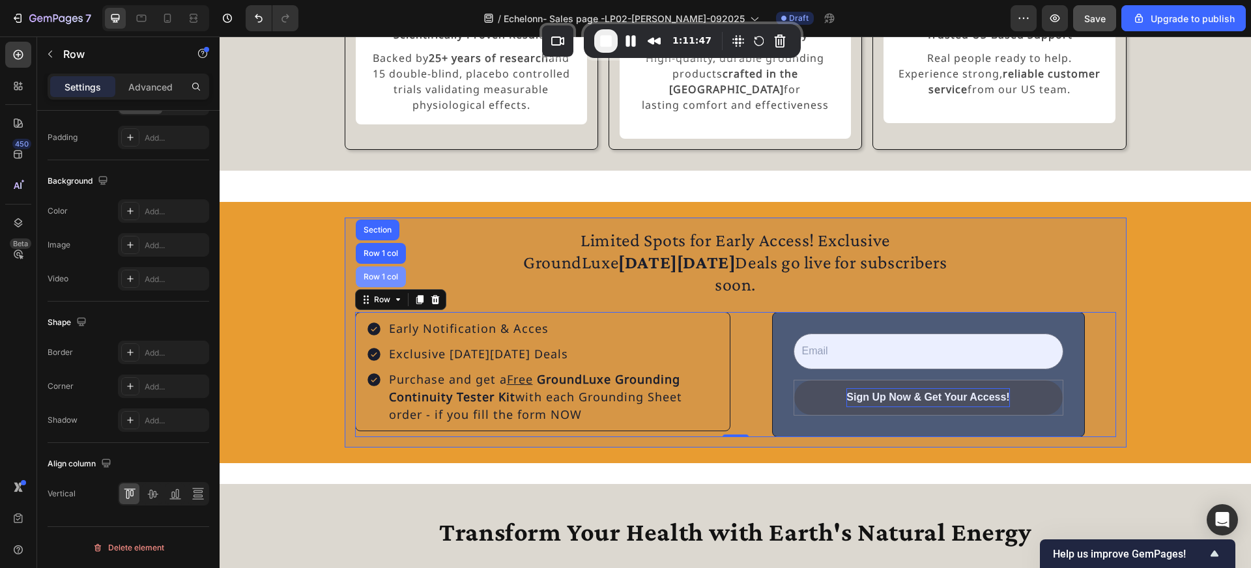
click at [387, 266] on div "Row 1 col" at bounding box center [381, 276] width 50 height 21
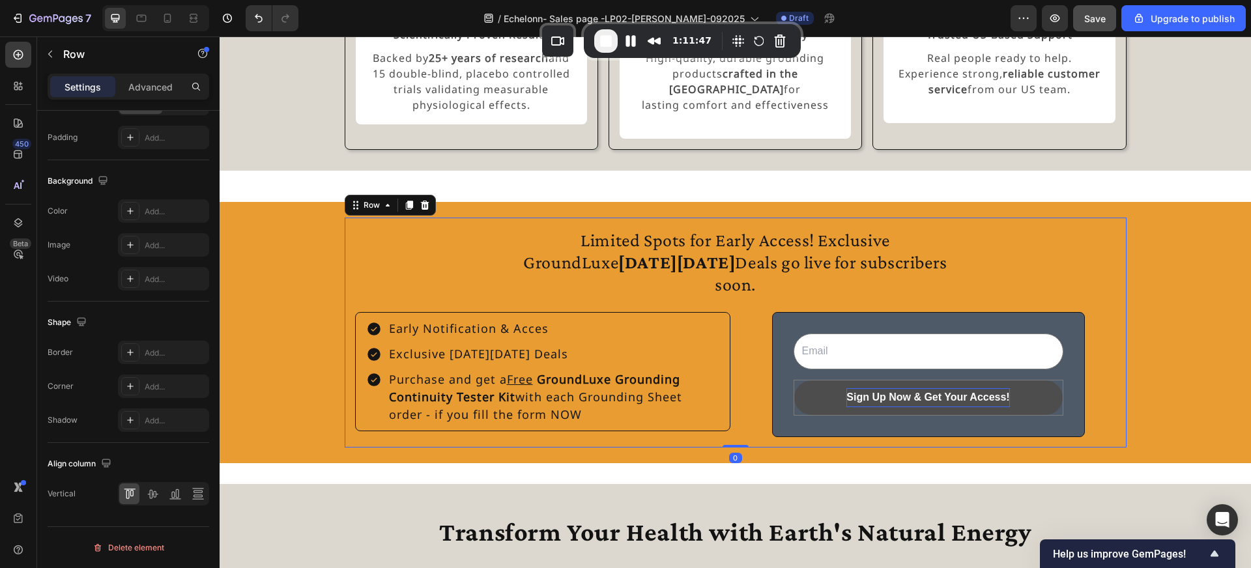
scroll to position [300, 0]
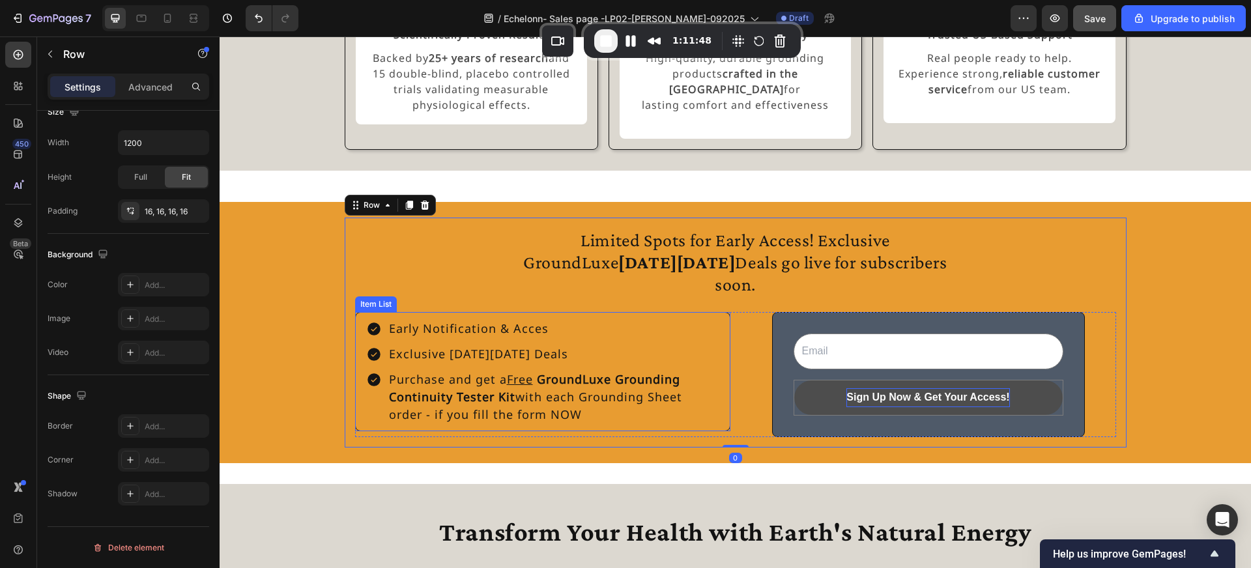
click at [392, 318] on div "Early Notification & Acces" at bounding box center [553, 328] width 332 height 21
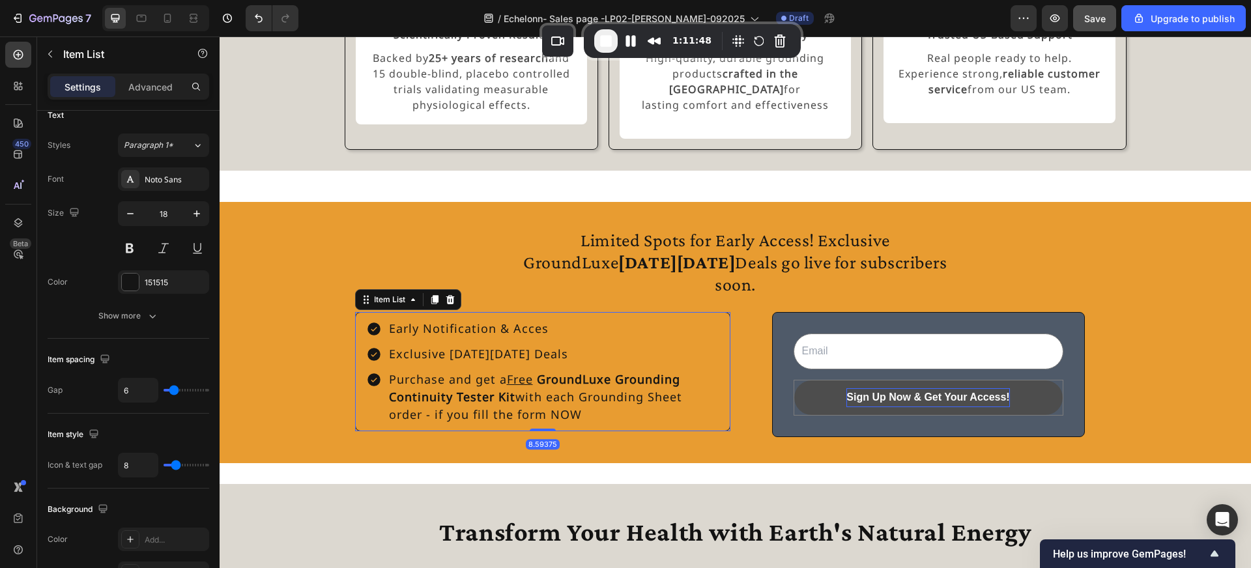
scroll to position [0, 0]
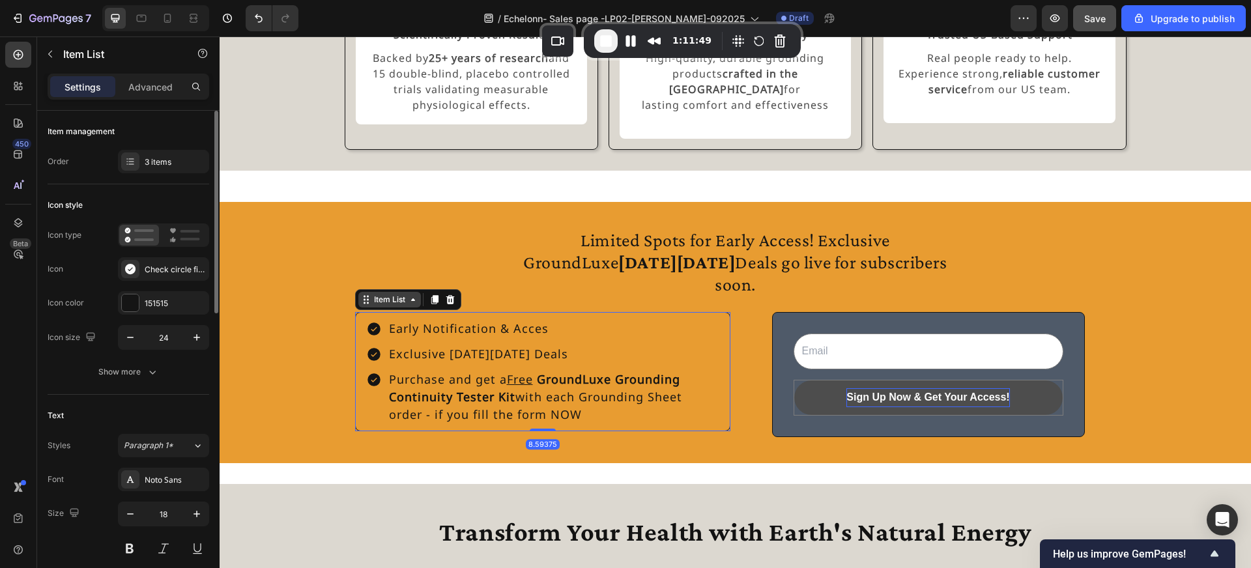
click at [395, 294] on div "Item List" at bounding box center [389, 300] width 36 height 12
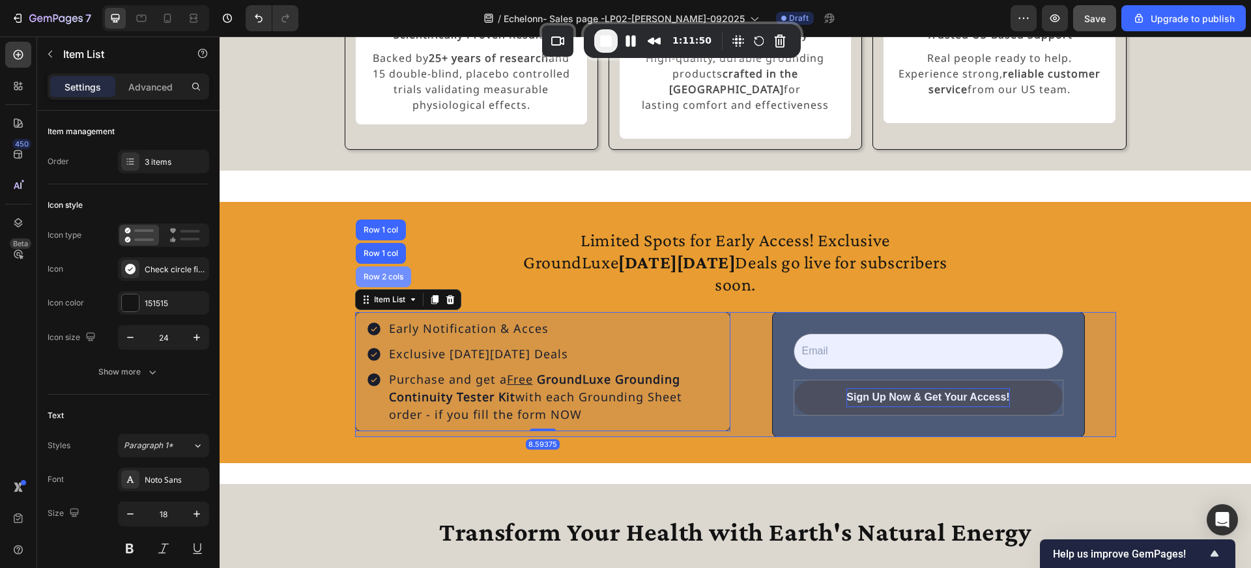
click at [392, 266] on div "Row 2 cols" at bounding box center [383, 276] width 55 height 21
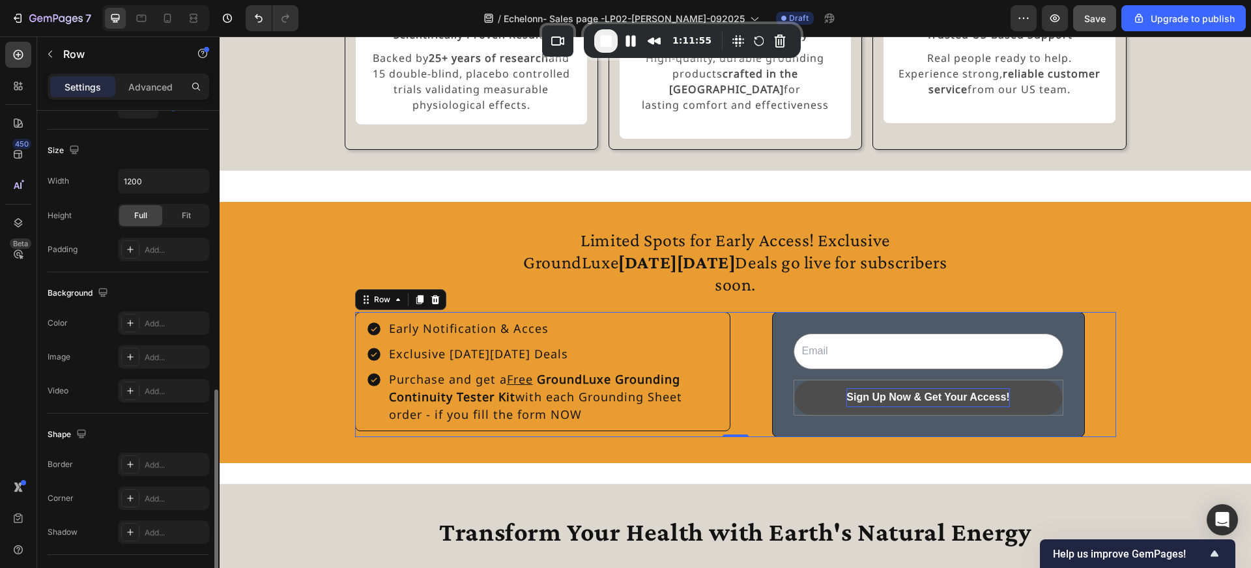
scroll to position [290, 0]
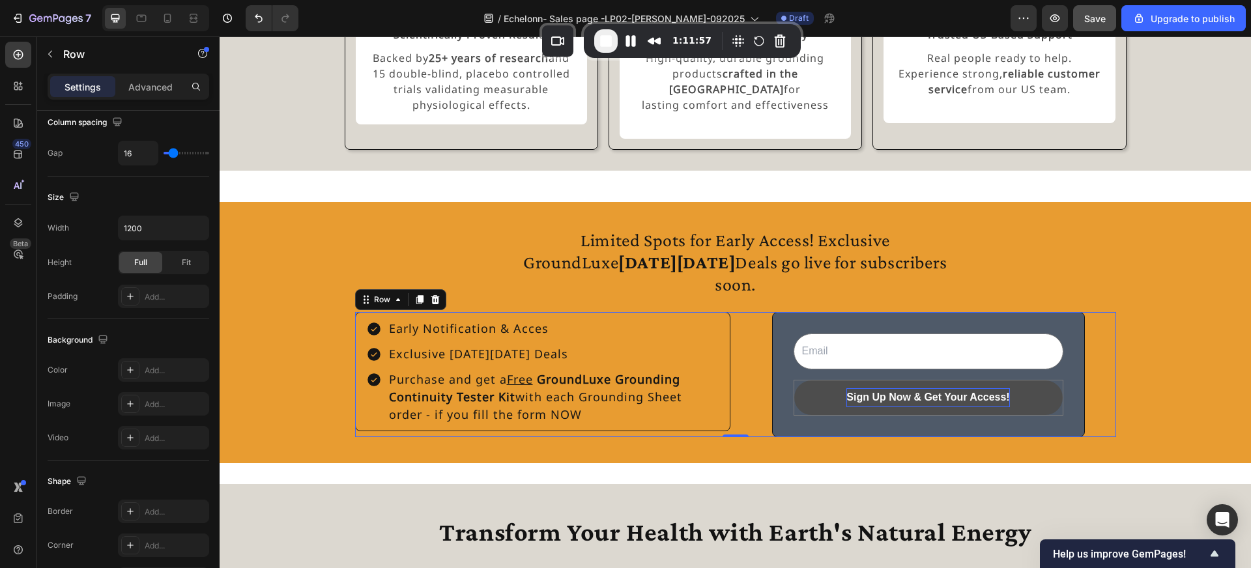
click at [750, 331] on div "Email Field Sign Up Now & Get Your Access! Submit Button Row Newsletter" at bounding box center [928, 374] width 375 height 125
click at [605, 44] on span "End Recording" at bounding box center [606, 41] width 16 height 16
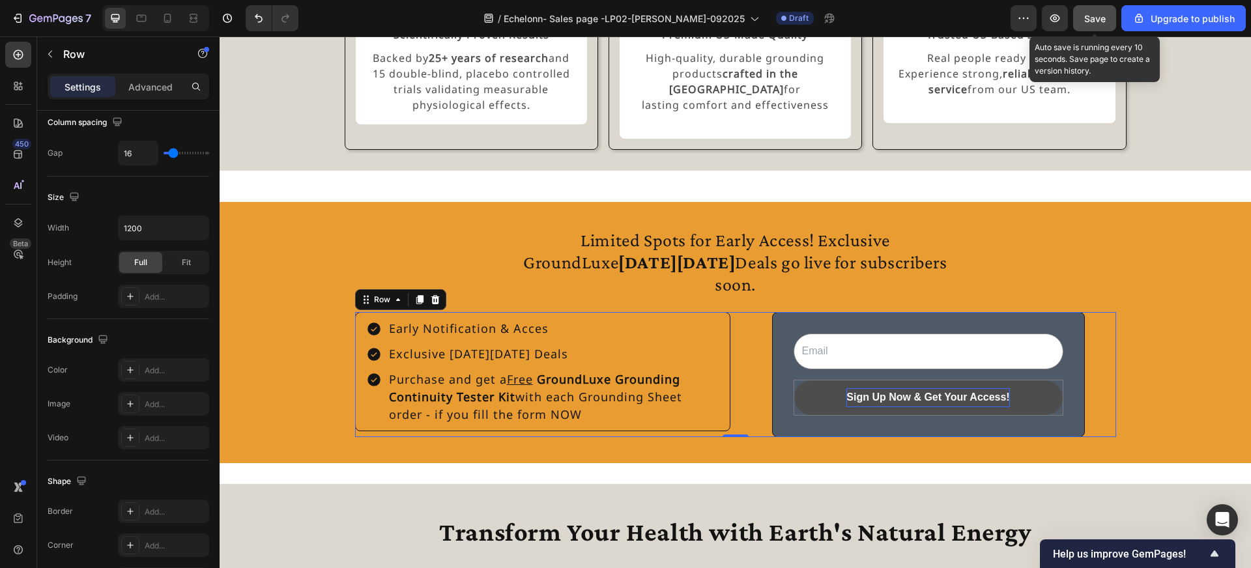
click at [1095, 16] on span "Save" at bounding box center [1094, 18] width 21 height 11
click at [1093, 23] on span "Save" at bounding box center [1094, 18] width 21 height 11
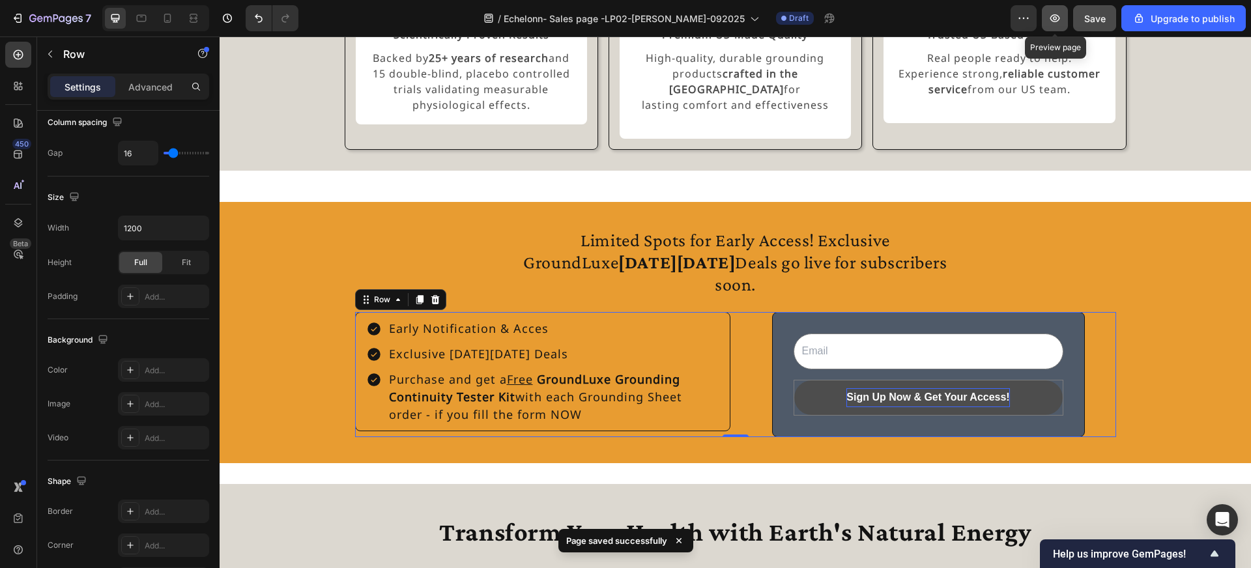
click at [1058, 23] on icon "button" at bounding box center [1054, 18] width 13 height 13
